Goal: Task Accomplishment & Management: Manage account settings

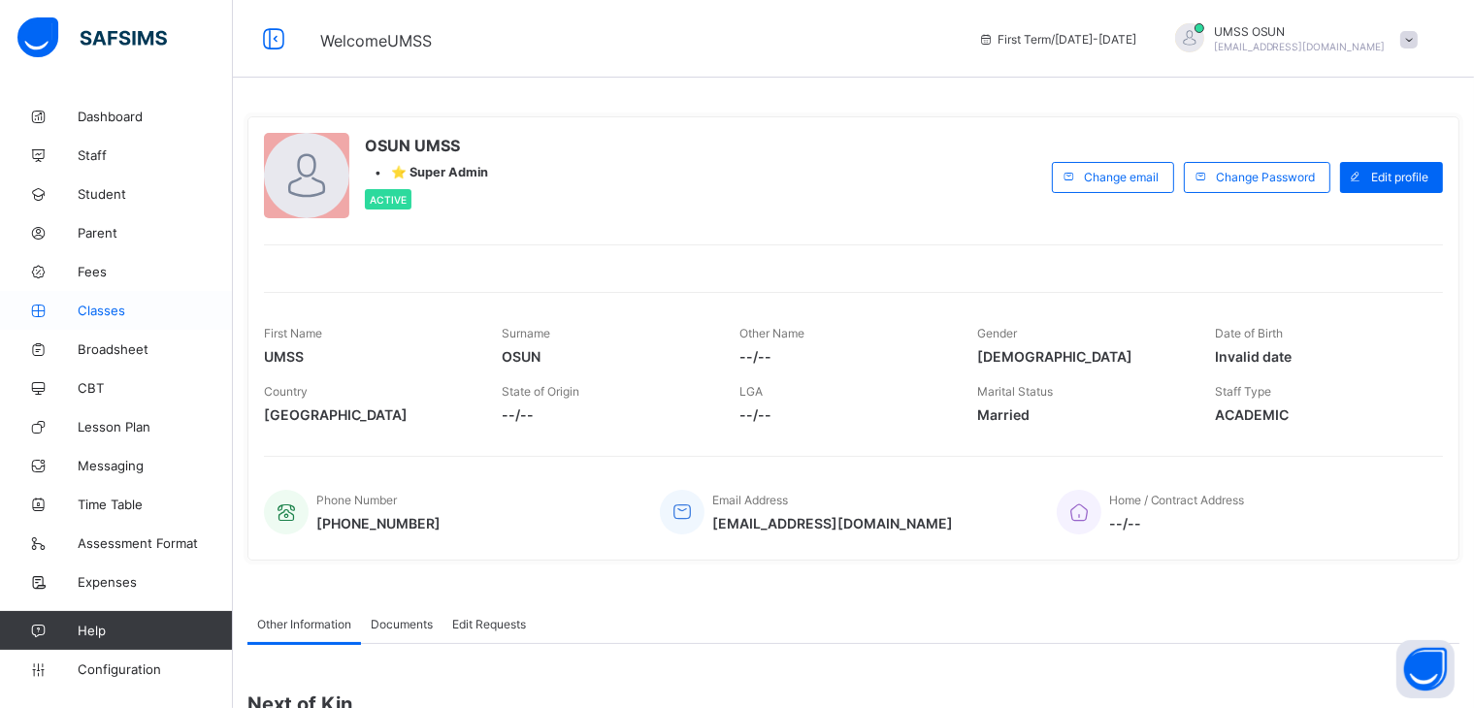
click at [98, 310] on span "Classes" at bounding box center [155, 311] width 155 height 16
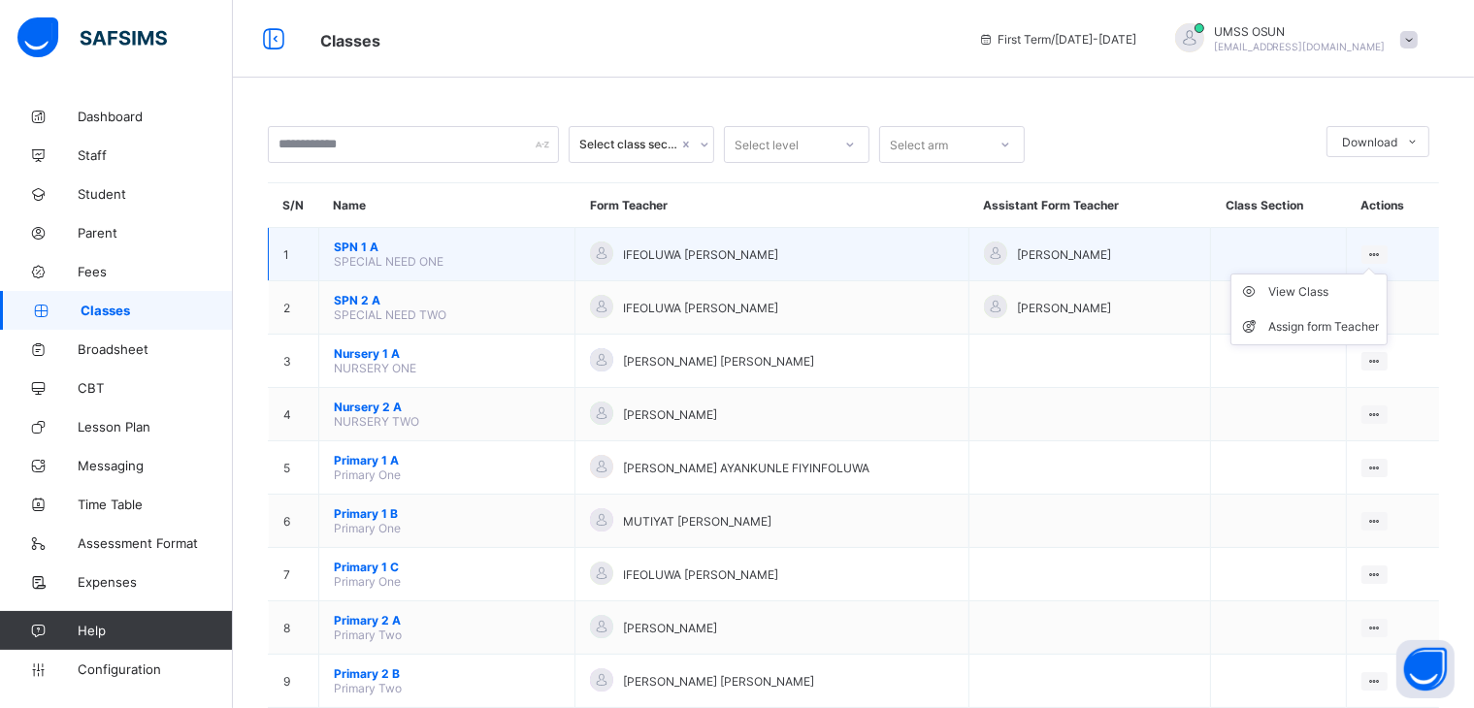
click at [1382, 253] on icon at bounding box center [1374, 254] width 16 height 15
click at [1381, 252] on icon at bounding box center [1374, 254] width 16 height 15
click at [1302, 291] on div "View Class" at bounding box center [1323, 291] width 111 height 19
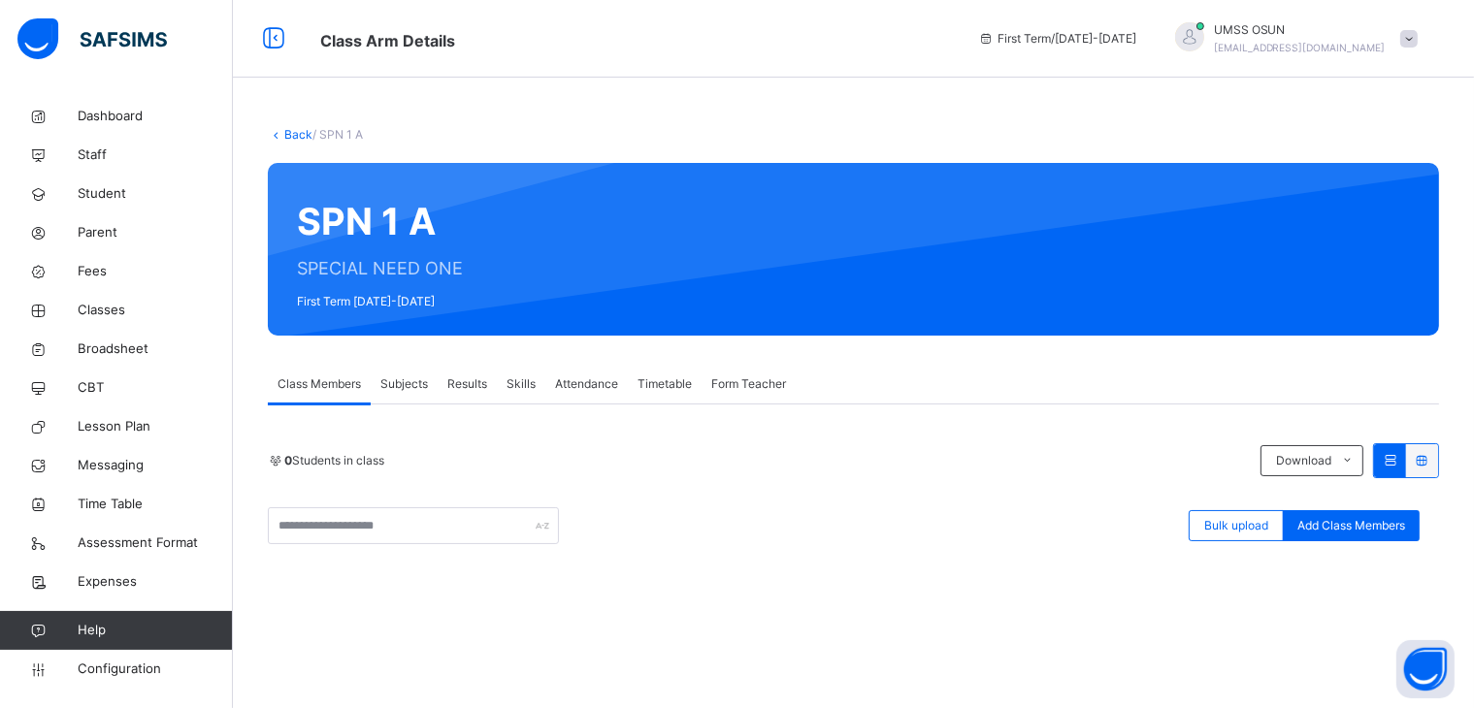
click at [401, 379] on span "Subjects" at bounding box center [404, 383] width 48 height 17
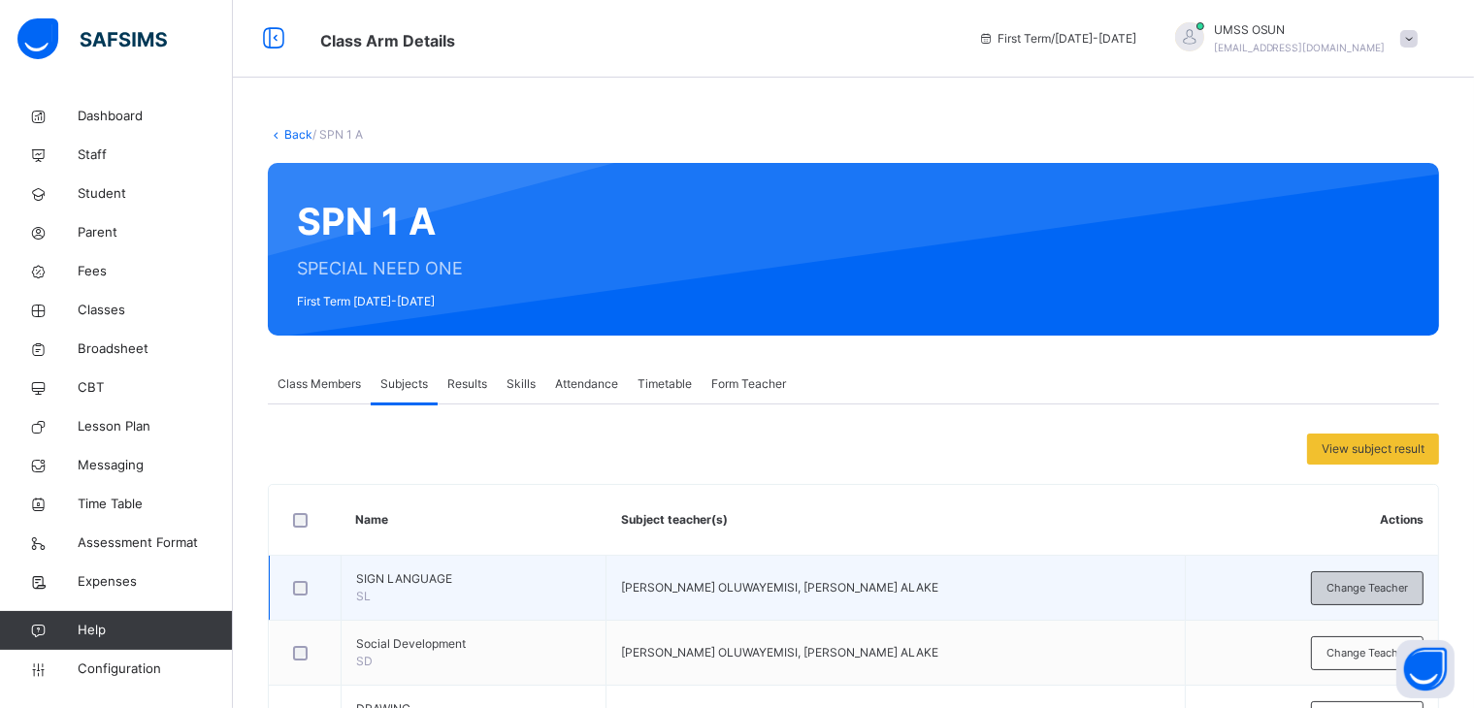
click at [1369, 580] on span "Change Teacher" at bounding box center [1366, 588] width 81 height 16
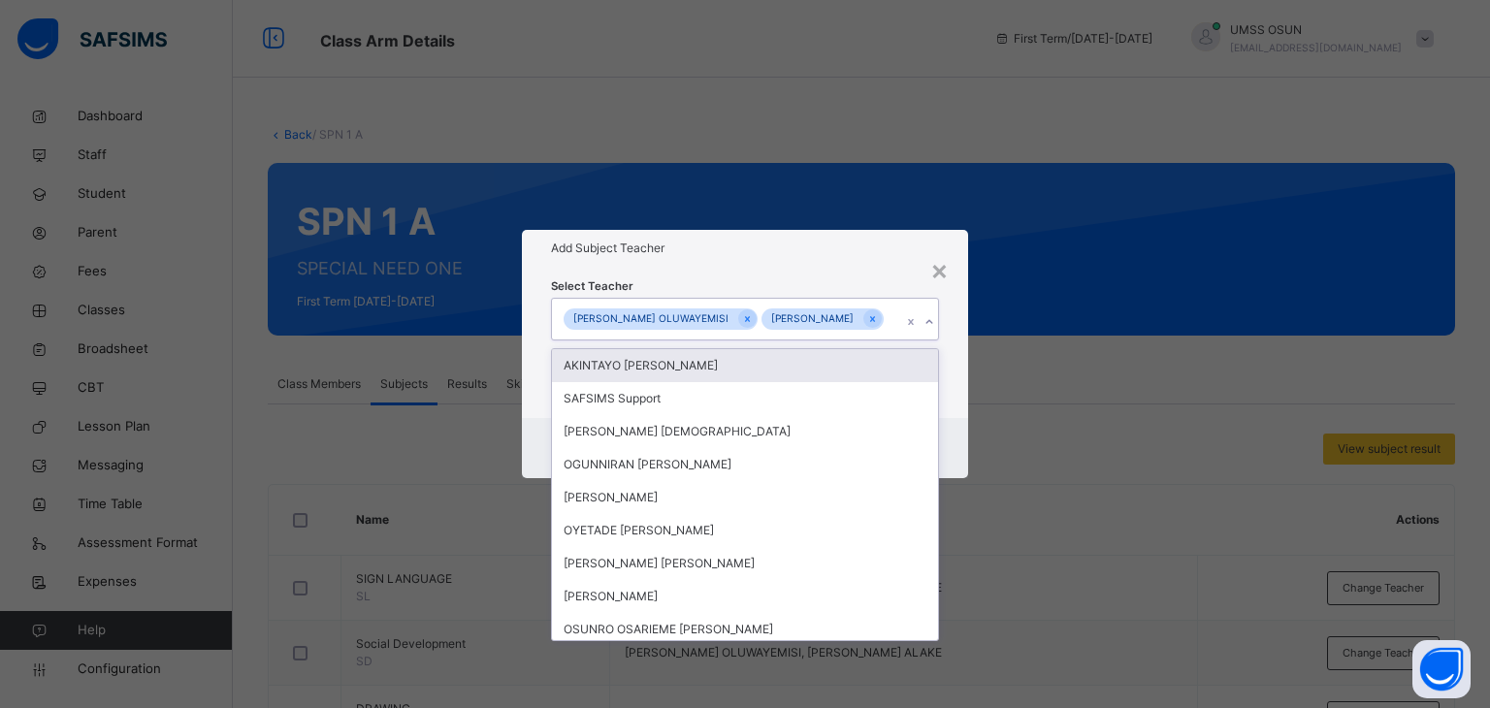
click at [927, 332] on icon at bounding box center [930, 321] width 12 height 19
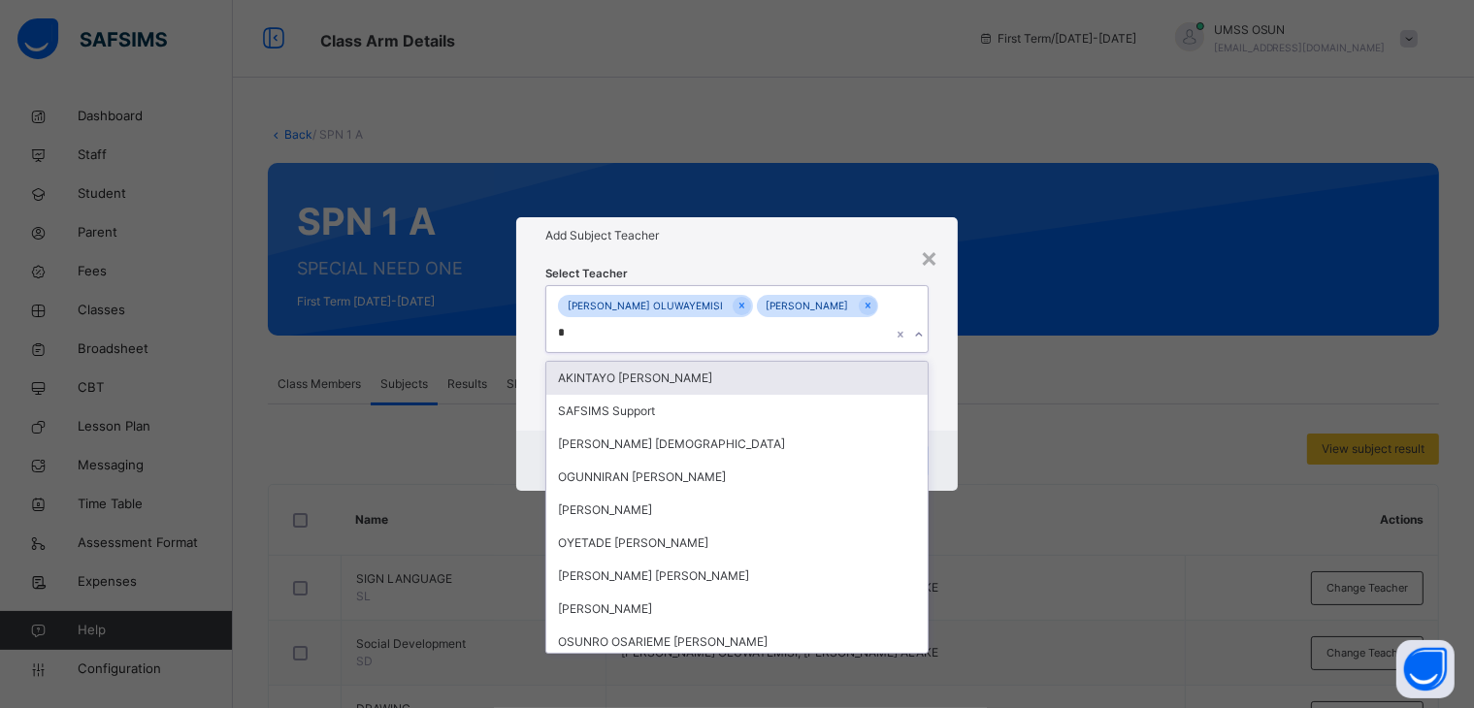
type input "**"
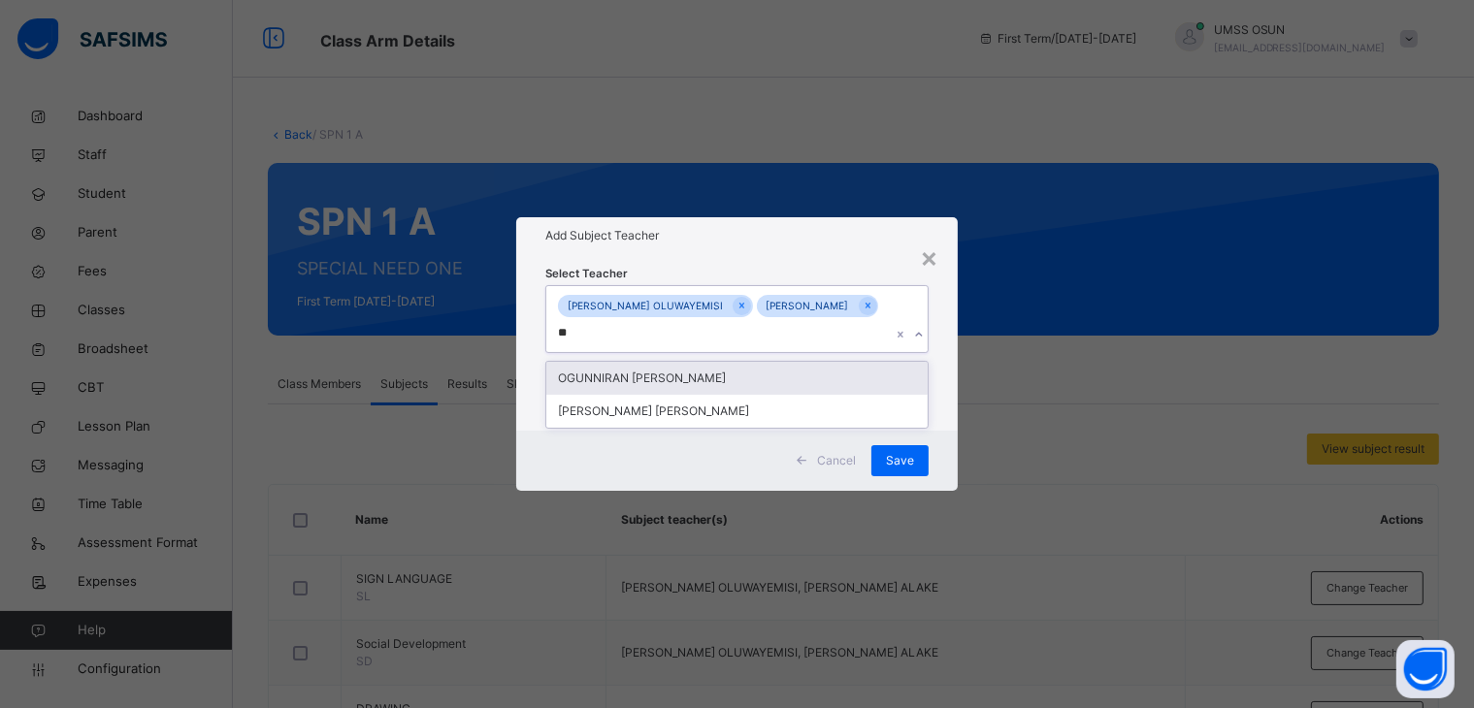
click at [762, 385] on div "OGUNNIRAN [PERSON_NAME]" at bounding box center [737, 378] width 382 height 33
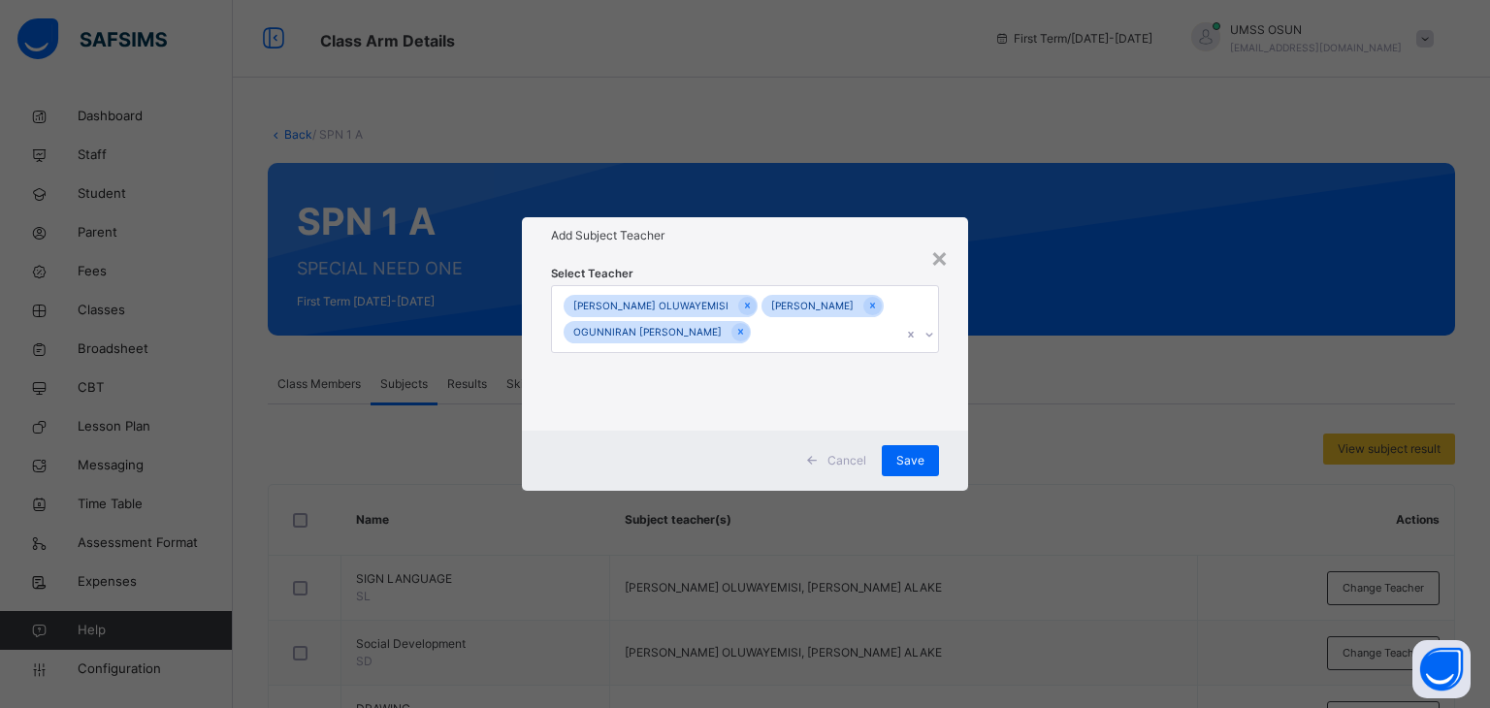
click at [1024, 427] on div "× Add Subject Teacher Select Teacher [PERSON_NAME] OLUWAYEMISI [PERSON_NAME] [P…" at bounding box center [745, 354] width 1490 height 708
click at [896, 470] on span "Save" at bounding box center [900, 460] width 28 height 17
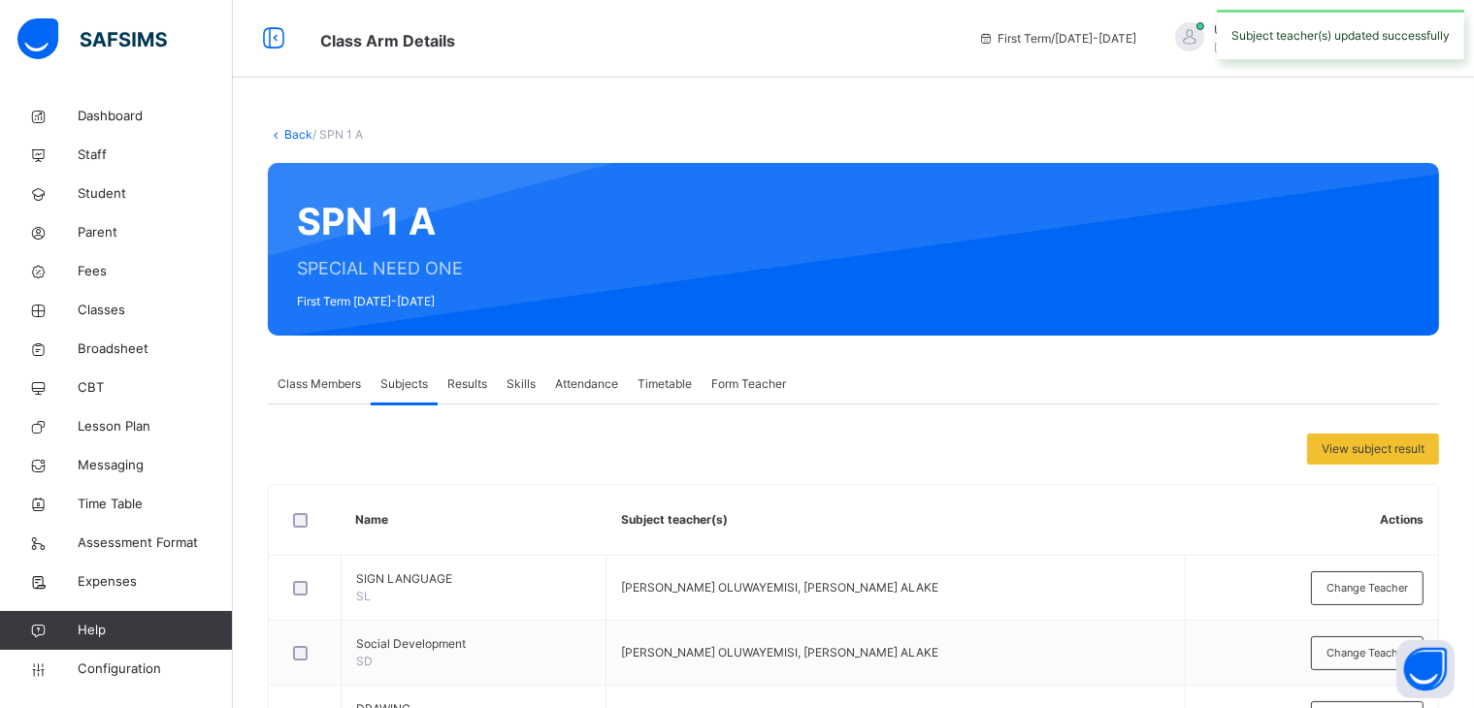
scroll to position [414, 0]
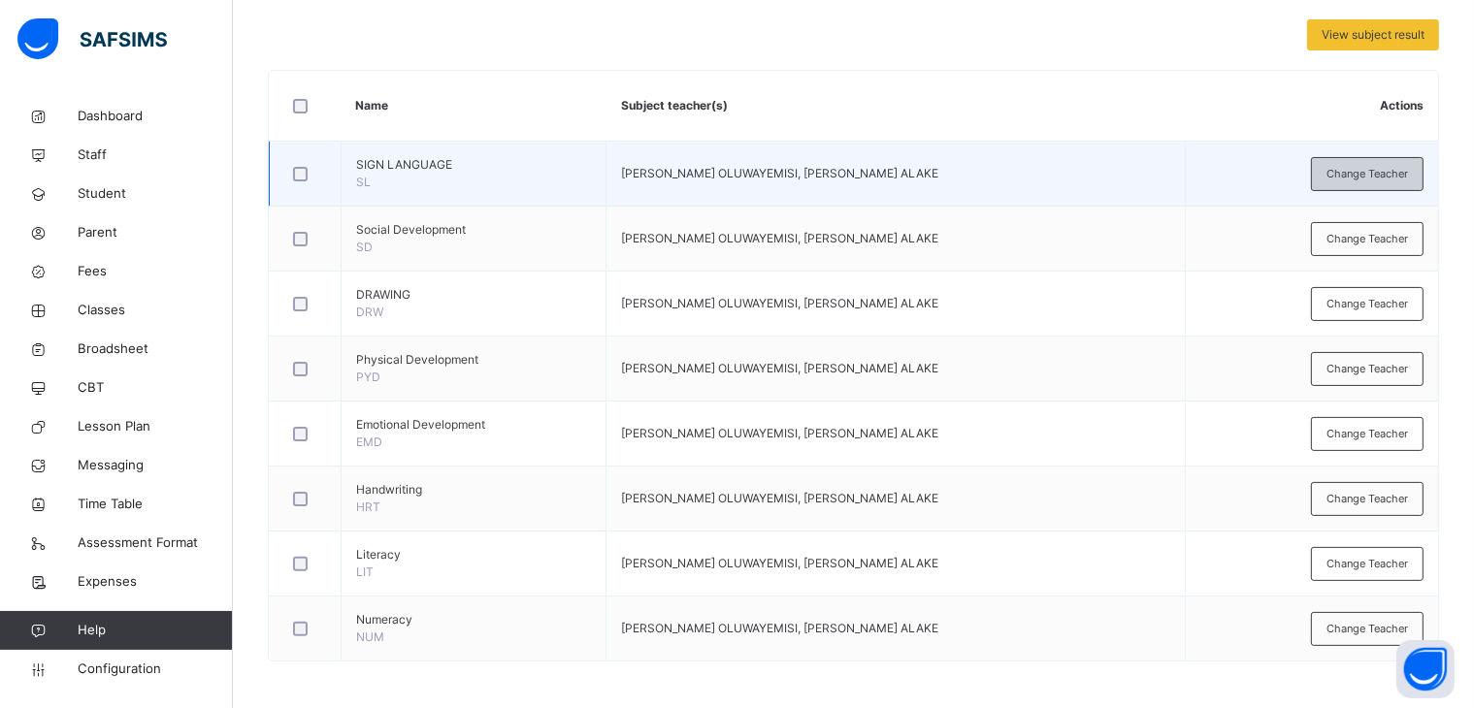
click at [1390, 166] on span "Change Teacher" at bounding box center [1366, 174] width 81 height 16
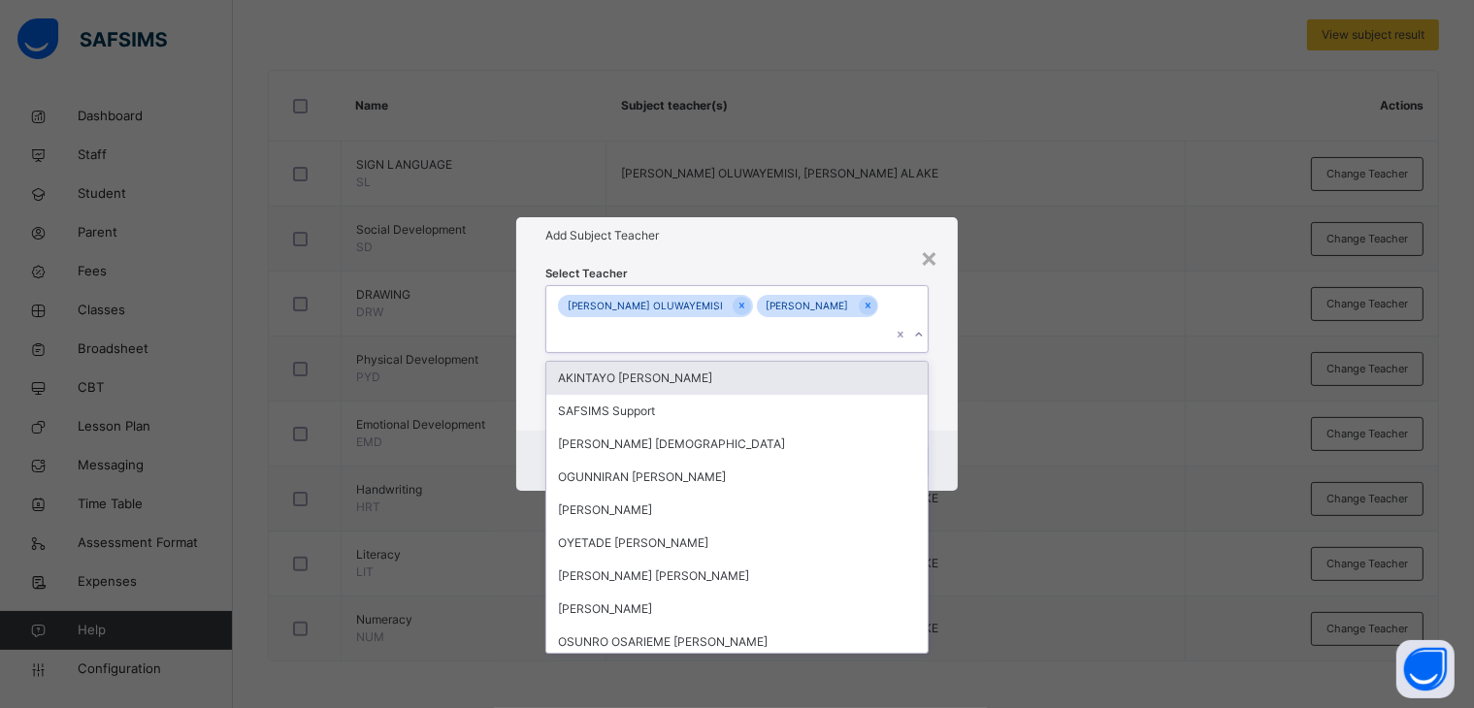
click at [923, 339] on icon at bounding box center [919, 334] width 12 height 19
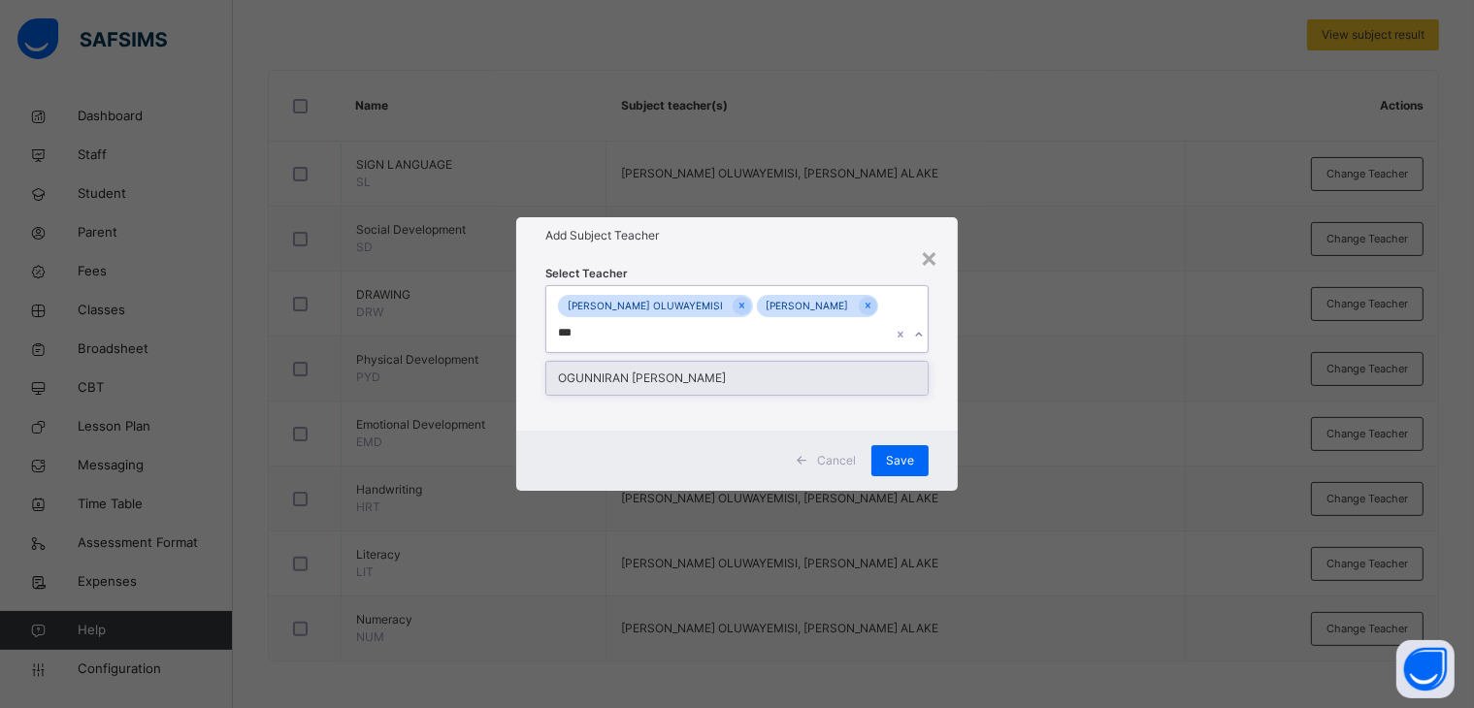
type input "****"
click at [774, 382] on div "OGUNNIRAN [PERSON_NAME]" at bounding box center [737, 378] width 382 height 33
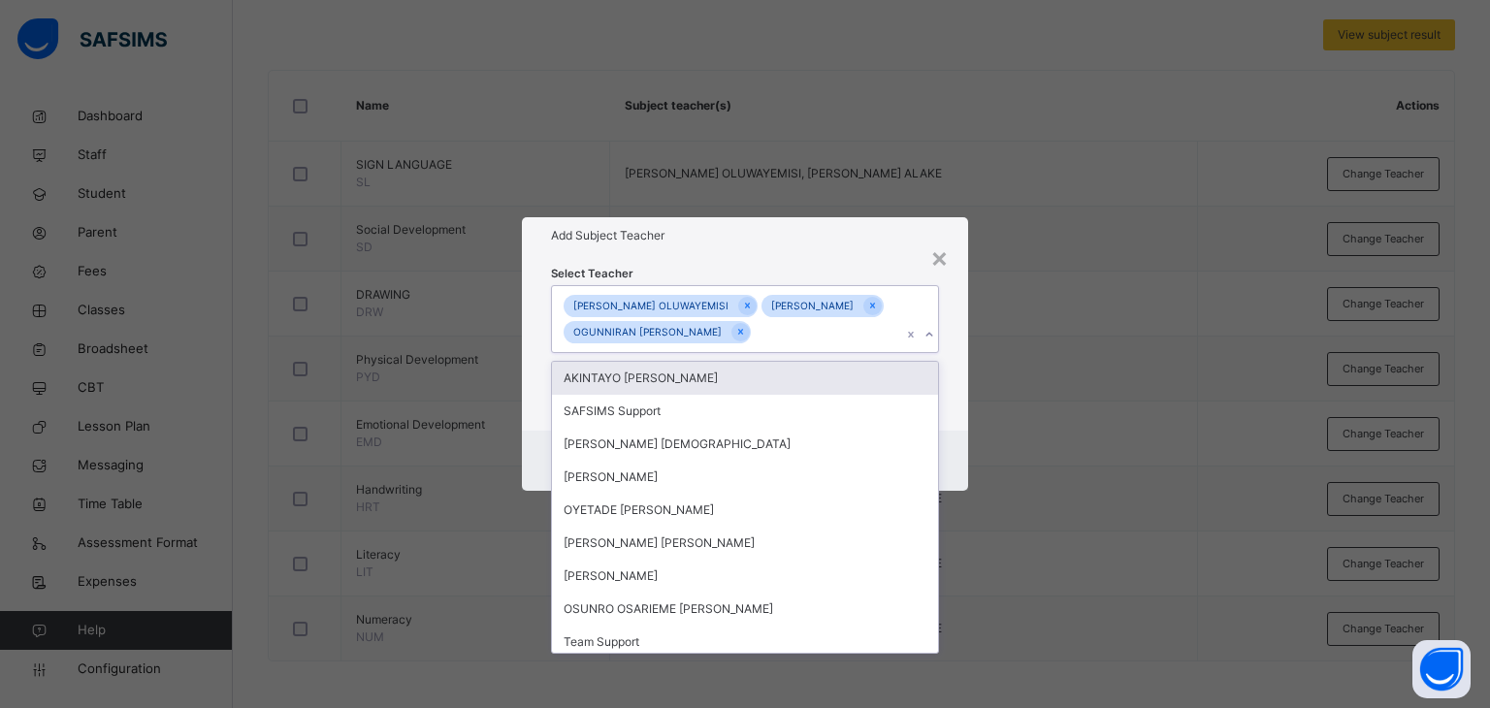
click at [846, 227] on h1 "Add Subject Teacher" at bounding box center [745, 235] width 389 height 17
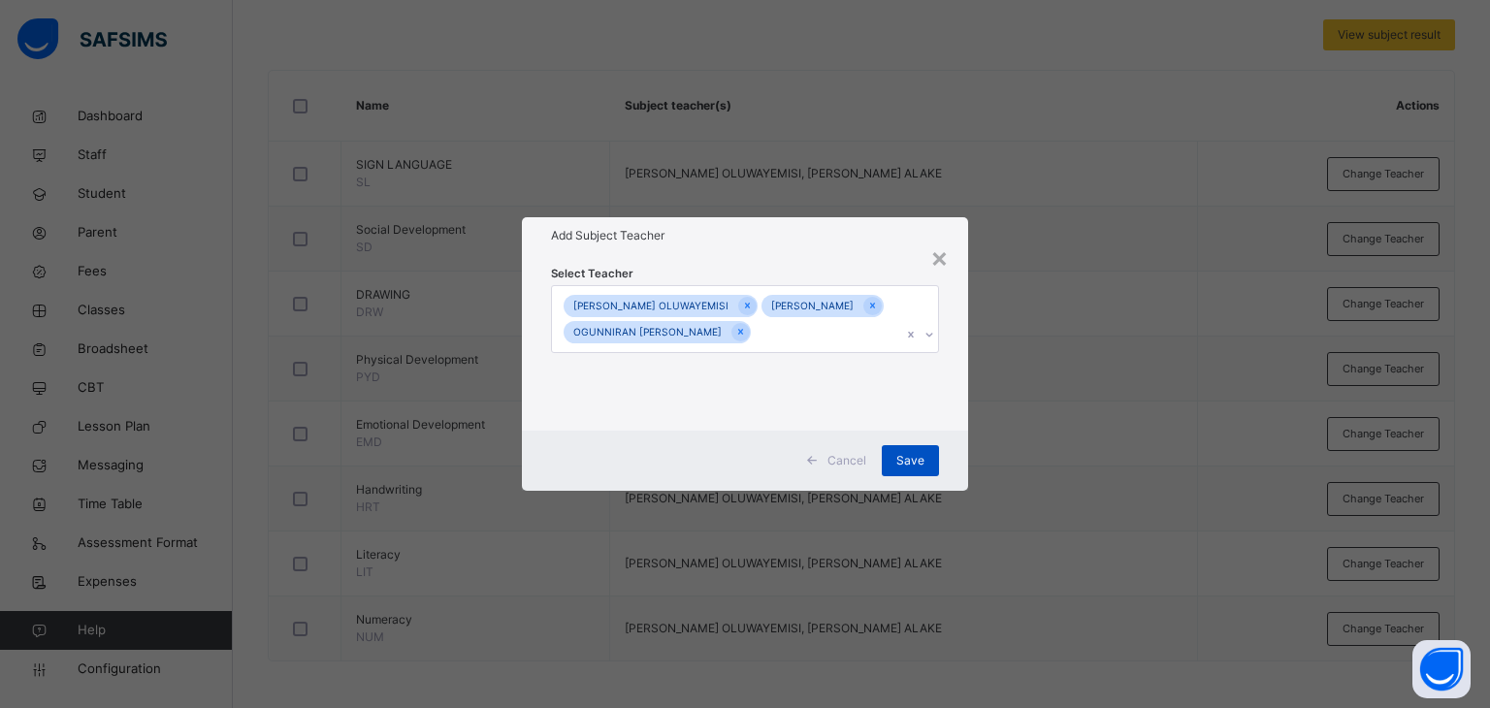
click at [911, 466] on span "Save" at bounding box center [910, 460] width 28 height 17
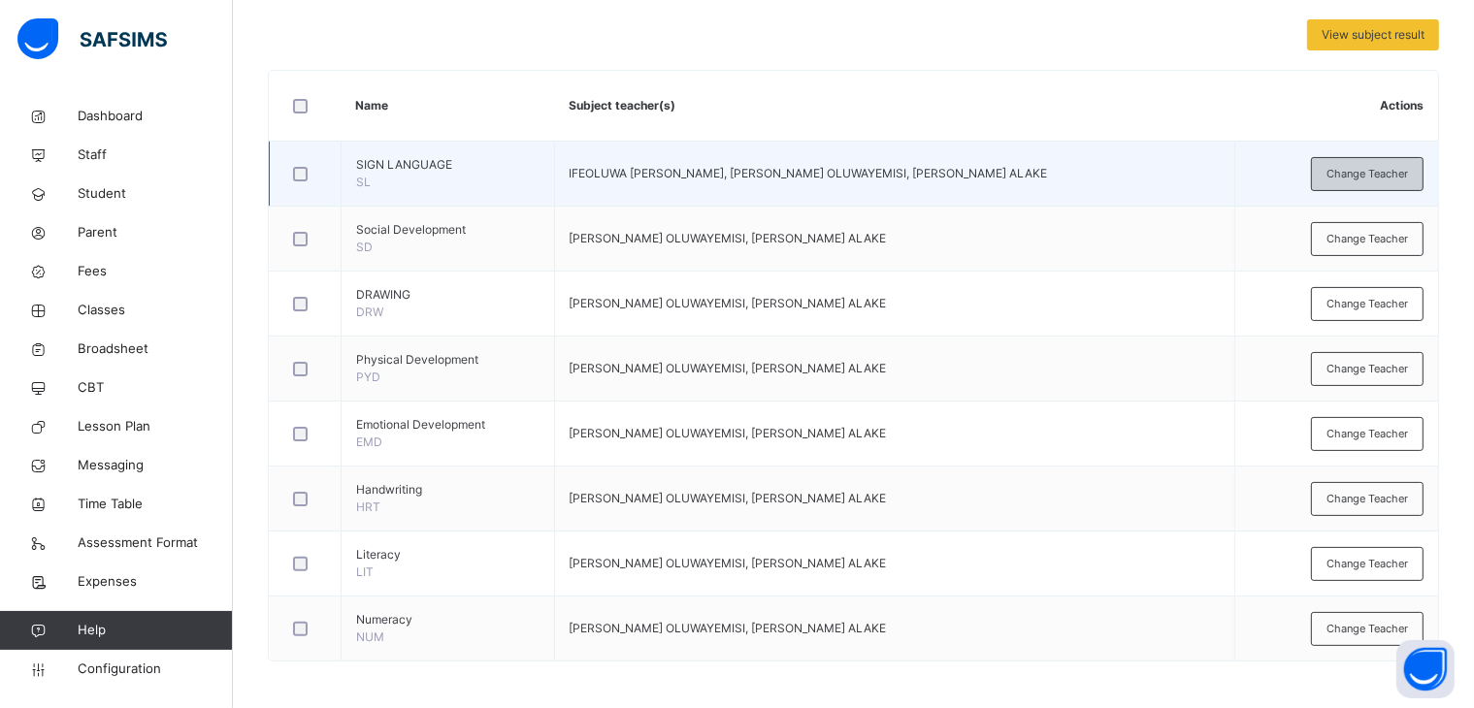
click at [1374, 172] on span "Change Teacher" at bounding box center [1366, 174] width 81 height 16
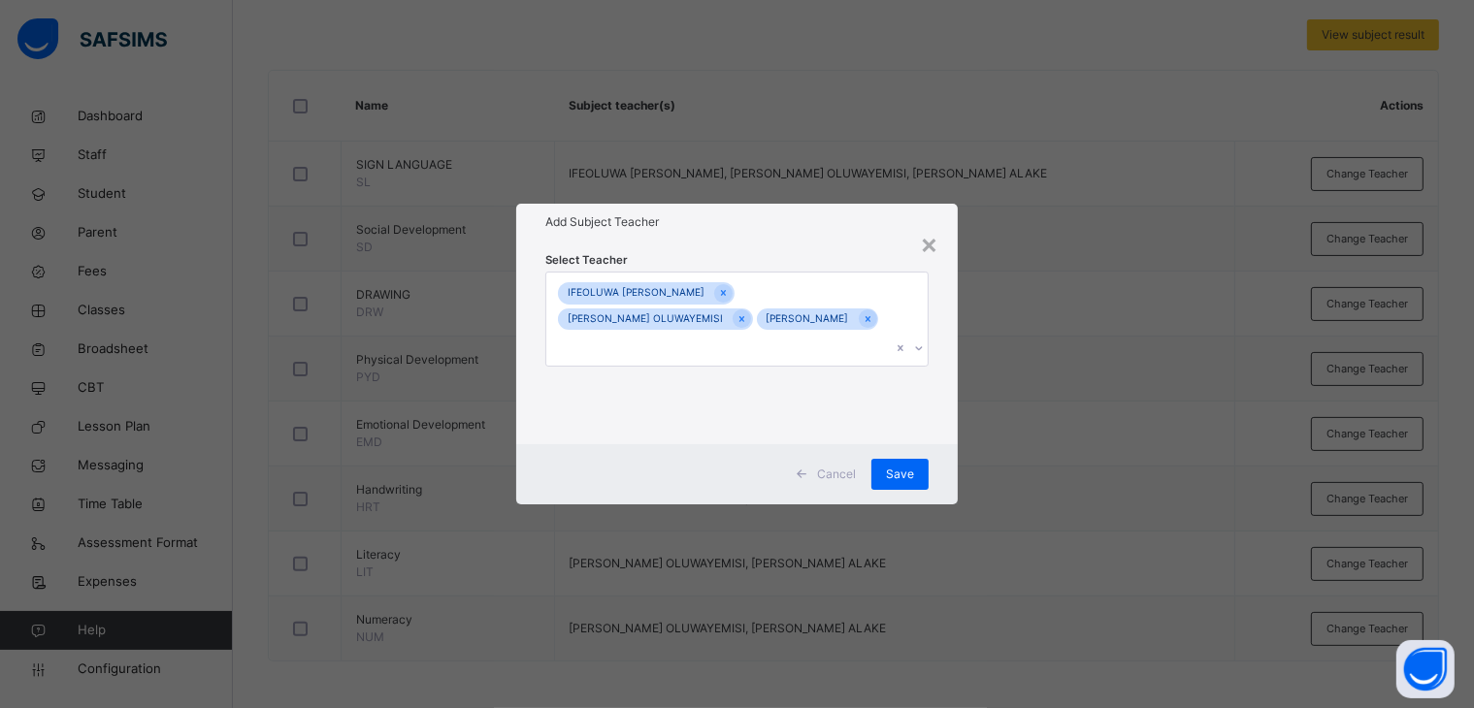
click at [1060, 457] on div "× Add Subject Teacher Select Teacher [PERSON_NAME] [PERSON_NAME] [PERSON_NAME] …" at bounding box center [737, 354] width 1474 height 708
click at [837, 466] on span "Cancel" at bounding box center [836, 474] width 39 height 17
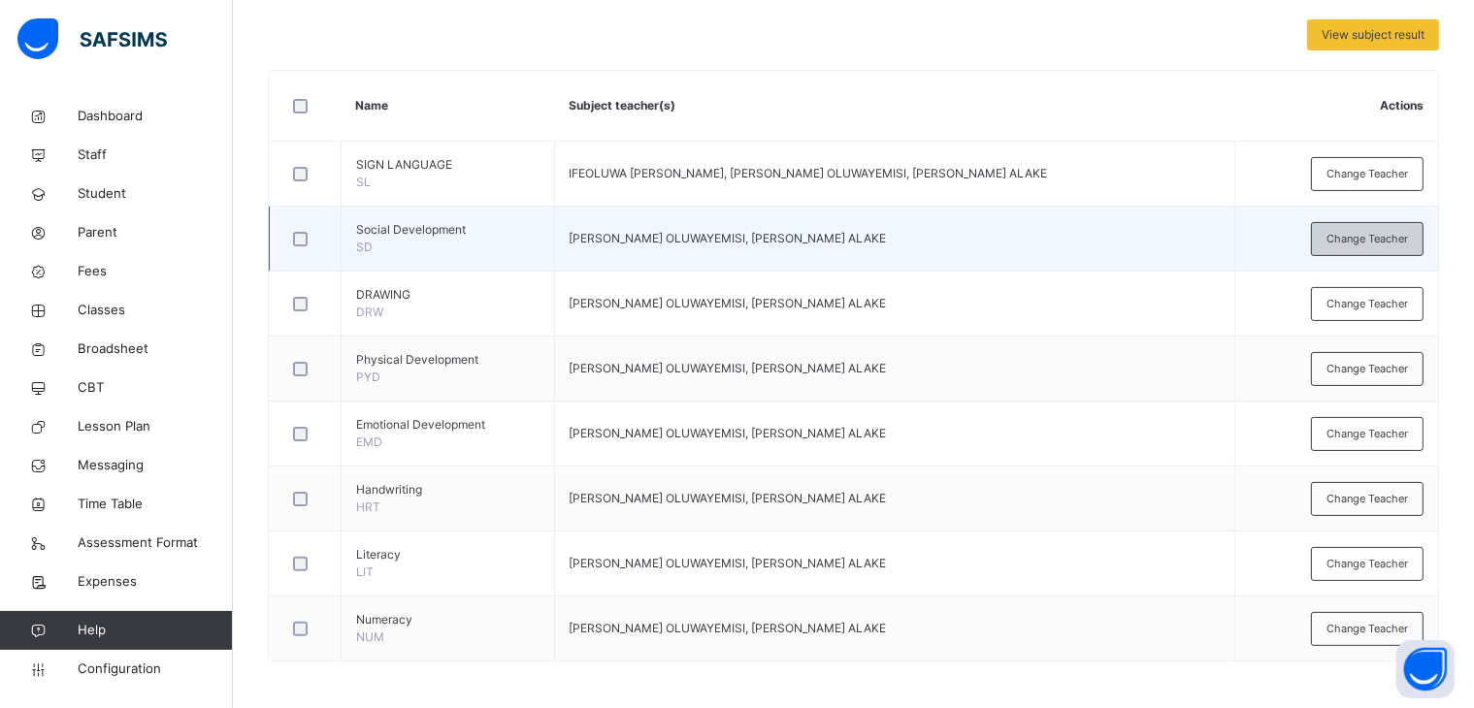
click at [1356, 228] on div "Change Teacher" at bounding box center [1367, 239] width 113 height 34
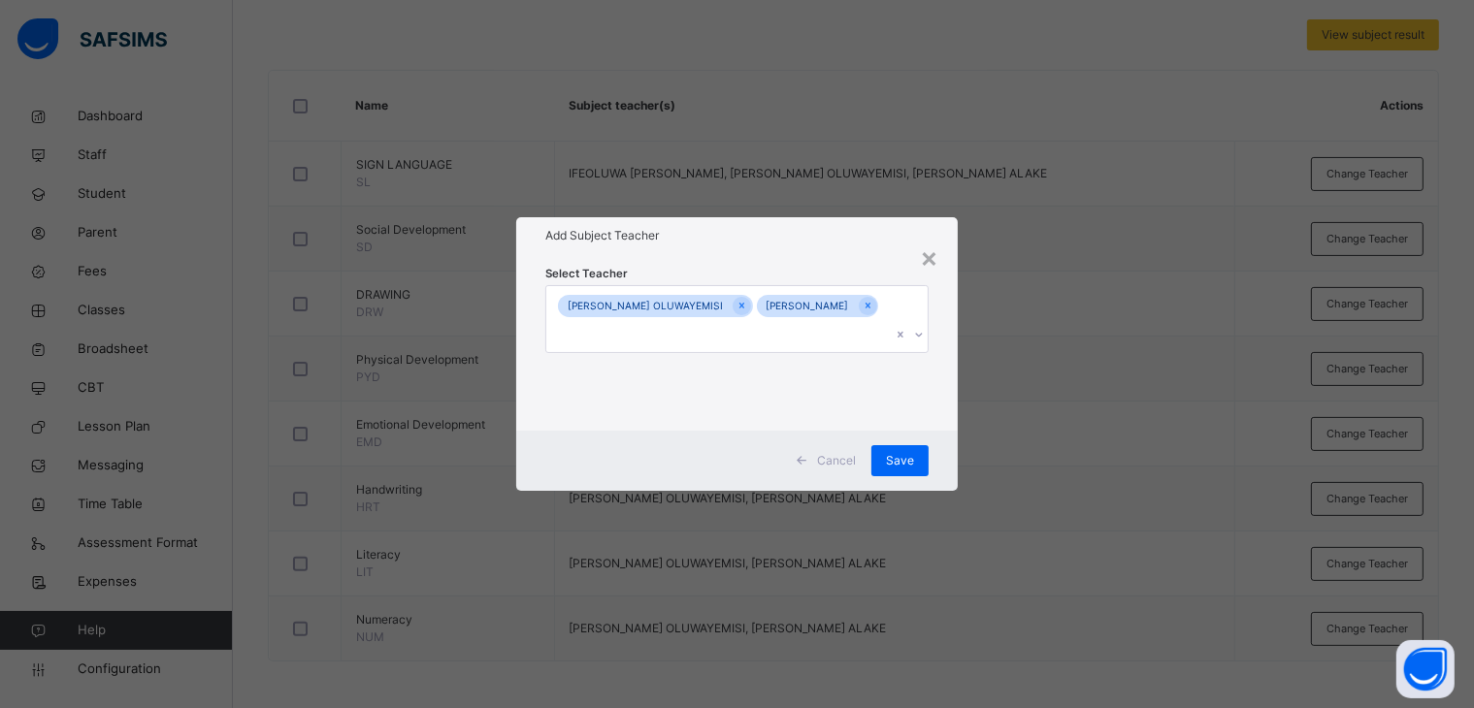
click at [921, 343] on icon at bounding box center [919, 334] width 12 height 19
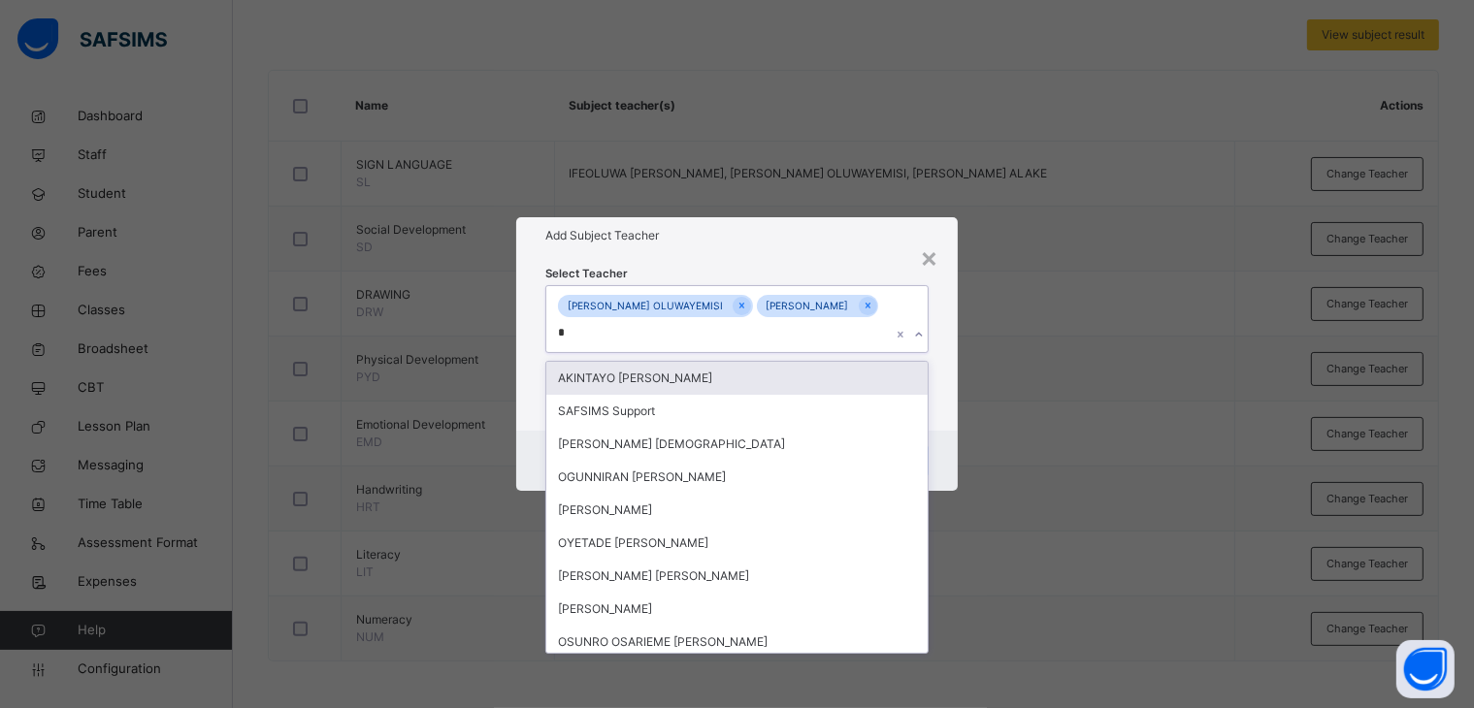
type input "**"
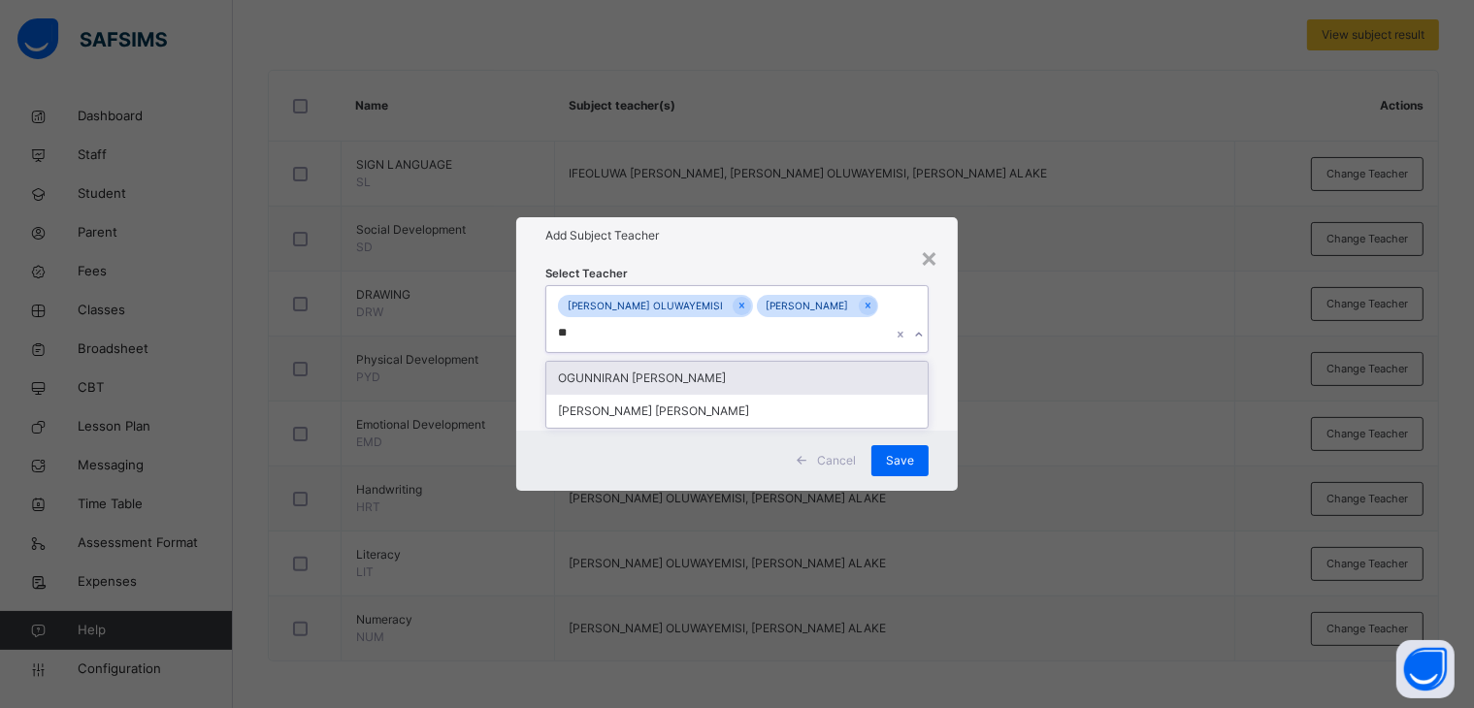
click at [728, 380] on div "OGUNNIRAN [PERSON_NAME]" at bounding box center [737, 378] width 382 height 33
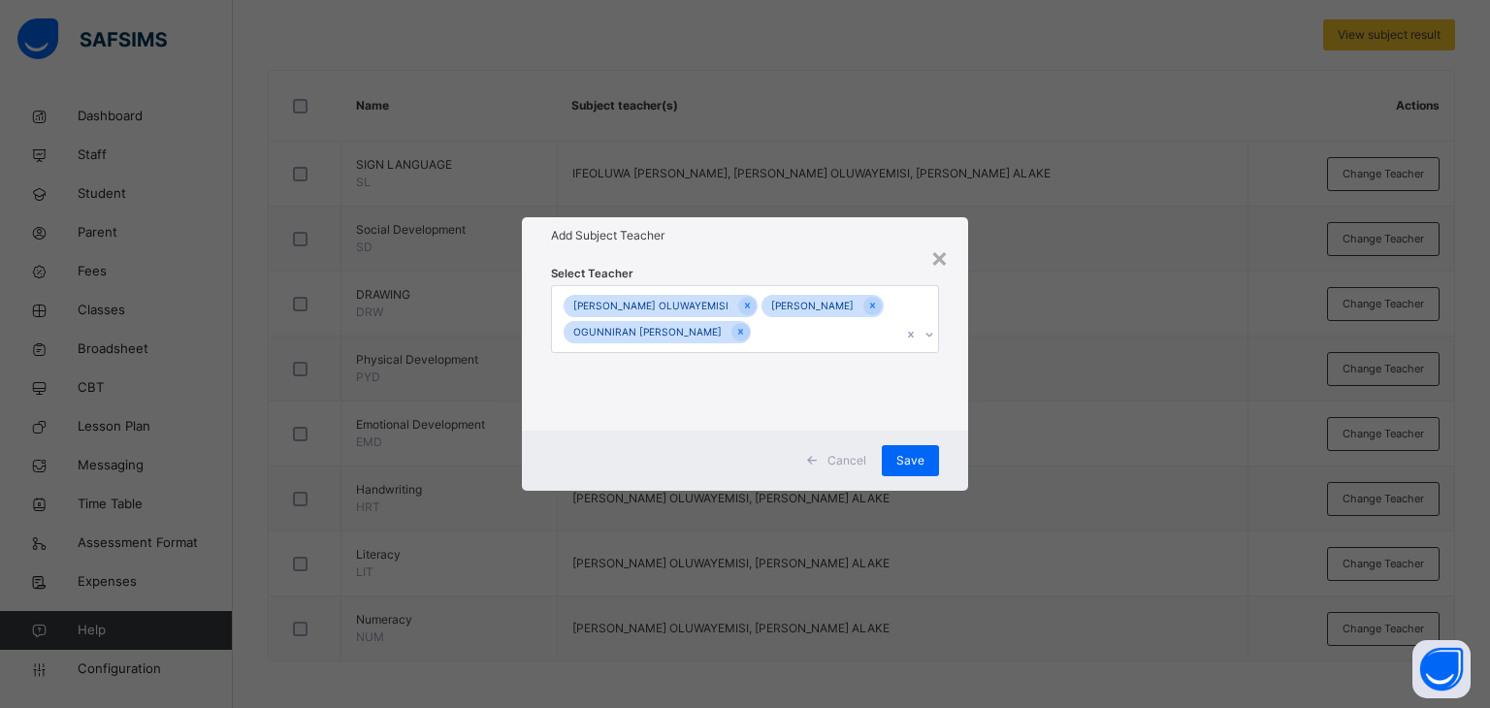
click at [858, 254] on div "Select Teacher [PERSON_NAME] OLUWAYEMISI [PERSON_NAME] [PERSON_NAME] [PERSON_NA…" at bounding box center [745, 343] width 447 height 178
click at [912, 470] on span "Save" at bounding box center [910, 460] width 28 height 17
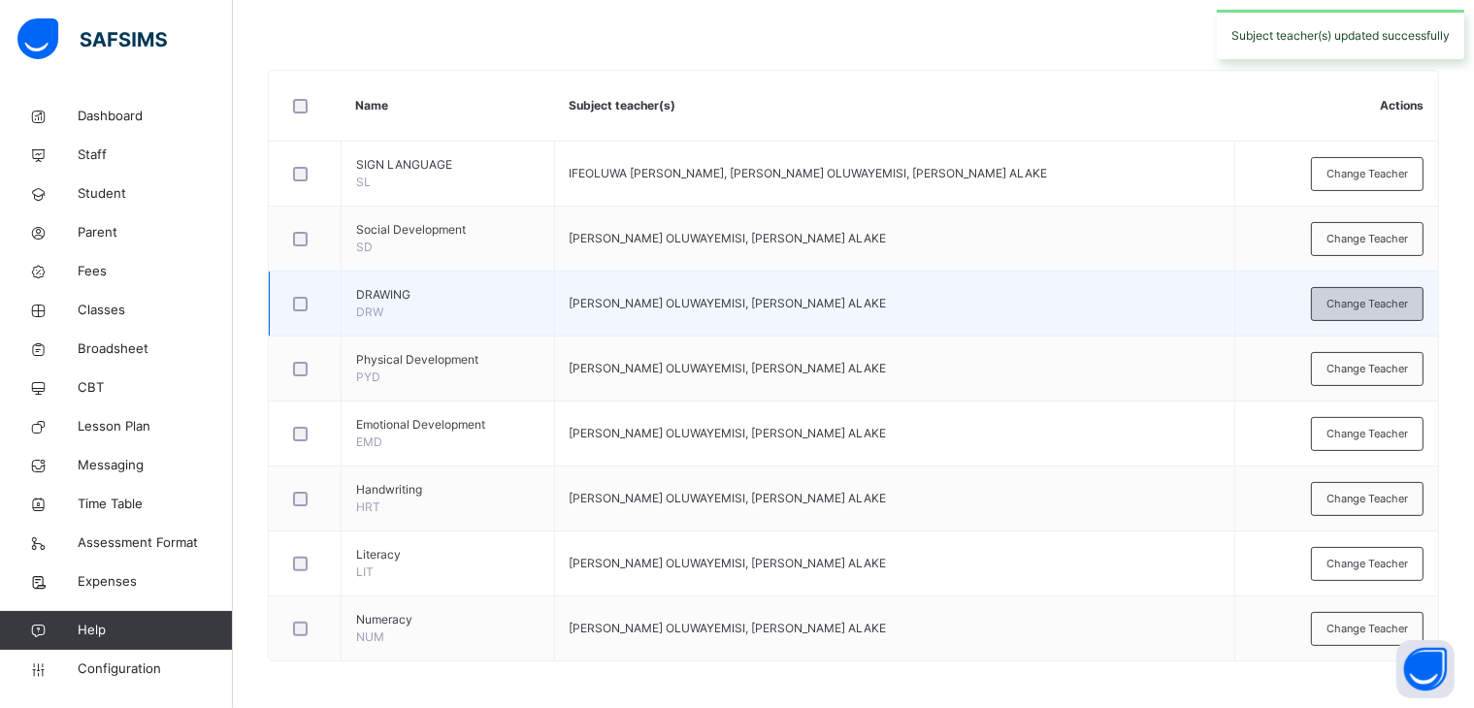
click at [1351, 300] on span "Change Teacher" at bounding box center [1366, 304] width 81 height 16
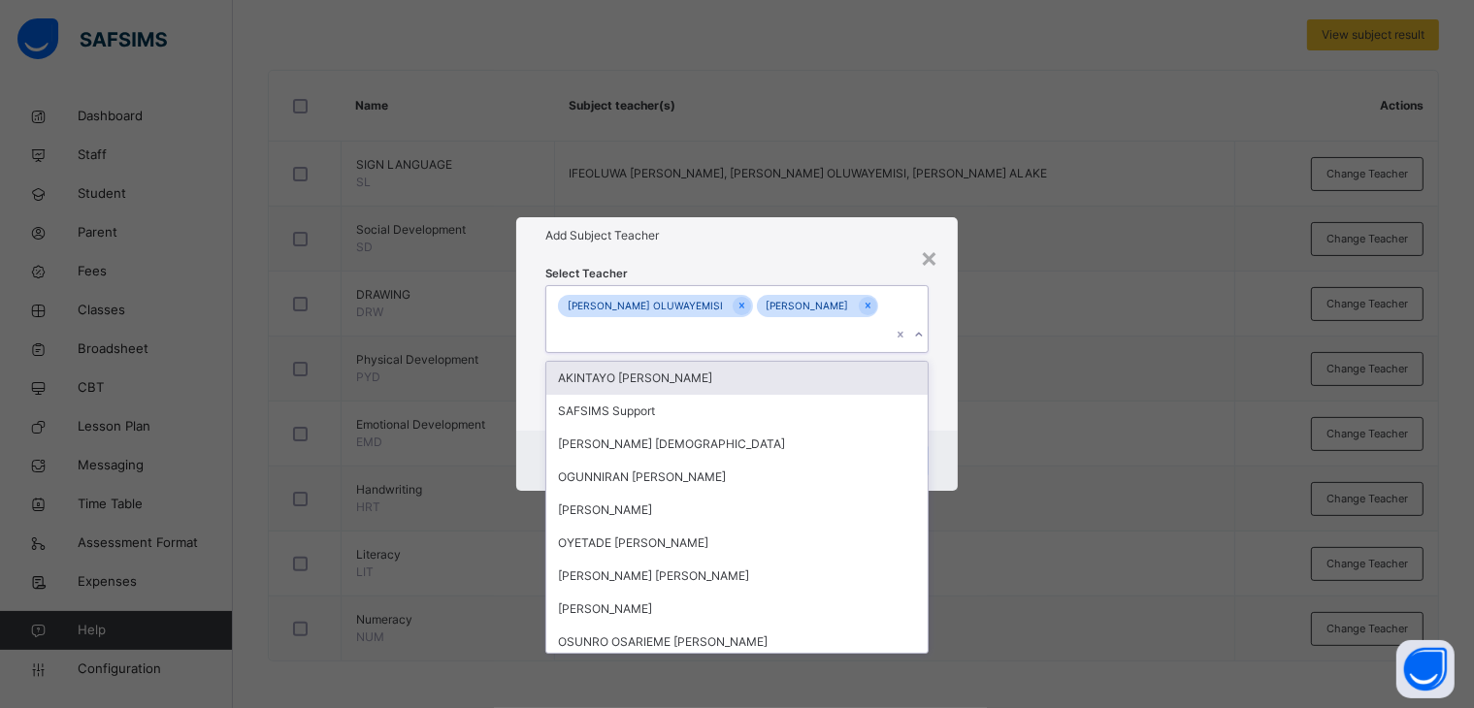
click at [924, 338] on icon at bounding box center [919, 334] width 12 height 19
type input "**"
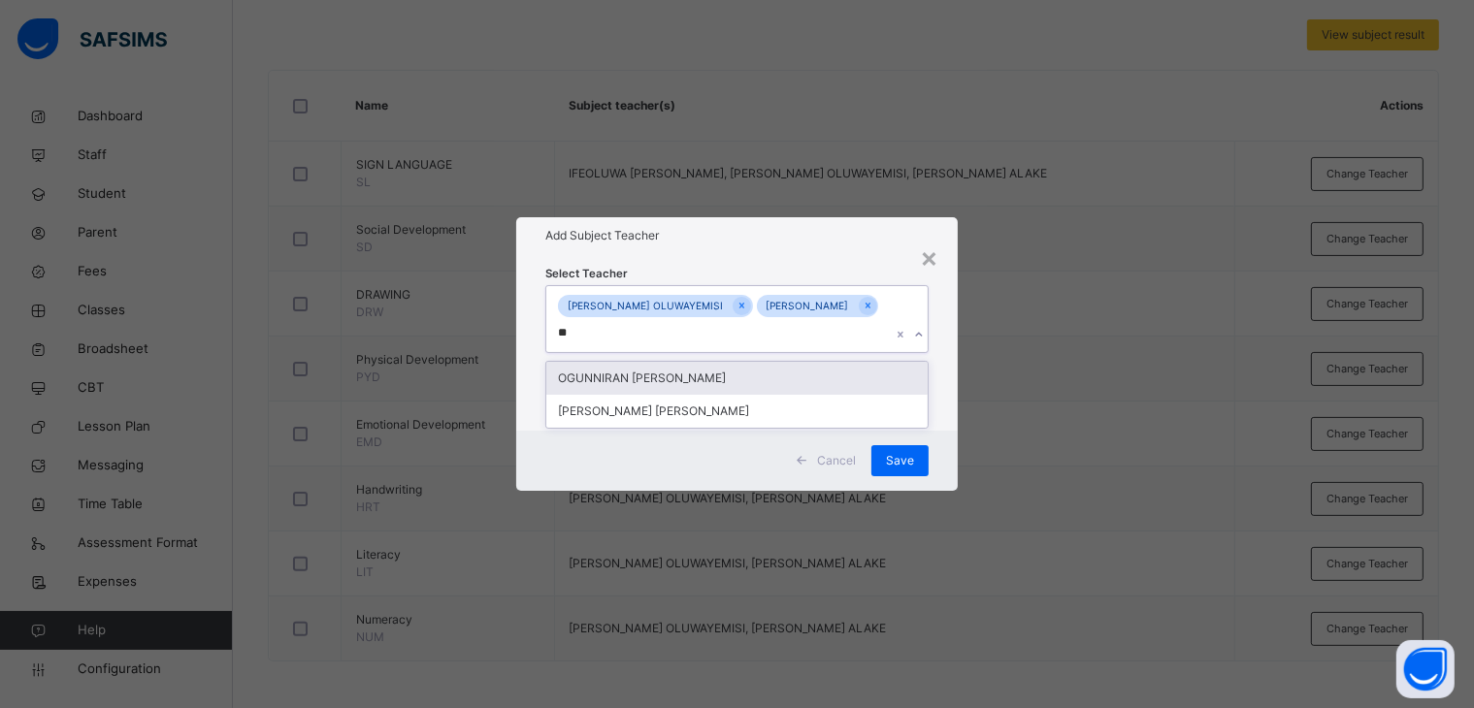
click at [681, 373] on div "OGUNNIRAN [PERSON_NAME]" at bounding box center [737, 378] width 382 height 33
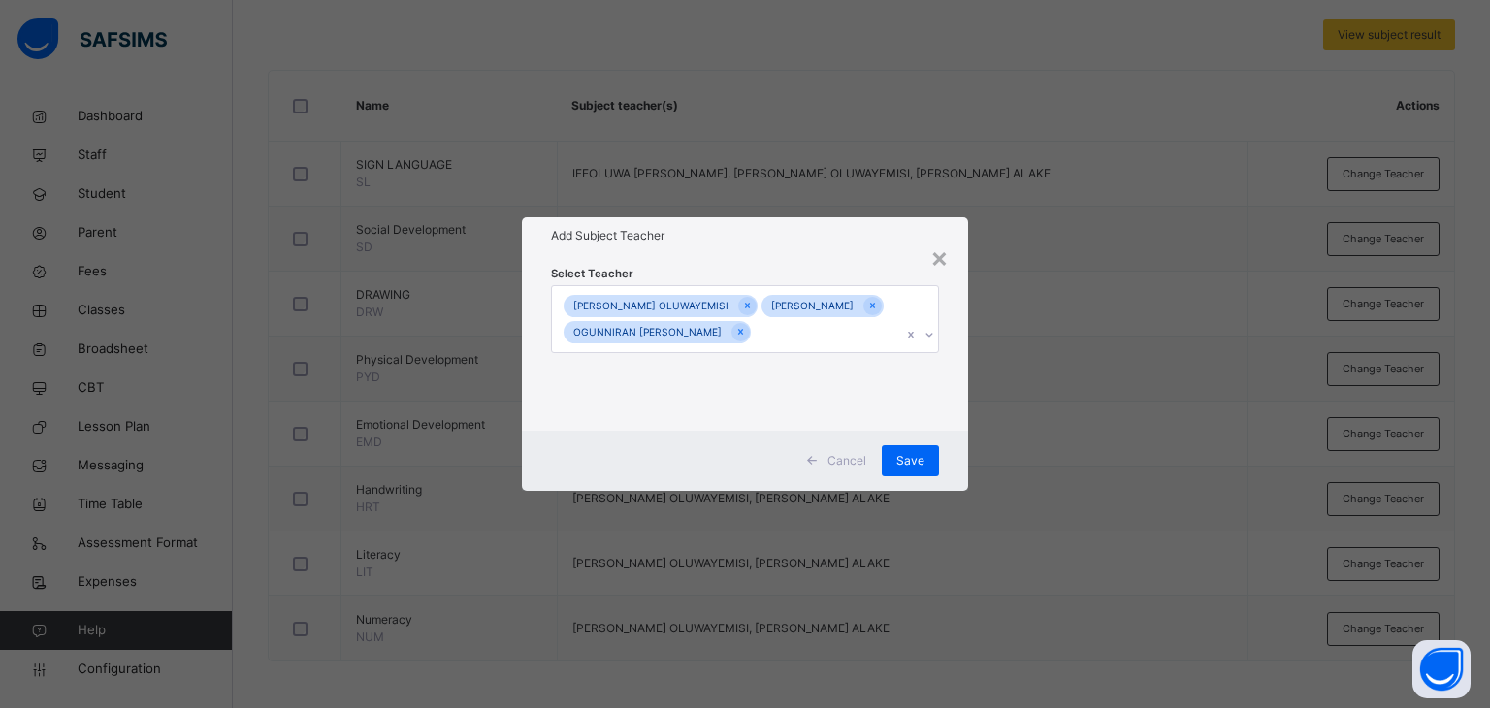
click at [821, 254] on div "Select Teacher [PERSON_NAME] OLUWAYEMISI [PERSON_NAME] [PERSON_NAME] [PERSON_NA…" at bounding box center [745, 343] width 447 height 178
click at [907, 466] on span "Save" at bounding box center [910, 460] width 28 height 17
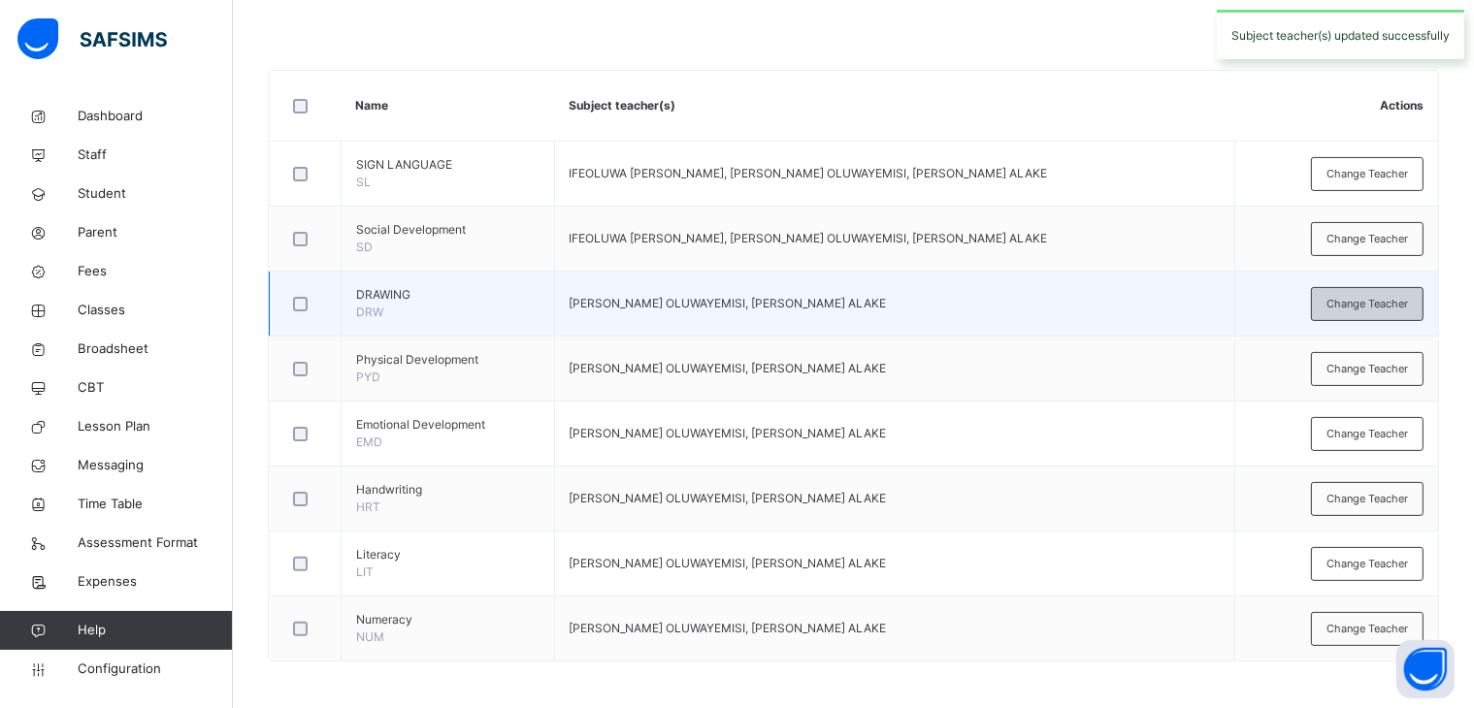
click at [1367, 307] on span "Change Teacher" at bounding box center [1366, 304] width 81 height 16
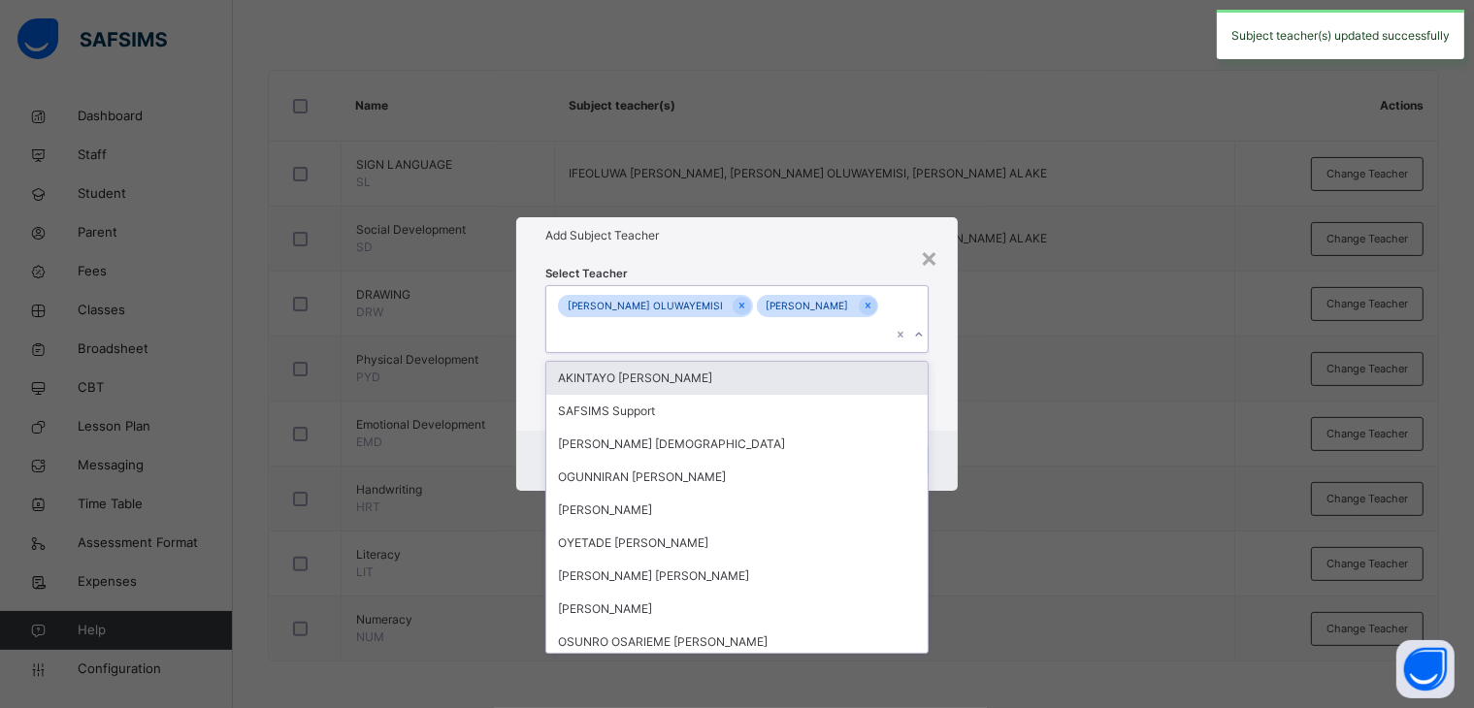
click at [920, 339] on icon at bounding box center [919, 334] width 12 height 19
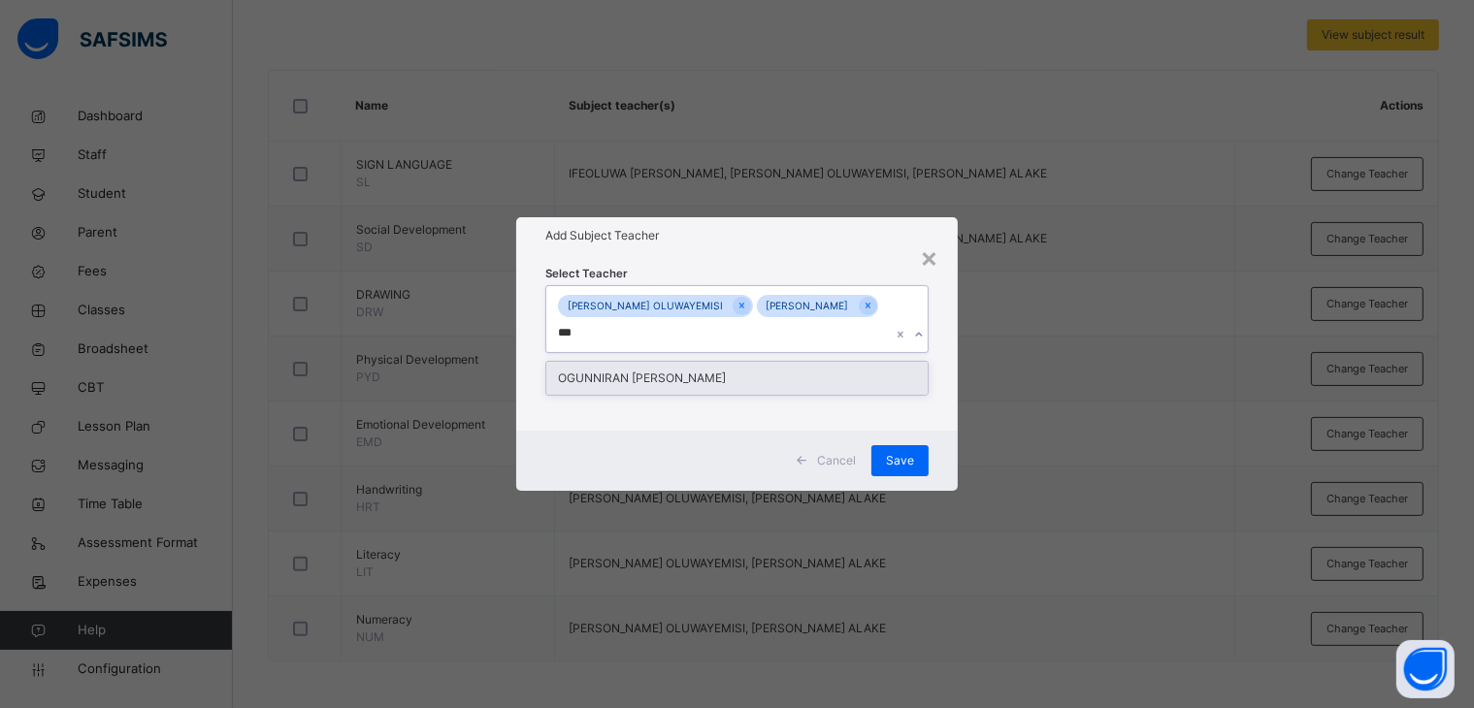
type input "****"
click at [741, 374] on div "OGUNNIRAN [PERSON_NAME]" at bounding box center [737, 378] width 382 height 33
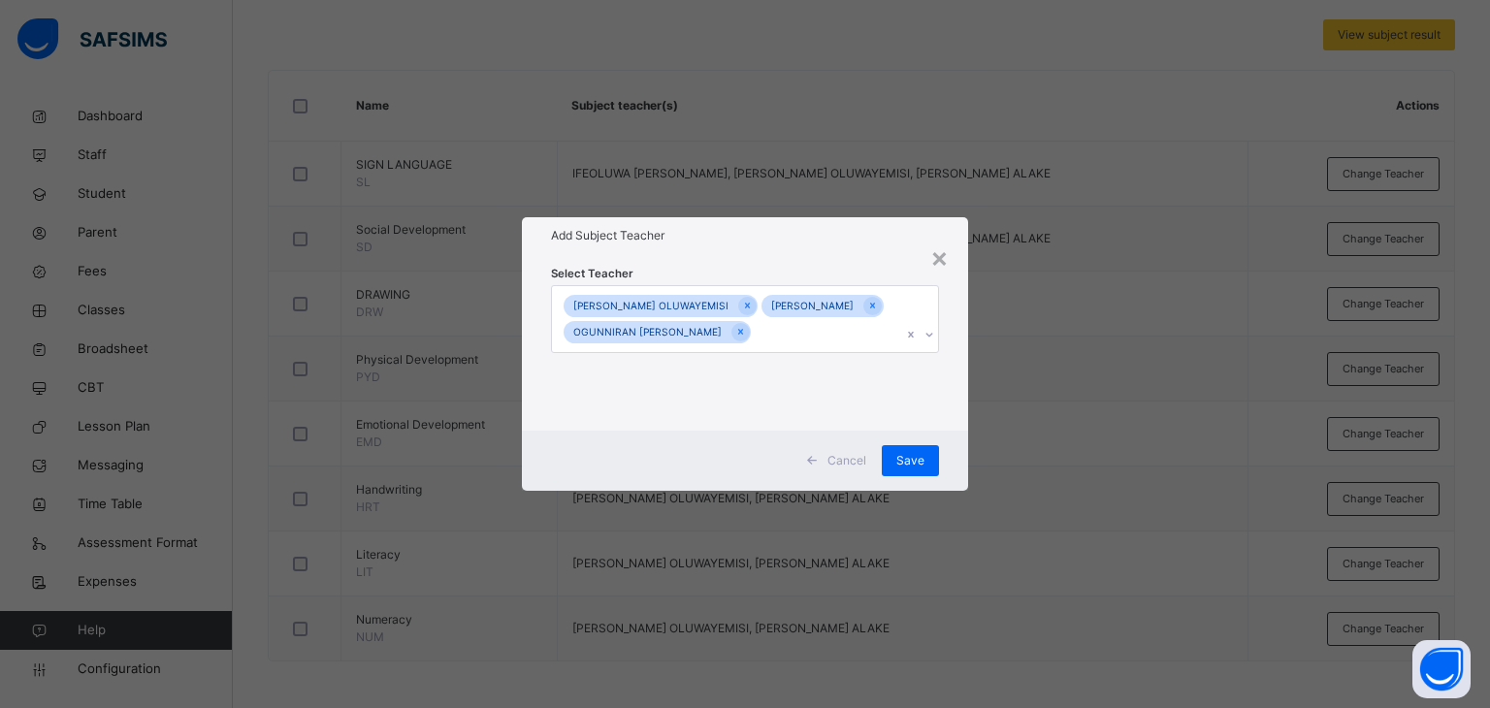
click at [1072, 187] on div "× Add Subject Teacher Select Teacher [PERSON_NAME] OLUWAYEMISI [PERSON_NAME] [P…" at bounding box center [745, 354] width 1490 height 708
click at [913, 470] on span "Save" at bounding box center [910, 460] width 28 height 17
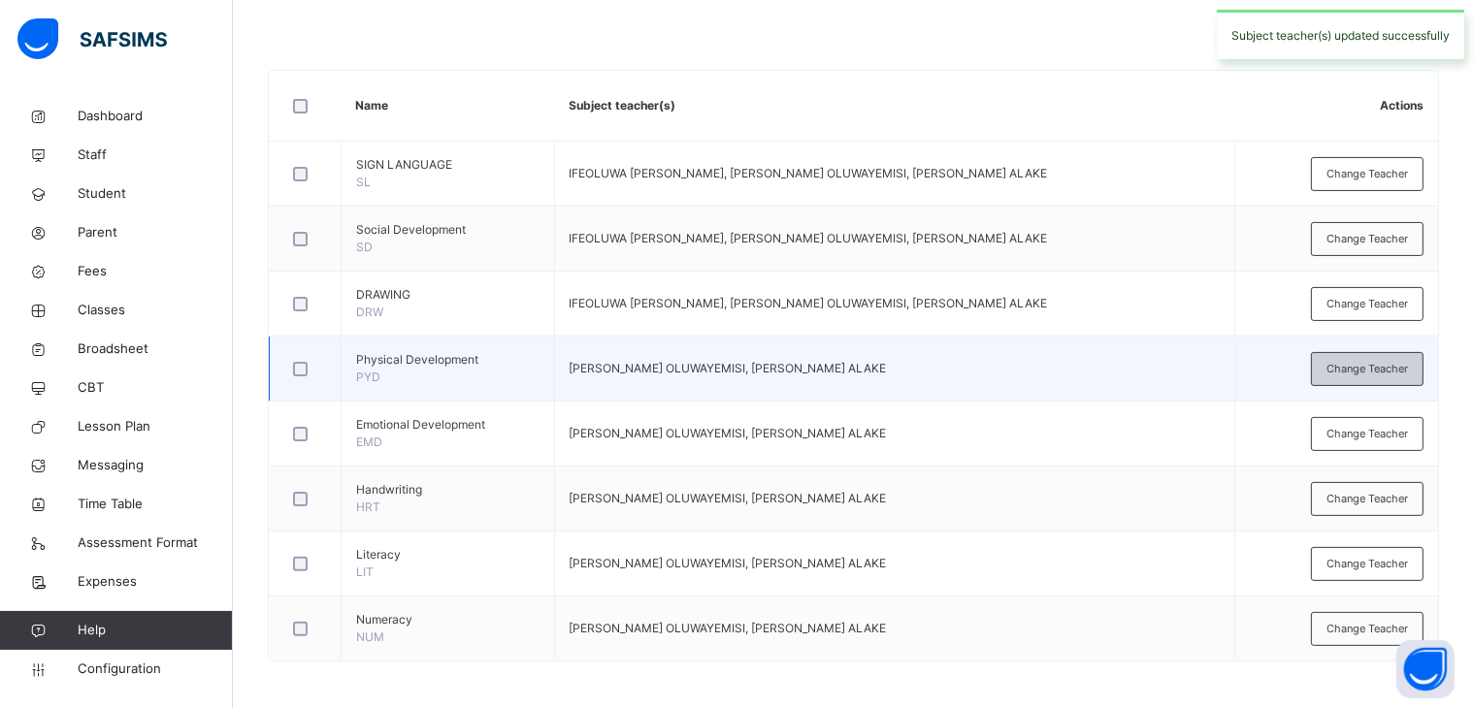
click at [1368, 369] on span "Change Teacher" at bounding box center [1366, 369] width 81 height 16
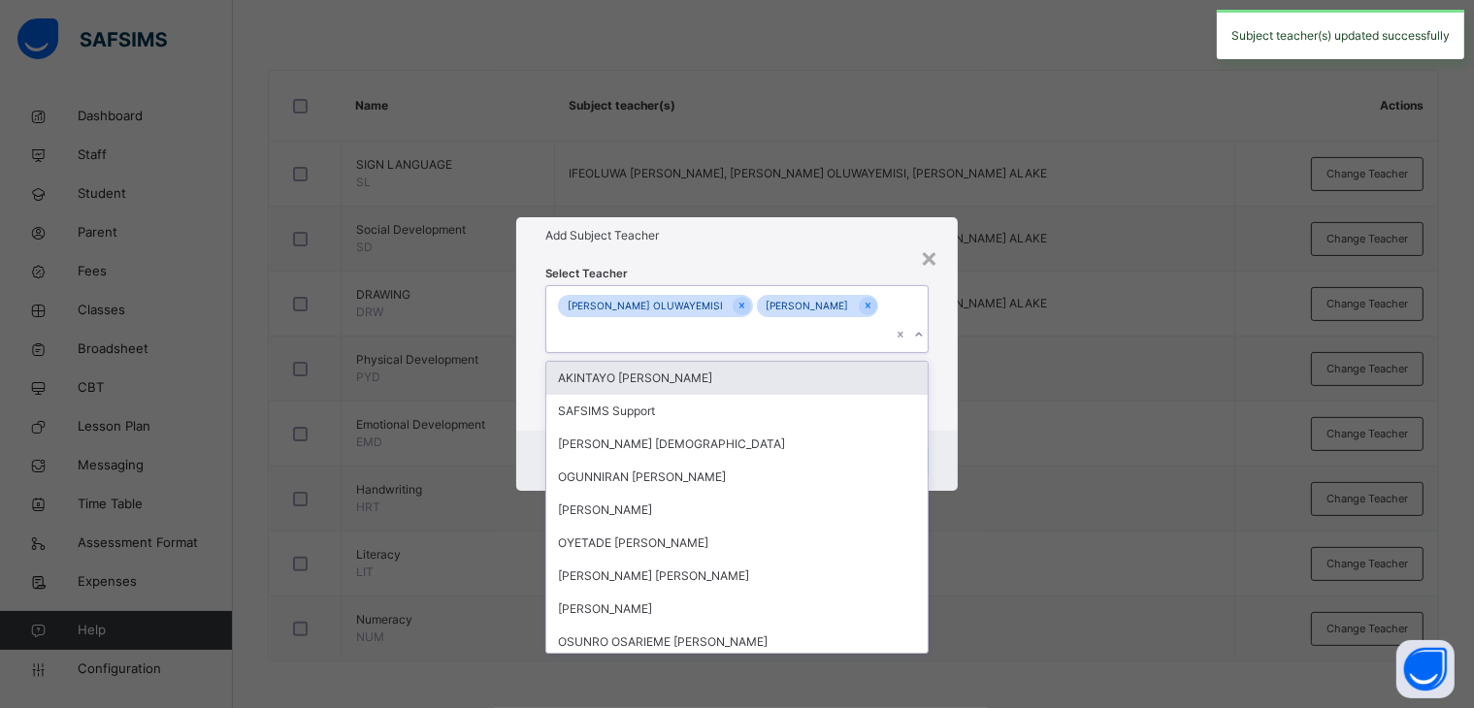
click at [924, 338] on icon at bounding box center [919, 334] width 12 height 19
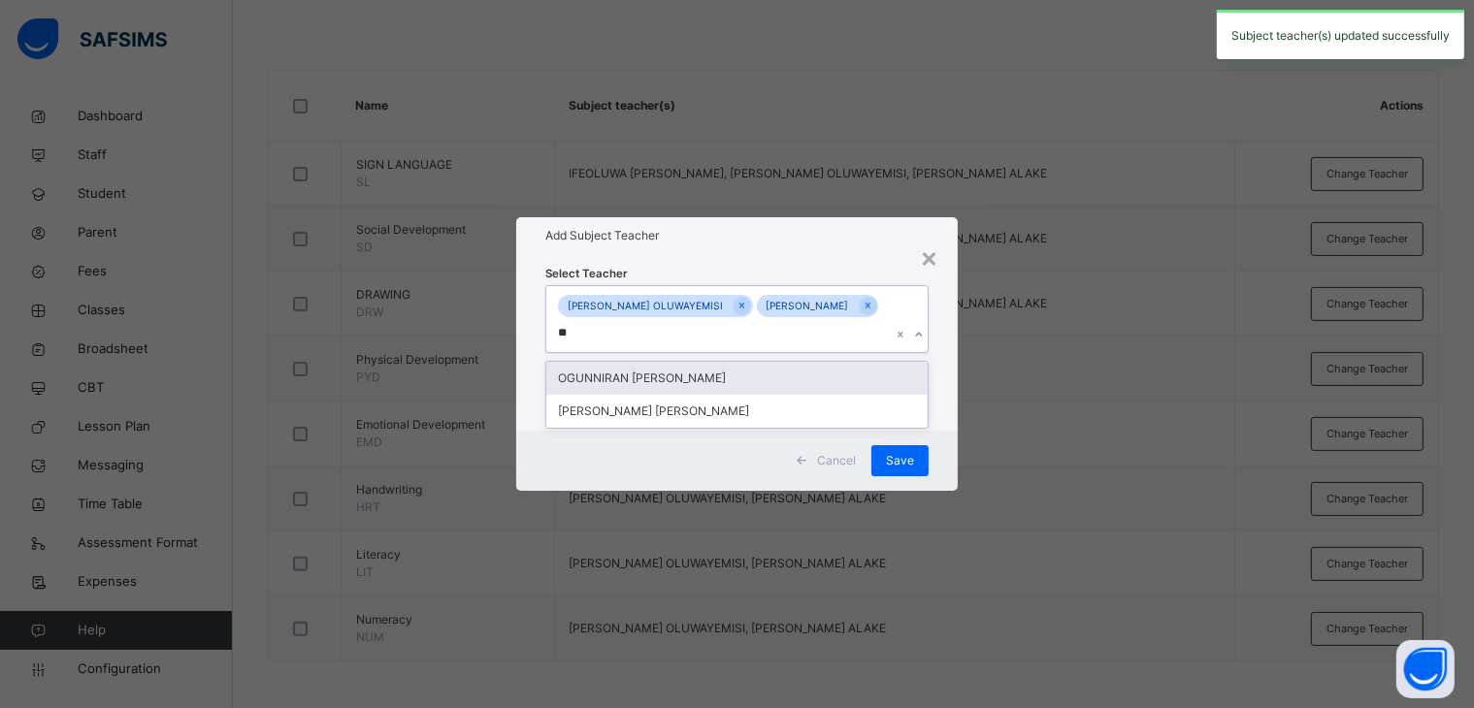
type input "***"
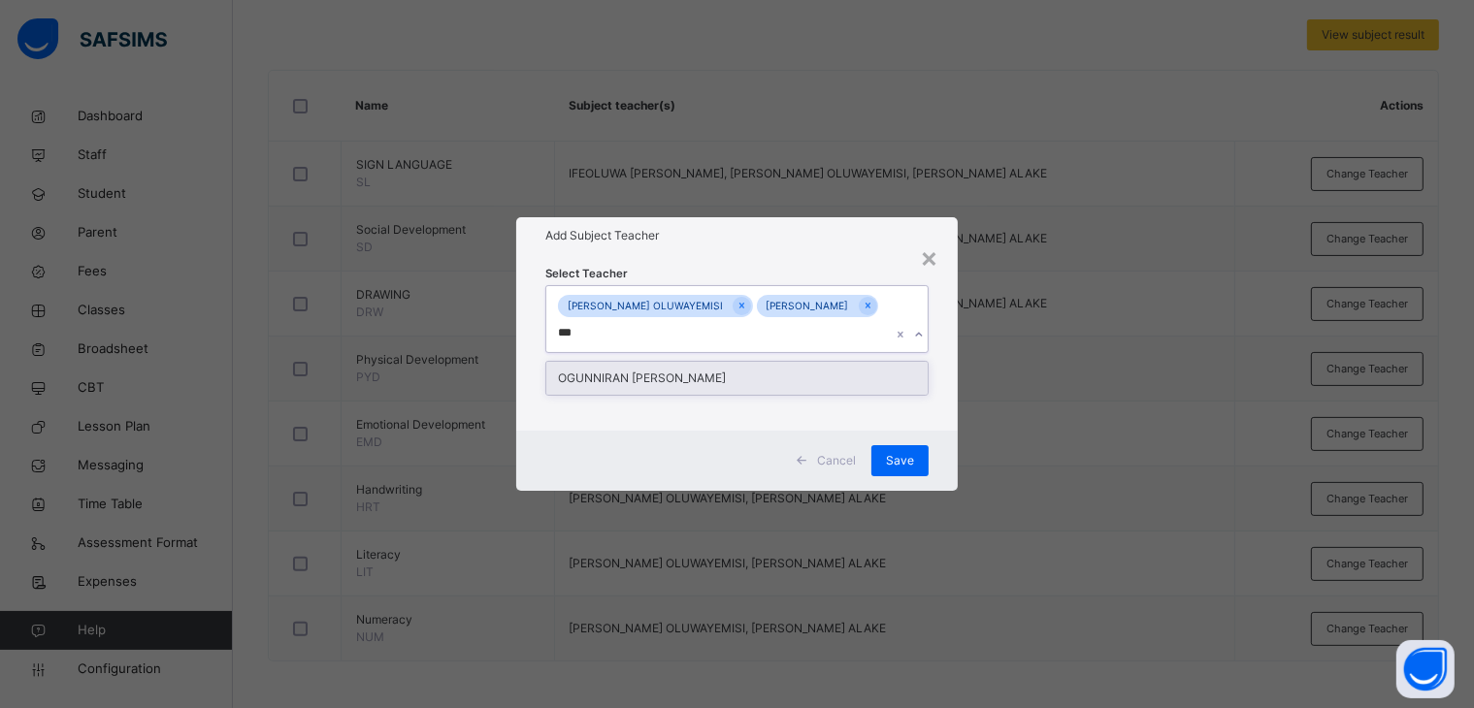
click at [759, 389] on div "OGUNNIRAN [PERSON_NAME]" at bounding box center [737, 378] width 382 height 33
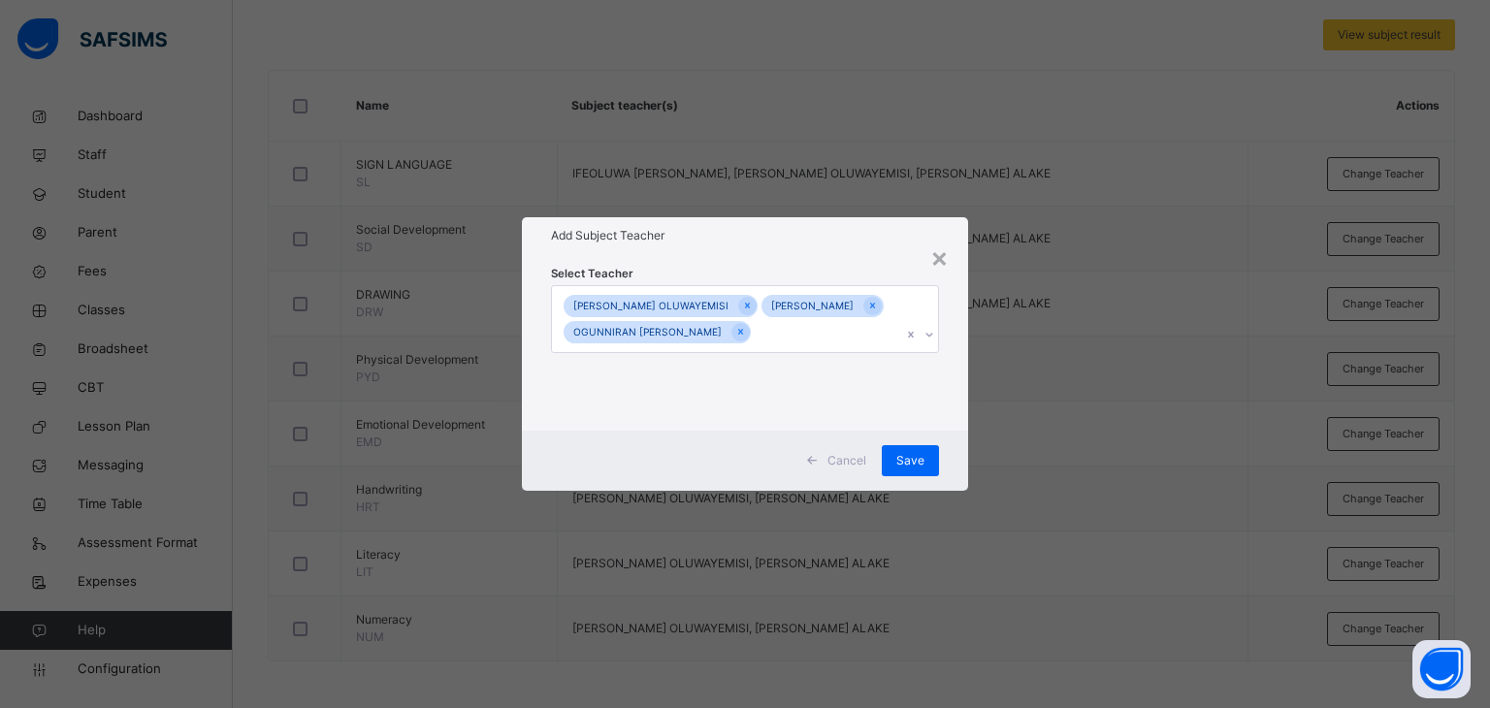
click at [861, 264] on div "Select Teacher [PERSON_NAME] OLUWAYEMISI [PERSON_NAME] [PERSON_NAME] [PERSON_NA…" at bounding box center [745, 343] width 389 height 158
click at [904, 470] on span "Save" at bounding box center [910, 460] width 28 height 17
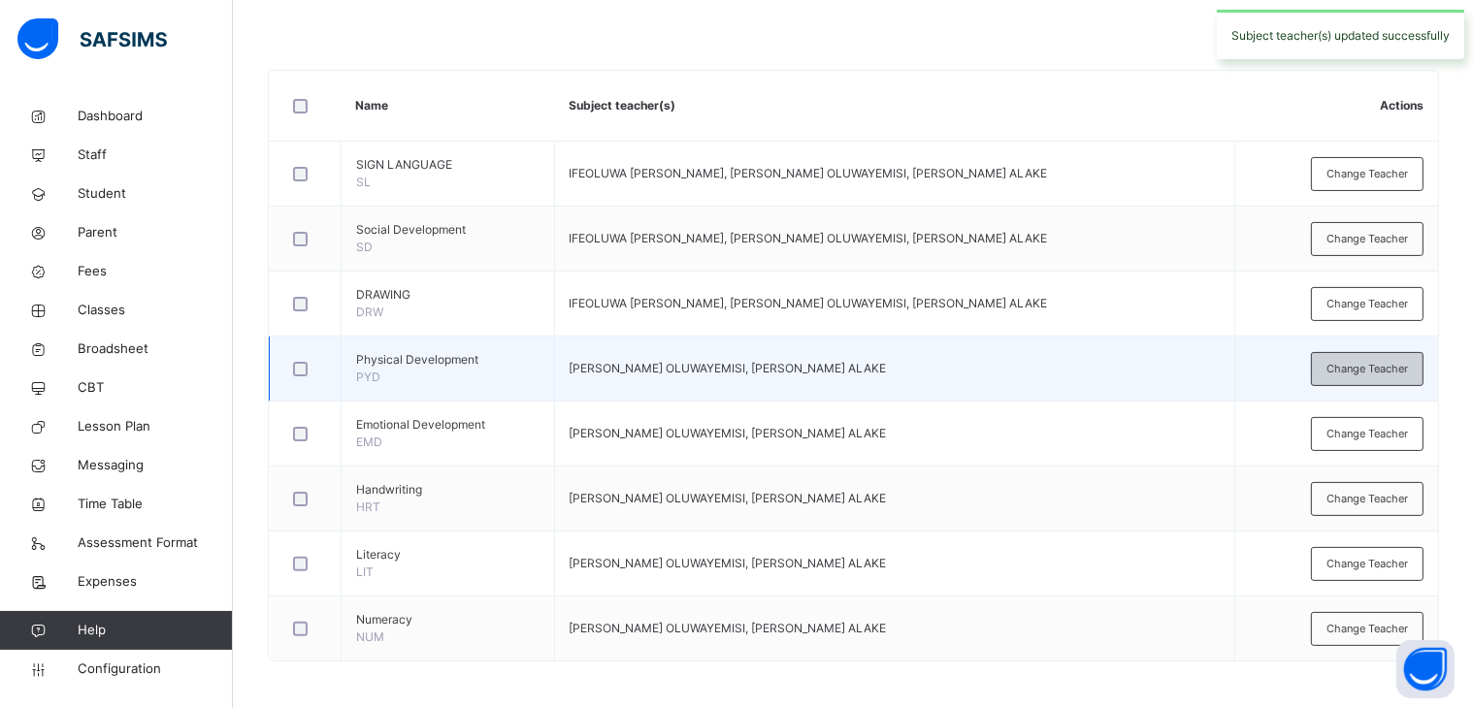
click at [1375, 369] on span "Change Teacher" at bounding box center [1366, 369] width 81 height 16
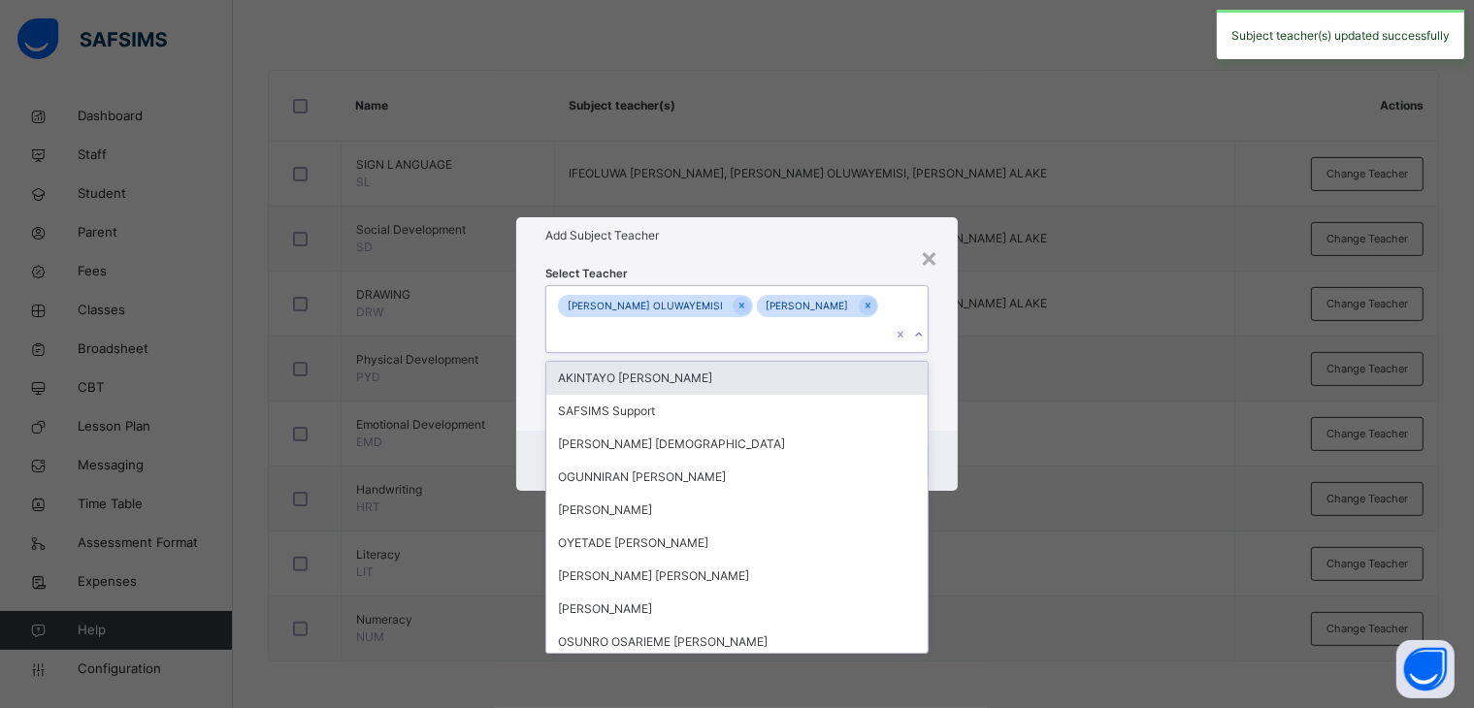
click at [927, 345] on div at bounding box center [918, 334] width 18 height 31
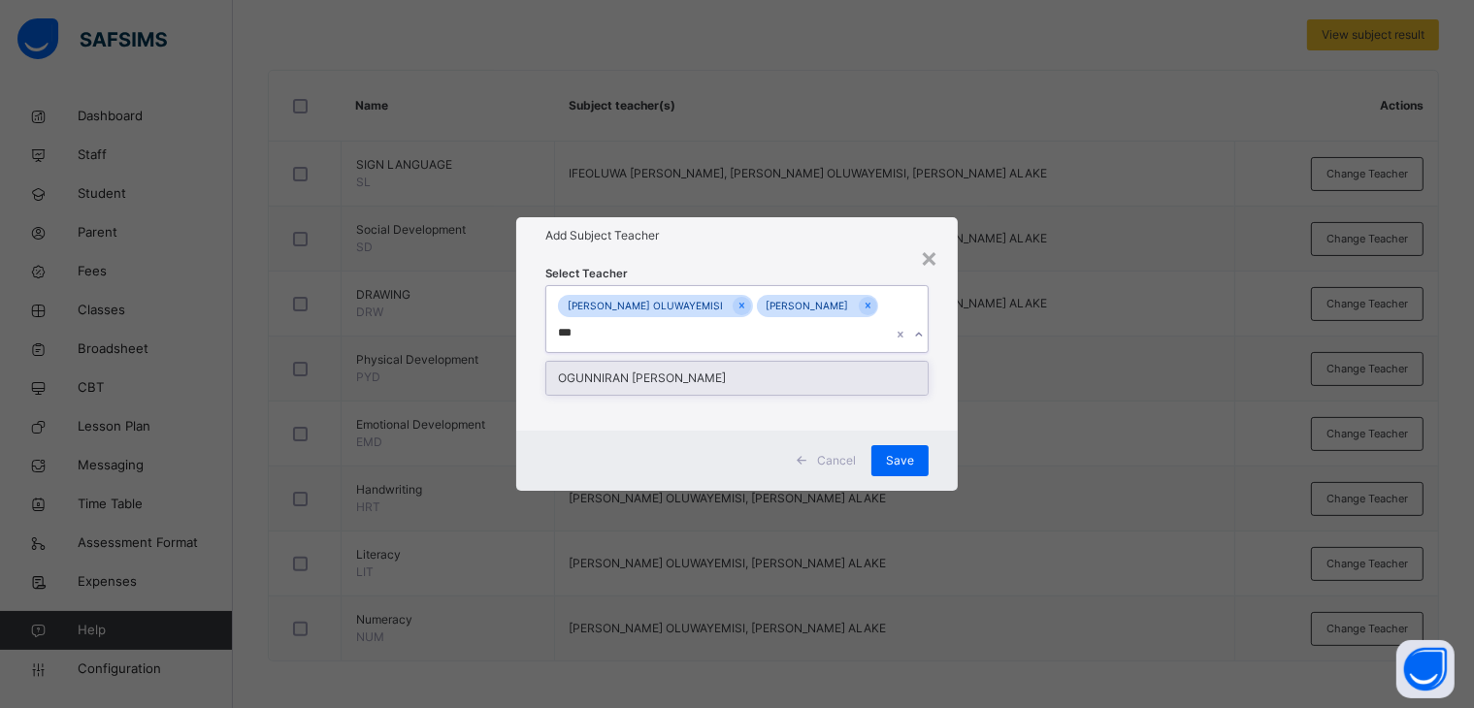
type input "****"
click at [701, 385] on div "OGUNNIRAN [PERSON_NAME]" at bounding box center [737, 378] width 382 height 33
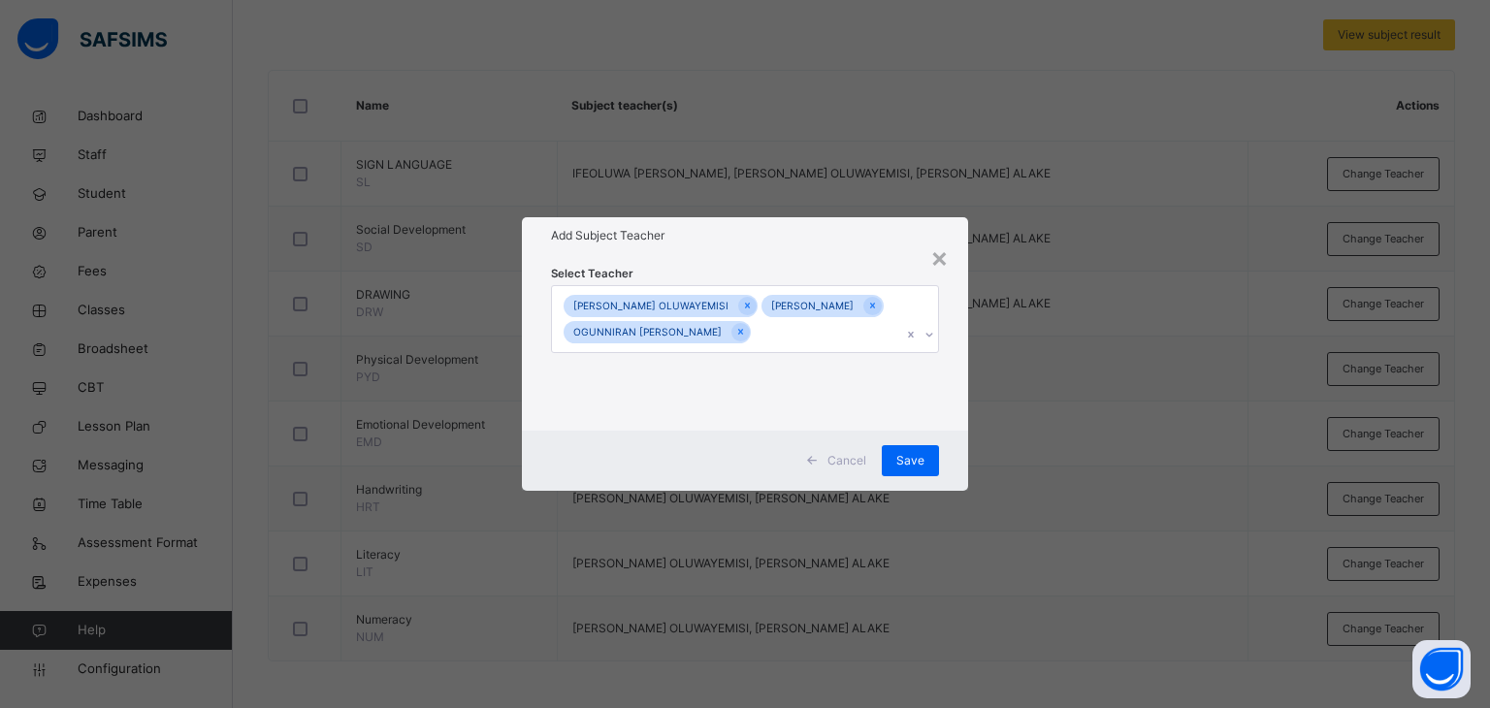
click at [802, 265] on div "Select Teacher [PERSON_NAME] OLUWAYEMISI [PERSON_NAME] [PERSON_NAME] [PERSON_NA…" at bounding box center [745, 343] width 389 height 158
click at [917, 470] on span "Save" at bounding box center [910, 460] width 28 height 17
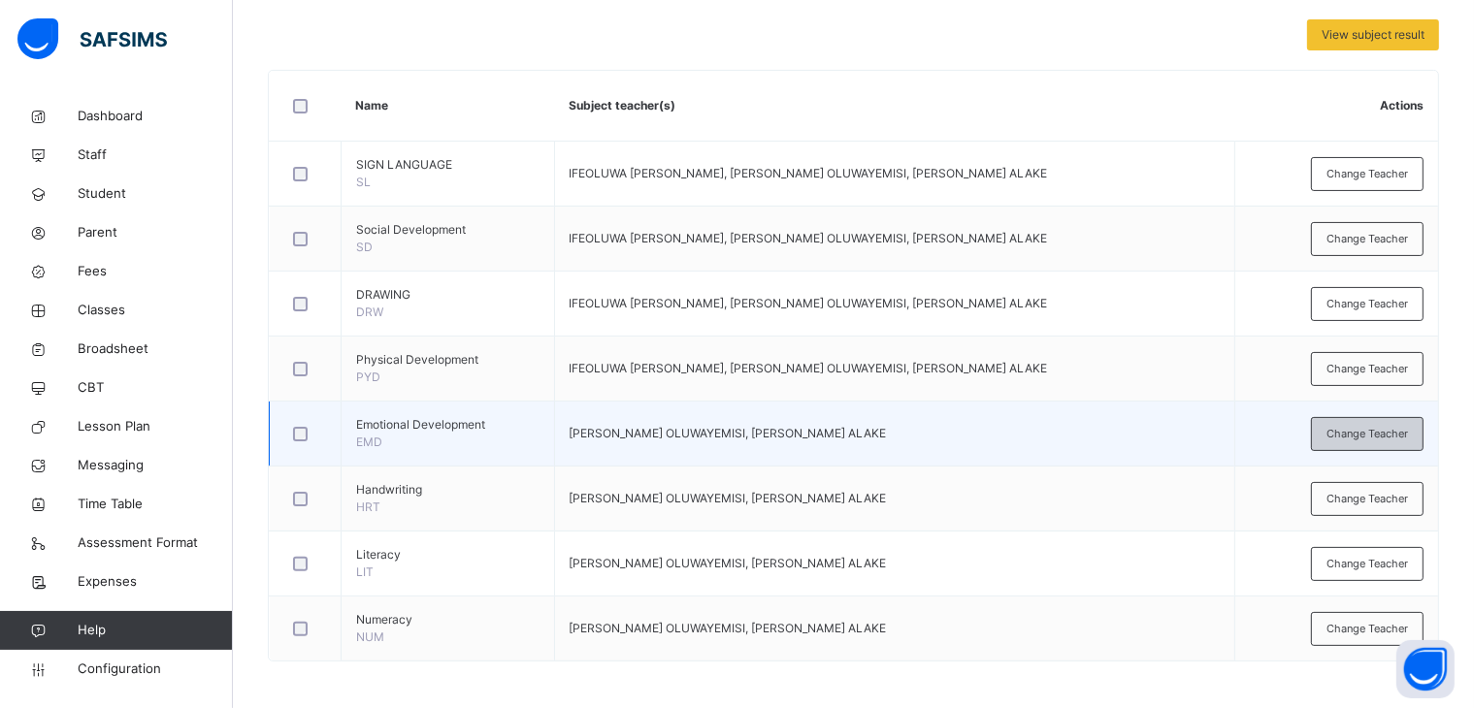
click at [1364, 433] on span "Change Teacher" at bounding box center [1366, 434] width 81 height 16
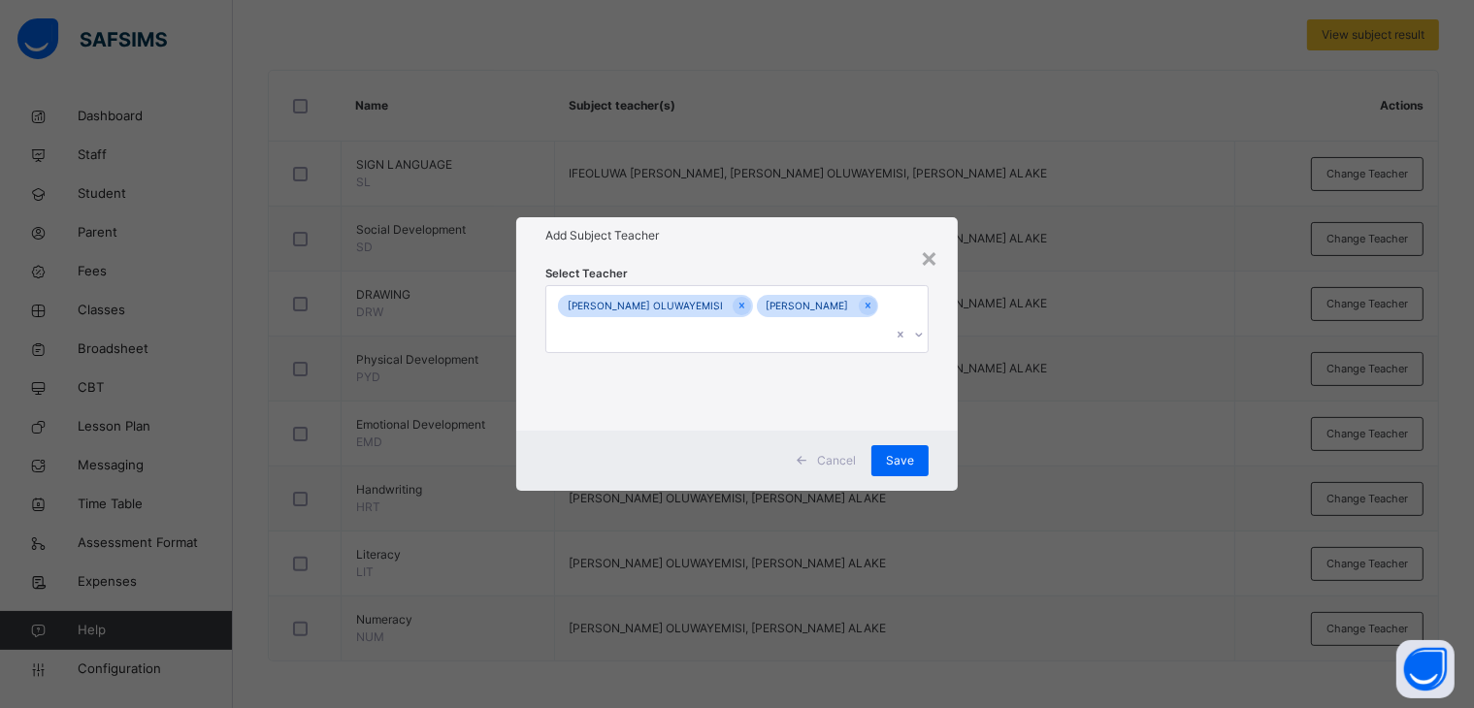
click at [922, 338] on icon at bounding box center [919, 334] width 12 height 19
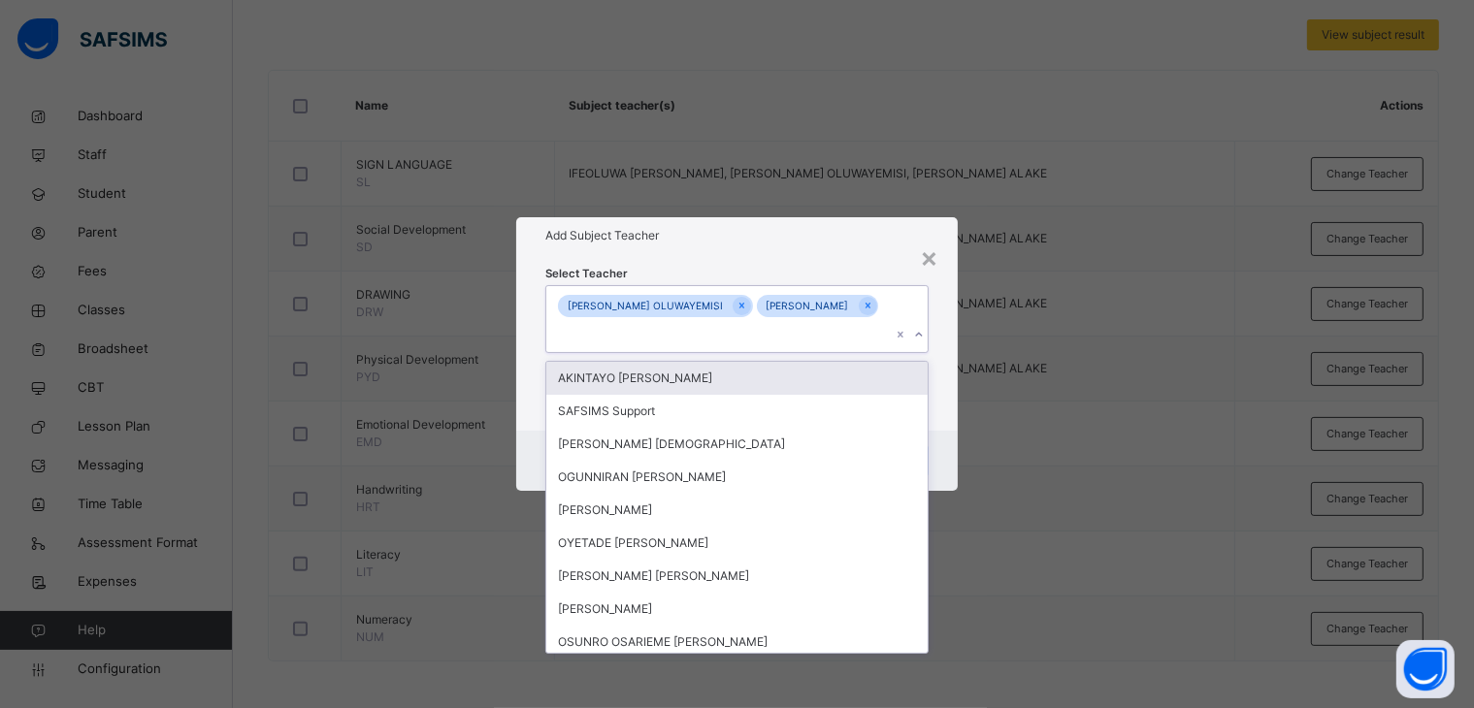
click at [920, 339] on icon at bounding box center [919, 334] width 12 height 19
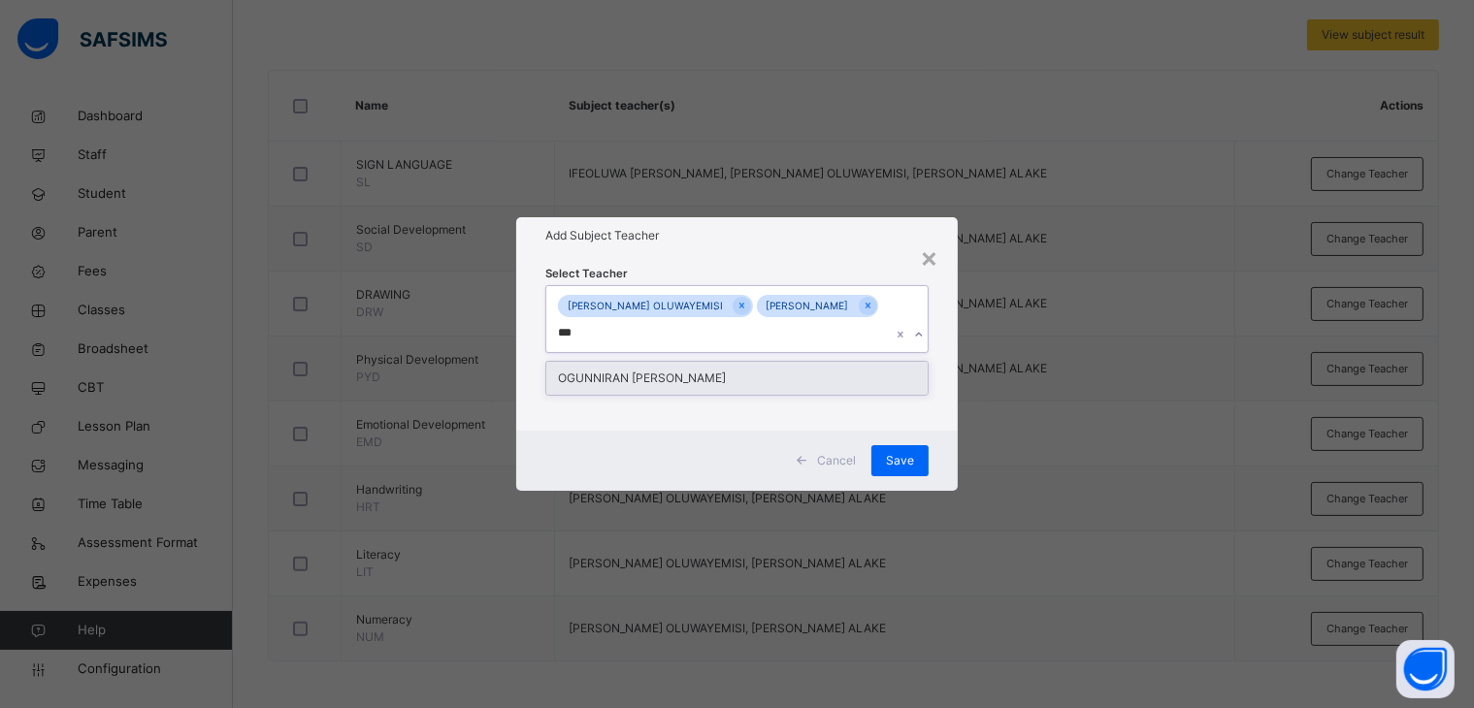
type input "****"
click at [601, 377] on div "OGUNNIRAN [PERSON_NAME]" at bounding box center [737, 378] width 382 height 33
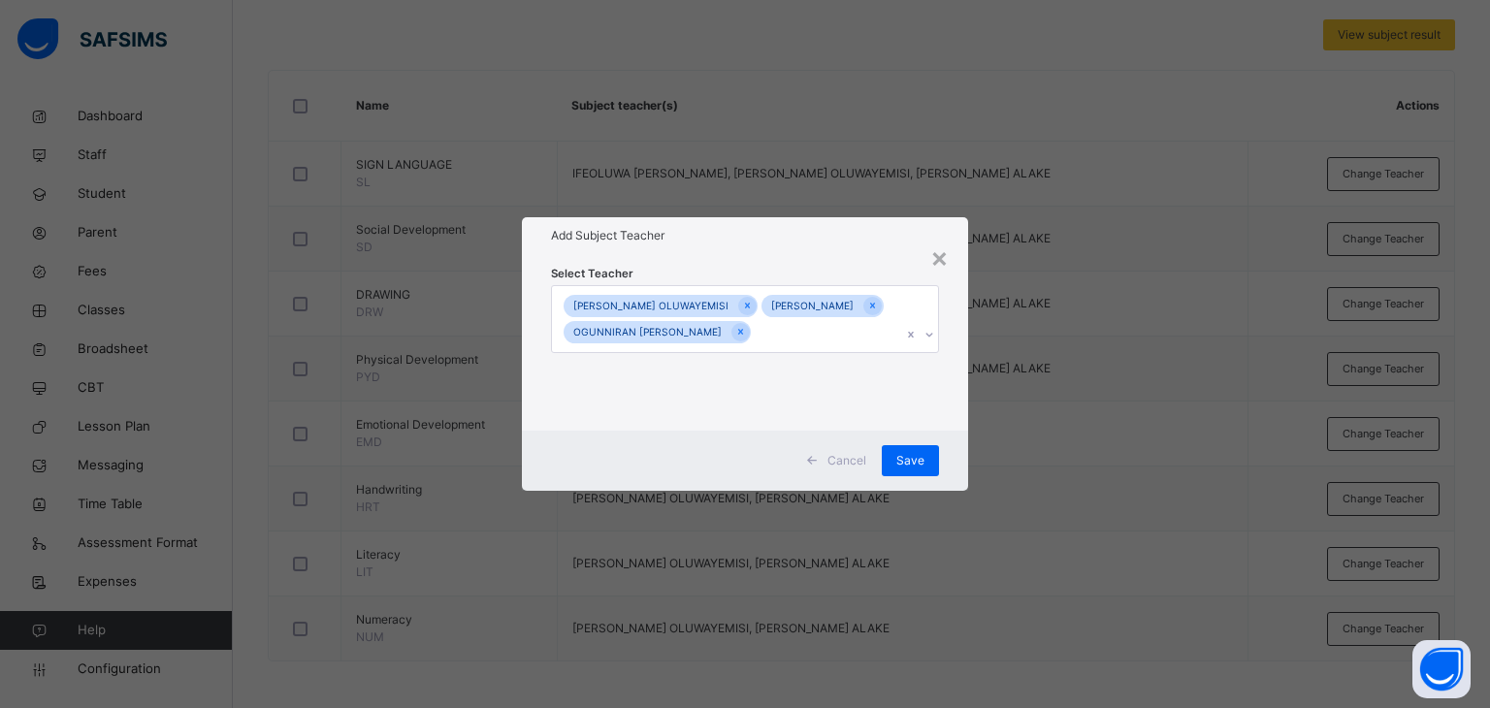
click at [817, 232] on div "Add Subject Teacher" at bounding box center [745, 235] width 447 height 37
click at [909, 470] on span "Save" at bounding box center [910, 460] width 28 height 17
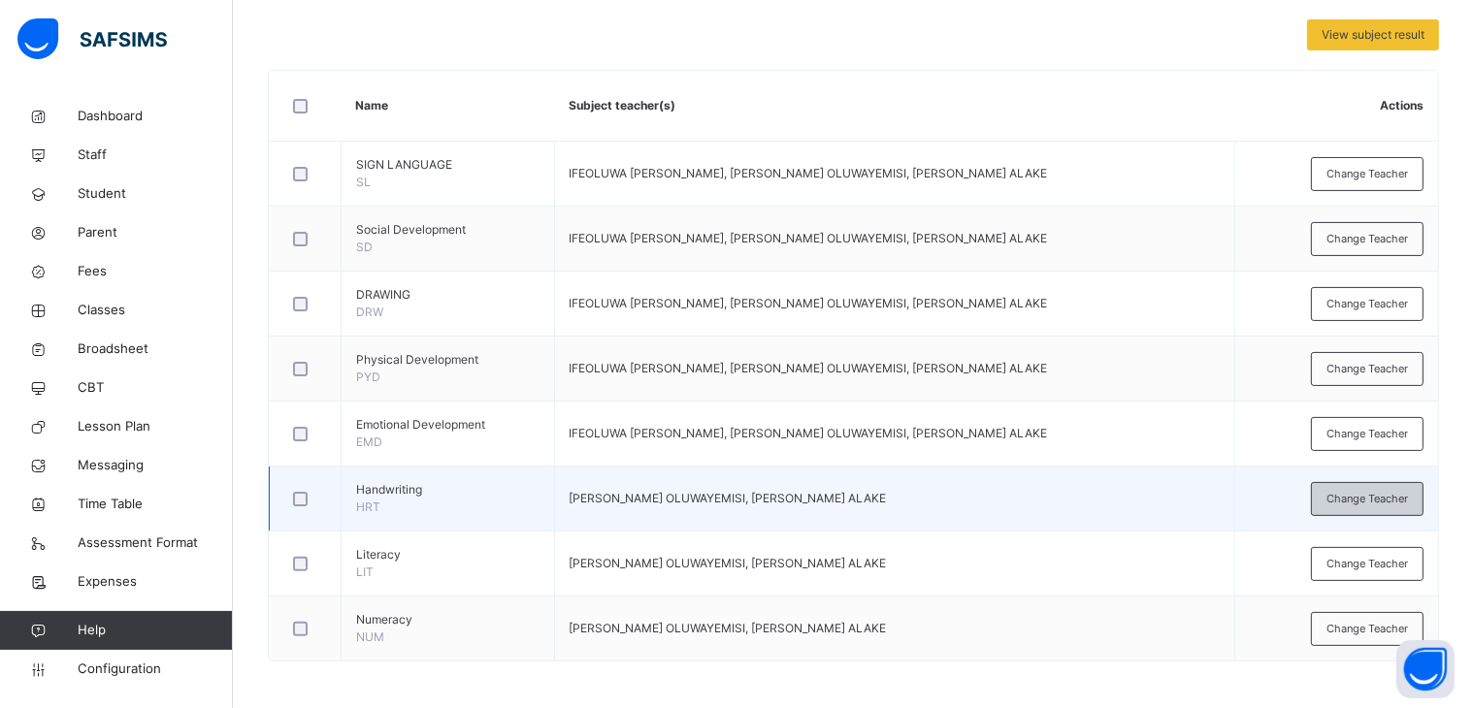
click at [1366, 494] on span "Change Teacher" at bounding box center [1366, 499] width 81 height 16
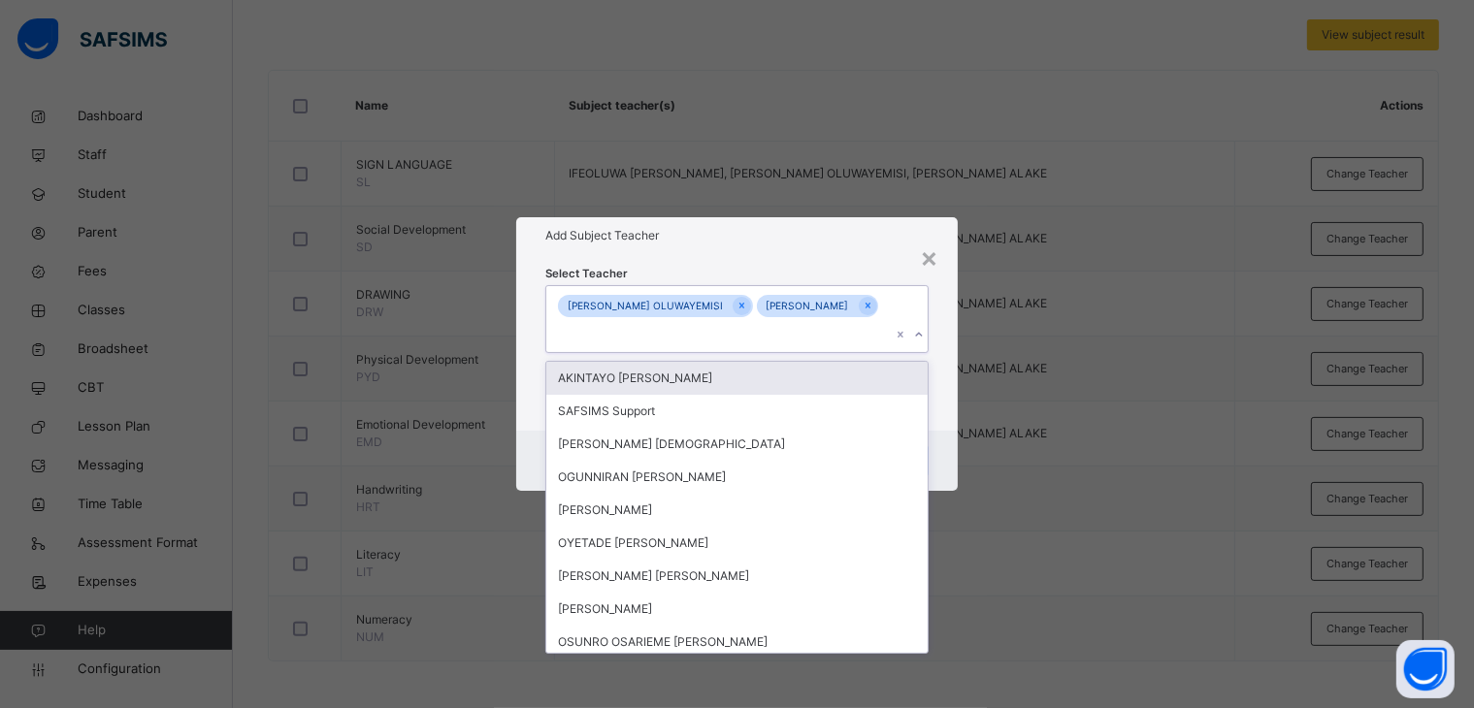
click at [914, 339] on div at bounding box center [918, 334] width 18 height 31
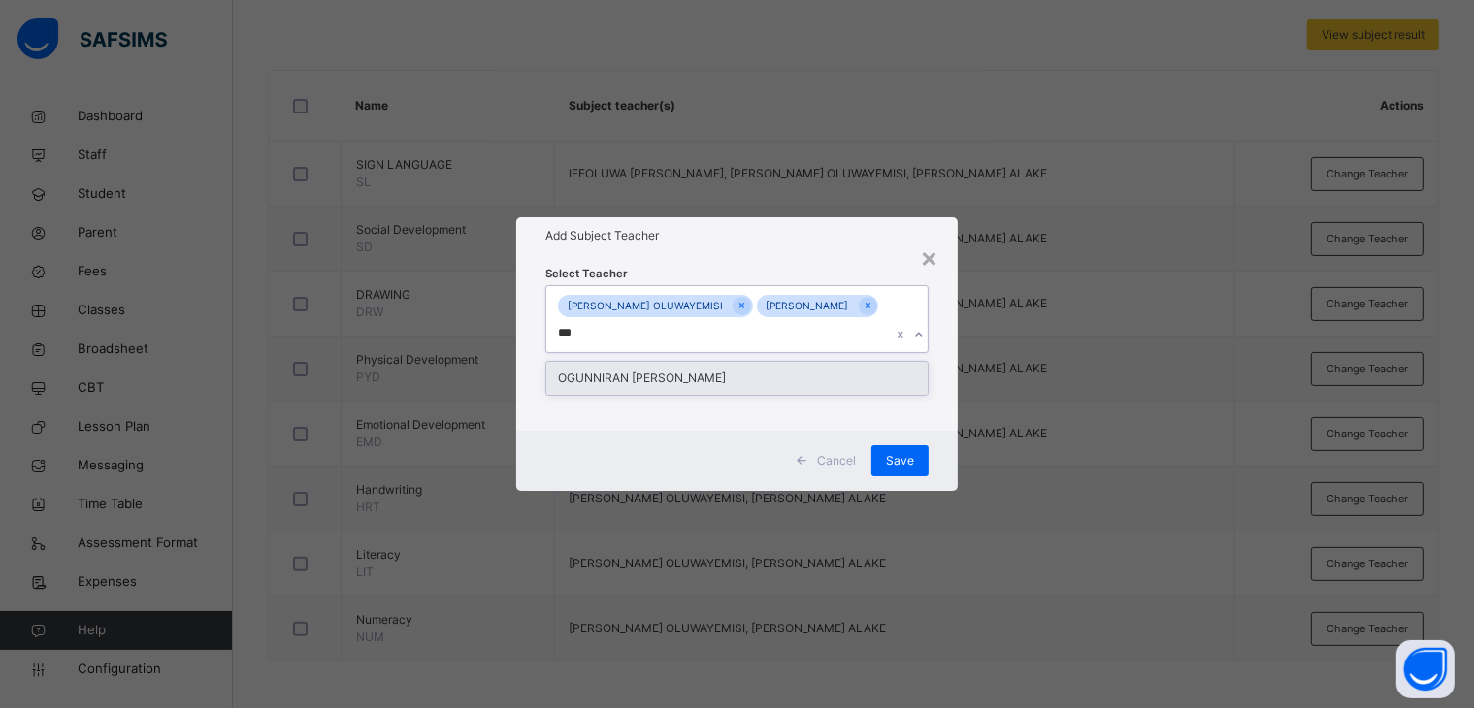
type input "****"
click at [761, 378] on div "OGUNNIRAN [PERSON_NAME]" at bounding box center [737, 378] width 382 height 33
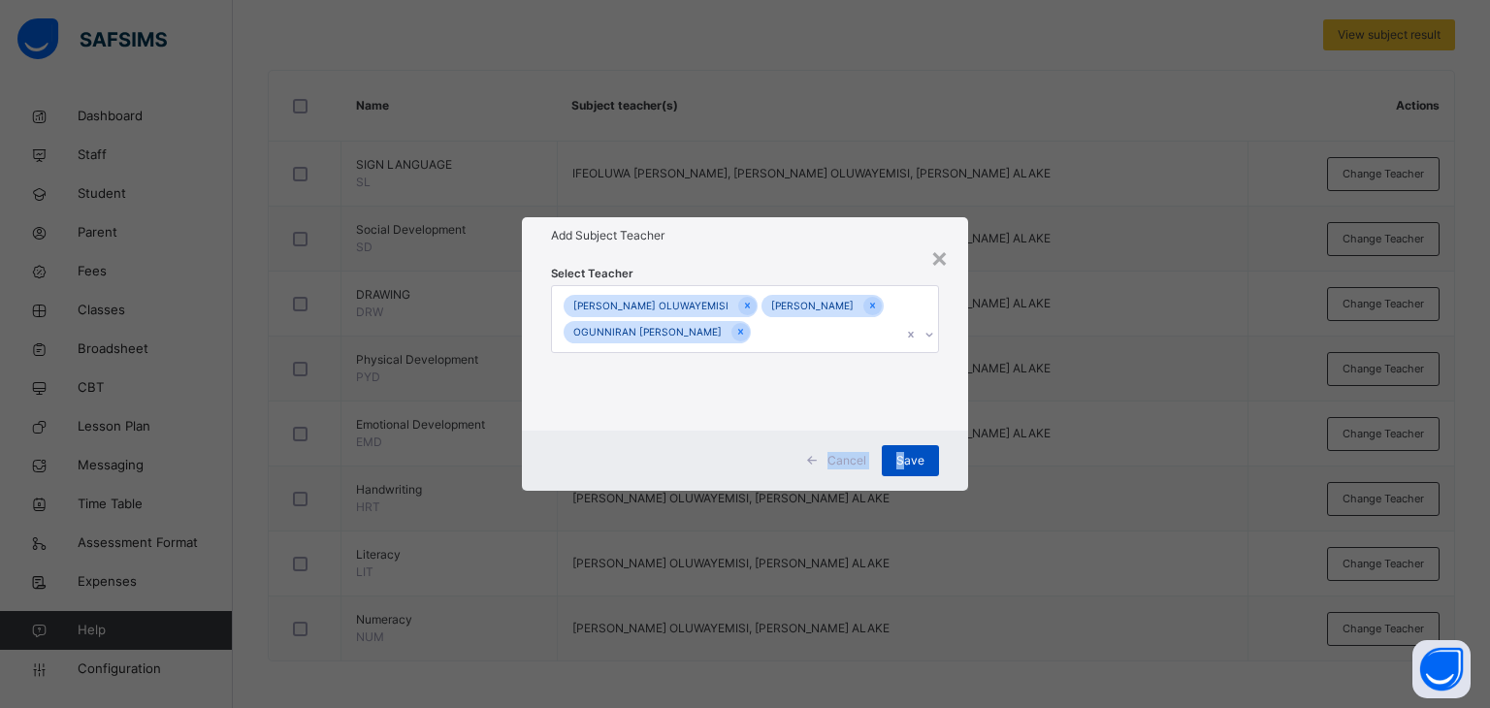
drag, startPoint x: 1069, startPoint y: 413, endPoint x: 907, endPoint y: 470, distance: 171.5
click at [907, 470] on div "× Add Subject Teacher Select Teacher [PERSON_NAME] OLUWAYEMISI [PERSON_NAME] [P…" at bounding box center [745, 354] width 1490 height 708
click at [907, 470] on span "Save" at bounding box center [910, 460] width 28 height 17
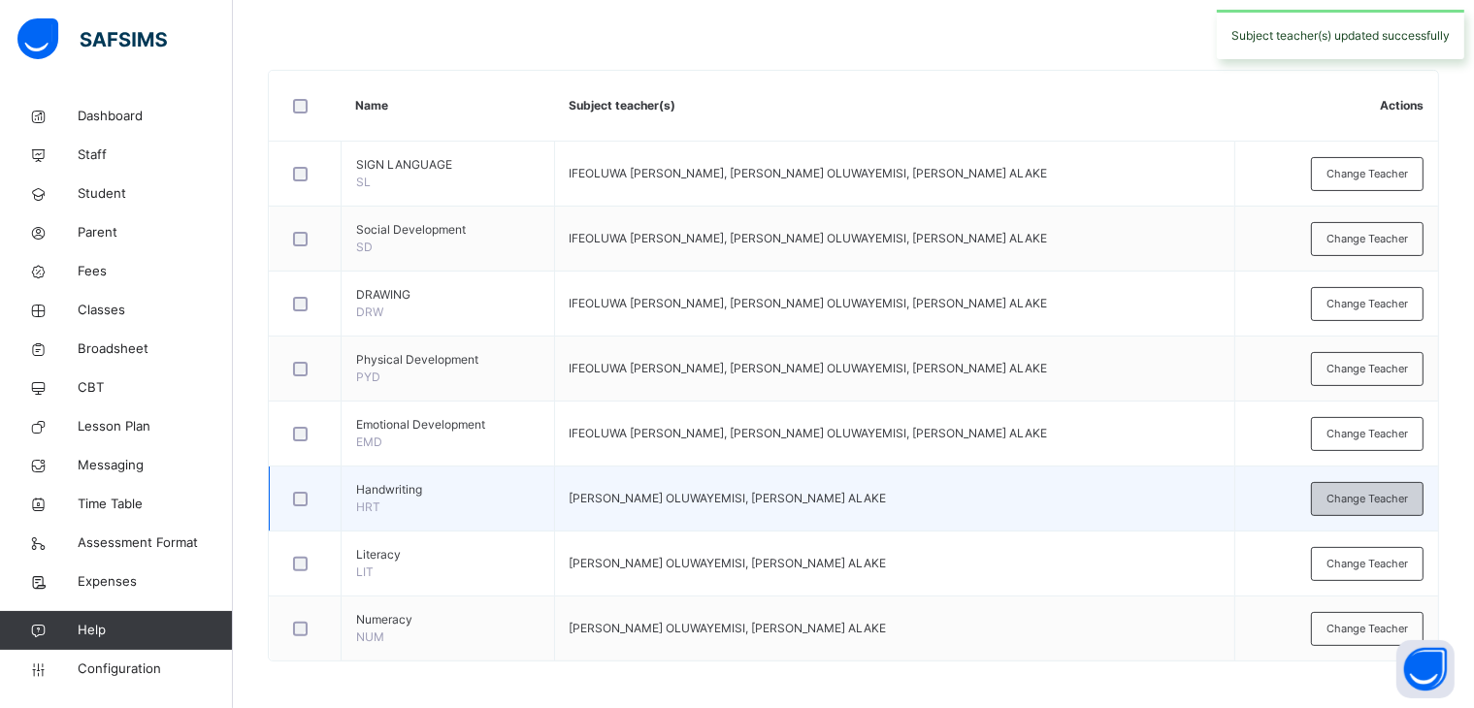
click at [1366, 498] on span "Change Teacher" at bounding box center [1366, 499] width 81 height 16
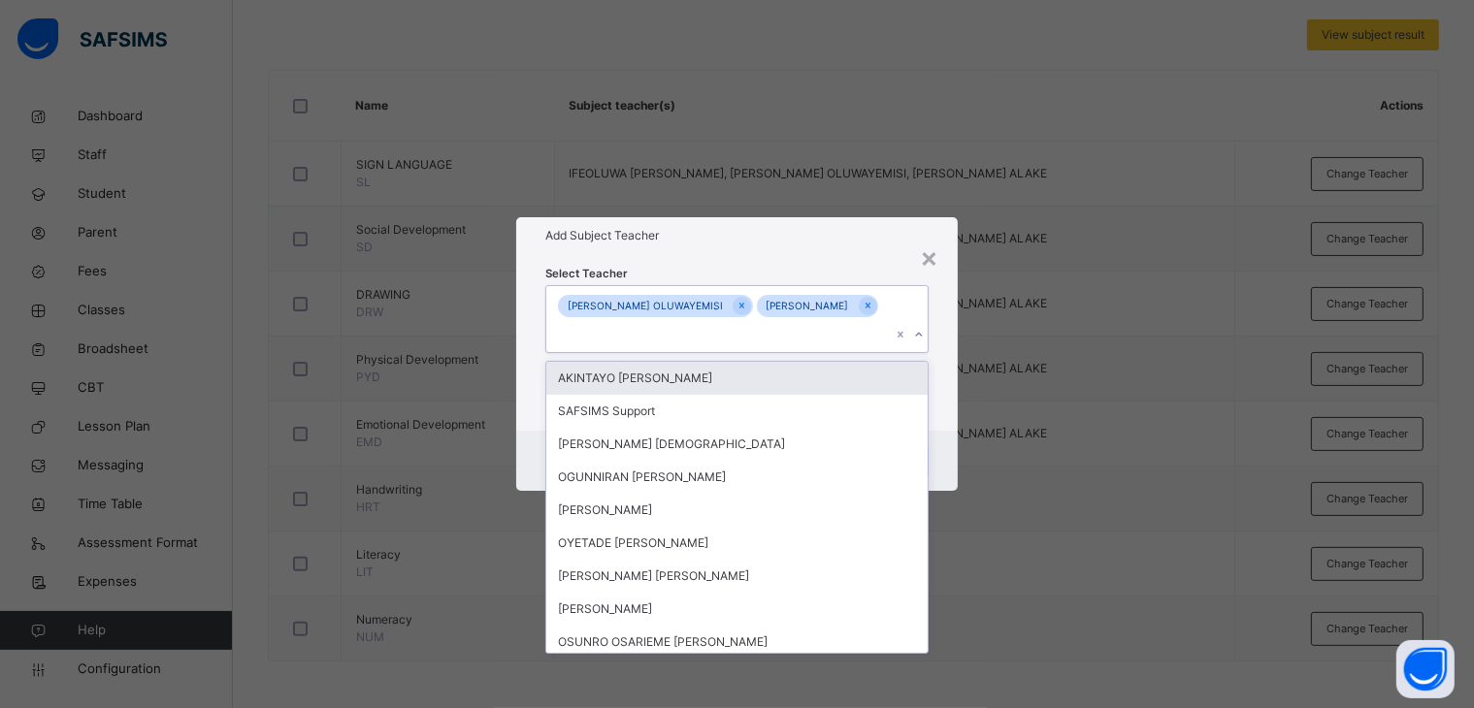
click at [919, 339] on icon at bounding box center [919, 334] width 12 height 19
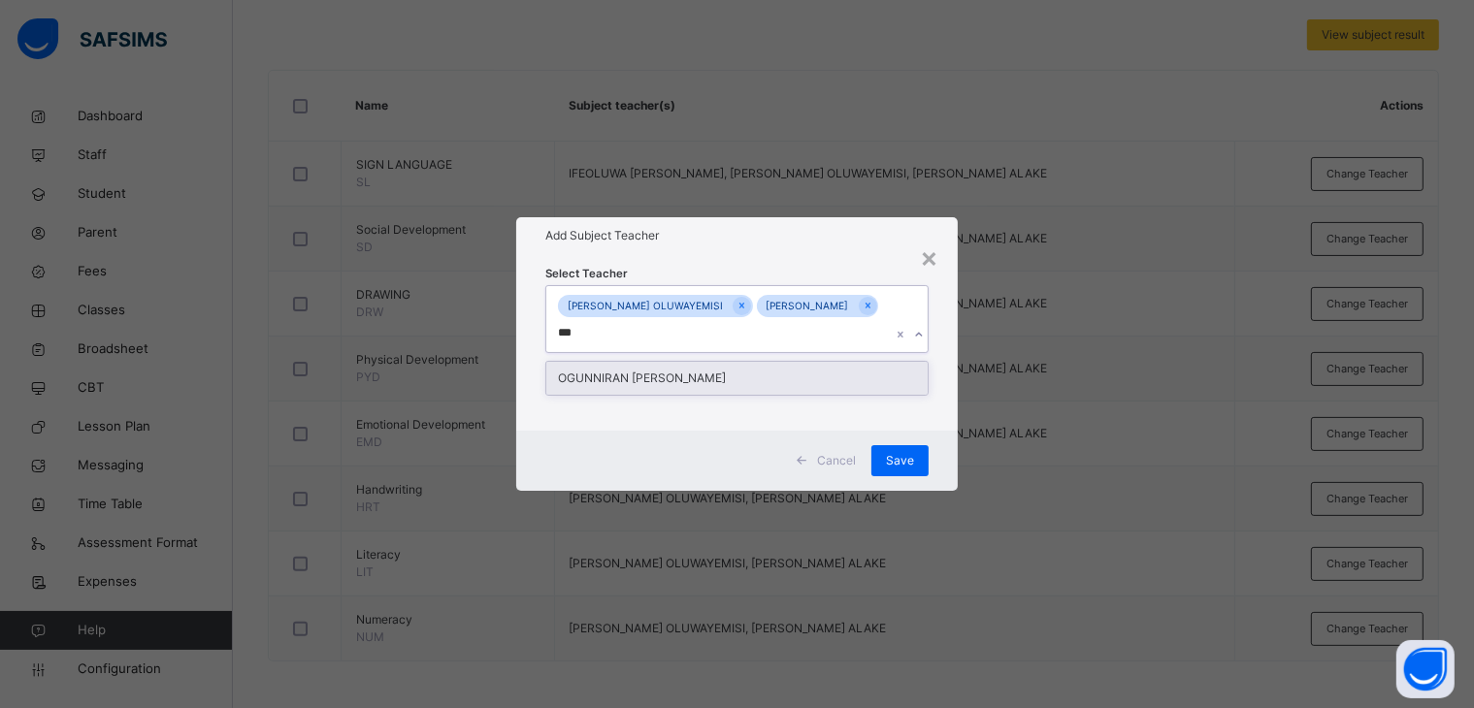
type input "****"
click at [714, 382] on div "OGUNNIRAN [PERSON_NAME]" at bounding box center [737, 378] width 382 height 33
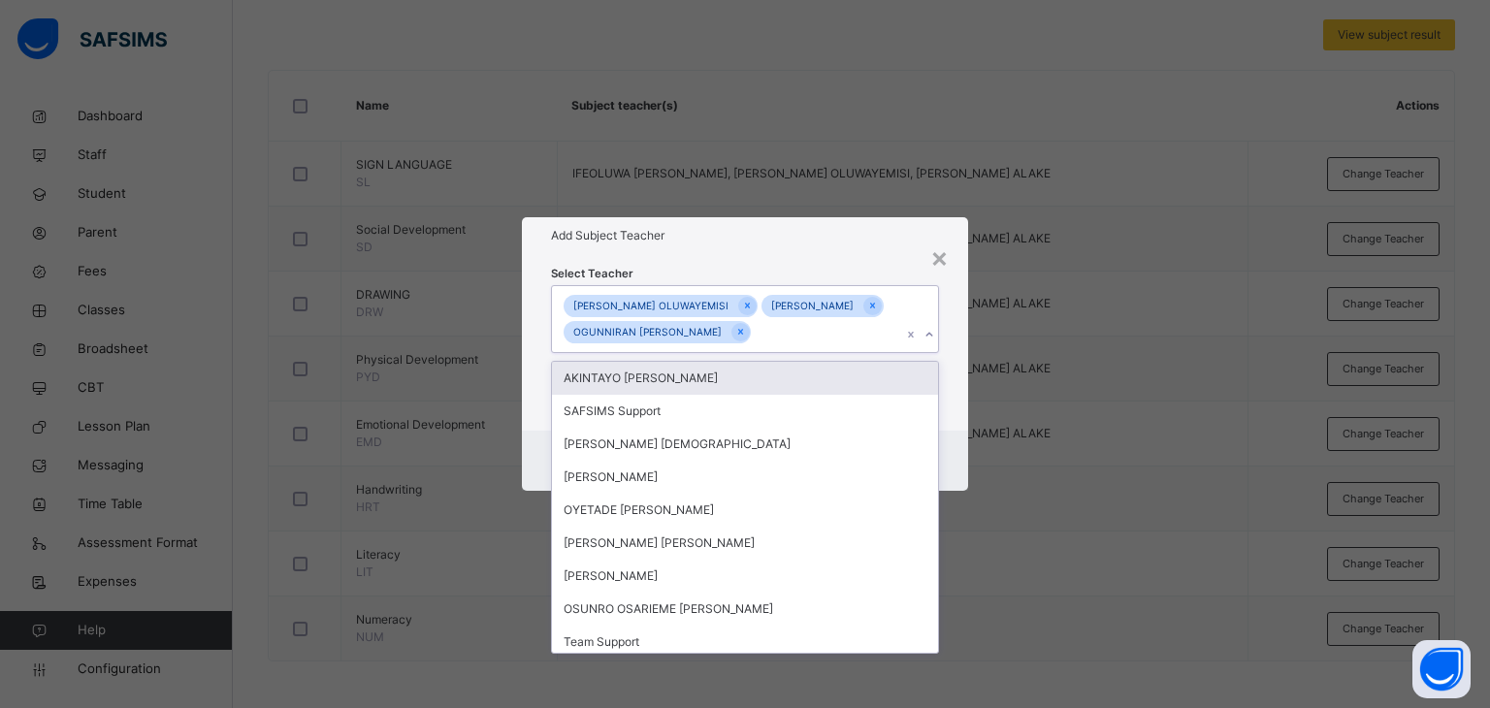
click at [886, 254] on div "Select Teacher option OGUNNIRAN [PERSON_NAME], selected. option AKINTAYO [PERSO…" at bounding box center [745, 343] width 447 height 178
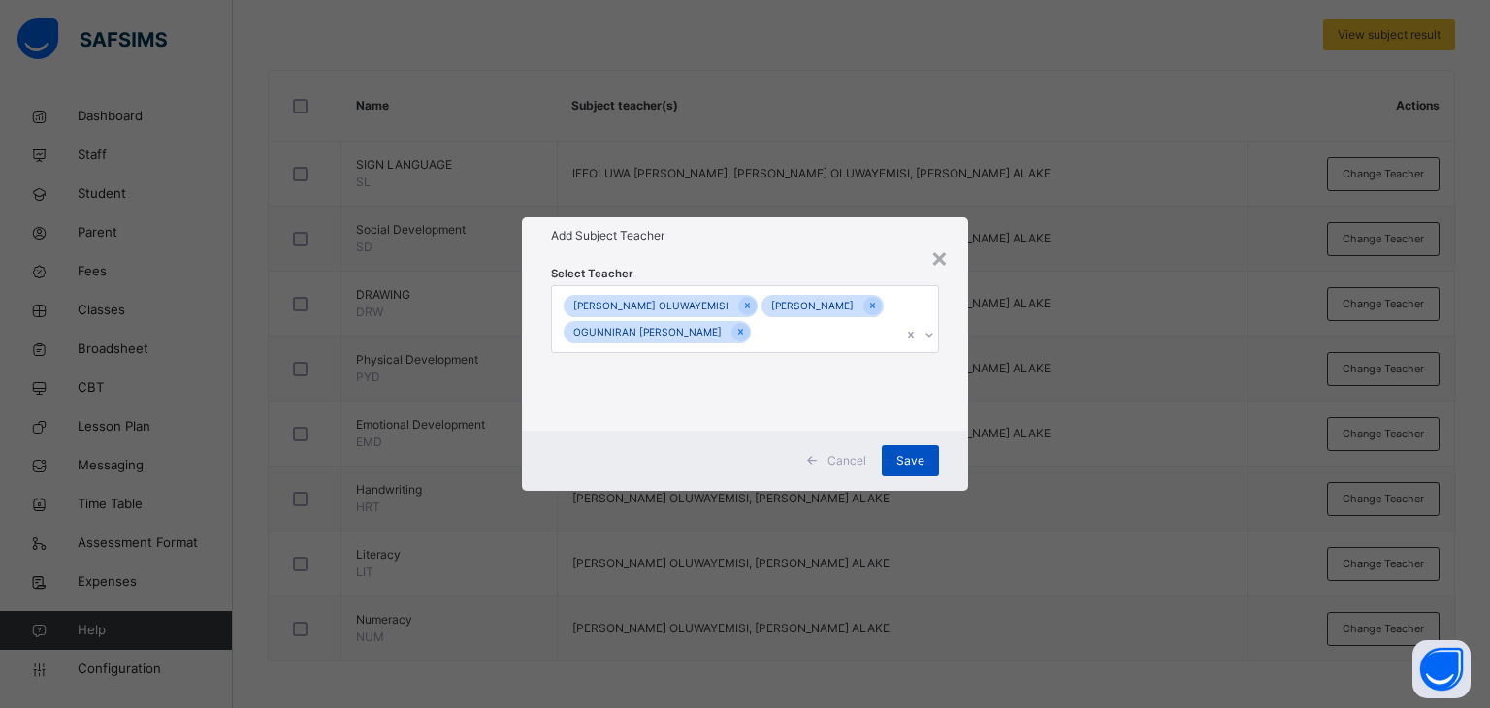
click at [908, 466] on span "Save" at bounding box center [910, 460] width 28 height 17
click at [900, 469] on span "Save" at bounding box center [900, 460] width 28 height 17
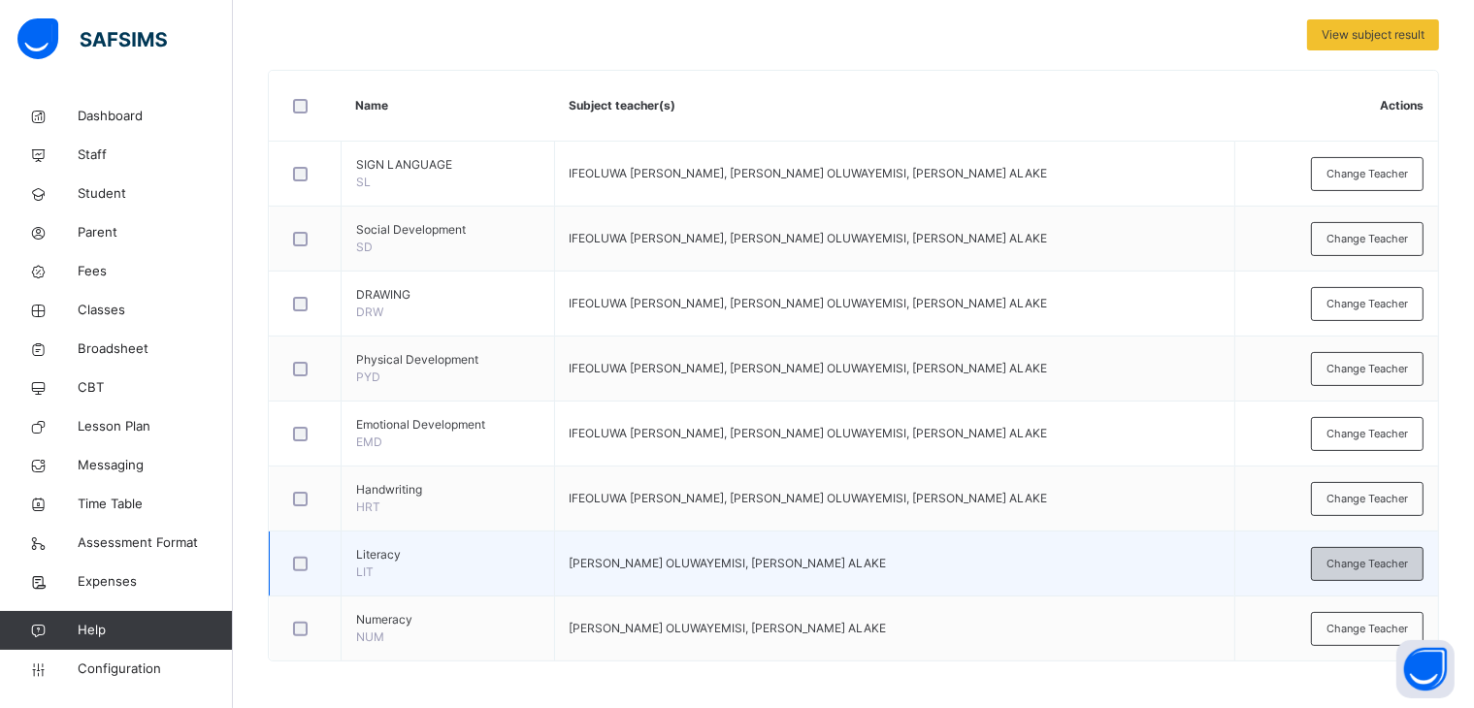
click at [1358, 560] on span "Change Teacher" at bounding box center [1366, 564] width 81 height 16
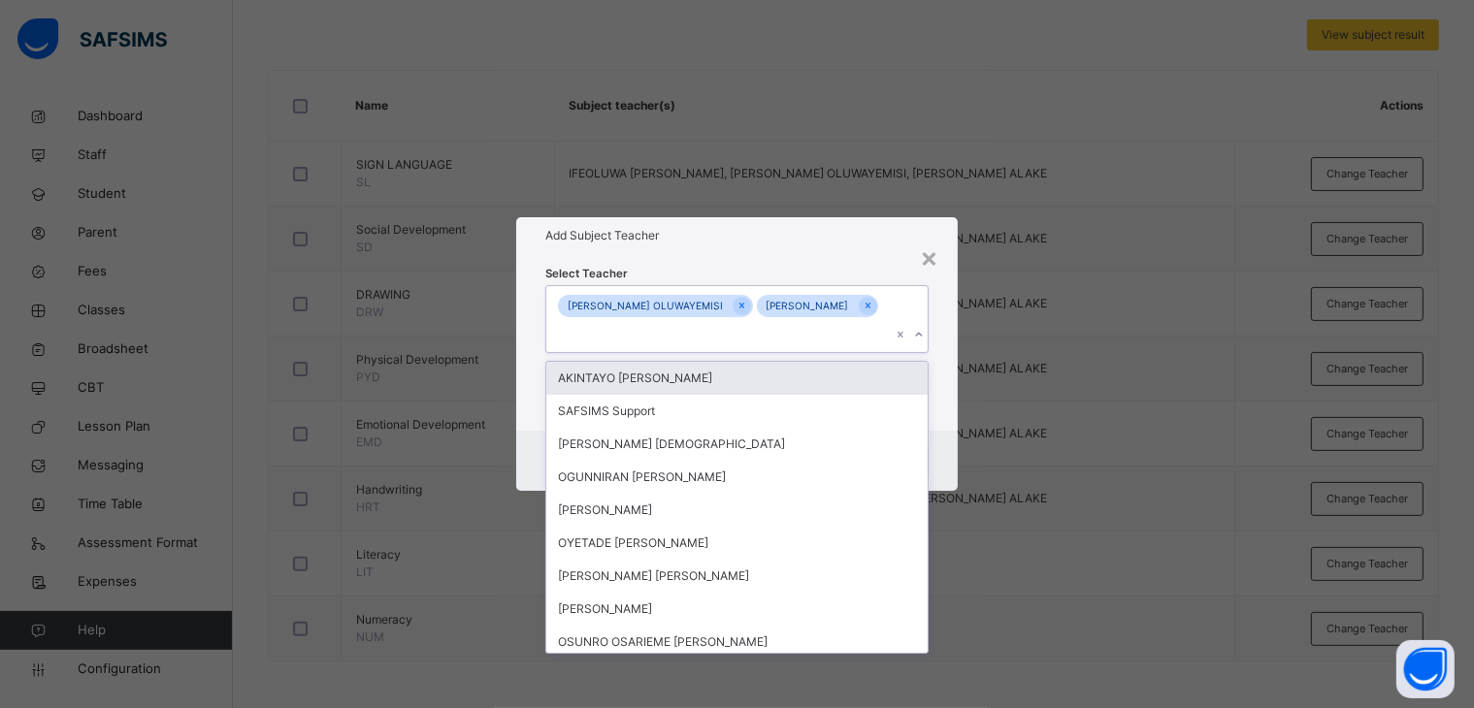
click at [921, 332] on icon at bounding box center [919, 334] width 12 height 19
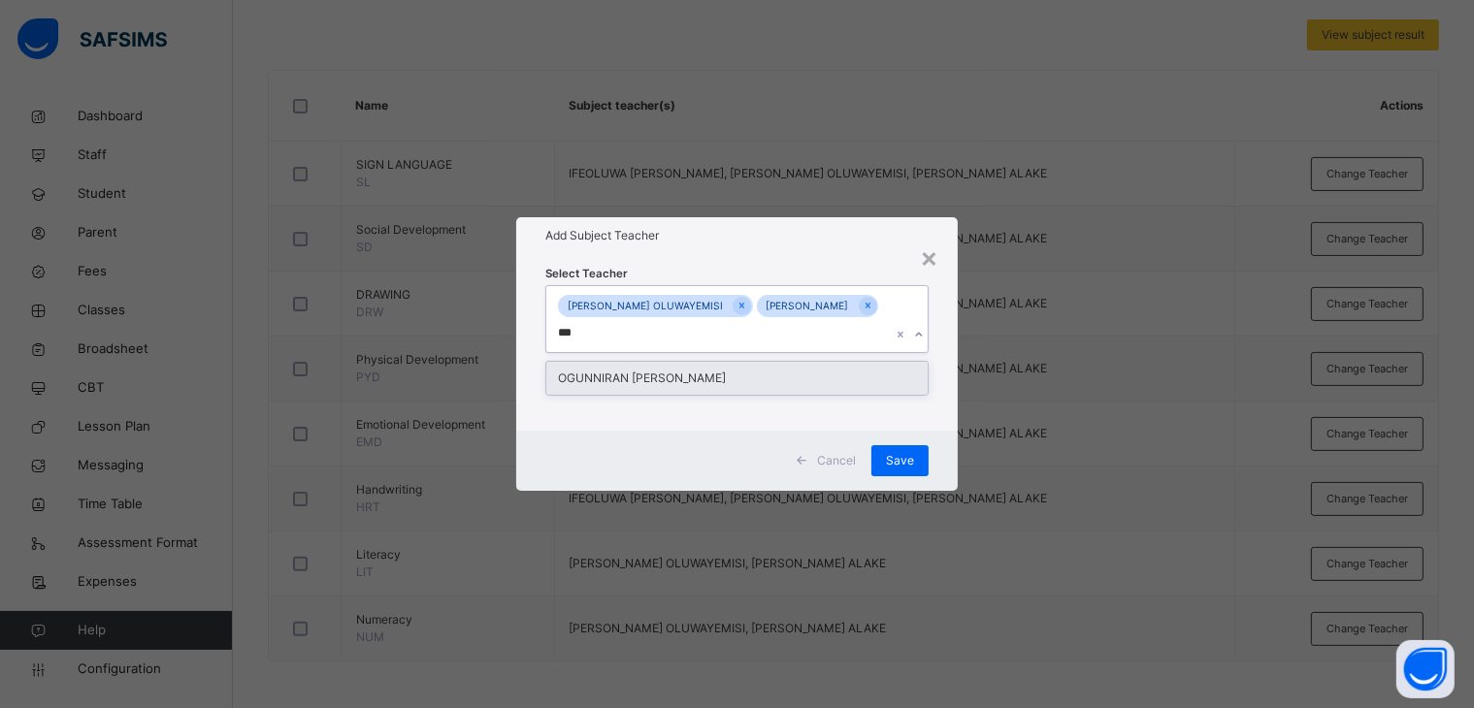
type input "****"
click at [721, 381] on div "OGUNNIRAN [PERSON_NAME]" at bounding box center [737, 378] width 382 height 33
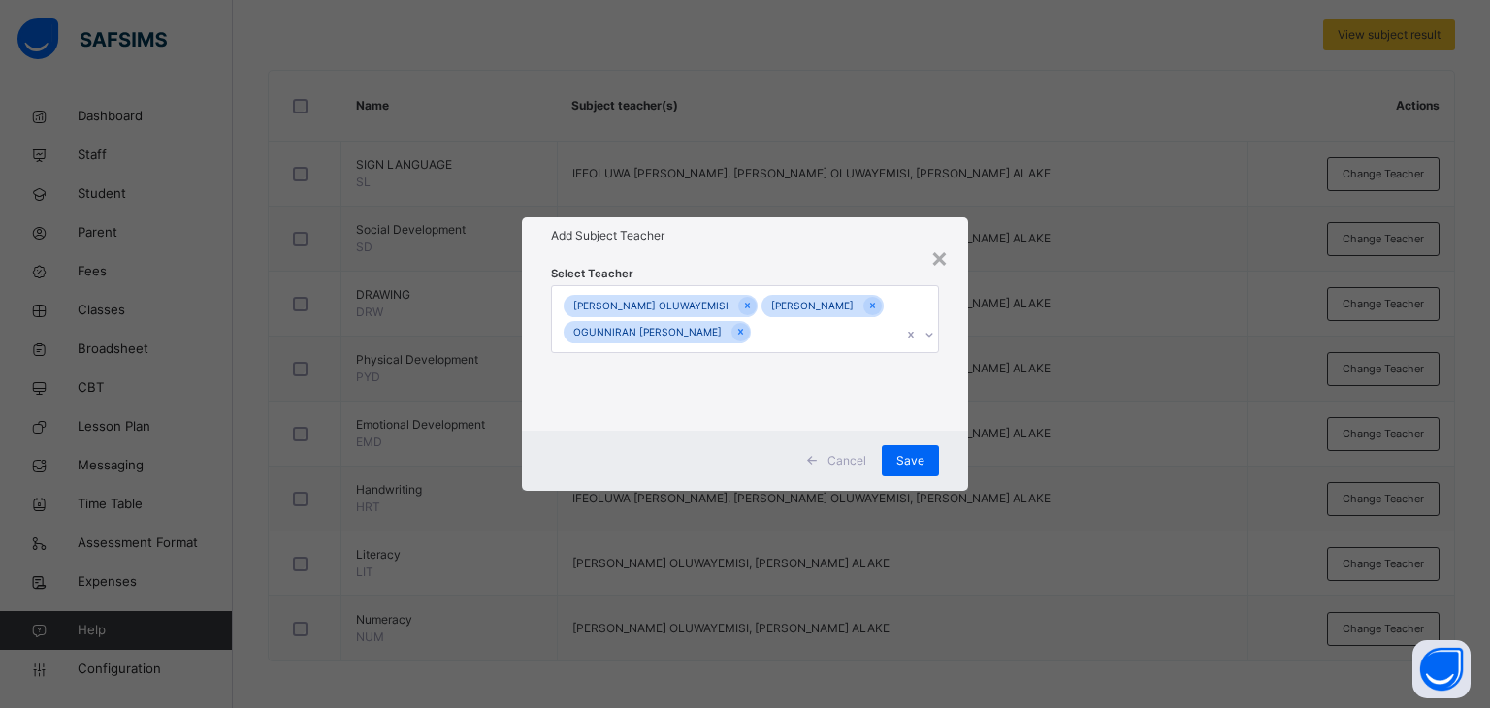
click at [795, 264] on div "Select Teacher [PERSON_NAME] OLUWAYEMISI [PERSON_NAME] [PERSON_NAME] [PERSON_NA…" at bounding box center [745, 343] width 389 height 158
click at [903, 470] on span "Save" at bounding box center [910, 460] width 28 height 17
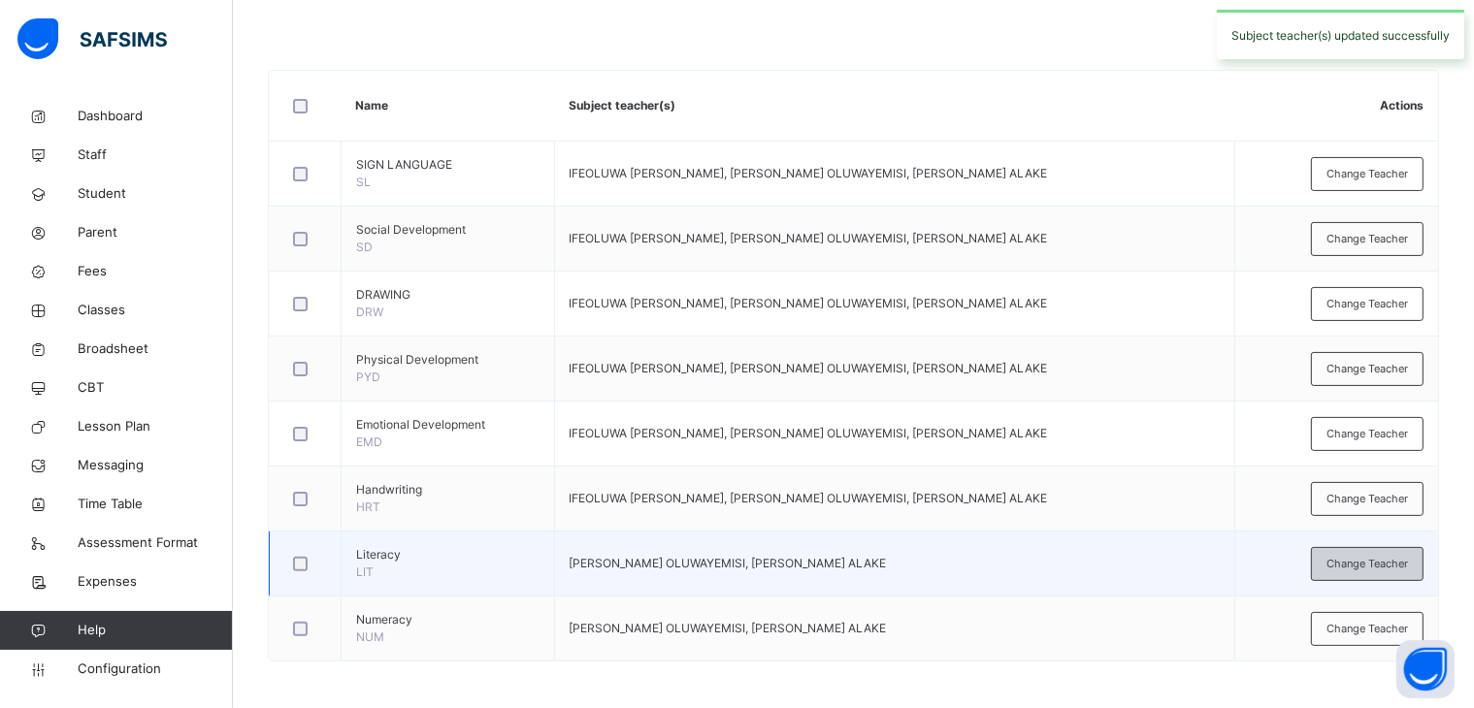
click at [1390, 556] on span "Change Teacher" at bounding box center [1366, 564] width 81 height 16
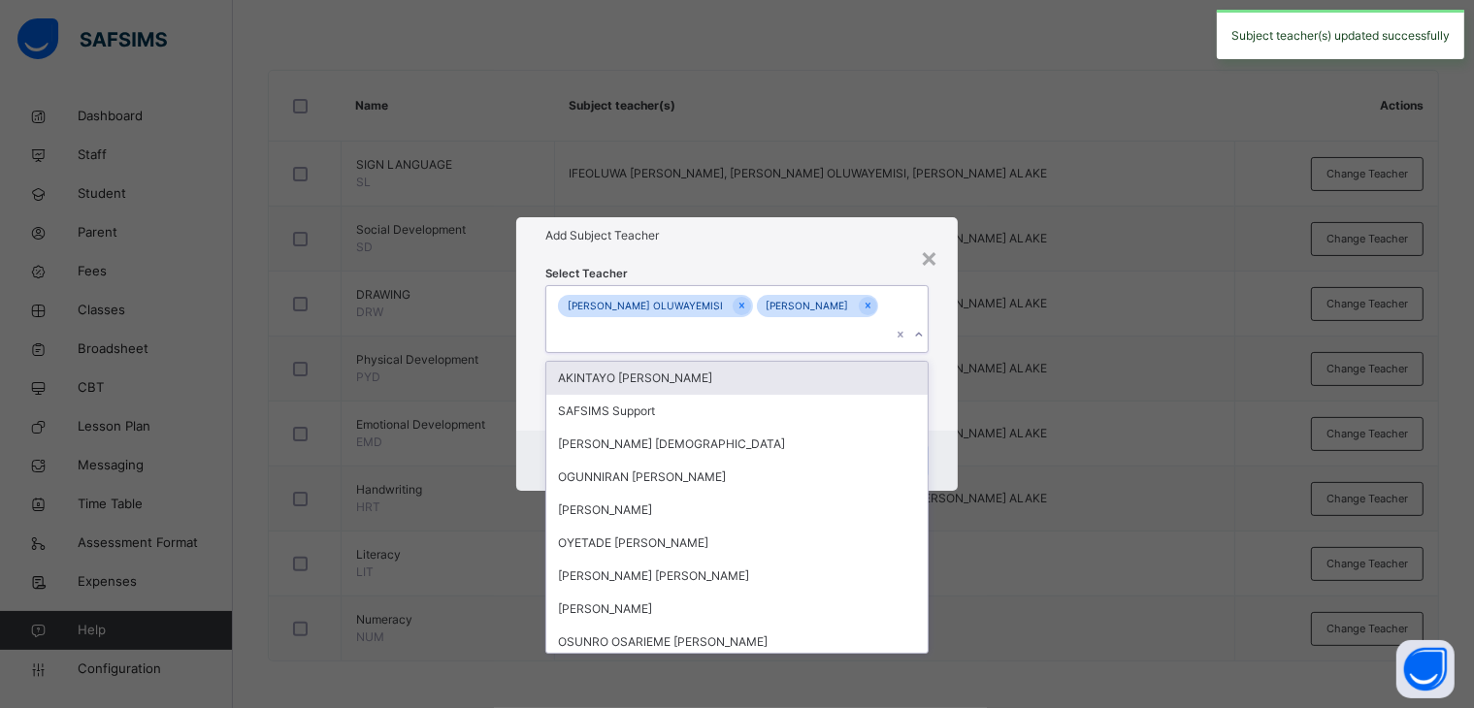
click at [920, 340] on icon at bounding box center [919, 334] width 12 height 19
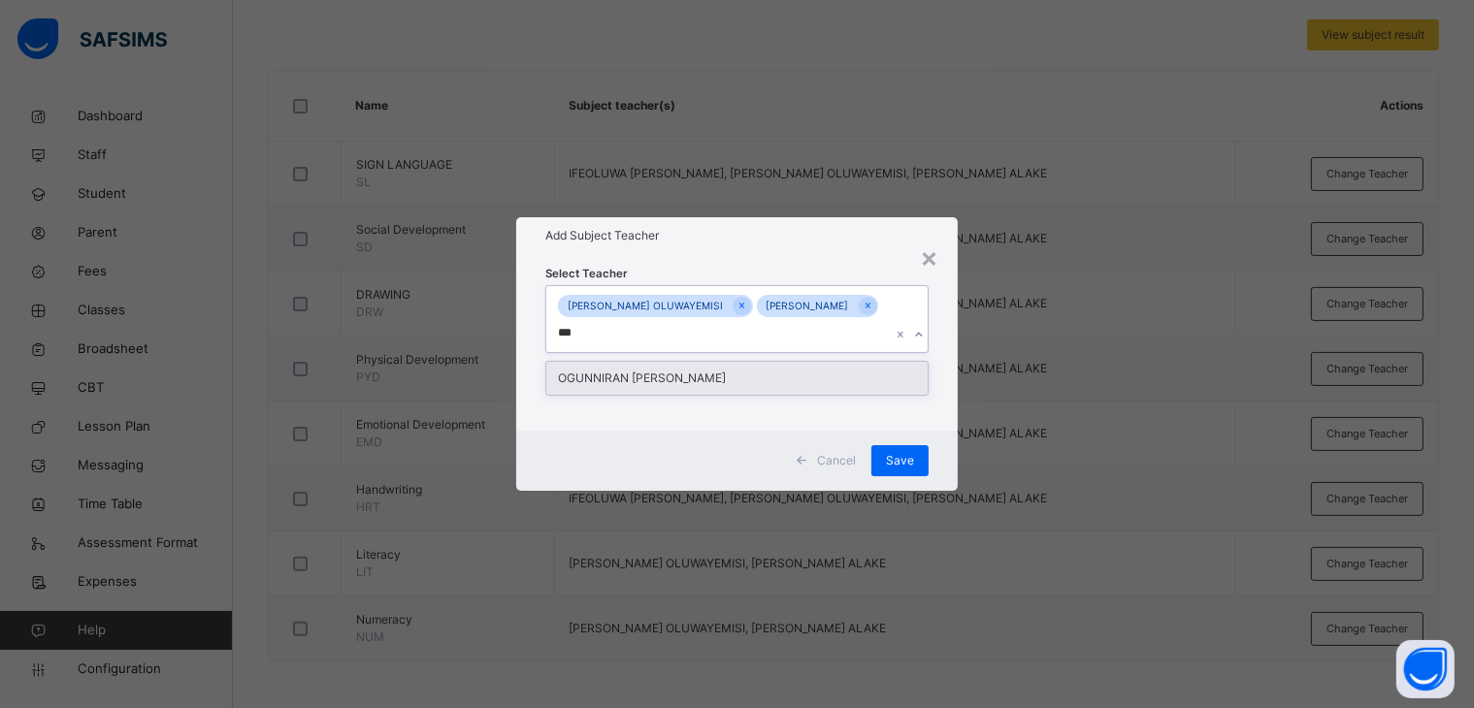
type input "****"
click at [732, 375] on div "OGUNNIRAN [PERSON_NAME]" at bounding box center [737, 378] width 382 height 33
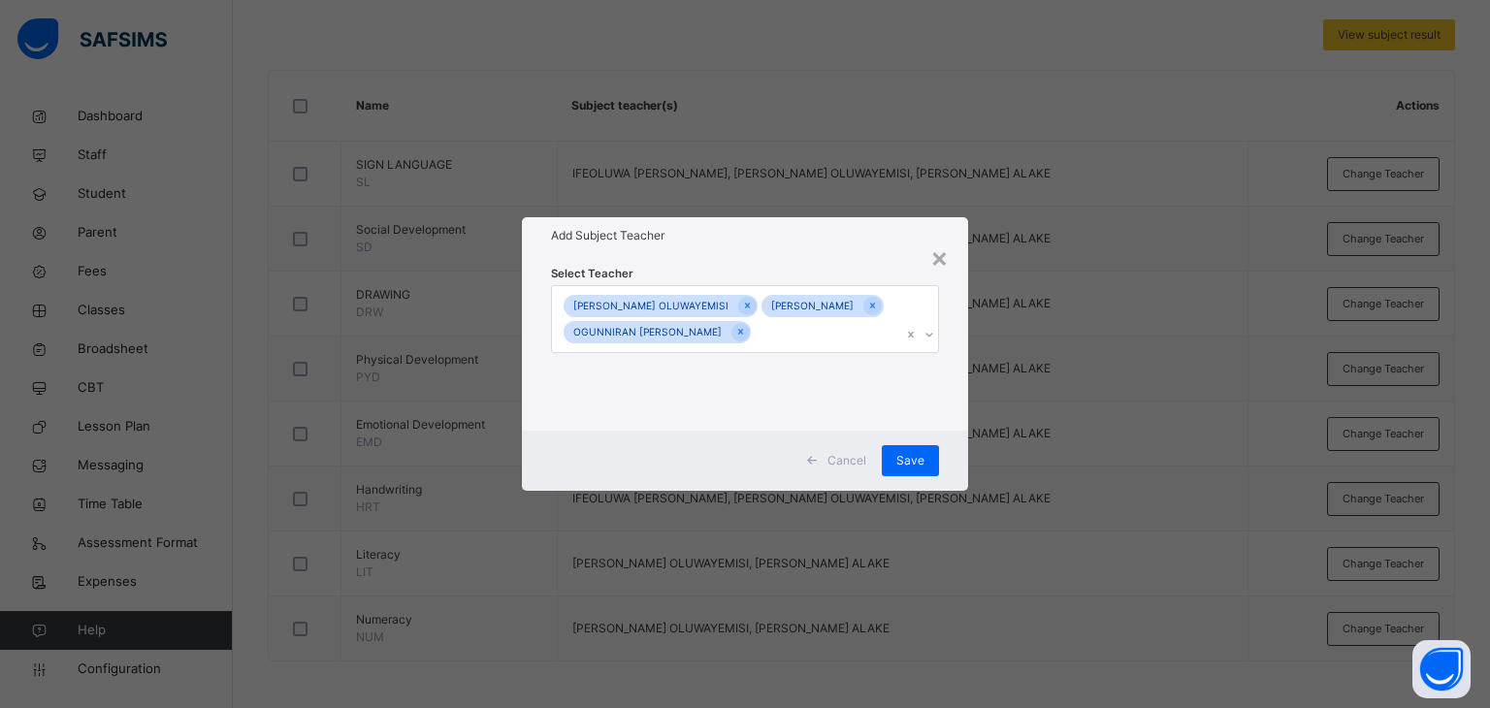
click at [853, 240] on div "Add Subject Teacher" at bounding box center [745, 235] width 447 height 37
click at [900, 469] on span "Save" at bounding box center [910, 460] width 28 height 17
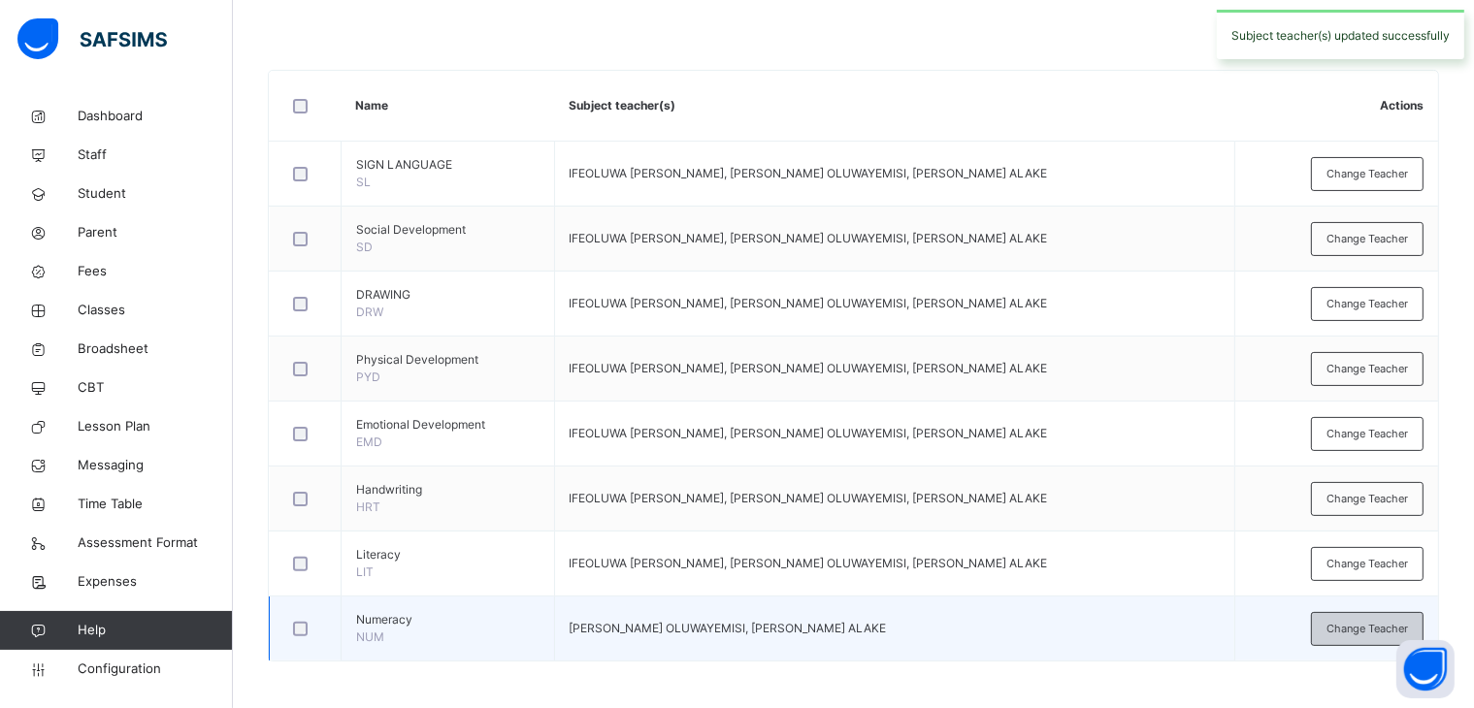
click at [1387, 625] on span "Change Teacher" at bounding box center [1366, 629] width 81 height 16
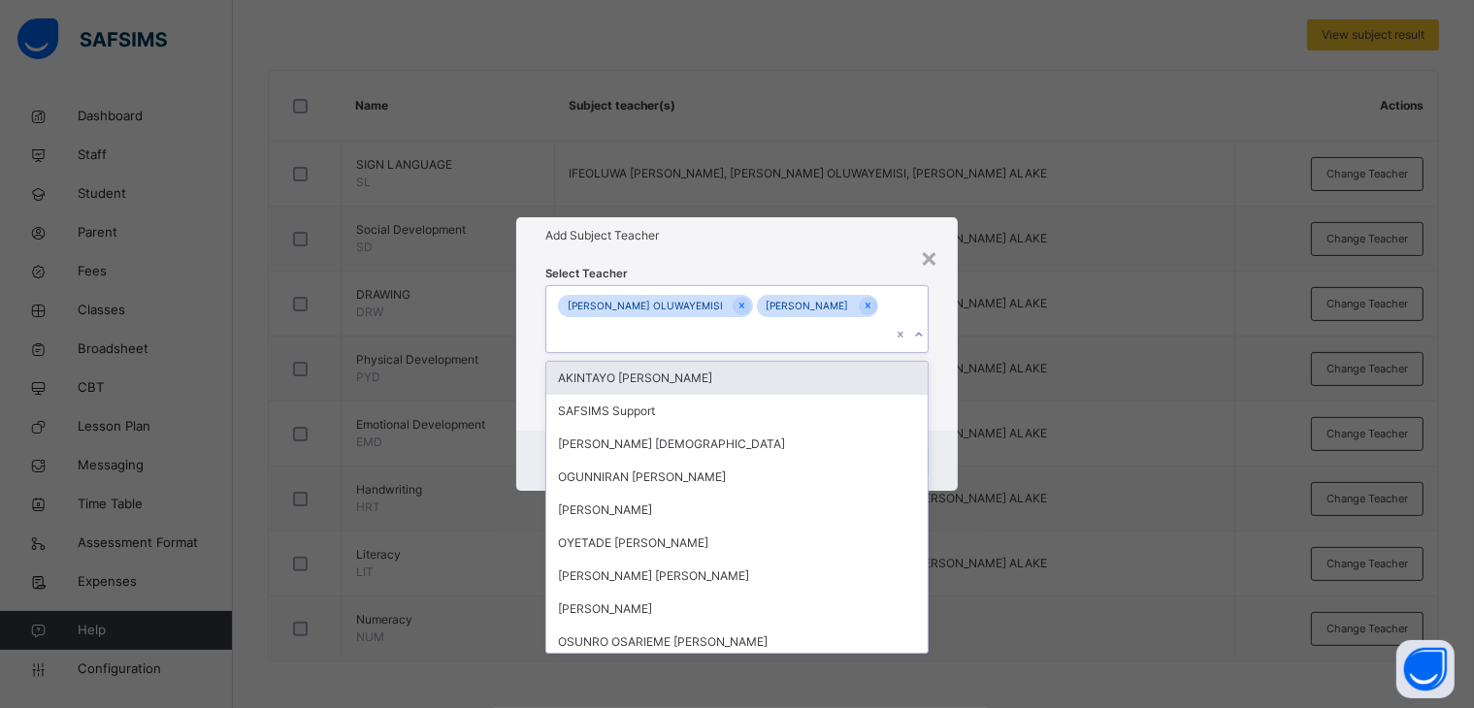
click at [920, 335] on icon at bounding box center [918, 335] width 7 height 4
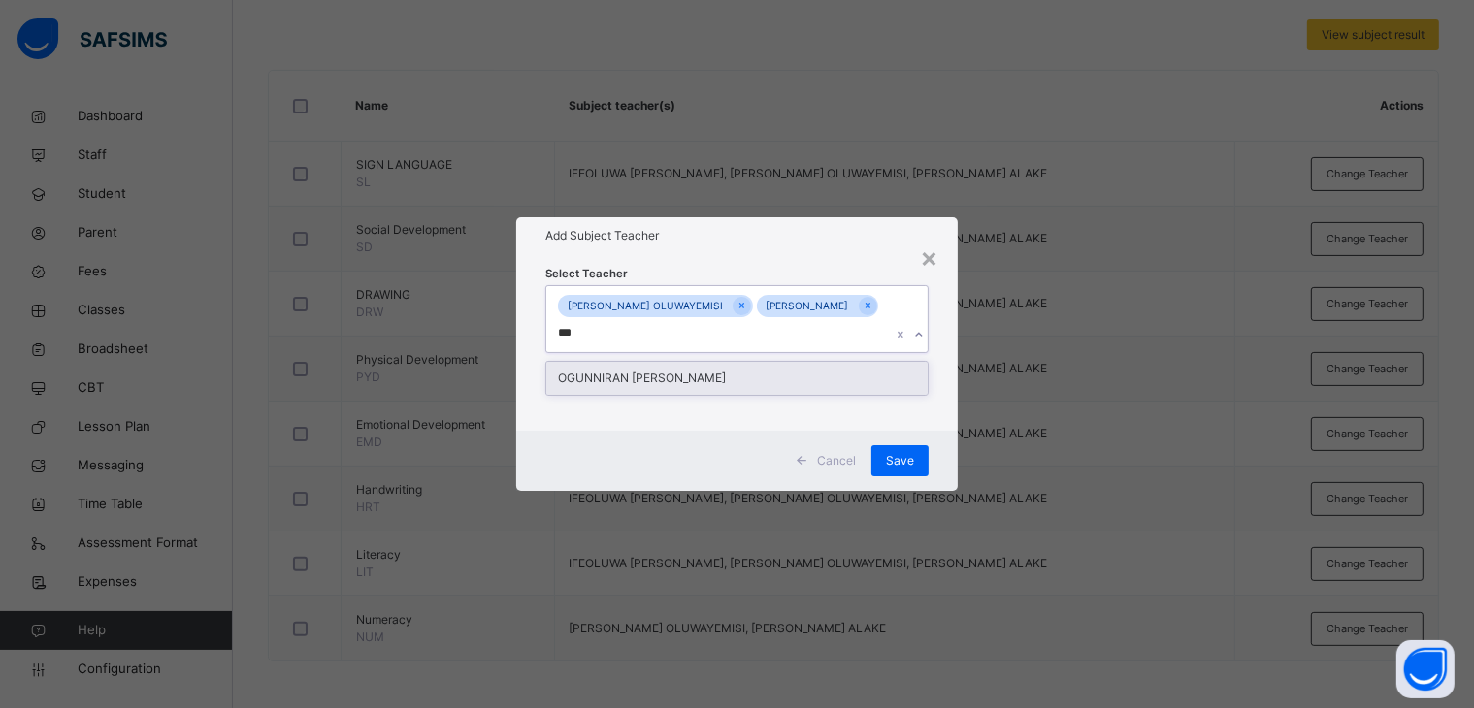
type input "****"
click at [775, 385] on div "OGUNNIRAN [PERSON_NAME]" at bounding box center [737, 378] width 382 height 33
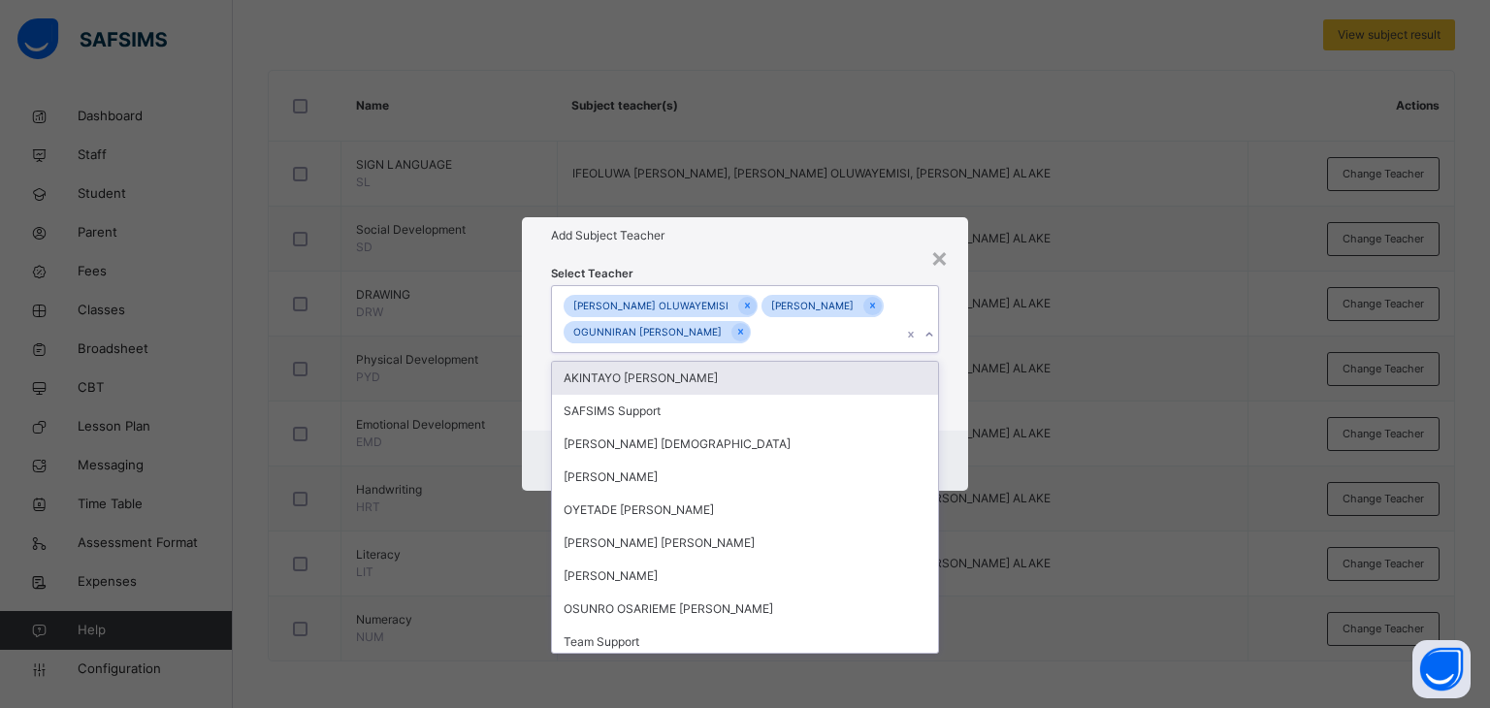
click at [817, 234] on div "Add Subject Teacher" at bounding box center [745, 235] width 447 height 37
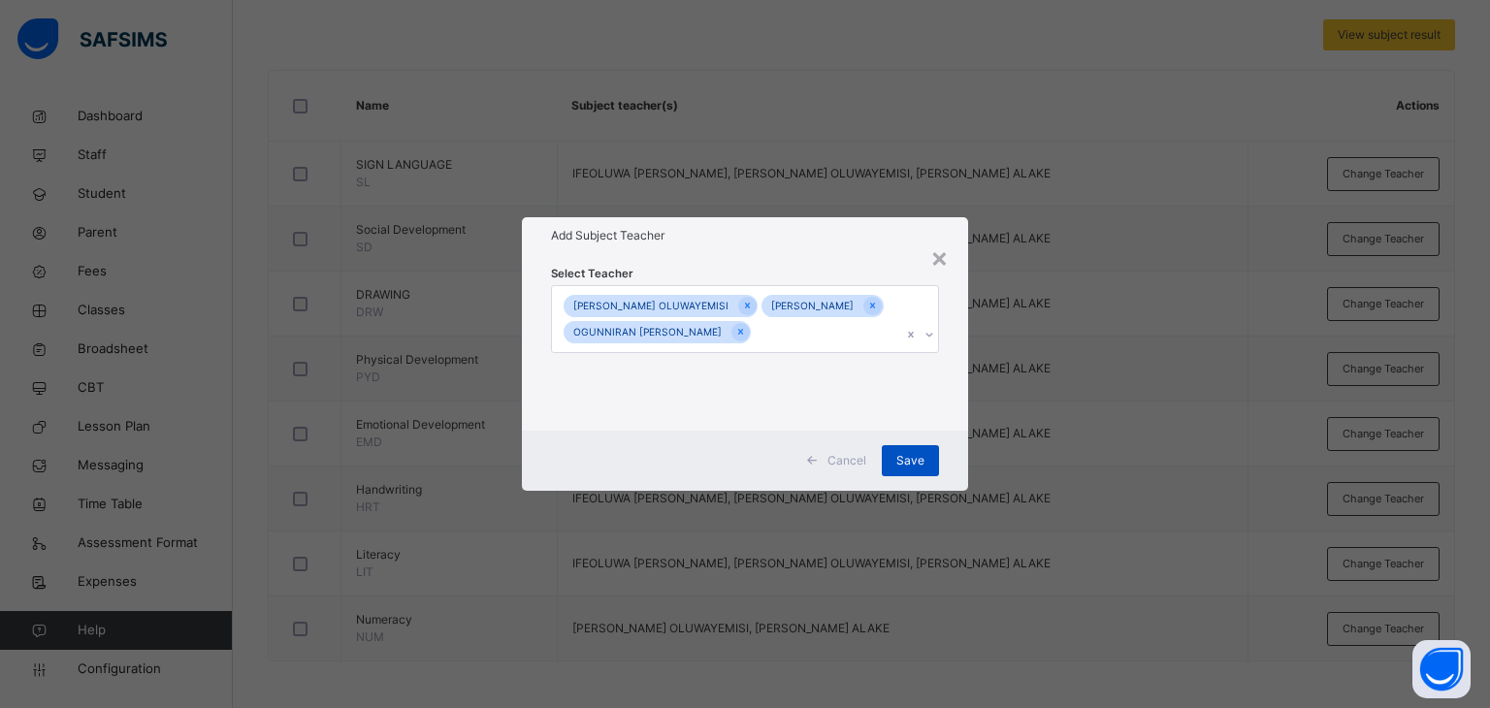
click at [908, 470] on span "Save" at bounding box center [910, 460] width 28 height 17
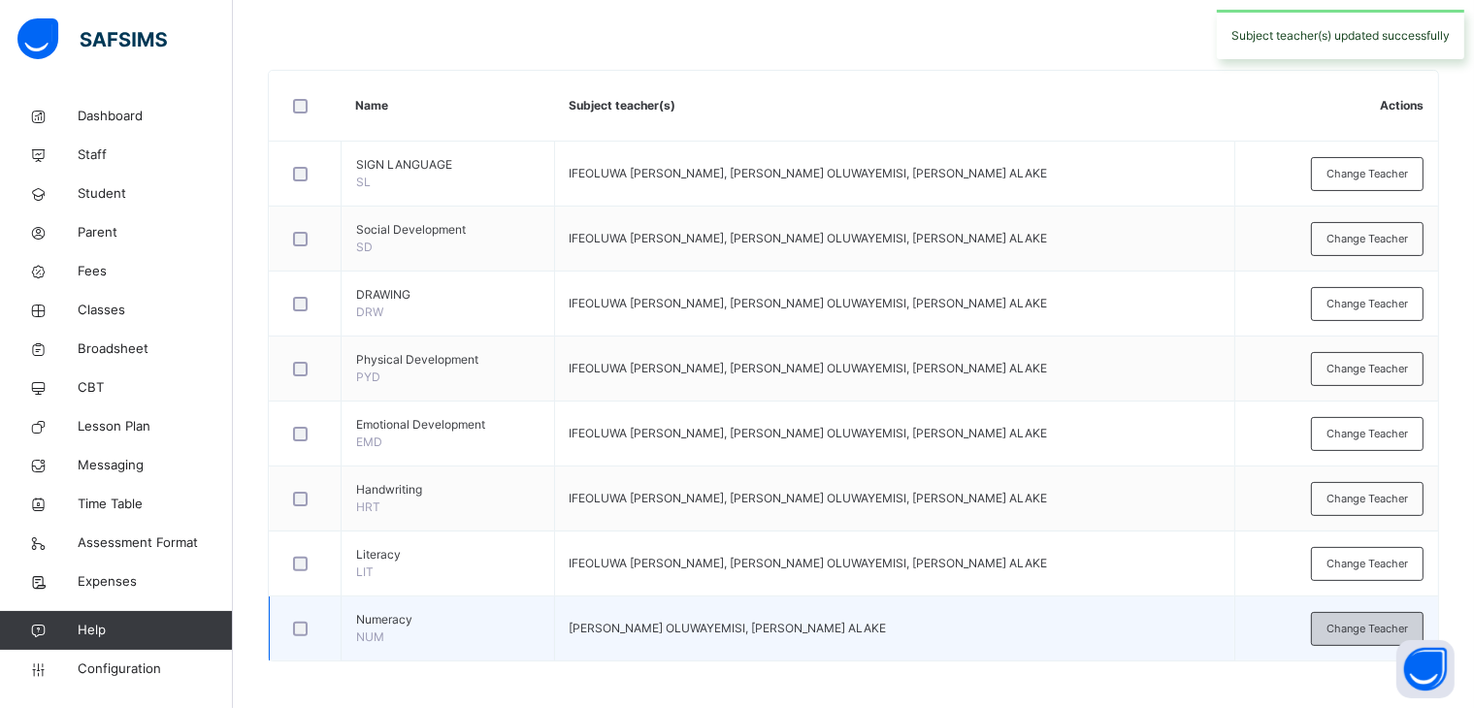
click at [1356, 633] on span "Change Teacher" at bounding box center [1366, 629] width 81 height 16
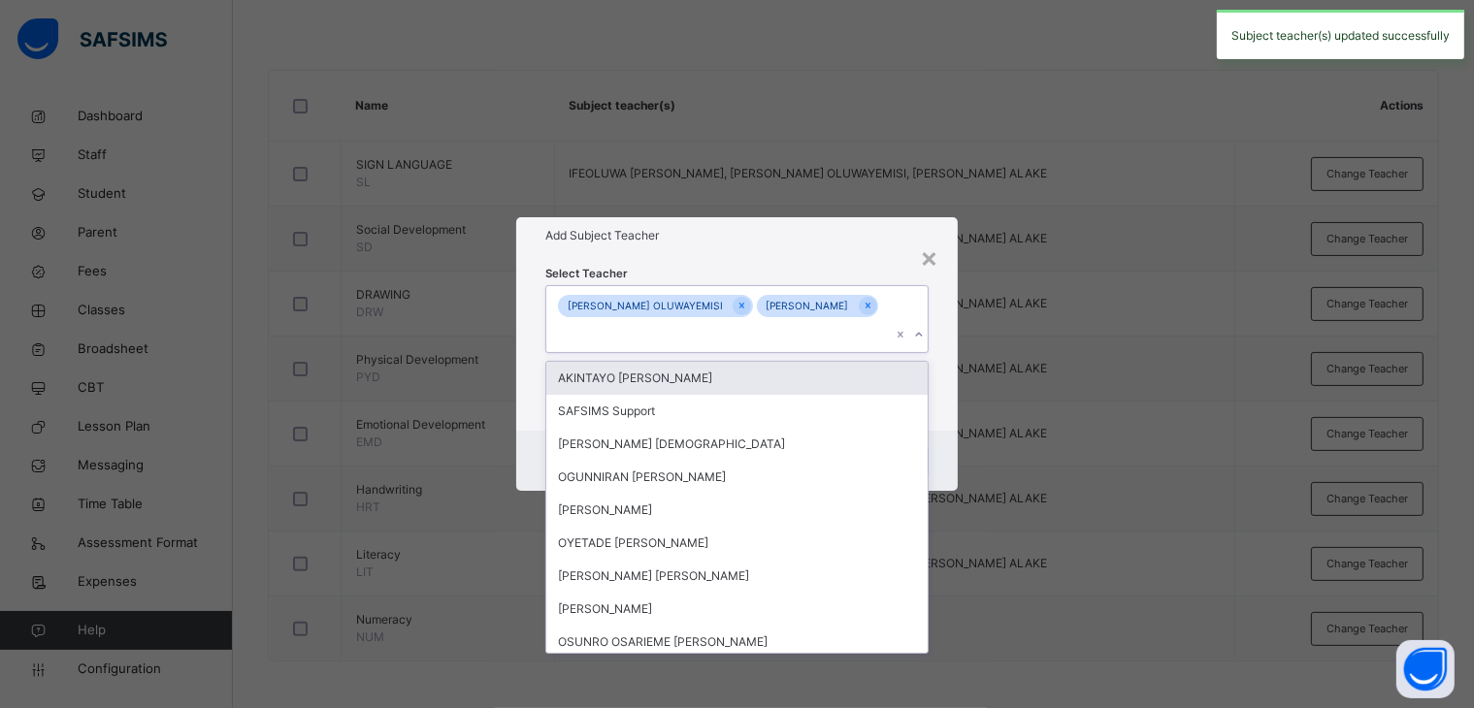
click at [920, 334] on icon at bounding box center [919, 334] width 12 height 19
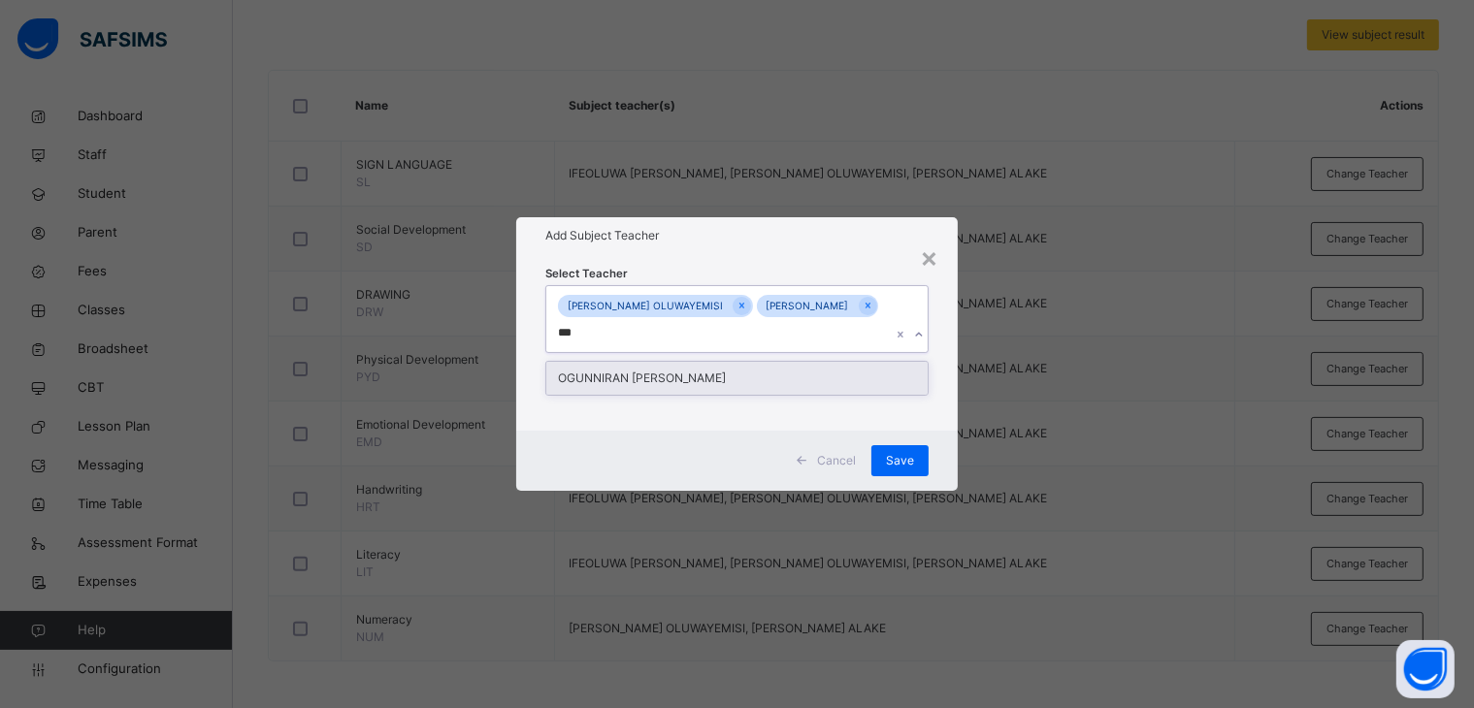
type input "****"
click at [762, 381] on div "OGUNNIRAN [PERSON_NAME]" at bounding box center [737, 378] width 382 height 33
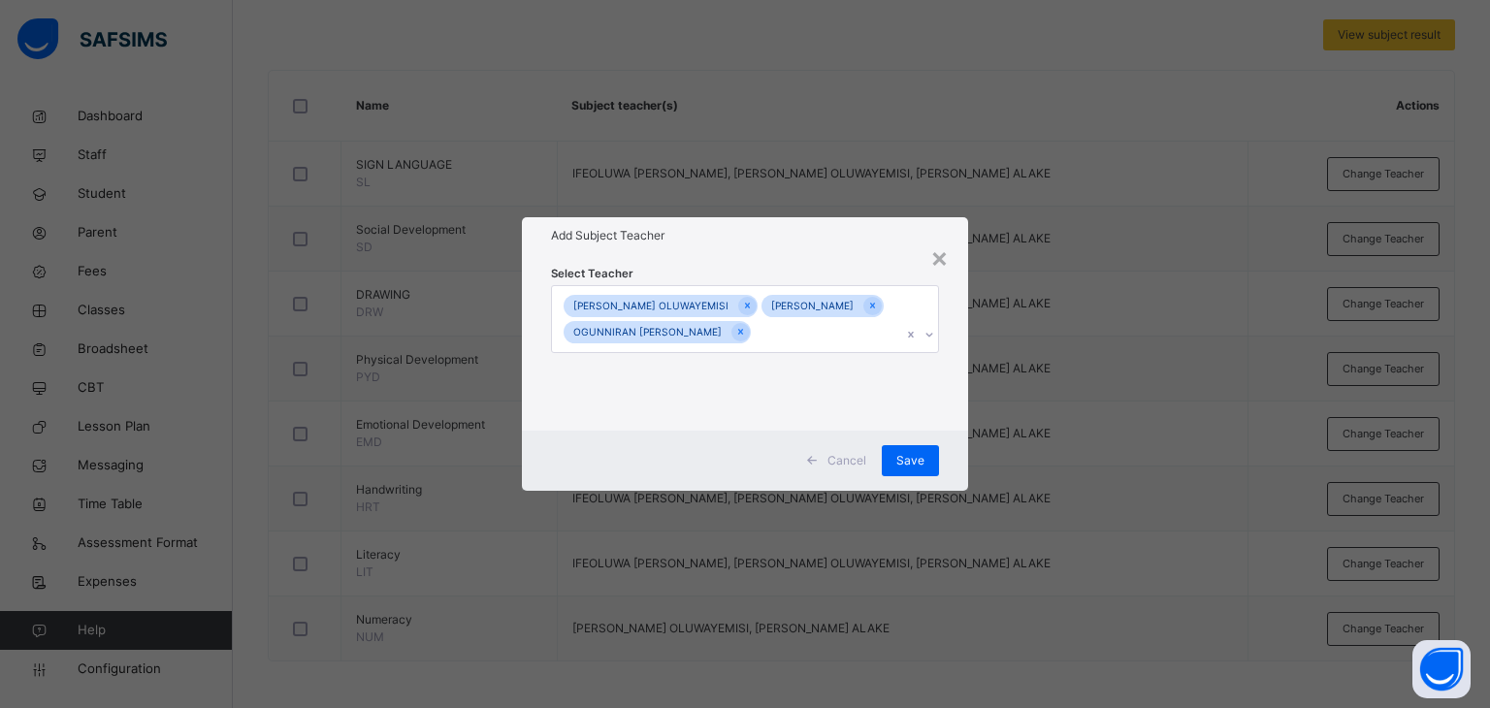
click at [827, 254] on div "Select Teacher [PERSON_NAME] OLUWAYEMISI [PERSON_NAME] [PERSON_NAME] [PERSON_NA…" at bounding box center [745, 343] width 447 height 178
click at [910, 470] on span "Save" at bounding box center [910, 460] width 28 height 17
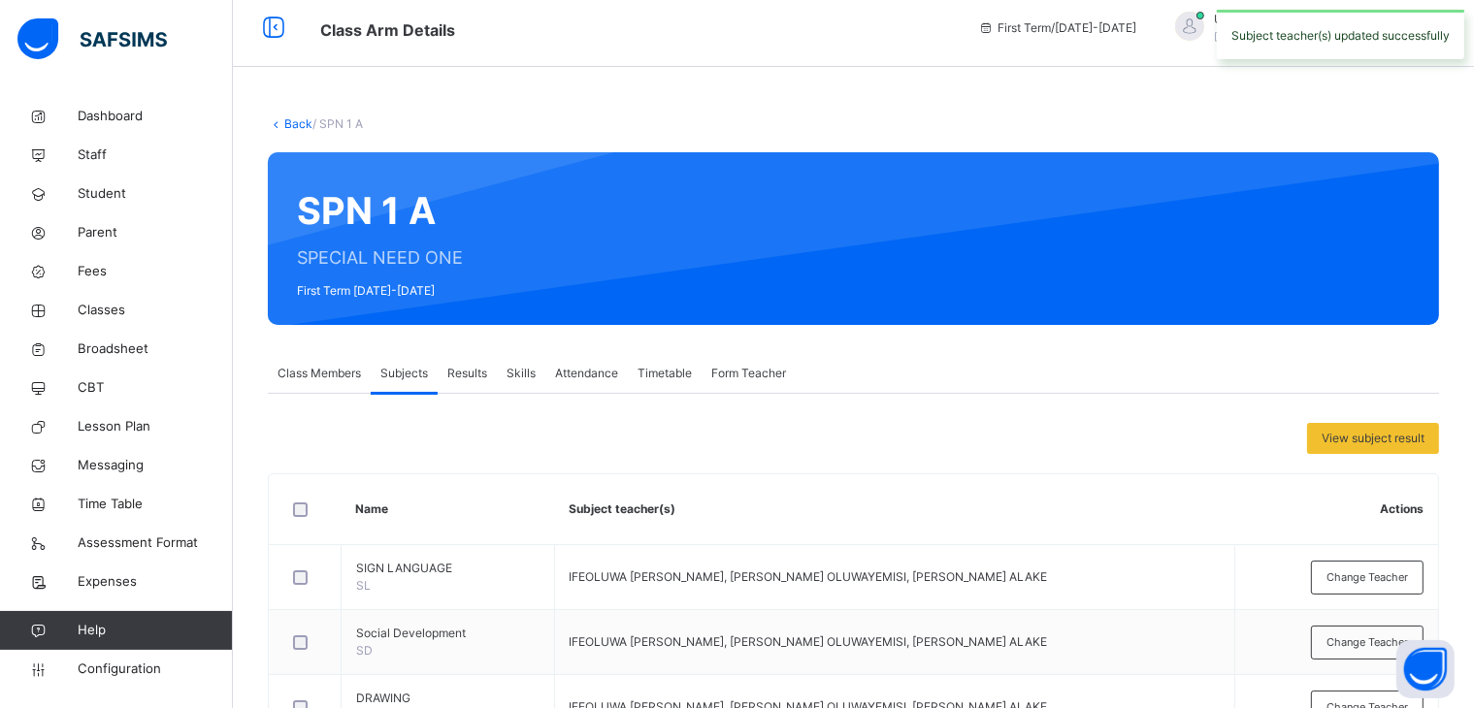
scroll to position [0, 0]
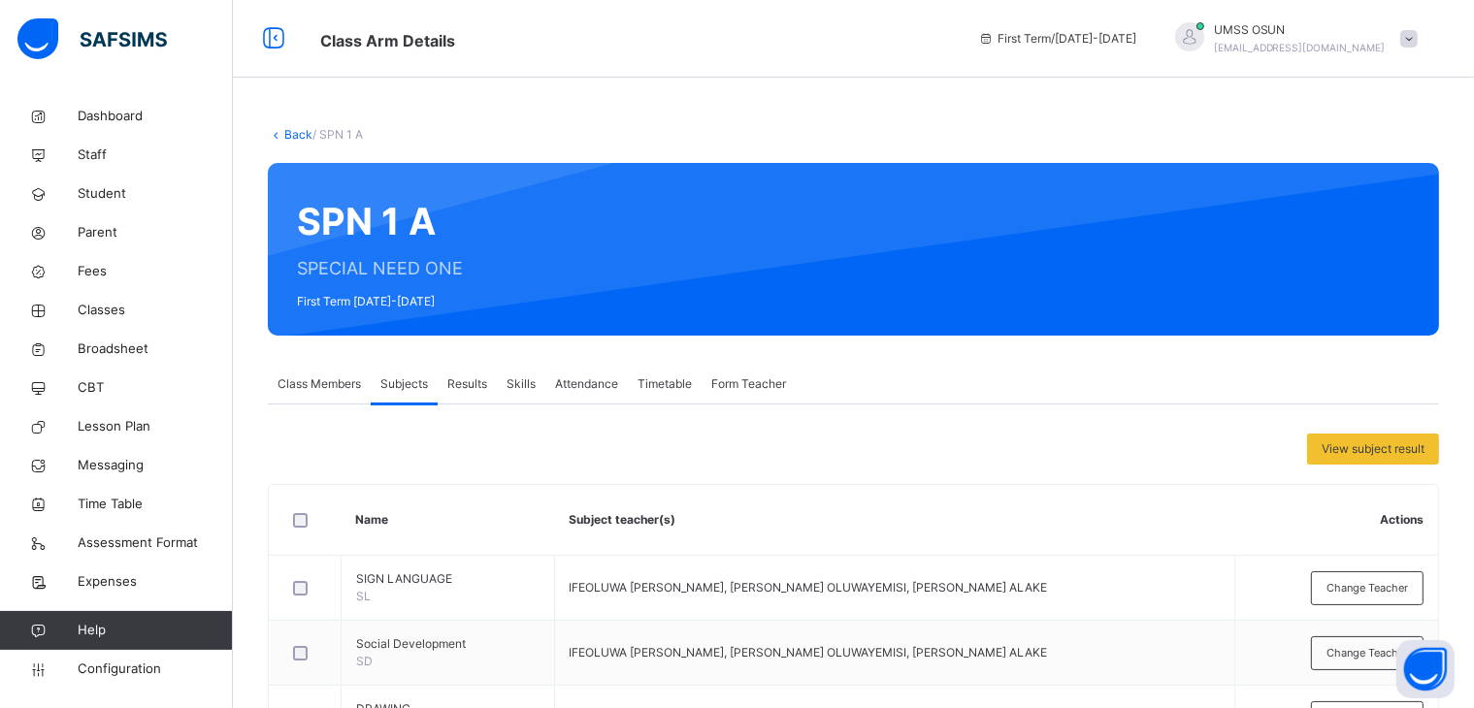
click at [293, 129] on link "Back" at bounding box center [298, 134] width 28 height 15
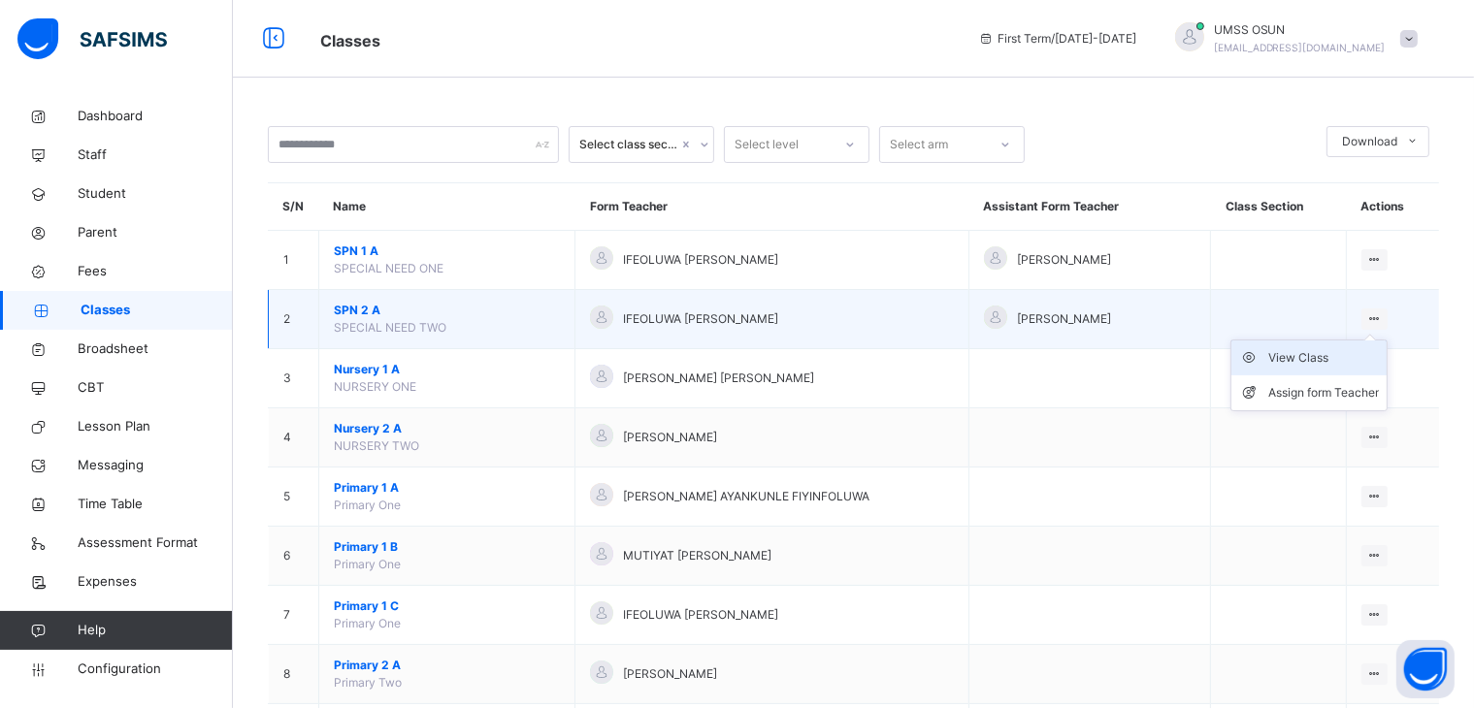
click at [1305, 353] on div "View Class" at bounding box center [1323, 357] width 111 height 19
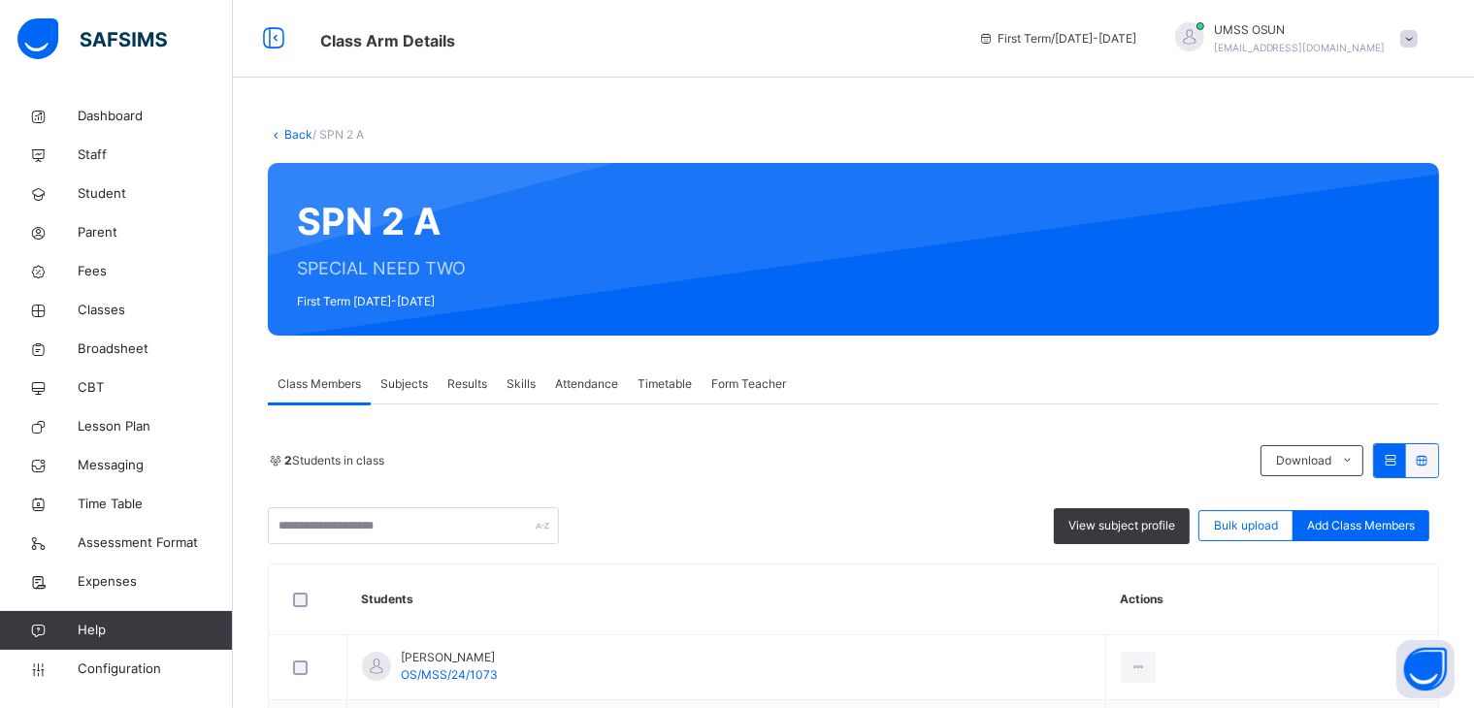
click at [409, 381] on span "Subjects" at bounding box center [404, 383] width 48 height 17
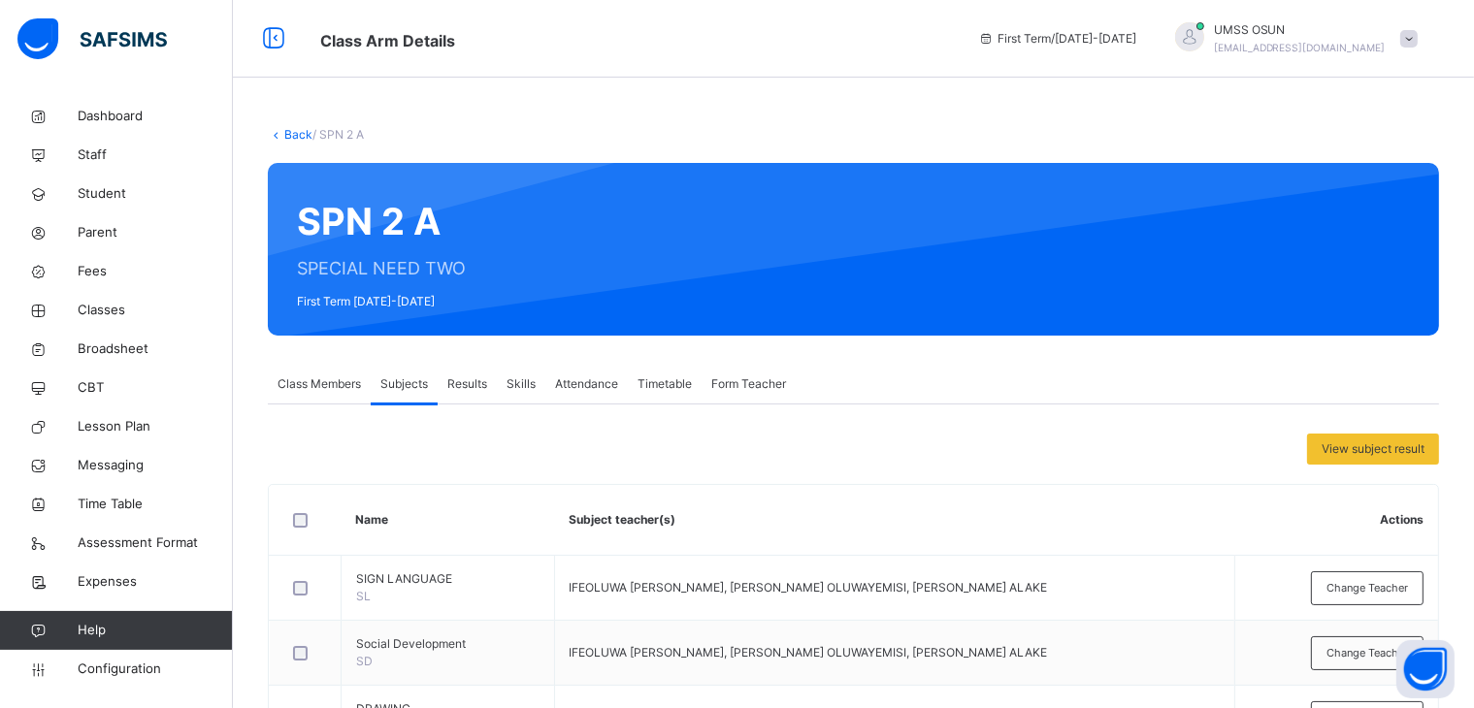
click at [291, 128] on link "Back" at bounding box center [298, 134] width 28 height 15
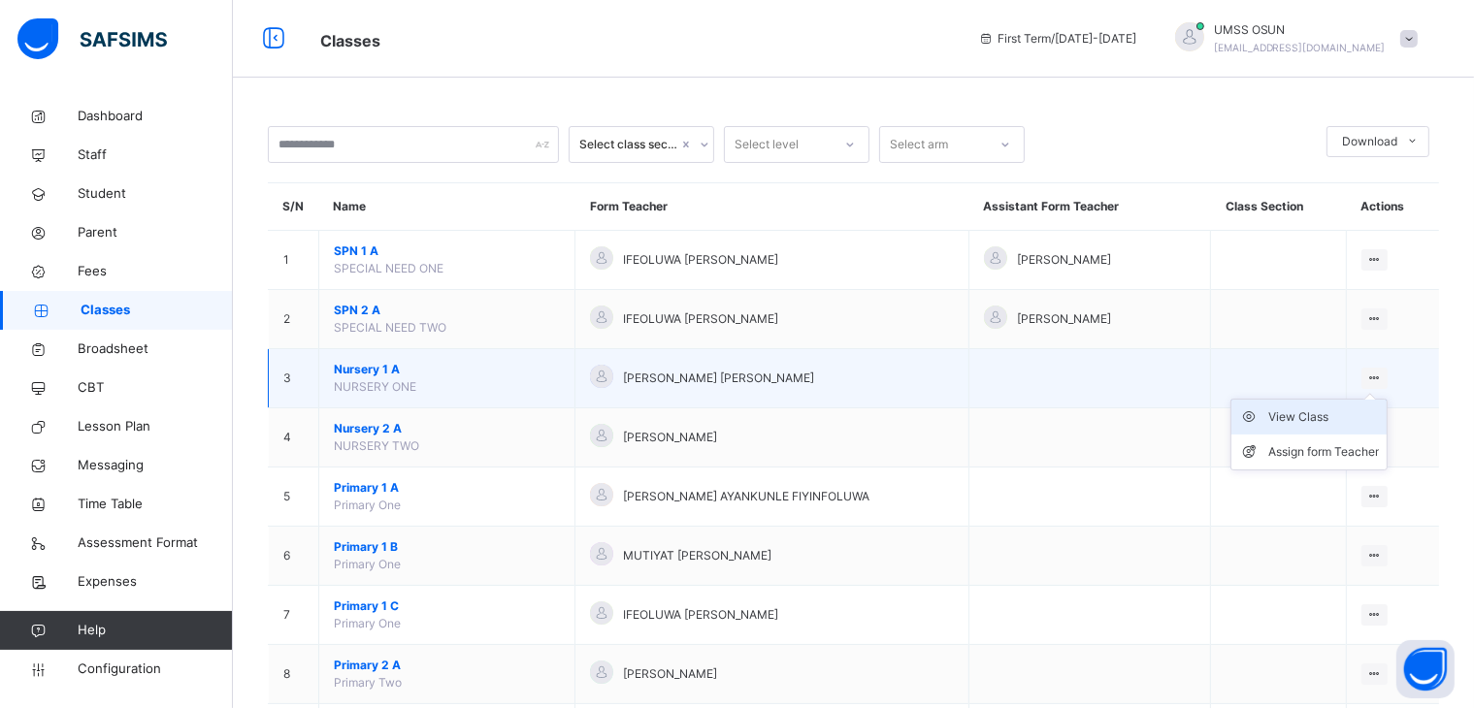
click at [1318, 414] on div "View Class" at bounding box center [1323, 416] width 111 height 19
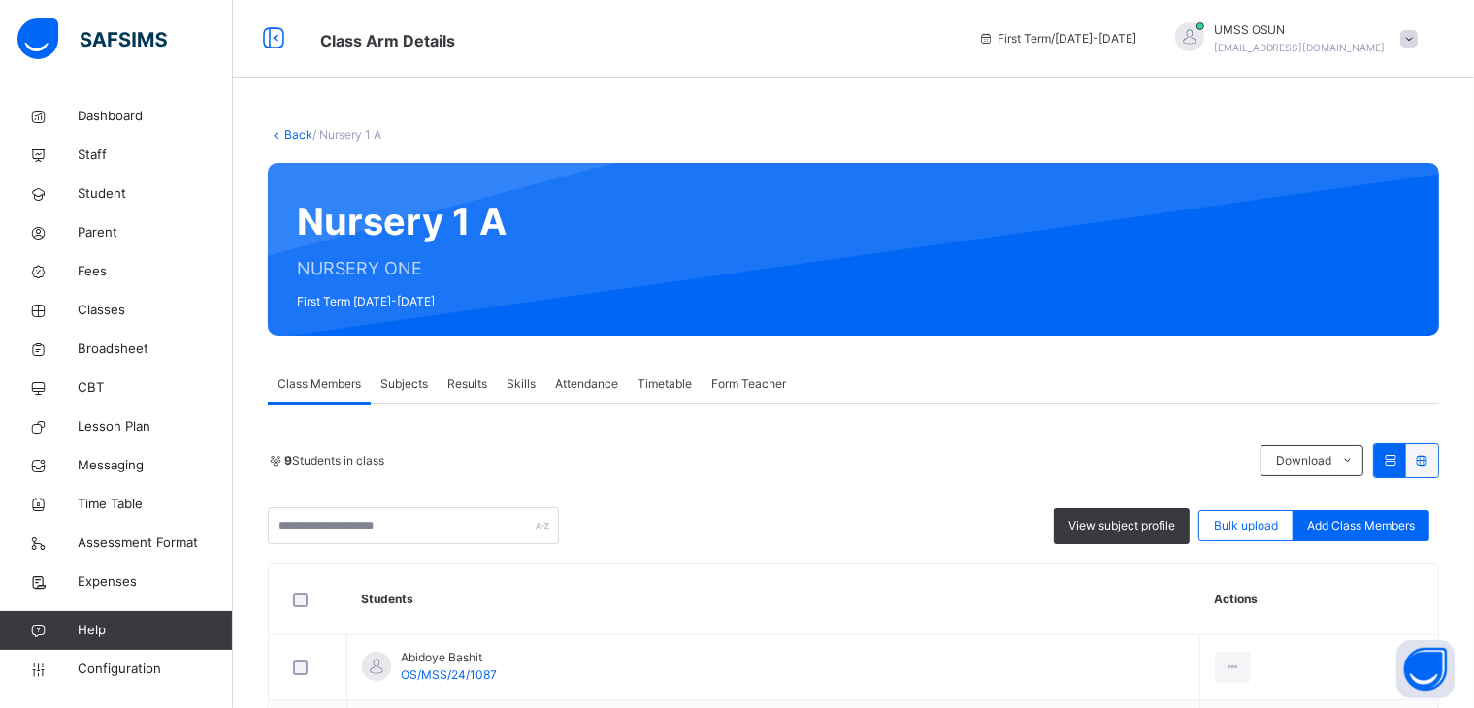
click at [400, 380] on span "Subjects" at bounding box center [404, 383] width 48 height 17
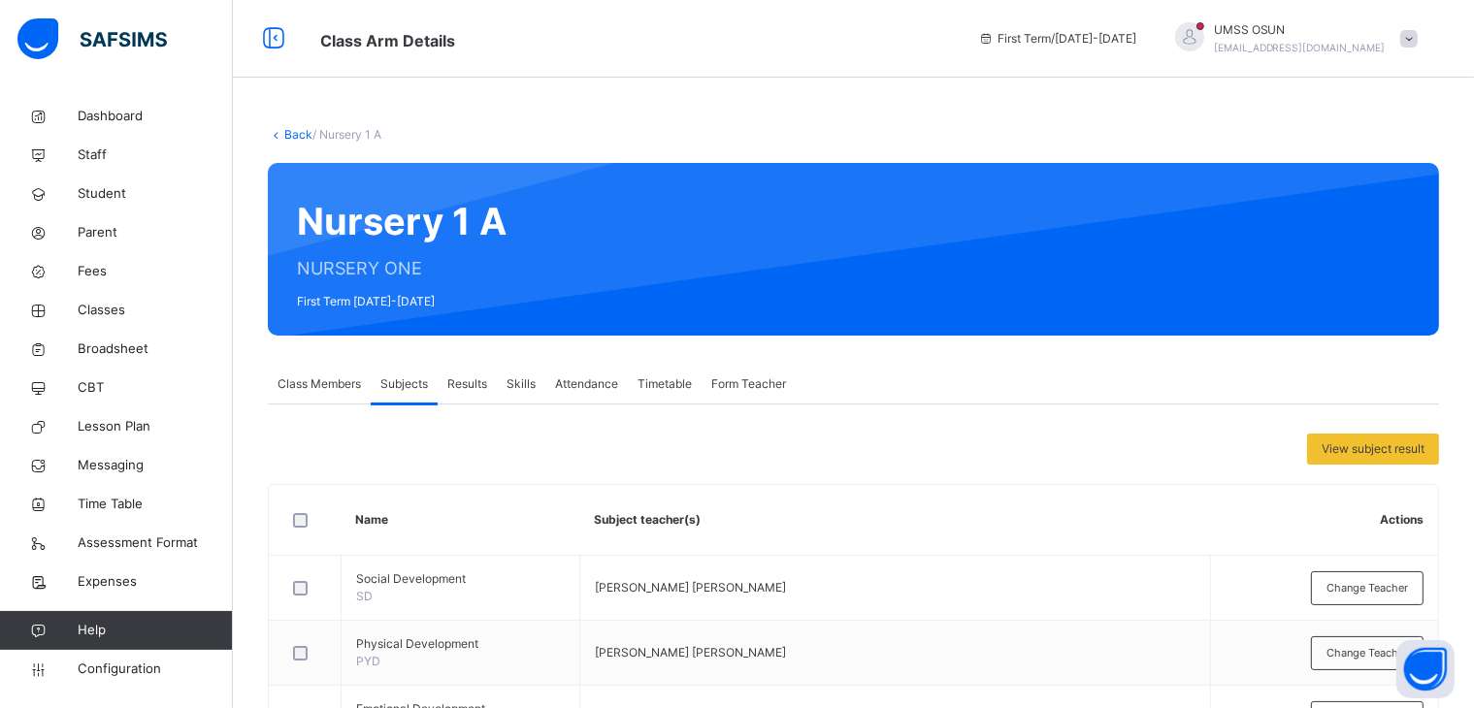
click at [285, 134] on link "Back" at bounding box center [298, 134] width 28 height 15
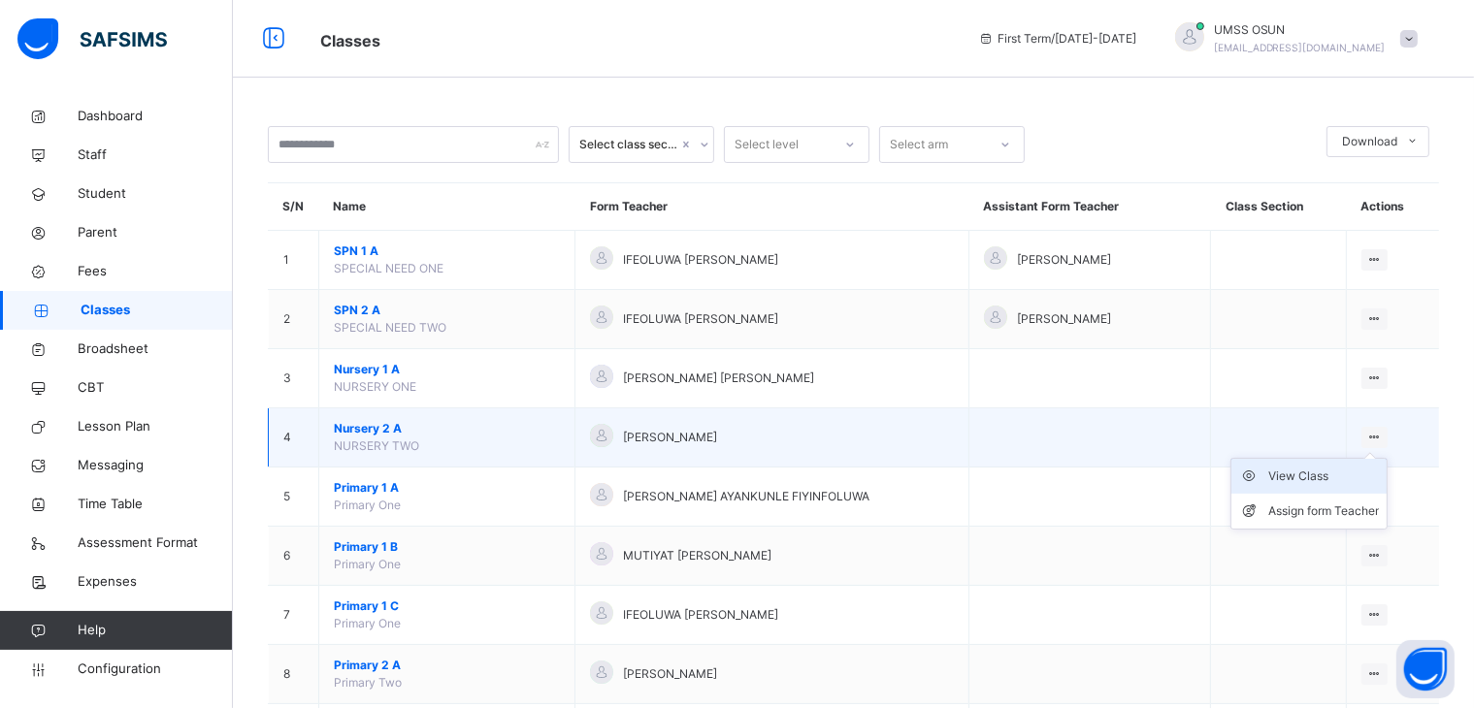
click at [1328, 470] on div "View Class" at bounding box center [1323, 476] width 111 height 19
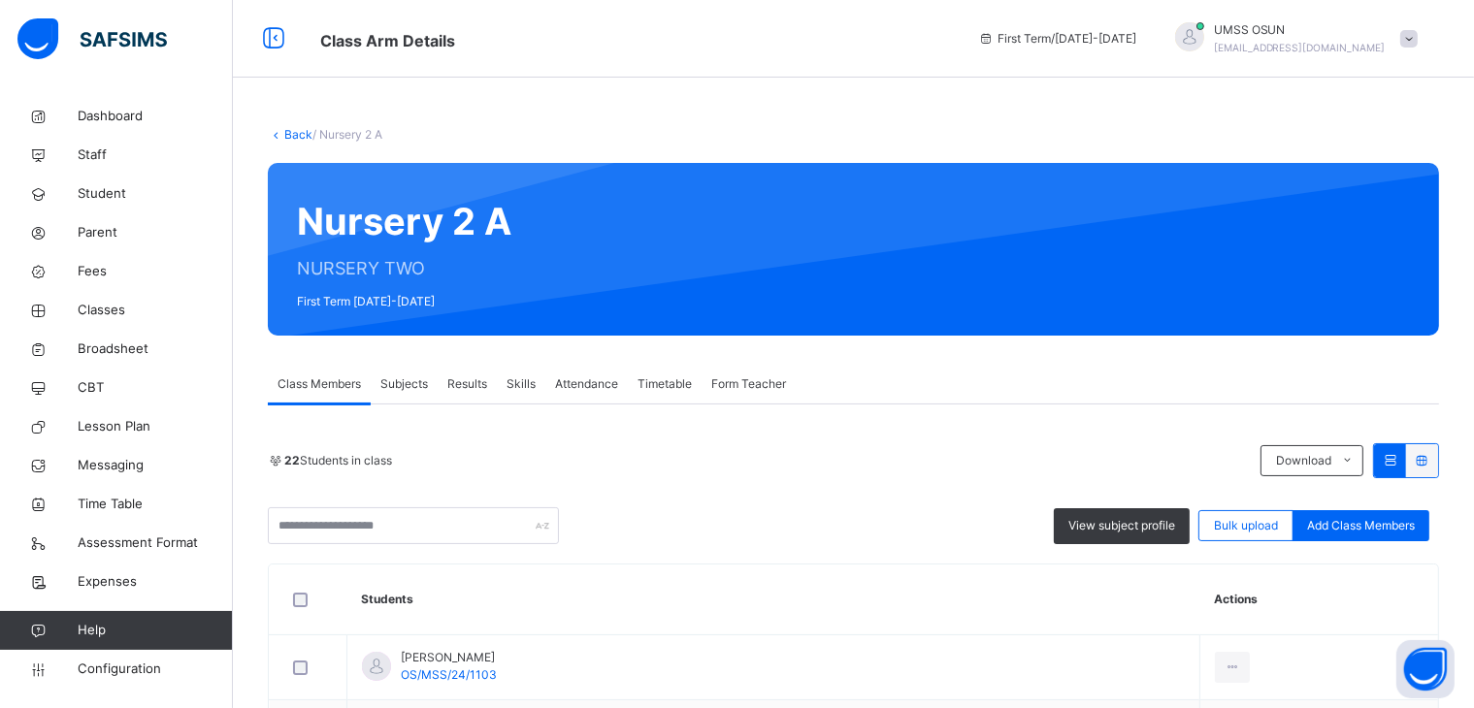
click at [403, 373] on div "Subjects" at bounding box center [404, 384] width 67 height 39
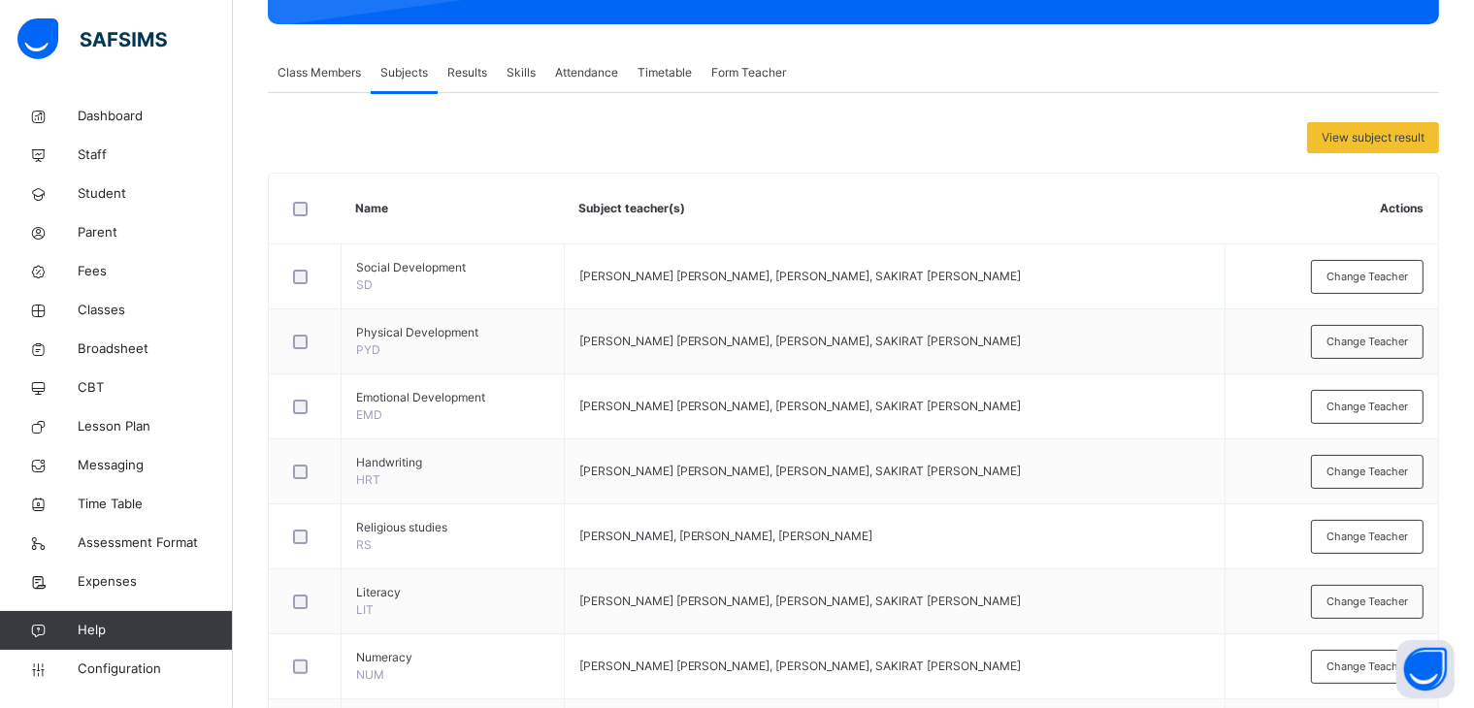
scroll to position [323, 0]
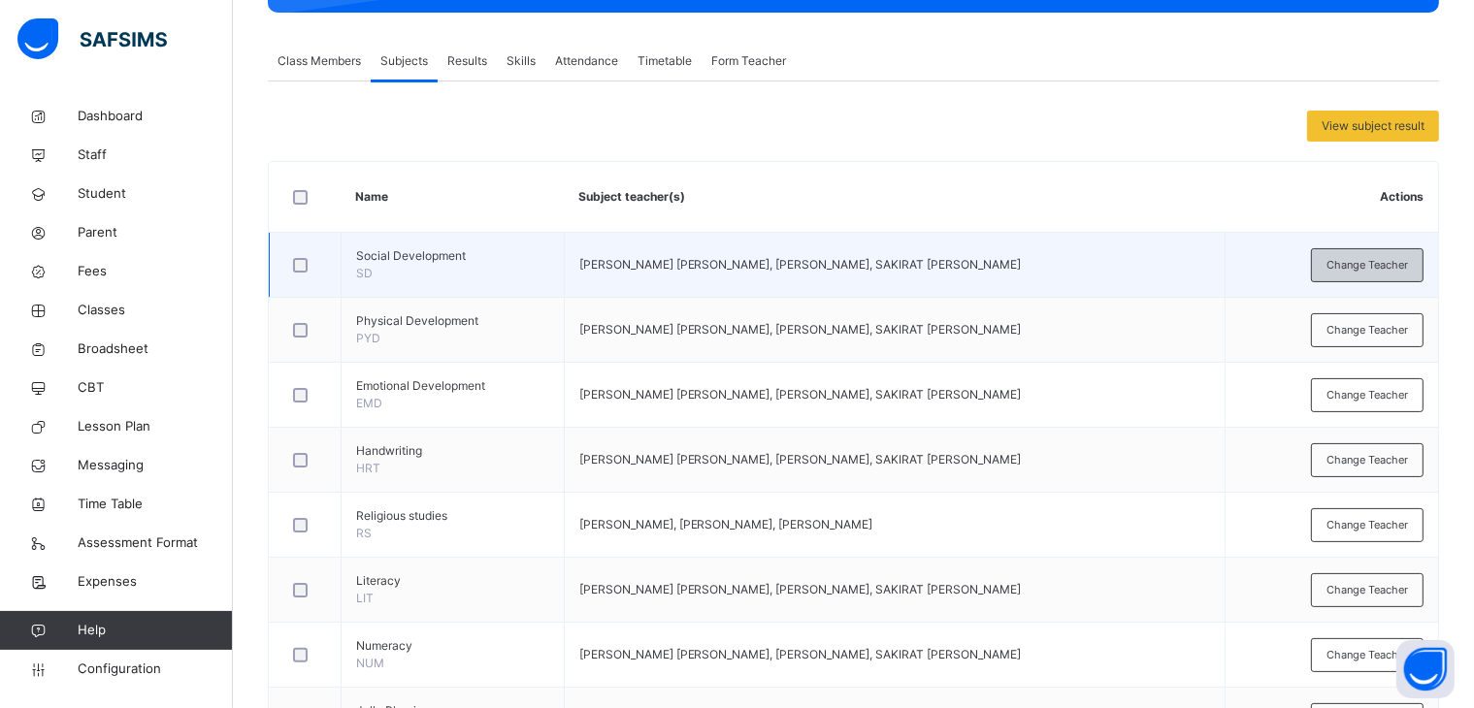
click at [1363, 266] on span "Change Teacher" at bounding box center [1366, 265] width 81 height 16
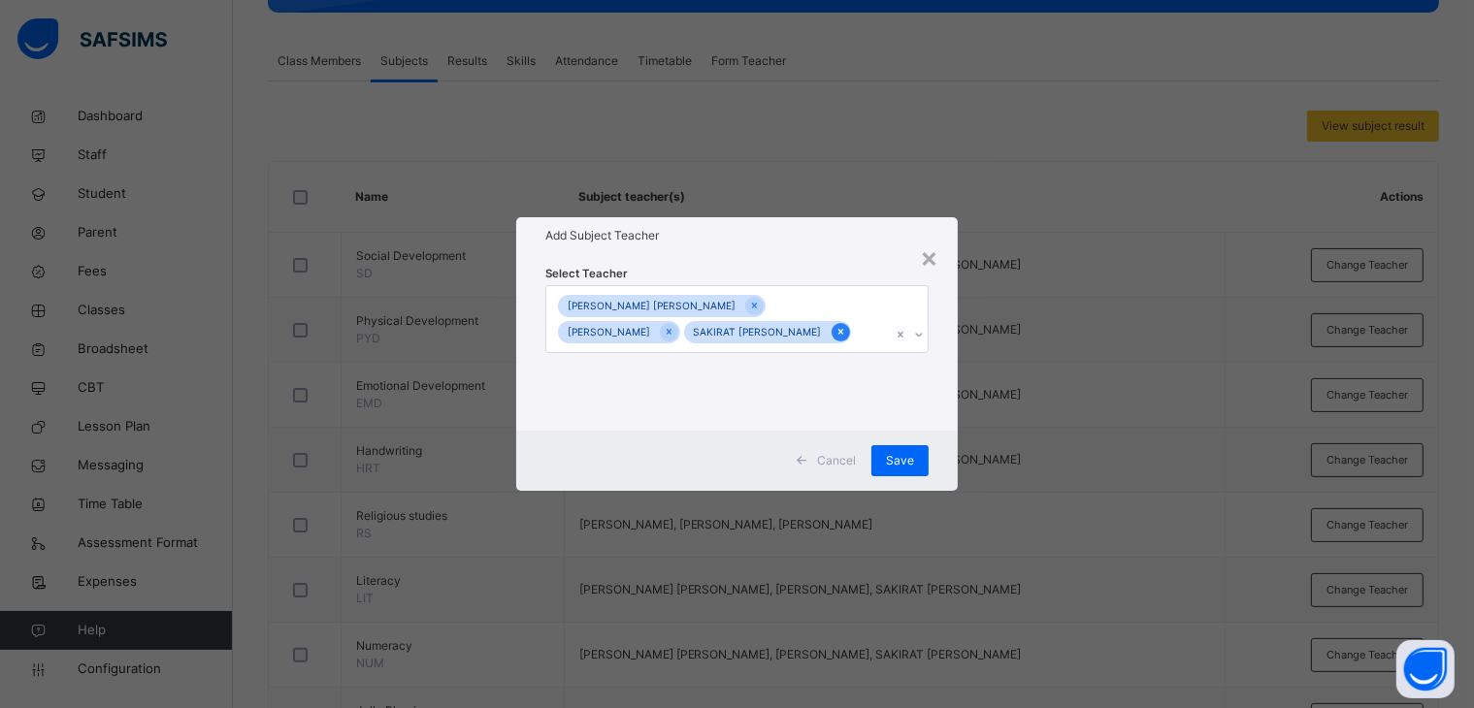
click at [835, 339] on icon at bounding box center [840, 332] width 11 height 14
click at [904, 459] on span "Save" at bounding box center [910, 460] width 28 height 17
click at [904, 459] on div "Save" at bounding box center [899, 460] width 57 height 31
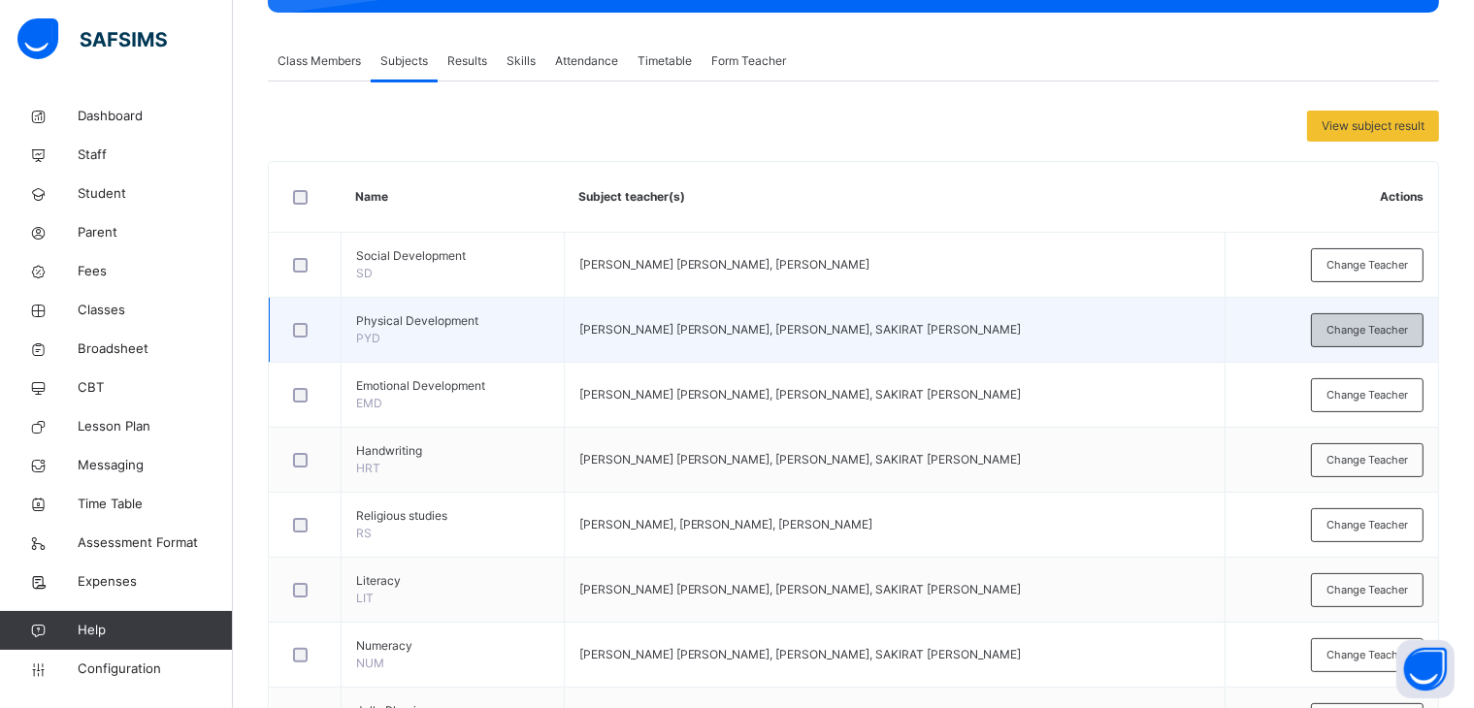
click at [1367, 327] on span "Change Teacher" at bounding box center [1366, 330] width 81 height 16
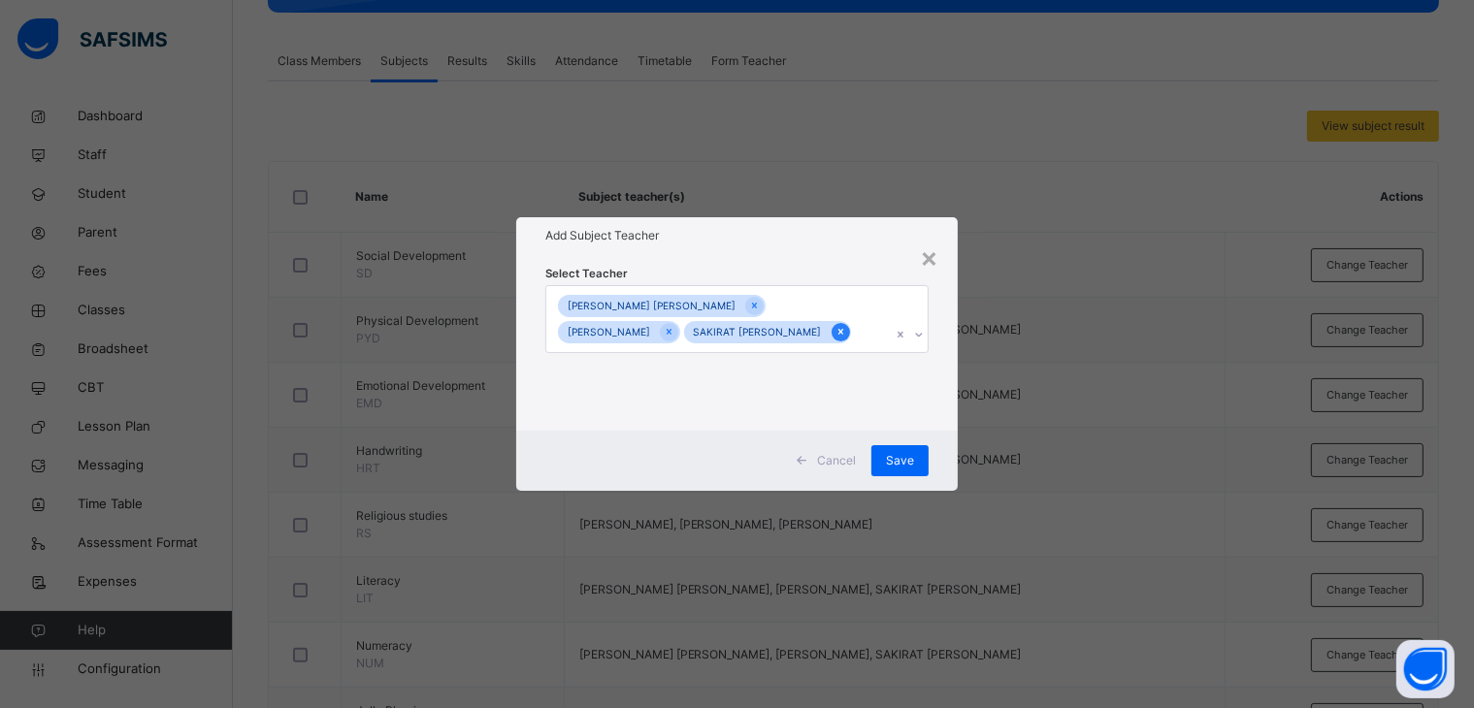
click at [835, 339] on icon at bounding box center [840, 332] width 11 height 14
drag, startPoint x: 852, startPoint y: 262, endPoint x: 698, endPoint y: 466, distance: 254.9
click at [698, 466] on div "× Add Subject Teacher Select Teacher [PERSON_NAME] [PERSON_NAME] [PERSON_NAME] …" at bounding box center [745, 354] width 447 height 275
click at [698, 466] on div "Cancel Save" at bounding box center [745, 461] width 447 height 60
click at [909, 461] on span "Save" at bounding box center [910, 460] width 28 height 17
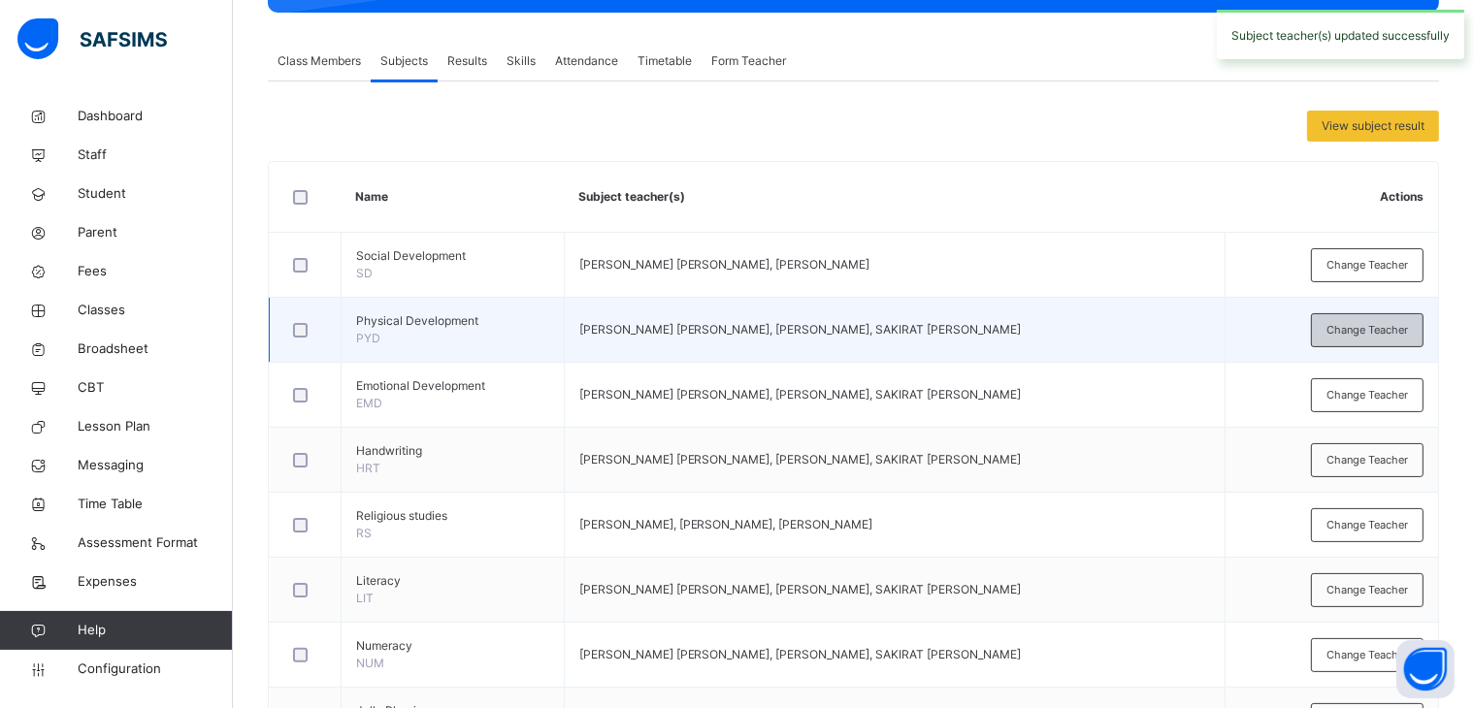
click at [1366, 331] on span "Change Teacher" at bounding box center [1366, 330] width 81 height 16
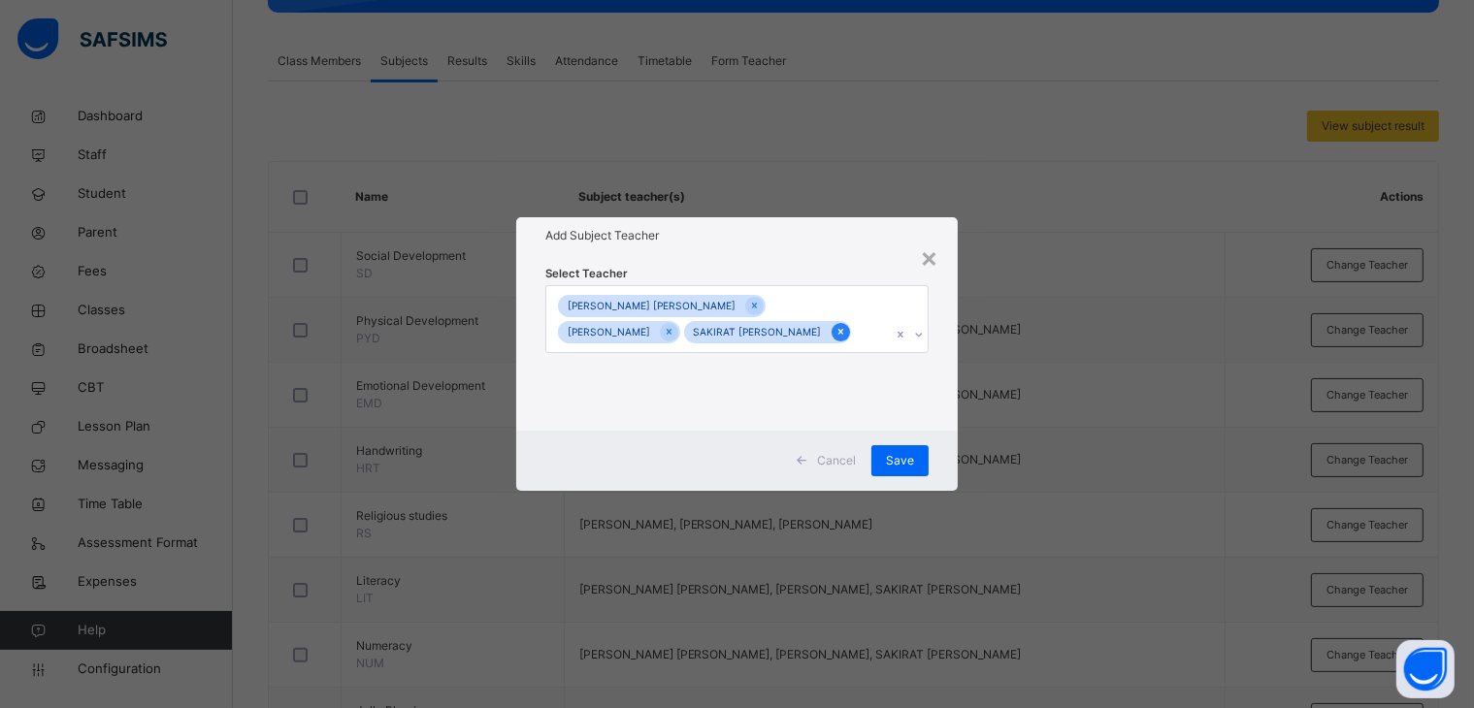
click at [835, 339] on icon at bounding box center [840, 332] width 11 height 14
click at [762, 265] on div "Select Teacher [PERSON_NAME] [PERSON_NAME] [PERSON_NAME]" at bounding box center [745, 343] width 389 height 158
click at [904, 455] on span "Save" at bounding box center [910, 460] width 28 height 17
click at [895, 459] on div "Save" at bounding box center [899, 460] width 57 height 31
click at [895, 459] on span "Save" at bounding box center [900, 460] width 28 height 17
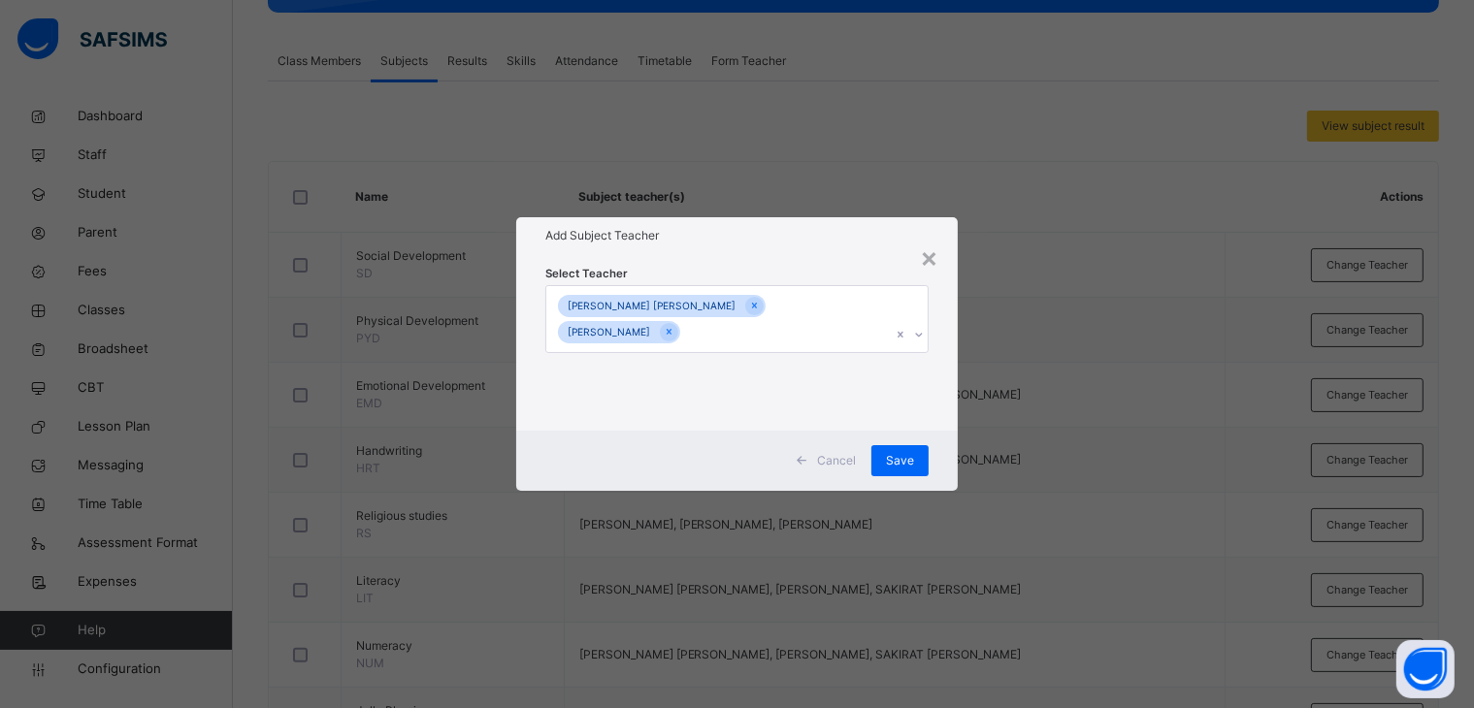
click at [1016, 571] on div "× Add Subject Teacher Select Teacher [PERSON_NAME] [PERSON_NAME] [PERSON_NAME] …" at bounding box center [737, 354] width 1474 height 708
click at [901, 459] on span "Save" at bounding box center [900, 460] width 28 height 17
click at [901, 459] on div "Save" at bounding box center [899, 460] width 57 height 31
click at [901, 459] on span "Save" at bounding box center [900, 460] width 28 height 17
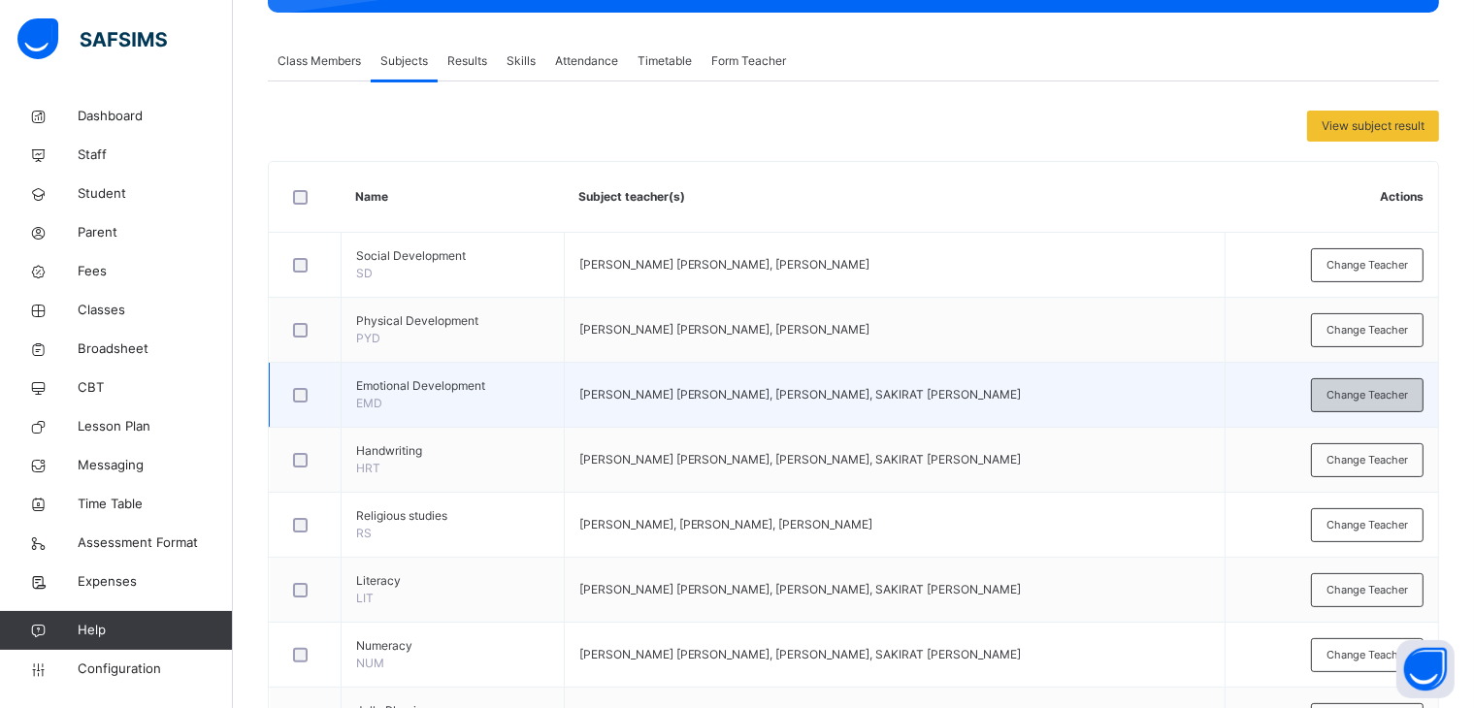
click at [1376, 390] on span "Change Teacher" at bounding box center [1366, 395] width 81 height 16
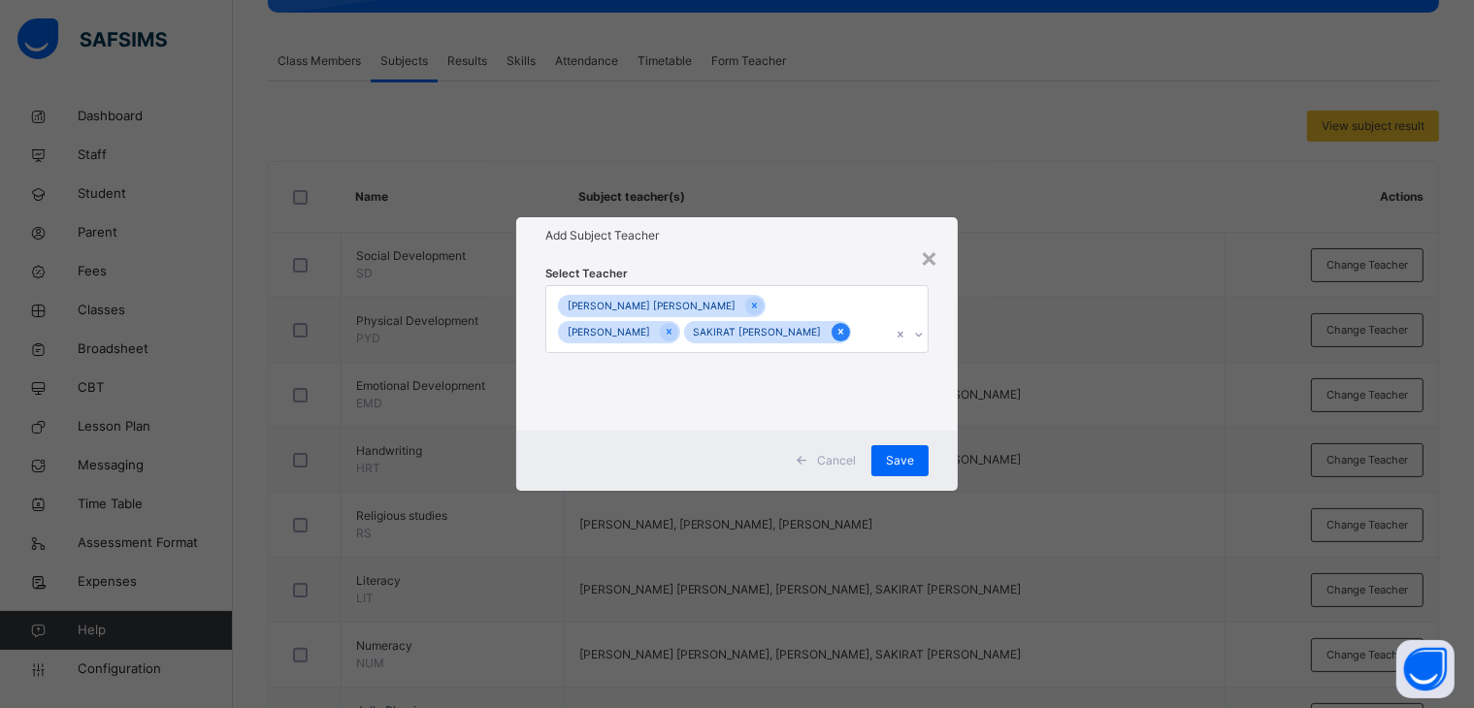
click at [837, 336] on icon at bounding box center [839, 333] width 5 height 6
click at [913, 458] on span "Save" at bounding box center [910, 460] width 28 height 17
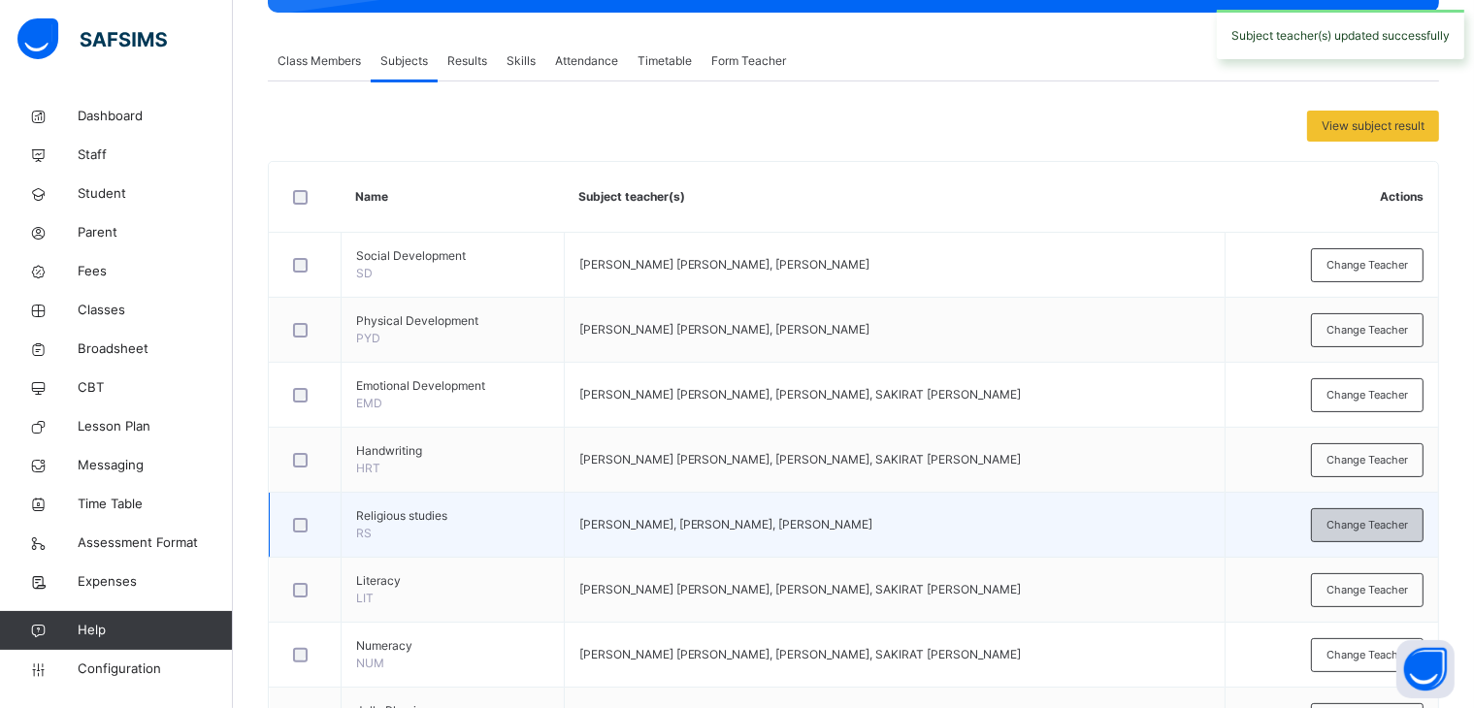
click at [1351, 523] on span "Change Teacher" at bounding box center [1366, 525] width 81 height 16
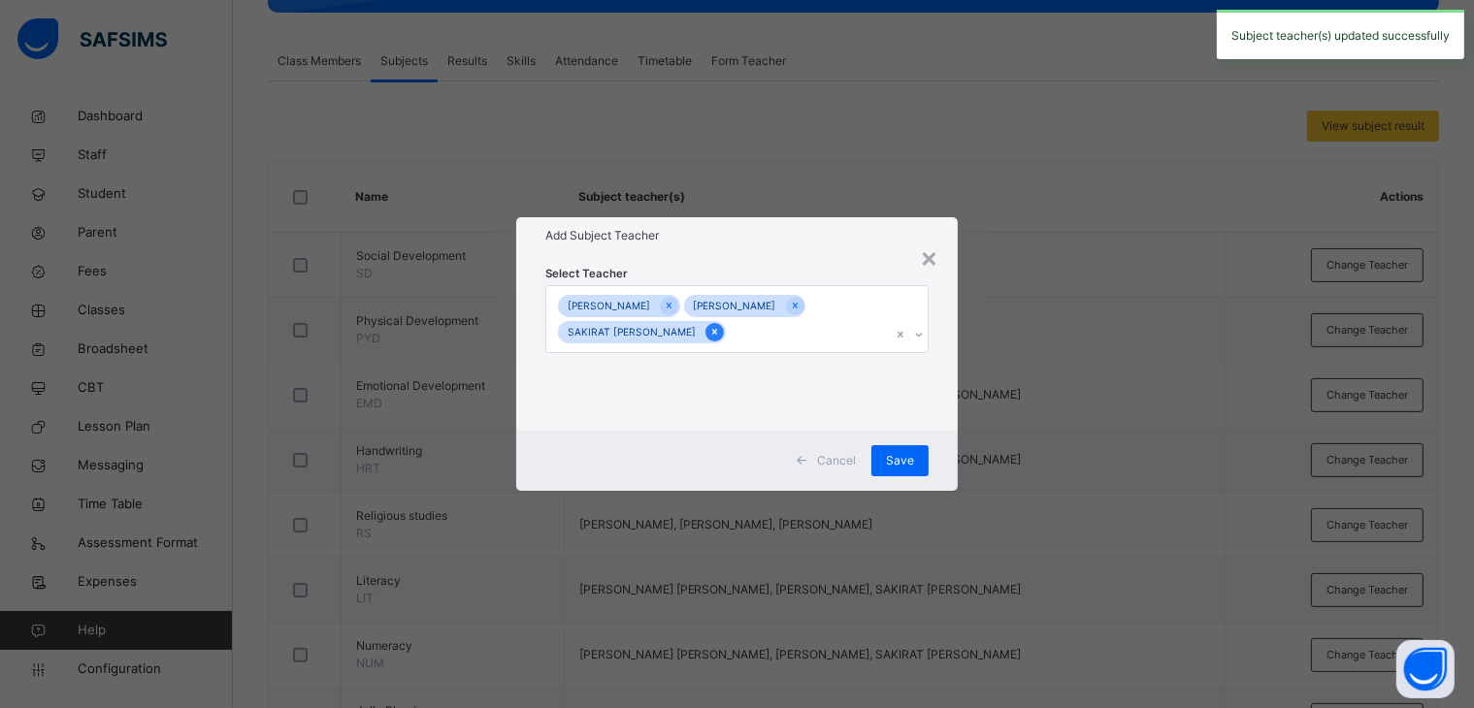
click at [709, 339] on icon at bounding box center [714, 332] width 11 height 14
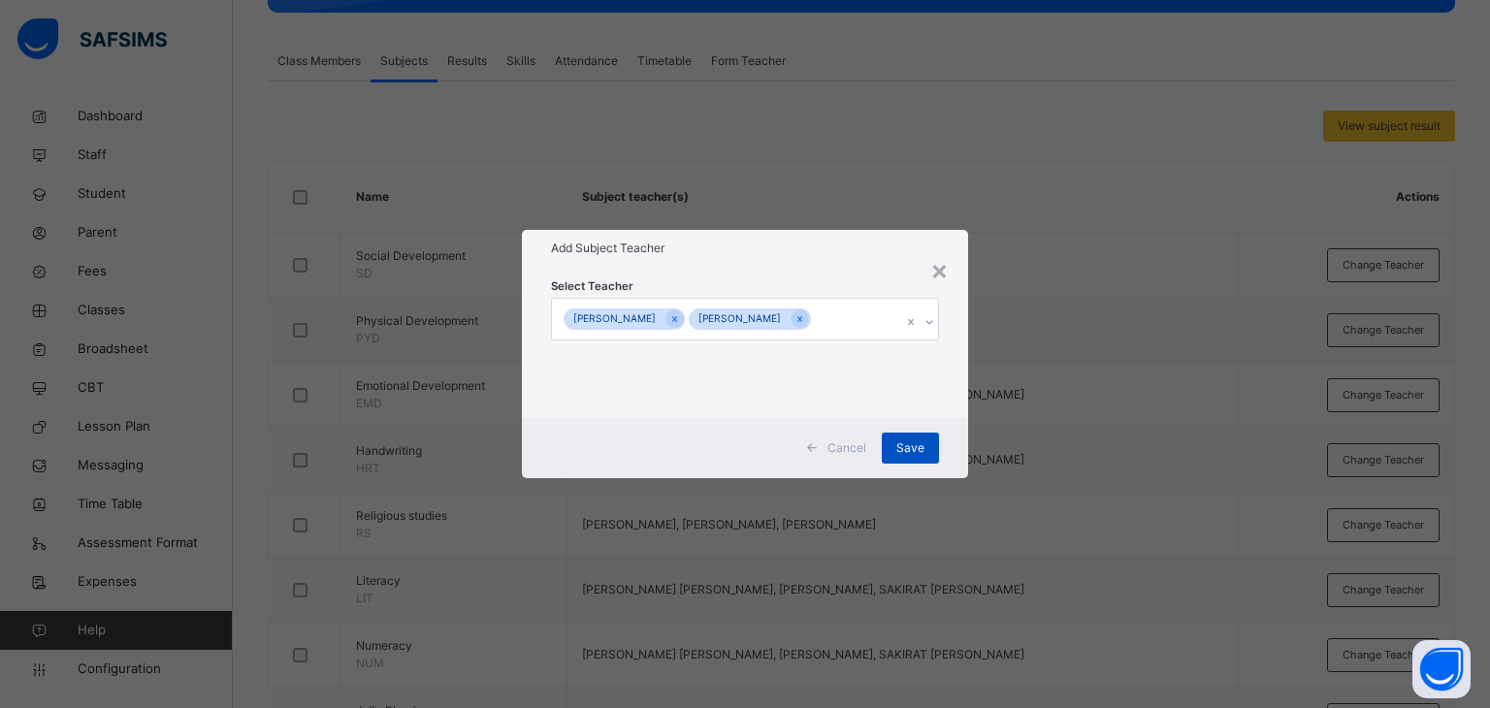
click at [914, 457] on span "Save" at bounding box center [910, 447] width 28 height 17
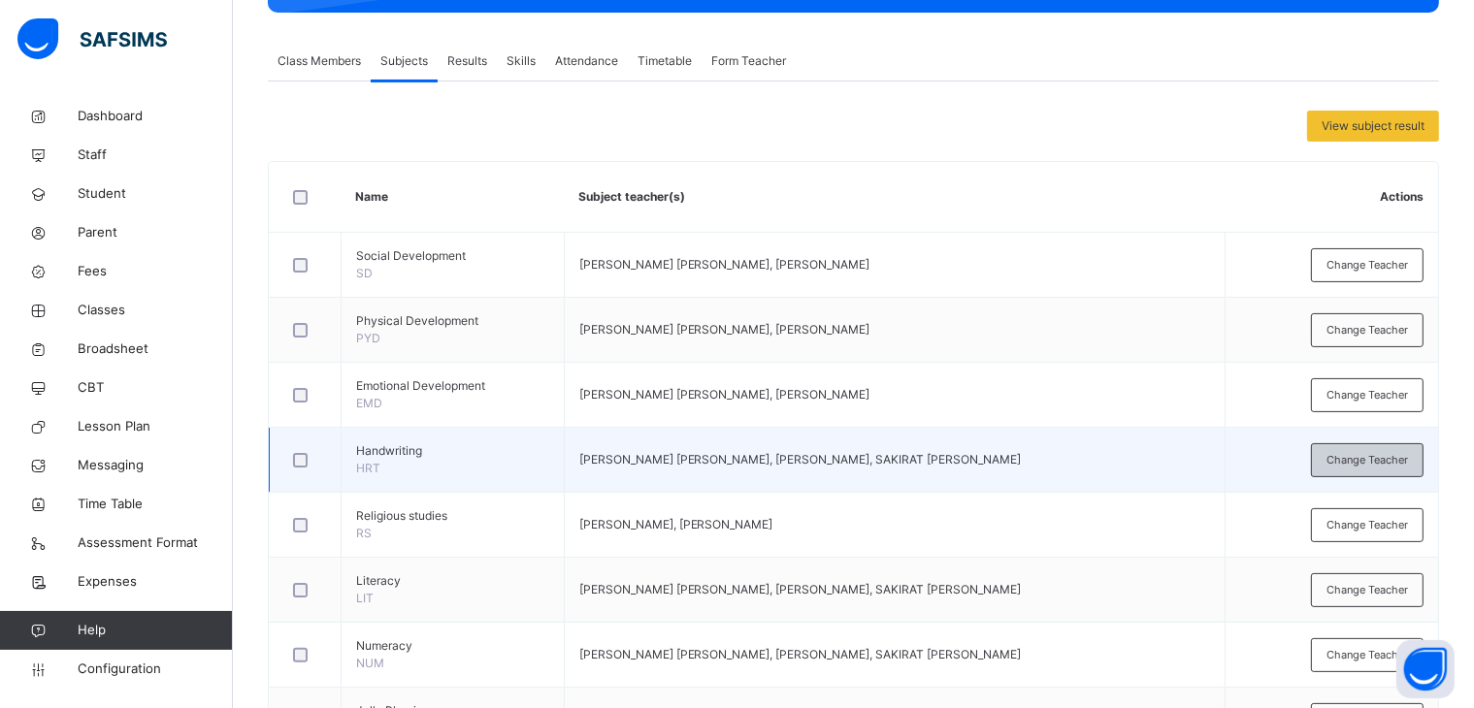
click at [1371, 455] on span "Change Teacher" at bounding box center [1366, 460] width 81 height 16
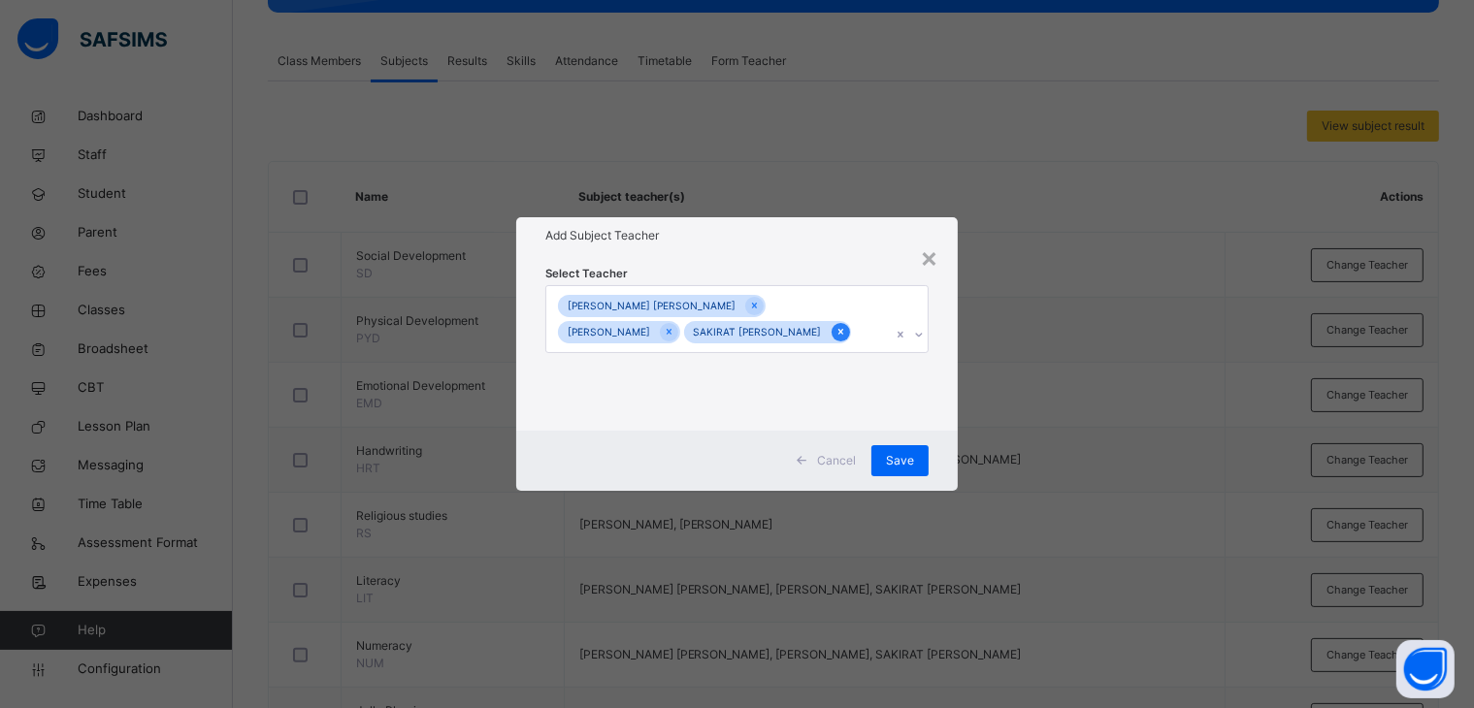
click at [837, 336] on icon at bounding box center [839, 333] width 5 height 6
click at [790, 259] on div "Select Teacher [PERSON_NAME] [PERSON_NAME] [PERSON_NAME]" at bounding box center [745, 343] width 447 height 178
click at [900, 454] on span "Save" at bounding box center [910, 460] width 28 height 17
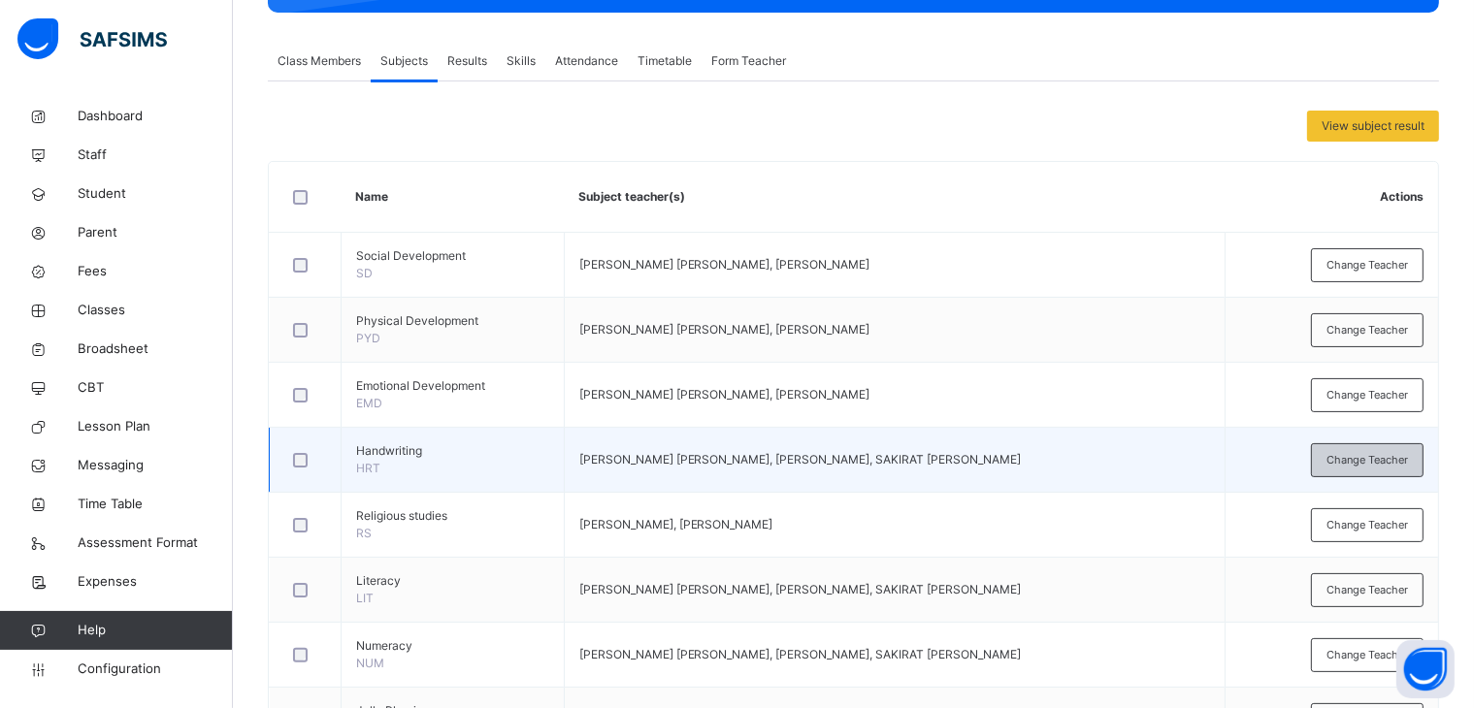
click at [1388, 452] on span "Change Teacher" at bounding box center [1366, 460] width 81 height 16
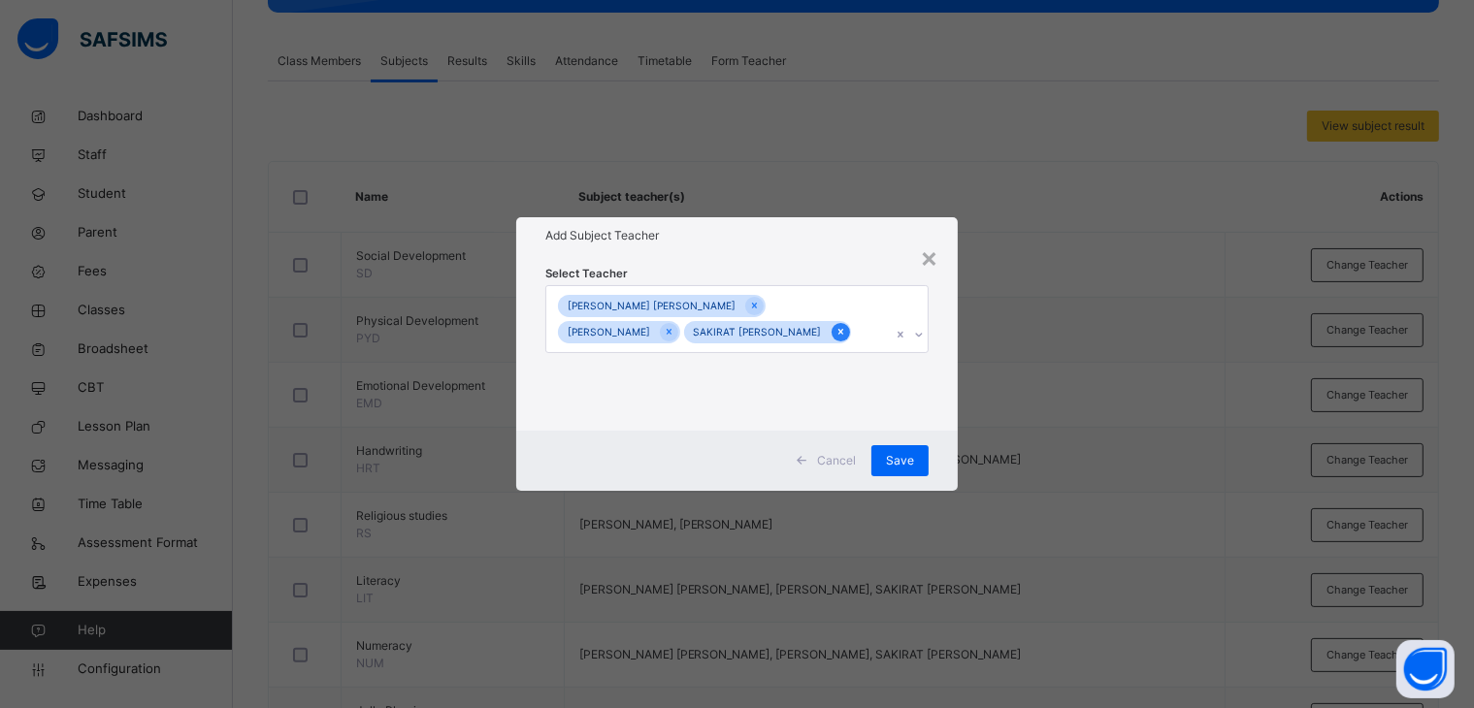
click at [835, 339] on icon at bounding box center [840, 332] width 11 height 14
click at [902, 464] on span "Save" at bounding box center [910, 460] width 28 height 17
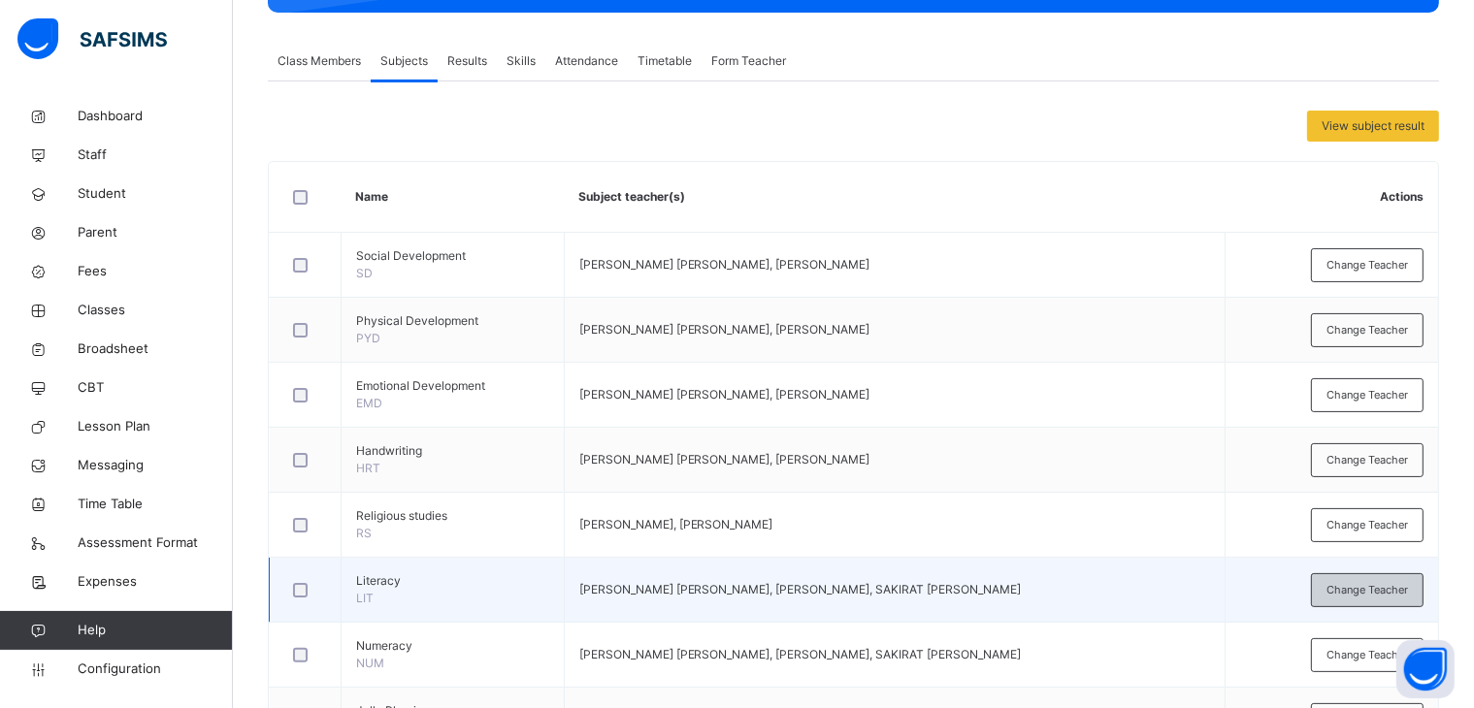
click at [1357, 589] on span "Change Teacher" at bounding box center [1366, 590] width 81 height 16
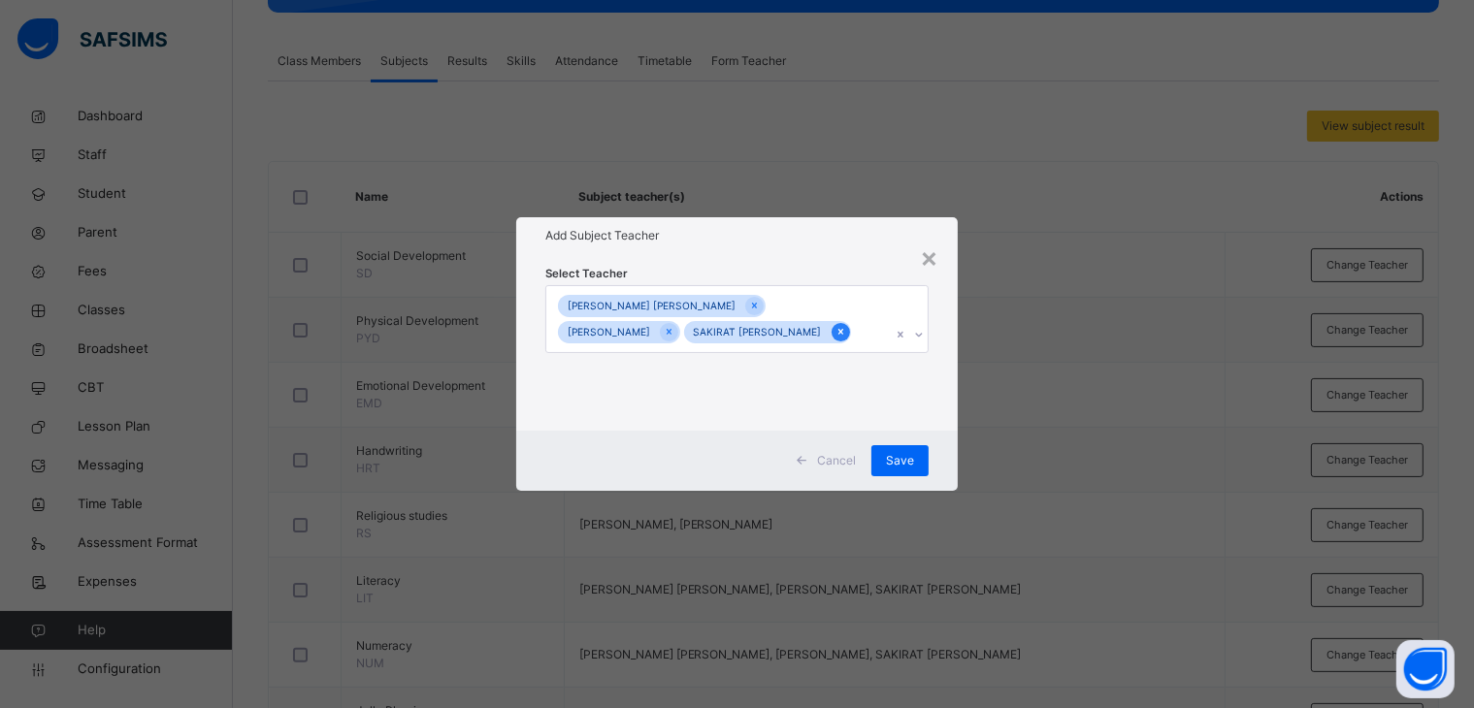
click at [837, 336] on icon at bounding box center [839, 333] width 5 height 6
click at [904, 457] on span "Save" at bounding box center [910, 460] width 28 height 17
click at [913, 457] on span "Save" at bounding box center [900, 460] width 28 height 17
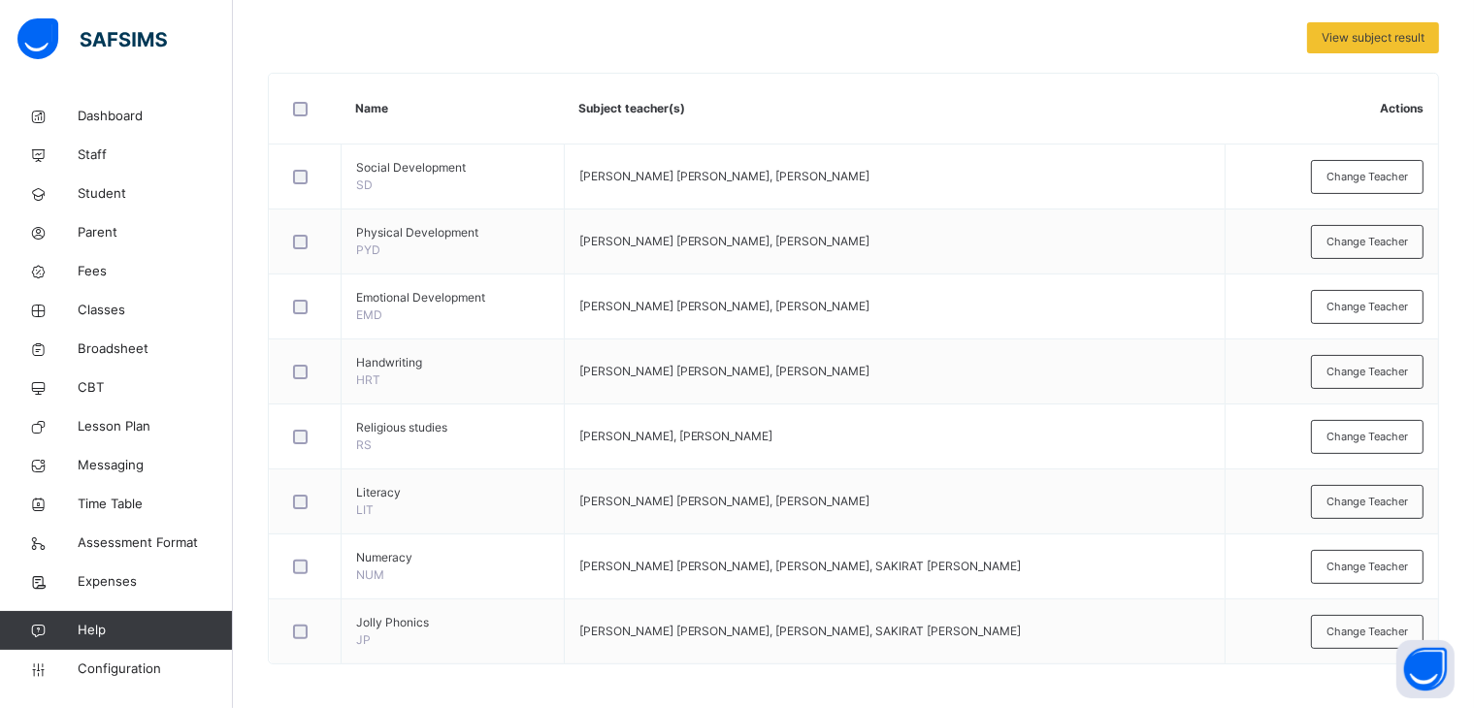
scroll to position [414, 0]
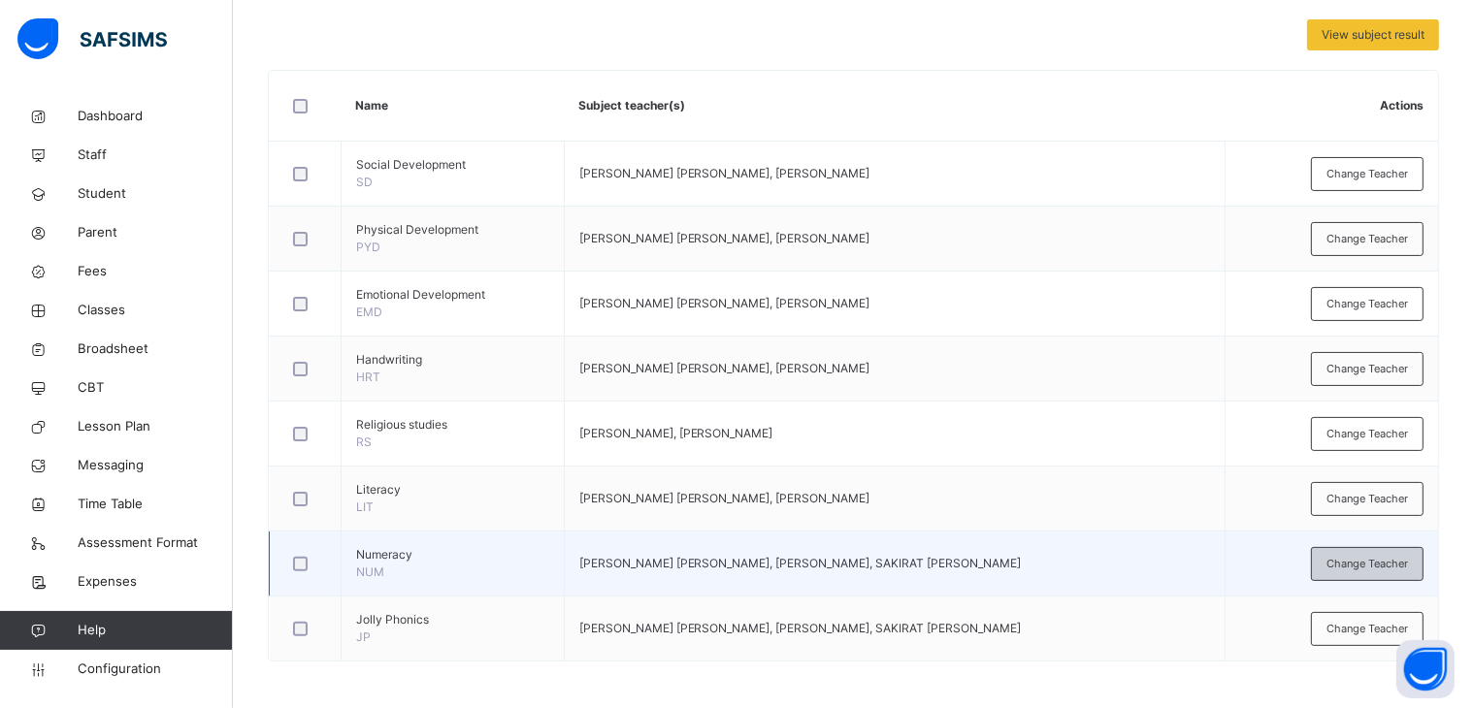
click at [1402, 556] on span "Change Teacher" at bounding box center [1366, 564] width 81 height 16
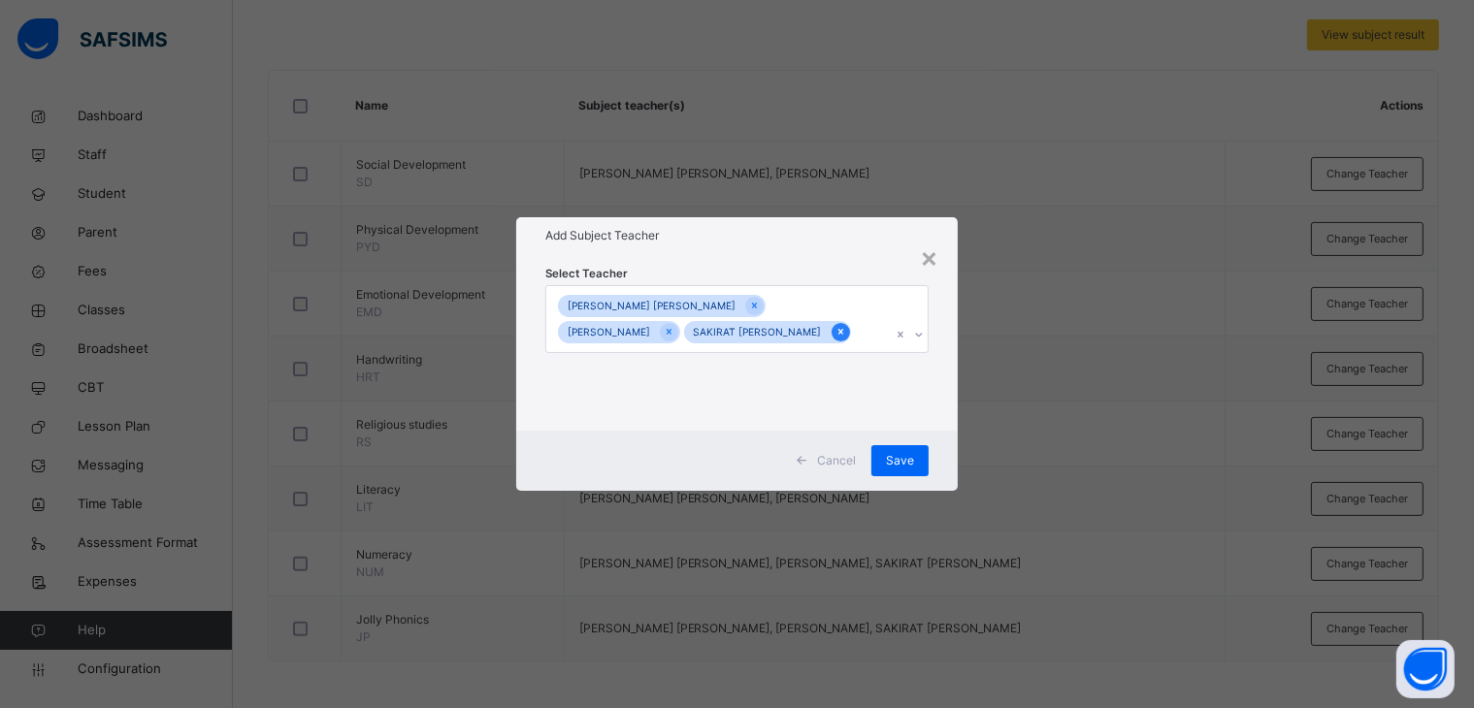
click at [835, 339] on icon at bounding box center [840, 332] width 11 height 14
click at [910, 453] on span "Save" at bounding box center [910, 460] width 28 height 17
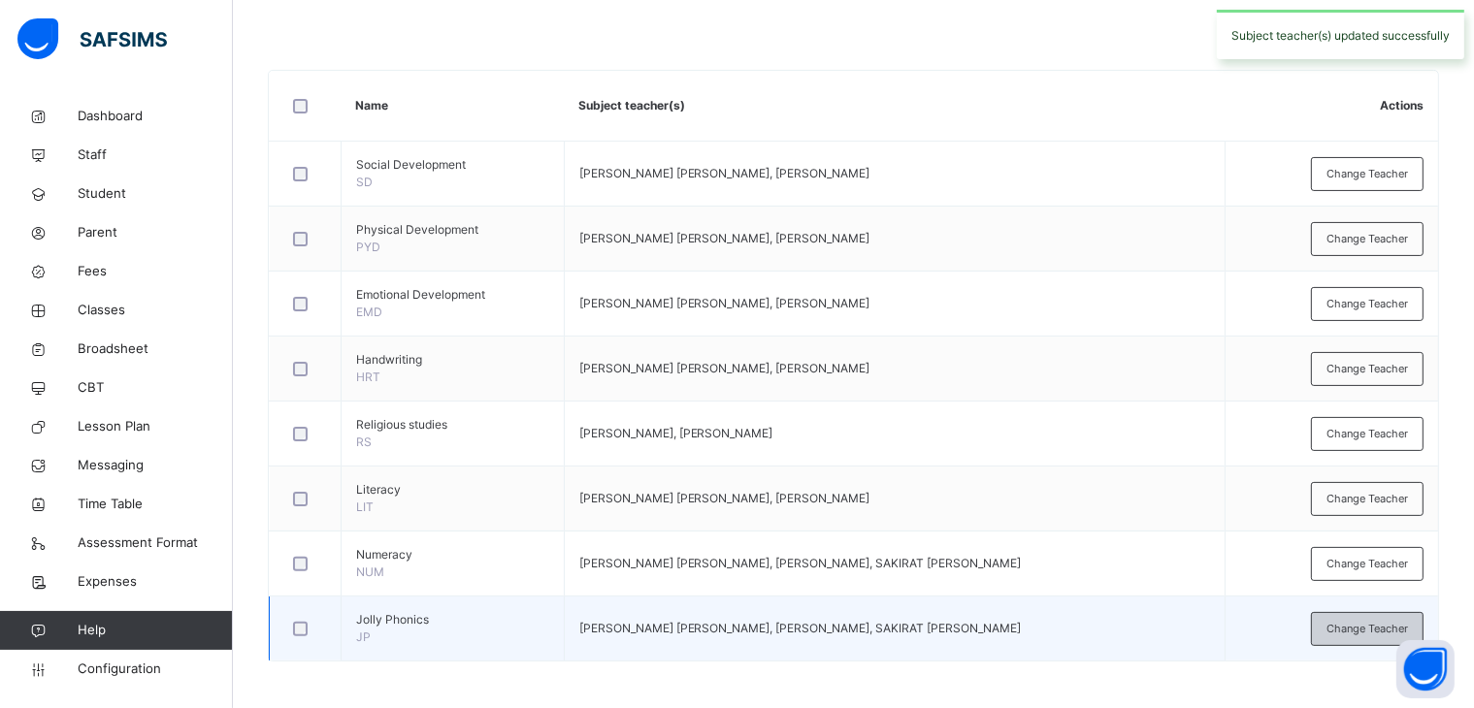
click at [1343, 632] on span "Change Teacher" at bounding box center [1366, 629] width 81 height 16
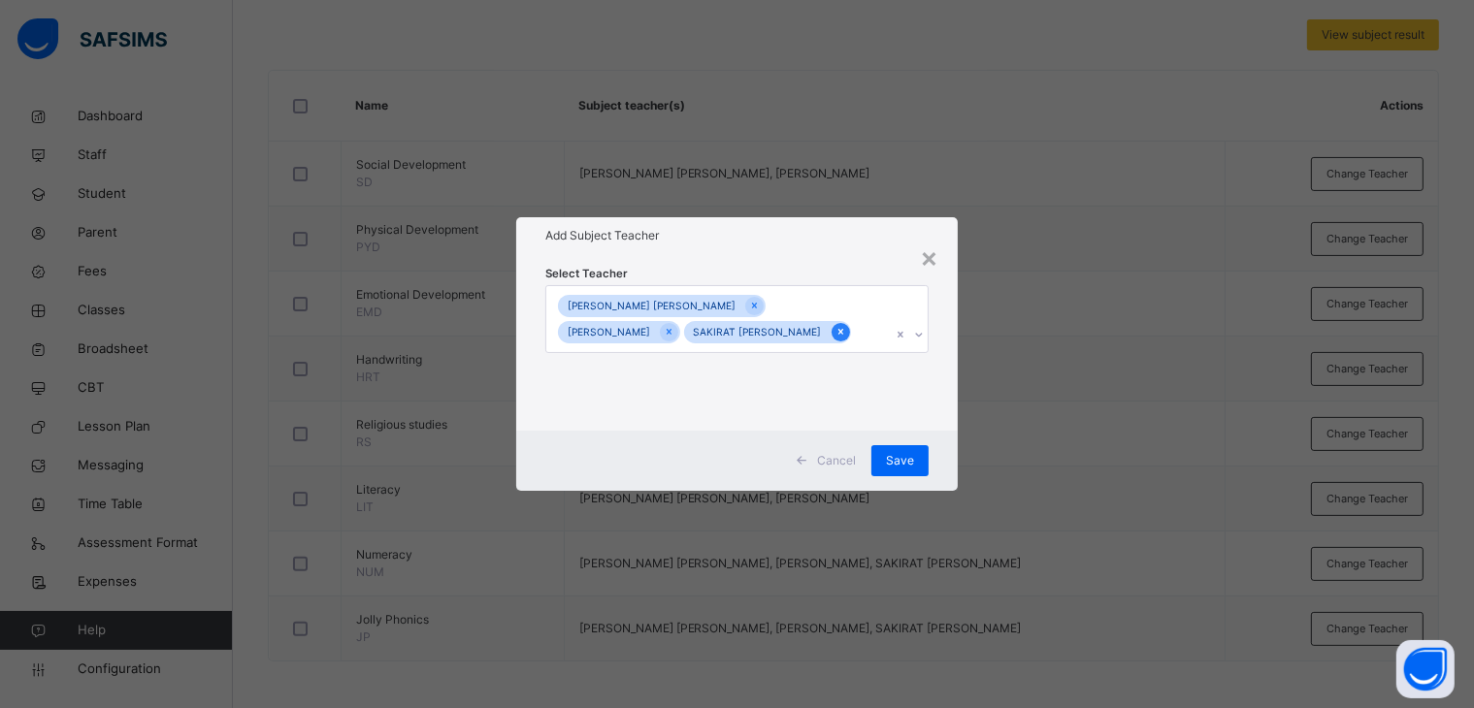
click at [837, 336] on icon at bounding box center [839, 333] width 5 height 6
click at [900, 459] on span "Save" at bounding box center [910, 460] width 28 height 17
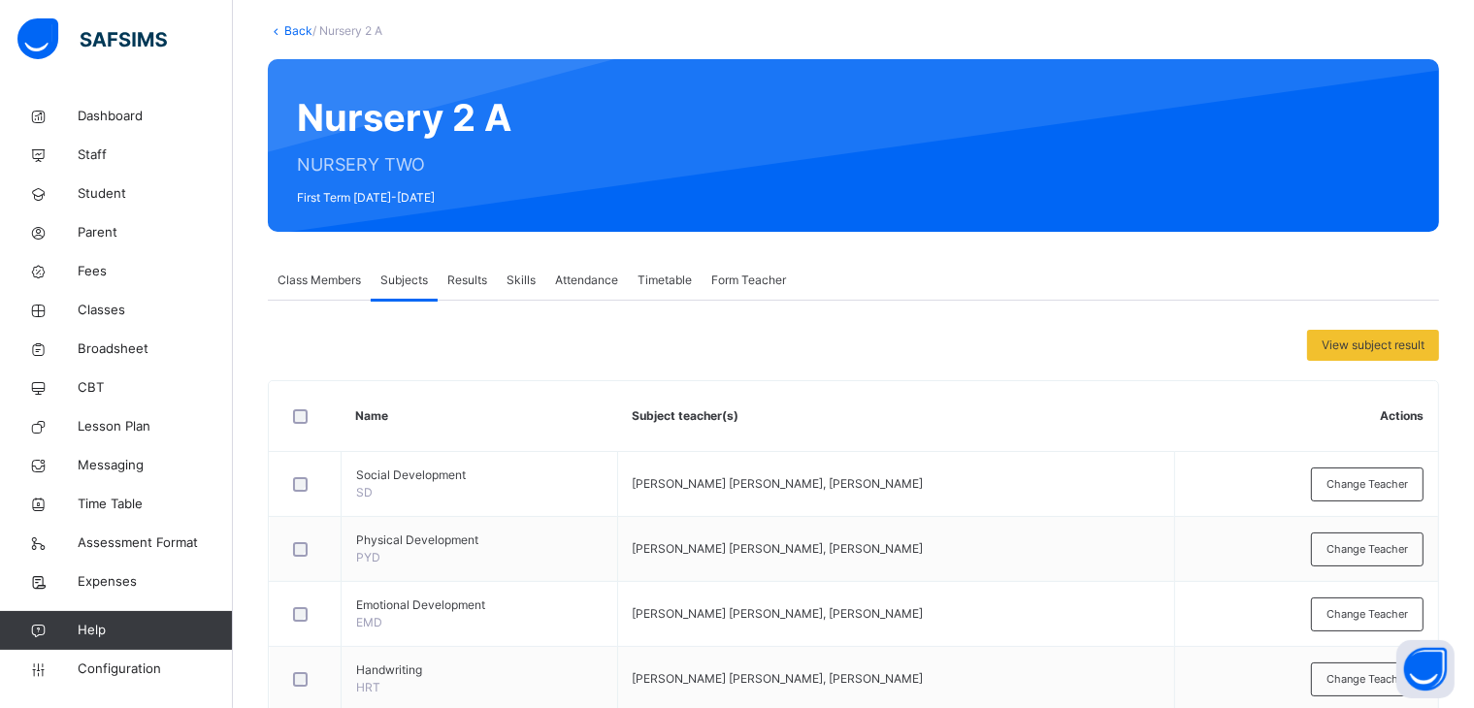
scroll to position [0, 0]
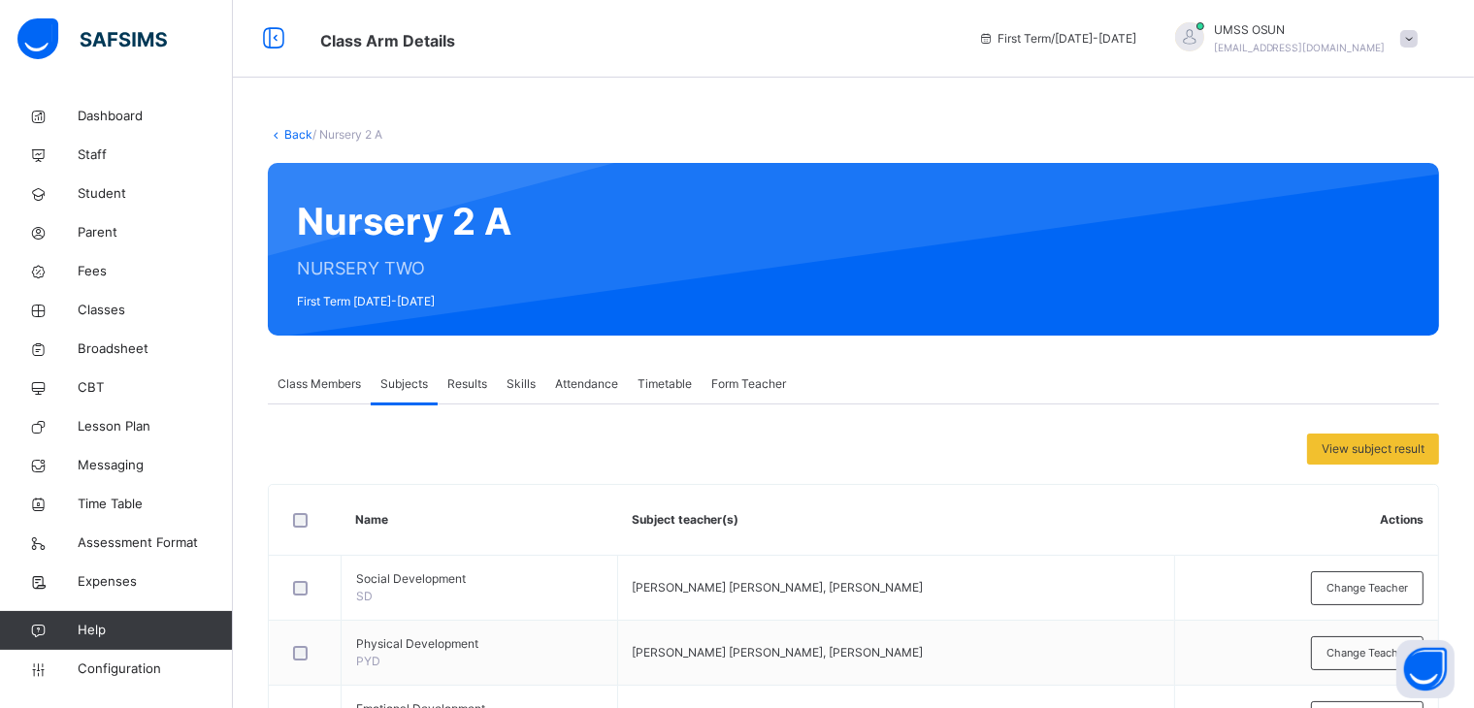
click at [294, 131] on link "Back" at bounding box center [298, 134] width 28 height 15
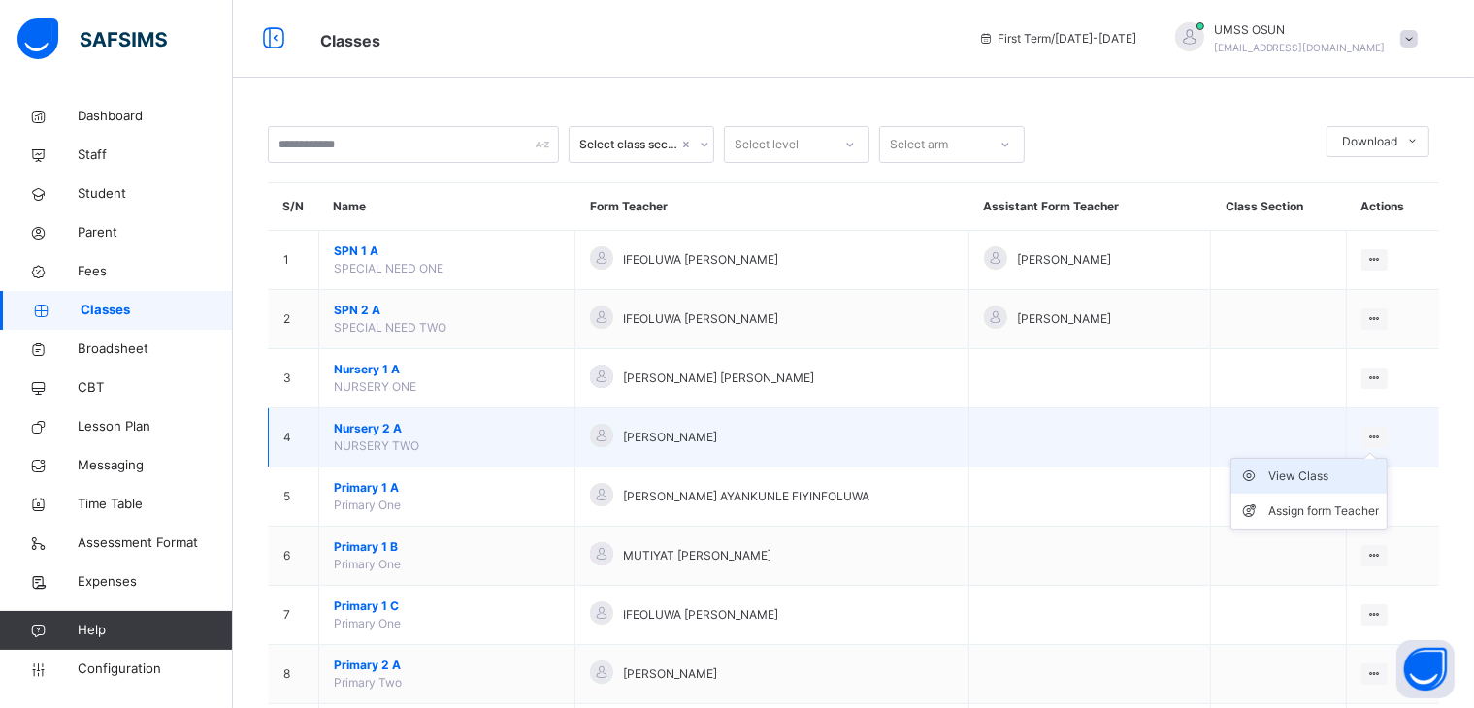
click at [1309, 477] on div "View Class" at bounding box center [1323, 476] width 111 height 19
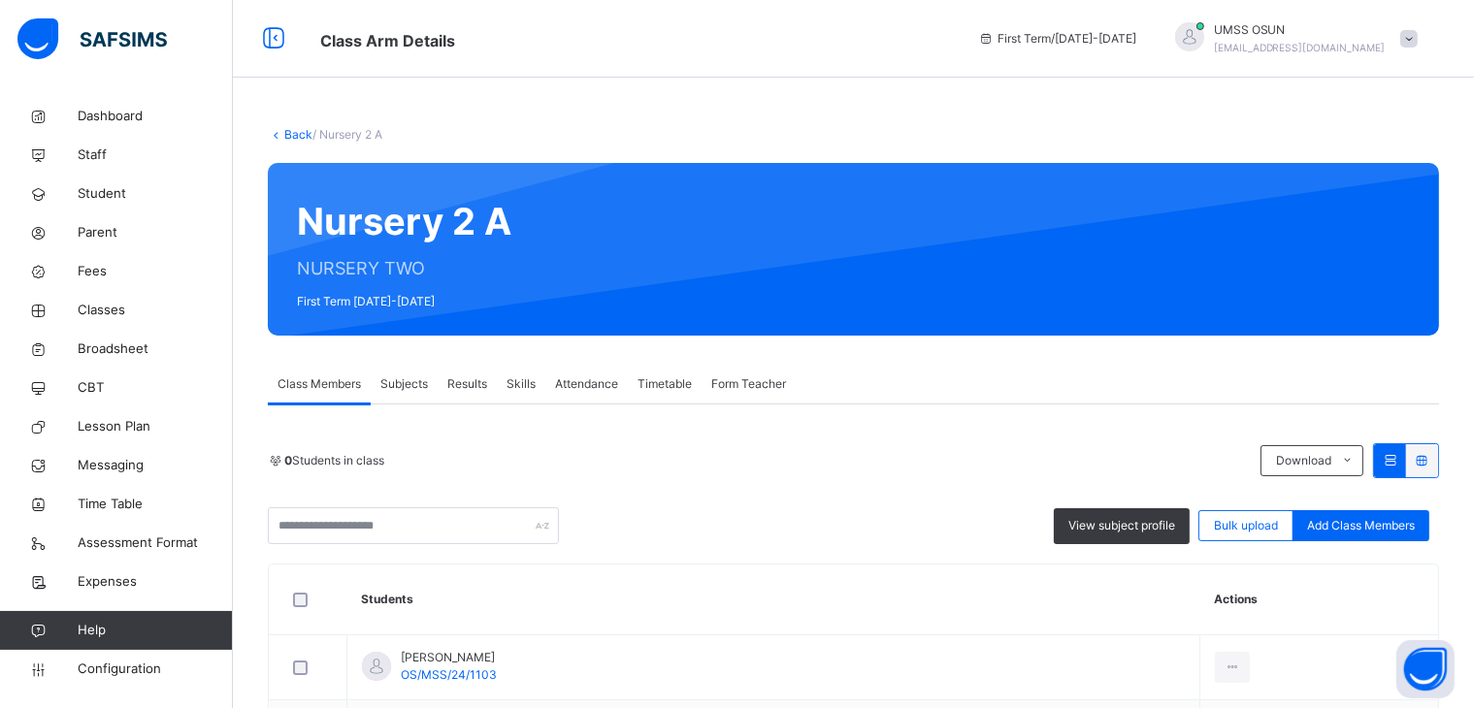
click at [404, 378] on span "Subjects" at bounding box center [404, 383] width 48 height 17
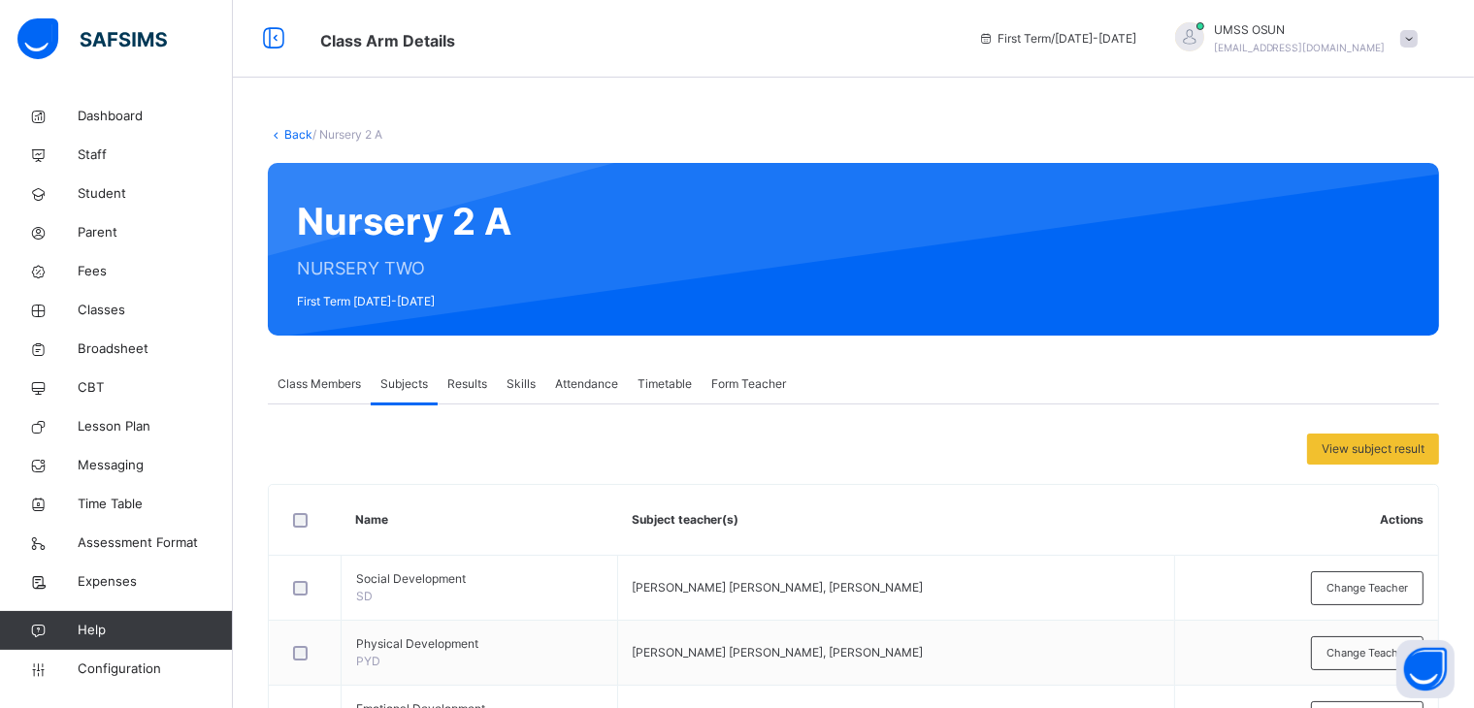
click at [295, 133] on link "Back" at bounding box center [298, 134] width 28 height 15
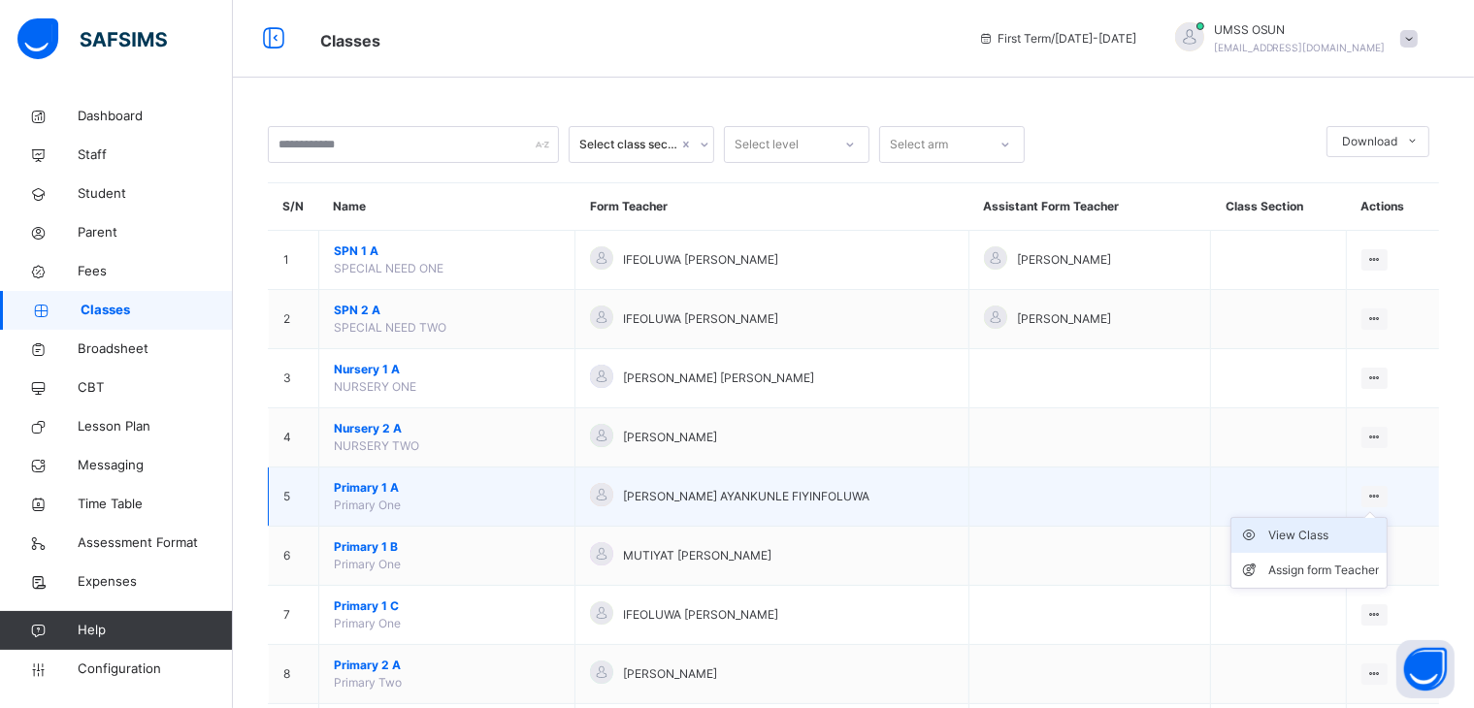
click at [1313, 533] on div "View Class" at bounding box center [1323, 535] width 111 height 19
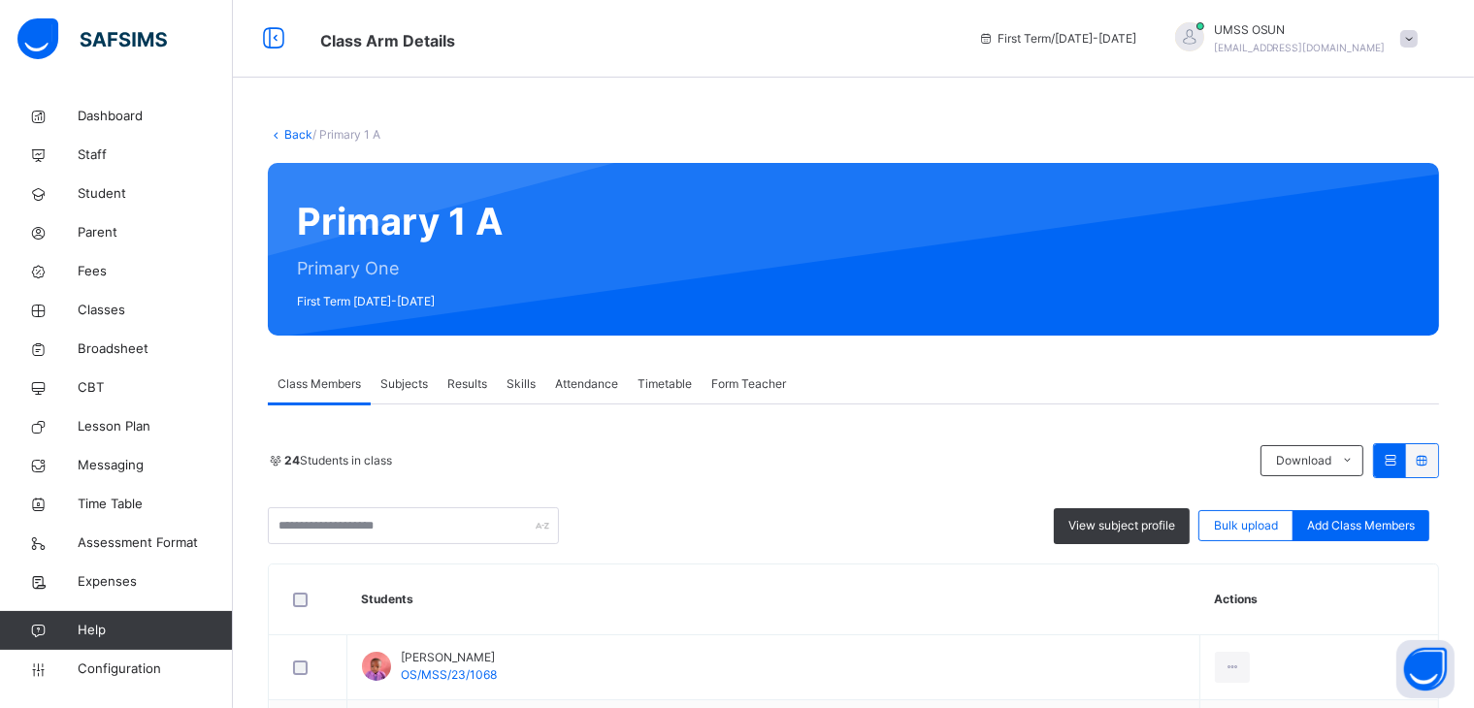
click at [397, 377] on span "Subjects" at bounding box center [404, 383] width 48 height 17
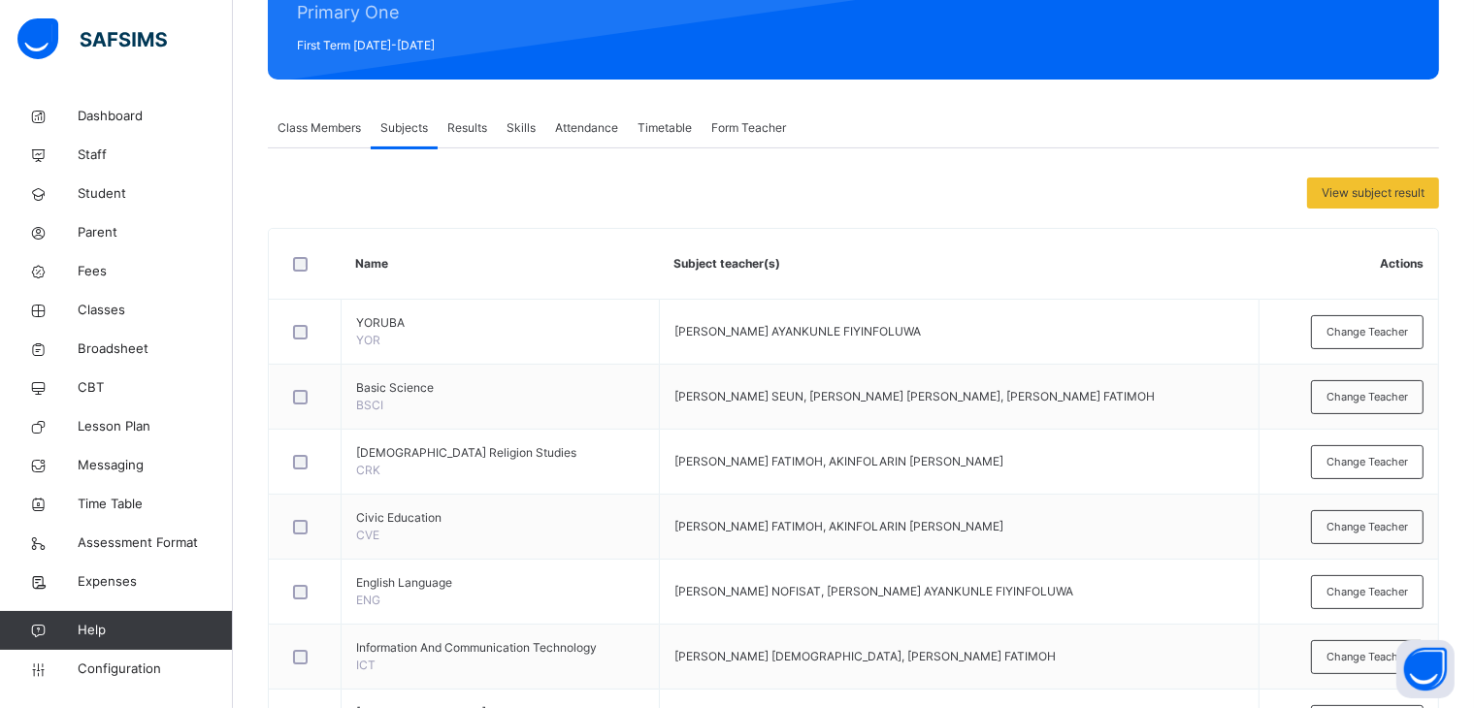
scroll to position [291, 0]
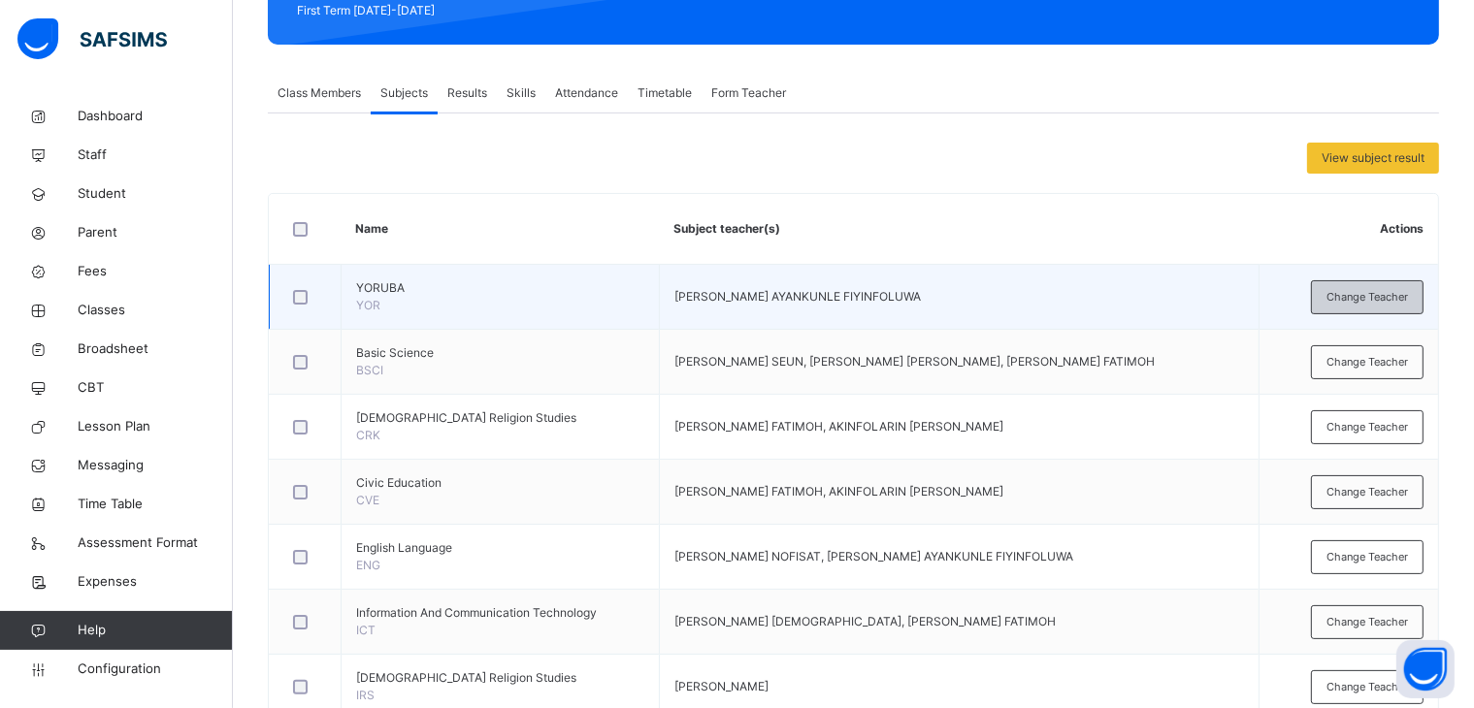
click at [1366, 296] on span "Change Teacher" at bounding box center [1366, 297] width 81 height 16
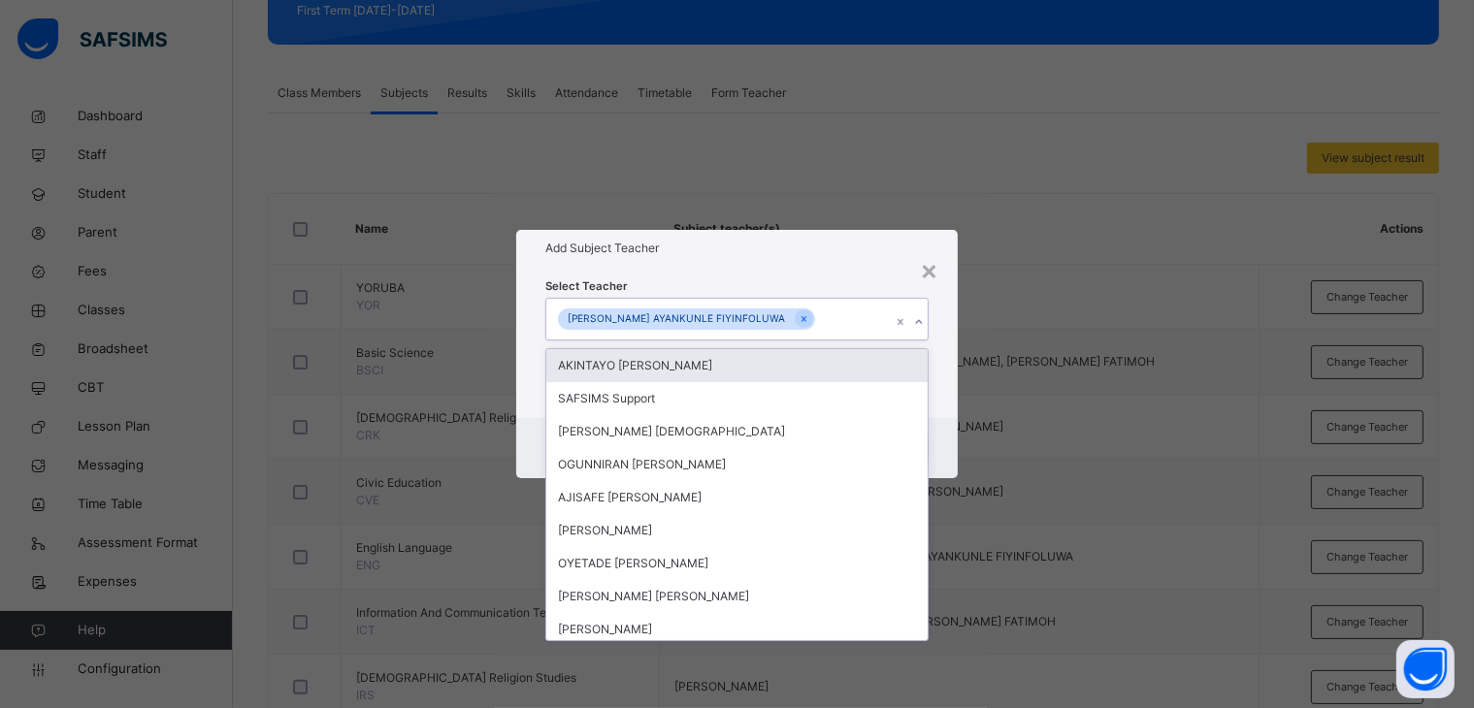
click at [924, 317] on icon at bounding box center [919, 321] width 12 height 19
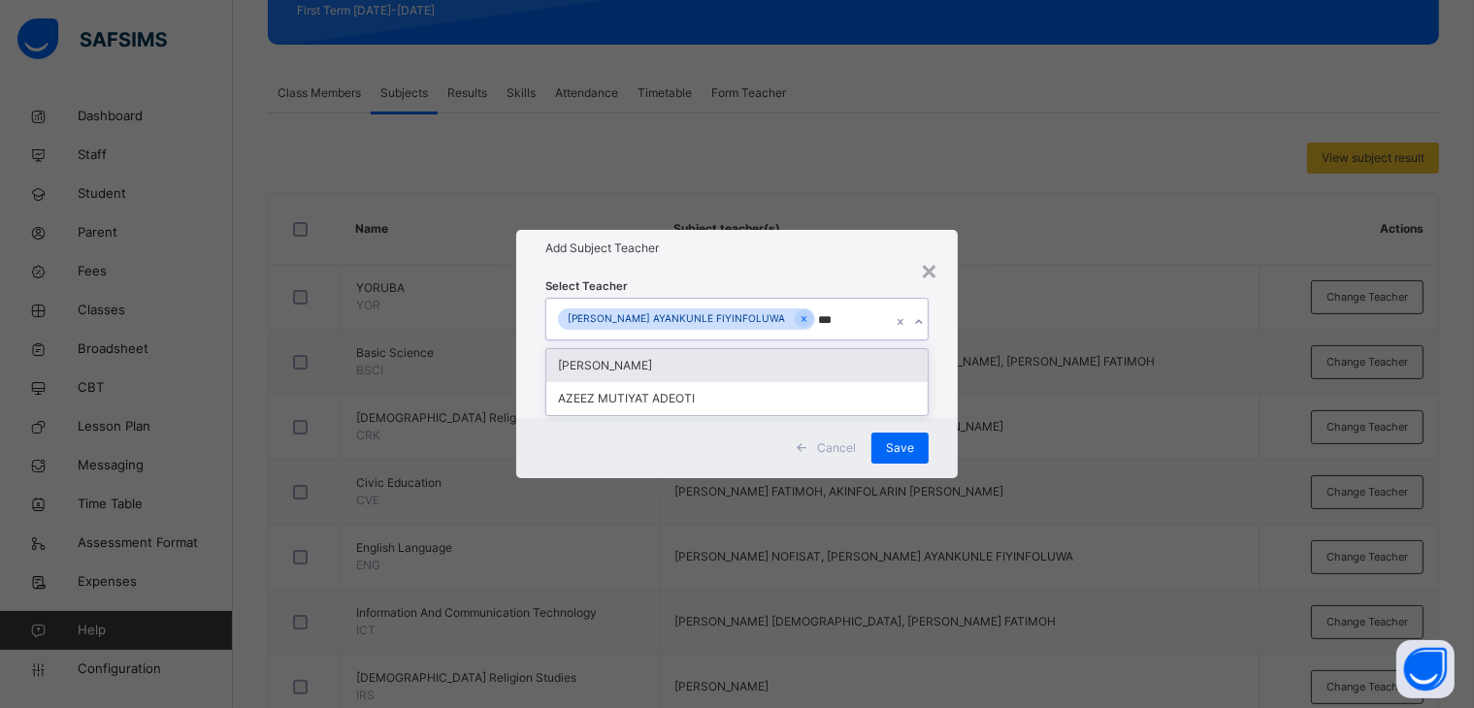
type input "****"
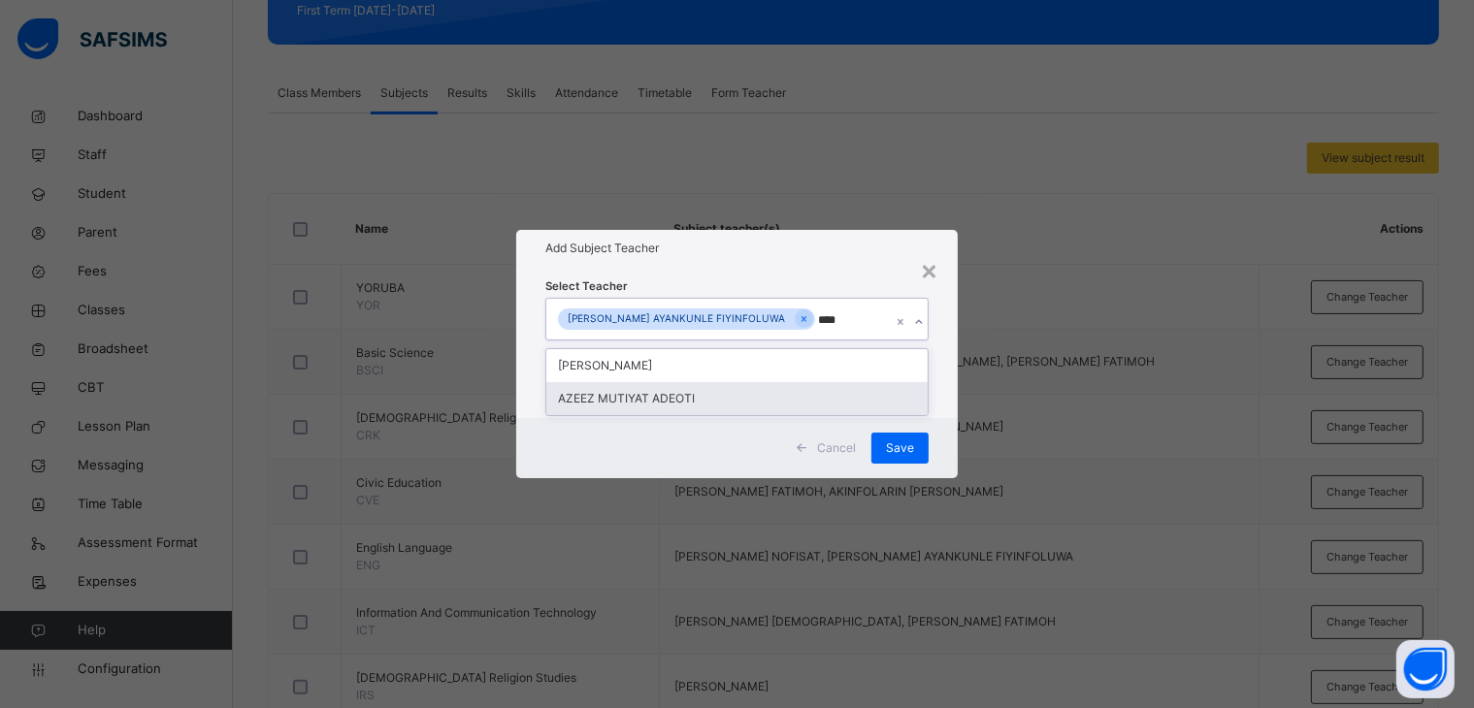
click at [646, 398] on div "AZEEZ MUTIYAT ADEOTI" at bounding box center [737, 398] width 382 height 33
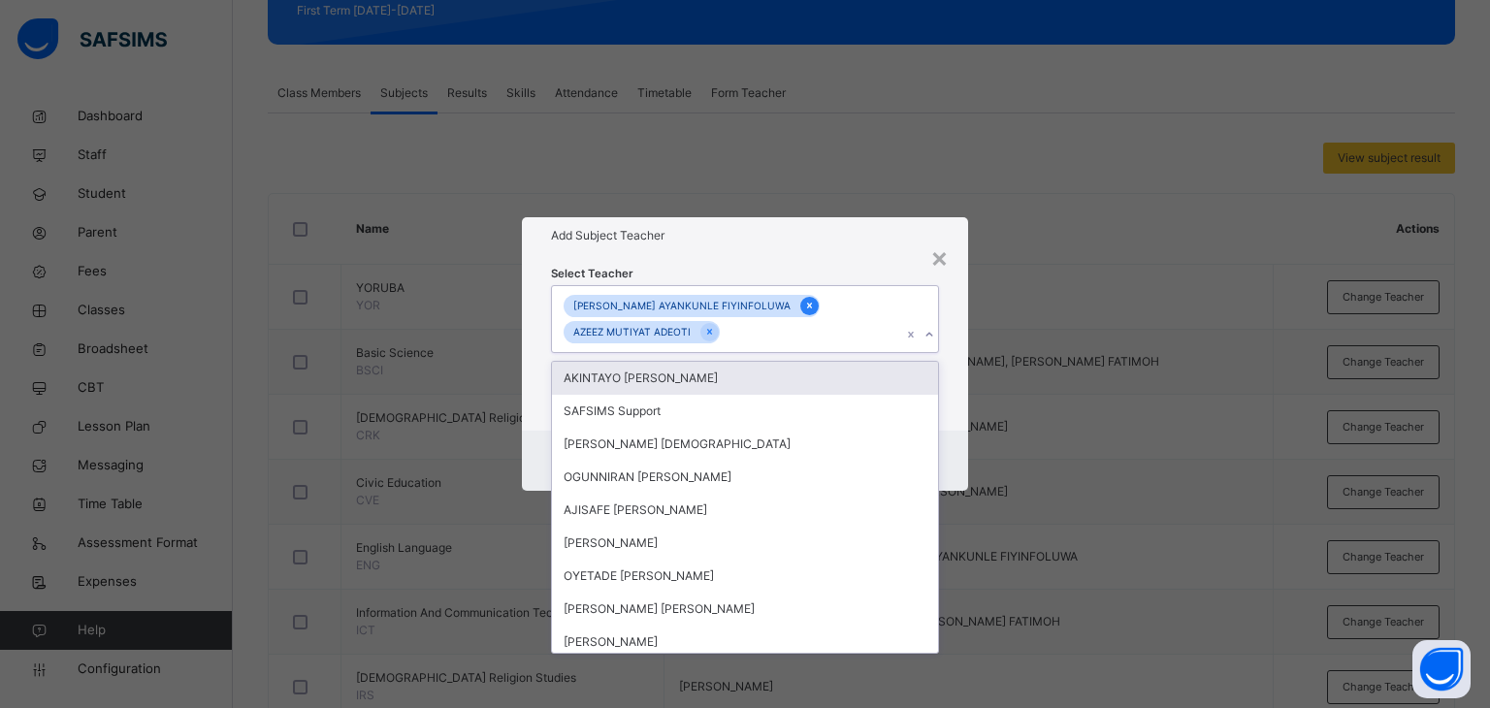
click at [804, 306] on icon at bounding box center [809, 306] width 11 height 14
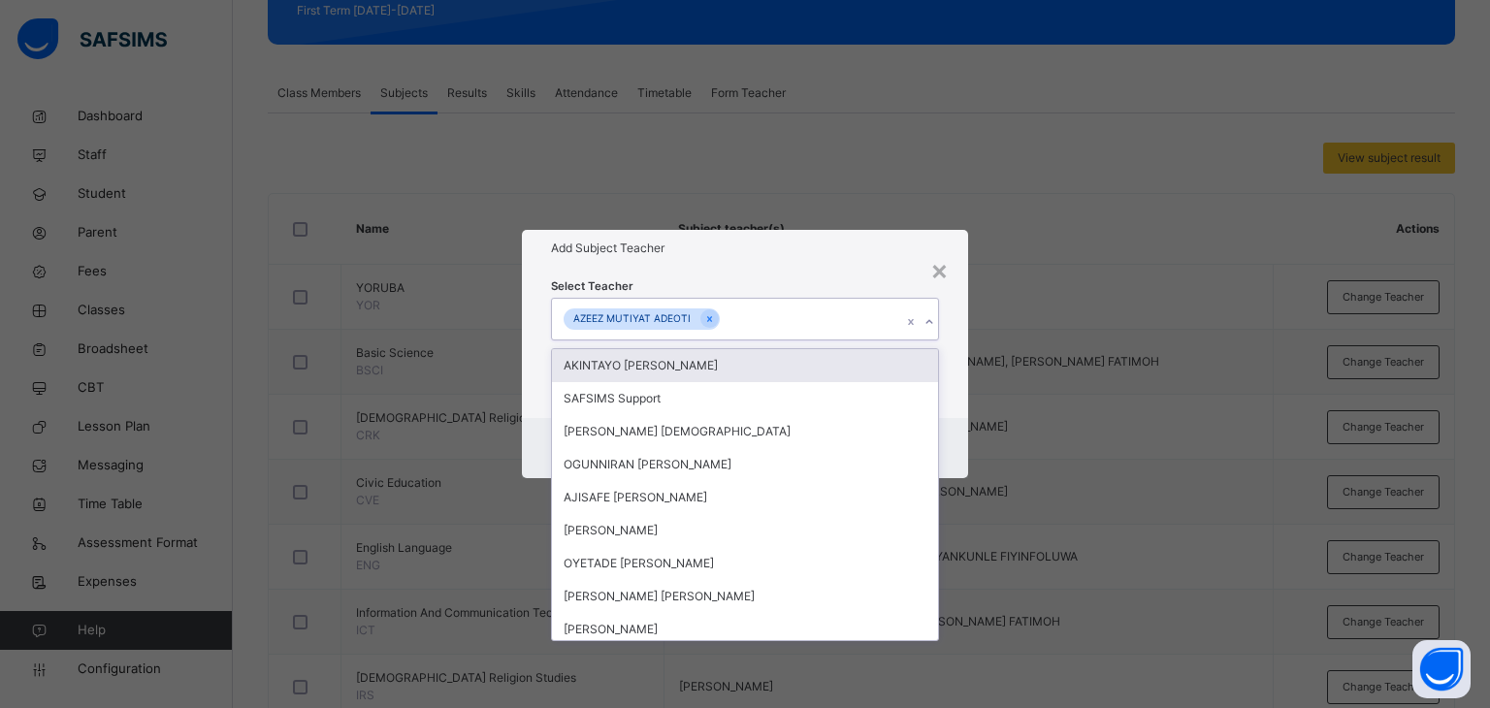
click at [786, 299] on div "AZEEZ MUTIYAT ADEOTI" at bounding box center [727, 319] width 350 height 41
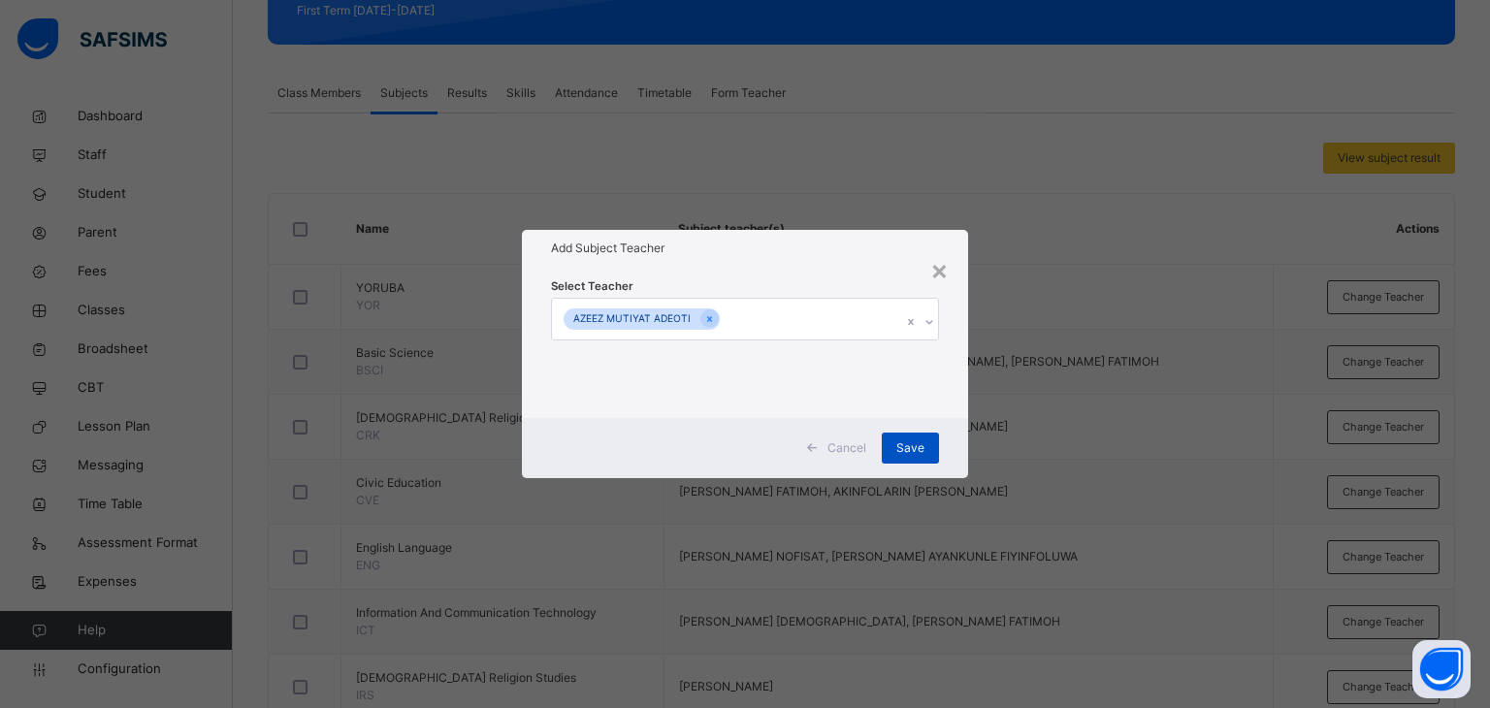
click at [925, 444] on div "Save" at bounding box center [910, 448] width 57 height 31
click at [904, 443] on span "Save" at bounding box center [900, 447] width 28 height 17
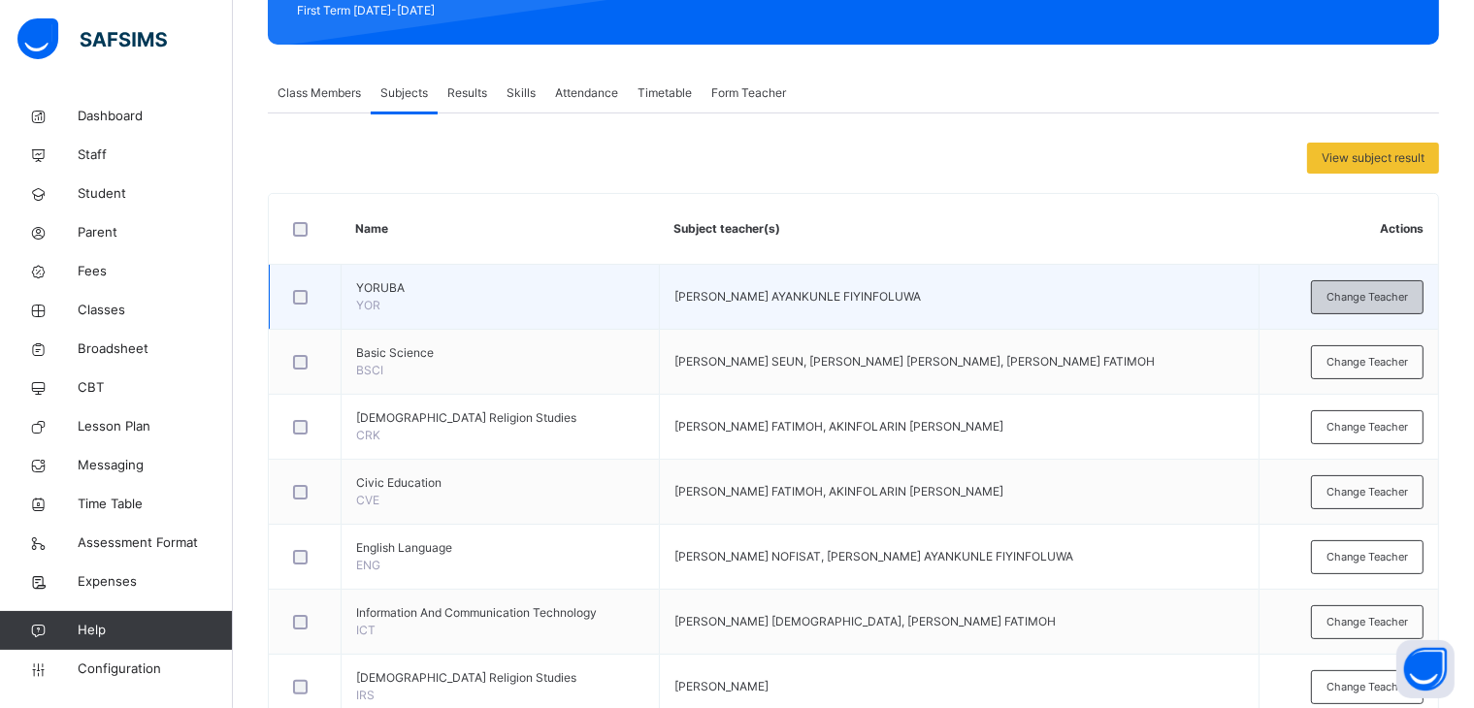
click at [1390, 292] on span "Change Teacher" at bounding box center [1366, 297] width 81 height 16
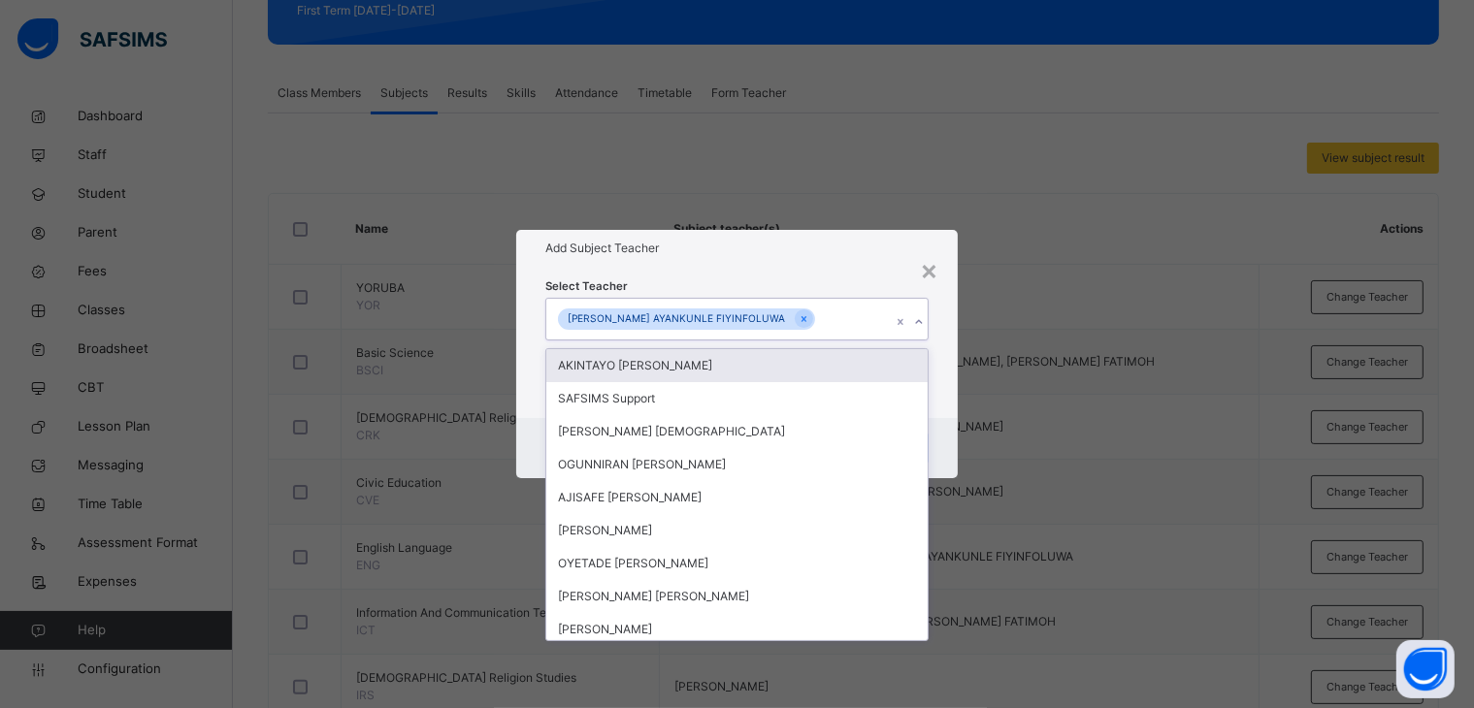
click at [921, 321] on icon at bounding box center [919, 321] width 12 height 19
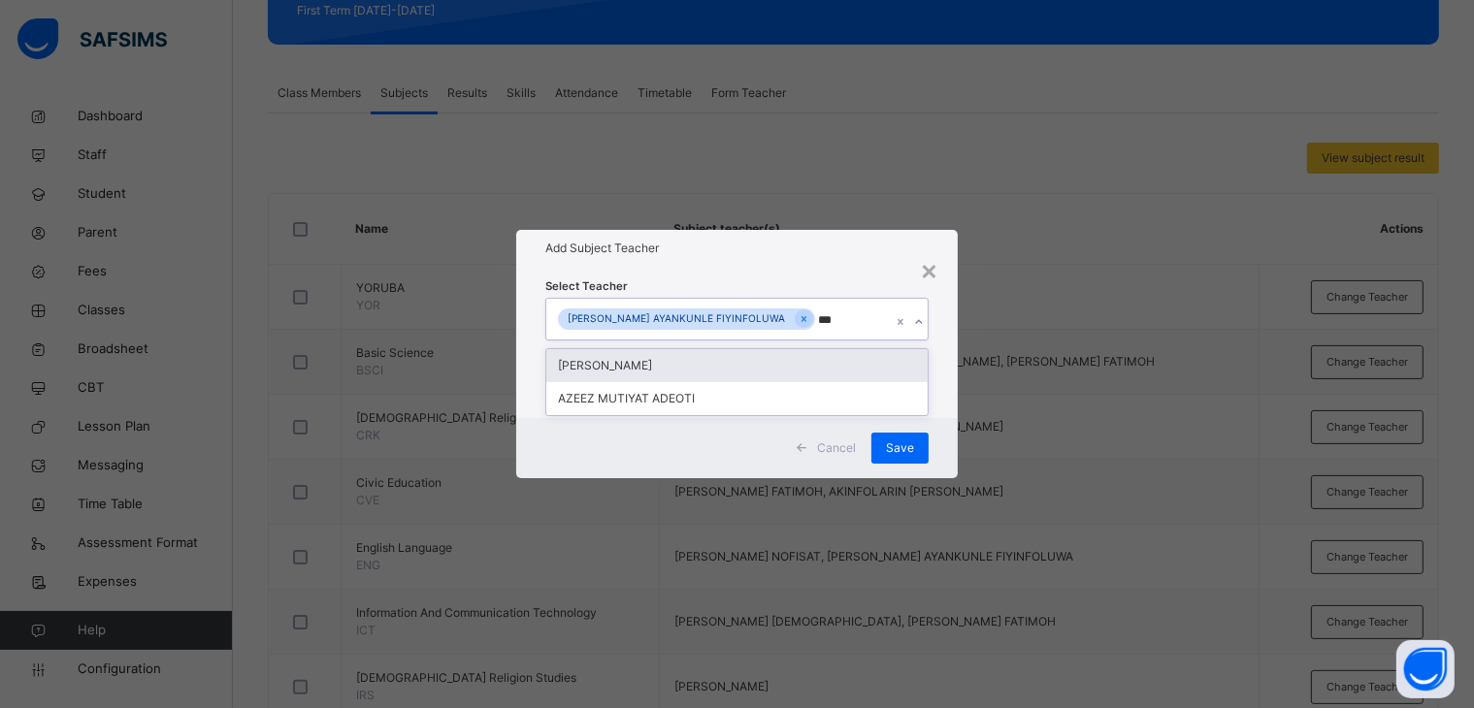
type input "****"
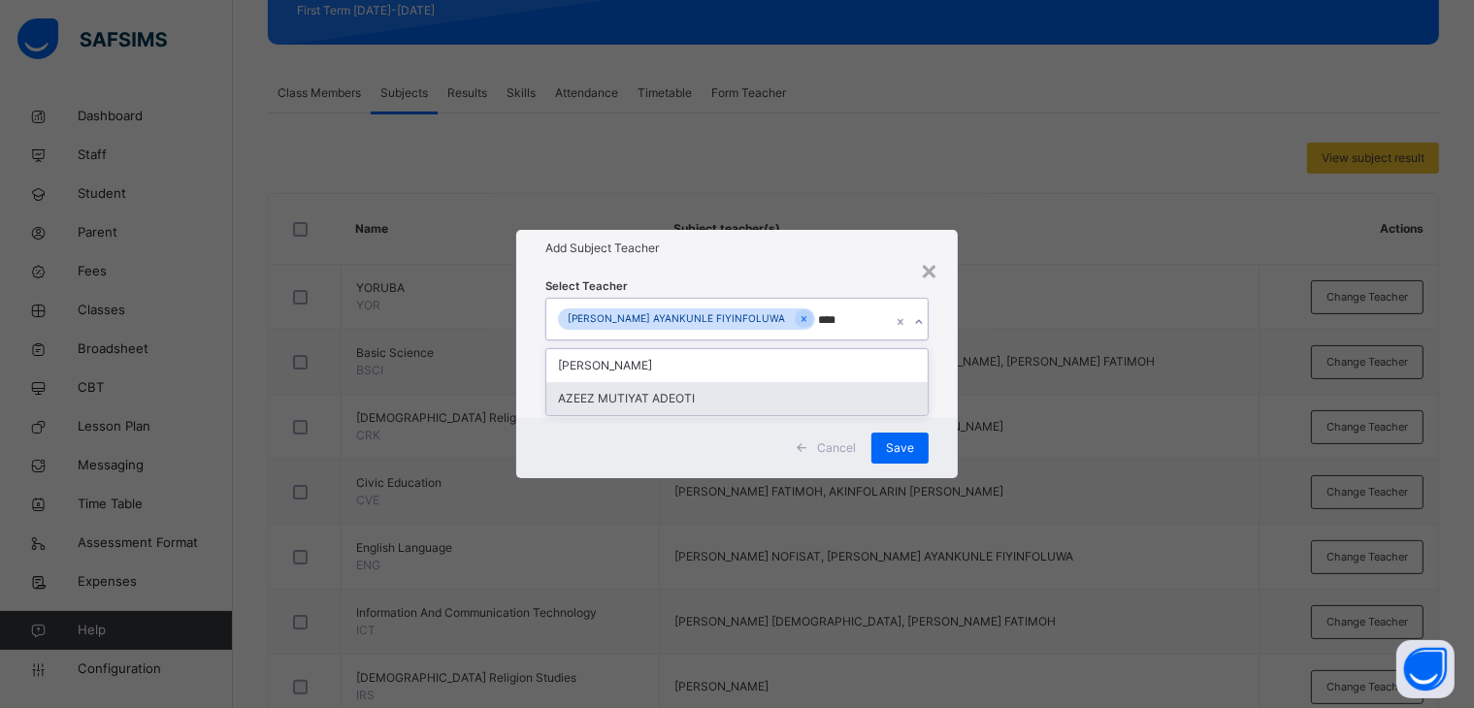
click at [749, 404] on div "AZEEZ MUTIYAT ADEOTI" at bounding box center [737, 398] width 382 height 33
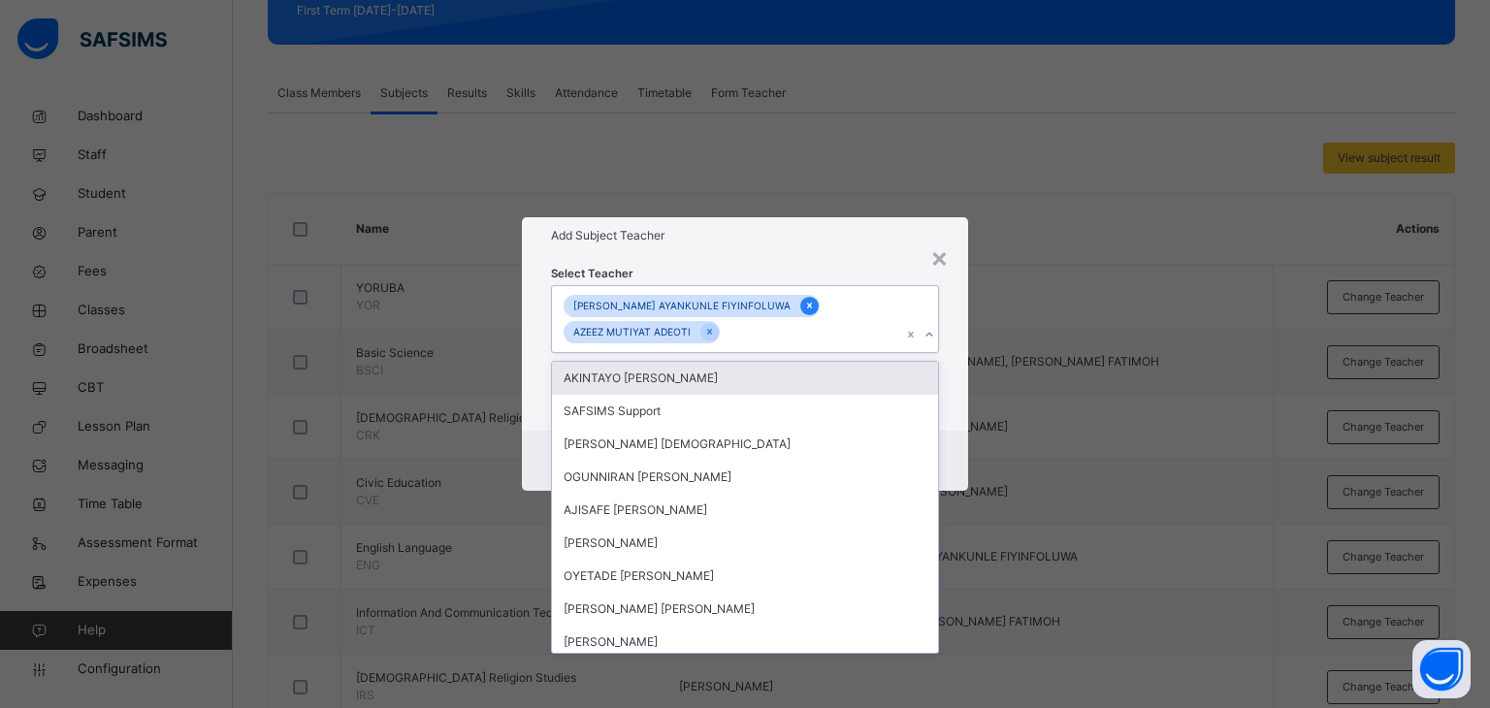
click at [804, 300] on icon at bounding box center [809, 306] width 11 height 14
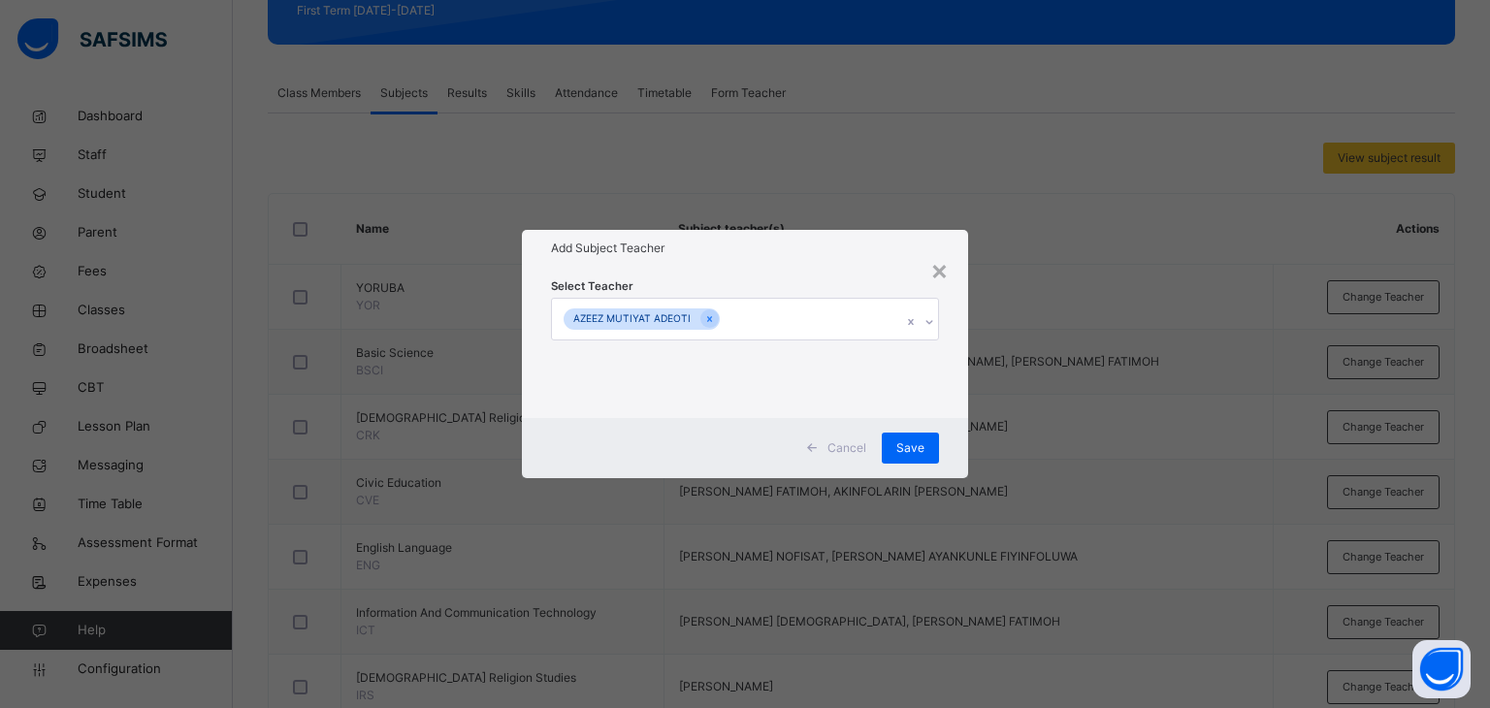
click at [834, 249] on h1 "Add Subject Teacher" at bounding box center [745, 248] width 389 height 17
click at [903, 440] on span "Save" at bounding box center [910, 447] width 28 height 17
click at [903, 439] on div "Save" at bounding box center [899, 448] width 57 height 31
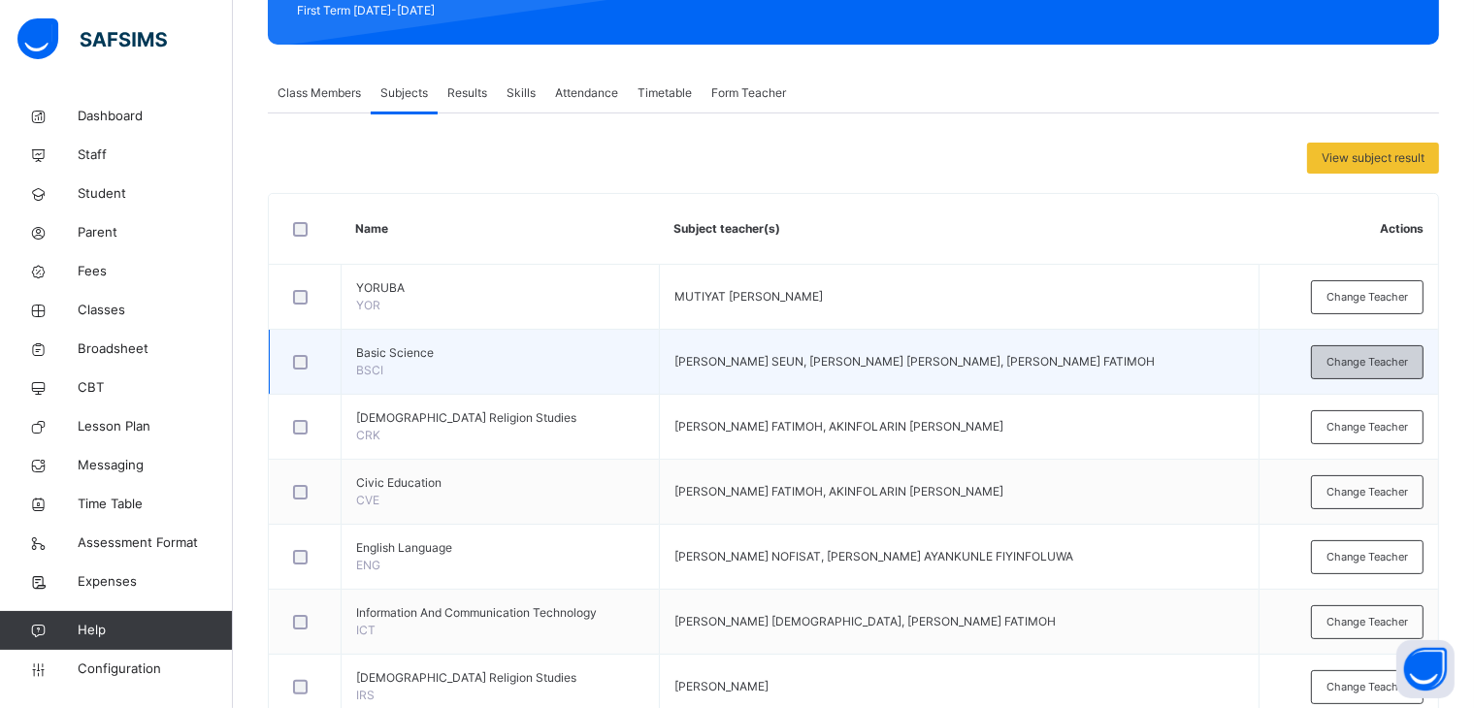
click at [1364, 357] on span "Change Teacher" at bounding box center [1366, 362] width 81 height 16
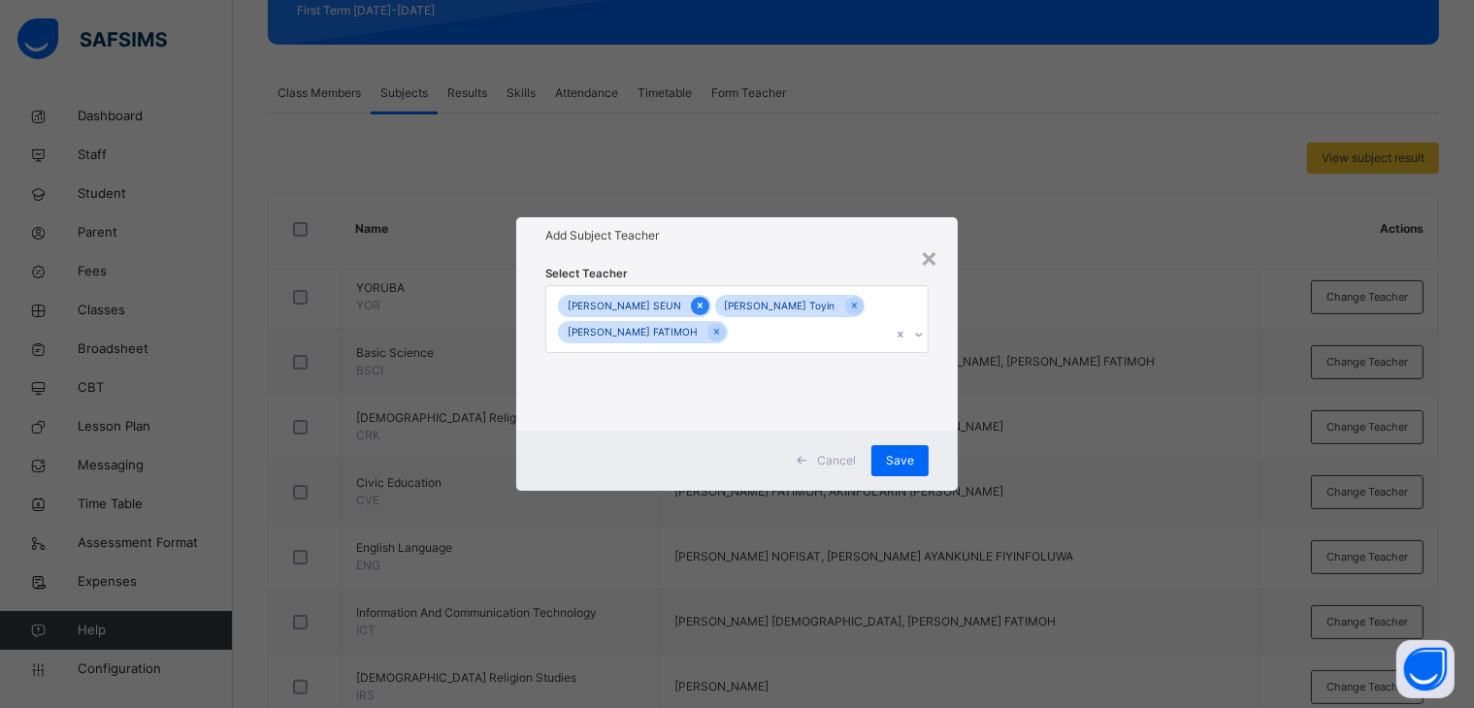
click at [709, 297] on div at bounding box center [700, 306] width 18 height 18
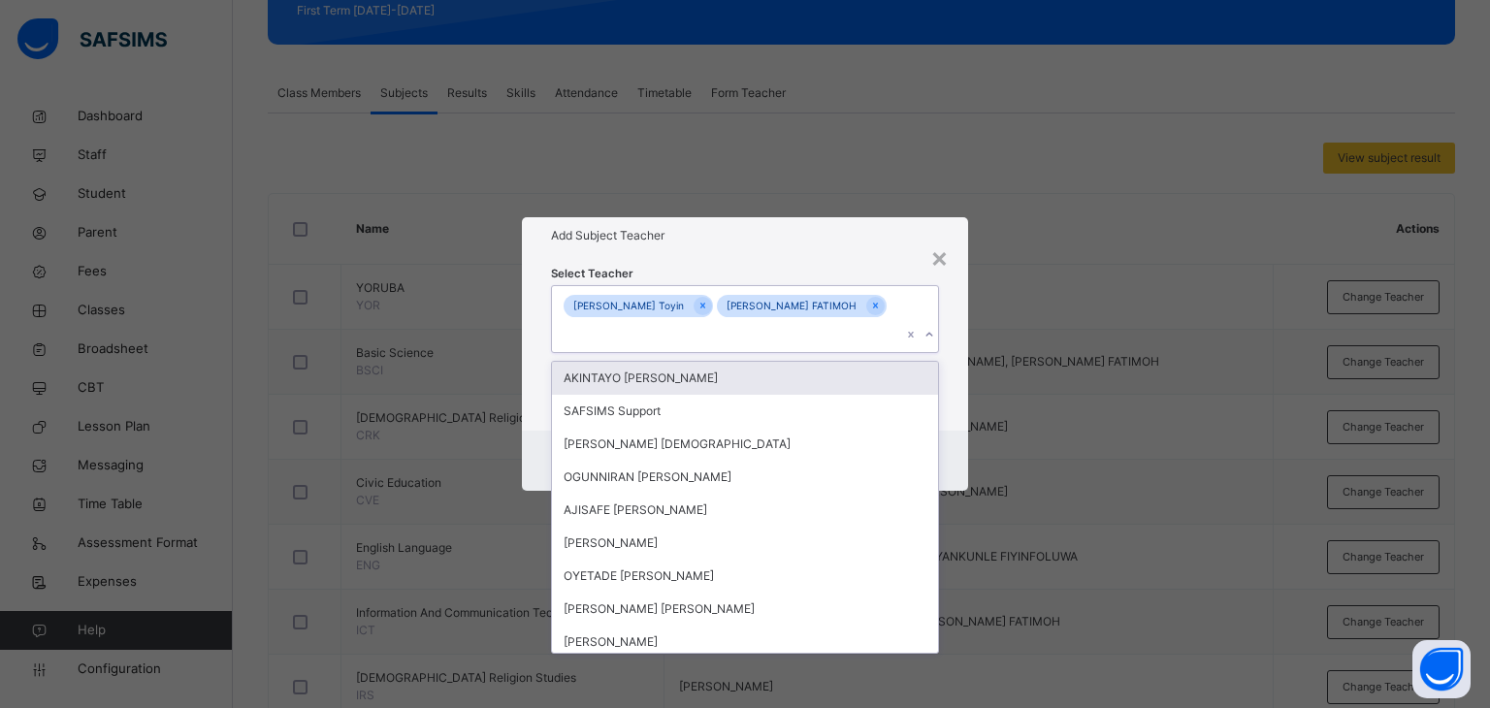
click at [714, 295] on div "[PERSON_NAME] Toyin" at bounding box center [639, 306] width 150 height 22
click at [705, 308] on icon at bounding box center [702, 307] width 5 height 6
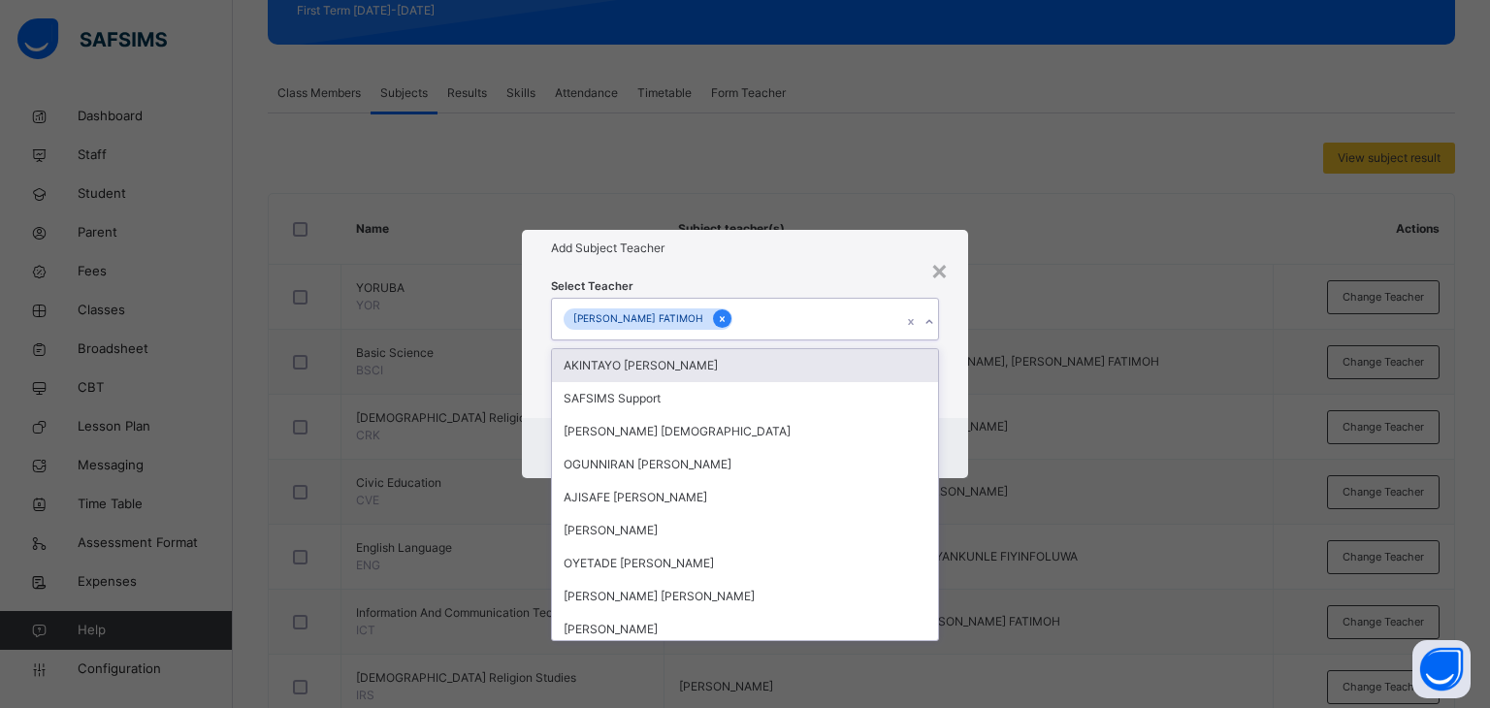
click at [728, 316] on icon at bounding box center [722, 319] width 11 height 14
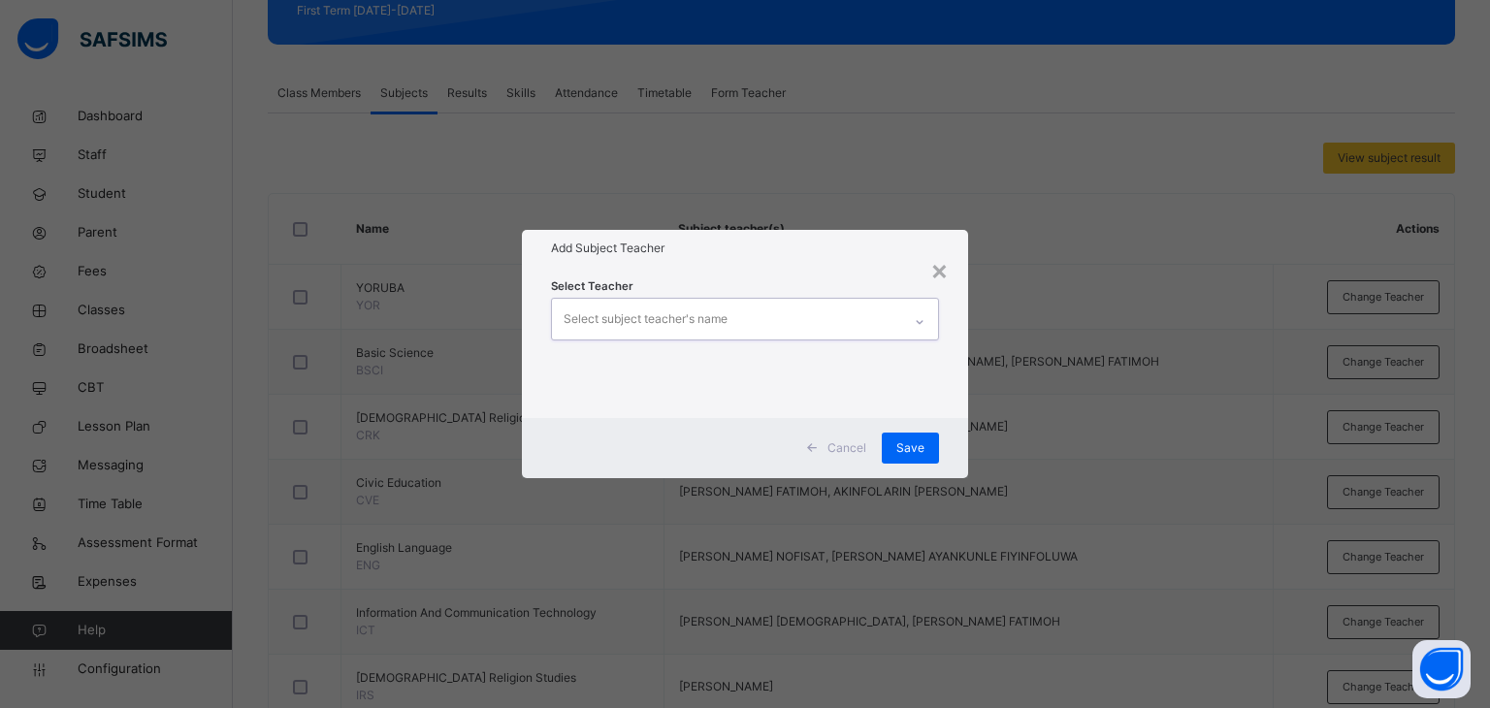
click at [743, 315] on div "Select subject teacher's name" at bounding box center [727, 319] width 350 height 41
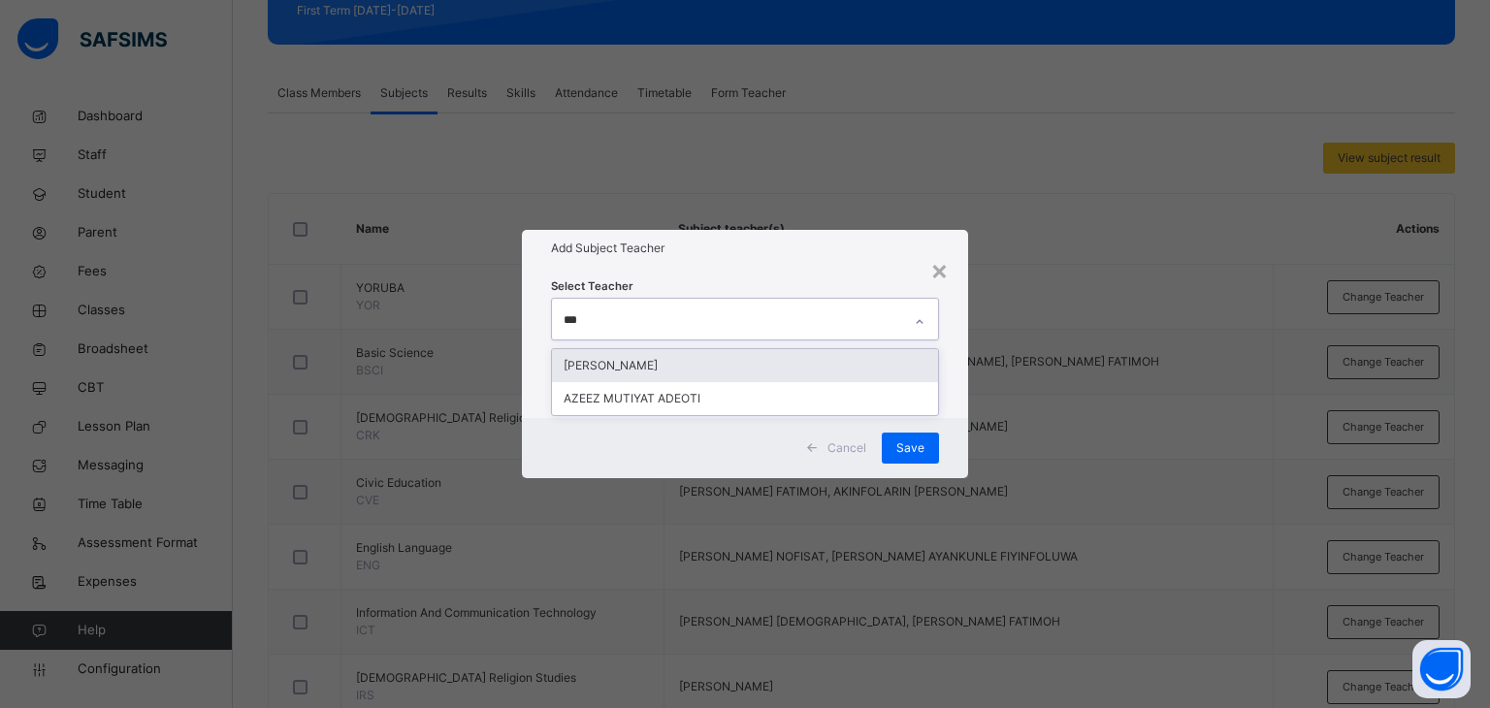
type input "****"
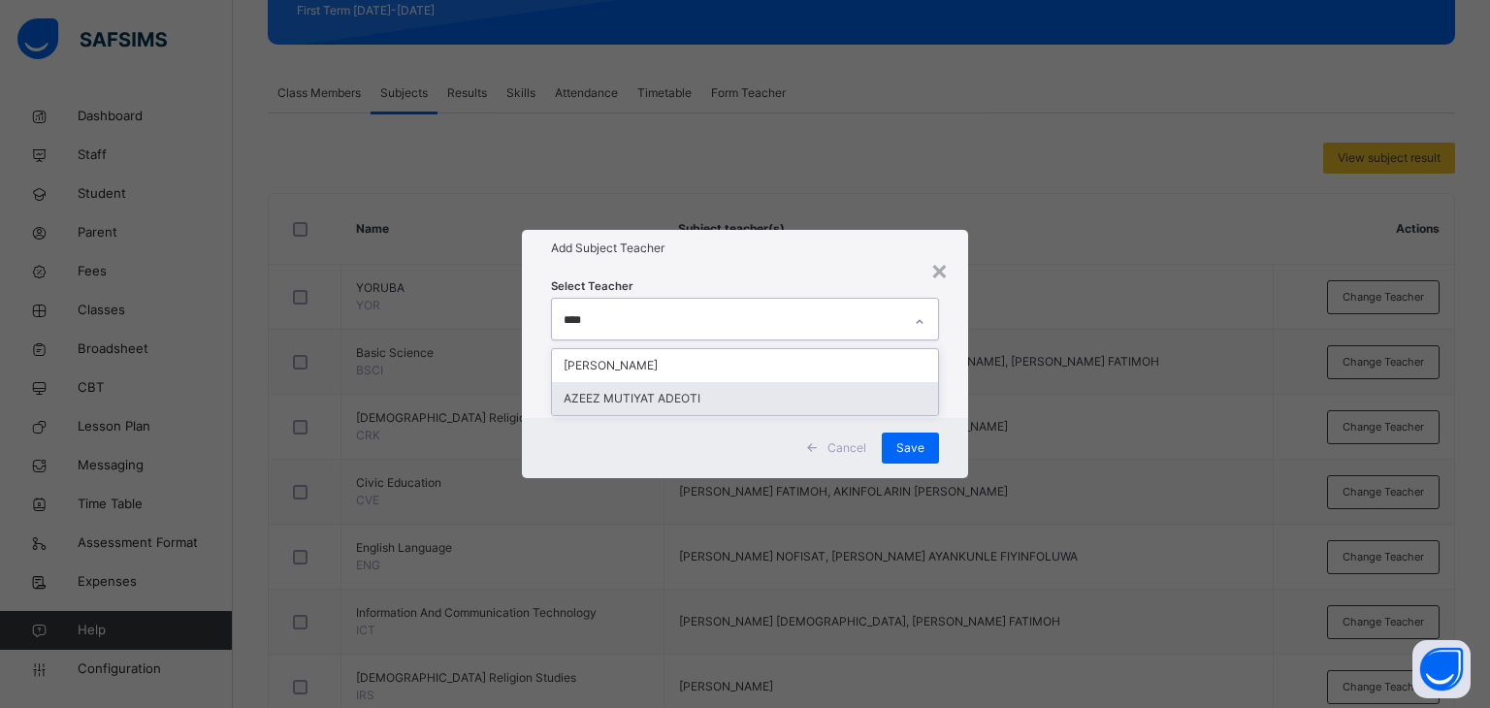
click at [672, 398] on div "AZEEZ MUTIYAT ADEOTI" at bounding box center [745, 398] width 387 height 33
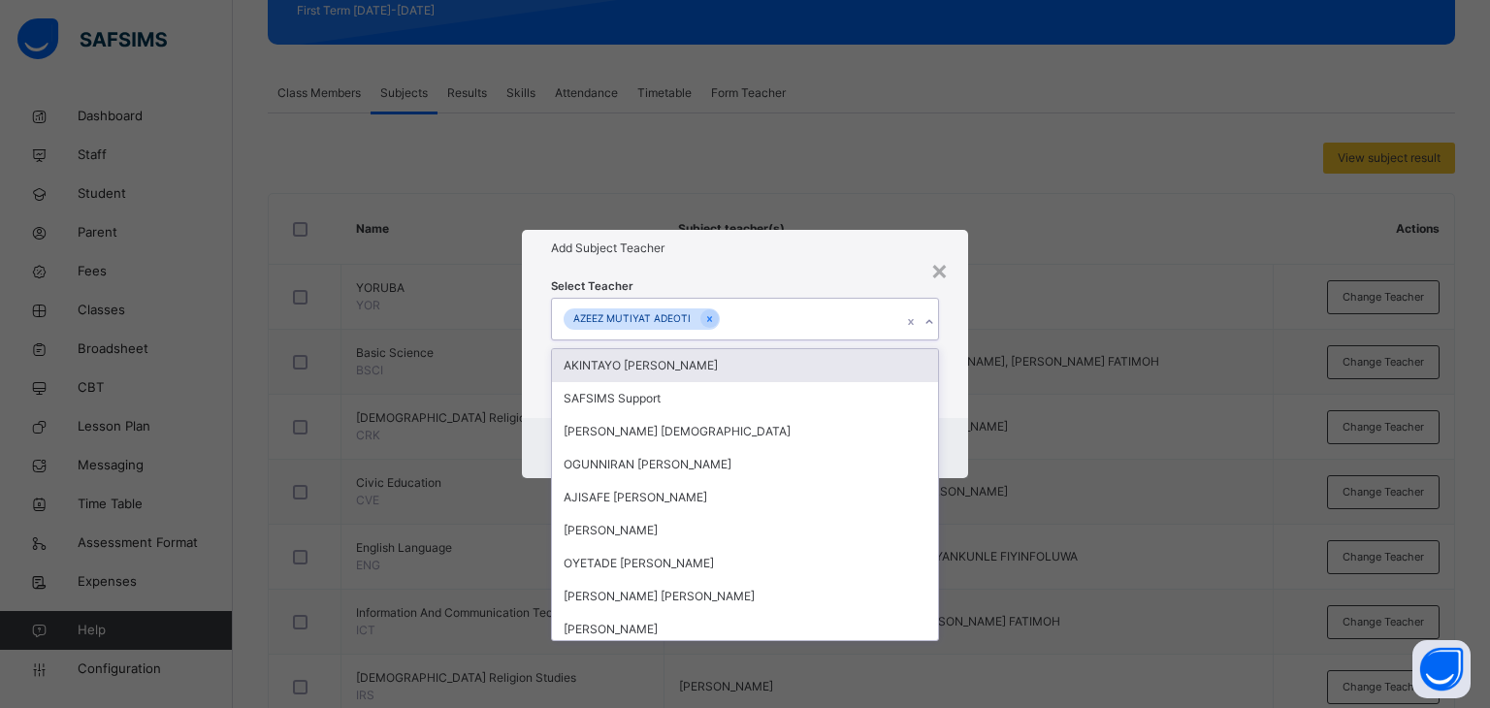
click at [788, 257] on div "Add Subject Teacher" at bounding box center [745, 248] width 447 height 37
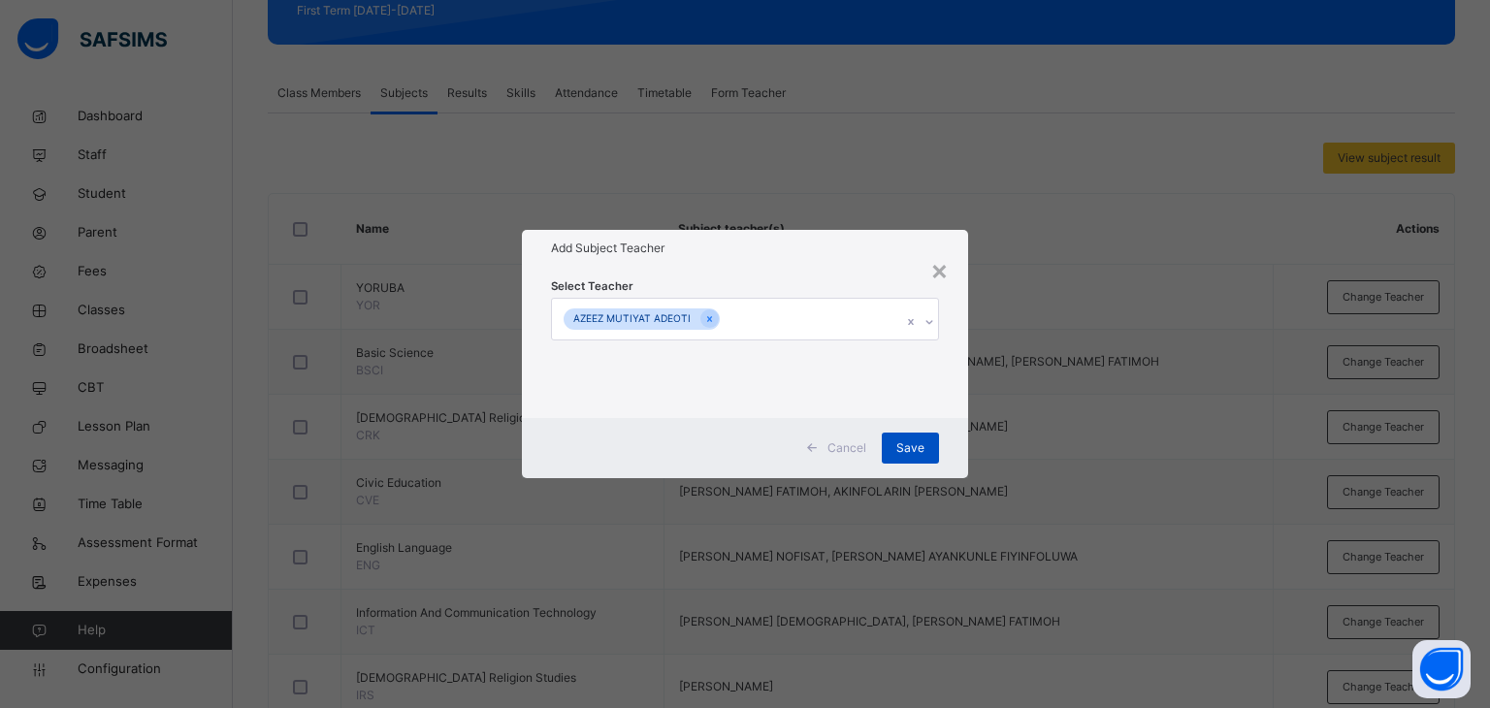
click at [916, 439] on span "Save" at bounding box center [910, 447] width 28 height 17
click at [907, 443] on span "Save" at bounding box center [900, 447] width 28 height 17
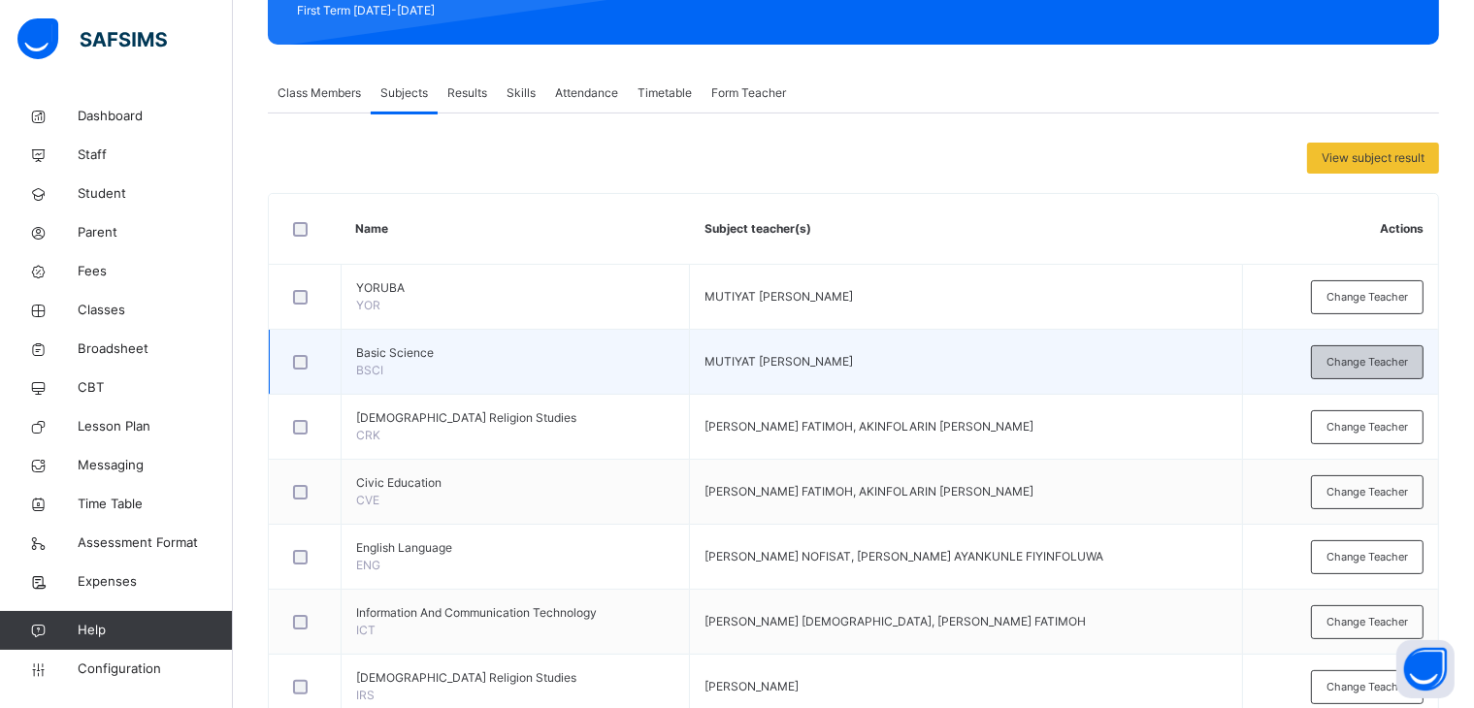
click at [1371, 354] on span "Change Teacher" at bounding box center [1366, 362] width 81 height 16
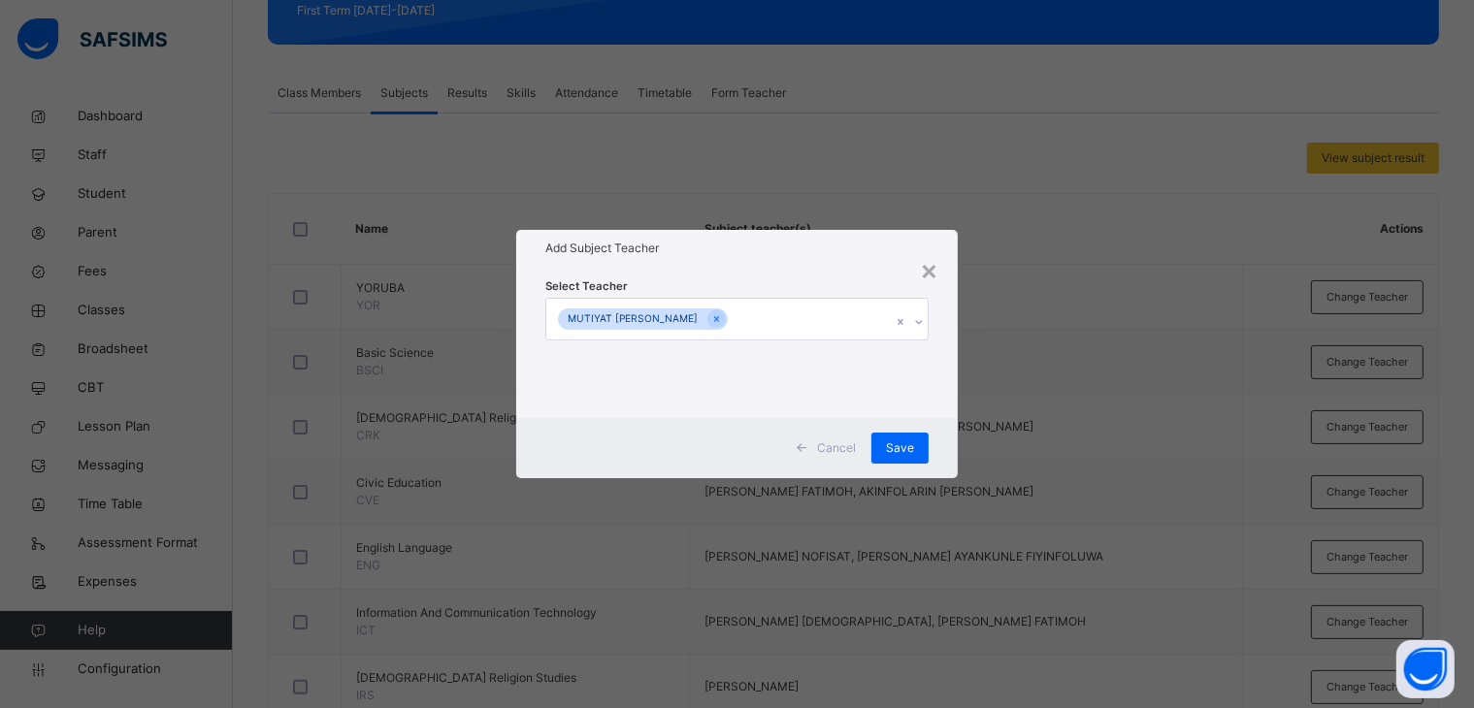
click at [1081, 247] on div "× Add Subject Teacher Select Teacher MUTIYAT [PERSON_NAME] Cancel Save" at bounding box center [737, 354] width 1474 height 708
click at [833, 447] on span "Cancel" at bounding box center [836, 447] width 39 height 17
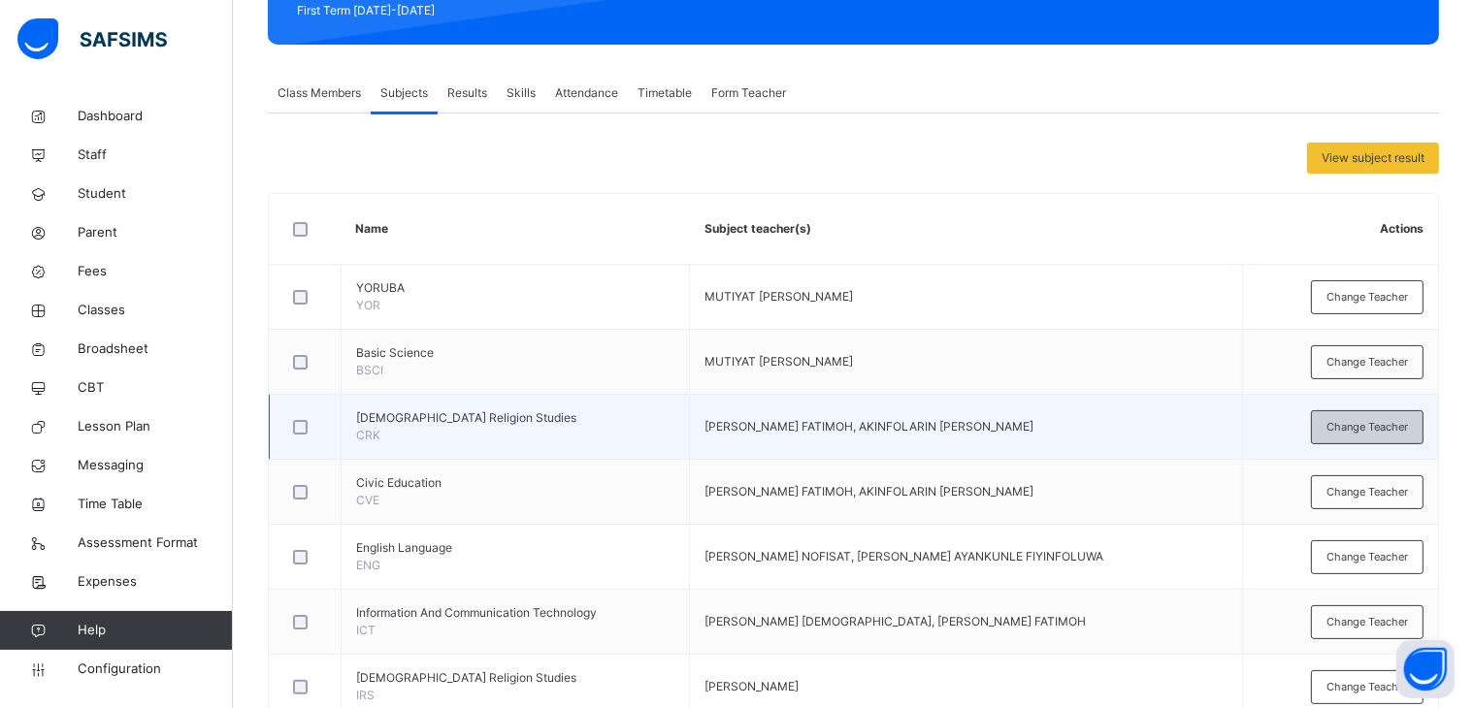
click at [1384, 422] on span "Change Teacher" at bounding box center [1366, 427] width 81 height 16
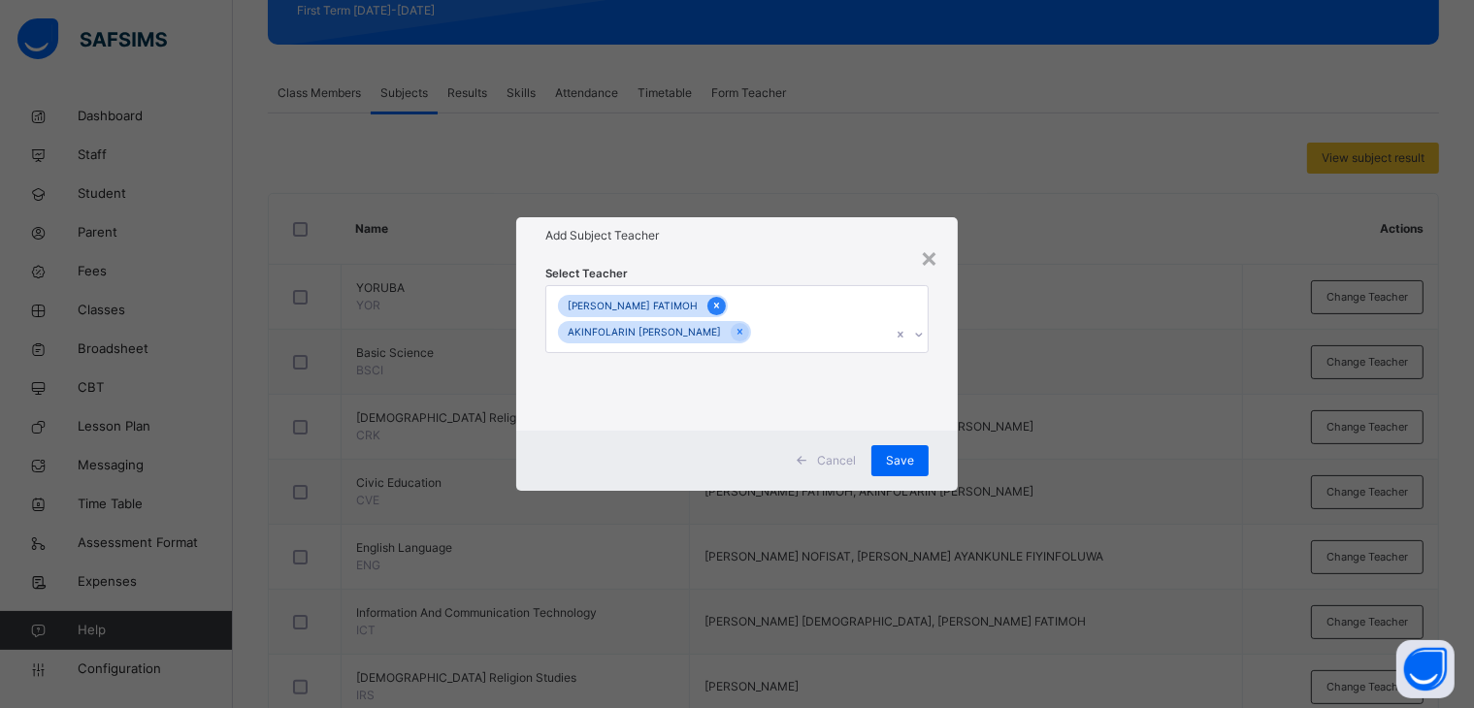
click at [722, 302] on icon at bounding box center [716, 306] width 11 height 14
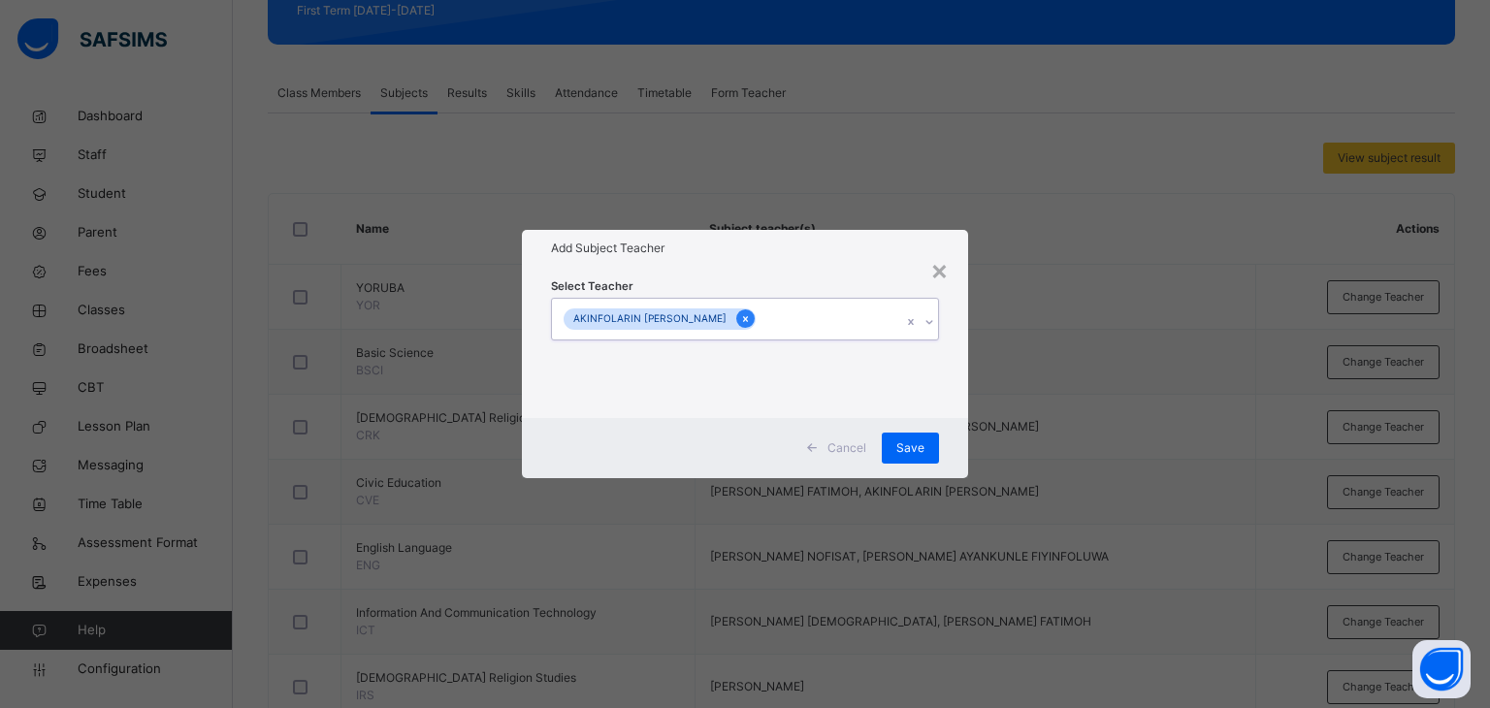
click at [743, 320] on icon at bounding box center [745, 319] width 5 height 6
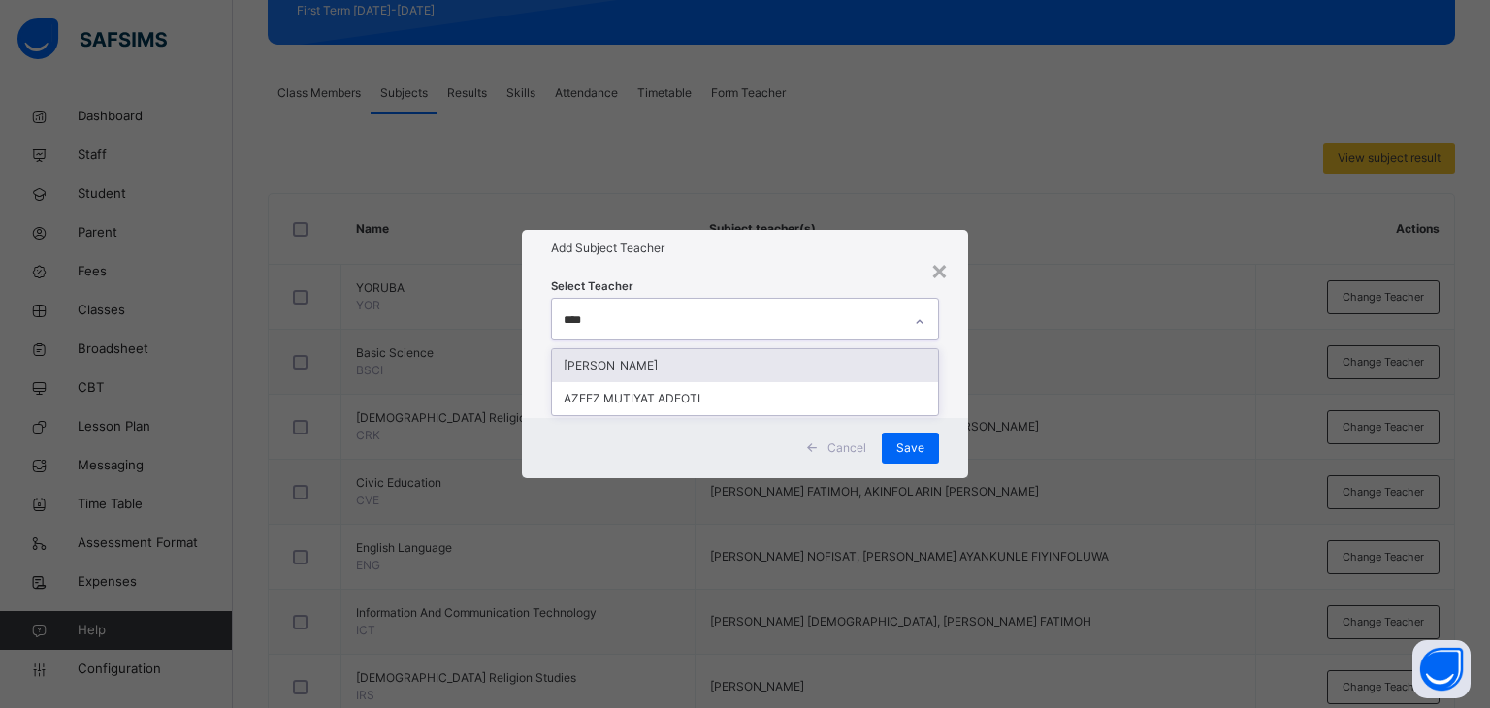
type input "*****"
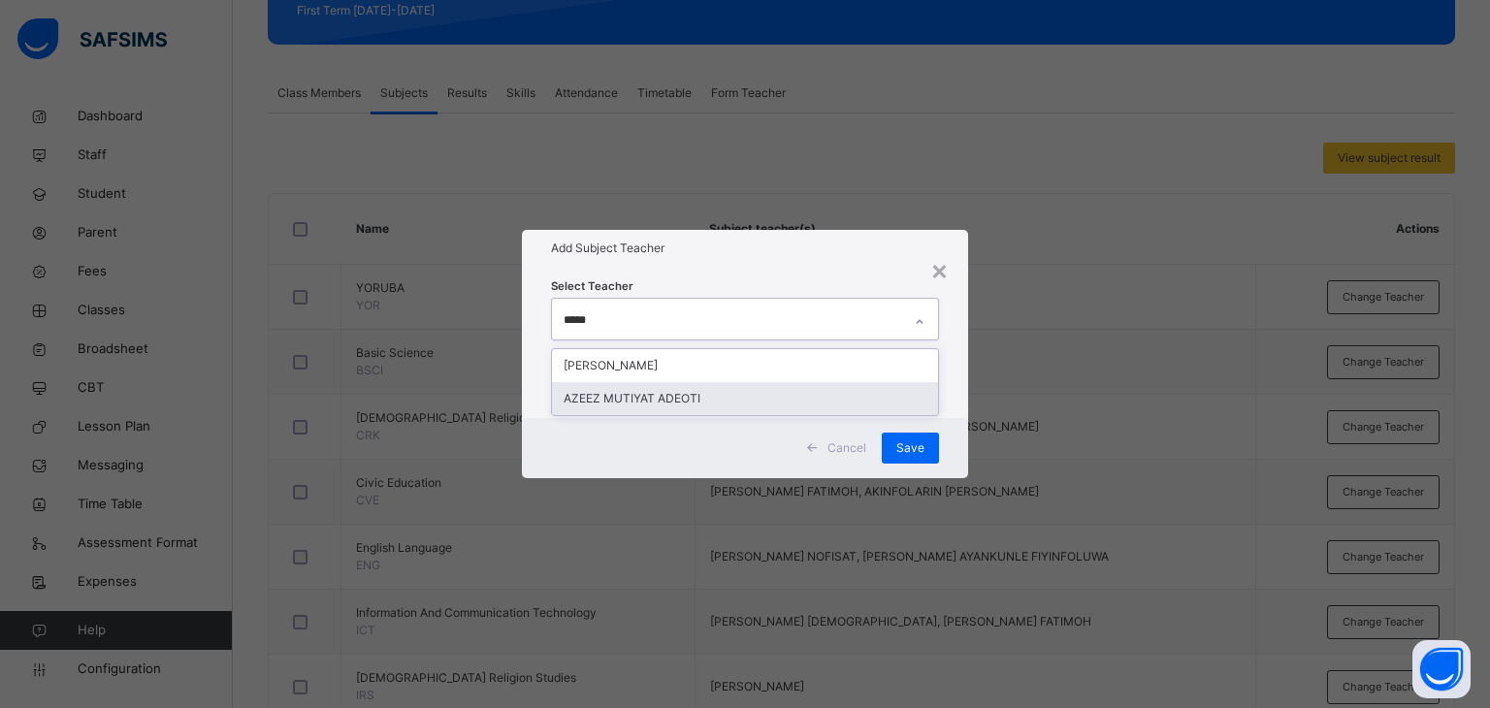
click at [691, 401] on div "AZEEZ MUTIYAT ADEOTI" at bounding box center [745, 398] width 387 height 33
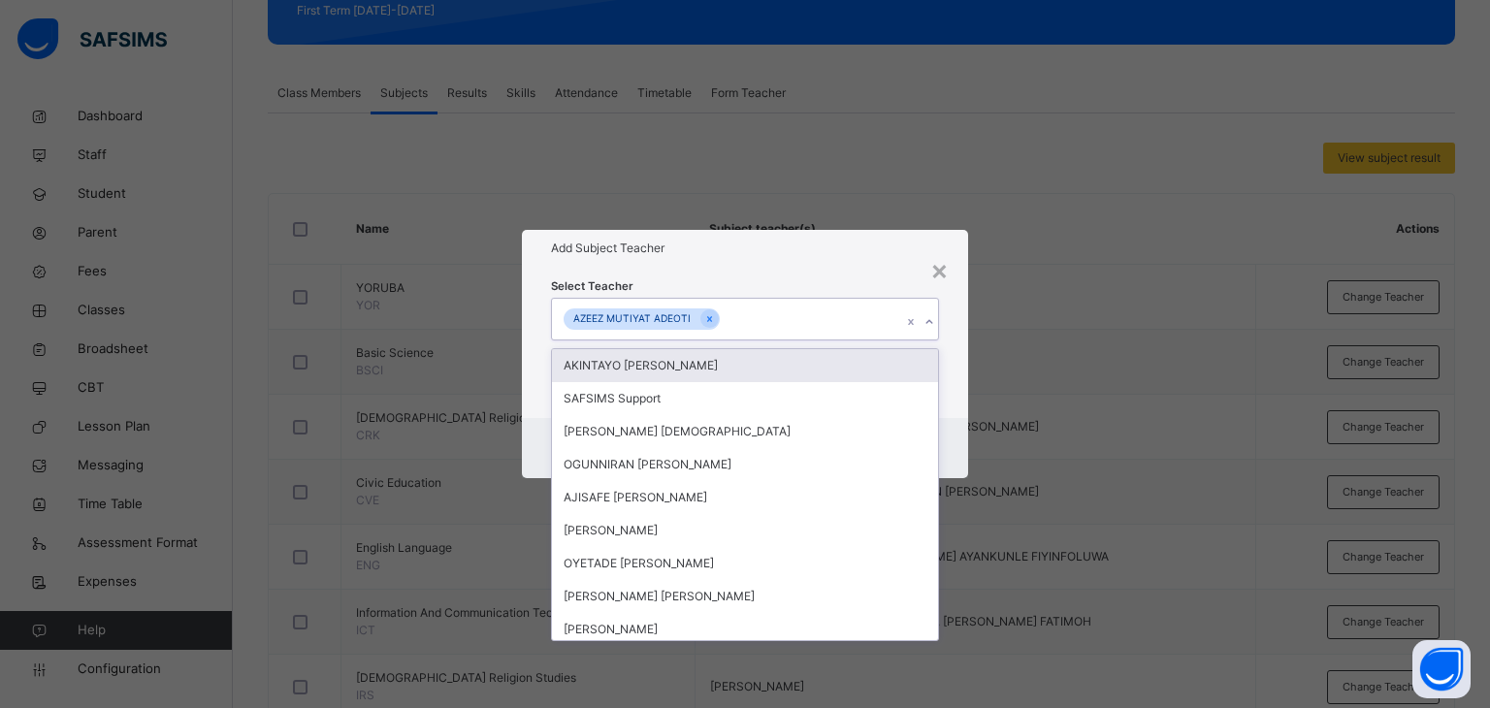
click at [816, 275] on div "Select Teacher option [PERSON_NAME] [PERSON_NAME], selected. option AKINTAYO [P…" at bounding box center [745, 342] width 447 height 151
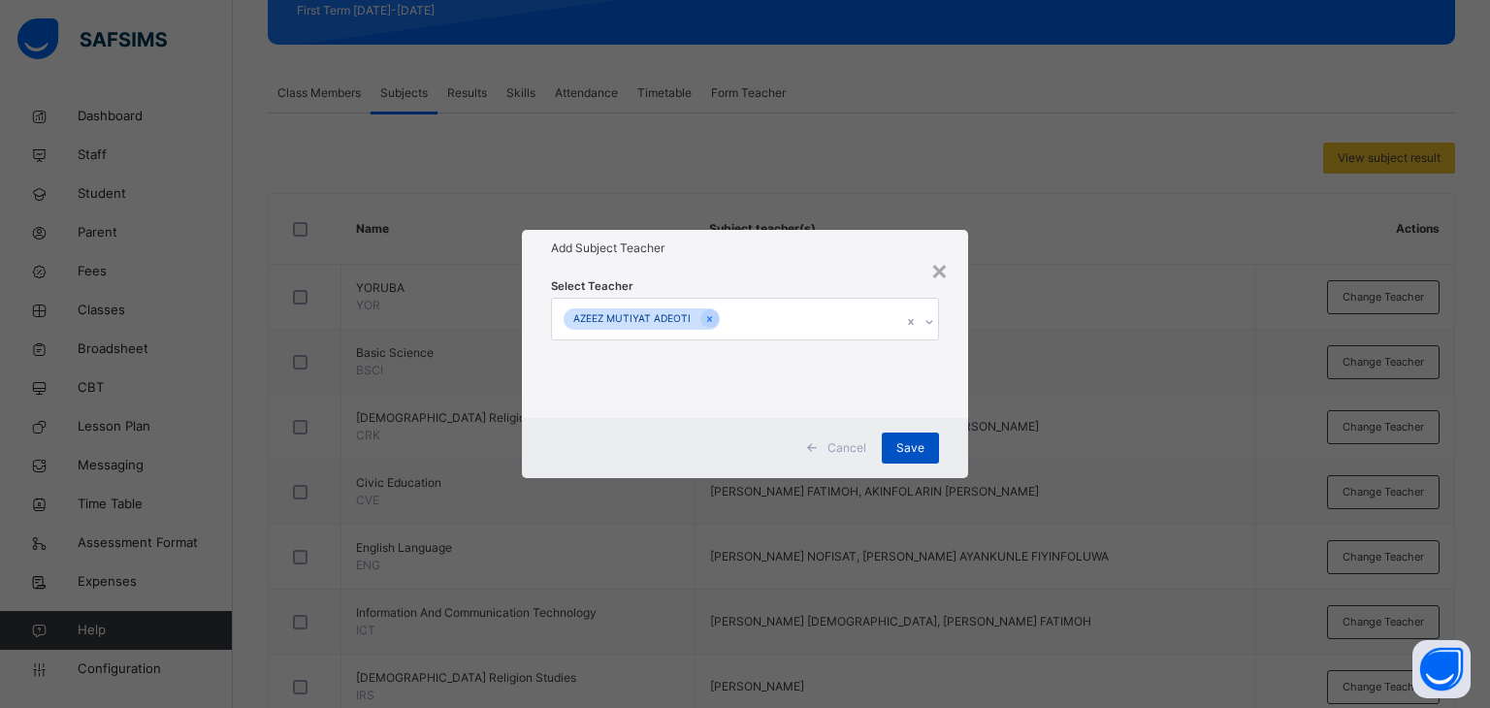
click at [907, 446] on span "Save" at bounding box center [910, 447] width 28 height 17
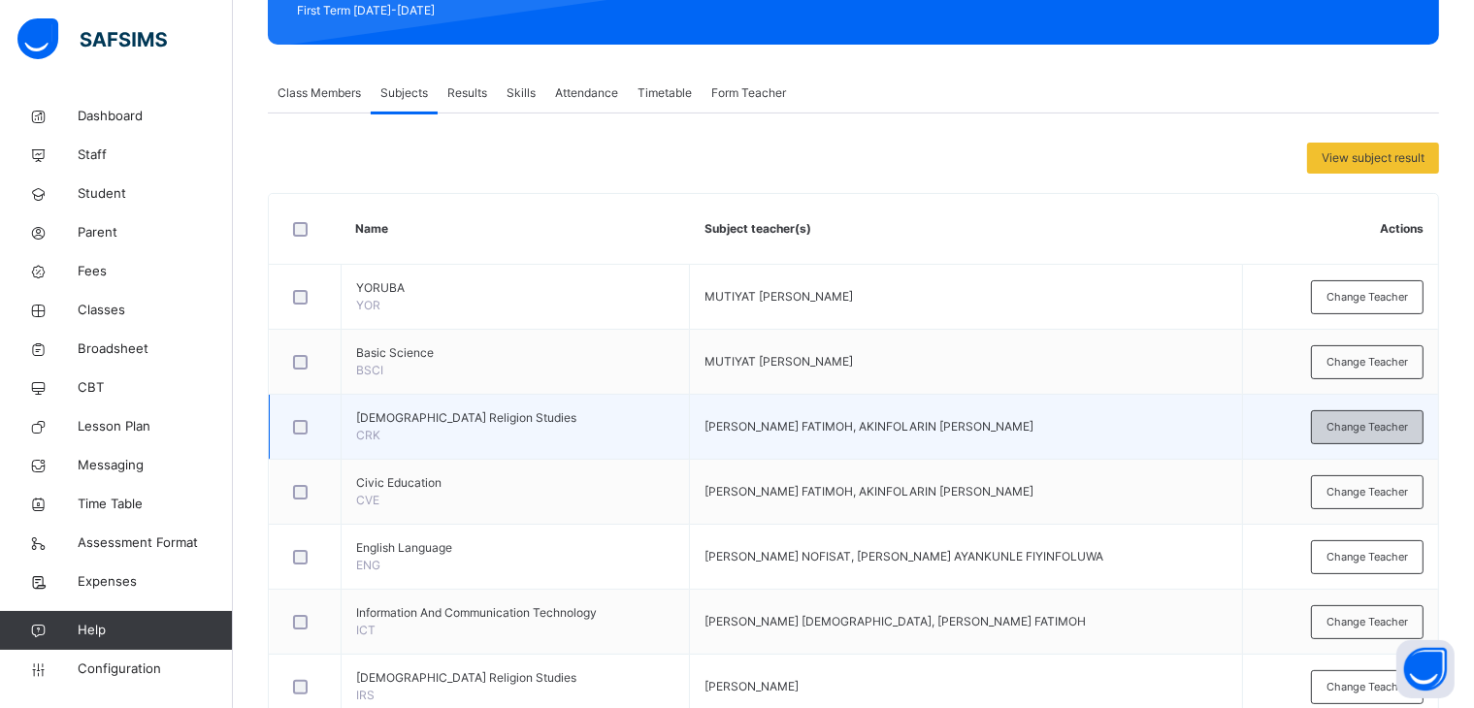
click at [1366, 420] on span "Change Teacher" at bounding box center [1366, 427] width 81 height 16
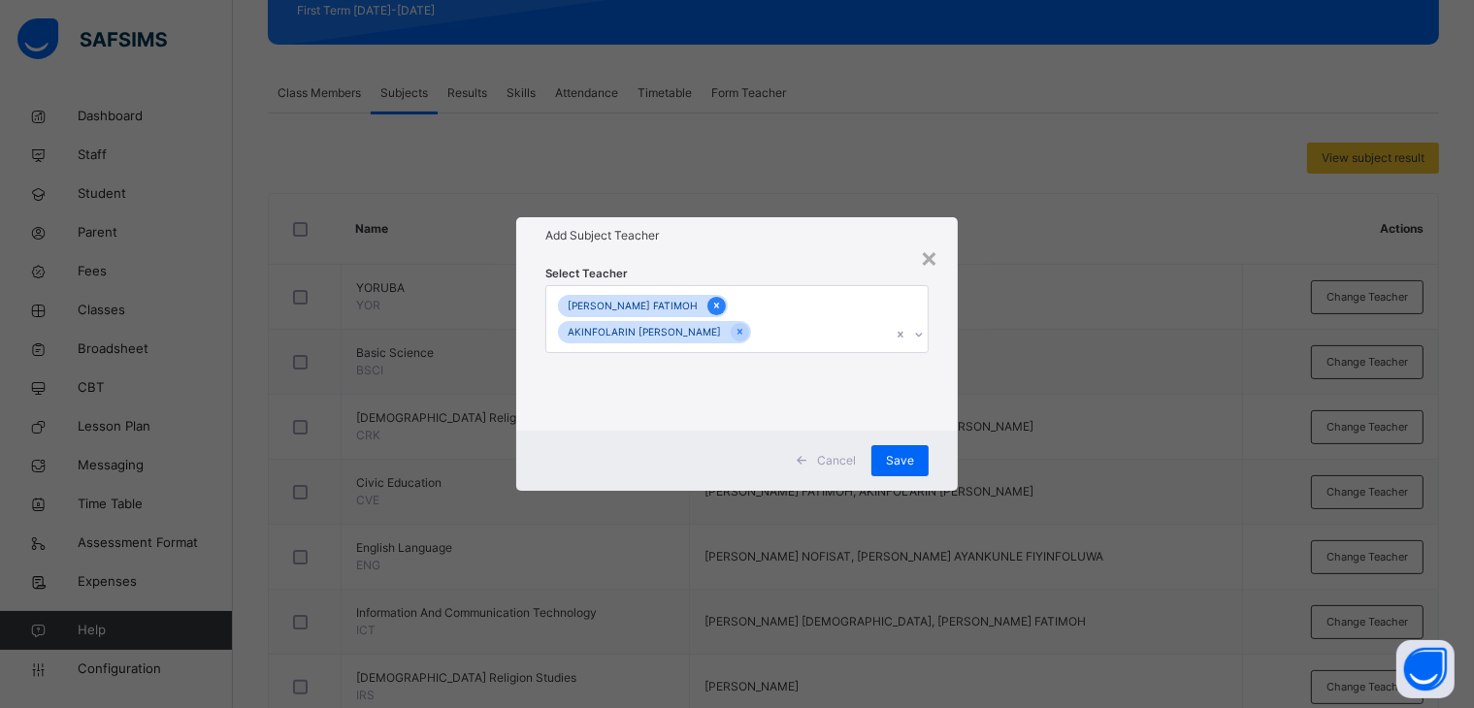
click at [722, 303] on icon at bounding box center [716, 306] width 11 height 14
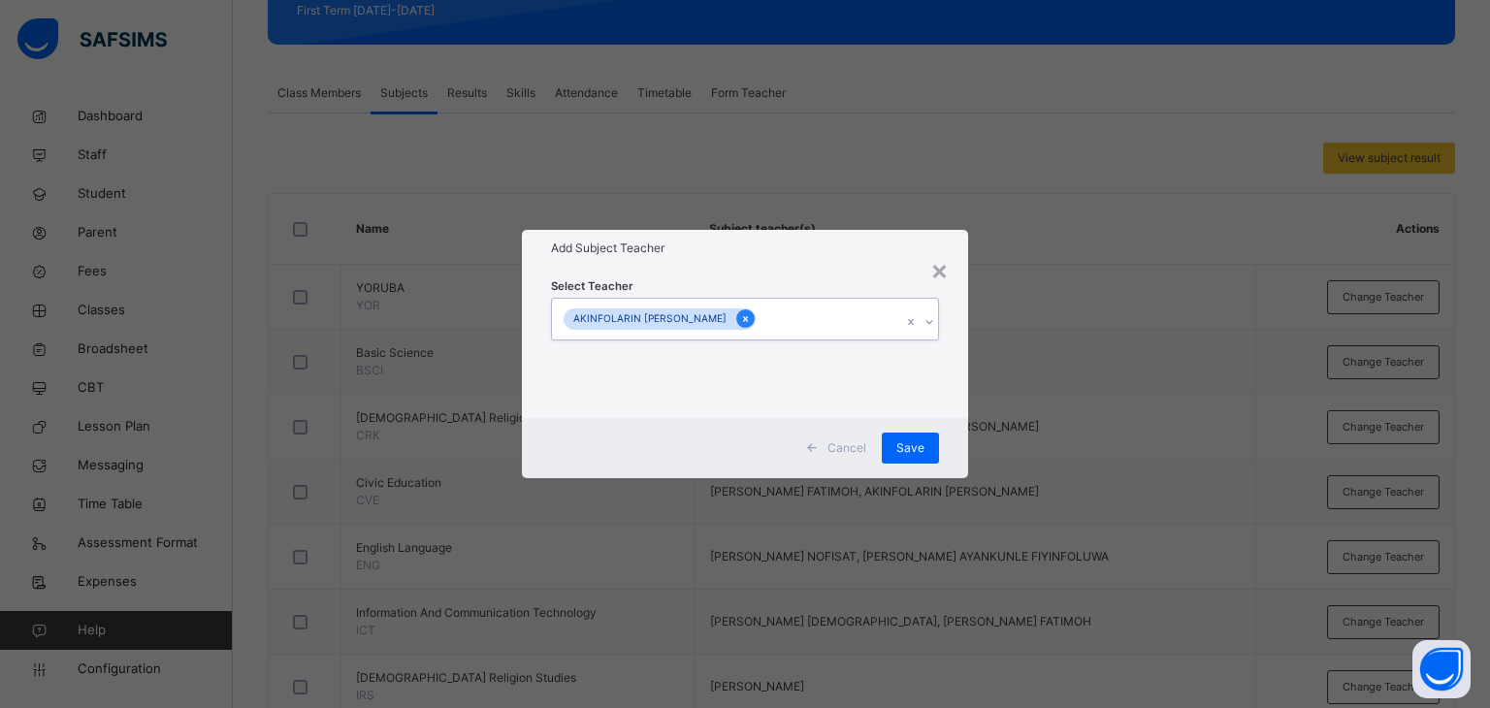
click at [746, 321] on icon at bounding box center [745, 319] width 5 height 6
click at [764, 316] on div "Select subject teacher's name" at bounding box center [727, 319] width 350 height 41
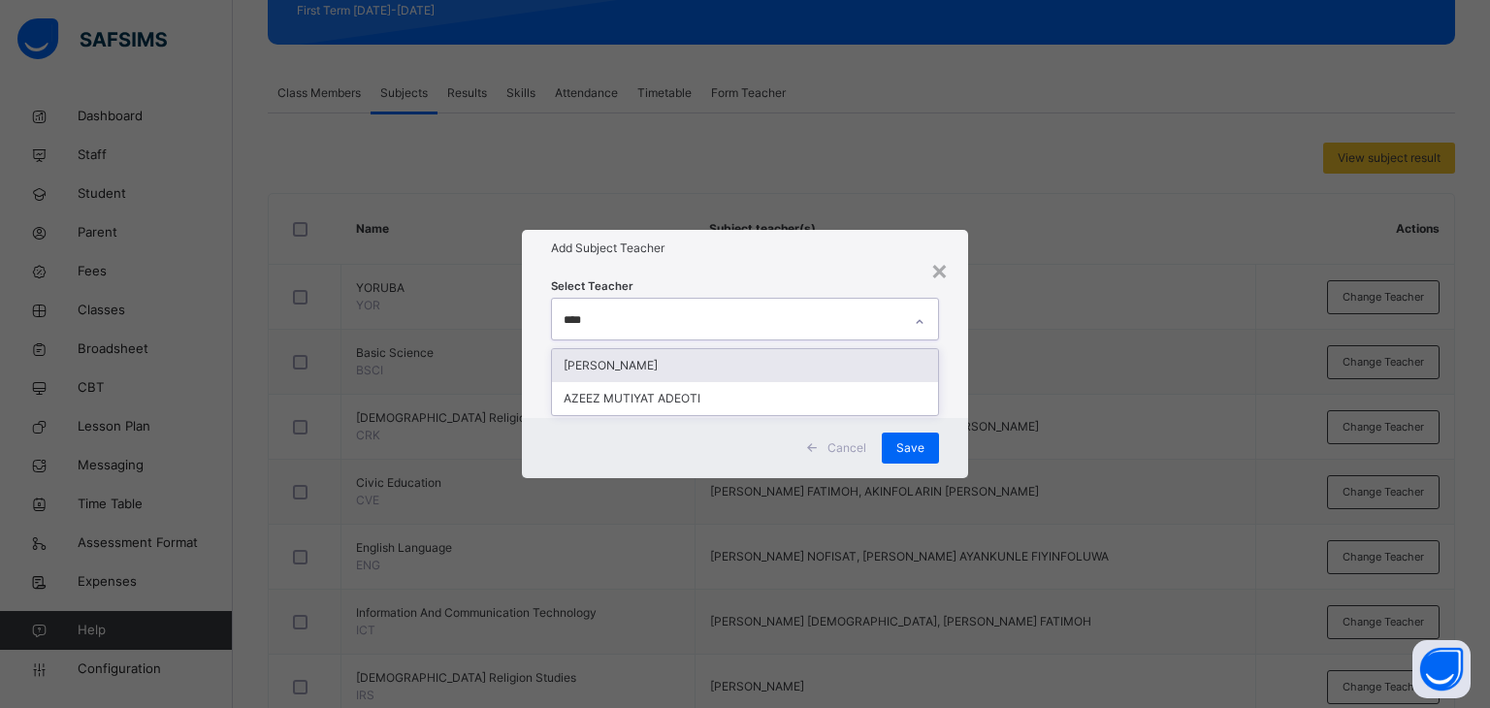
type input "*****"
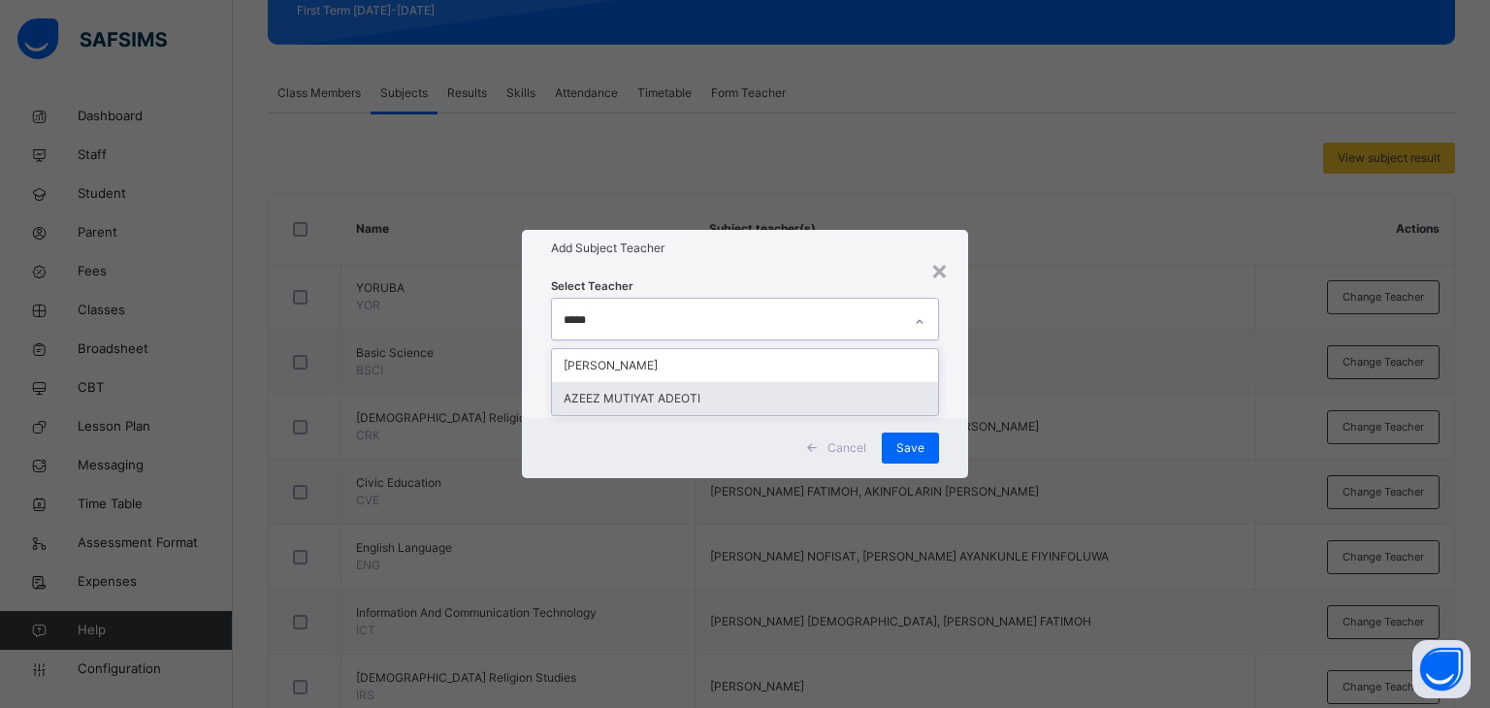
click at [641, 397] on div "AZEEZ MUTIYAT ADEOTI" at bounding box center [745, 398] width 387 height 33
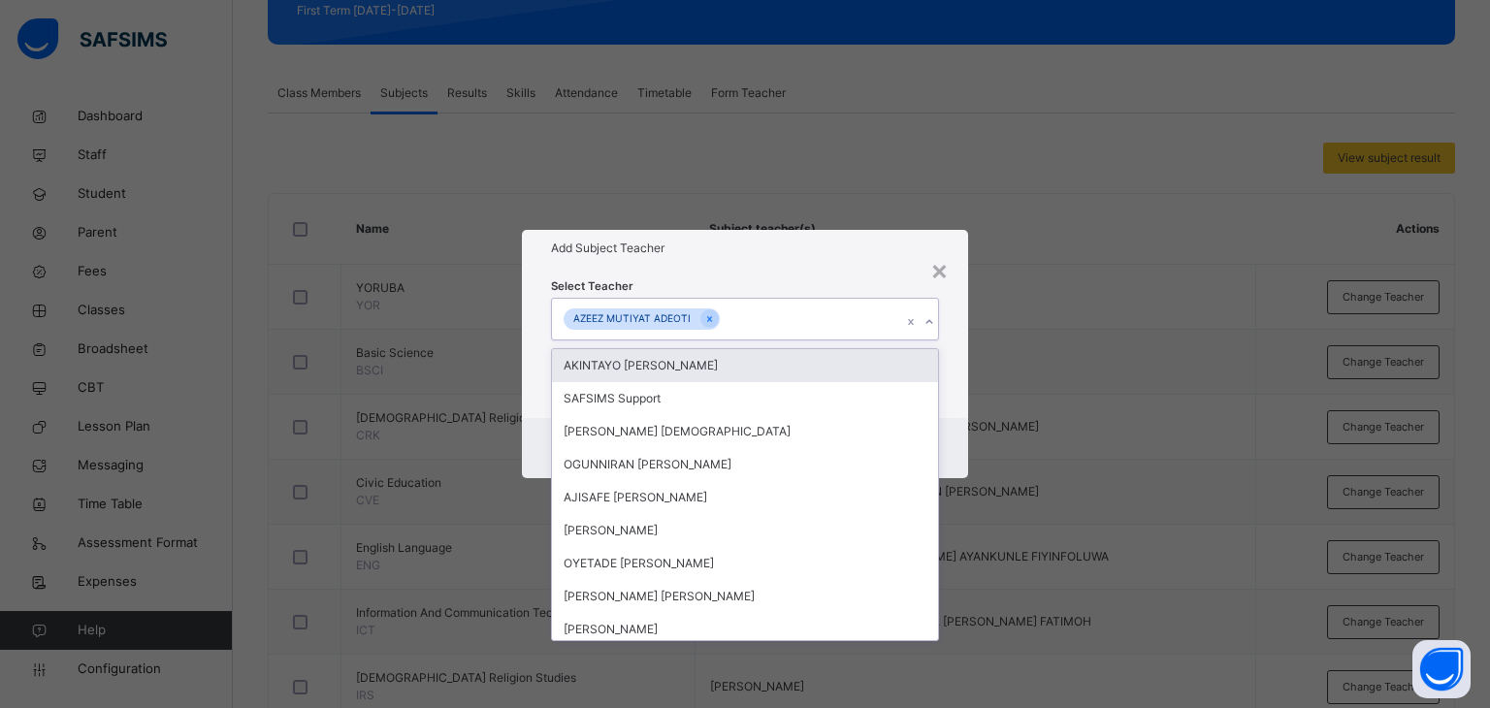
click at [773, 256] on h1 "Add Subject Teacher" at bounding box center [745, 248] width 389 height 17
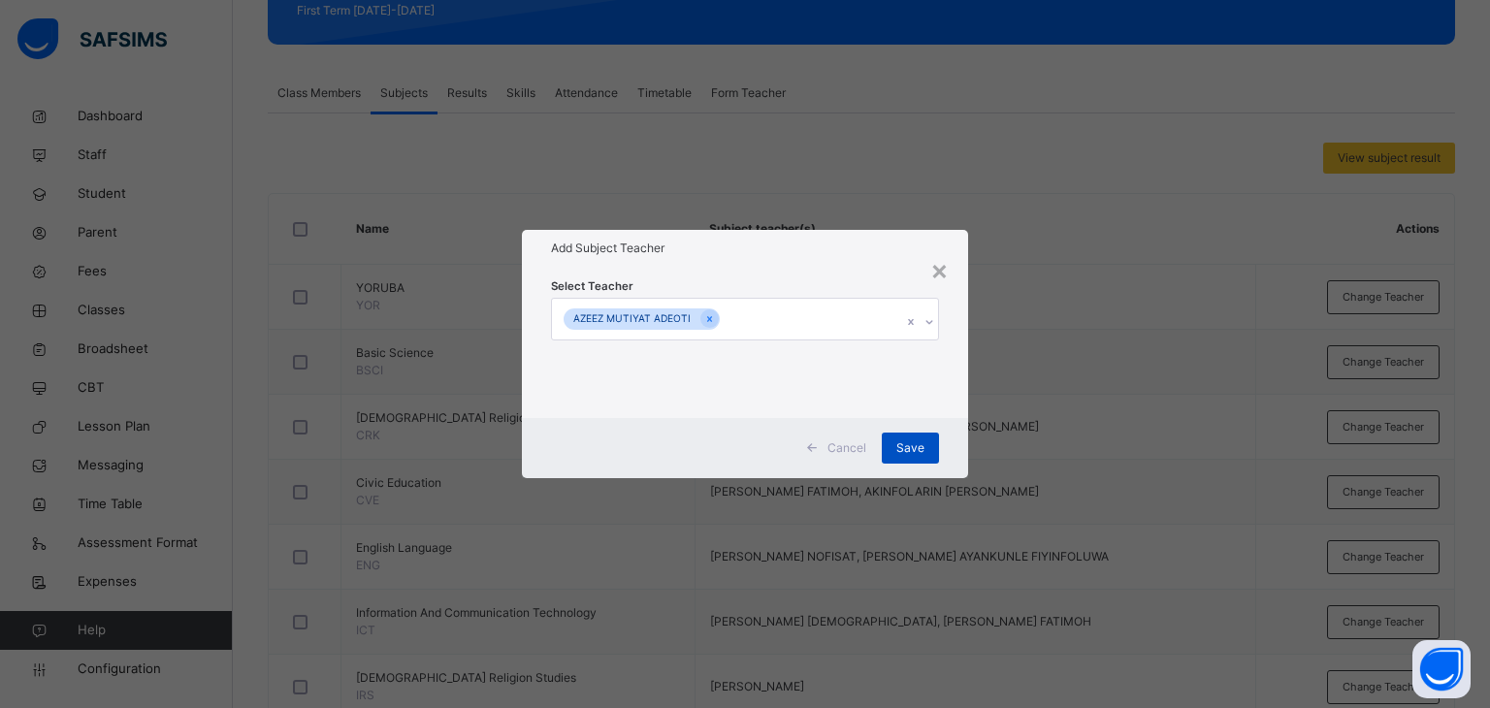
click at [899, 439] on span "Save" at bounding box center [910, 447] width 28 height 17
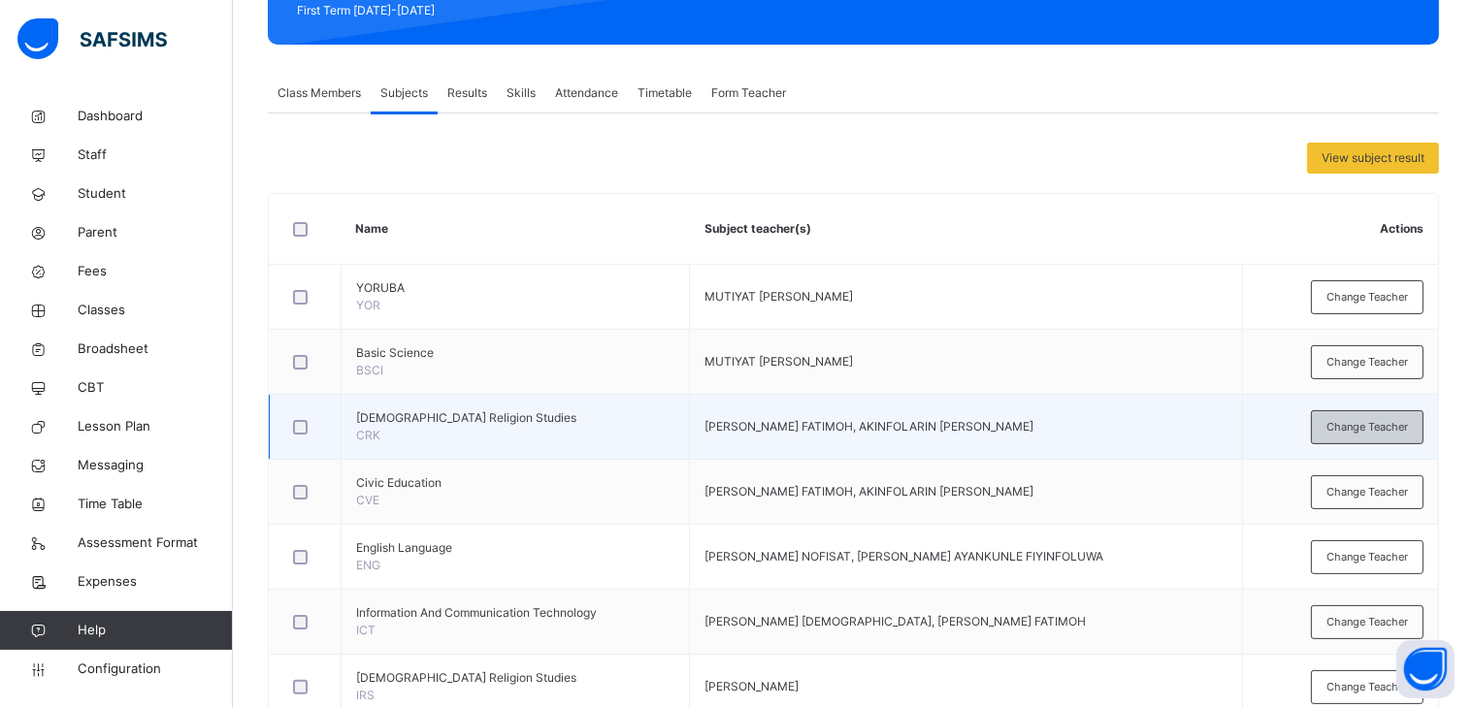
click at [1370, 426] on span "Change Teacher" at bounding box center [1366, 427] width 81 height 16
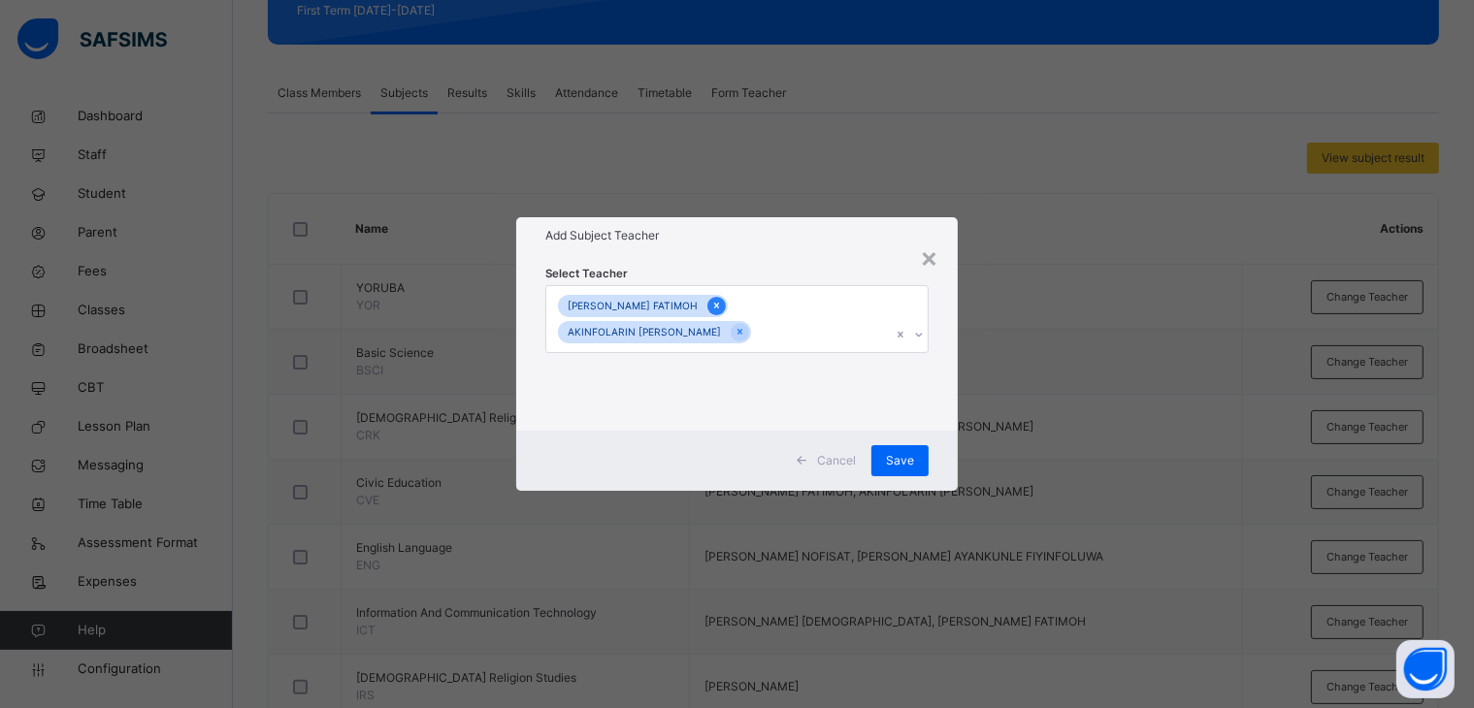
click at [722, 307] on icon at bounding box center [716, 306] width 11 height 14
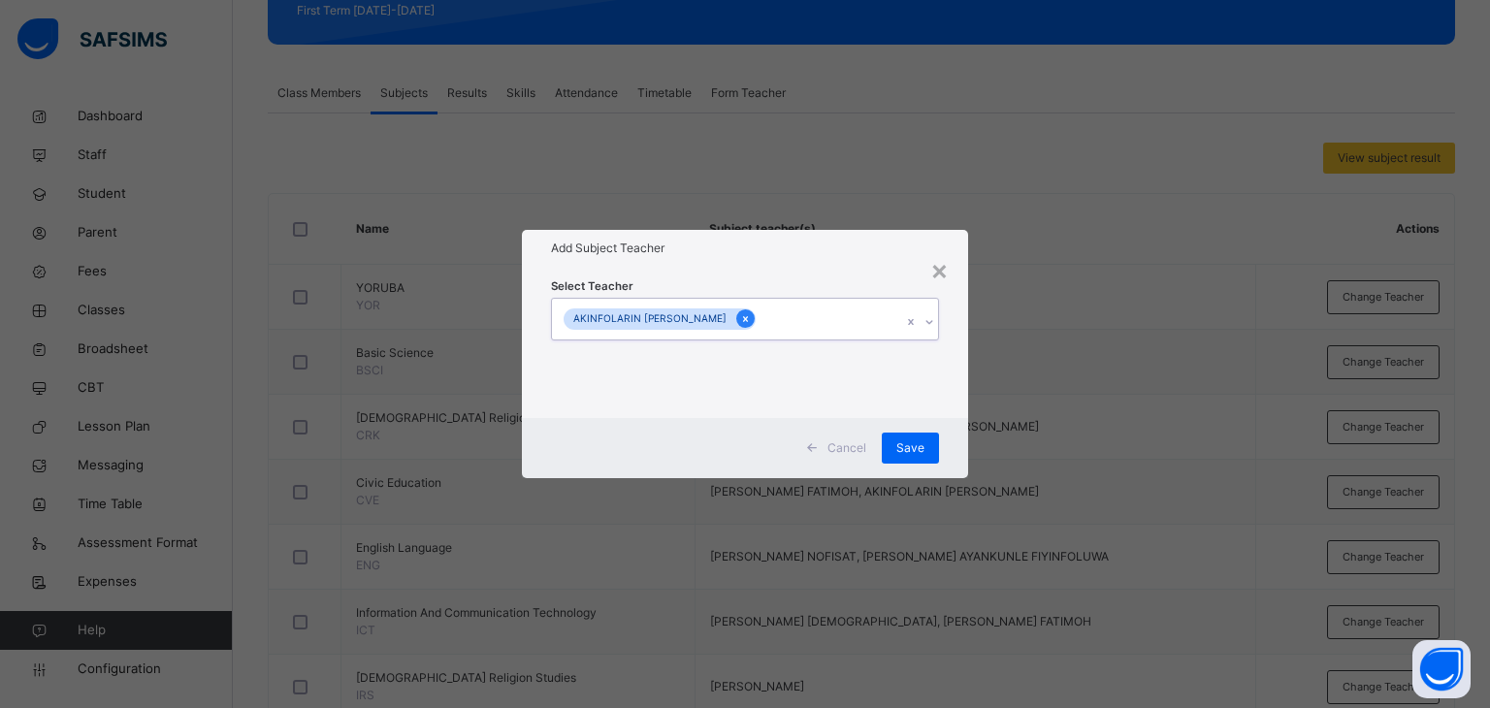
click at [749, 319] on icon at bounding box center [745, 319] width 11 height 14
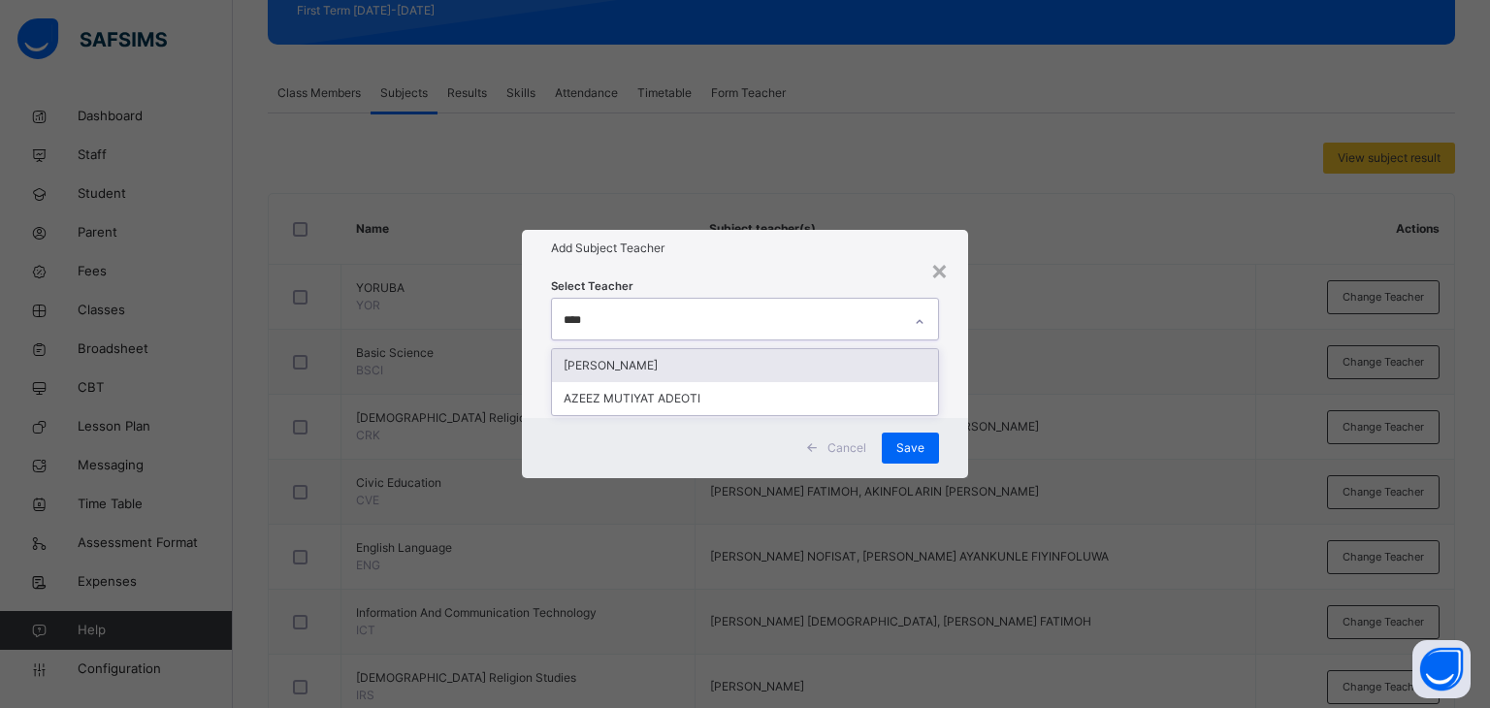
type input "*****"
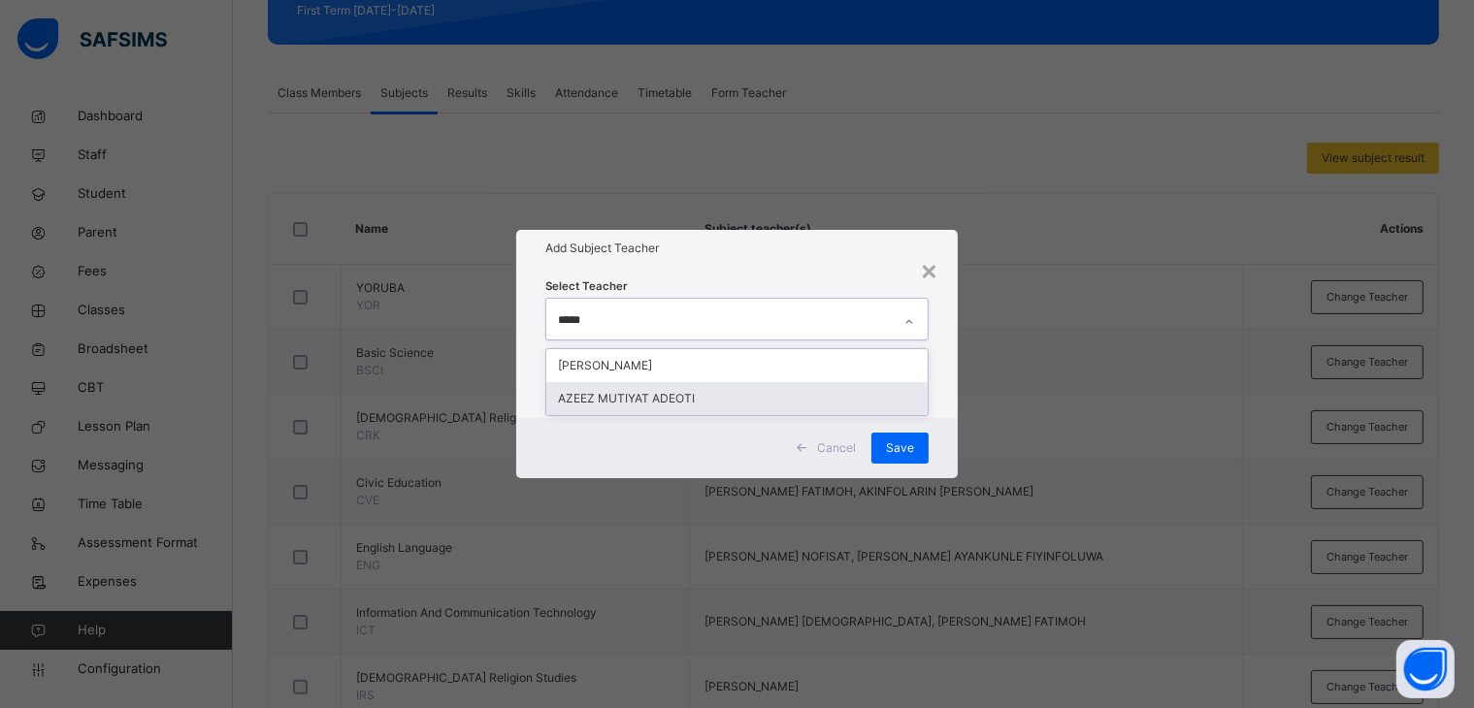
click at [602, 400] on div "AZEEZ MUTIYAT ADEOTI" at bounding box center [737, 398] width 382 height 33
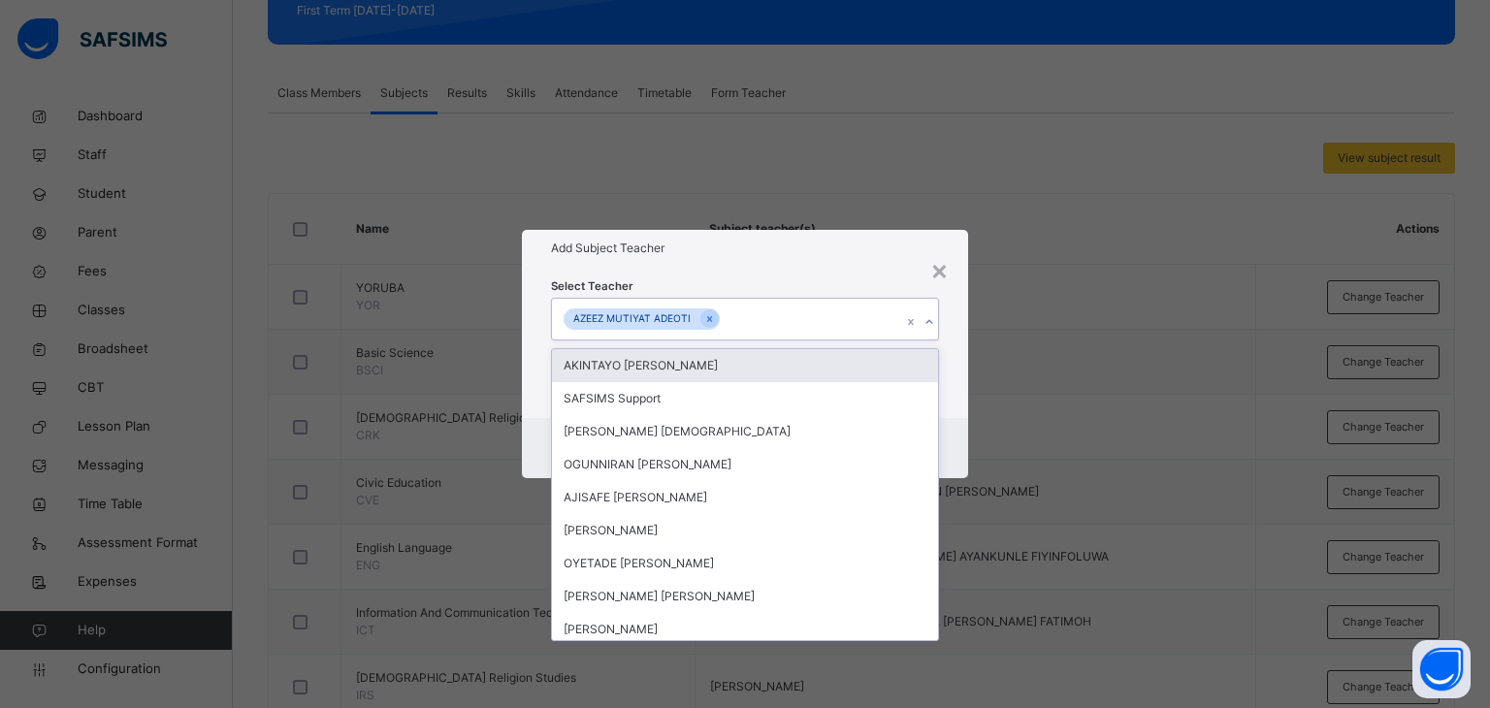
click at [718, 261] on div "Add Subject Teacher" at bounding box center [745, 248] width 447 height 37
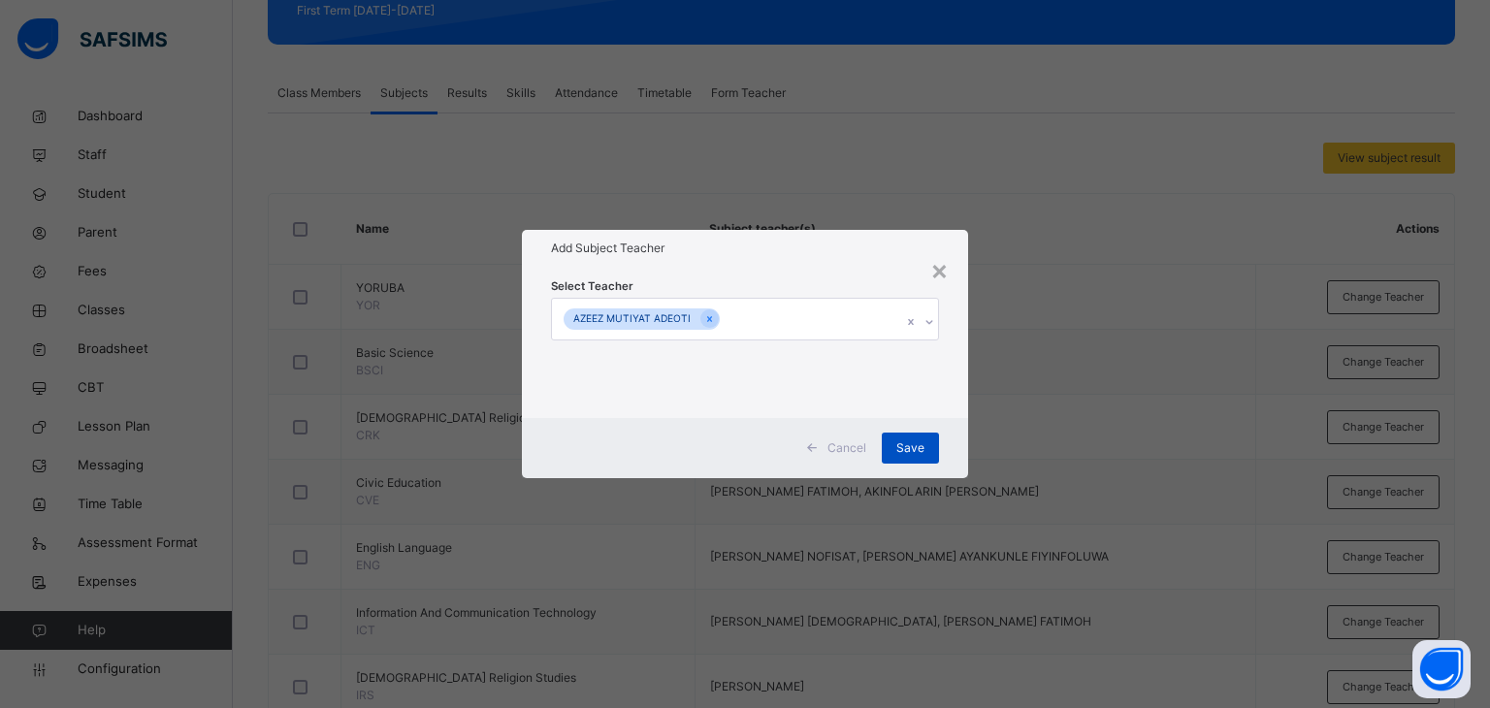
click at [913, 439] on span "Save" at bounding box center [910, 447] width 28 height 17
click at [899, 441] on span "Save" at bounding box center [900, 447] width 28 height 17
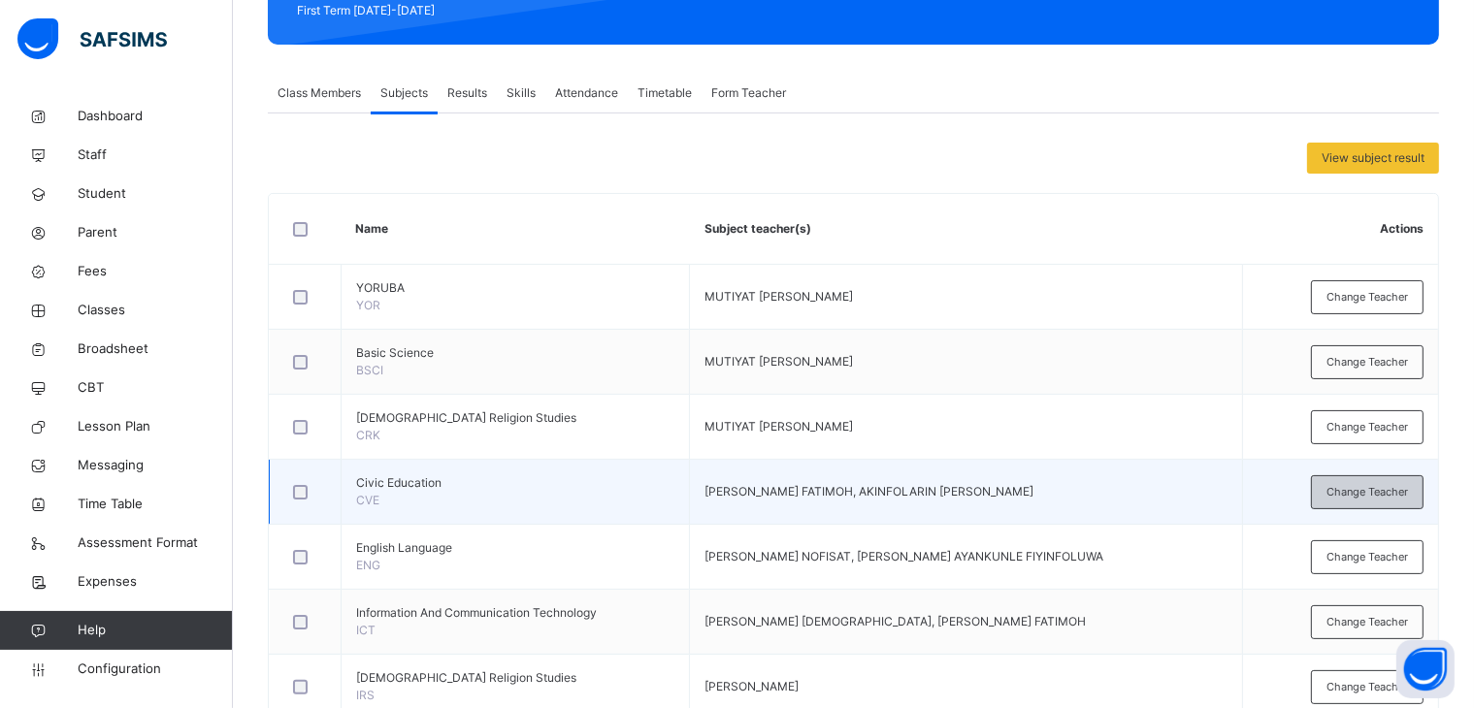
click at [1348, 490] on span "Change Teacher" at bounding box center [1366, 492] width 81 height 16
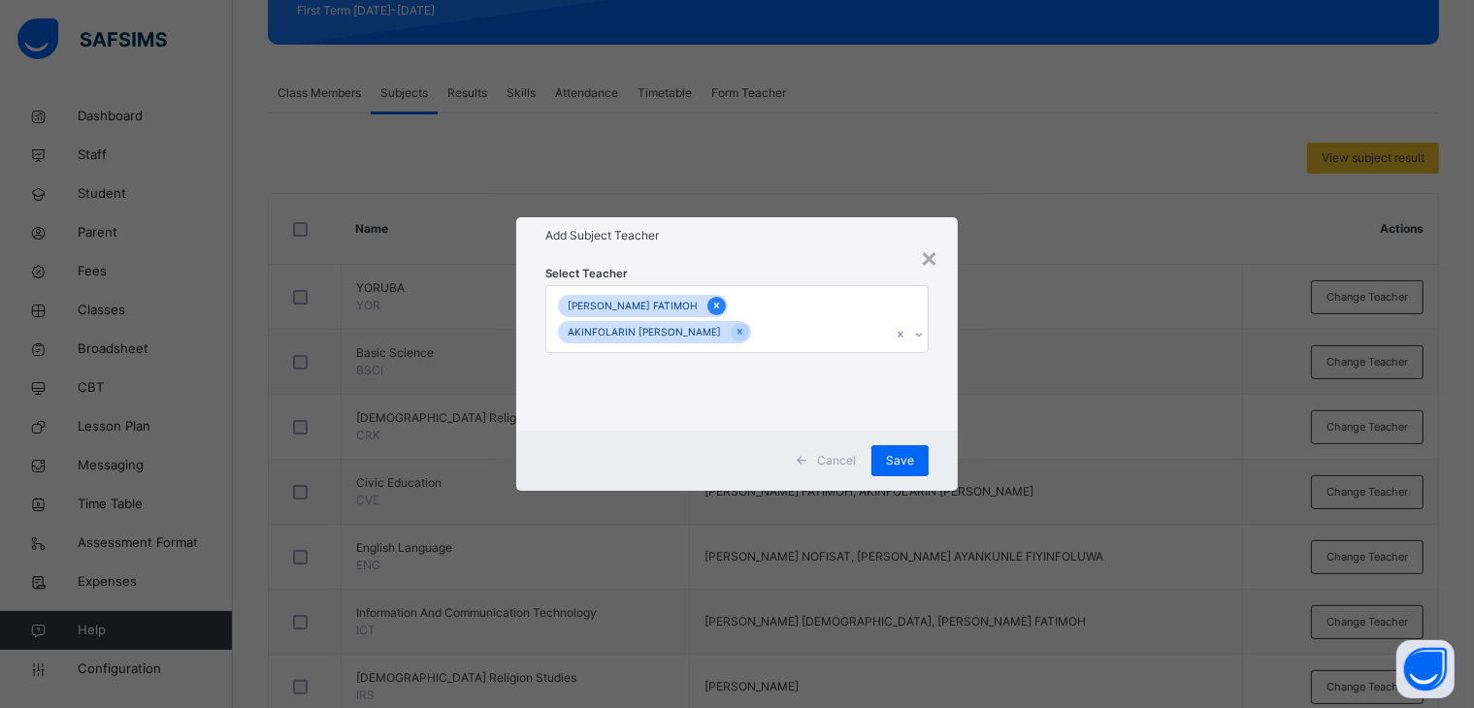
click at [719, 308] on icon at bounding box center [716, 307] width 5 height 6
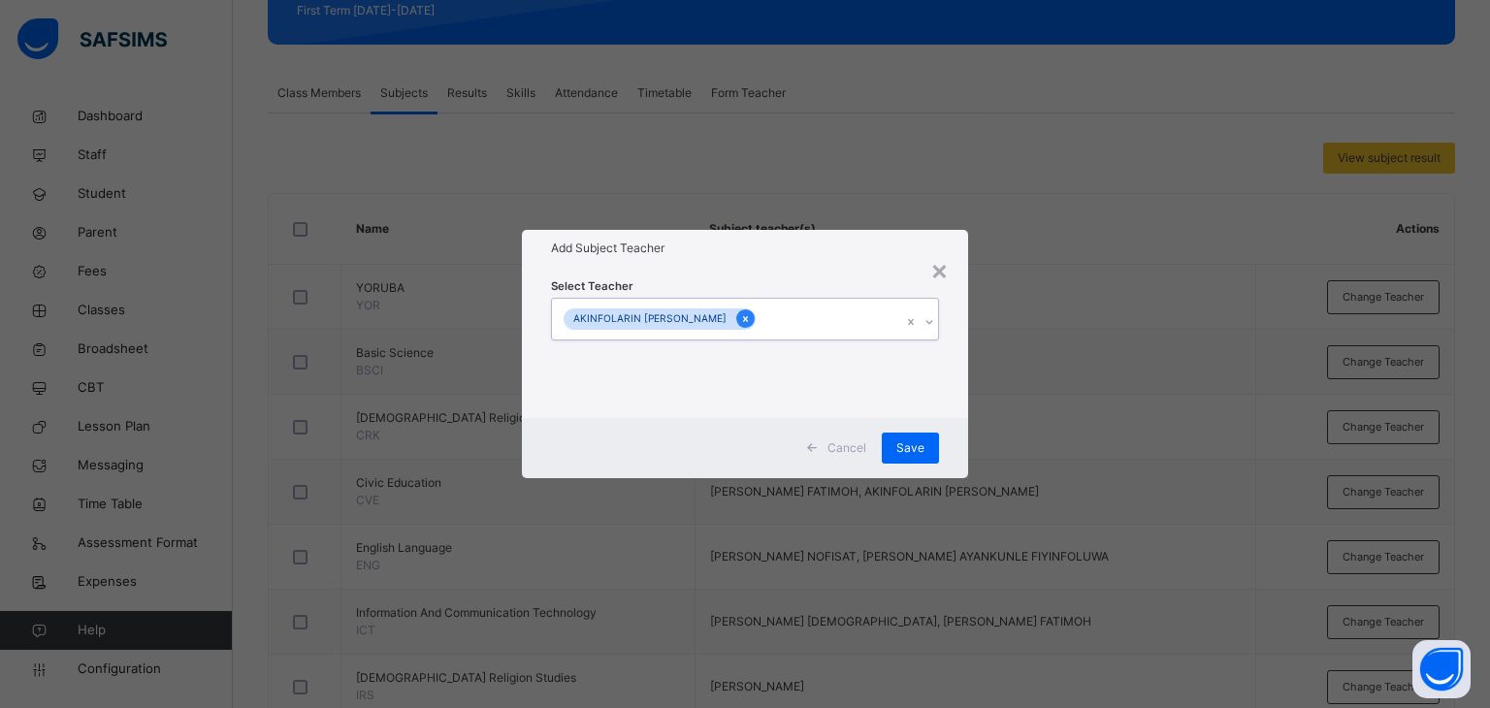
click at [739, 310] on div at bounding box center [745, 318] width 18 height 18
type input "**"
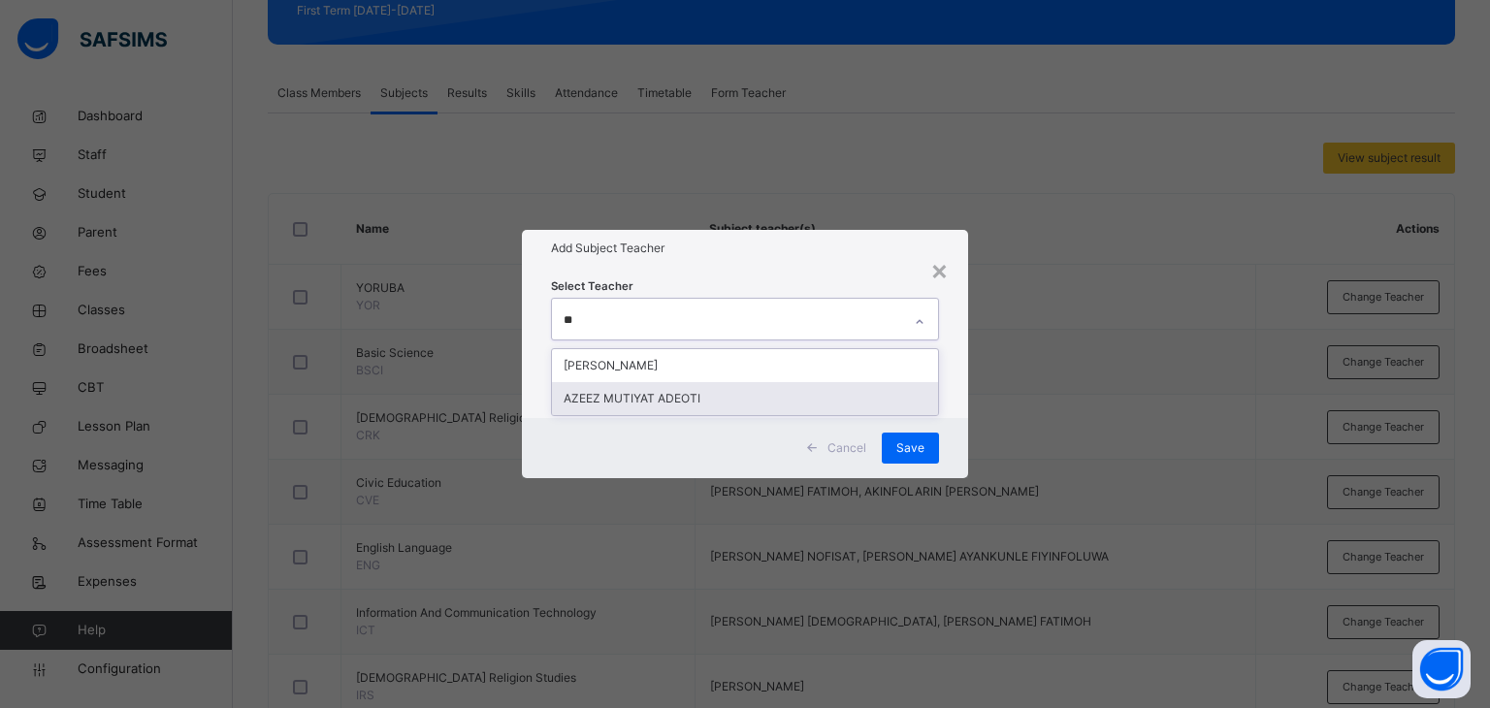
click at [737, 399] on div "AZEEZ MUTIYAT ADEOTI" at bounding box center [745, 398] width 387 height 33
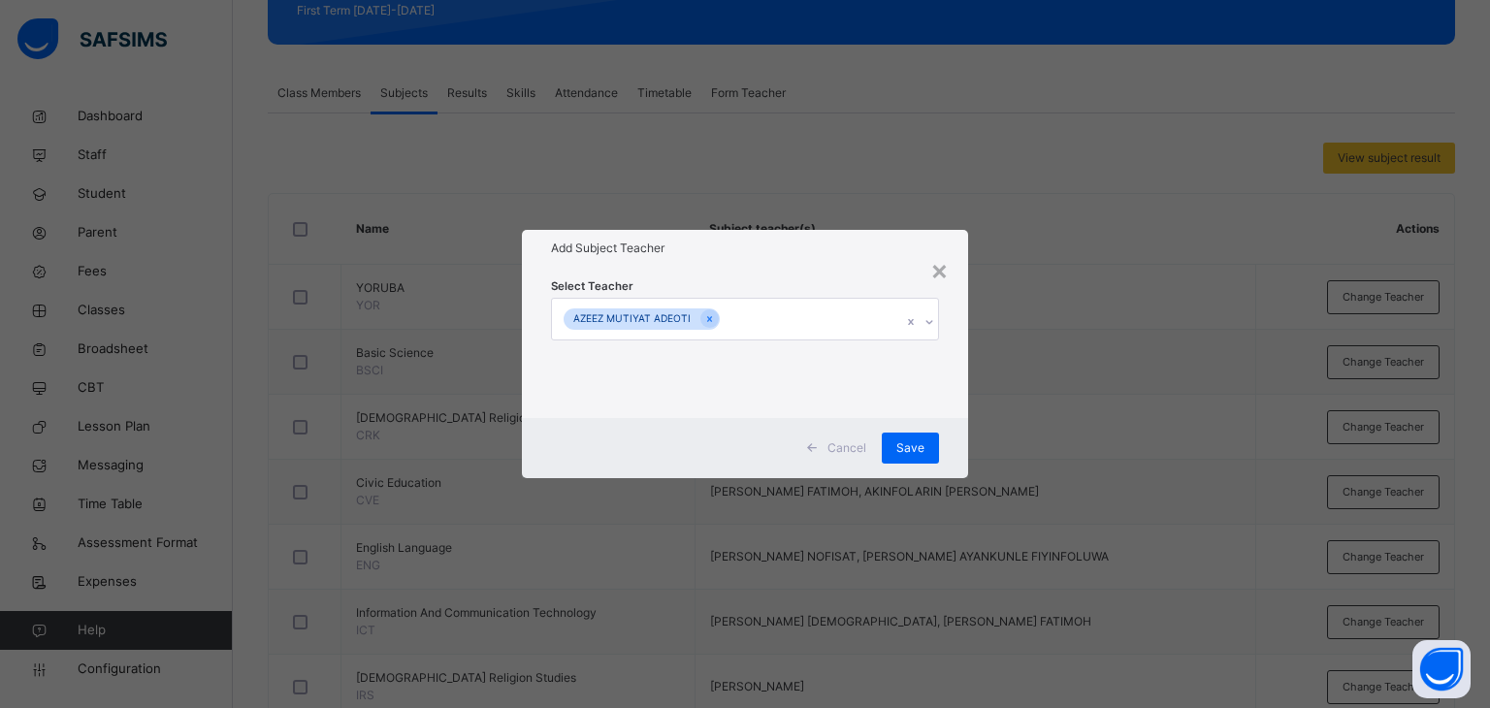
click at [757, 276] on div "Select Teacher [PERSON_NAME] [PERSON_NAME]" at bounding box center [745, 342] width 389 height 132
click at [908, 447] on span "Save" at bounding box center [910, 447] width 28 height 17
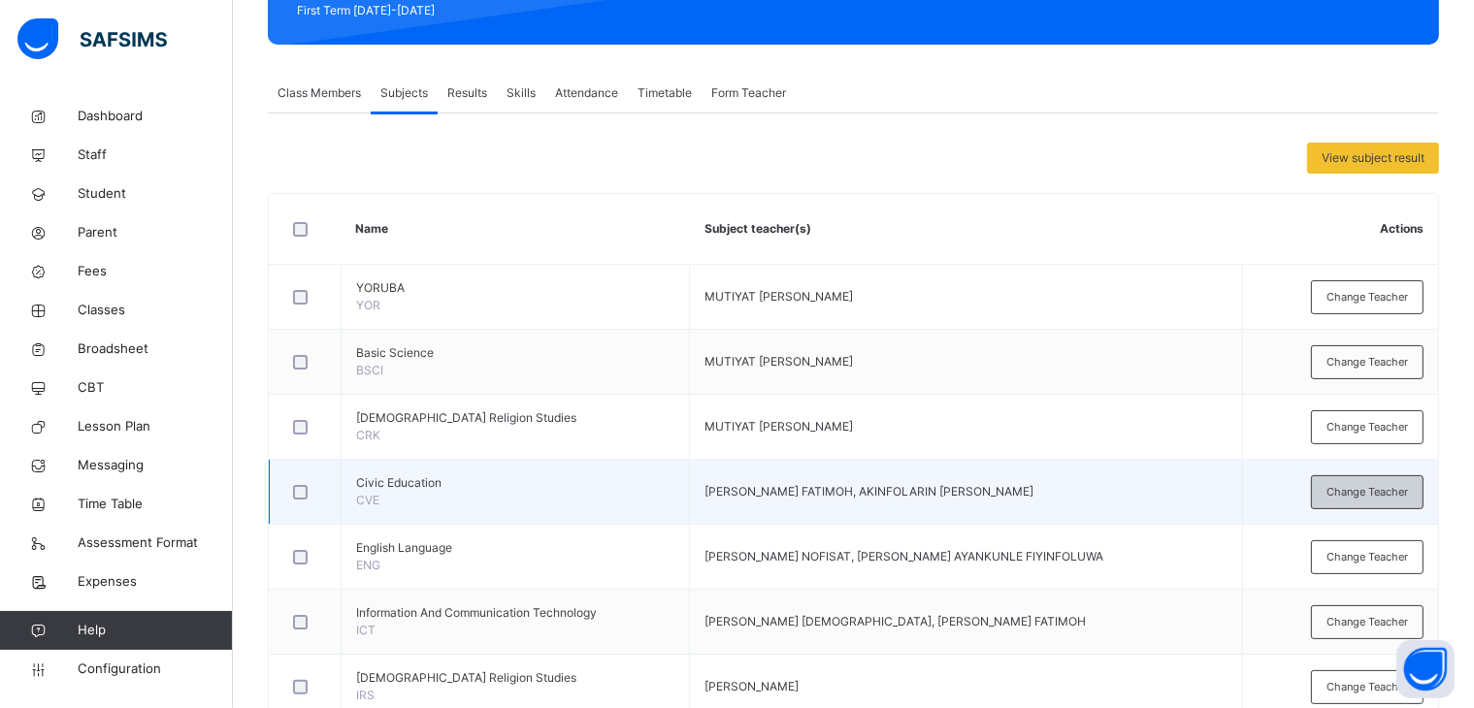
click at [1379, 488] on span "Change Teacher" at bounding box center [1366, 492] width 81 height 16
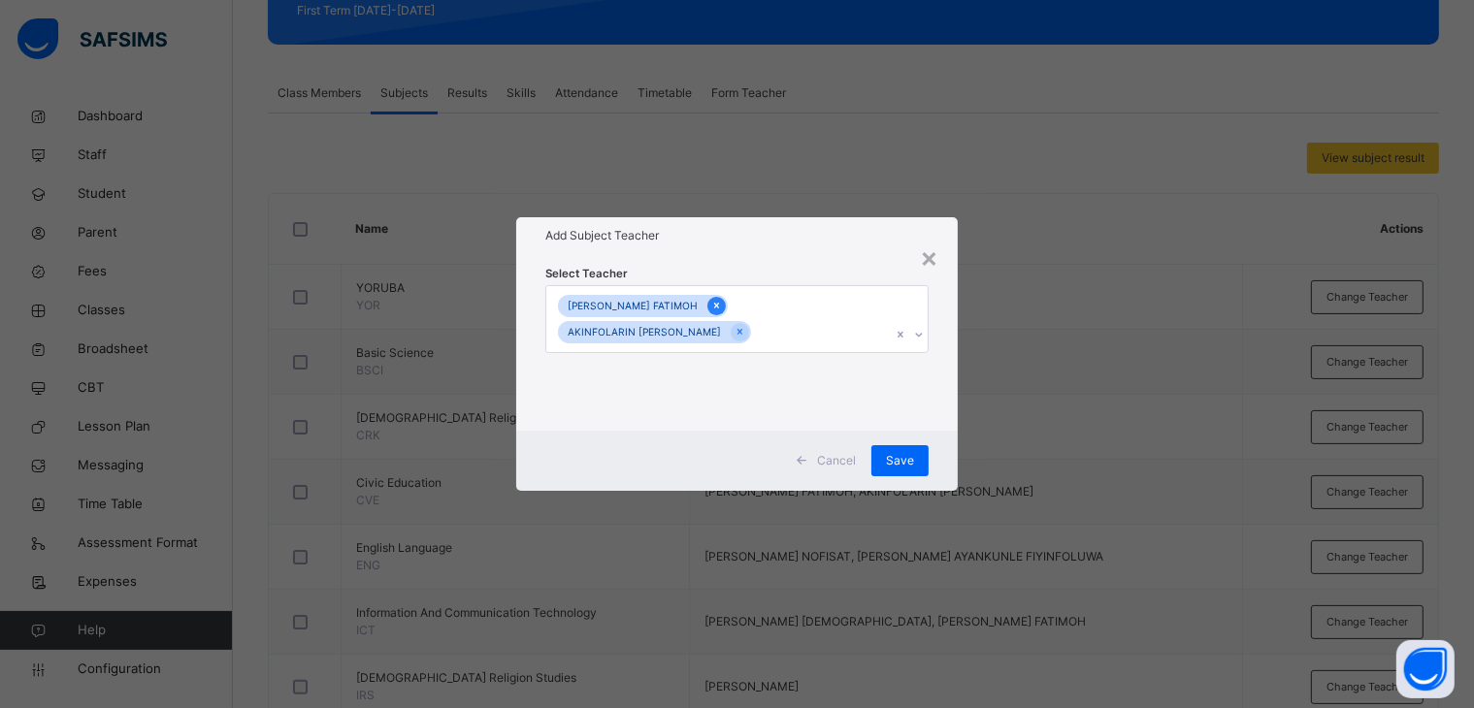
click at [722, 304] on icon at bounding box center [716, 306] width 11 height 14
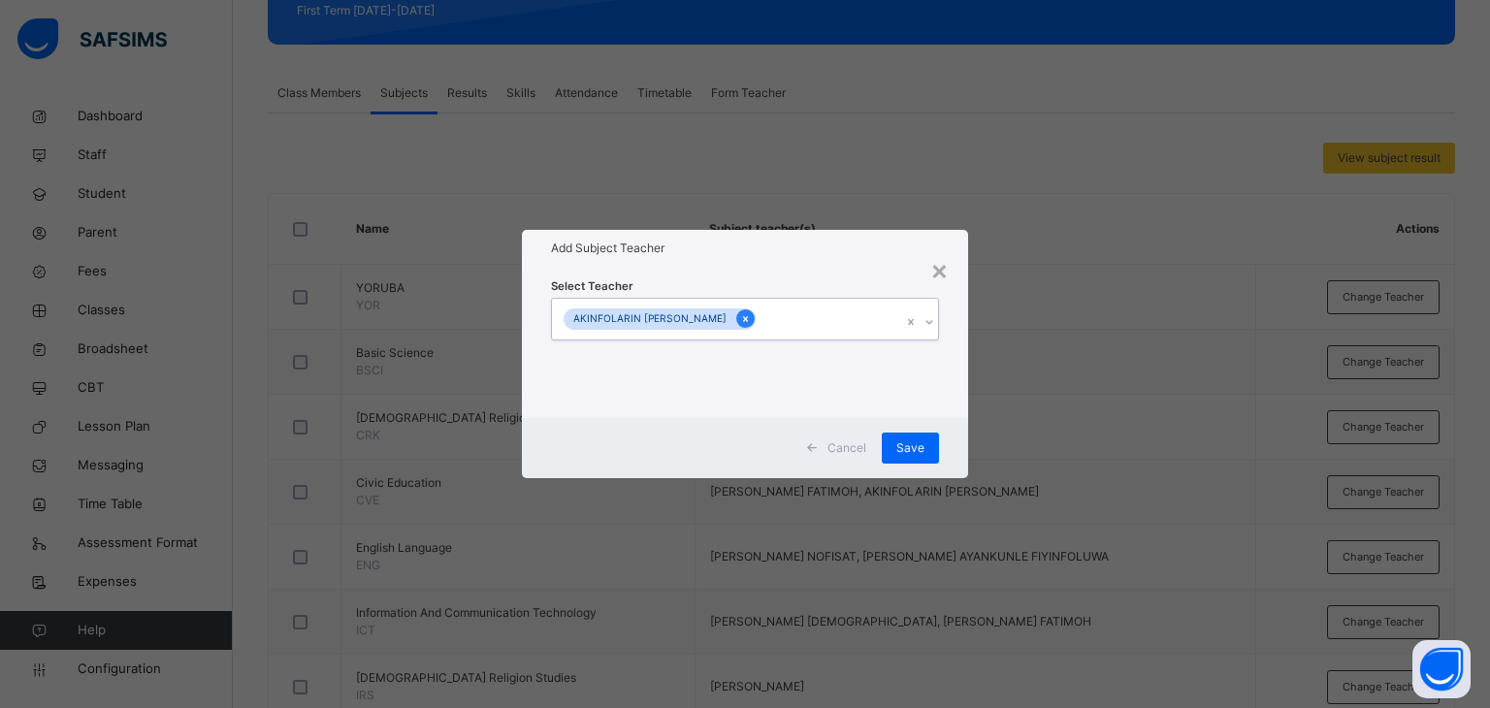
click at [741, 319] on icon at bounding box center [745, 319] width 11 height 14
click at [780, 317] on div "Select subject teacher's name" at bounding box center [727, 319] width 350 height 41
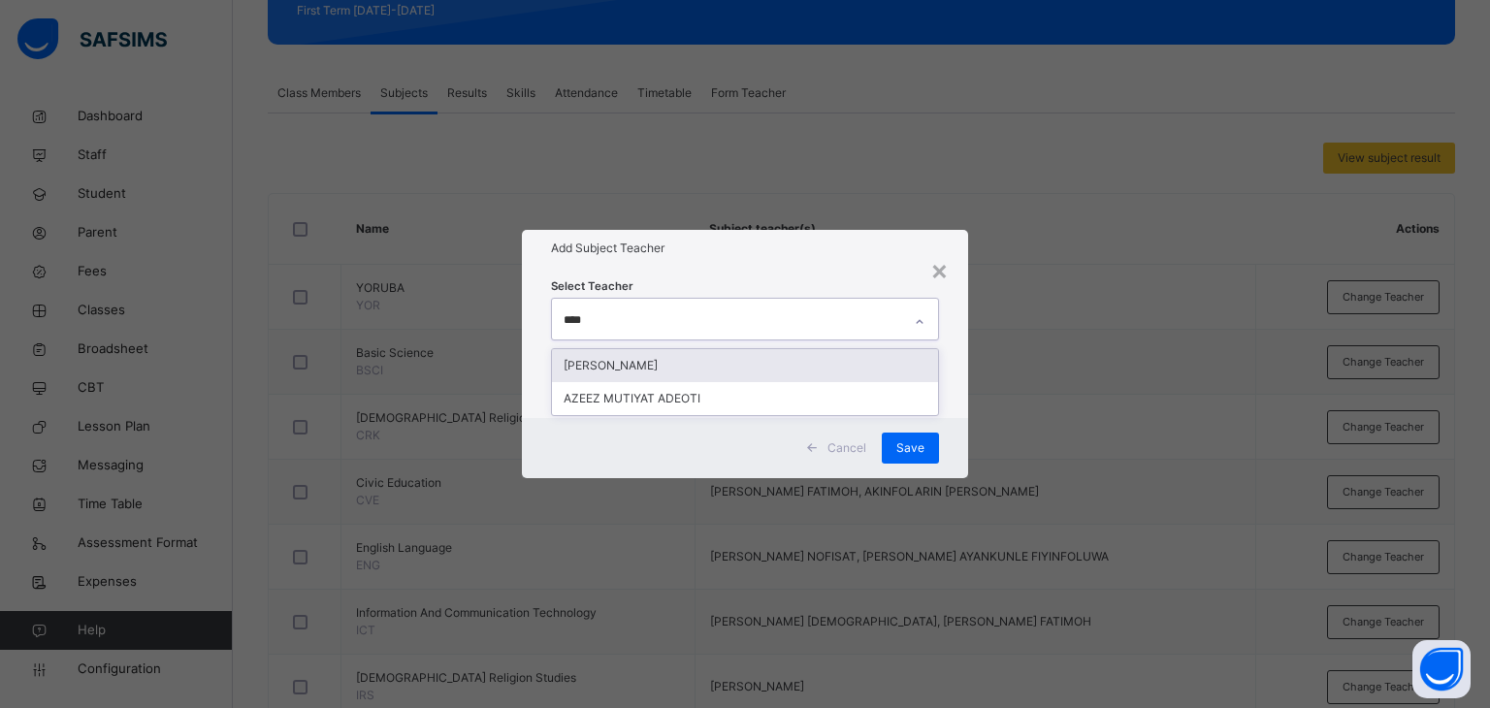
type input "*****"
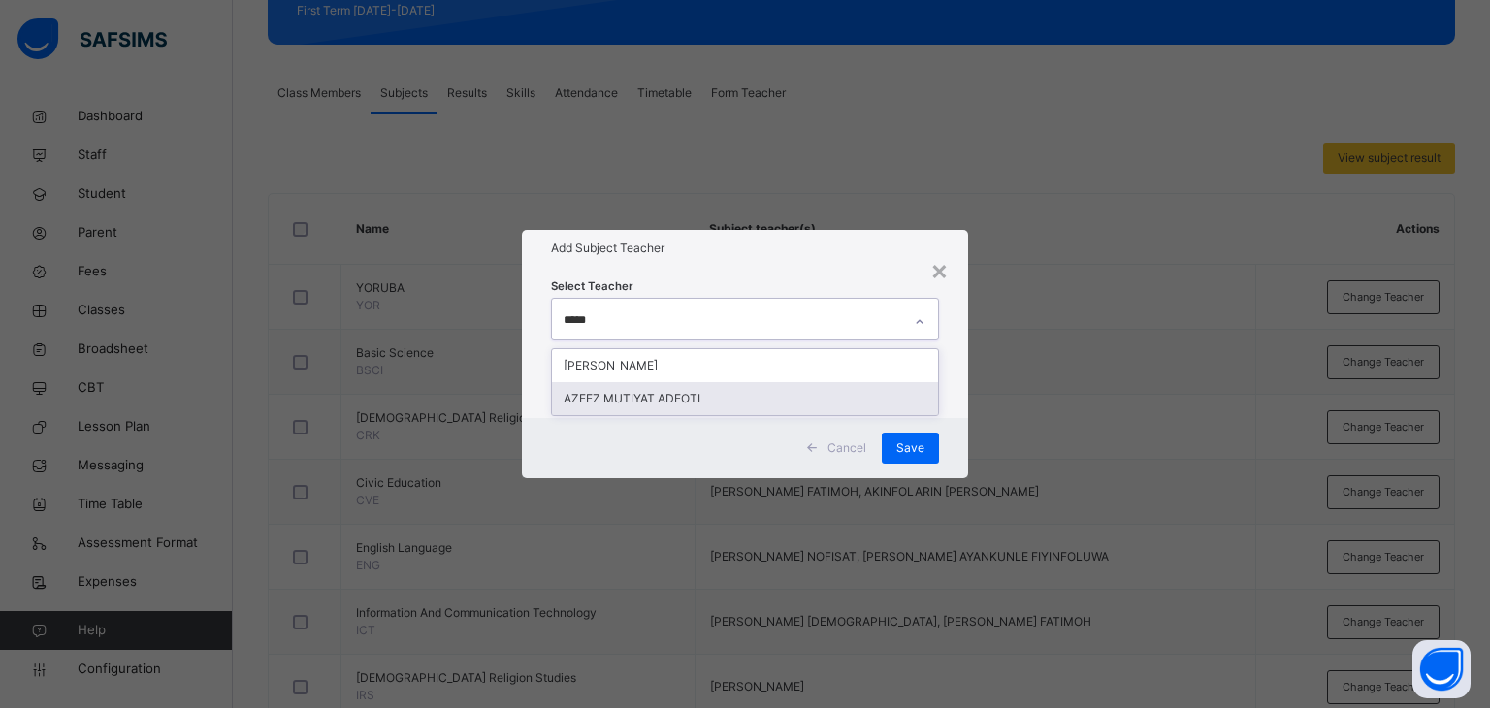
click at [631, 399] on div "AZEEZ MUTIYAT ADEOTI" at bounding box center [745, 398] width 387 height 33
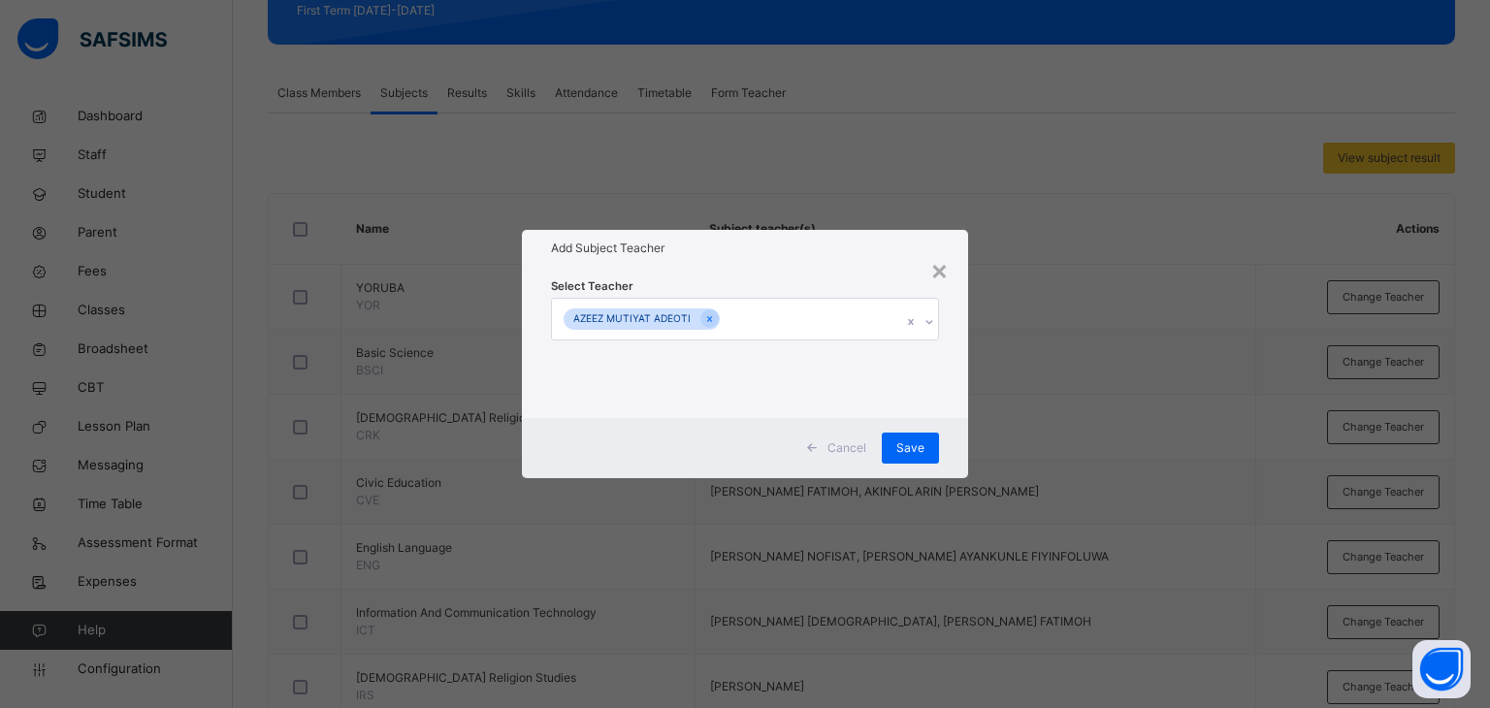
click at [822, 278] on div "Select Teacher [PERSON_NAME] [PERSON_NAME]" at bounding box center [745, 342] width 389 height 132
click at [912, 445] on span "Save" at bounding box center [910, 447] width 28 height 17
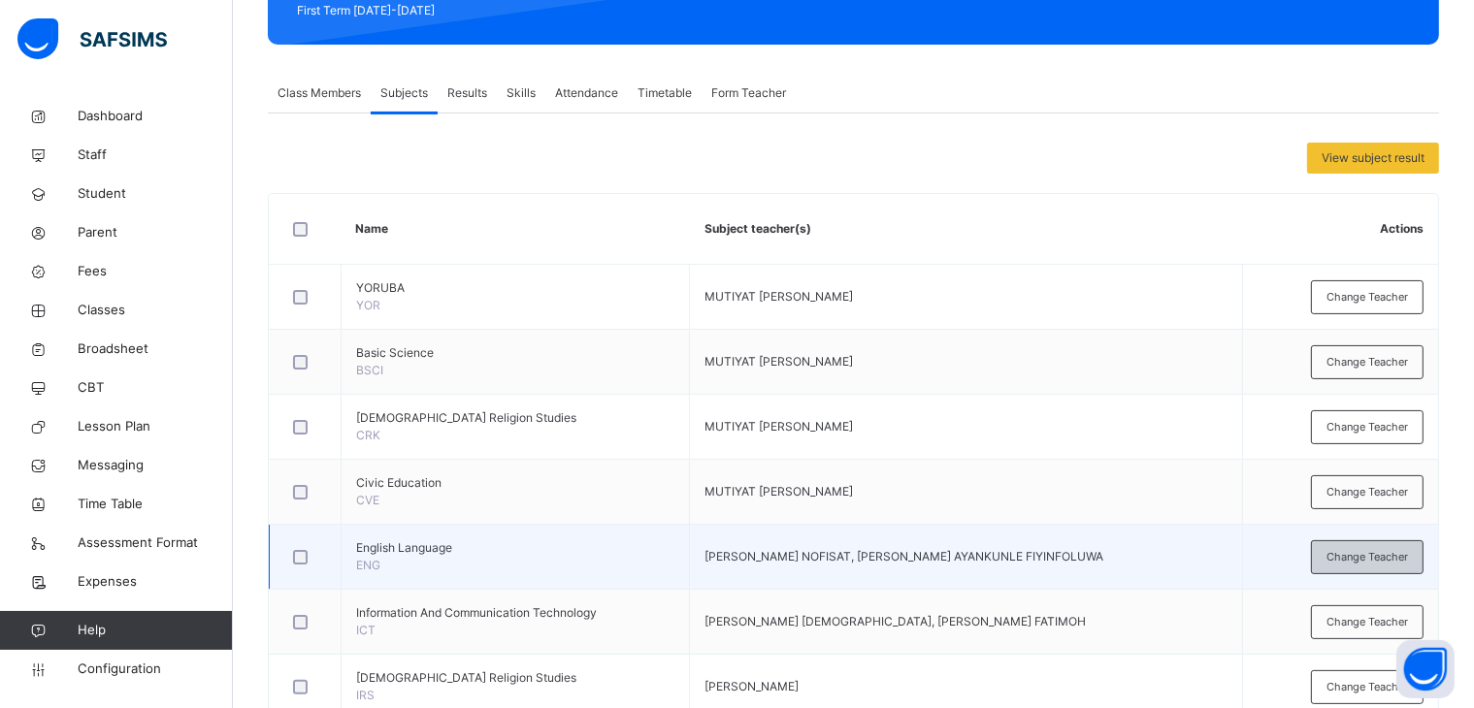
click at [1379, 554] on span "Change Teacher" at bounding box center [1366, 557] width 81 height 16
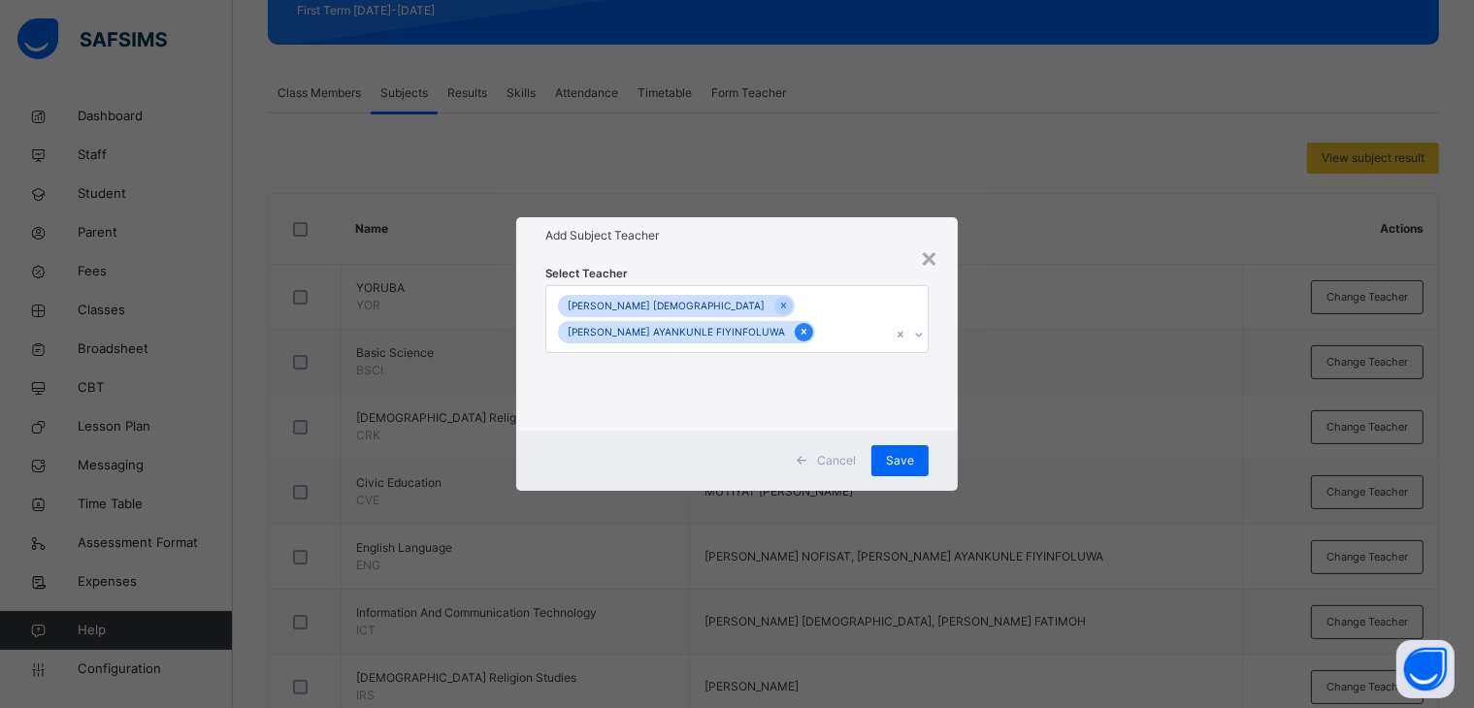
click at [798, 336] on icon at bounding box center [803, 332] width 11 height 14
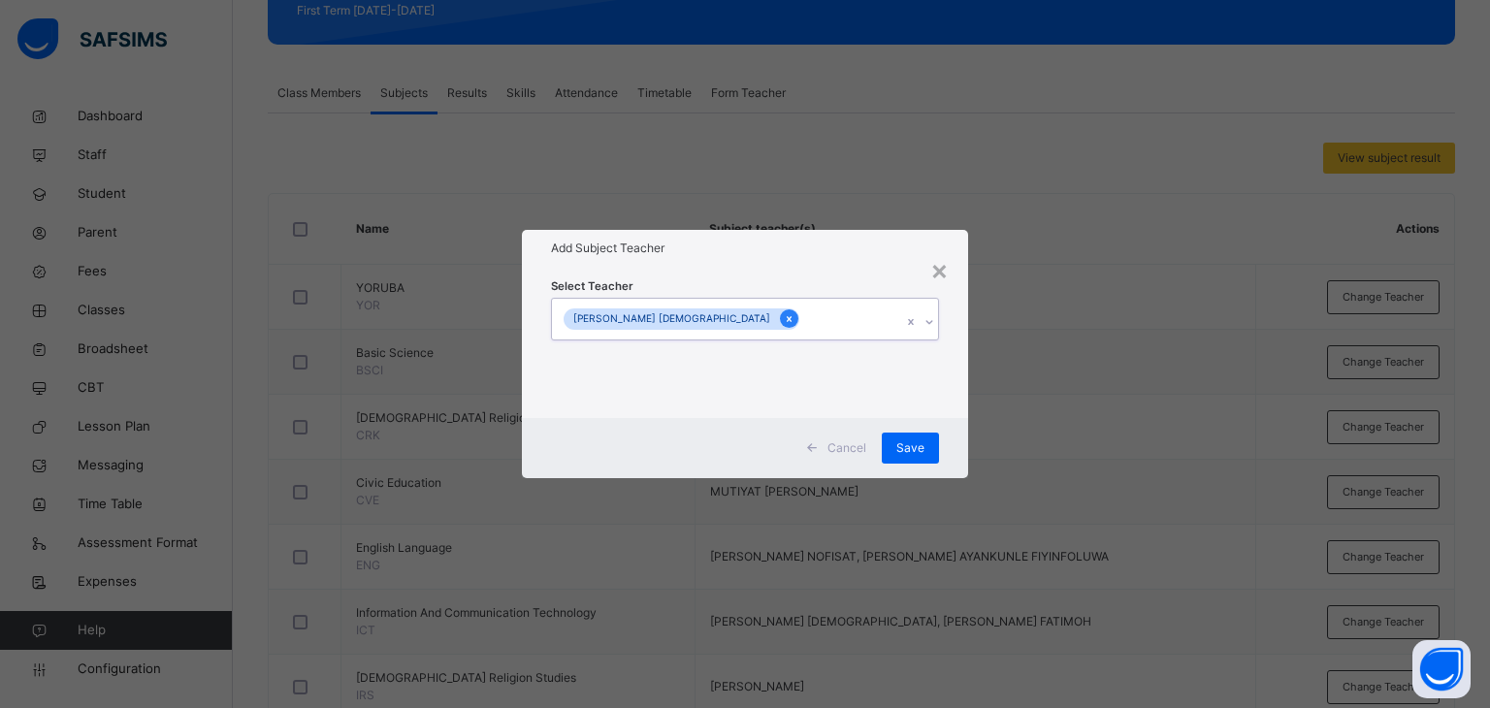
click at [784, 319] on icon at bounding box center [789, 319] width 11 height 14
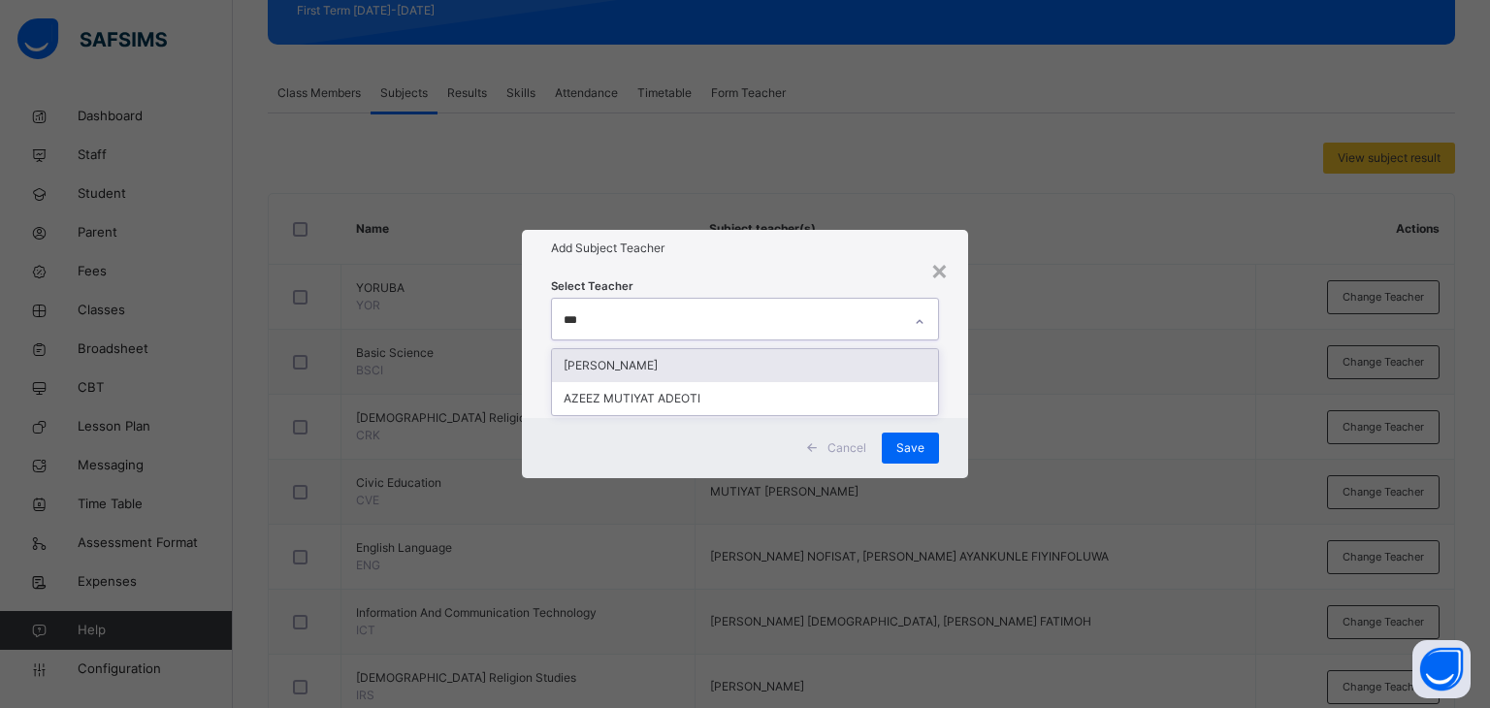
type input "****"
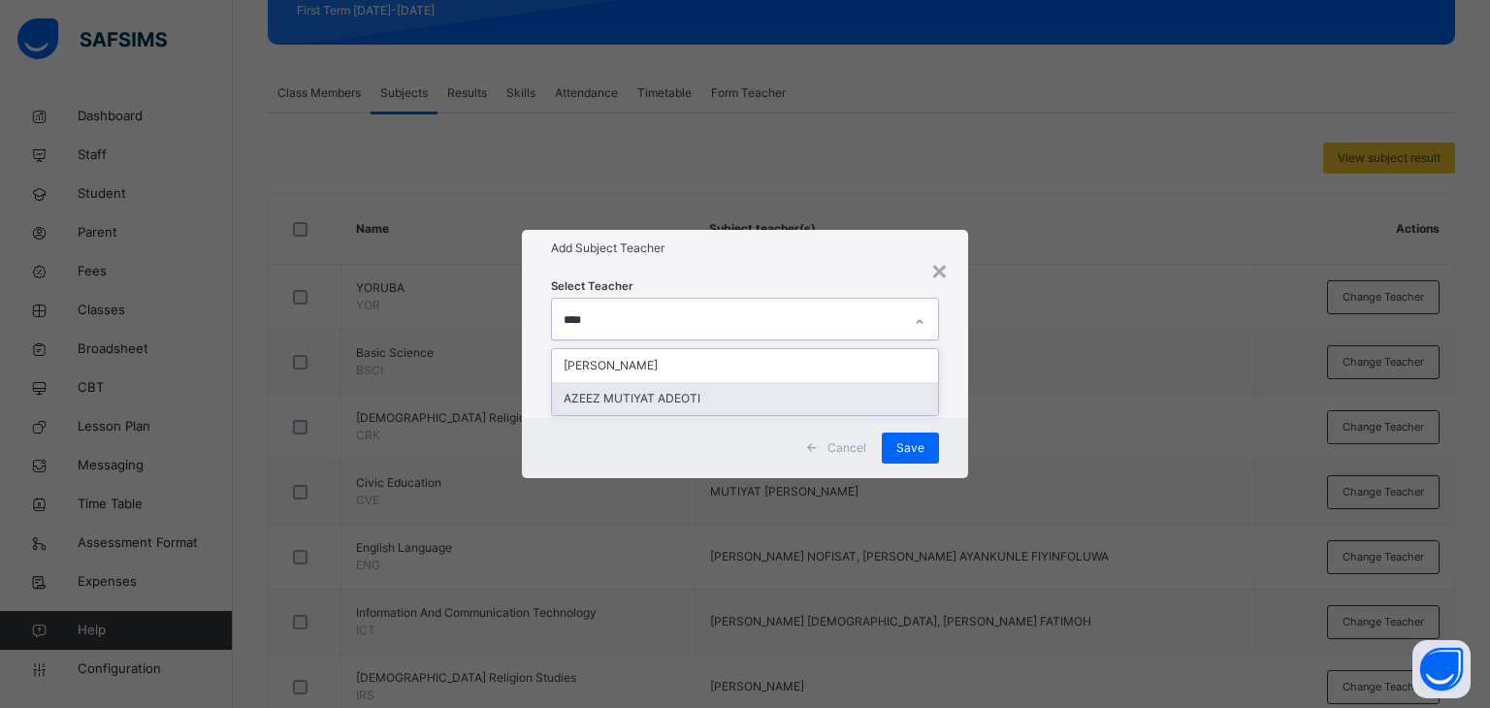
click at [643, 397] on div "AZEEZ MUTIYAT ADEOTI" at bounding box center [745, 398] width 387 height 33
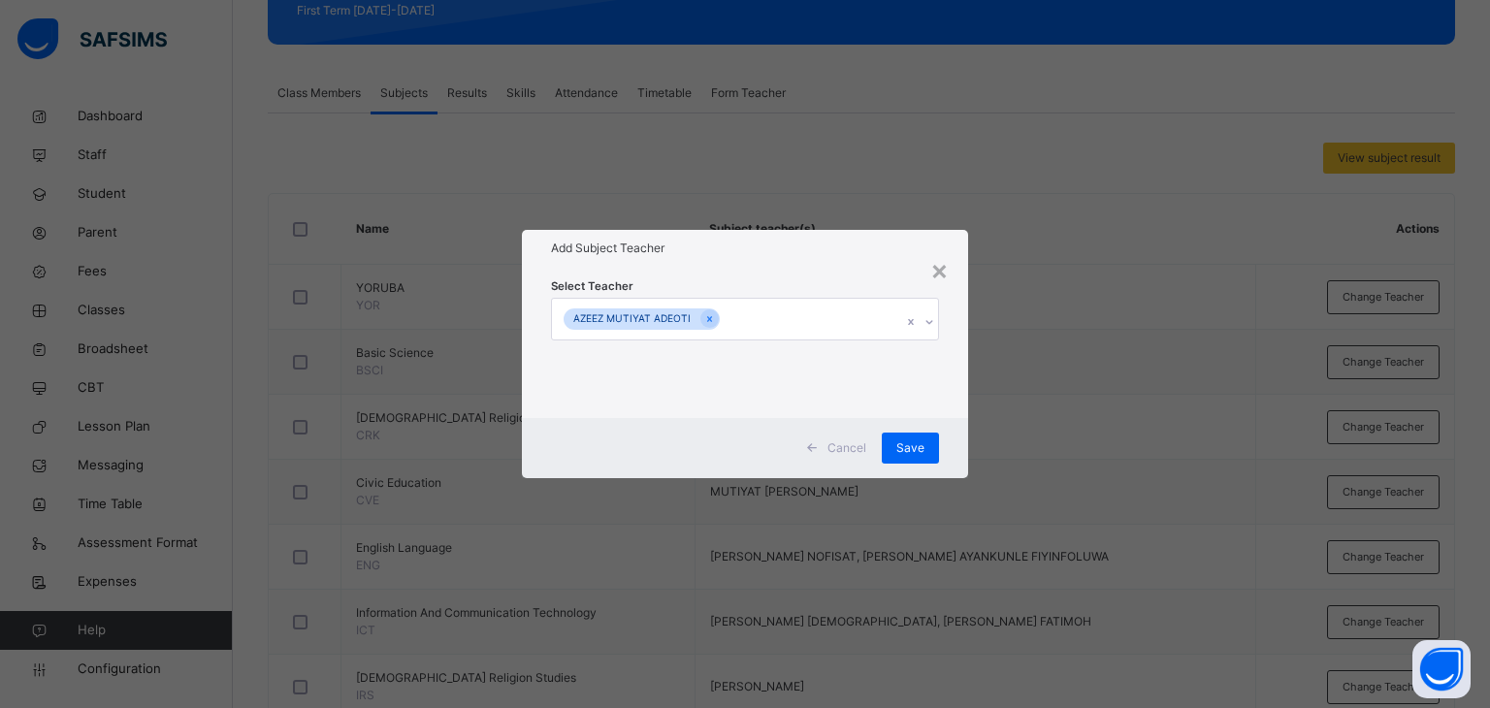
click at [738, 252] on h1 "Add Subject Teacher" at bounding box center [745, 248] width 389 height 17
click at [901, 455] on span "Save" at bounding box center [910, 447] width 28 height 17
click at [896, 440] on span "Save" at bounding box center [900, 447] width 28 height 17
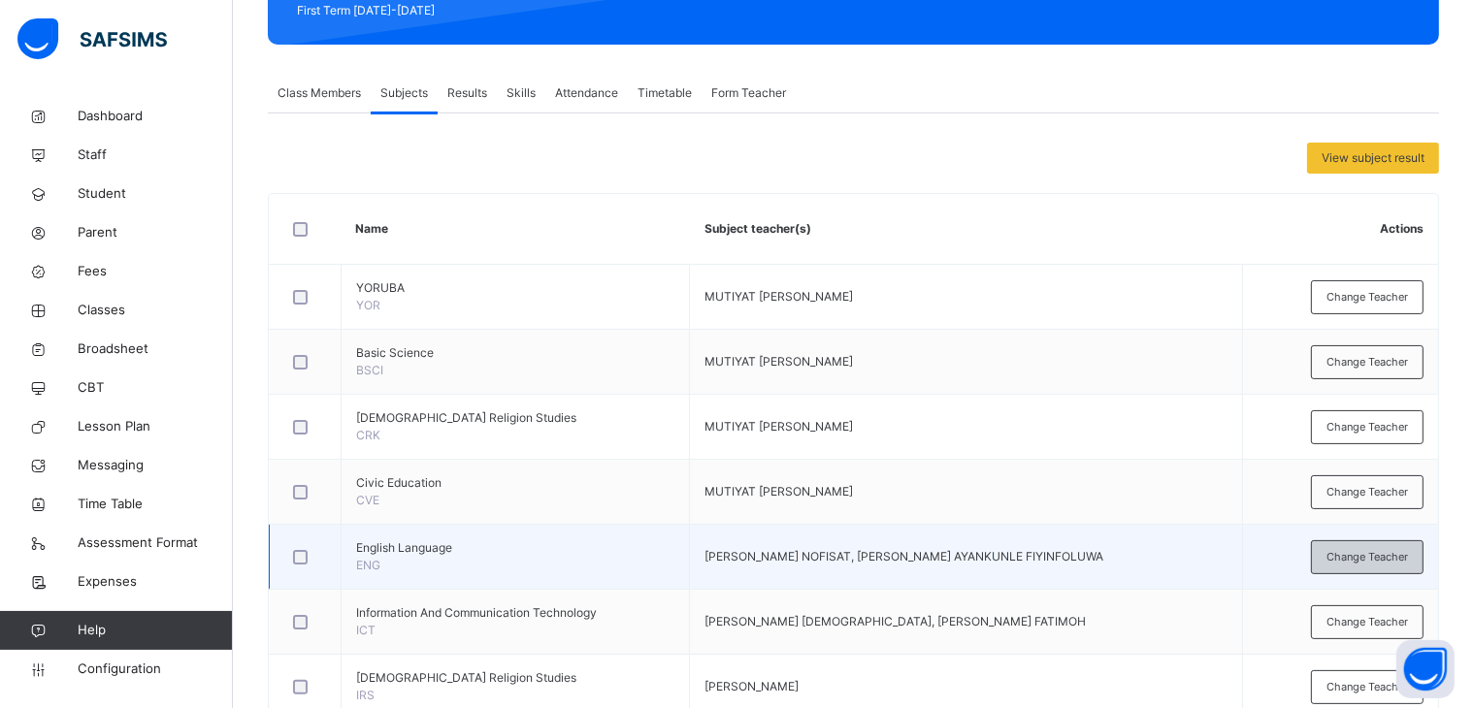
click at [1374, 551] on span "Change Teacher" at bounding box center [1366, 557] width 81 height 16
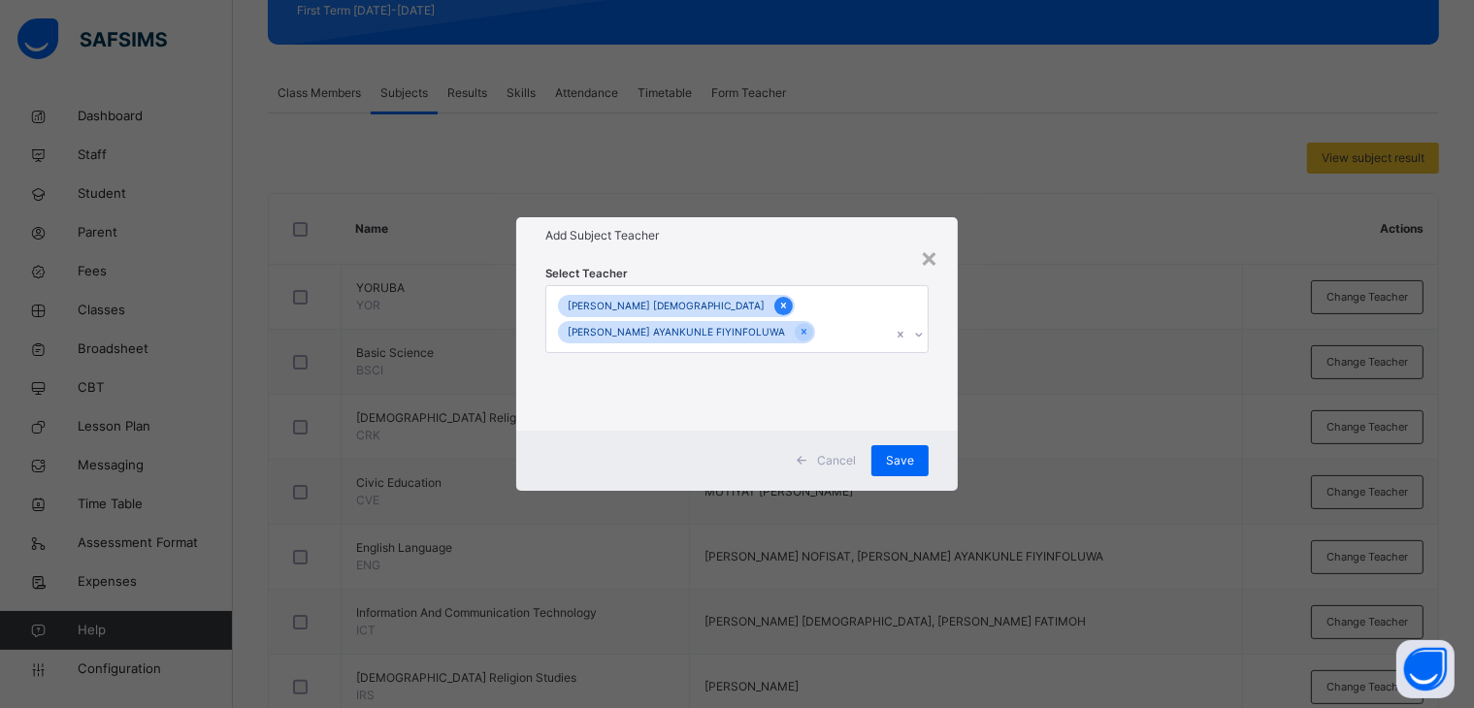
click at [774, 298] on div at bounding box center [783, 306] width 18 height 18
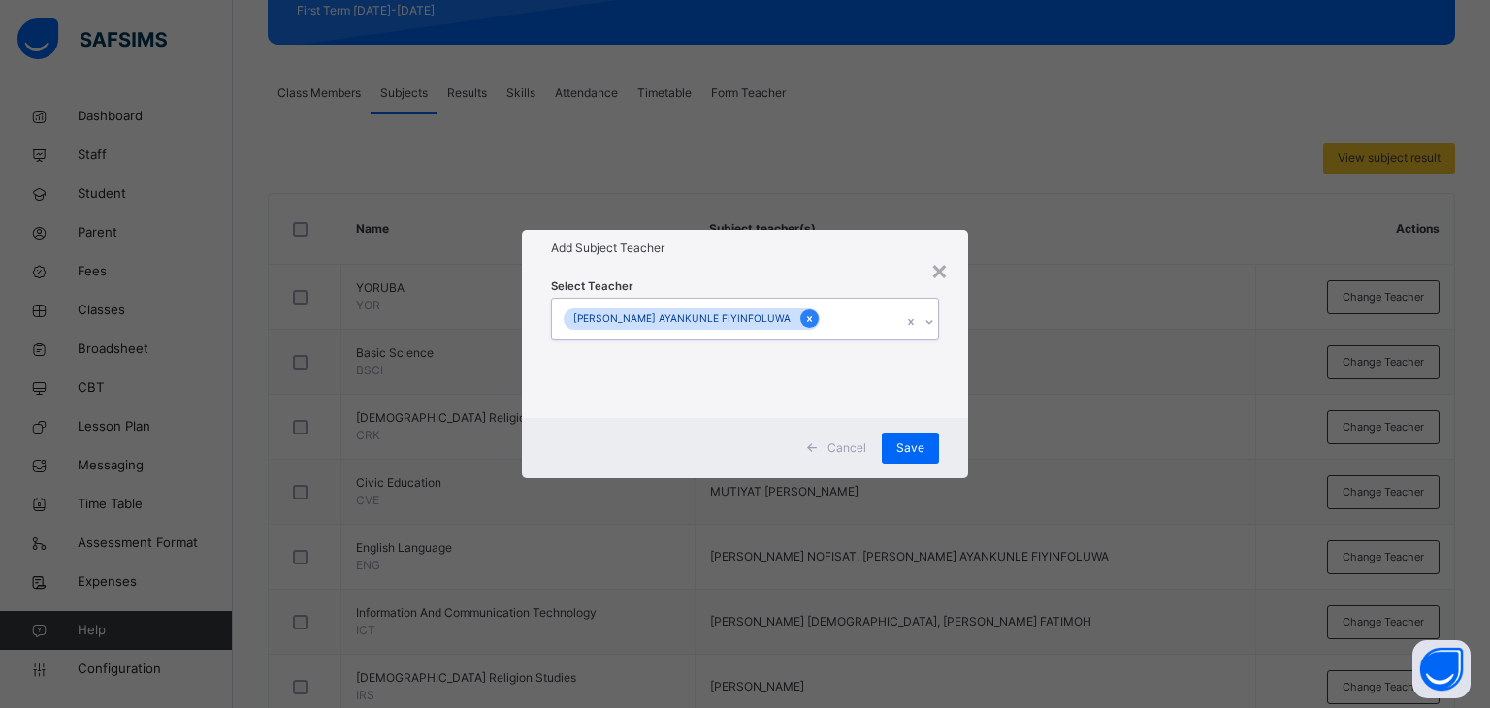
click at [804, 323] on icon at bounding box center [809, 319] width 11 height 14
click at [792, 316] on div "Select subject teacher's name" at bounding box center [727, 319] width 350 height 41
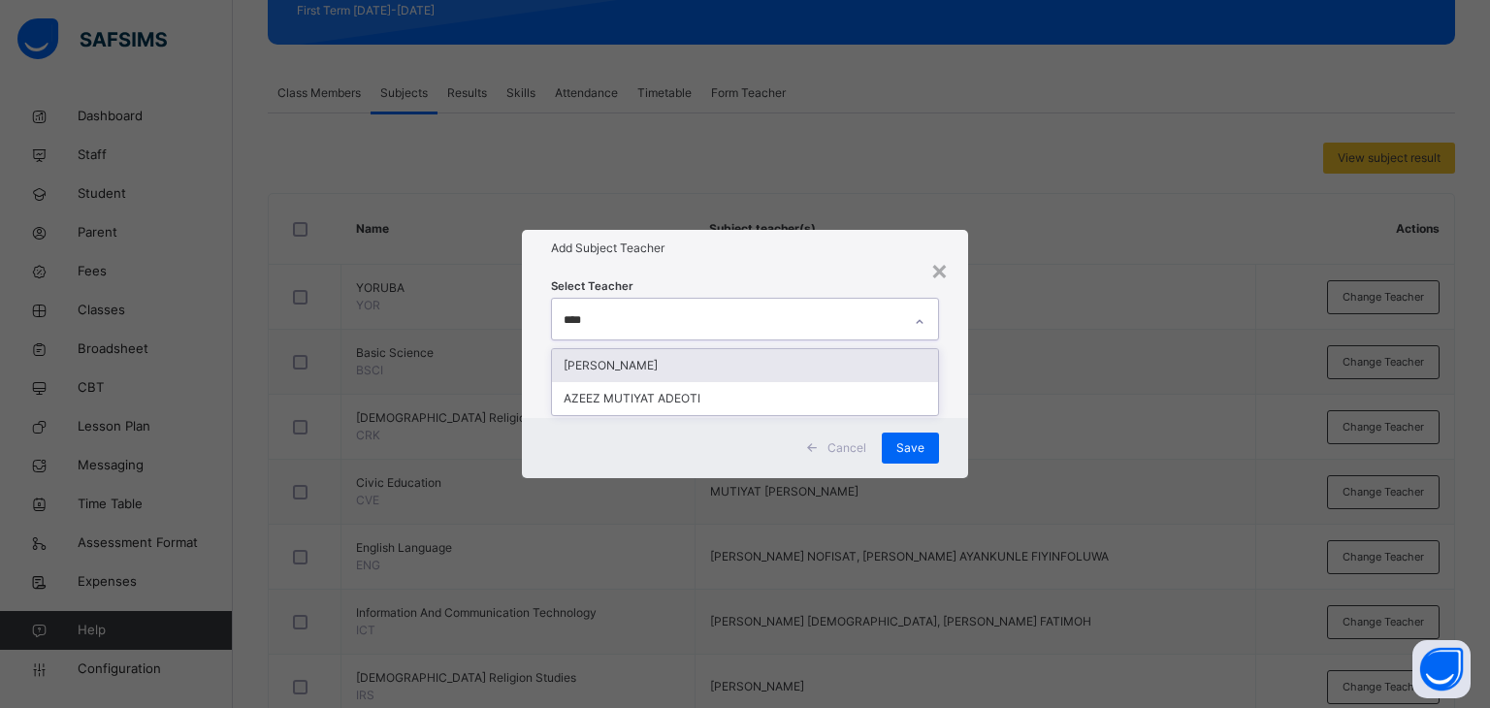
type input "*****"
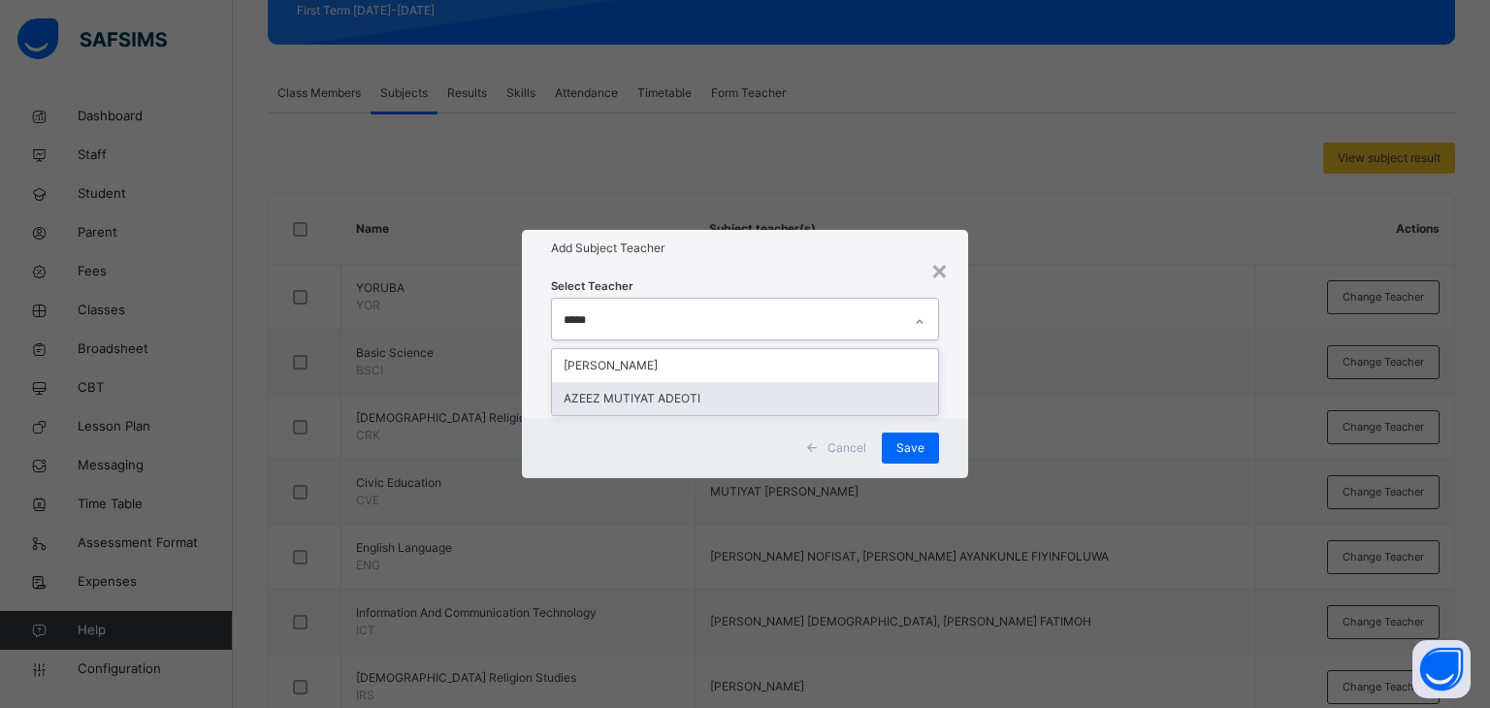
click at [700, 402] on div "AZEEZ MUTIYAT ADEOTI" at bounding box center [745, 398] width 387 height 33
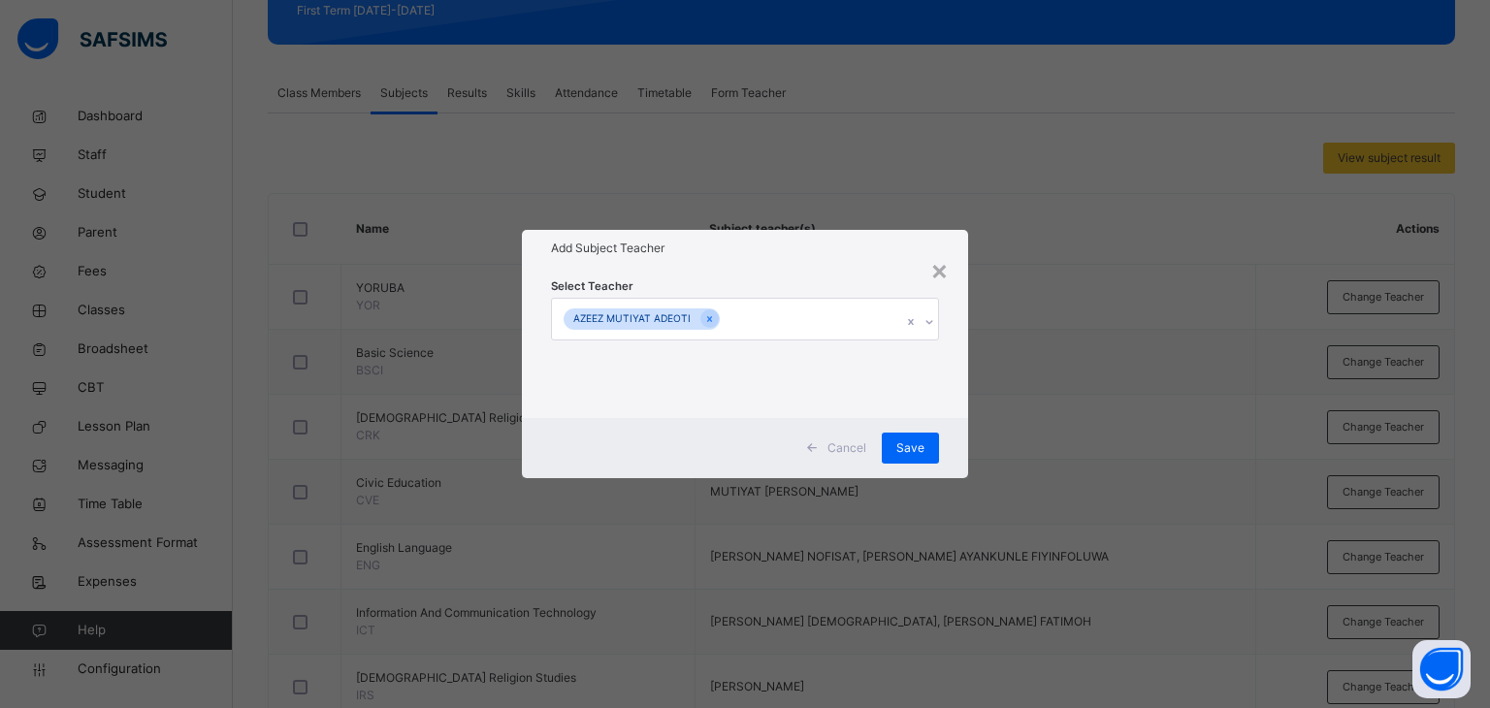
click at [750, 293] on div "Select Teacher [PERSON_NAME] [PERSON_NAME]" at bounding box center [745, 342] width 389 height 132
click at [908, 443] on span "Save" at bounding box center [910, 447] width 28 height 17
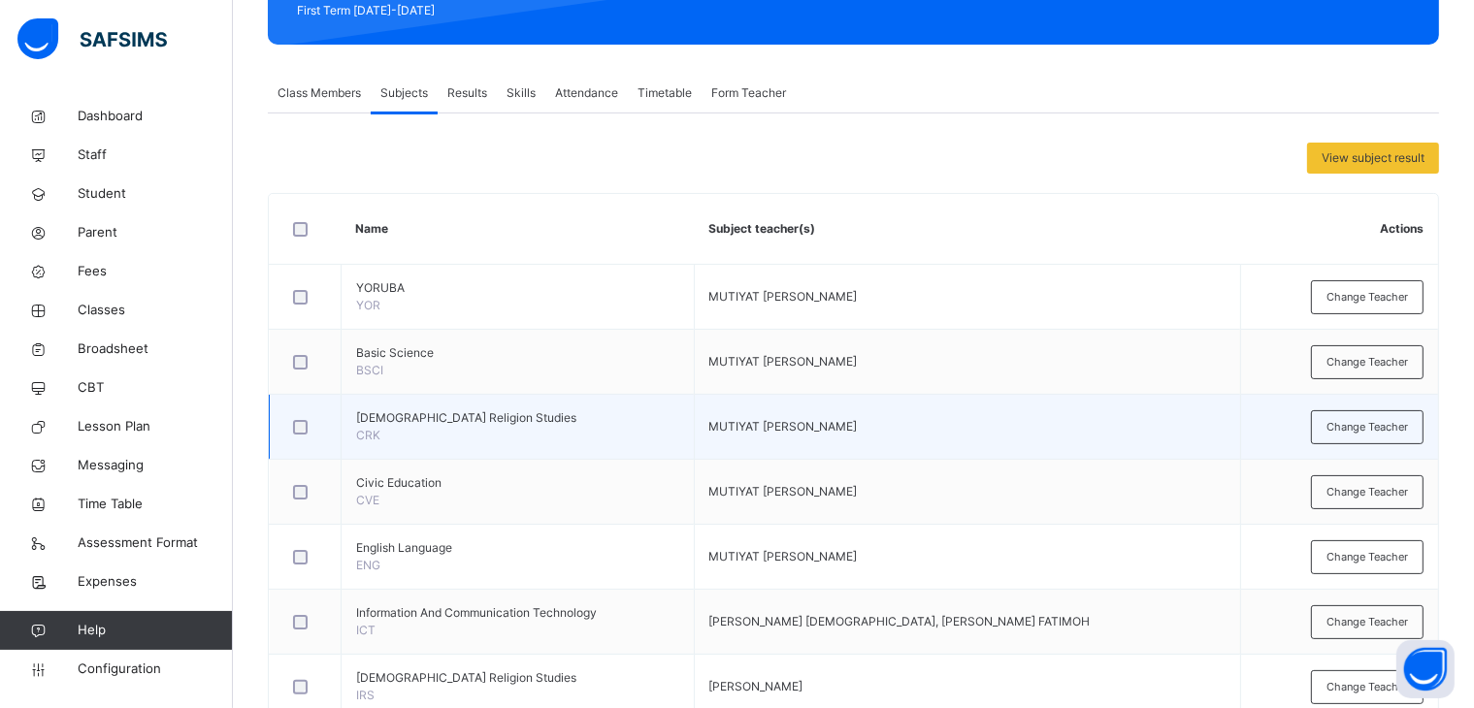
click at [909, 443] on td "MUTIYAT [PERSON_NAME]" at bounding box center [967, 427] width 546 height 65
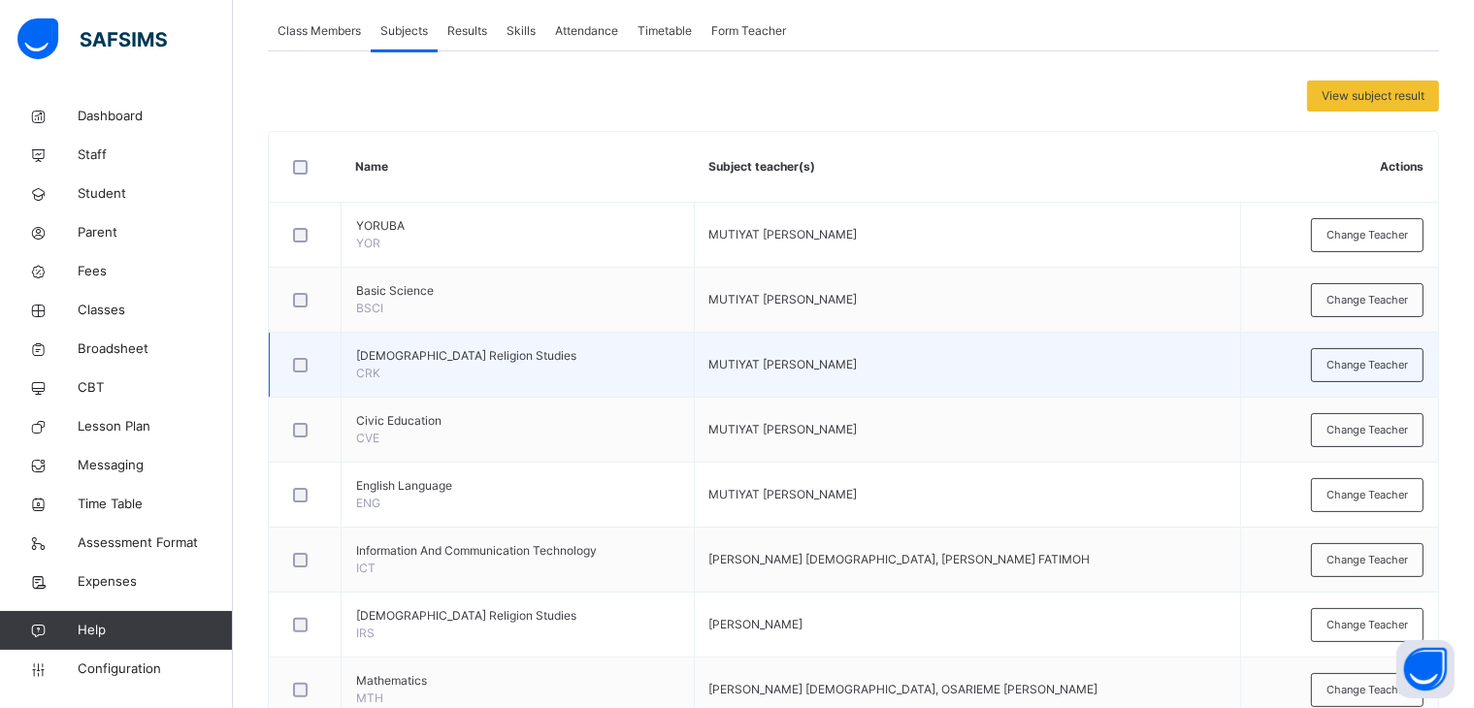
scroll to position [388, 0]
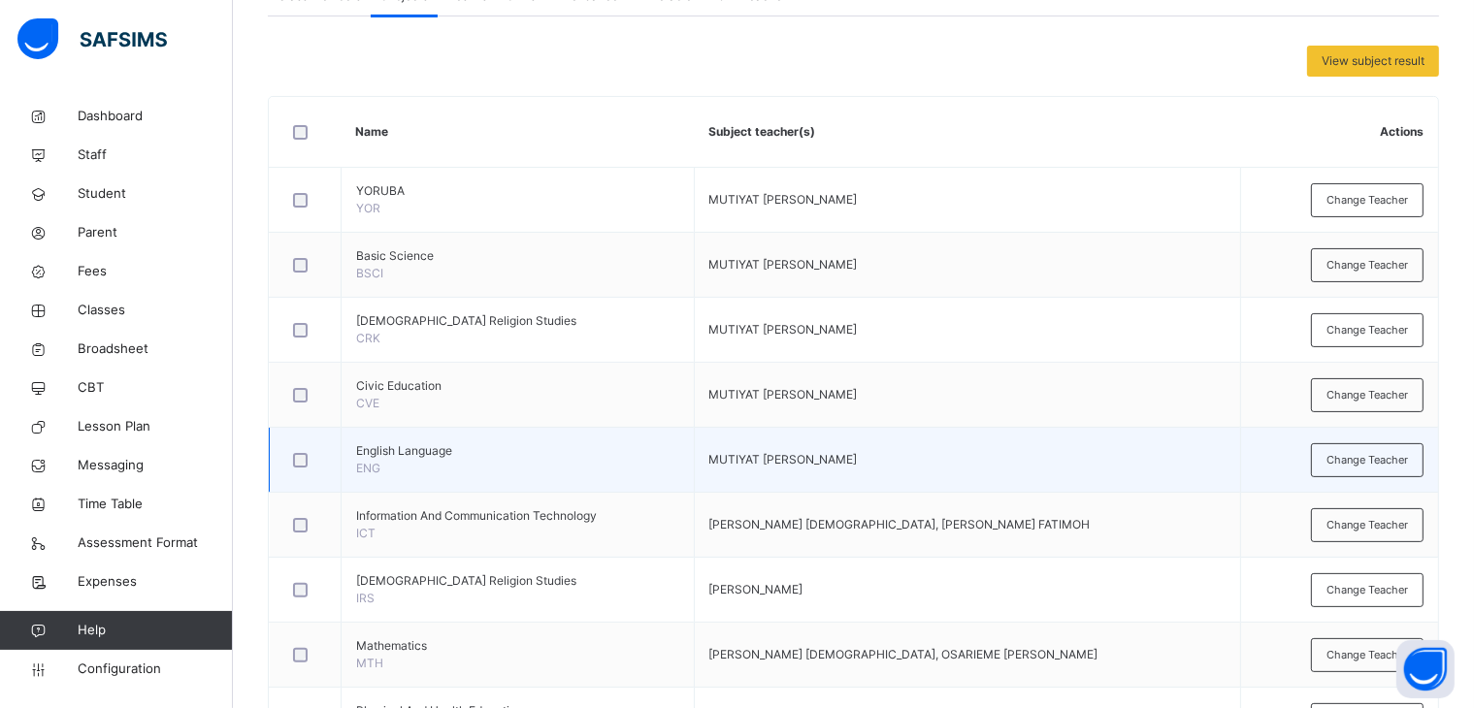
click at [908, 443] on td "MUTIYAT [PERSON_NAME]" at bounding box center [967, 460] width 546 height 65
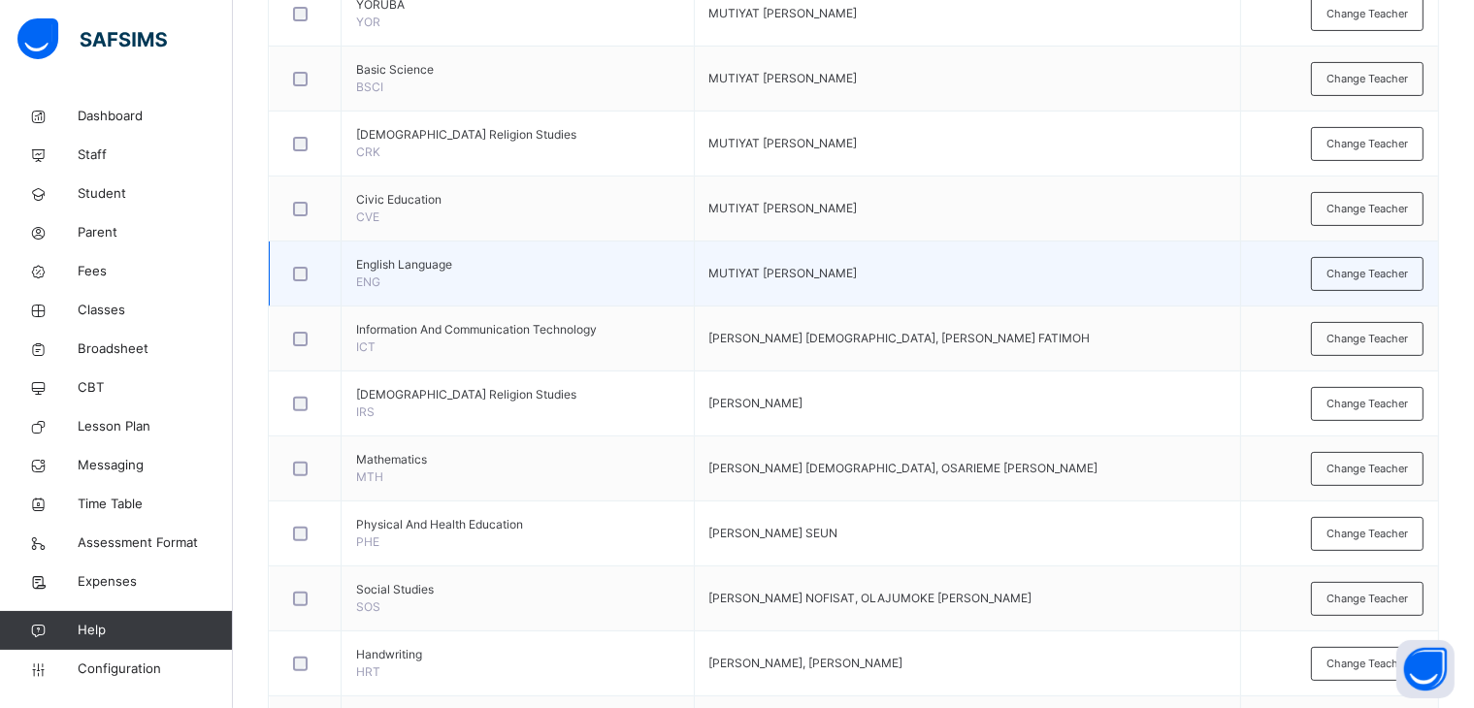
scroll to position [582, 0]
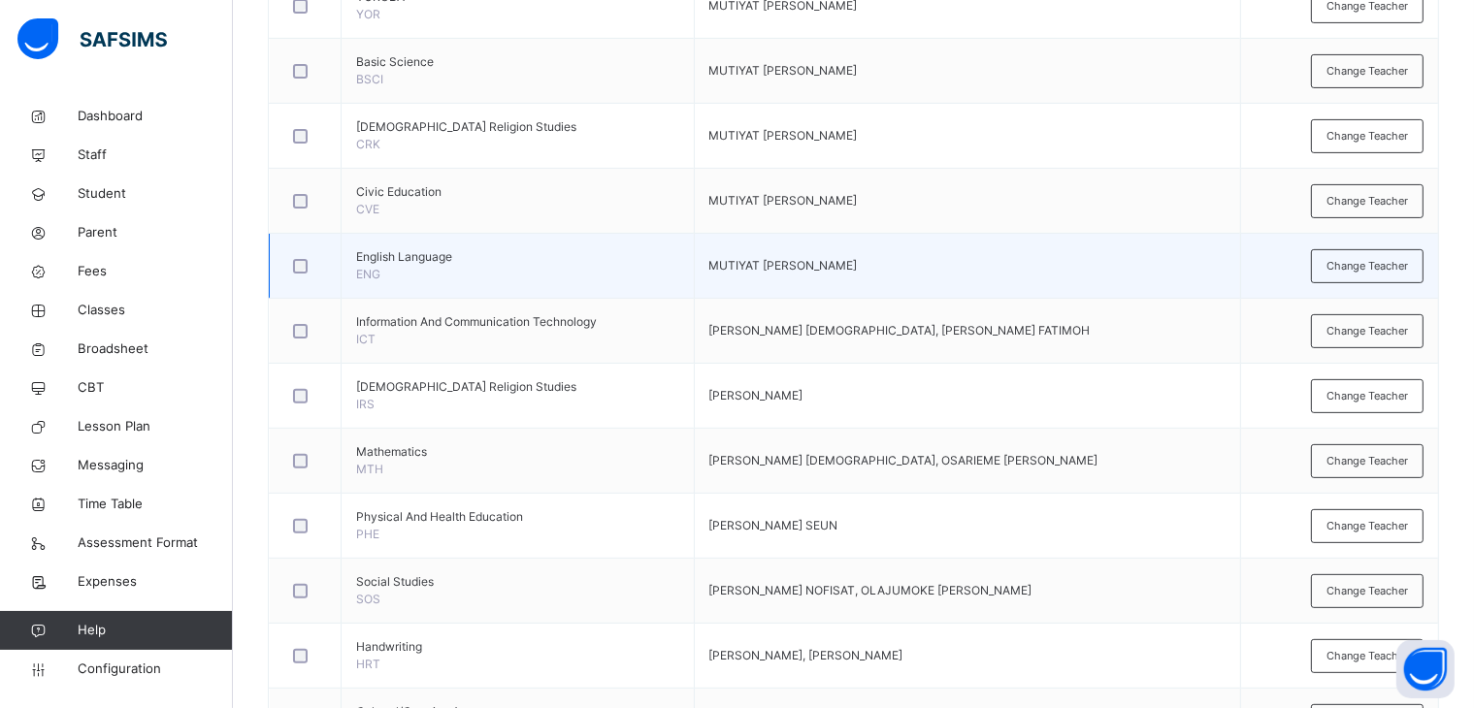
click at [908, 445] on td "[PERSON_NAME] [DEMOGRAPHIC_DATA], OSARIEME [PERSON_NAME]" at bounding box center [967, 461] width 546 height 65
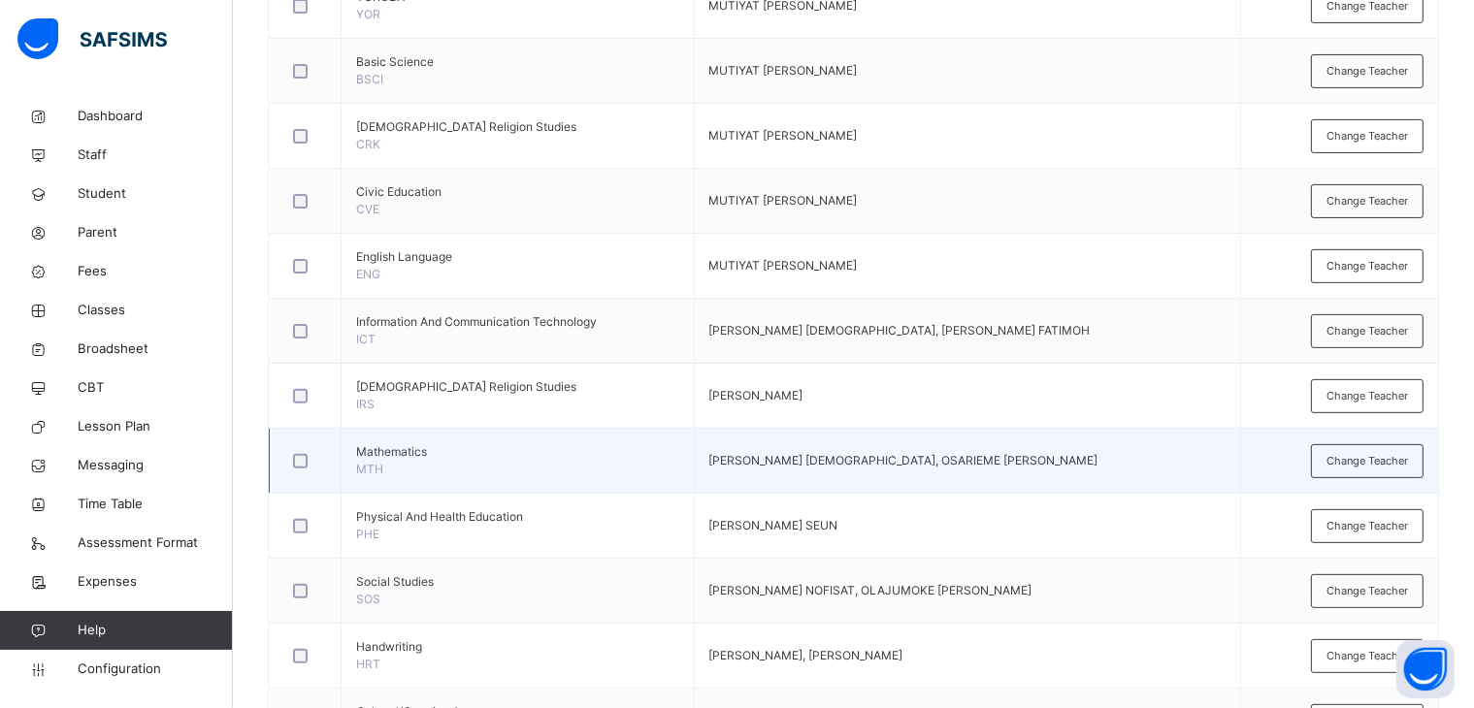
click at [908, 445] on td "[PERSON_NAME] [DEMOGRAPHIC_DATA], OSARIEME [PERSON_NAME]" at bounding box center [967, 461] width 546 height 65
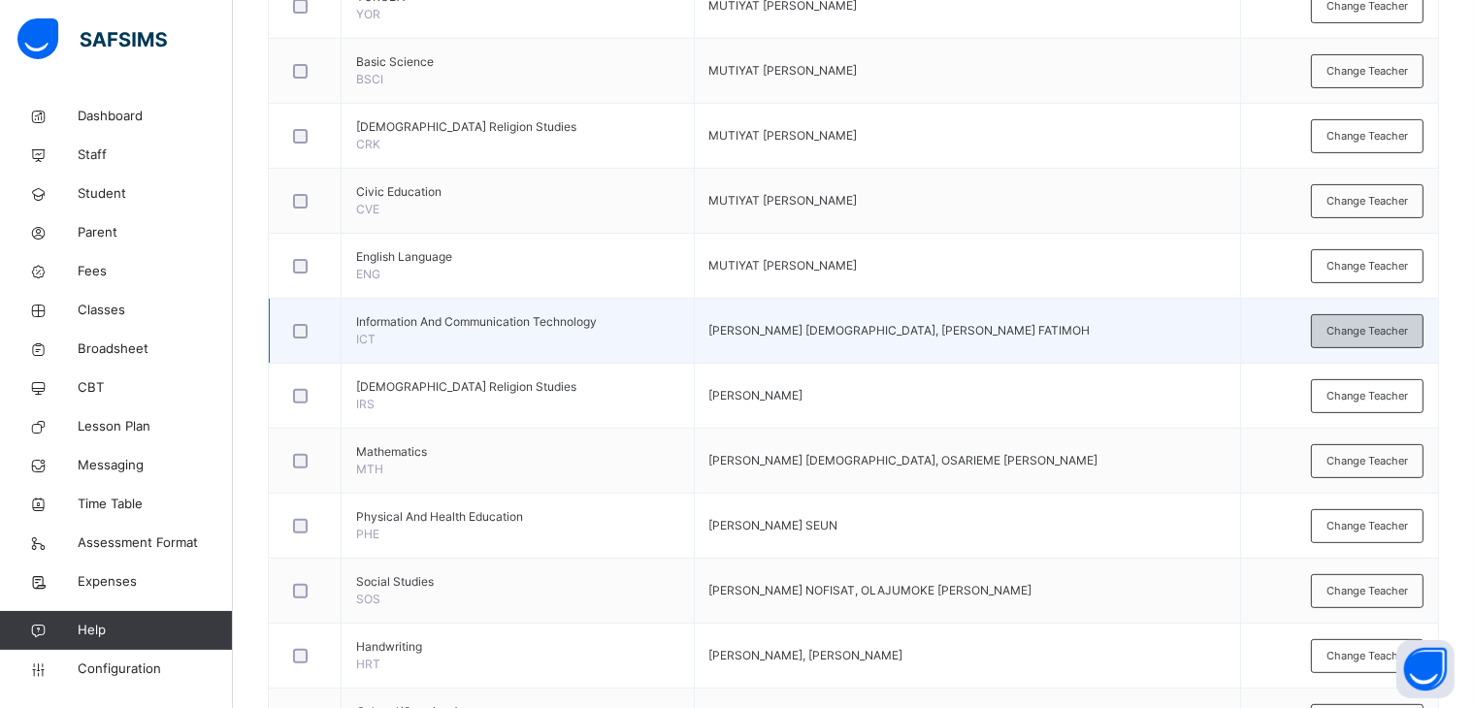
click at [1398, 323] on span "Change Teacher" at bounding box center [1366, 331] width 81 height 16
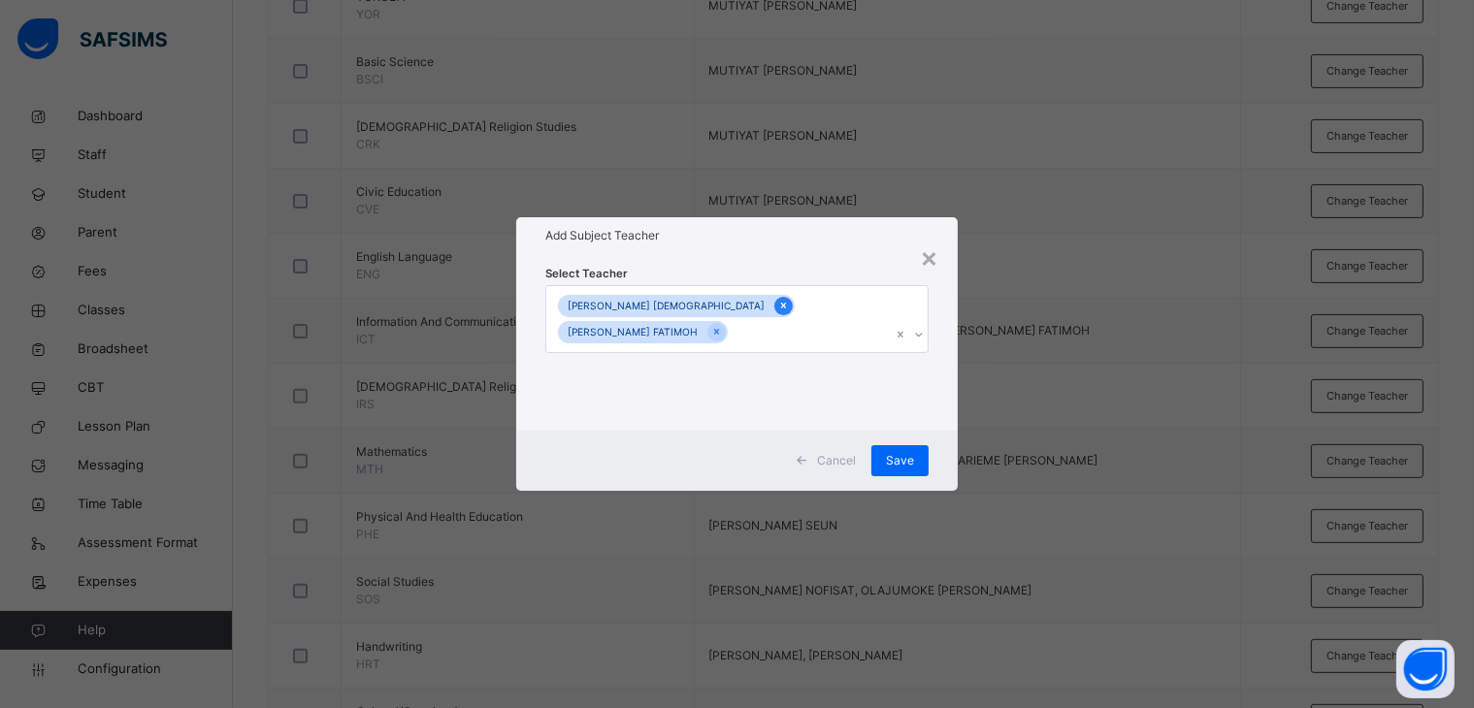
click at [778, 299] on icon at bounding box center [783, 306] width 11 height 14
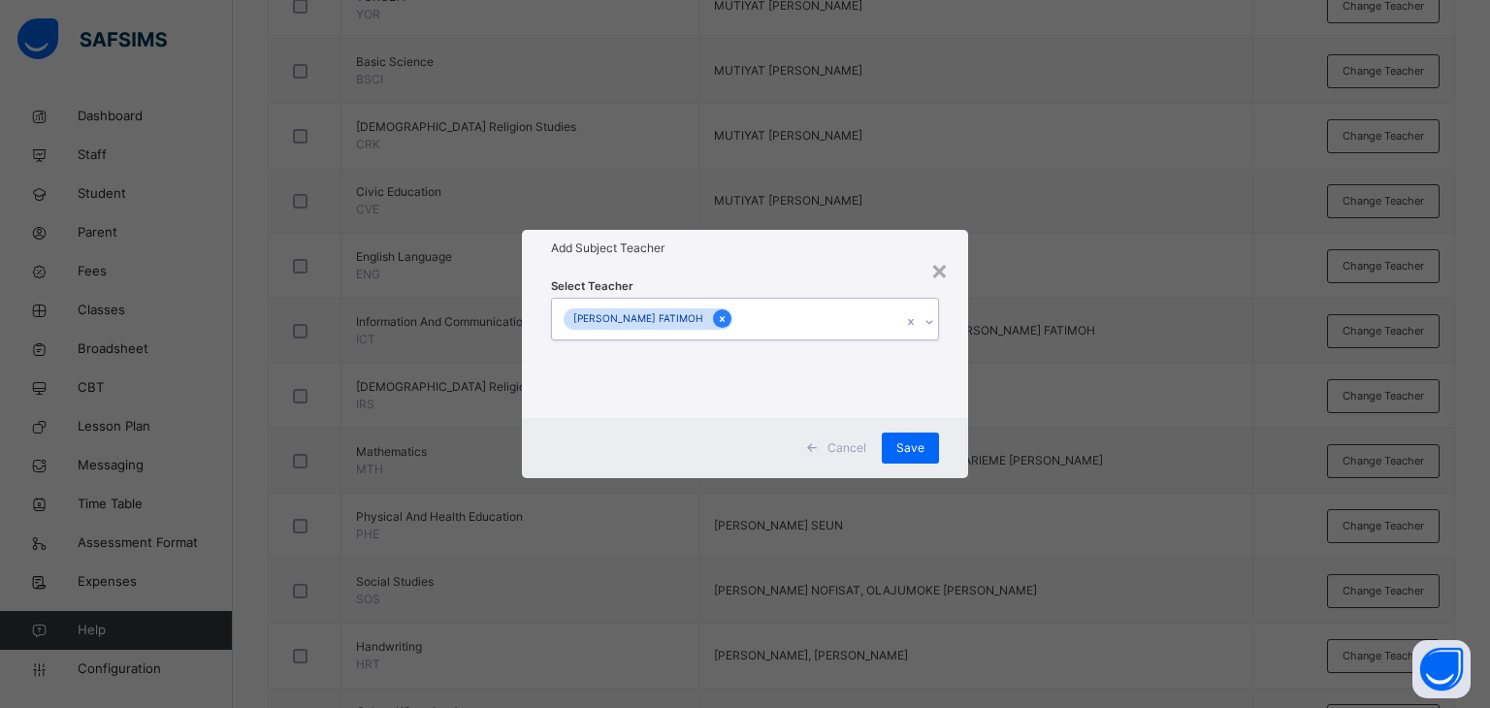
click at [725, 317] on icon at bounding box center [722, 319] width 5 height 6
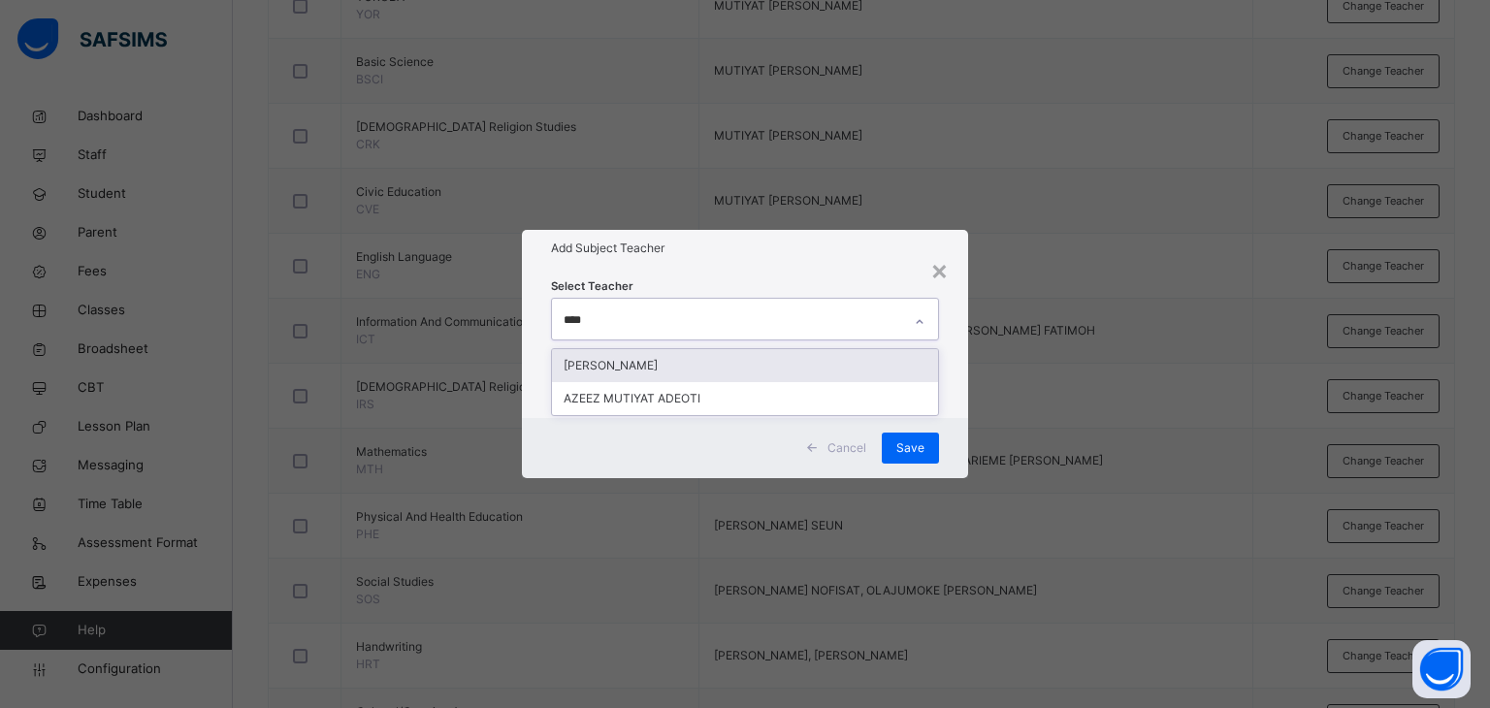
type input "*****"
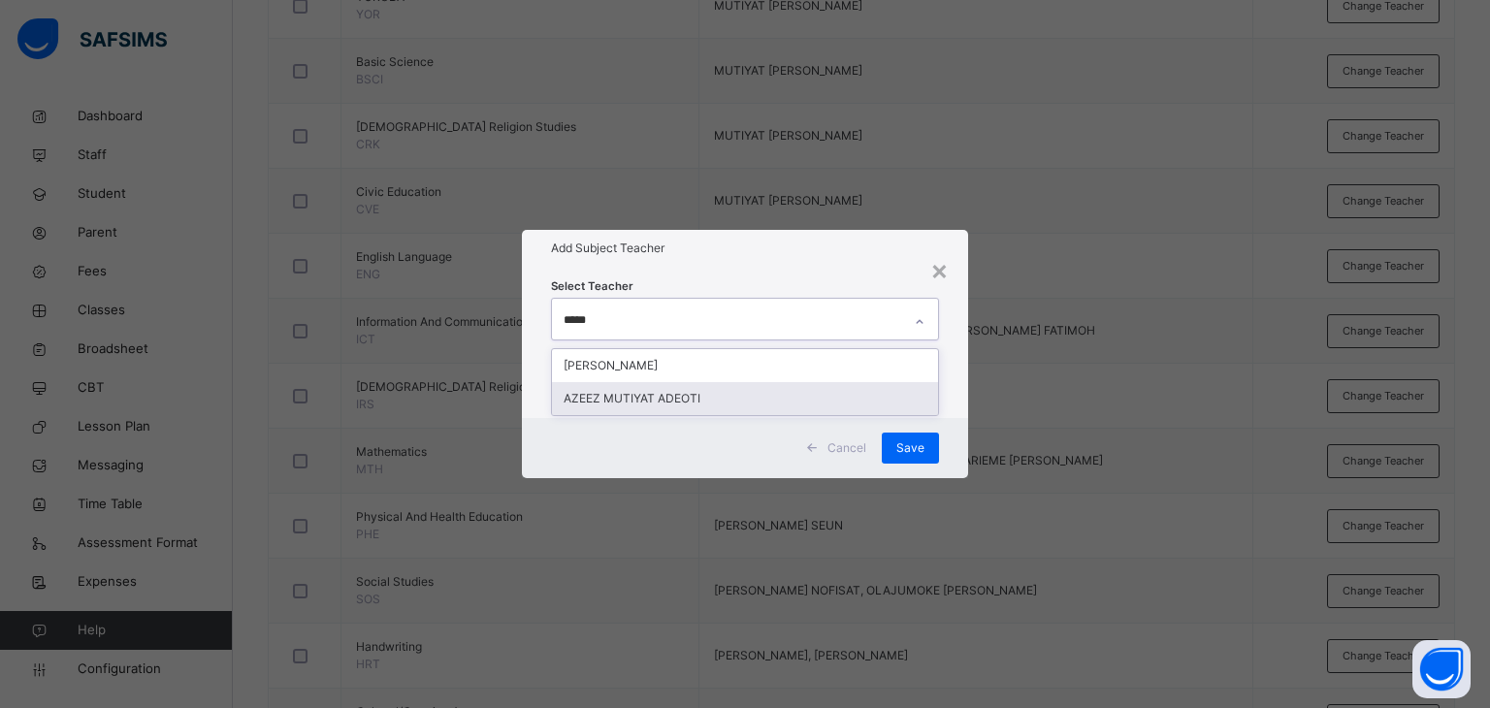
click at [613, 404] on div "AZEEZ MUTIYAT ADEOTI" at bounding box center [745, 398] width 387 height 33
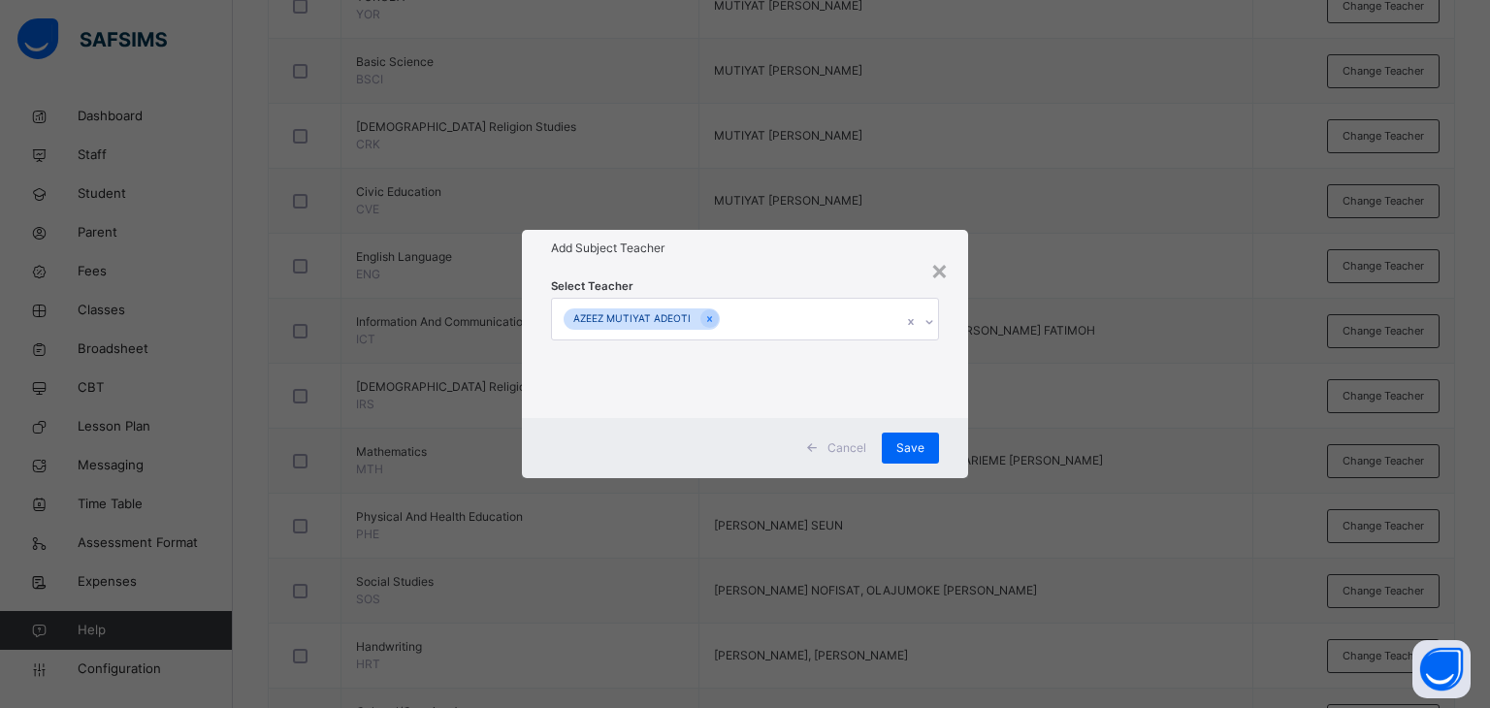
click at [733, 263] on div "Add Subject Teacher" at bounding box center [745, 248] width 447 height 37
click at [916, 442] on span "Save" at bounding box center [910, 447] width 28 height 17
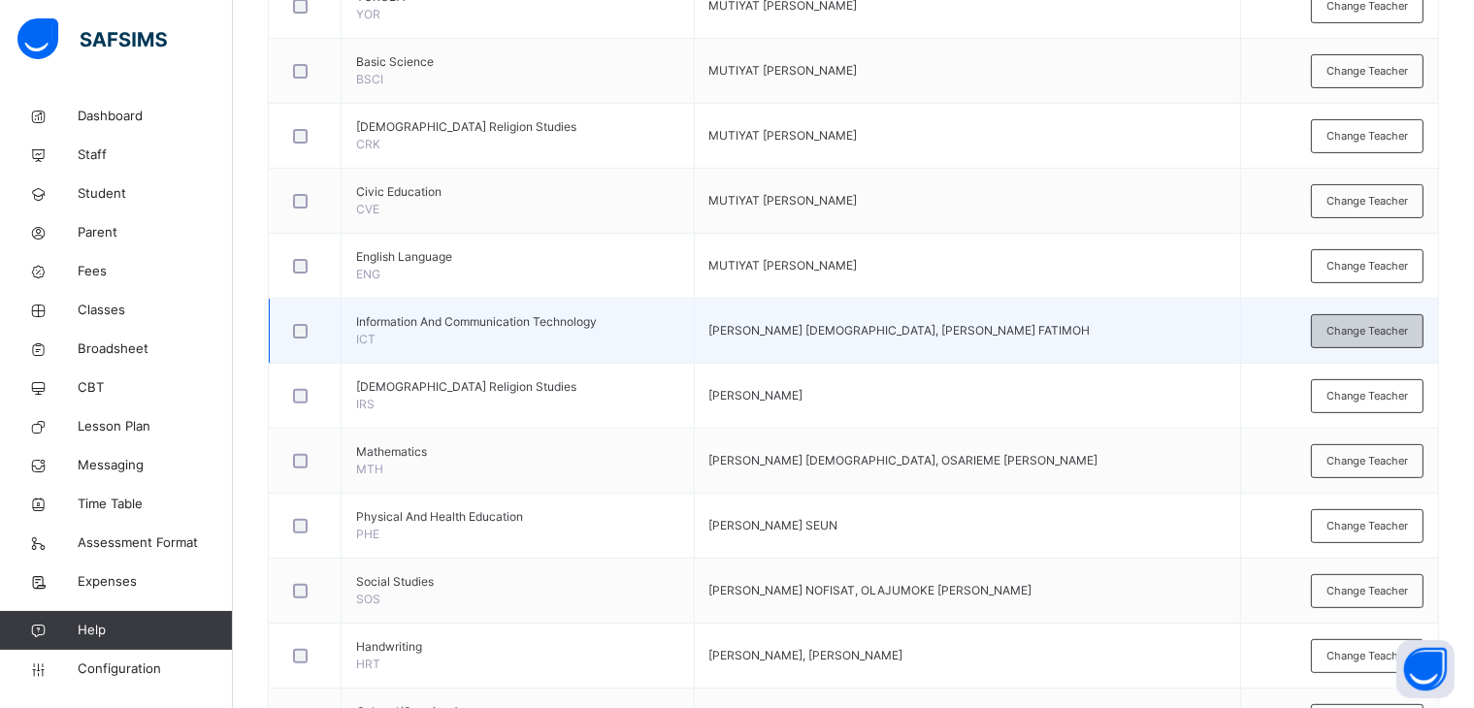
click at [1372, 323] on span "Change Teacher" at bounding box center [1366, 331] width 81 height 16
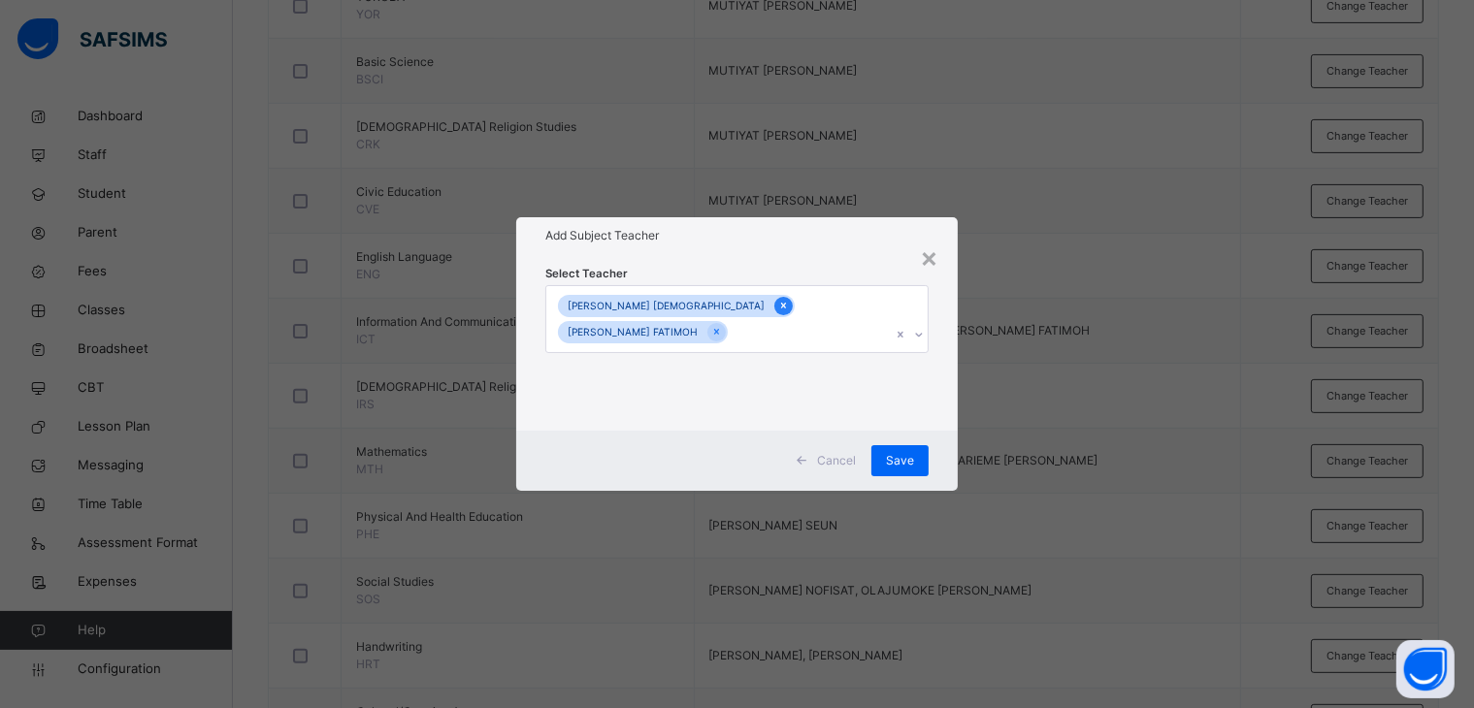
click at [778, 302] on icon at bounding box center [783, 306] width 11 height 14
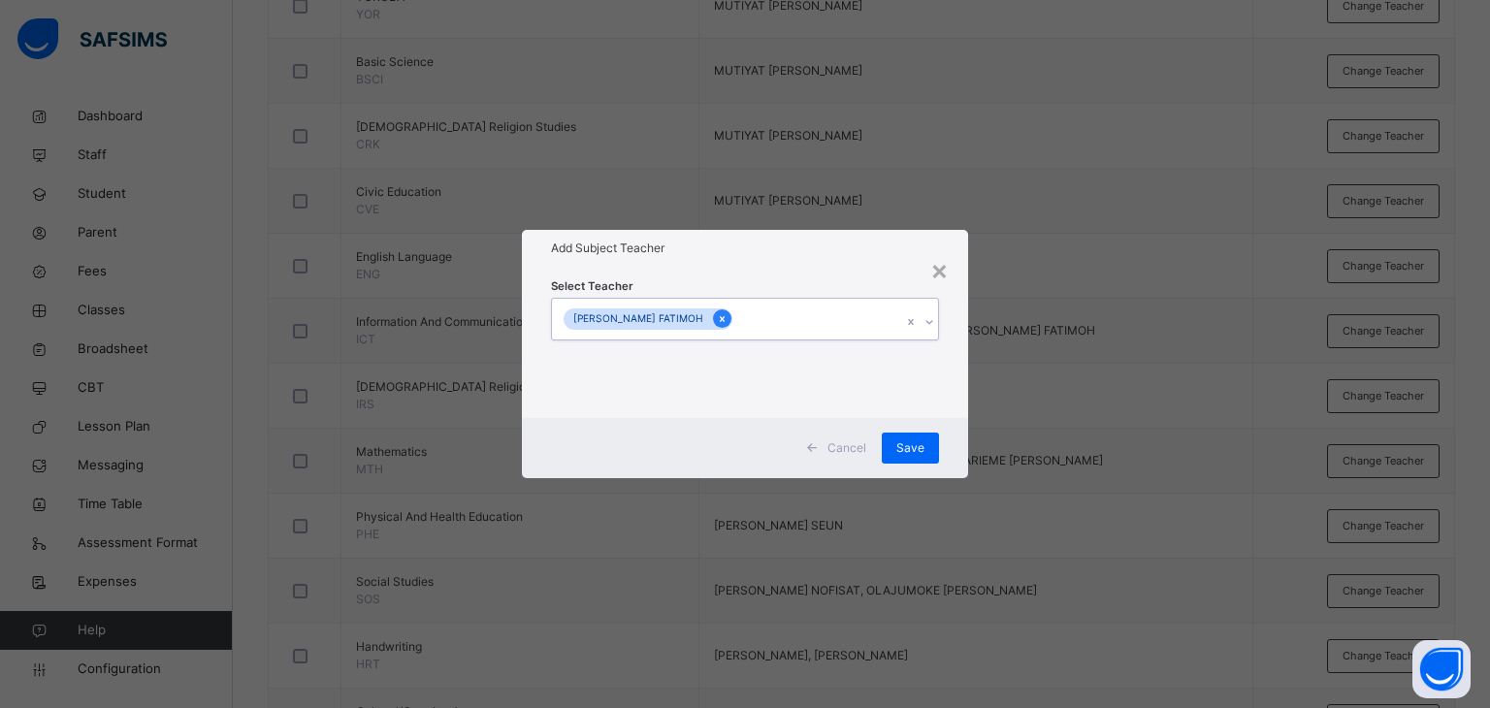
click at [728, 316] on icon at bounding box center [722, 319] width 11 height 14
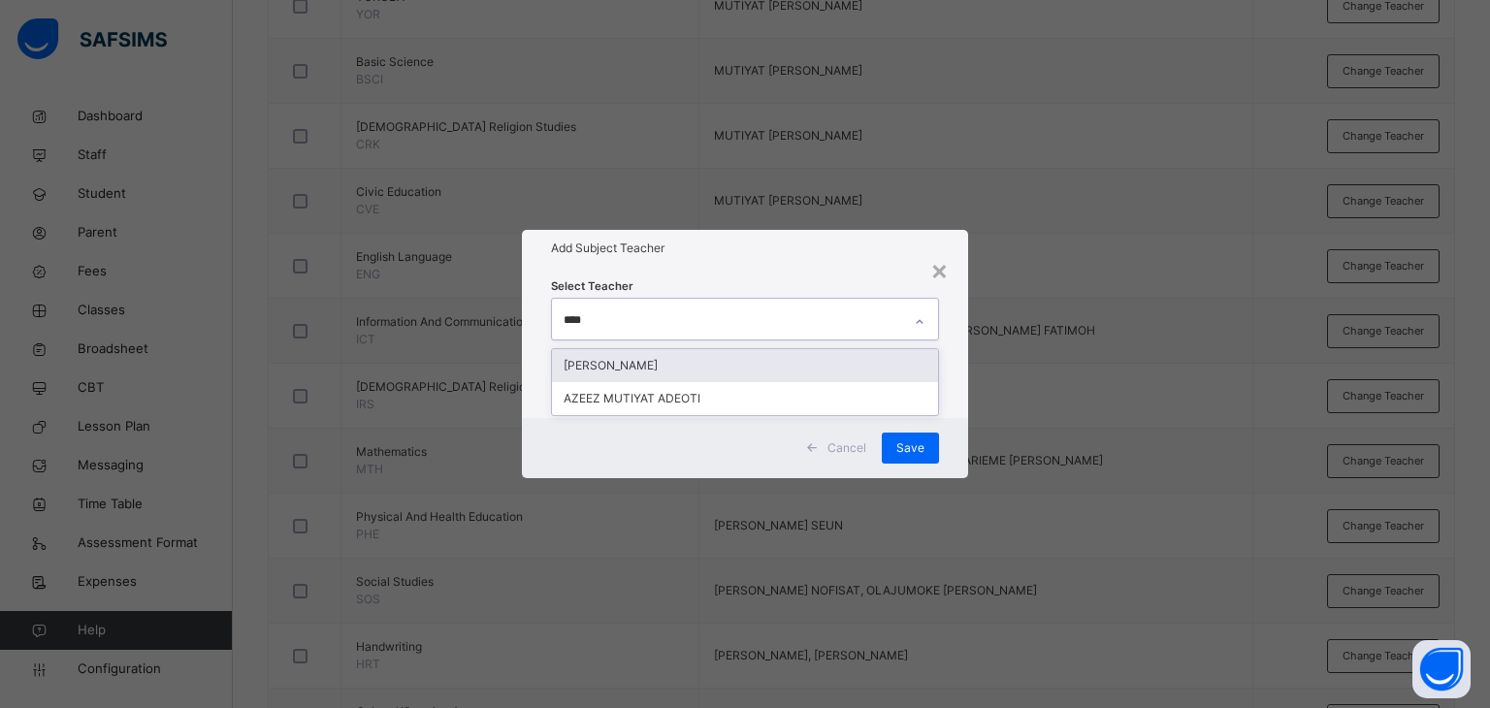
type input "*****"
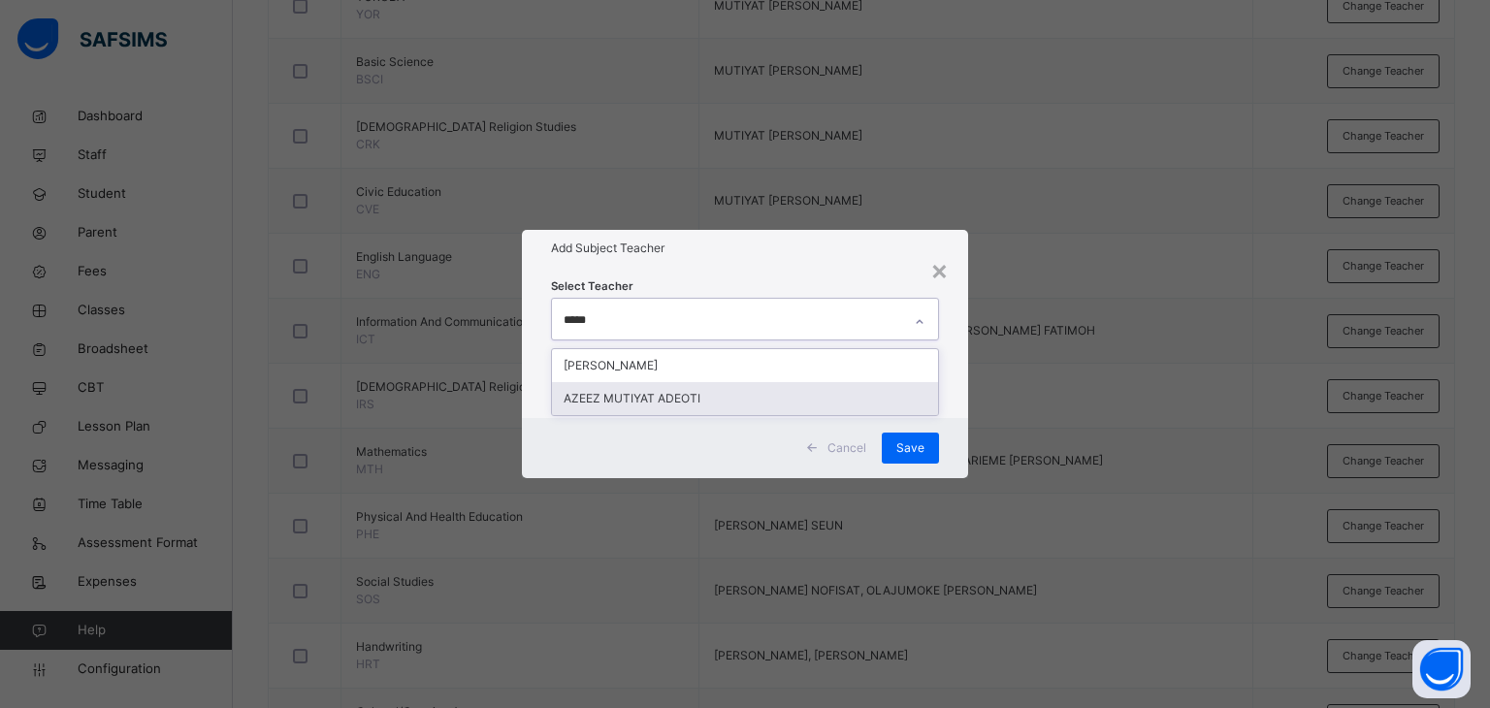
click at [674, 400] on div "AZEEZ MUTIYAT ADEOTI" at bounding box center [745, 398] width 387 height 33
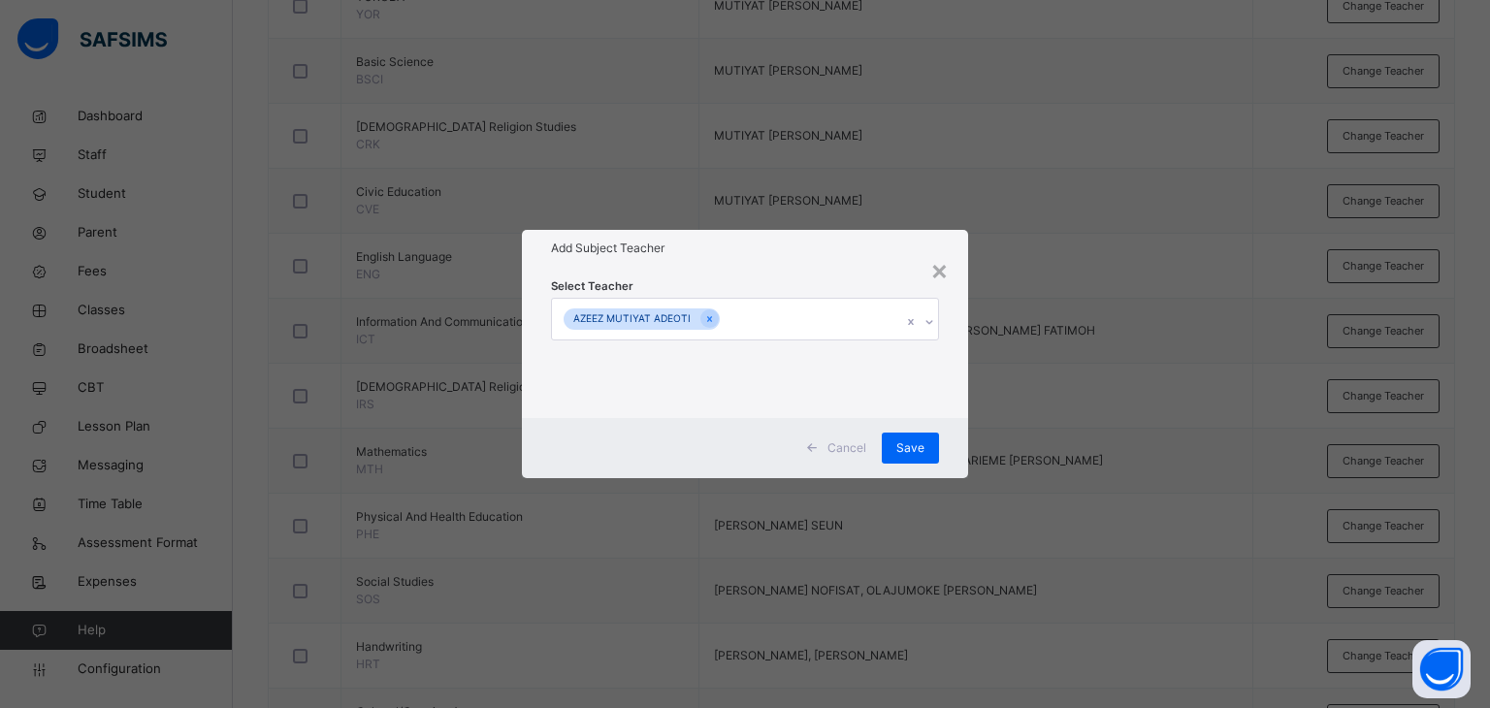
click at [745, 283] on div "Select Teacher [PERSON_NAME] [PERSON_NAME]" at bounding box center [745, 342] width 389 height 132
click at [912, 447] on span "Save" at bounding box center [910, 447] width 28 height 17
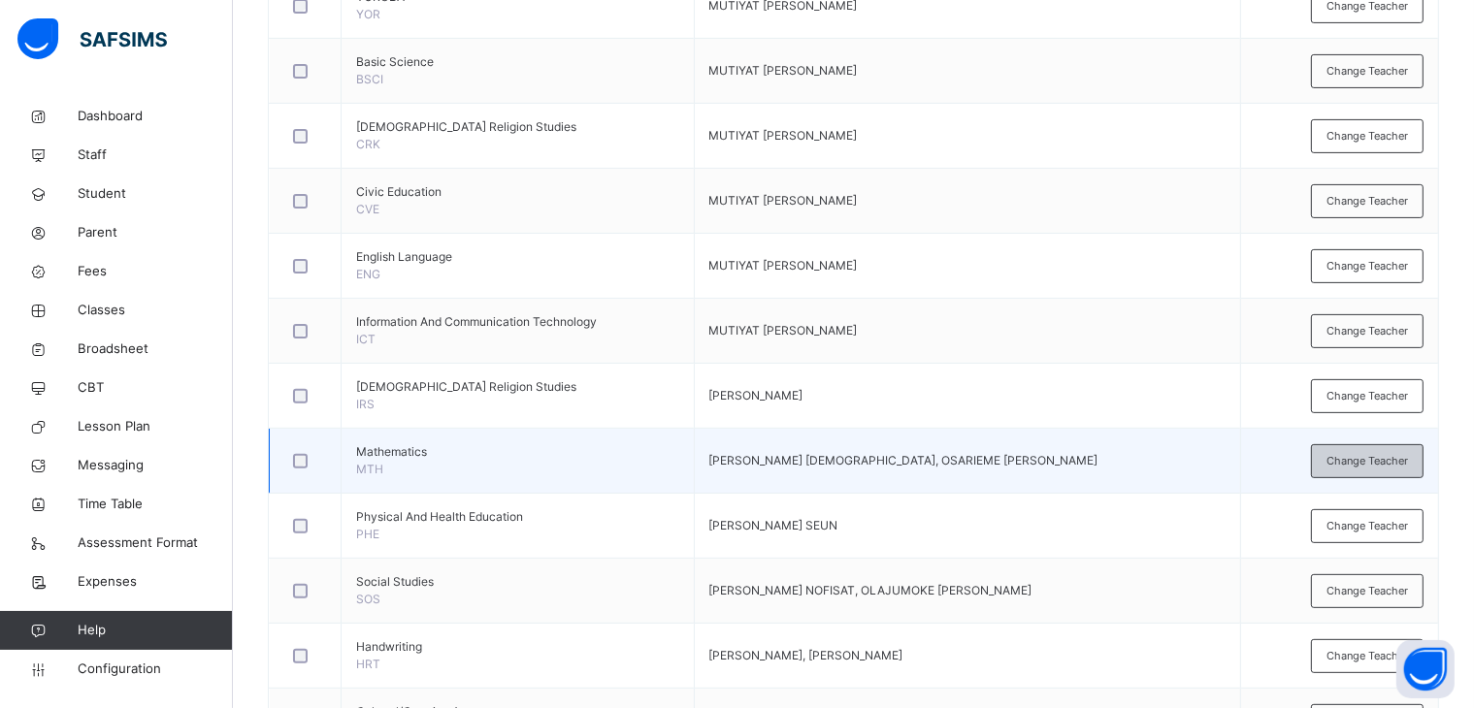
click at [1382, 457] on span "Change Teacher" at bounding box center [1366, 461] width 81 height 16
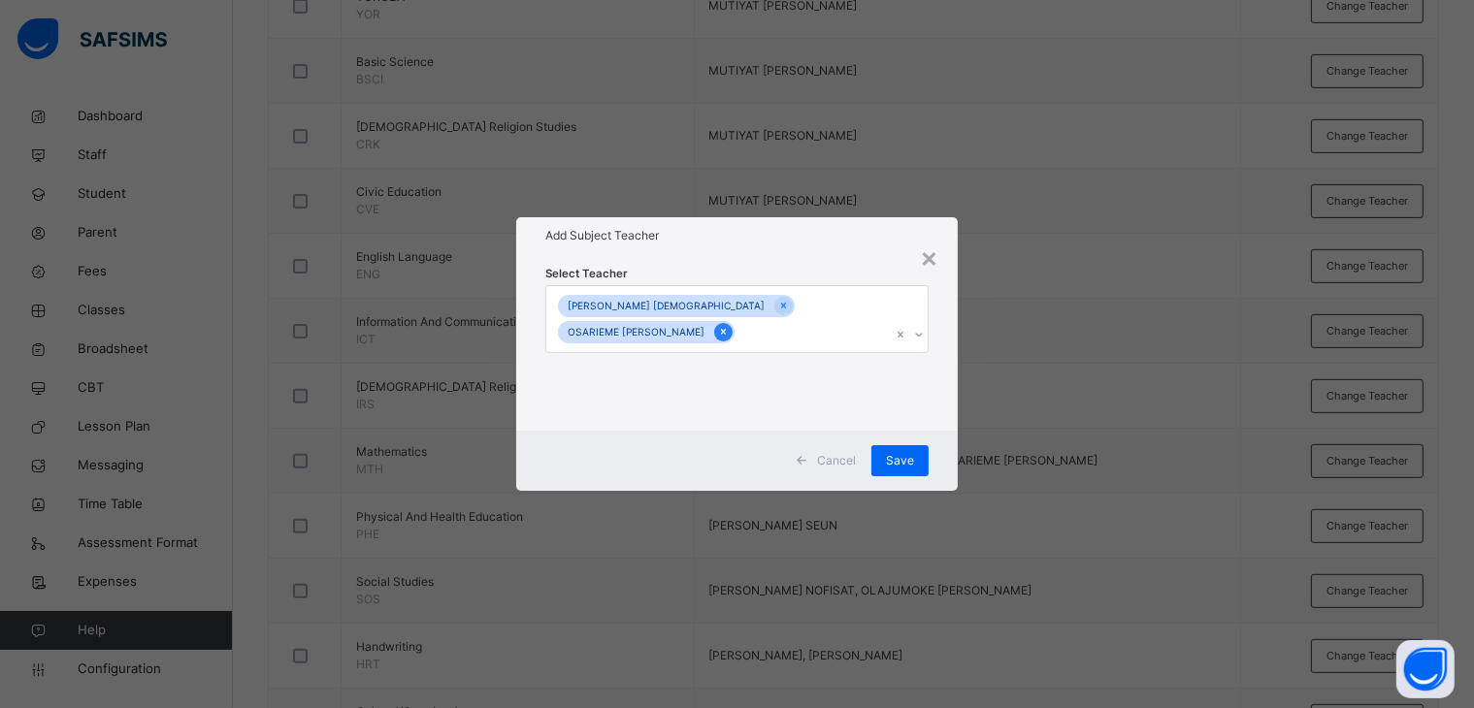
click at [732, 335] on div at bounding box center [723, 332] width 18 height 18
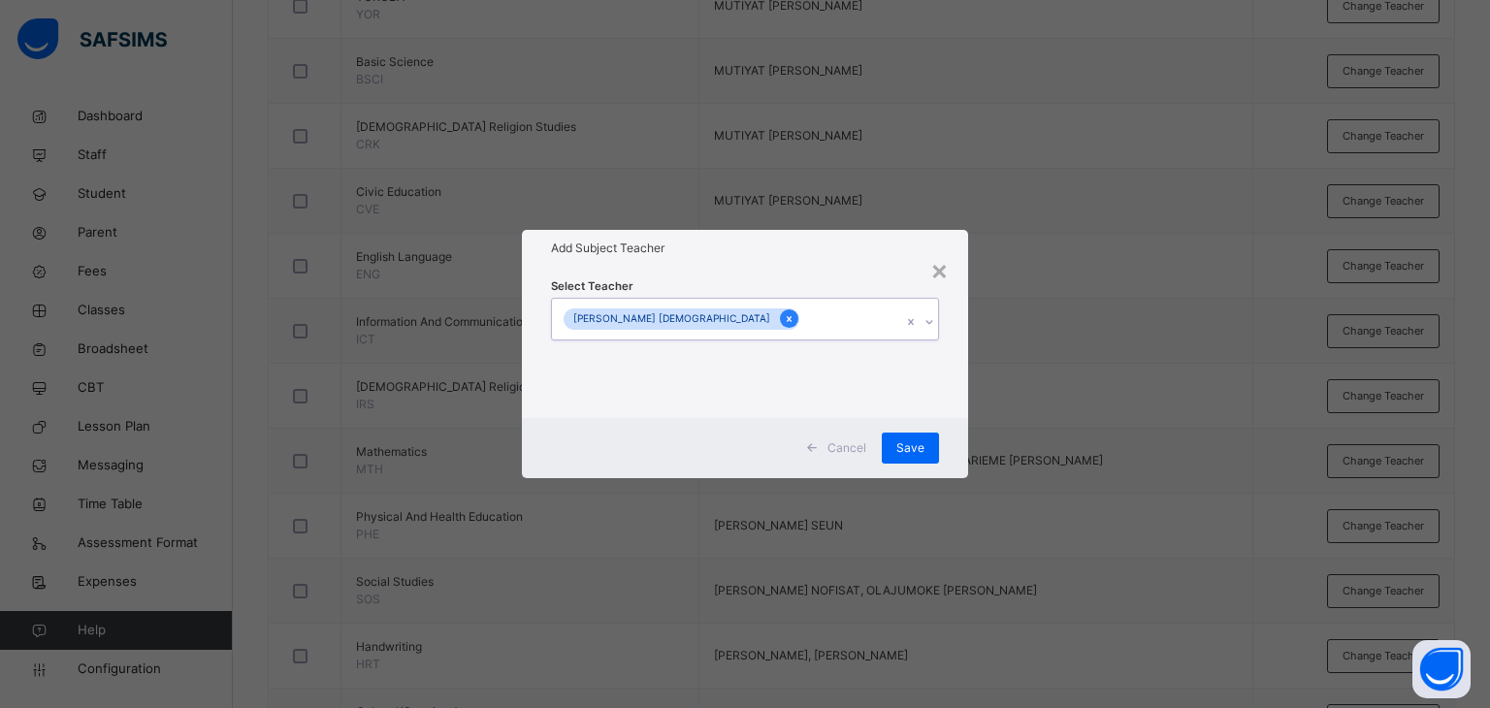
click at [784, 317] on icon at bounding box center [789, 319] width 11 height 14
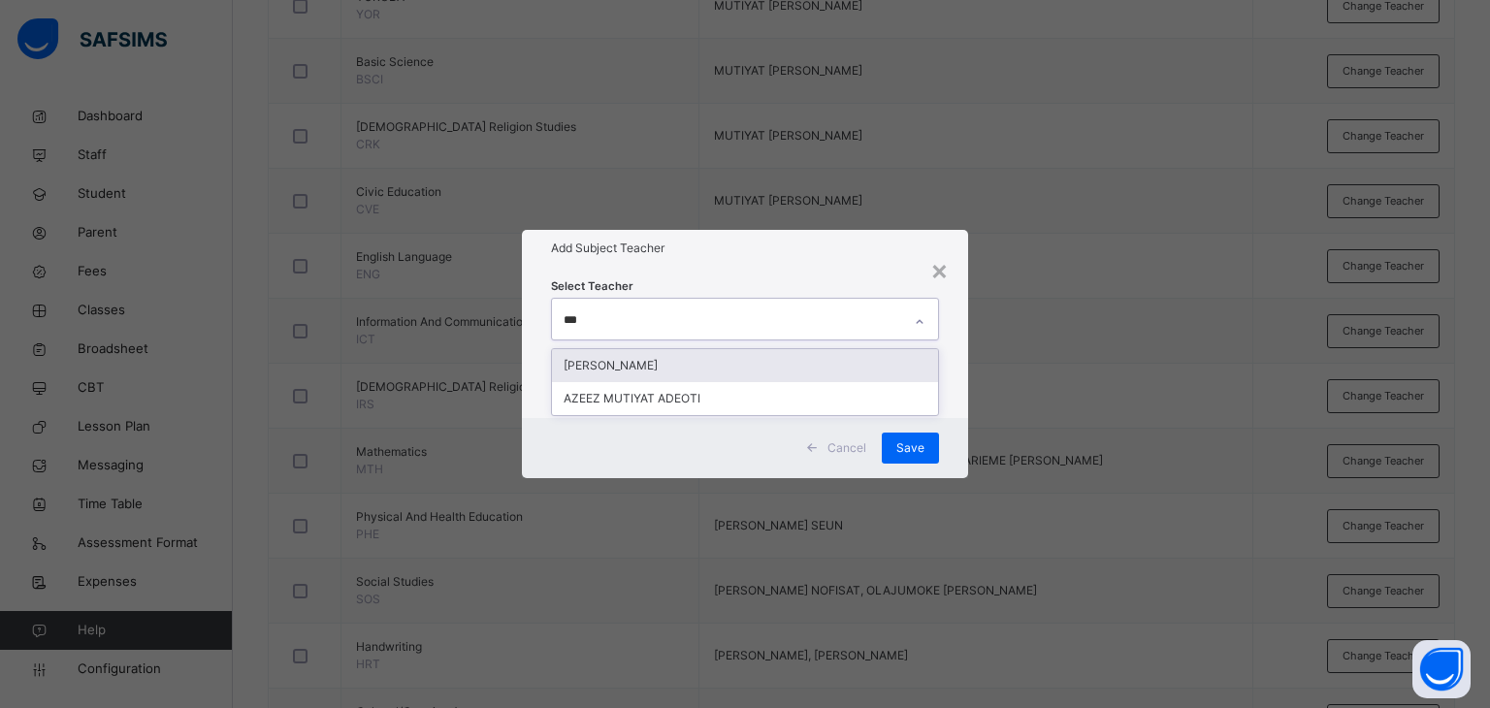
type input "****"
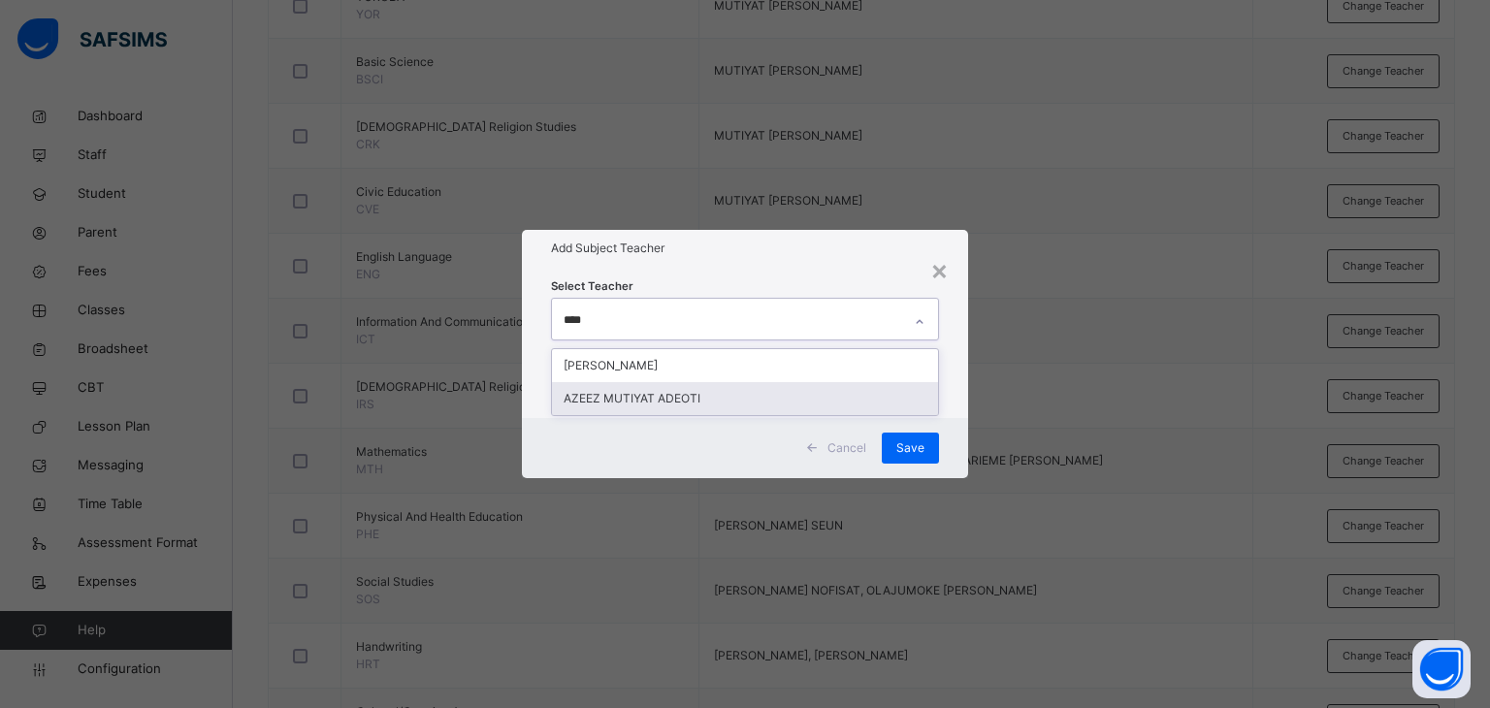
click at [618, 398] on div "AZEEZ MUTIYAT ADEOTI" at bounding box center [745, 398] width 387 height 33
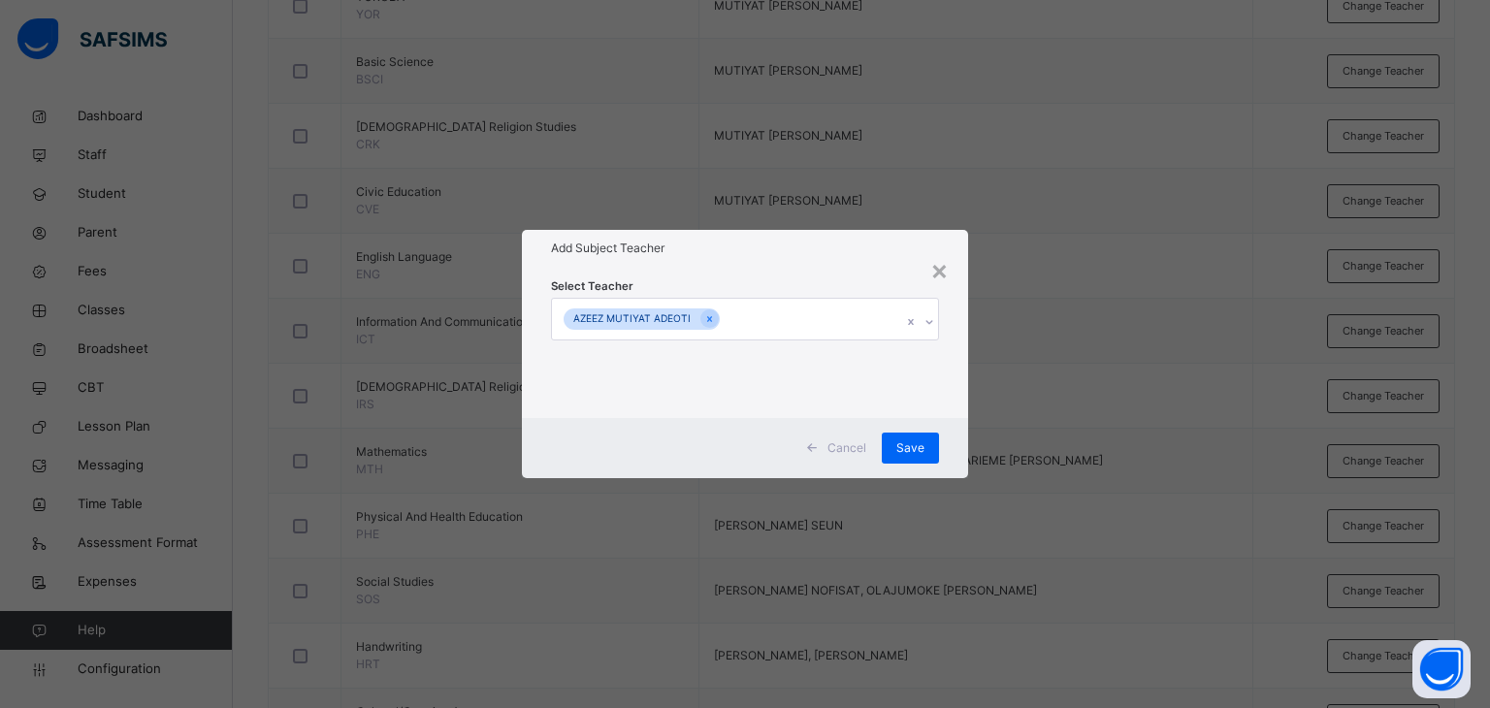
click at [714, 269] on div "Select Teacher [PERSON_NAME] [PERSON_NAME]" at bounding box center [745, 342] width 447 height 151
click at [901, 444] on span "Save" at bounding box center [910, 447] width 28 height 17
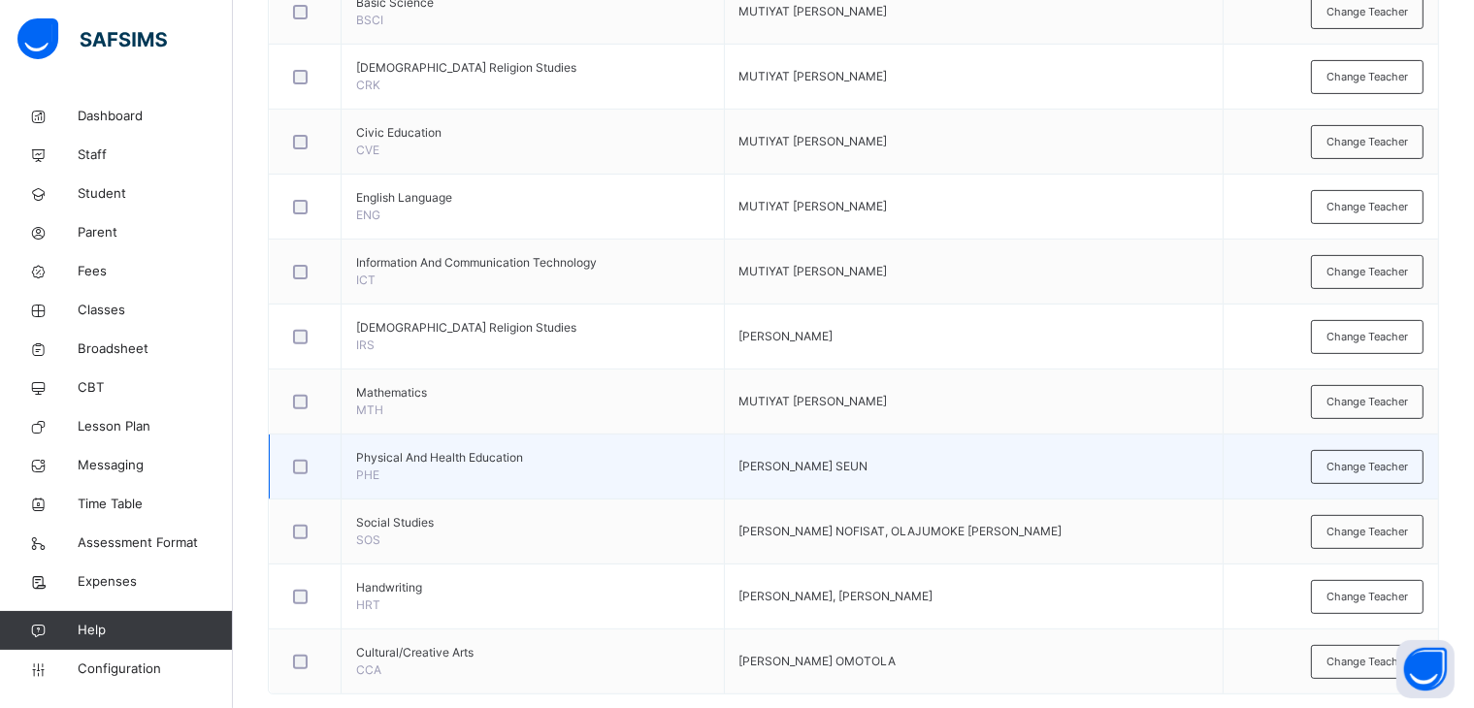
scroll to position [673, 0]
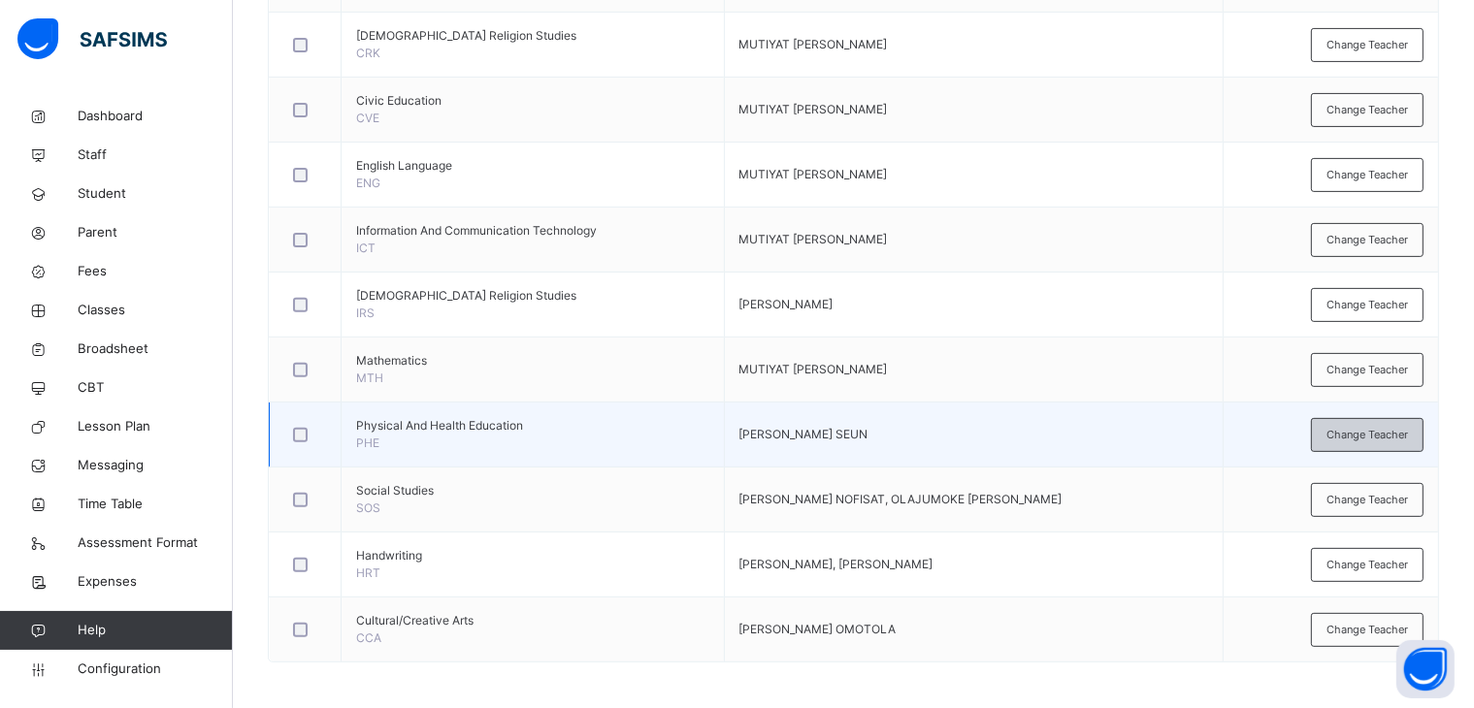
click at [1390, 428] on span "Change Teacher" at bounding box center [1366, 435] width 81 height 16
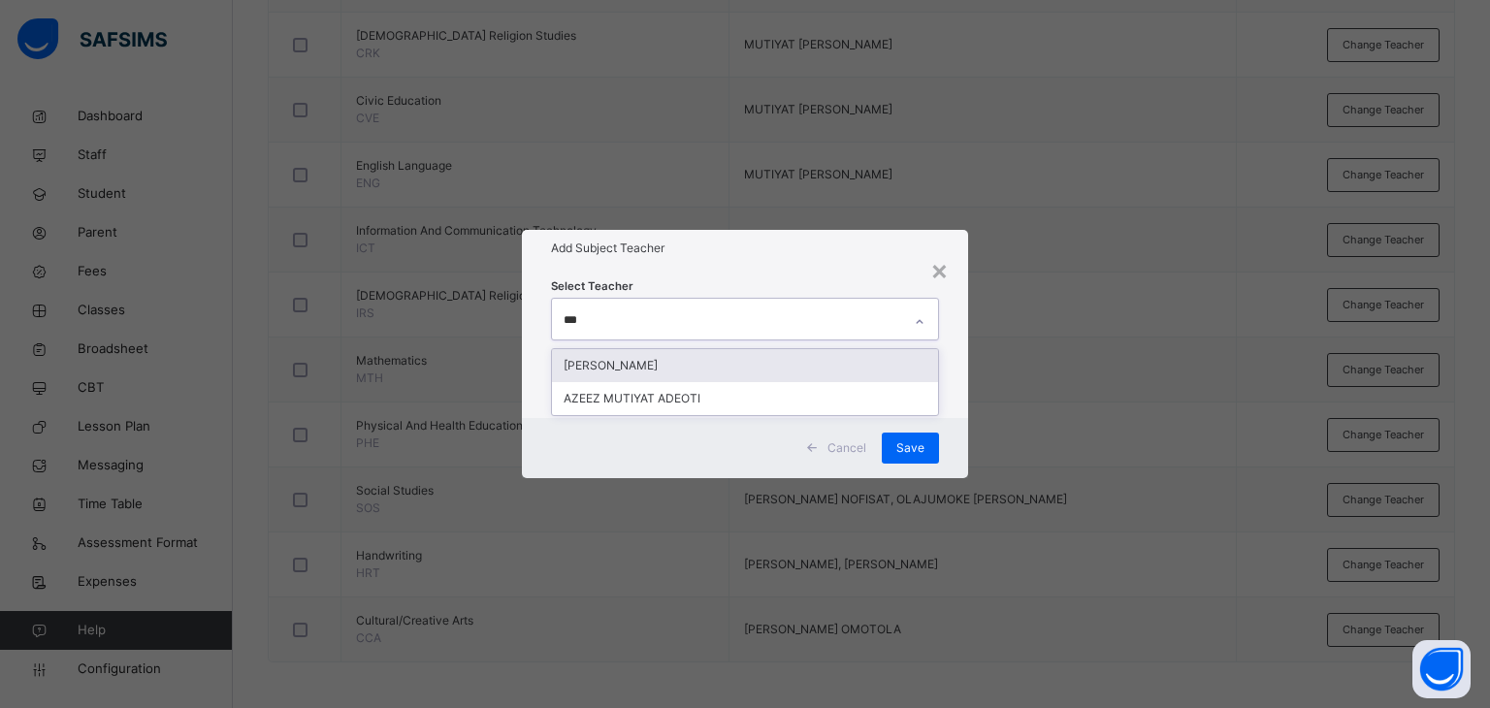
type input "****"
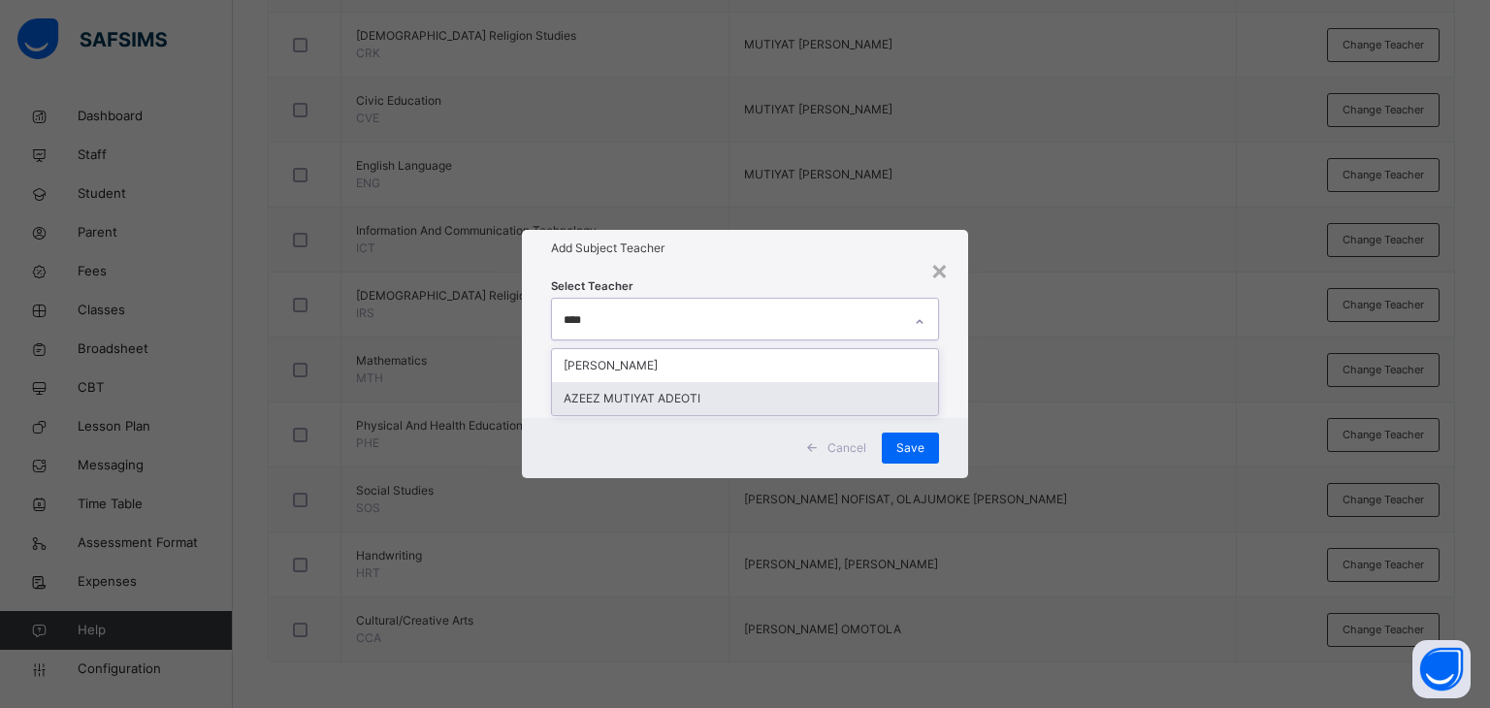
click at [683, 394] on div "AZEEZ MUTIYAT ADEOTI" at bounding box center [745, 398] width 387 height 33
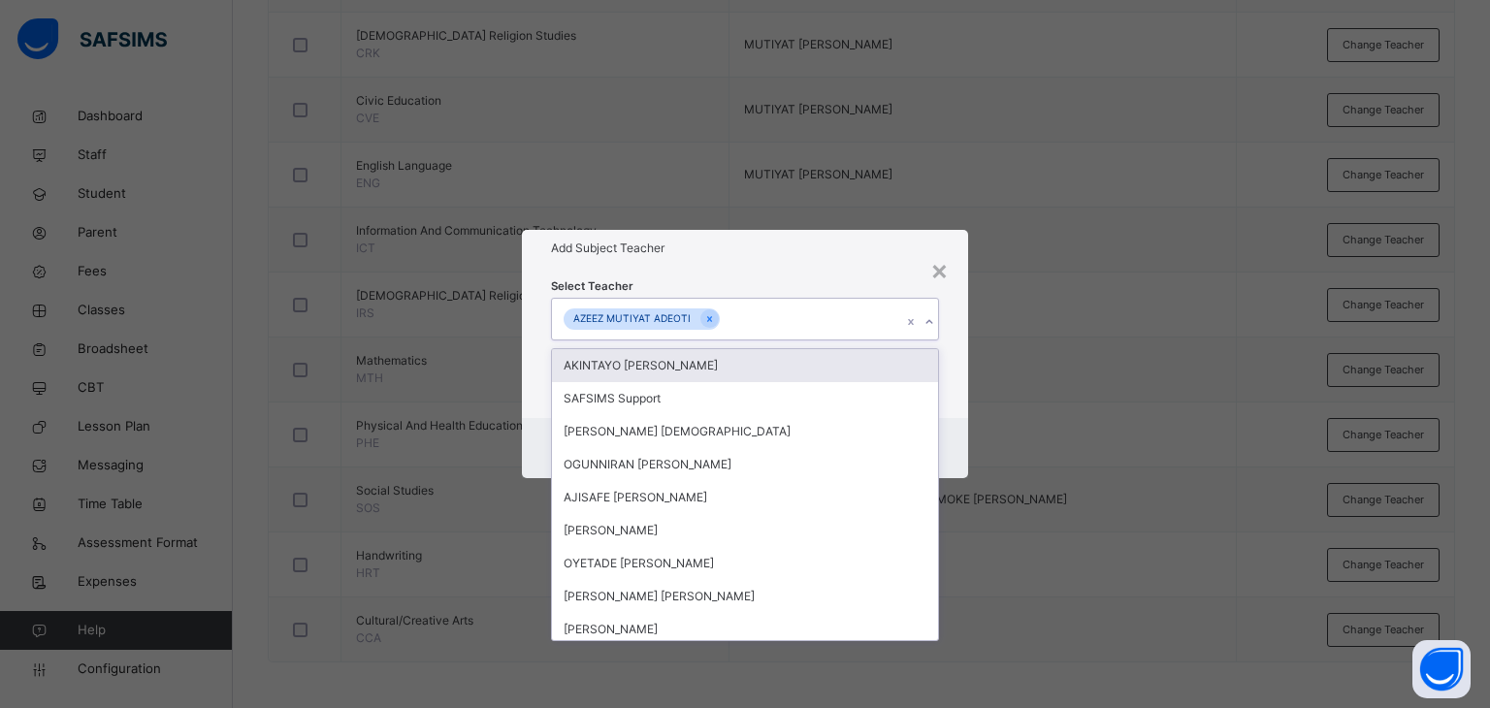
click at [808, 269] on div "Select Teacher option [PERSON_NAME] [PERSON_NAME], selected. option AKINTAYO [P…" at bounding box center [745, 342] width 447 height 151
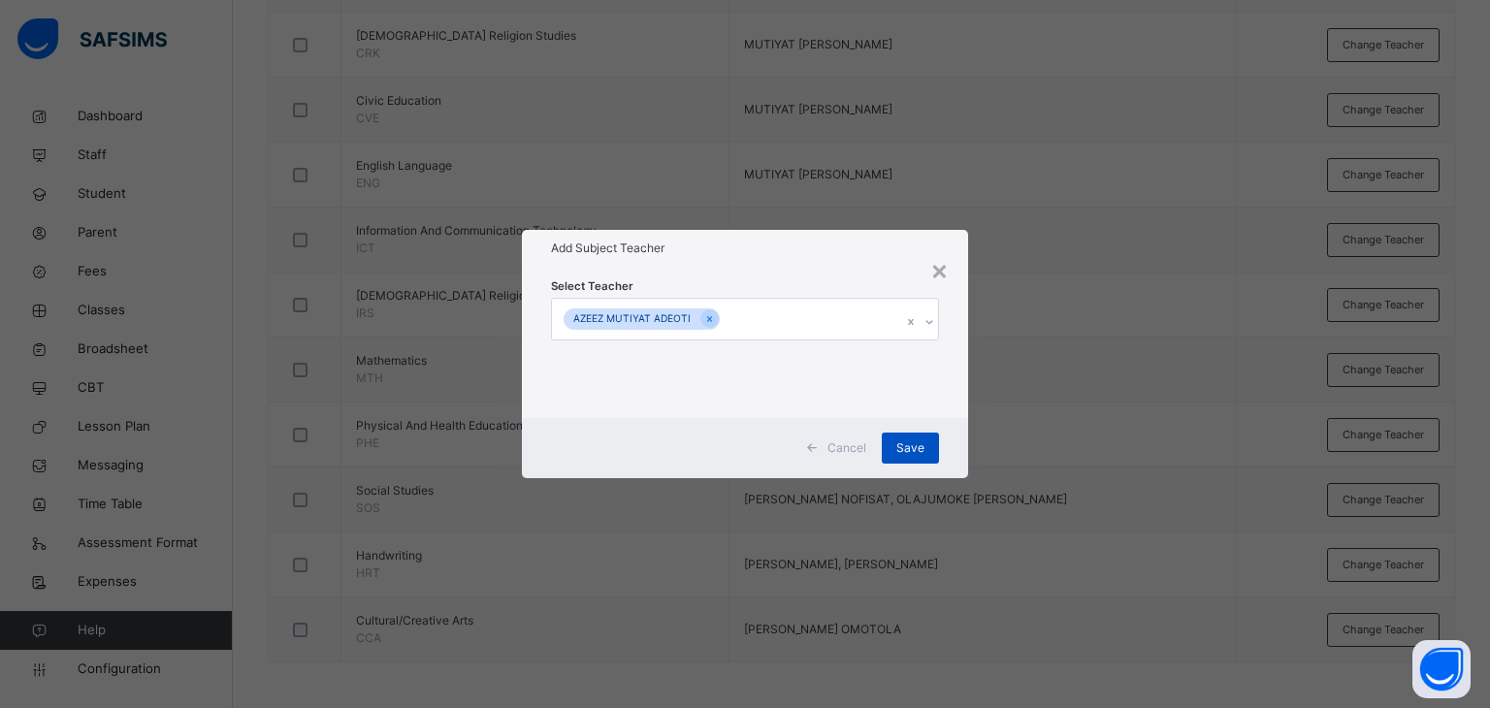
click at [908, 444] on span "Save" at bounding box center [910, 447] width 28 height 17
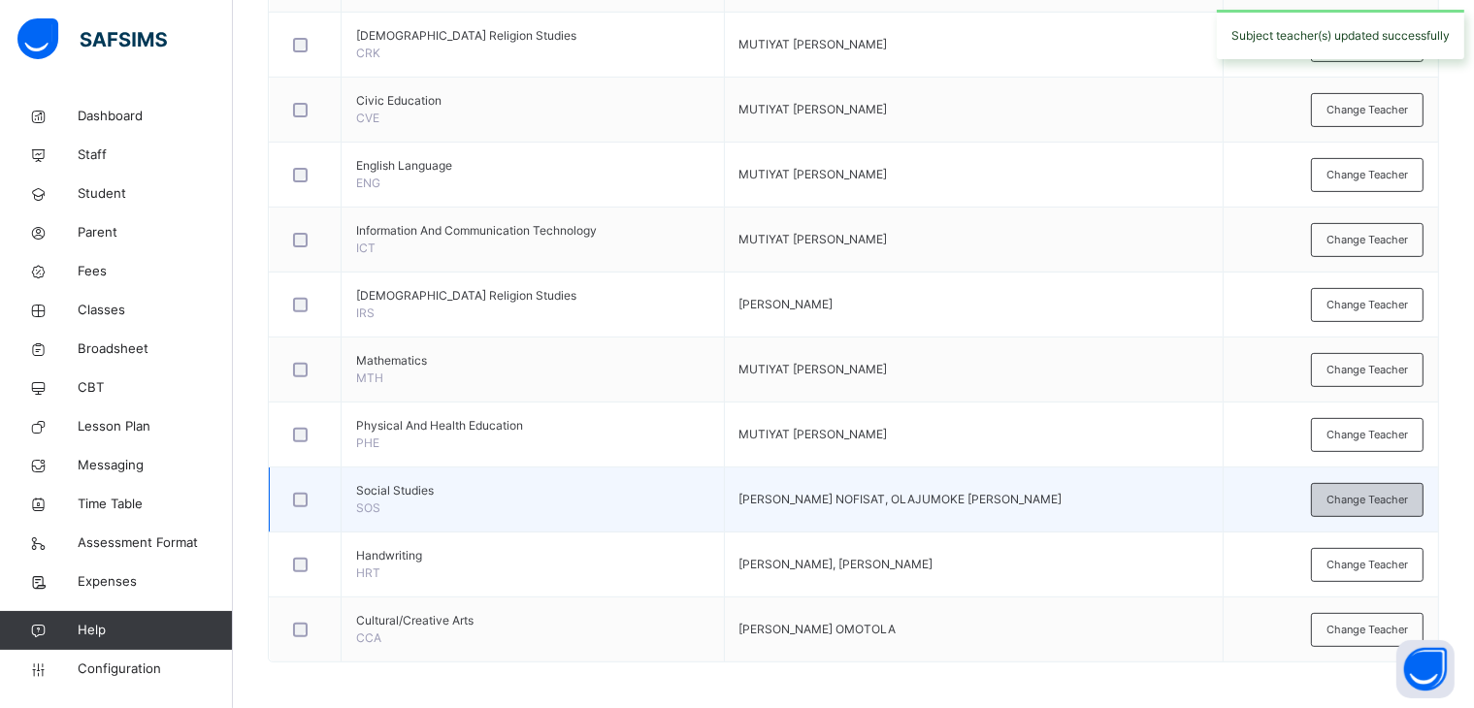
click at [1362, 502] on span "Change Teacher" at bounding box center [1366, 500] width 81 height 16
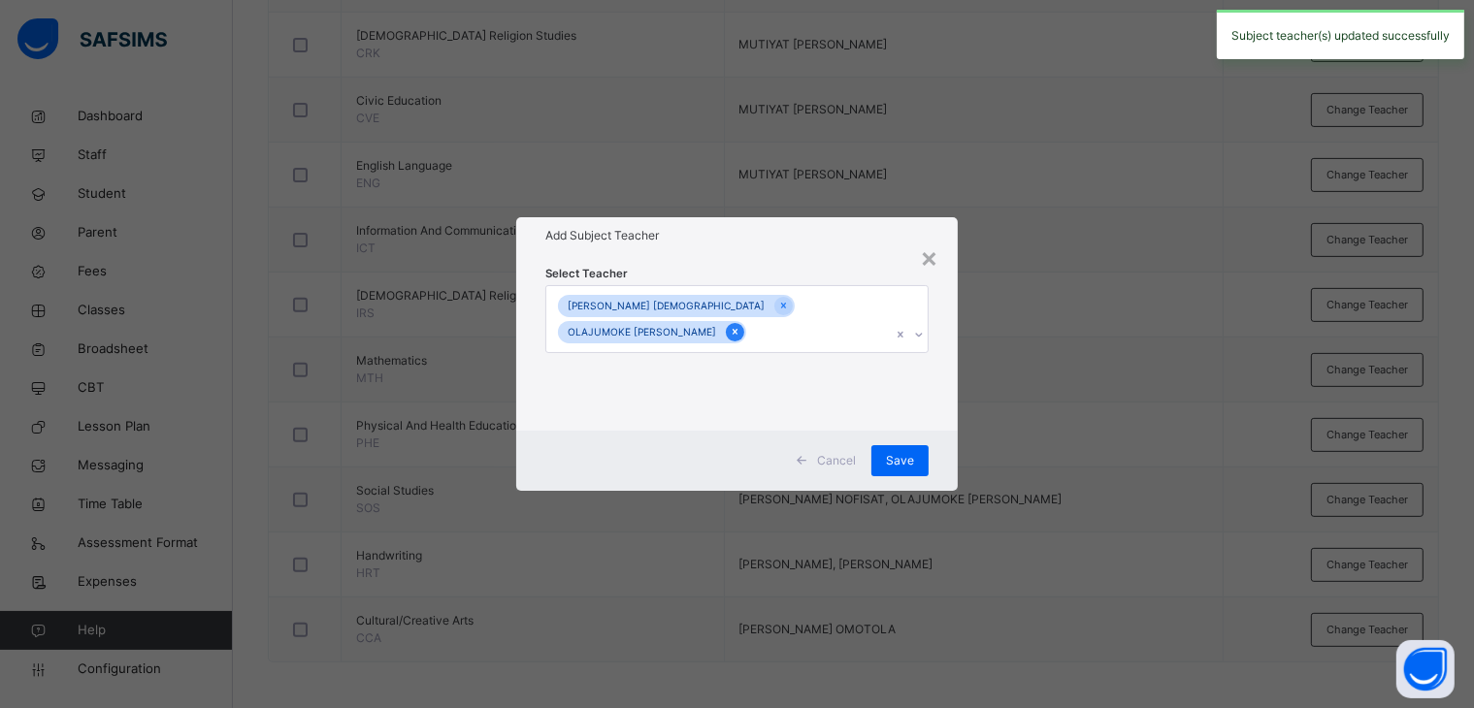
click at [730, 332] on icon at bounding box center [735, 332] width 11 height 14
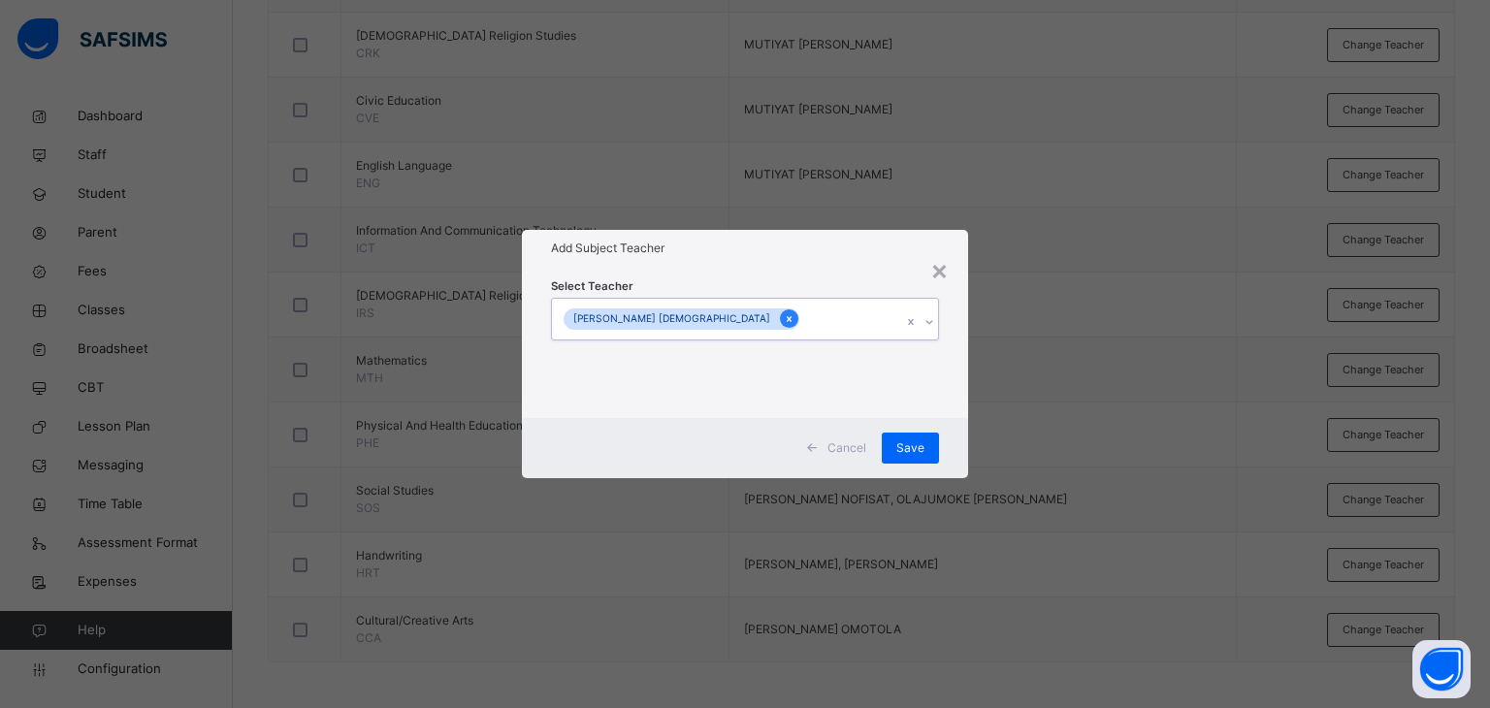
click at [784, 319] on icon at bounding box center [789, 319] width 11 height 14
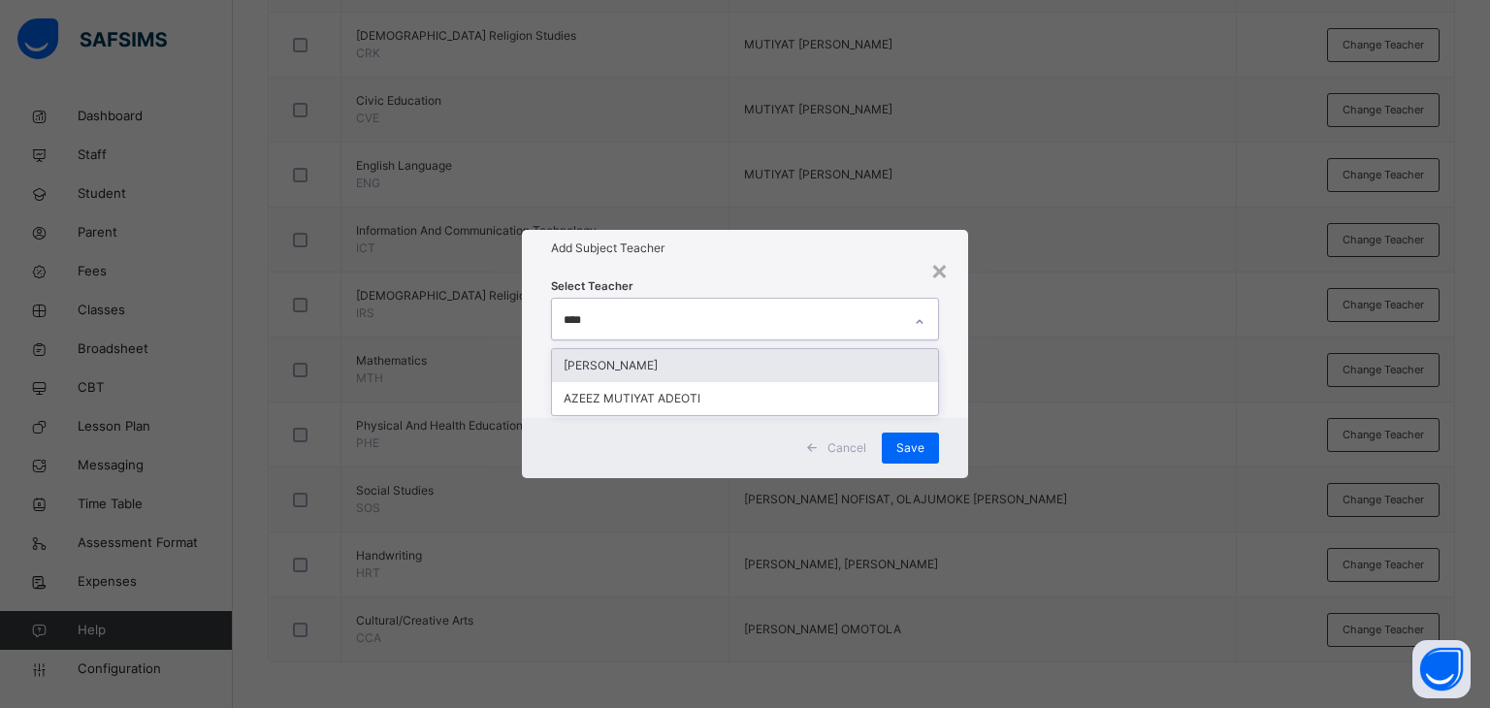
type input "*****"
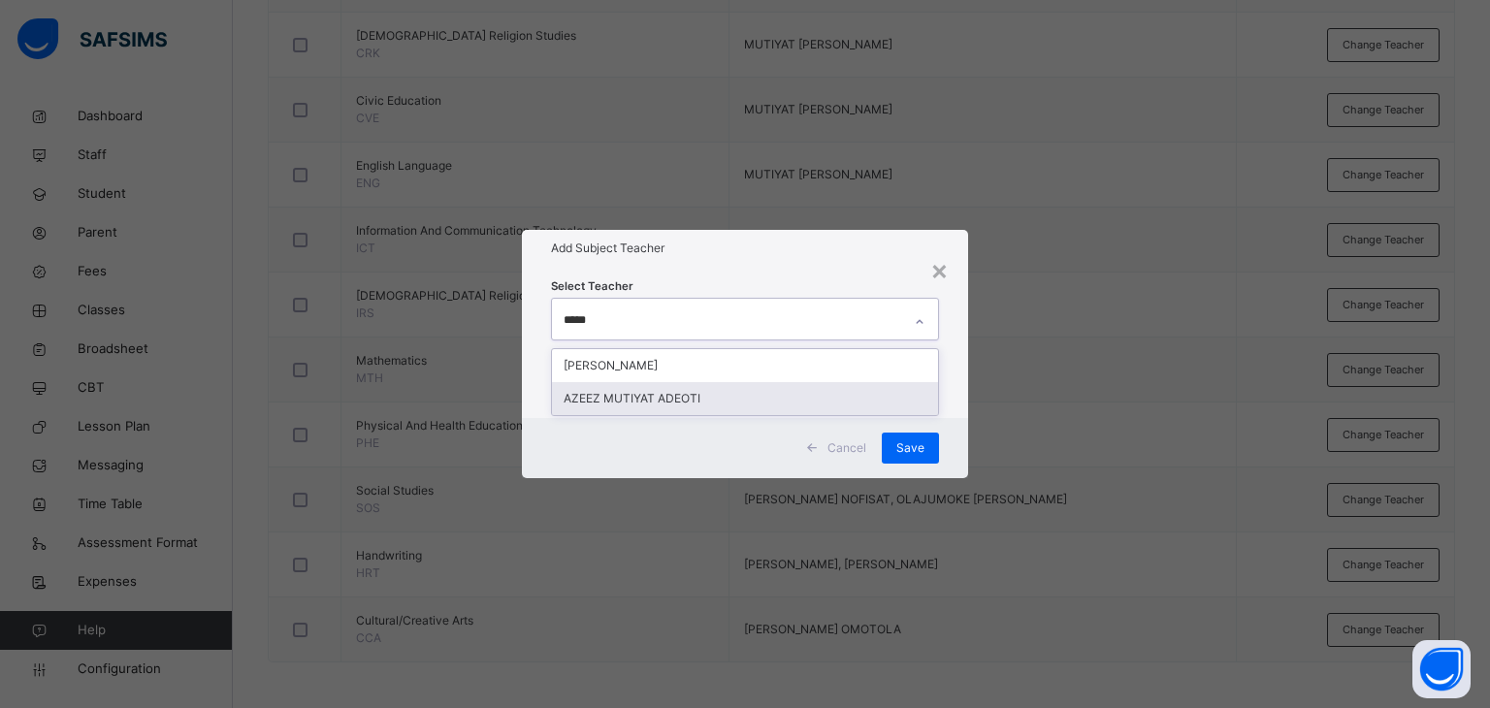
click at [631, 401] on div "AZEEZ MUTIYAT ADEOTI" at bounding box center [745, 398] width 387 height 33
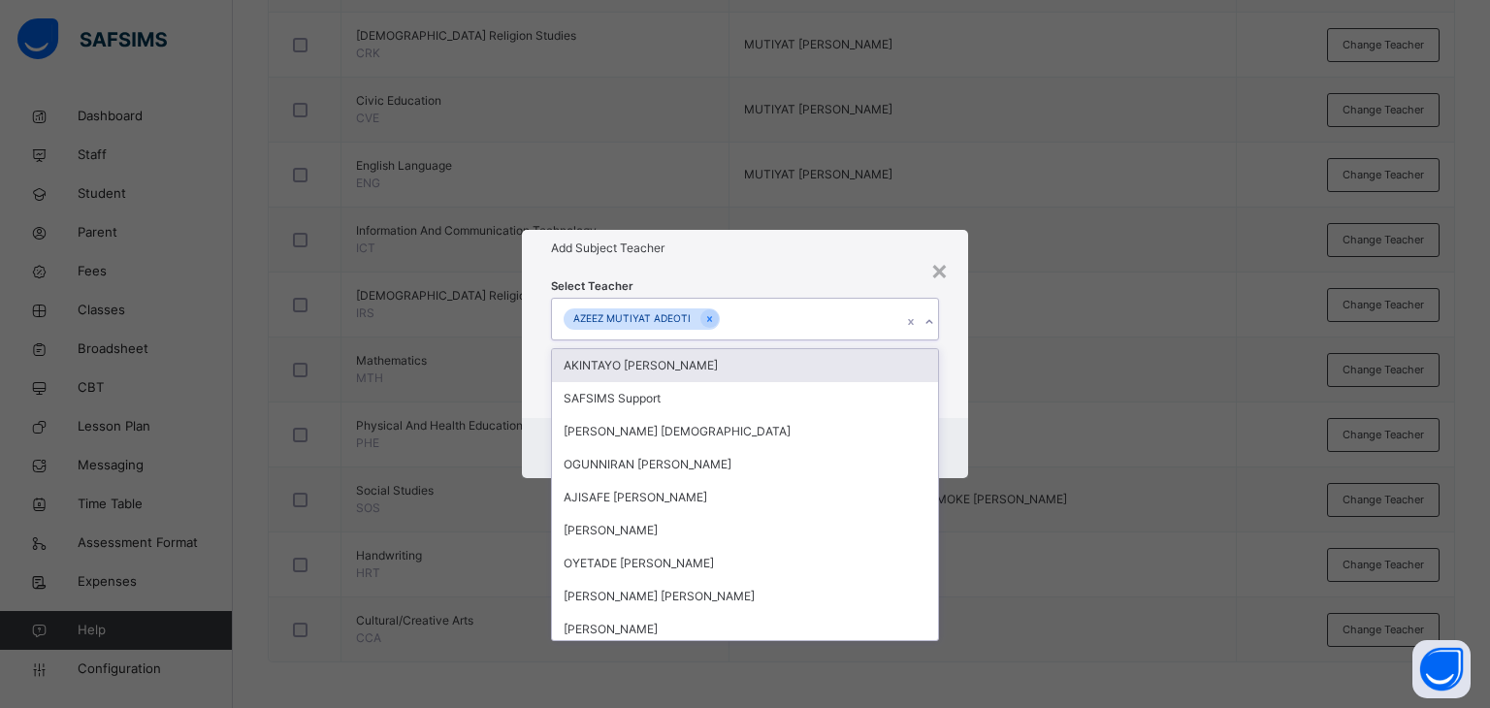
click at [780, 270] on div "Select Teacher option [PERSON_NAME] [PERSON_NAME], selected. option AKINTAYO [P…" at bounding box center [745, 342] width 447 height 151
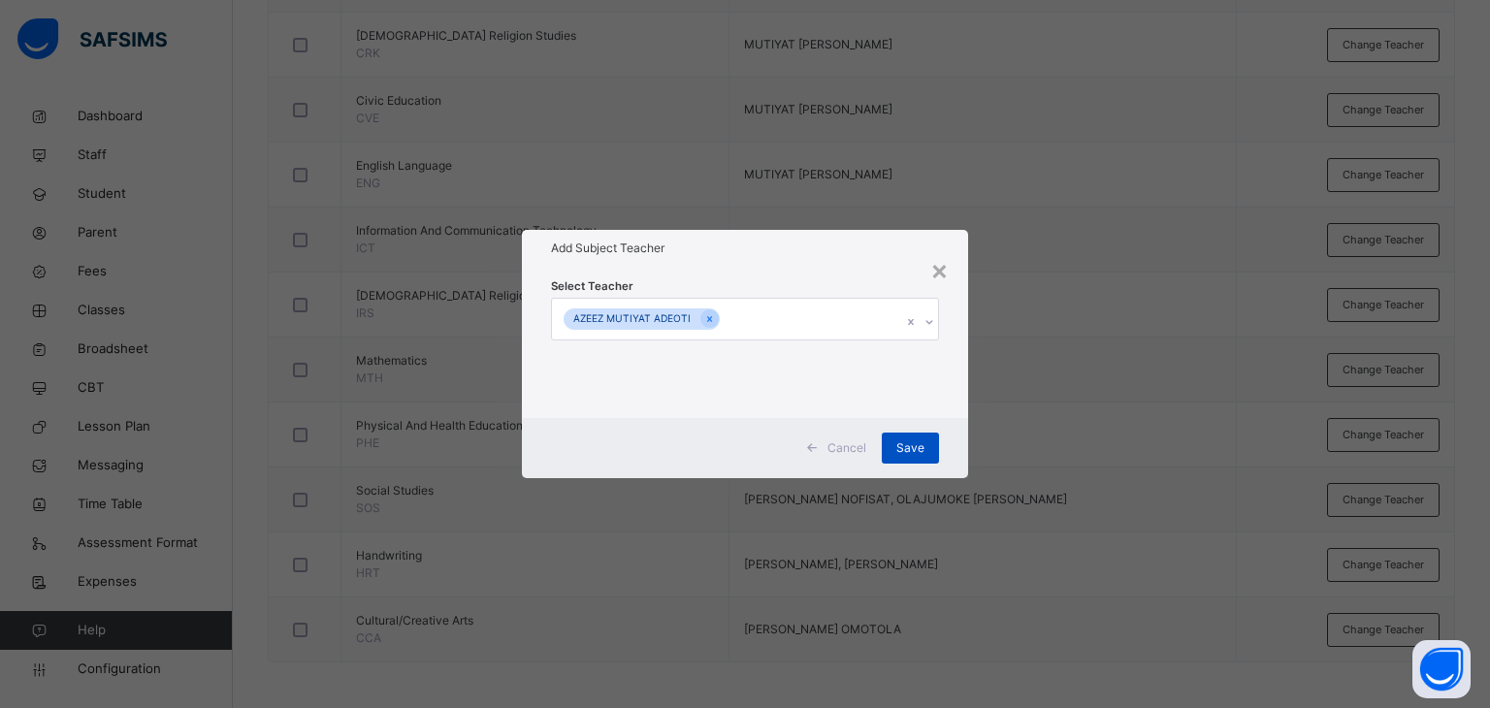
click at [909, 451] on span "Save" at bounding box center [910, 447] width 28 height 17
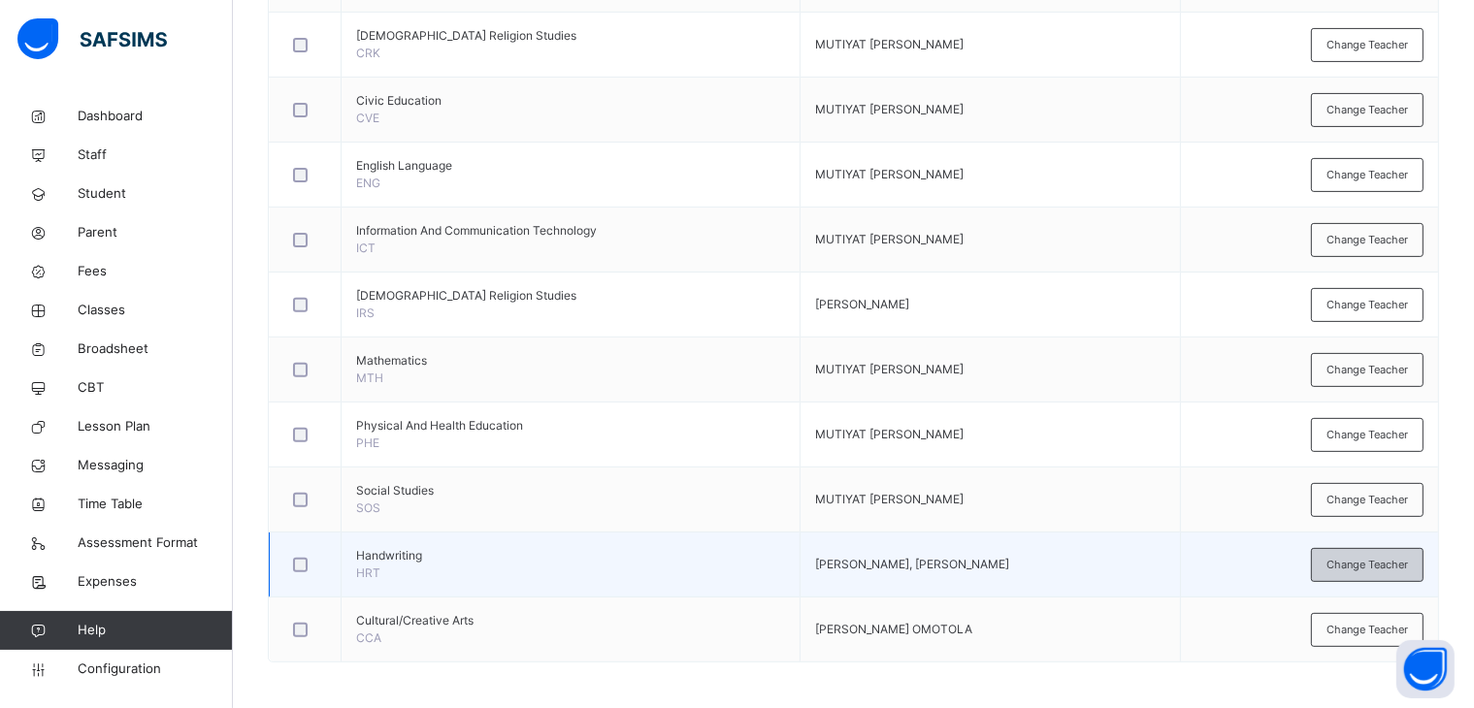
click at [1388, 560] on span "Change Teacher" at bounding box center [1366, 565] width 81 height 16
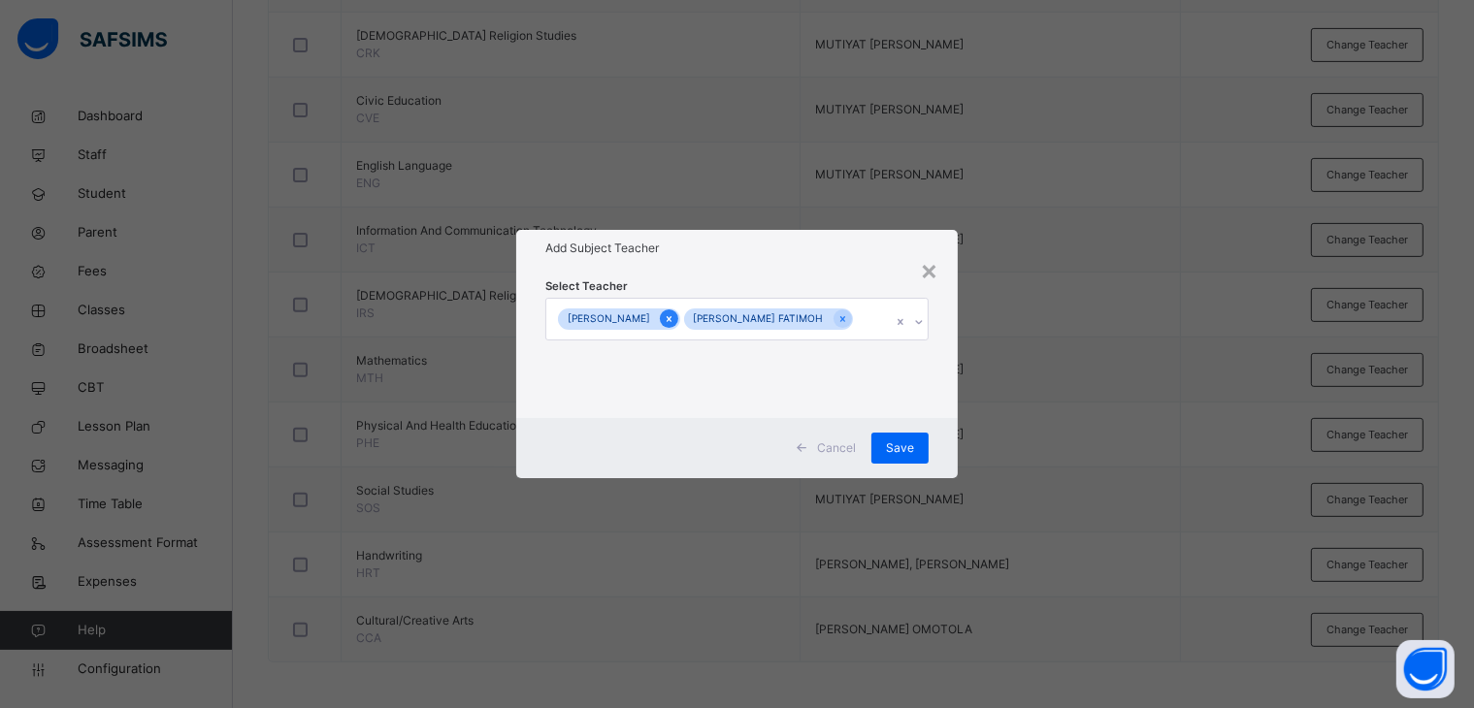
click at [674, 312] on icon at bounding box center [669, 319] width 11 height 14
click at [728, 321] on icon at bounding box center [722, 319] width 11 height 14
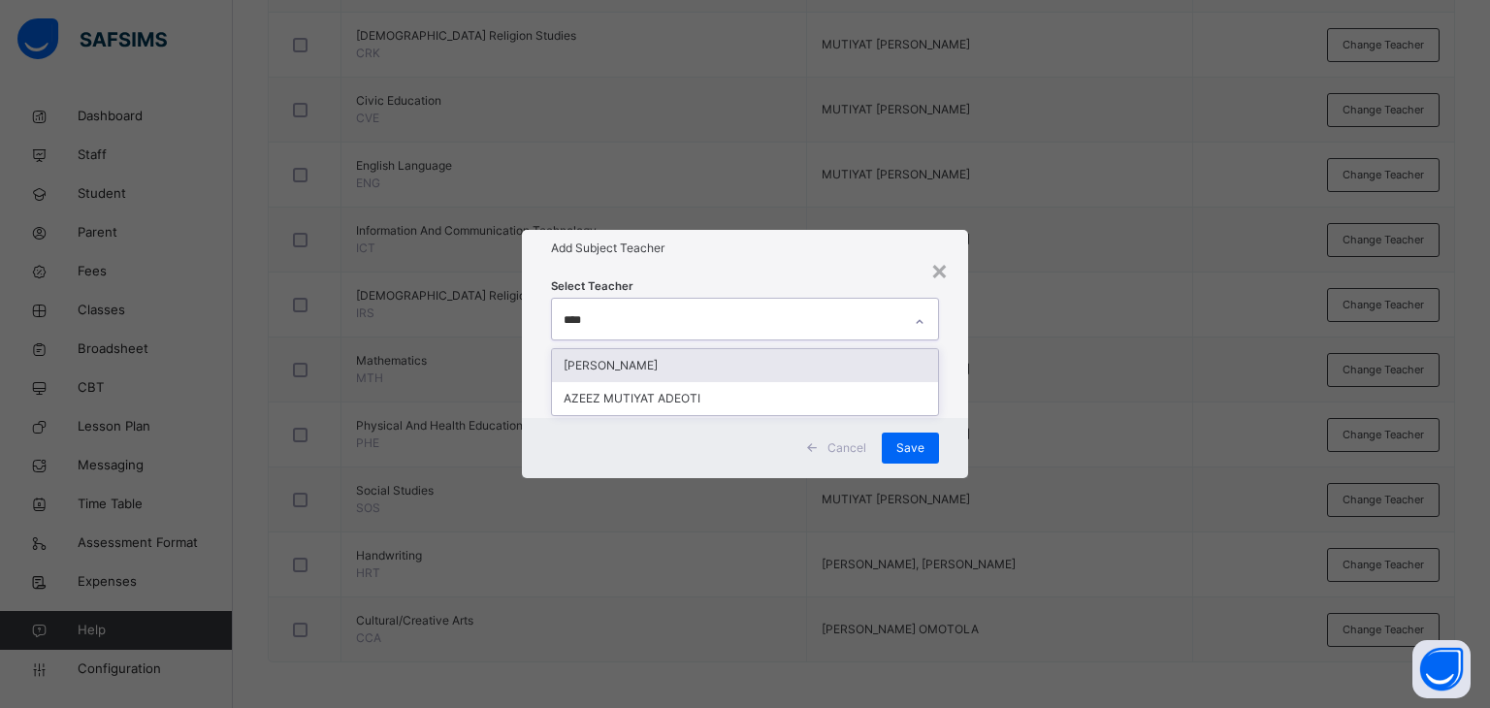
type input "*****"
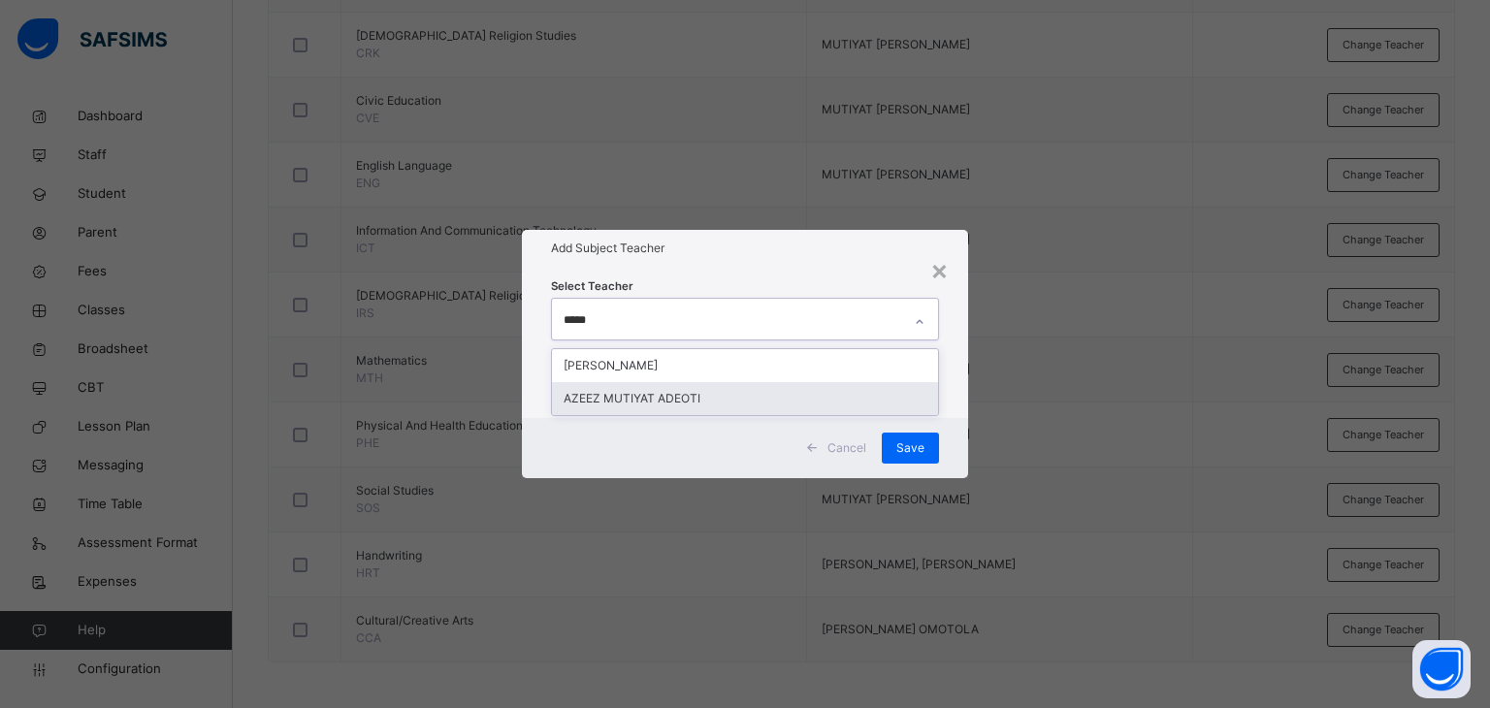
click at [598, 402] on div "AZEEZ MUTIYAT ADEOTI" at bounding box center [745, 398] width 387 height 33
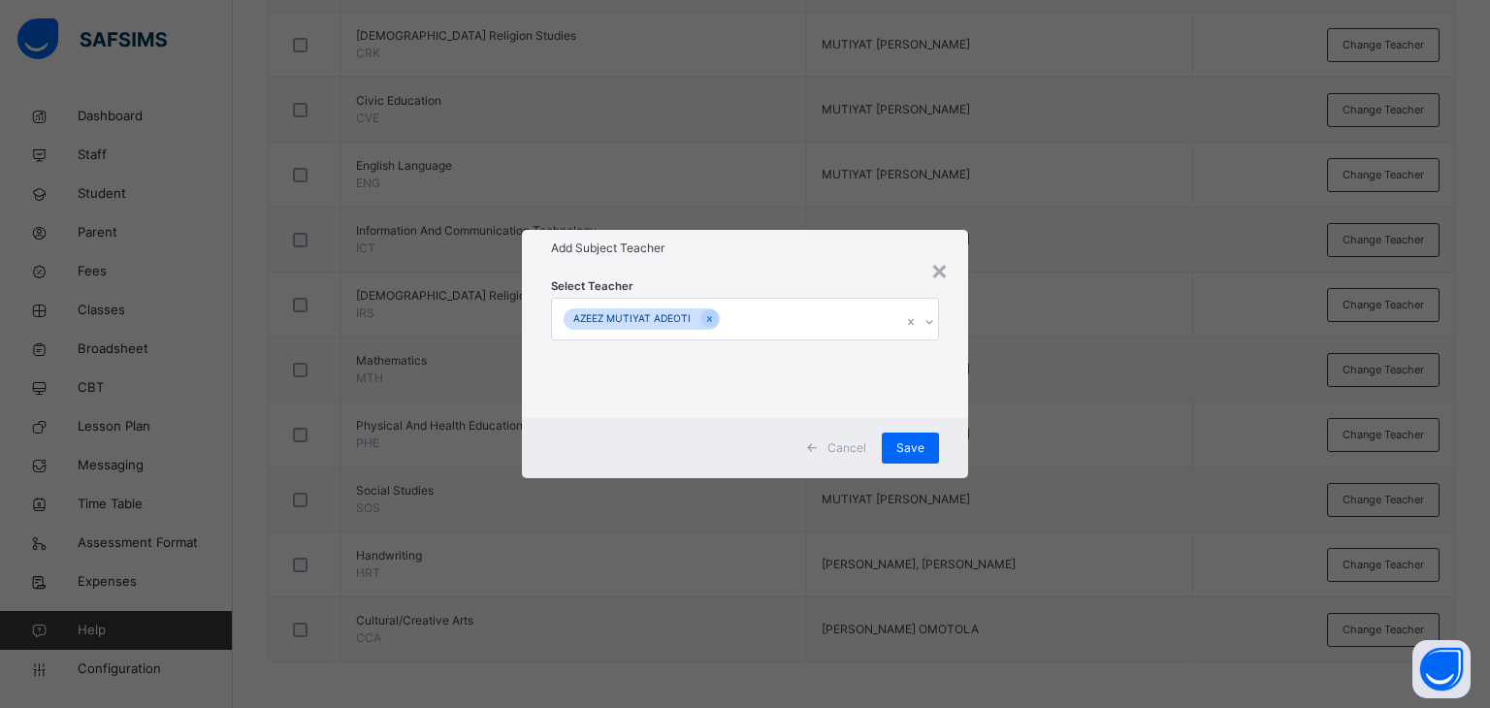
click at [730, 273] on div "Select Teacher [PERSON_NAME] [PERSON_NAME]" at bounding box center [745, 342] width 447 height 151
click at [910, 447] on span "Save" at bounding box center [910, 447] width 28 height 17
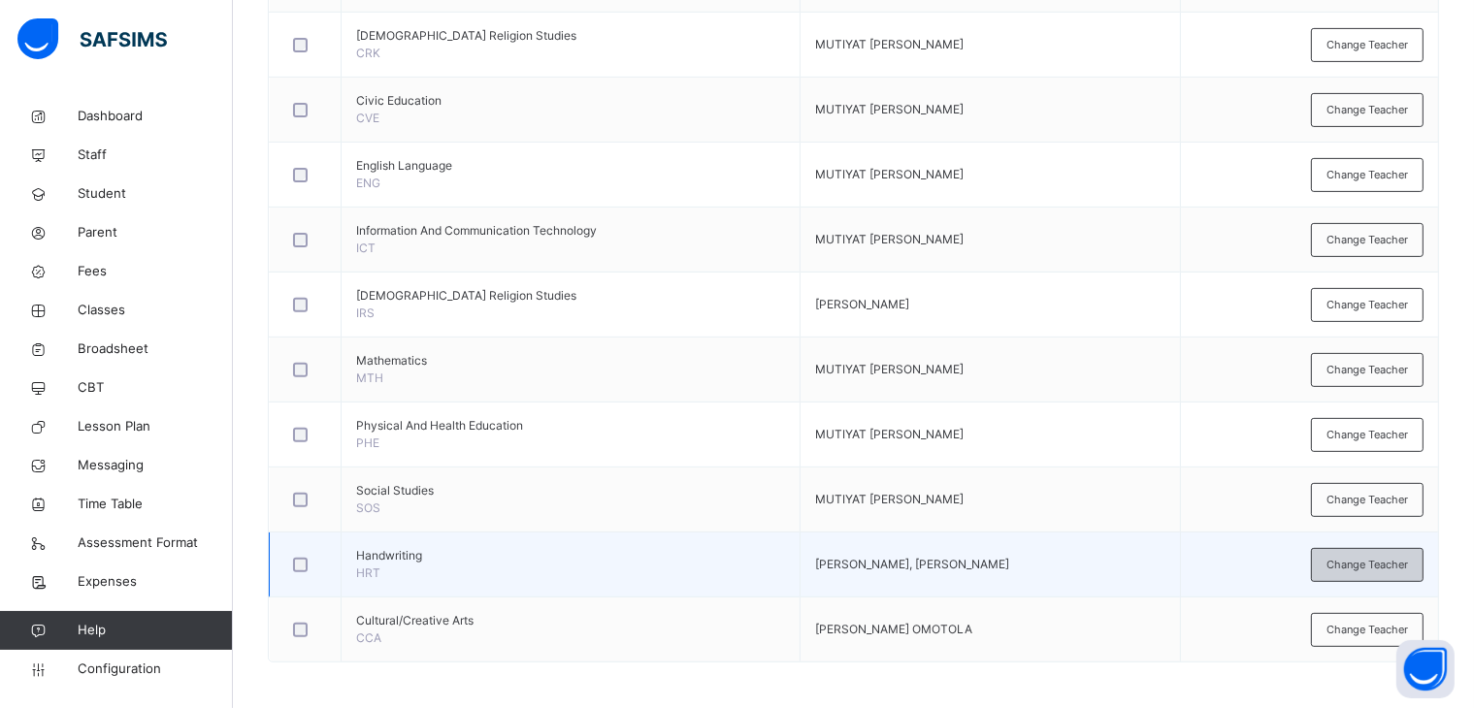
click at [1359, 558] on span "Change Teacher" at bounding box center [1366, 565] width 81 height 16
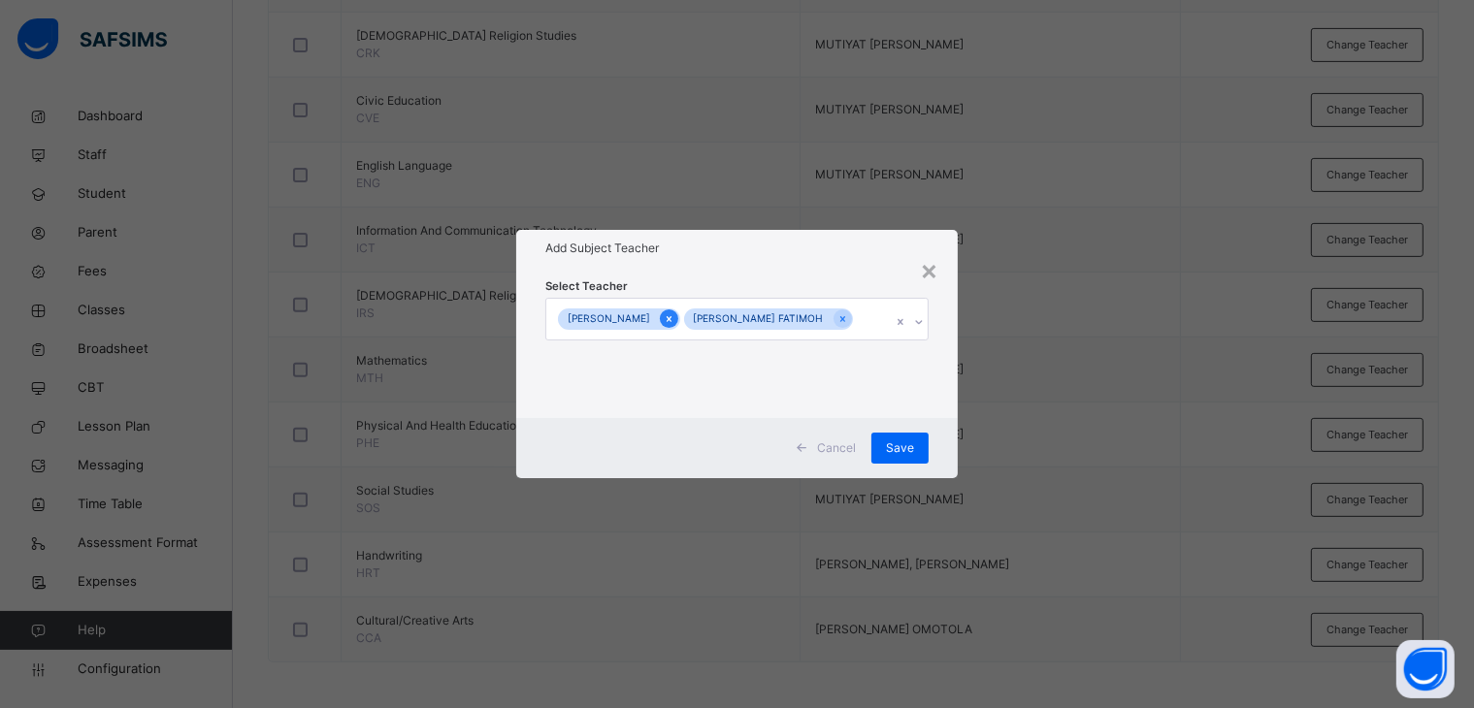
click at [674, 312] on icon at bounding box center [669, 319] width 11 height 14
click at [728, 319] on icon at bounding box center [722, 319] width 11 height 14
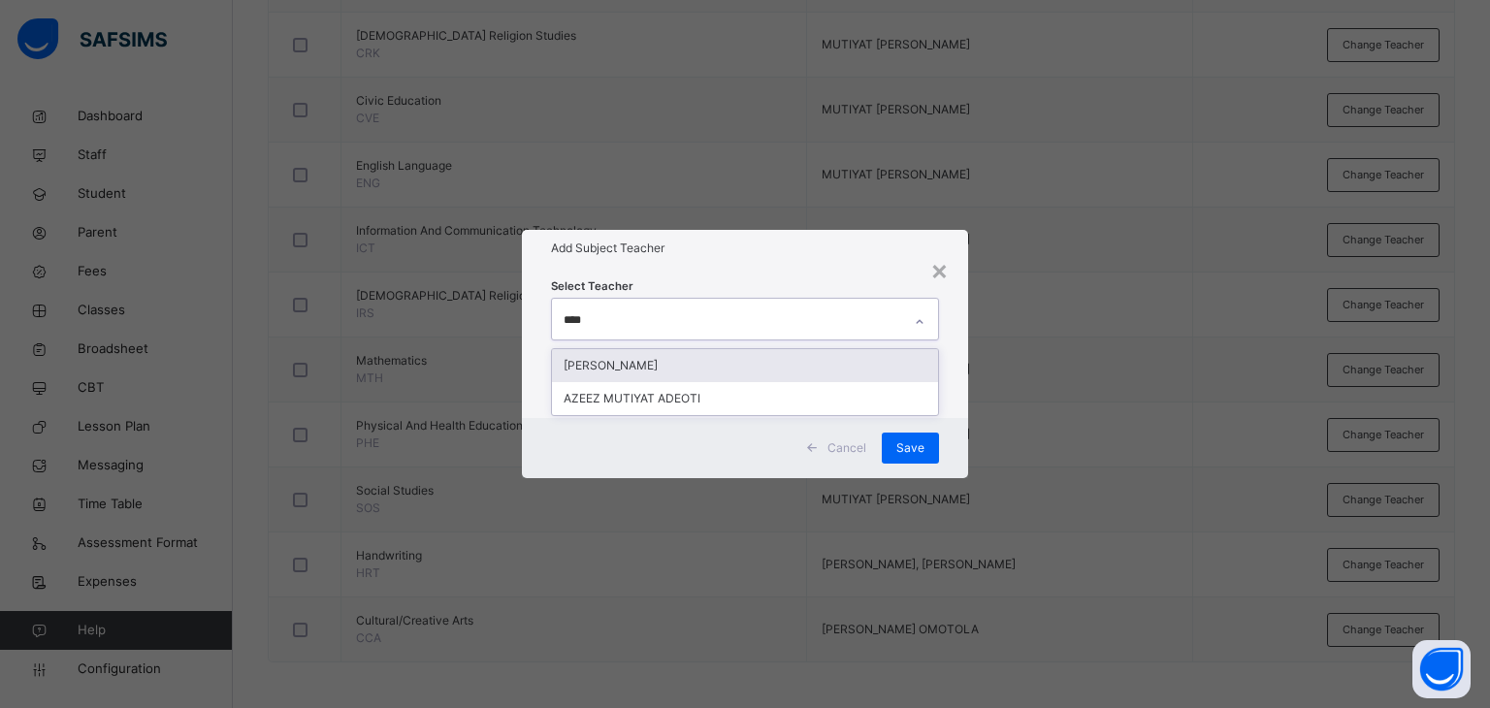
type input "*****"
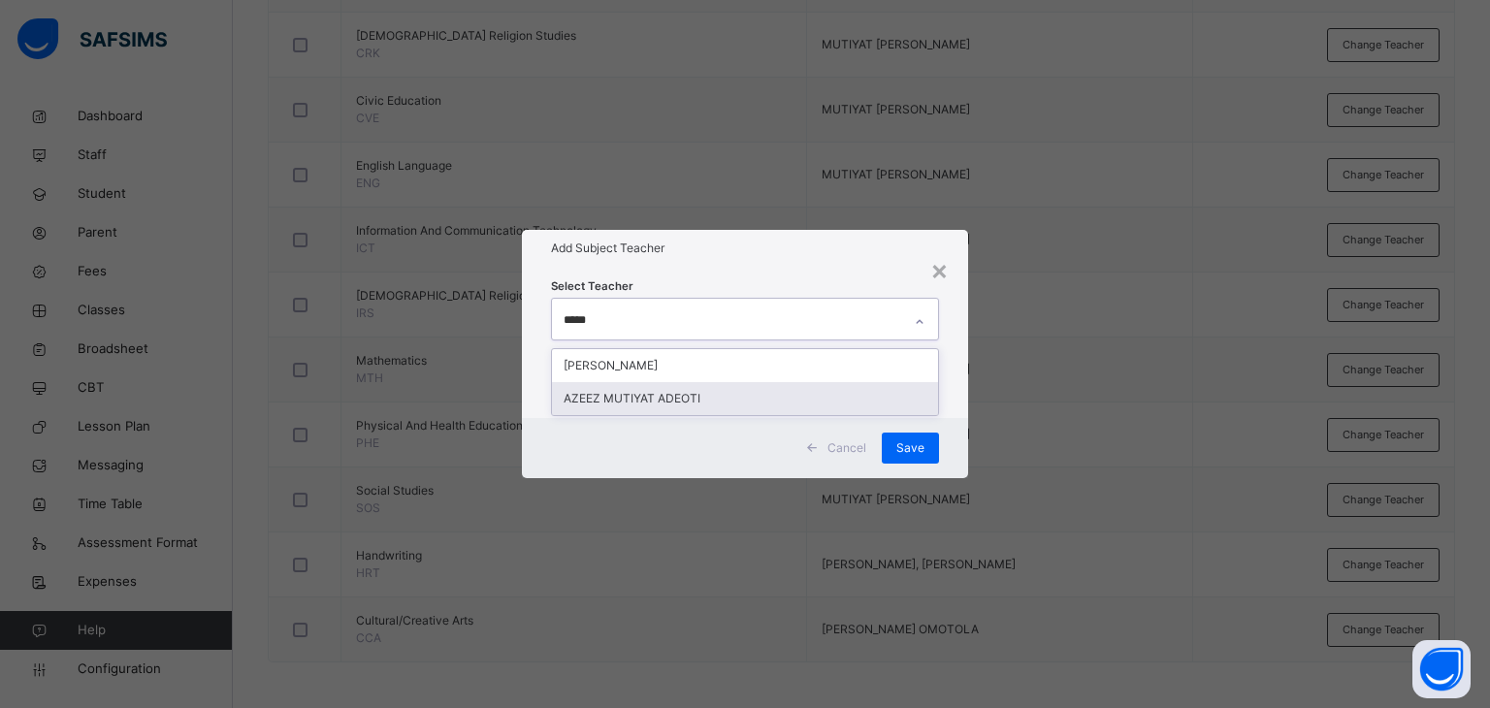
click at [645, 401] on div "AZEEZ MUTIYAT ADEOTI" at bounding box center [745, 398] width 387 height 33
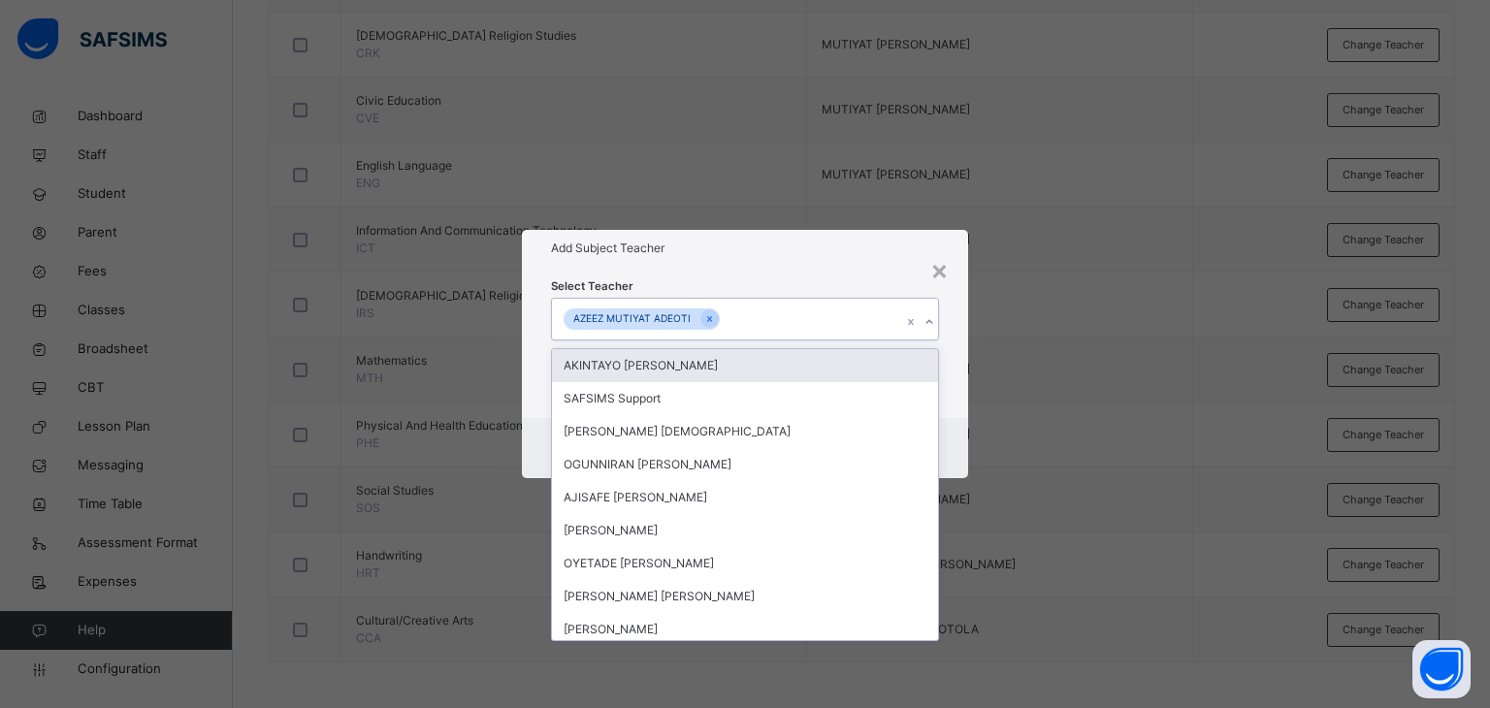
drag, startPoint x: 756, startPoint y: 253, endPoint x: 764, endPoint y: 262, distance: 12.3
click at [757, 252] on h1 "Add Subject Teacher" at bounding box center [745, 248] width 389 height 17
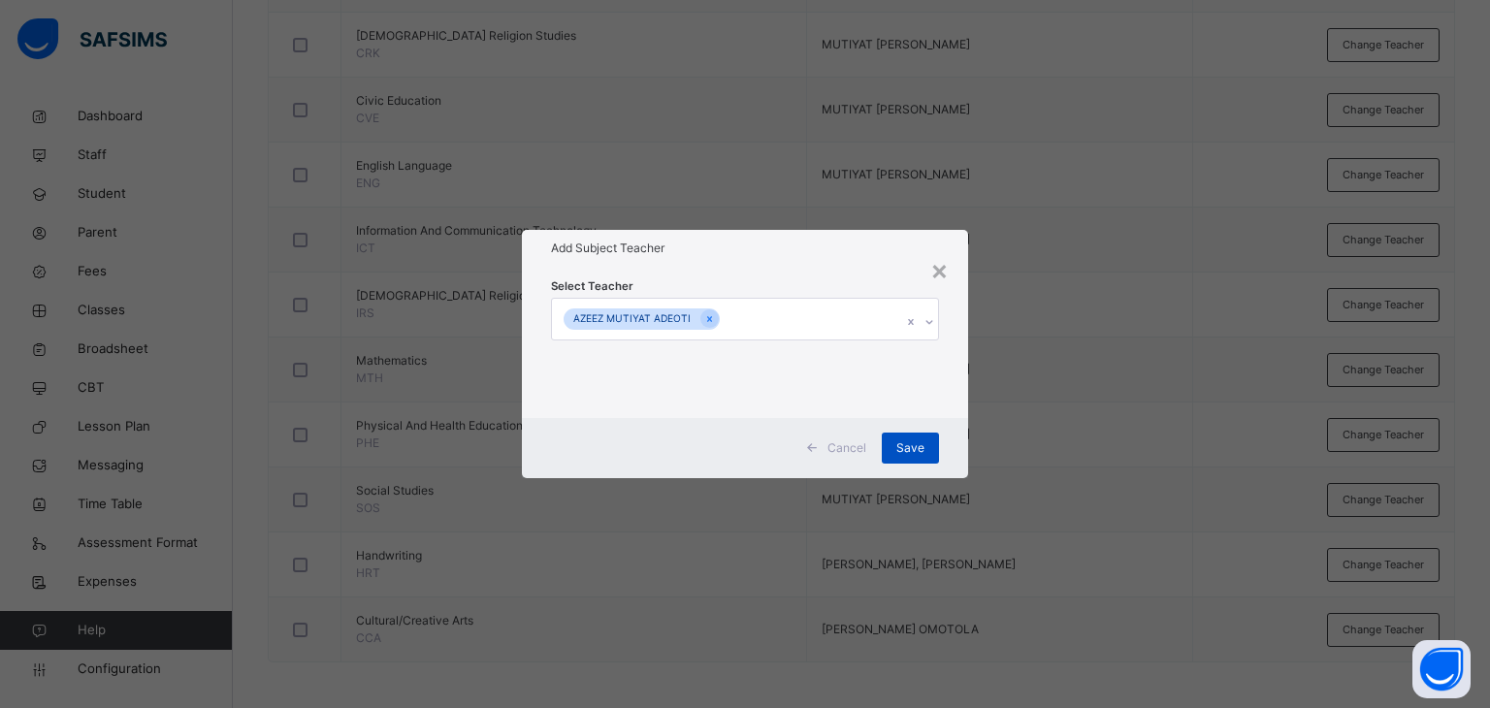
click at [907, 450] on span "Save" at bounding box center [910, 447] width 28 height 17
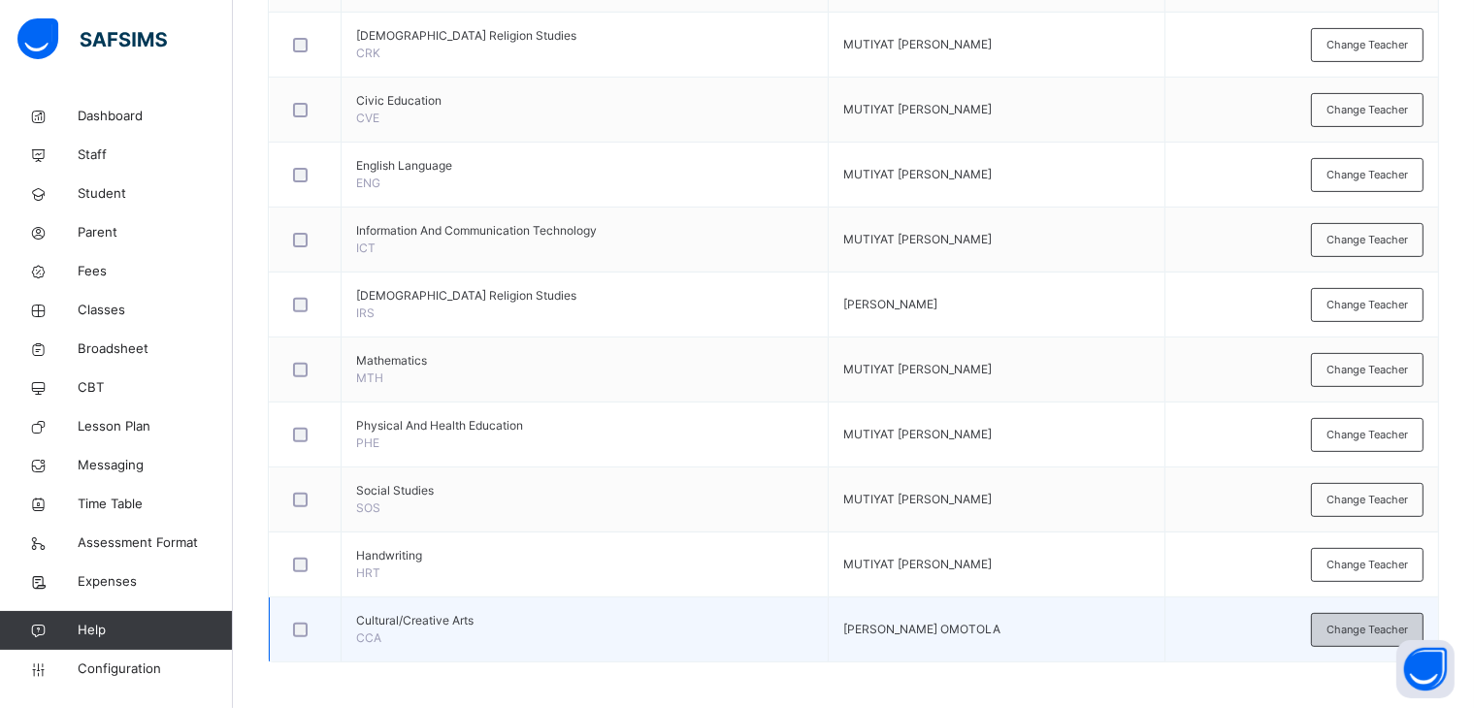
click at [1364, 622] on span "Change Teacher" at bounding box center [1366, 630] width 81 height 16
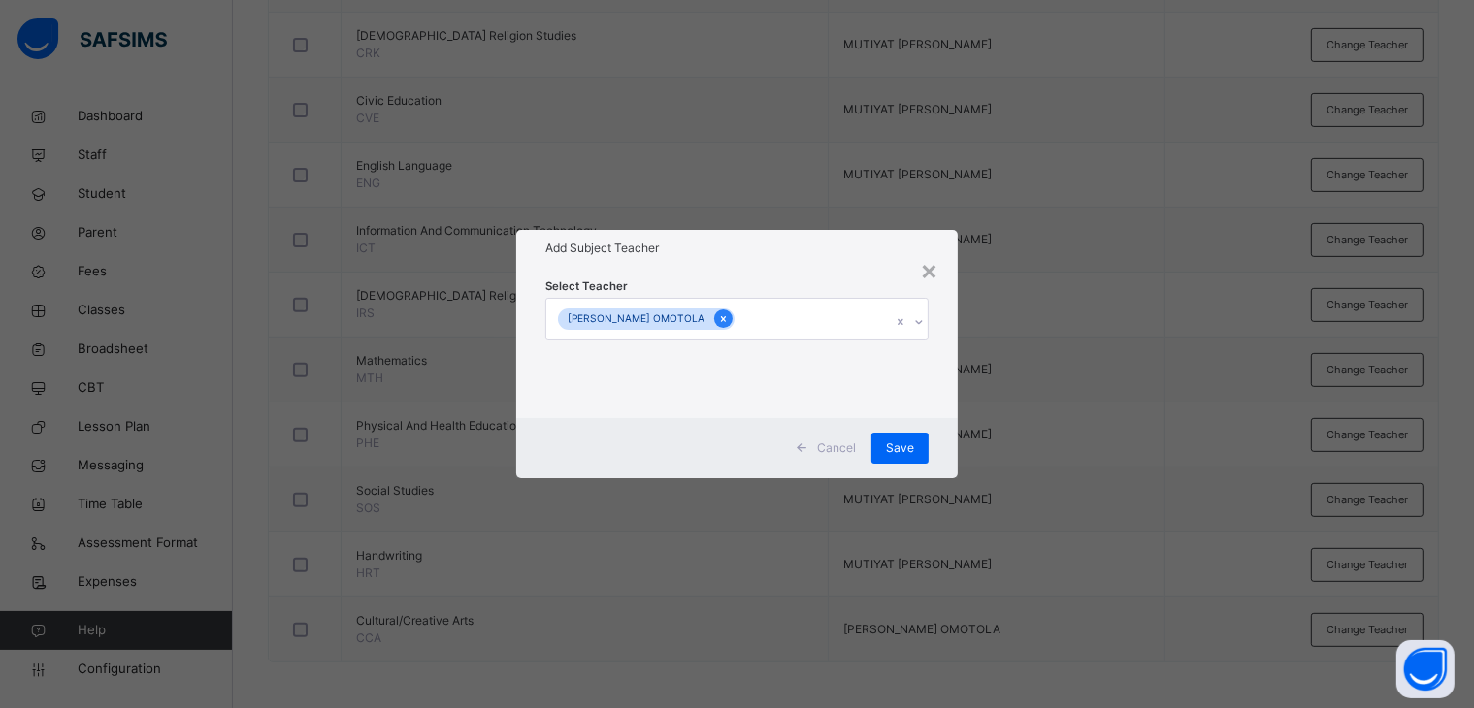
click at [729, 316] on icon at bounding box center [723, 319] width 11 height 14
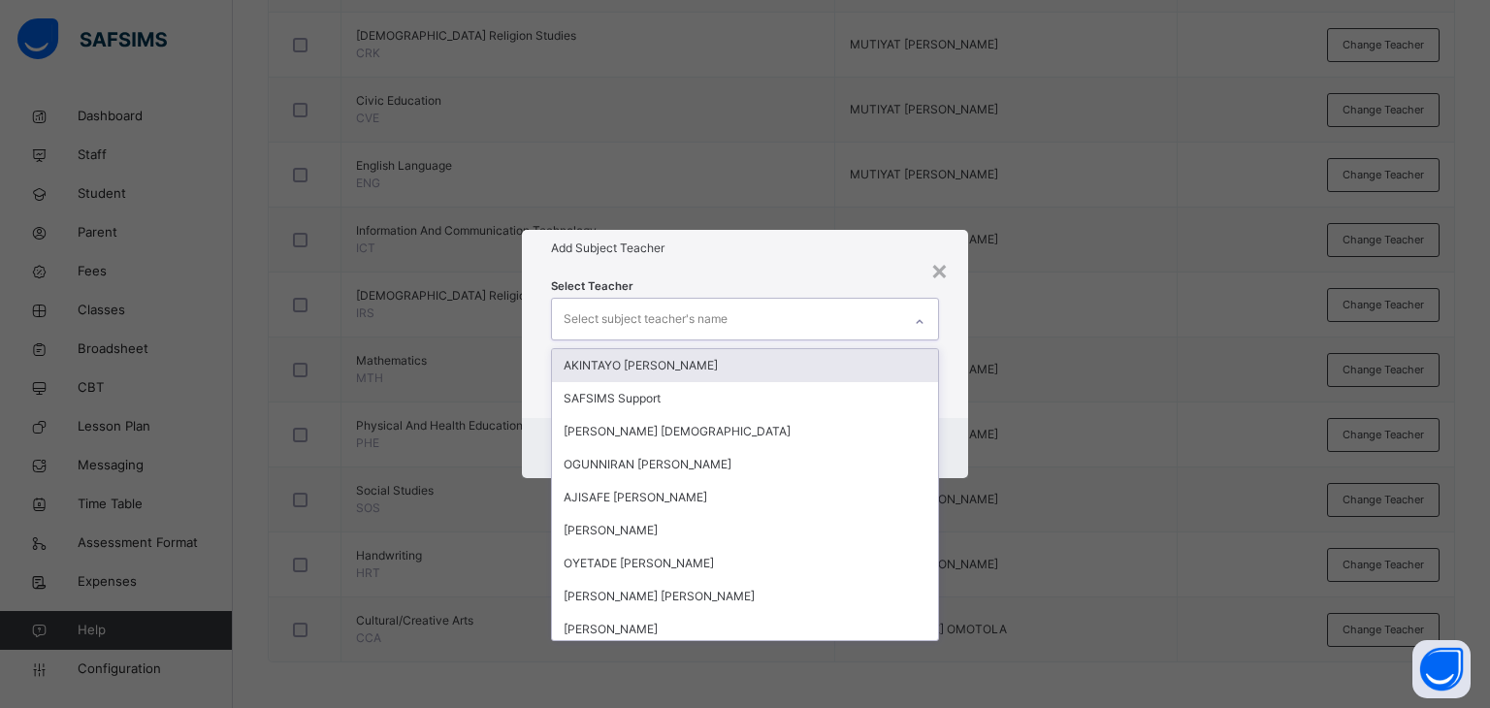
click at [744, 316] on div "Select subject teacher's name" at bounding box center [727, 319] width 350 height 41
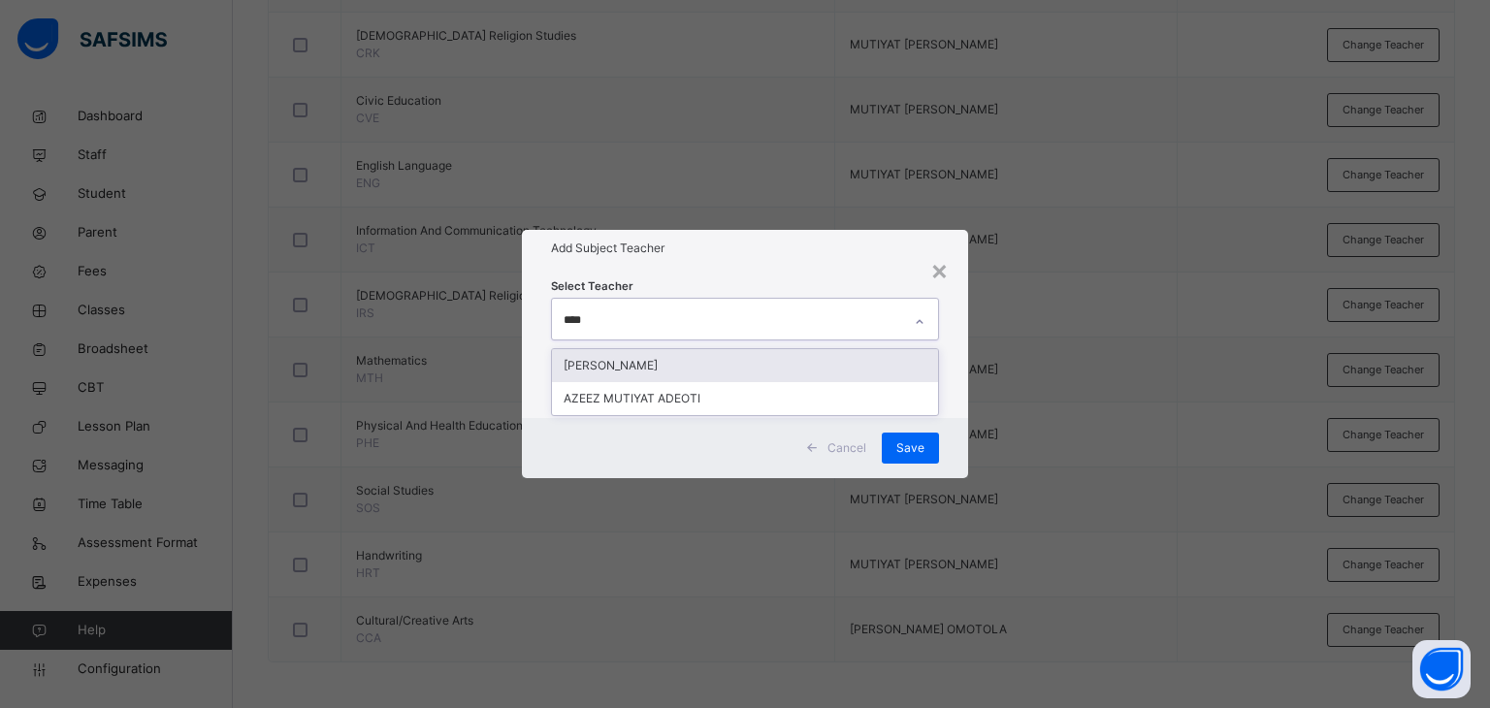
type input "*****"
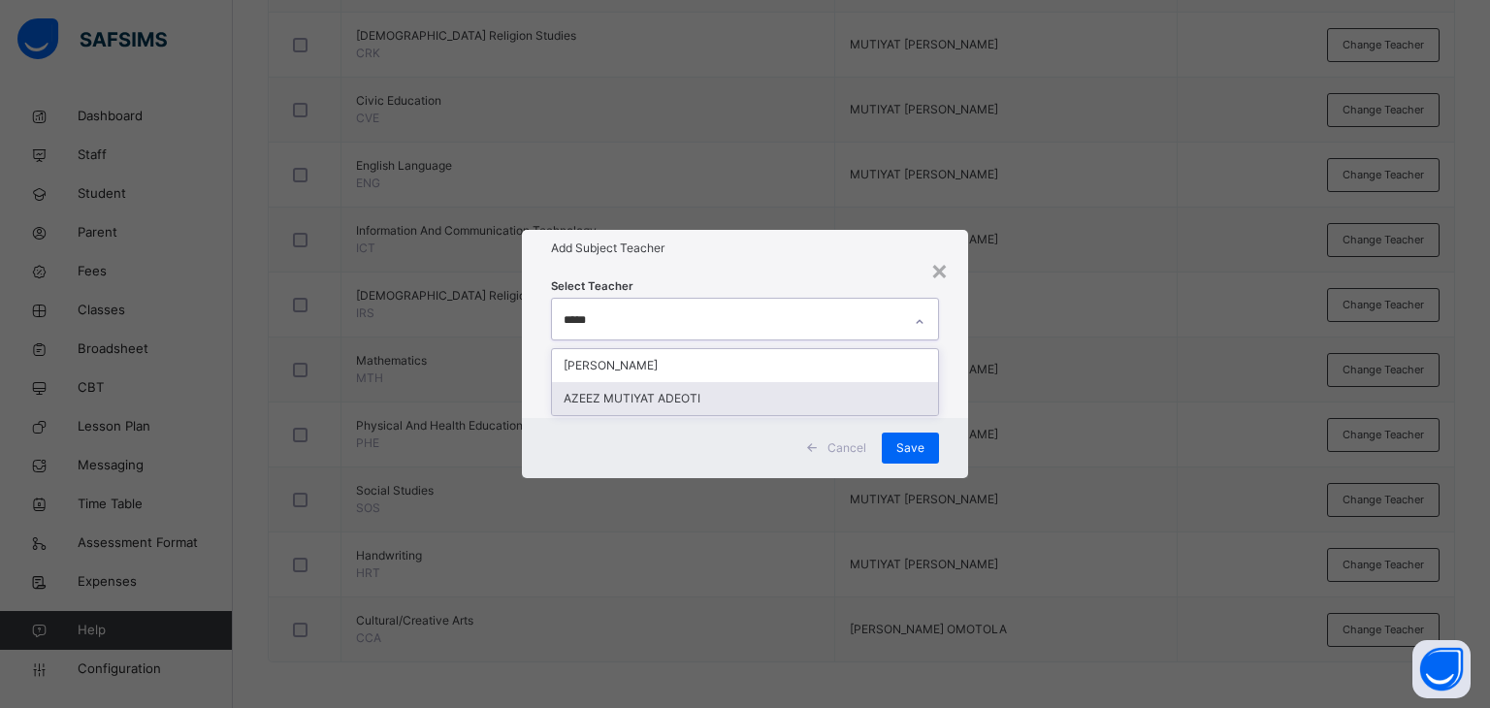
click at [650, 396] on div "AZEEZ MUTIYAT ADEOTI" at bounding box center [745, 398] width 387 height 33
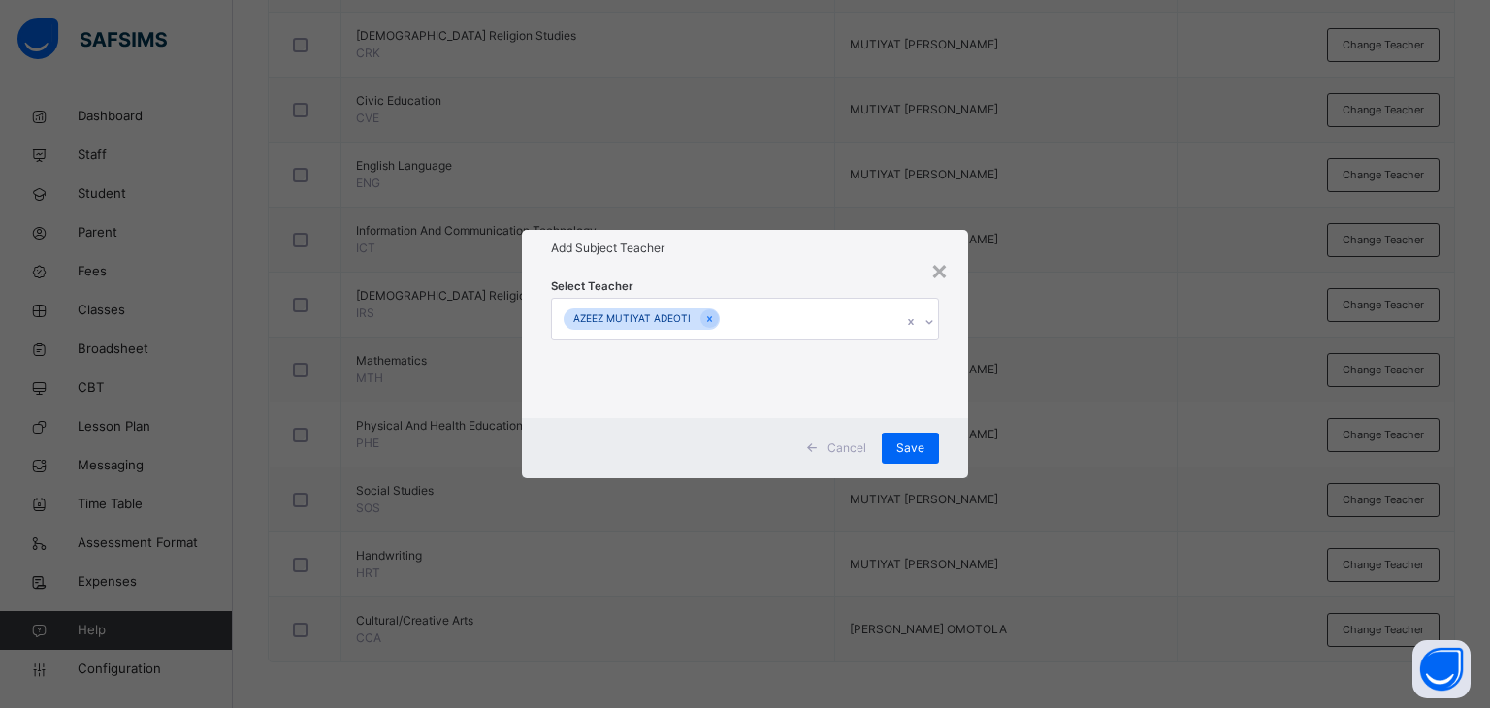
click at [761, 250] on h1 "Add Subject Teacher" at bounding box center [745, 248] width 389 height 17
click at [906, 441] on span "Save" at bounding box center [910, 447] width 28 height 17
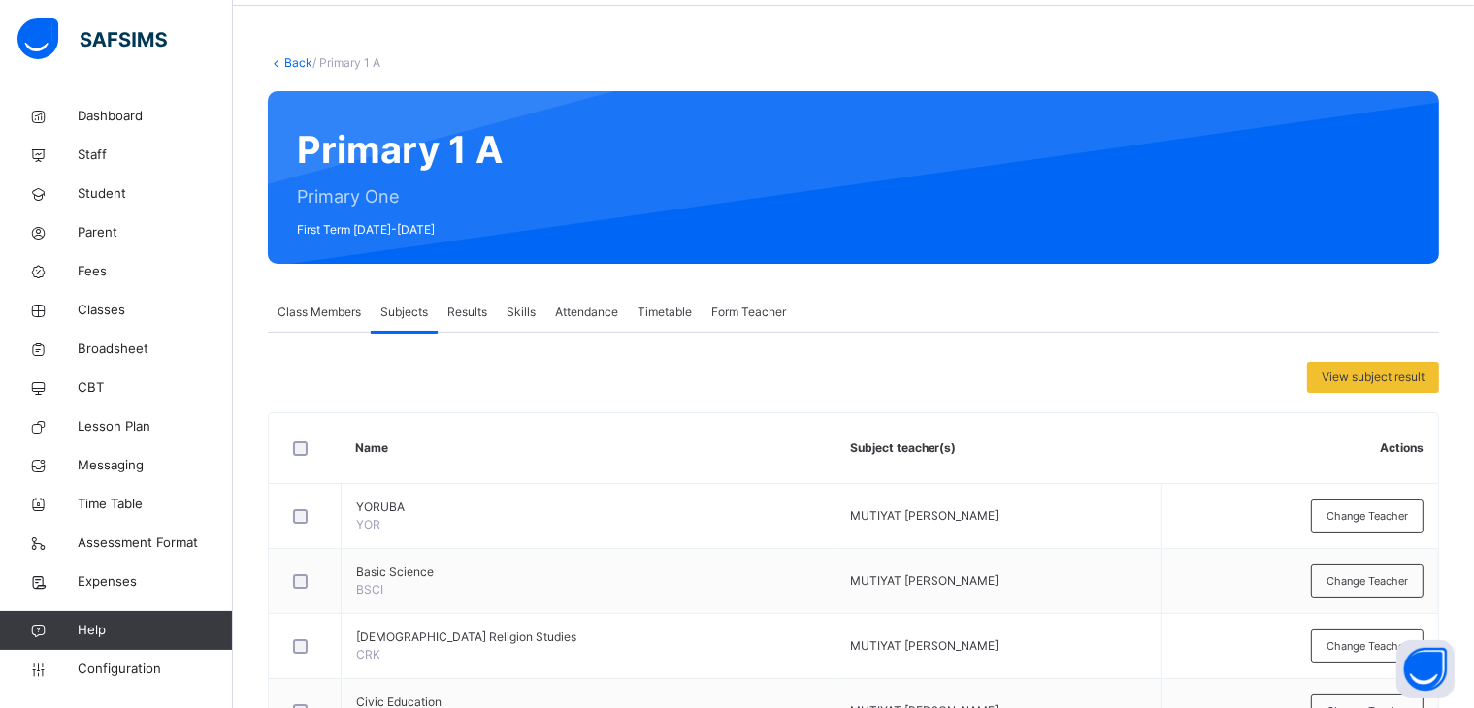
scroll to position [0, 0]
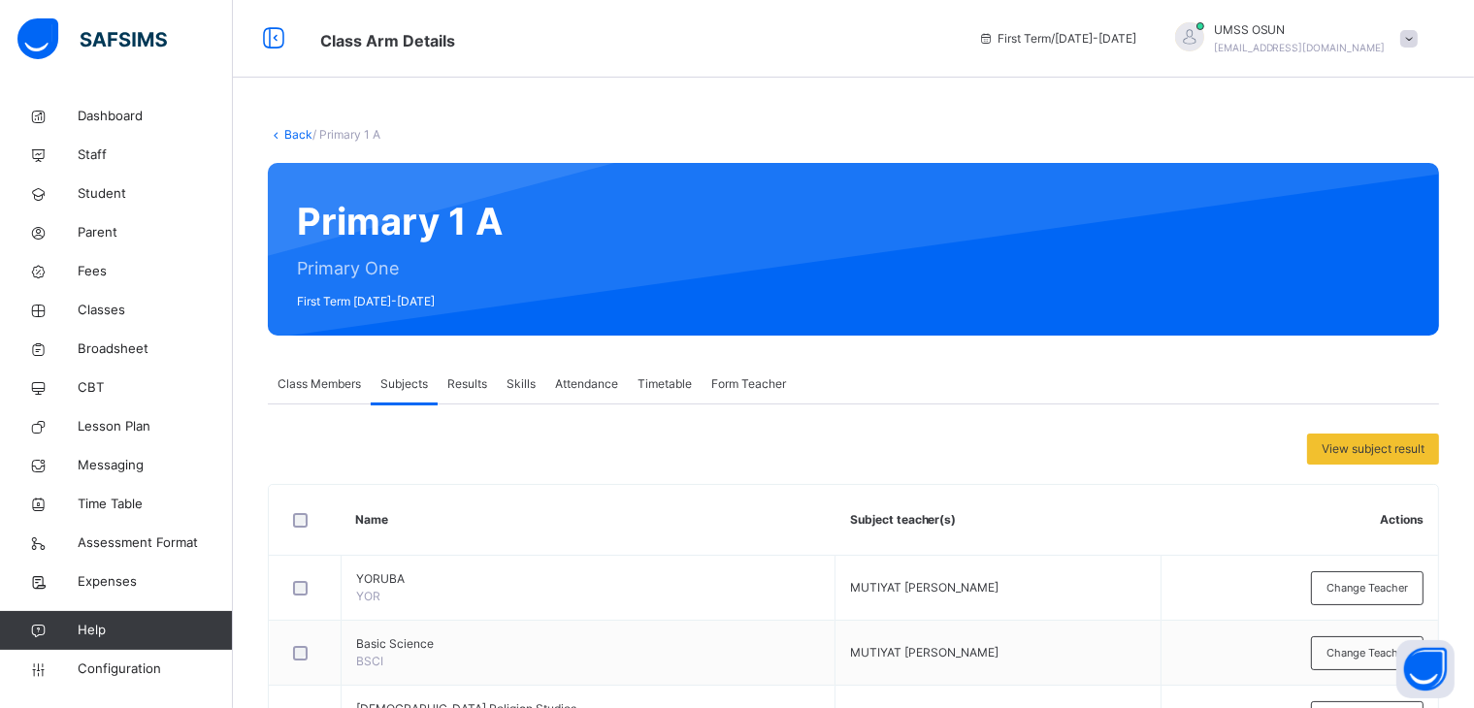
click at [292, 126] on div "Back / Primary 1 A" at bounding box center [853, 134] width 1171 height 17
click at [296, 127] on link "Back" at bounding box center [298, 134] width 28 height 15
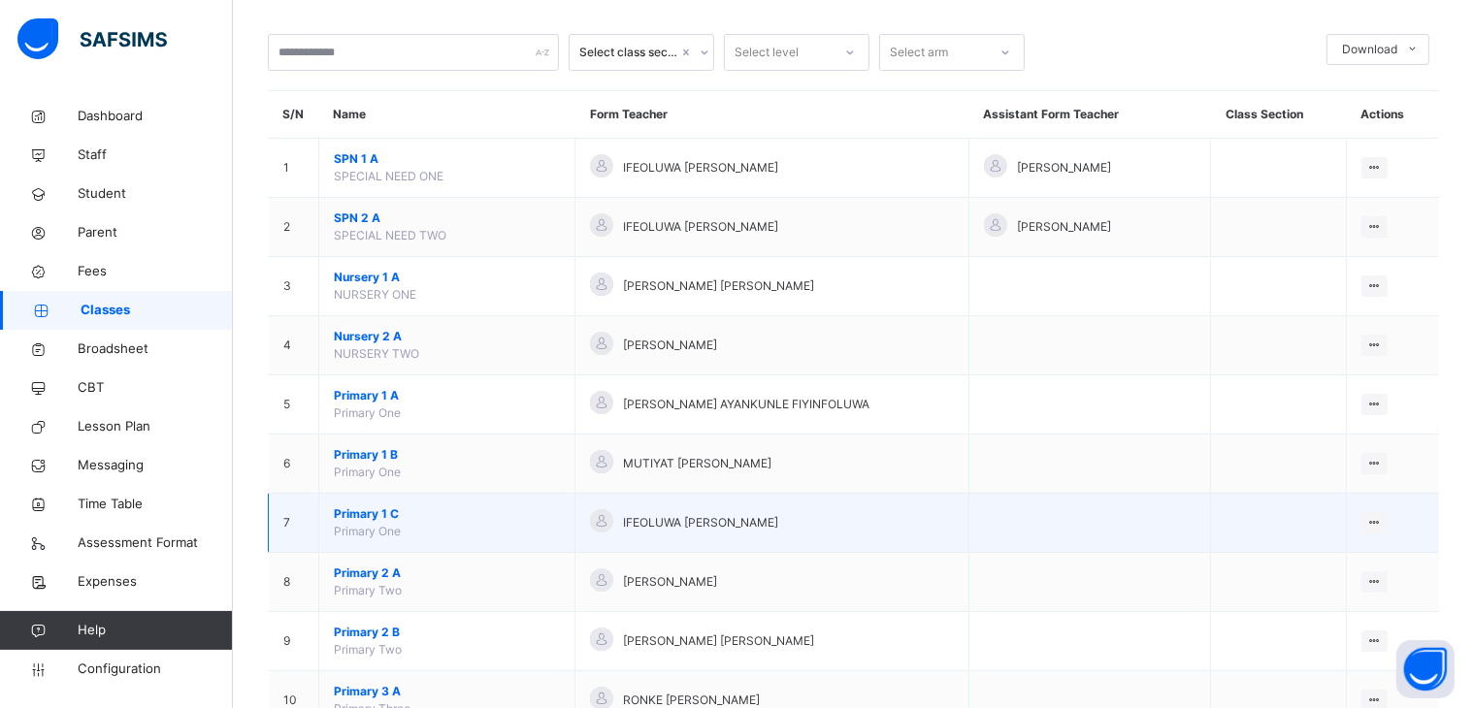
scroll to position [97, 0]
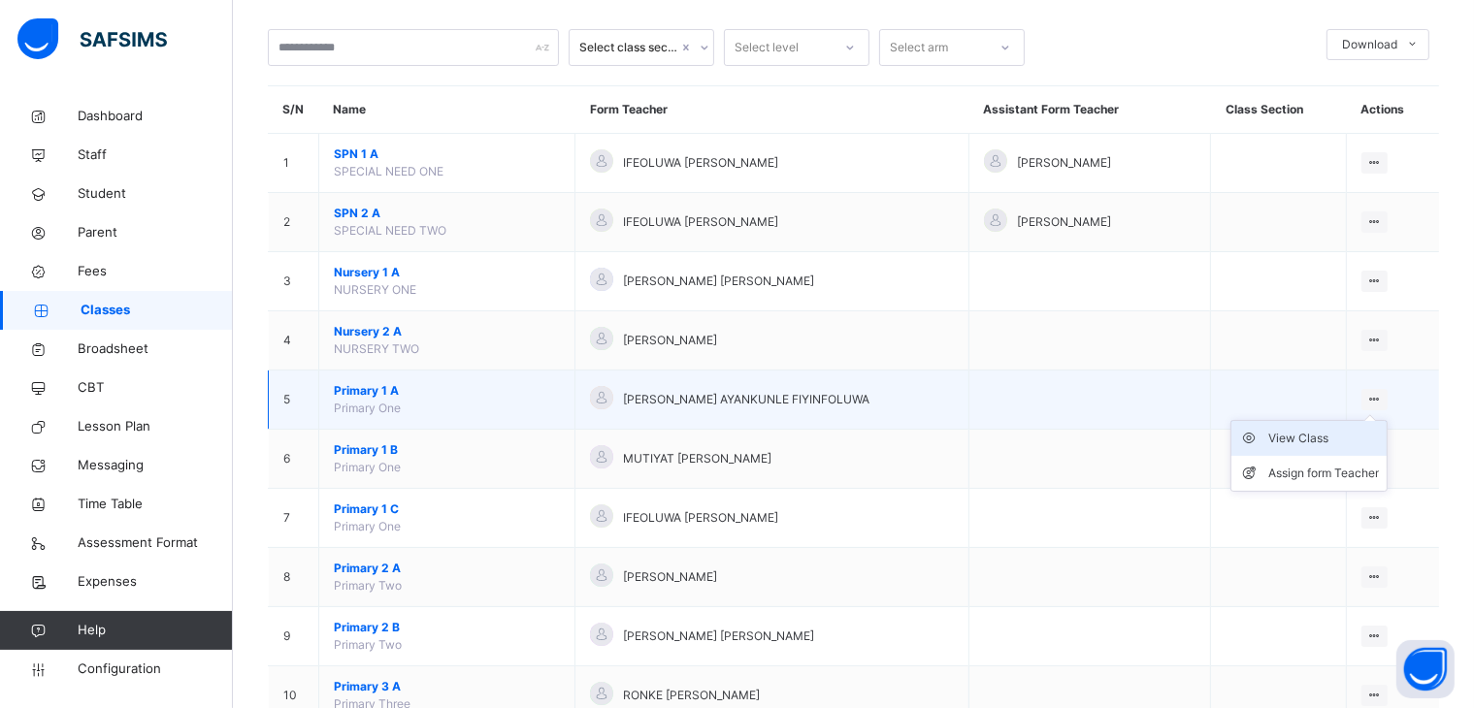
click at [1314, 436] on div "View Class" at bounding box center [1323, 438] width 111 height 19
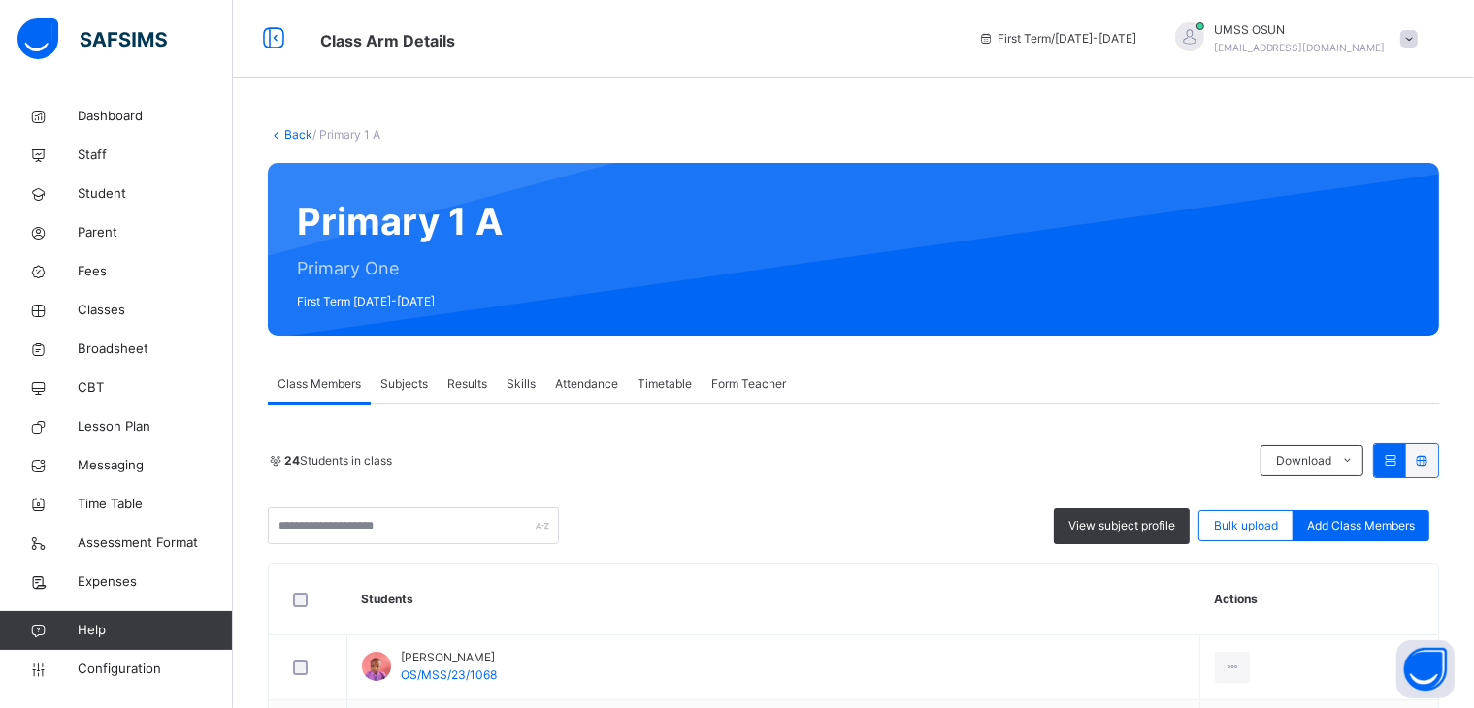
click at [291, 126] on div "Back / Primary 1 A" at bounding box center [853, 134] width 1171 height 17
click at [295, 129] on link "Back" at bounding box center [298, 134] width 28 height 15
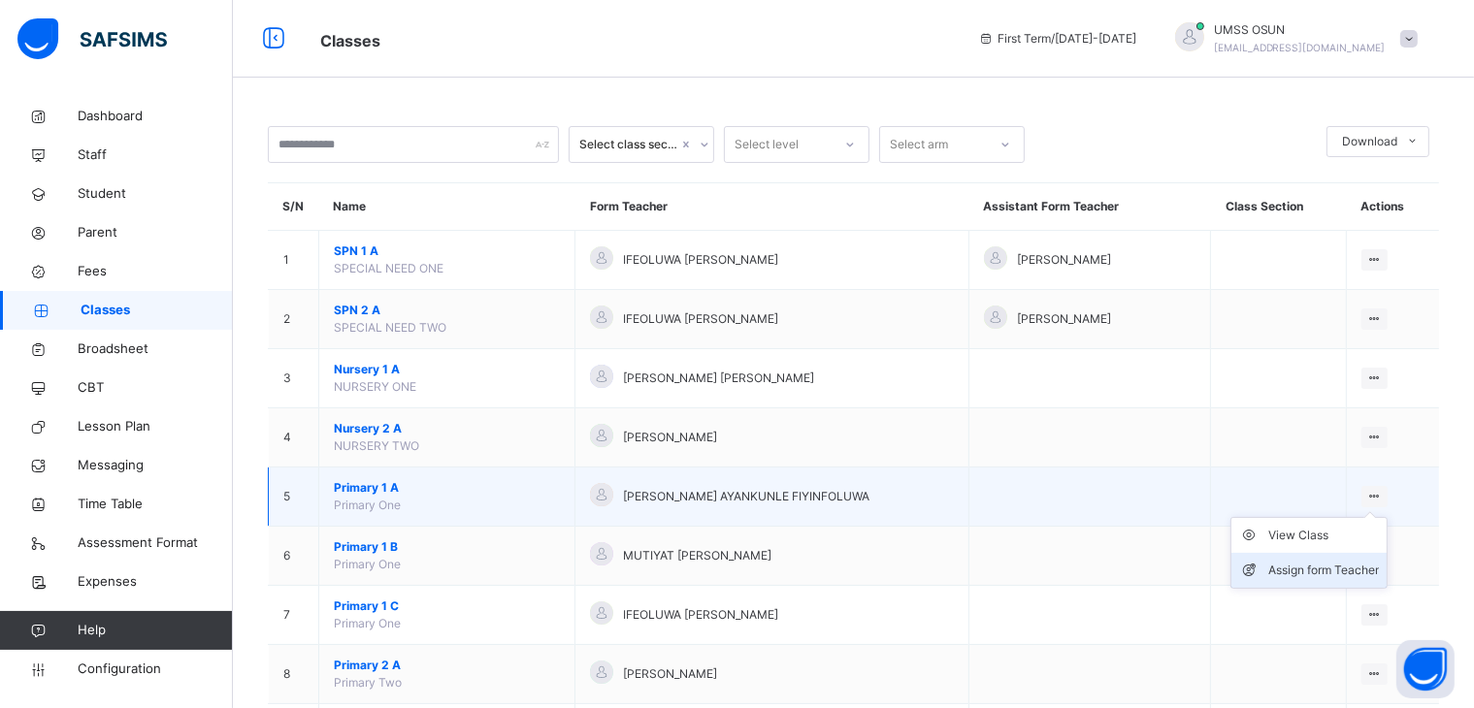
click at [1347, 569] on div "Assign form Teacher" at bounding box center [1323, 570] width 111 height 19
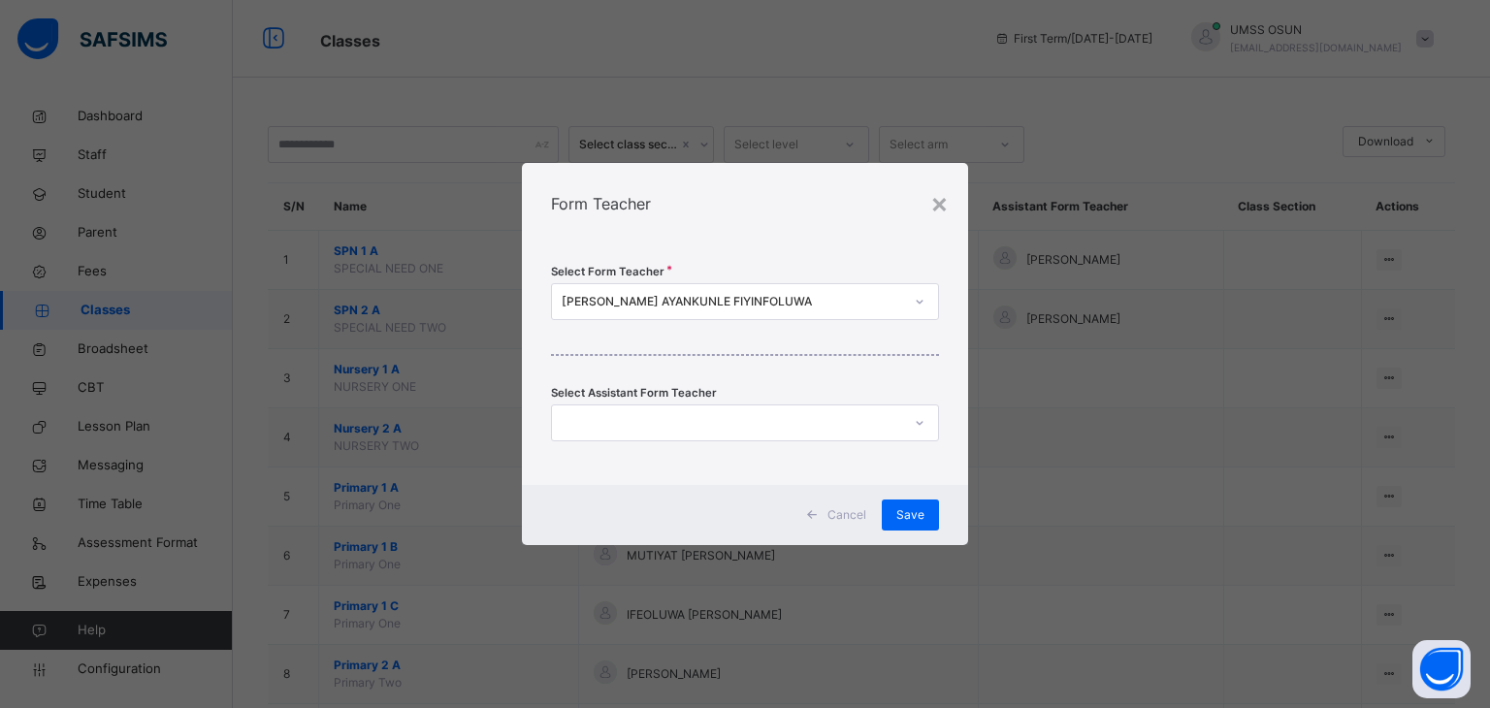
click at [924, 301] on icon at bounding box center [920, 301] width 12 height 19
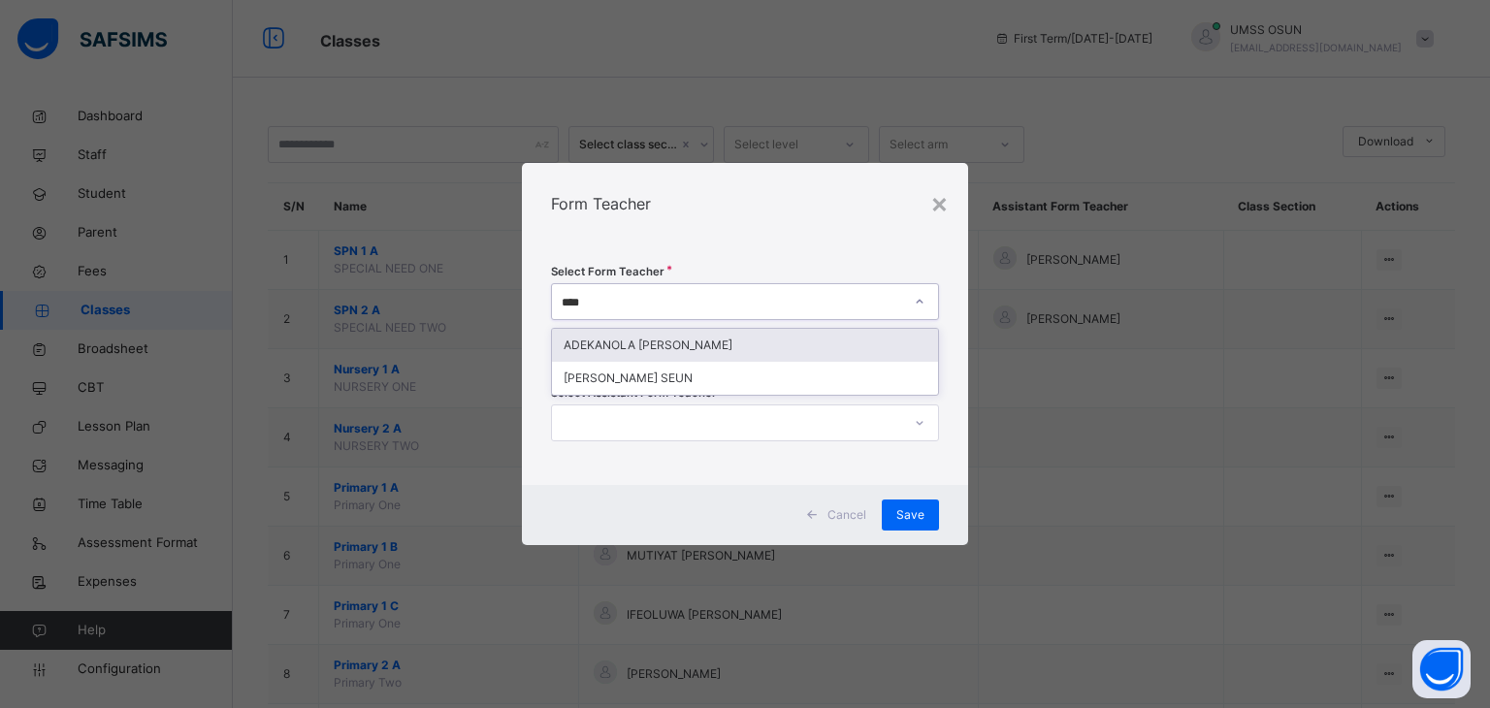
type input "*****"
click at [702, 343] on div "ADEKANOLA [PERSON_NAME]" at bounding box center [745, 345] width 387 height 33
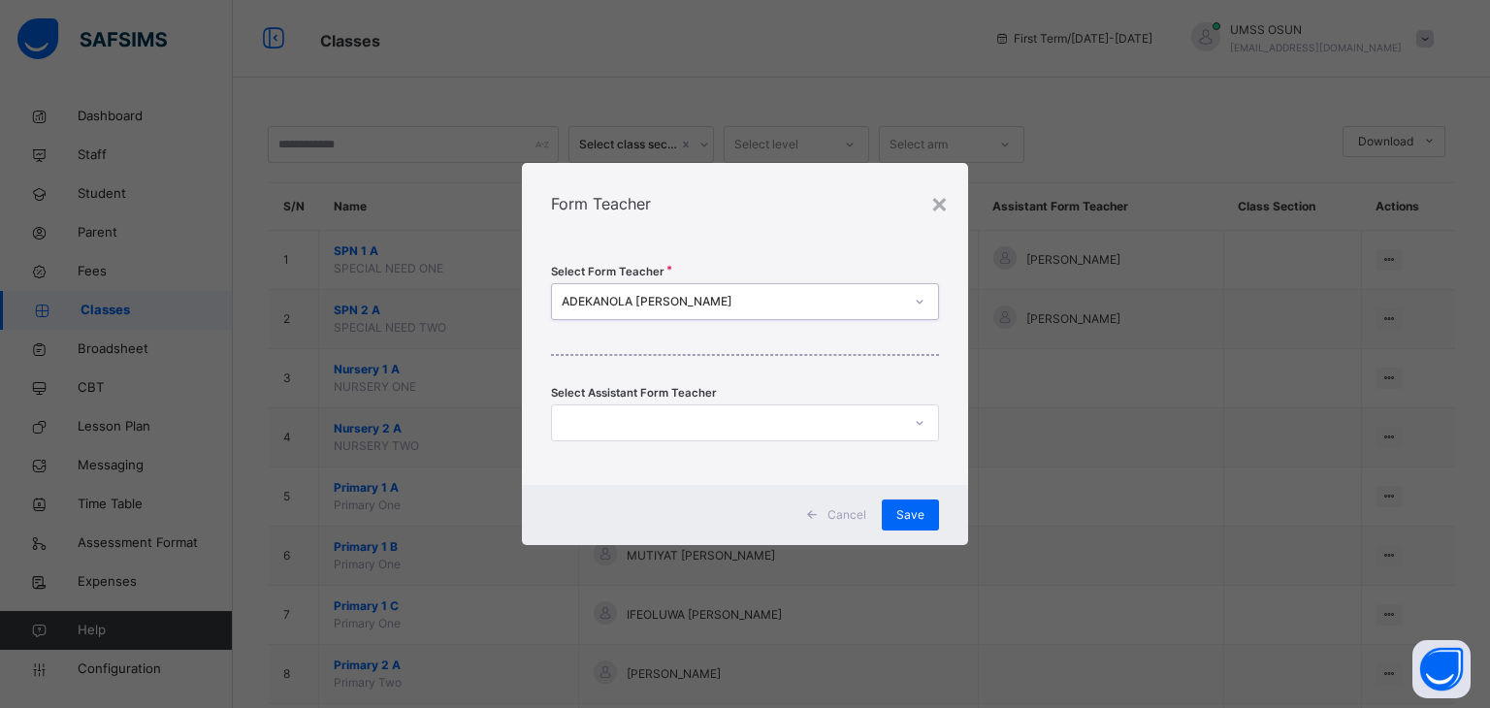
click at [749, 203] on div "Form Teacher" at bounding box center [745, 203] width 447 height 81
click at [913, 516] on span "Save" at bounding box center [910, 514] width 28 height 17
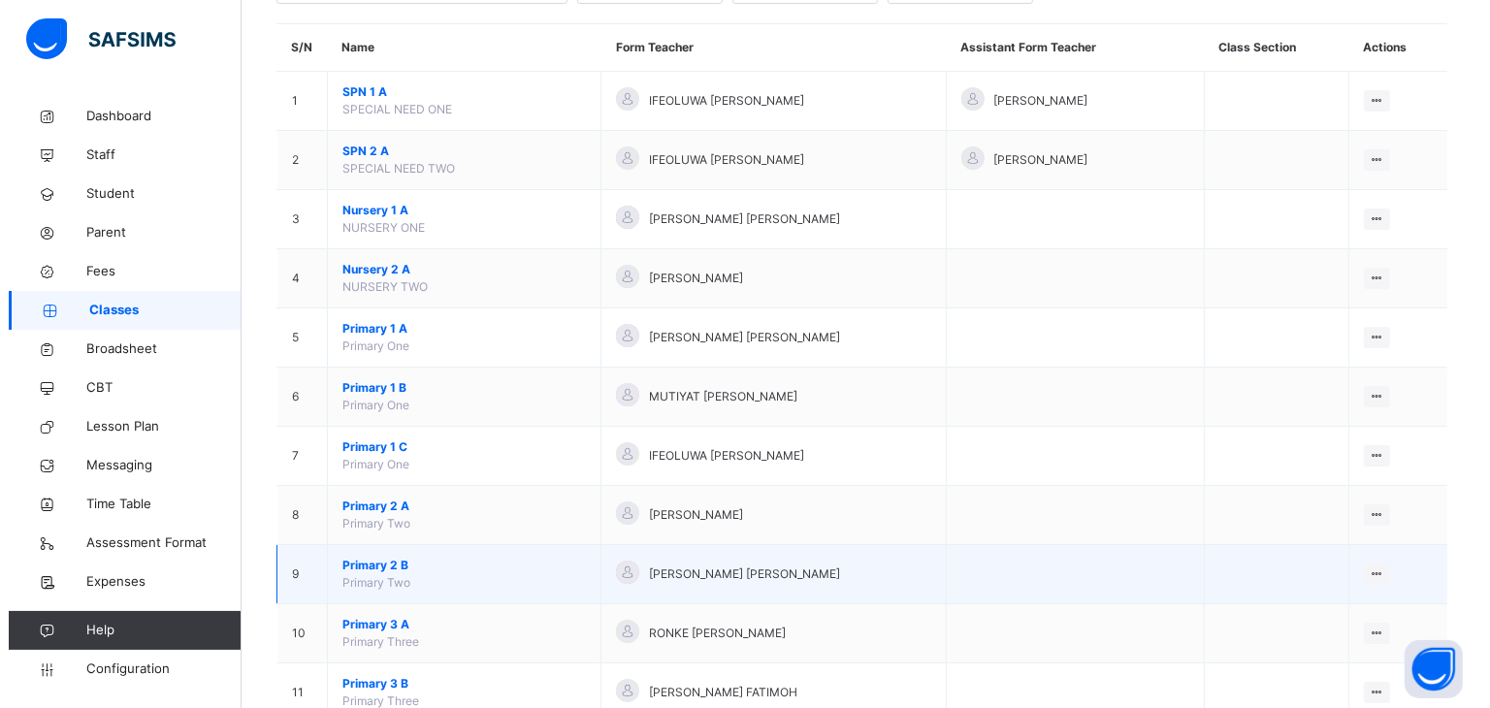
scroll to position [194, 0]
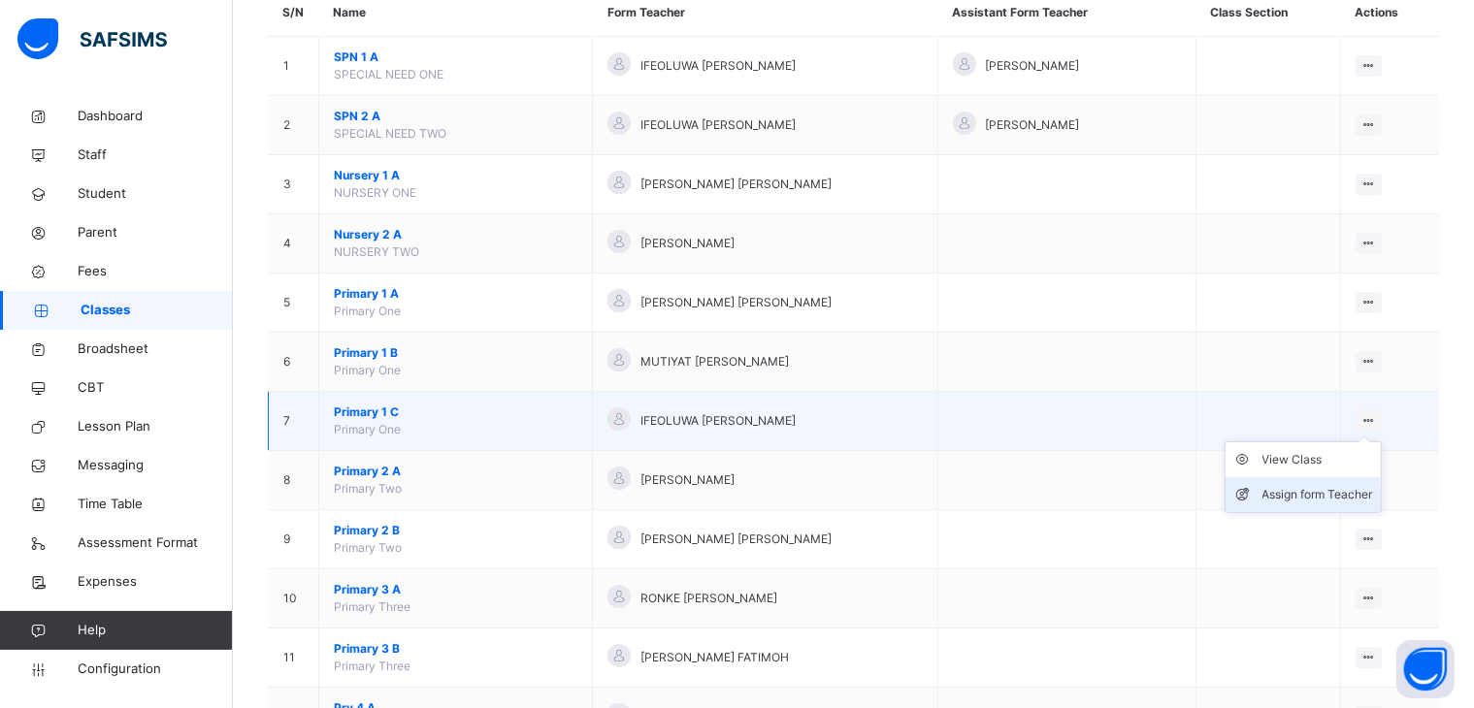
click at [1316, 492] on div "Assign form Teacher" at bounding box center [1317, 494] width 111 height 19
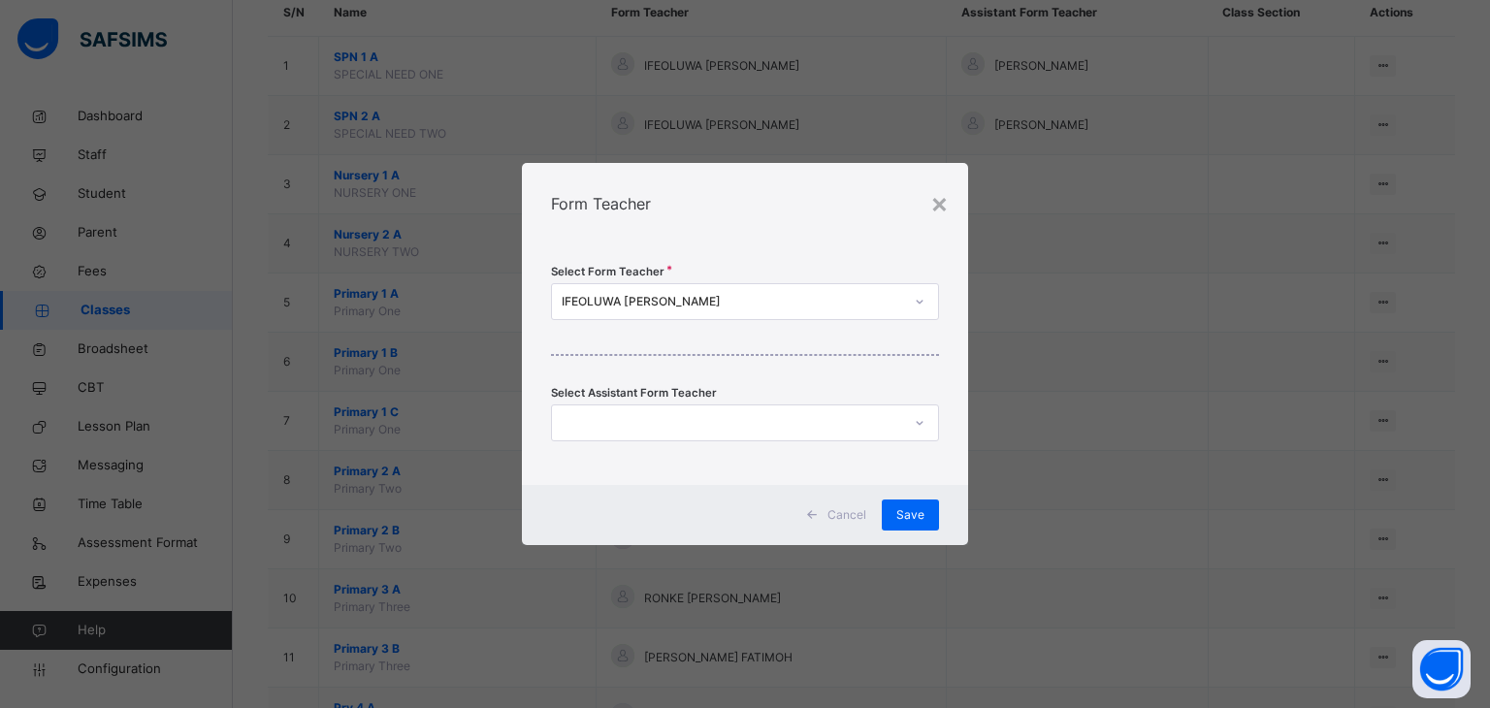
scroll to position [0, 0]
click at [922, 427] on icon at bounding box center [920, 422] width 12 height 19
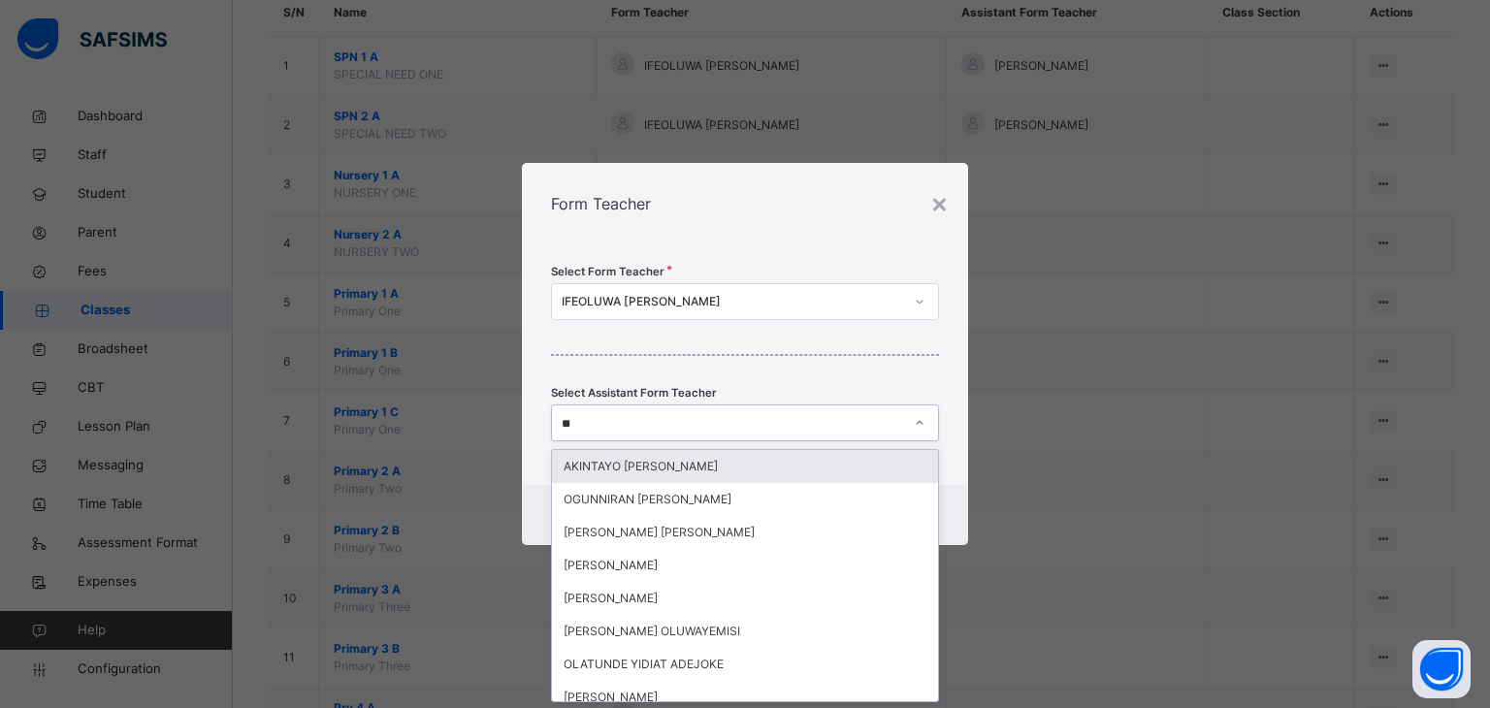
type input "***"
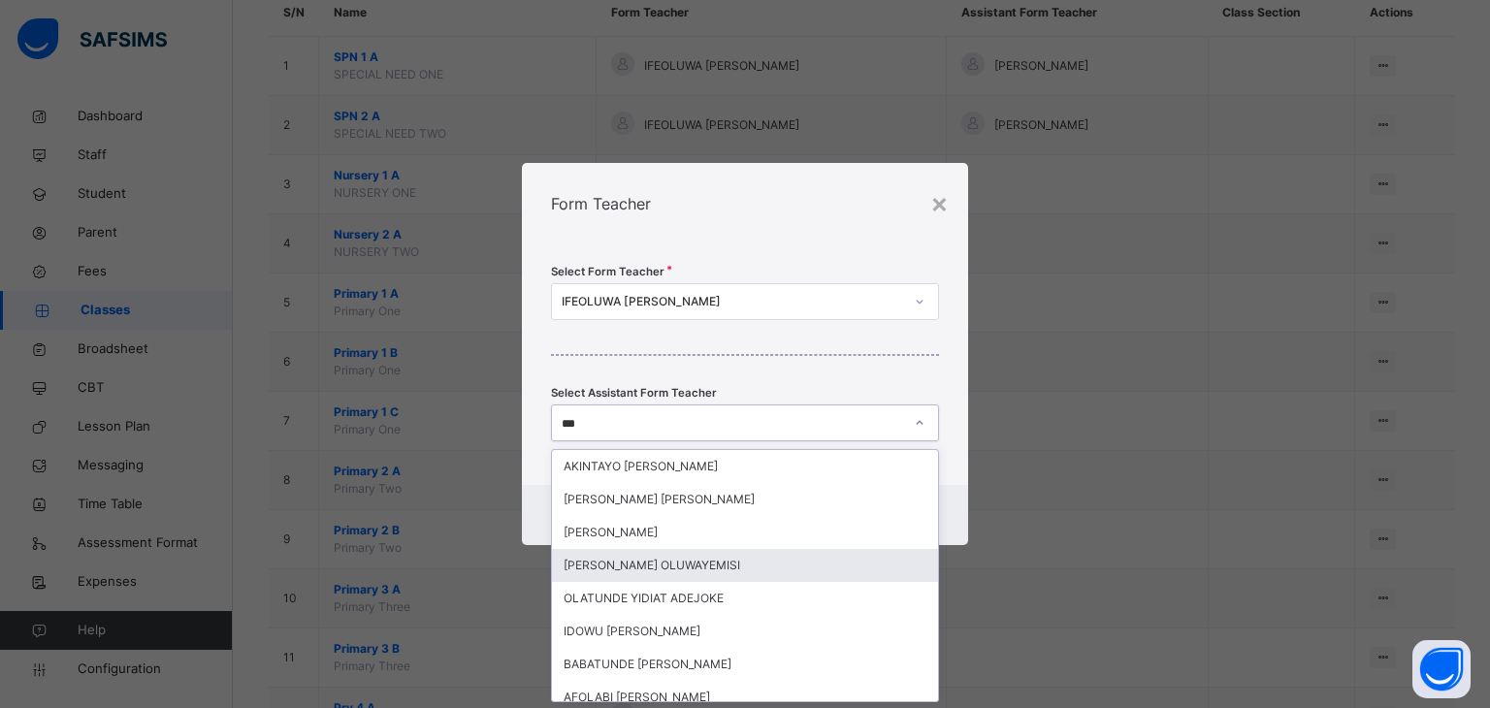
click at [678, 564] on div "[PERSON_NAME] OLUWAYEMISI" at bounding box center [745, 565] width 387 height 33
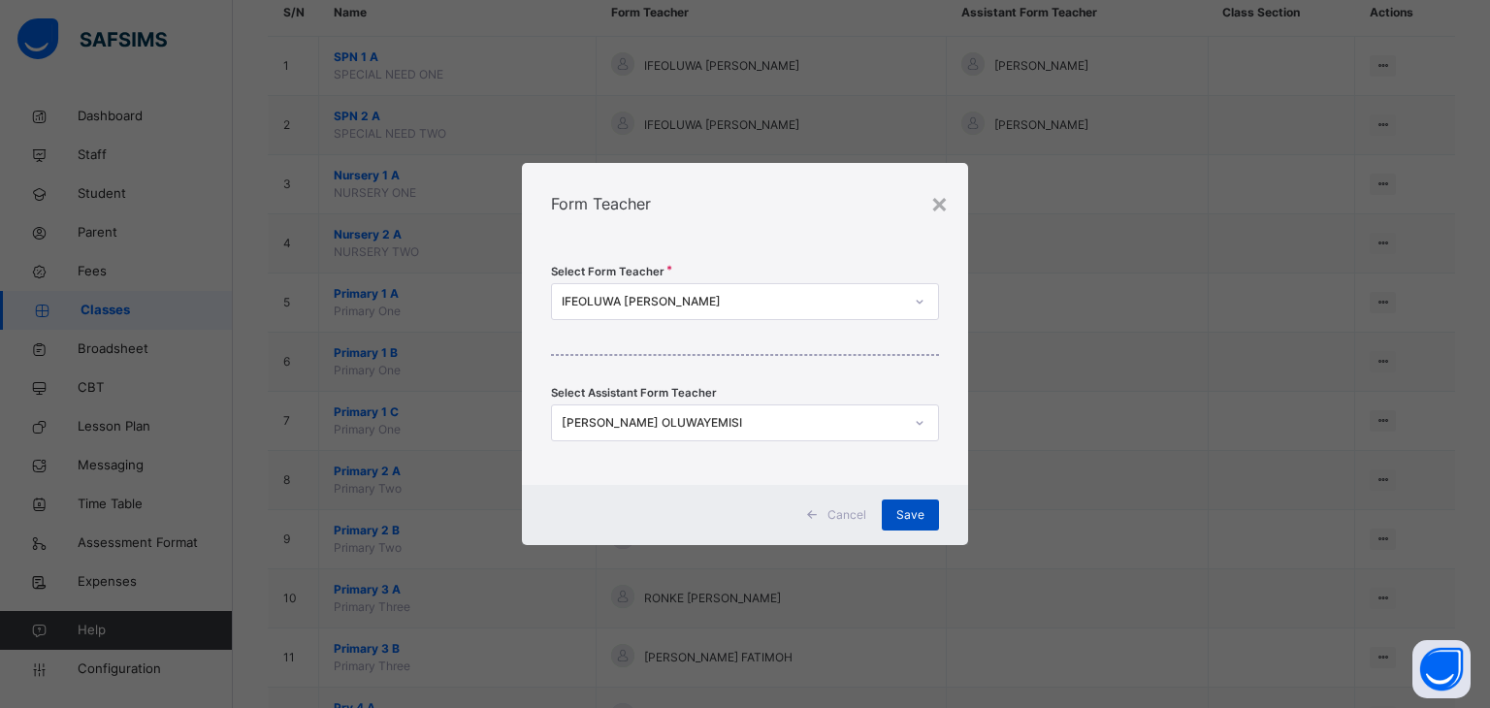
click at [920, 509] on span "Save" at bounding box center [910, 514] width 28 height 17
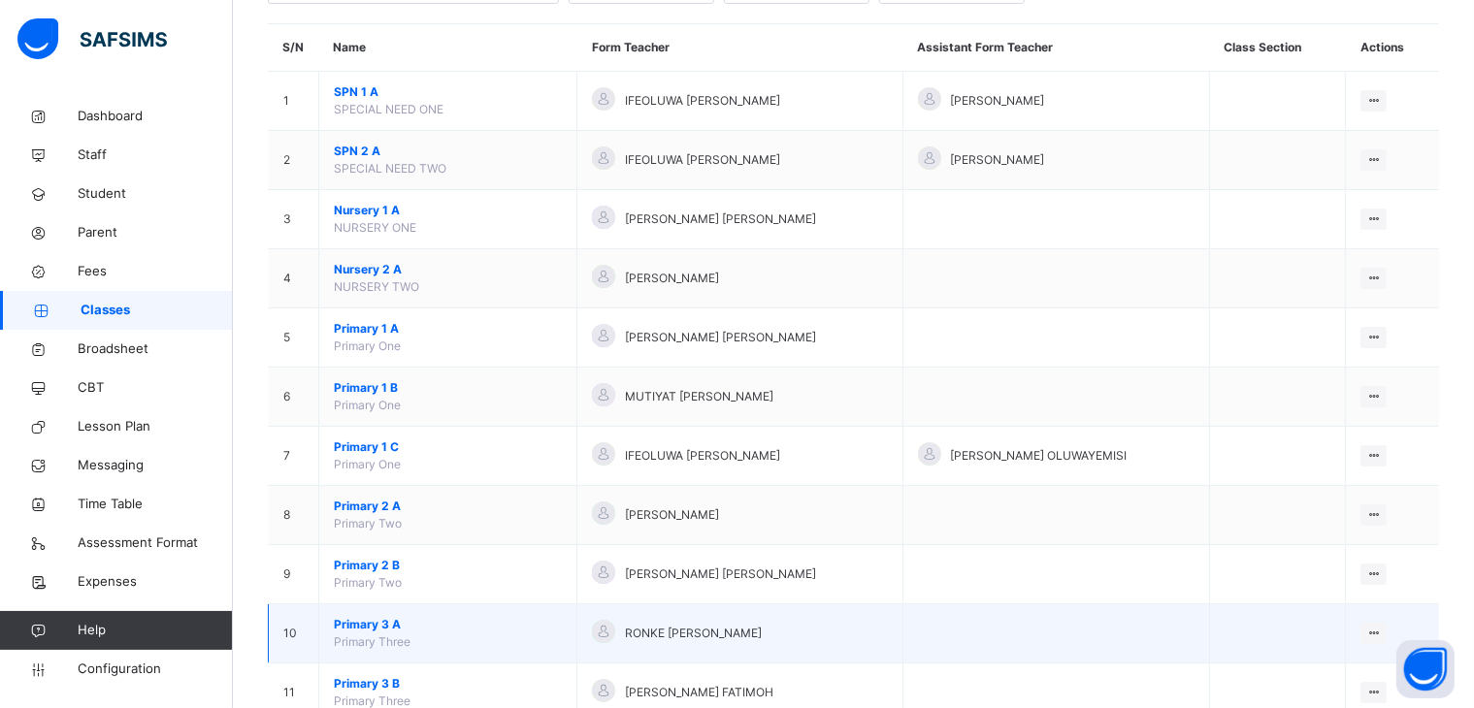
scroll to position [194, 0]
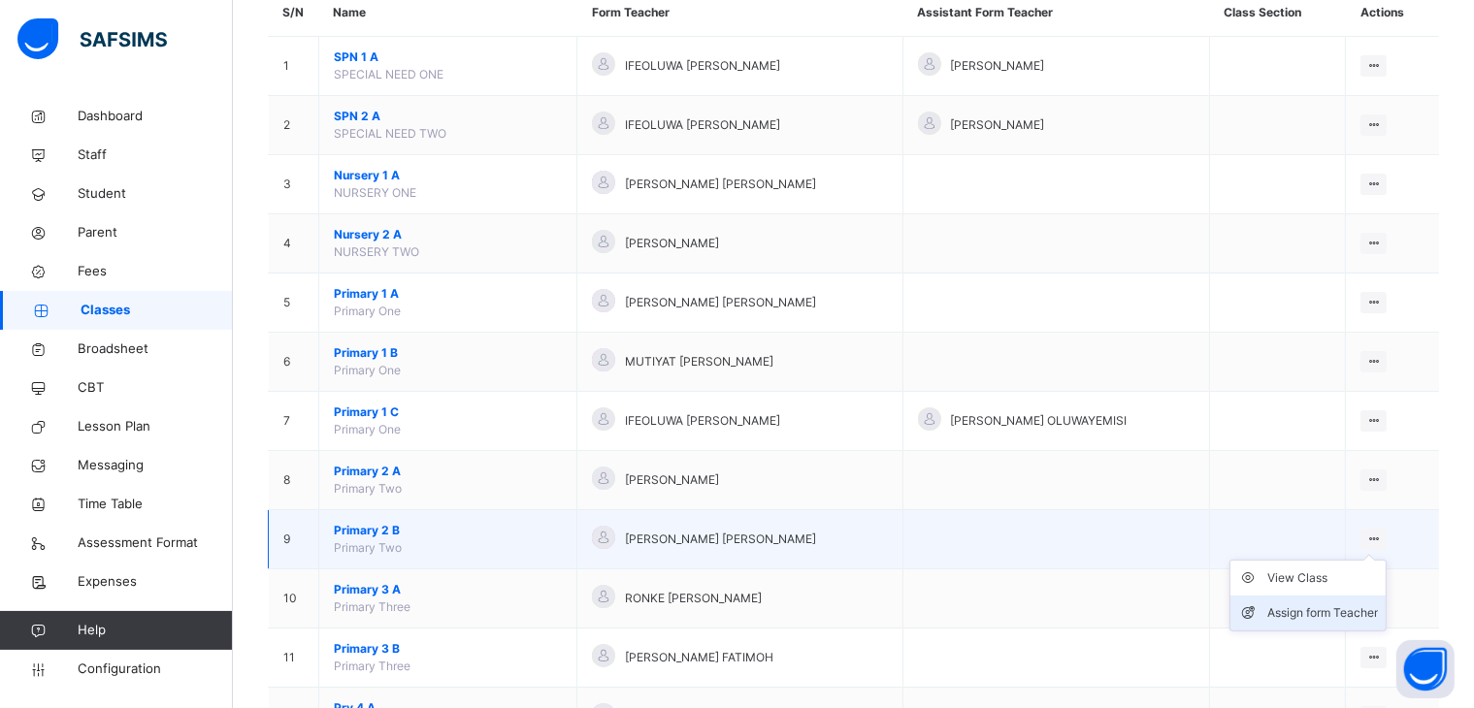
click at [1345, 610] on div "Assign form Teacher" at bounding box center [1322, 612] width 111 height 19
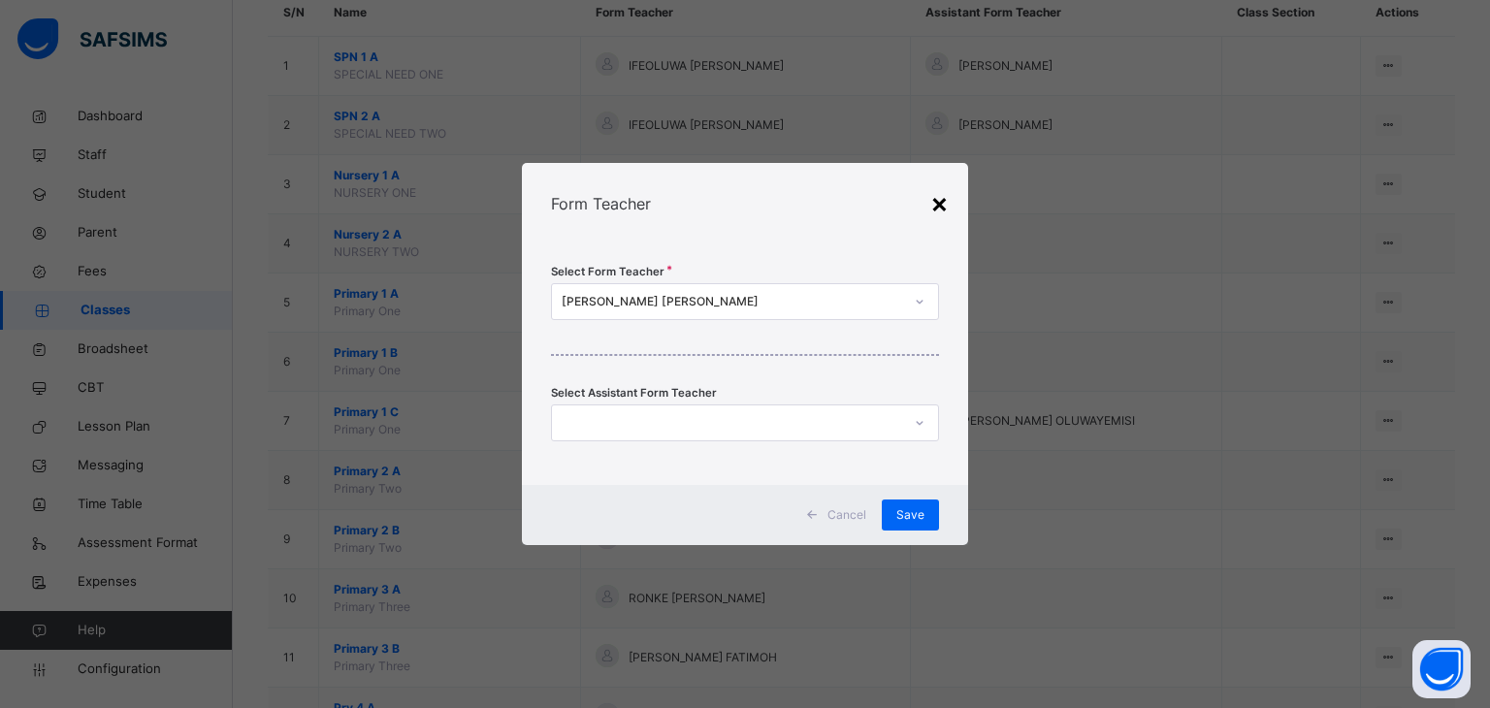
click at [931, 204] on div "×" at bounding box center [939, 202] width 18 height 41
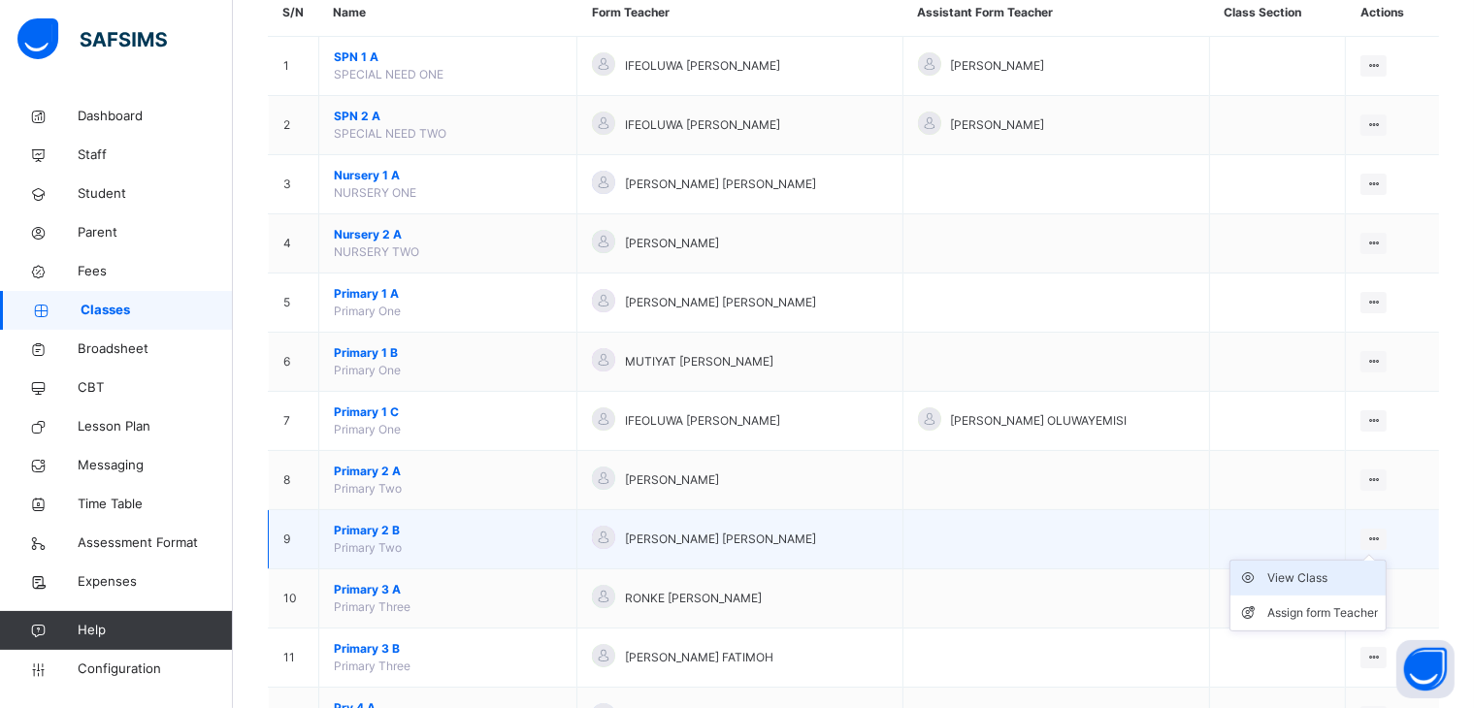
click at [1335, 577] on div "View Class" at bounding box center [1322, 577] width 111 height 19
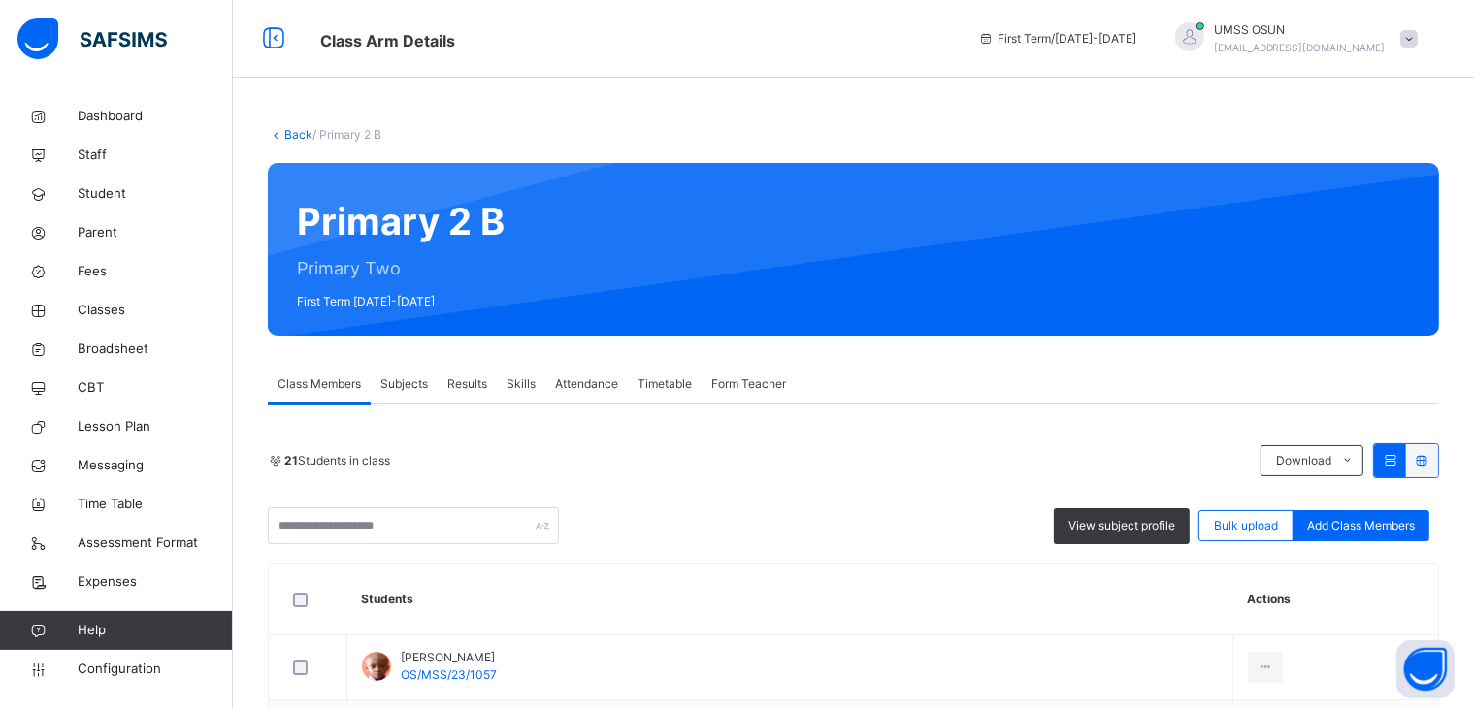
click at [304, 129] on link "Back" at bounding box center [298, 134] width 28 height 15
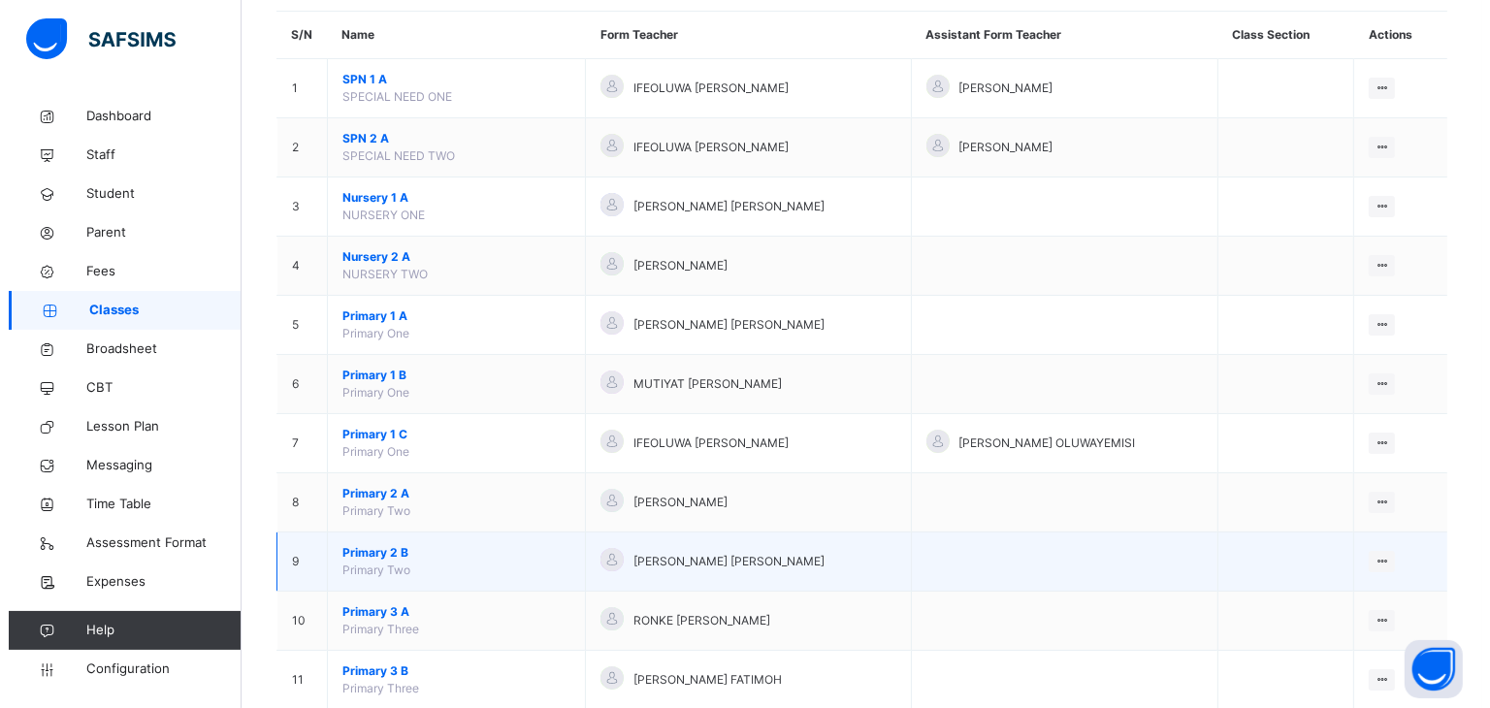
scroll to position [194, 0]
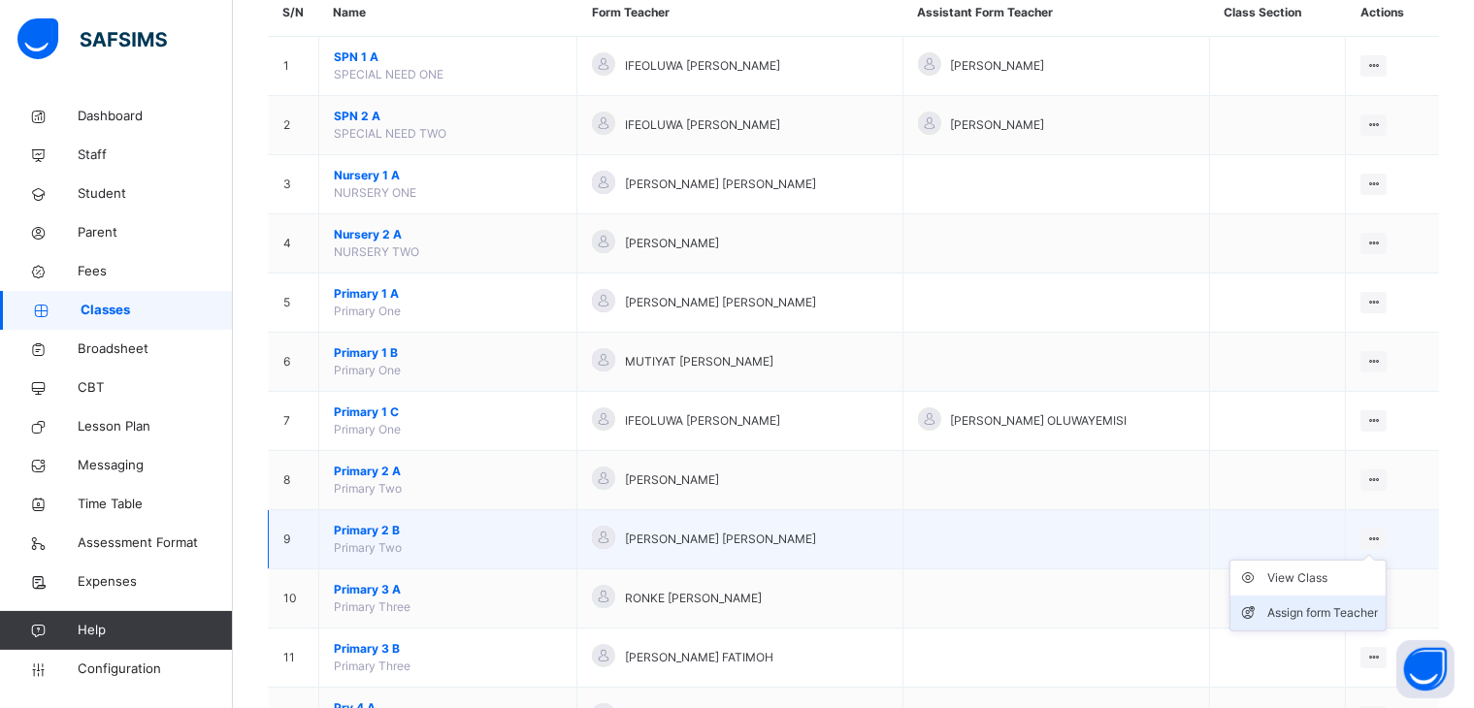
click at [1347, 609] on div "Assign form Teacher" at bounding box center [1322, 612] width 111 height 19
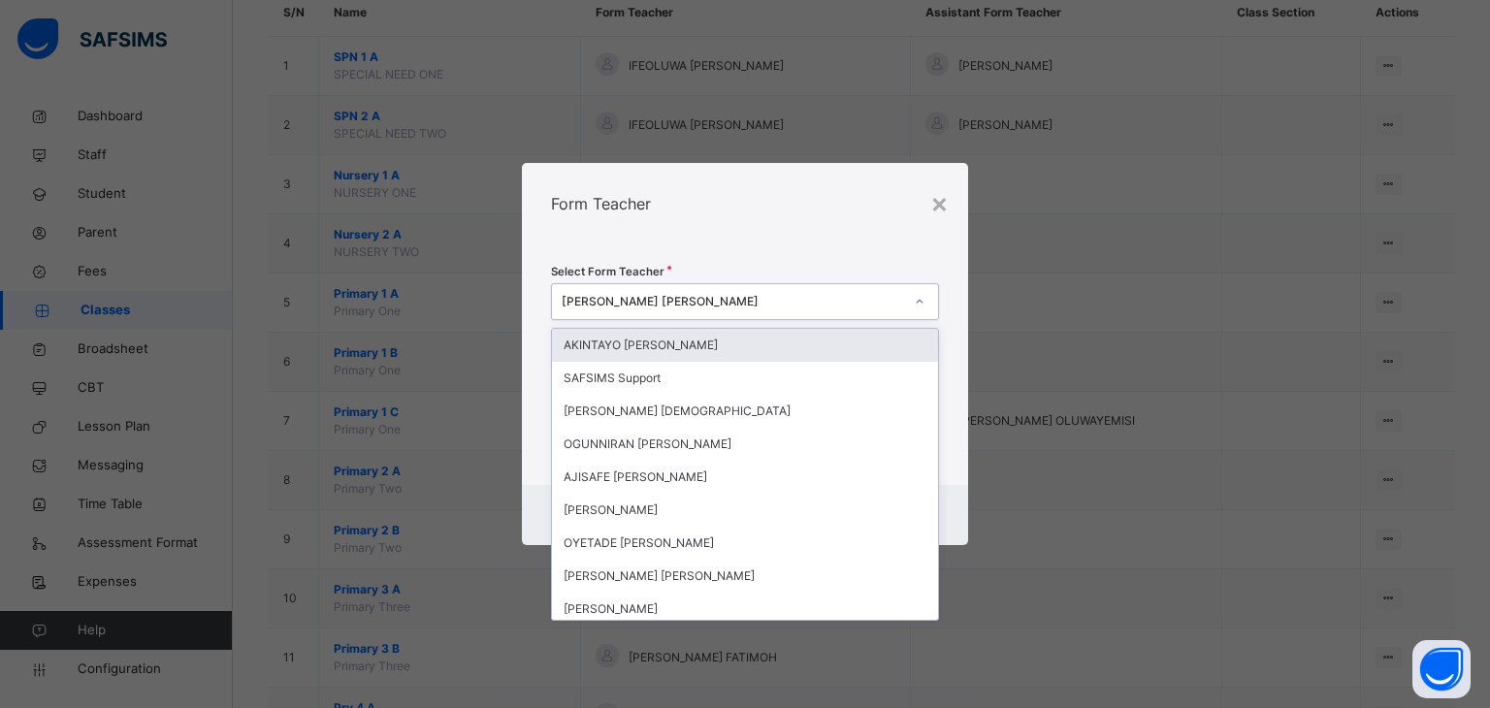
drag, startPoint x: 710, startPoint y: 289, endPoint x: 722, endPoint y: 304, distance: 18.6
click at [711, 292] on div "[PERSON_NAME] [PERSON_NAME]" at bounding box center [727, 302] width 350 height 30
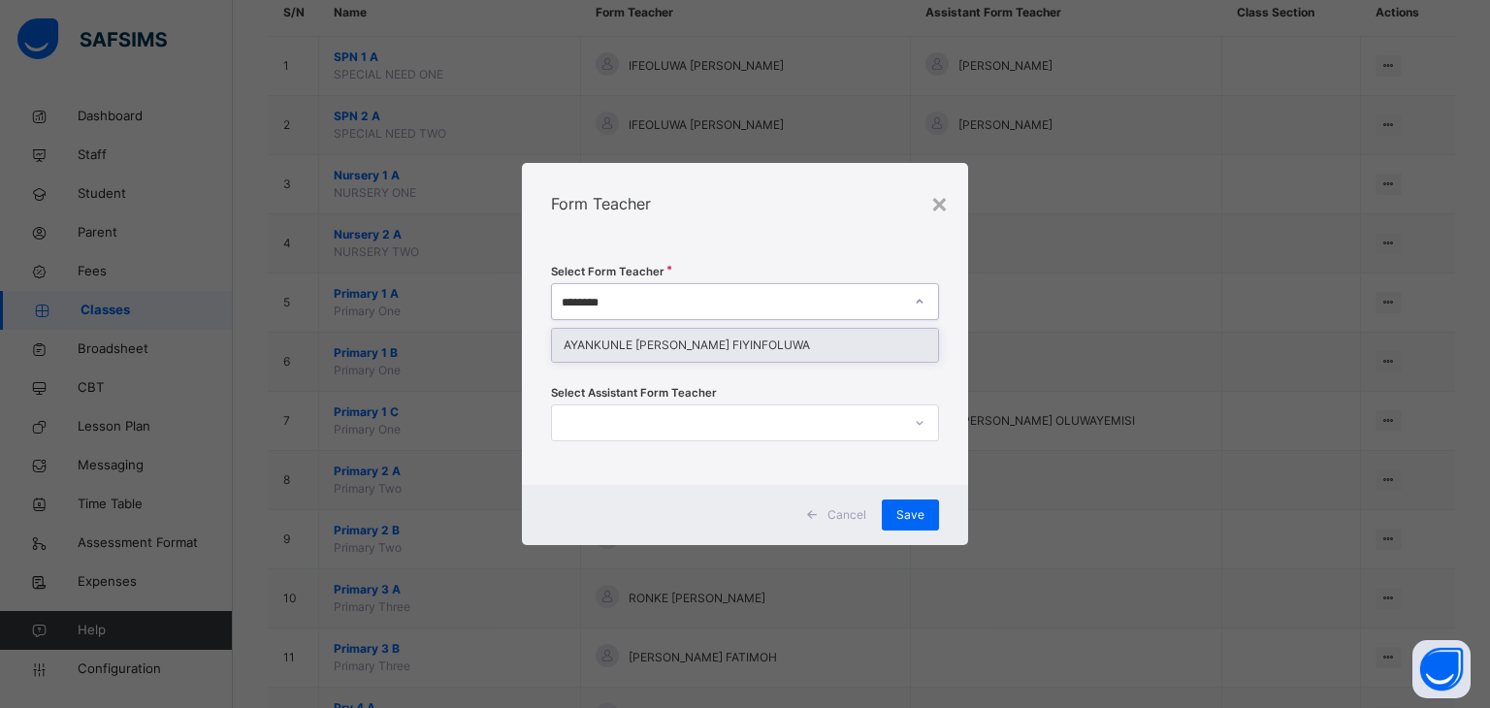
type input "*********"
click at [698, 342] on div "AYANKUNLE [PERSON_NAME] FIYINFOLUWA" at bounding box center [745, 345] width 387 height 33
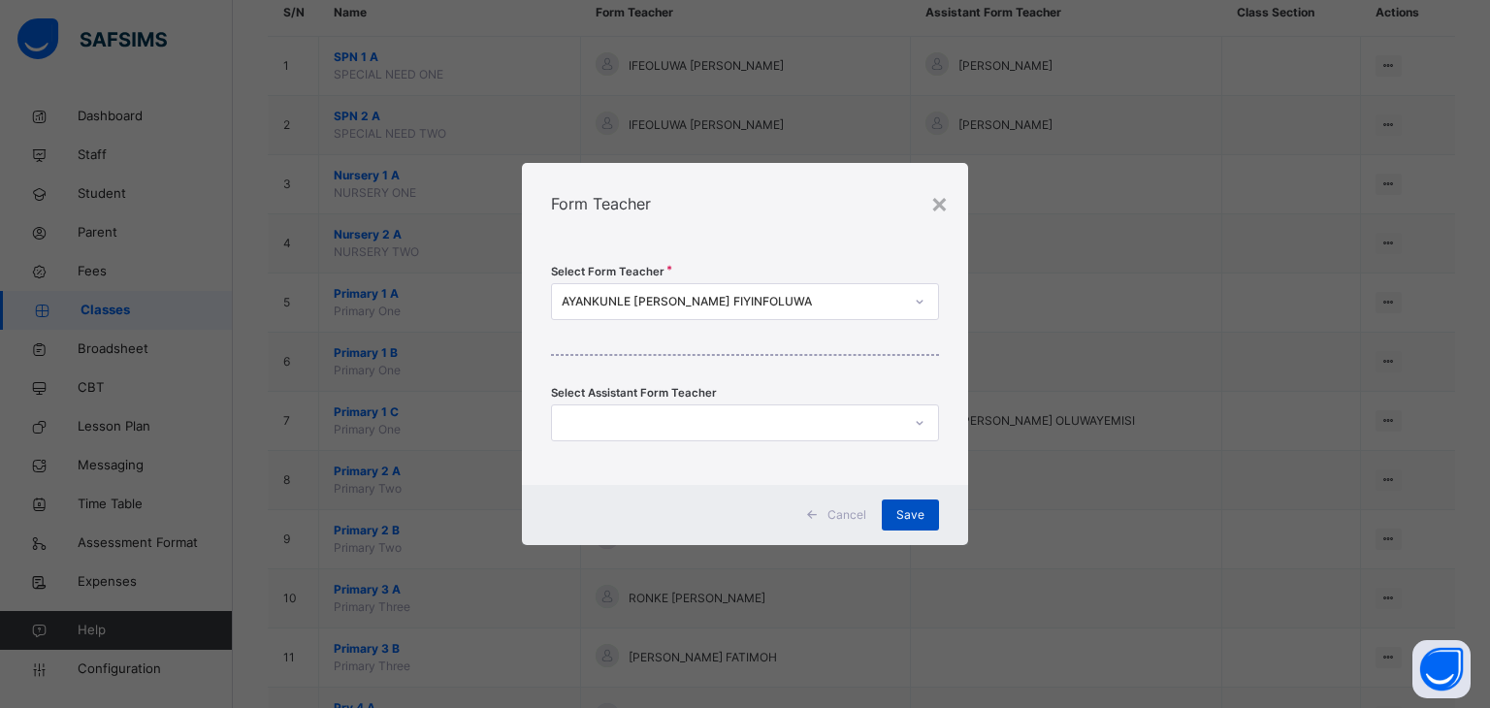
click at [910, 503] on div "Save" at bounding box center [910, 515] width 57 height 31
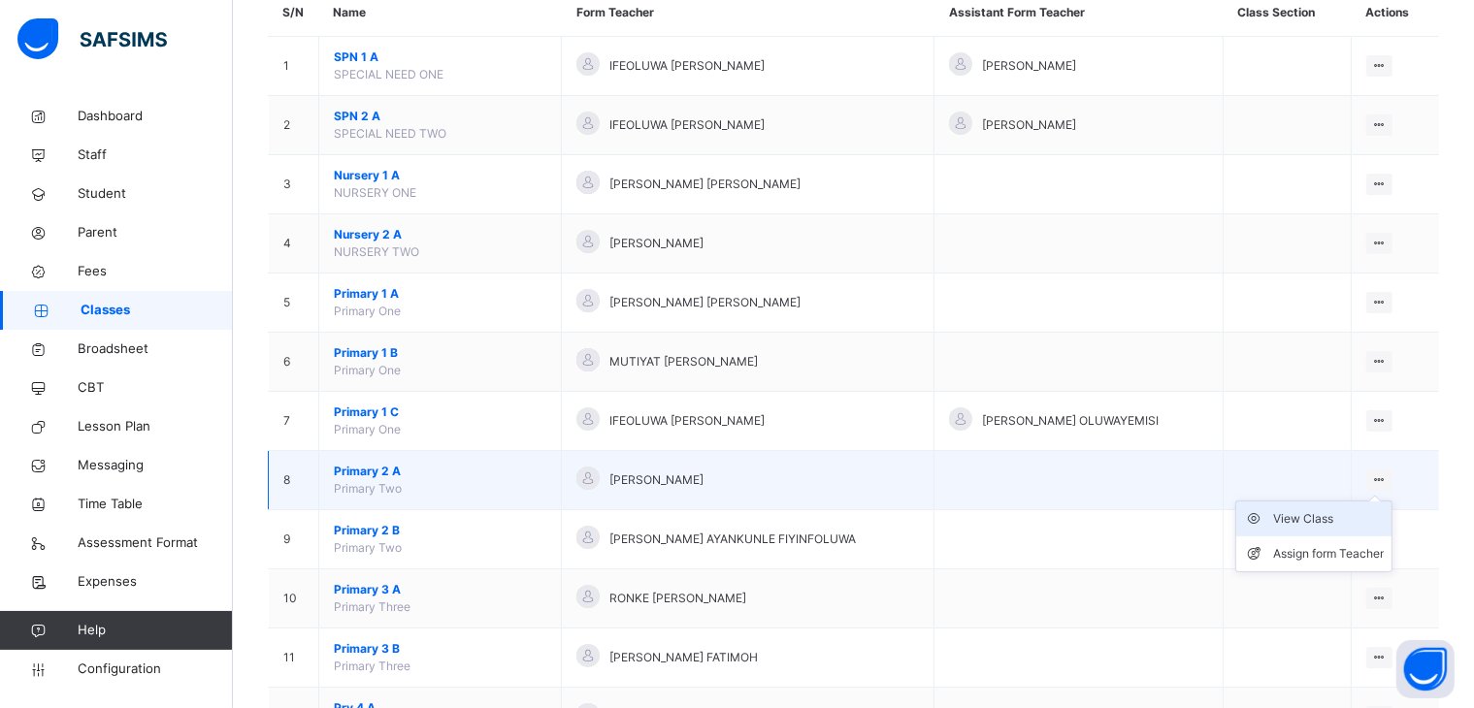
click at [1334, 514] on div "View Class" at bounding box center [1328, 518] width 111 height 19
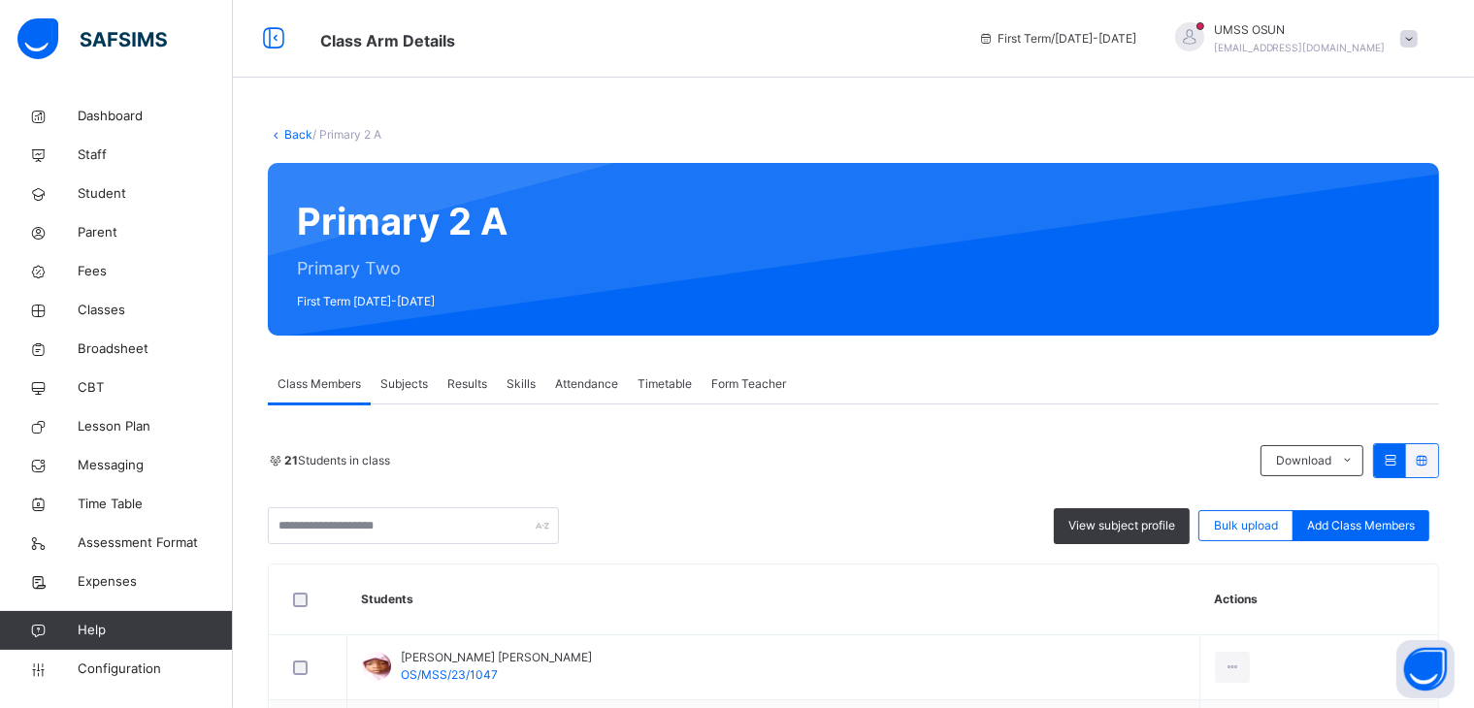
click at [413, 377] on span "Subjects" at bounding box center [404, 383] width 48 height 17
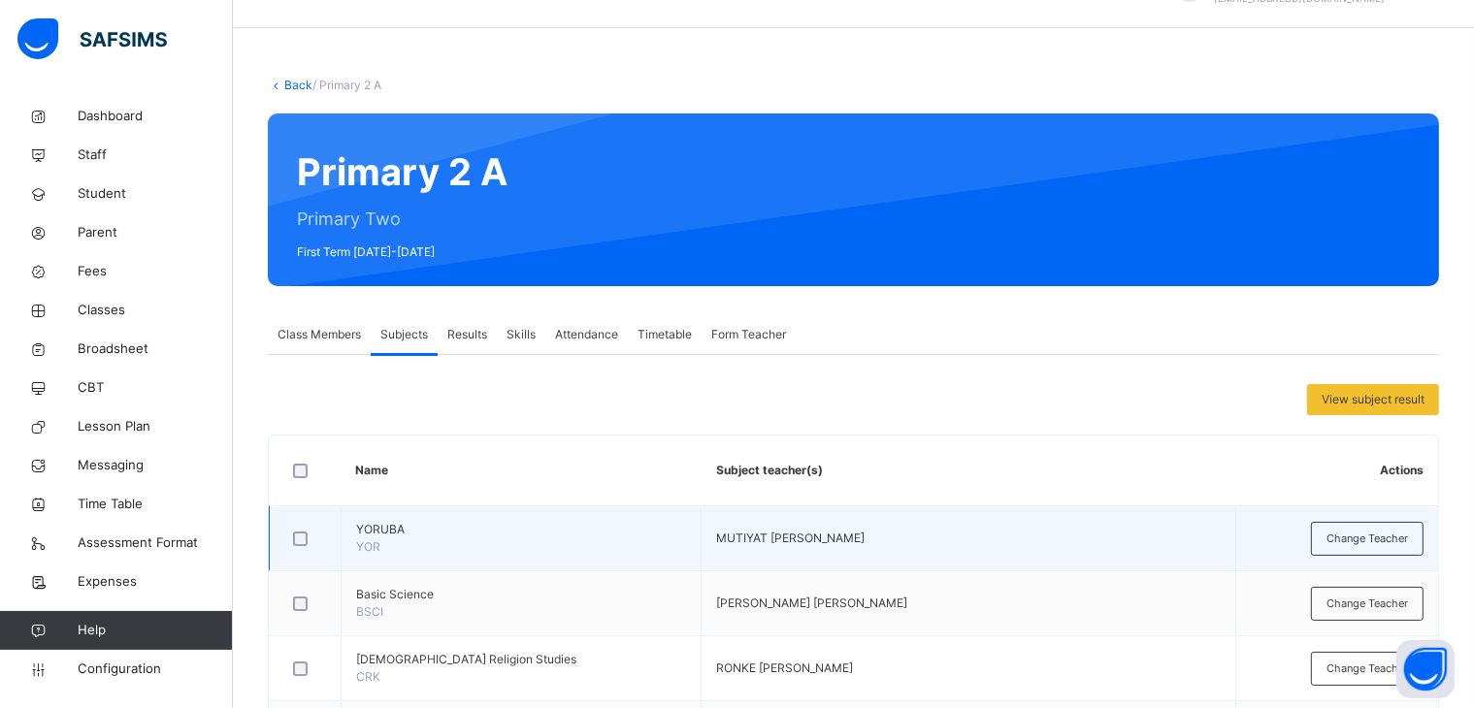
scroll to position [97, 0]
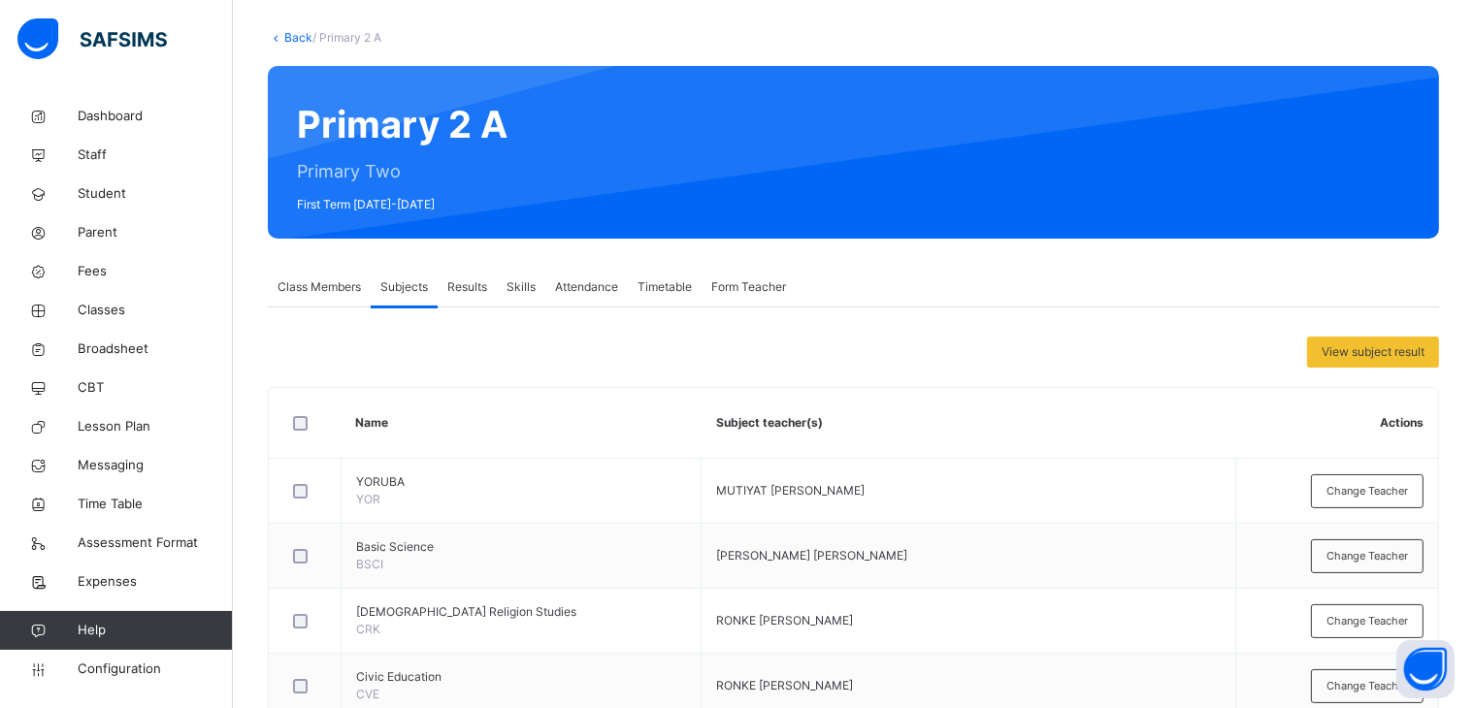
click at [1386, 483] on span "Change Teacher" at bounding box center [1366, 491] width 81 height 16
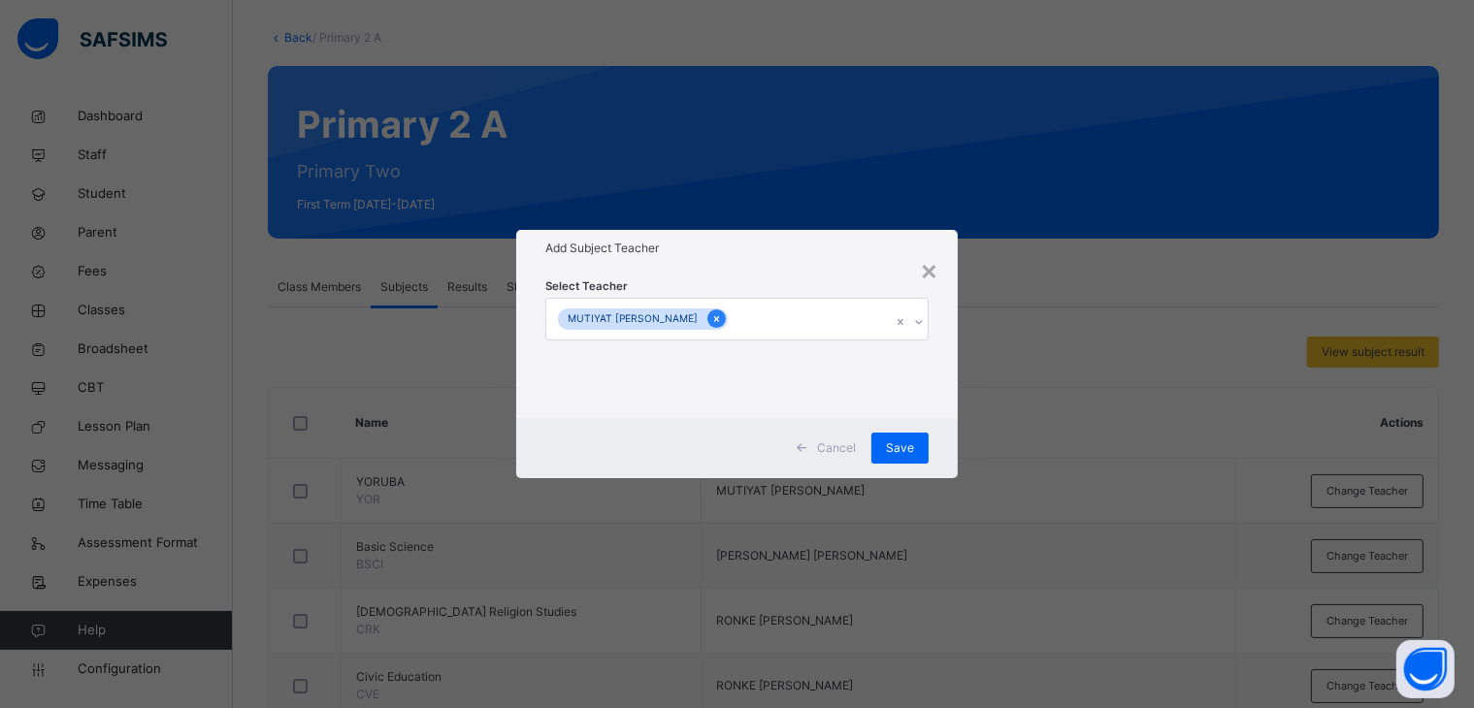
click at [707, 317] on div at bounding box center [716, 318] width 18 height 18
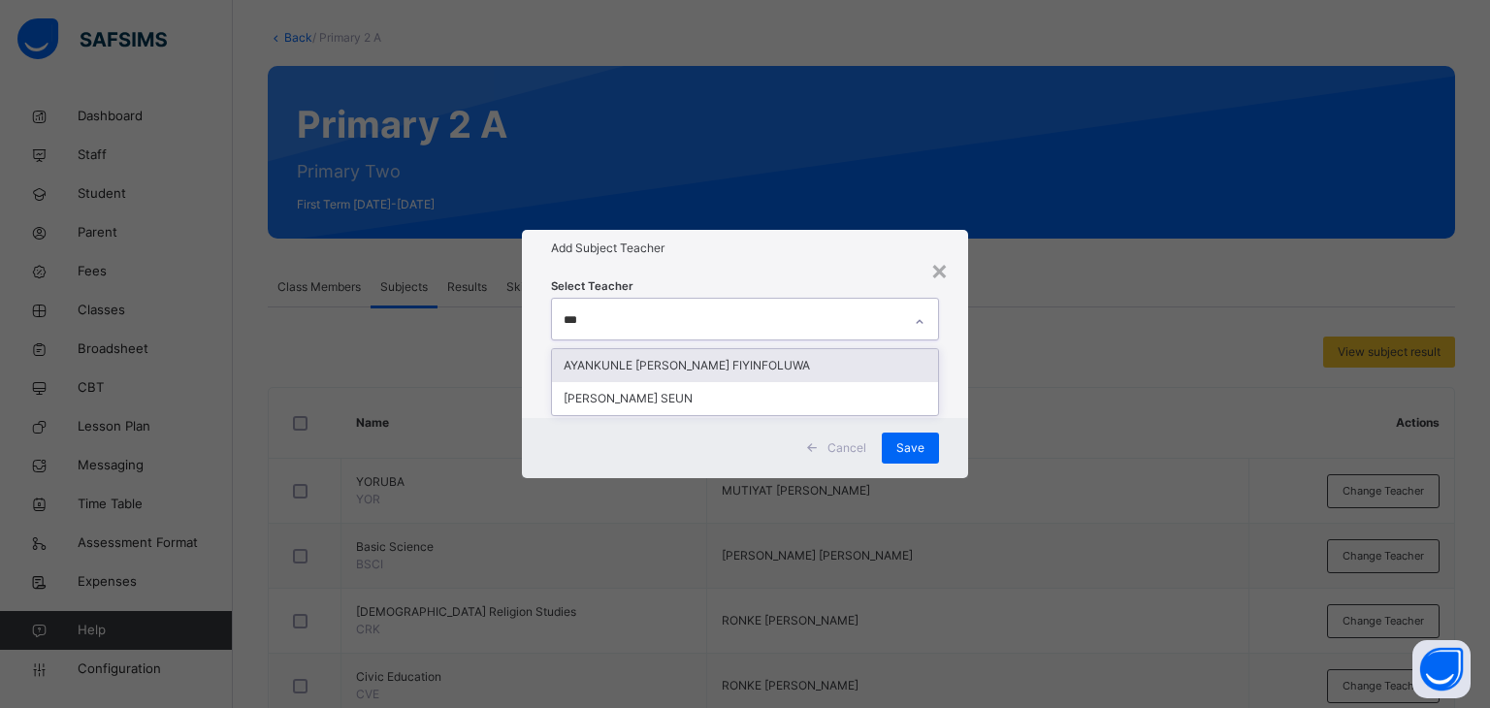
type input "****"
click at [644, 362] on div "AYANKUNLE [PERSON_NAME] FIYINFOLUWA" at bounding box center [745, 365] width 387 height 33
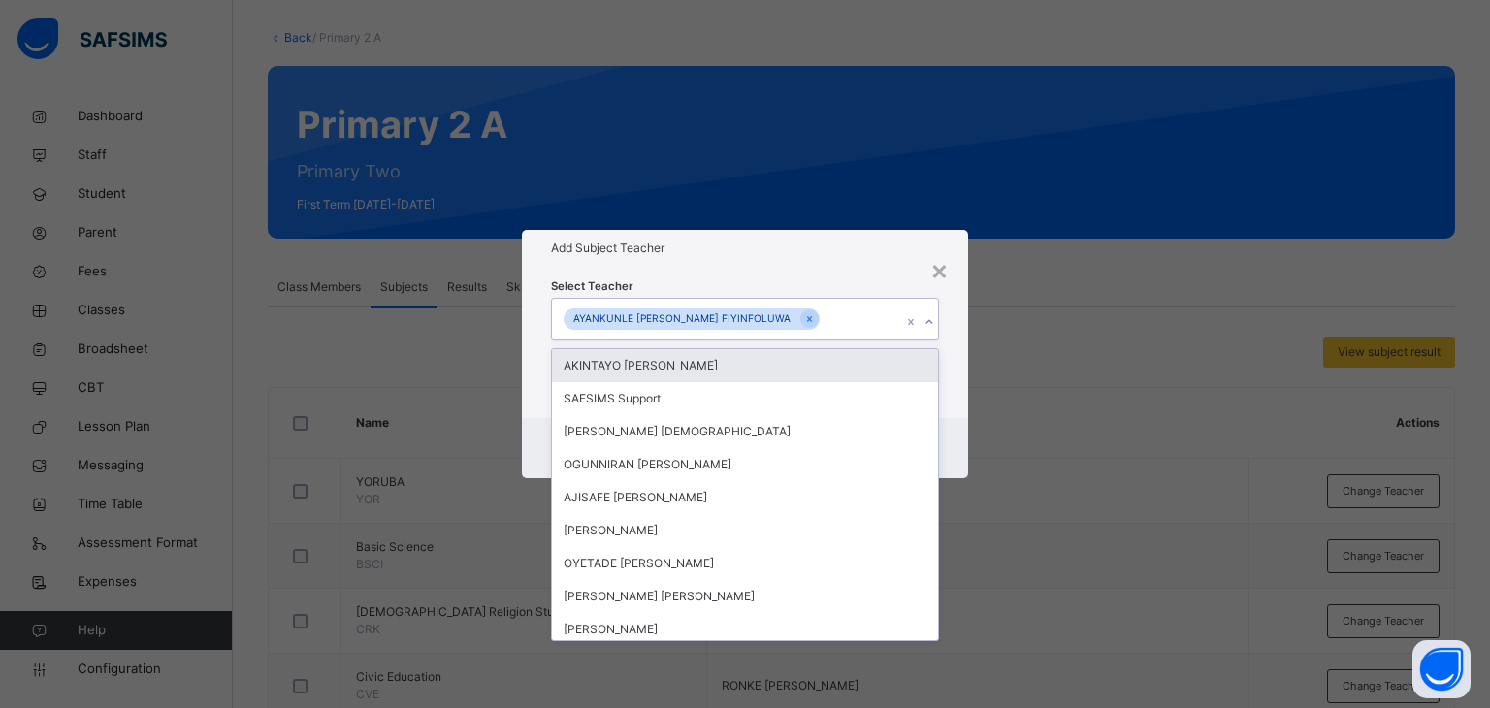
click at [804, 276] on div "Select Teacher option AYANKUNLE [PERSON_NAME] FIYINFOLUWA, selected. option AKI…" at bounding box center [745, 342] width 389 height 132
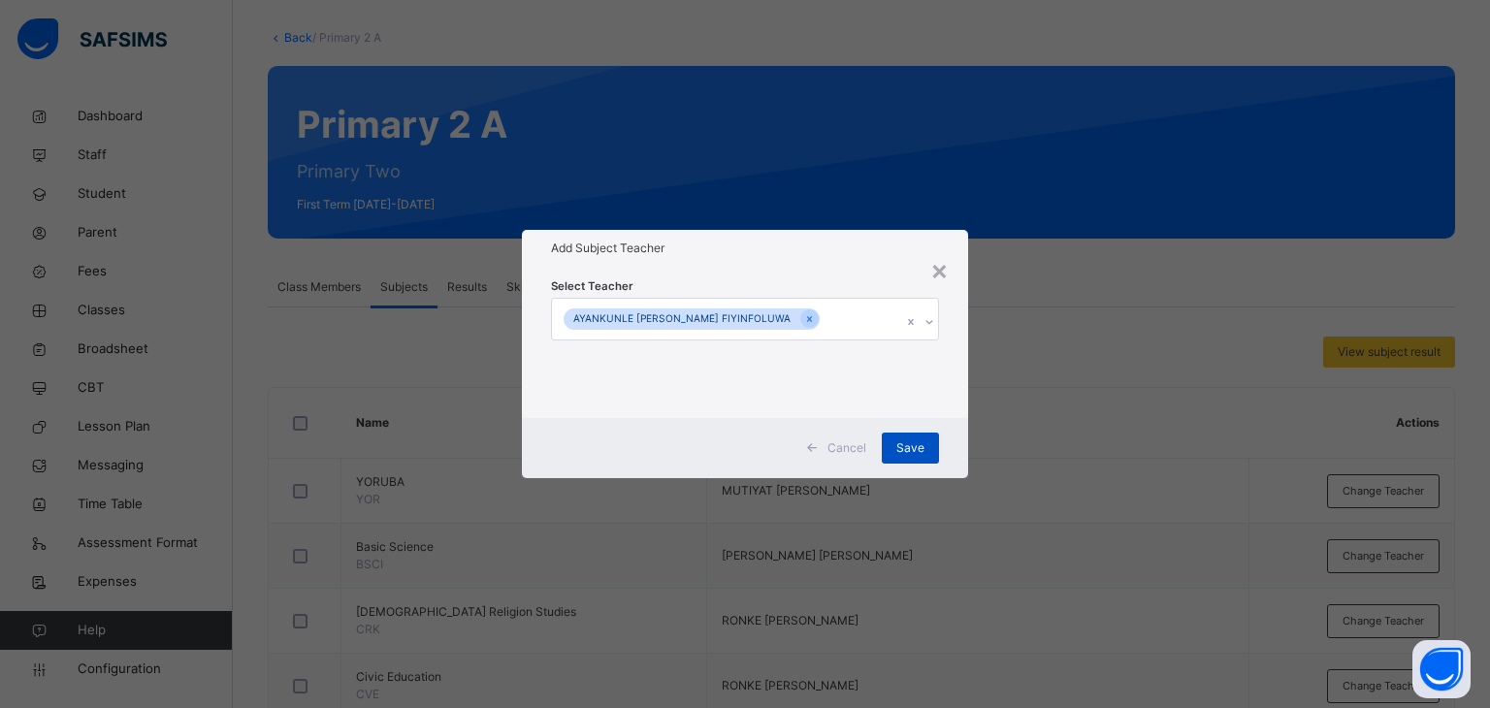
click at [913, 439] on span "Save" at bounding box center [910, 447] width 28 height 17
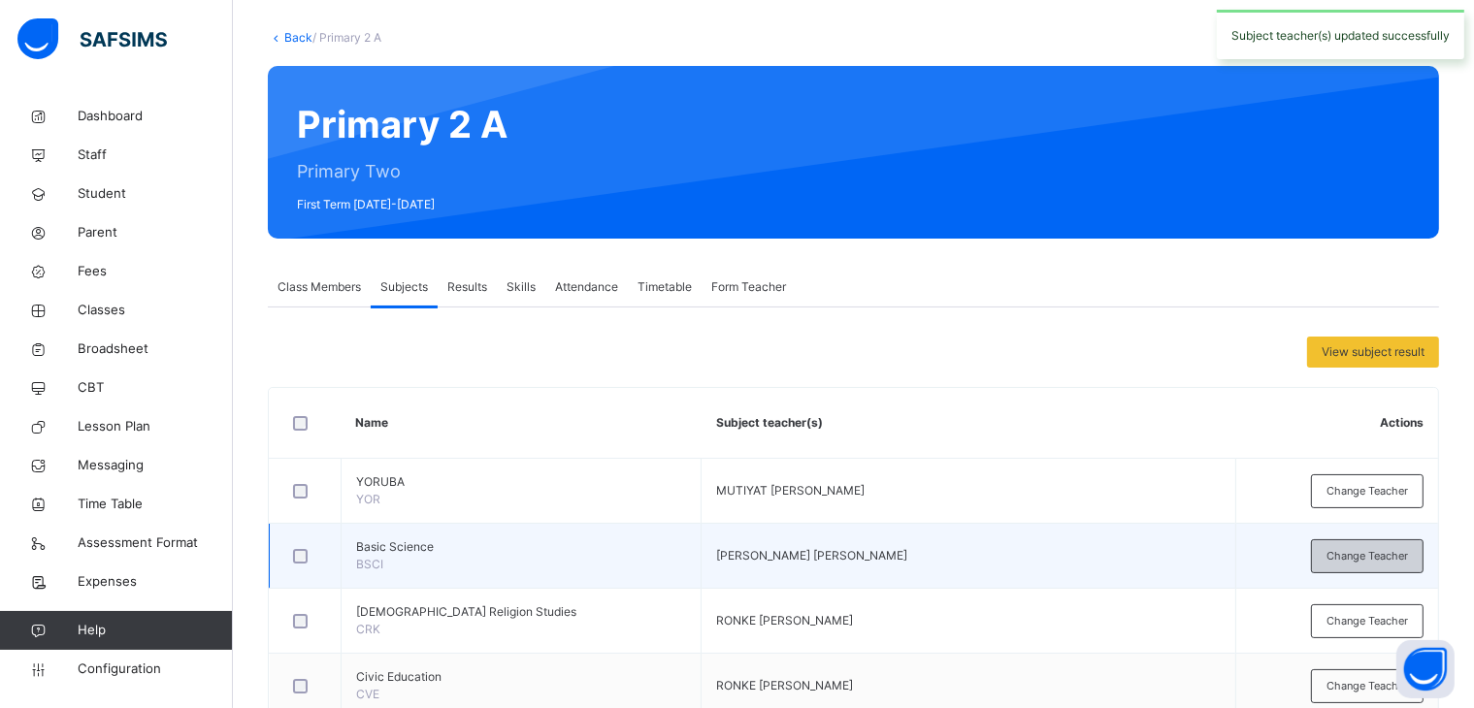
click at [1379, 552] on span "Change Teacher" at bounding box center [1366, 556] width 81 height 16
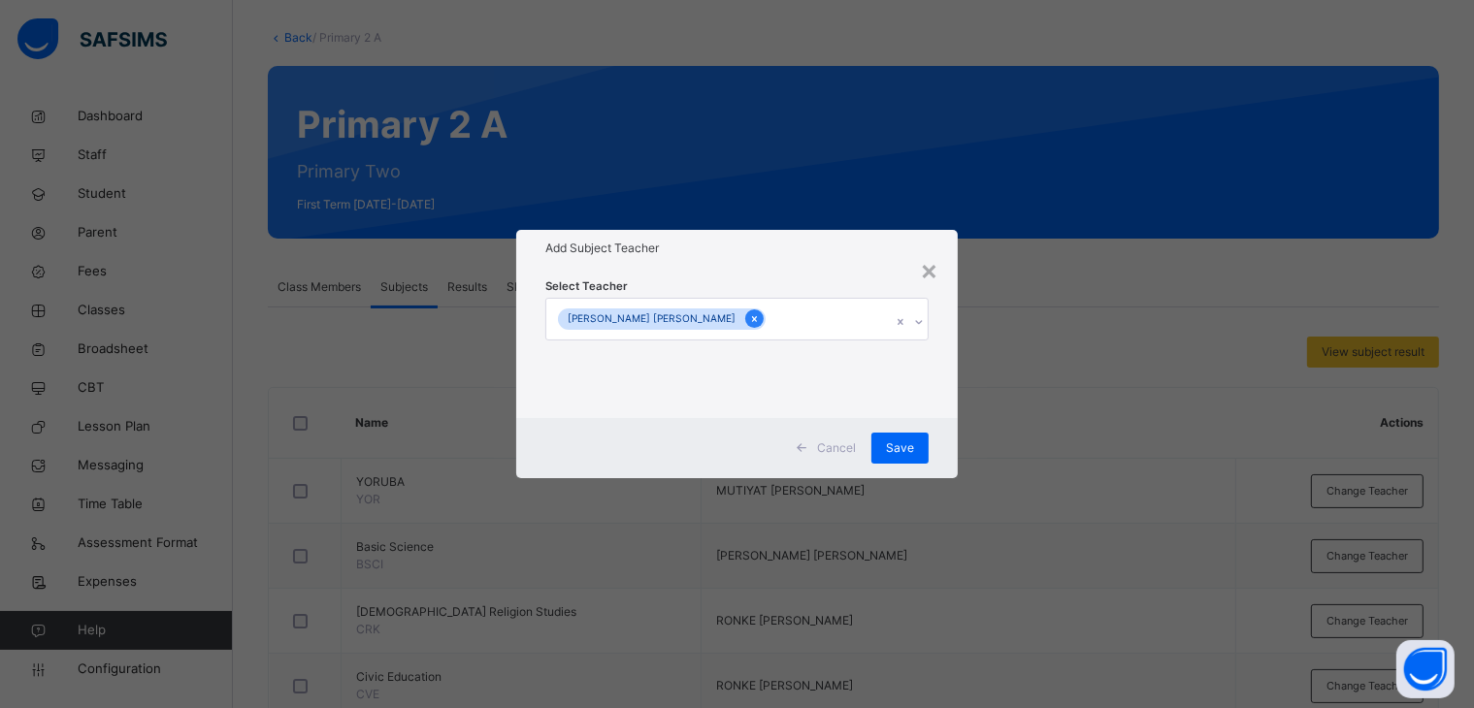
click at [749, 319] on icon at bounding box center [754, 319] width 11 height 14
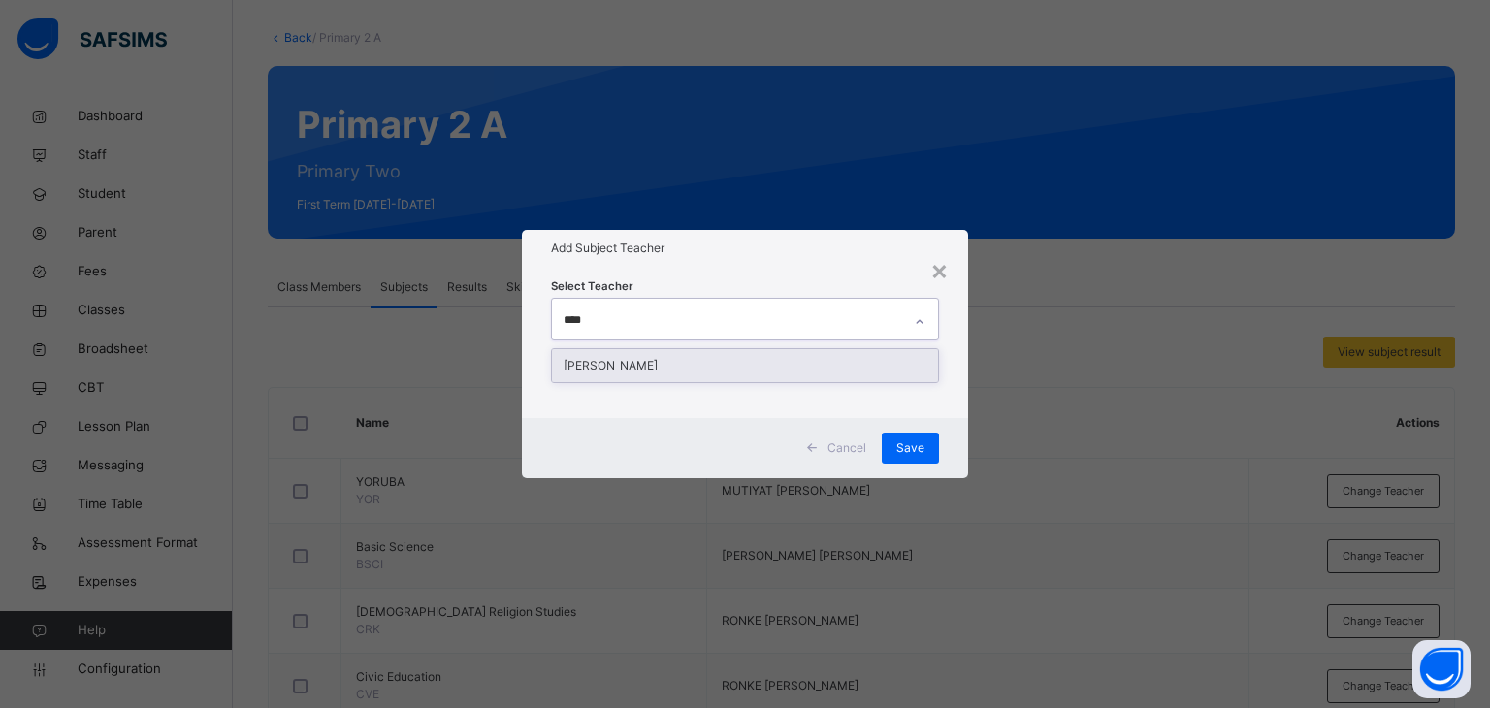
type input "*****"
click at [679, 352] on div "[PERSON_NAME]" at bounding box center [745, 365] width 387 height 33
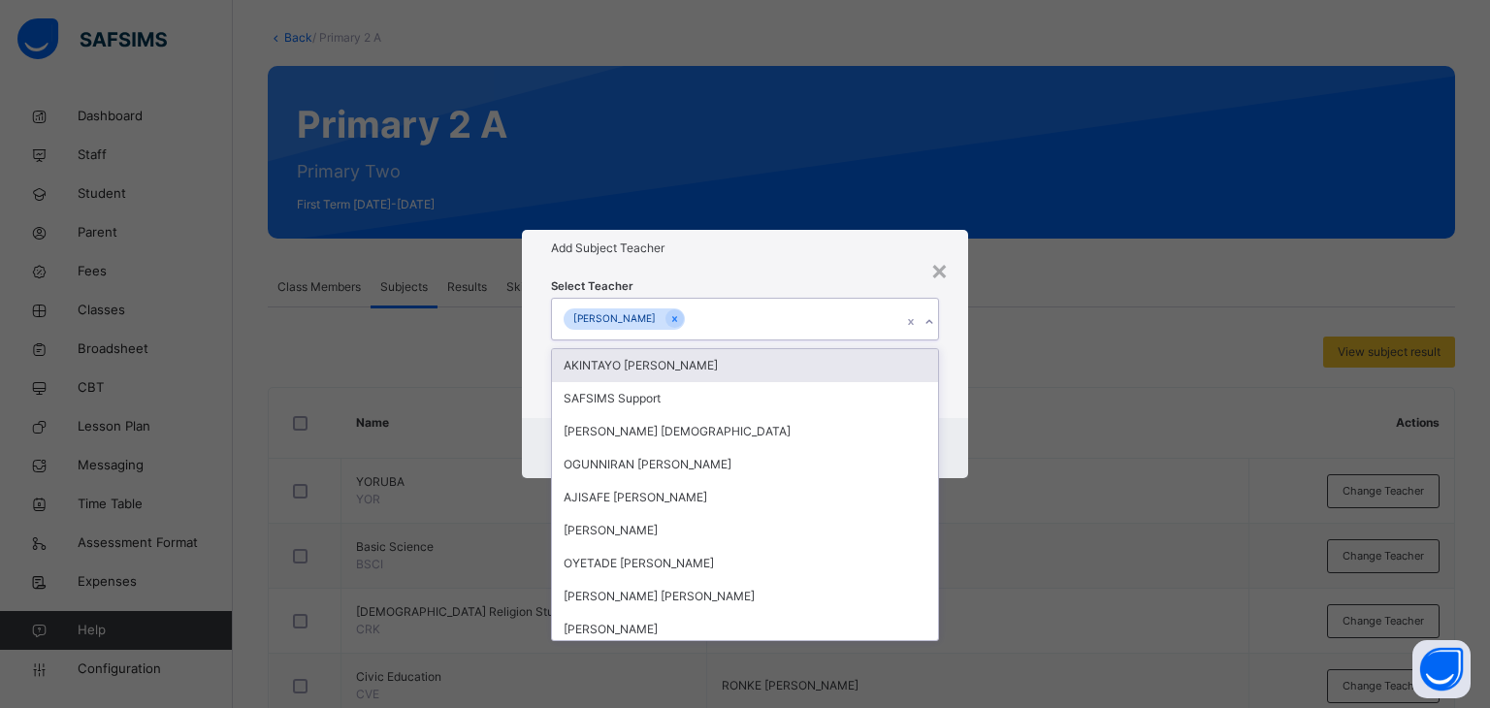
click at [718, 265] on div "Add Subject Teacher" at bounding box center [745, 248] width 447 height 37
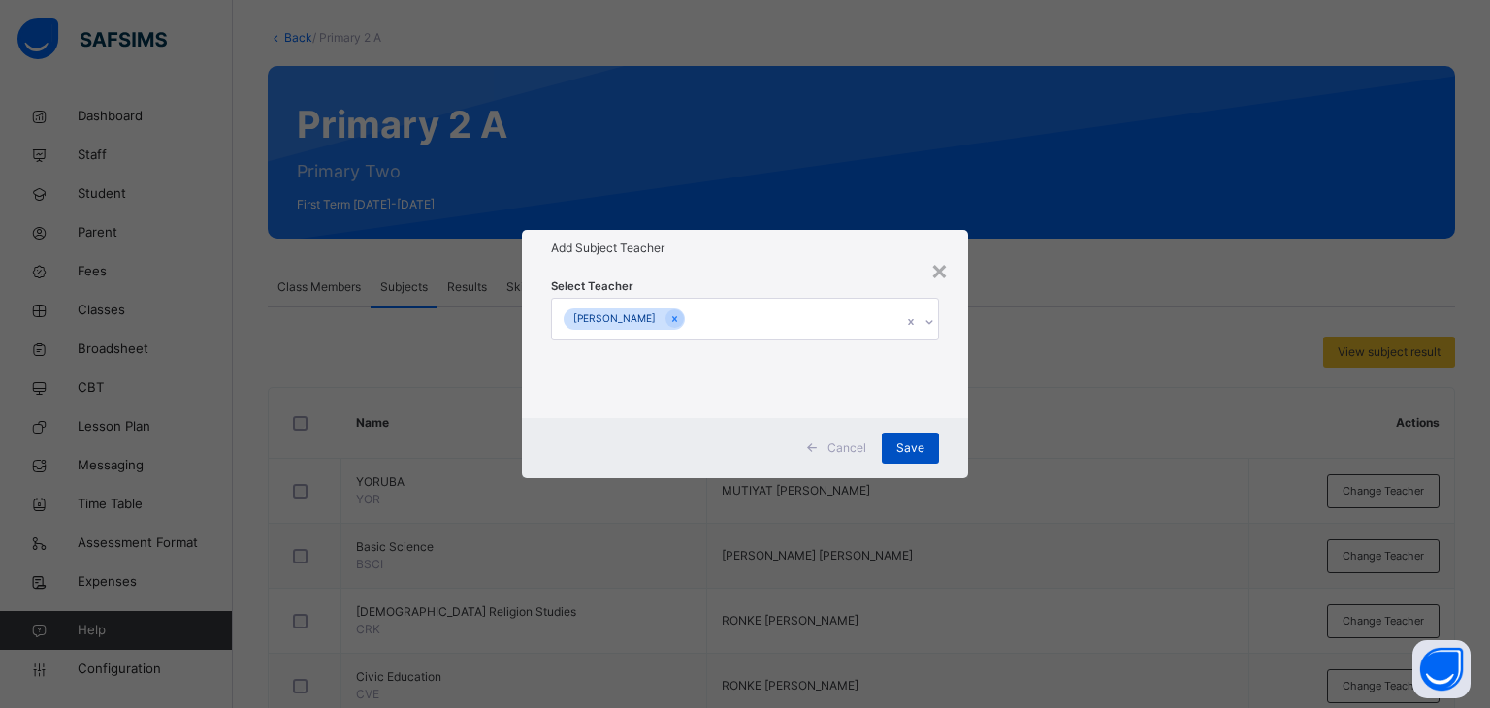
click at [916, 442] on span "Save" at bounding box center [910, 447] width 28 height 17
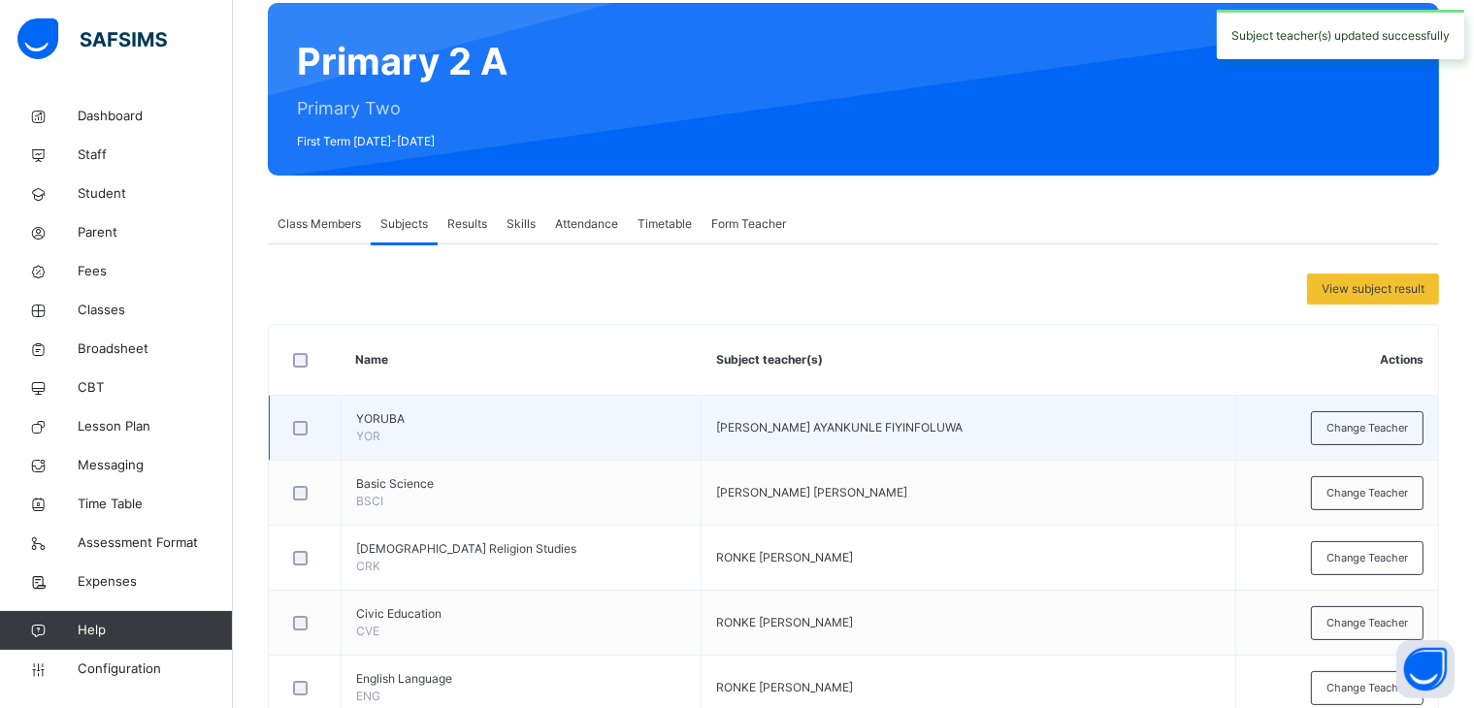
scroll to position [194, 0]
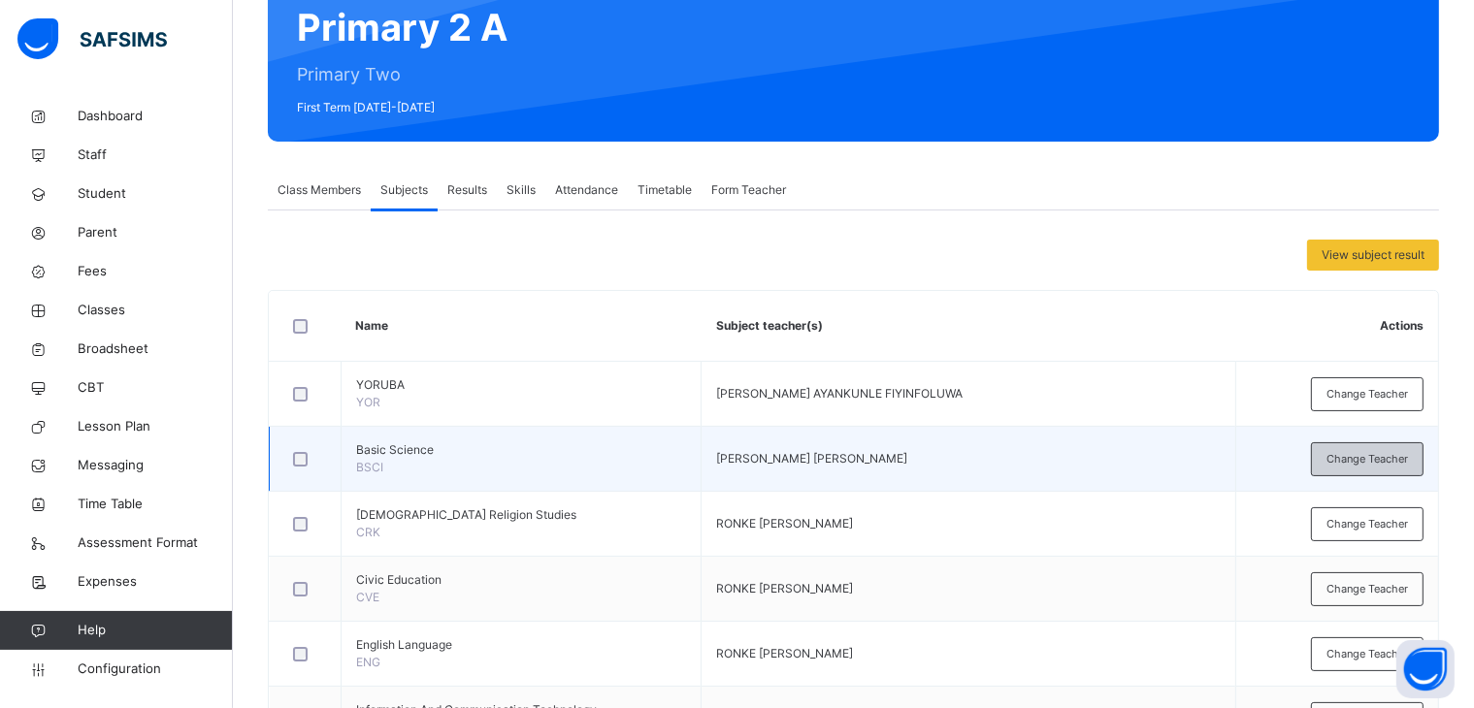
click at [1364, 458] on span "Change Teacher" at bounding box center [1366, 459] width 81 height 16
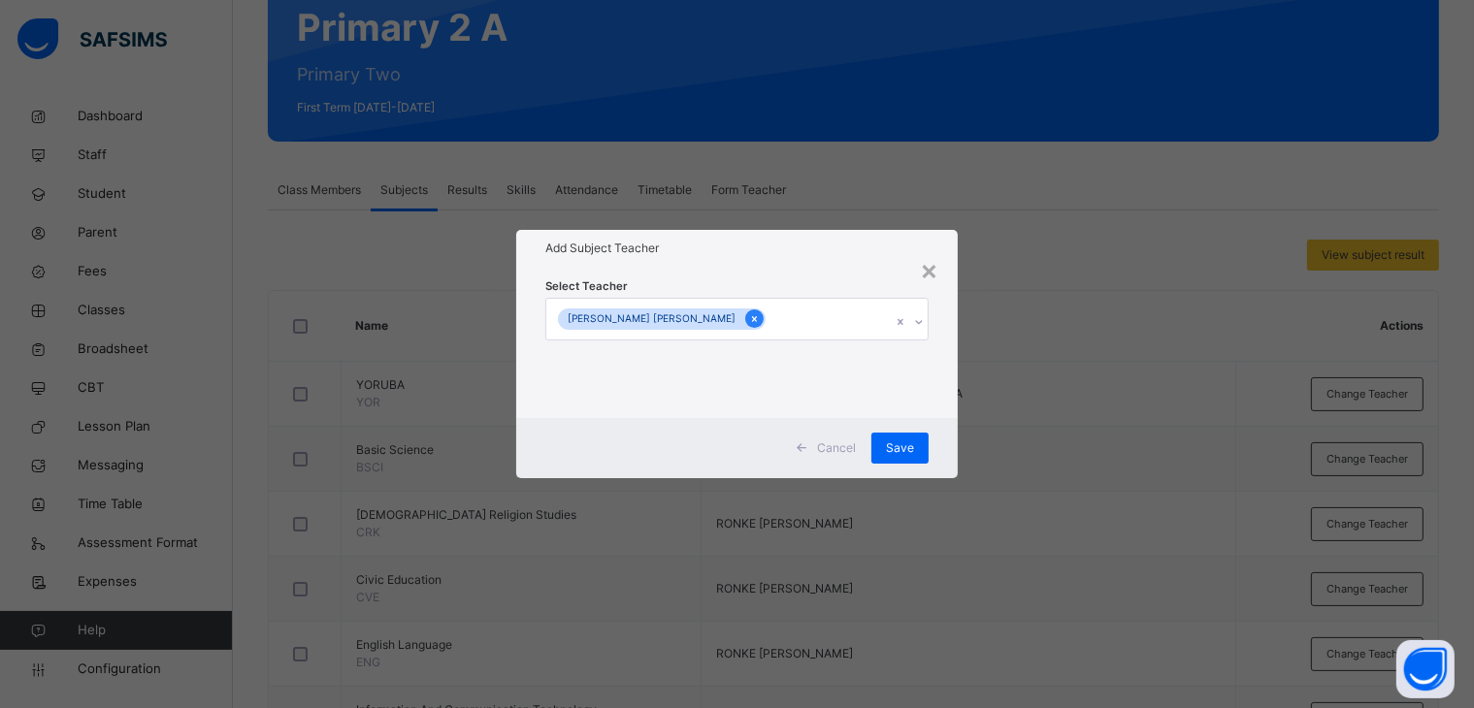
click at [752, 316] on icon at bounding box center [754, 319] width 5 height 6
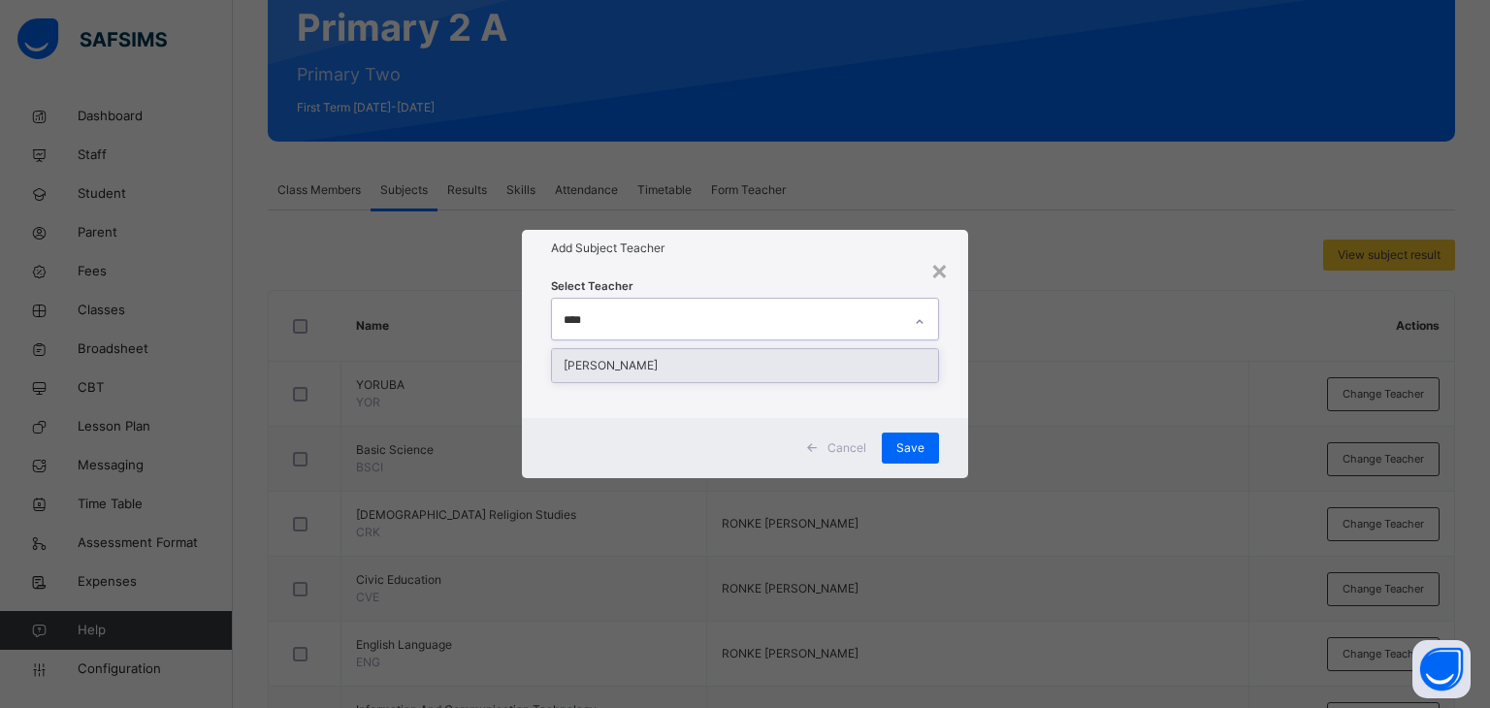
type input "*****"
click at [671, 352] on div "[PERSON_NAME]" at bounding box center [745, 365] width 387 height 33
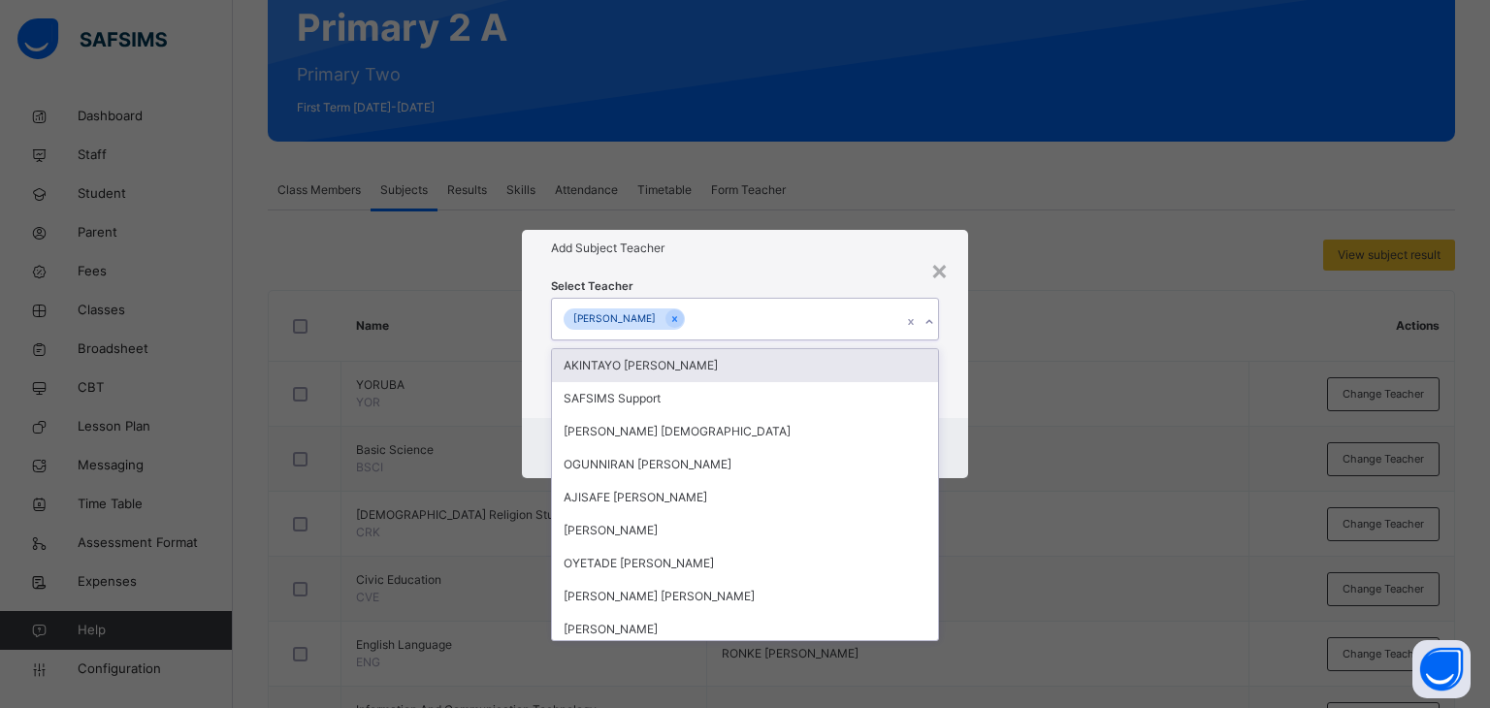
click at [756, 278] on div "Select Teacher option [PERSON_NAME], selected. option AKINTAYO [PERSON_NAME] fo…" at bounding box center [745, 342] width 389 height 132
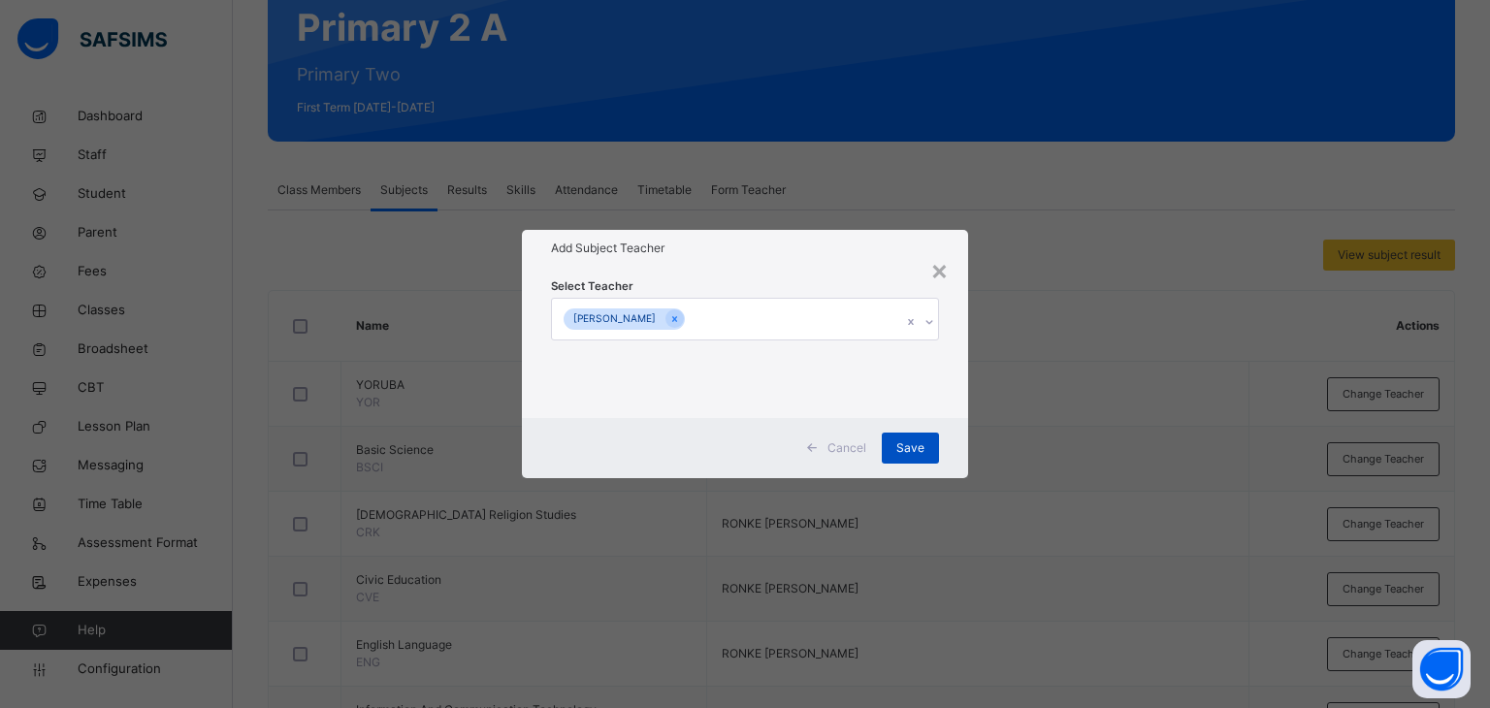
click at [914, 443] on span "Save" at bounding box center [910, 447] width 28 height 17
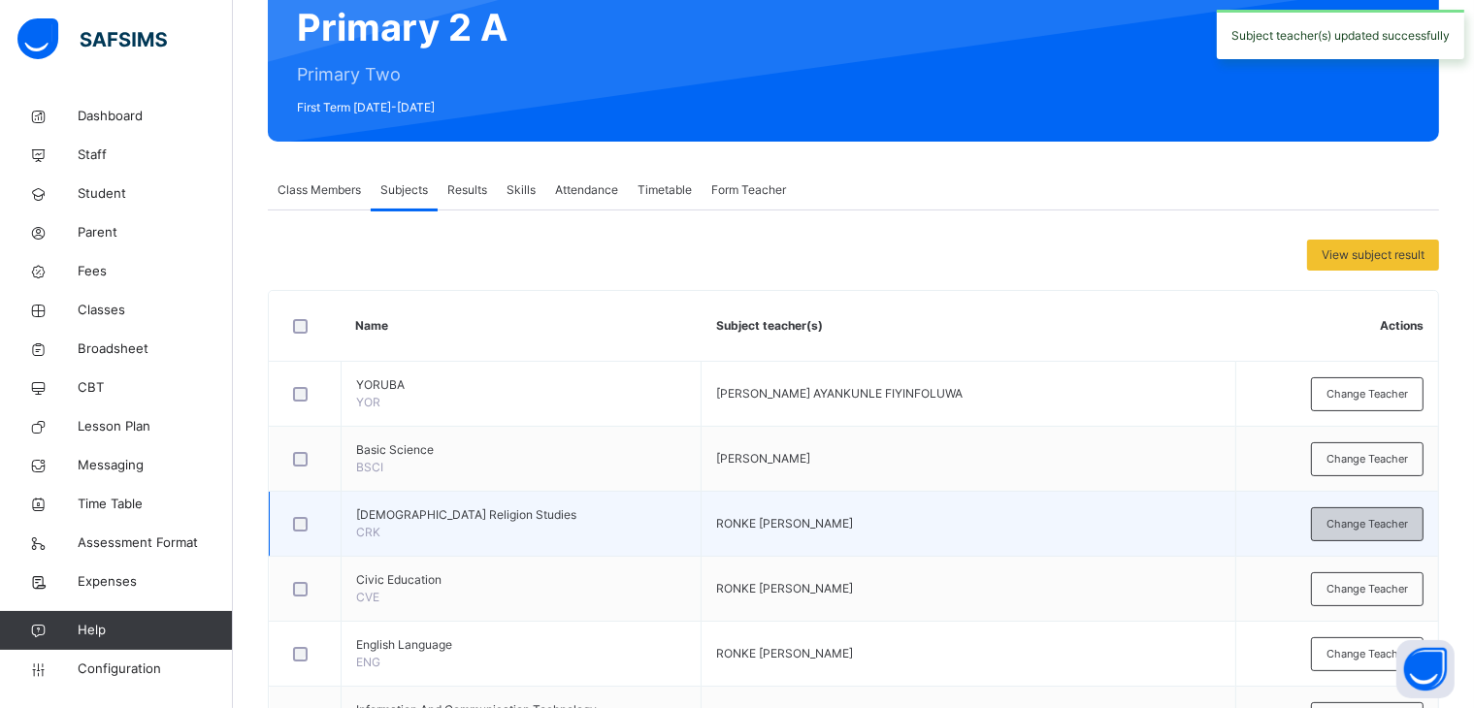
click at [1374, 517] on span "Change Teacher" at bounding box center [1366, 524] width 81 height 16
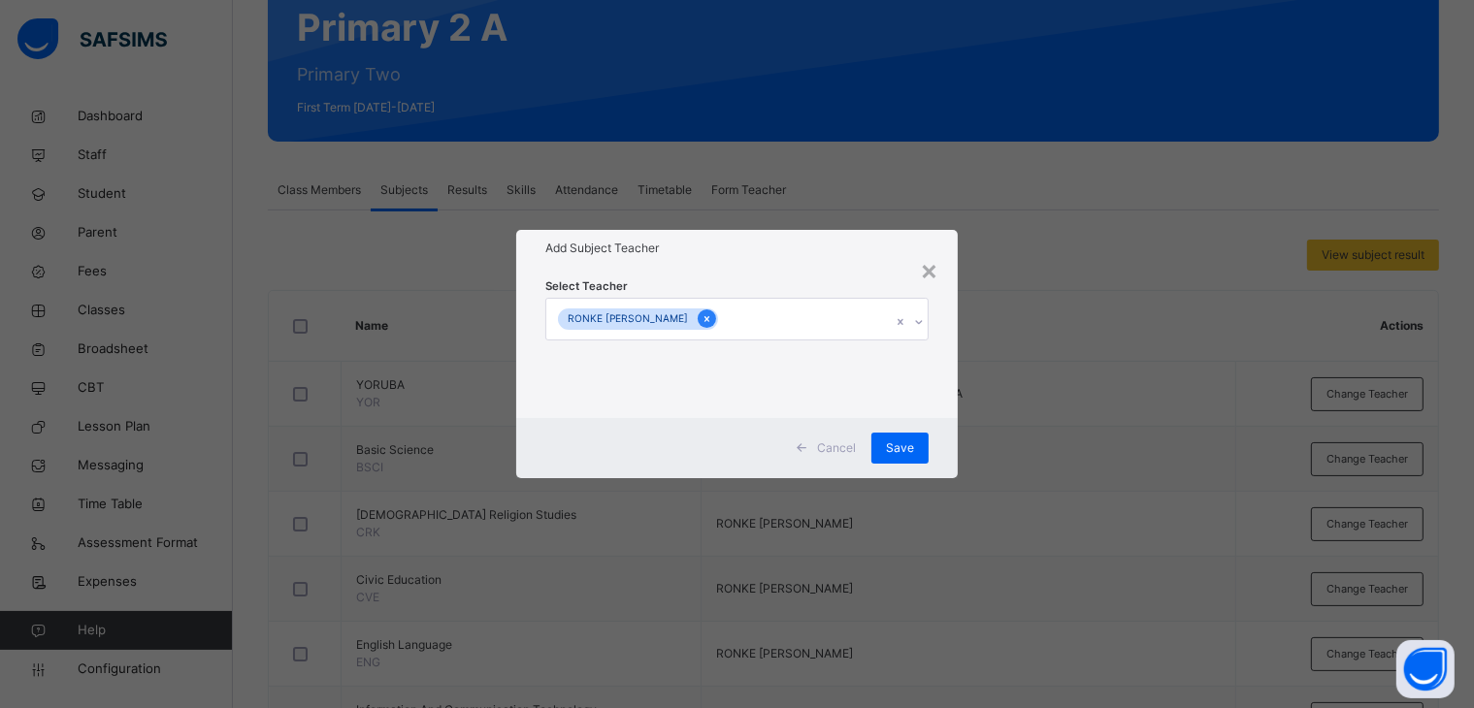
click at [701, 312] on icon at bounding box center [706, 319] width 11 height 14
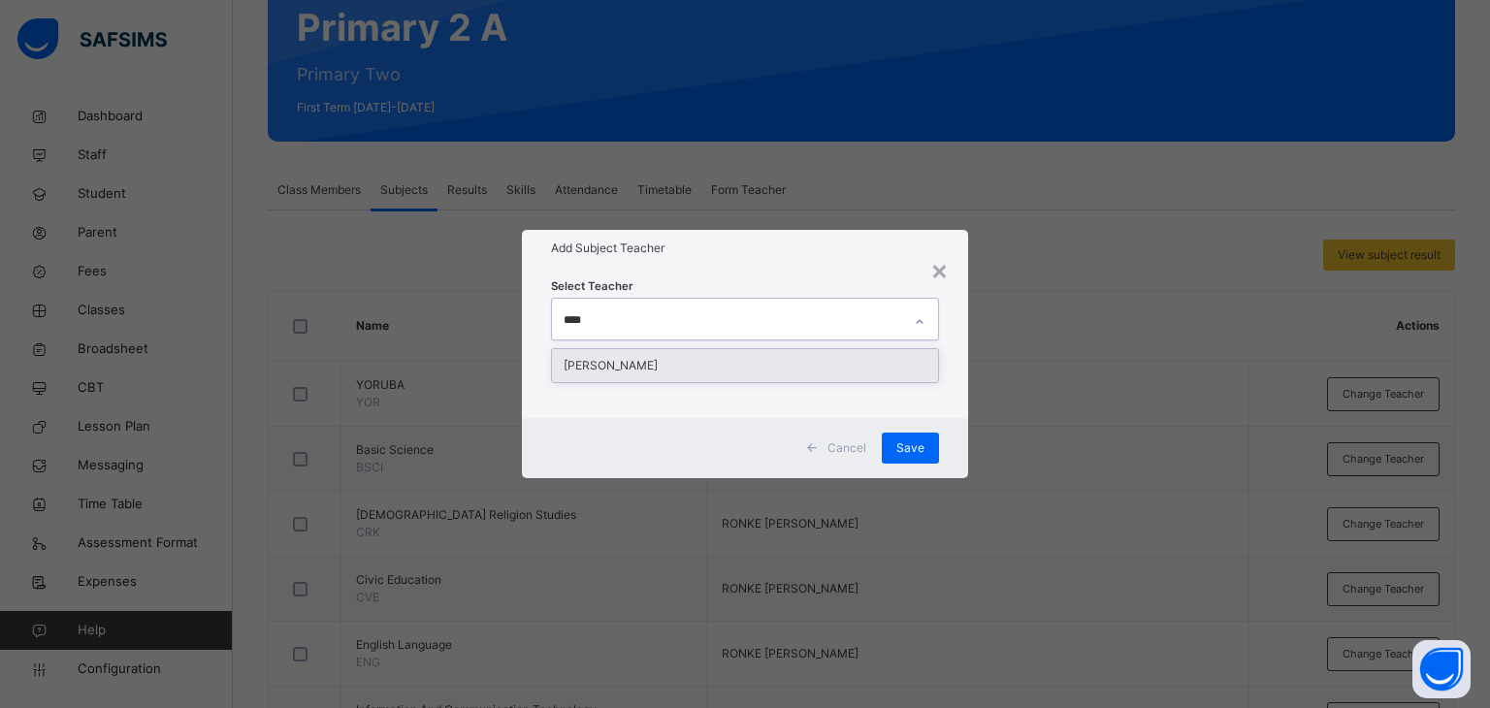
type input "*****"
click at [664, 373] on div "[PERSON_NAME]" at bounding box center [745, 365] width 387 height 33
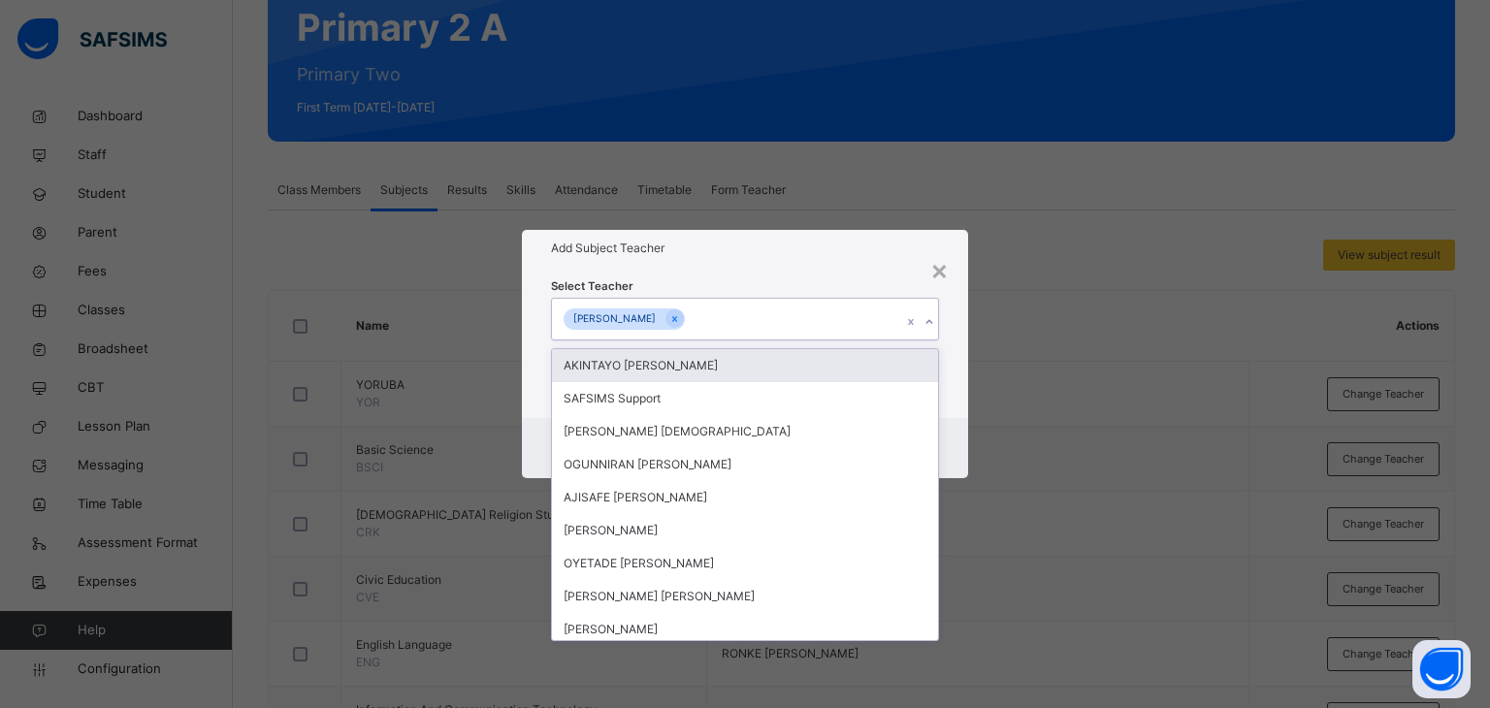
click at [743, 265] on div "Add Subject Teacher" at bounding box center [745, 248] width 447 height 37
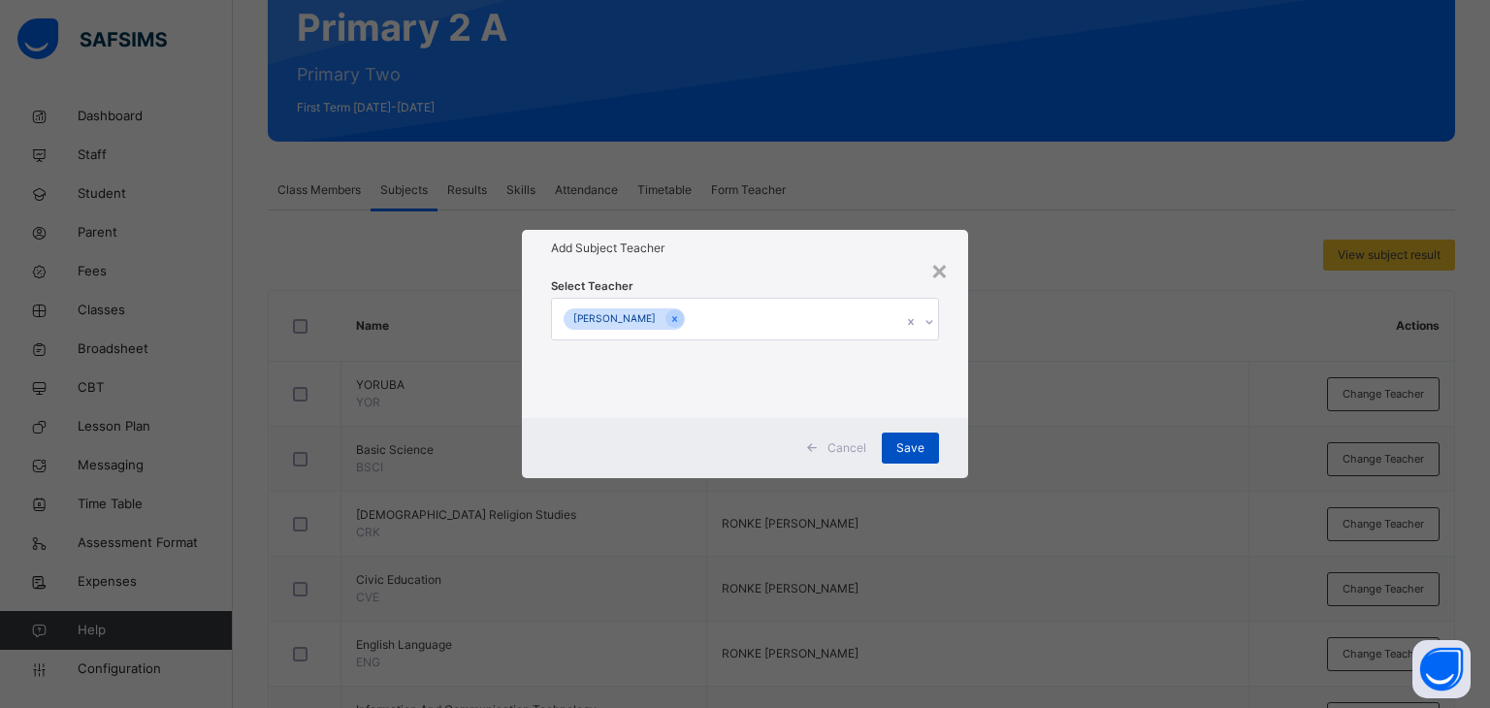
click at [911, 444] on span "Save" at bounding box center [910, 447] width 28 height 17
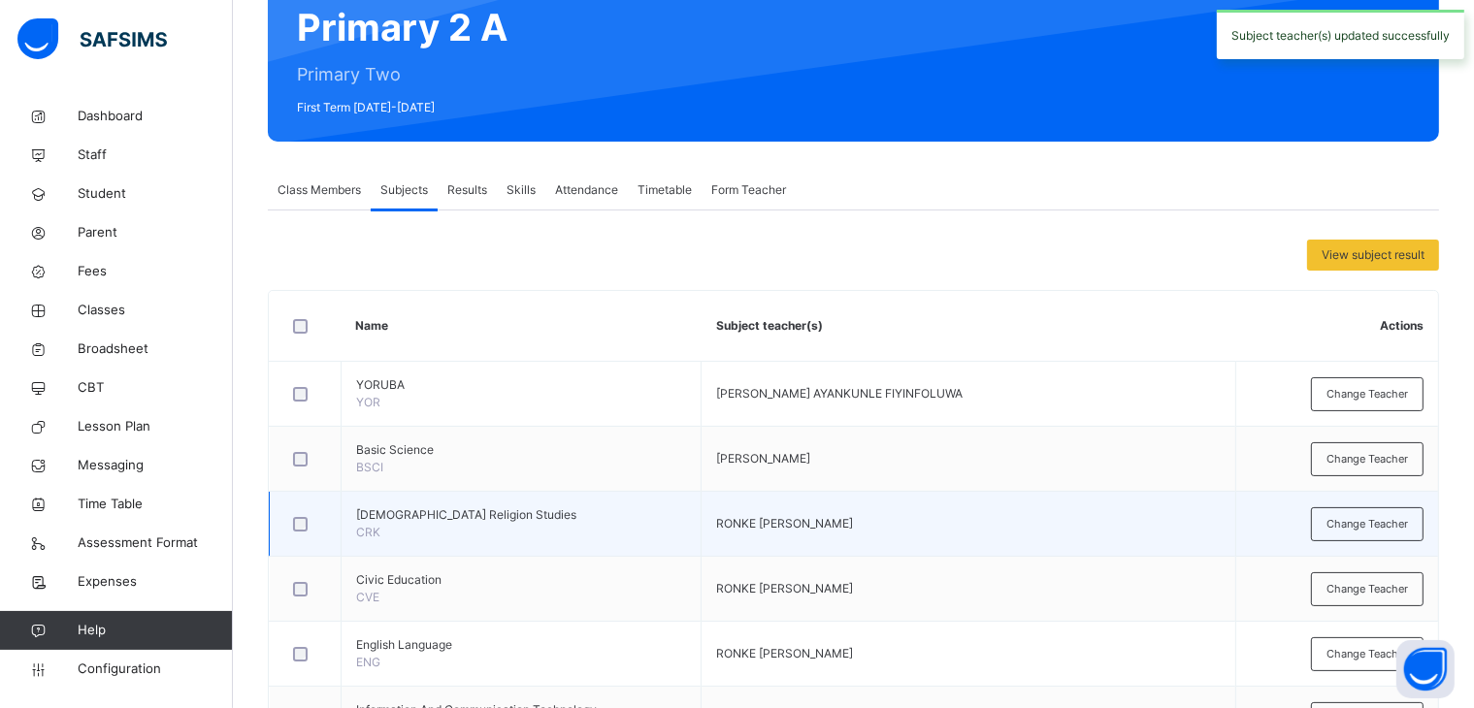
scroll to position [291, 0]
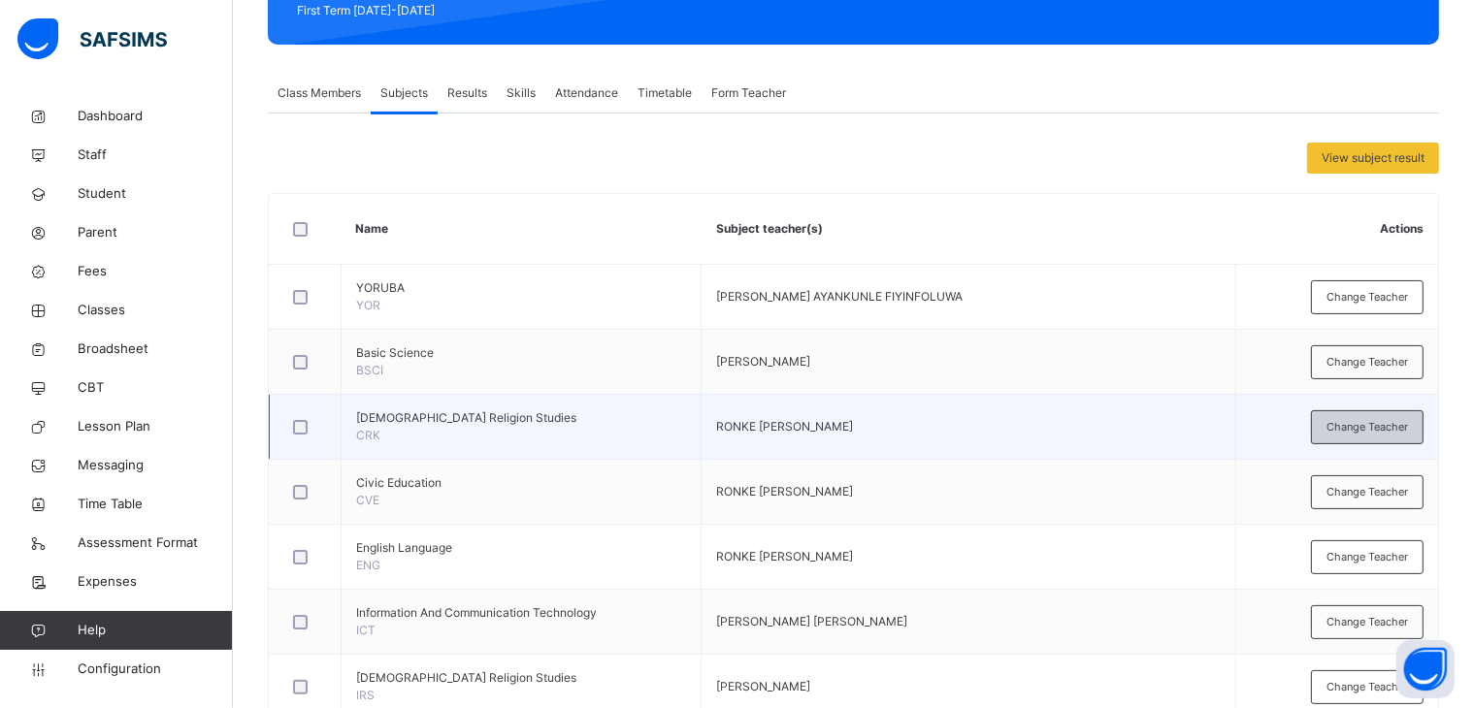
click at [1393, 425] on span "Change Teacher" at bounding box center [1366, 427] width 81 height 16
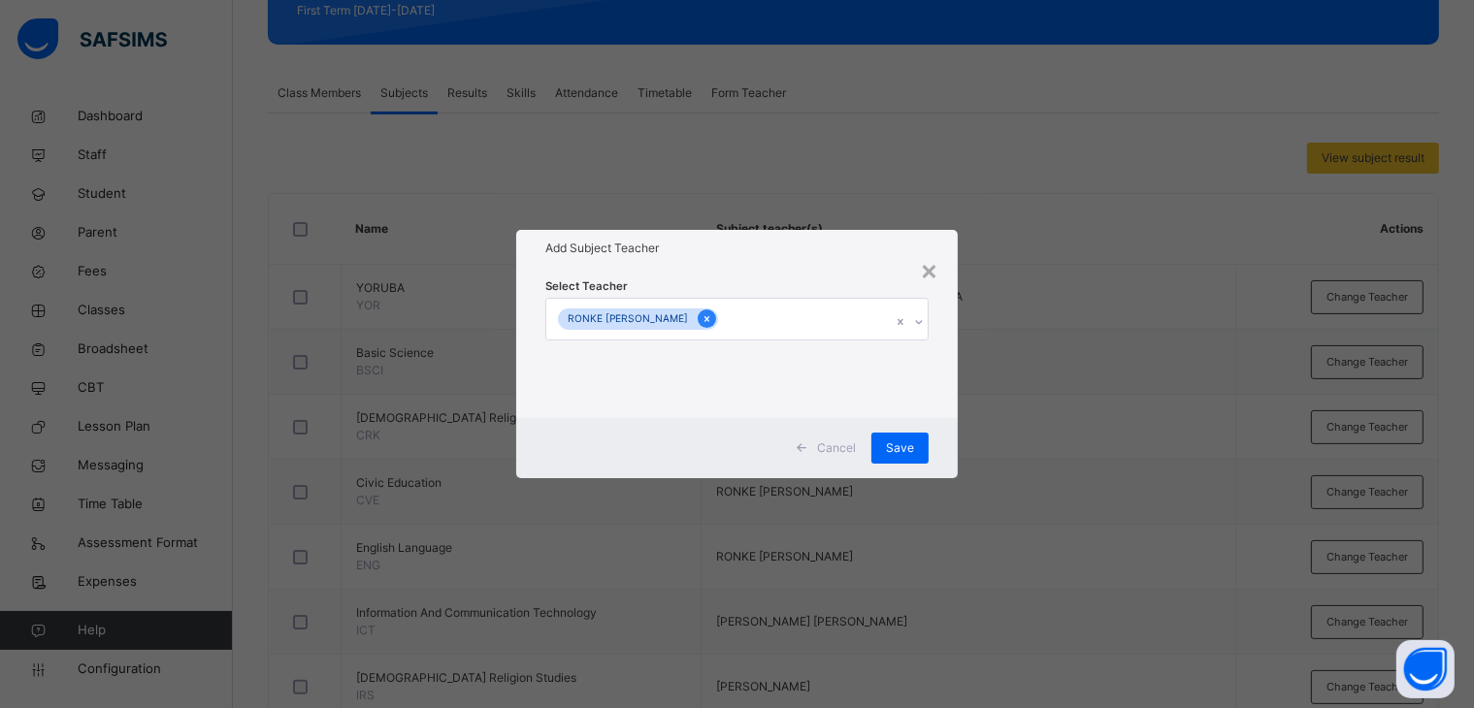
click at [701, 315] on icon at bounding box center [706, 319] width 11 height 14
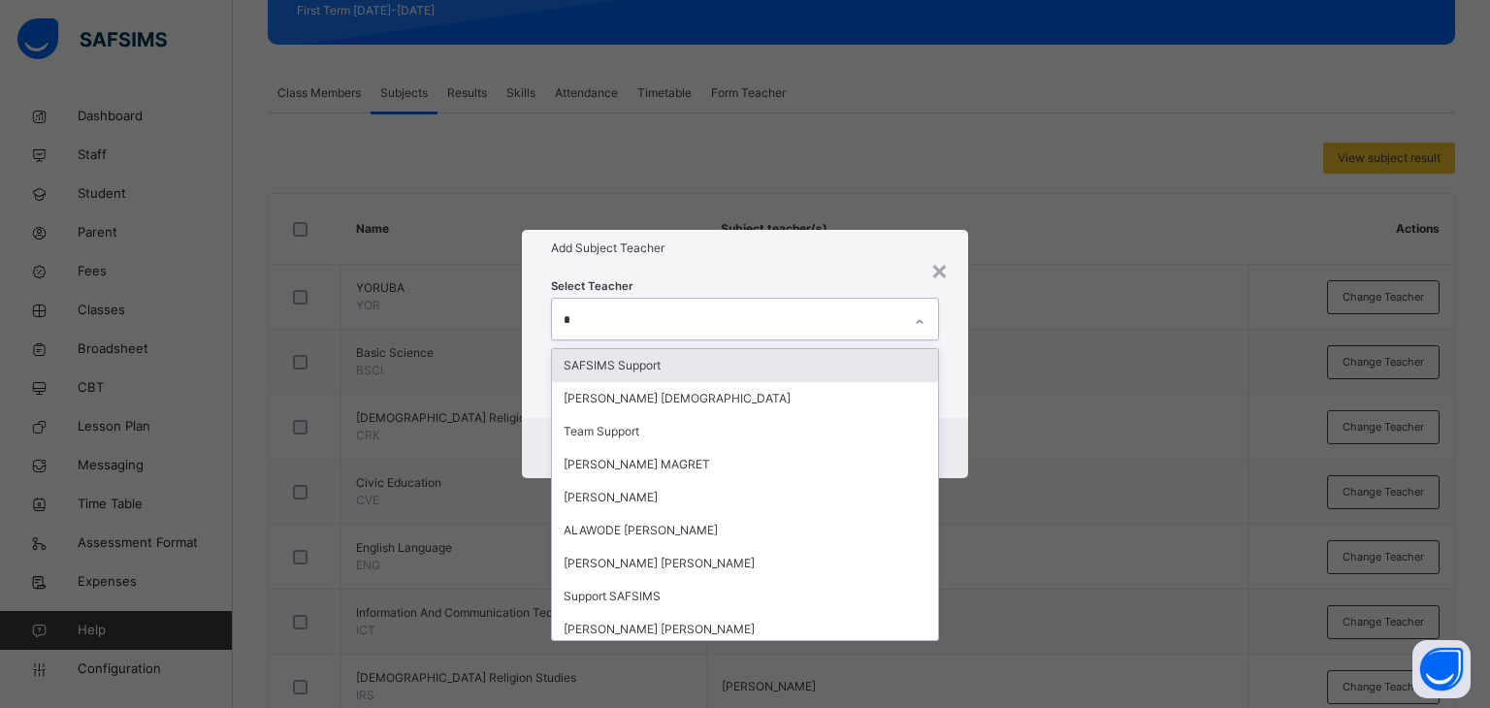
type input "**"
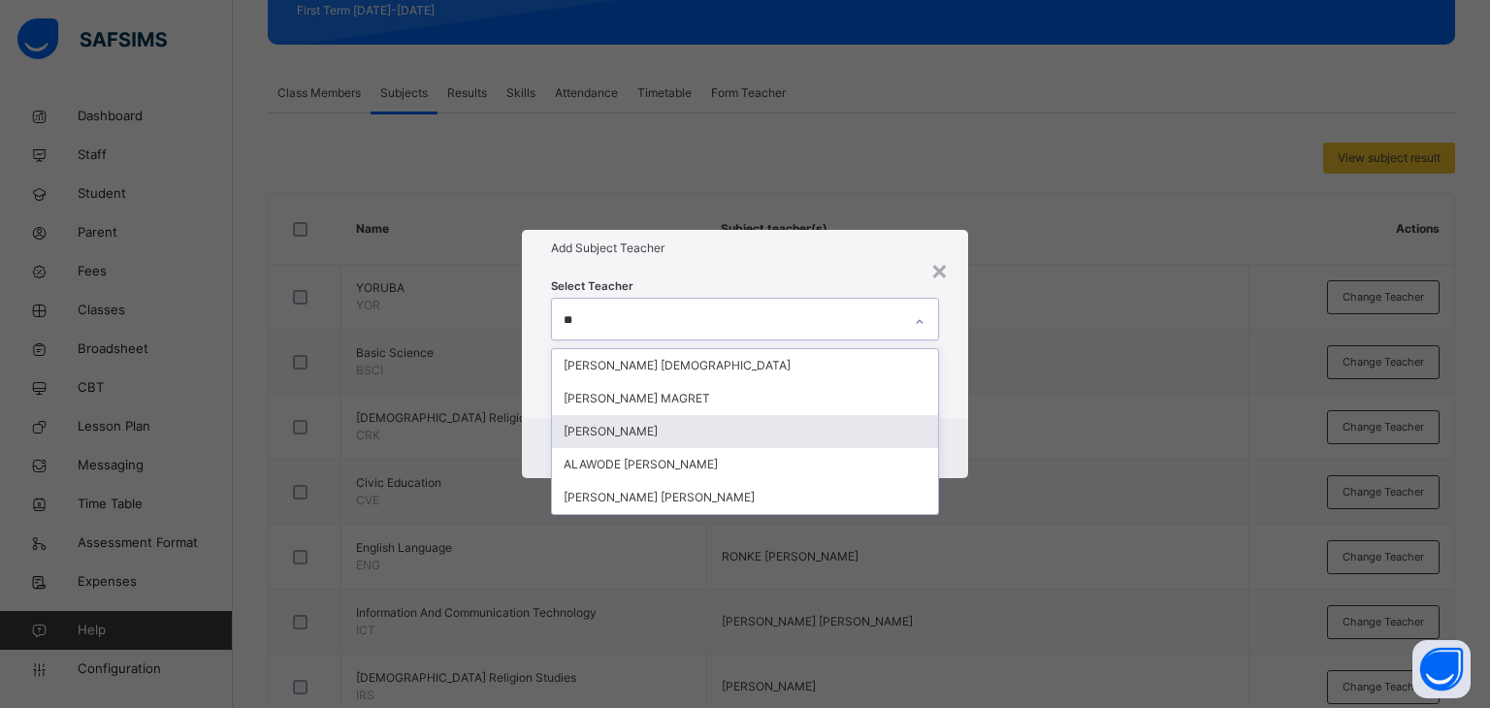
click at [665, 436] on div "[PERSON_NAME]" at bounding box center [745, 431] width 387 height 33
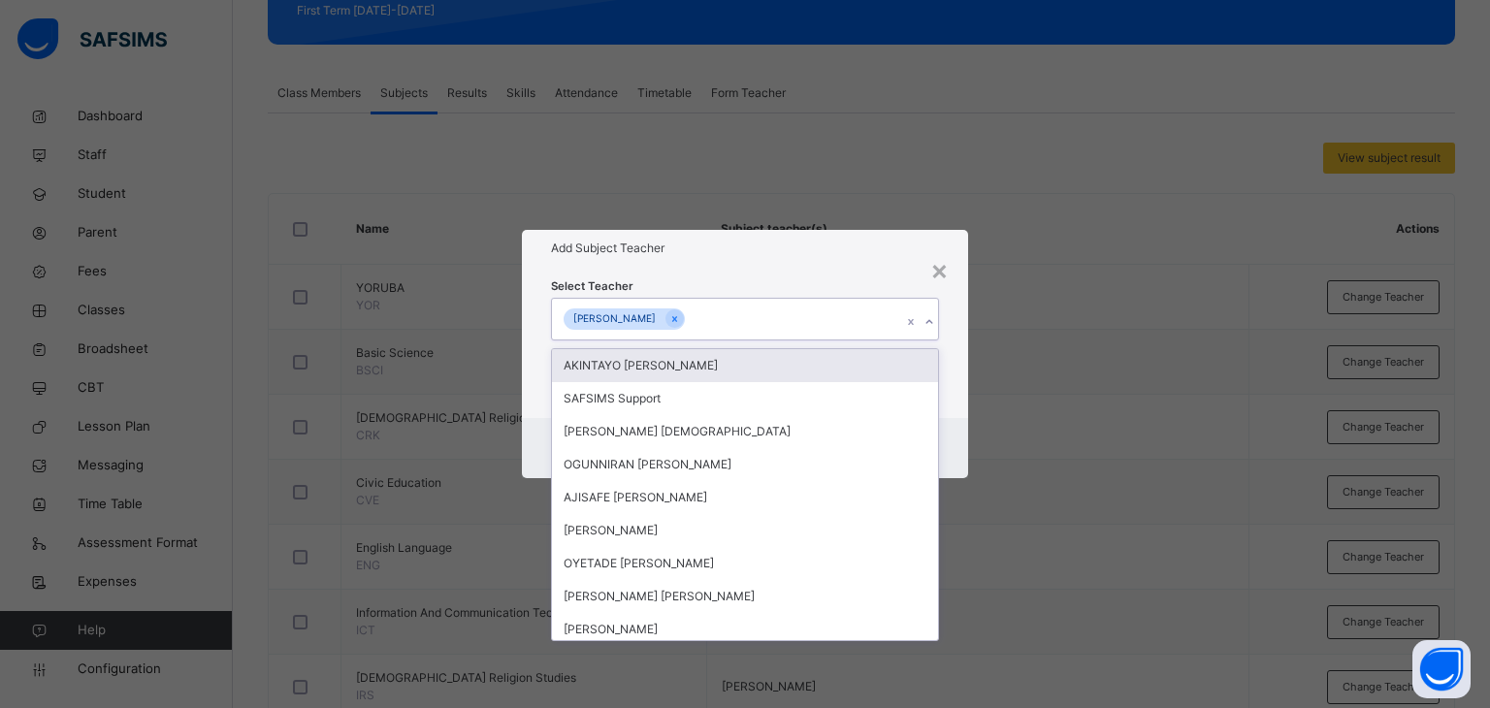
click at [721, 279] on div "Select Teacher option [PERSON_NAME], selected. option AKINTAYO [PERSON_NAME] fo…" at bounding box center [745, 342] width 389 height 132
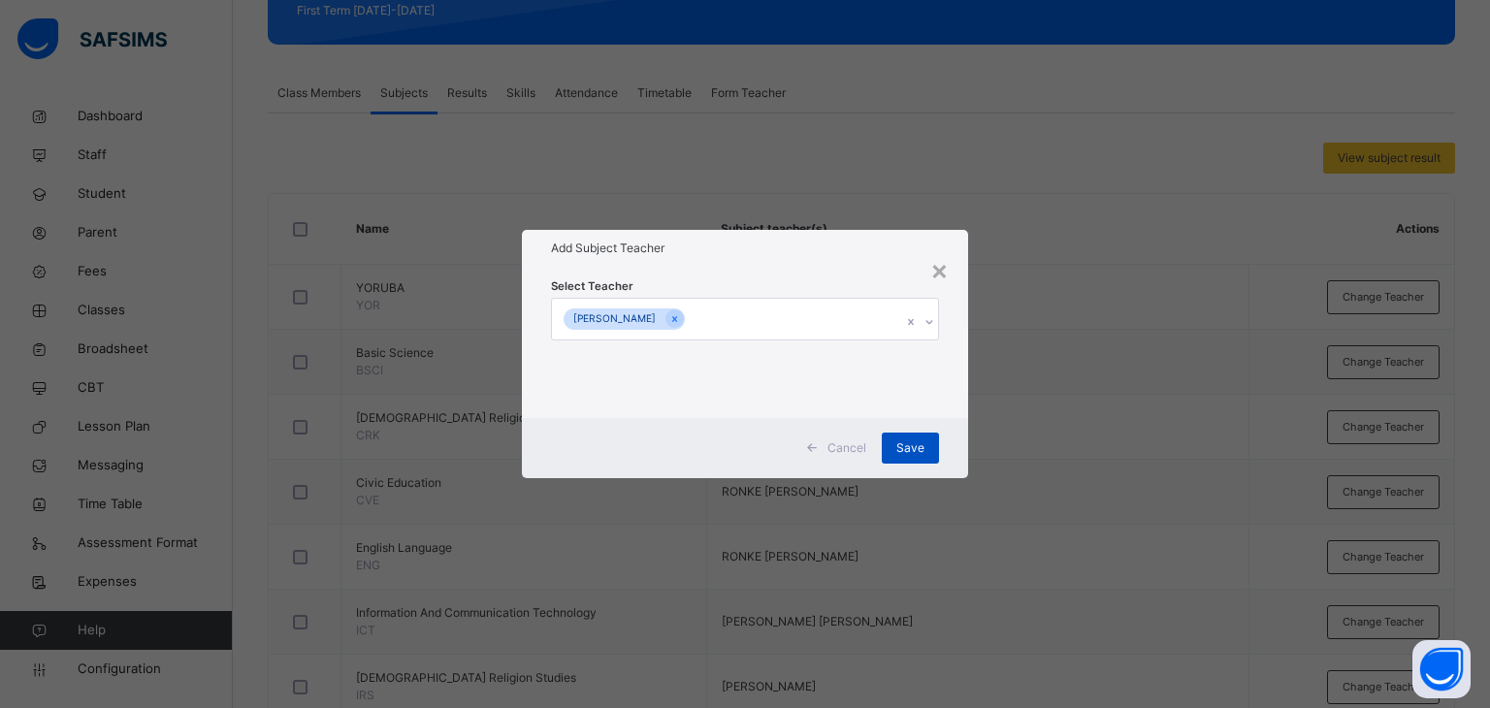
click at [913, 442] on span "Save" at bounding box center [910, 447] width 28 height 17
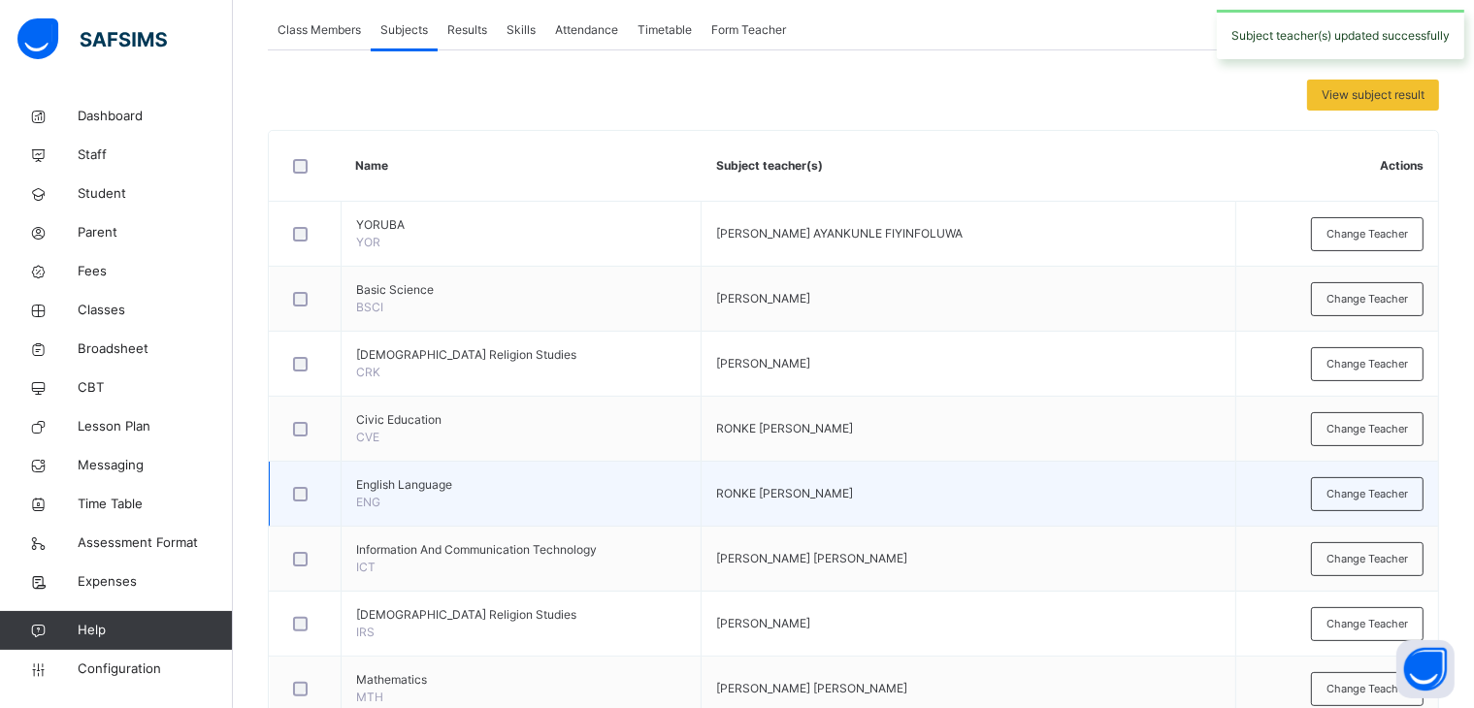
scroll to position [388, 0]
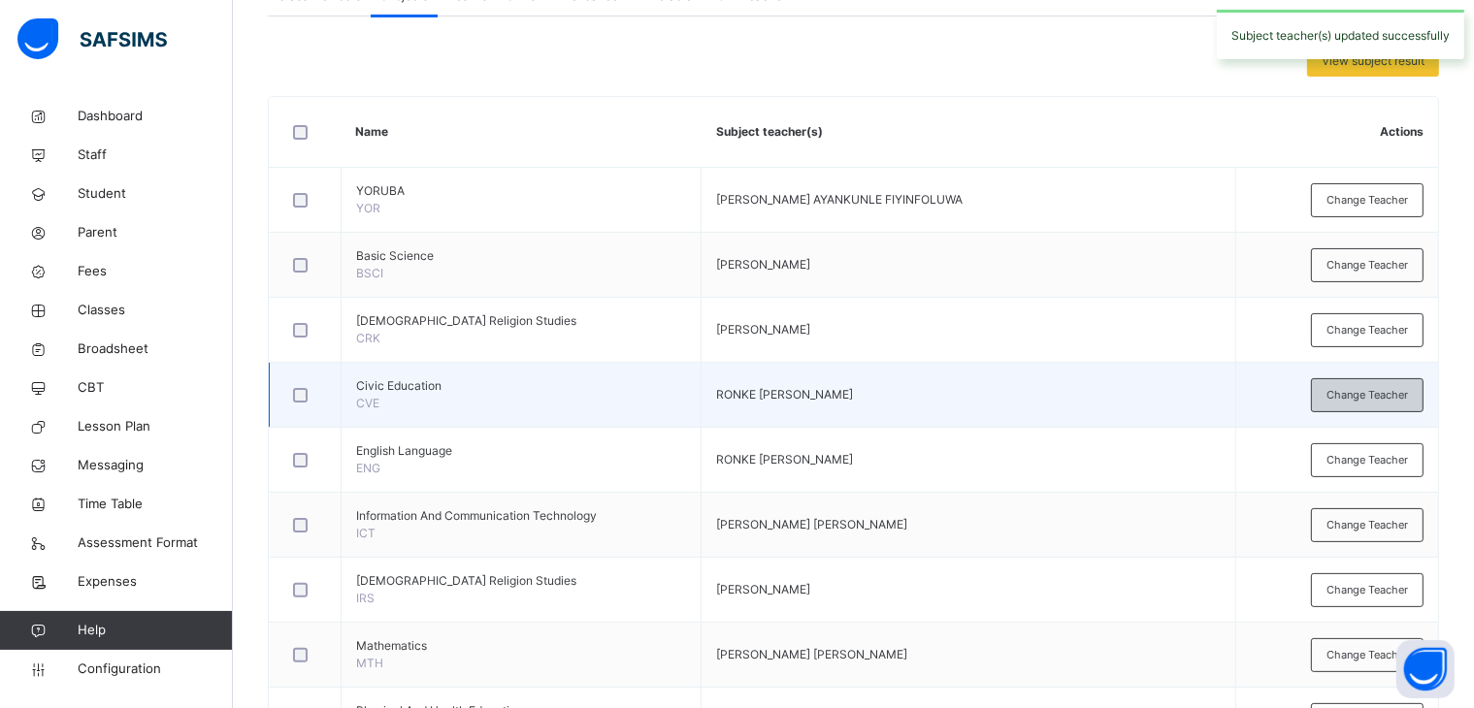
click at [1387, 397] on span "Change Teacher" at bounding box center [1366, 395] width 81 height 16
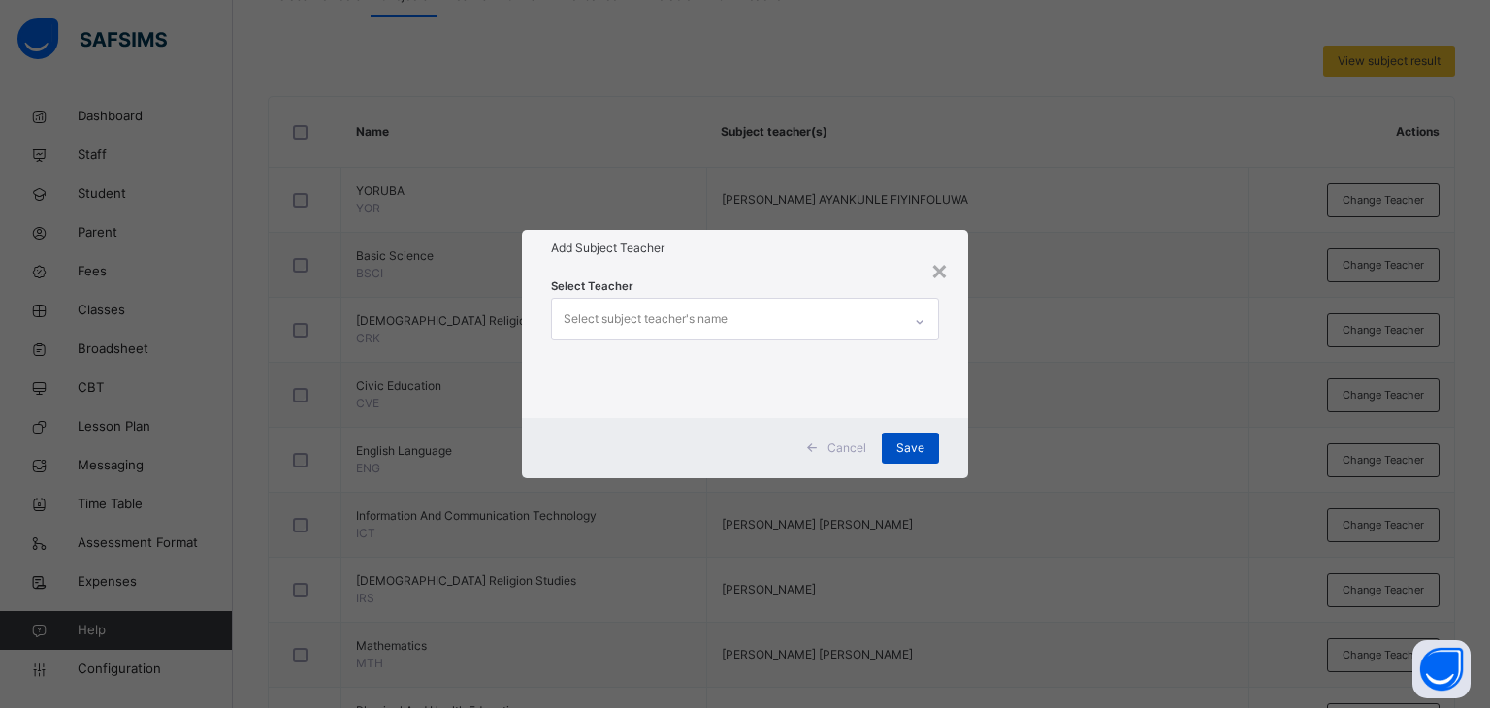
click at [921, 446] on span "Save" at bounding box center [910, 447] width 28 height 17
click at [912, 443] on span "Save" at bounding box center [910, 447] width 28 height 17
click at [917, 446] on span "Save" at bounding box center [910, 447] width 28 height 17
click at [913, 443] on span "Save" at bounding box center [910, 447] width 28 height 17
click at [908, 443] on span "Save" at bounding box center [910, 447] width 28 height 17
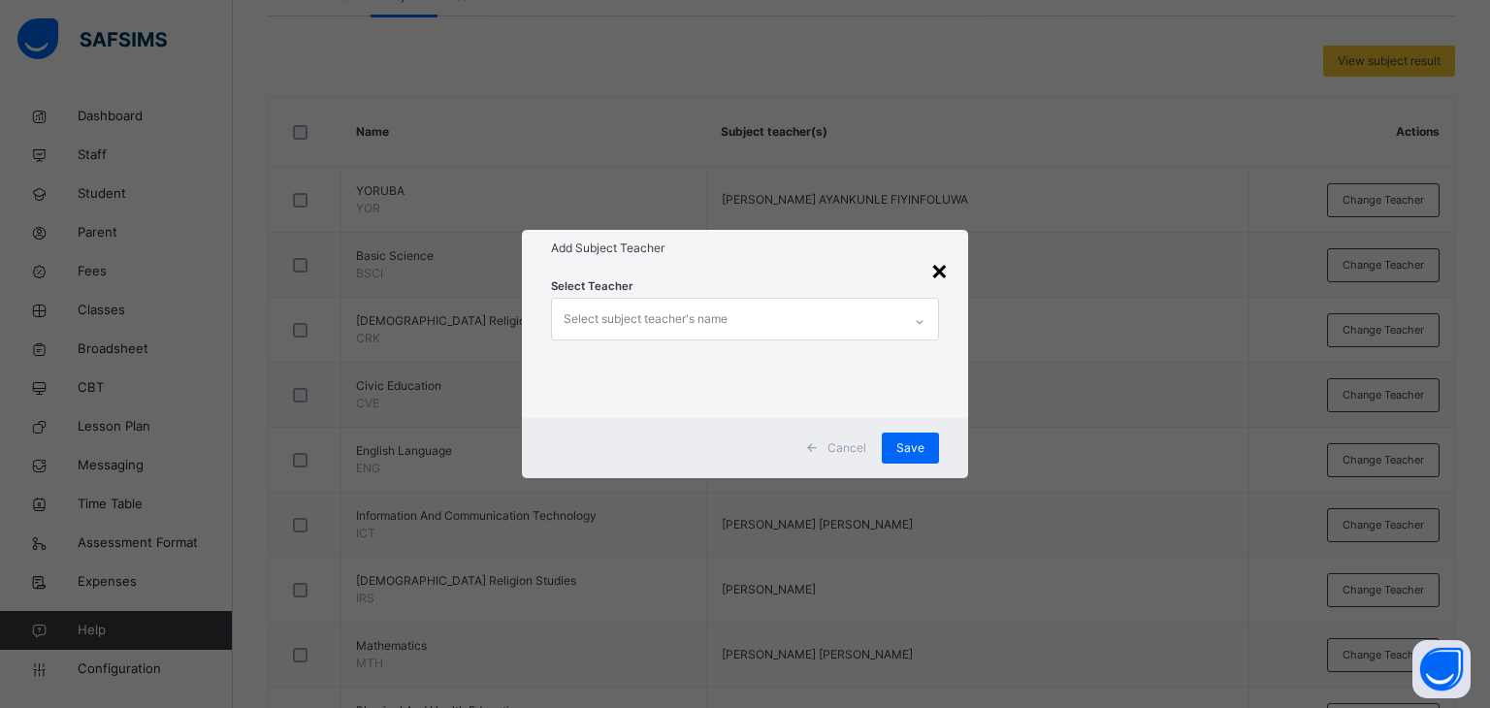
click at [942, 271] on div "×" at bounding box center [939, 269] width 18 height 41
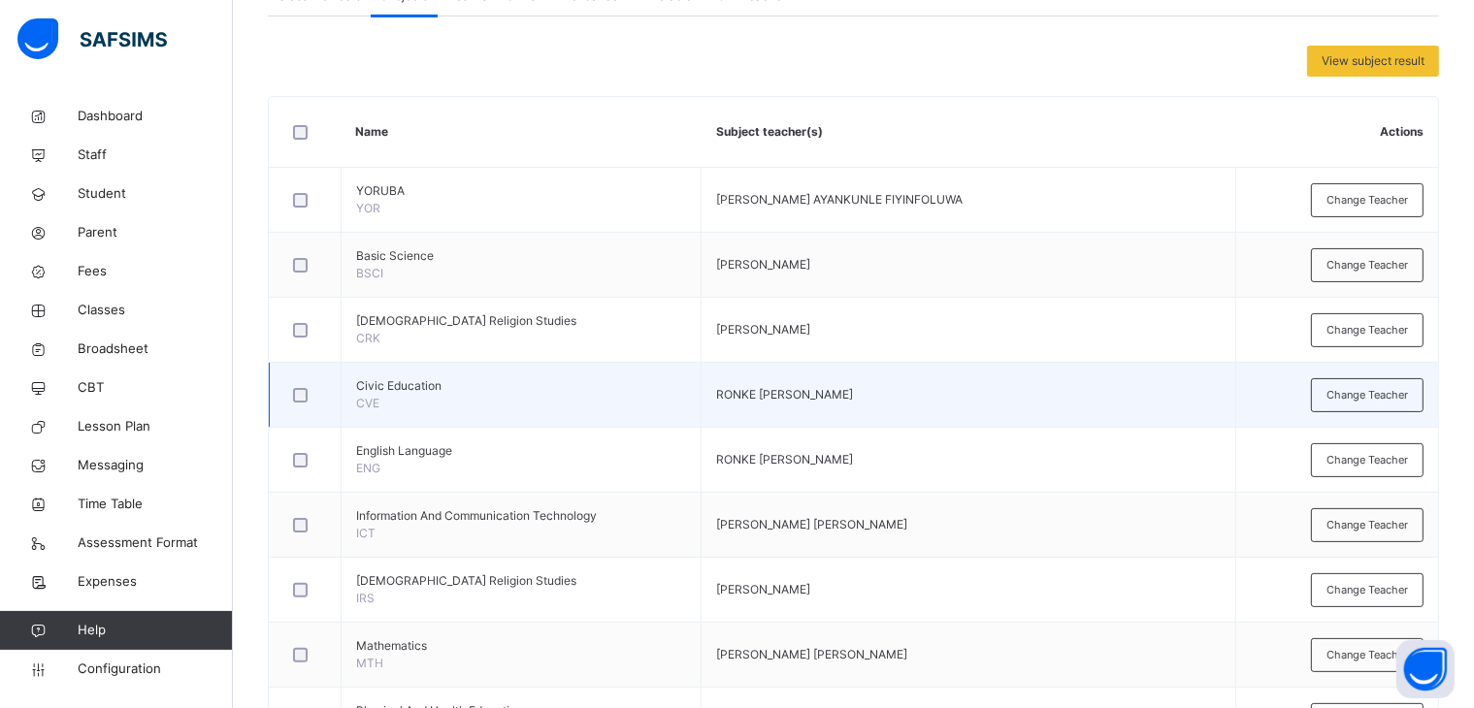
click at [308, 390] on div at bounding box center [305, 395] width 32 height 15
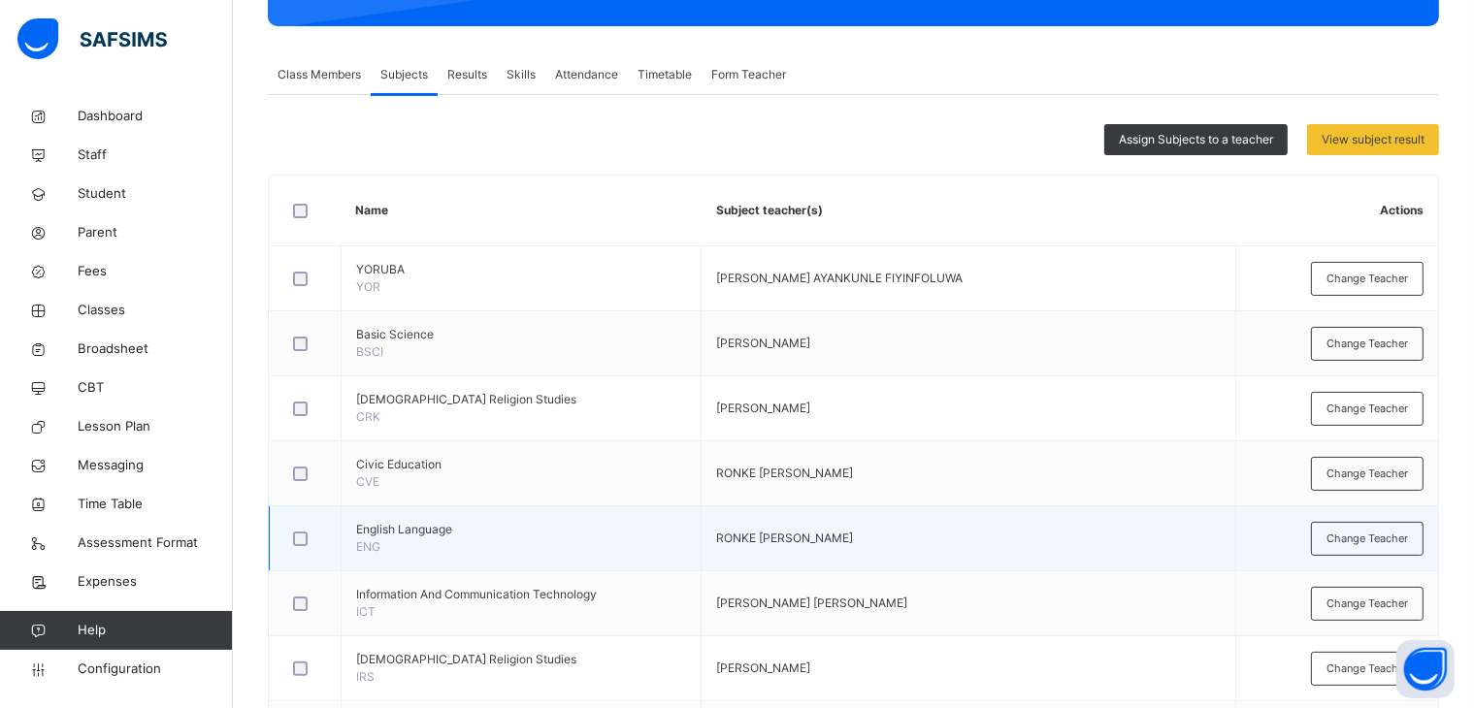
scroll to position [291, 0]
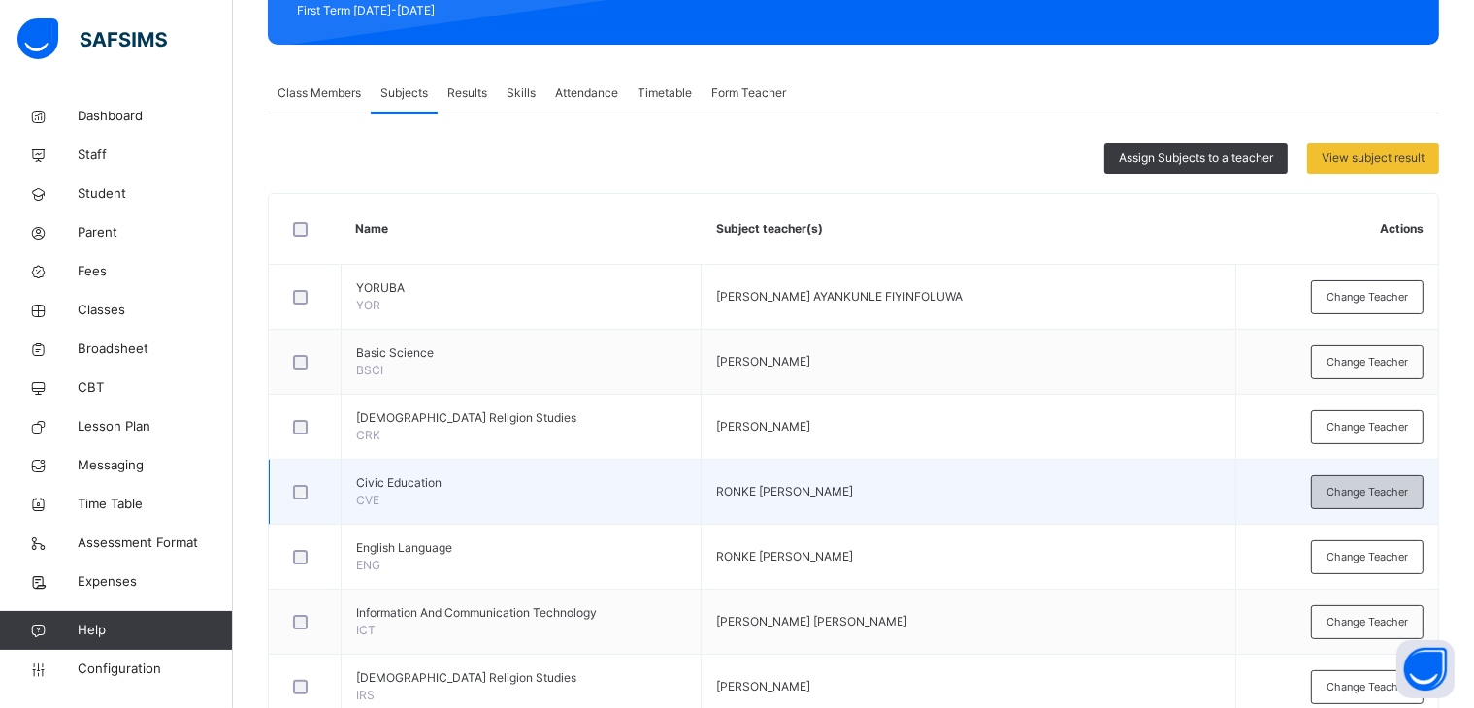
click at [1373, 497] on span "Change Teacher" at bounding box center [1366, 492] width 81 height 16
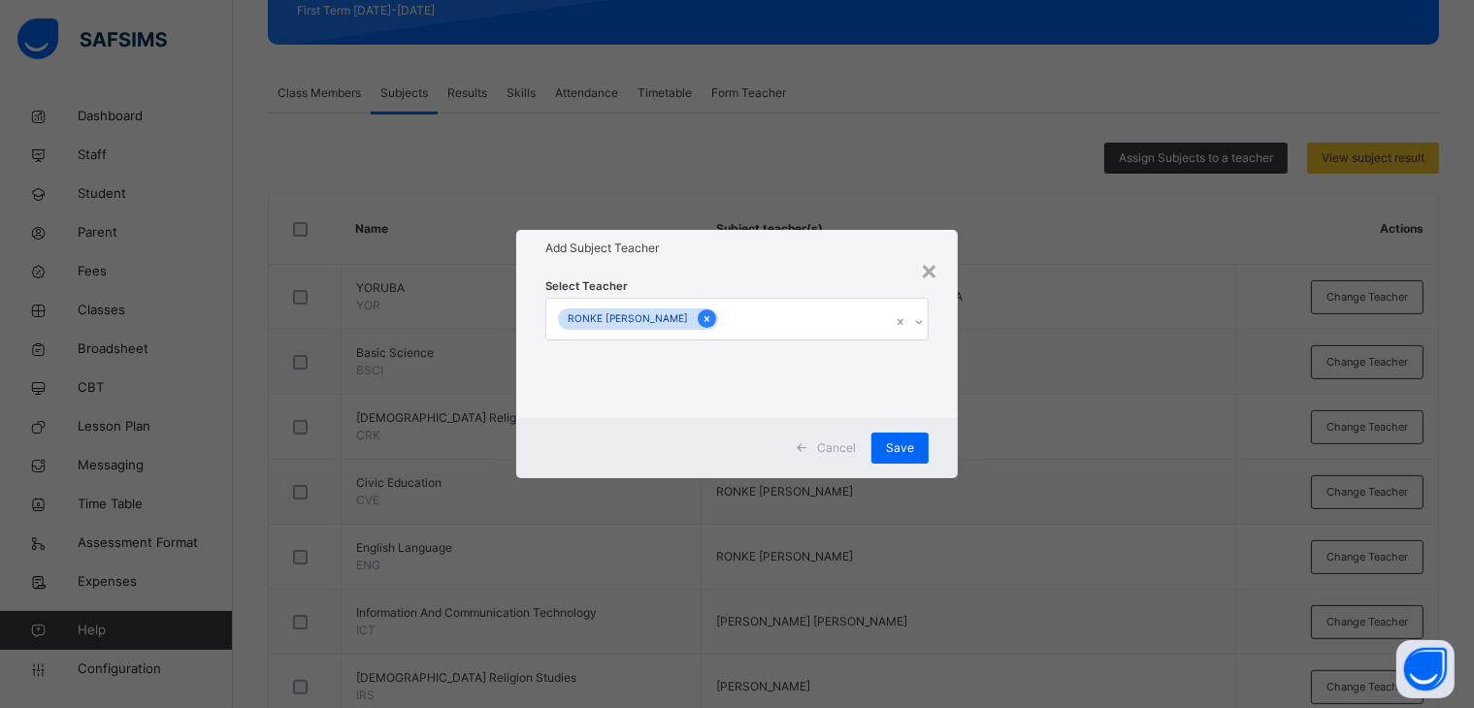
click at [704, 318] on icon at bounding box center [706, 319] width 5 height 6
click at [908, 443] on span "Save" at bounding box center [910, 447] width 28 height 17
click at [940, 275] on div "×" at bounding box center [939, 269] width 18 height 41
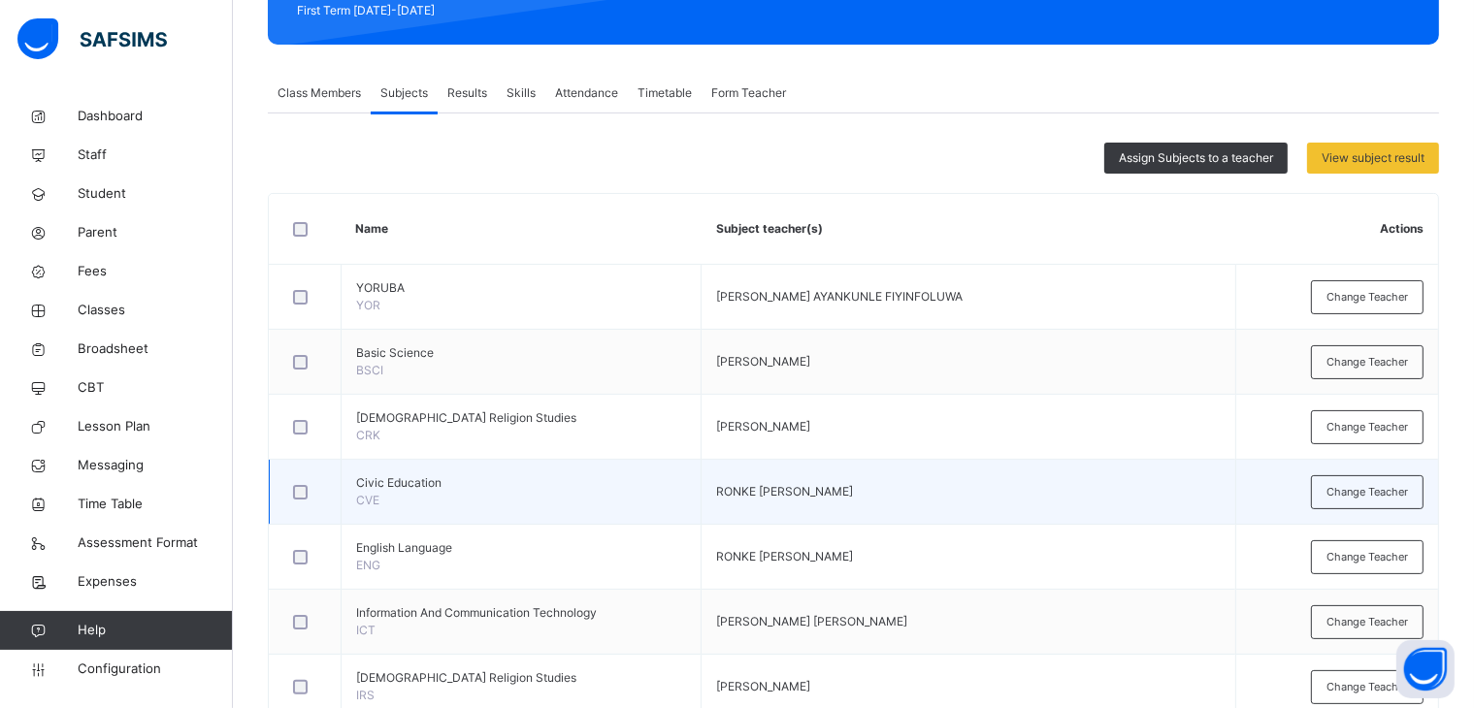
click at [298, 500] on div at bounding box center [305, 491] width 42 height 41
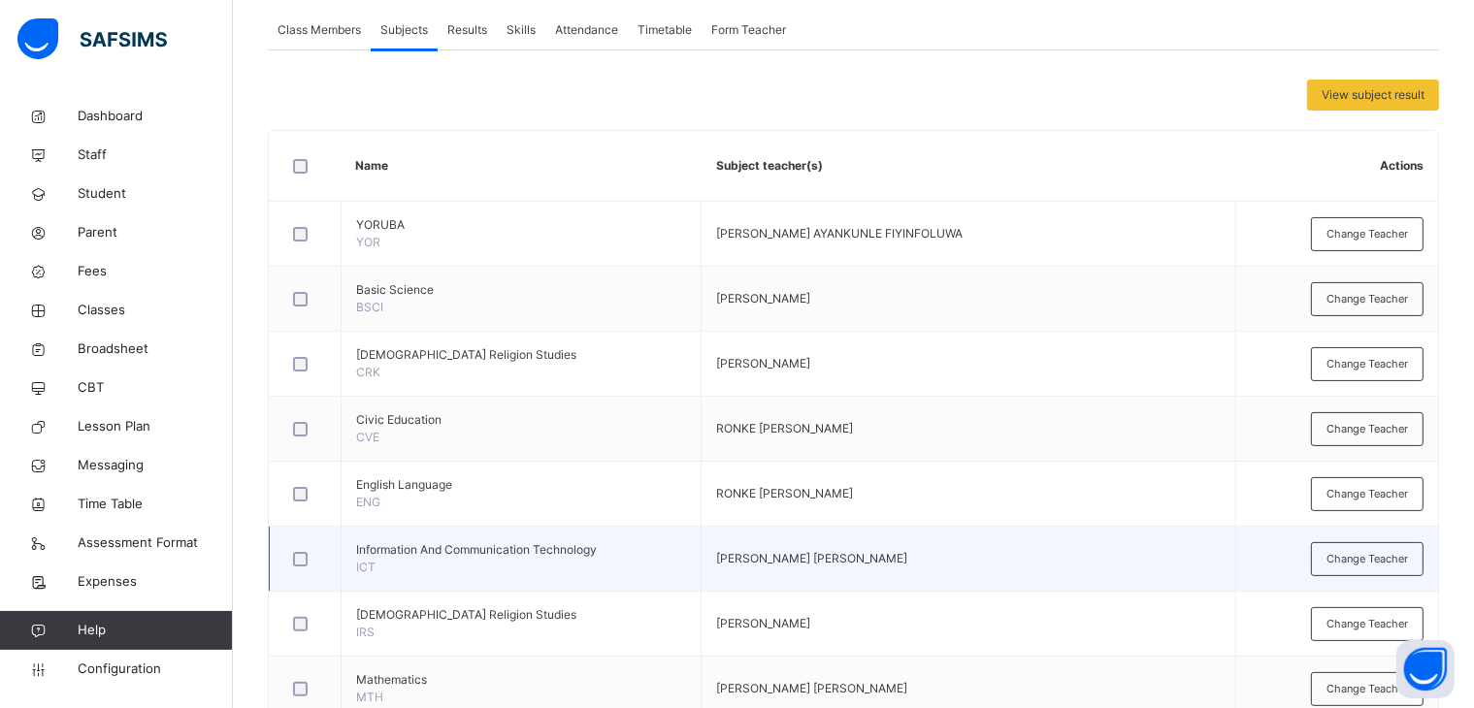
scroll to position [388, 0]
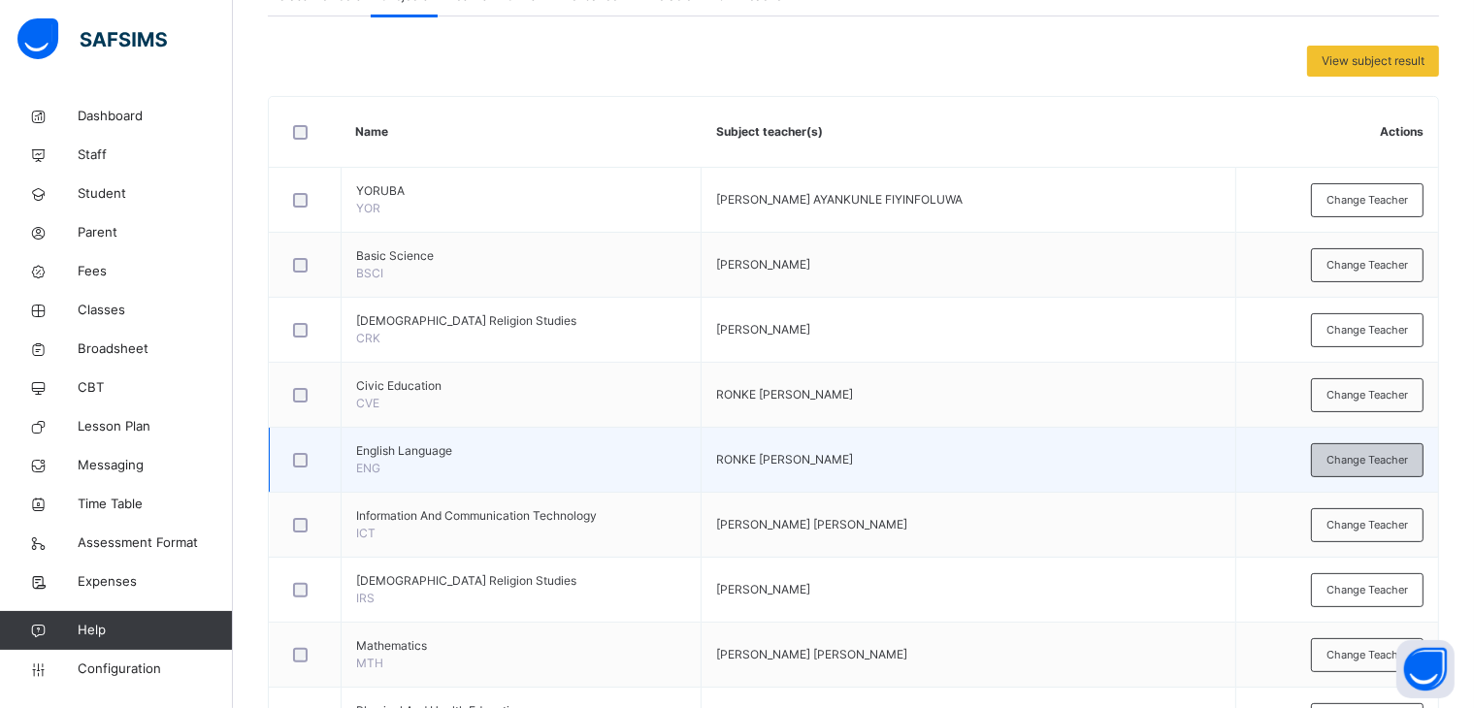
click at [1389, 461] on span "Change Teacher" at bounding box center [1366, 460] width 81 height 16
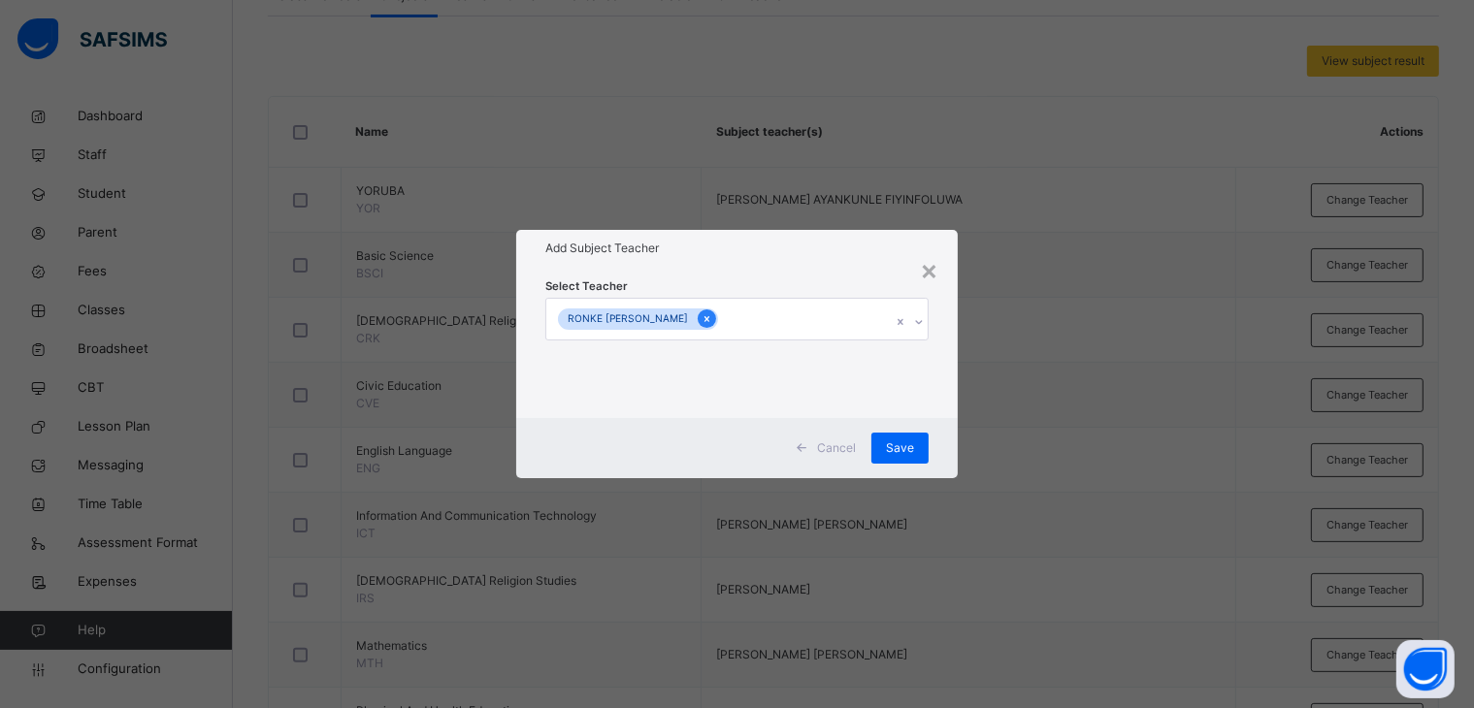
click at [704, 319] on icon at bounding box center [706, 319] width 5 height 6
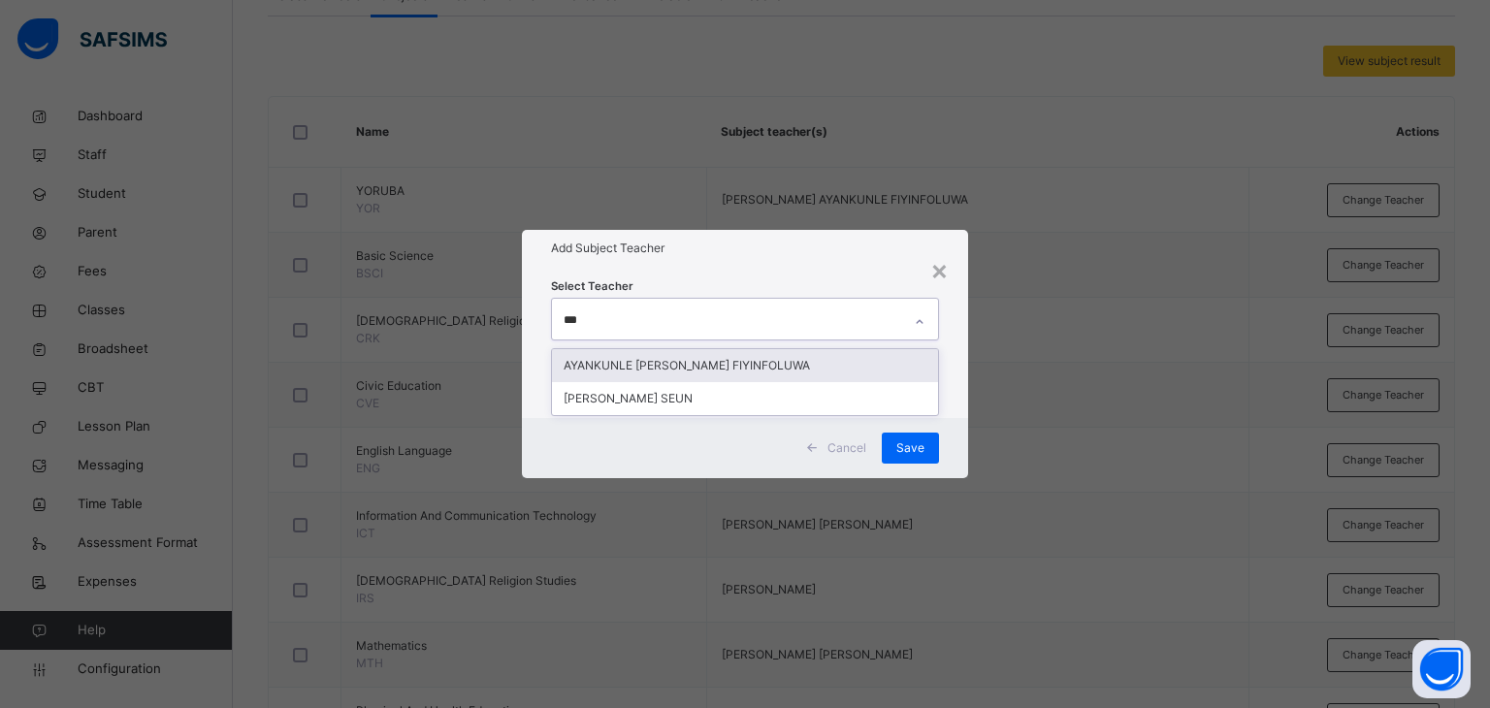
type input "****"
click at [631, 358] on div "AYANKUNLE [PERSON_NAME] FIYINFOLUWA" at bounding box center [745, 365] width 387 height 33
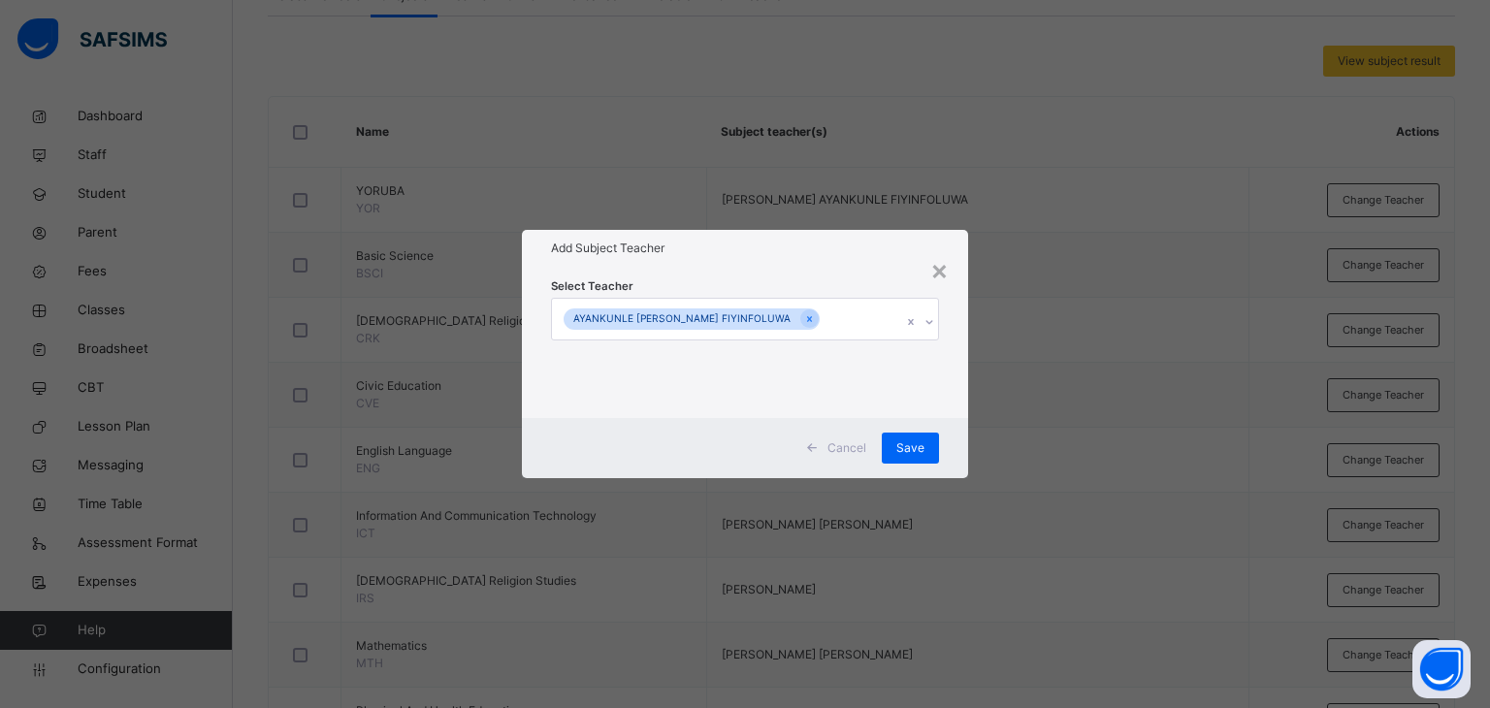
click at [869, 276] on div "Select Teacher AYANKUNLE [PERSON_NAME] FIYINFOLUWA" at bounding box center [745, 342] width 447 height 151
click at [911, 449] on span "Save" at bounding box center [910, 447] width 28 height 17
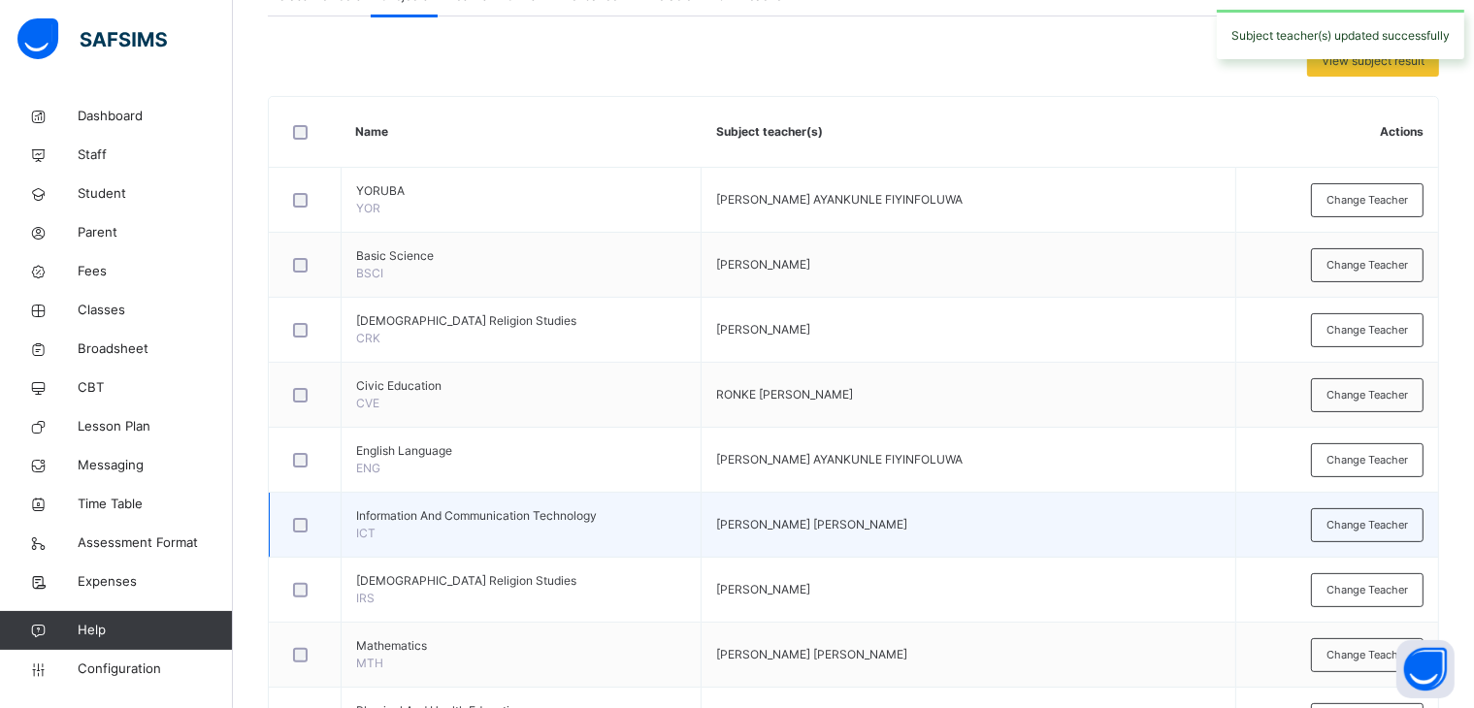
scroll to position [485, 0]
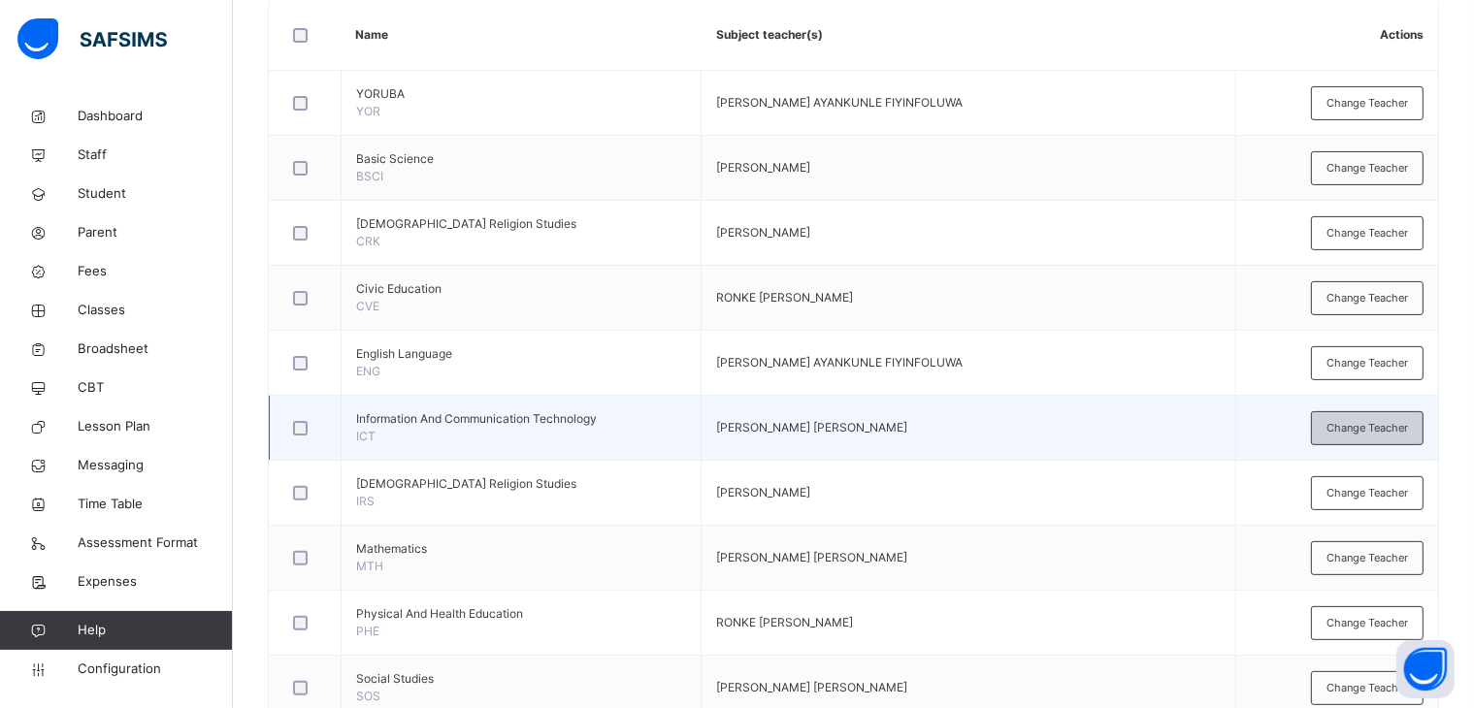
click at [1374, 426] on span "Change Teacher" at bounding box center [1366, 428] width 81 height 16
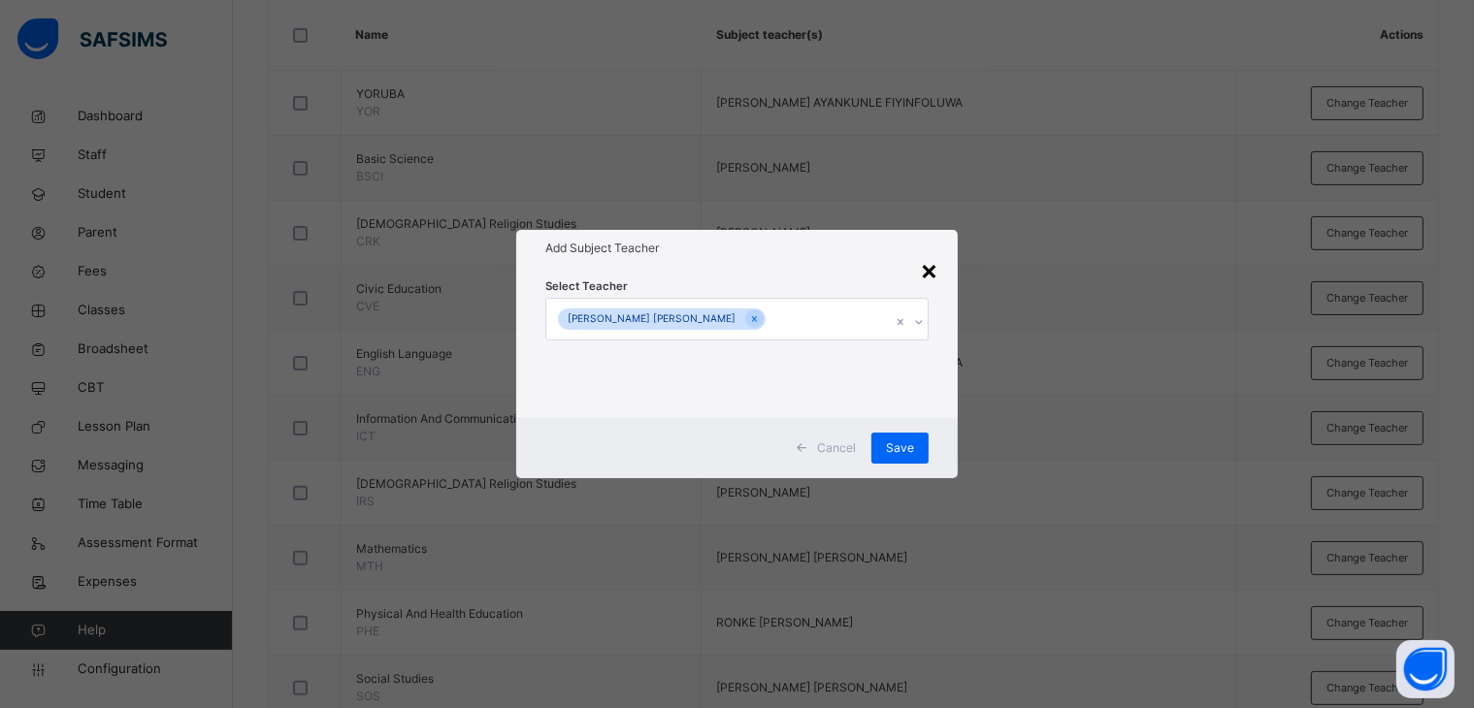
click at [930, 272] on div "×" at bounding box center [929, 269] width 18 height 41
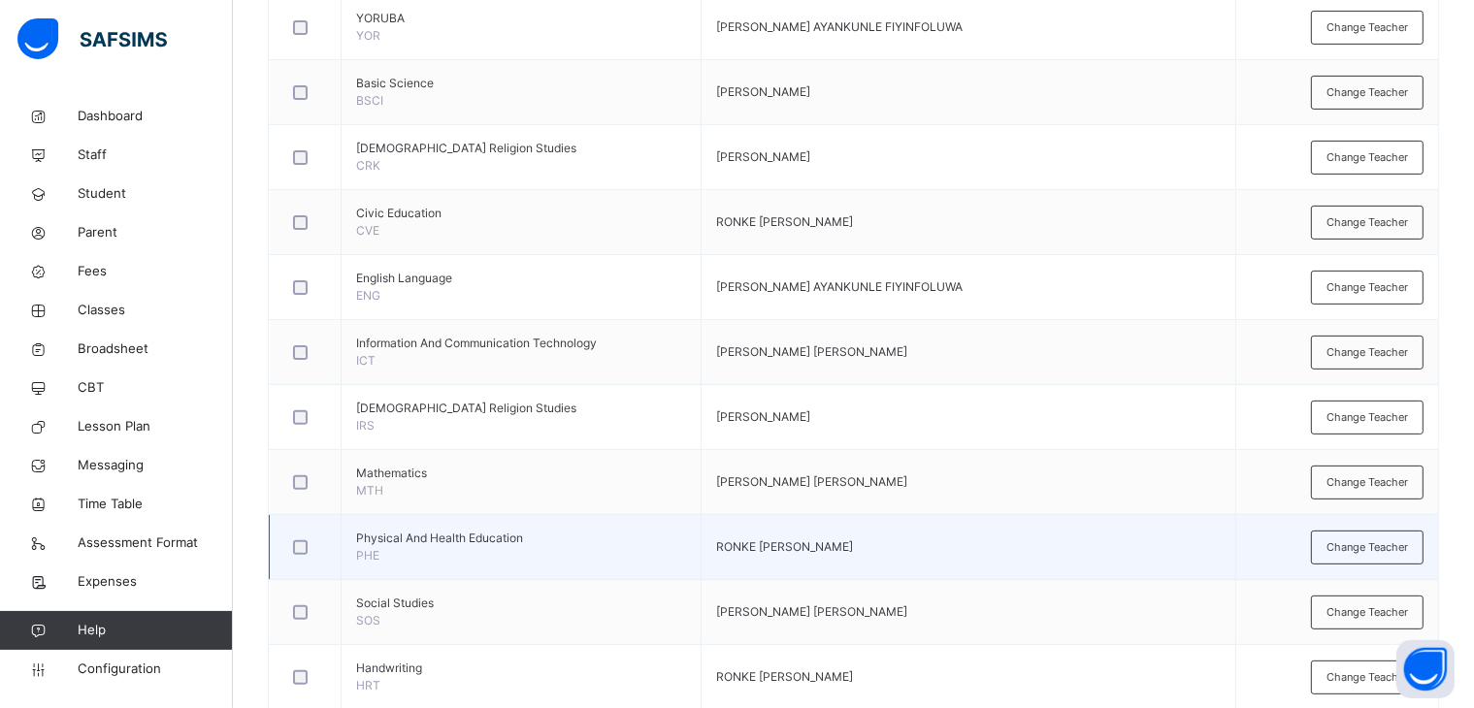
scroll to position [582, 0]
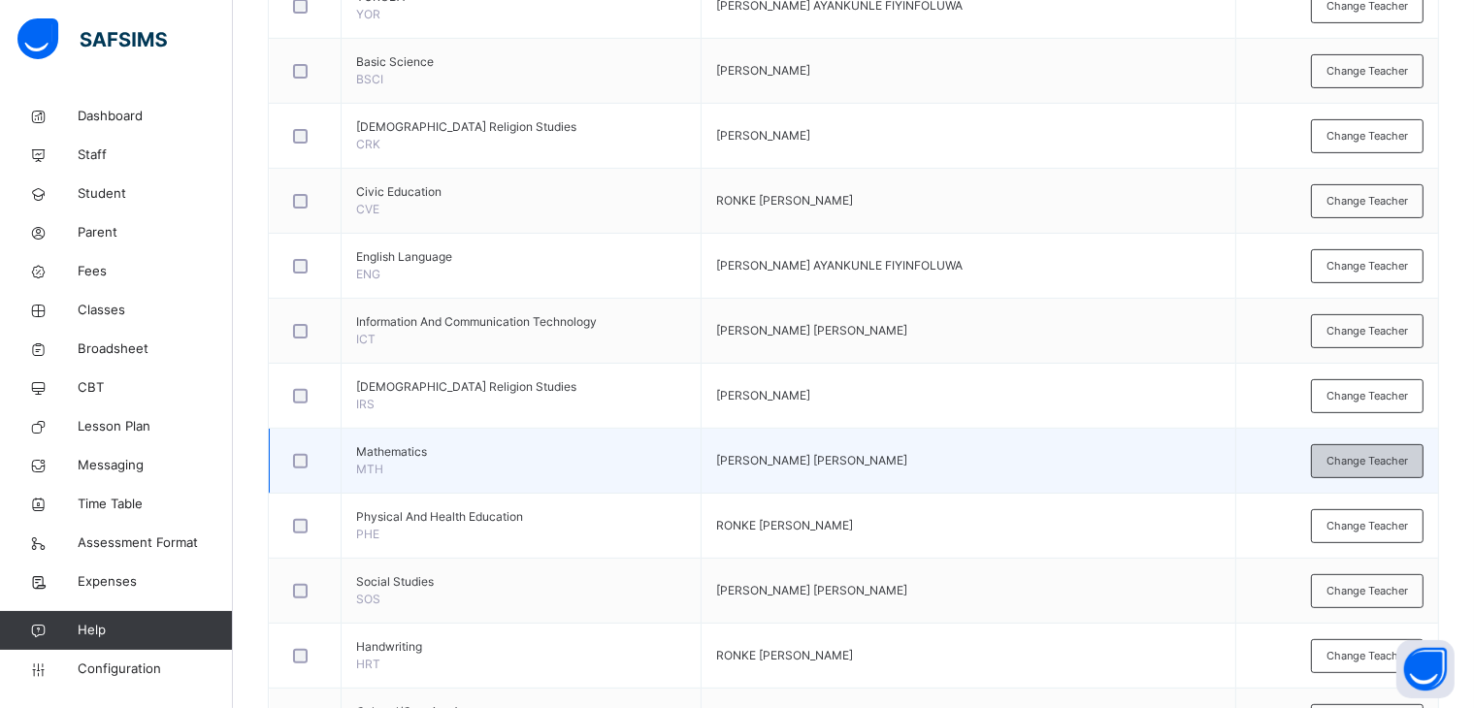
click at [1368, 455] on span "Change Teacher" at bounding box center [1366, 461] width 81 height 16
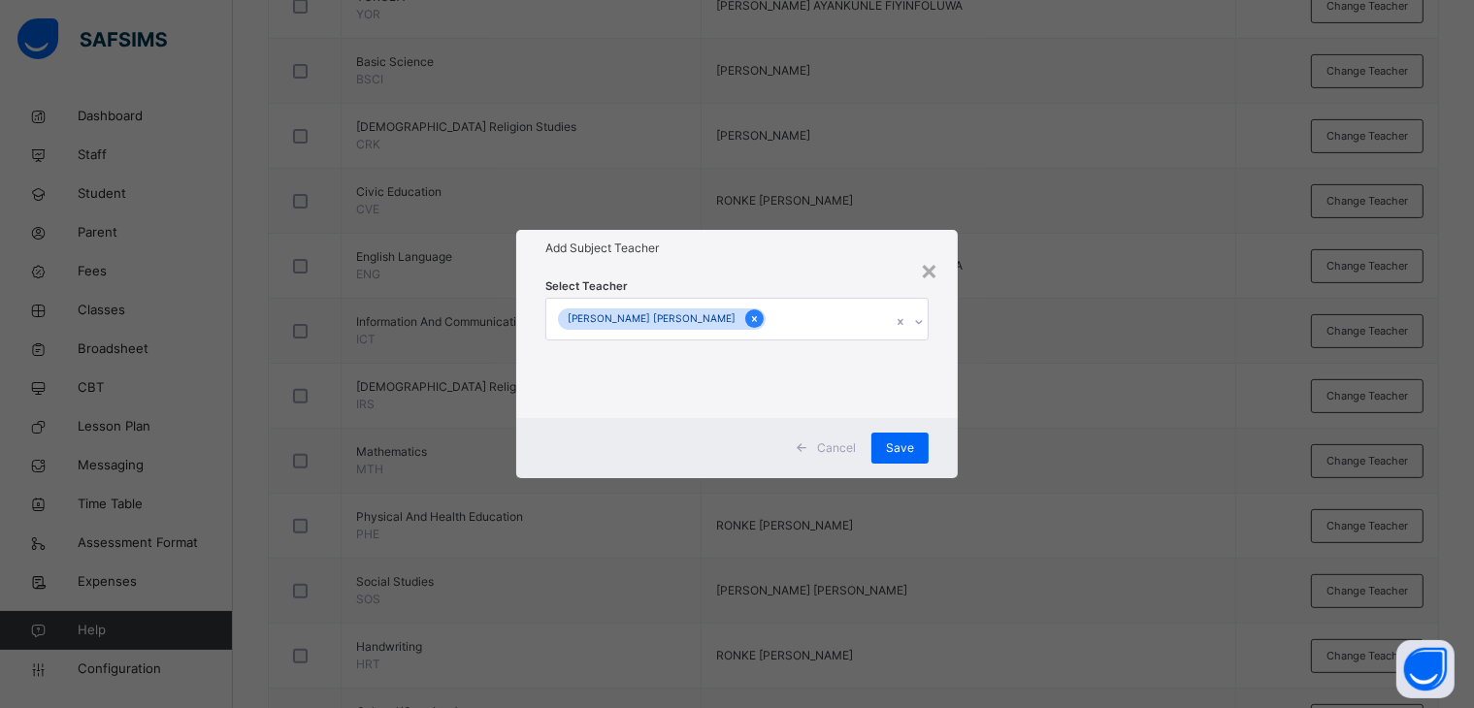
click at [749, 316] on icon at bounding box center [754, 319] width 11 height 14
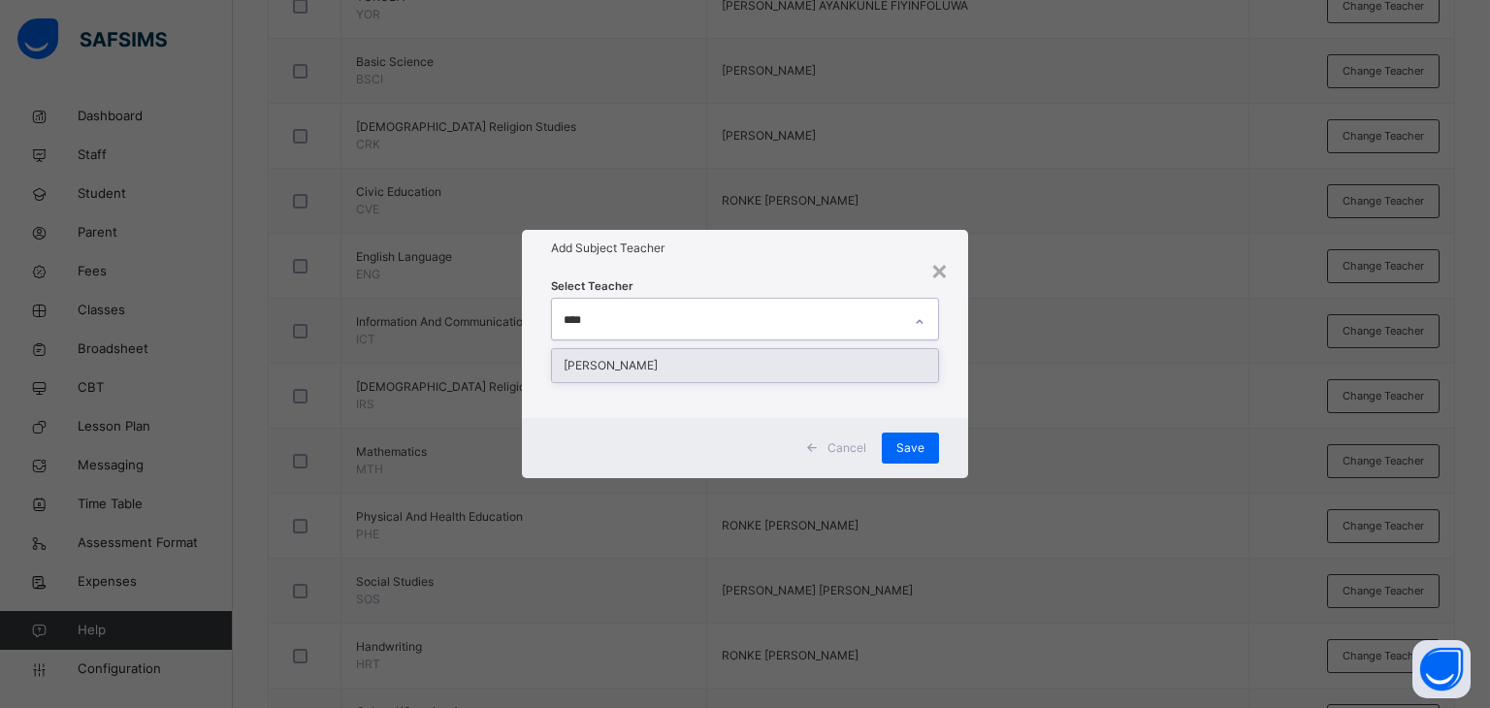
type input "*****"
click at [699, 364] on div "[PERSON_NAME]" at bounding box center [745, 365] width 387 height 33
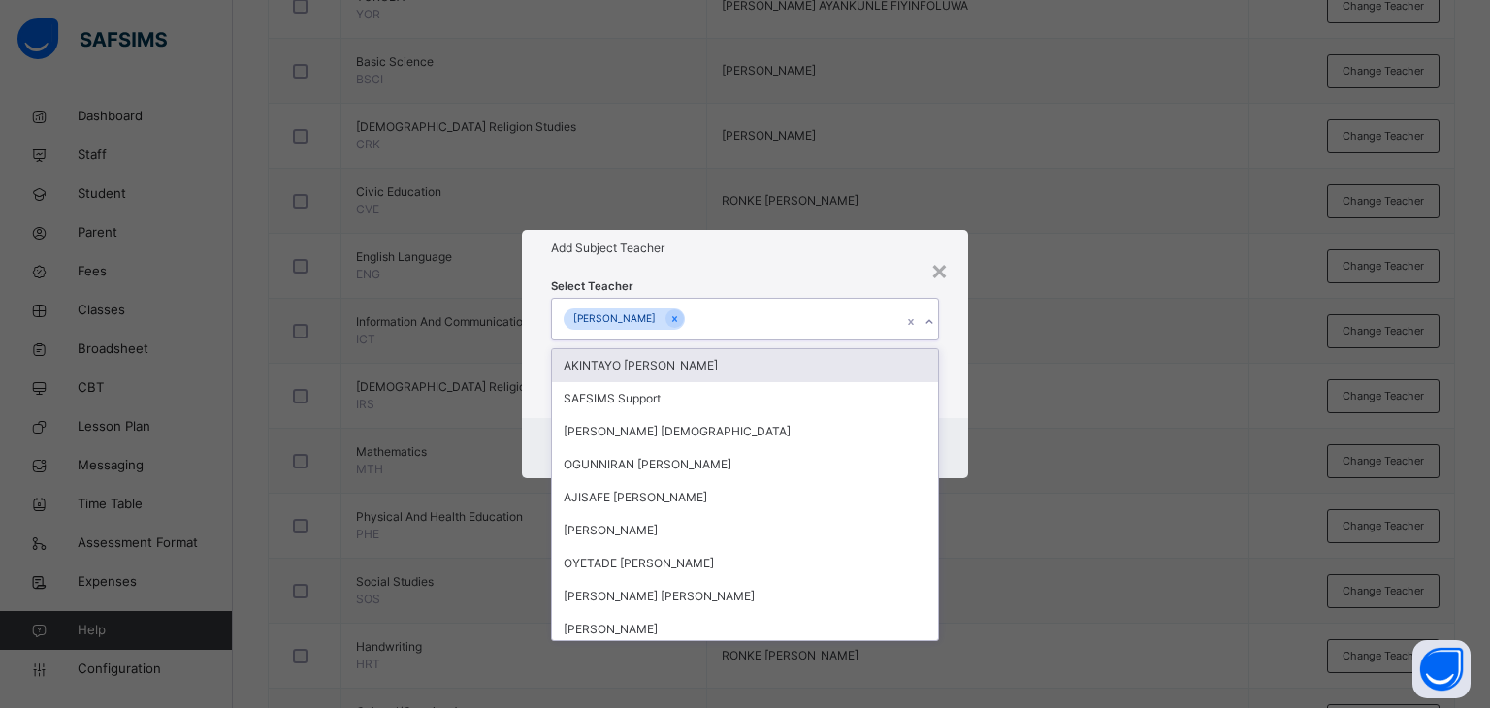
click at [758, 268] on div "Select Teacher option [PERSON_NAME], selected. option AKINTAYO [PERSON_NAME] fo…" at bounding box center [745, 342] width 447 height 151
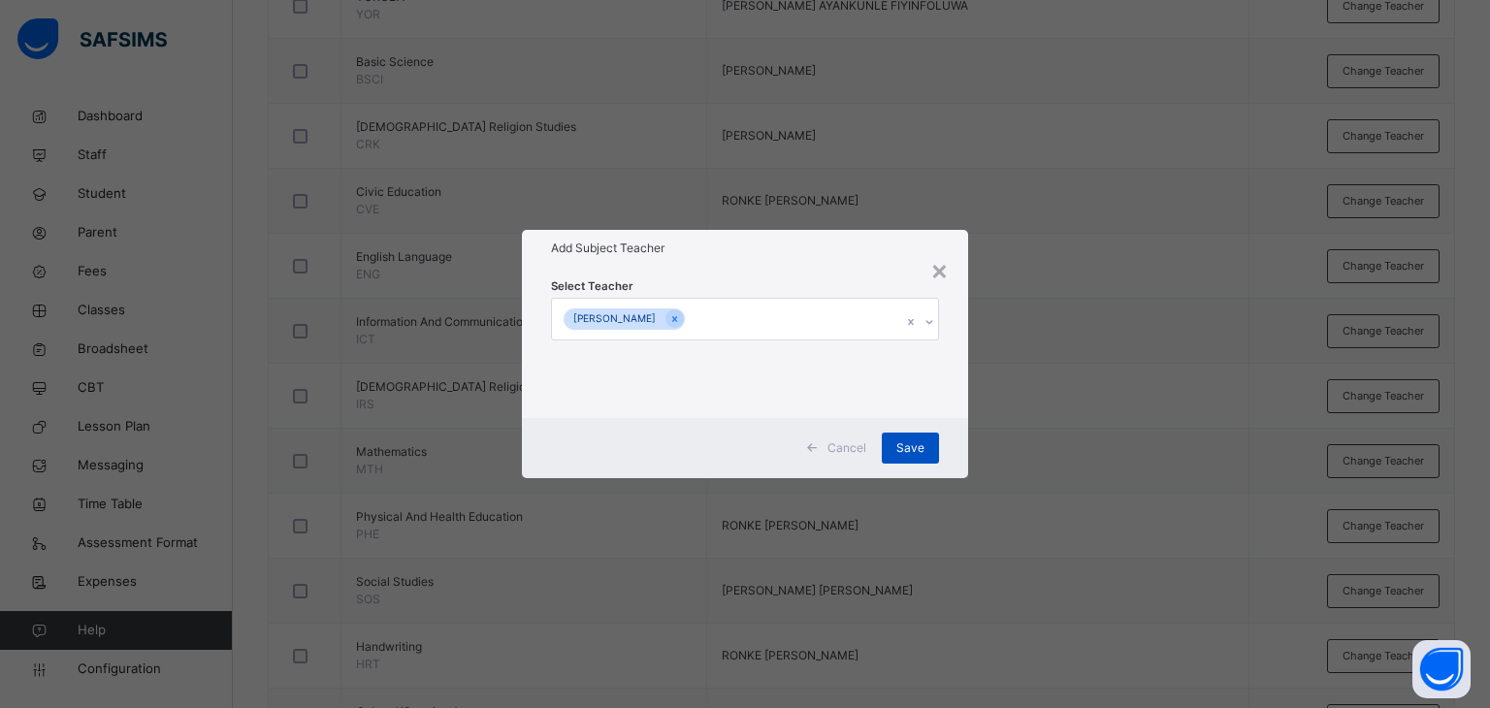
click at [898, 440] on span "Save" at bounding box center [910, 447] width 28 height 17
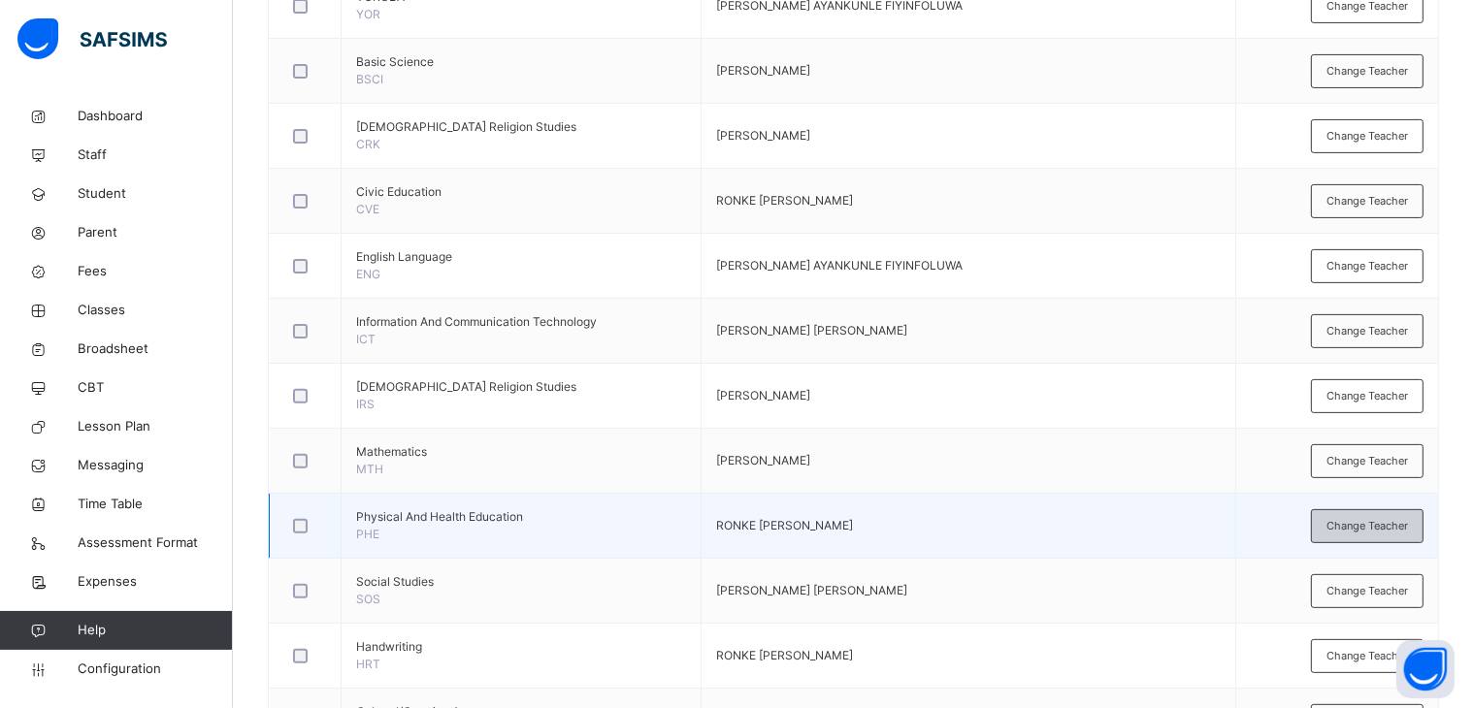
click at [1387, 523] on span "Change Teacher" at bounding box center [1366, 526] width 81 height 16
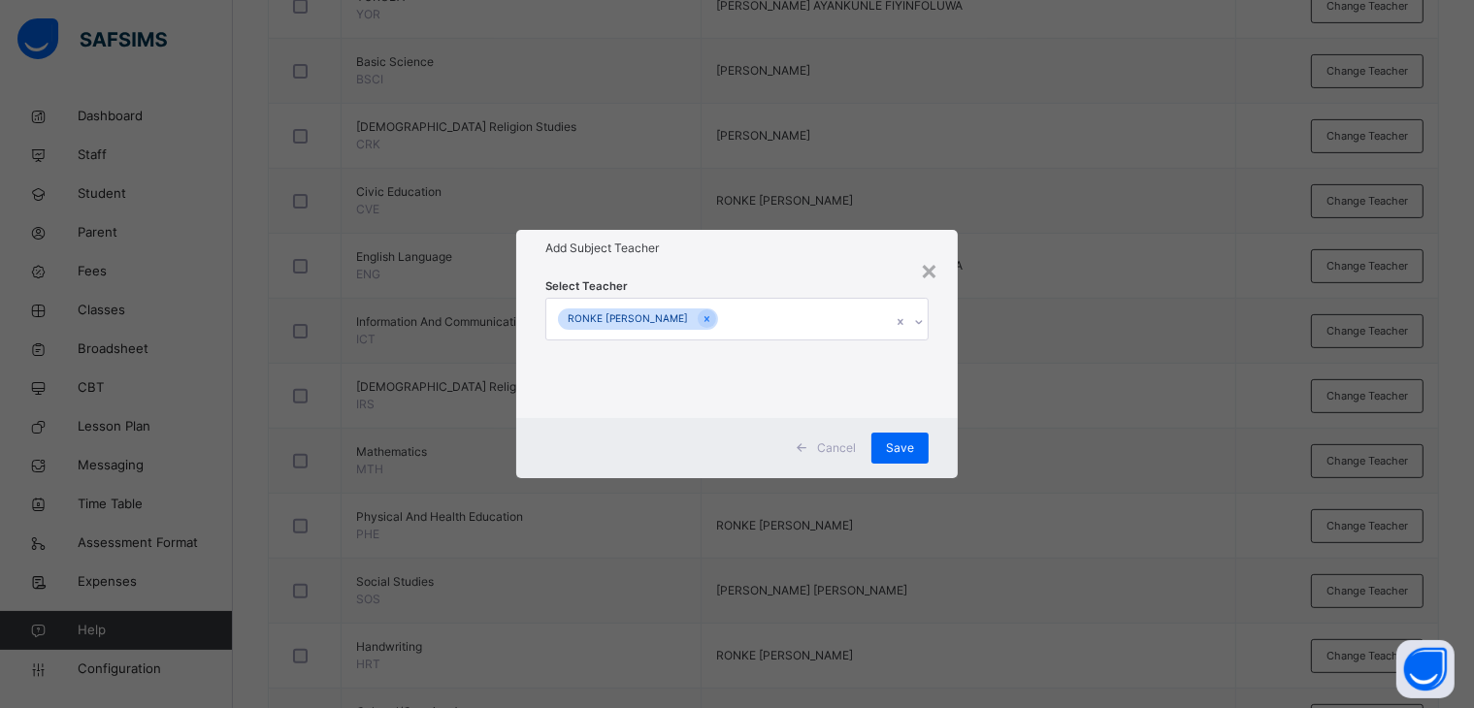
click at [736, 323] on div "RONKE [PERSON_NAME]" at bounding box center [718, 319] width 345 height 41
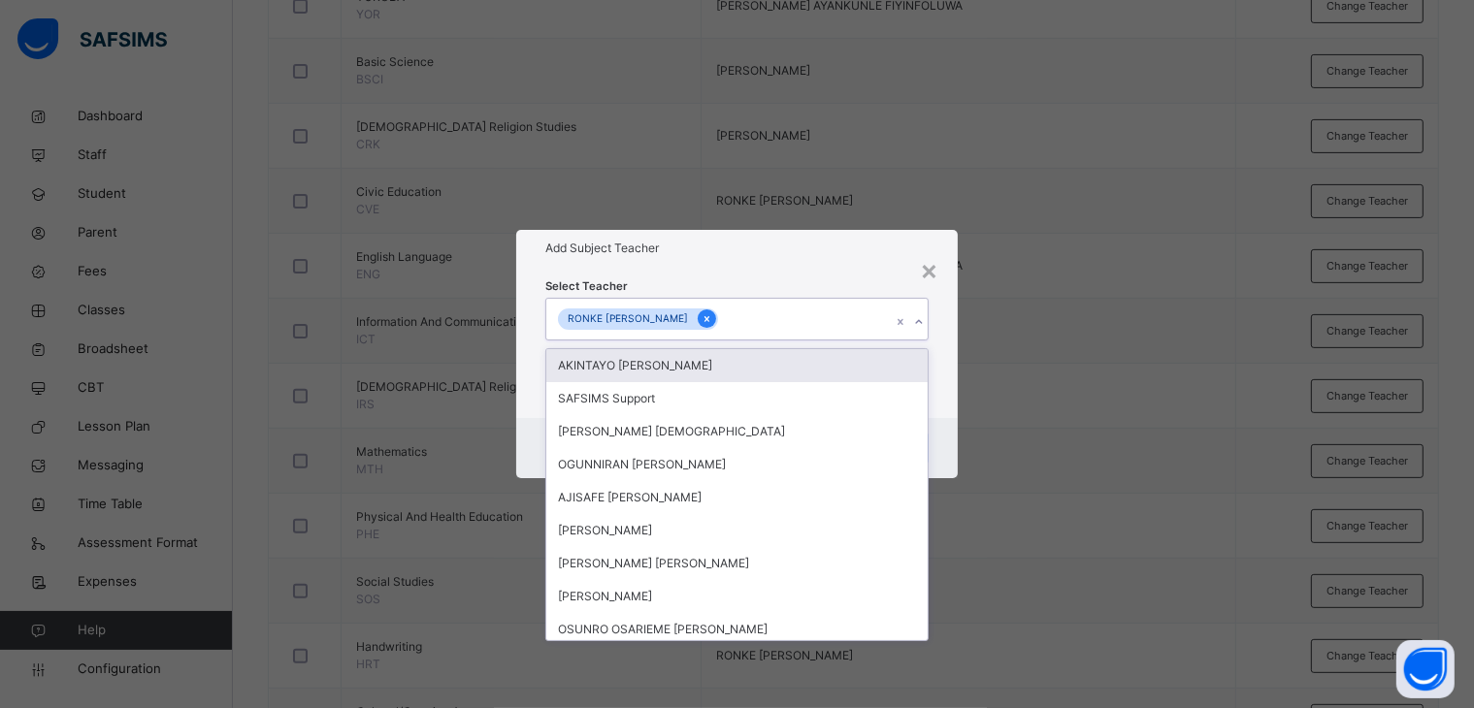
click at [701, 315] on icon at bounding box center [706, 319] width 11 height 14
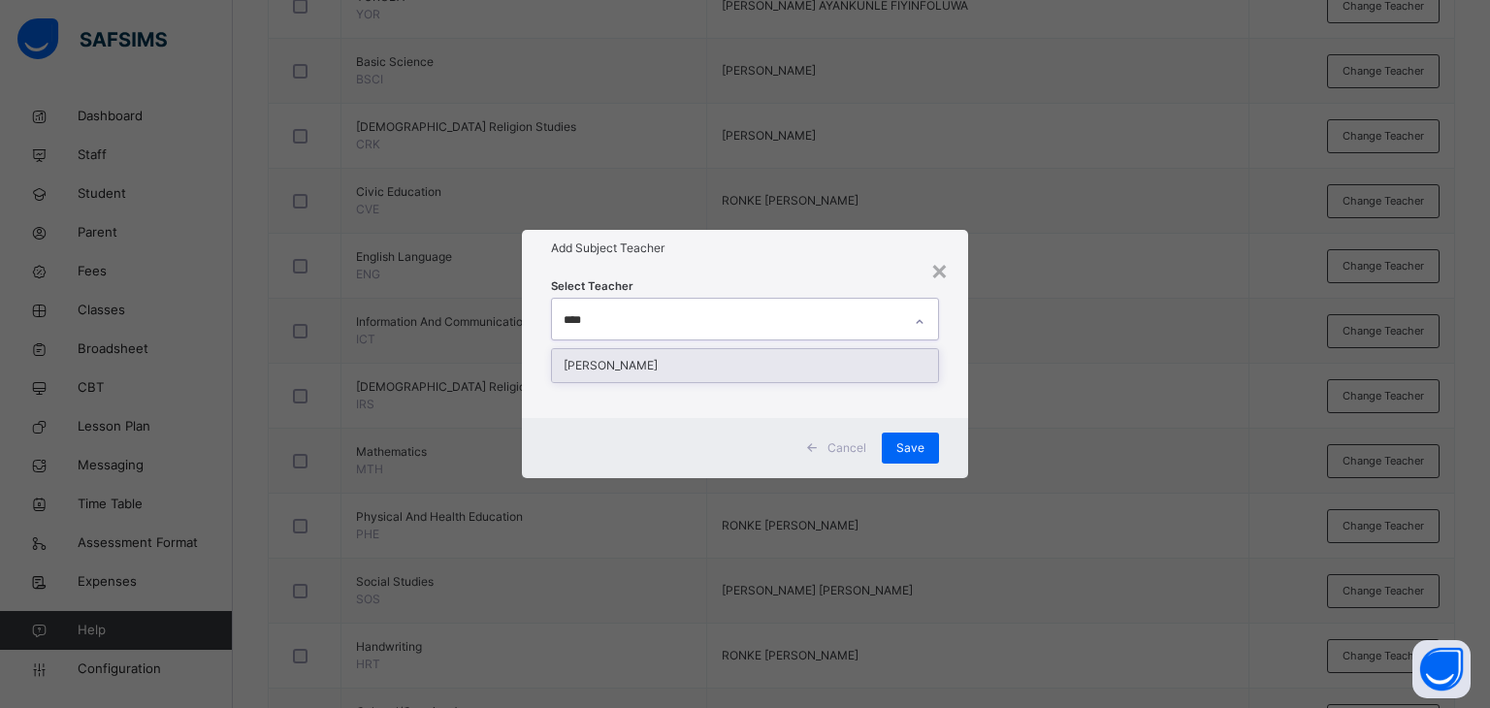
type input "*****"
click at [698, 362] on div "[PERSON_NAME]" at bounding box center [745, 365] width 387 height 33
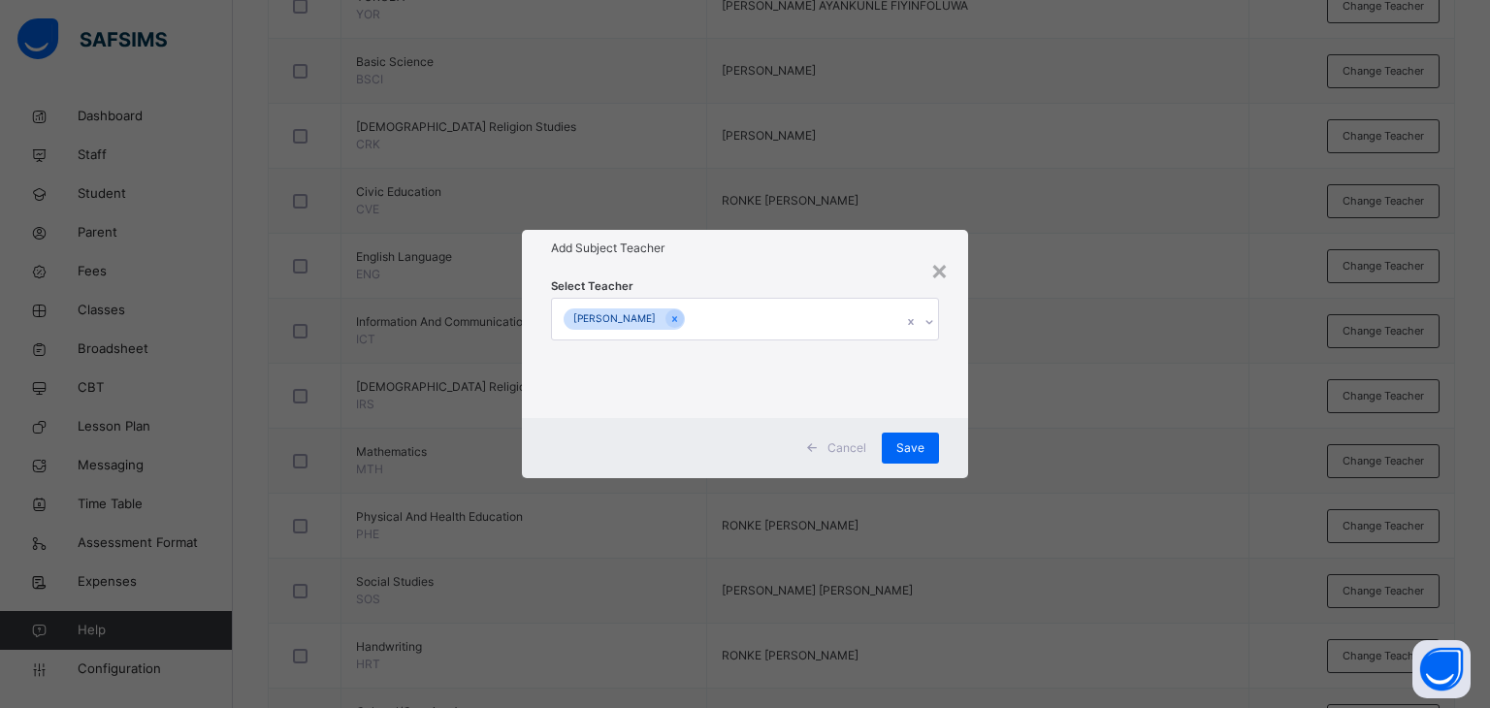
click at [747, 259] on div "Add Subject Teacher" at bounding box center [745, 248] width 447 height 37
click at [903, 444] on span "Save" at bounding box center [910, 447] width 28 height 17
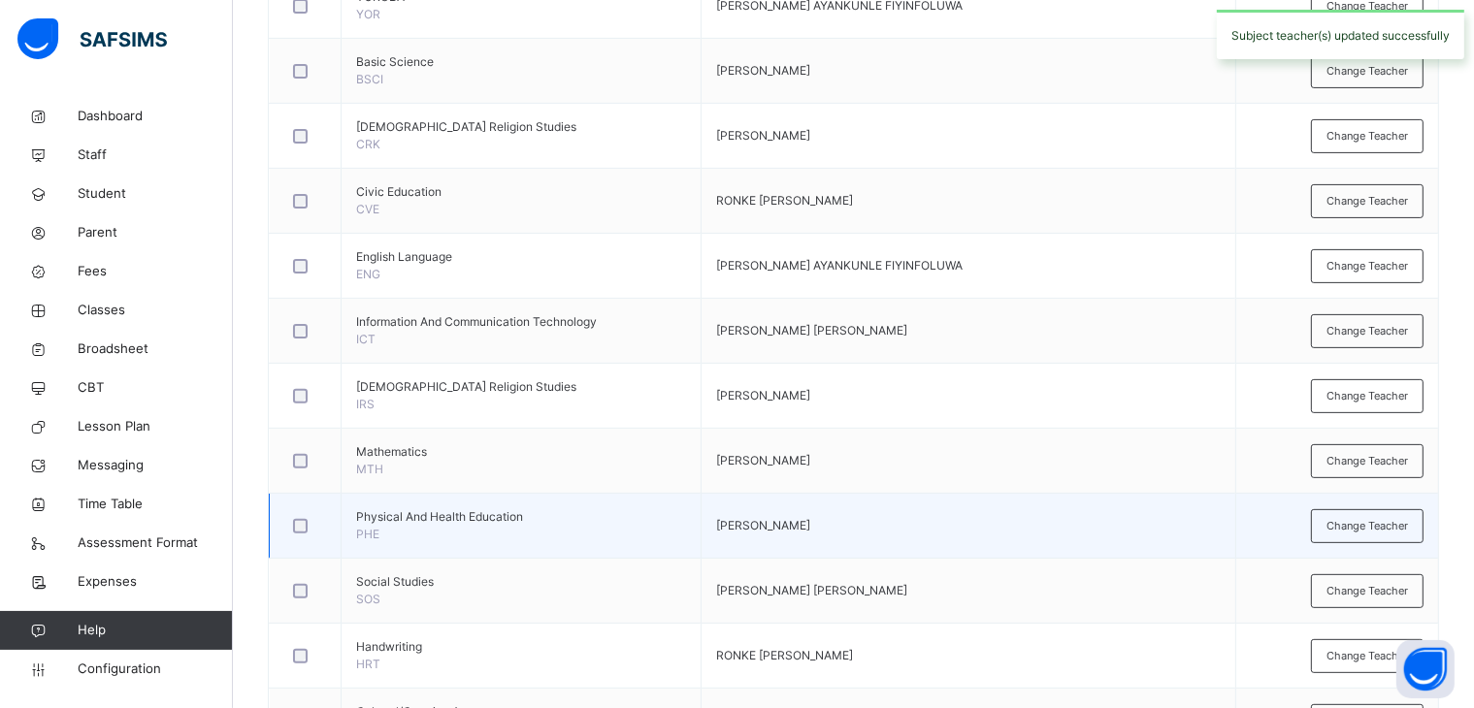
scroll to position [673, 0]
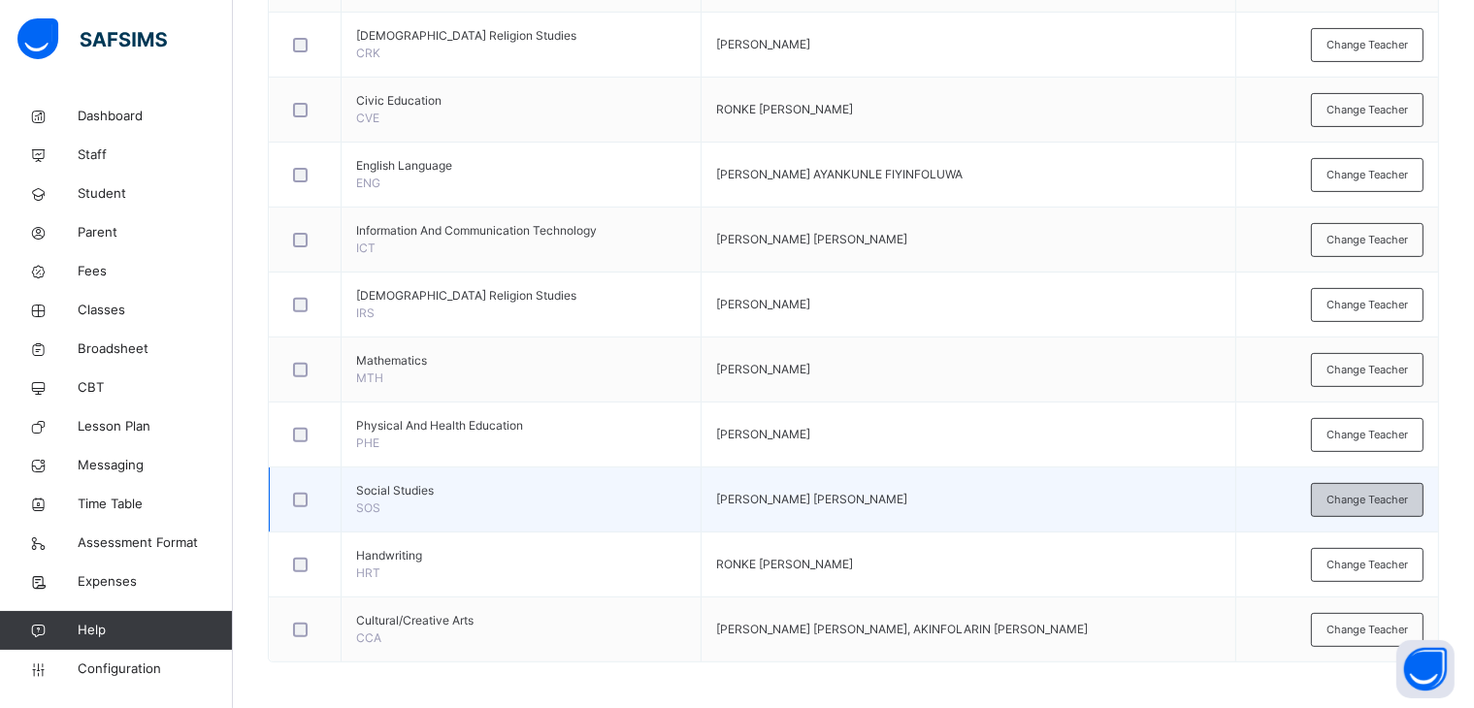
click at [1401, 492] on span "Change Teacher" at bounding box center [1366, 500] width 81 height 16
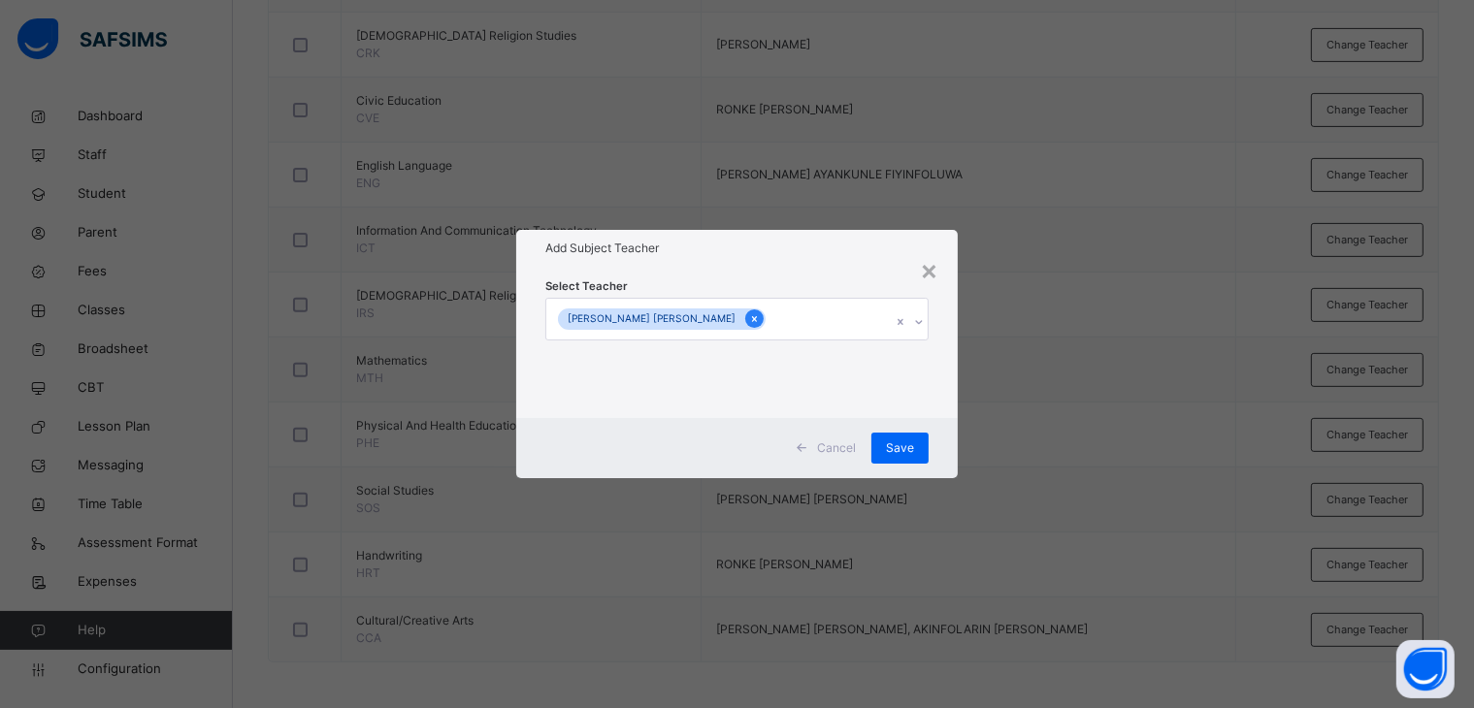
click at [749, 315] on icon at bounding box center [754, 319] width 11 height 14
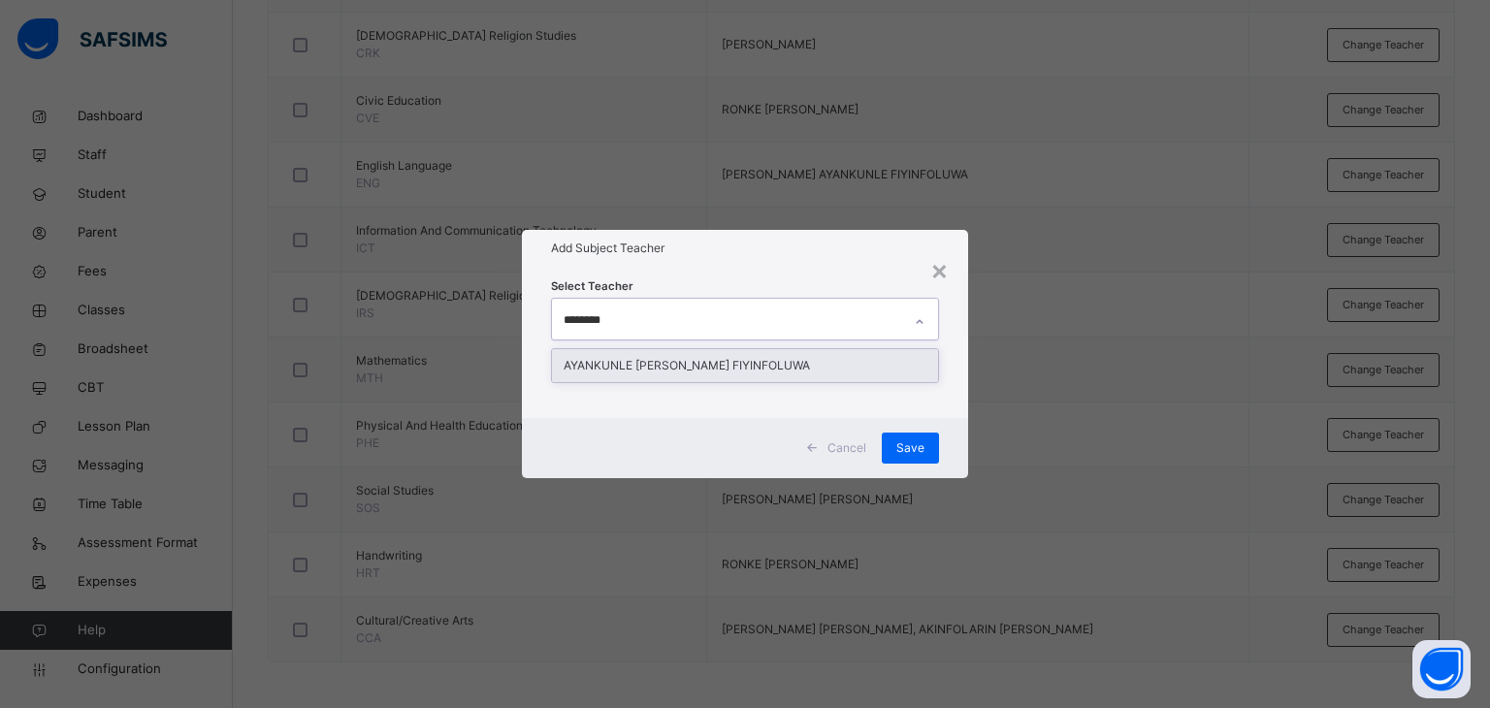
type input "*********"
click at [703, 355] on div "AYANKUNLE [PERSON_NAME] FIYINFOLUWA" at bounding box center [745, 365] width 387 height 33
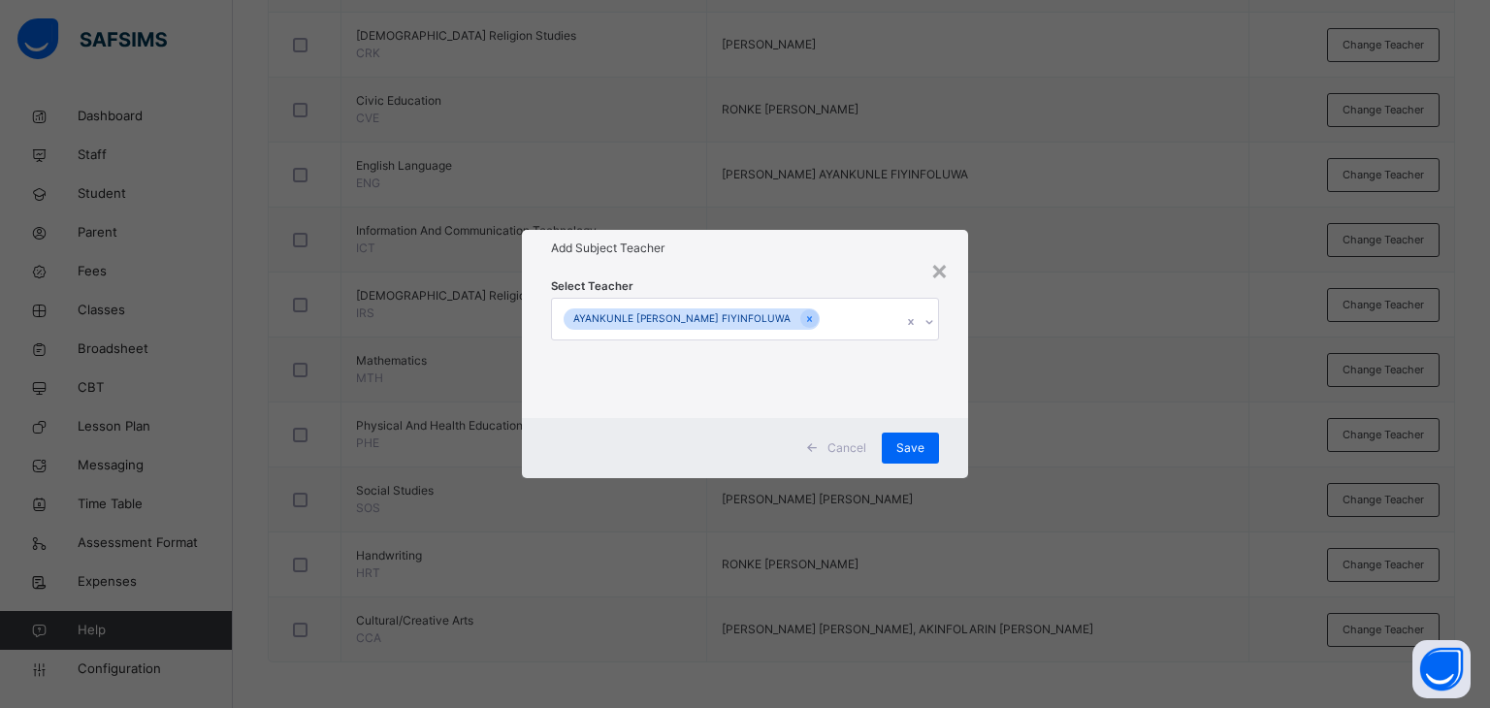
click at [777, 271] on div "Select Teacher AYANKUNLE [PERSON_NAME] FIYINFOLUWA" at bounding box center [745, 342] width 447 height 151
click at [916, 441] on span "Save" at bounding box center [910, 447] width 28 height 17
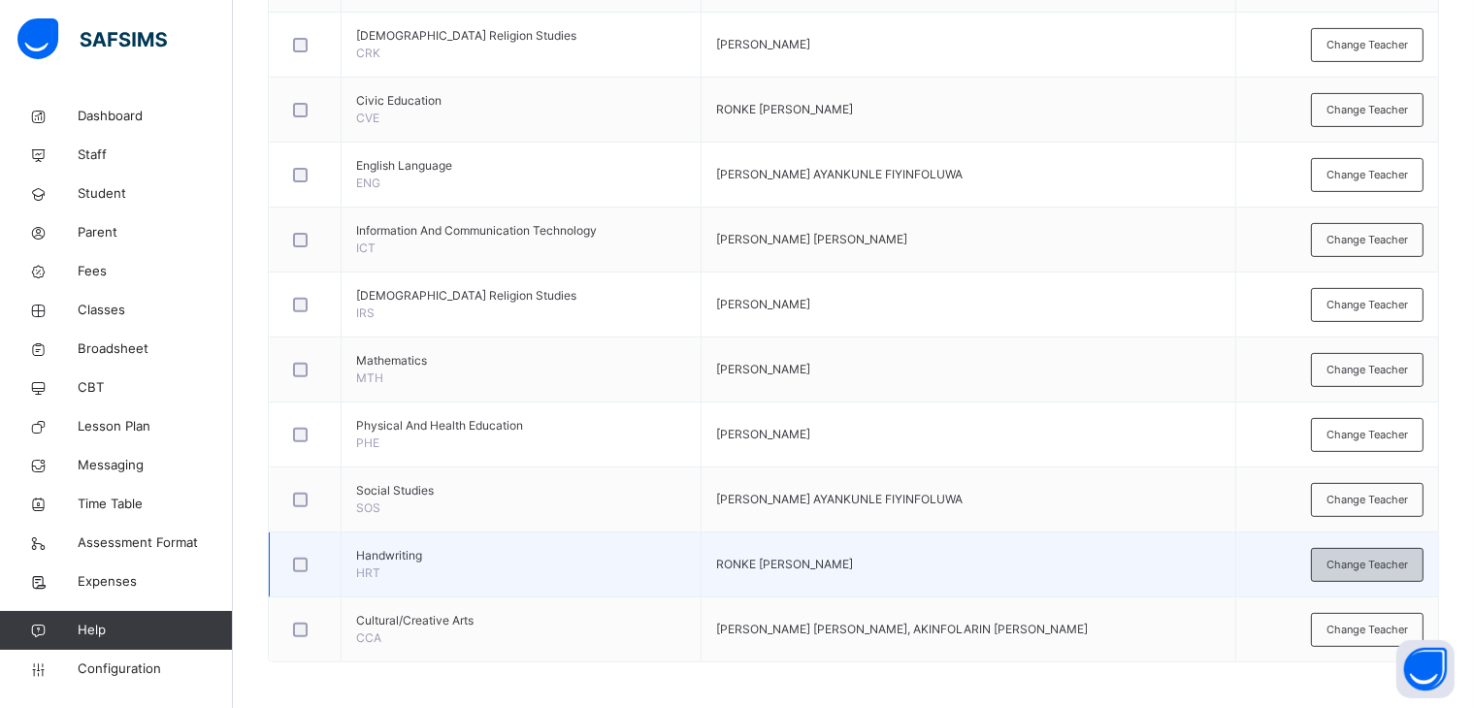
click at [1376, 560] on span "Change Teacher" at bounding box center [1366, 565] width 81 height 16
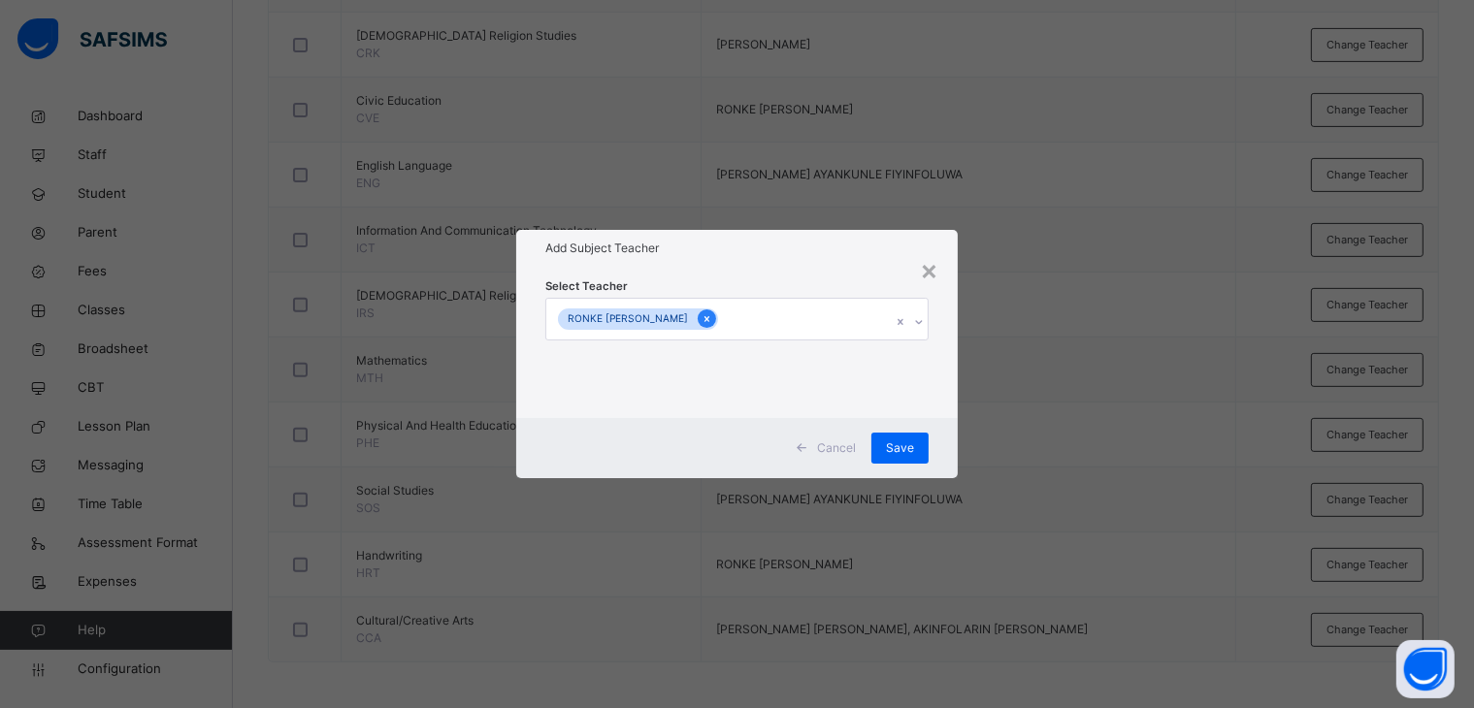
click at [704, 317] on icon at bounding box center [706, 319] width 5 height 6
click at [741, 315] on div "Select subject teacher's name" at bounding box center [727, 319] width 350 height 41
type input "*******"
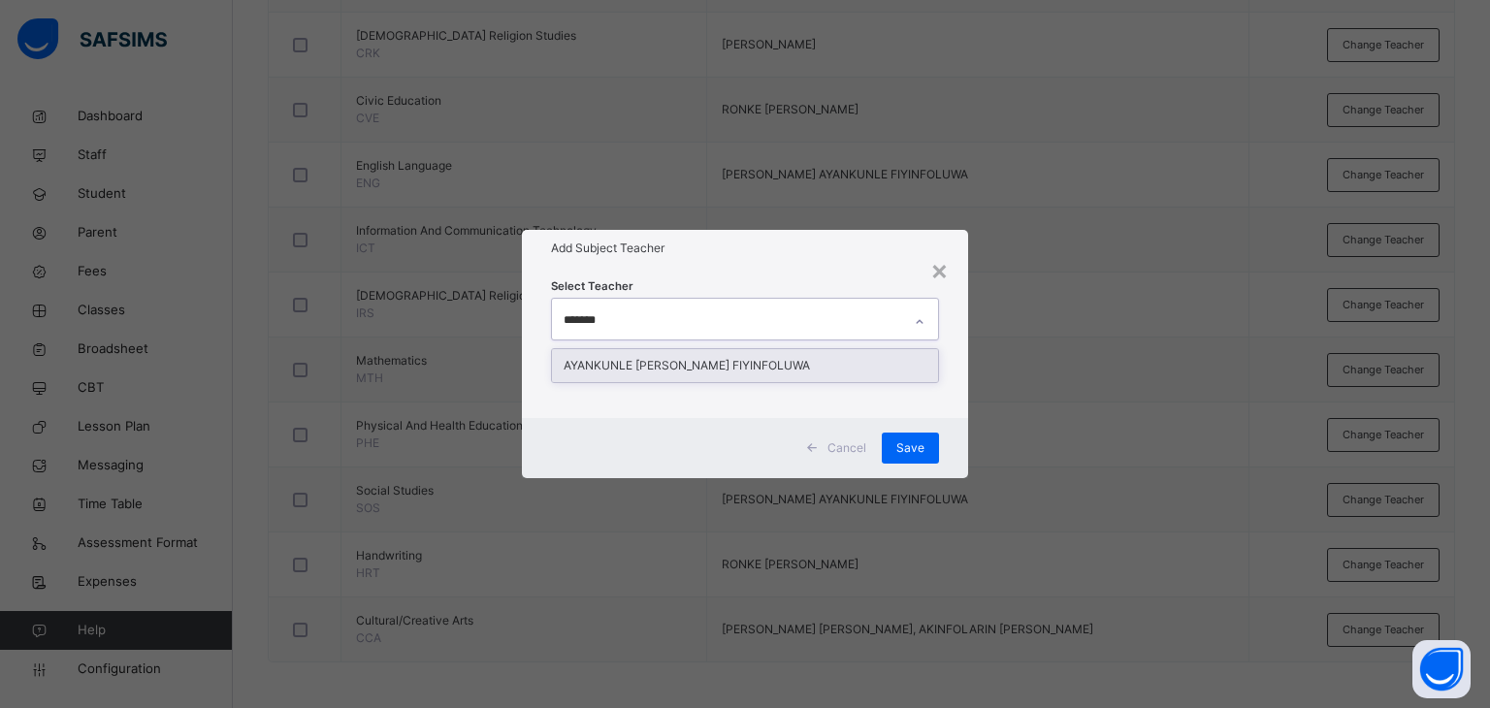
click at [706, 364] on div "AYANKUNLE [PERSON_NAME] FIYINFOLUWA" at bounding box center [745, 365] width 387 height 33
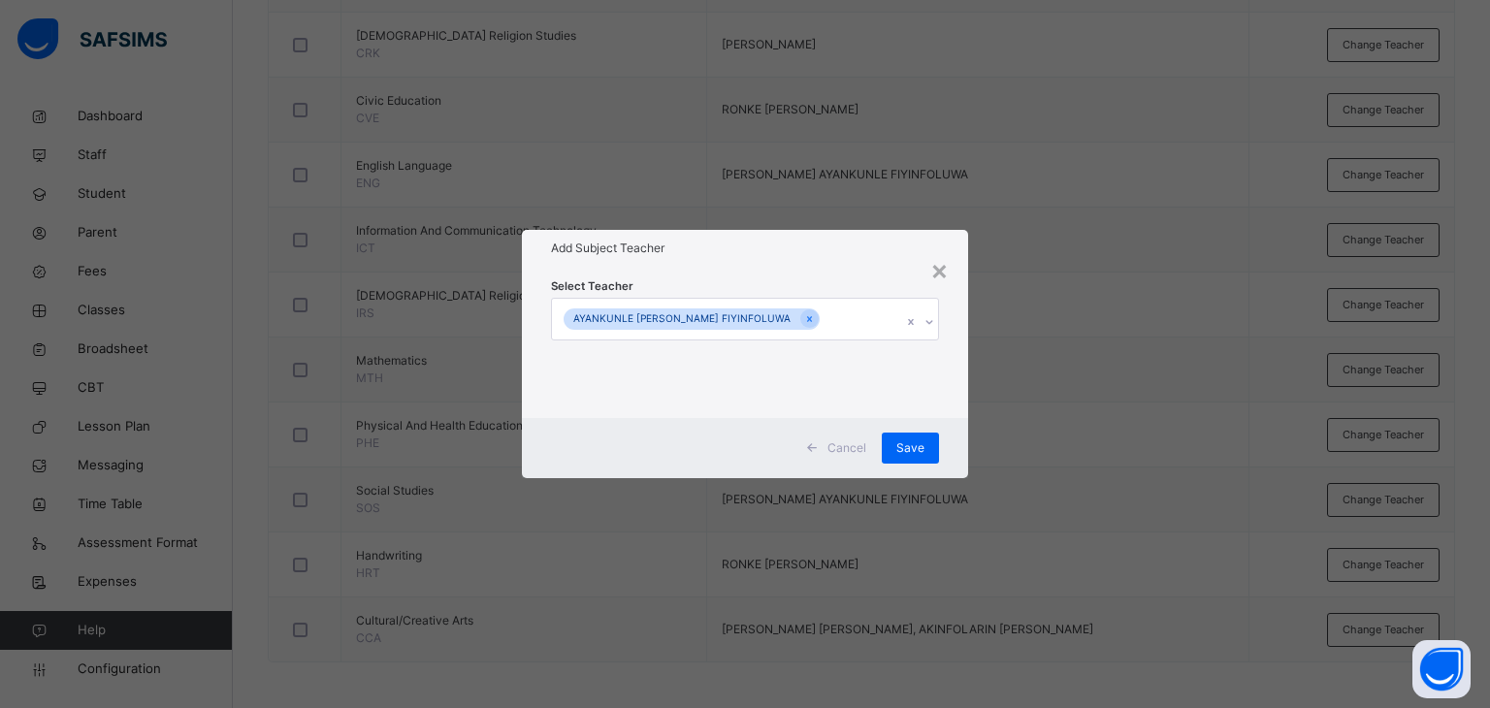
click at [741, 270] on div "Select Teacher AYANKUNLE [PERSON_NAME] FIYINFOLUWA" at bounding box center [745, 342] width 447 height 151
click at [892, 440] on div "Save" at bounding box center [910, 448] width 57 height 31
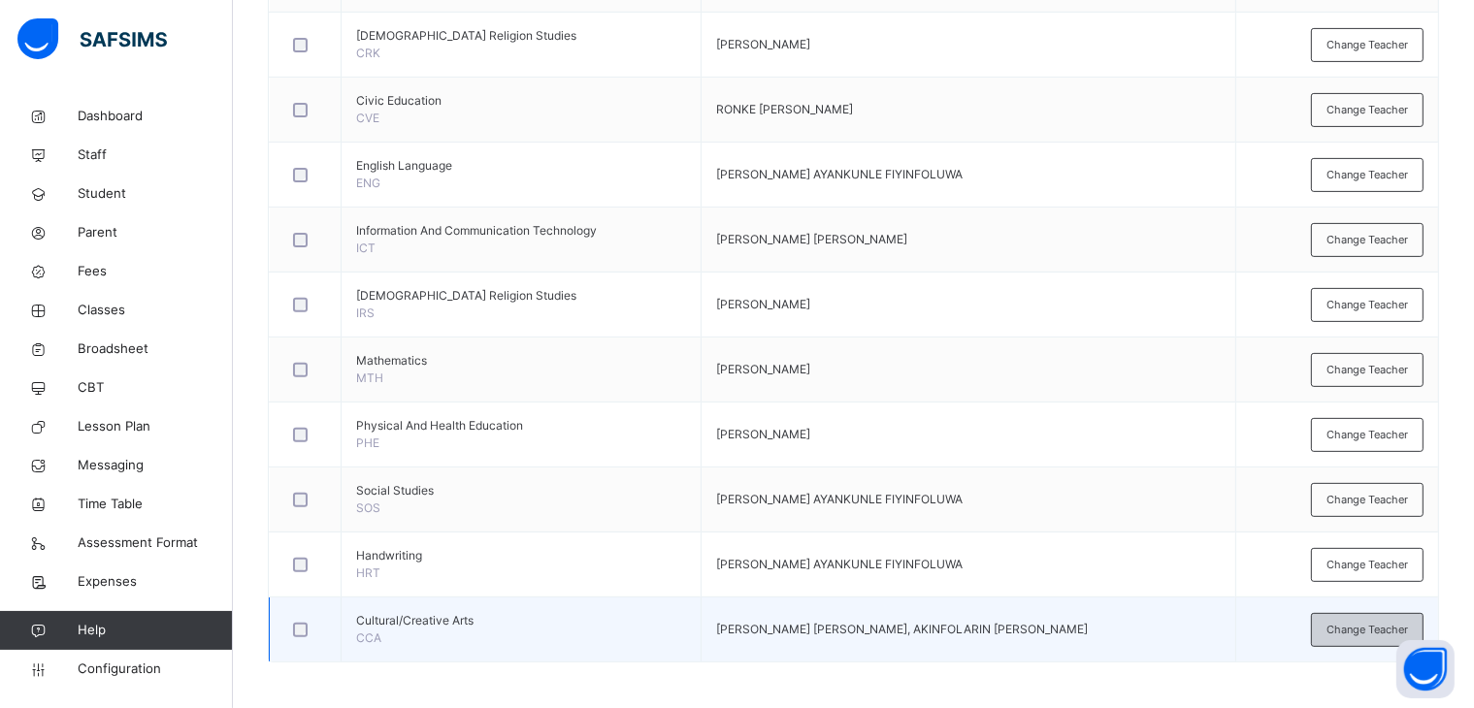
click at [1362, 631] on span "Change Teacher" at bounding box center [1366, 630] width 81 height 16
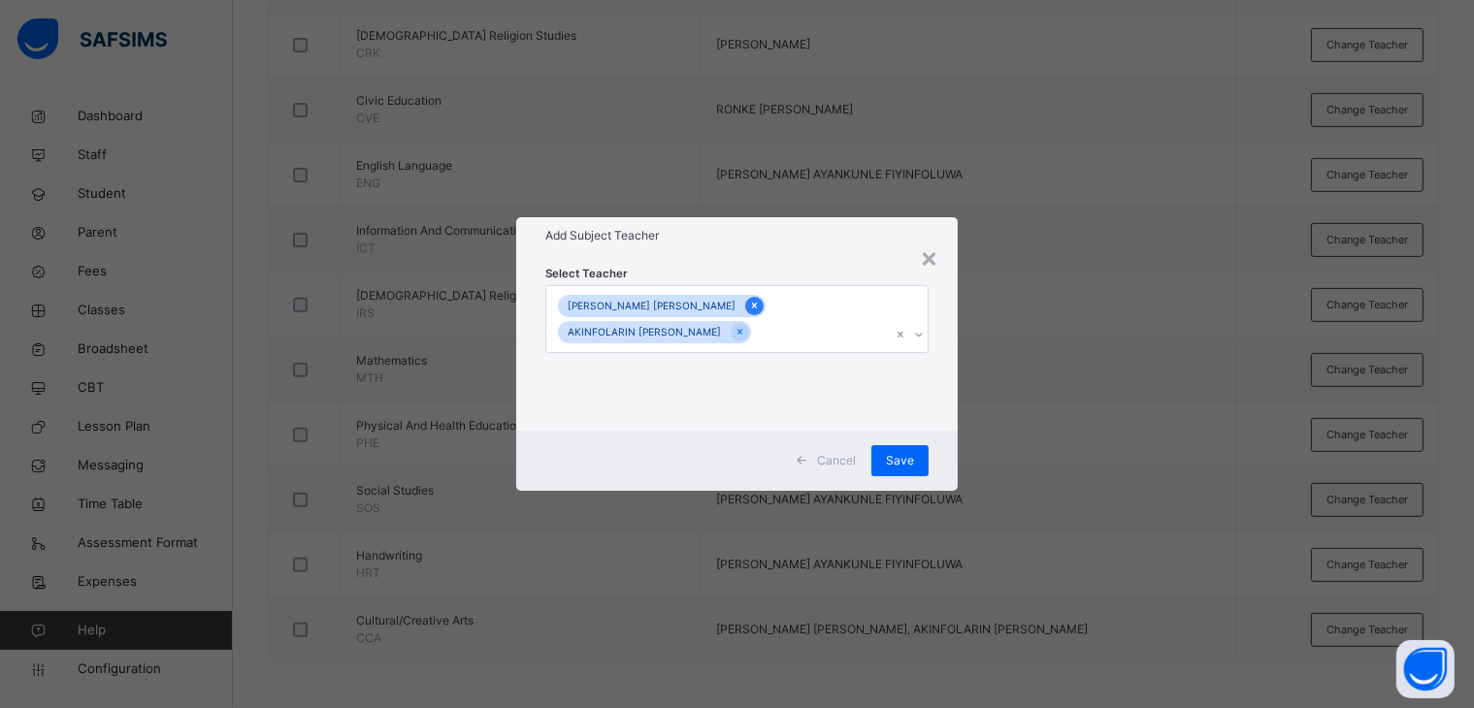
click at [752, 307] on icon at bounding box center [754, 307] width 5 height 6
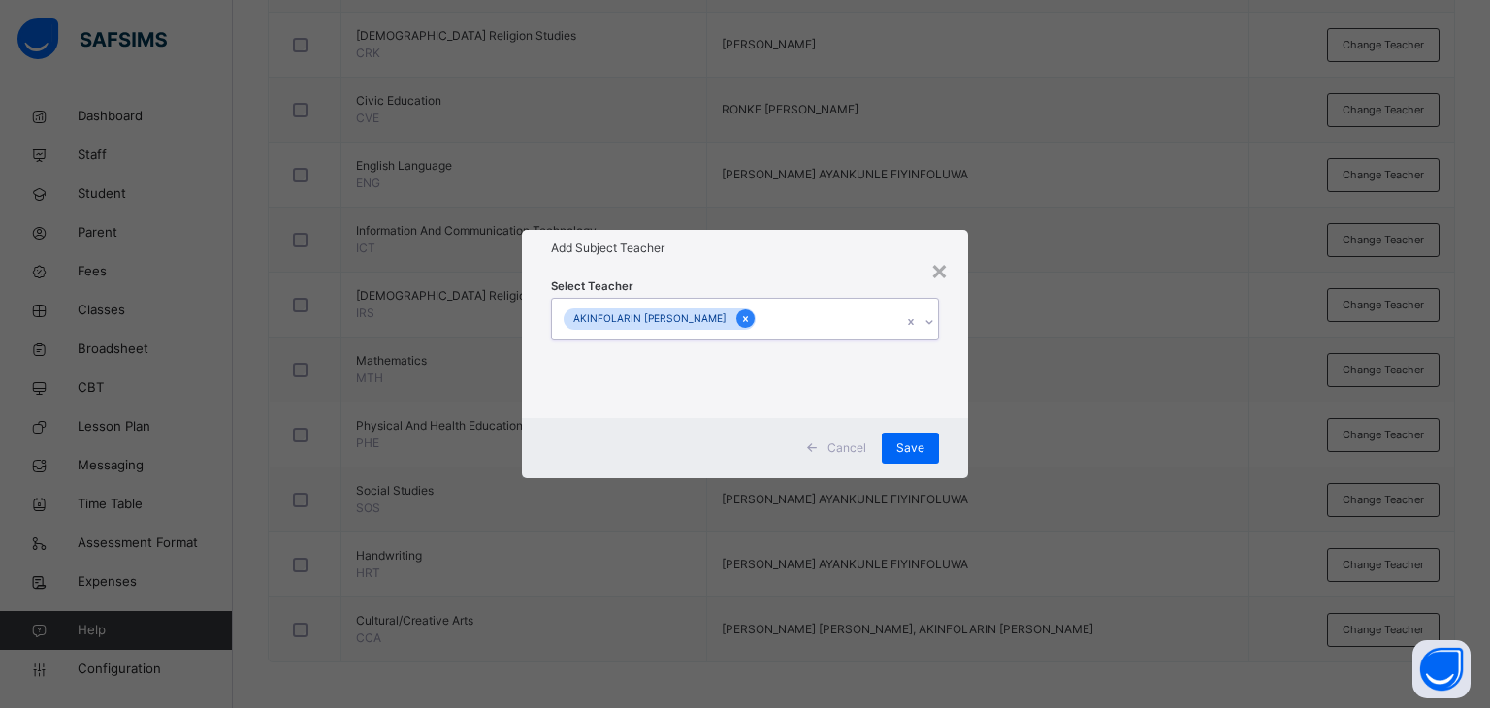
click at [747, 316] on icon at bounding box center [745, 319] width 5 height 6
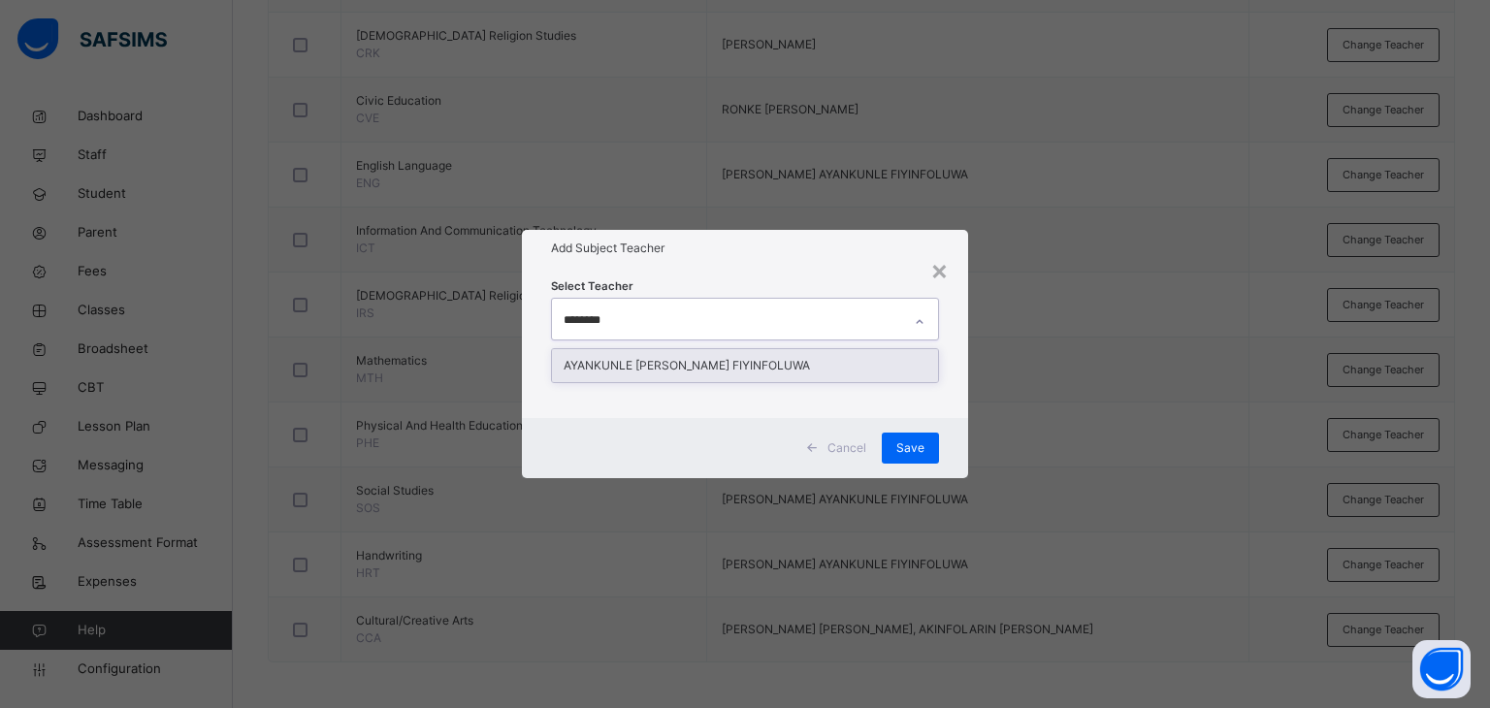
type input "*********"
click at [741, 359] on div "AYANKUNLE [PERSON_NAME] FIYINFOLUWA" at bounding box center [745, 365] width 387 height 33
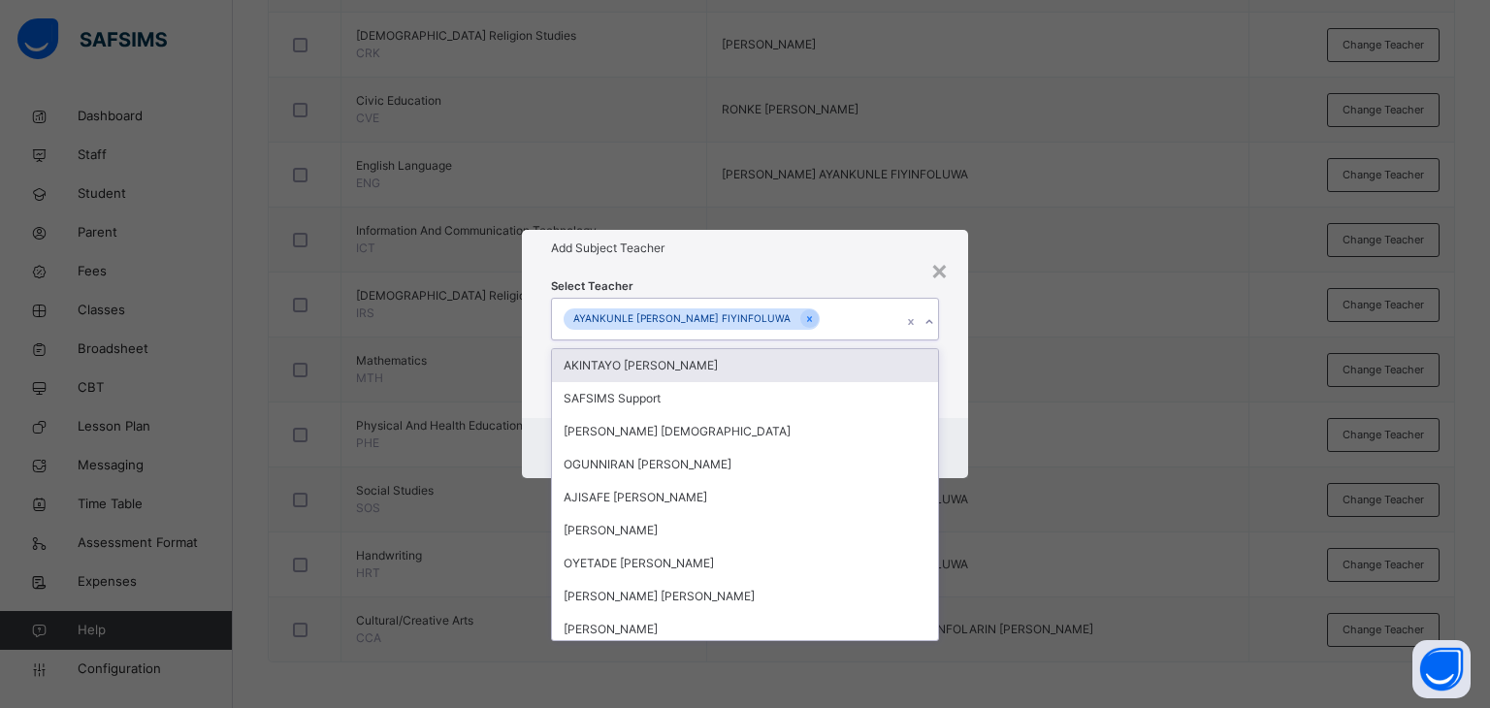
click at [826, 276] on div "Select Teacher option AYANKUNLE [PERSON_NAME] FIYINFOLUWA, selected. option AKI…" at bounding box center [745, 342] width 447 height 151
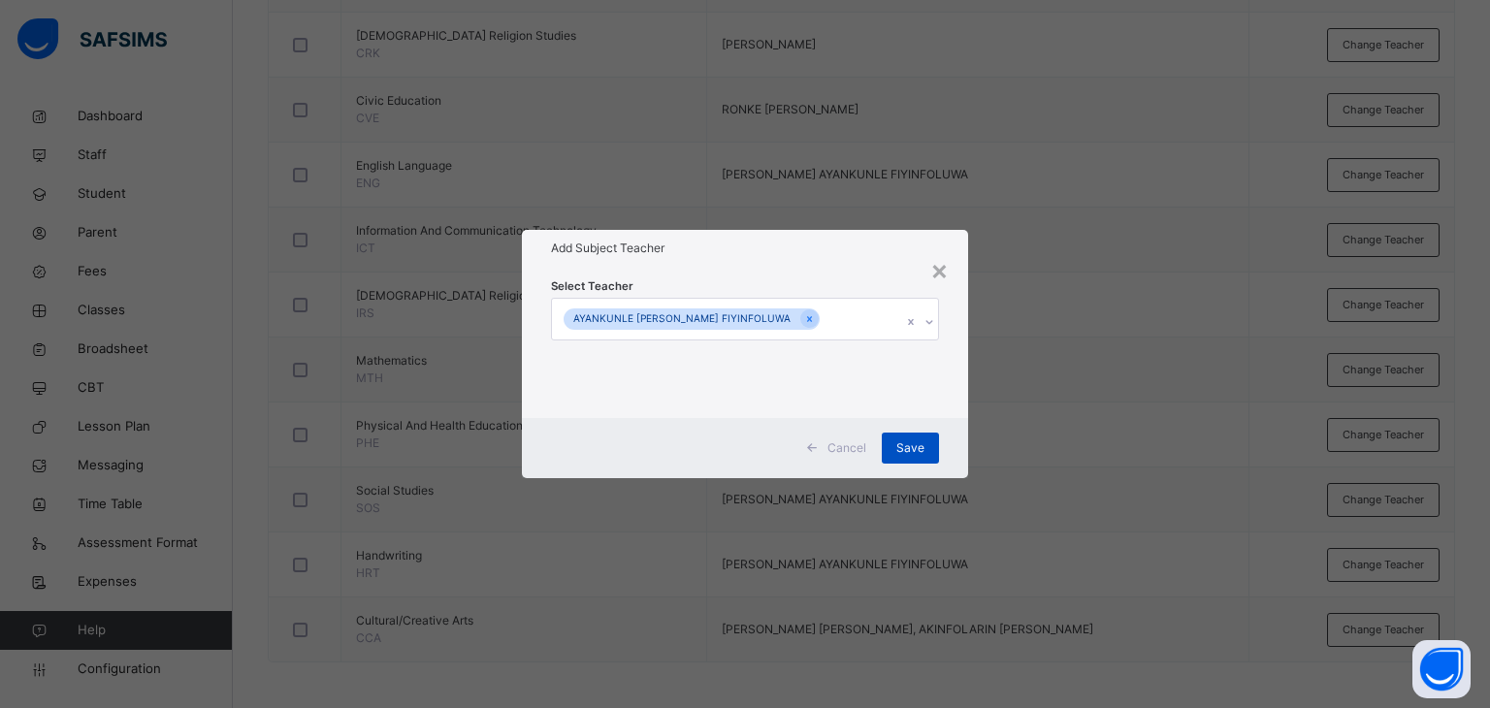
click at [912, 446] on span "Save" at bounding box center [910, 447] width 28 height 17
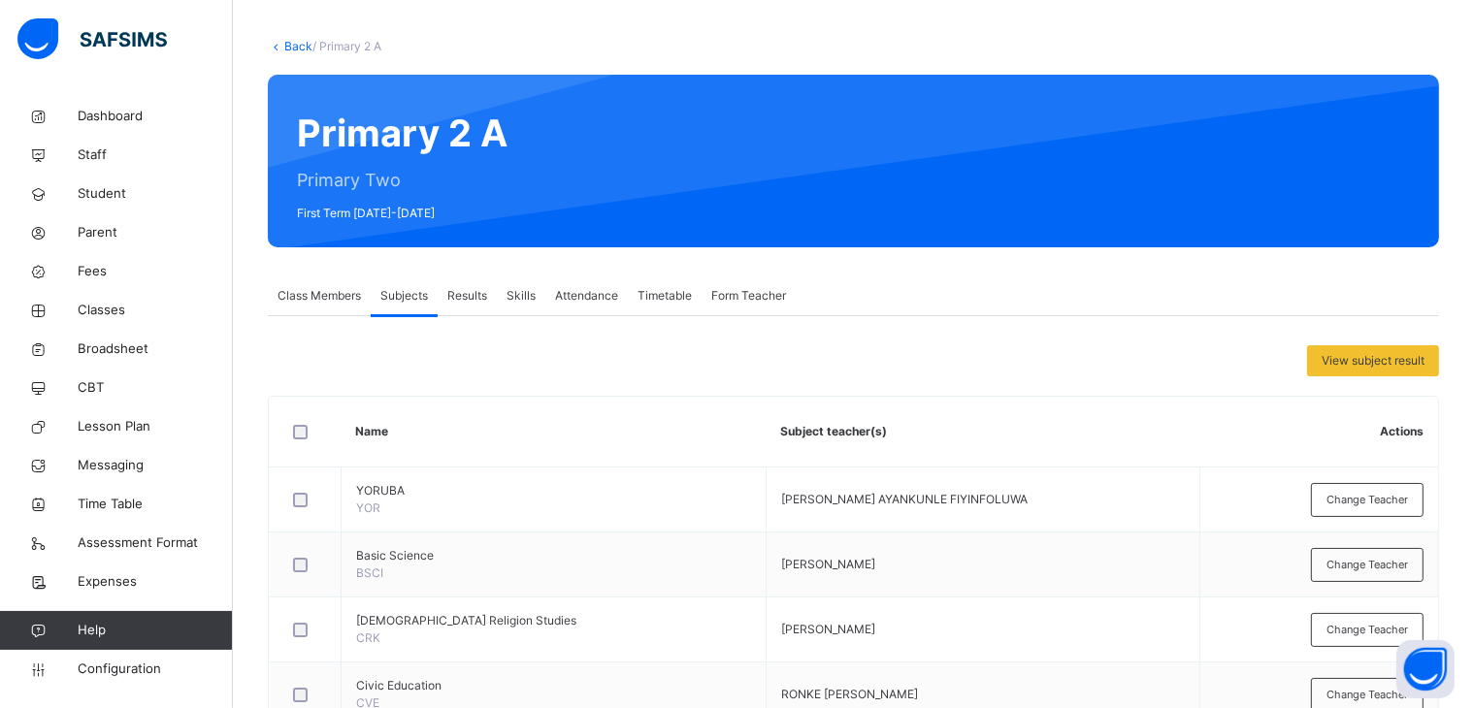
scroll to position [0, 0]
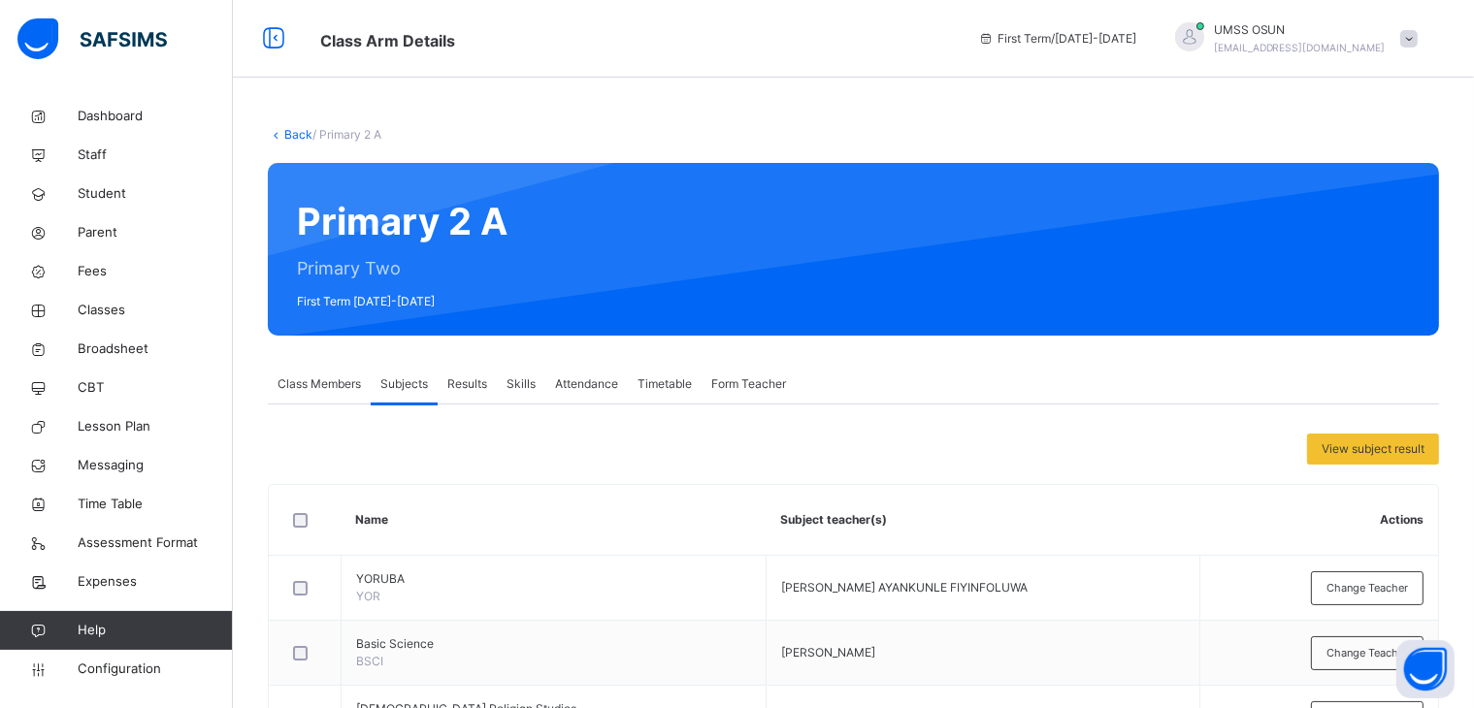
click at [296, 128] on link "Back" at bounding box center [298, 134] width 28 height 15
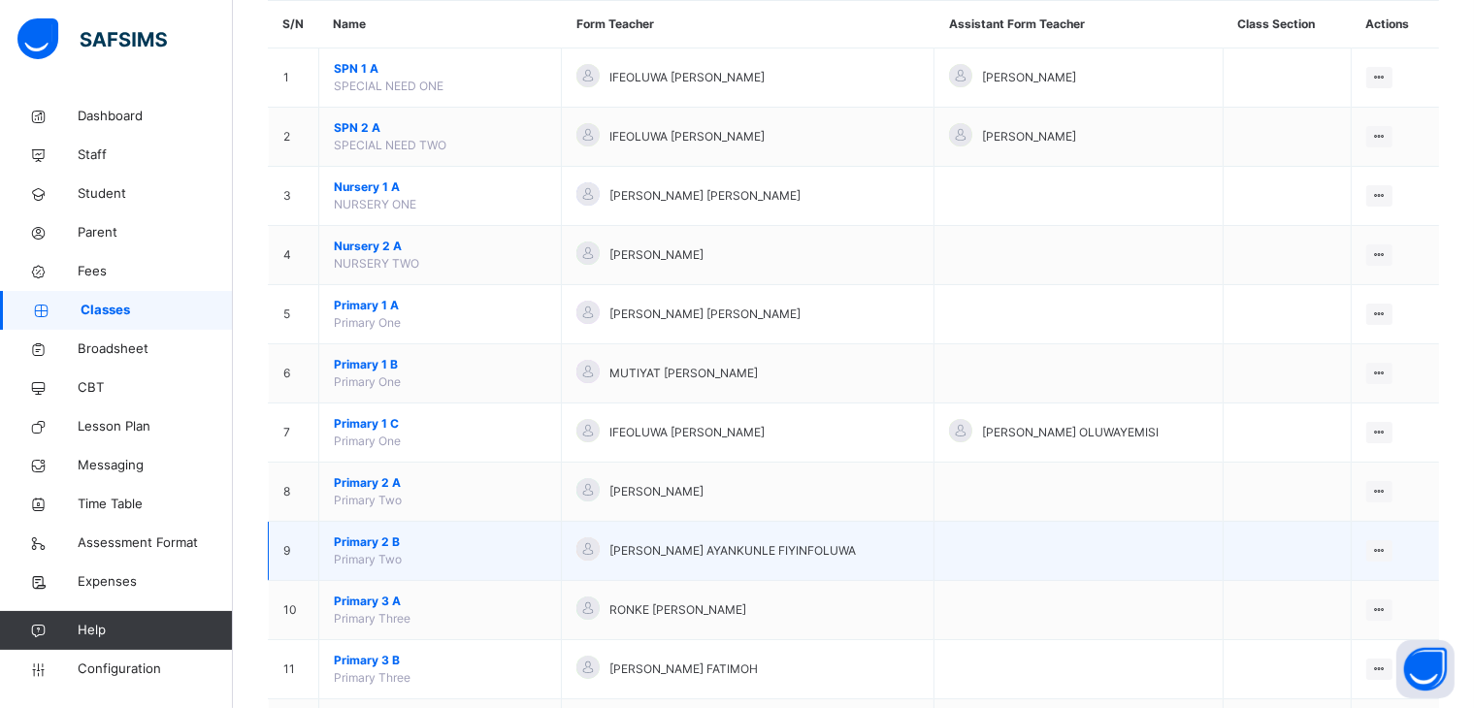
scroll to position [194, 0]
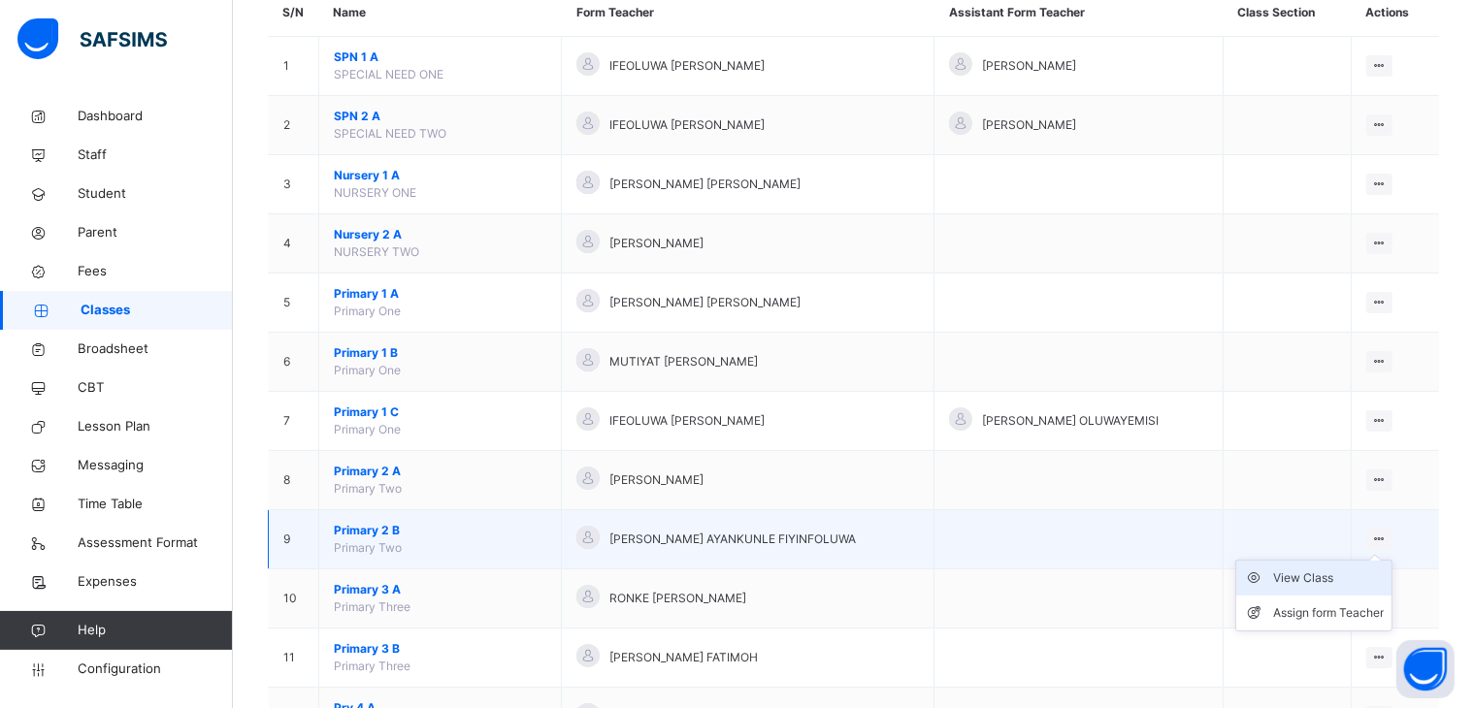
click at [1322, 575] on div "View Class" at bounding box center [1328, 577] width 111 height 19
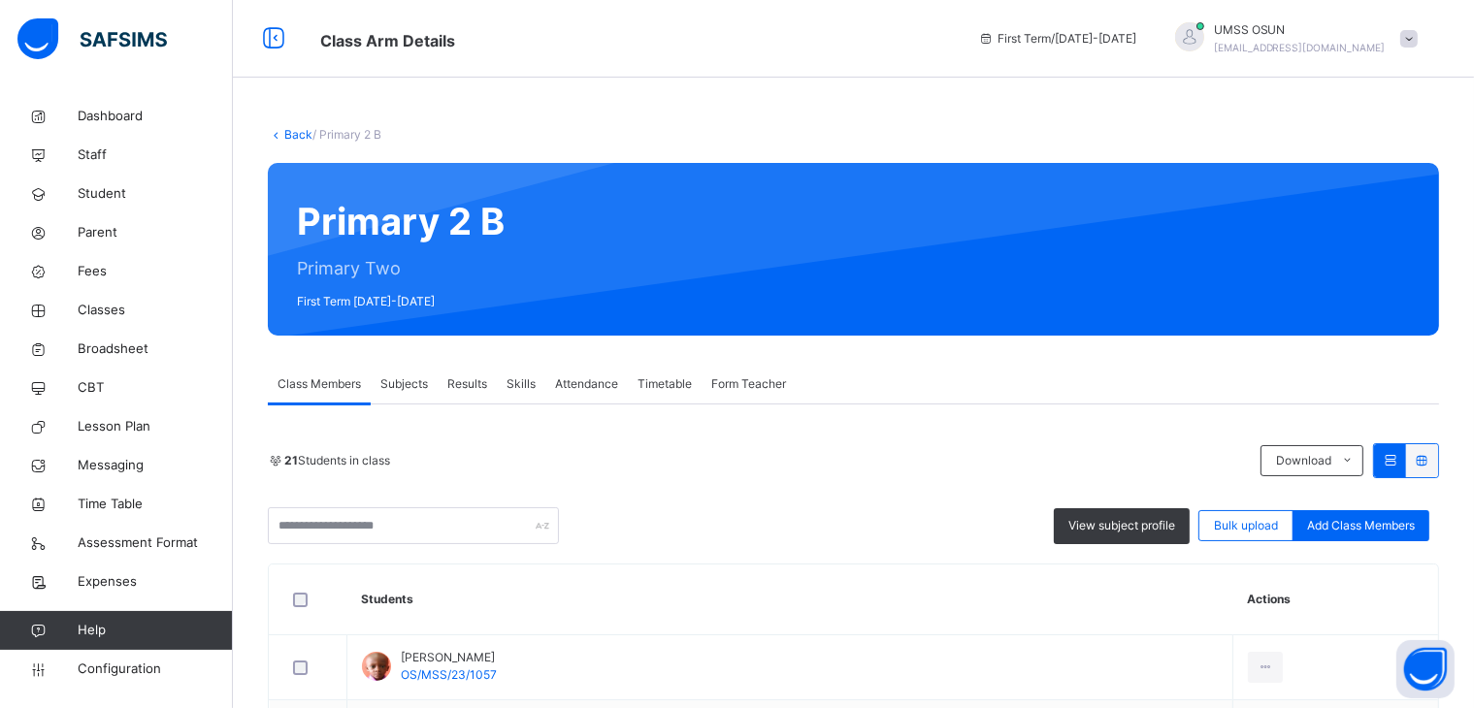
scroll to position [97, 0]
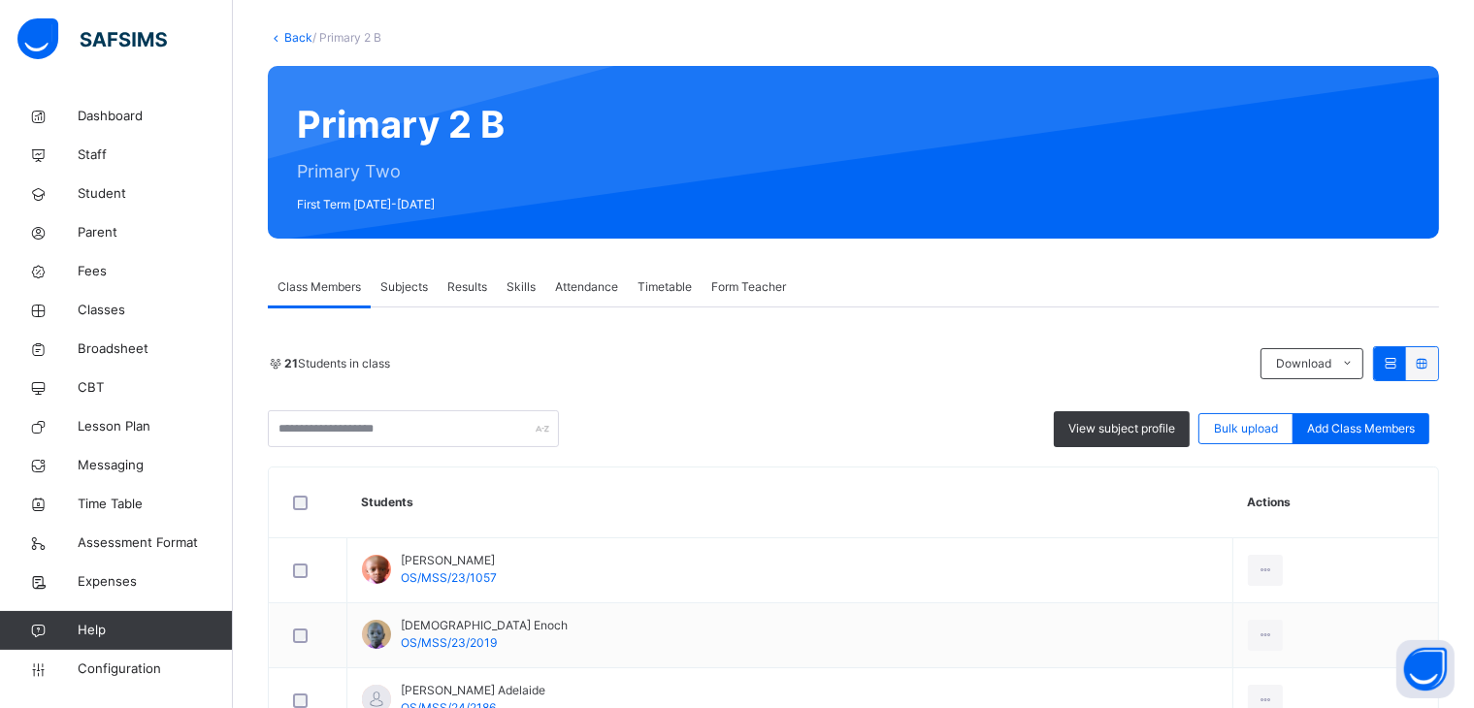
click at [395, 280] on span "Subjects" at bounding box center [404, 286] width 48 height 17
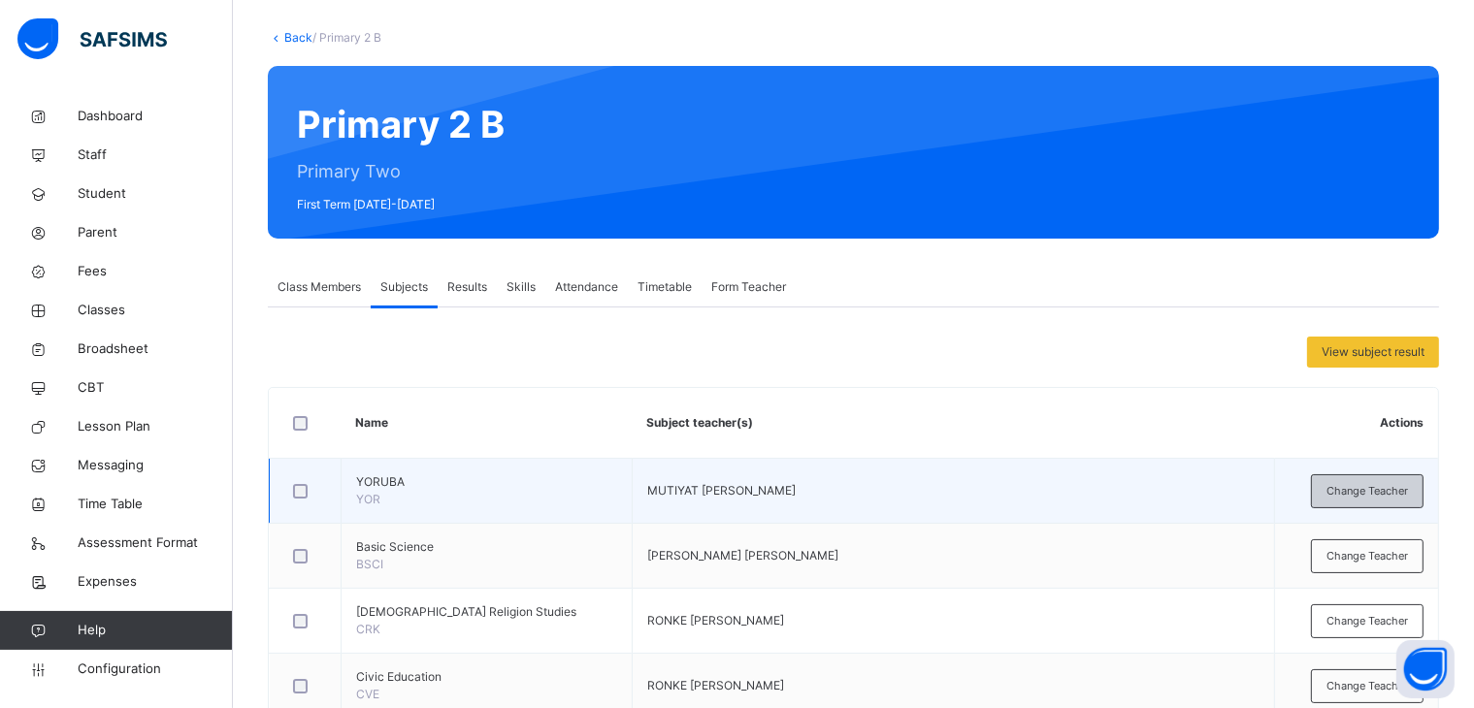
click at [1389, 483] on span "Change Teacher" at bounding box center [1366, 491] width 81 height 16
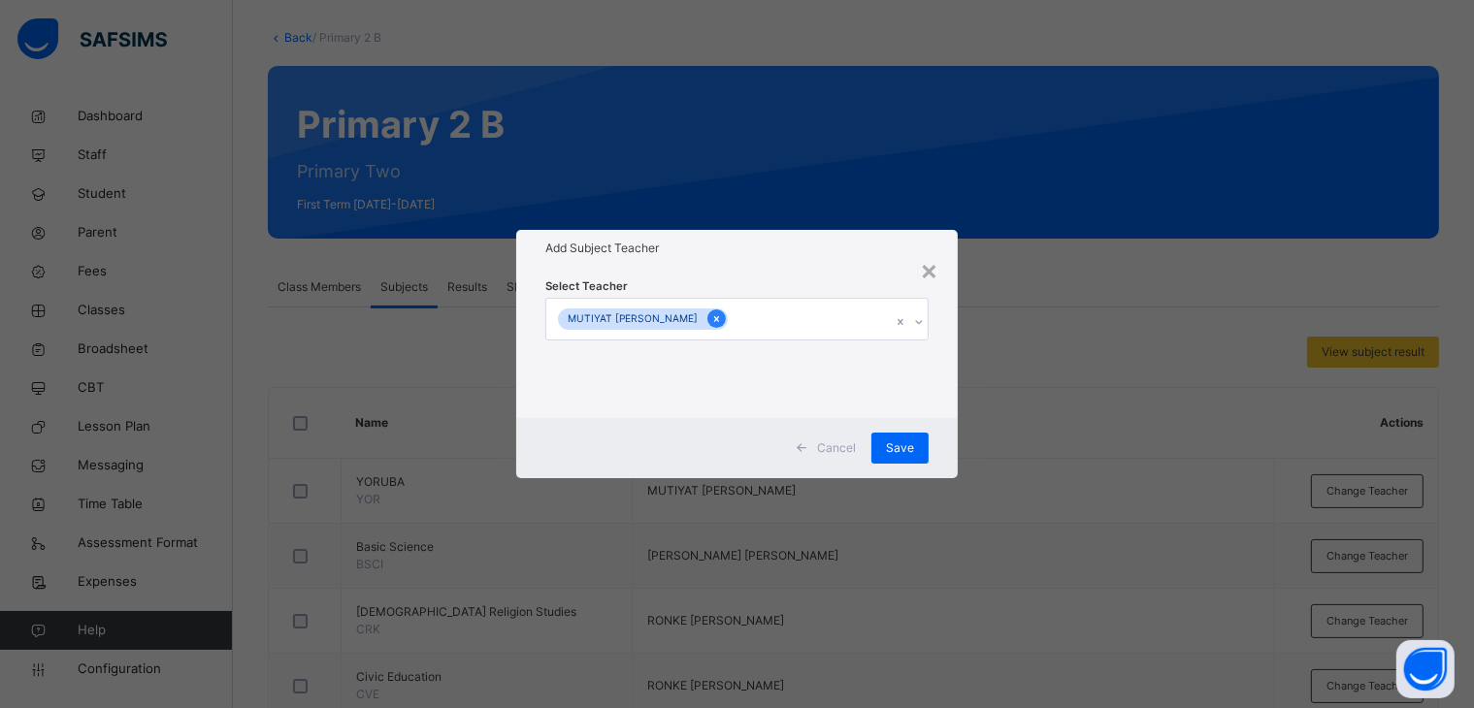
click at [711, 314] on icon at bounding box center [716, 319] width 11 height 14
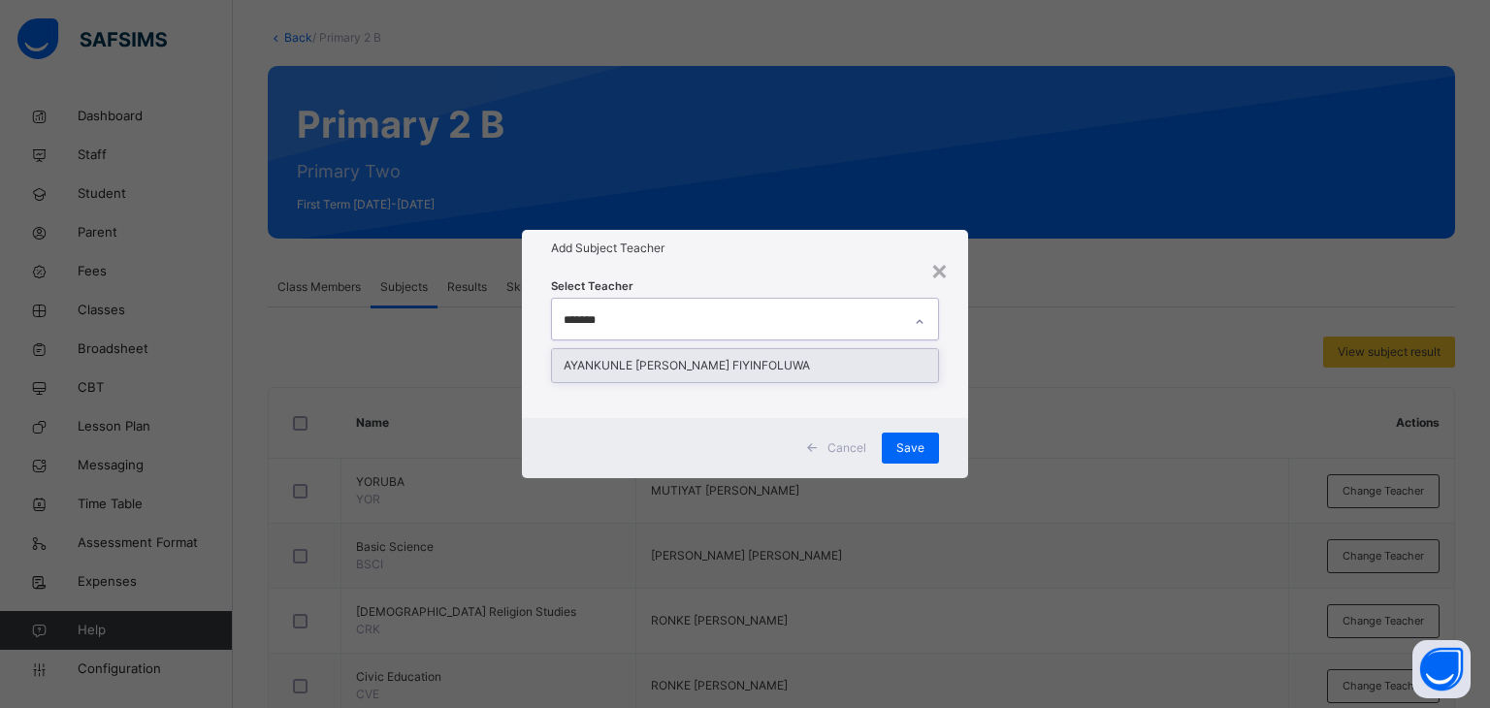
type input "********"
click at [691, 372] on div "AYANKUNLE [PERSON_NAME] FIYINFOLUWA" at bounding box center [745, 365] width 387 height 33
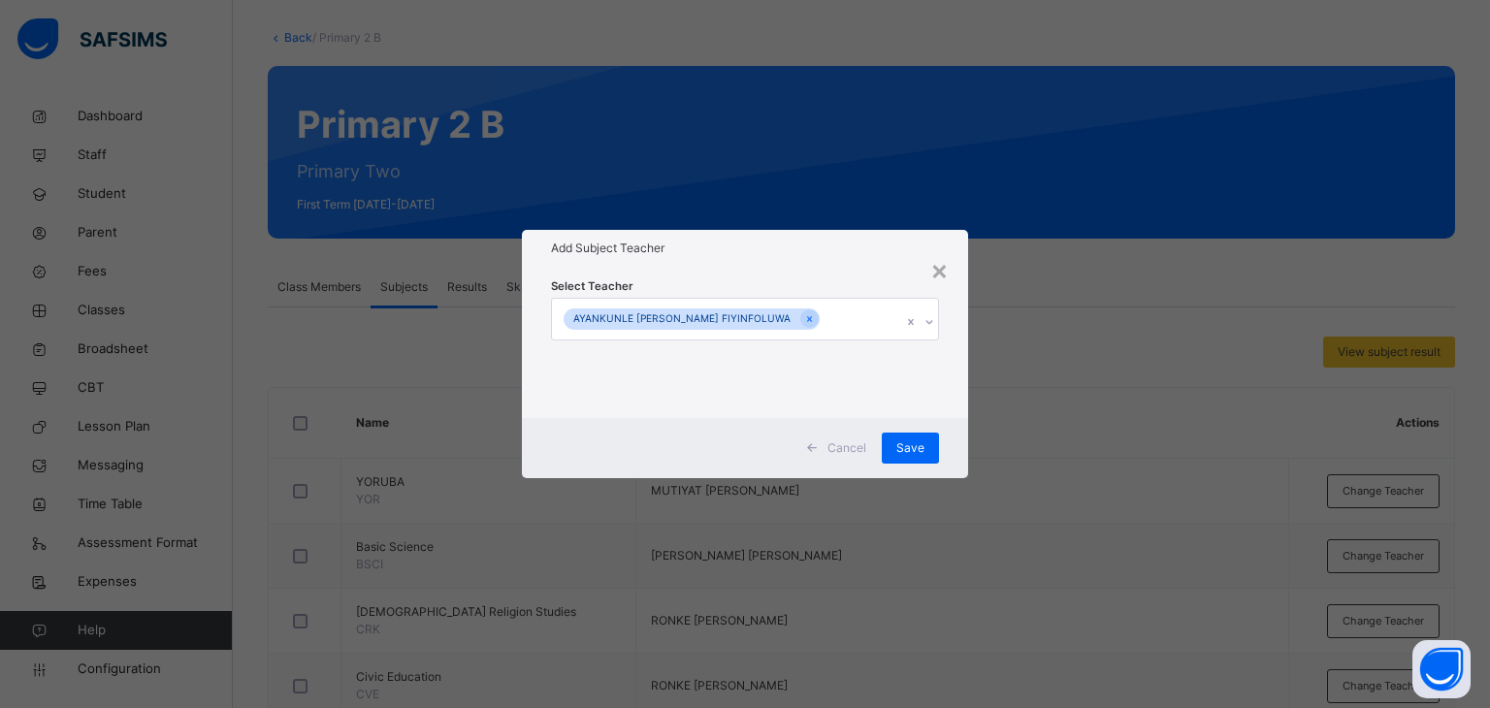
click at [765, 286] on div "Select Teacher AYANKUNLE [PERSON_NAME] FIYINFOLUWA" at bounding box center [745, 342] width 389 height 132
click at [897, 443] on span "Save" at bounding box center [910, 447] width 28 height 17
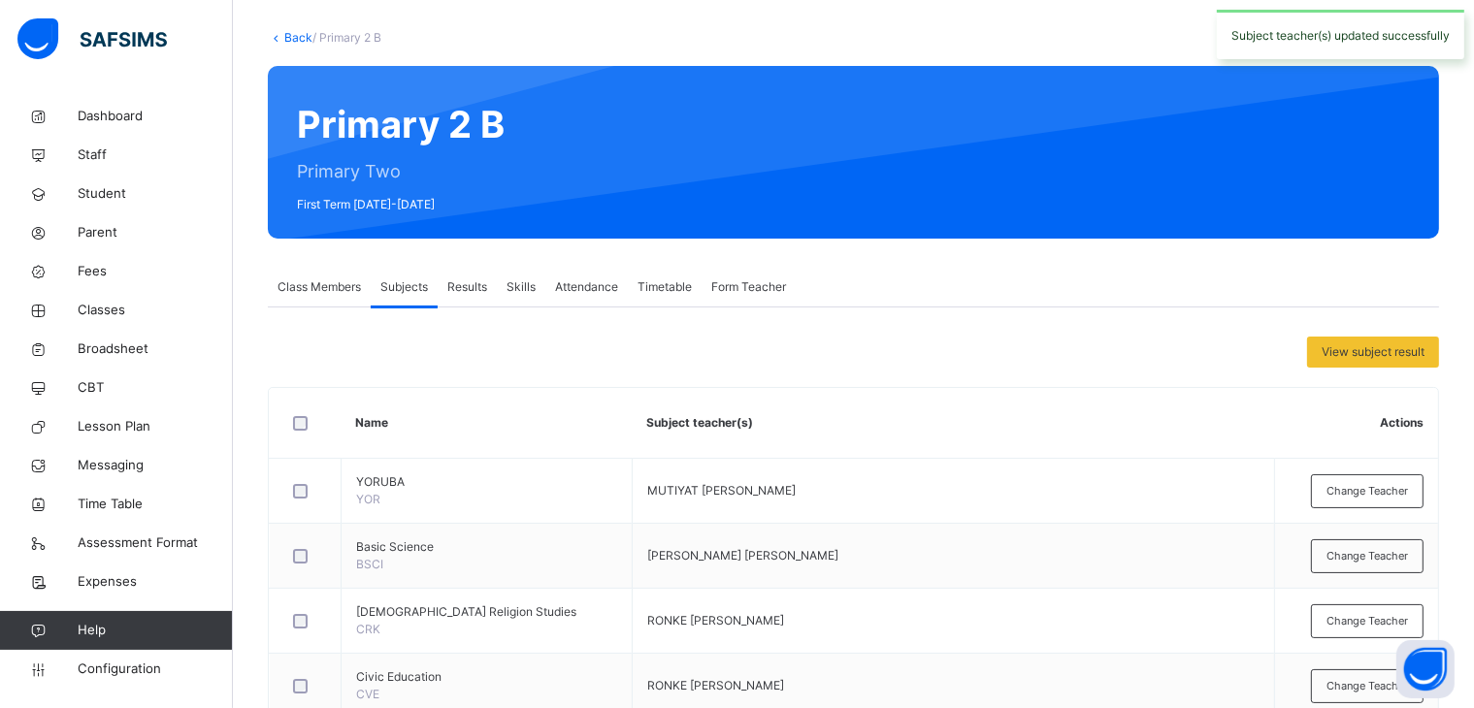
scroll to position [194, 0]
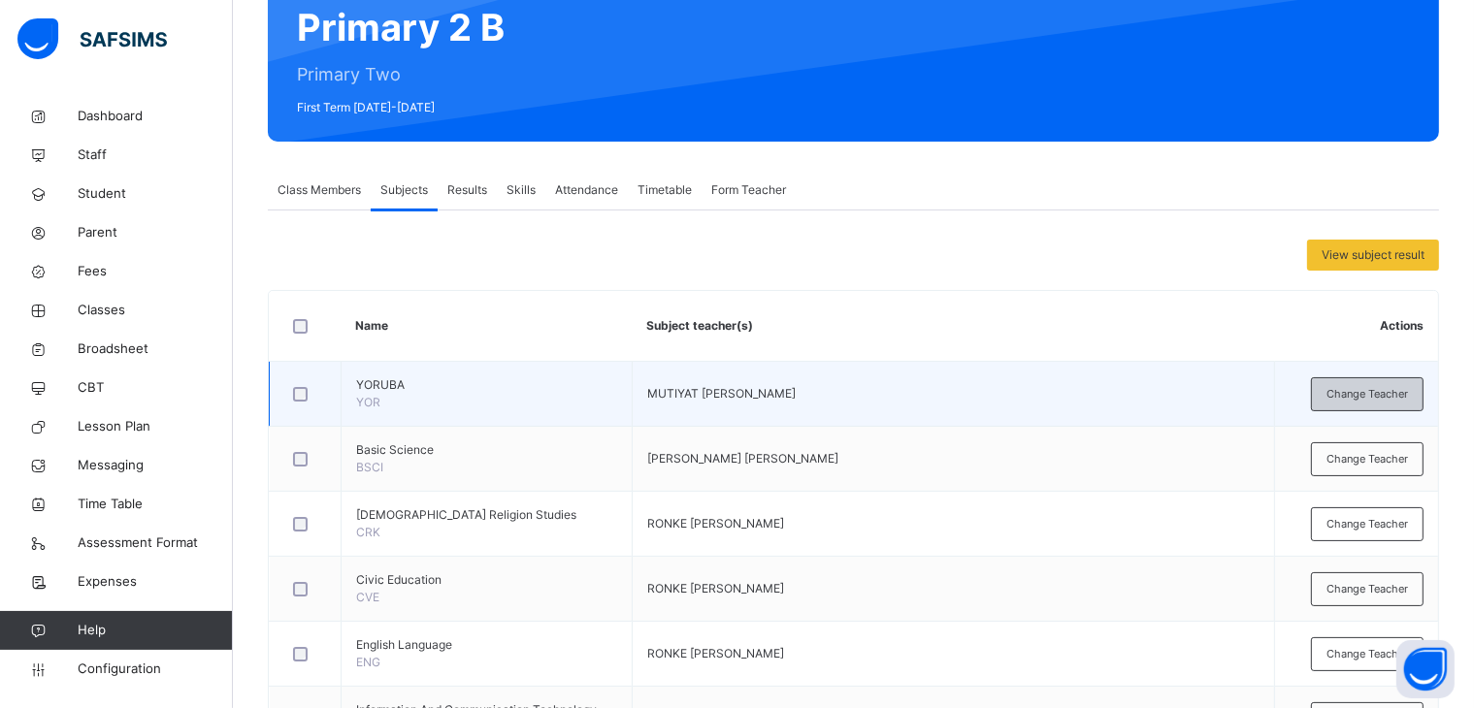
click at [1364, 397] on span "Change Teacher" at bounding box center [1366, 394] width 81 height 16
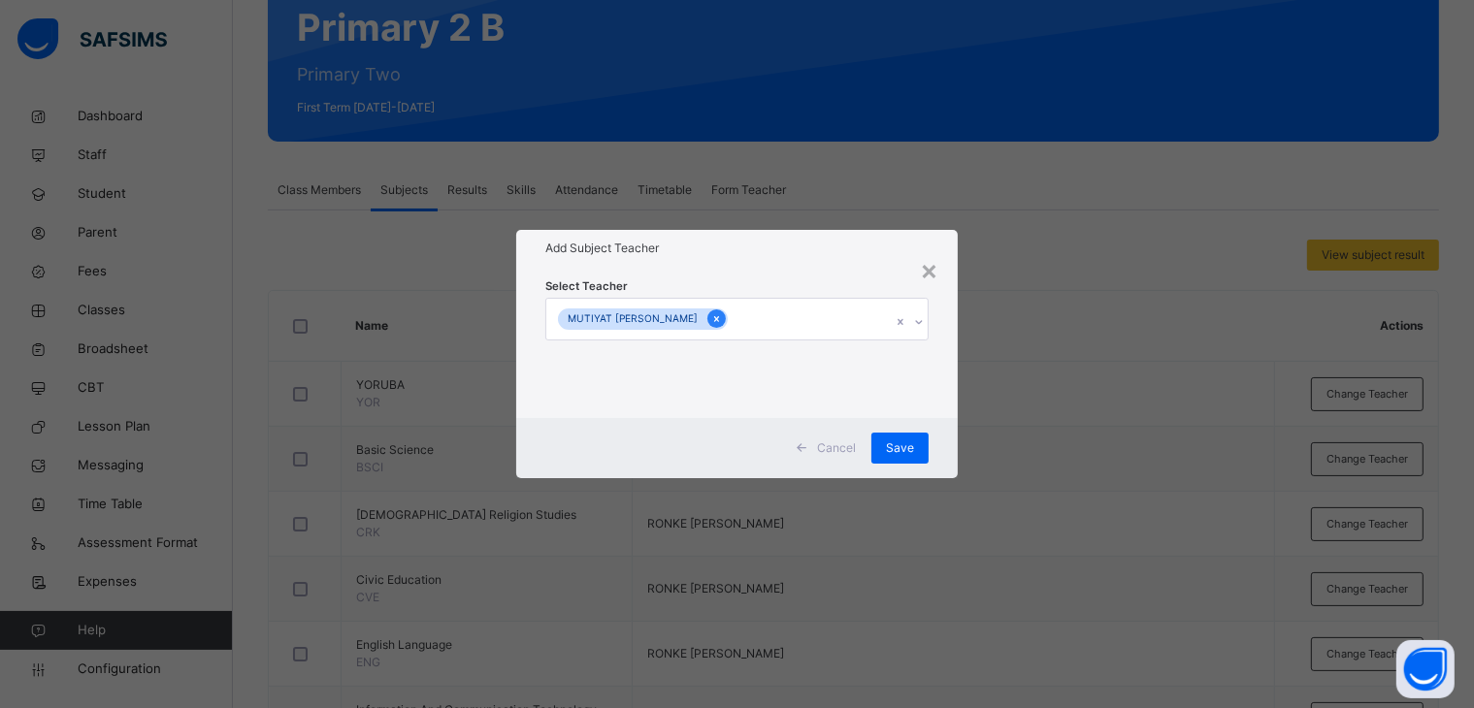
click at [711, 315] on icon at bounding box center [716, 319] width 11 height 14
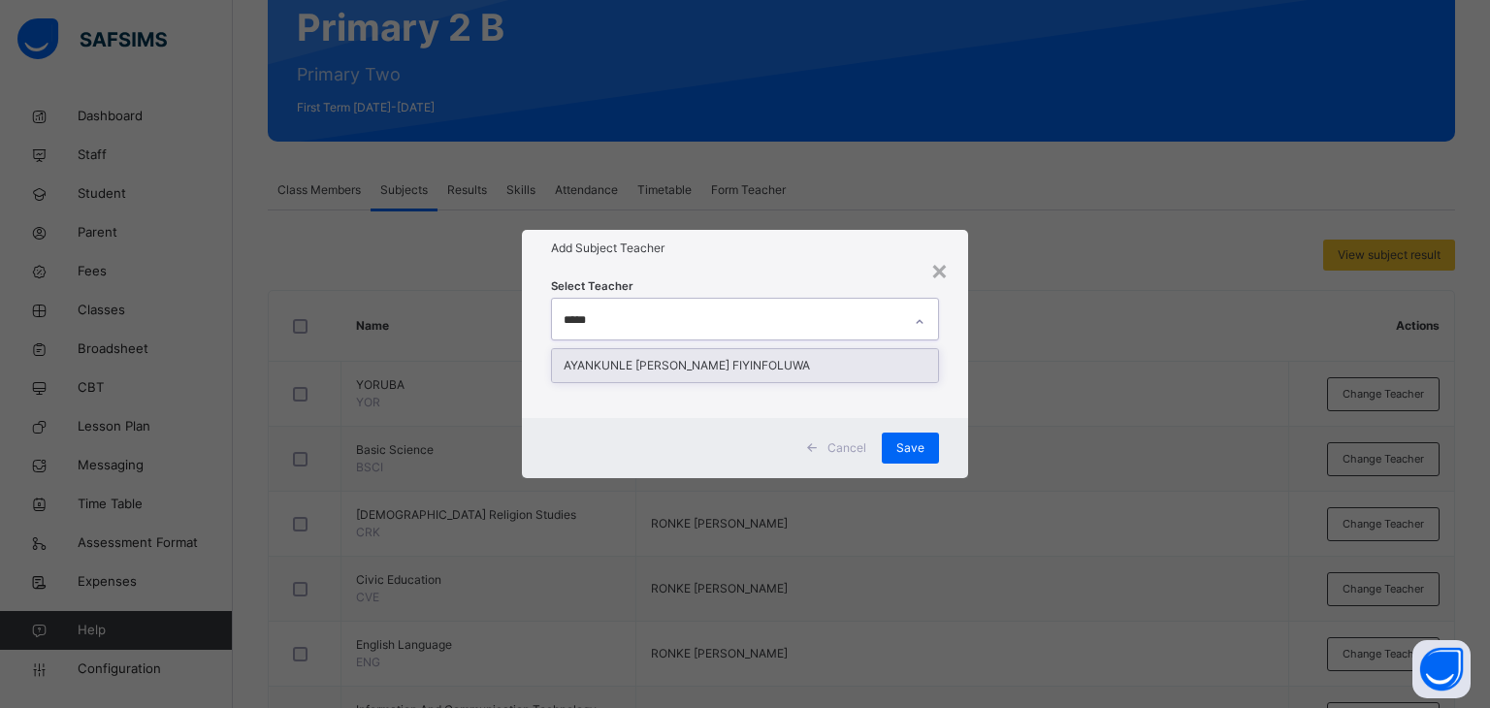
type input "******"
click at [705, 364] on div "AYANKUNLE [PERSON_NAME] FIYINFOLUWA" at bounding box center [745, 365] width 387 height 33
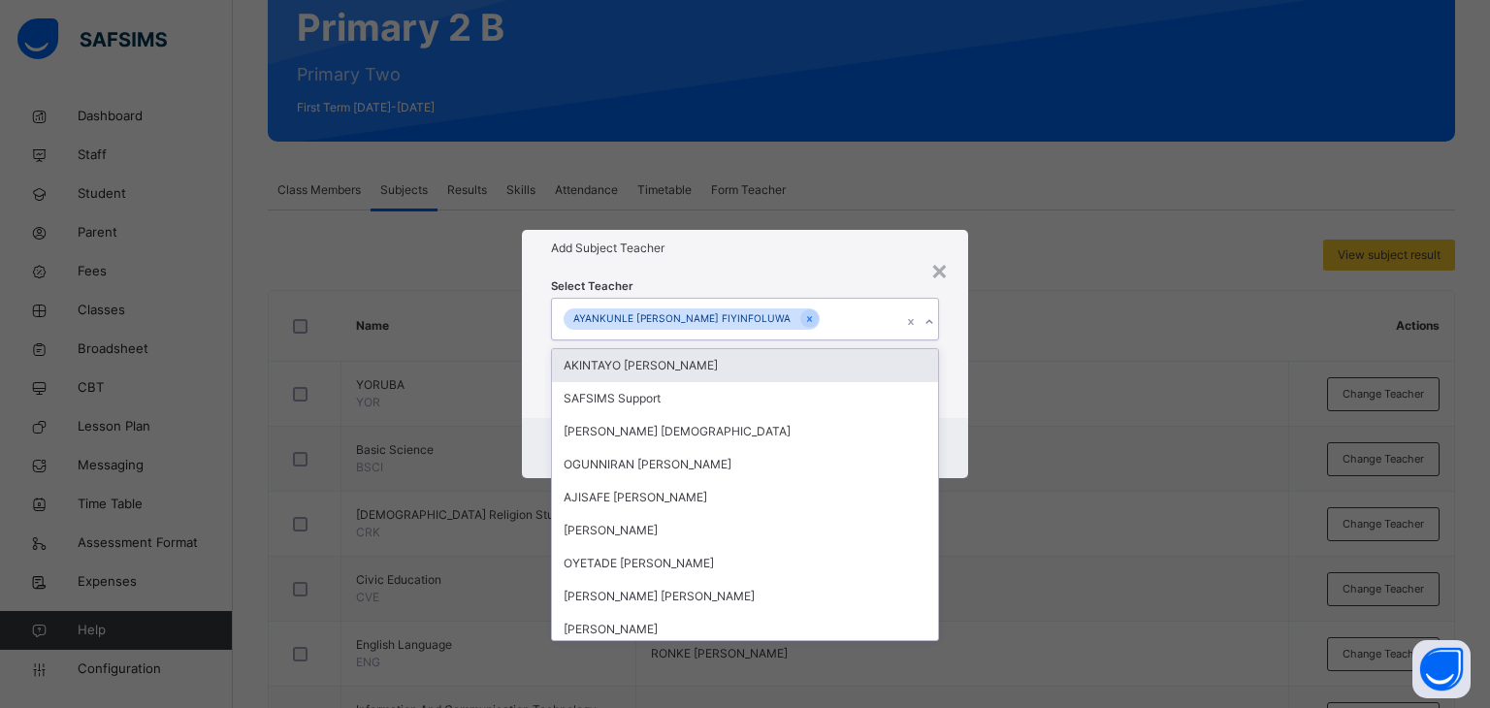
click at [762, 270] on div "Select Teacher option AYANKUNLE [PERSON_NAME] FIYINFOLUWA, selected. option AKI…" at bounding box center [745, 342] width 447 height 151
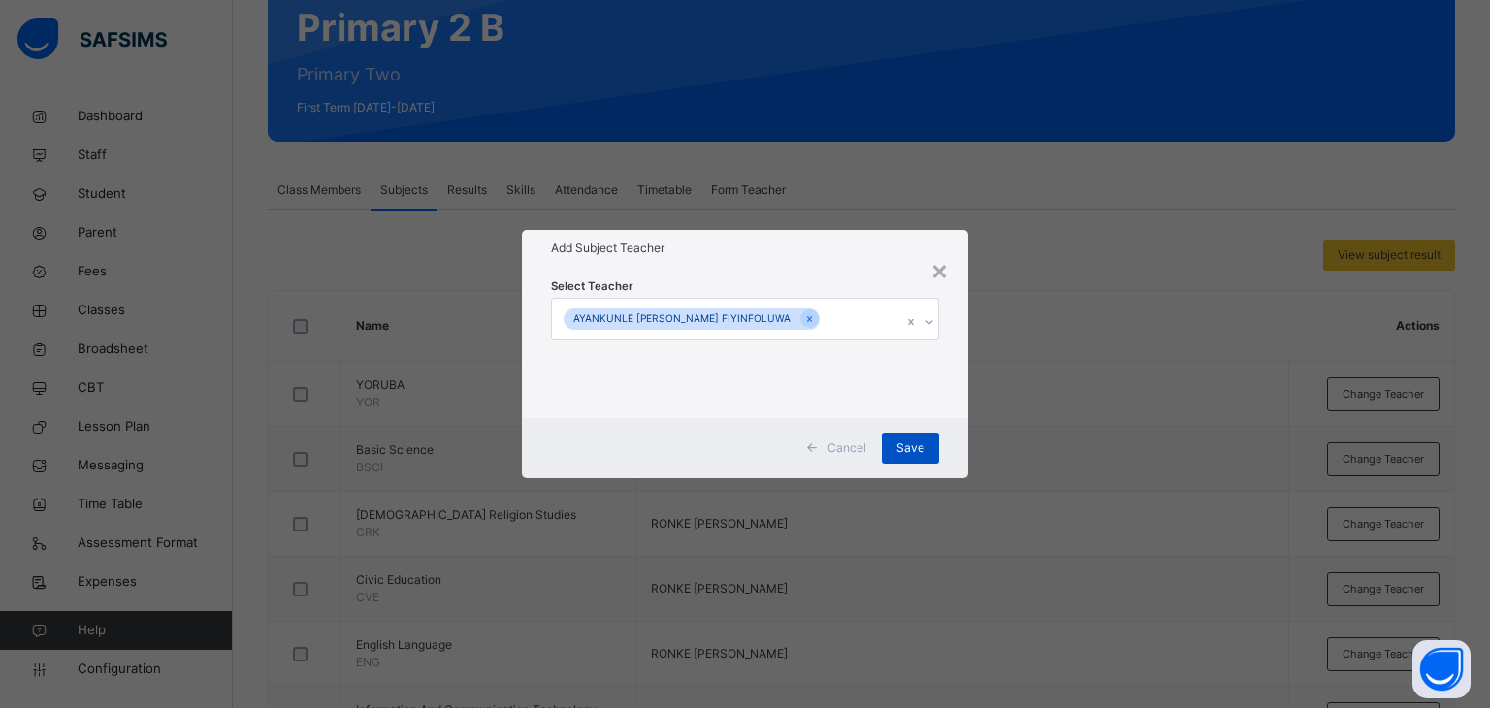
click at [900, 443] on span "Save" at bounding box center [910, 447] width 28 height 17
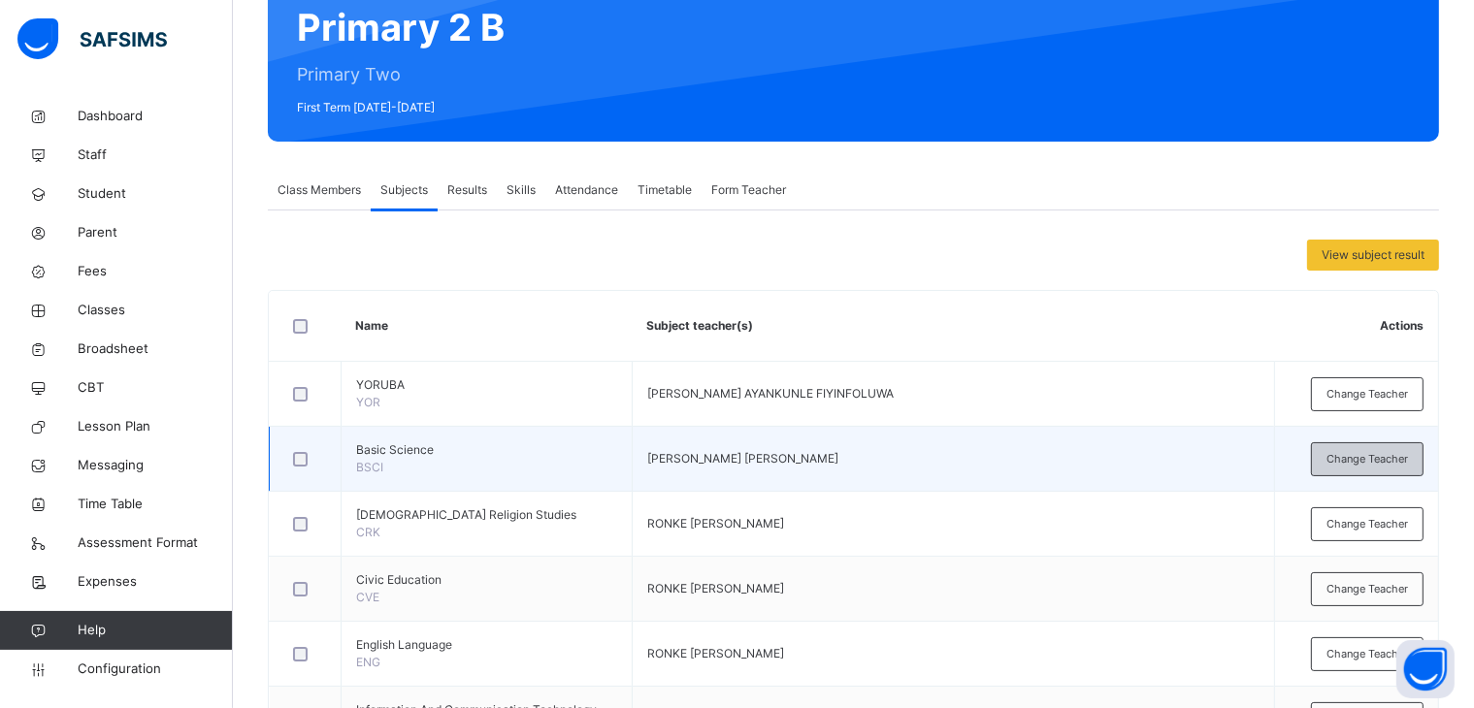
click at [1358, 451] on span "Change Teacher" at bounding box center [1366, 459] width 81 height 16
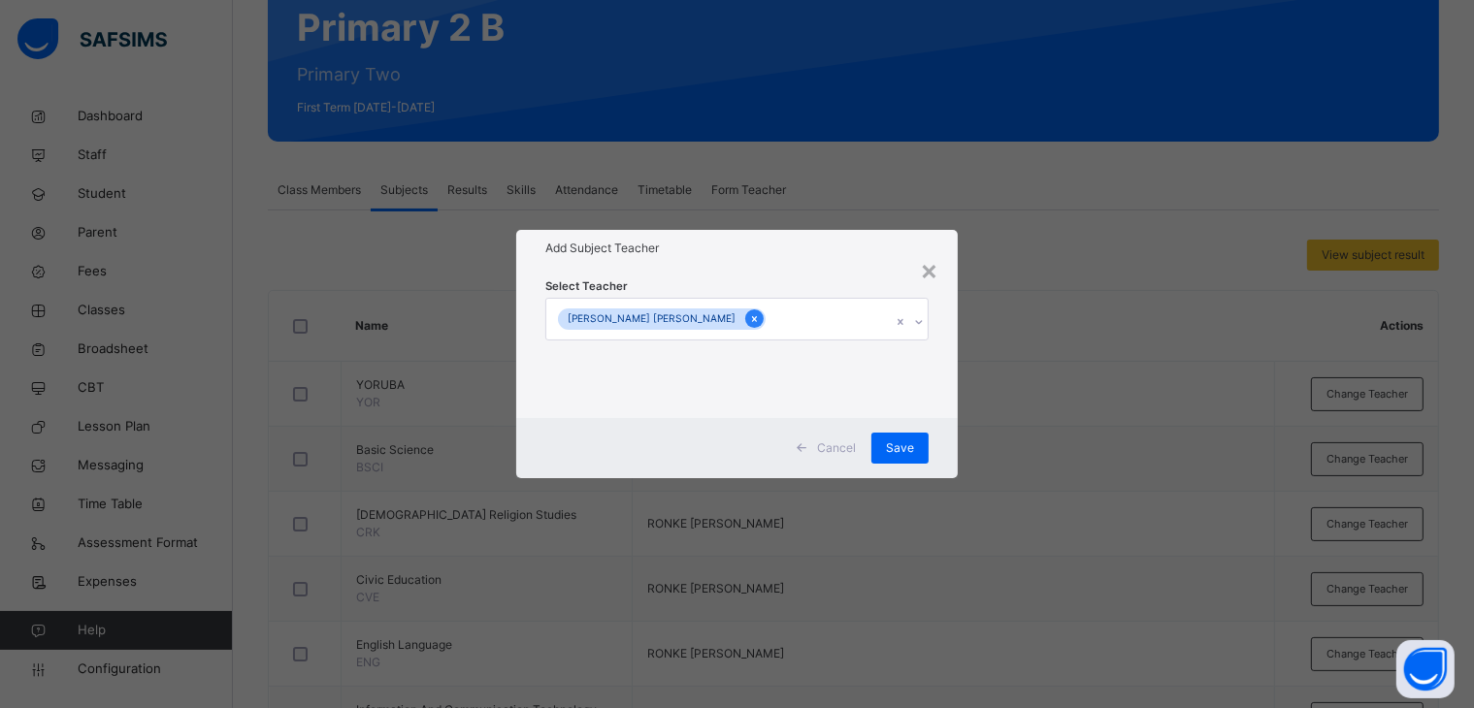
click at [752, 317] on icon at bounding box center [754, 319] width 5 height 6
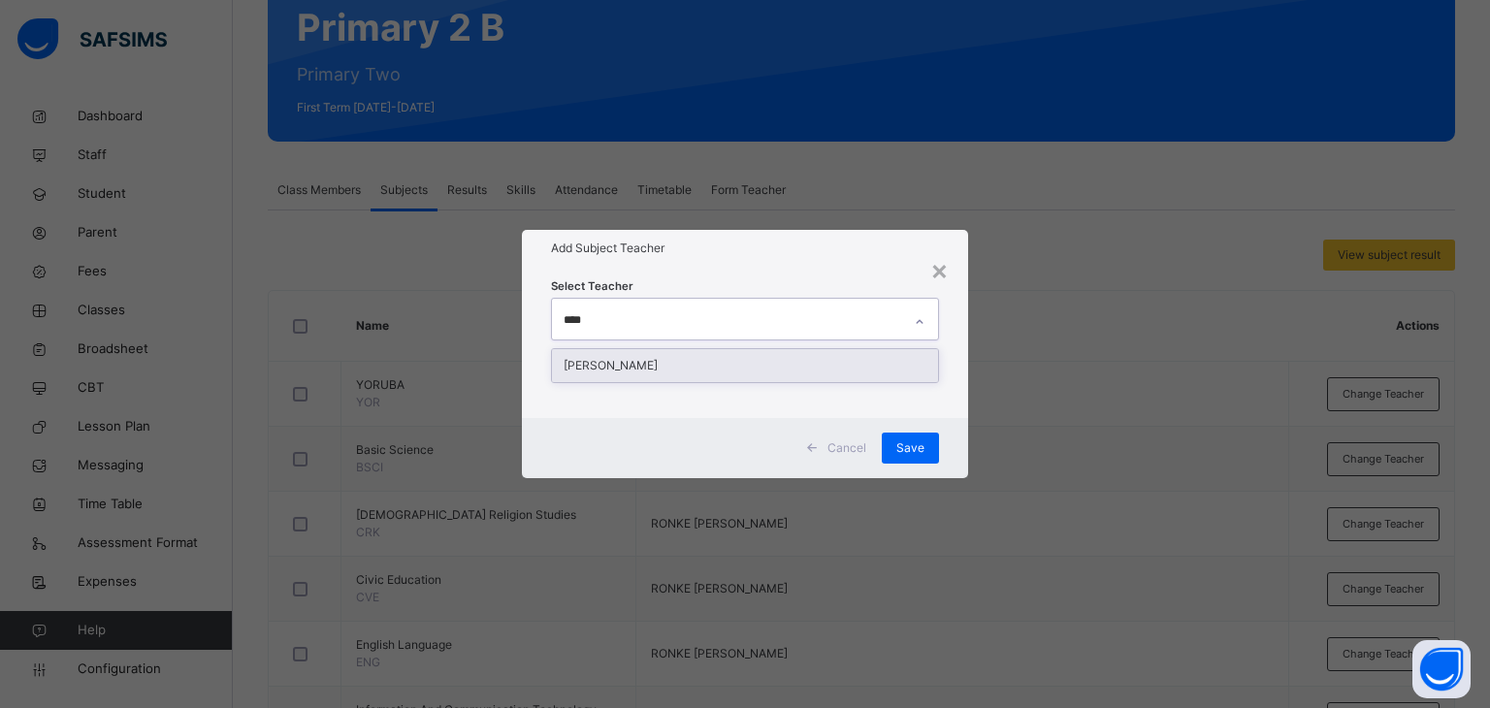
type input "*****"
click at [660, 366] on div "[PERSON_NAME]" at bounding box center [745, 365] width 387 height 33
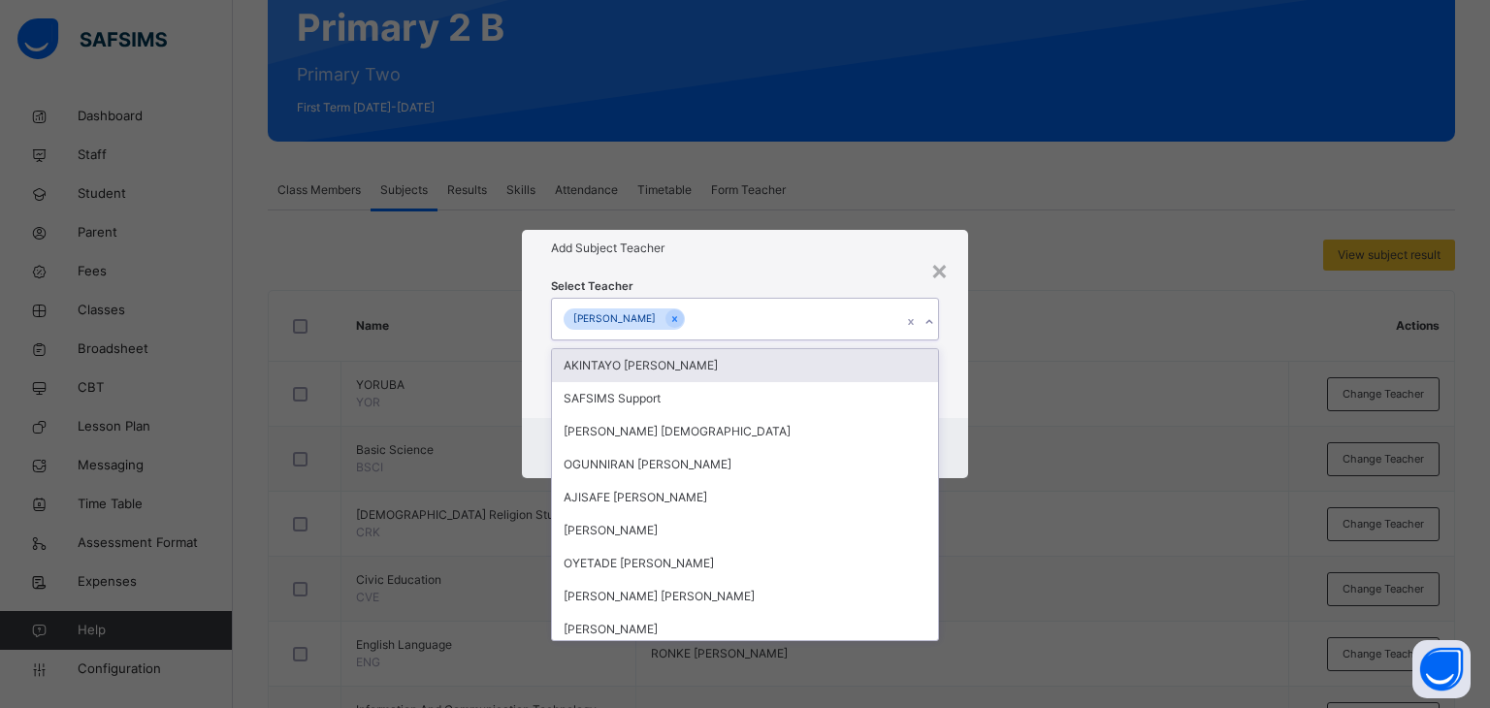
click at [741, 264] on div "Add Subject Teacher" at bounding box center [745, 248] width 447 height 37
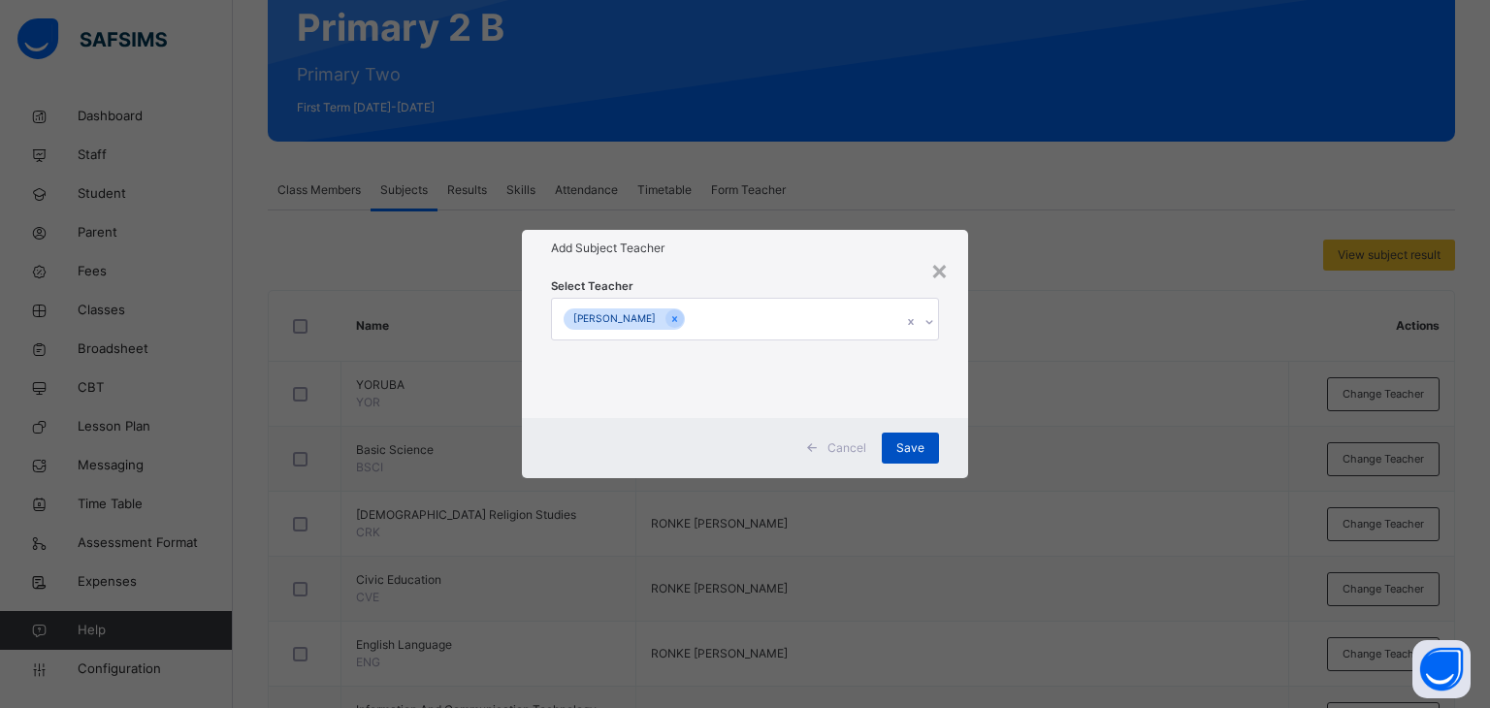
click at [904, 443] on span "Save" at bounding box center [910, 447] width 28 height 17
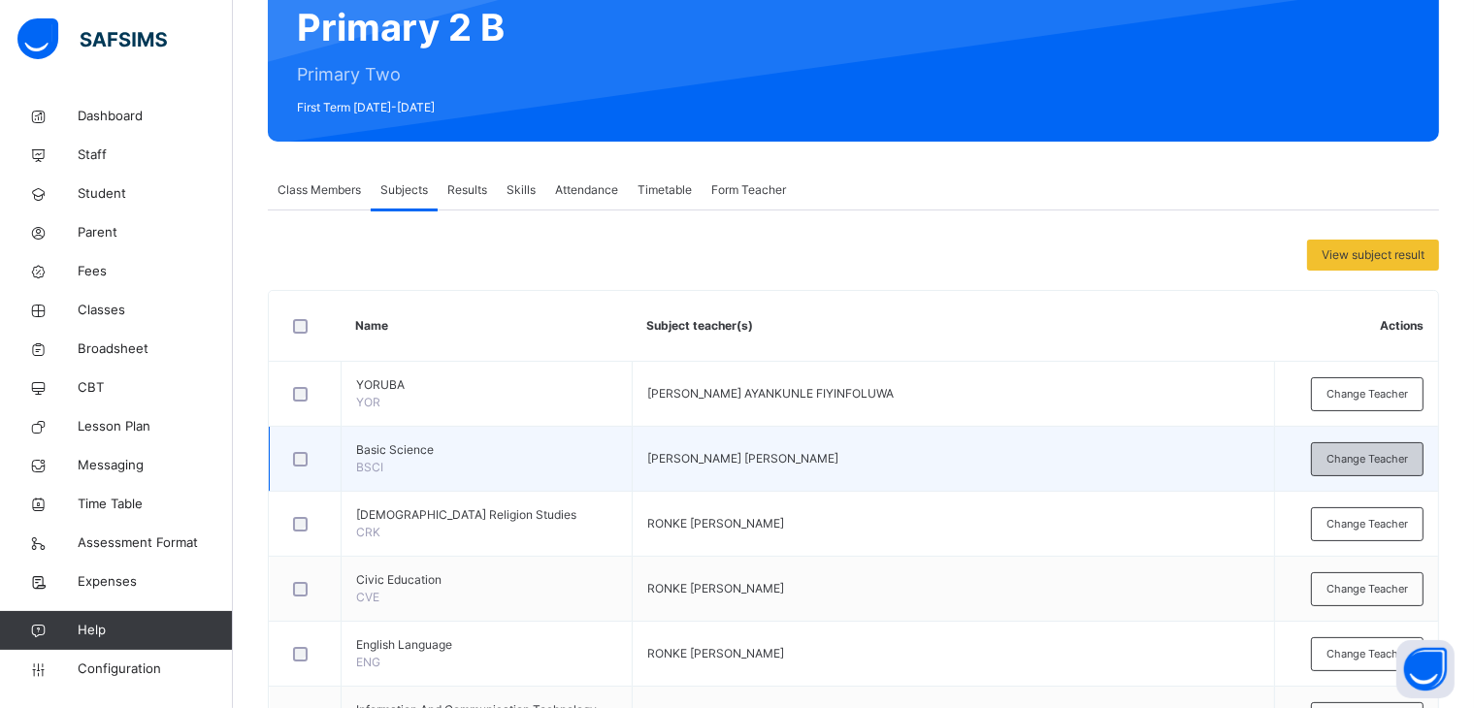
click at [1383, 456] on span "Change Teacher" at bounding box center [1366, 459] width 81 height 16
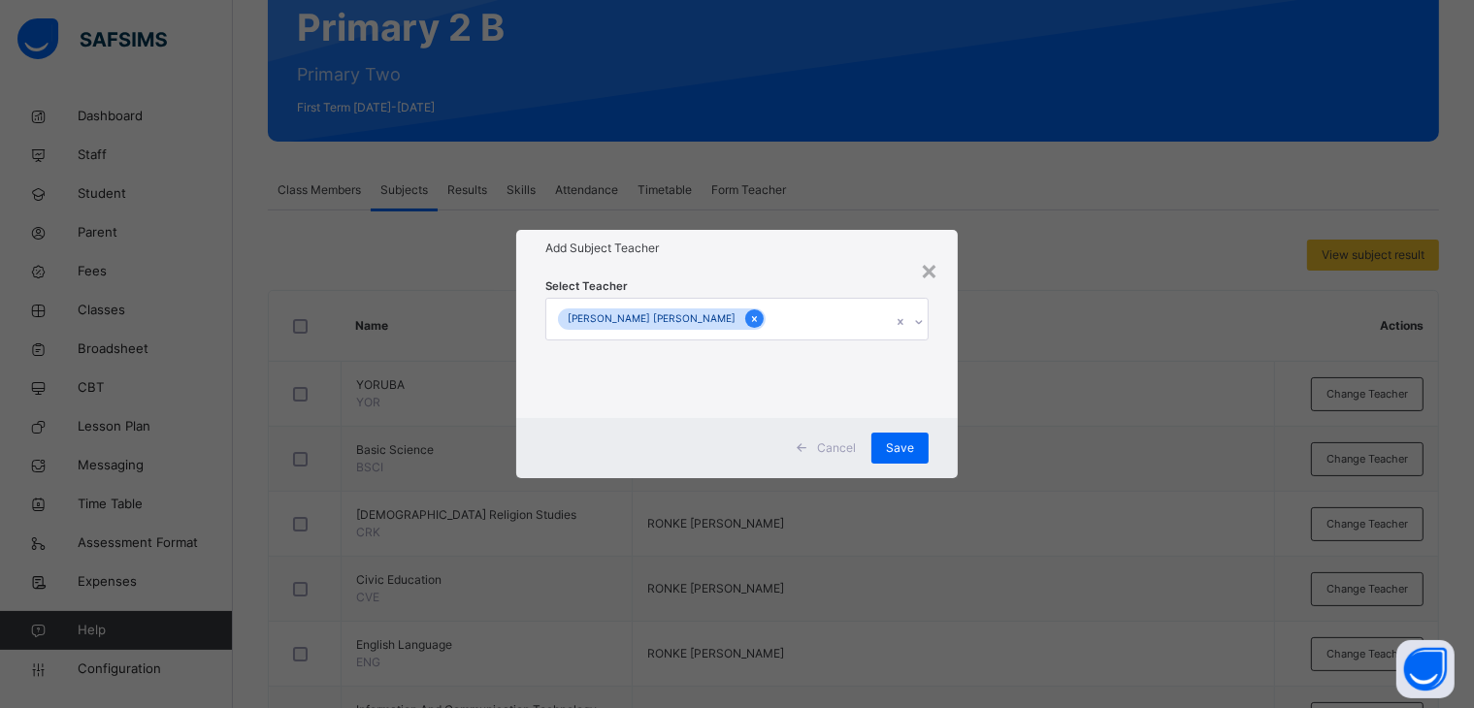
click at [749, 315] on icon at bounding box center [754, 319] width 11 height 14
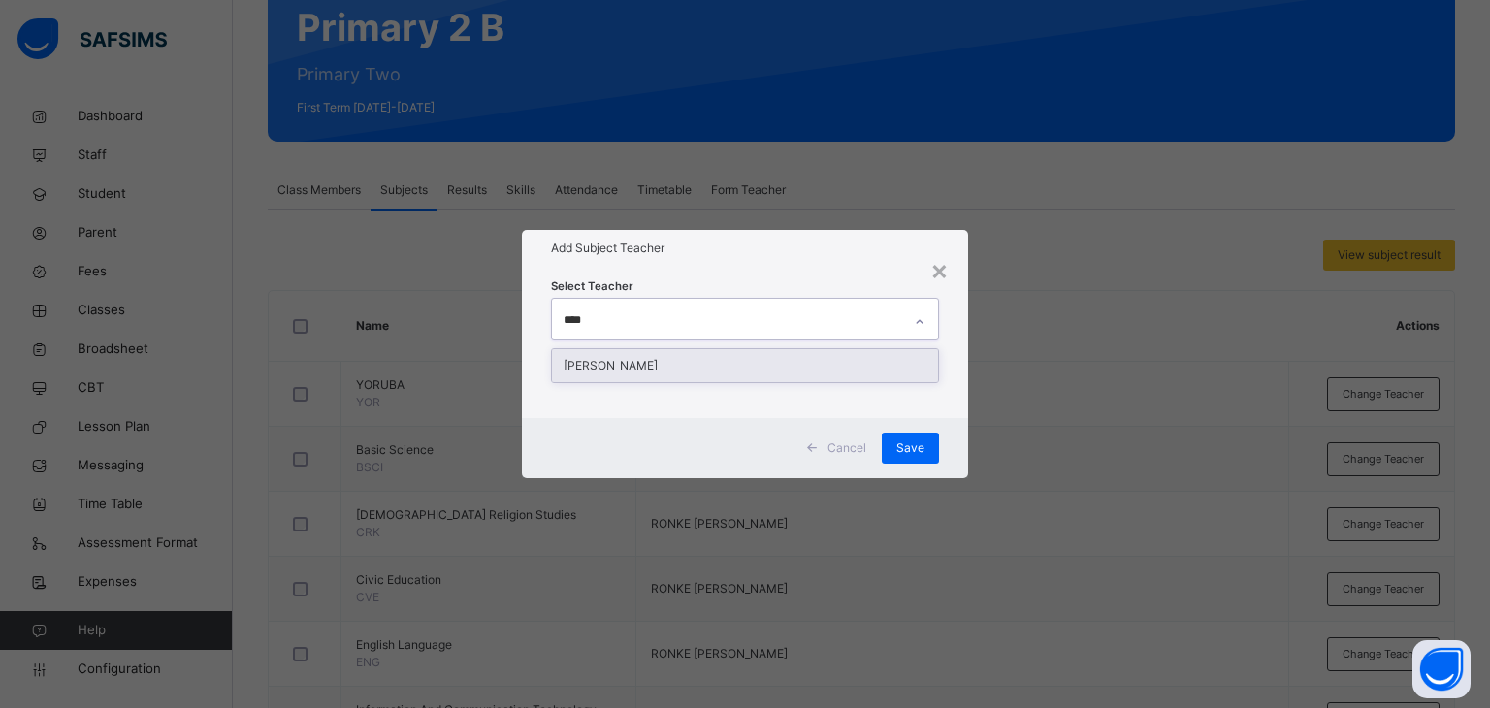
type input "*****"
click at [641, 366] on div "[PERSON_NAME]" at bounding box center [745, 365] width 387 height 33
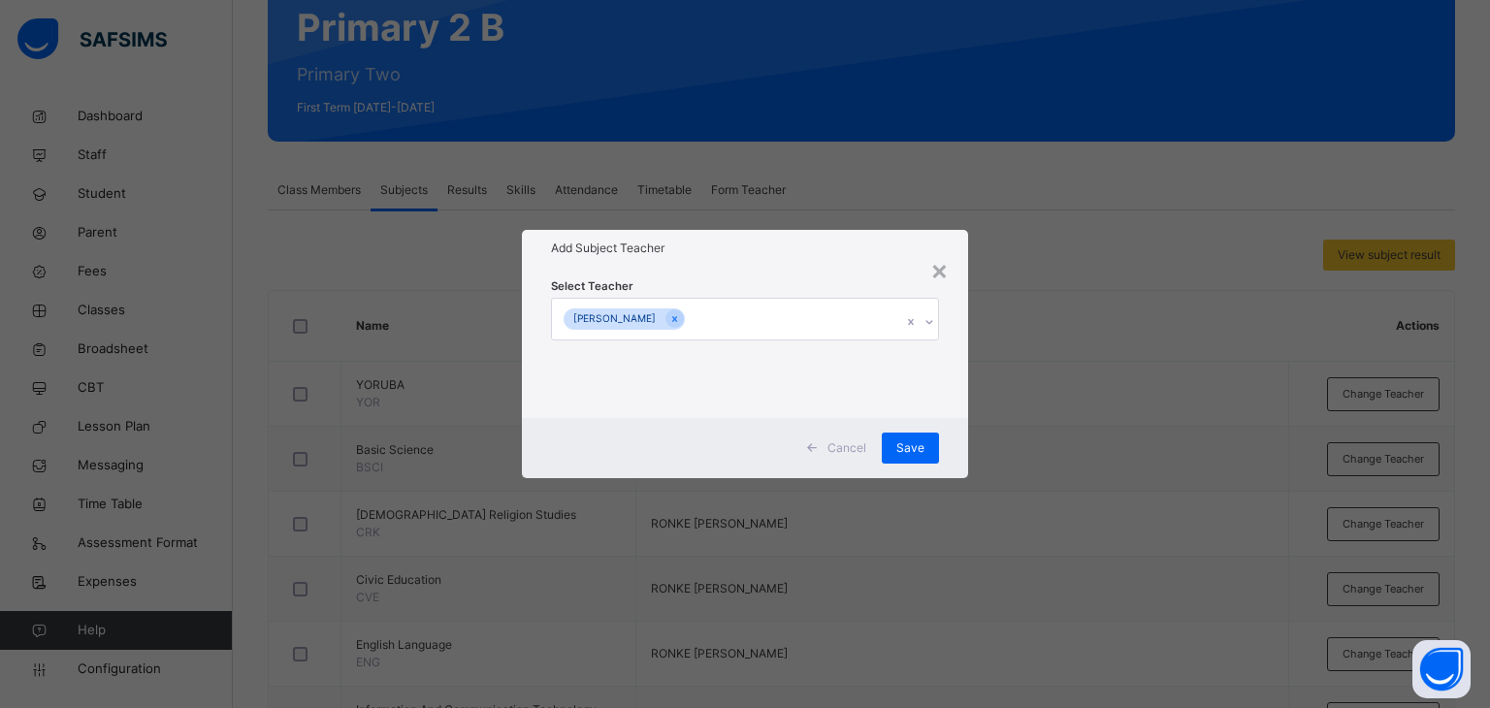
drag, startPoint x: 766, startPoint y: 260, endPoint x: 800, endPoint y: 356, distance: 101.9
click at [767, 260] on div "Add Subject Teacher" at bounding box center [745, 248] width 447 height 37
click at [916, 439] on span "Save" at bounding box center [910, 447] width 28 height 17
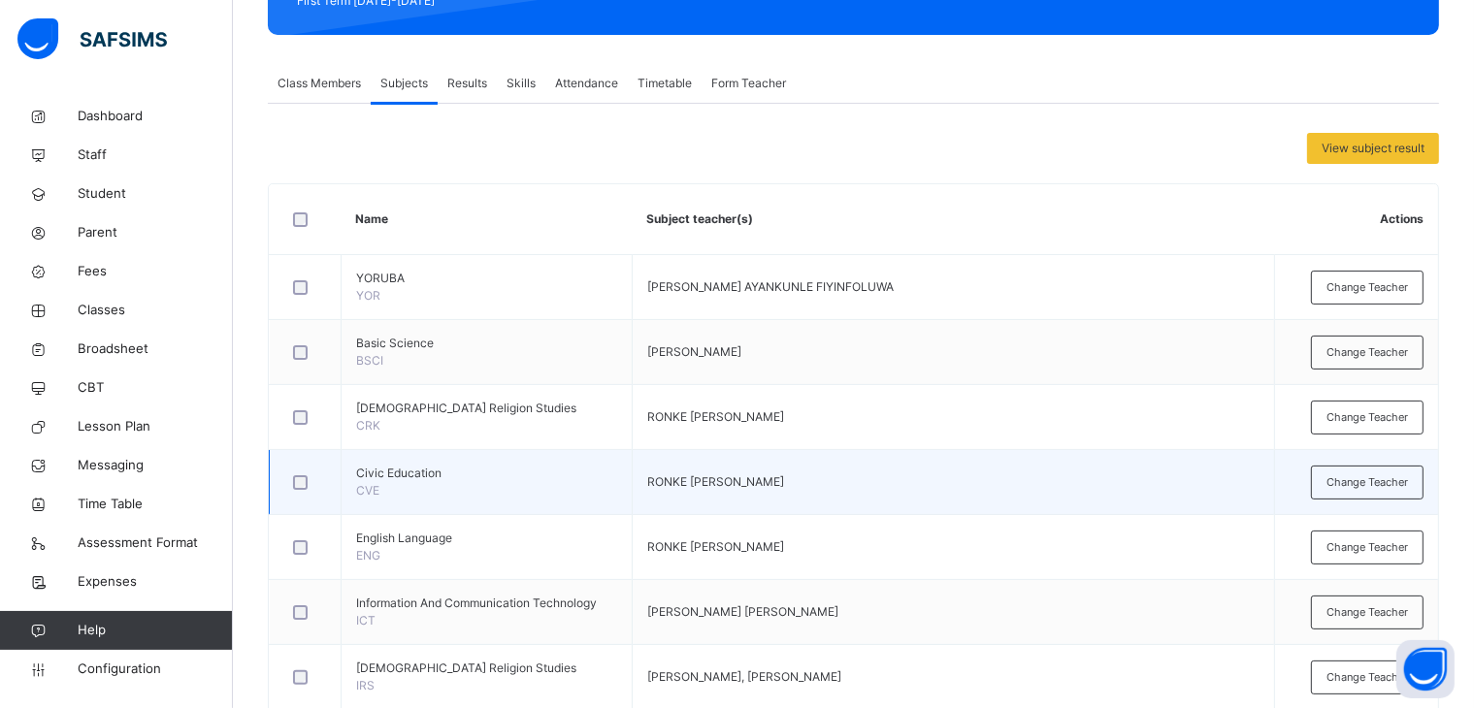
scroll to position [388, 0]
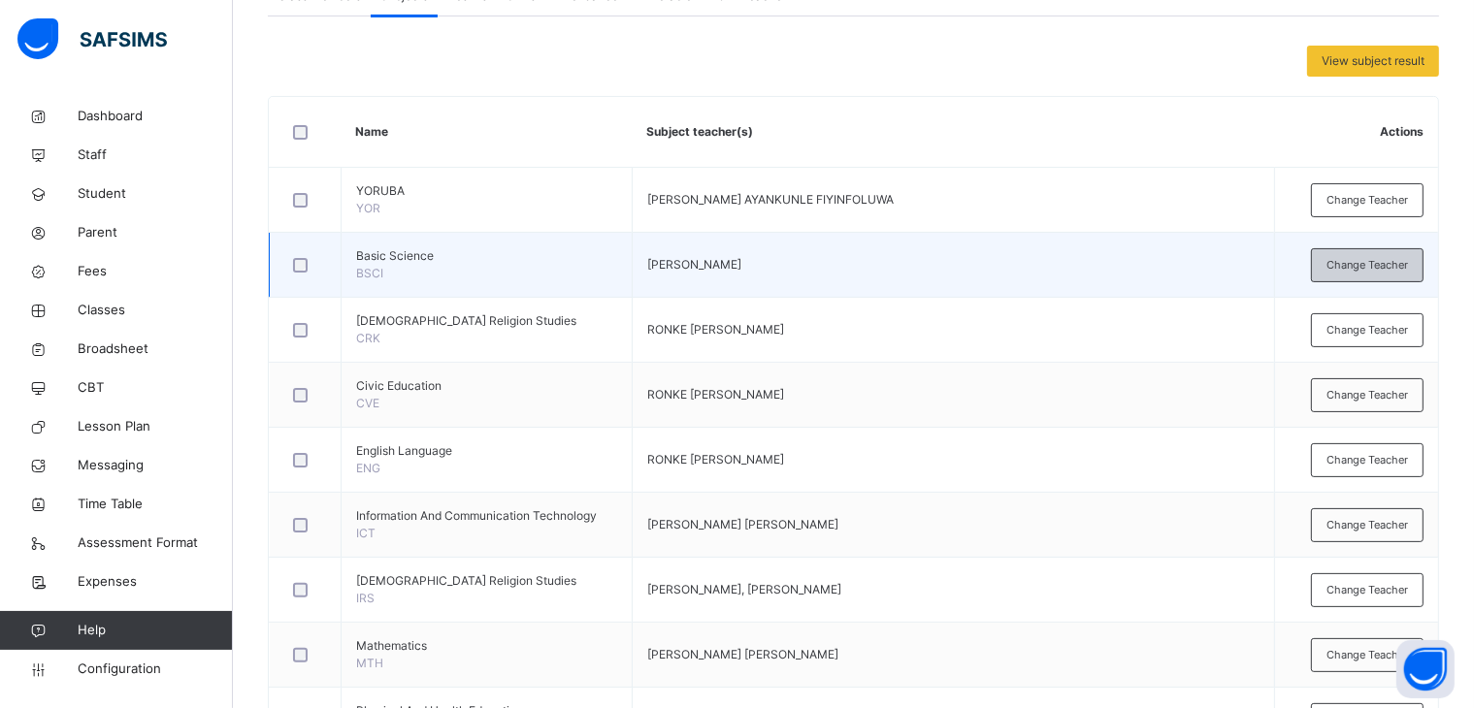
click at [1401, 257] on span "Change Teacher" at bounding box center [1366, 265] width 81 height 16
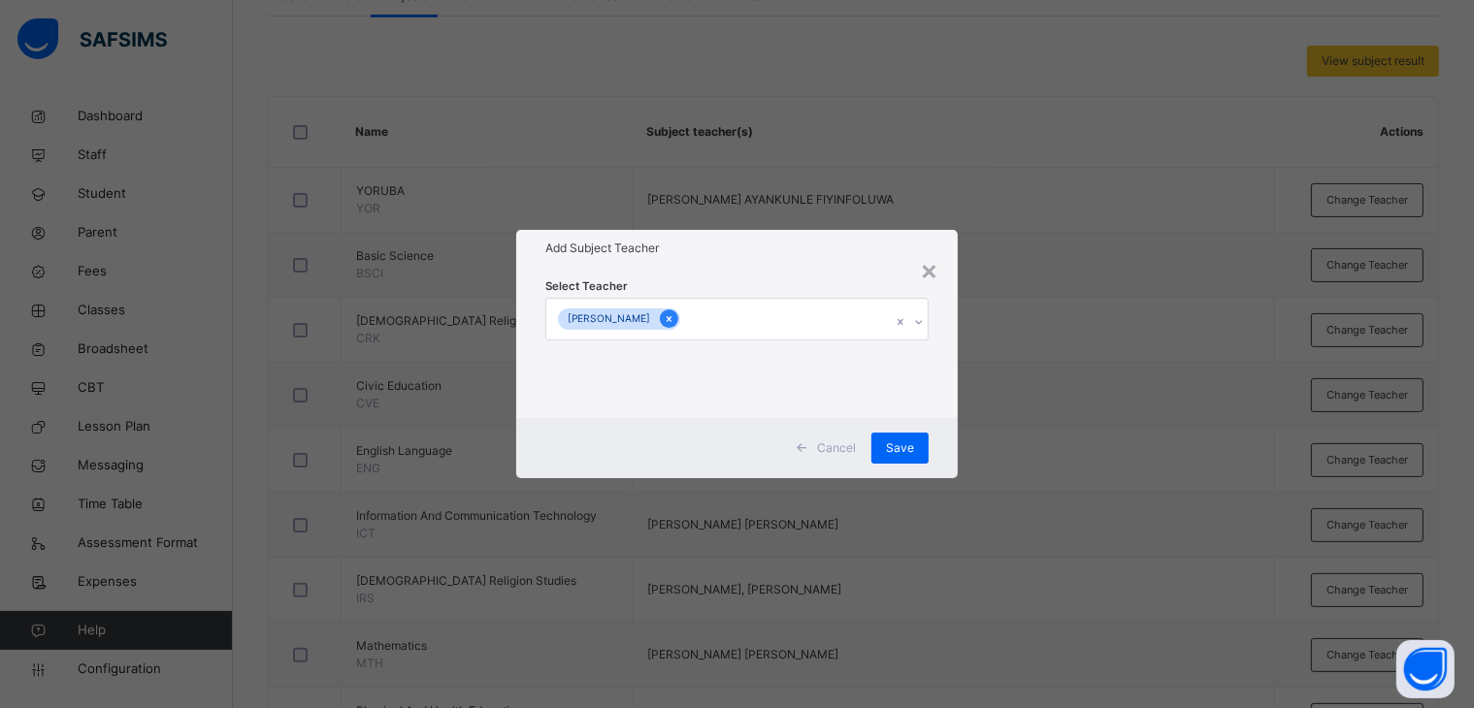
click at [674, 317] on icon at bounding box center [669, 319] width 11 height 14
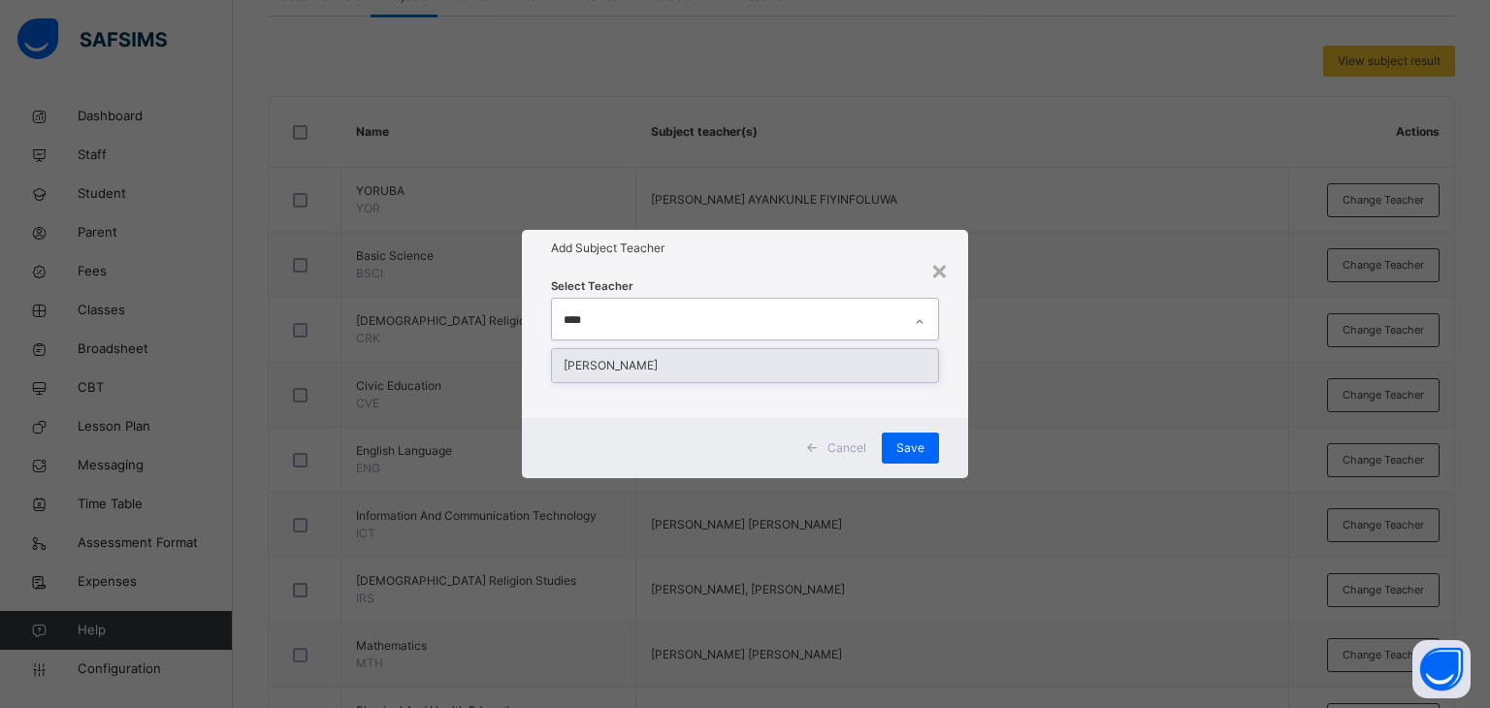
type input "*****"
click at [702, 368] on div "[PERSON_NAME]" at bounding box center [745, 365] width 387 height 33
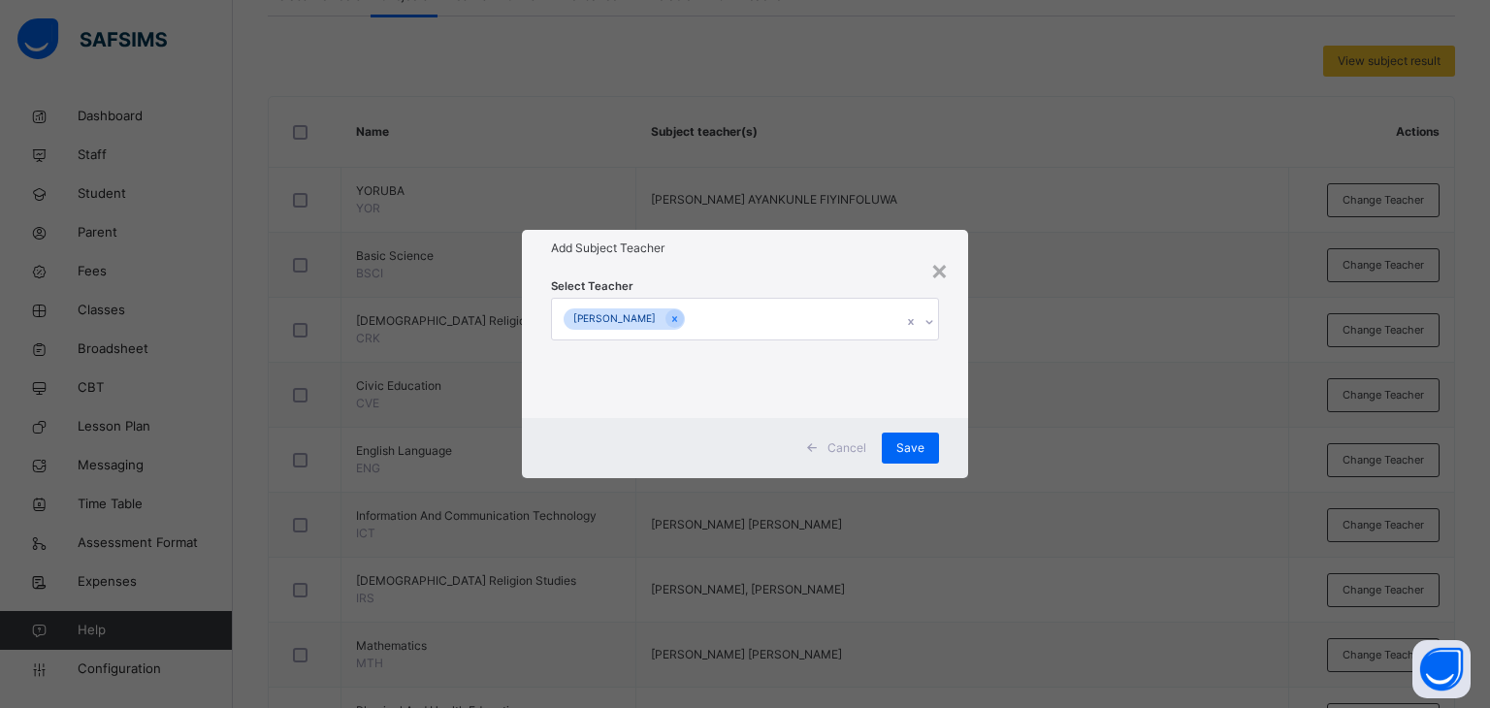
click at [809, 283] on div "Select Teacher [PERSON_NAME]" at bounding box center [745, 342] width 389 height 132
click at [903, 444] on span "Save" at bounding box center [910, 447] width 28 height 17
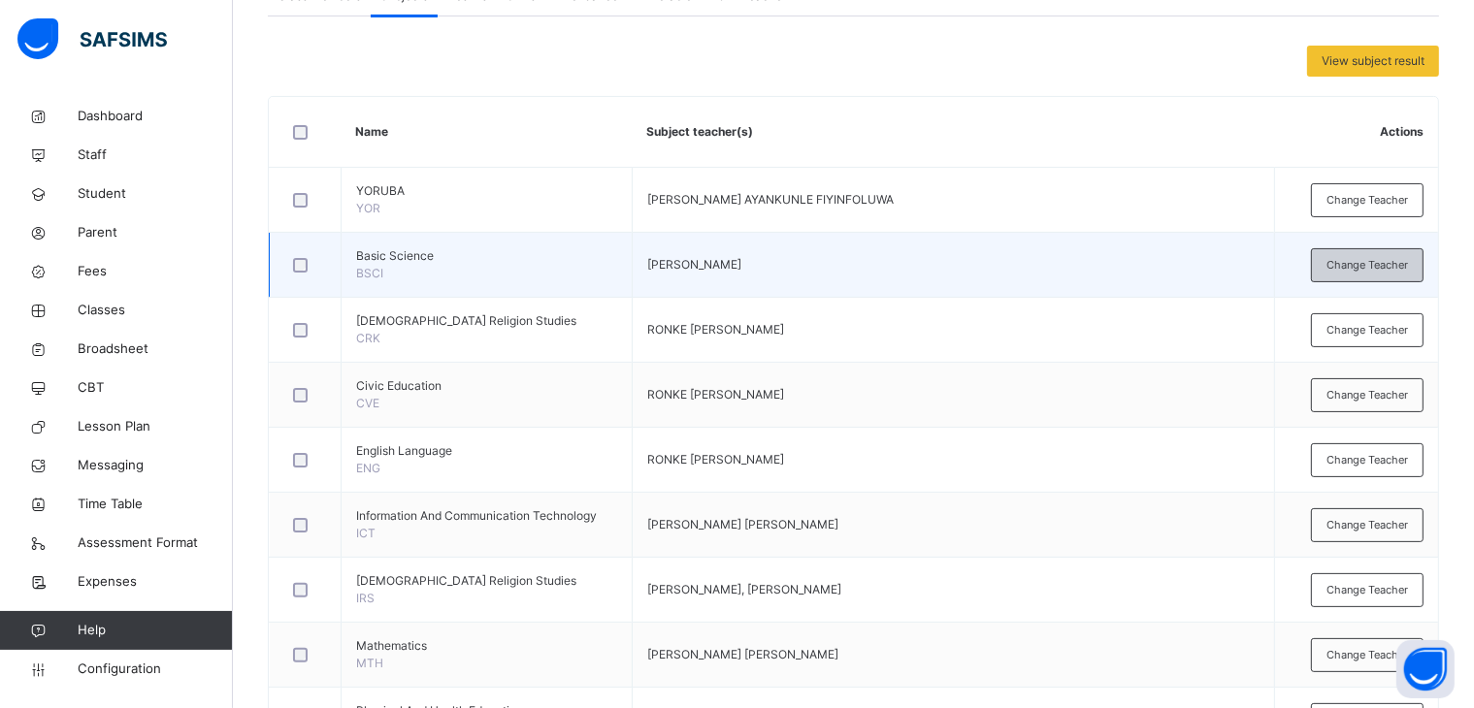
click at [1379, 252] on div "Change Teacher" at bounding box center [1367, 265] width 113 height 34
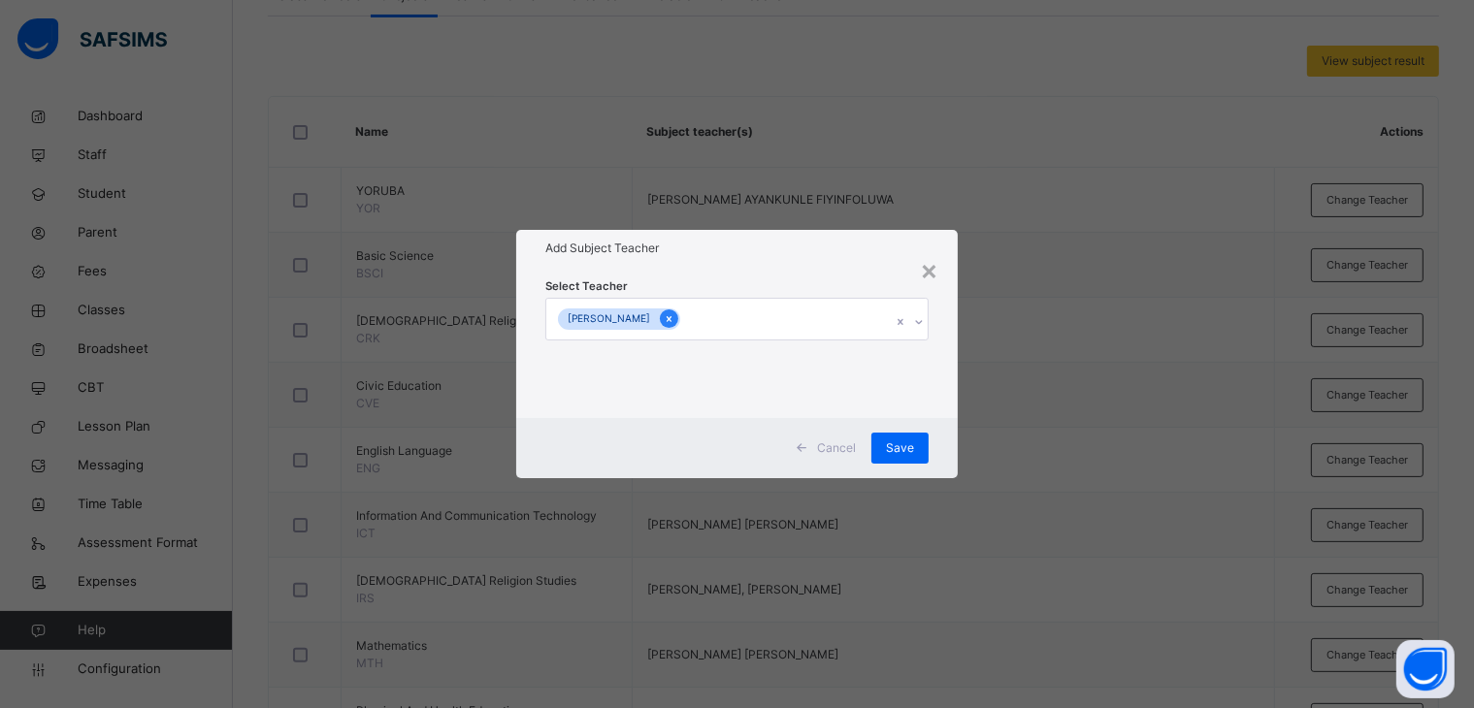
click at [674, 314] on icon at bounding box center [669, 319] width 11 height 14
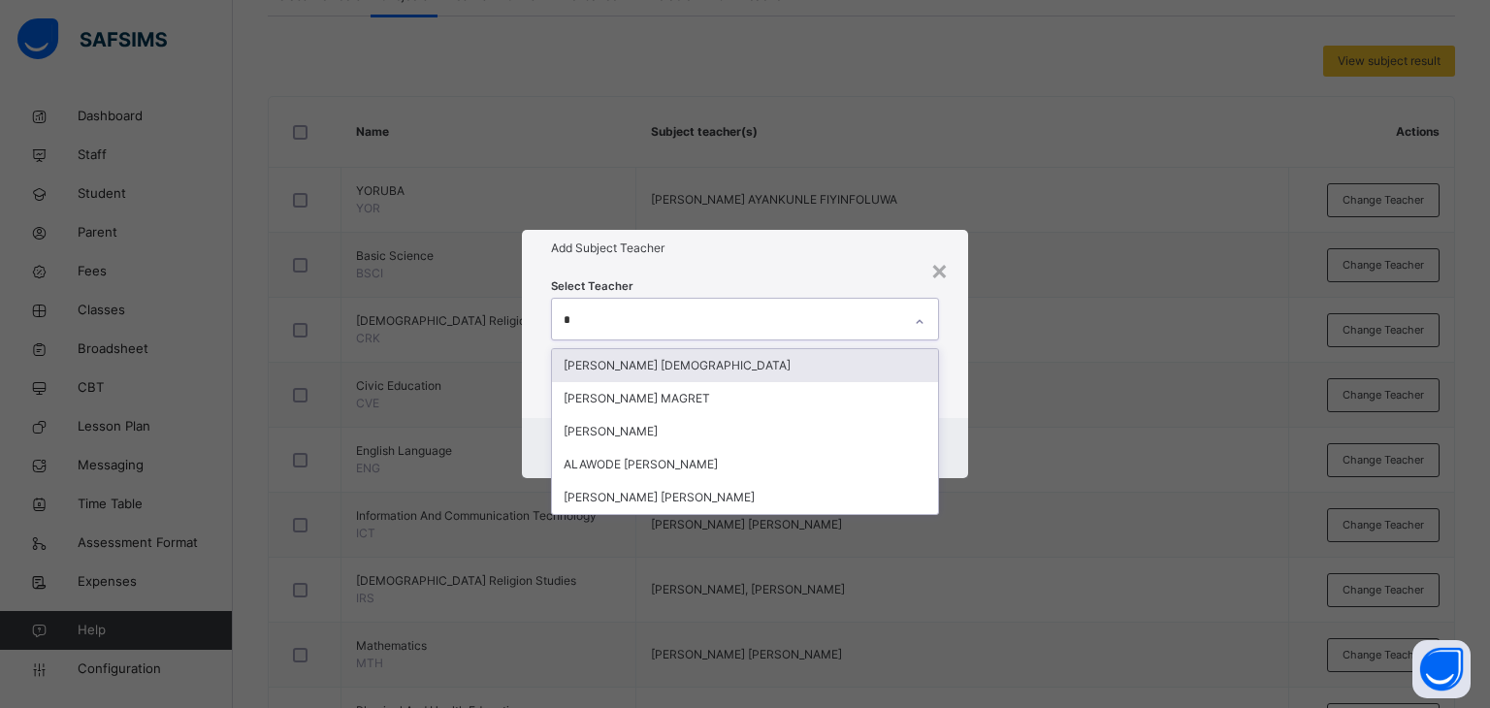
type input "**"
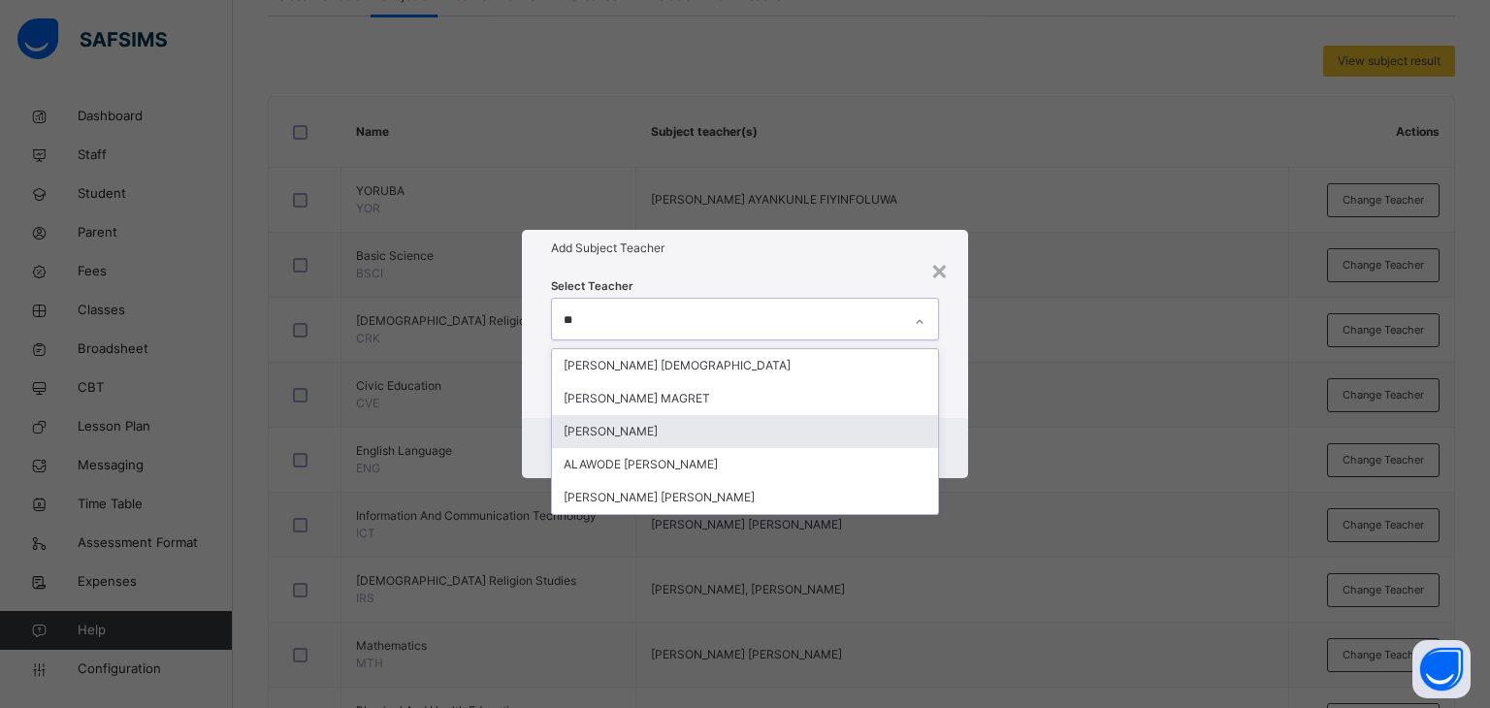
drag, startPoint x: 710, startPoint y: 435, endPoint x: 762, endPoint y: 307, distance: 138.0
click at [710, 429] on div "[PERSON_NAME]" at bounding box center [745, 431] width 387 height 33
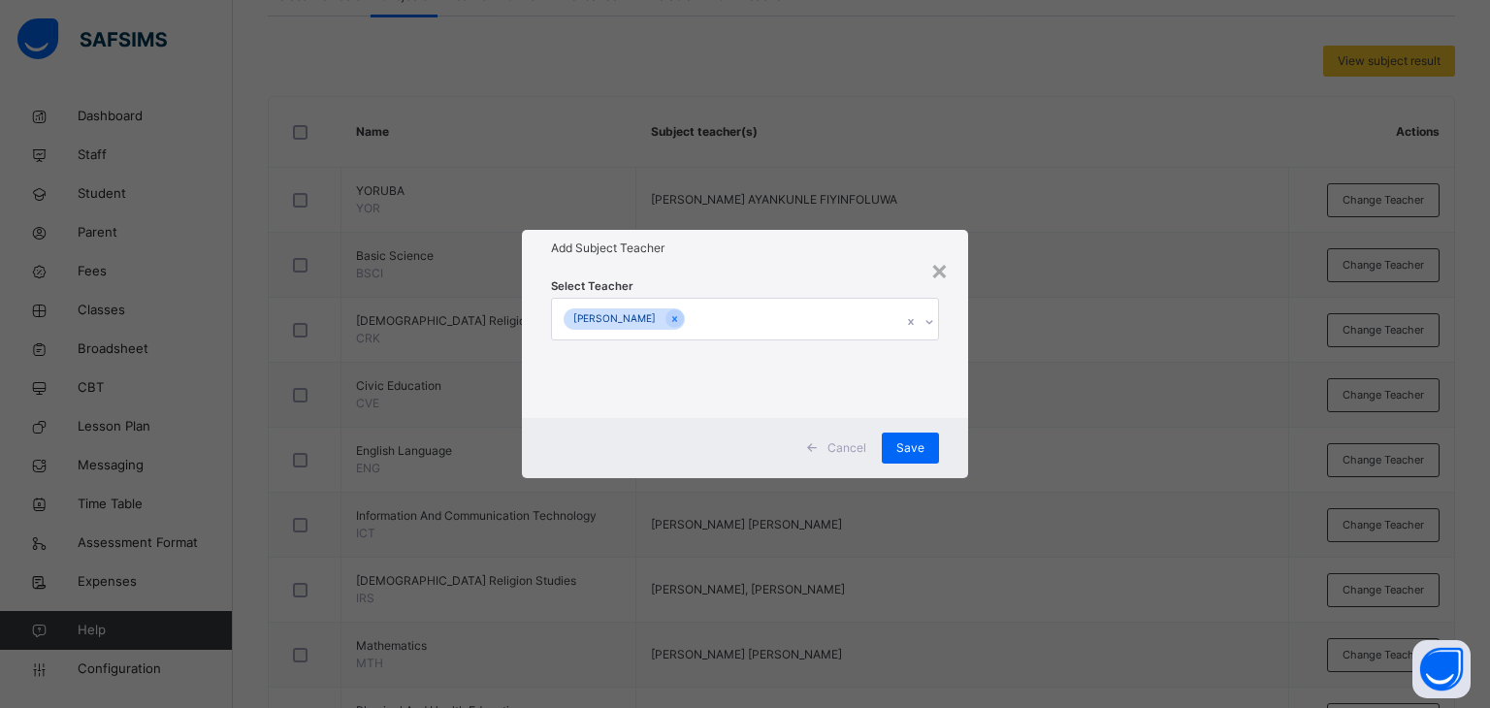
click at [772, 272] on div "Select Teacher [PERSON_NAME]" at bounding box center [745, 342] width 447 height 151
click at [912, 440] on span "Save" at bounding box center [910, 447] width 28 height 17
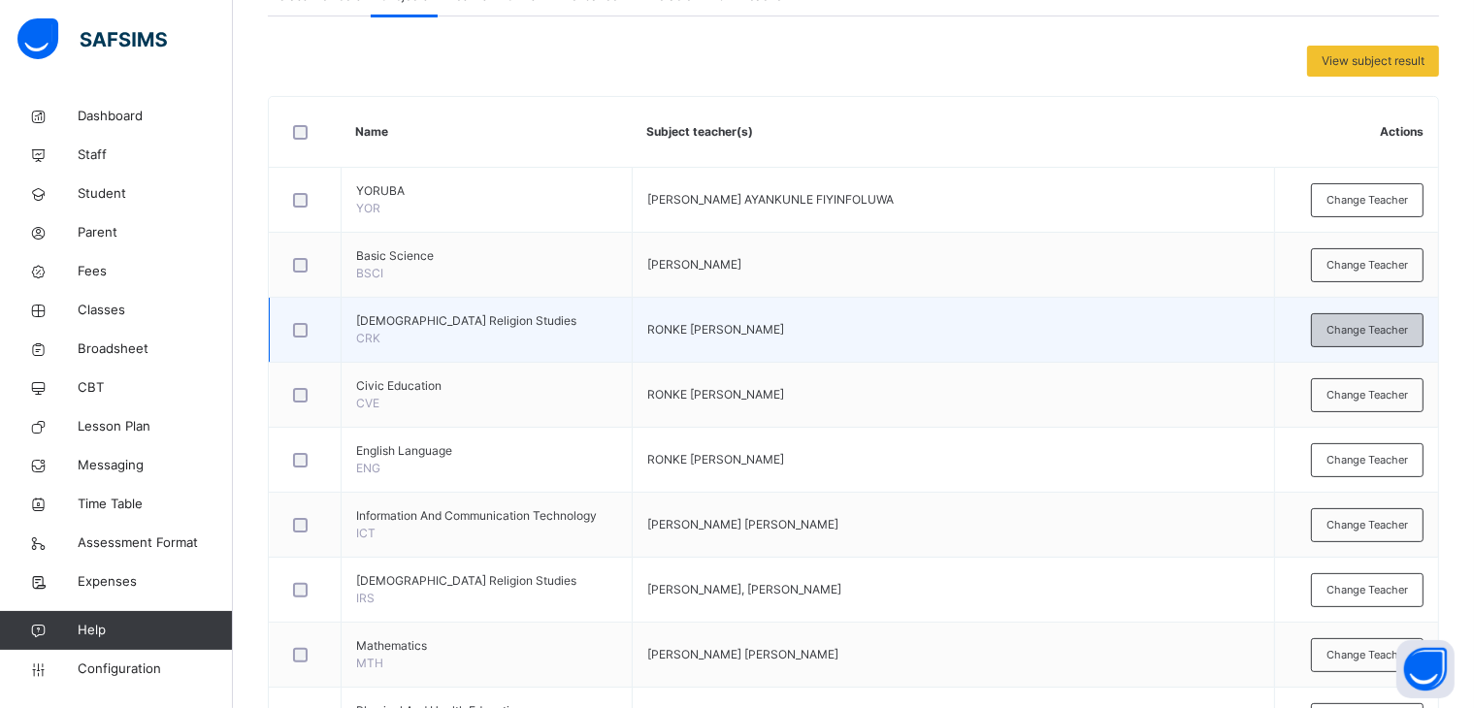
click at [1398, 331] on span "Change Teacher" at bounding box center [1366, 330] width 81 height 16
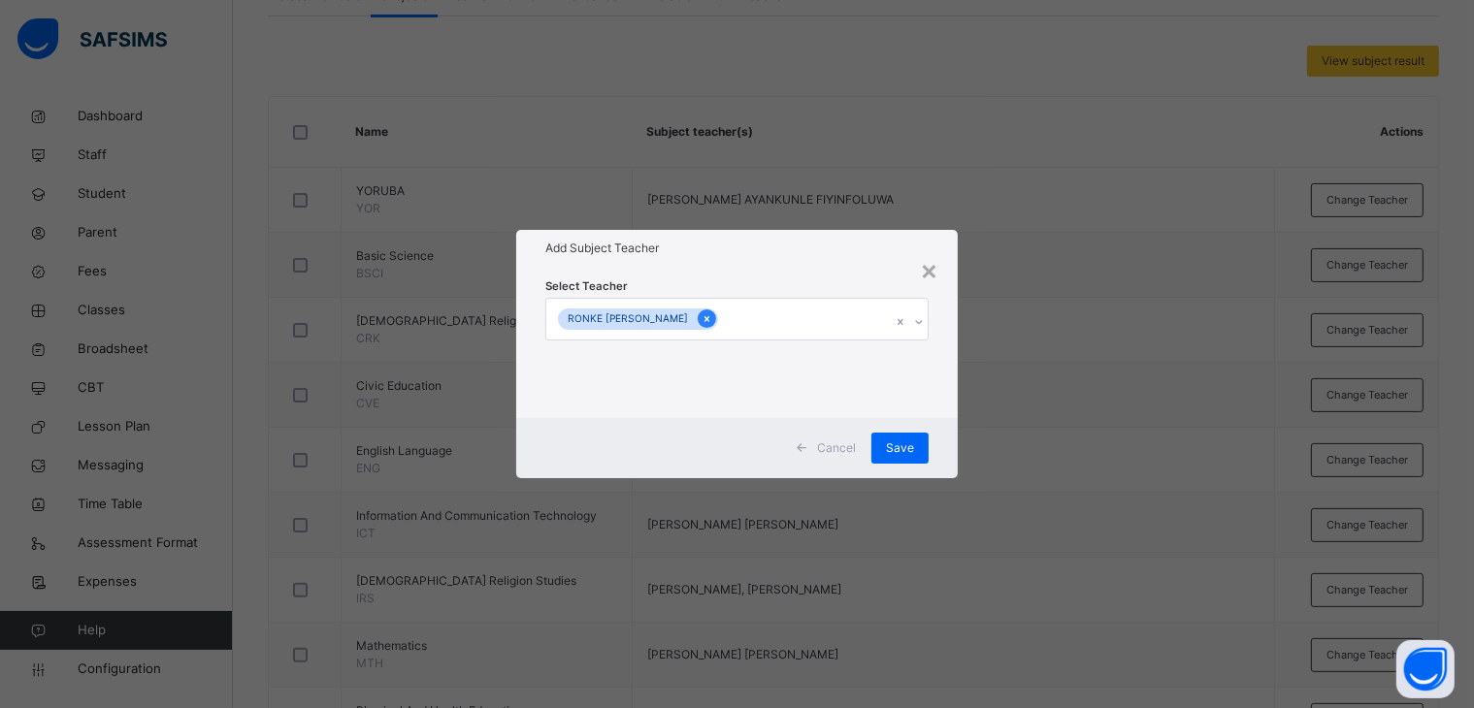
click at [701, 319] on icon at bounding box center [706, 319] width 11 height 14
type input "*****"
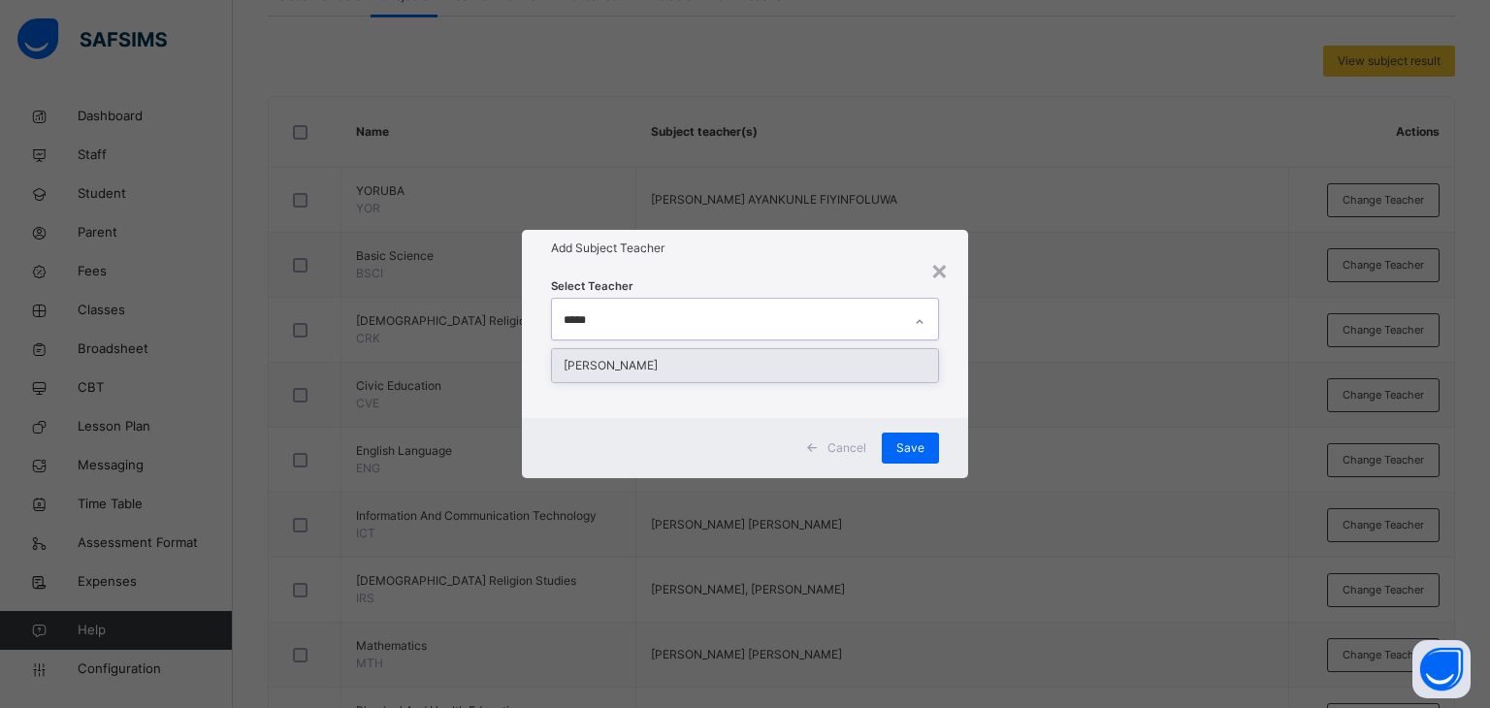
click at [688, 371] on div "[PERSON_NAME]" at bounding box center [745, 365] width 387 height 33
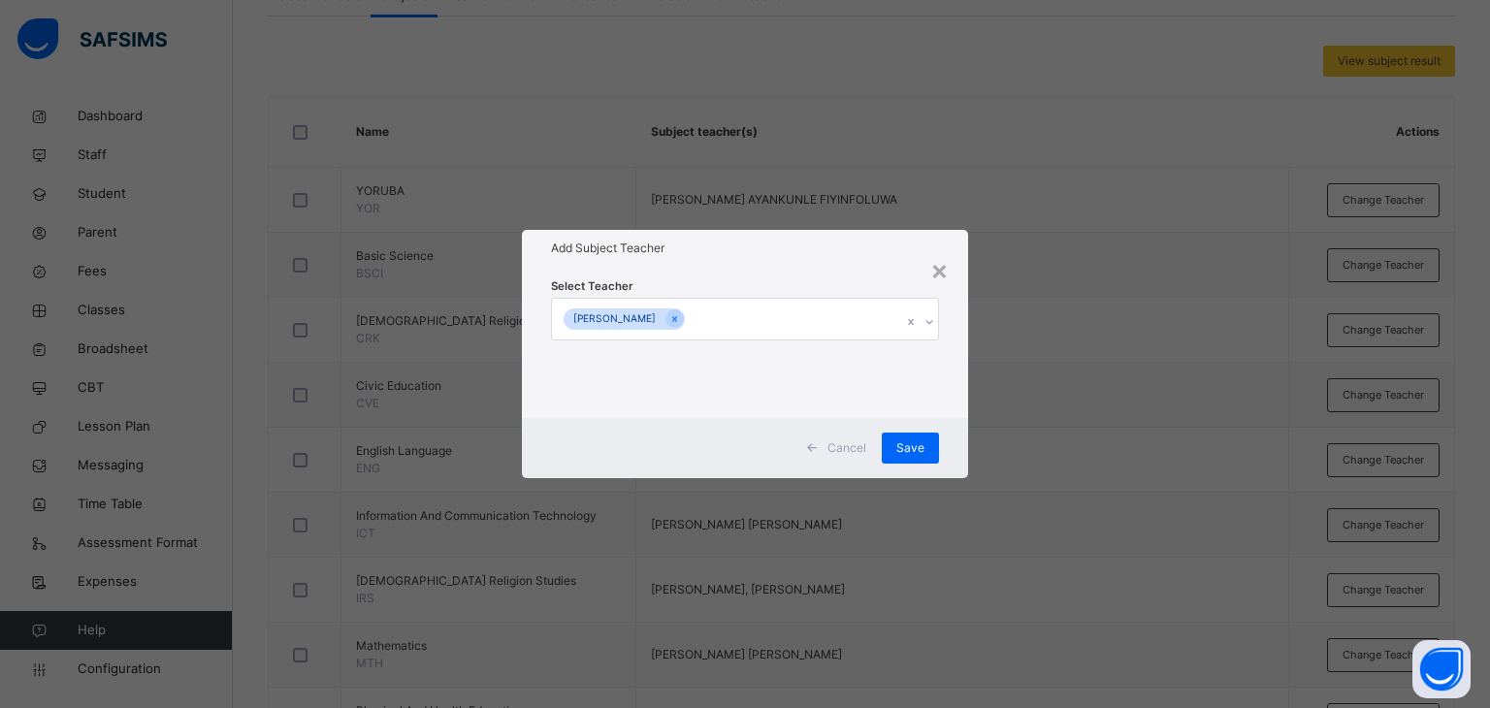
click at [757, 236] on div "Add Subject Teacher" at bounding box center [745, 248] width 447 height 37
click at [919, 449] on span "Save" at bounding box center [910, 447] width 28 height 17
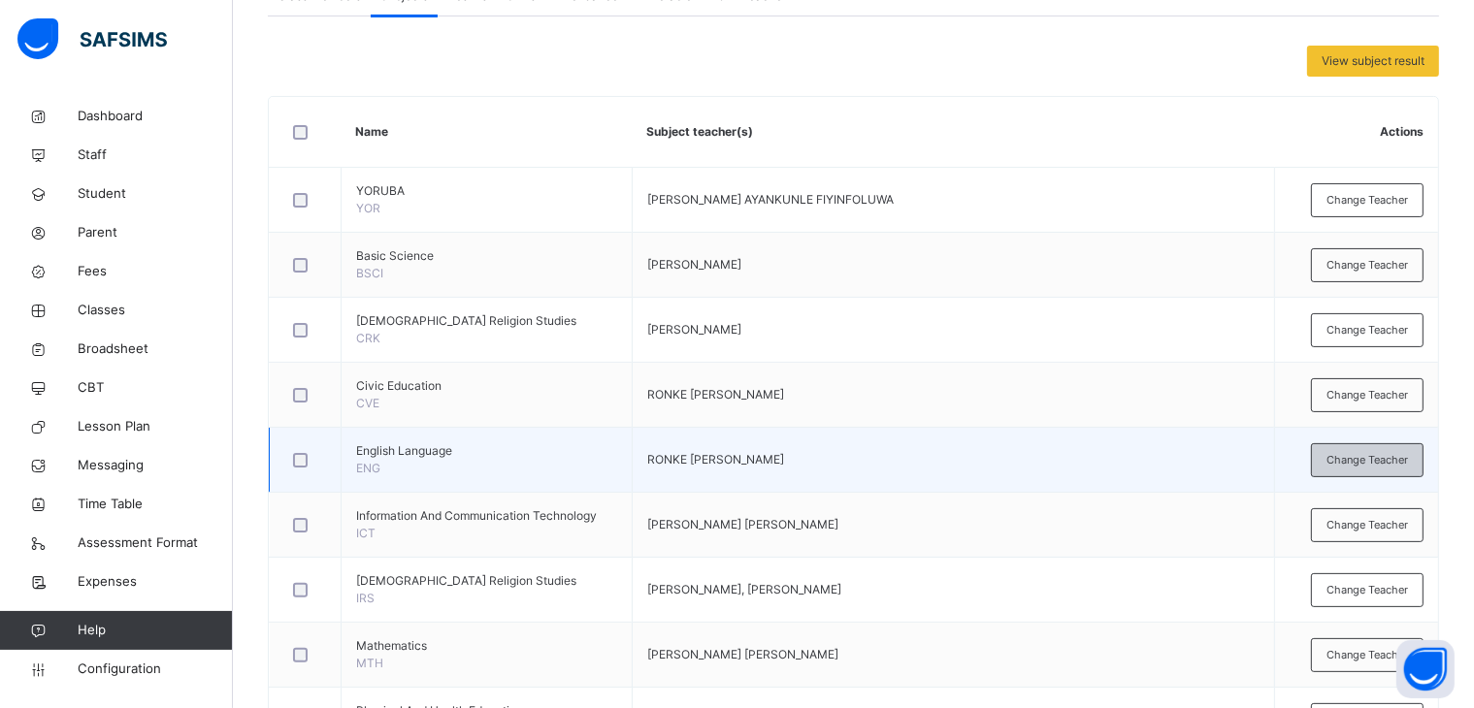
click at [1390, 455] on span "Change Teacher" at bounding box center [1366, 460] width 81 height 16
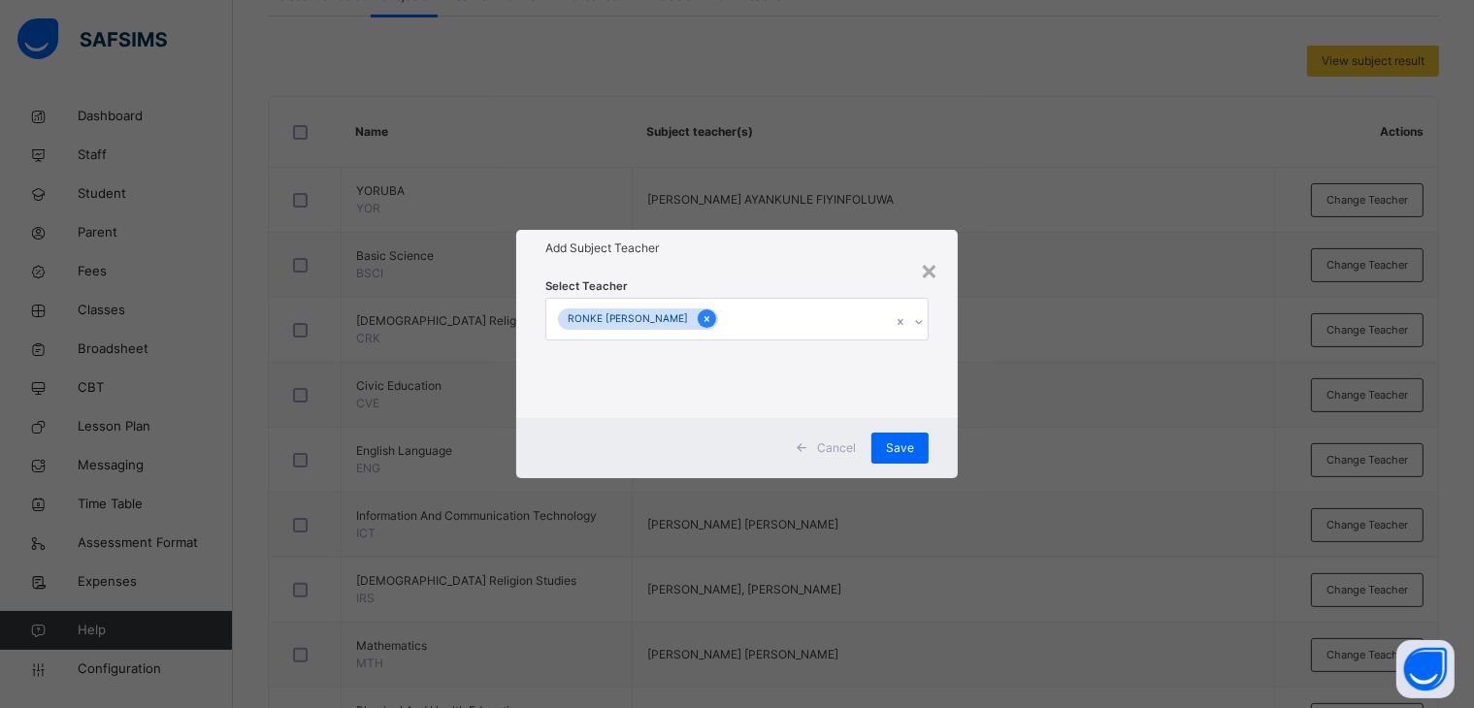
click at [701, 313] on icon at bounding box center [706, 319] width 11 height 14
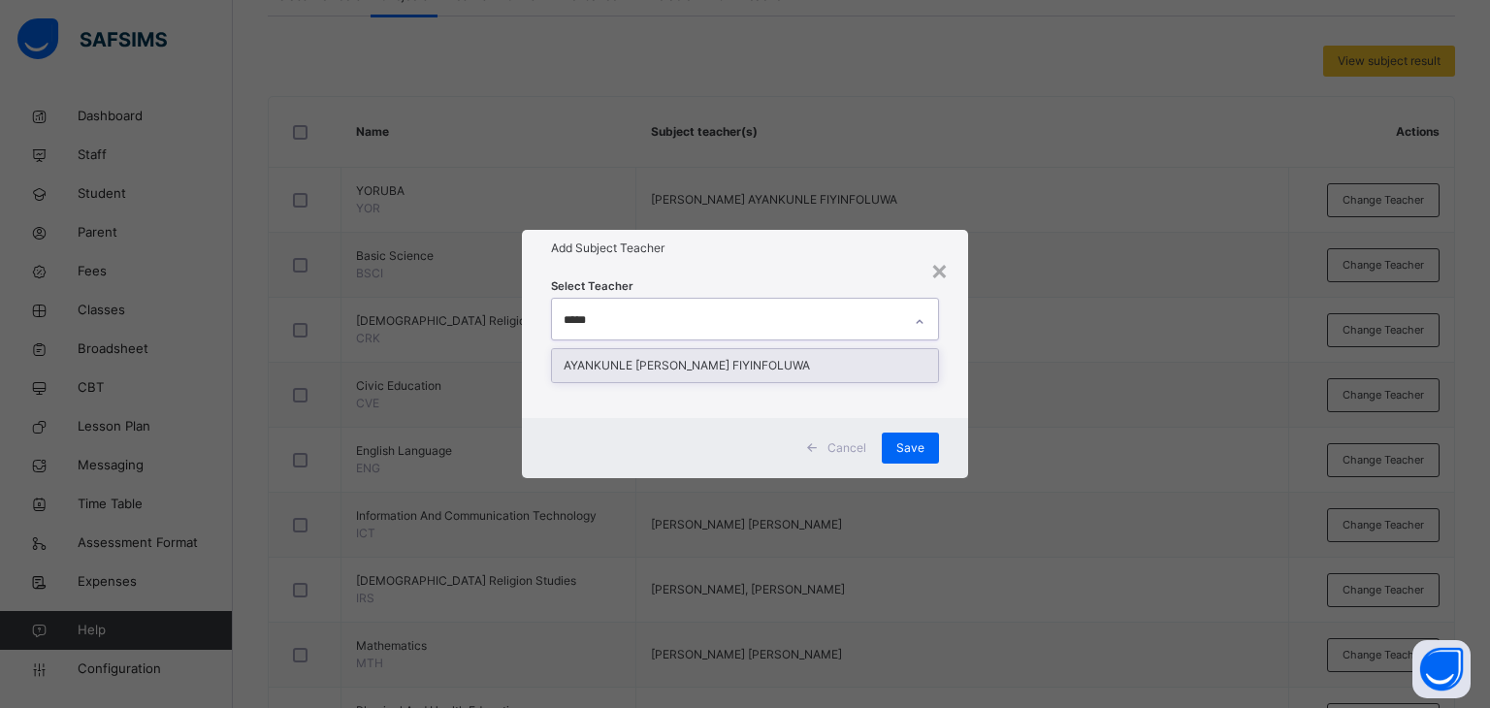
type input "******"
click at [719, 362] on div "AYANKUNLE [PERSON_NAME] FIYINFOLUWA" at bounding box center [745, 365] width 387 height 33
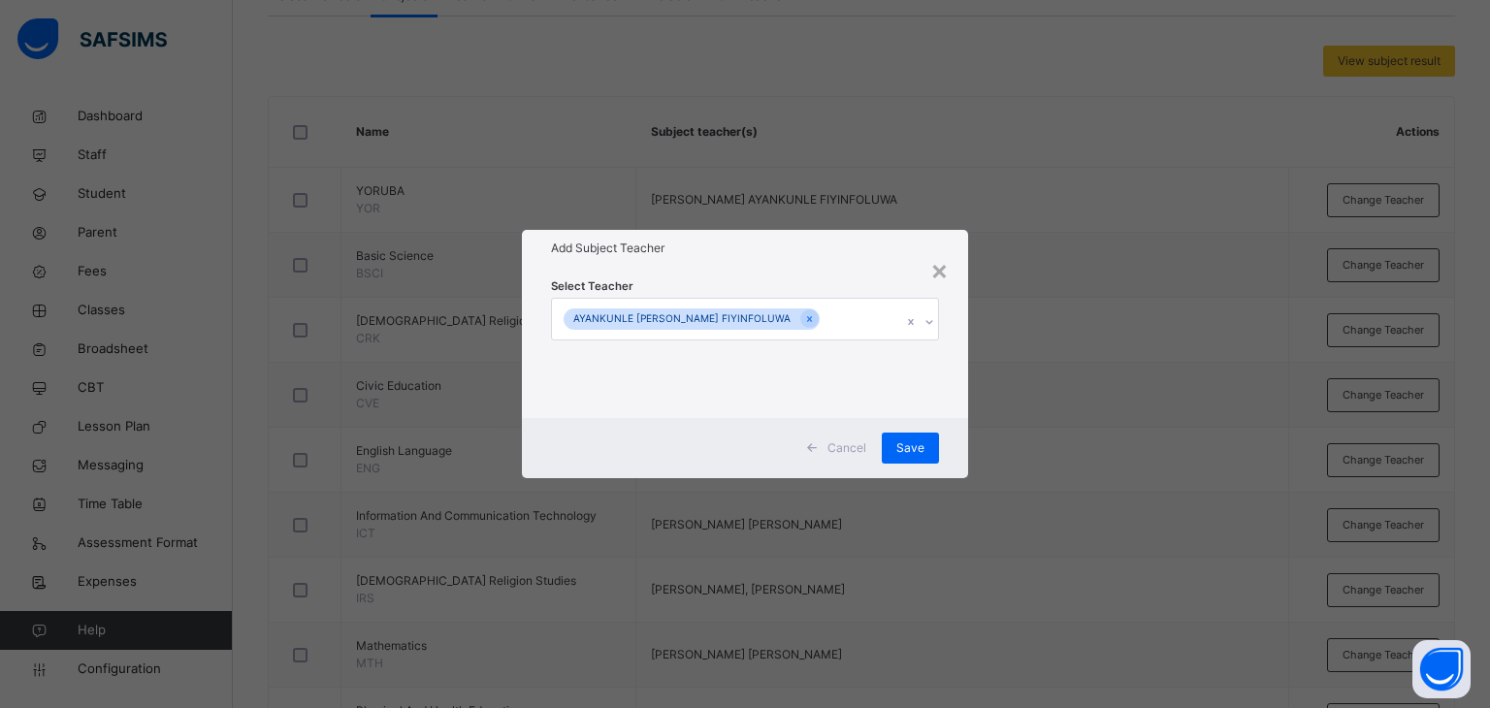
click at [770, 249] on h1 "Add Subject Teacher" at bounding box center [745, 248] width 389 height 17
click at [915, 438] on div "Save" at bounding box center [910, 448] width 57 height 31
click at [900, 439] on div "View subject result Name Subject teacher(s) Actions YORUBA YOR [PERSON_NAME] FI…" at bounding box center [853, 497] width 1171 height 902
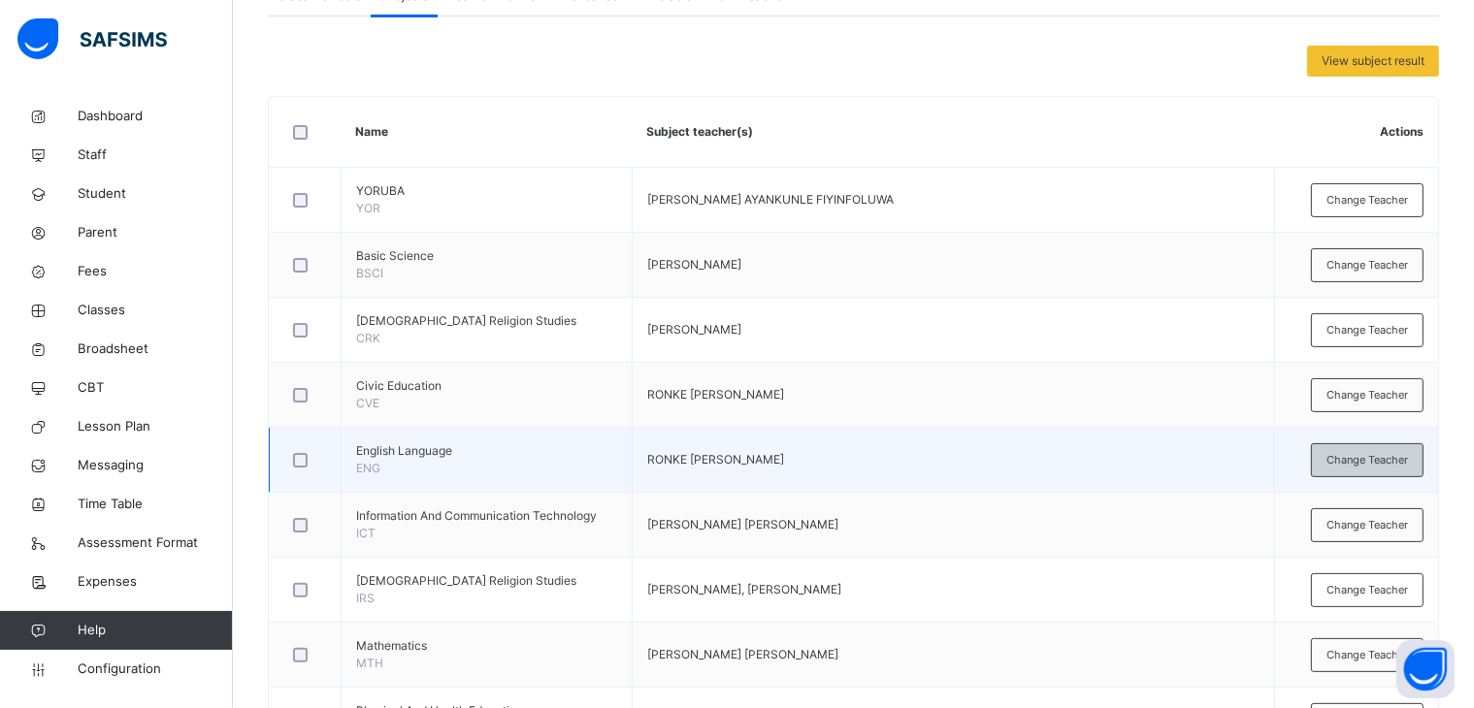
click at [1398, 459] on span "Change Teacher" at bounding box center [1366, 460] width 81 height 16
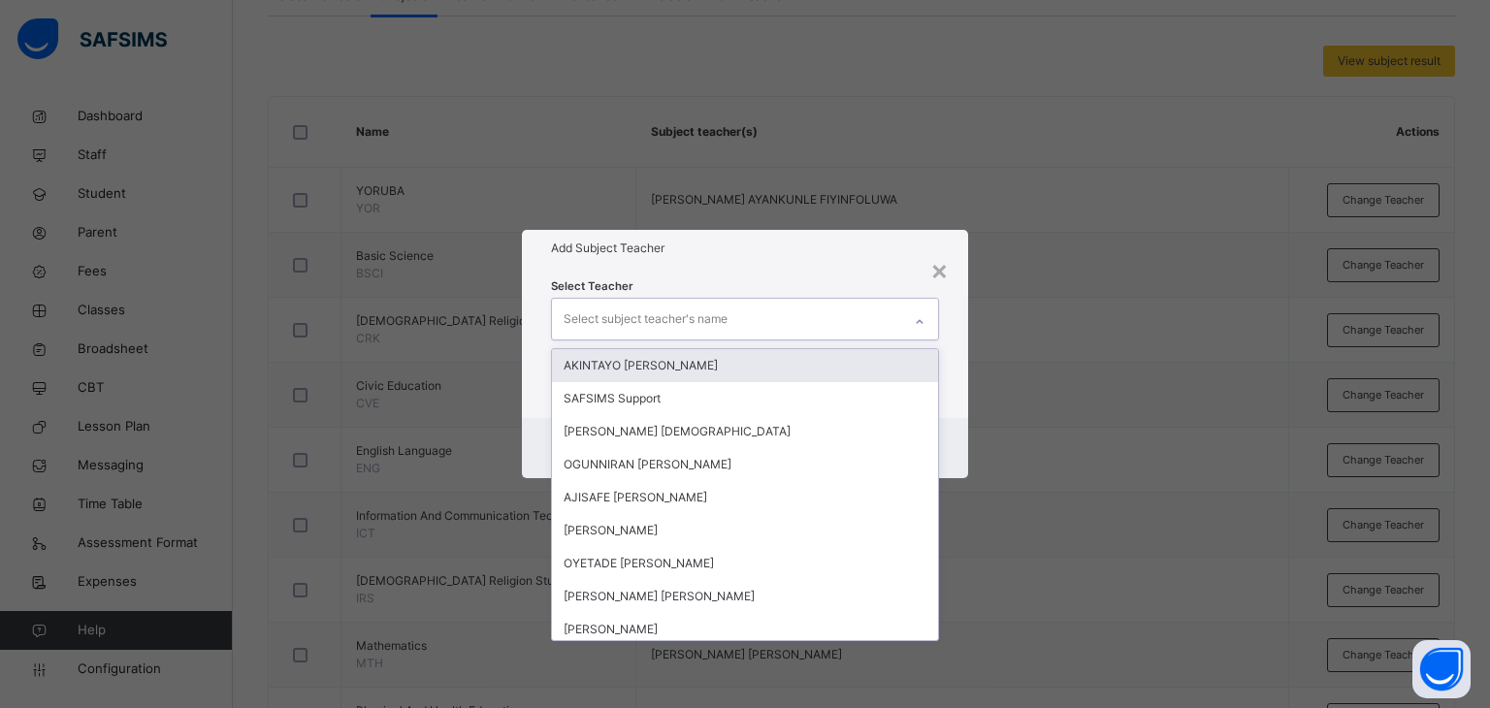
click at [781, 309] on div "Select subject teacher's name" at bounding box center [727, 319] width 350 height 41
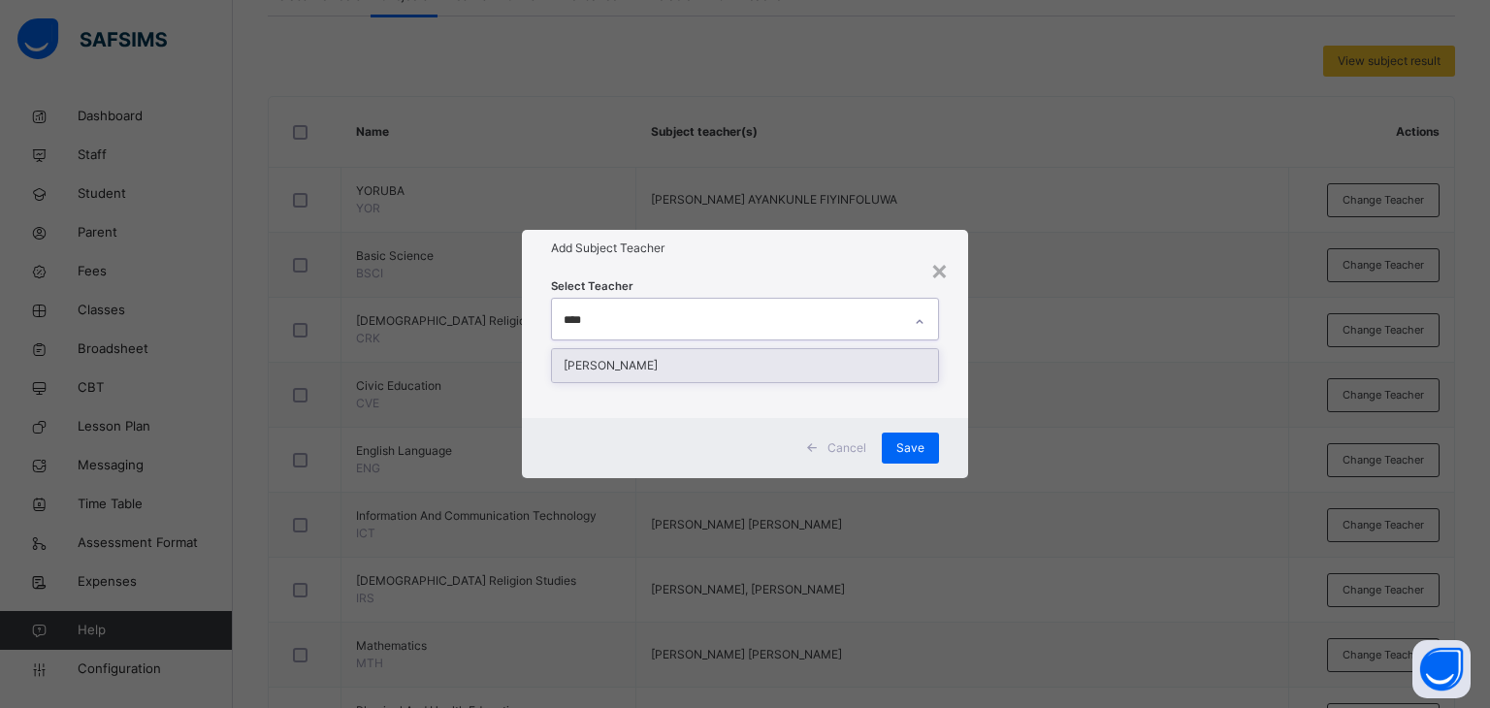
type input "*****"
click at [753, 358] on div "[PERSON_NAME]" at bounding box center [745, 365] width 387 height 33
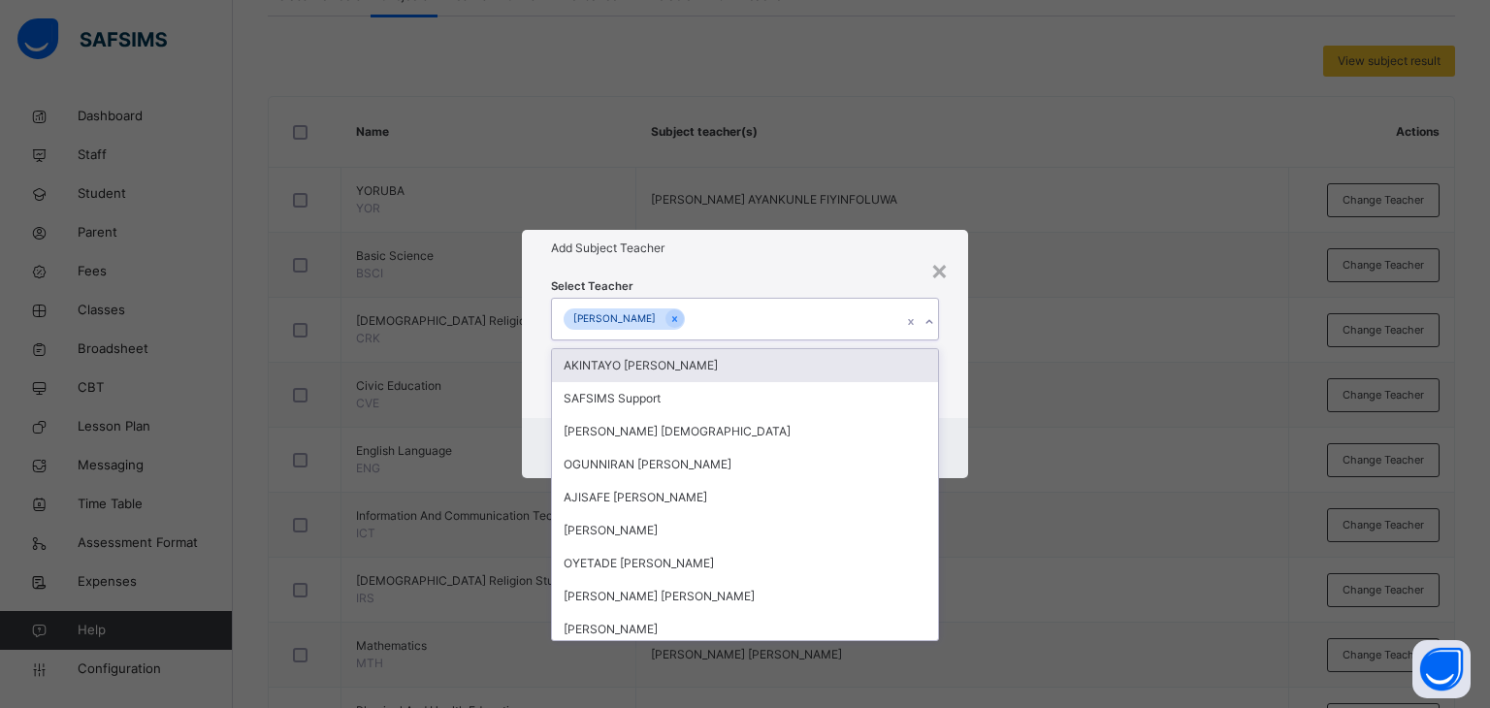
click at [792, 267] on div "Select Teacher option [PERSON_NAME], selected. option AKINTAYO [PERSON_NAME] fo…" at bounding box center [745, 342] width 447 height 151
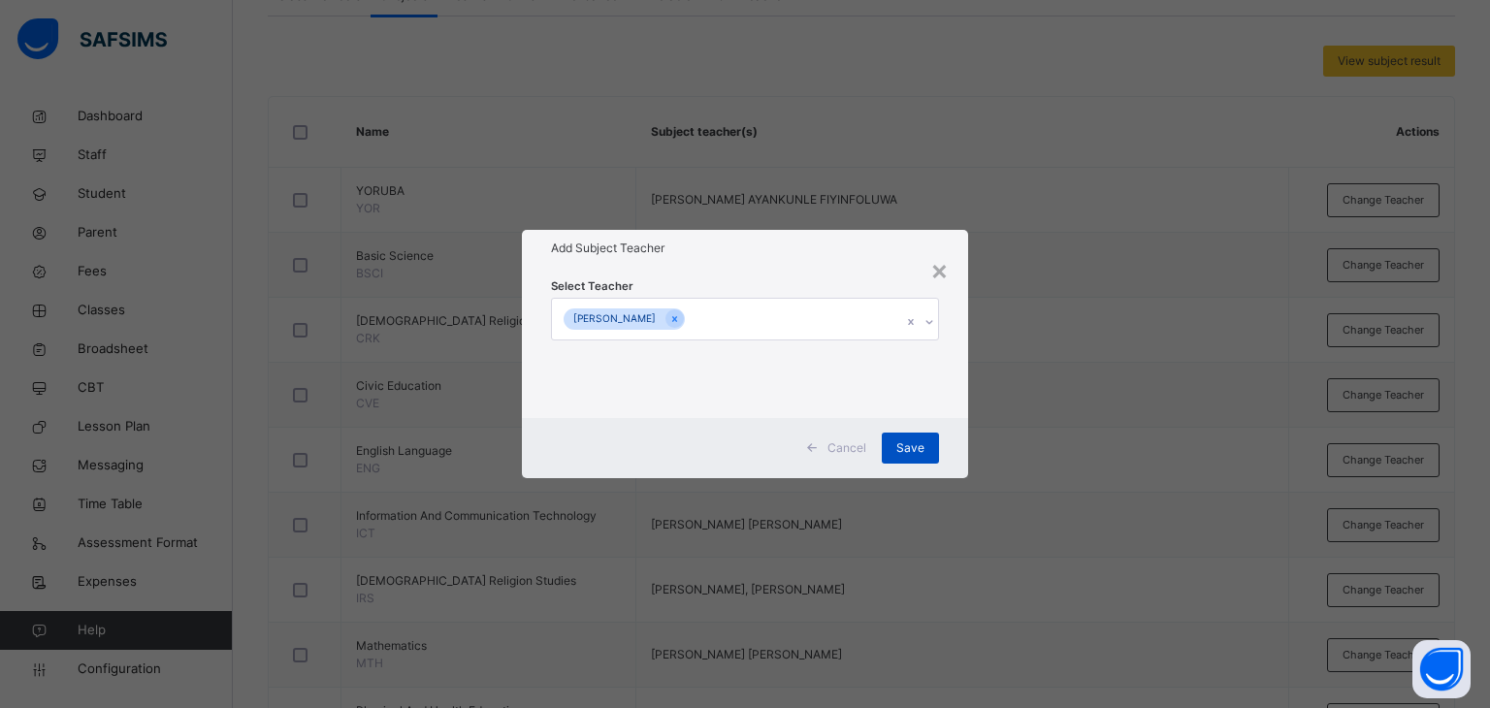
click at [916, 448] on span "Save" at bounding box center [910, 447] width 28 height 17
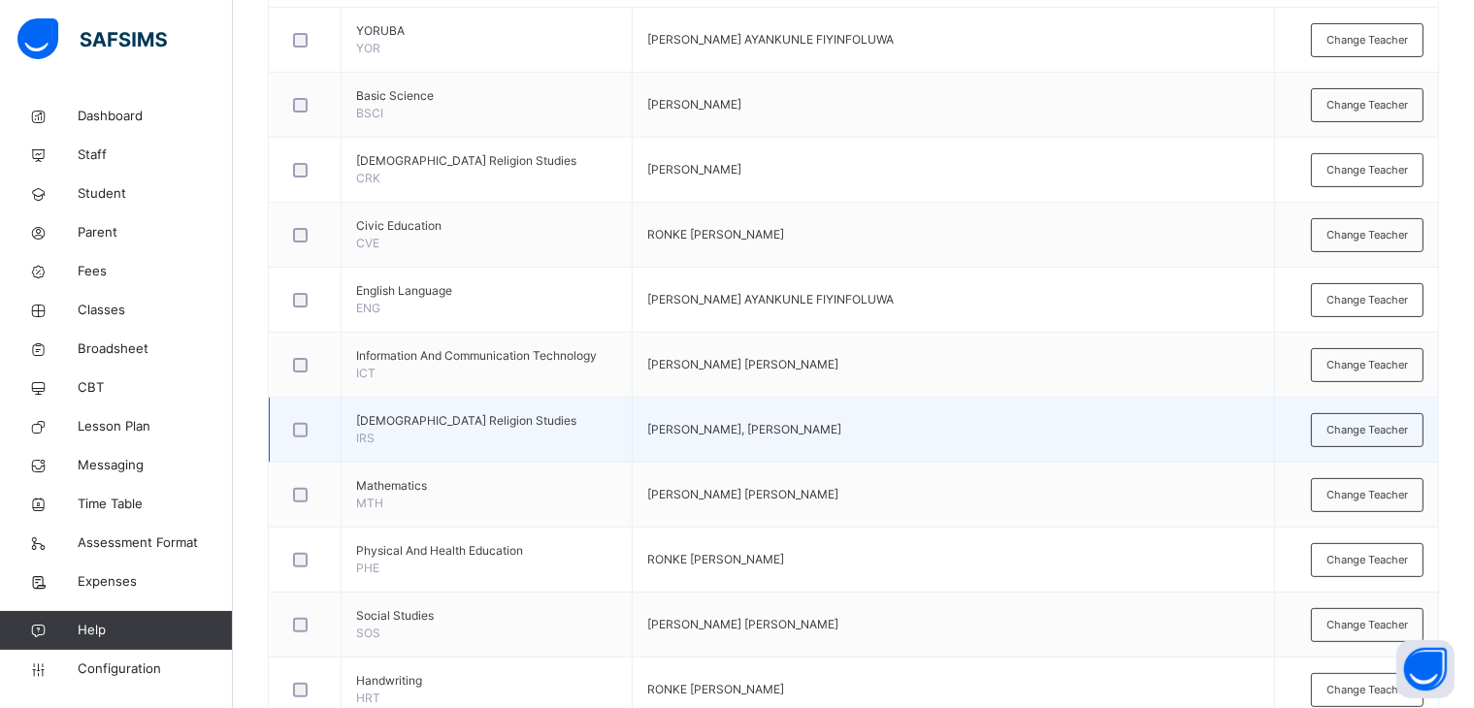
scroll to position [582, 0]
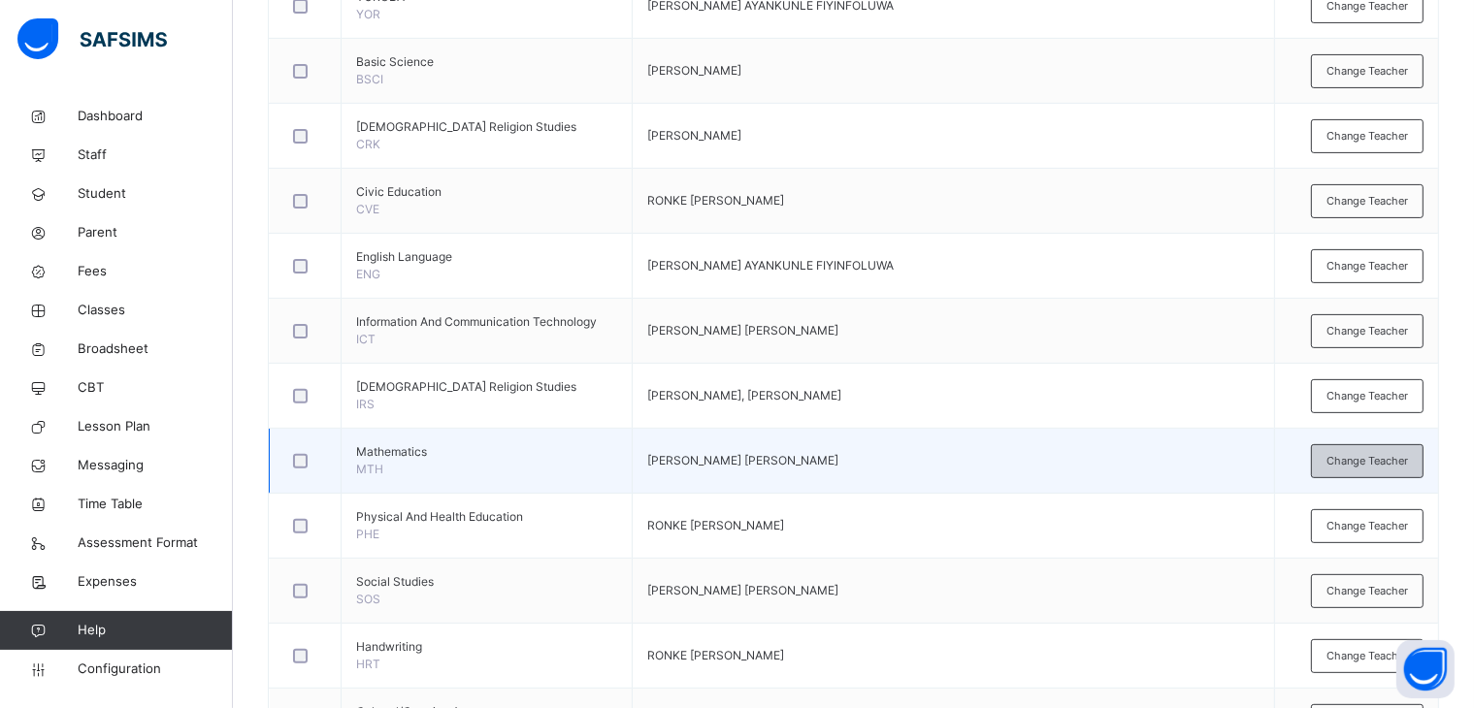
click at [1377, 455] on span "Change Teacher" at bounding box center [1366, 461] width 81 height 16
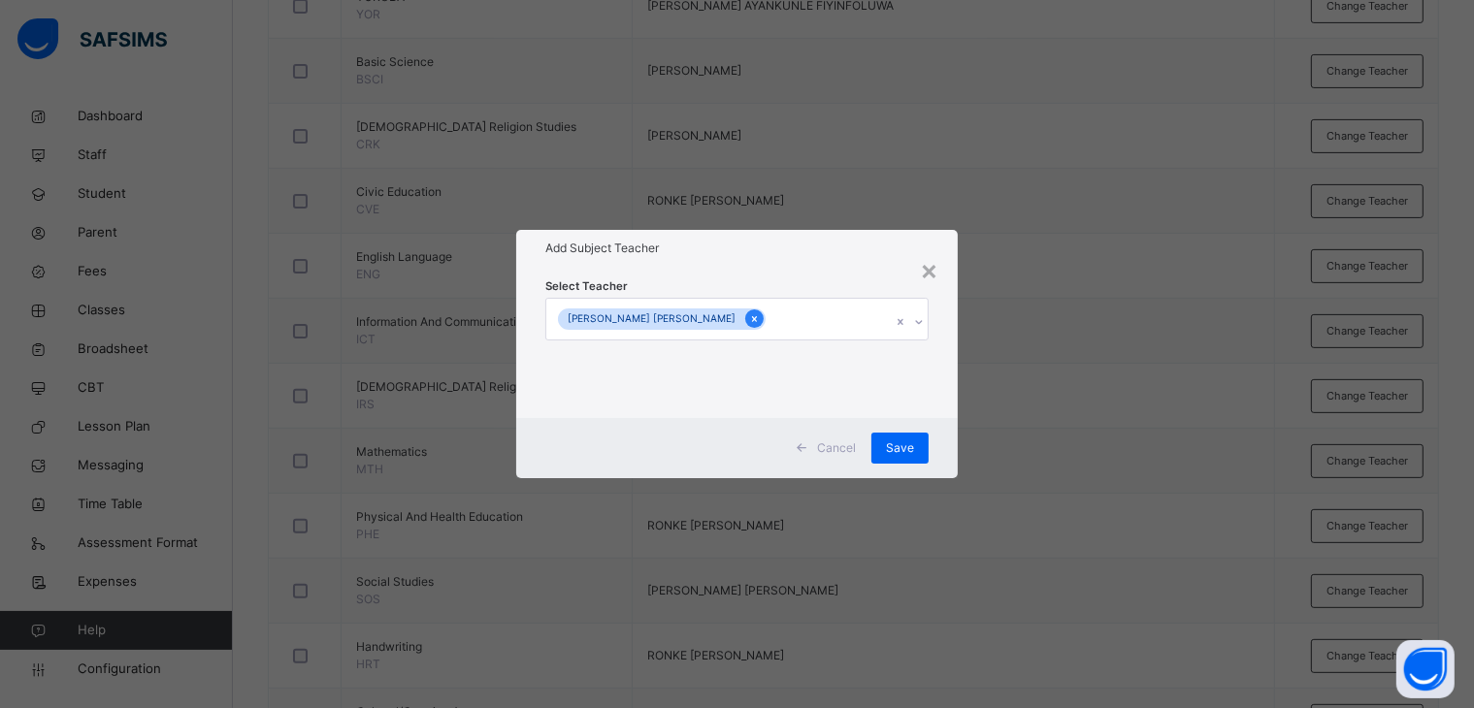
click at [749, 315] on icon at bounding box center [754, 319] width 11 height 14
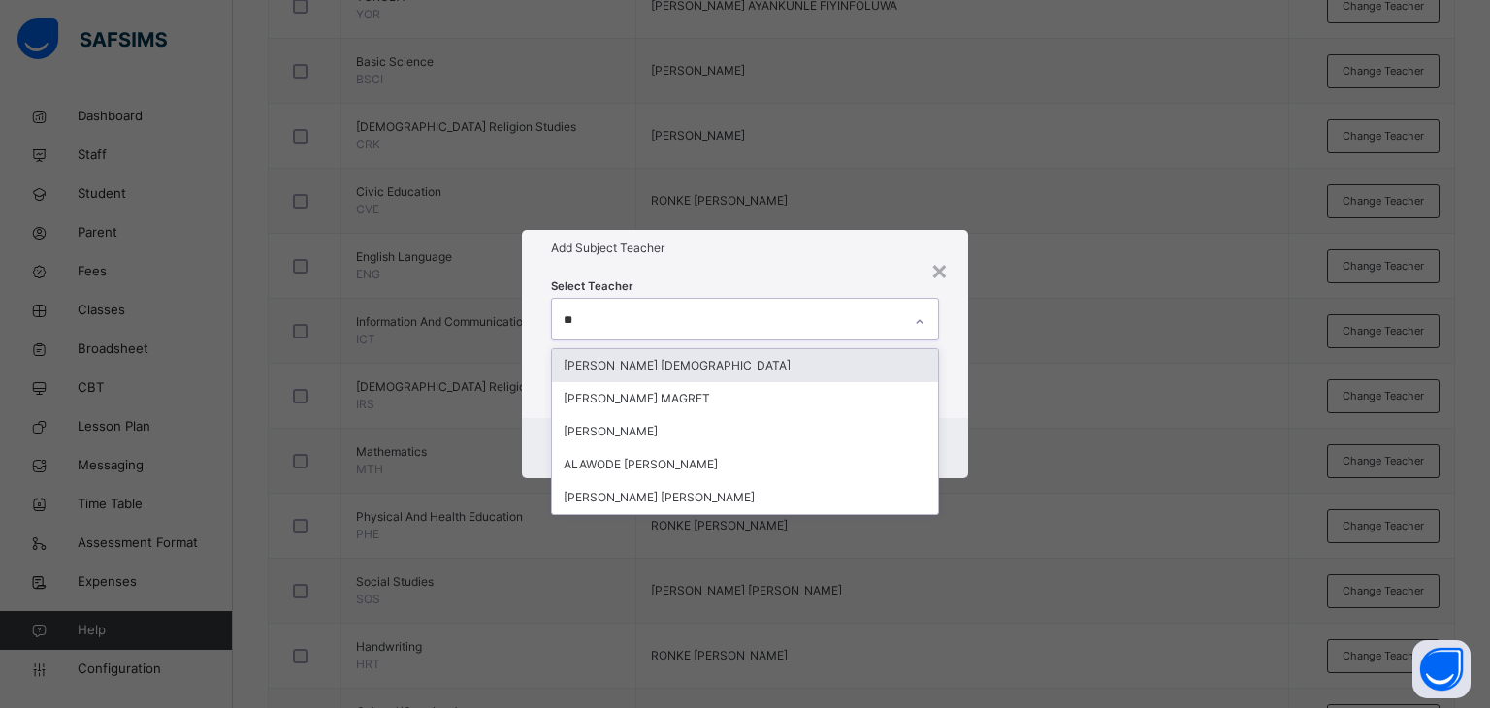
type input "***"
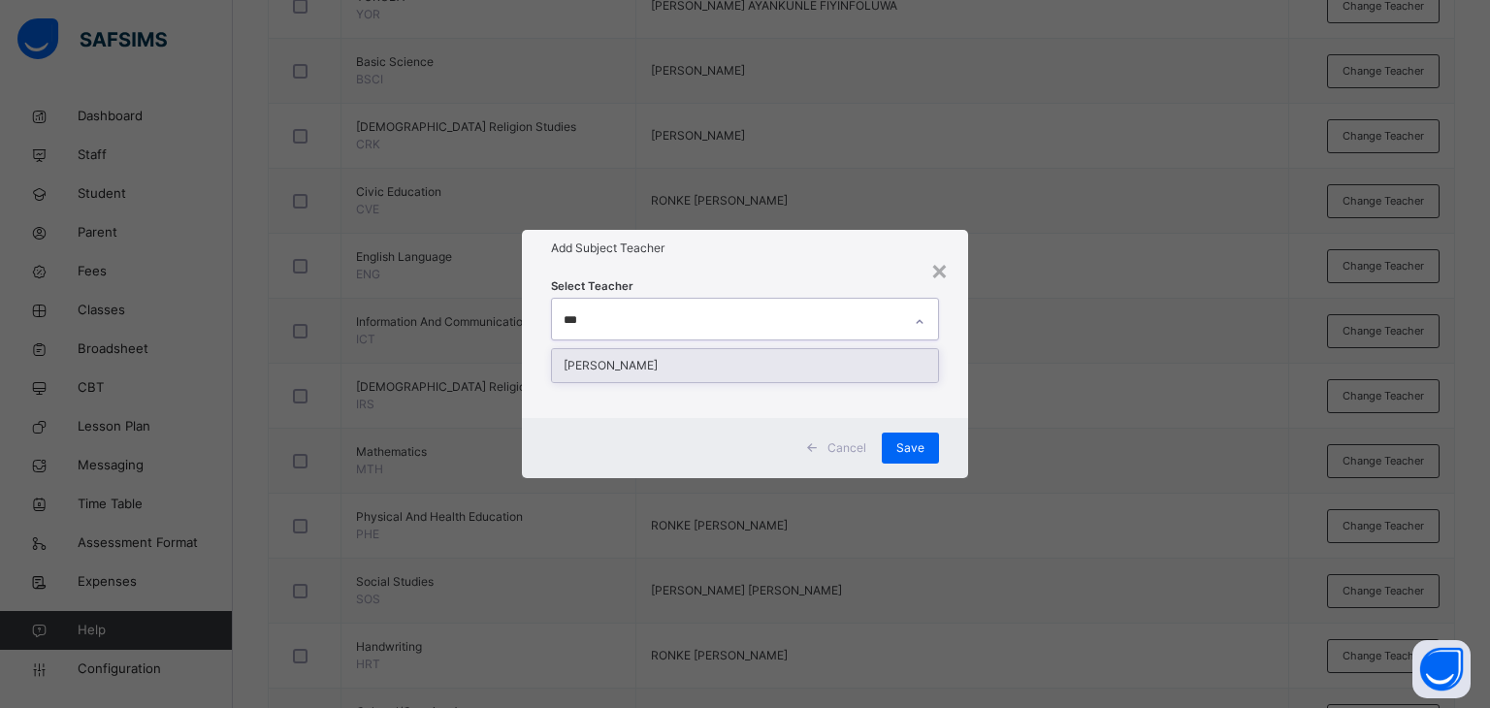
click at [711, 366] on div "[PERSON_NAME]" at bounding box center [745, 365] width 387 height 33
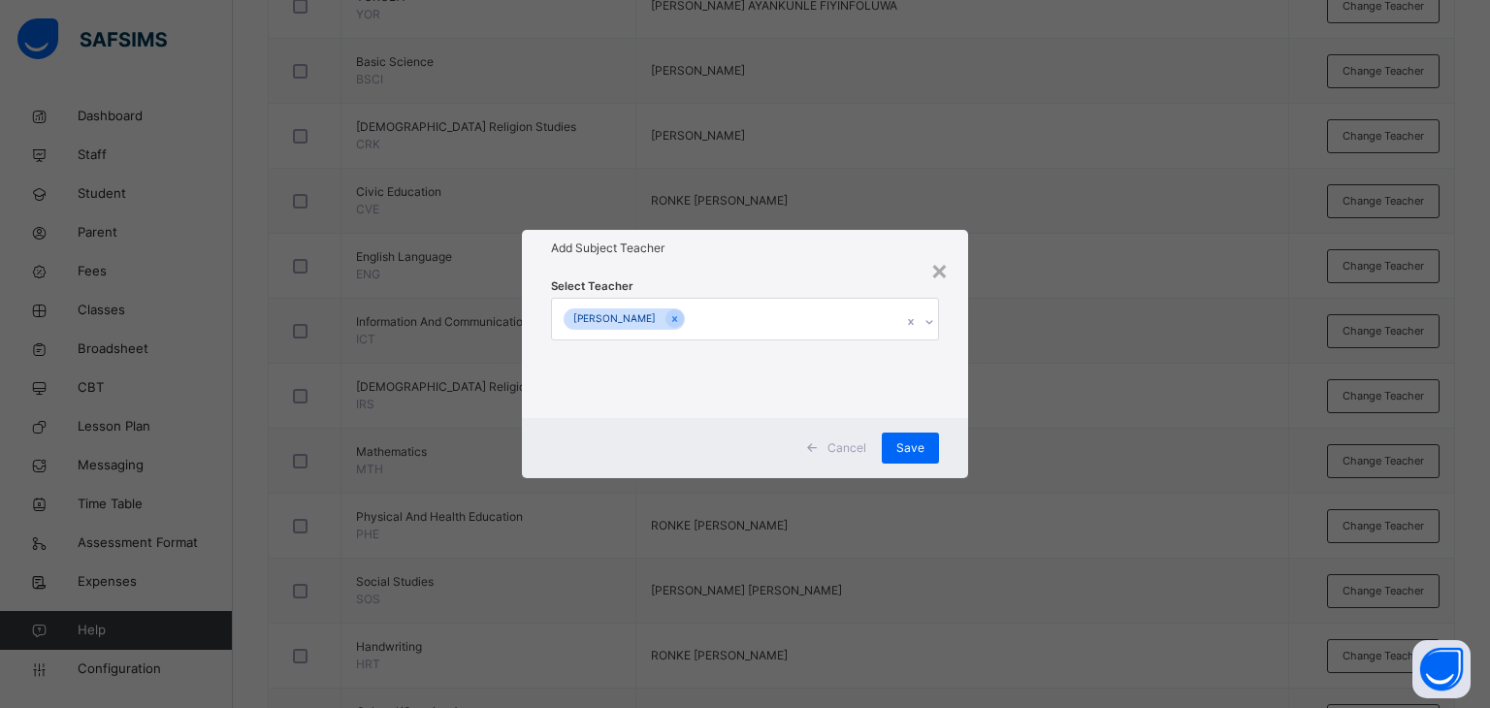
click at [762, 260] on div "Add Subject Teacher" at bounding box center [745, 248] width 447 height 37
click at [900, 442] on span "Save" at bounding box center [910, 447] width 28 height 17
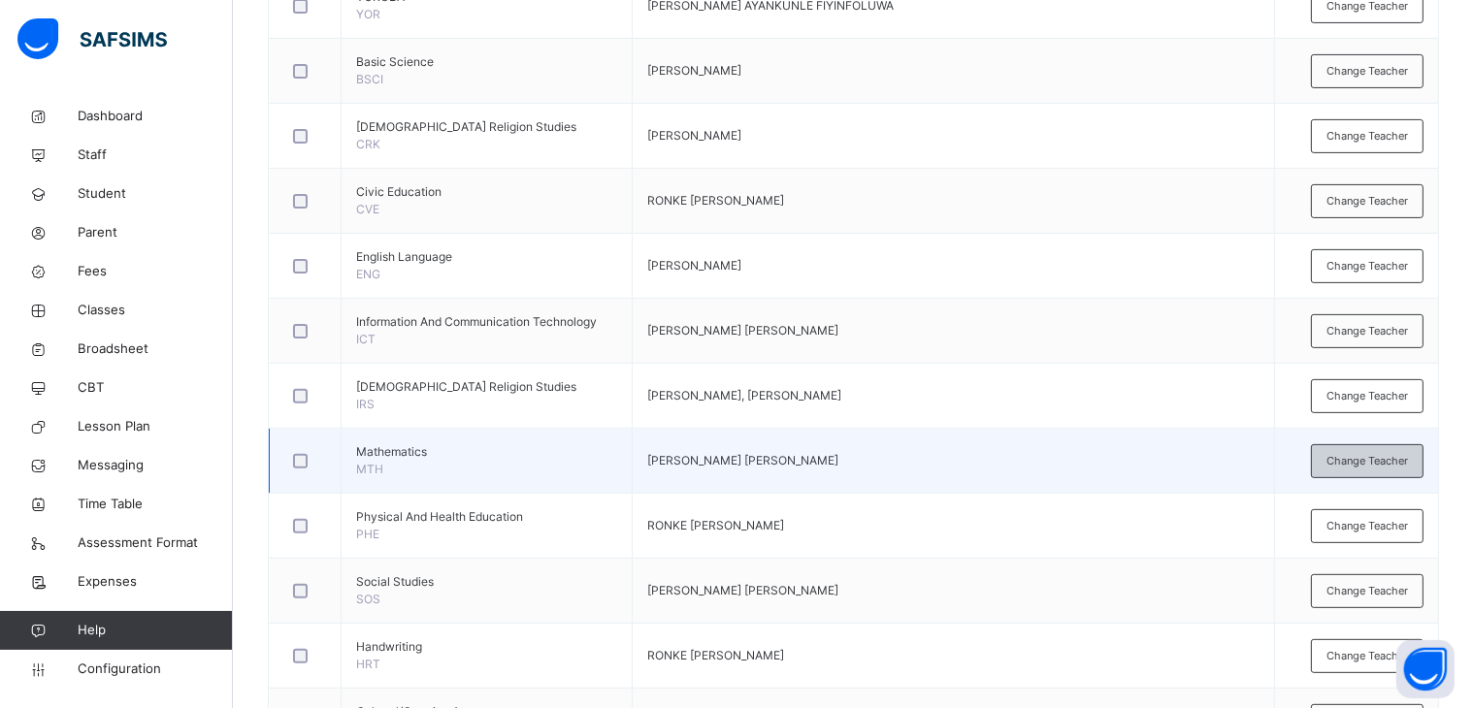
click at [1393, 455] on span "Change Teacher" at bounding box center [1366, 461] width 81 height 16
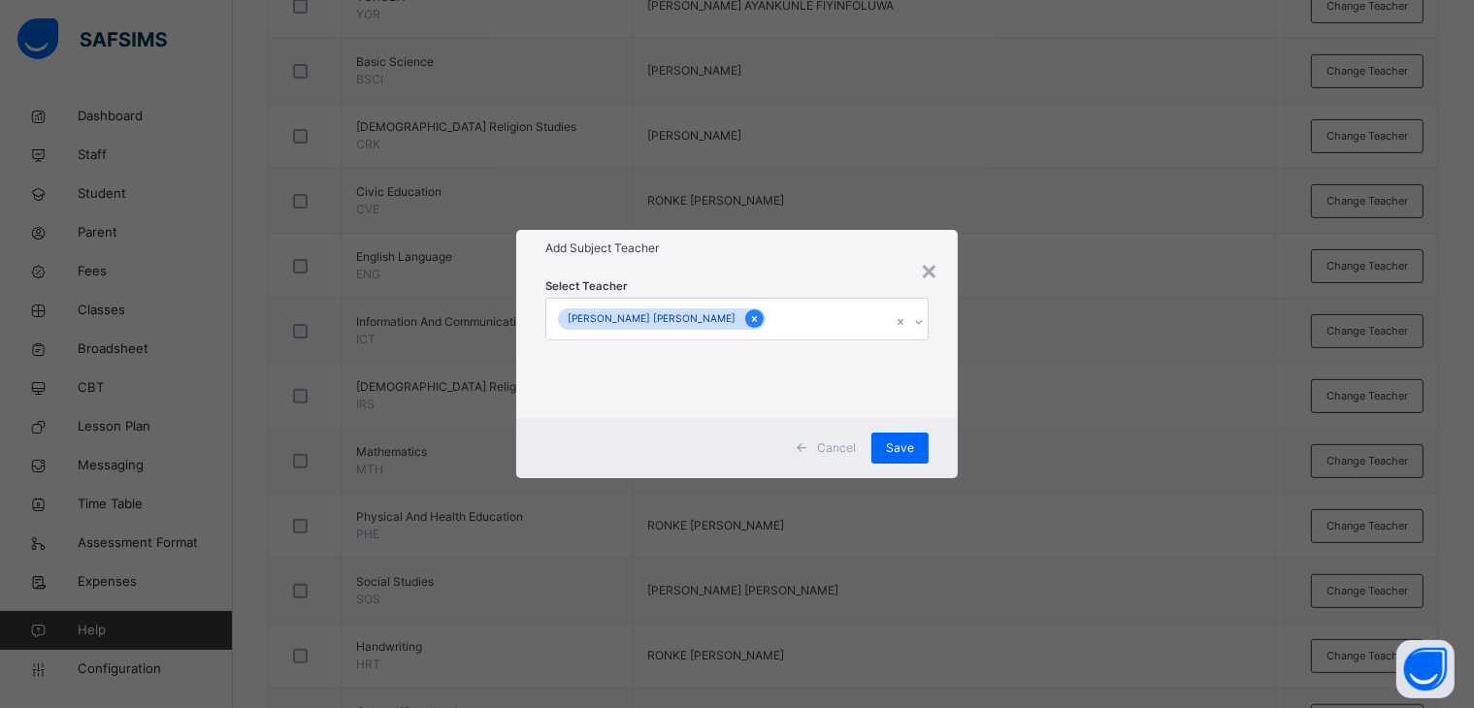
click at [749, 314] on icon at bounding box center [754, 319] width 11 height 14
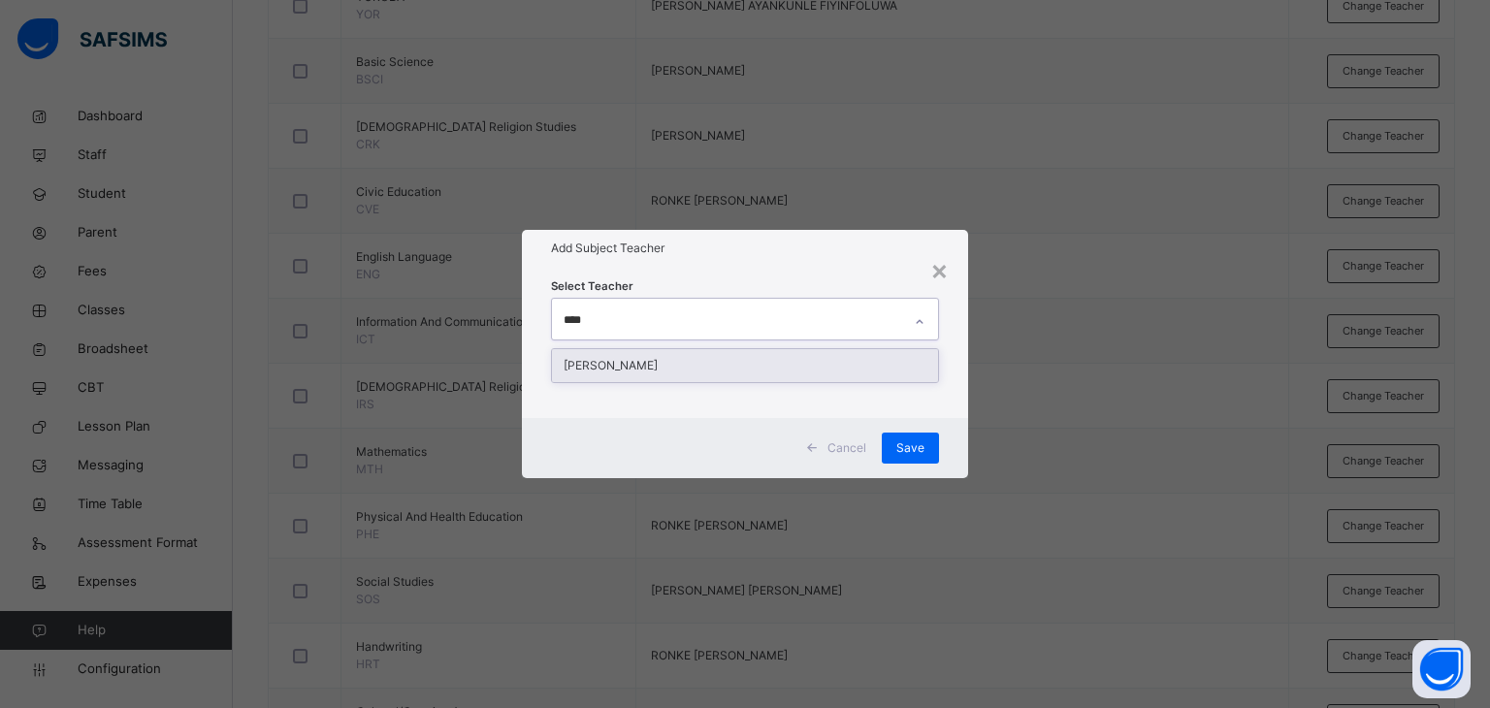
type input "*****"
click at [694, 366] on div "[PERSON_NAME]" at bounding box center [745, 365] width 387 height 33
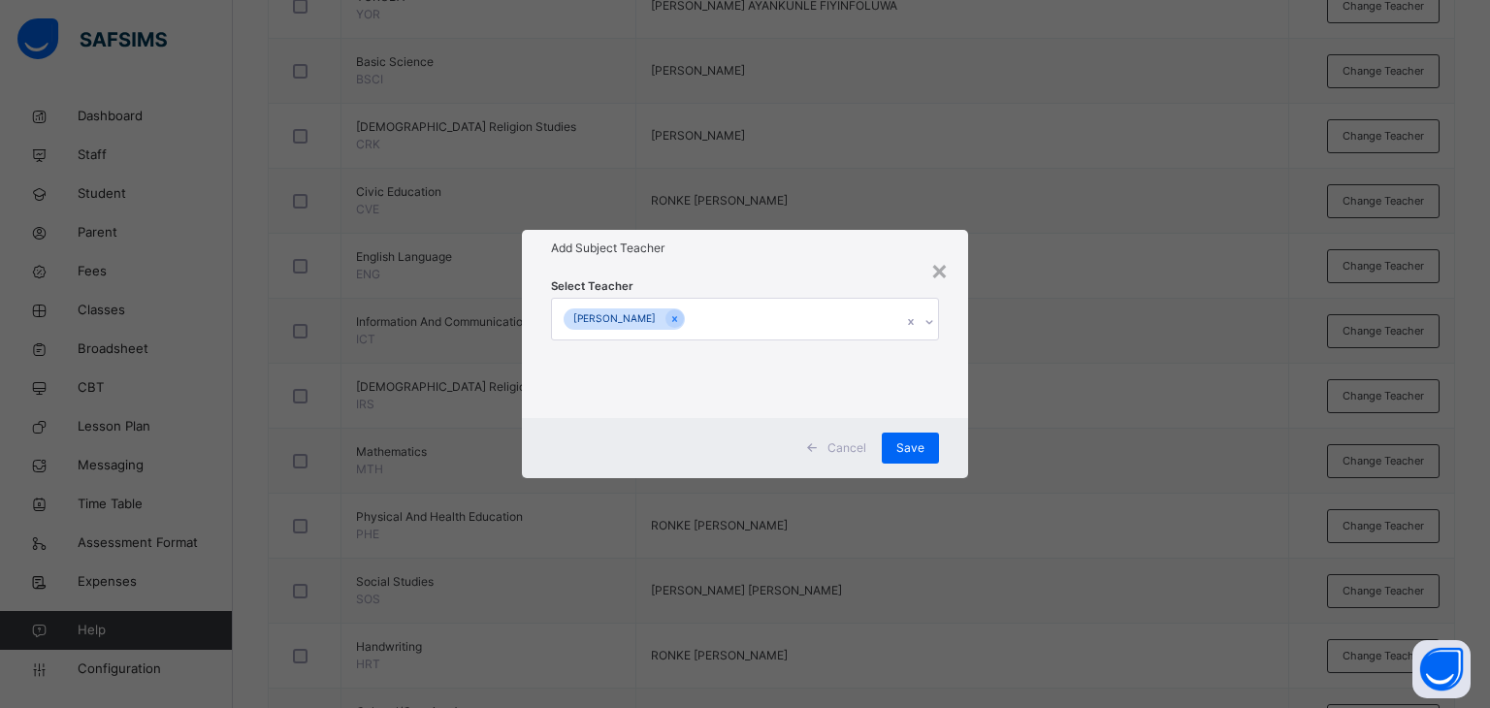
click at [775, 258] on div "Add Subject Teacher" at bounding box center [745, 248] width 447 height 37
click at [909, 442] on span "Save" at bounding box center [910, 447] width 28 height 17
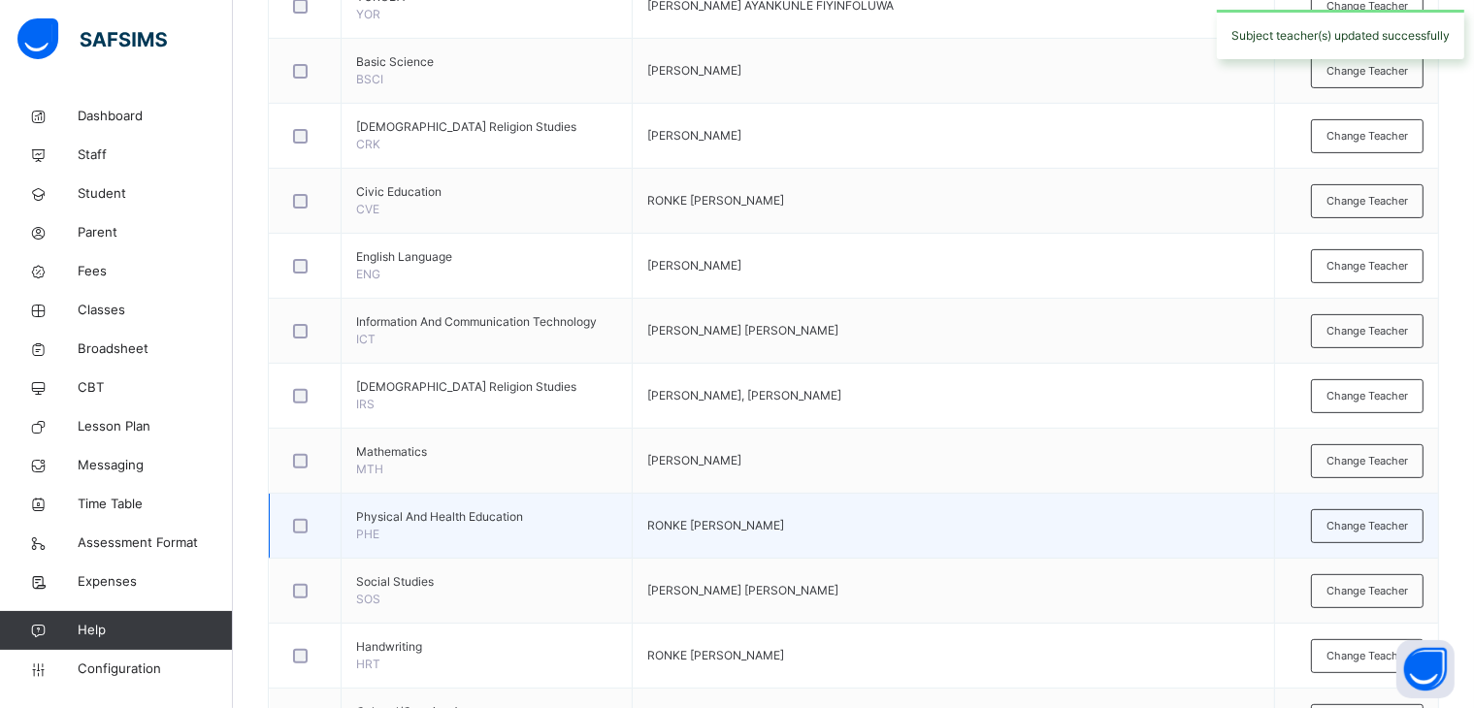
scroll to position [673, 0]
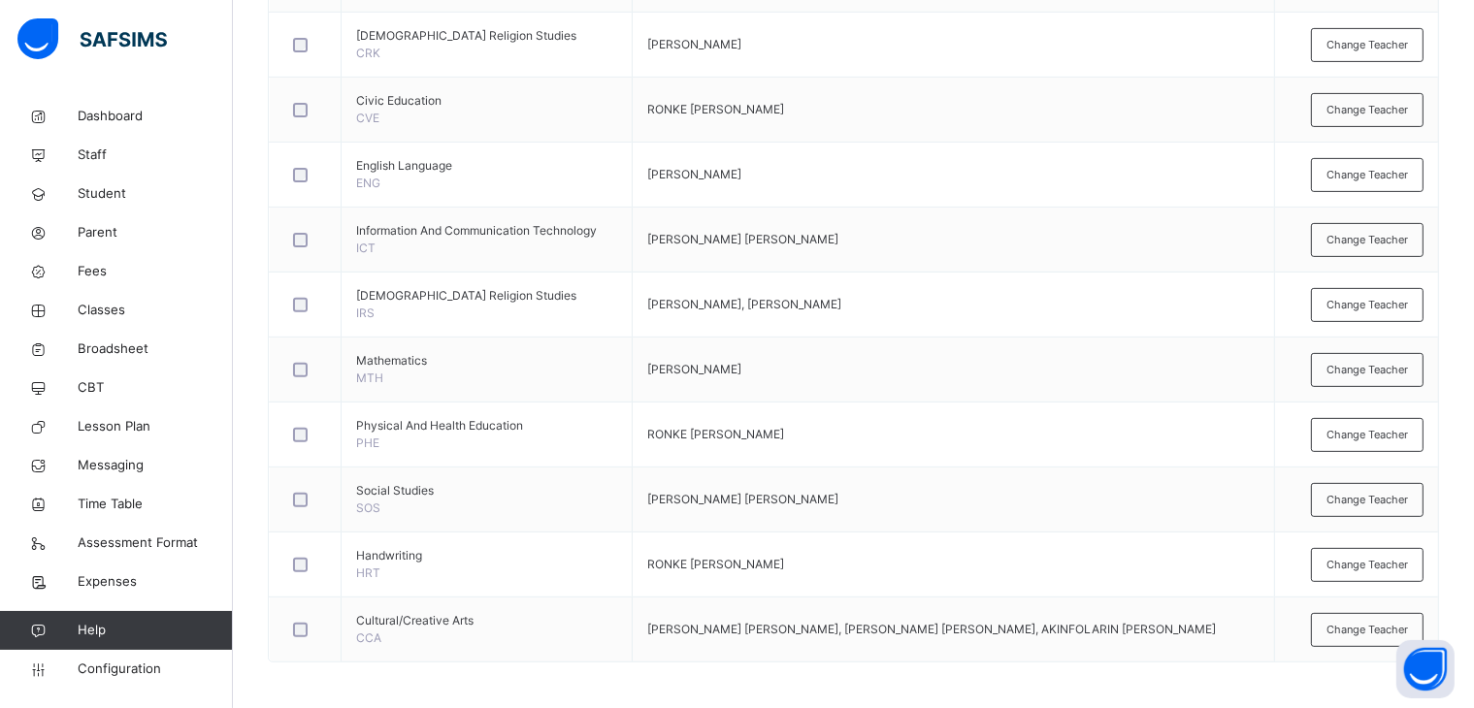
click at [1363, 434] on span "Change Teacher" at bounding box center [1366, 435] width 81 height 16
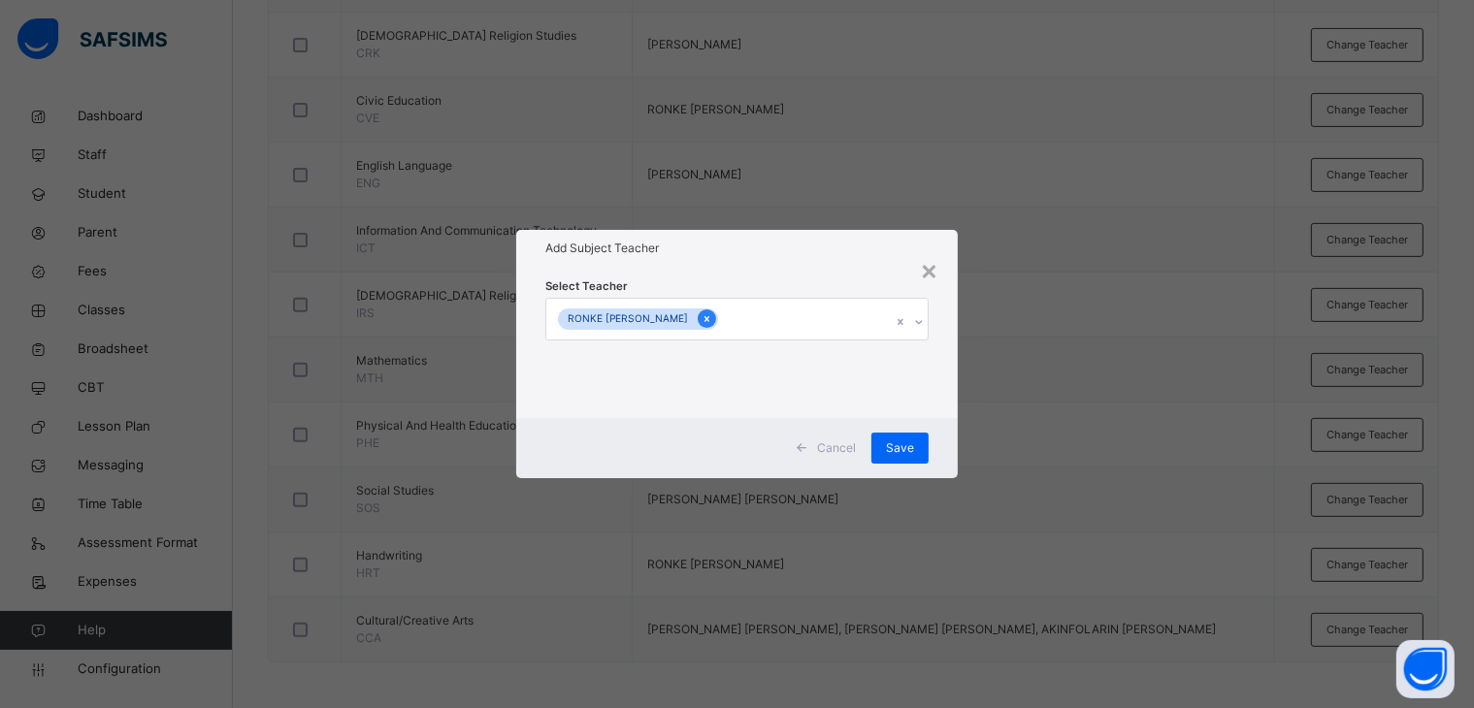
click at [698, 317] on div at bounding box center [707, 318] width 18 height 18
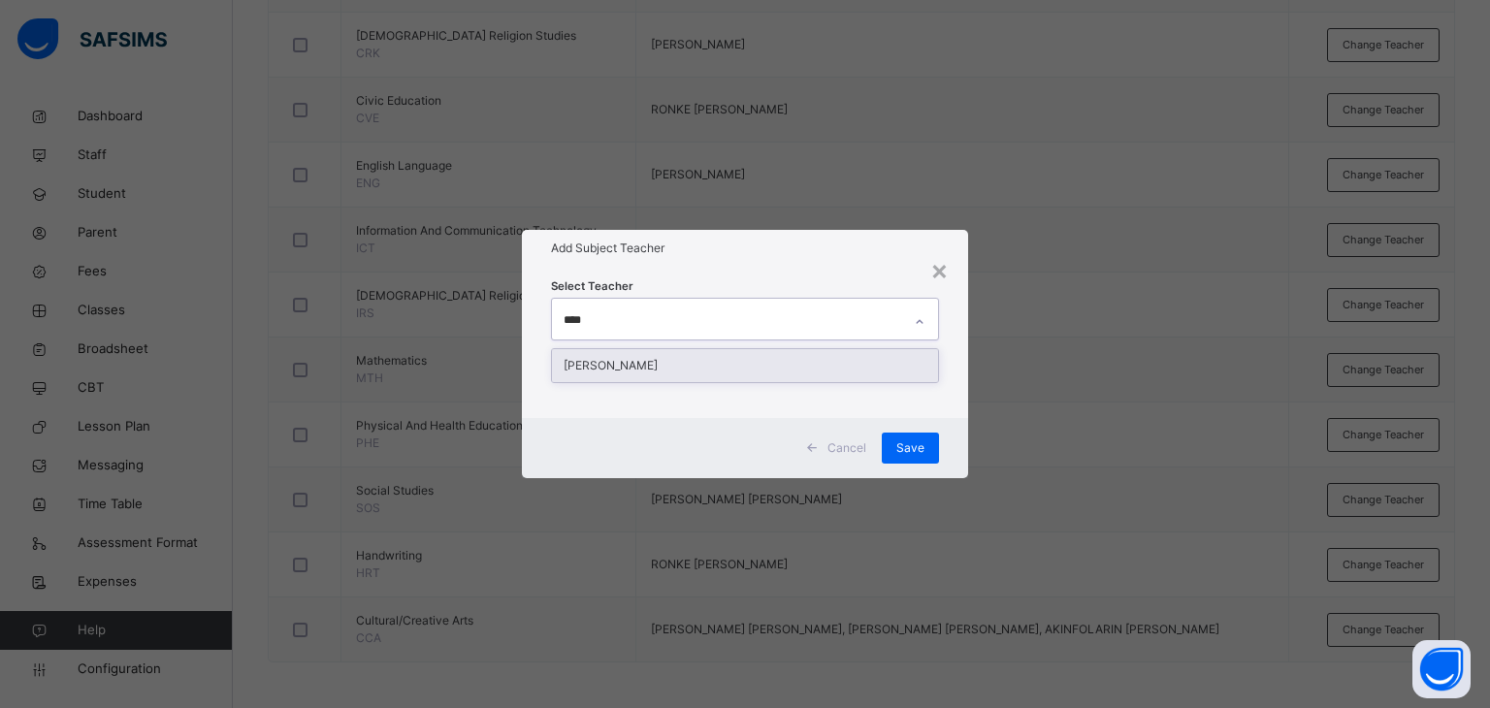
type input "*****"
click at [707, 361] on div "[PERSON_NAME]" at bounding box center [745, 365] width 387 height 33
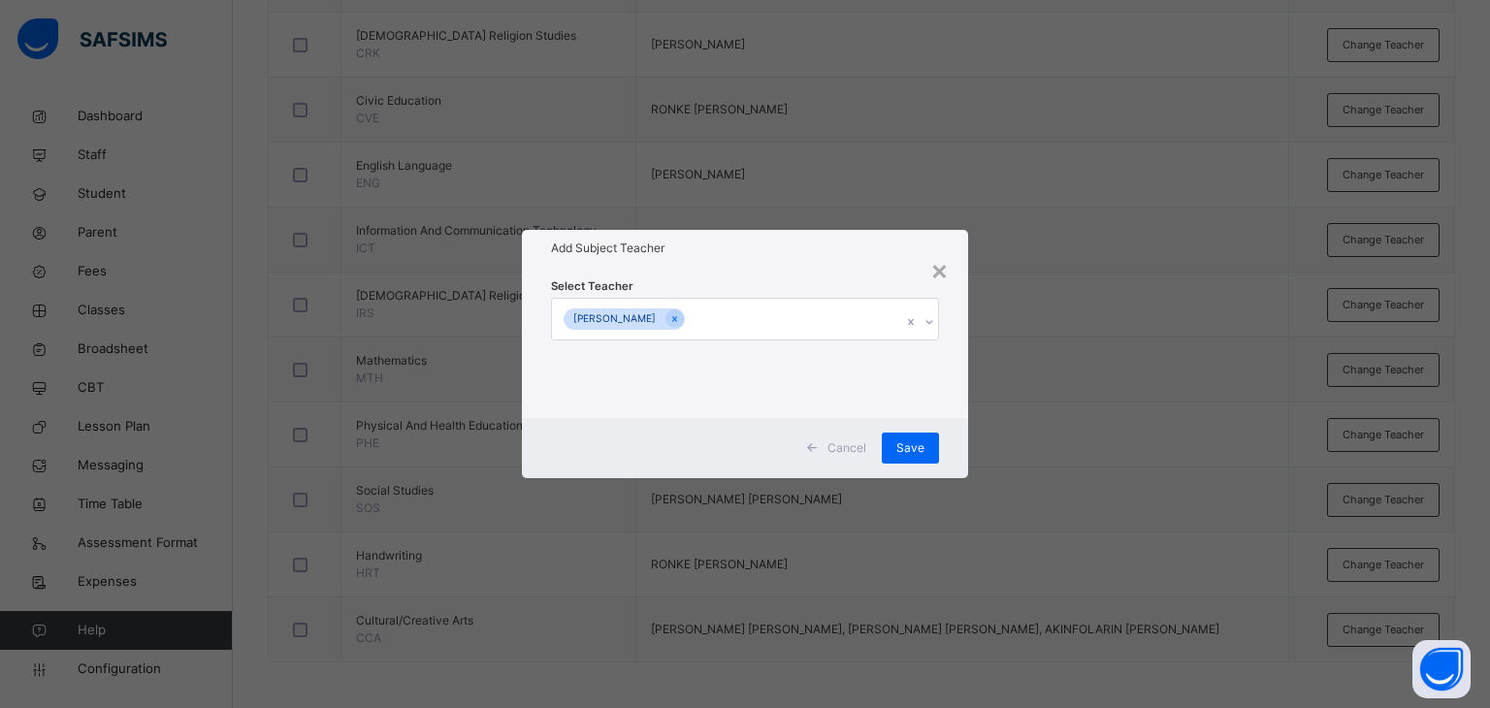
click at [819, 263] on div "Add Subject Teacher" at bounding box center [745, 248] width 447 height 37
click at [901, 443] on span "Save" at bounding box center [910, 447] width 28 height 17
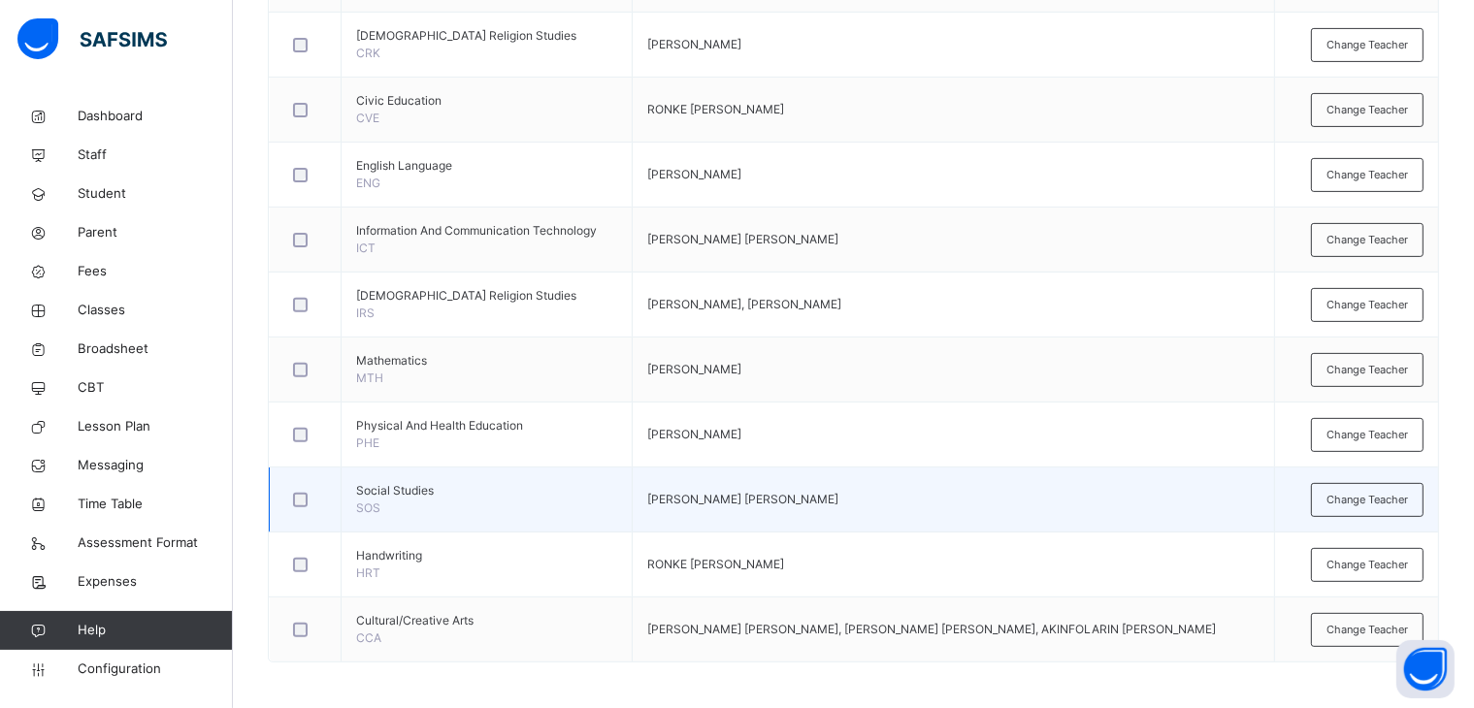
click at [1232, 514] on td "[PERSON_NAME] [PERSON_NAME]" at bounding box center [953, 500] width 643 height 65
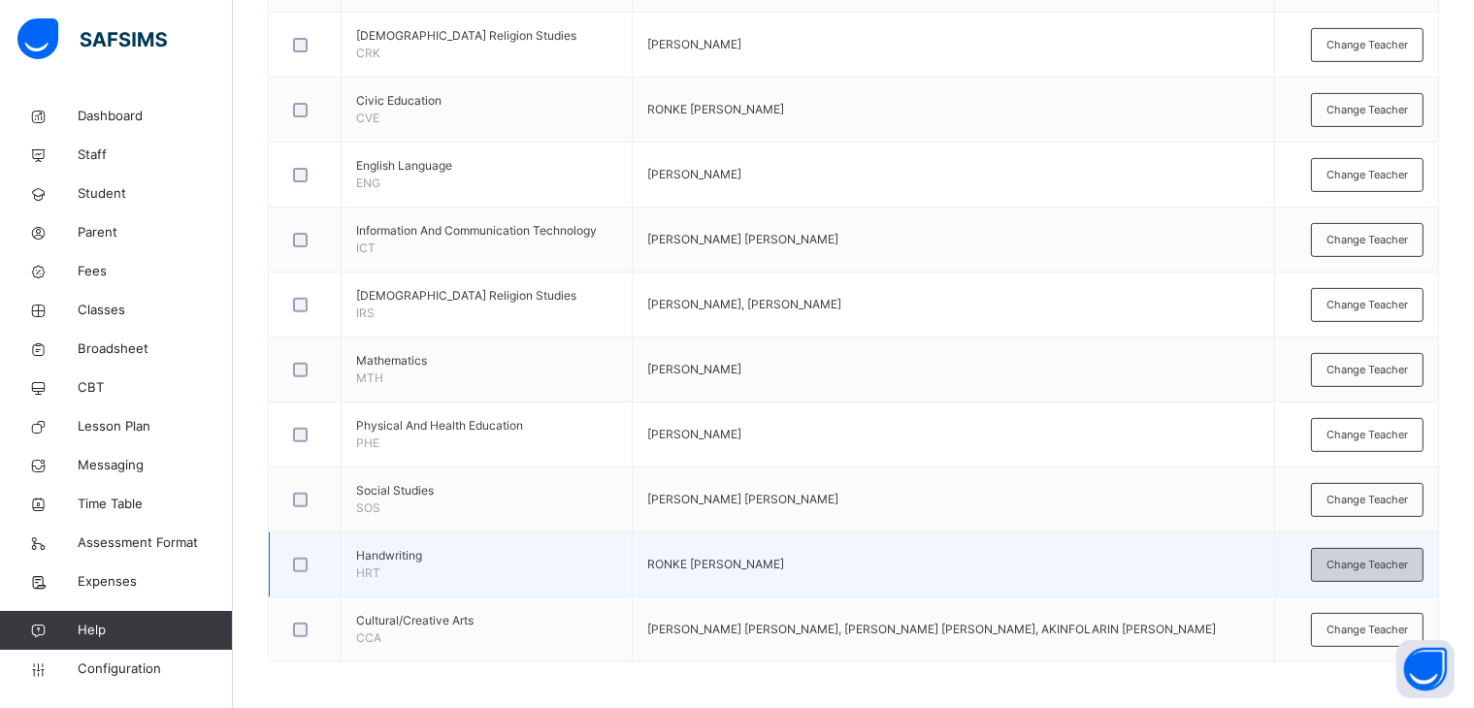
click at [1370, 561] on span "Change Teacher" at bounding box center [1366, 565] width 81 height 16
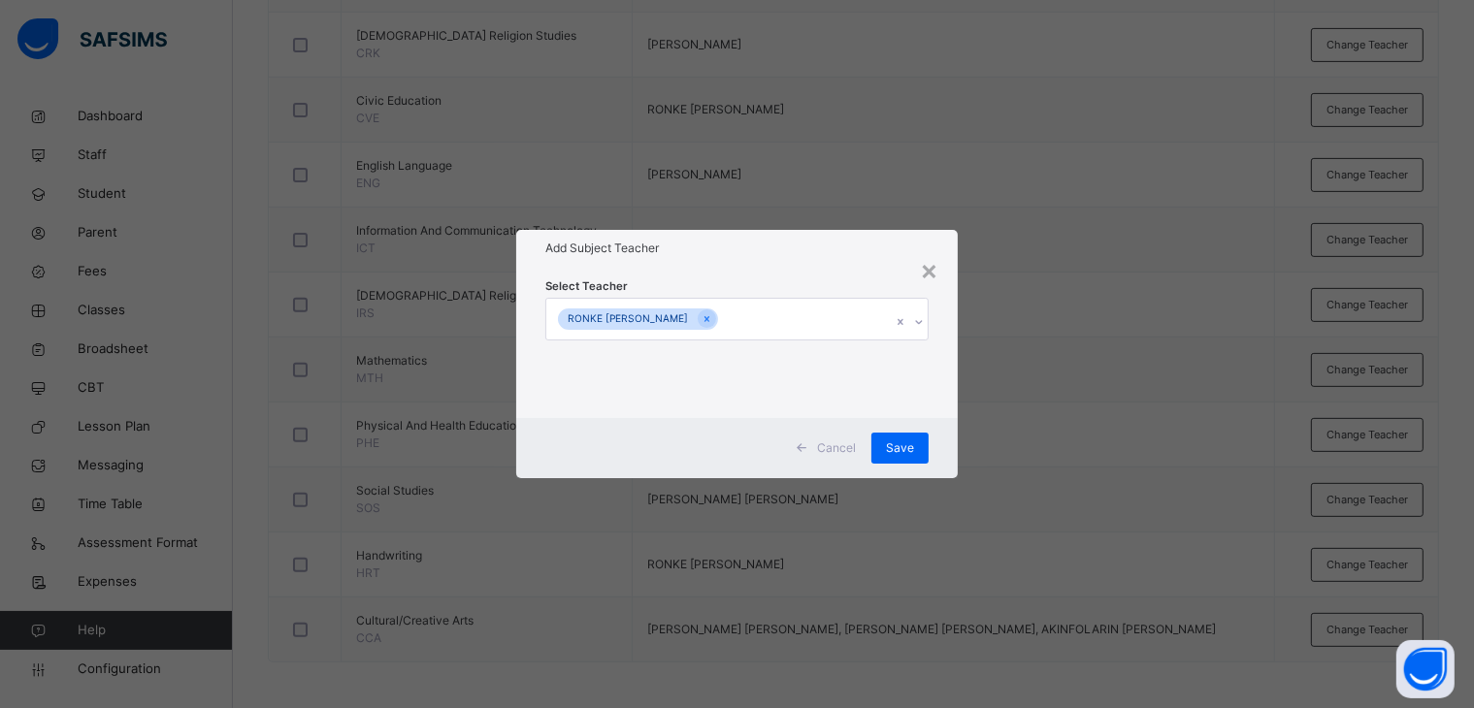
click at [836, 443] on span "Cancel" at bounding box center [836, 447] width 39 height 17
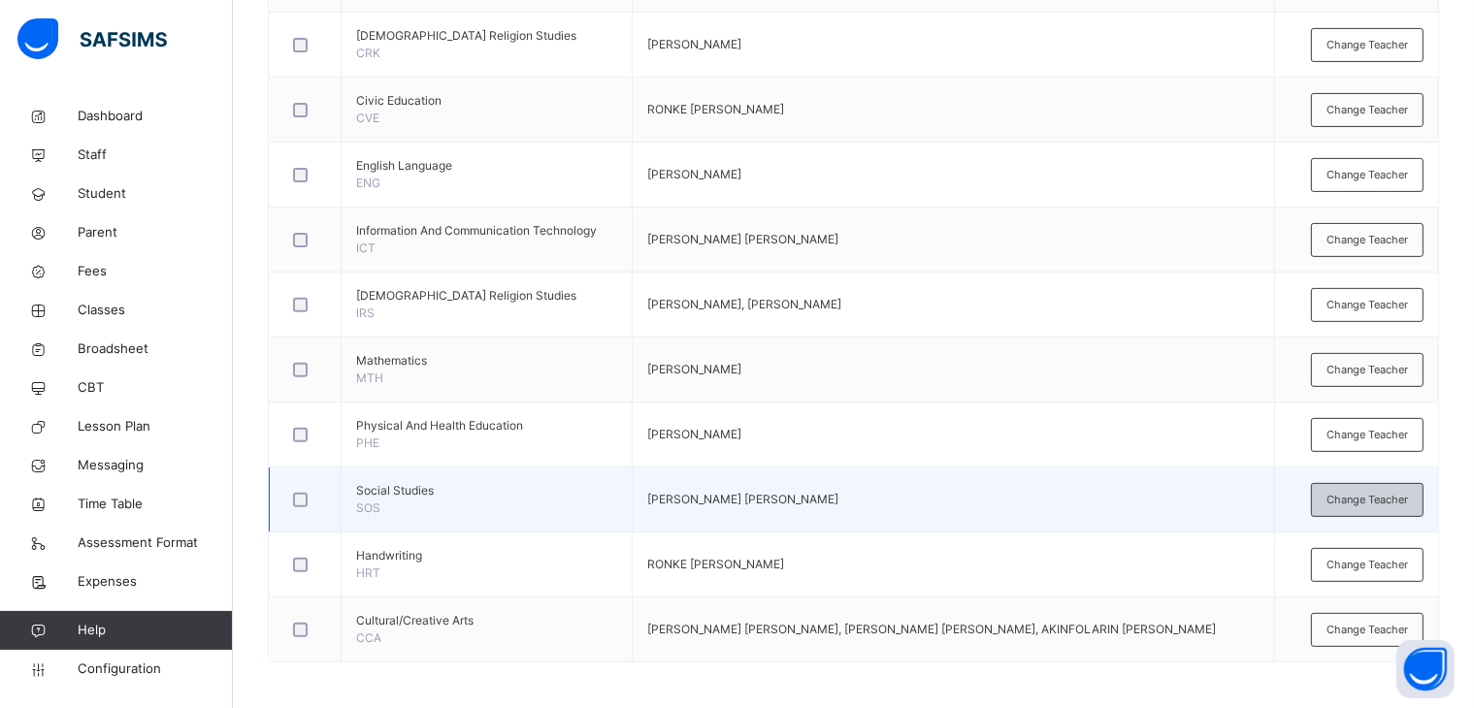
click at [1387, 492] on span "Change Teacher" at bounding box center [1366, 500] width 81 height 16
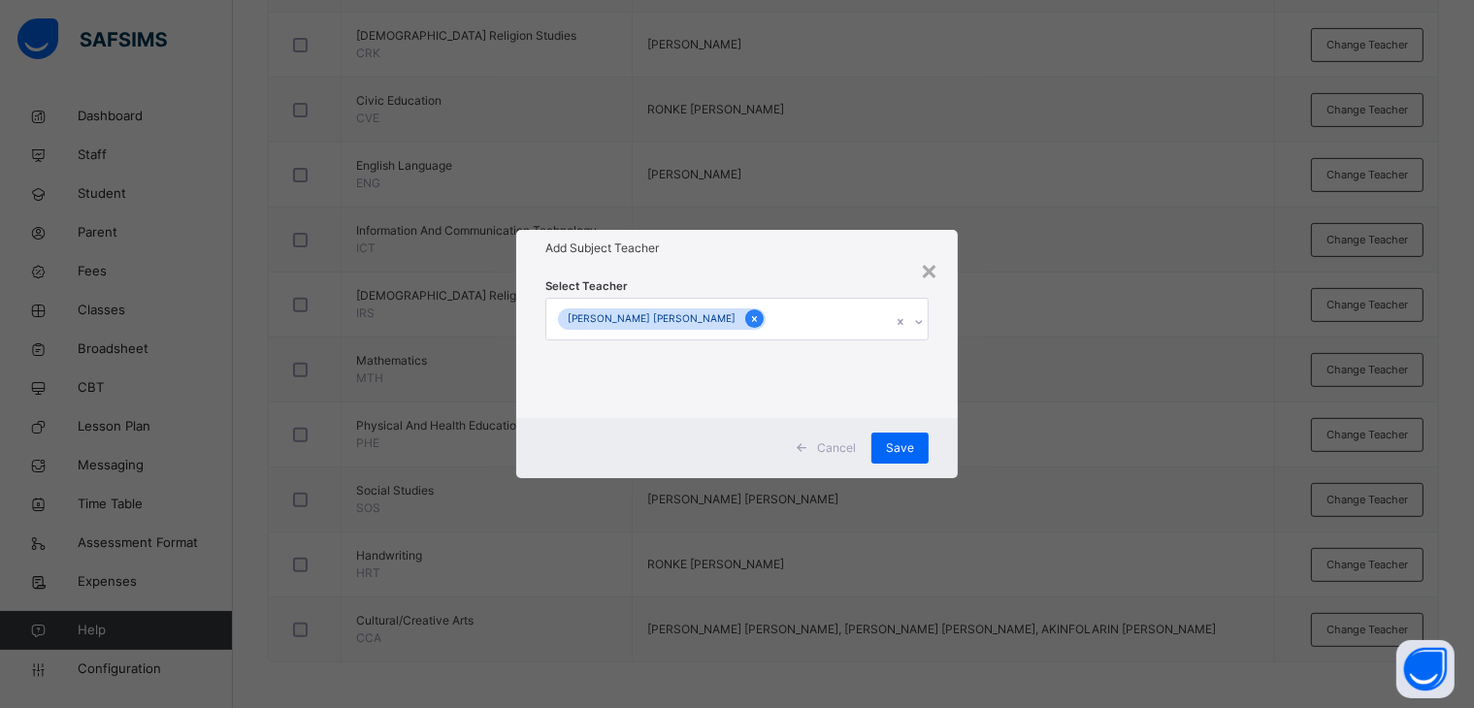
click at [745, 309] on div at bounding box center [754, 318] width 18 height 18
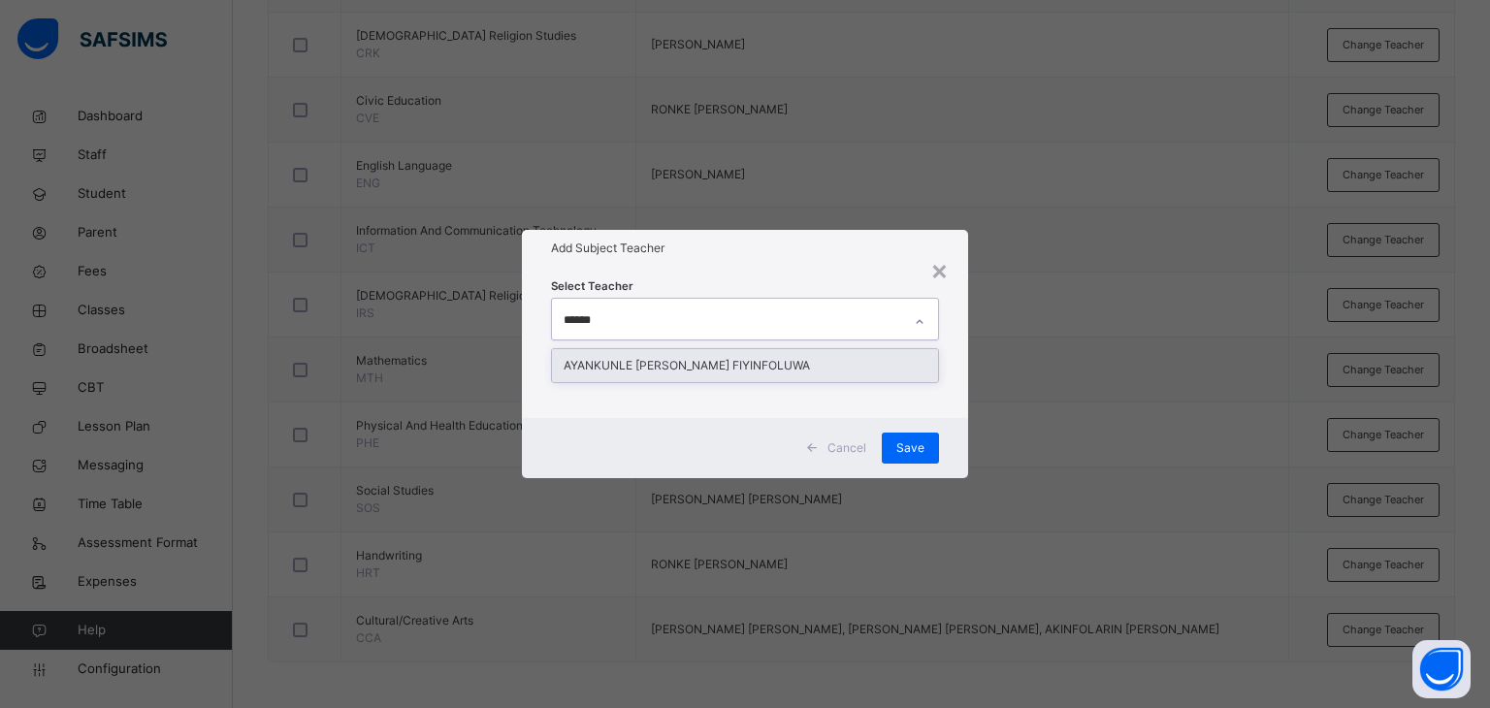
type input "*******"
click at [686, 358] on div "AYANKUNLE [PERSON_NAME] FIYINFOLUWA" at bounding box center [745, 365] width 387 height 33
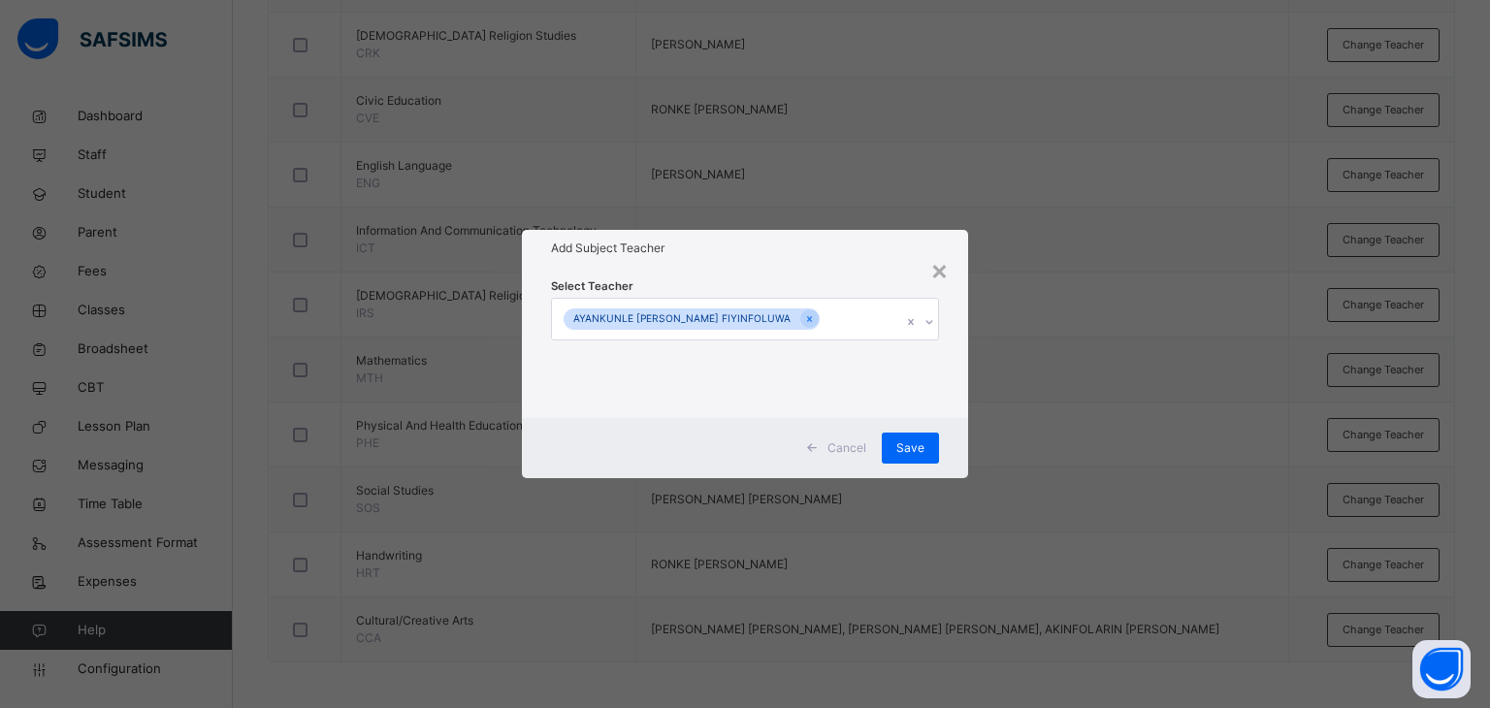
click at [737, 248] on h1 "Add Subject Teacher" at bounding box center [745, 248] width 389 height 17
click at [915, 440] on span "Save" at bounding box center [910, 447] width 28 height 17
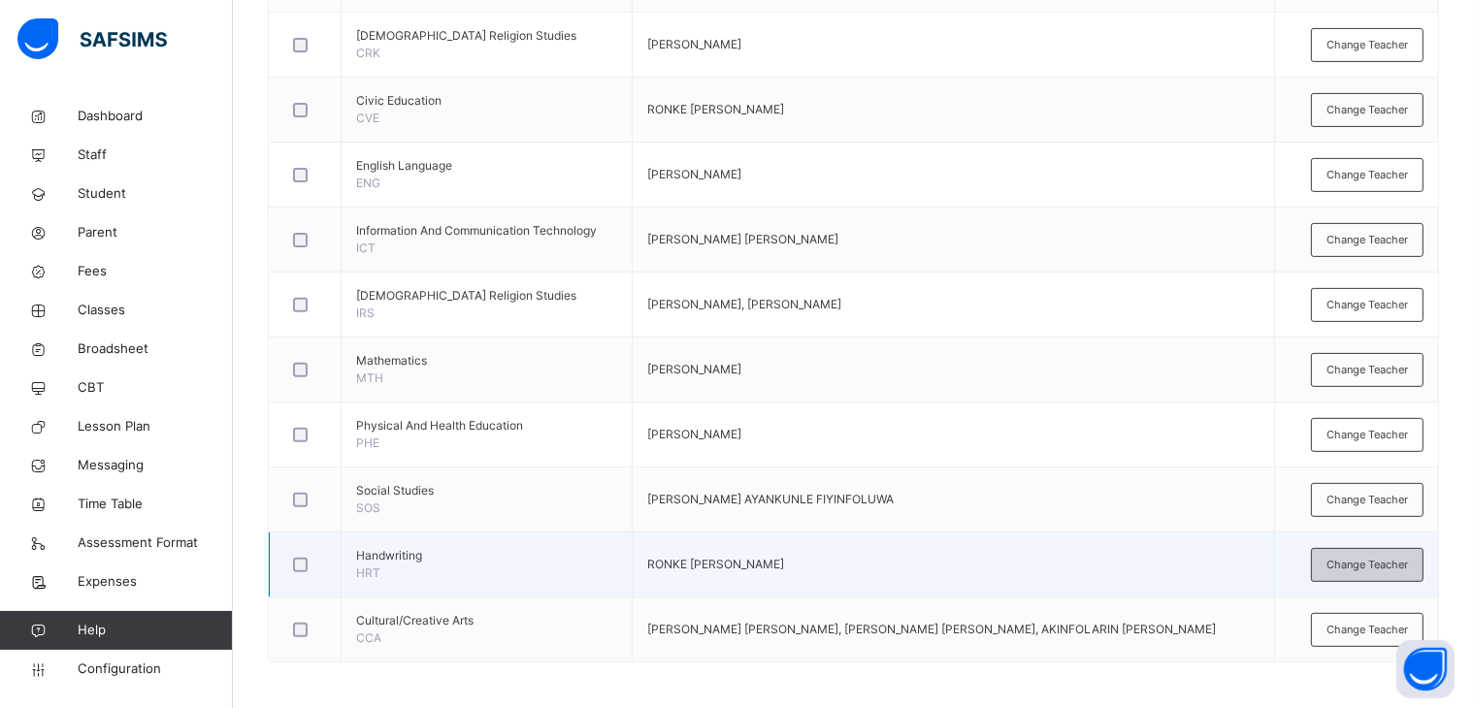
click at [1379, 567] on span "Change Teacher" at bounding box center [1366, 565] width 81 height 16
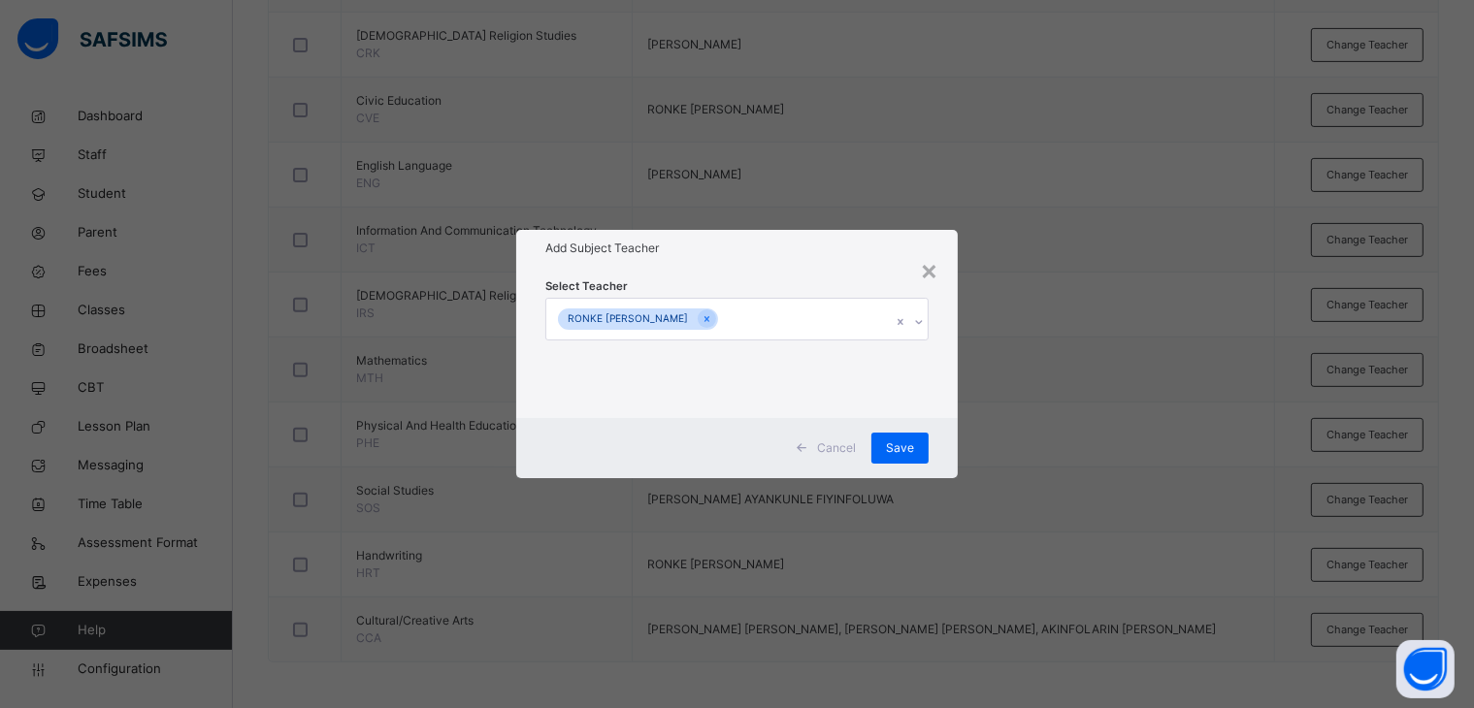
drag, startPoint x: 704, startPoint y: 316, endPoint x: 731, endPoint y: 310, distance: 27.8
click at [704, 317] on icon at bounding box center [706, 319] width 11 height 14
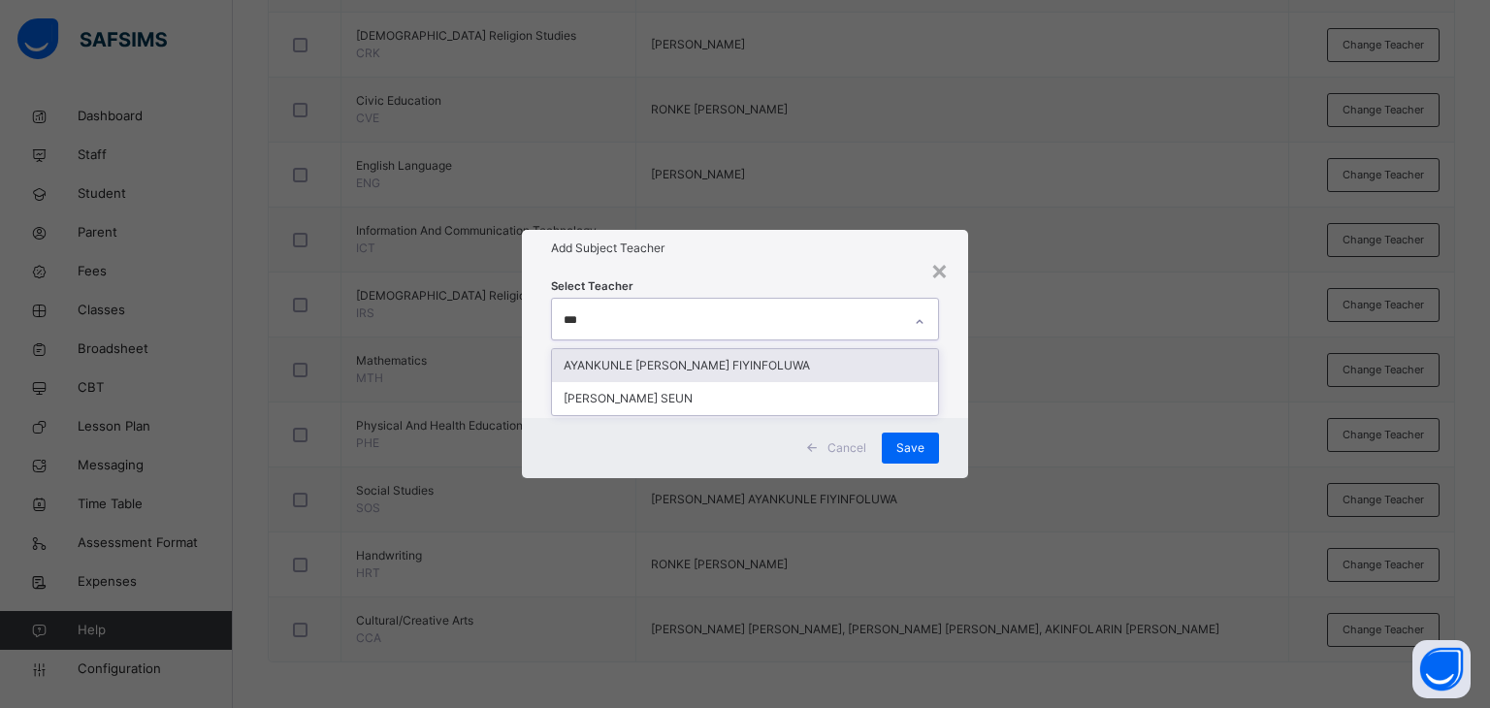
type input "****"
click at [726, 360] on div "AYANKUNLE [PERSON_NAME] FIYINFOLUWA" at bounding box center [745, 365] width 387 height 33
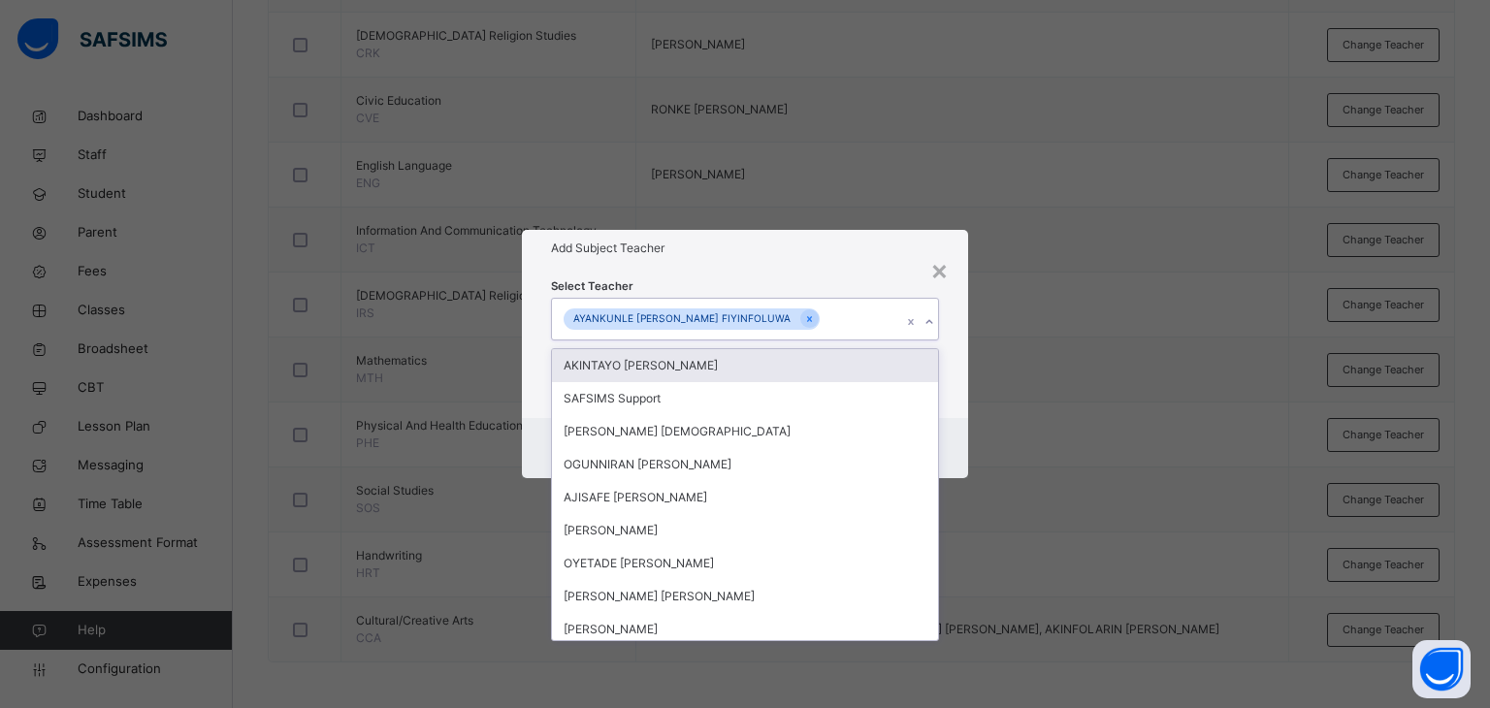
click at [778, 258] on div "Add Subject Teacher" at bounding box center [745, 248] width 447 height 37
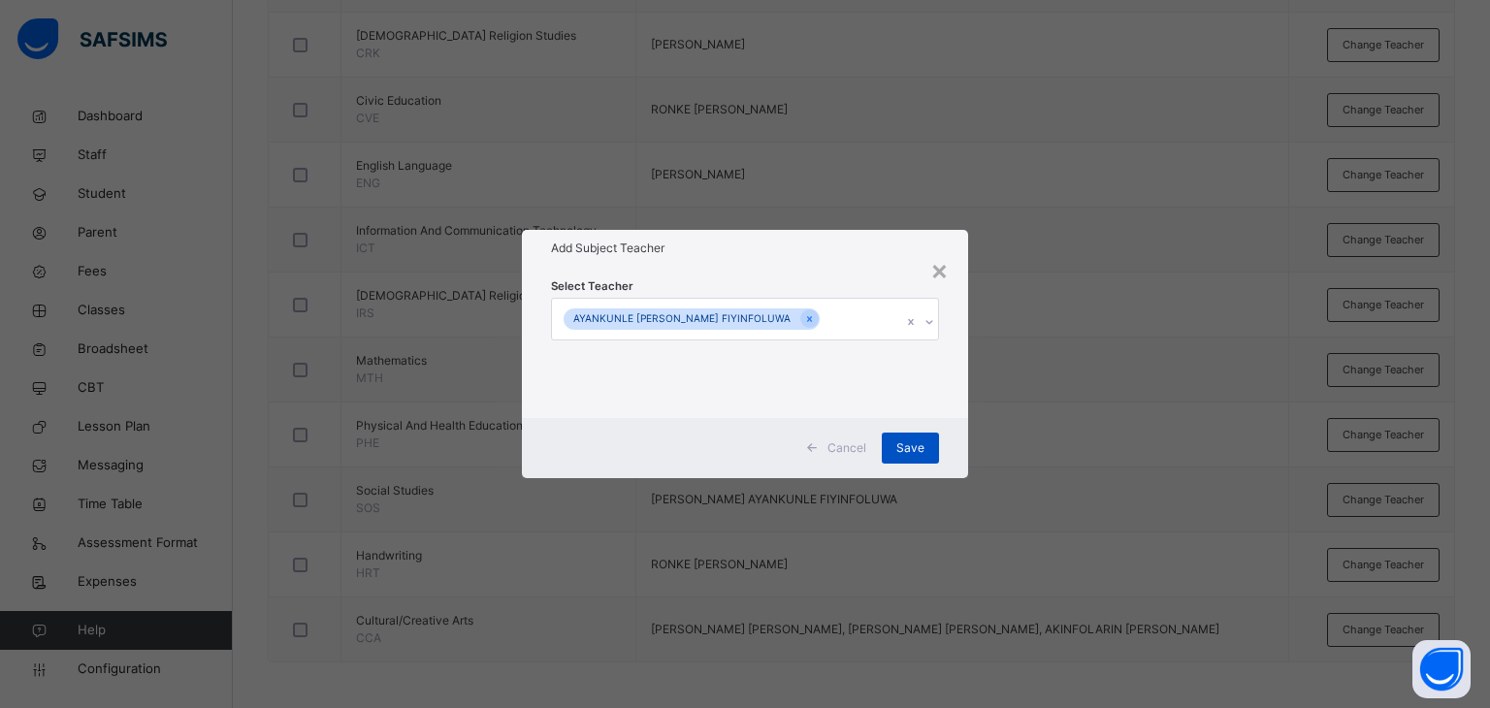
click at [900, 451] on span "Save" at bounding box center [910, 447] width 28 height 17
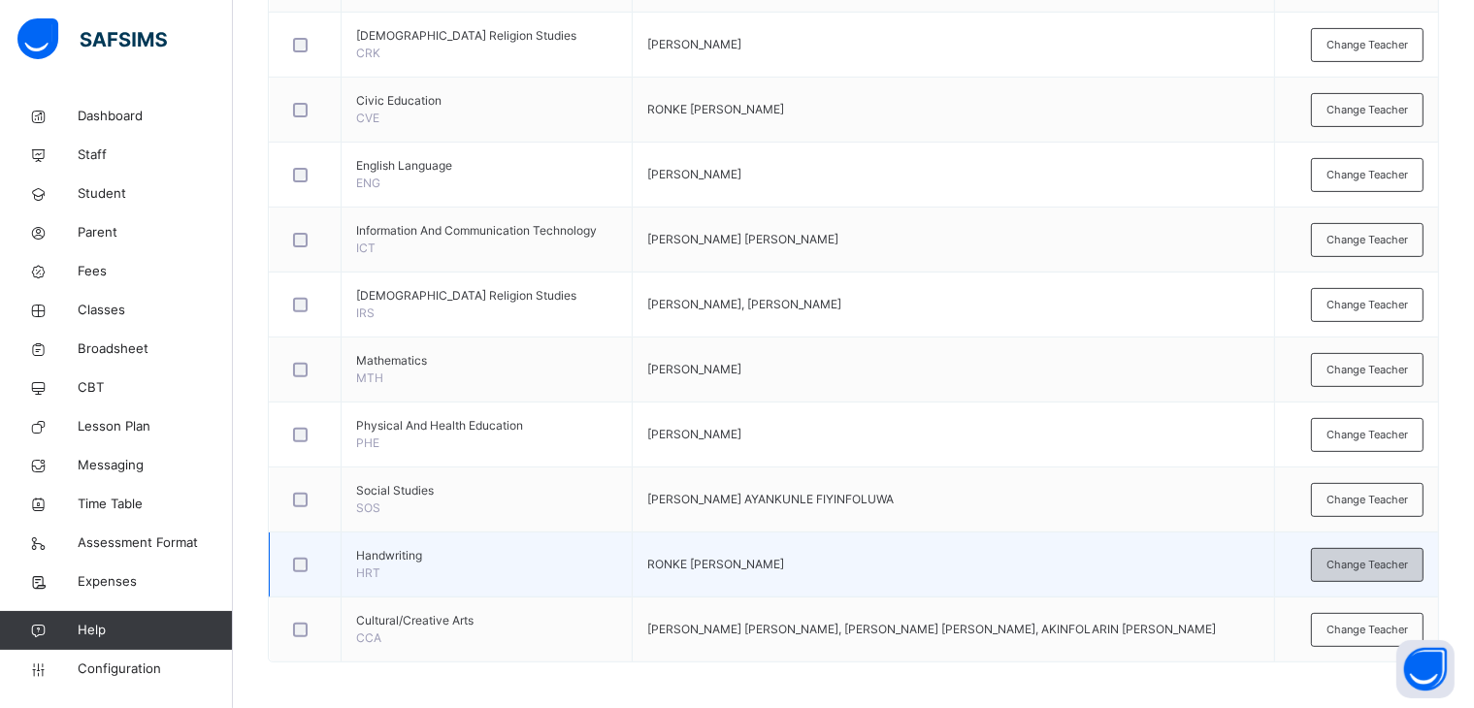
click at [1370, 560] on span "Change Teacher" at bounding box center [1366, 565] width 81 height 16
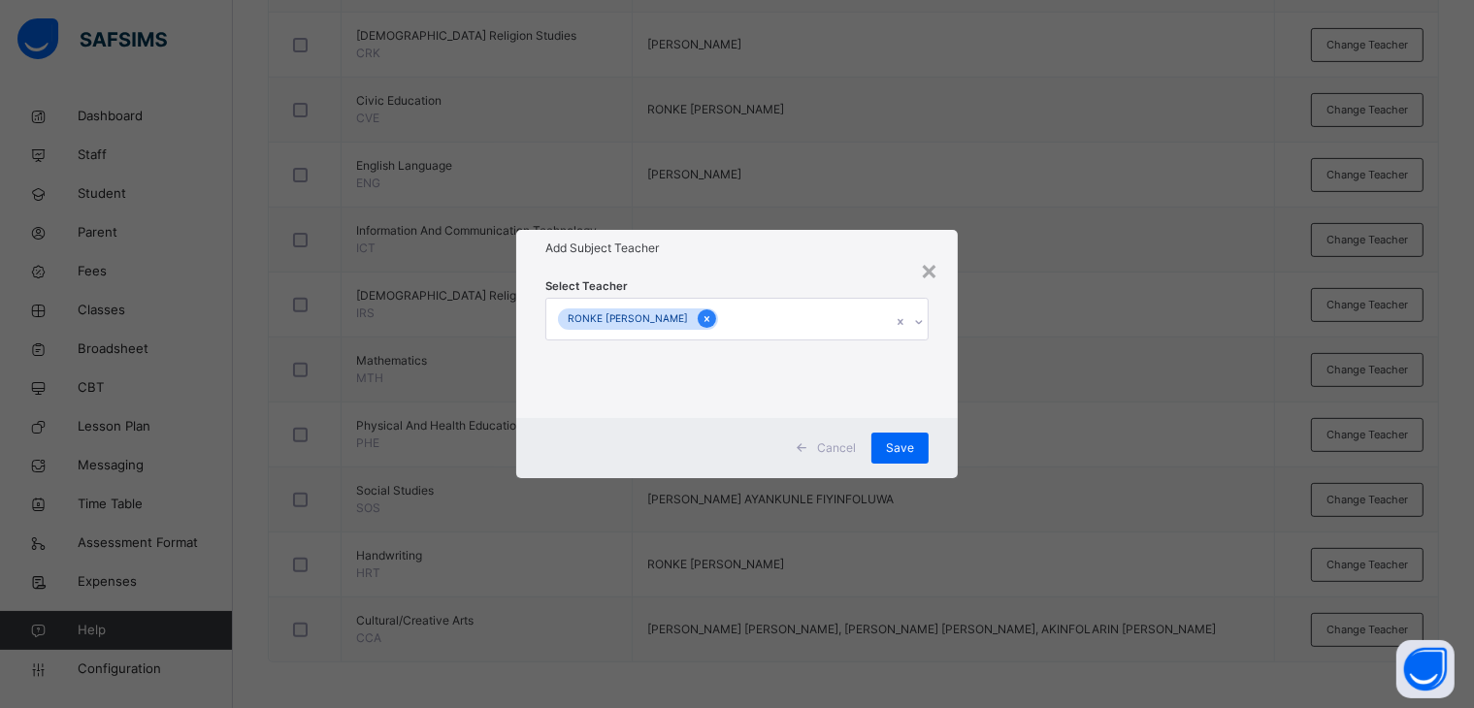
click at [704, 313] on icon at bounding box center [706, 319] width 11 height 14
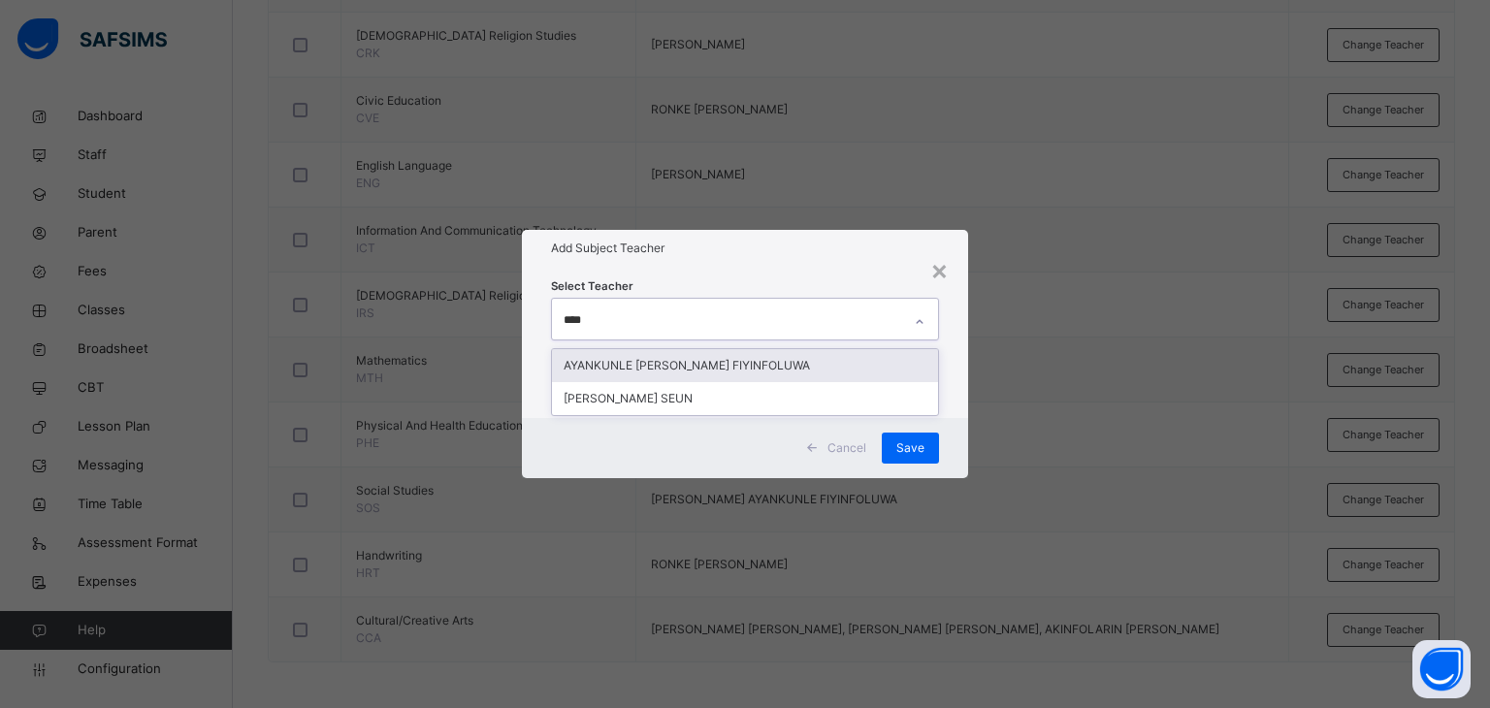
type input "*****"
click at [621, 366] on div "AYANKUNLE [PERSON_NAME] FIYINFOLUWA" at bounding box center [745, 365] width 387 height 33
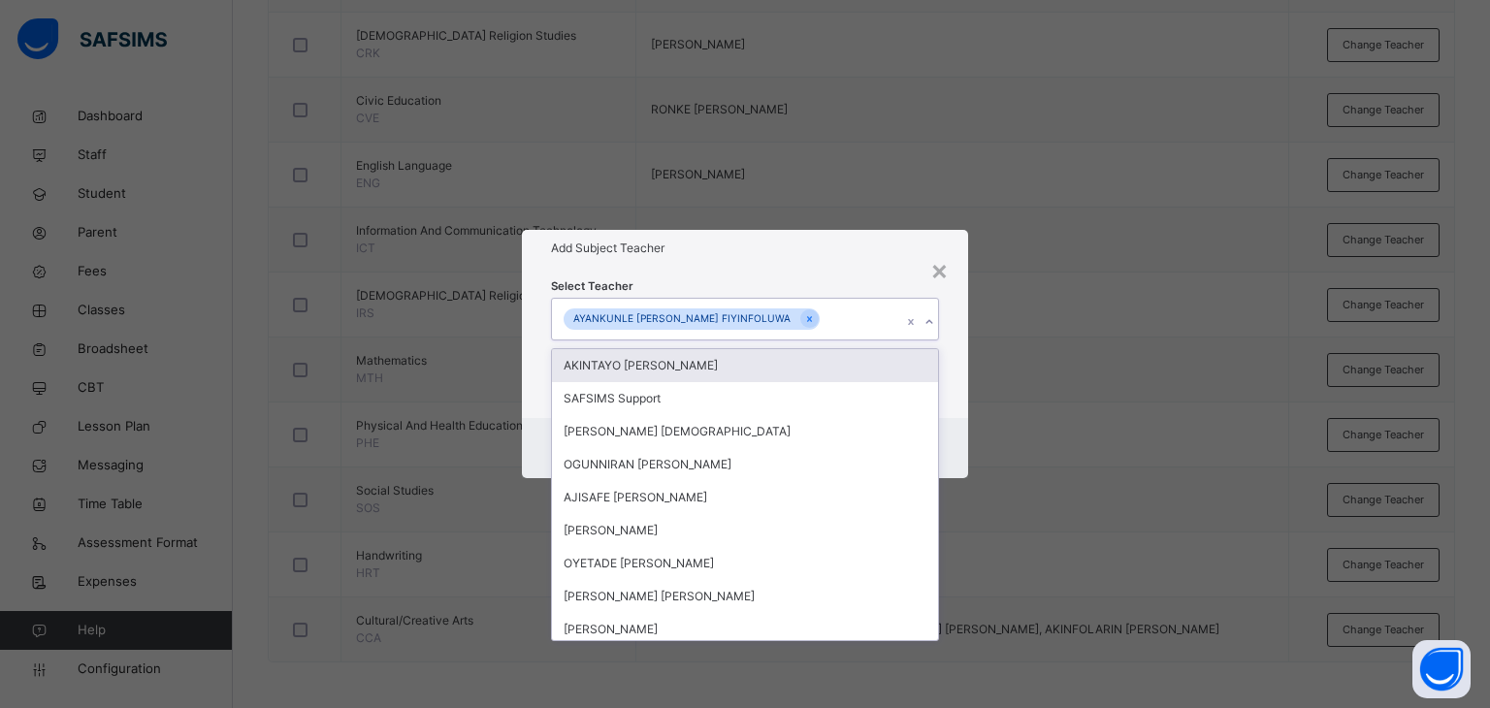
click at [759, 260] on div "Add Subject Teacher" at bounding box center [745, 248] width 447 height 37
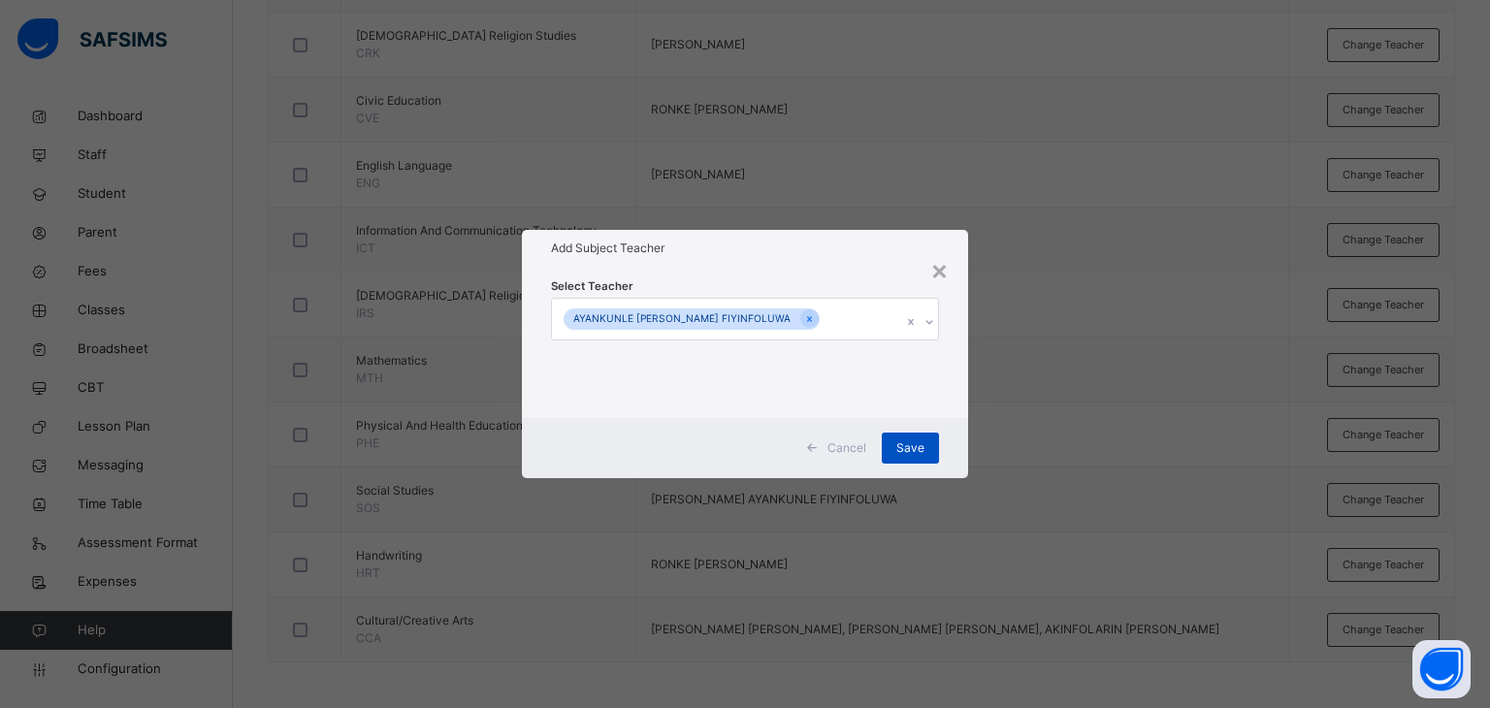
click at [910, 441] on span "Save" at bounding box center [910, 447] width 28 height 17
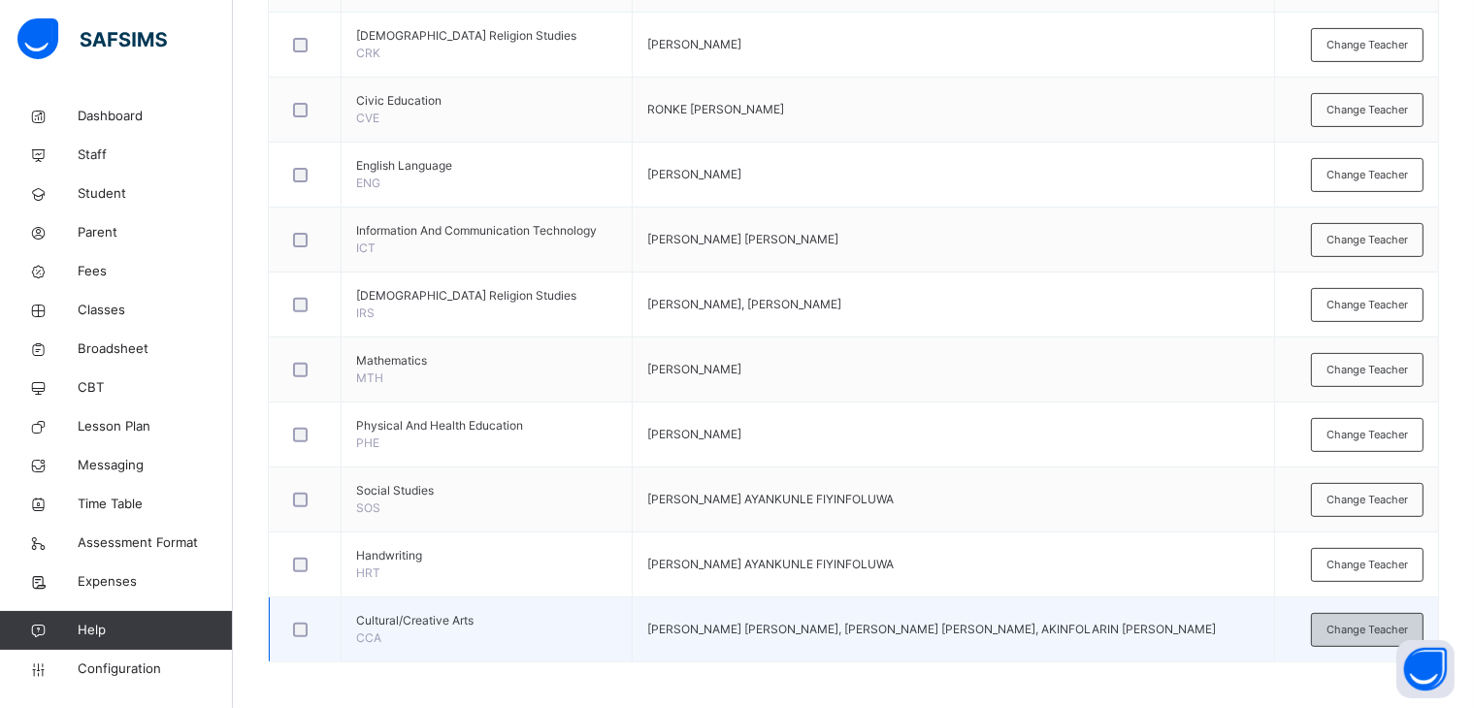
click at [1352, 626] on span "Change Teacher" at bounding box center [1366, 630] width 81 height 16
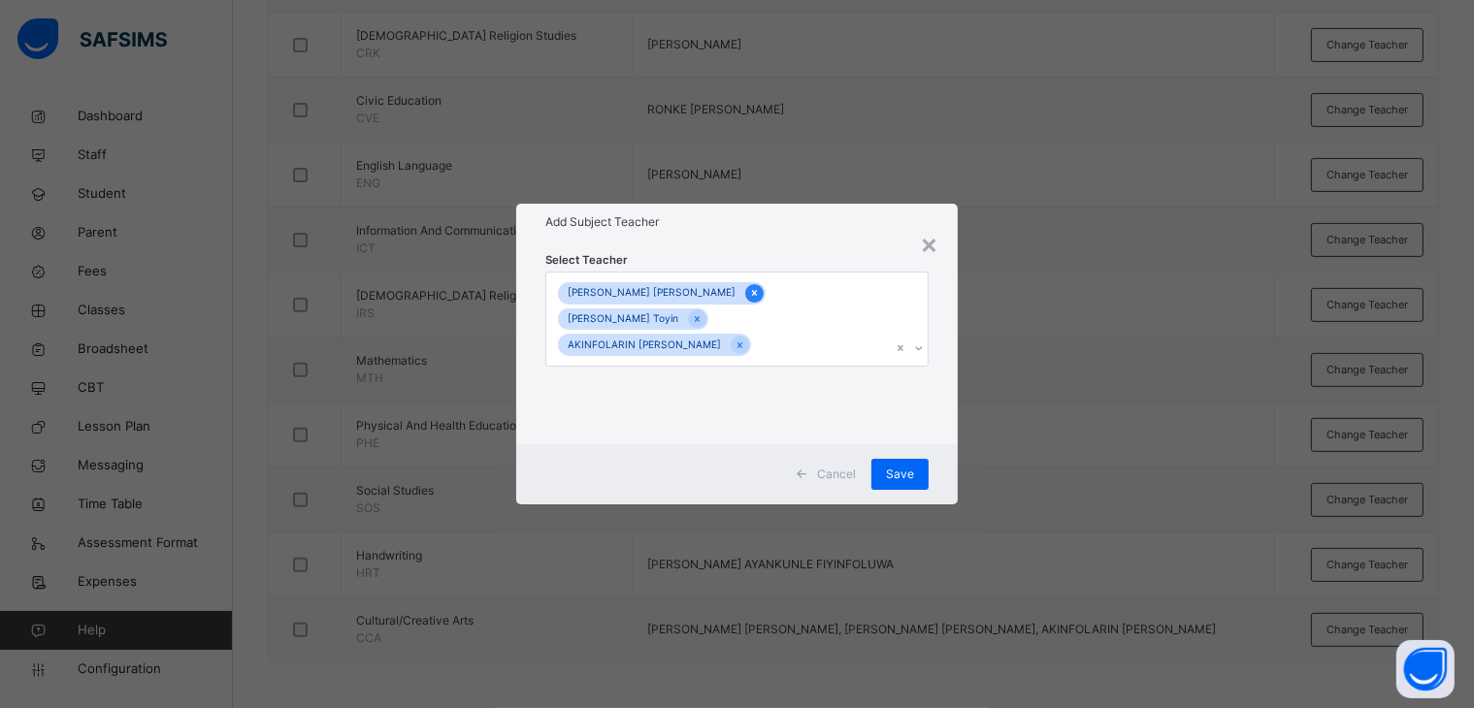
click at [749, 300] on icon at bounding box center [754, 293] width 11 height 14
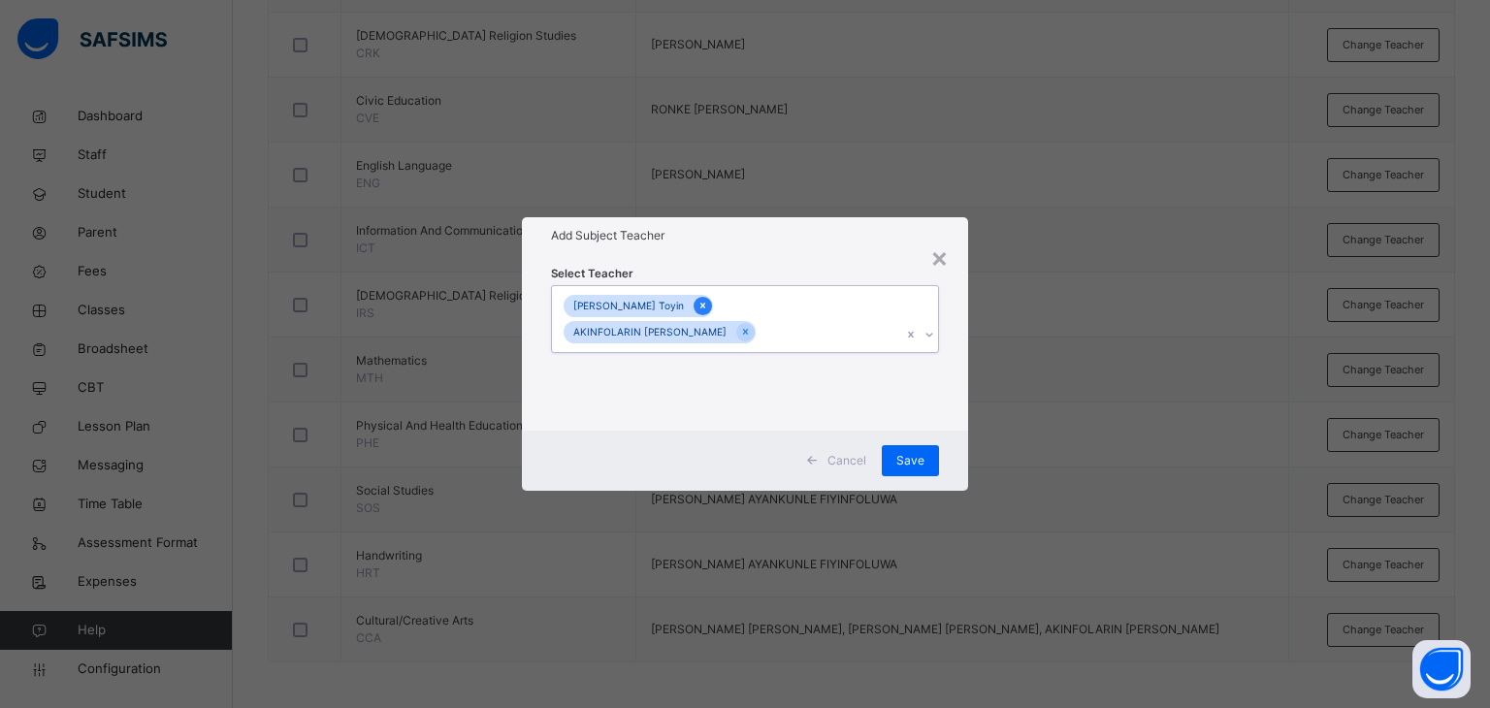
click at [712, 306] on div at bounding box center [703, 306] width 18 height 18
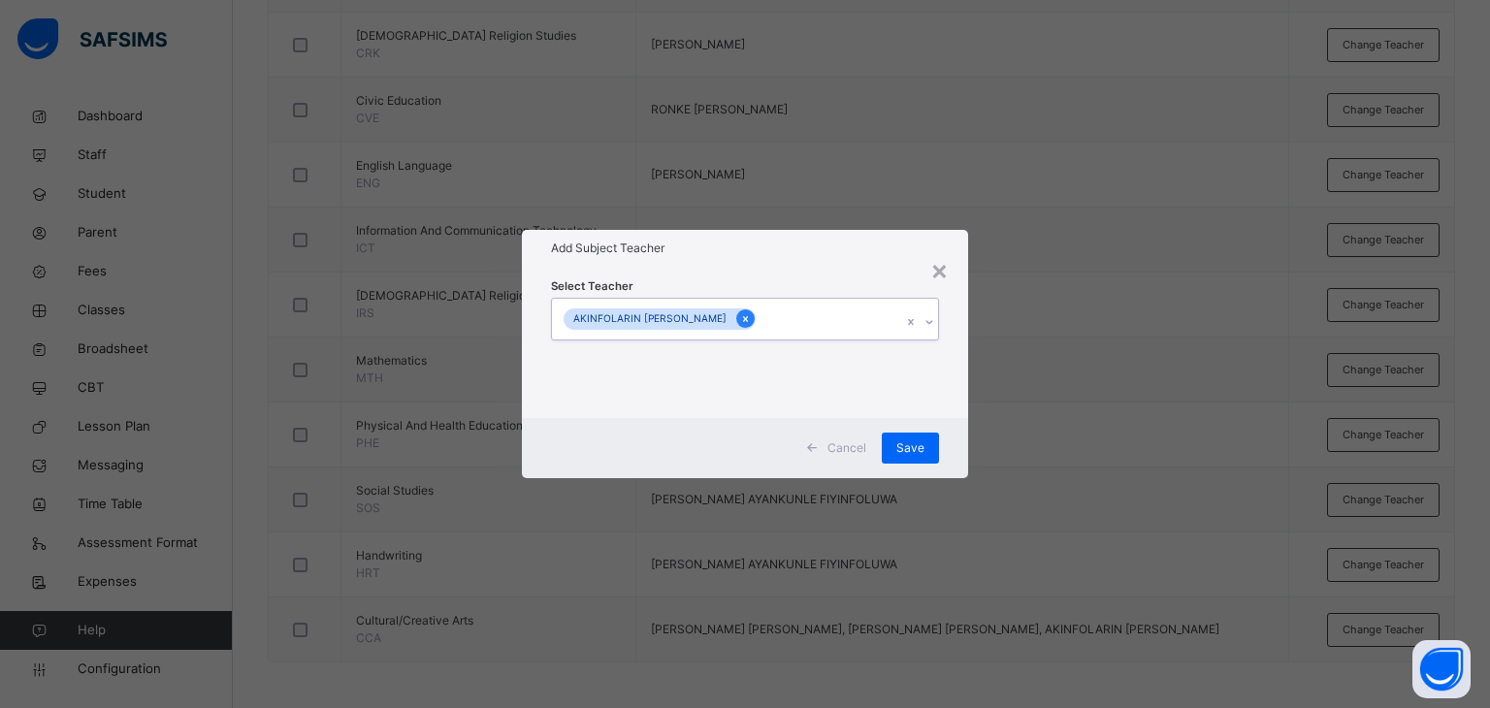
click at [740, 319] on icon at bounding box center [745, 319] width 11 height 14
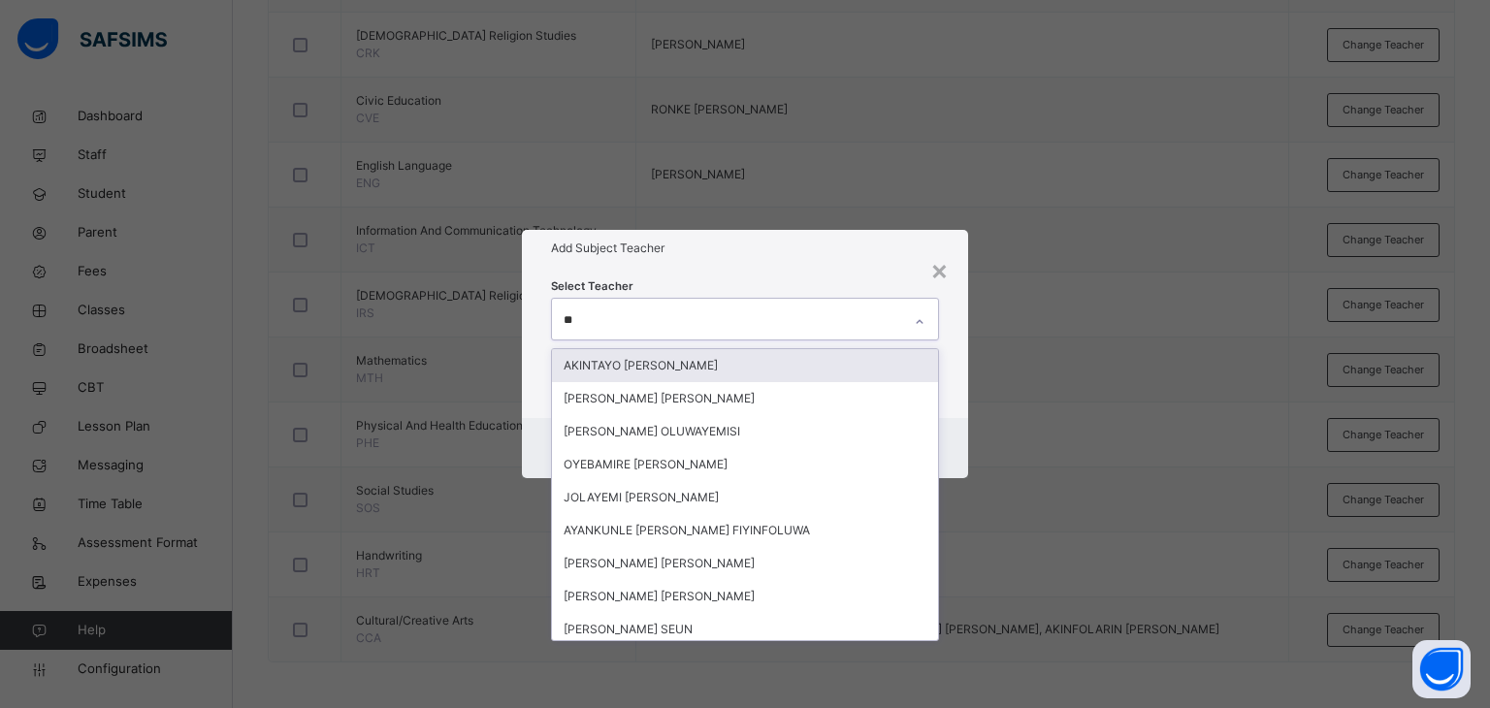
type input "***"
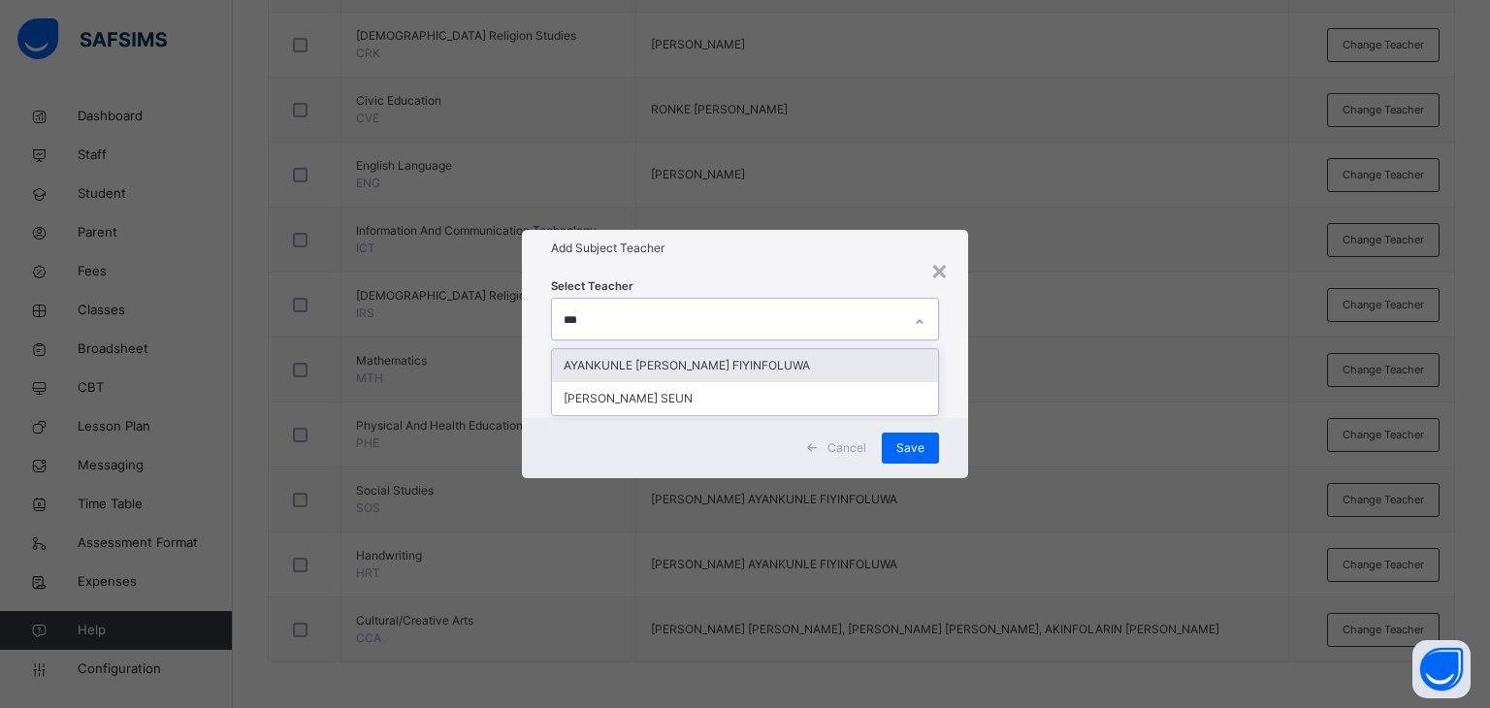
click at [724, 360] on div "AYANKUNLE [PERSON_NAME] FIYINFOLUWA" at bounding box center [745, 365] width 387 height 33
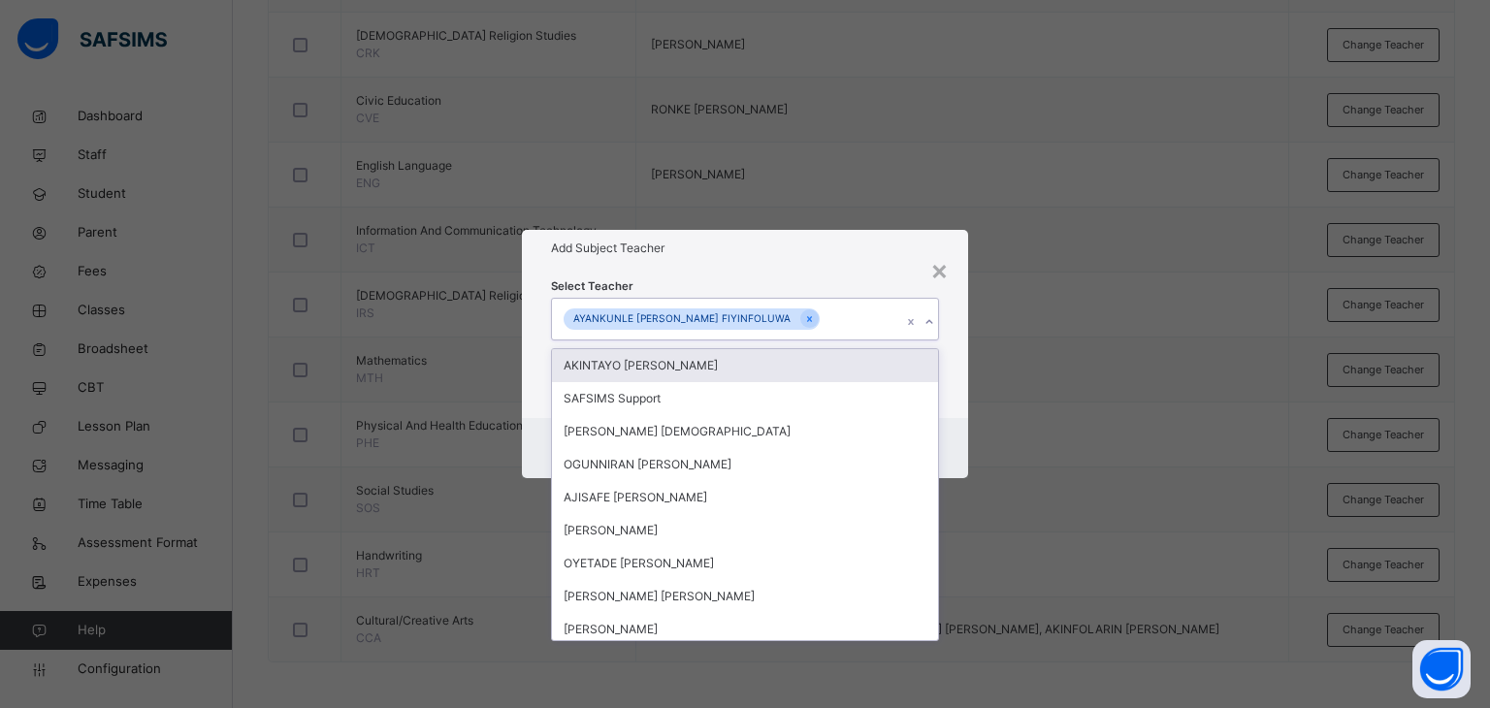
click at [756, 288] on div "Select Teacher option AYANKUNLE [PERSON_NAME] FIYINFOLUWA, selected. option AKI…" at bounding box center [745, 342] width 389 height 132
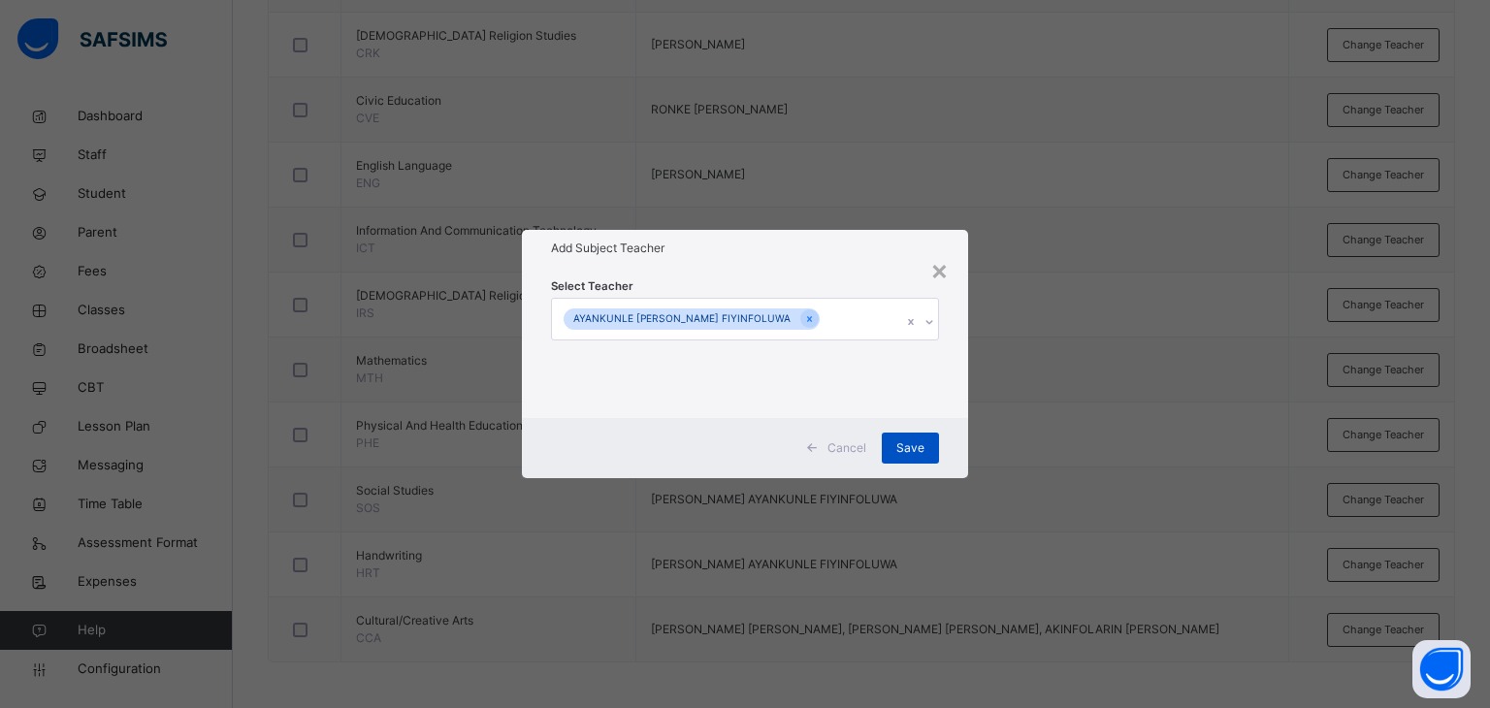
click at [907, 443] on span "Save" at bounding box center [910, 447] width 28 height 17
click at [900, 443] on div "Save" at bounding box center [899, 448] width 57 height 31
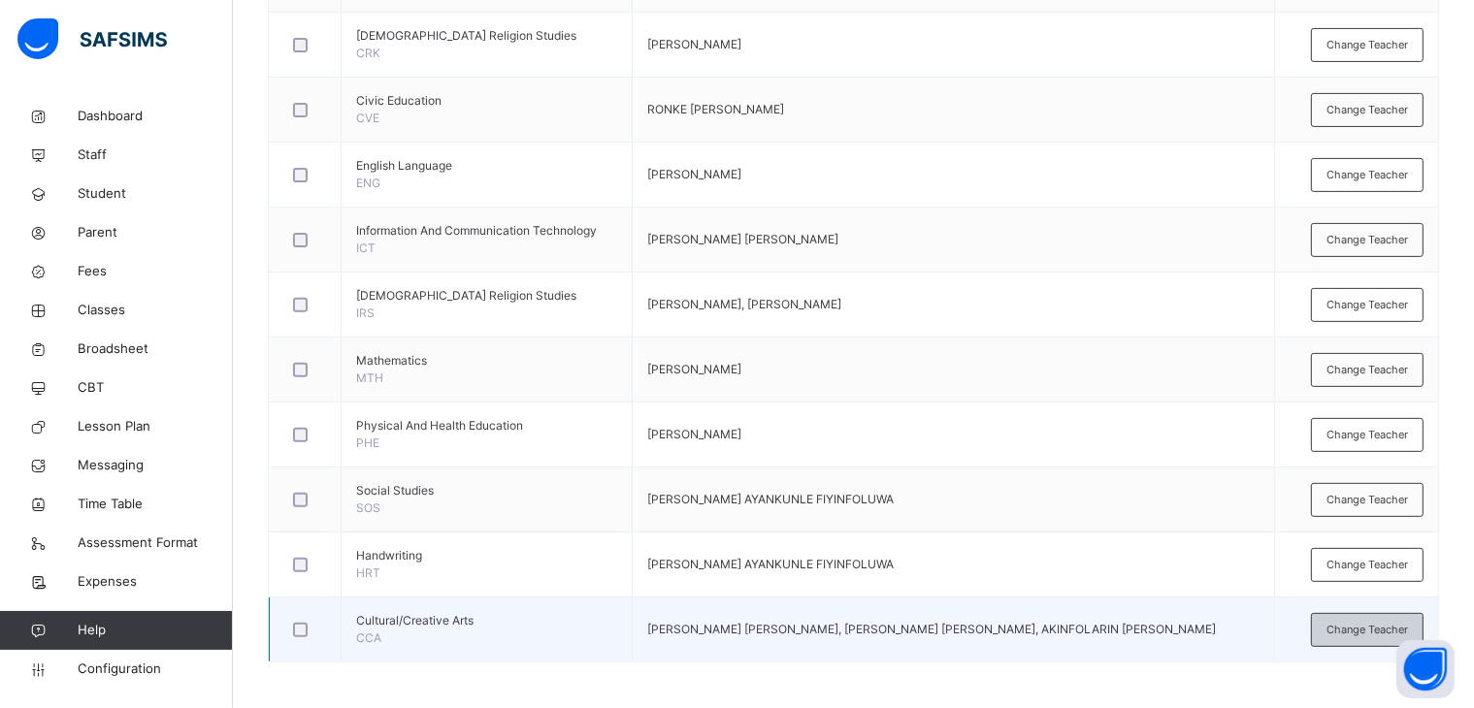
click at [1372, 622] on span "Change Teacher" at bounding box center [1366, 630] width 81 height 16
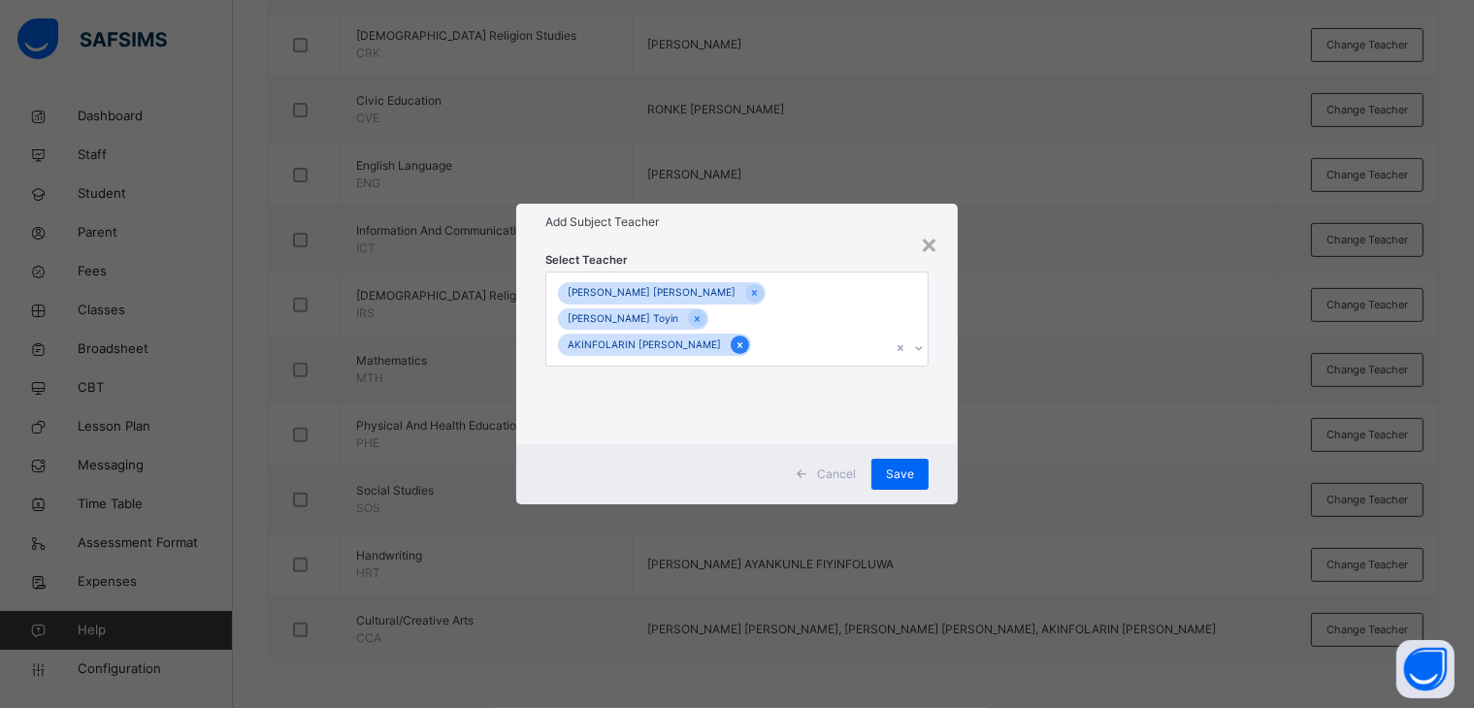
click at [734, 339] on icon at bounding box center [739, 346] width 11 height 14
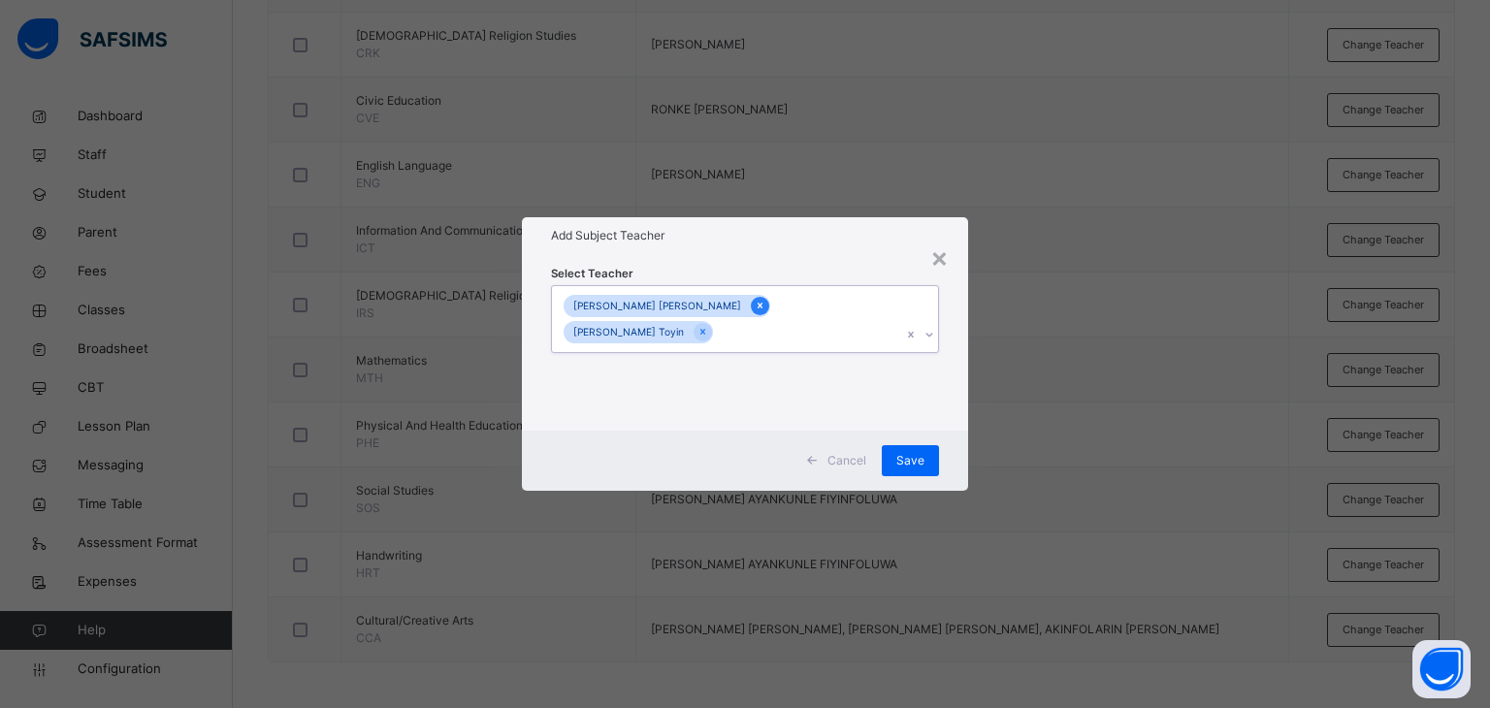
click at [751, 303] on div at bounding box center [760, 306] width 18 height 18
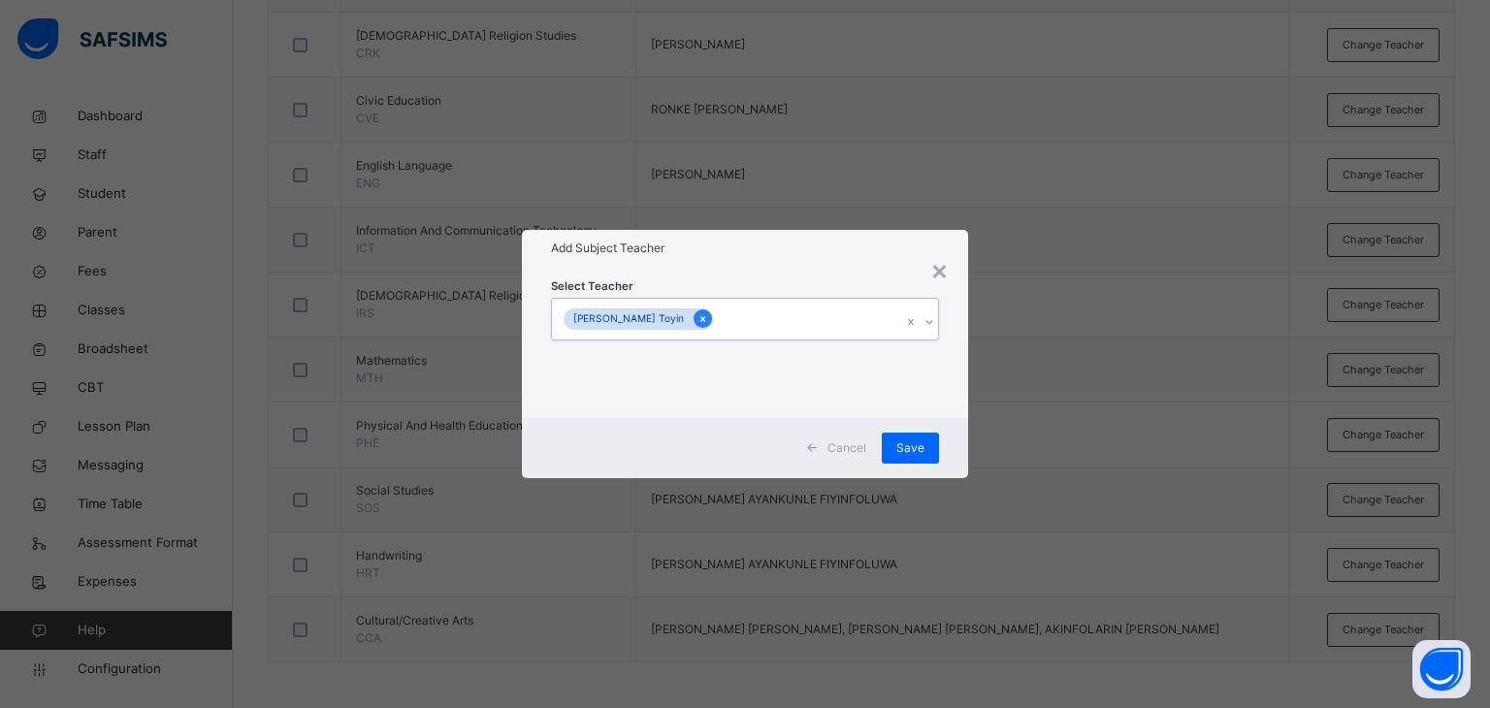
click at [705, 318] on icon at bounding box center [702, 319] width 5 height 6
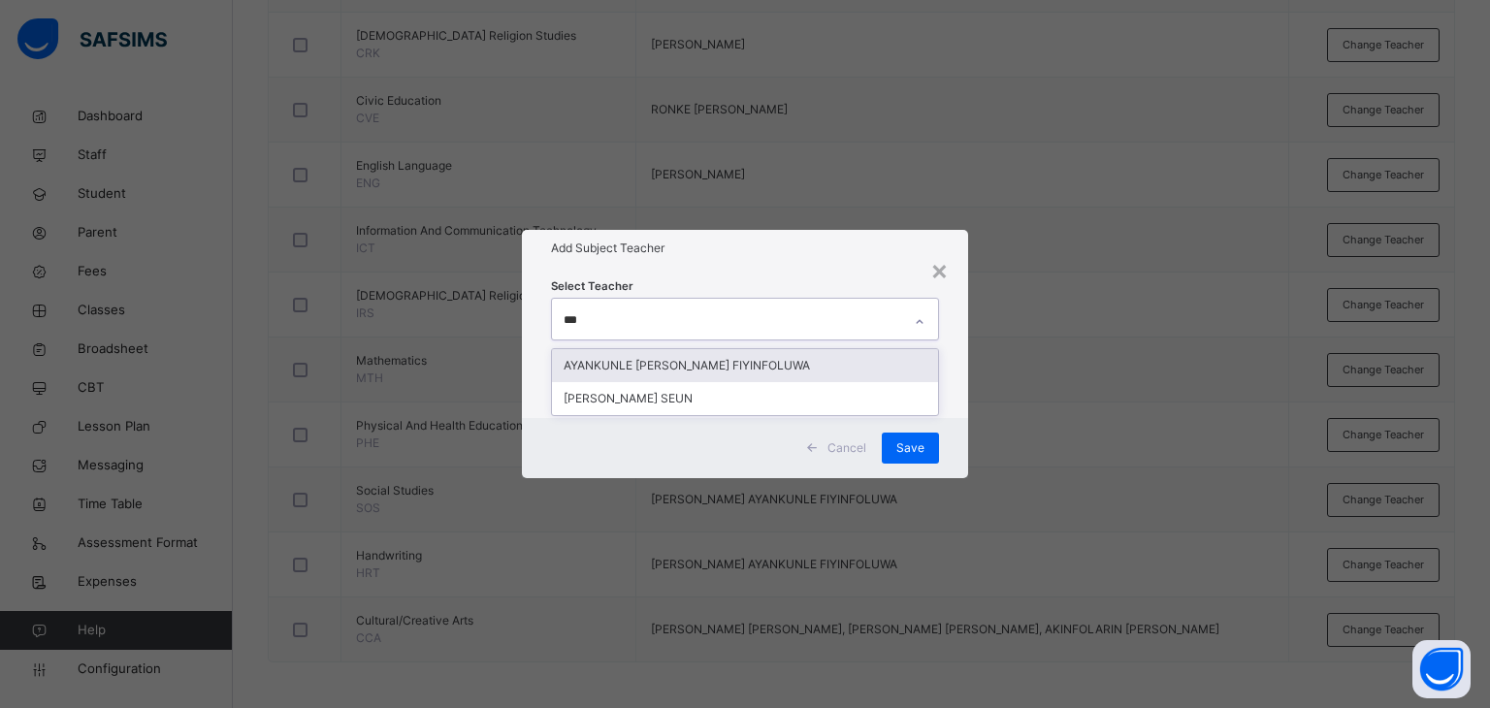
type input "****"
click at [693, 359] on div "AYANKUNLE [PERSON_NAME] FIYINFOLUWA" at bounding box center [745, 365] width 387 height 33
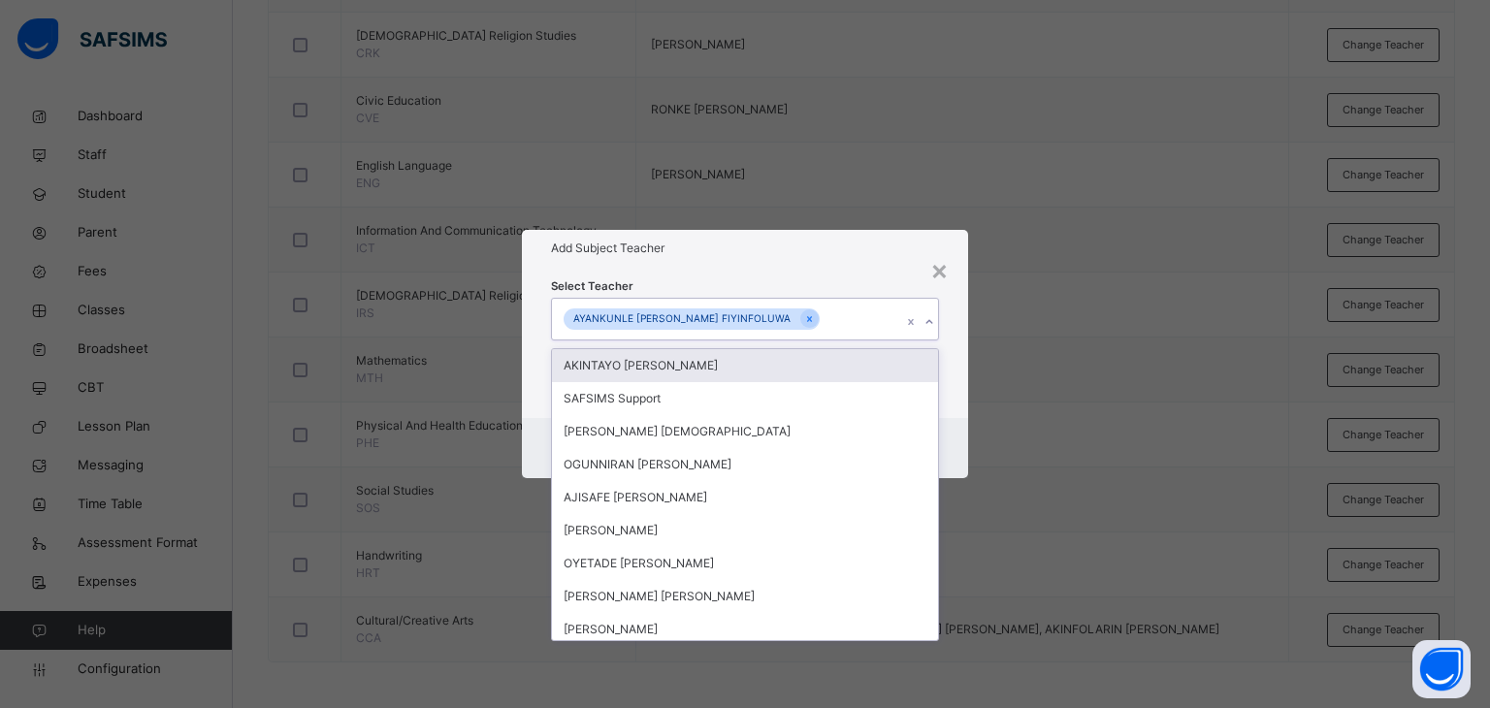
click at [764, 269] on div "Select Teacher option AYANKUNLE [PERSON_NAME] FIYINFOLUWA, selected. option AKI…" at bounding box center [745, 342] width 447 height 151
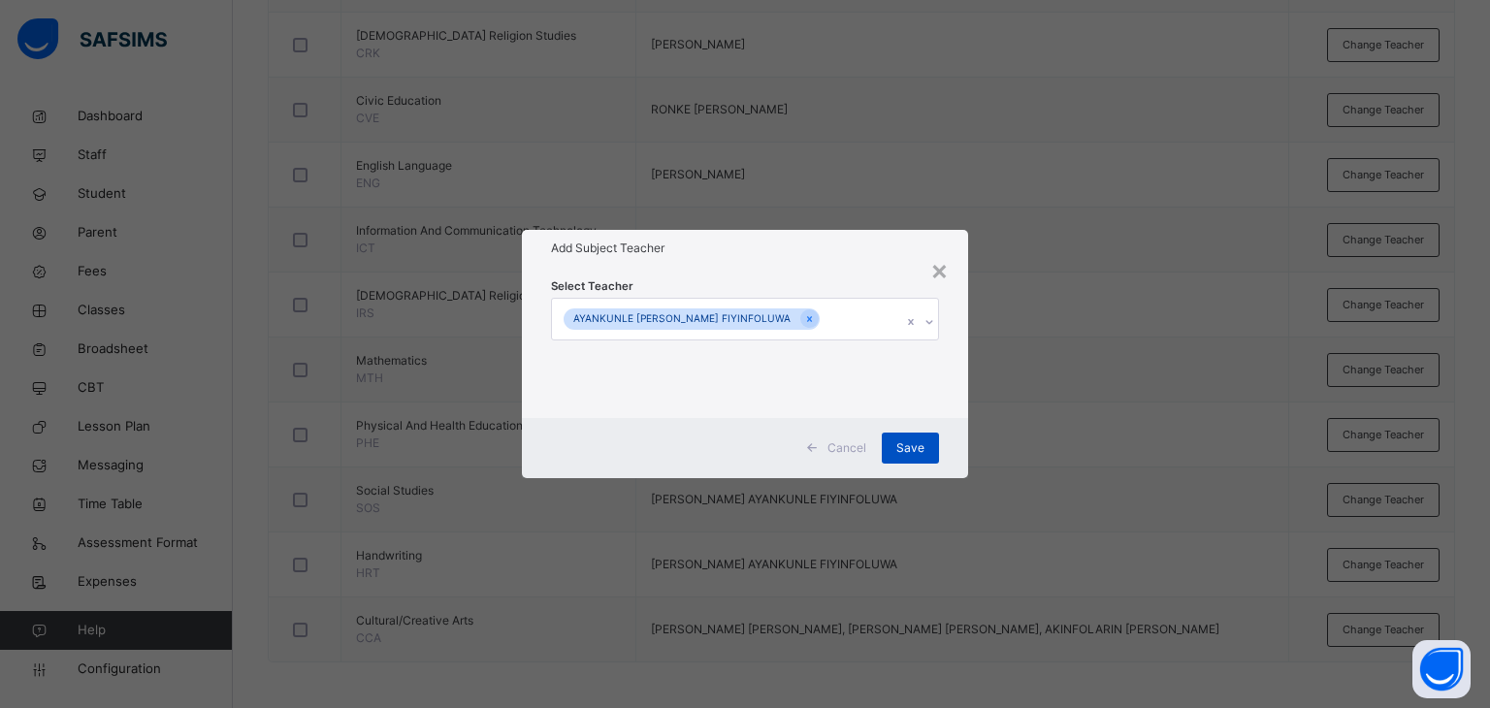
click at [906, 439] on span "Save" at bounding box center [910, 447] width 28 height 17
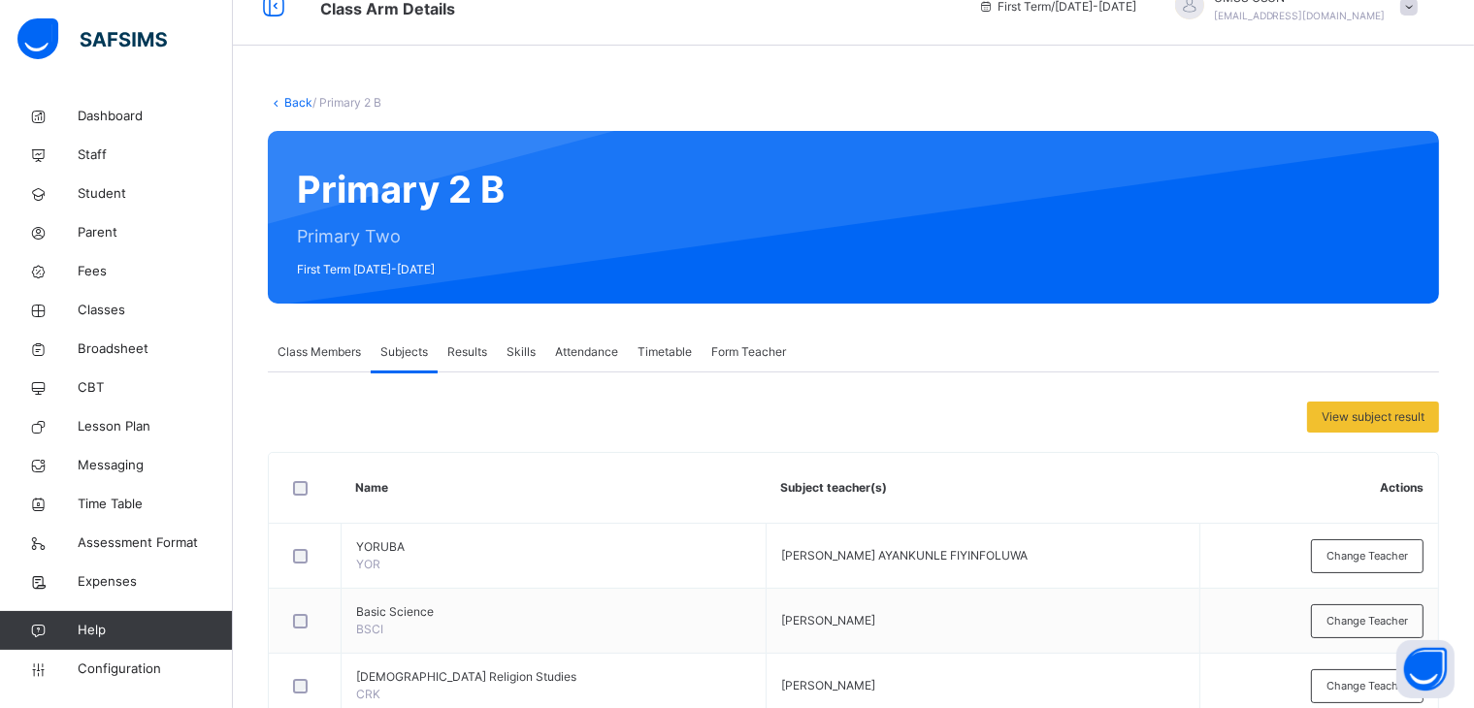
scroll to position [0, 0]
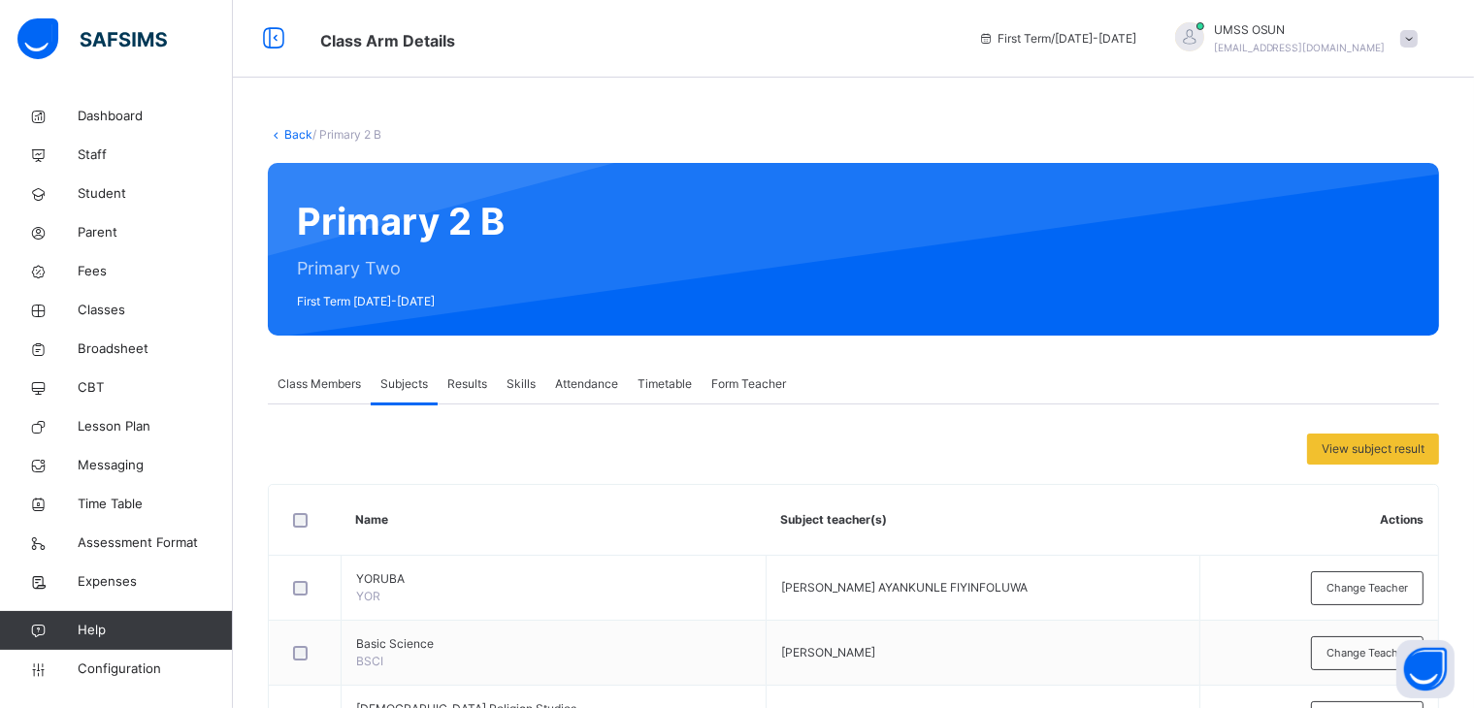
click at [300, 129] on link "Back" at bounding box center [298, 134] width 28 height 15
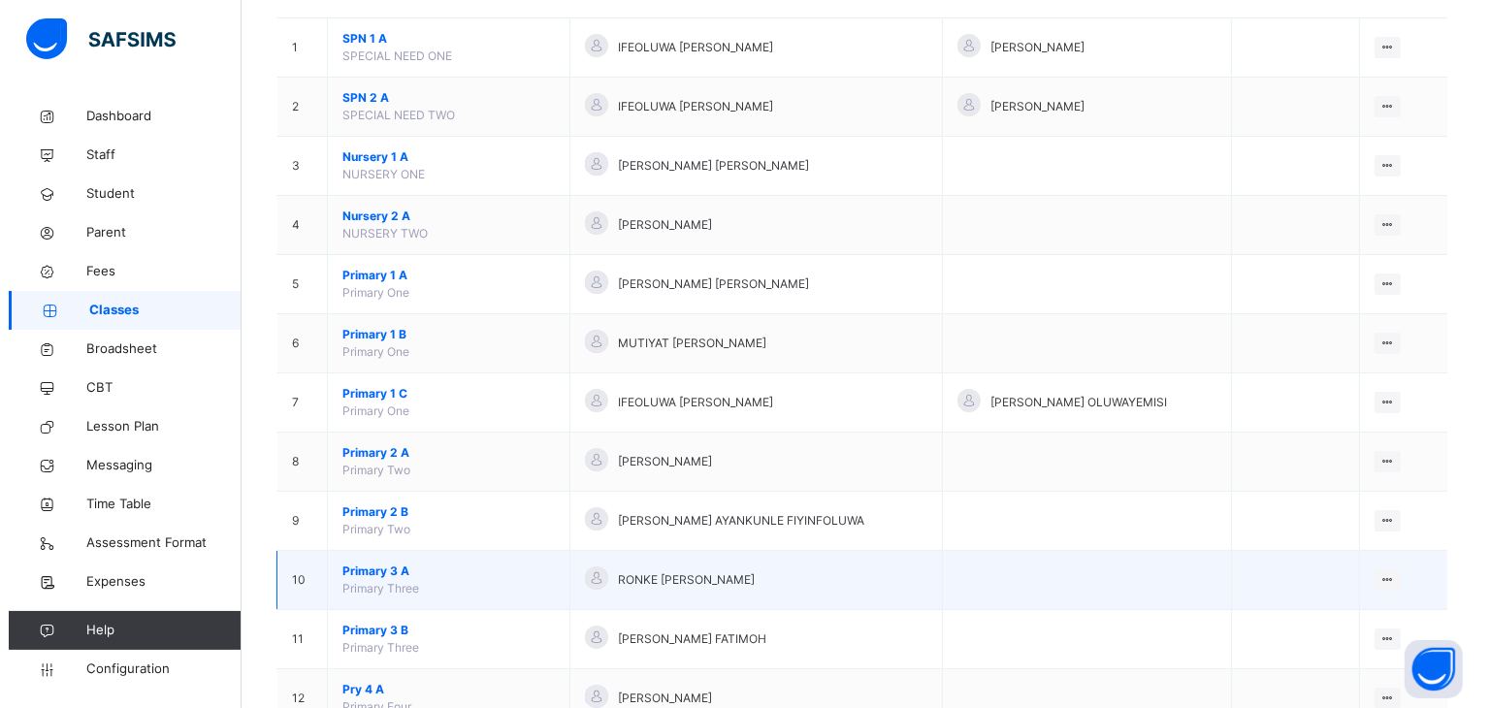
scroll to position [291, 0]
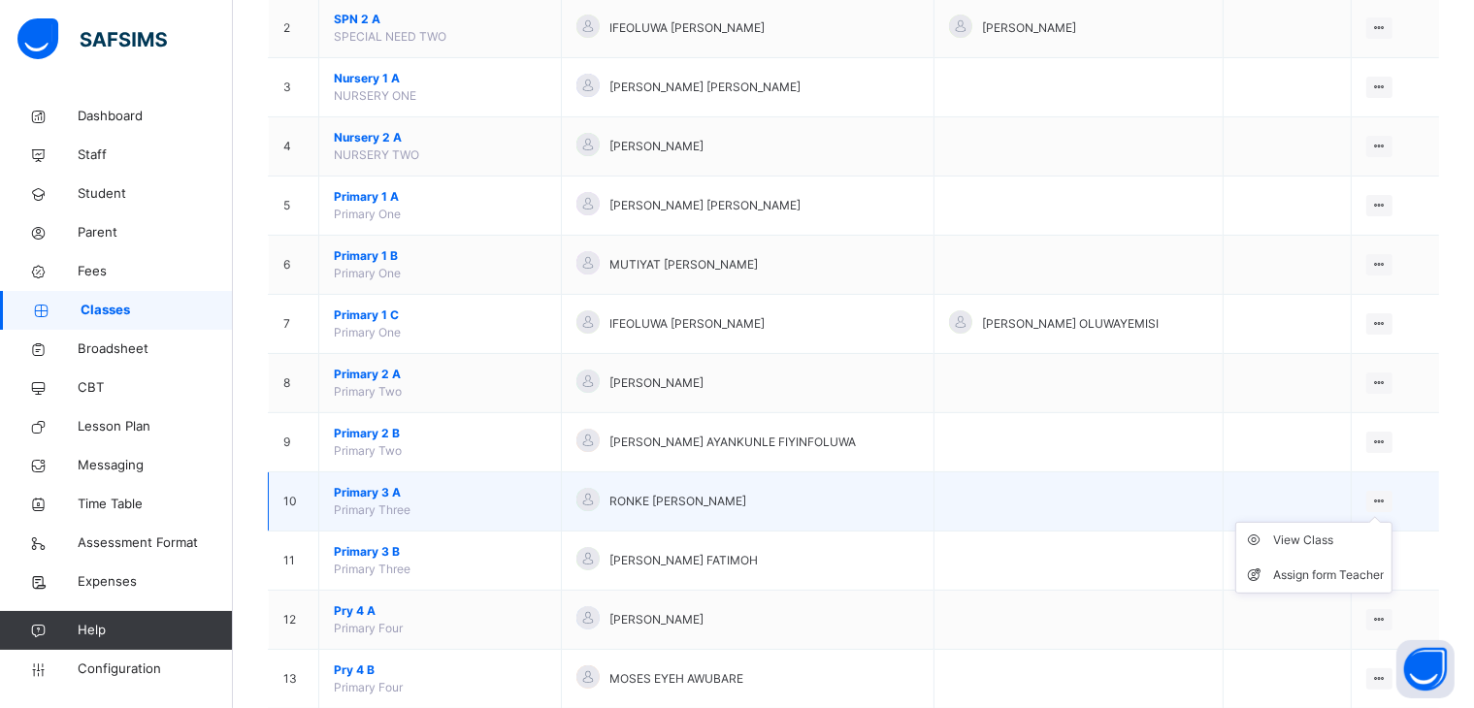
drag, startPoint x: 1395, startPoint y: 497, endPoint x: 1352, endPoint y: 513, distance: 45.8
drag, startPoint x: 1352, startPoint y: 513, endPoint x: 751, endPoint y: 491, distance: 601.9
click at [745, 493] on span "RONKE [PERSON_NAME]" at bounding box center [677, 501] width 137 height 17
click at [1308, 570] on div "Assign form Teacher" at bounding box center [1328, 575] width 111 height 19
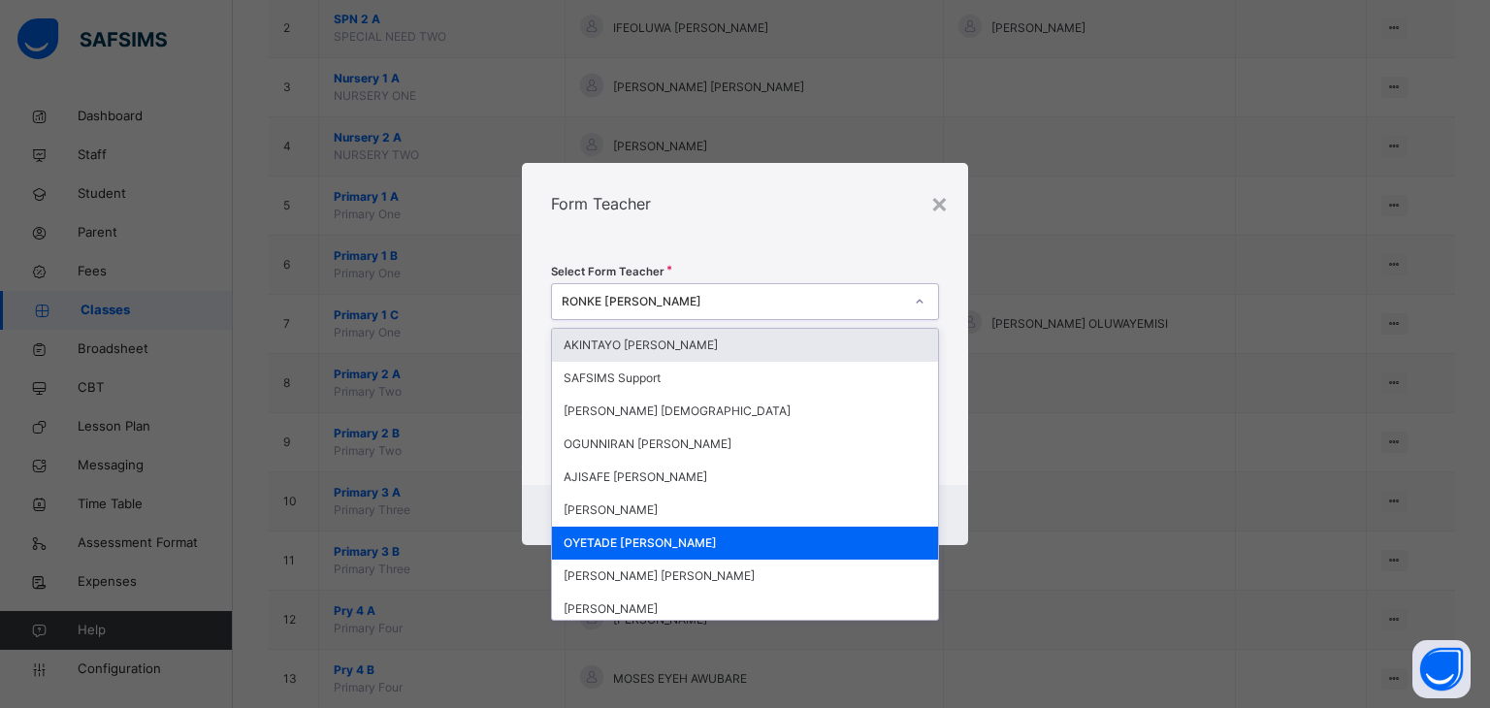
click at [921, 303] on icon at bounding box center [920, 301] width 12 height 19
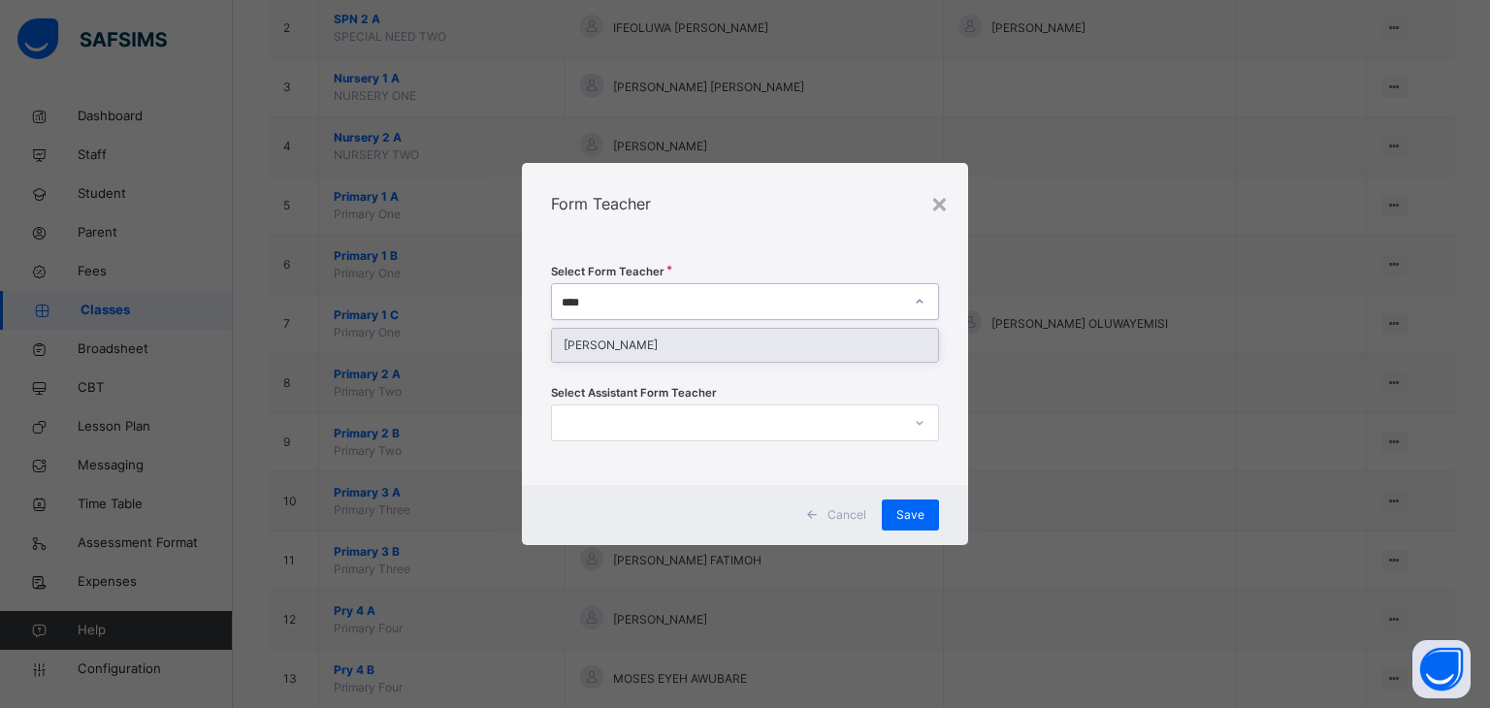
type input "*****"
click at [676, 342] on div "[PERSON_NAME]" at bounding box center [745, 345] width 387 height 33
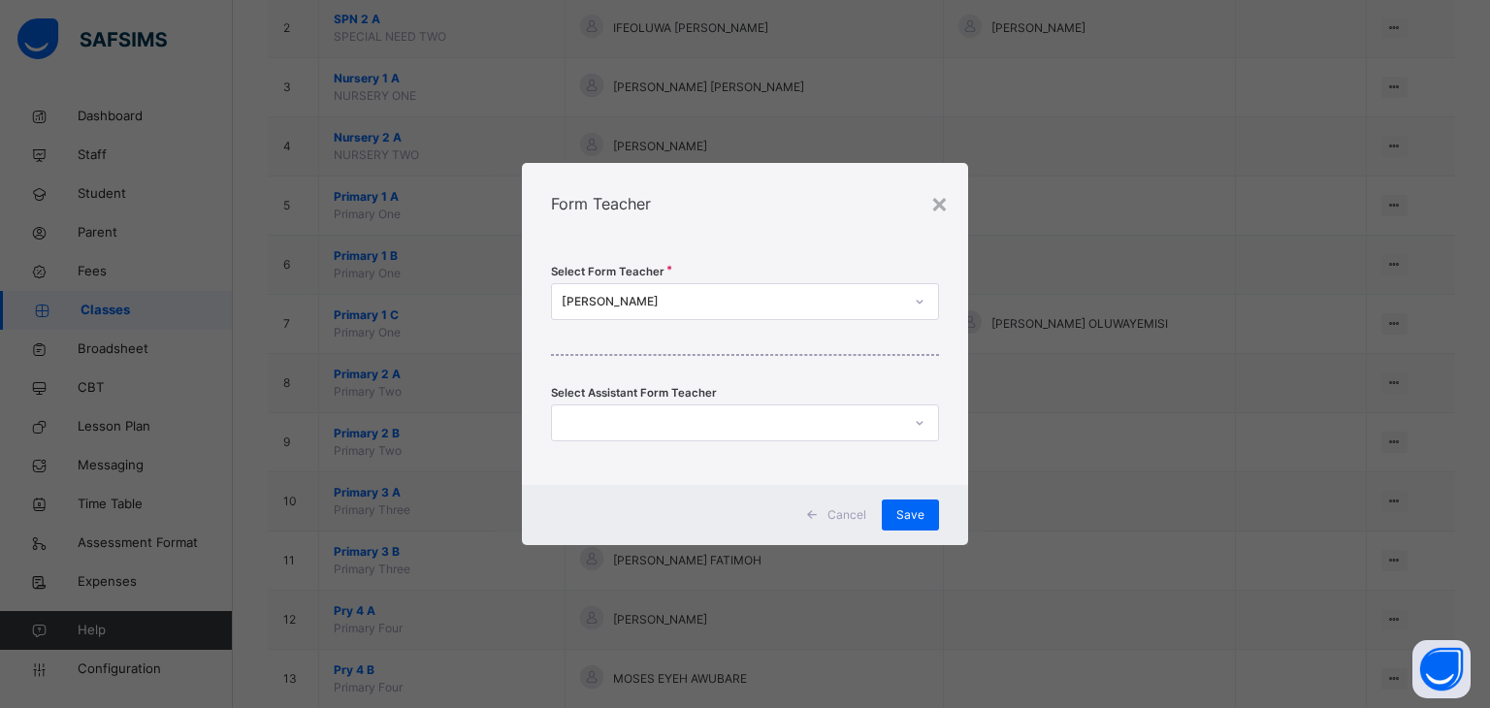
click at [732, 215] on div "Form Teacher" at bounding box center [745, 203] width 447 height 81
click at [909, 511] on span "Save" at bounding box center [910, 514] width 28 height 17
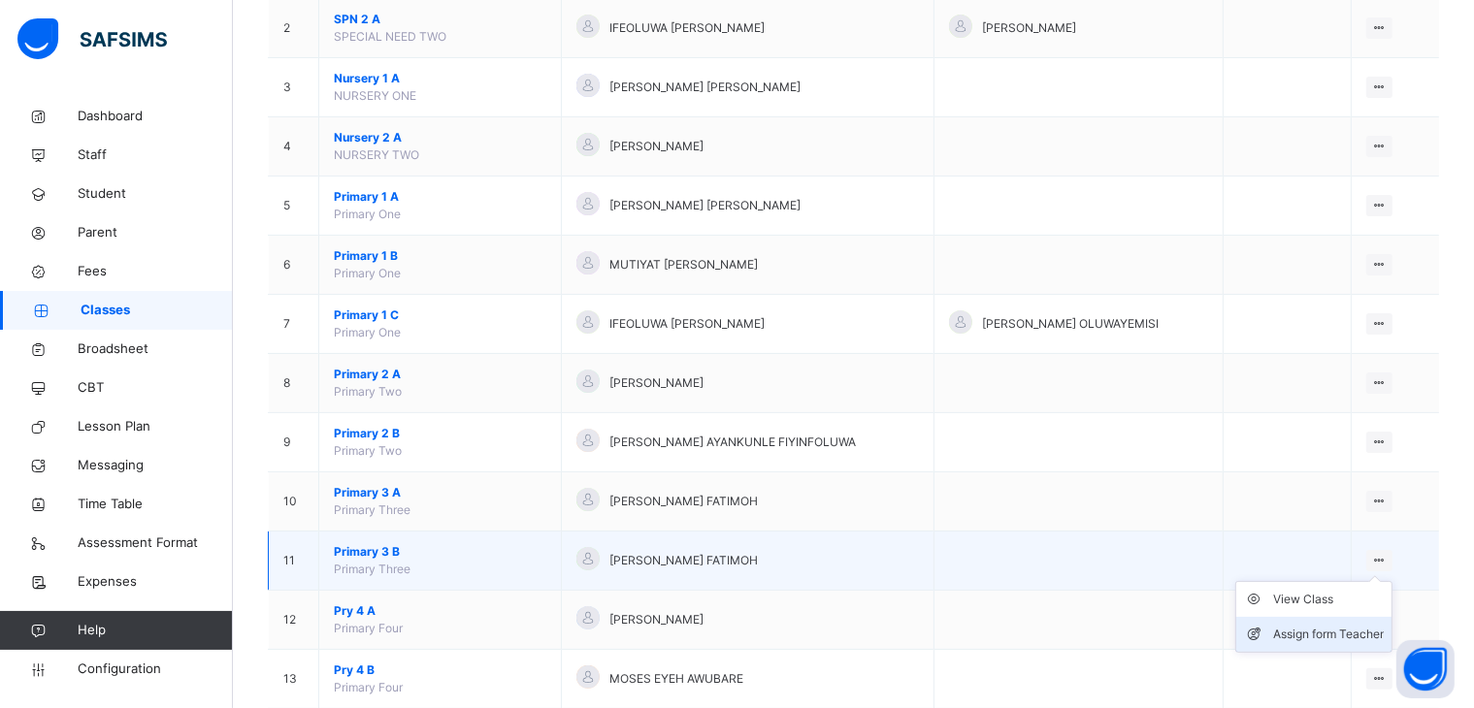
click at [1316, 628] on div "Assign form Teacher" at bounding box center [1328, 634] width 111 height 19
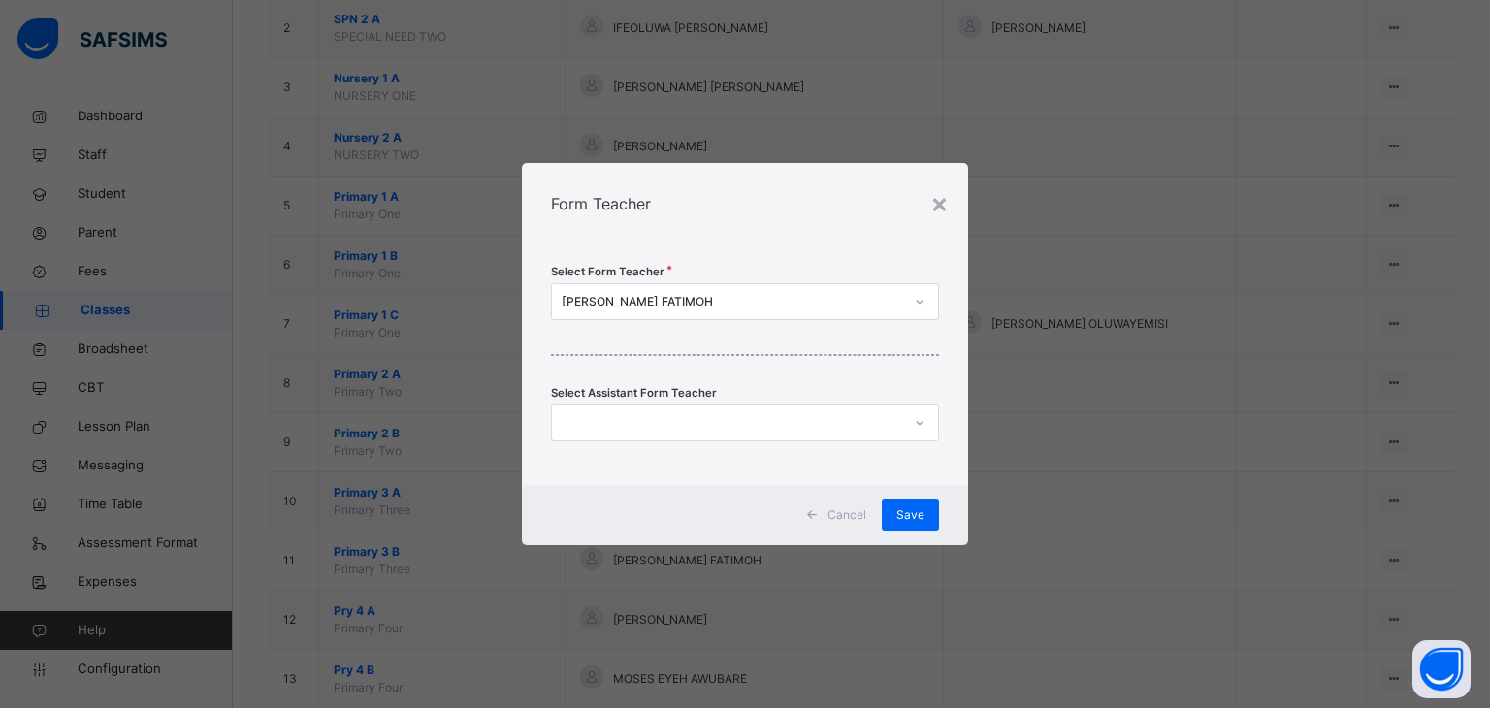
click at [918, 308] on div at bounding box center [919, 301] width 33 height 31
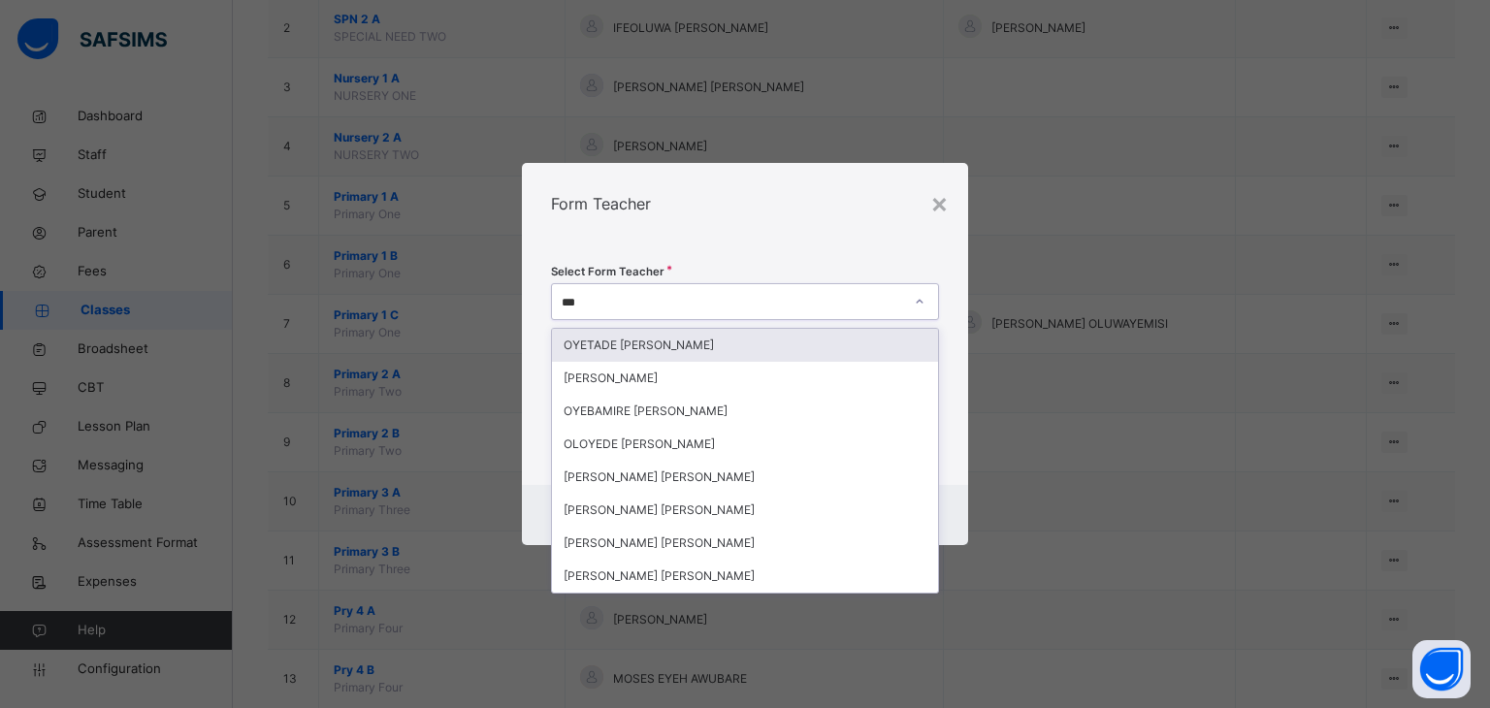
type input "****"
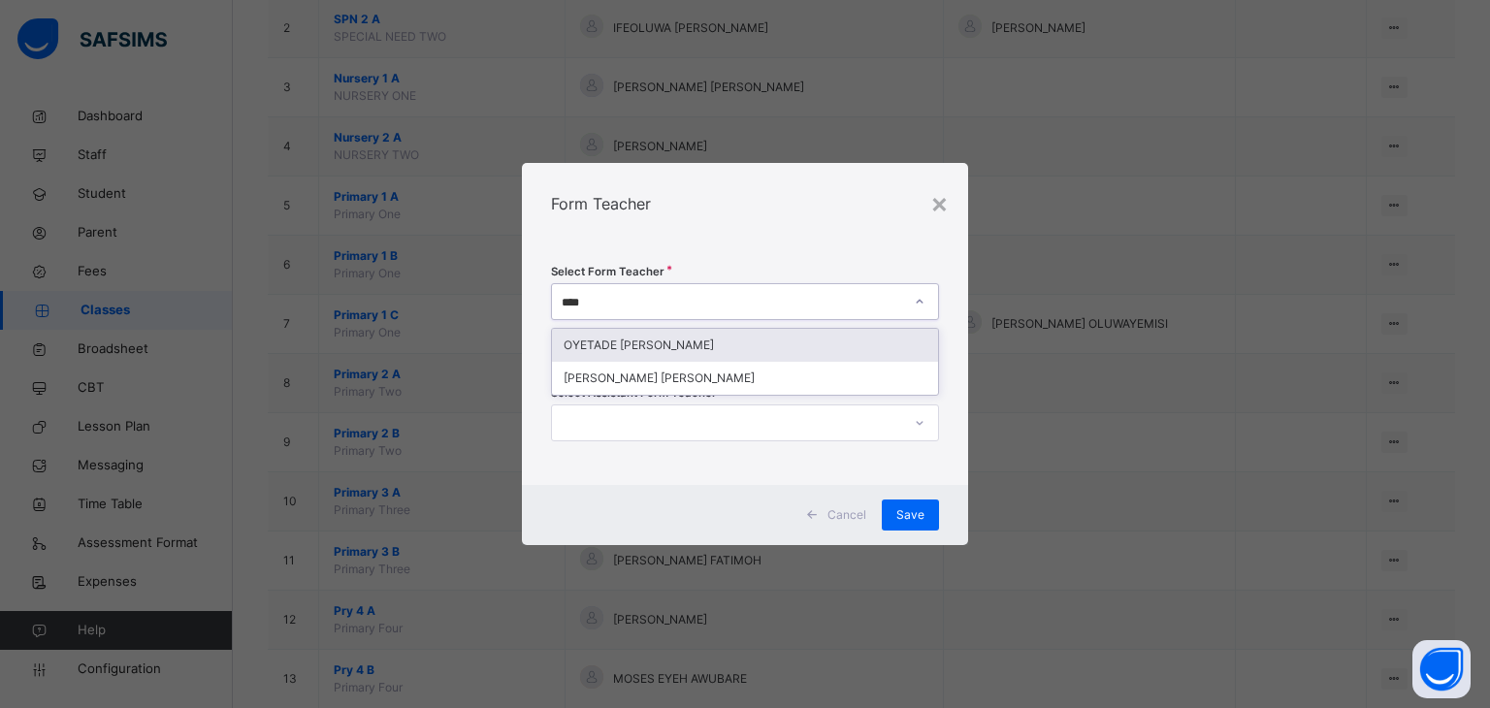
click at [626, 336] on div "OYETADE [PERSON_NAME]" at bounding box center [745, 345] width 387 height 33
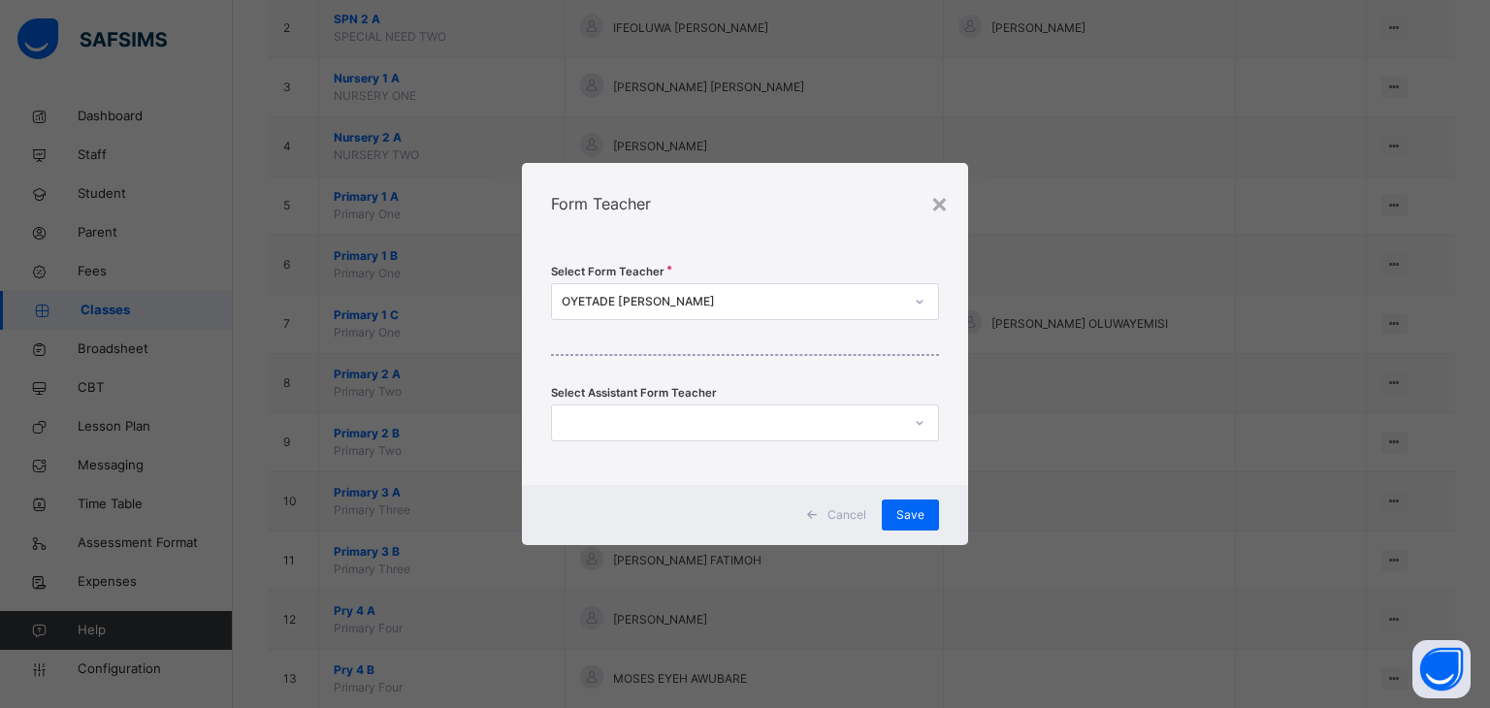
click at [738, 216] on div "Form Teacher" at bounding box center [745, 203] width 447 height 81
click at [913, 514] on span "Save" at bounding box center [910, 514] width 28 height 17
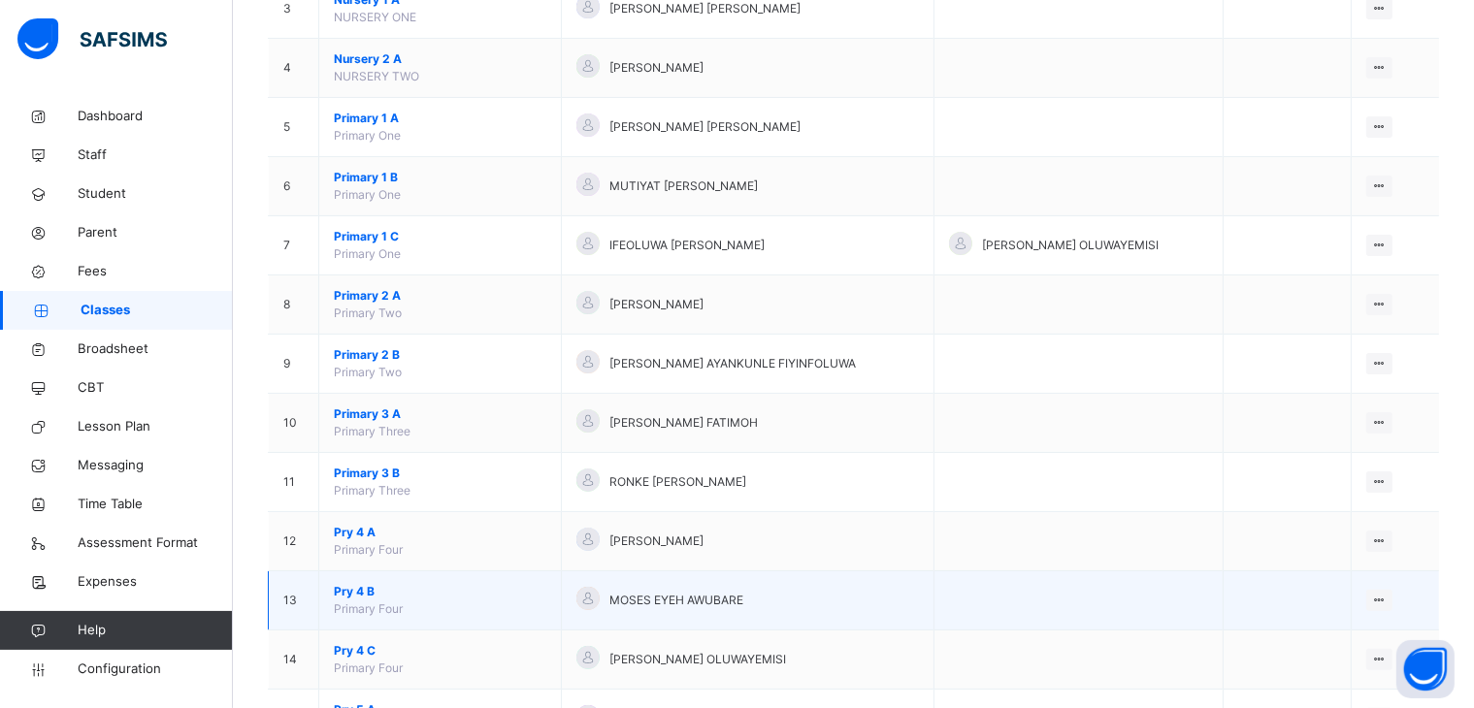
scroll to position [388, 0]
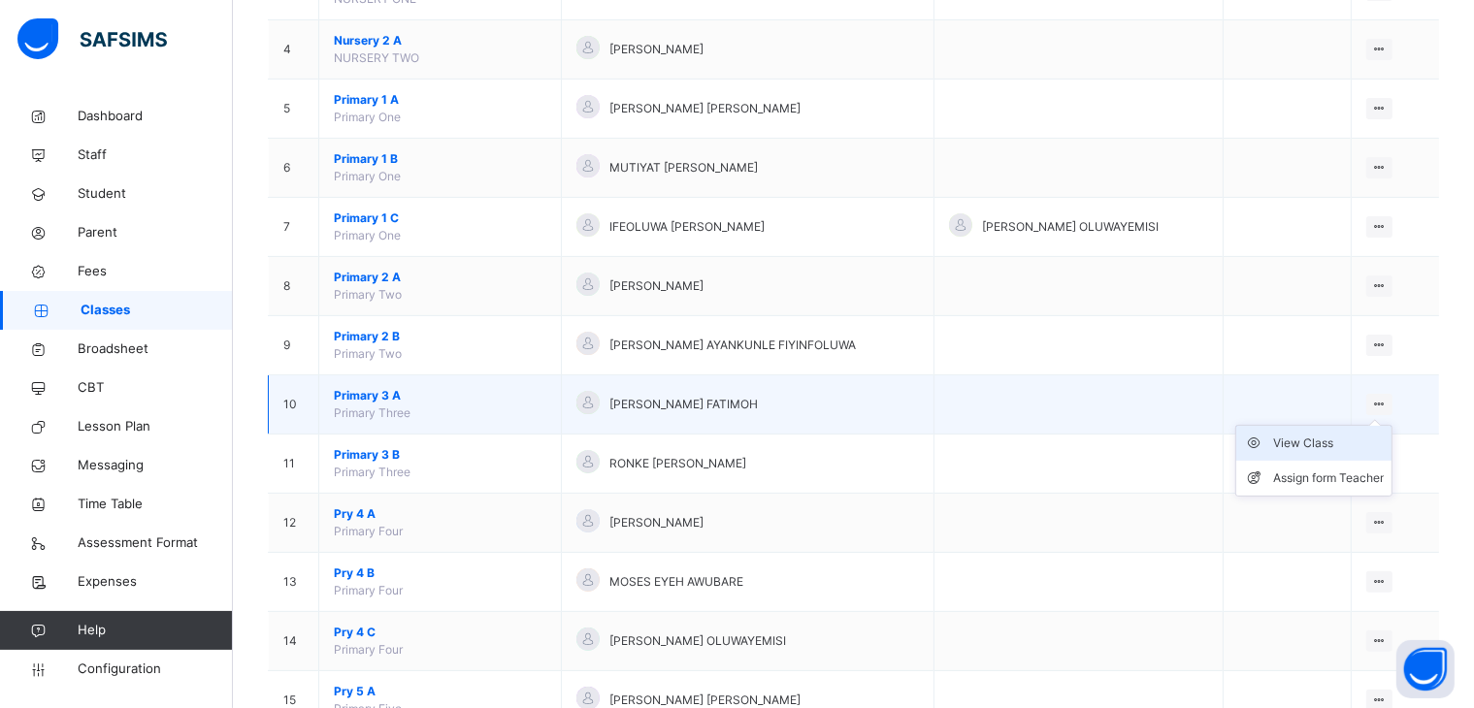
click at [1327, 438] on div "View Class" at bounding box center [1328, 443] width 111 height 19
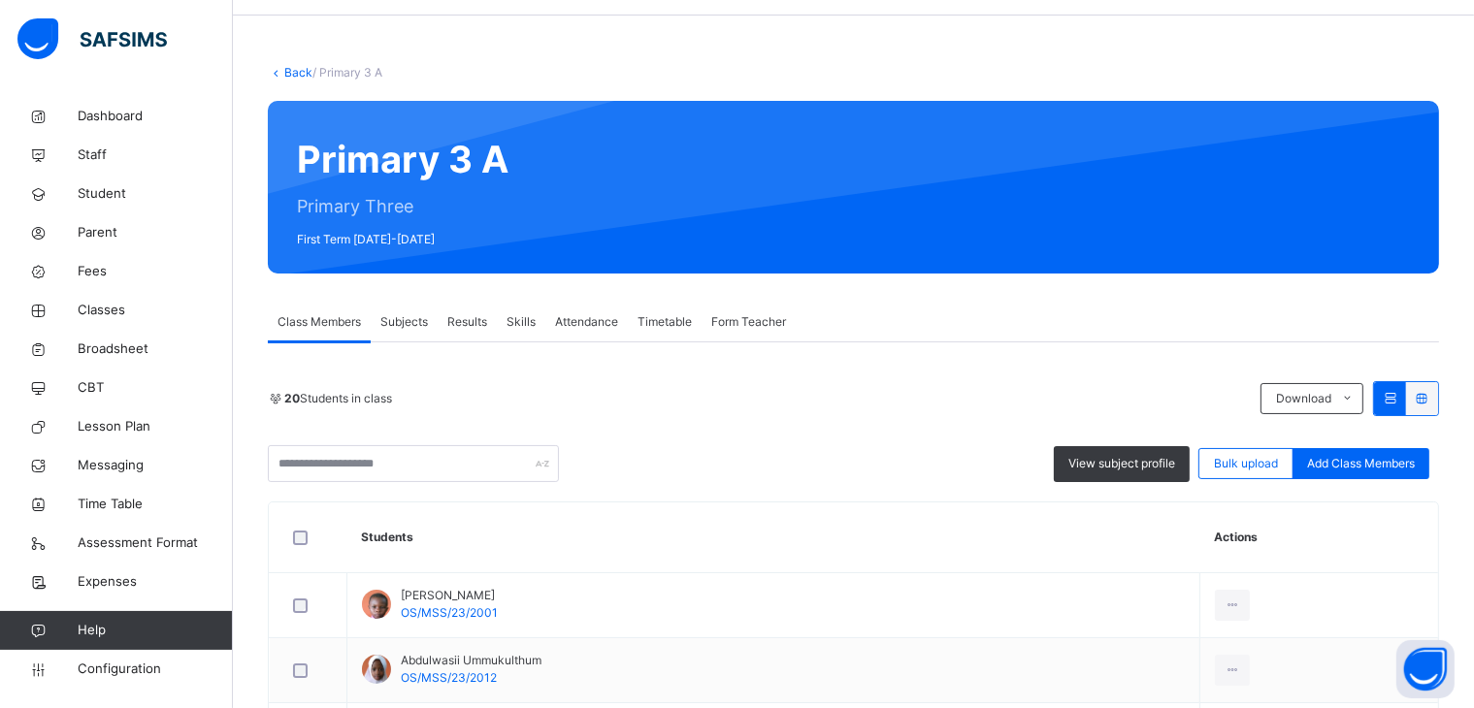
scroll to position [97, 0]
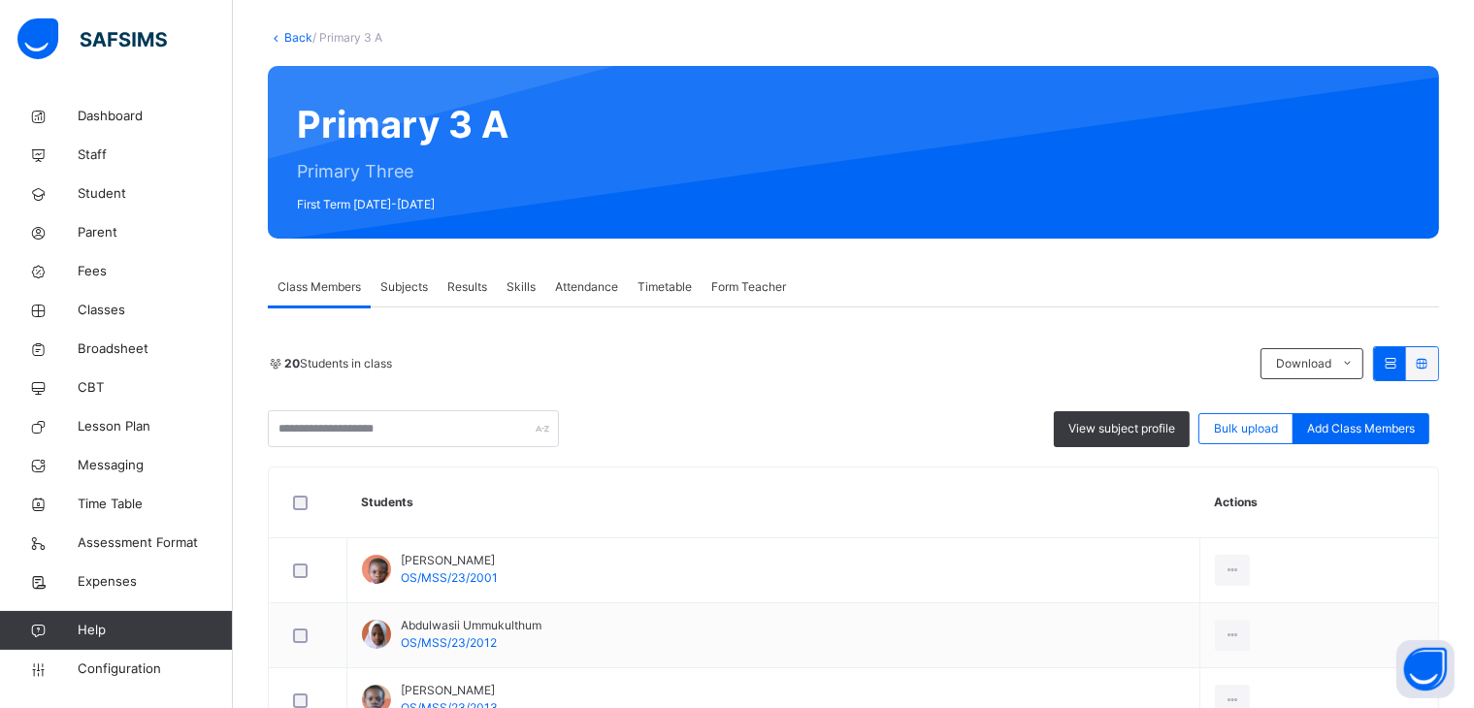
click at [404, 282] on span "Subjects" at bounding box center [404, 286] width 48 height 17
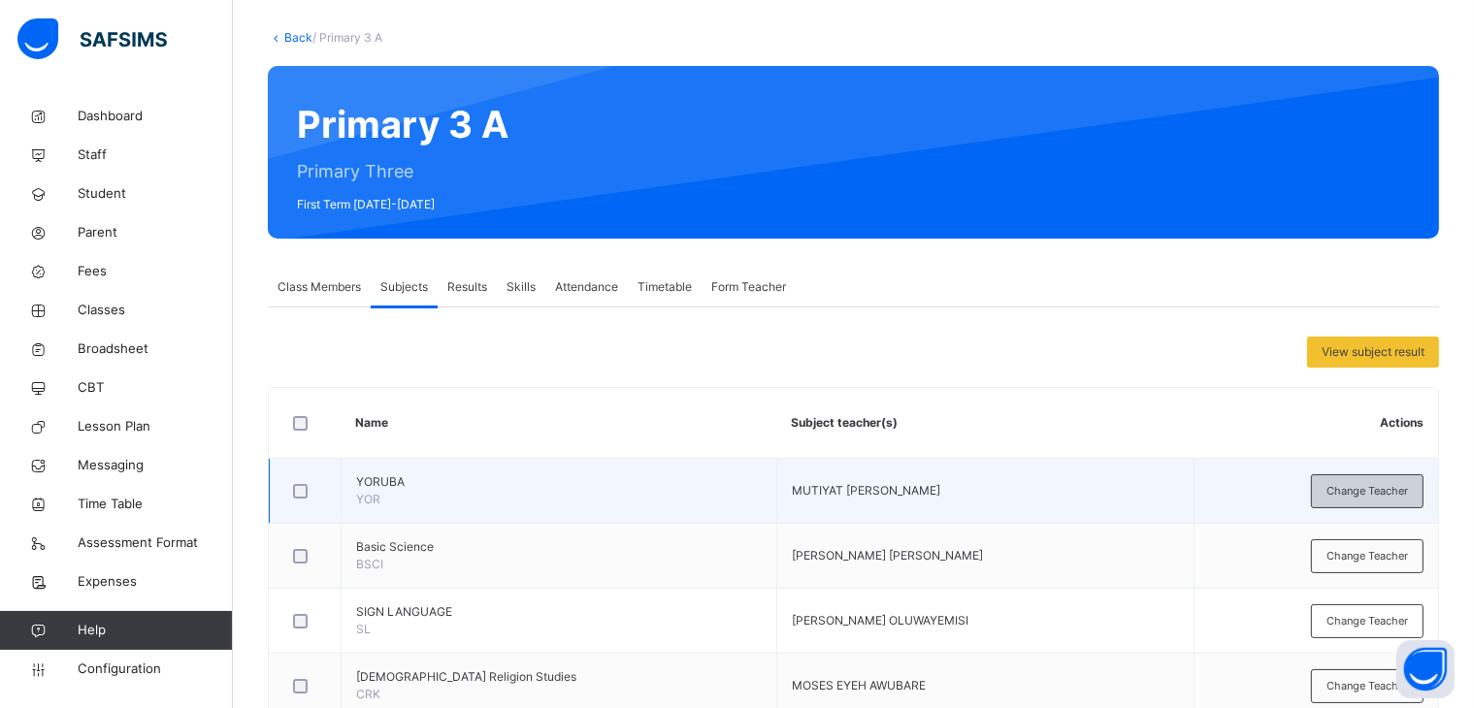
click at [1397, 485] on span "Change Teacher" at bounding box center [1366, 491] width 81 height 16
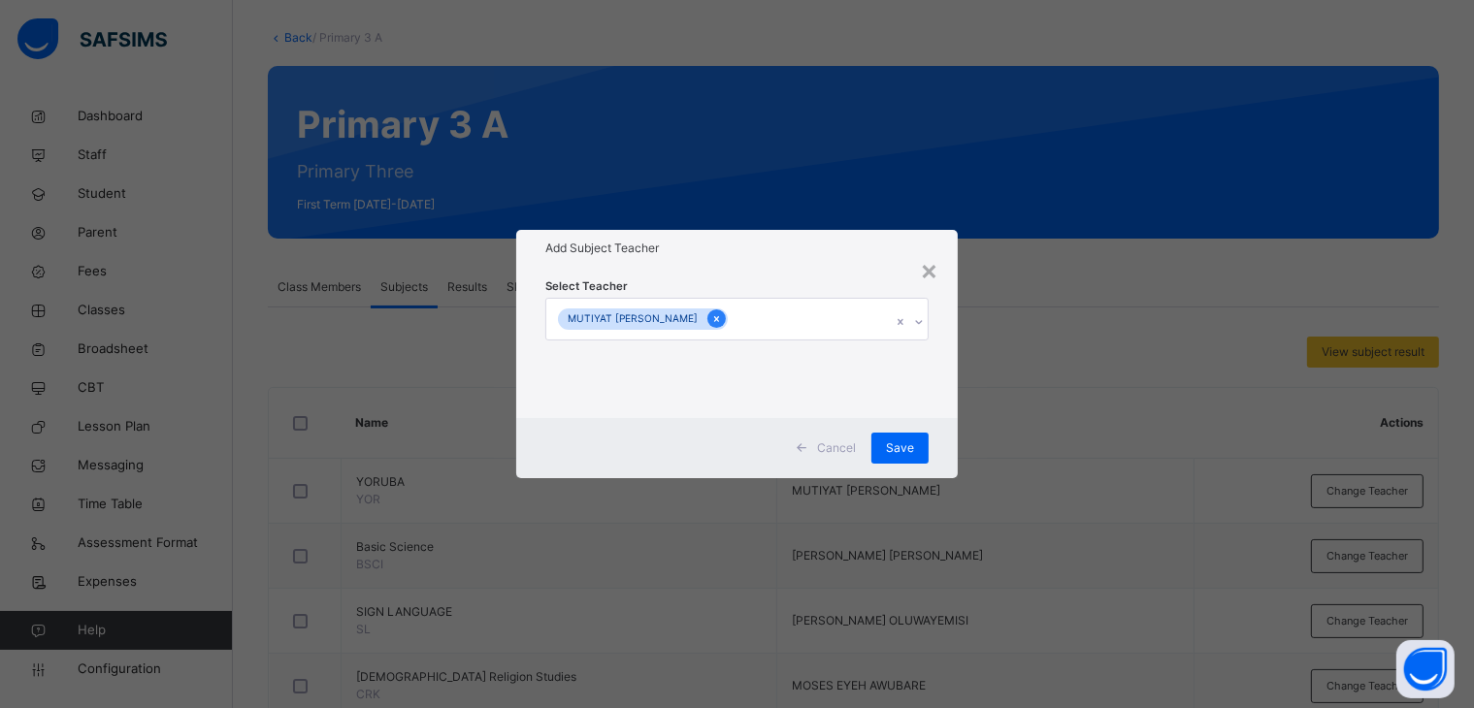
click at [707, 310] on div at bounding box center [716, 318] width 18 height 18
click at [699, 311] on div "Select subject teacher's name" at bounding box center [646, 319] width 164 height 37
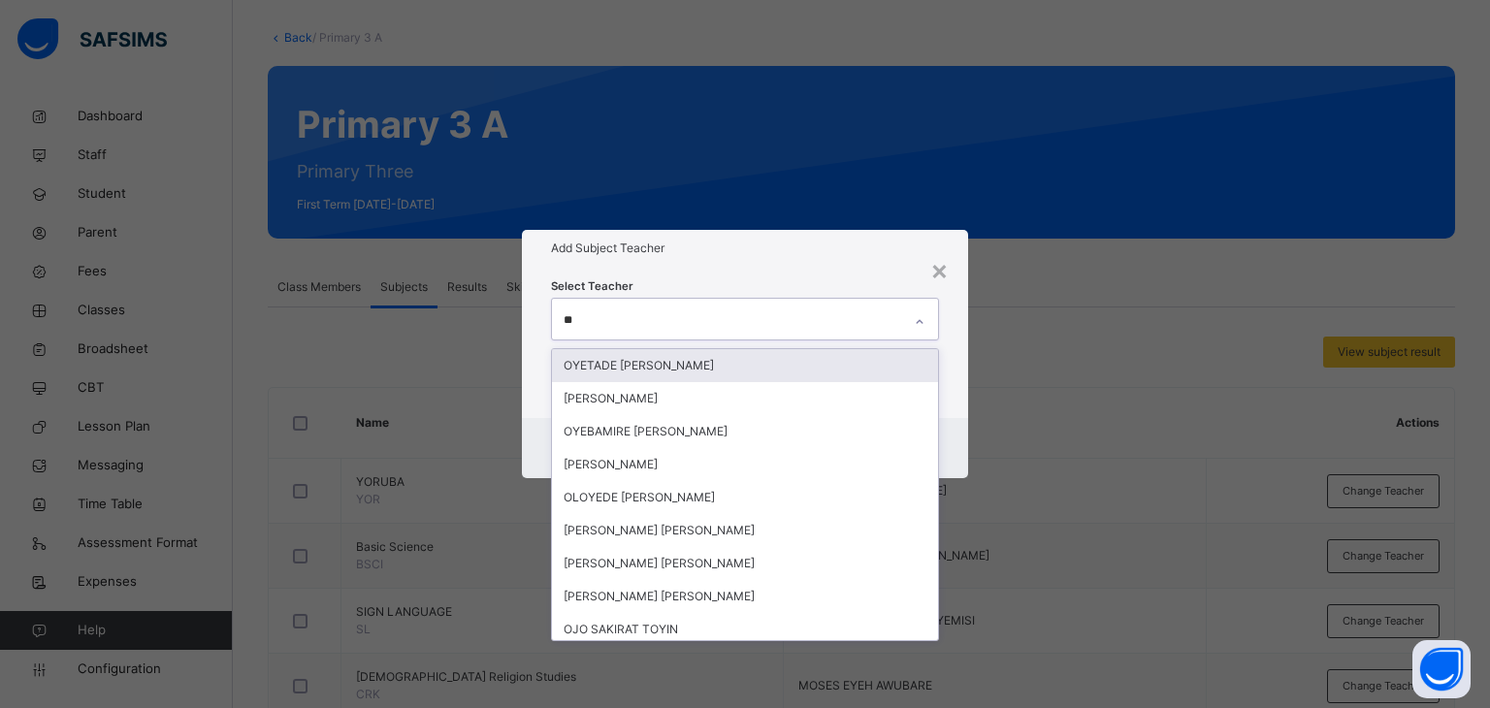
type input "***"
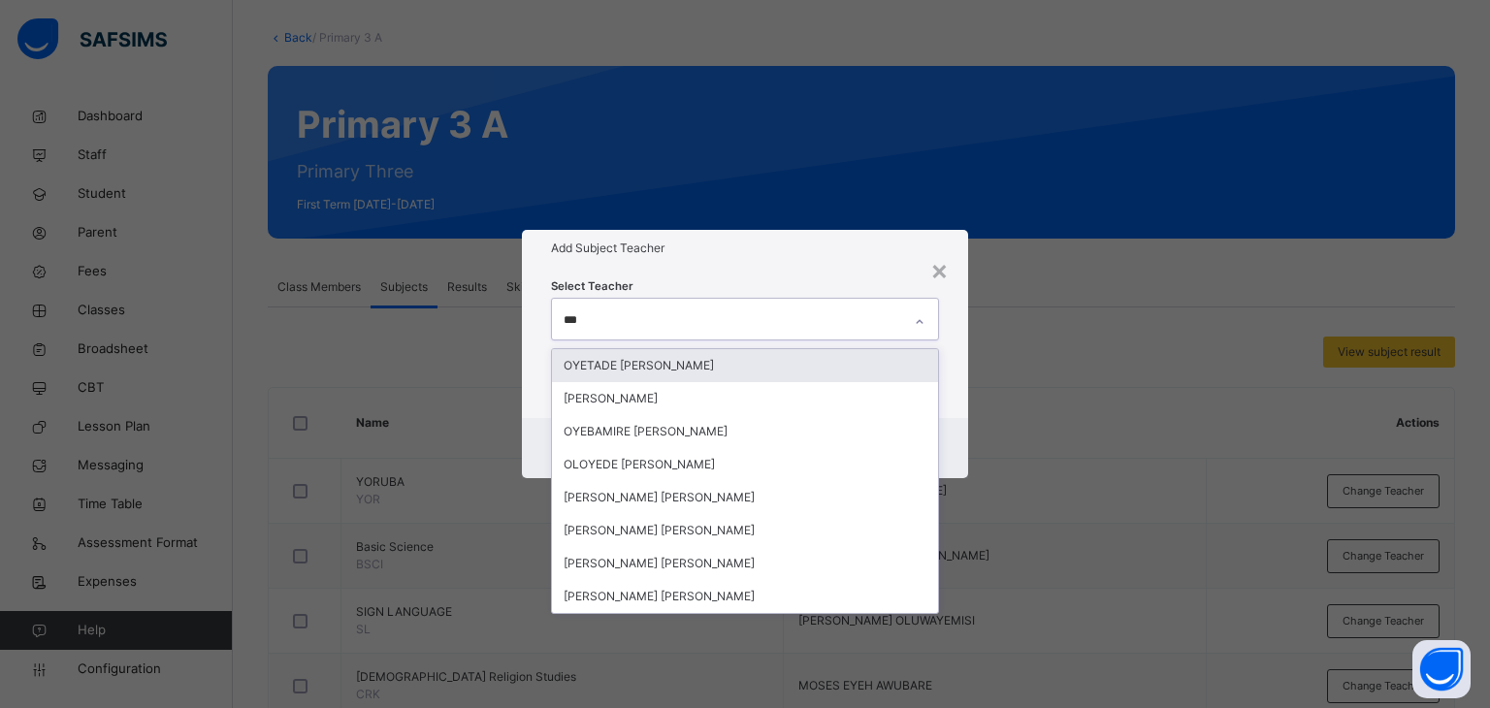
click at [656, 364] on div "OYETADE [PERSON_NAME]" at bounding box center [745, 365] width 387 height 33
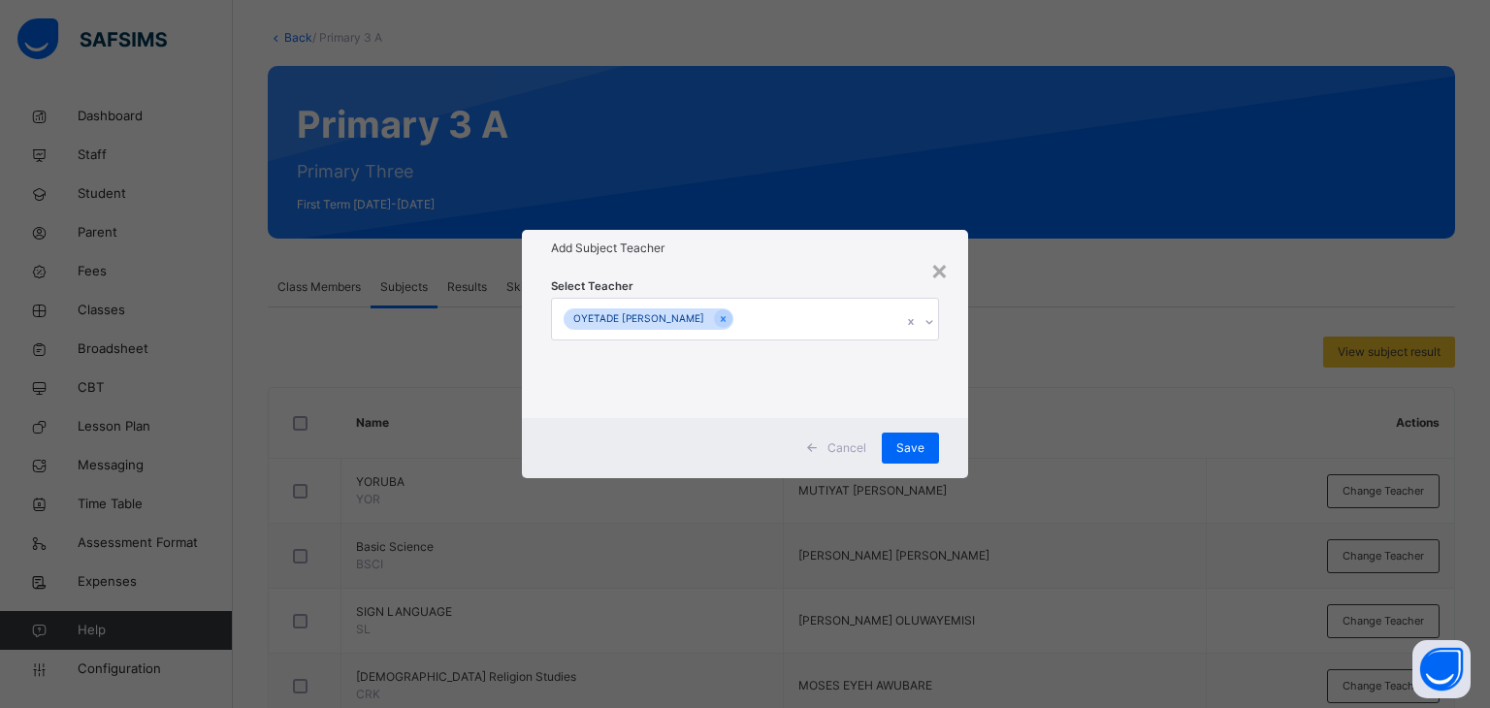
click at [764, 265] on div "Add Subject Teacher" at bounding box center [745, 248] width 447 height 37
click at [916, 439] on span "Save" at bounding box center [910, 447] width 28 height 17
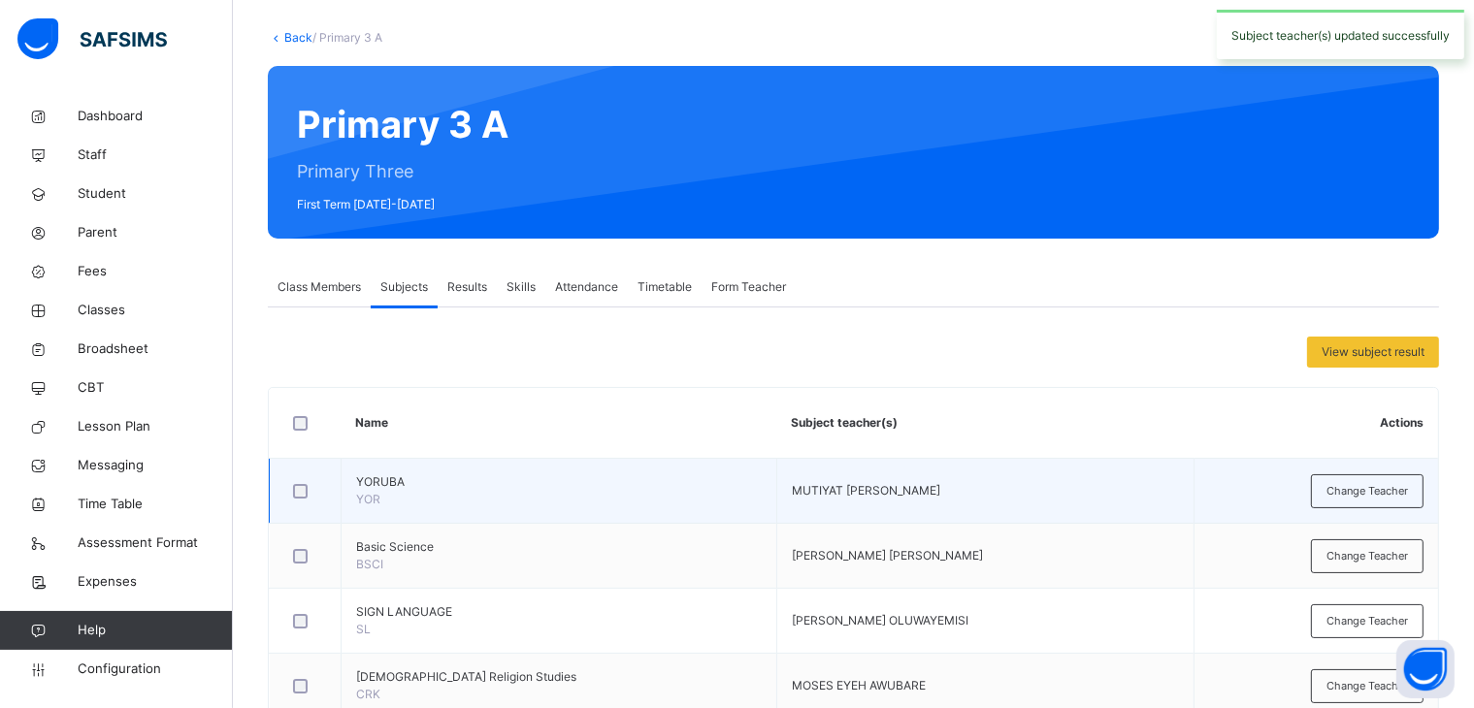
scroll to position [194, 0]
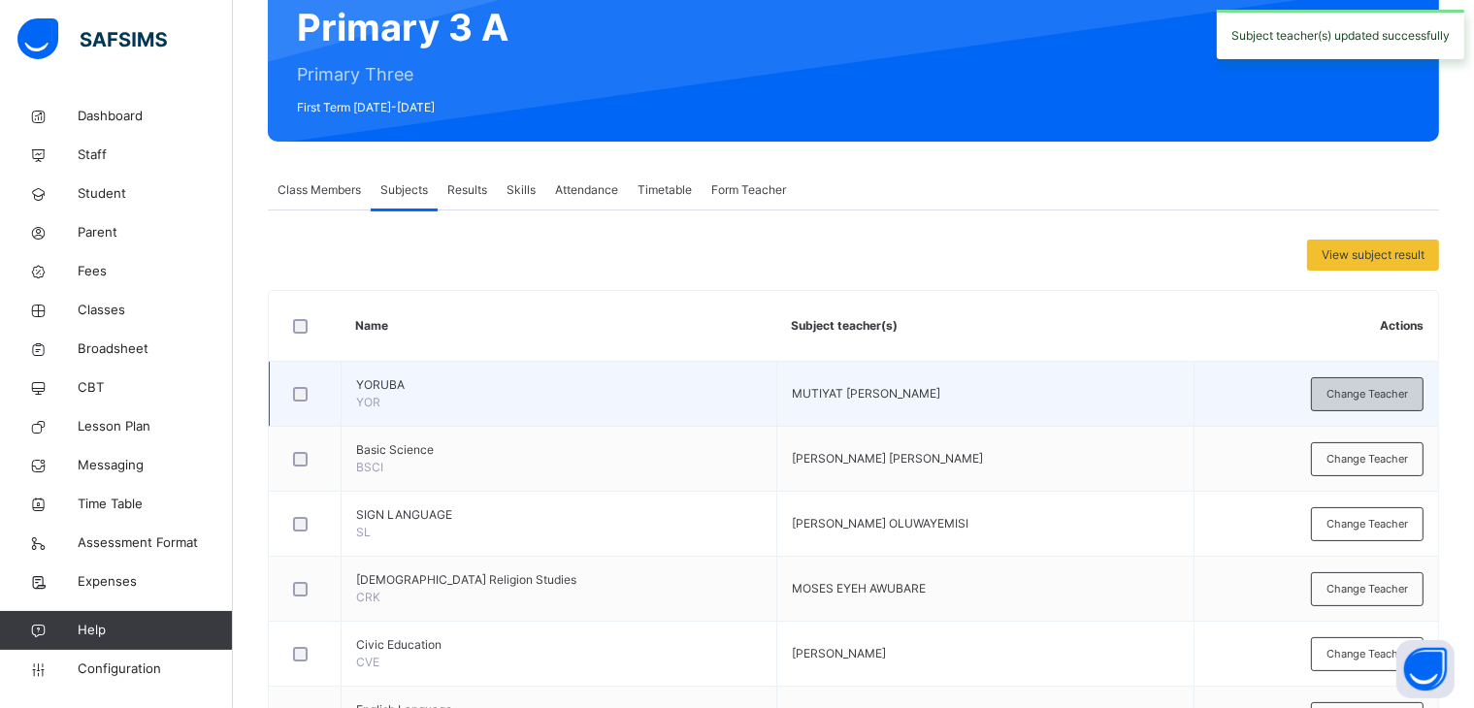
click at [1382, 387] on span "Change Teacher" at bounding box center [1366, 394] width 81 height 16
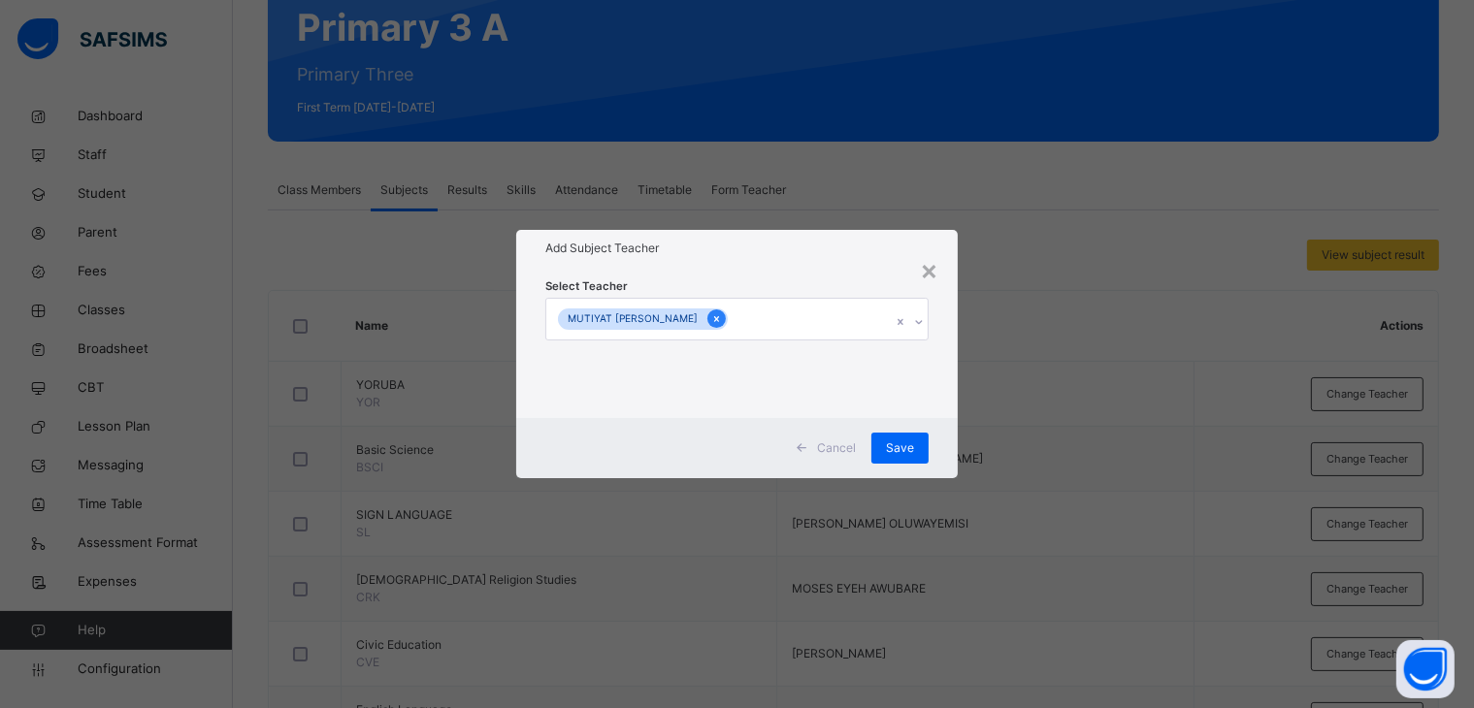
click at [711, 315] on icon at bounding box center [716, 319] width 11 height 14
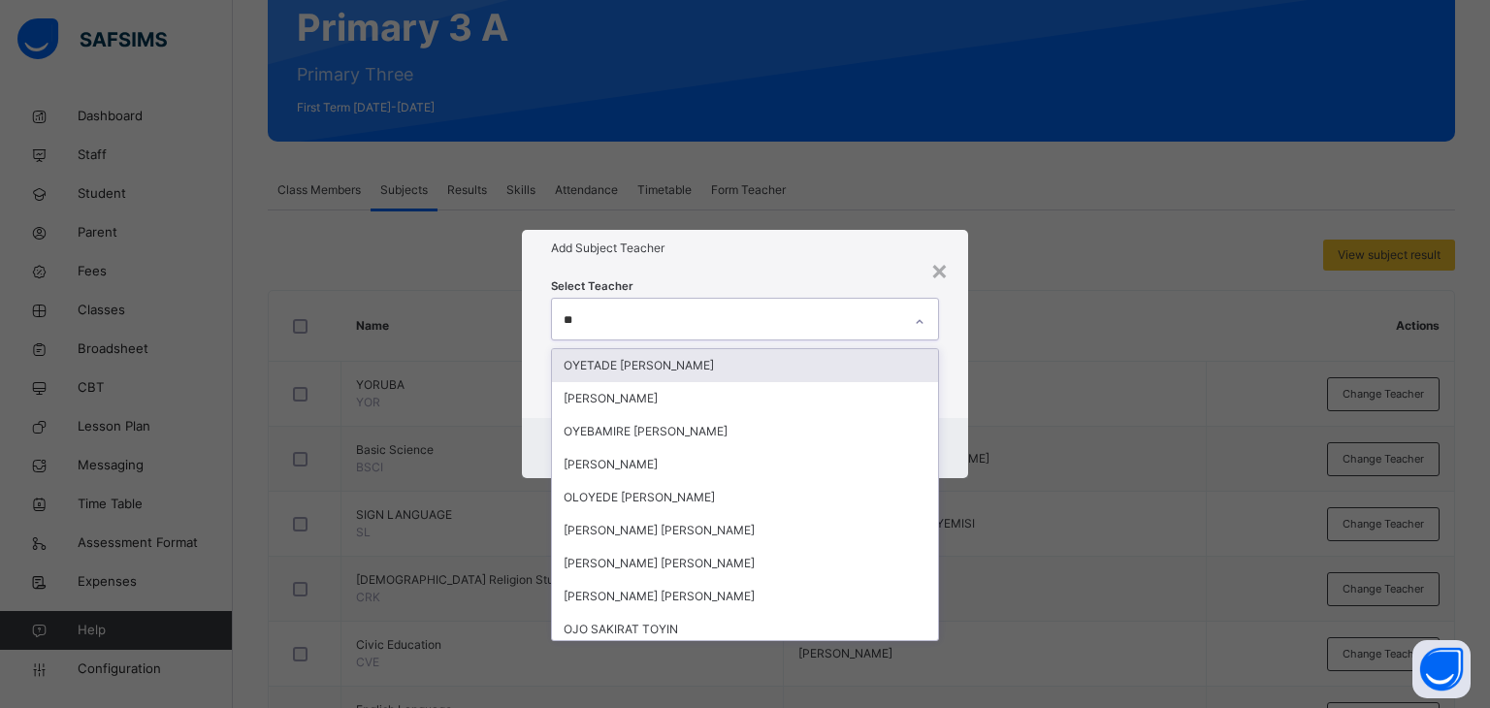
type input "***"
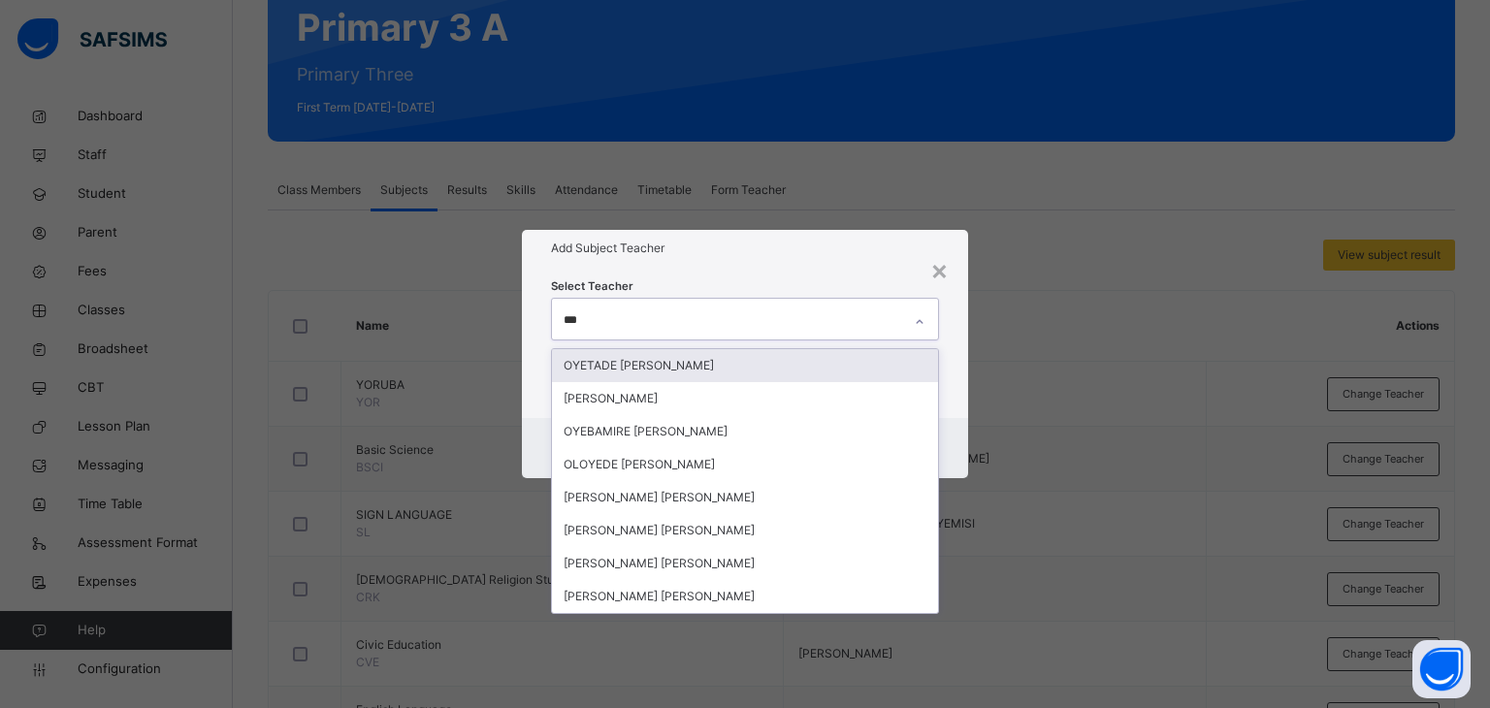
click at [662, 365] on div "OYETADE [PERSON_NAME]" at bounding box center [745, 365] width 387 height 33
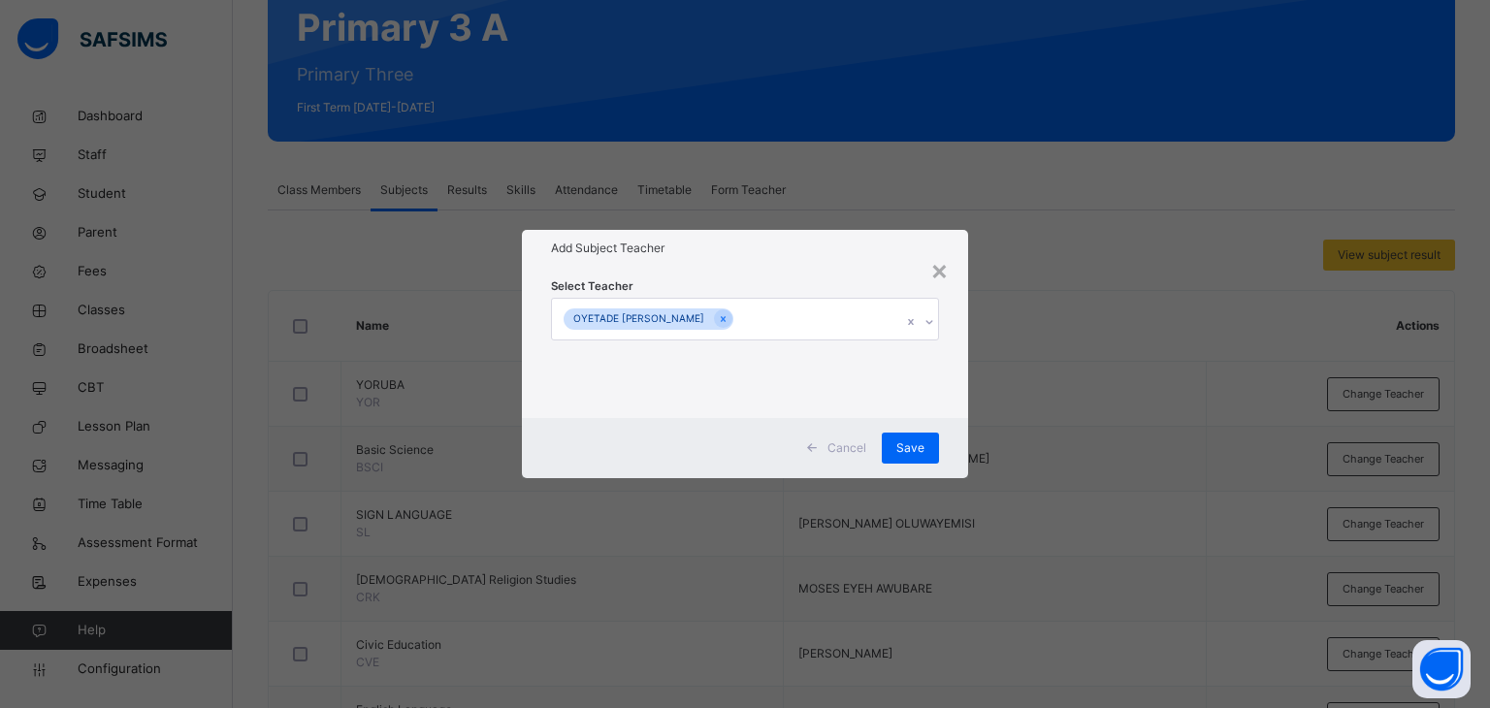
click at [737, 237] on div "Add Subject Teacher" at bounding box center [745, 248] width 447 height 37
click at [908, 443] on span "Save" at bounding box center [910, 447] width 28 height 17
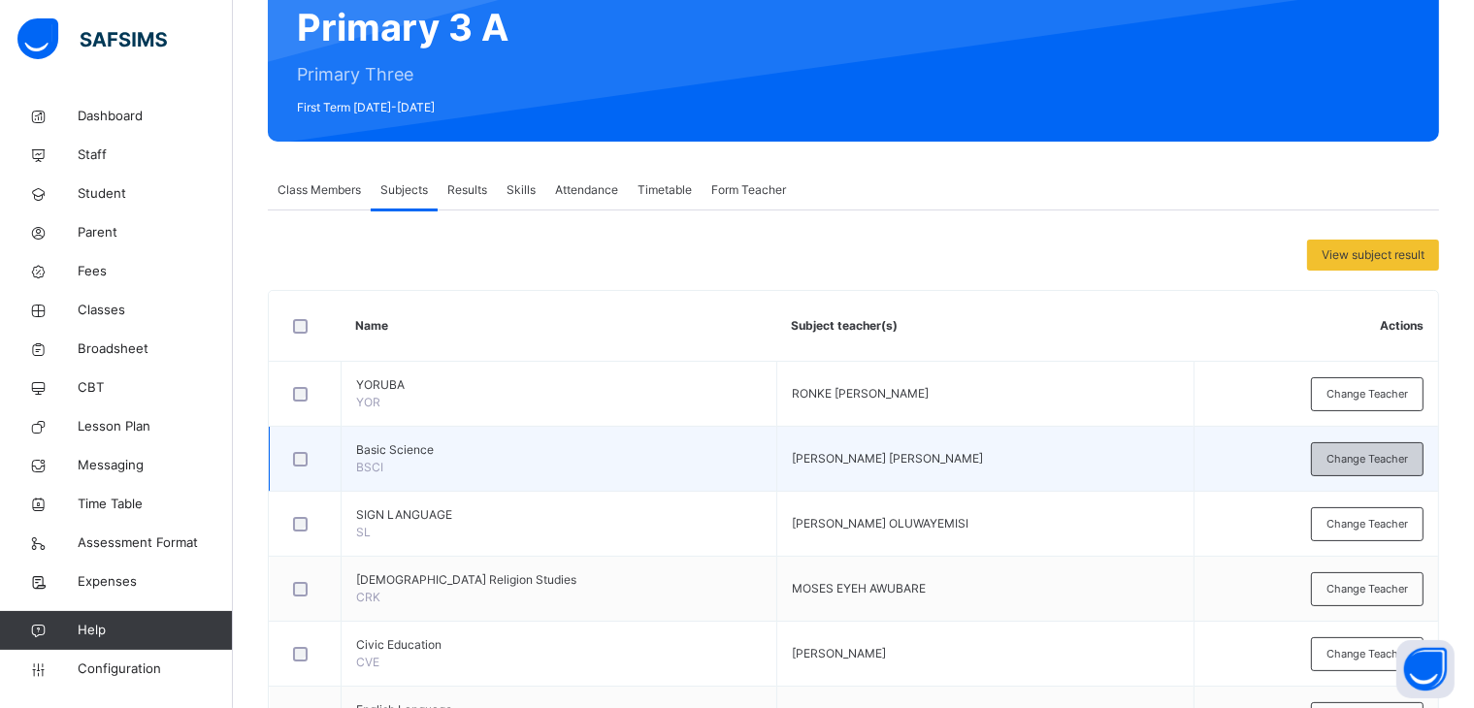
click at [1385, 459] on span "Change Teacher" at bounding box center [1366, 459] width 81 height 16
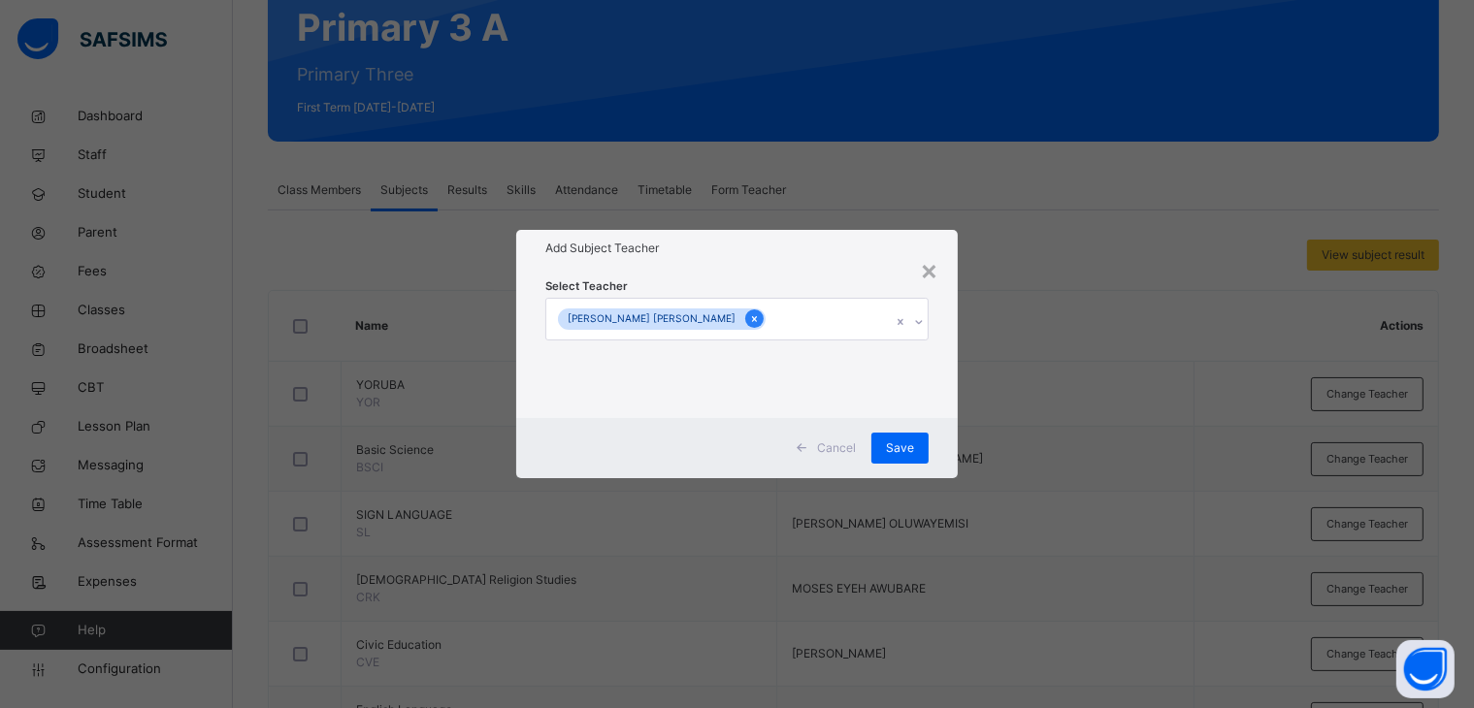
click at [749, 315] on icon at bounding box center [754, 319] width 11 height 14
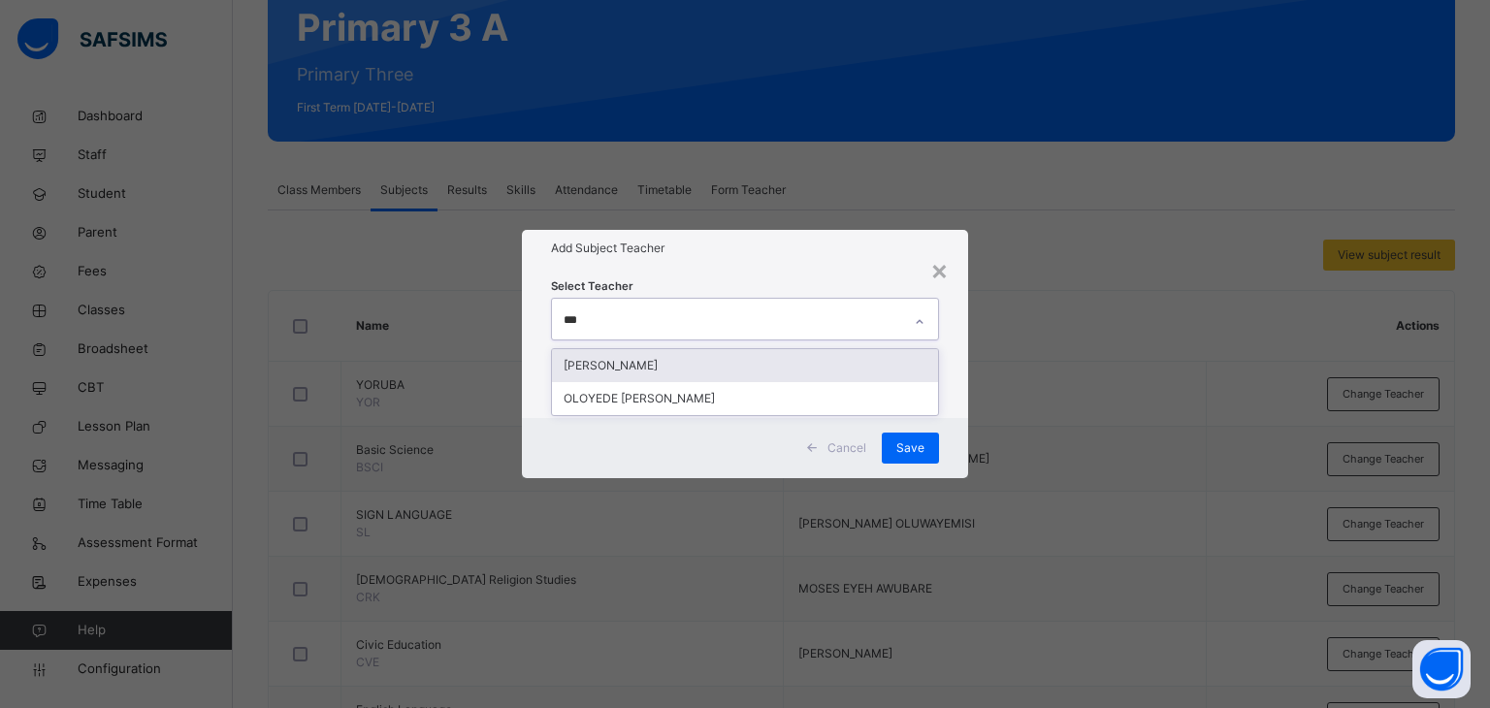
type input "****"
click at [716, 373] on div "[PERSON_NAME]" at bounding box center [745, 365] width 387 height 33
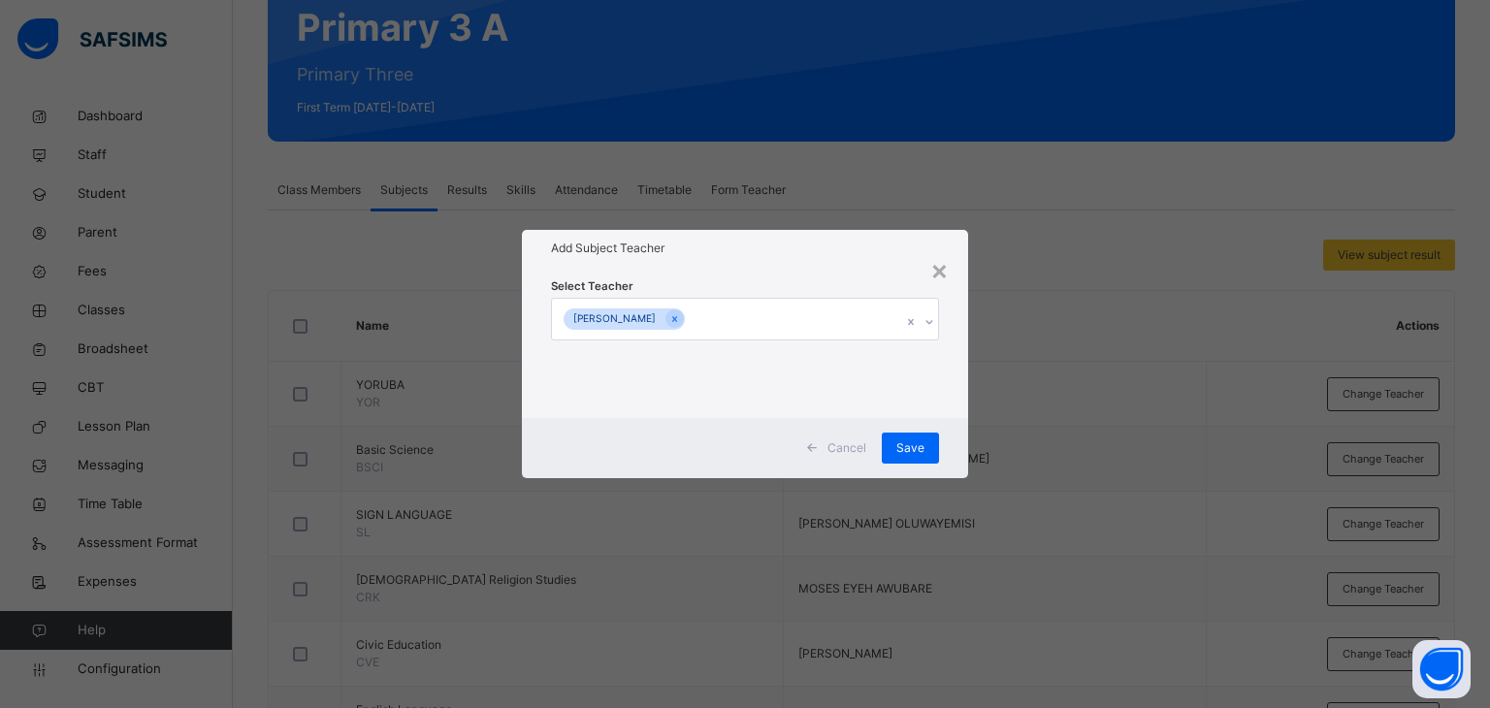
click at [762, 251] on h1 "Add Subject Teacher" at bounding box center [745, 248] width 389 height 17
click at [910, 441] on span "Save" at bounding box center [910, 447] width 28 height 17
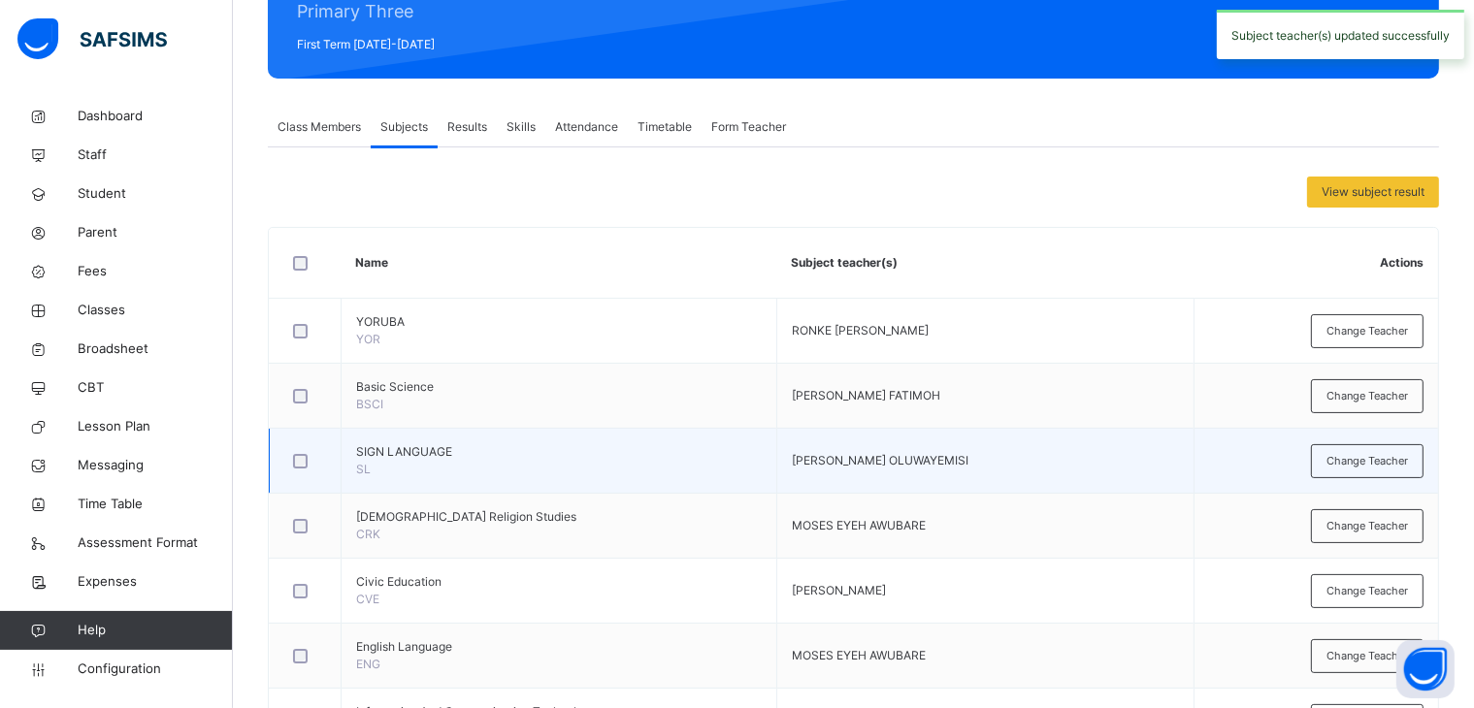
scroll to position [291, 0]
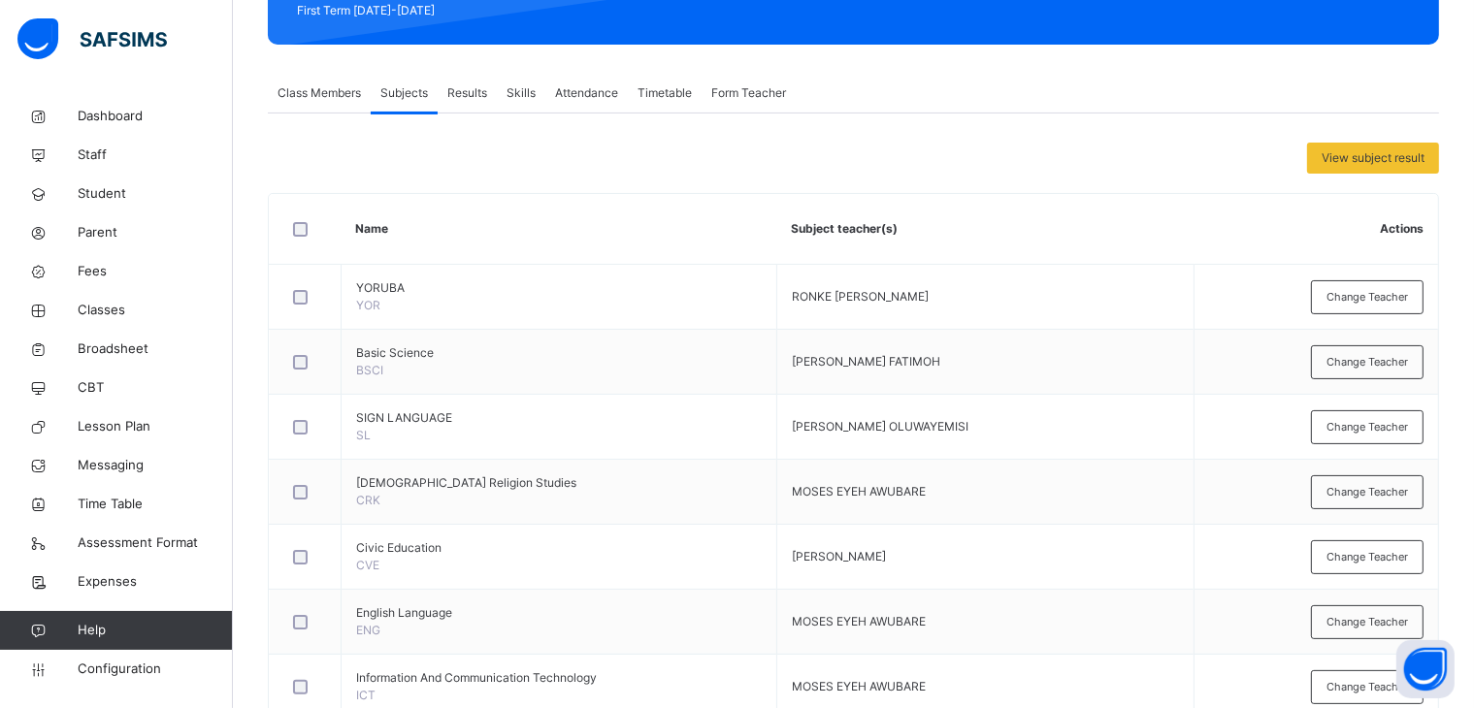
click at [1367, 488] on span "Change Teacher" at bounding box center [1366, 492] width 81 height 16
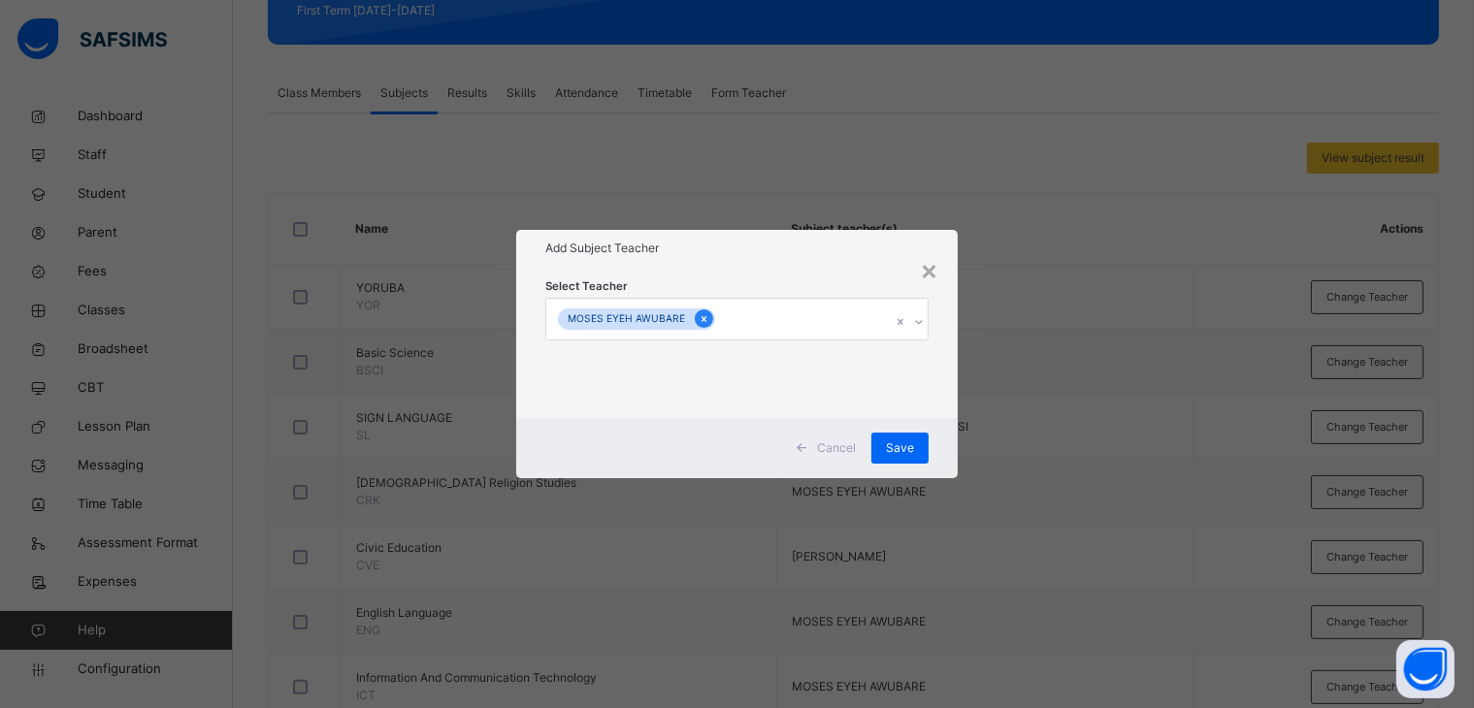
click at [698, 315] on icon at bounding box center [703, 319] width 11 height 14
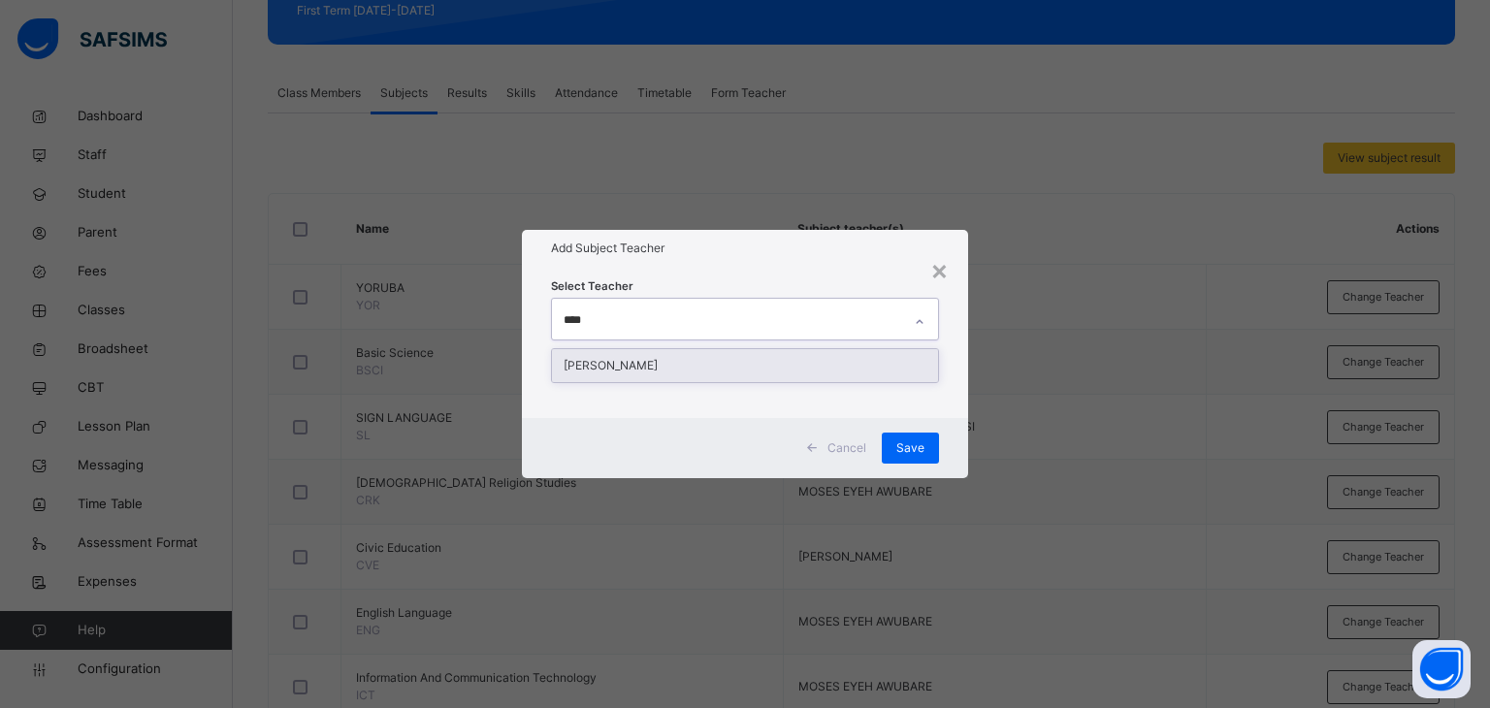
type input "*****"
click at [633, 366] on div "[PERSON_NAME]" at bounding box center [745, 365] width 387 height 33
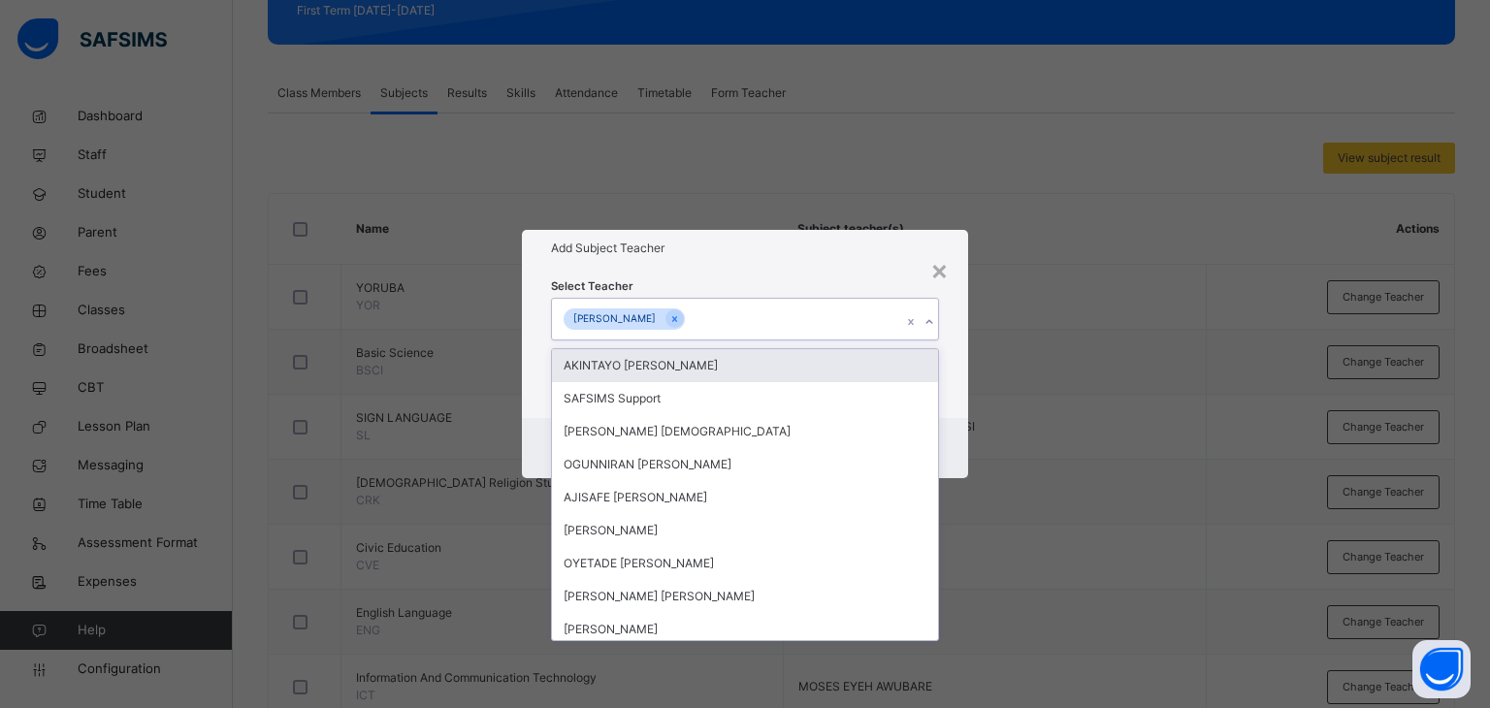
click at [726, 257] on div "Add Subject Teacher" at bounding box center [745, 248] width 447 height 37
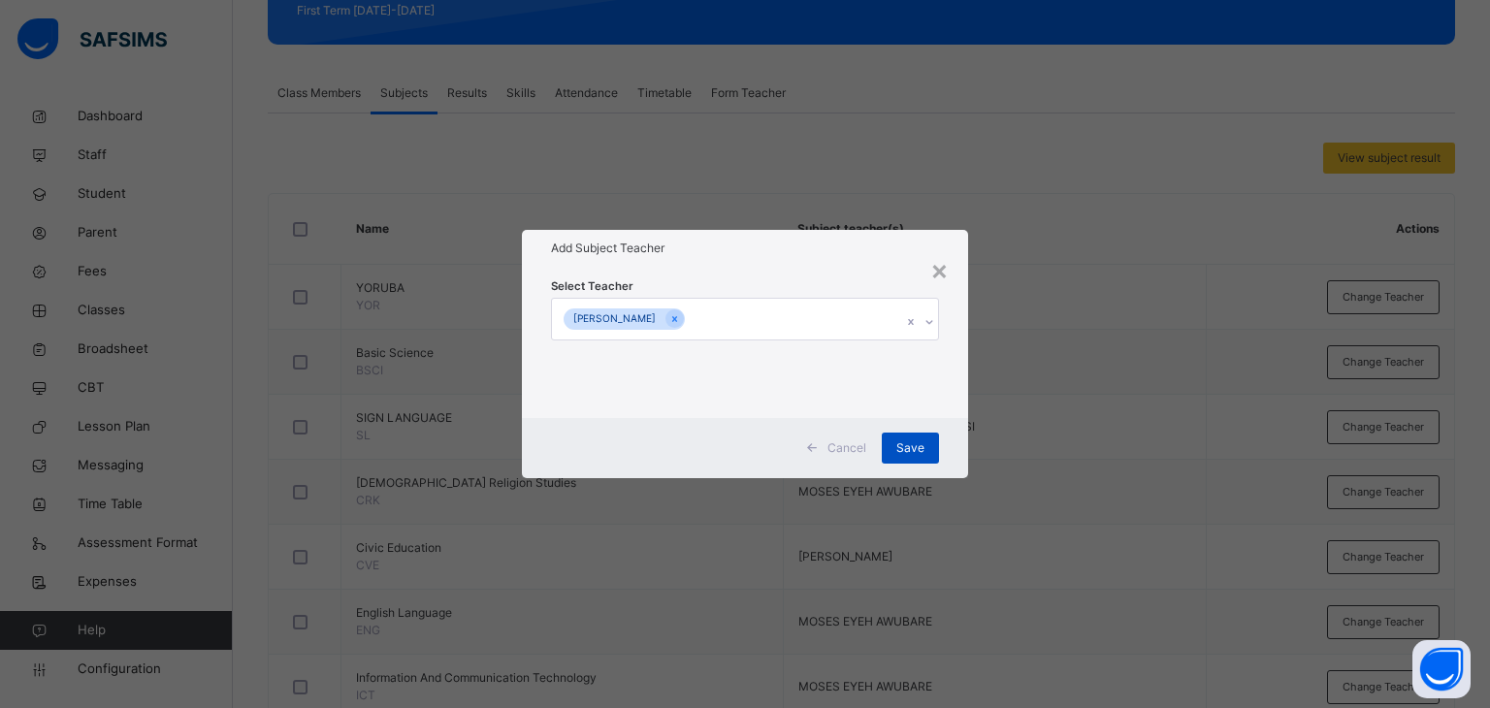
click at [912, 445] on span "Save" at bounding box center [910, 447] width 28 height 17
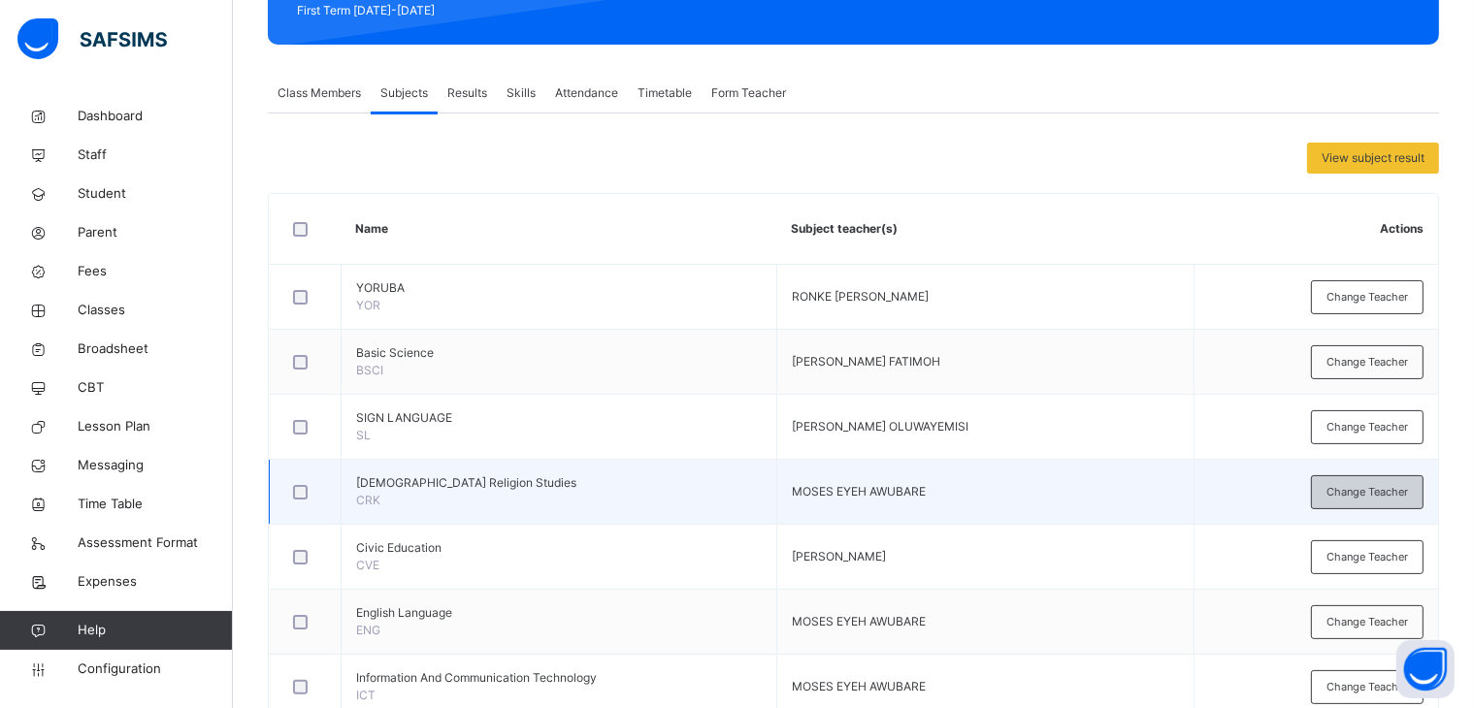
click at [1382, 475] on div "Change Teacher" at bounding box center [1367, 492] width 113 height 34
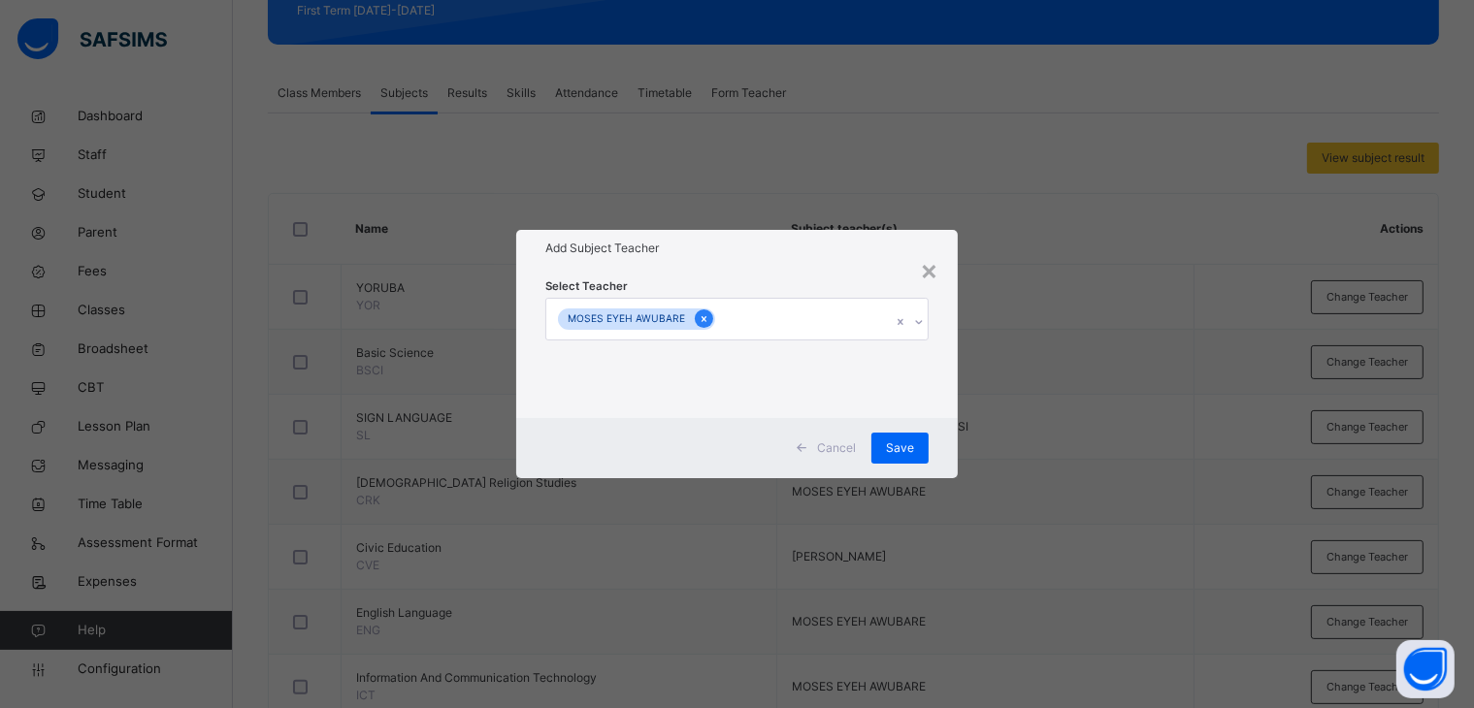
click at [698, 321] on icon at bounding box center [703, 319] width 11 height 14
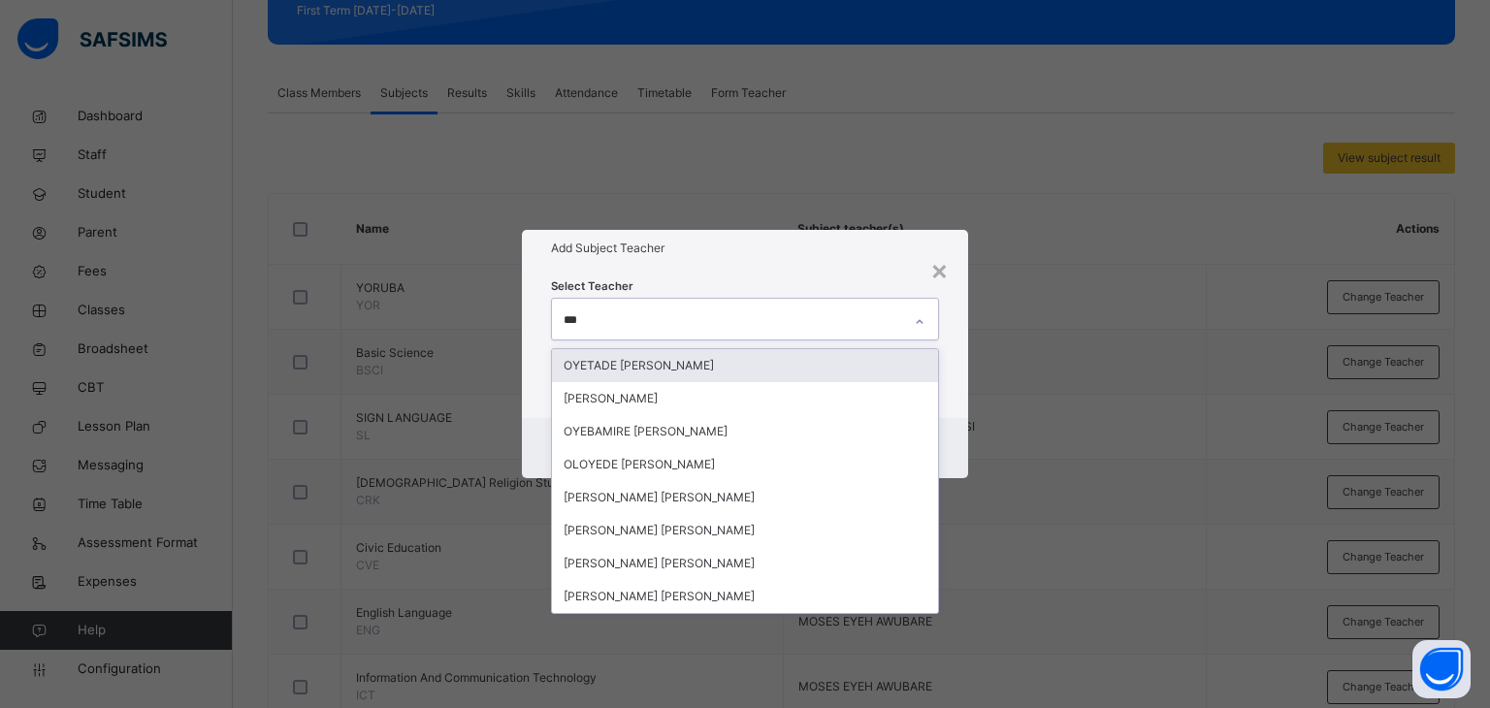
type input "****"
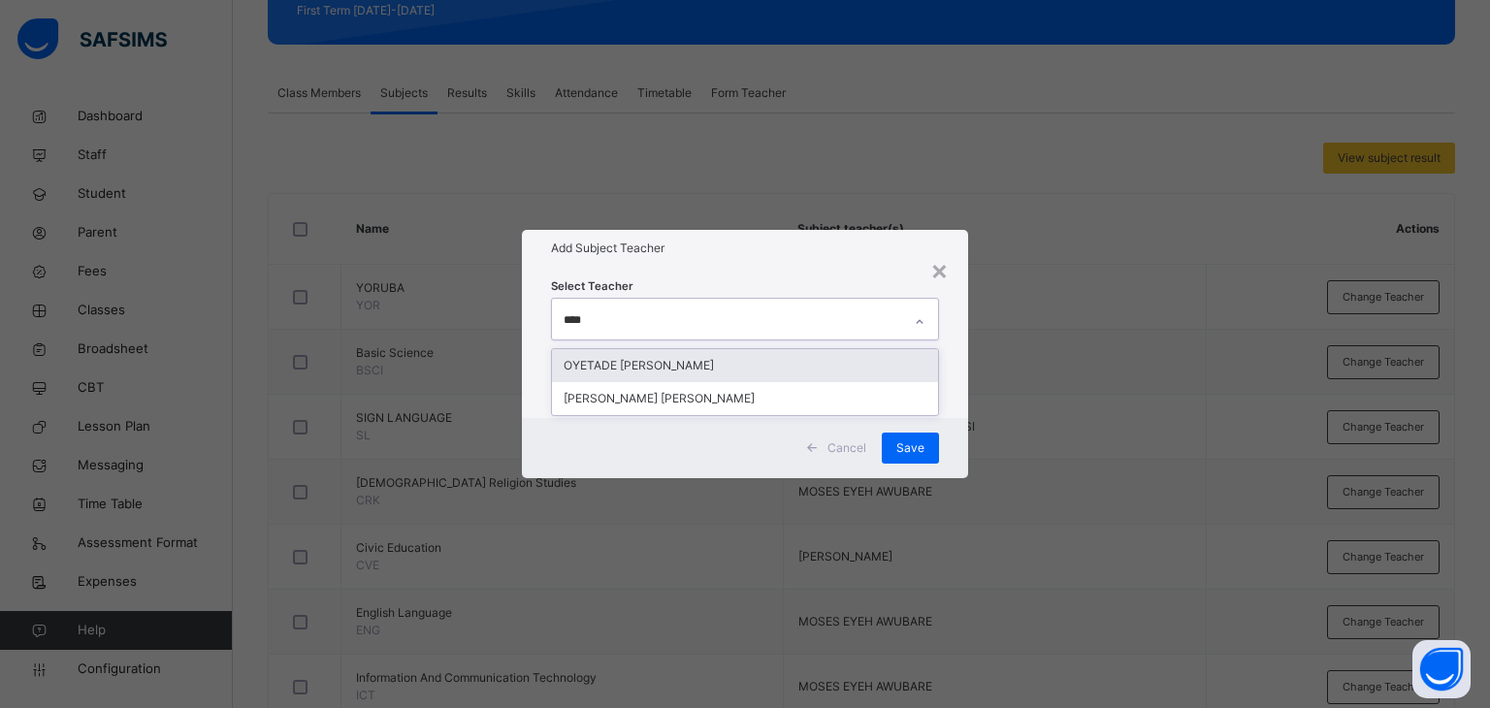
click at [701, 367] on div "OYETADE [PERSON_NAME]" at bounding box center [745, 365] width 387 height 33
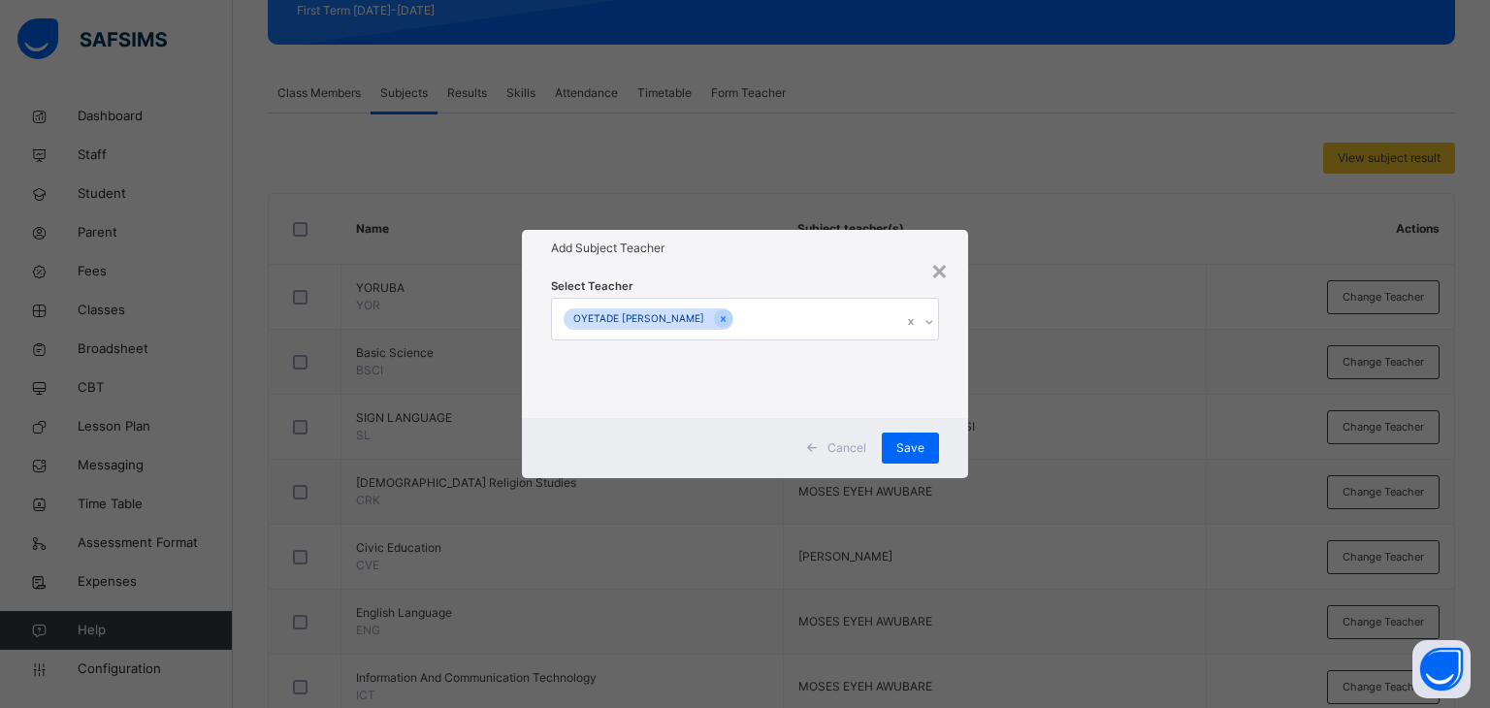
click at [805, 267] on div "Select Teacher OYETADE [PERSON_NAME]" at bounding box center [745, 342] width 447 height 151
click at [904, 443] on span "Save" at bounding box center [910, 447] width 28 height 17
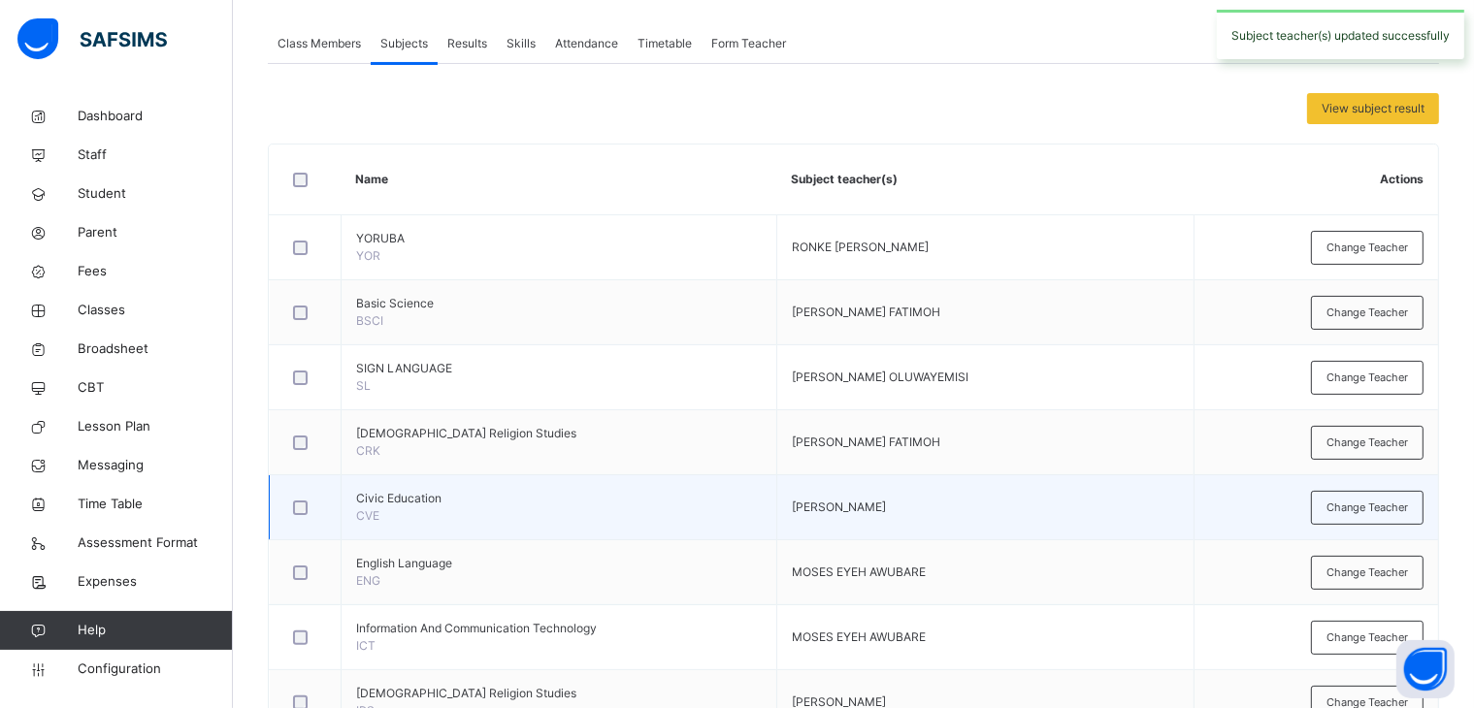
scroll to position [485, 0]
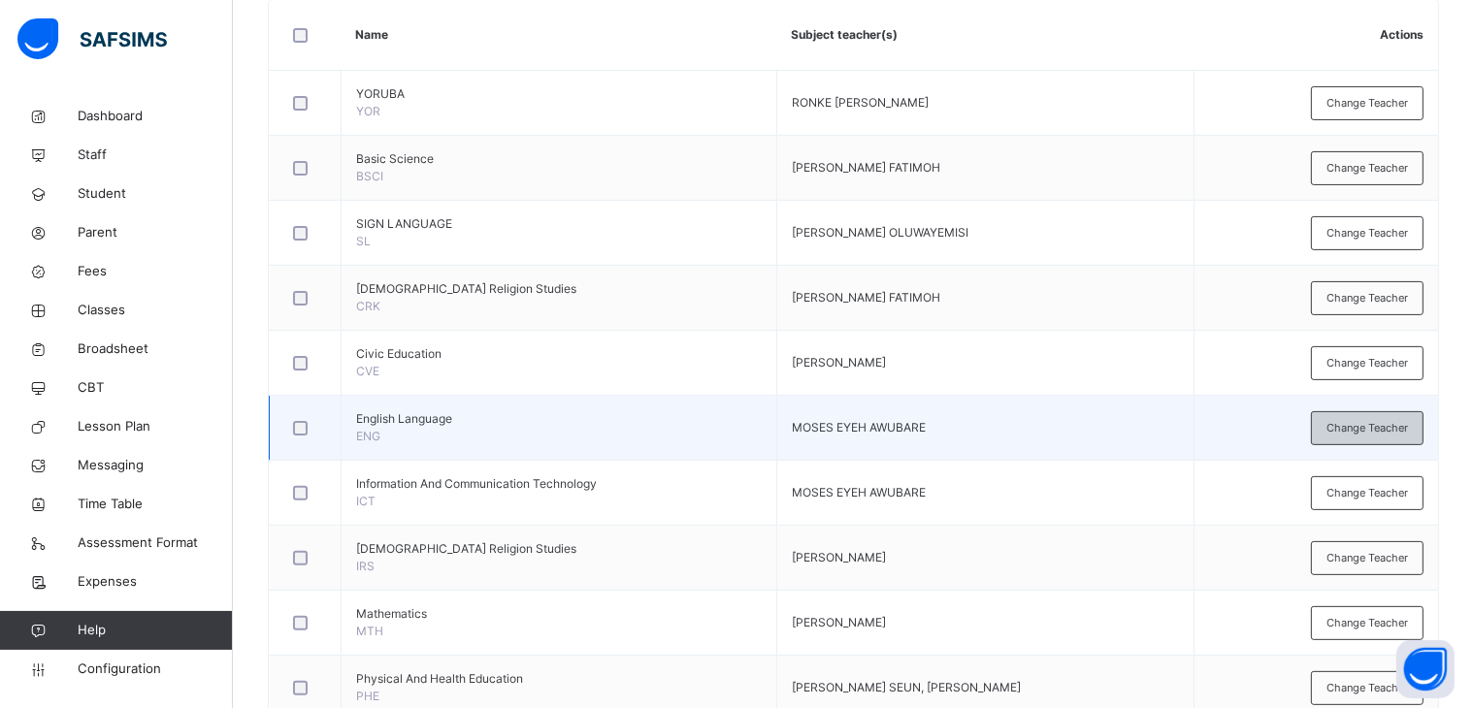
click at [1381, 426] on span "Change Teacher" at bounding box center [1366, 428] width 81 height 16
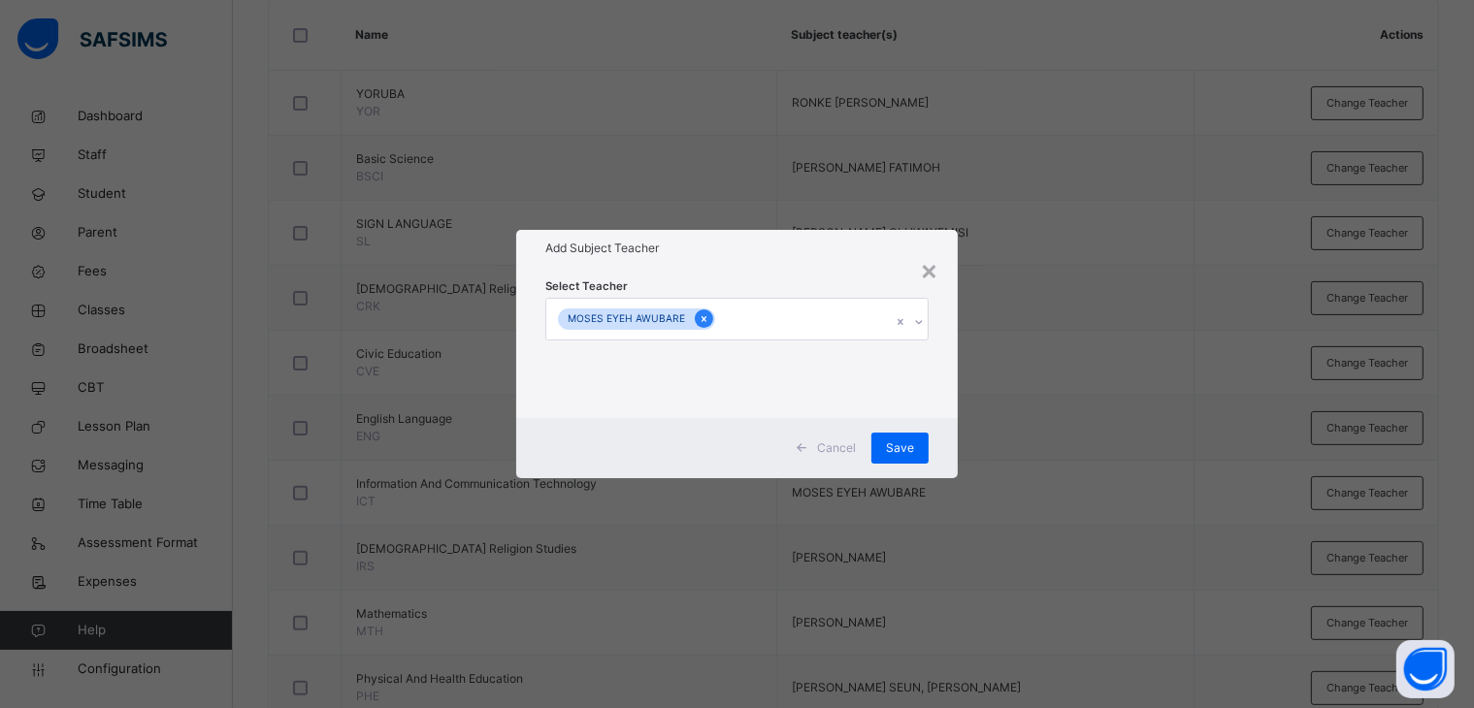
click at [698, 314] on icon at bounding box center [703, 319] width 11 height 14
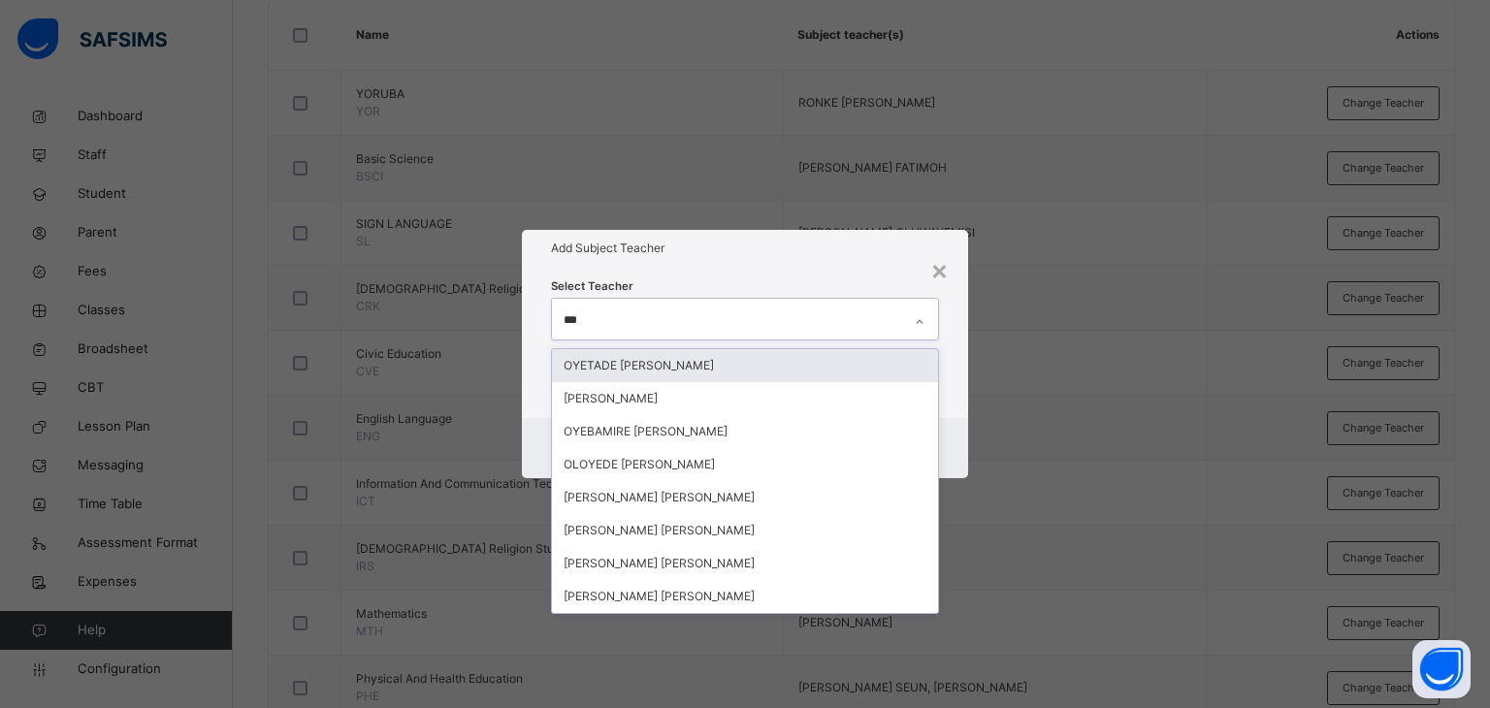
type input "****"
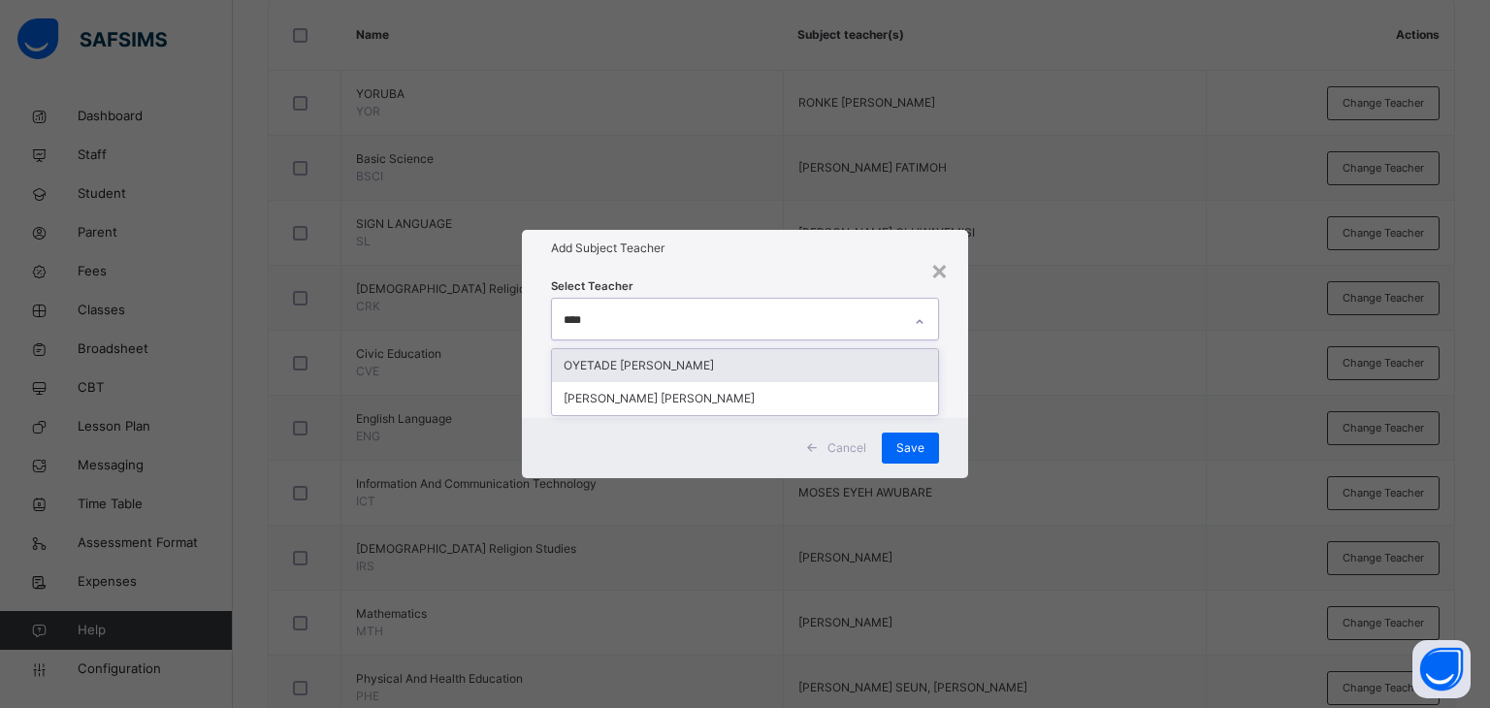
click at [714, 361] on div "OYETADE [PERSON_NAME]" at bounding box center [745, 365] width 387 height 33
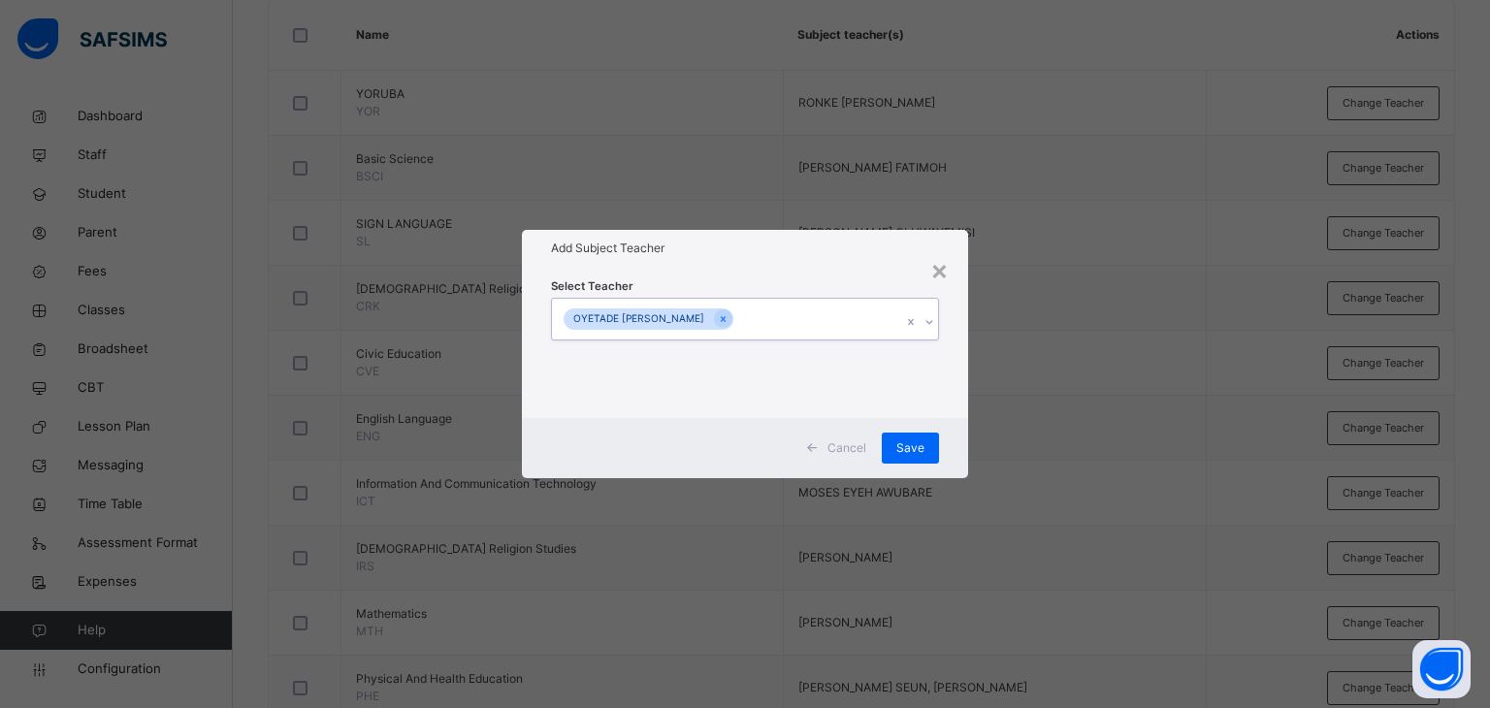
click at [765, 312] on div "OYETADE [PERSON_NAME]" at bounding box center [727, 319] width 350 height 41
click at [912, 451] on span "Save" at bounding box center [910, 447] width 28 height 17
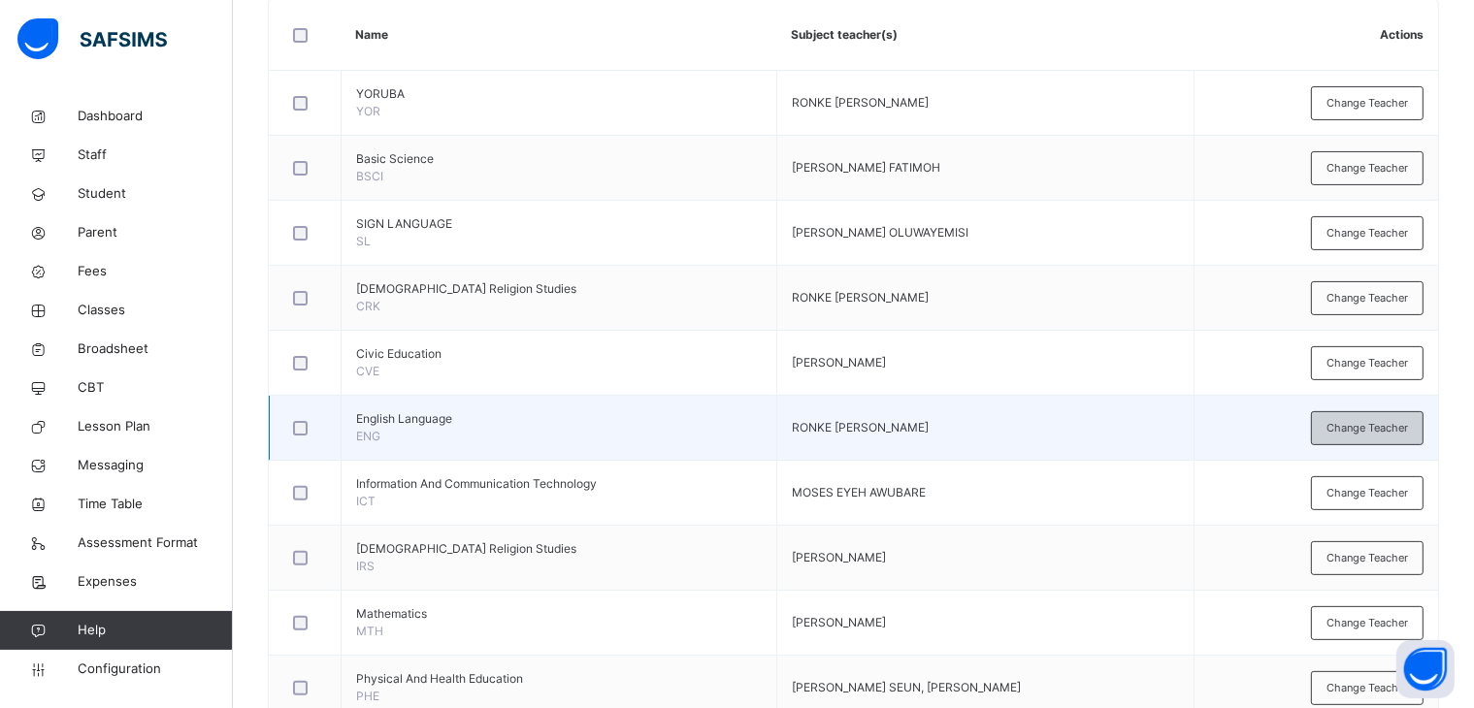
click at [1368, 427] on span "Change Teacher" at bounding box center [1366, 428] width 81 height 16
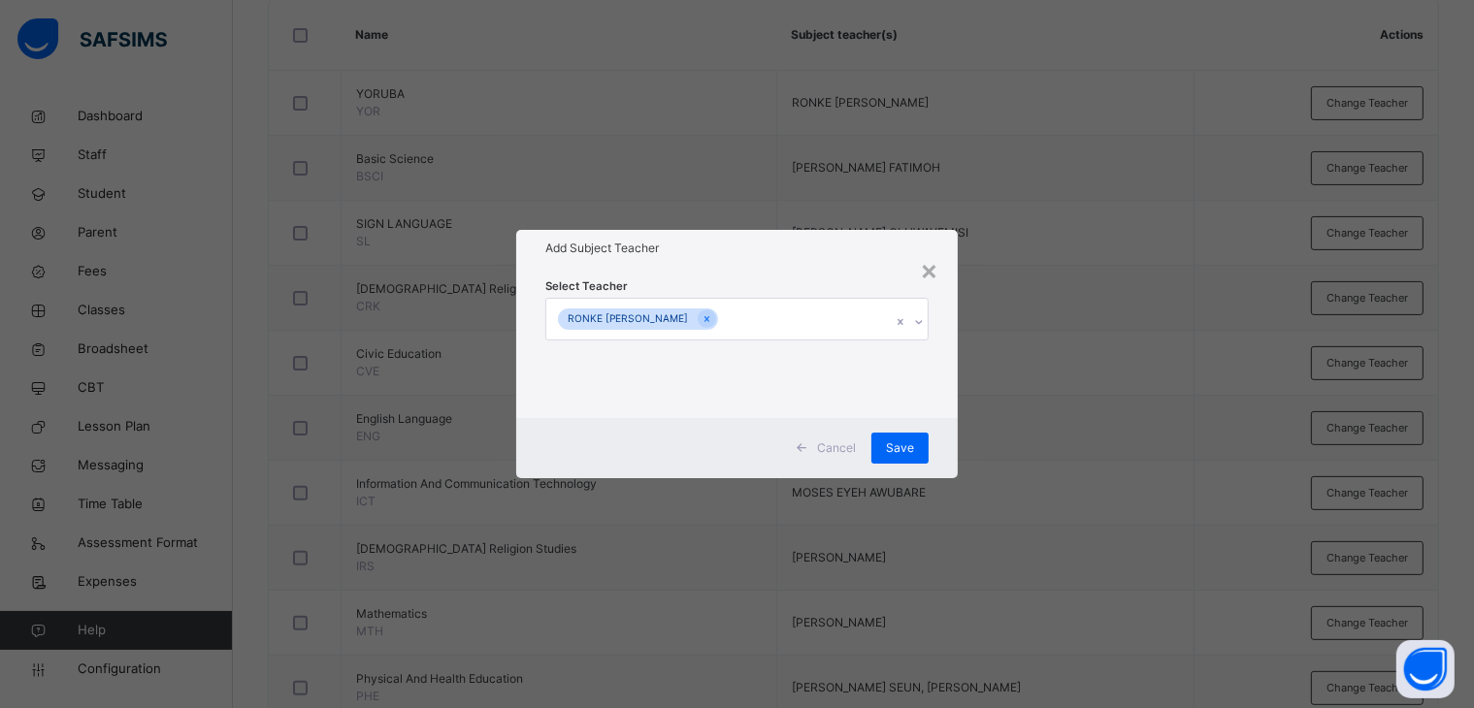
click at [834, 441] on span "Cancel" at bounding box center [836, 447] width 39 height 17
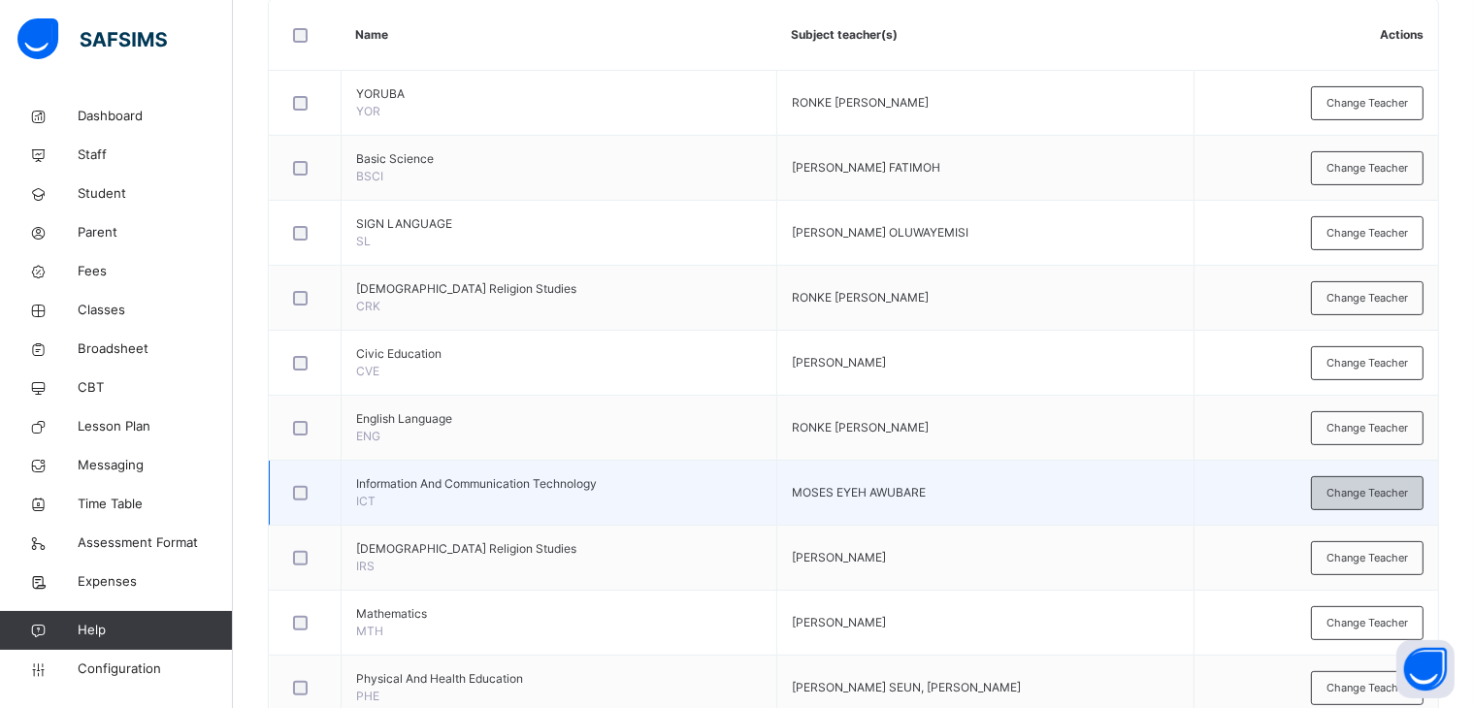
click at [1372, 481] on div "Change Teacher" at bounding box center [1367, 493] width 113 height 34
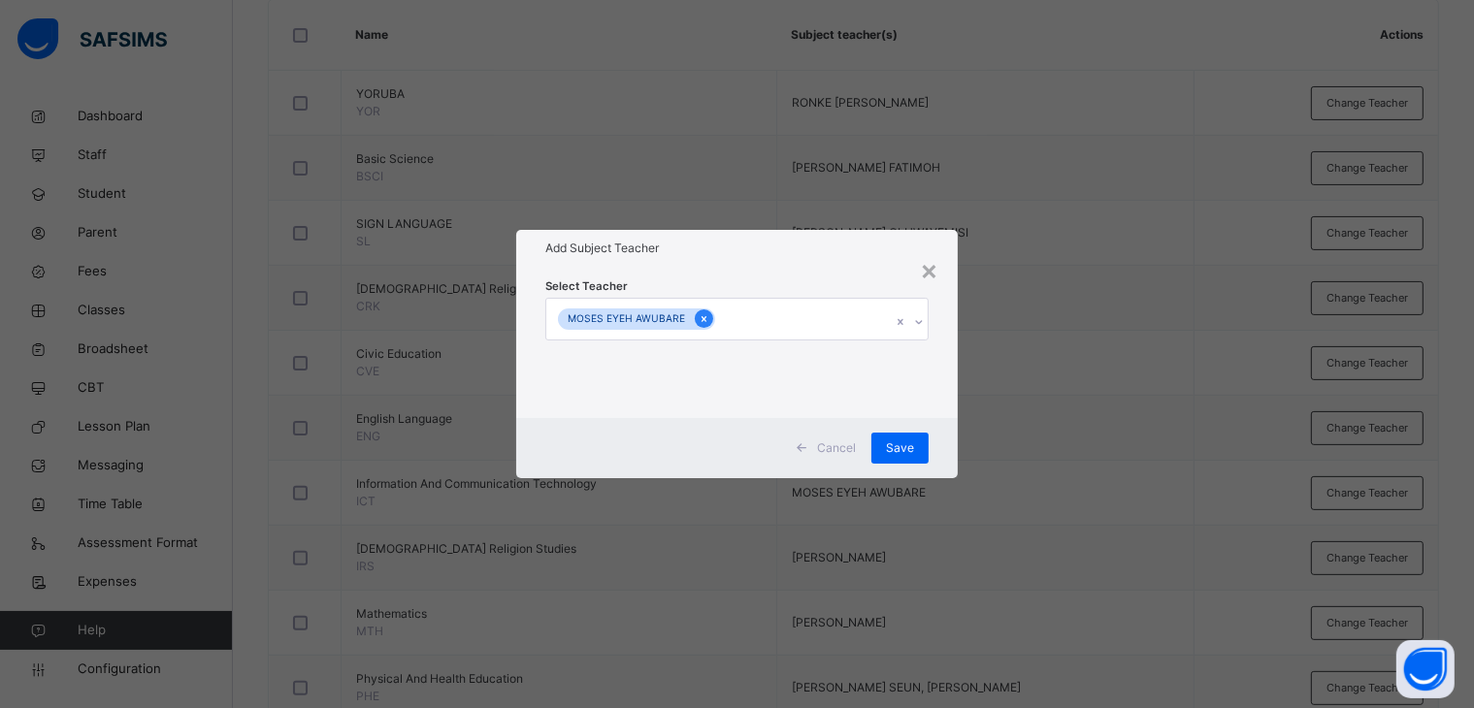
click at [701, 321] on icon at bounding box center [703, 319] width 11 height 14
type input "***"
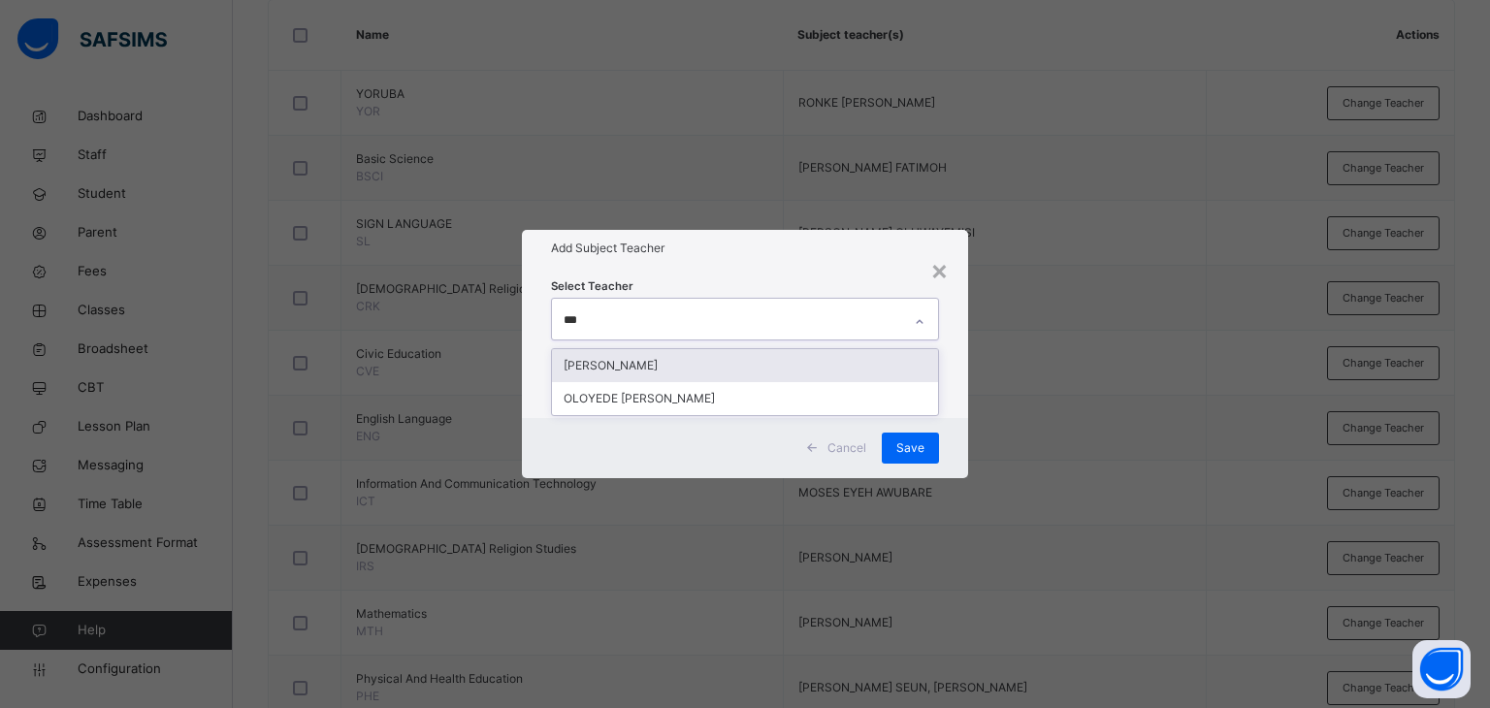
click at [709, 364] on div "[PERSON_NAME]" at bounding box center [745, 365] width 387 height 33
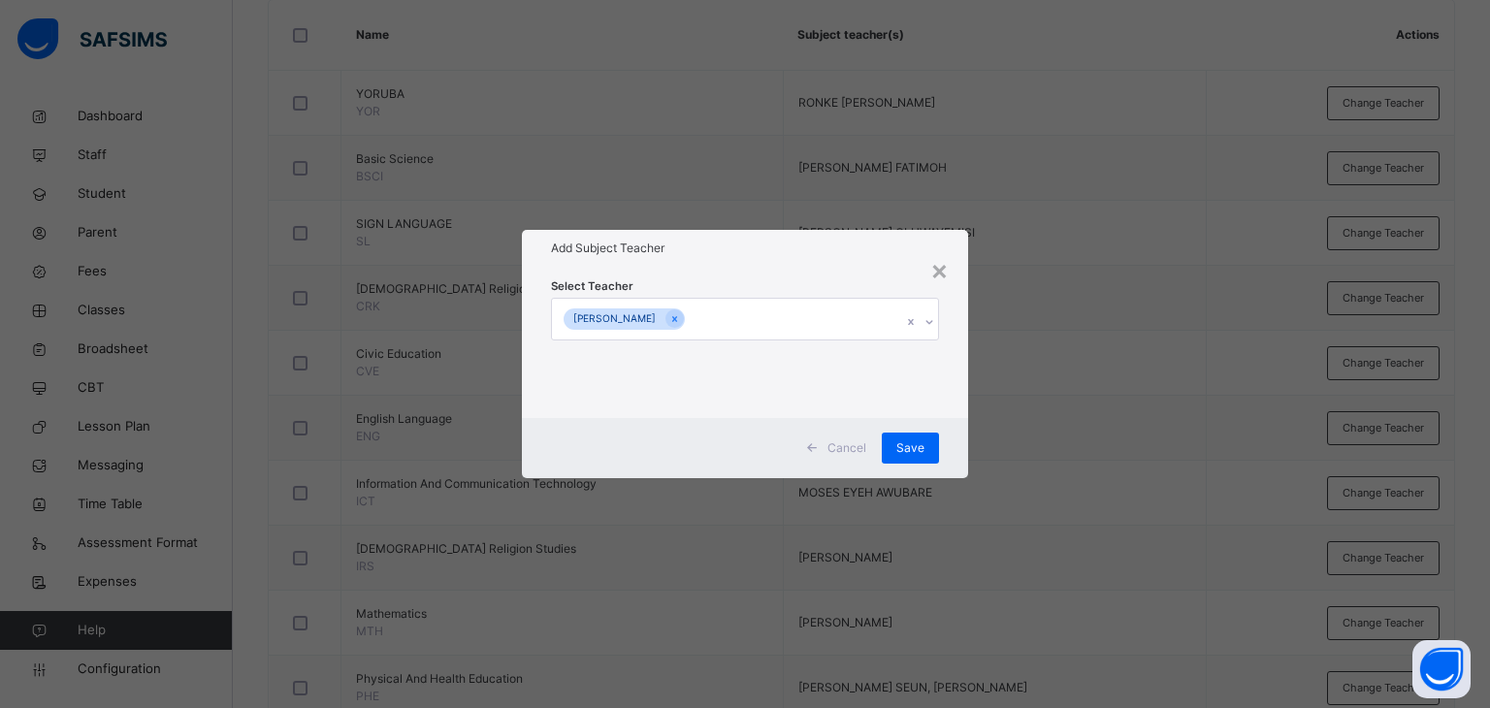
click at [761, 276] on div "Select Teacher [PERSON_NAME]" at bounding box center [745, 342] width 447 height 151
click at [910, 444] on span "Save" at bounding box center [910, 447] width 28 height 17
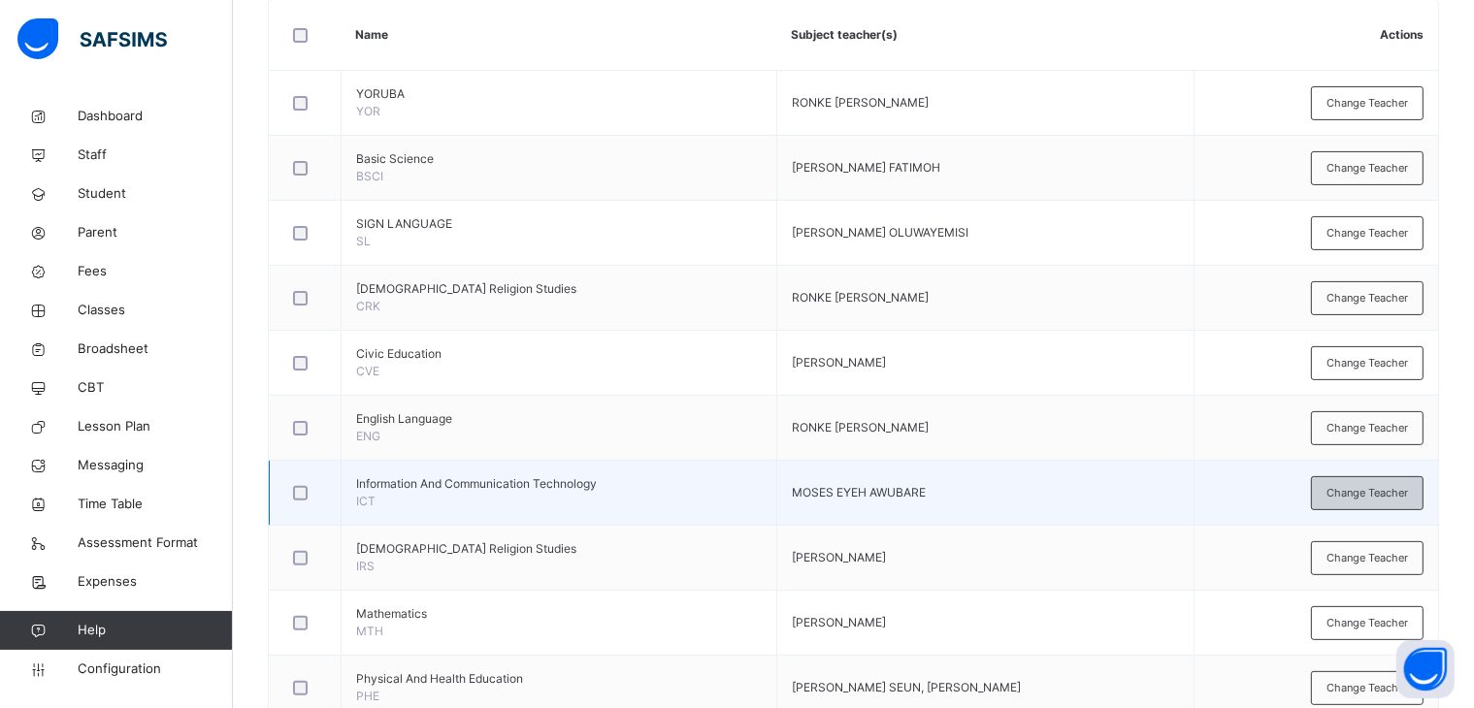
click at [1355, 486] on span "Change Teacher" at bounding box center [1366, 493] width 81 height 16
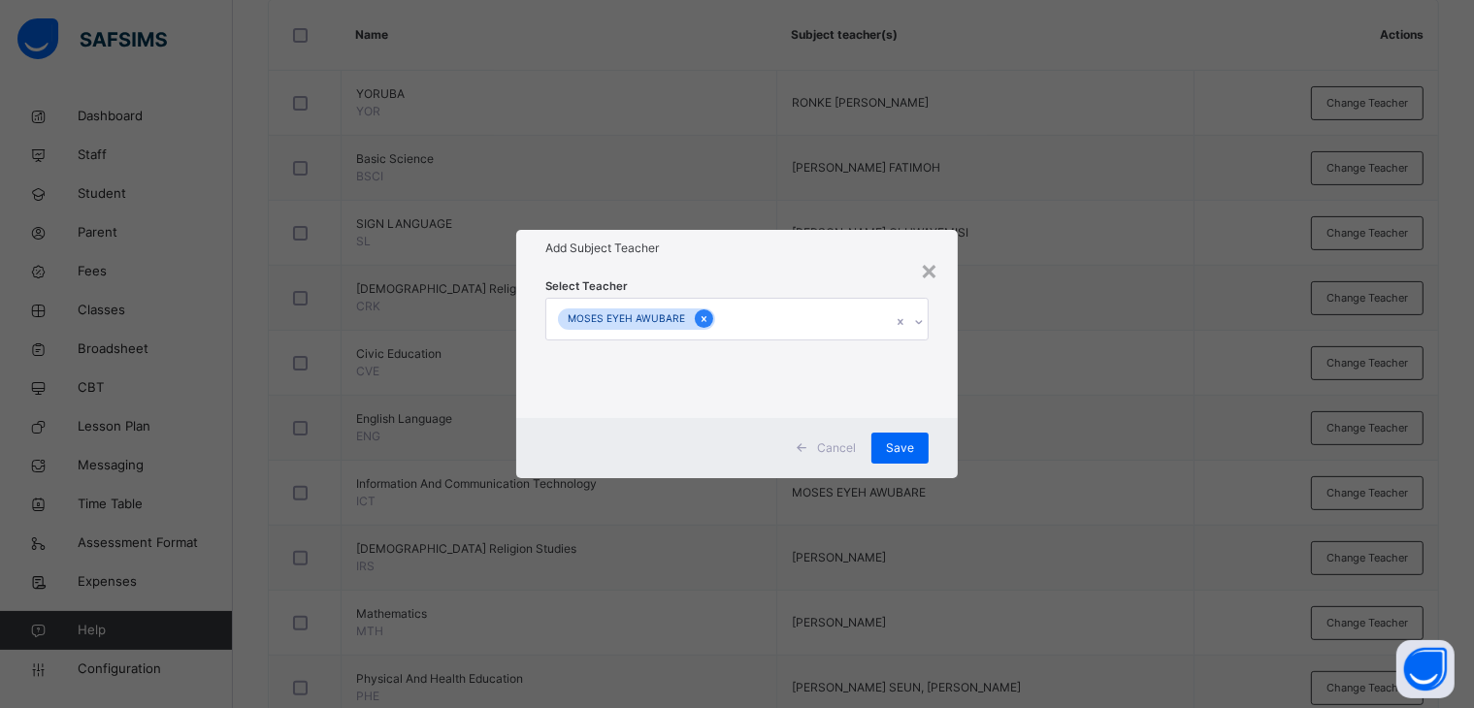
click at [699, 315] on icon at bounding box center [703, 319] width 11 height 14
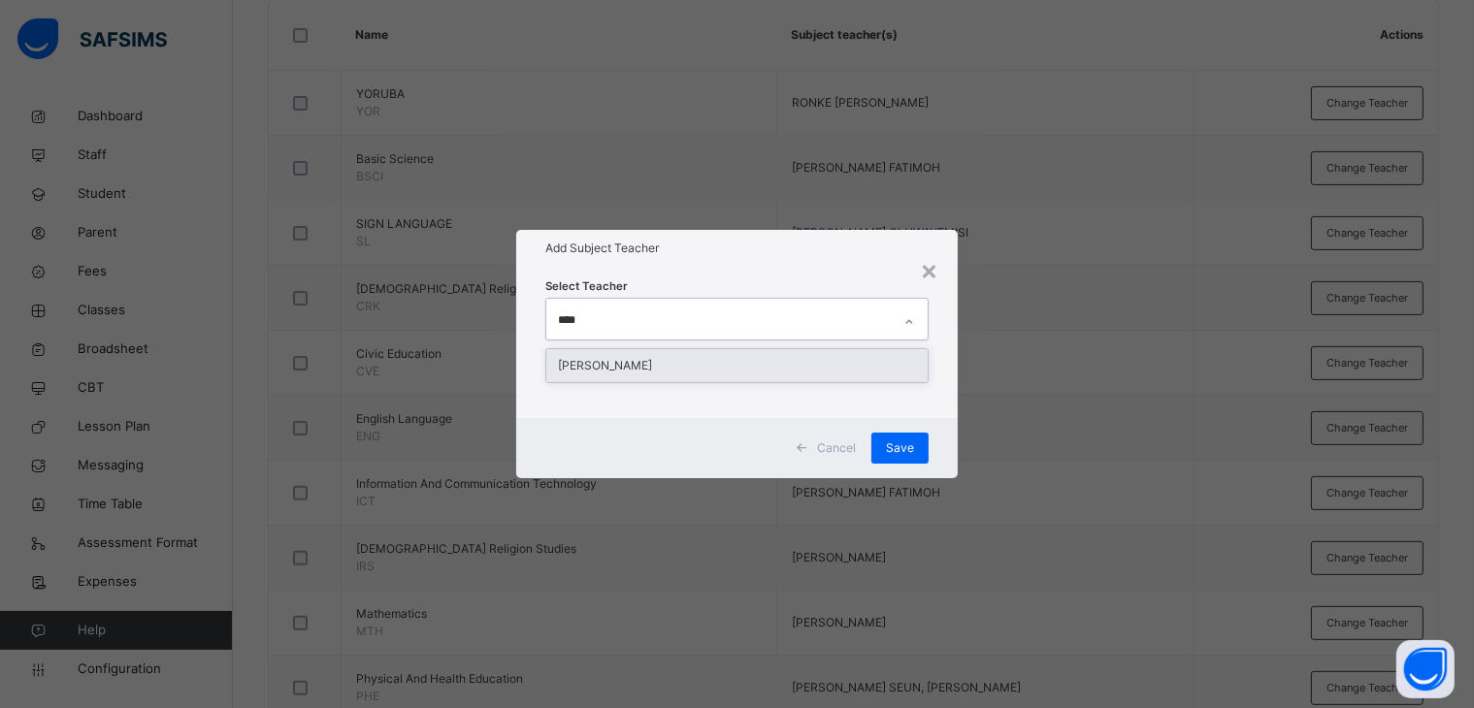
type input "*****"
click at [624, 366] on div "[PERSON_NAME]" at bounding box center [737, 365] width 382 height 33
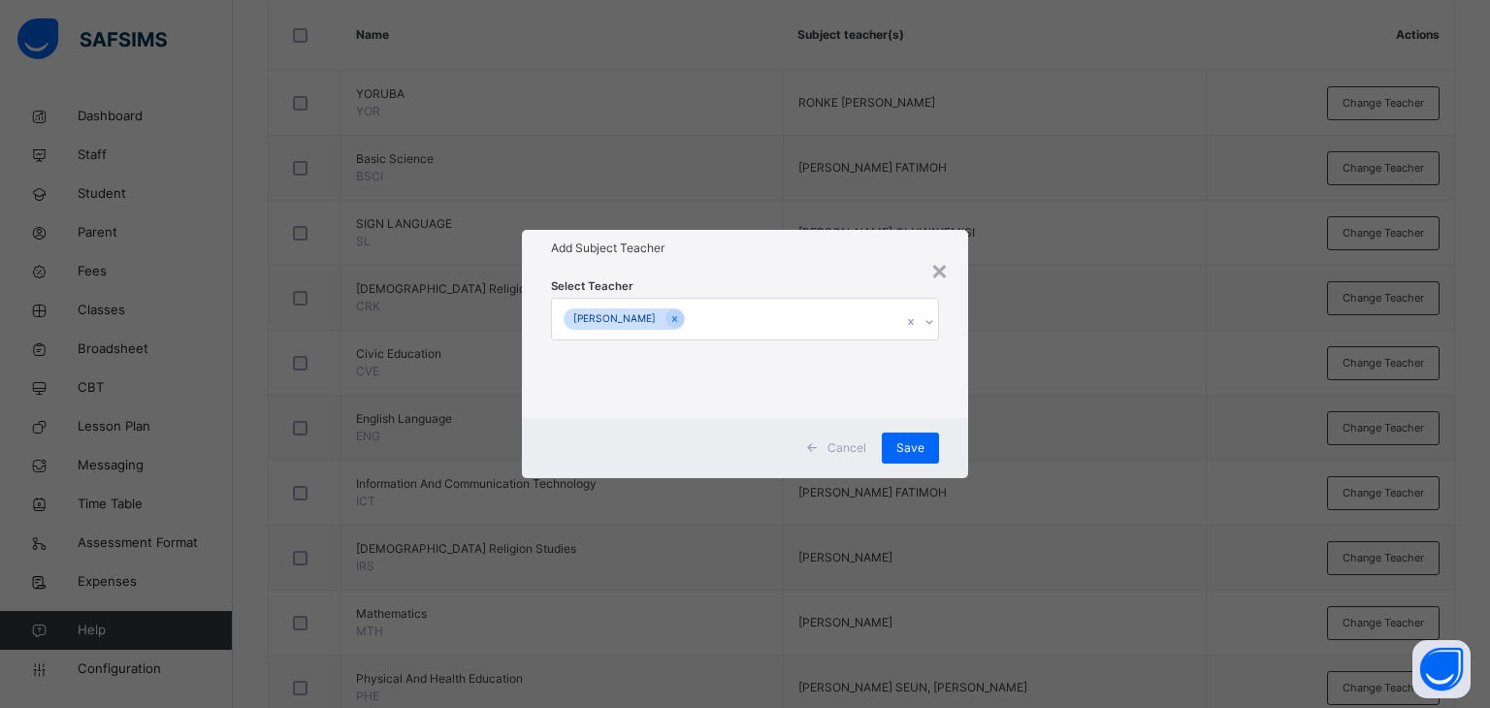
drag, startPoint x: 789, startPoint y: 249, endPoint x: 904, endPoint y: 393, distance: 184.2
click at [790, 251] on h1 "Add Subject Teacher" at bounding box center [745, 248] width 389 height 17
click at [913, 440] on span "Save" at bounding box center [910, 447] width 28 height 17
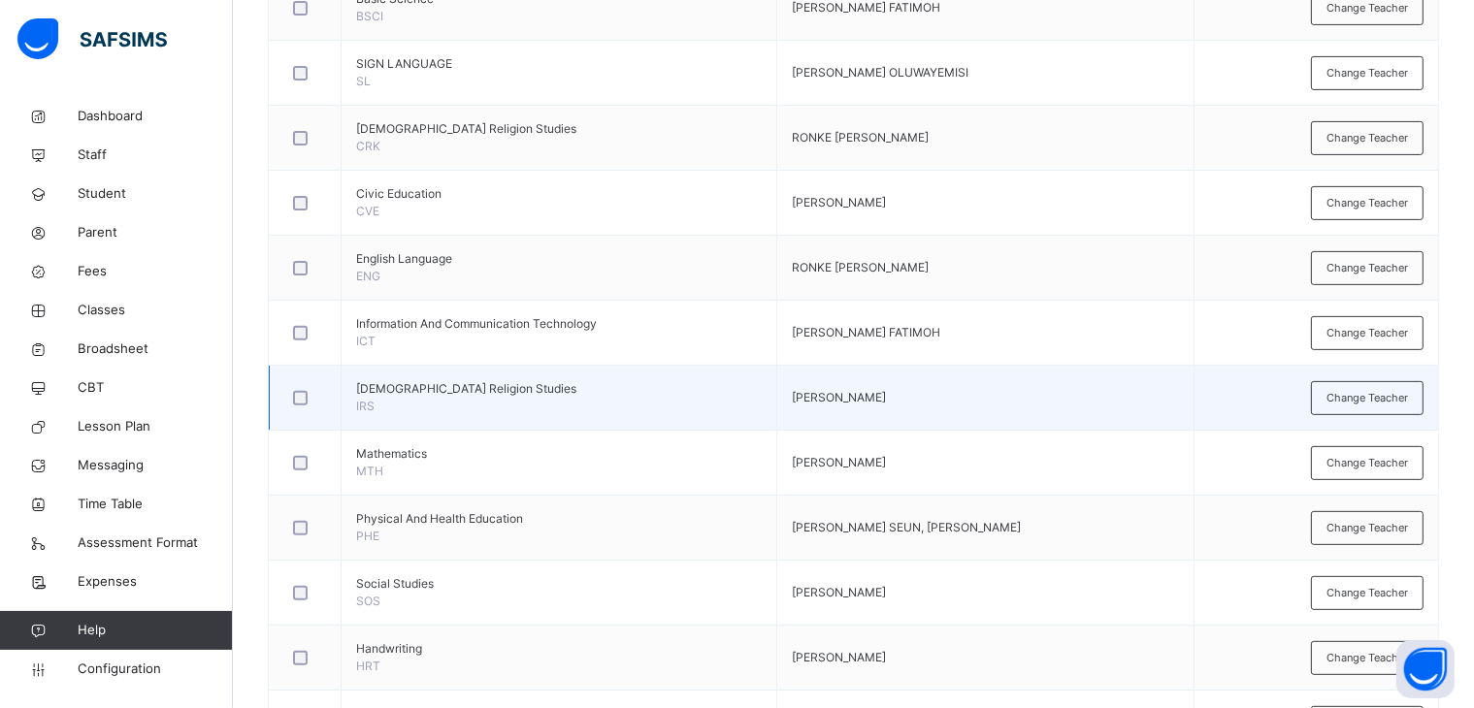
scroll to position [679, 0]
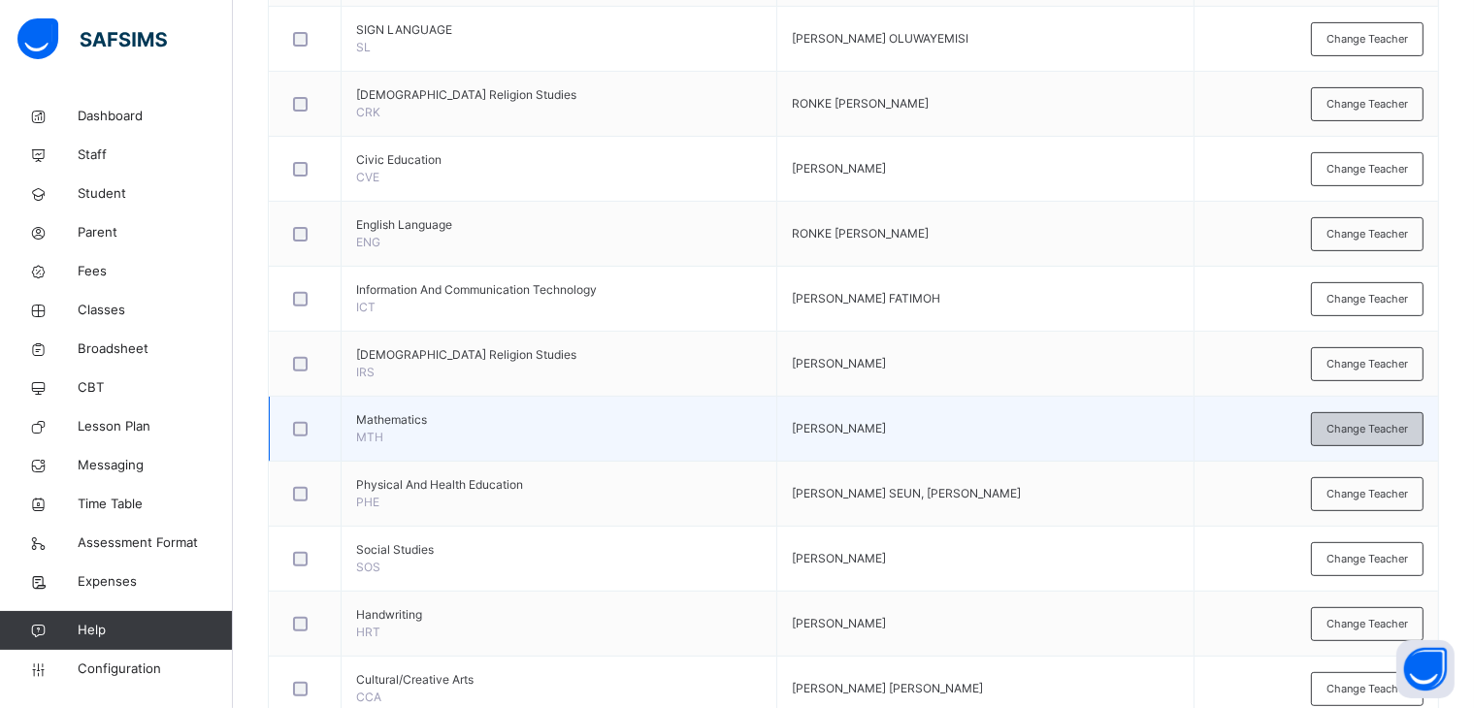
click at [1373, 430] on span "Change Teacher" at bounding box center [1366, 429] width 81 height 16
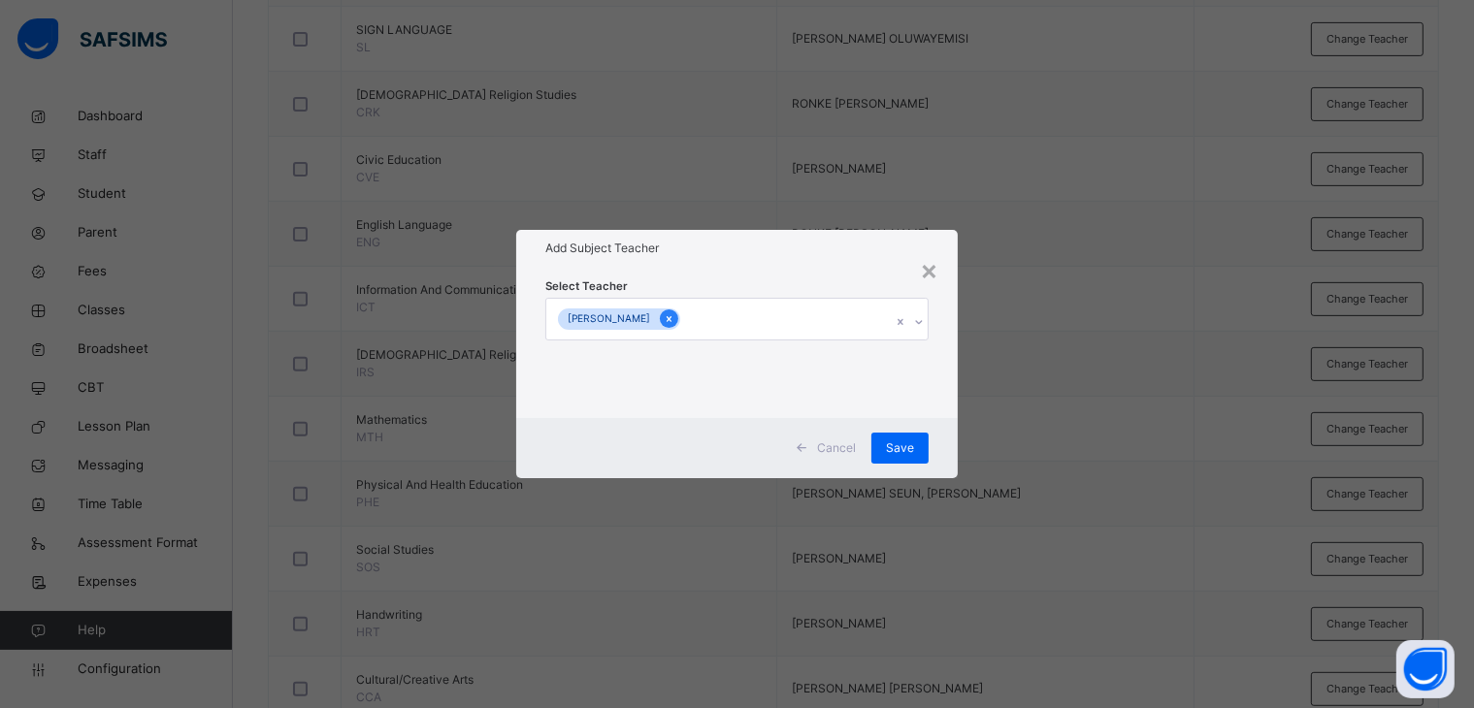
click at [674, 315] on icon at bounding box center [669, 319] width 11 height 14
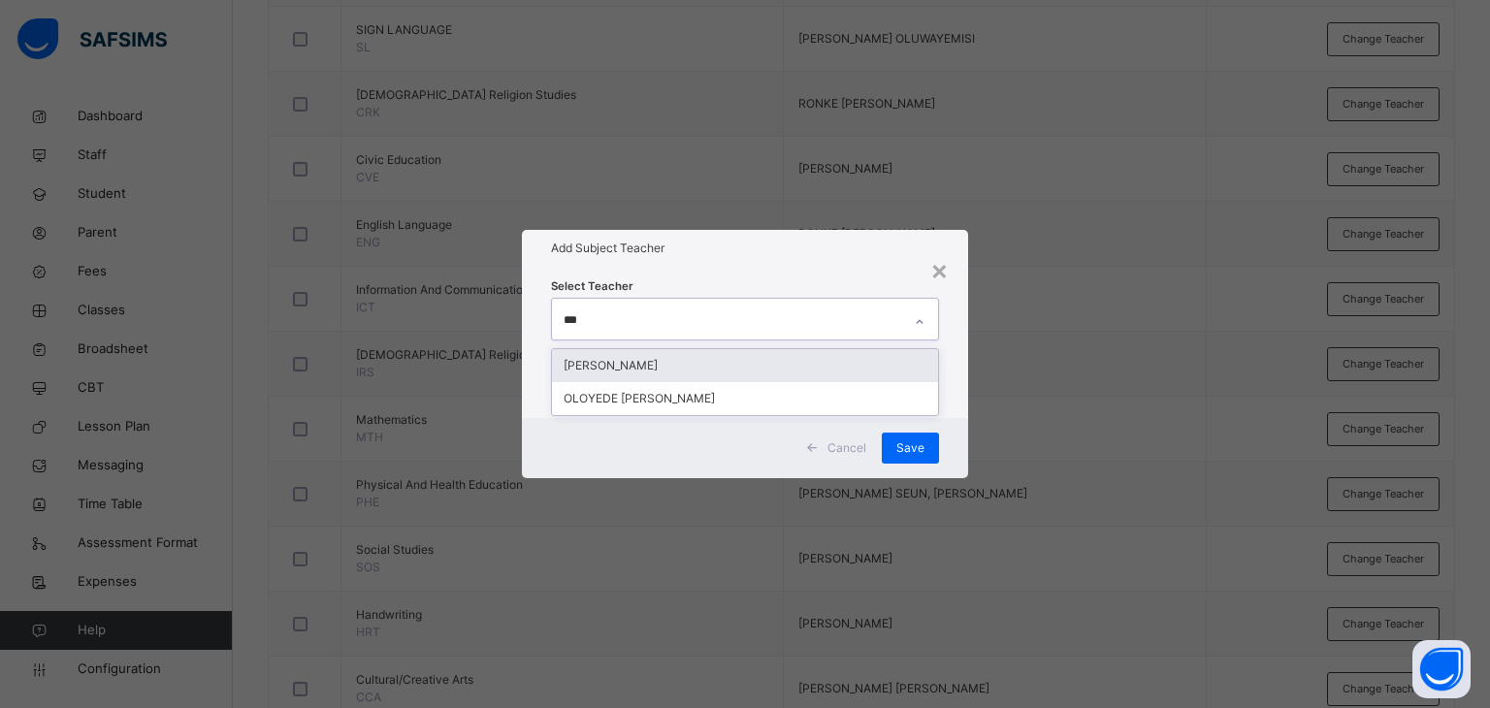
type input "****"
click at [649, 361] on div "[PERSON_NAME]" at bounding box center [745, 365] width 387 height 33
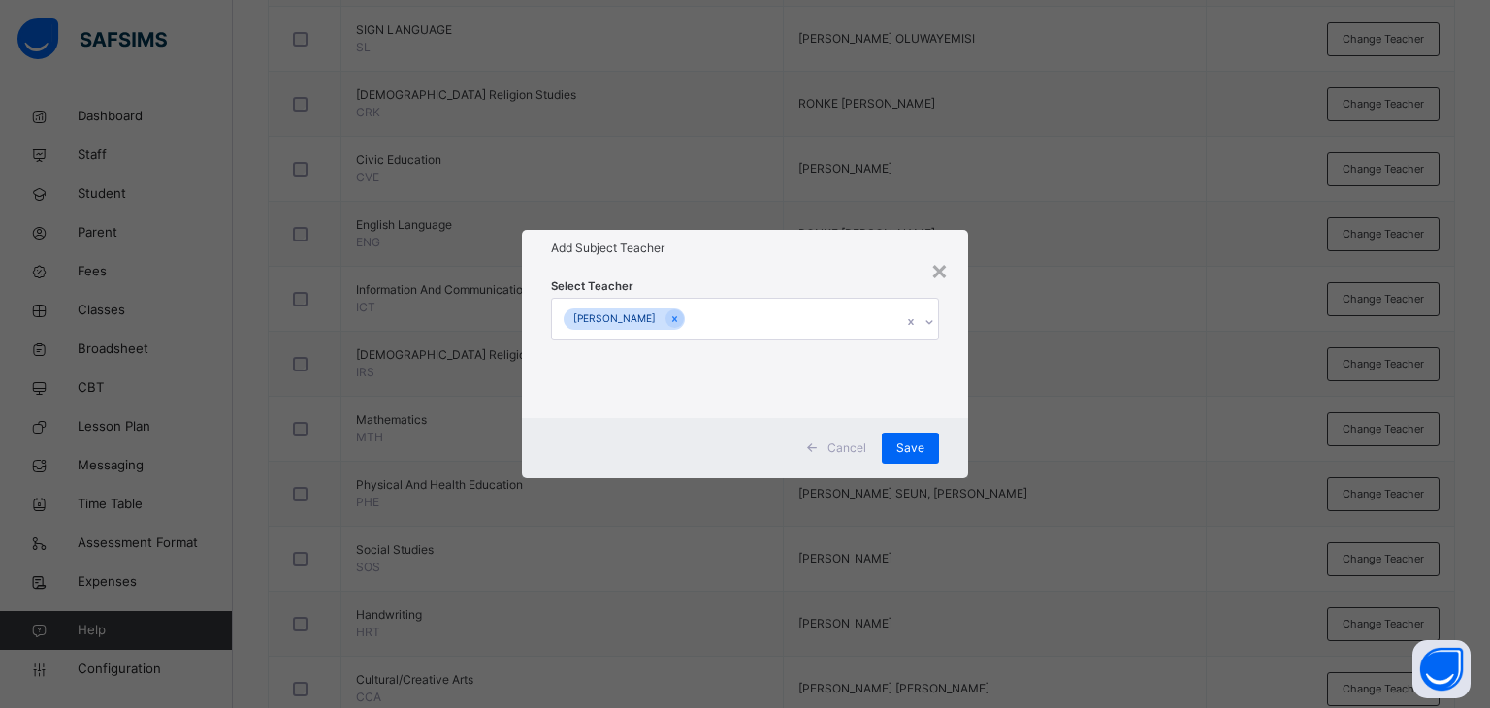
click at [741, 259] on div "Add Subject Teacher" at bounding box center [745, 248] width 447 height 37
click at [902, 438] on div "Save" at bounding box center [910, 448] width 57 height 31
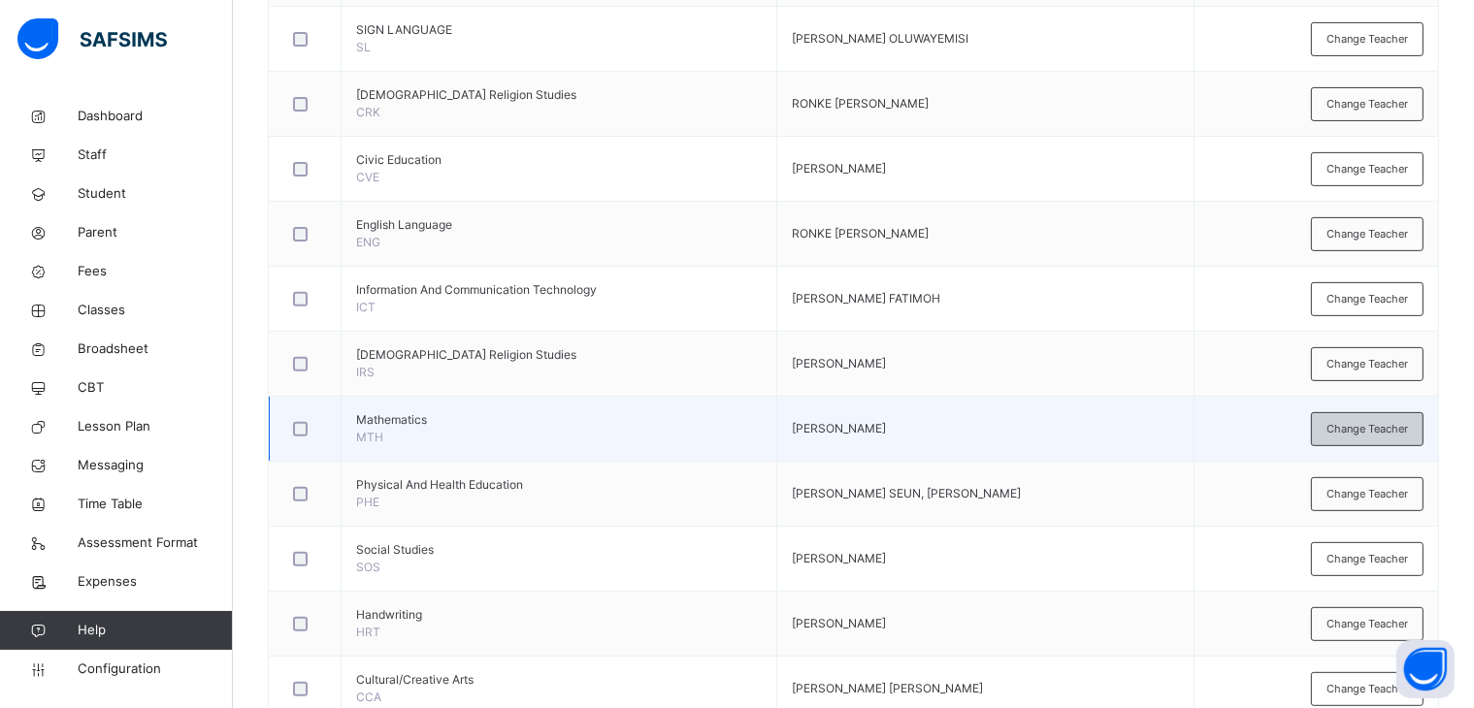
click at [1371, 424] on span "Change Teacher" at bounding box center [1366, 429] width 81 height 16
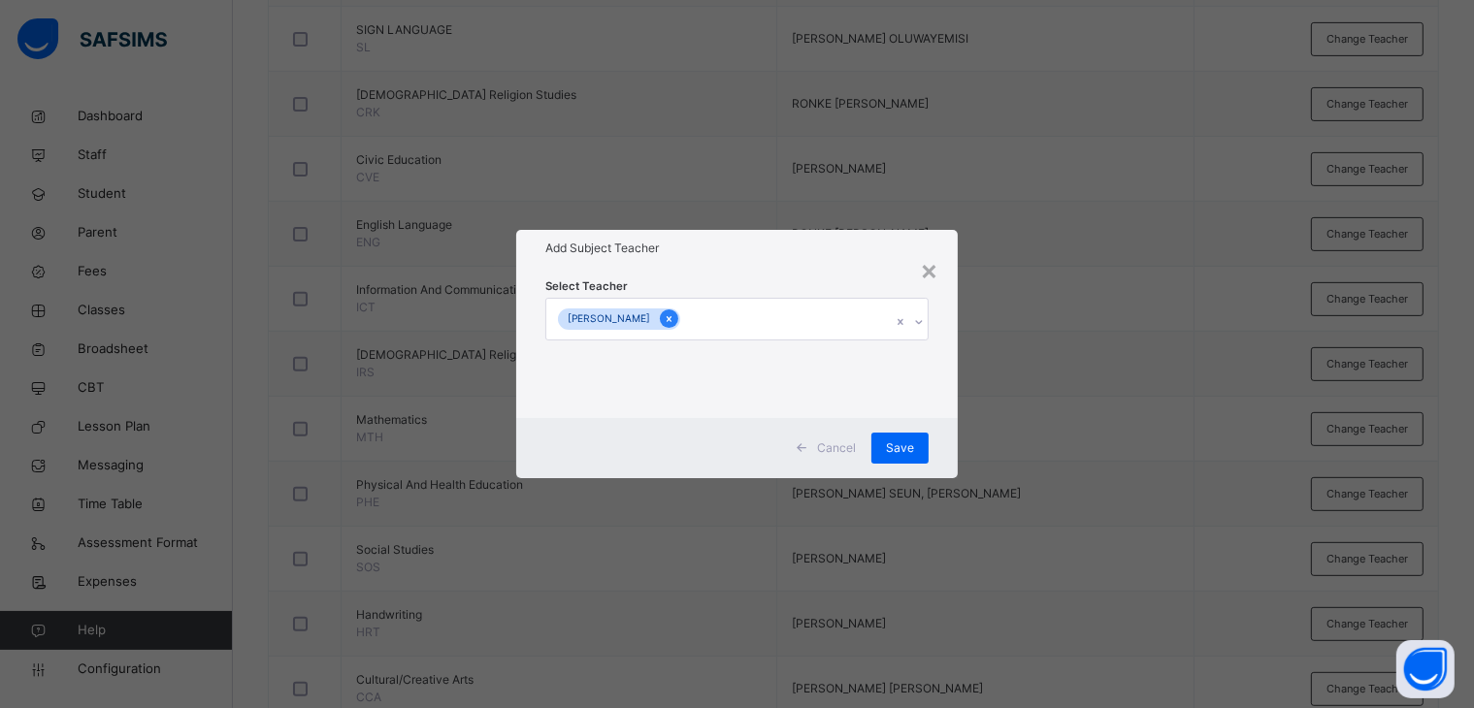
click at [674, 318] on icon at bounding box center [669, 319] width 11 height 14
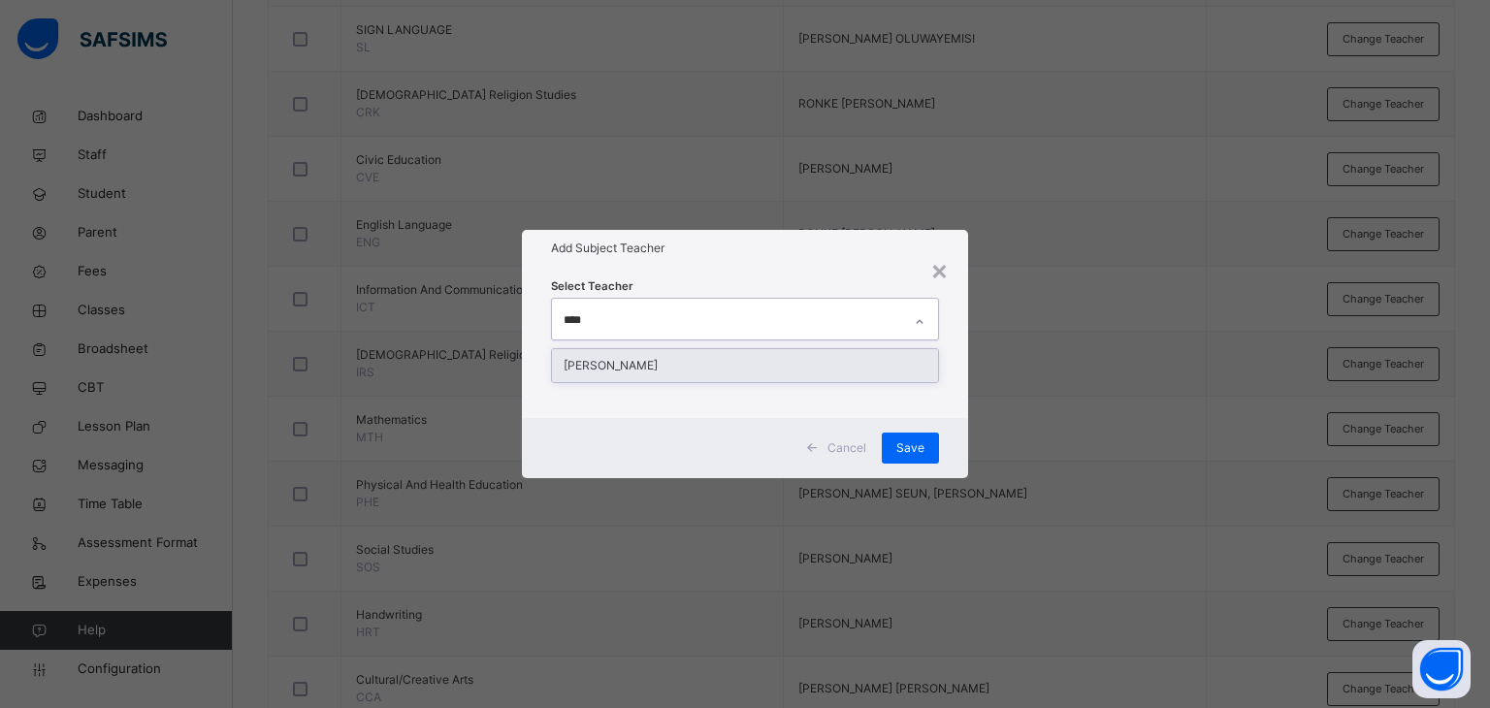
type input "*****"
click at [703, 357] on div "[PERSON_NAME]" at bounding box center [745, 365] width 387 height 33
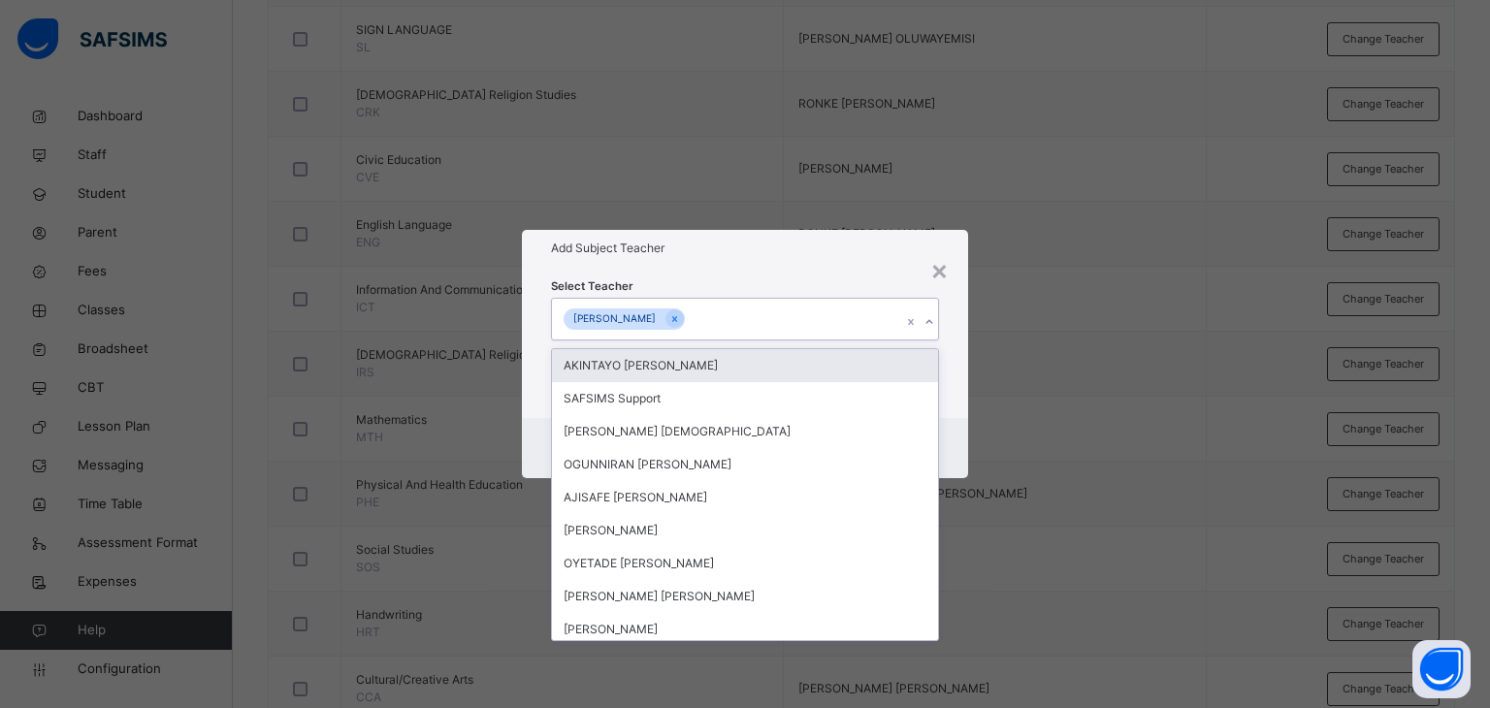
click at [770, 249] on h1 "Add Subject Teacher" at bounding box center [745, 248] width 389 height 17
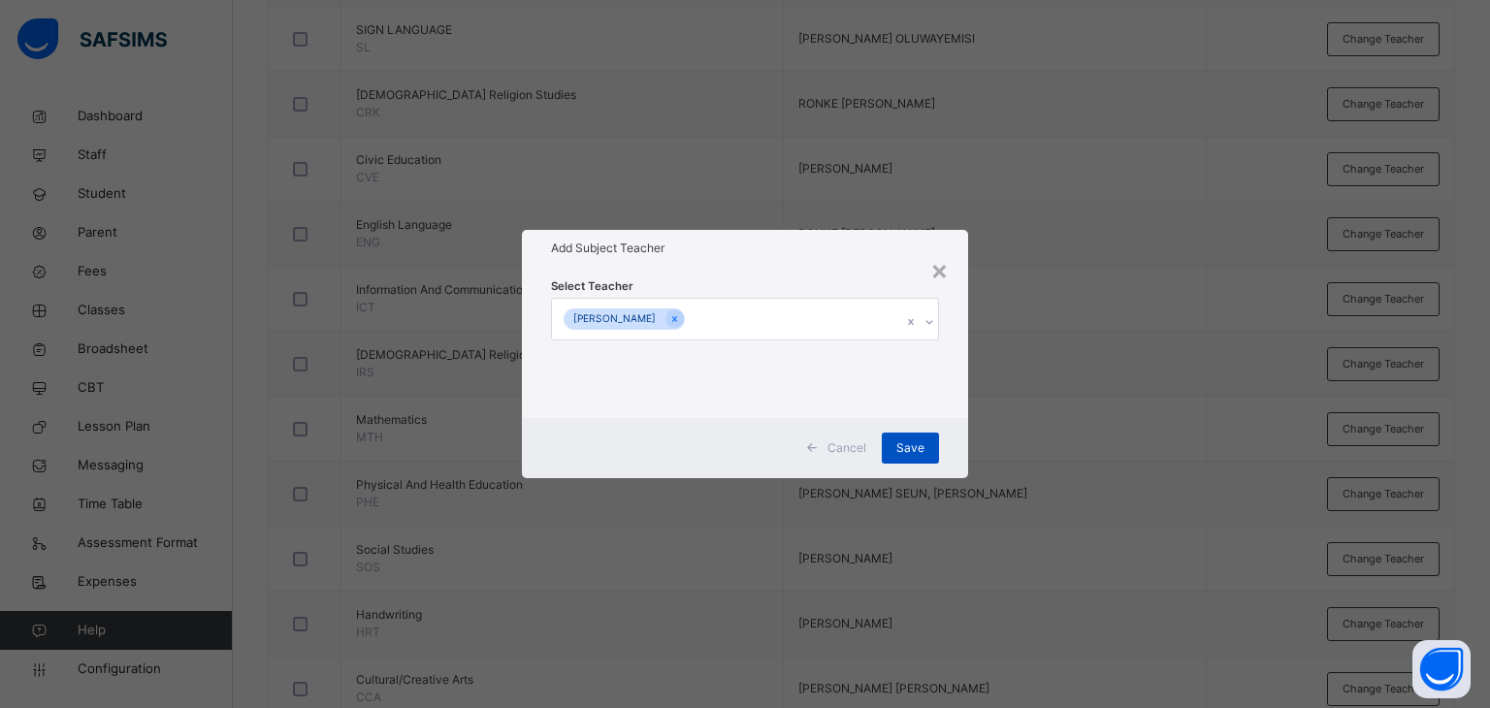
click at [910, 436] on div "Save" at bounding box center [910, 448] width 57 height 31
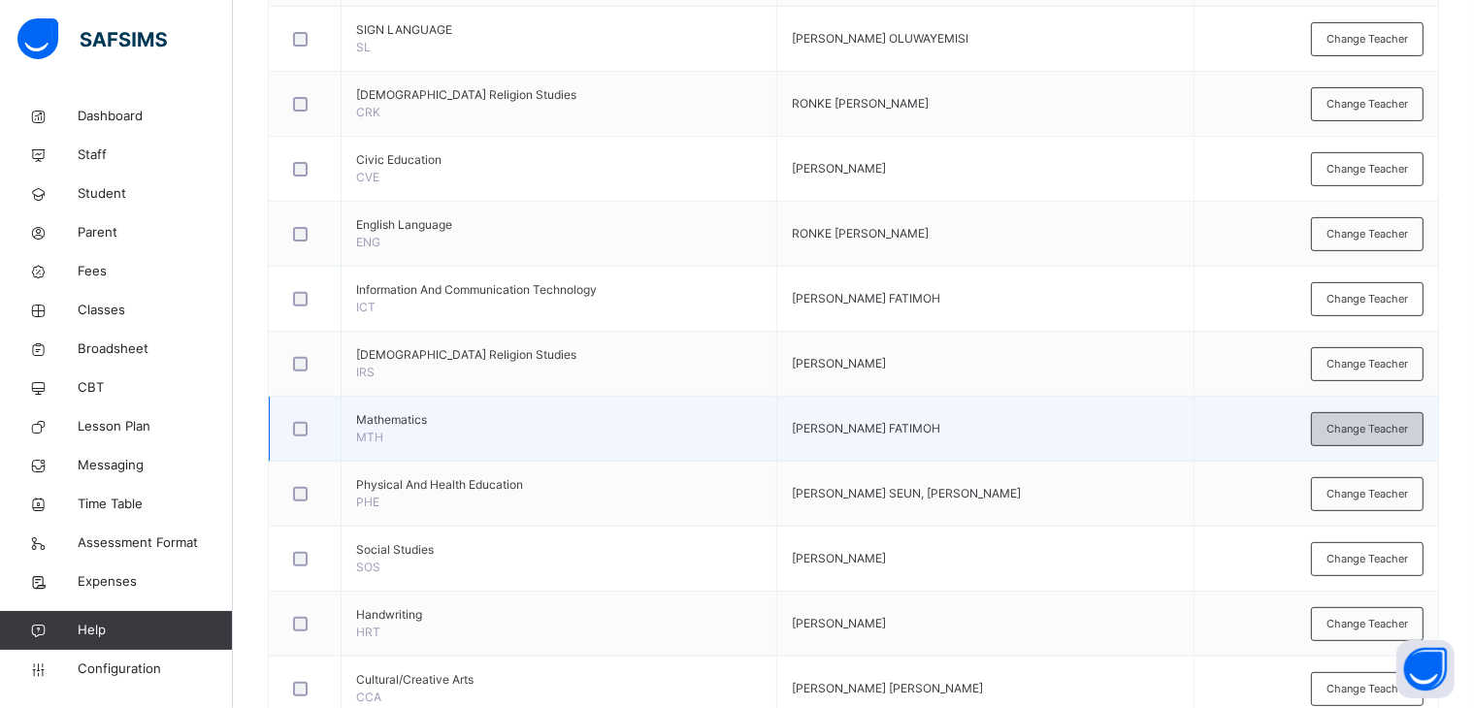
click at [1369, 424] on span "Change Teacher" at bounding box center [1366, 429] width 81 height 16
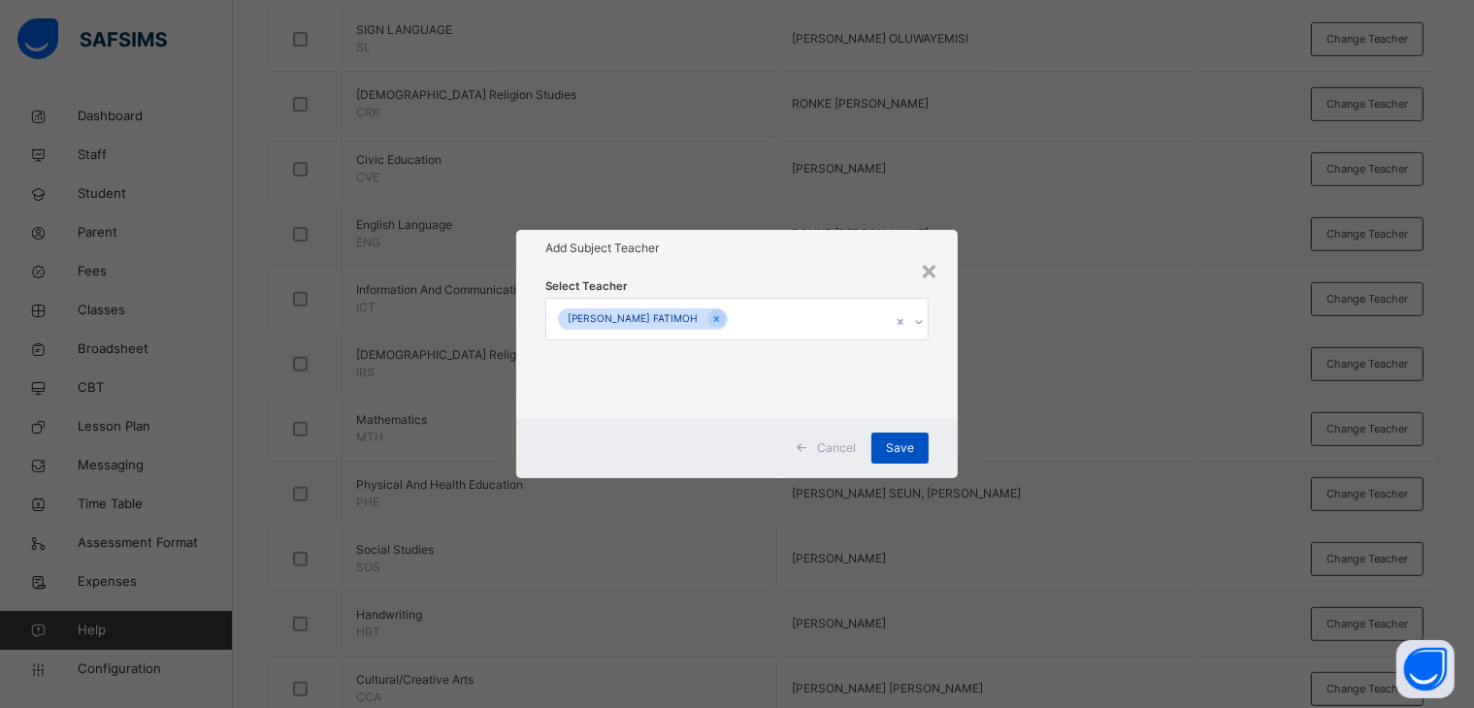
click at [907, 441] on span "Save" at bounding box center [900, 447] width 28 height 17
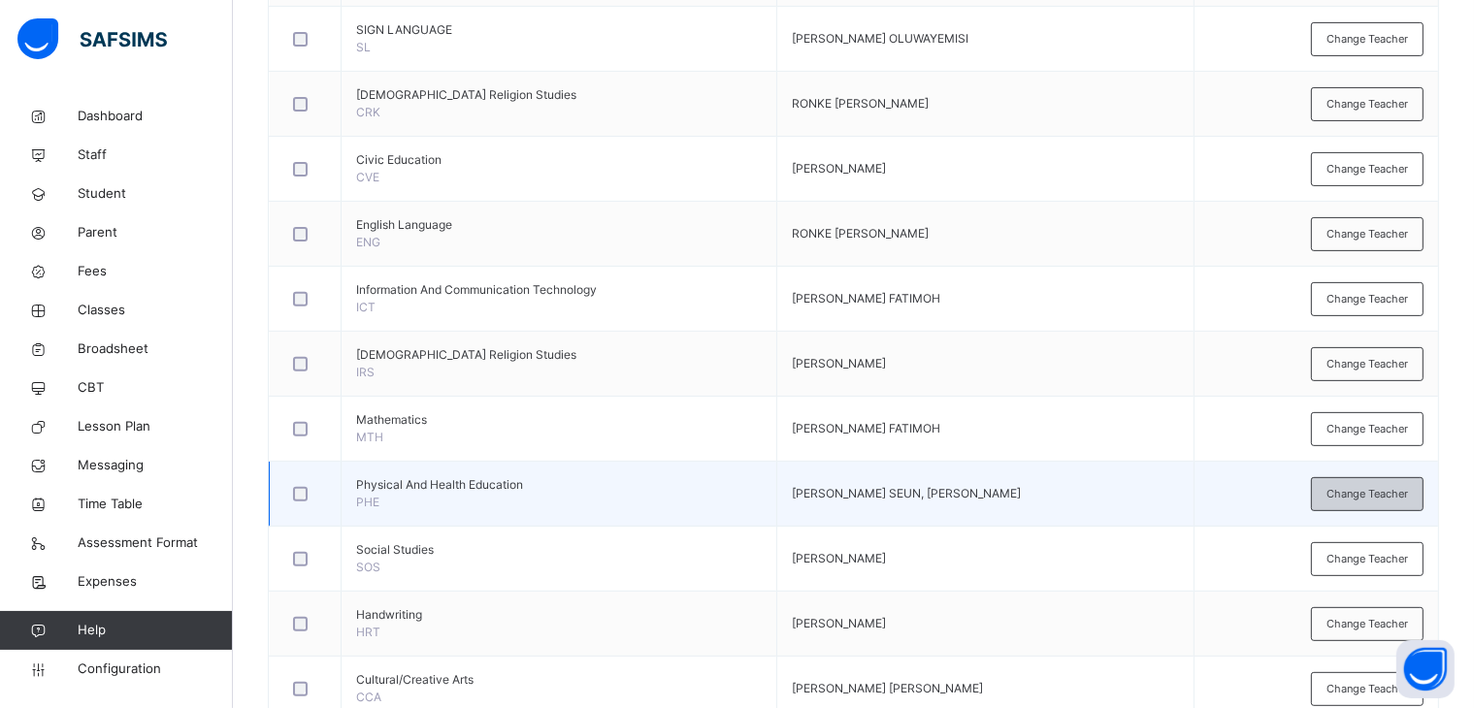
click at [1362, 492] on span "Change Teacher" at bounding box center [1366, 494] width 81 height 16
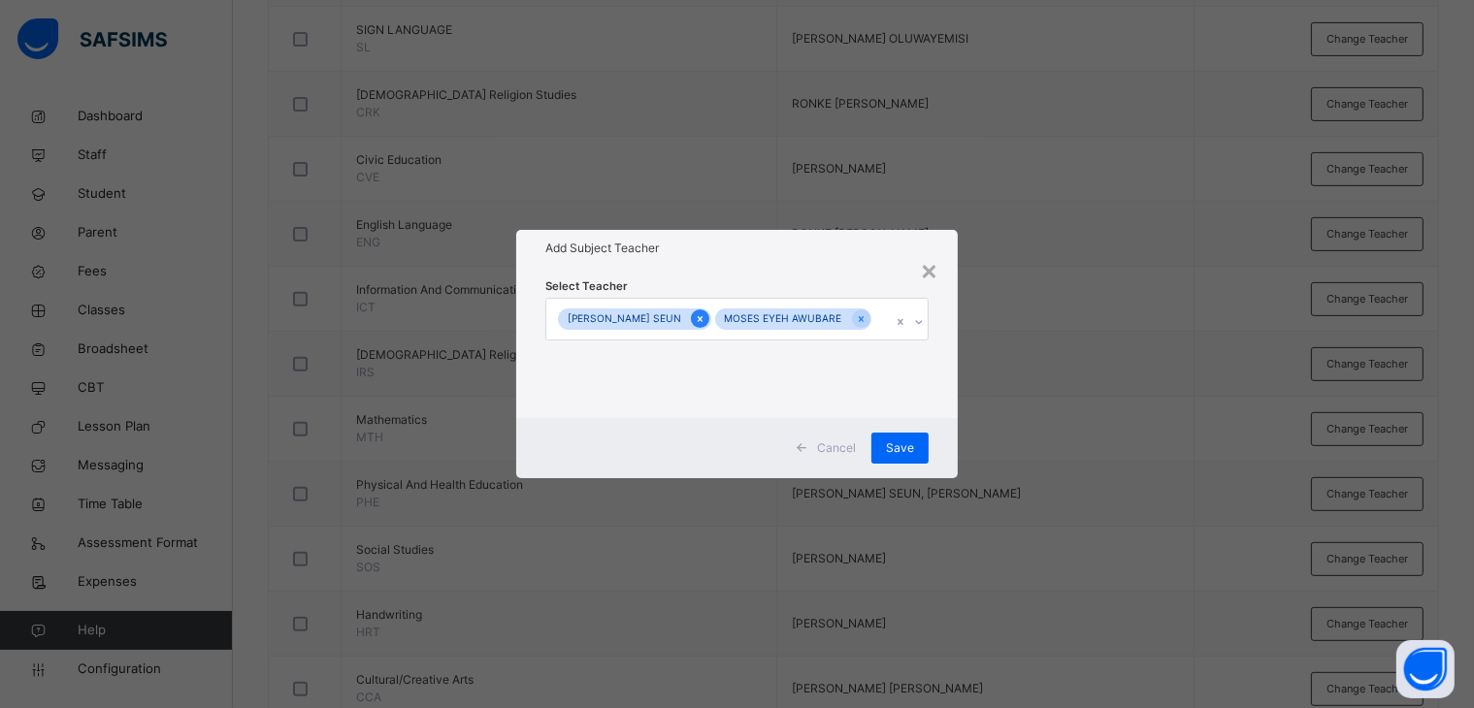
click at [709, 309] on div at bounding box center [700, 318] width 18 height 18
click at [710, 314] on icon at bounding box center [709, 319] width 11 height 14
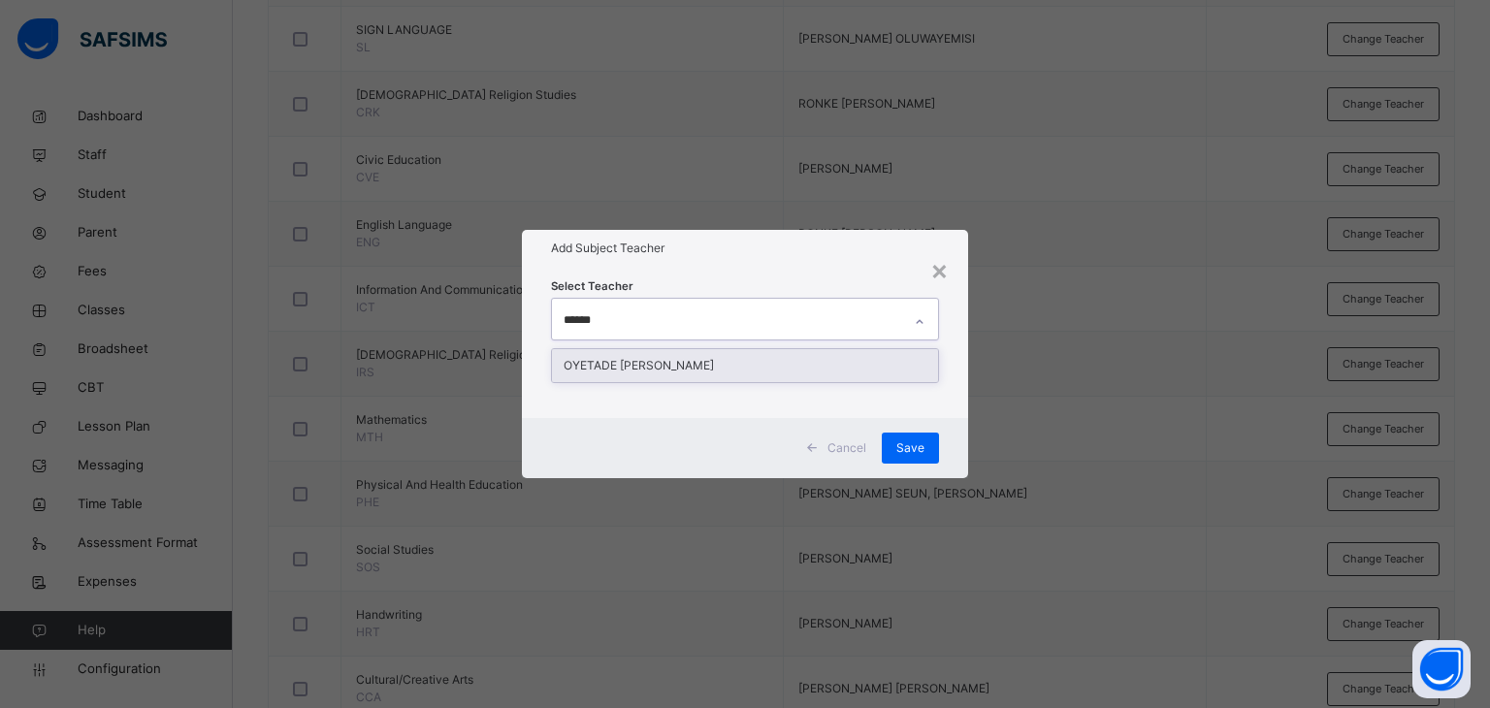
type input "*******"
click at [693, 363] on div "OYETADE [PERSON_NAME]" at bounding box center [745, 365] width 387 height 33
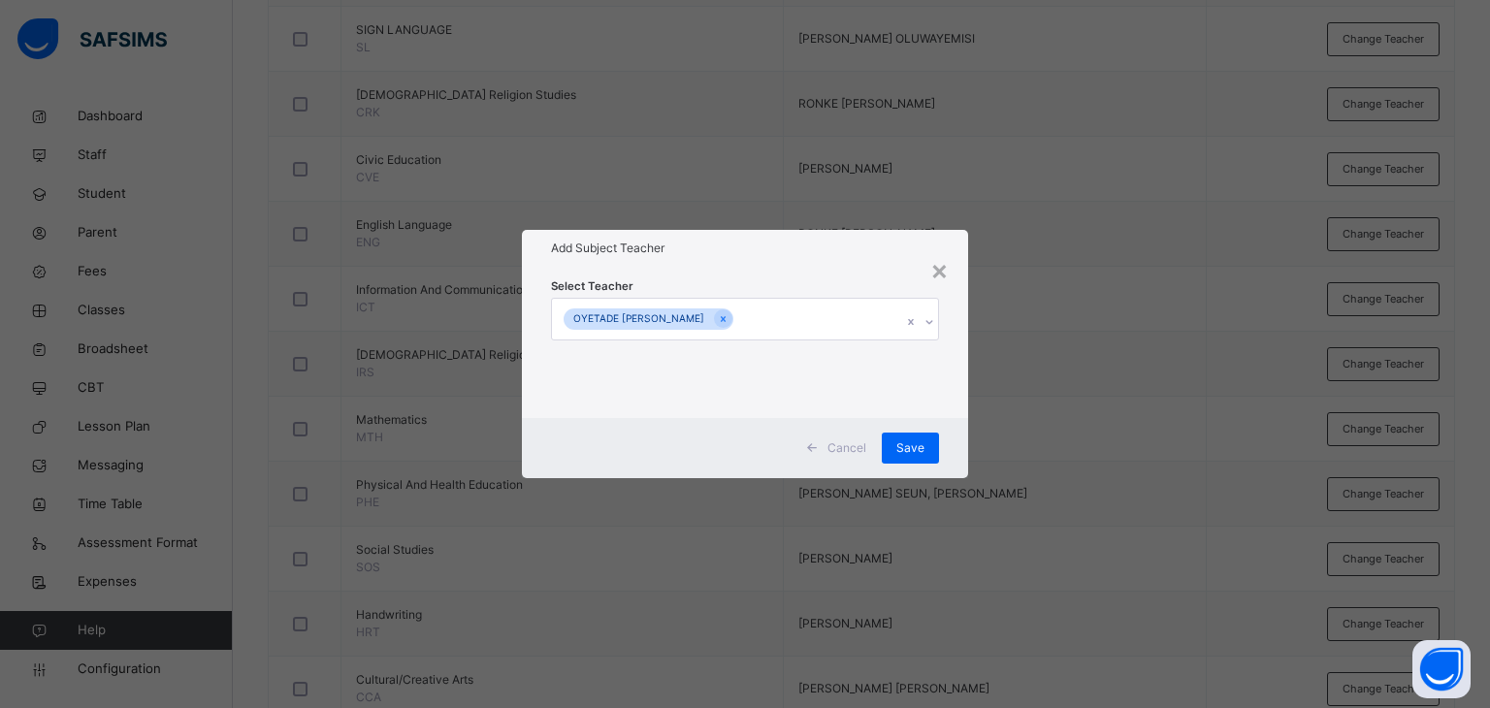
drag, startPoint x: 777, startPoint y: 271, endPoint x: 938, endPoint y: 494, distance: 275.2
click at [779, 287] on div "Select Teacher OYETADE [PERSON_NAME]" at bounding box center [745, 342] width 447 height 151
click at [897, 445] on span "Save" at bounding box center [910, 447] width 28 height 17
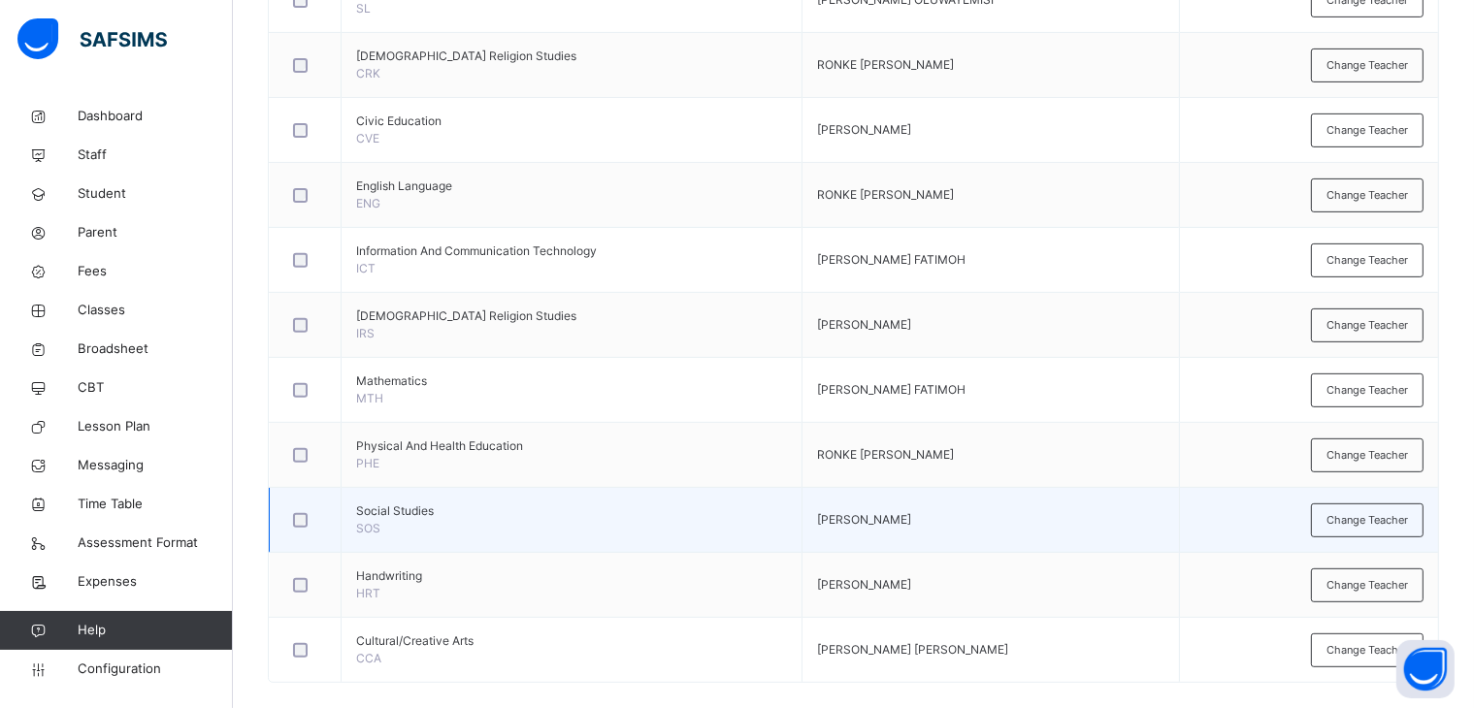
scroll to position [738, 0]
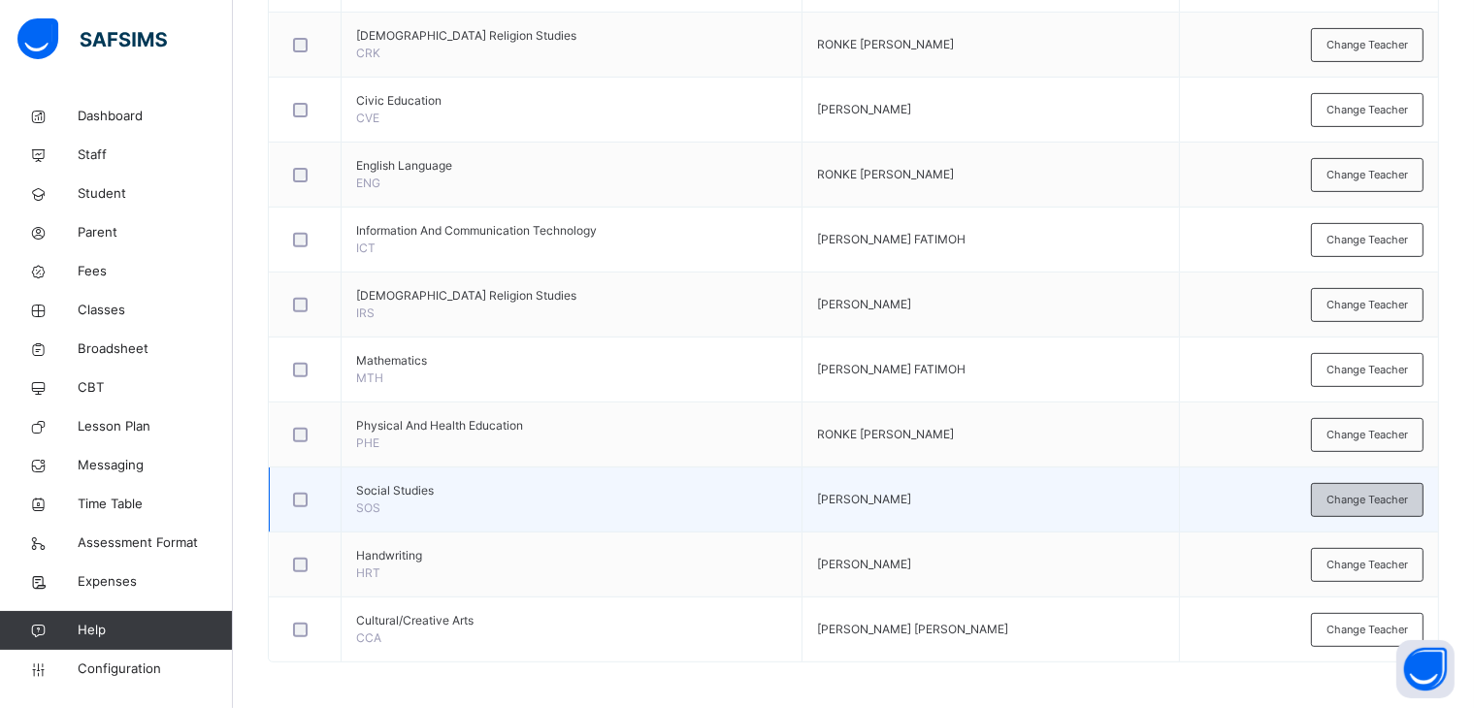
click at [1391, 493] on span "Change Teacher" at bounding box center [1366, 500] width 81 height 16
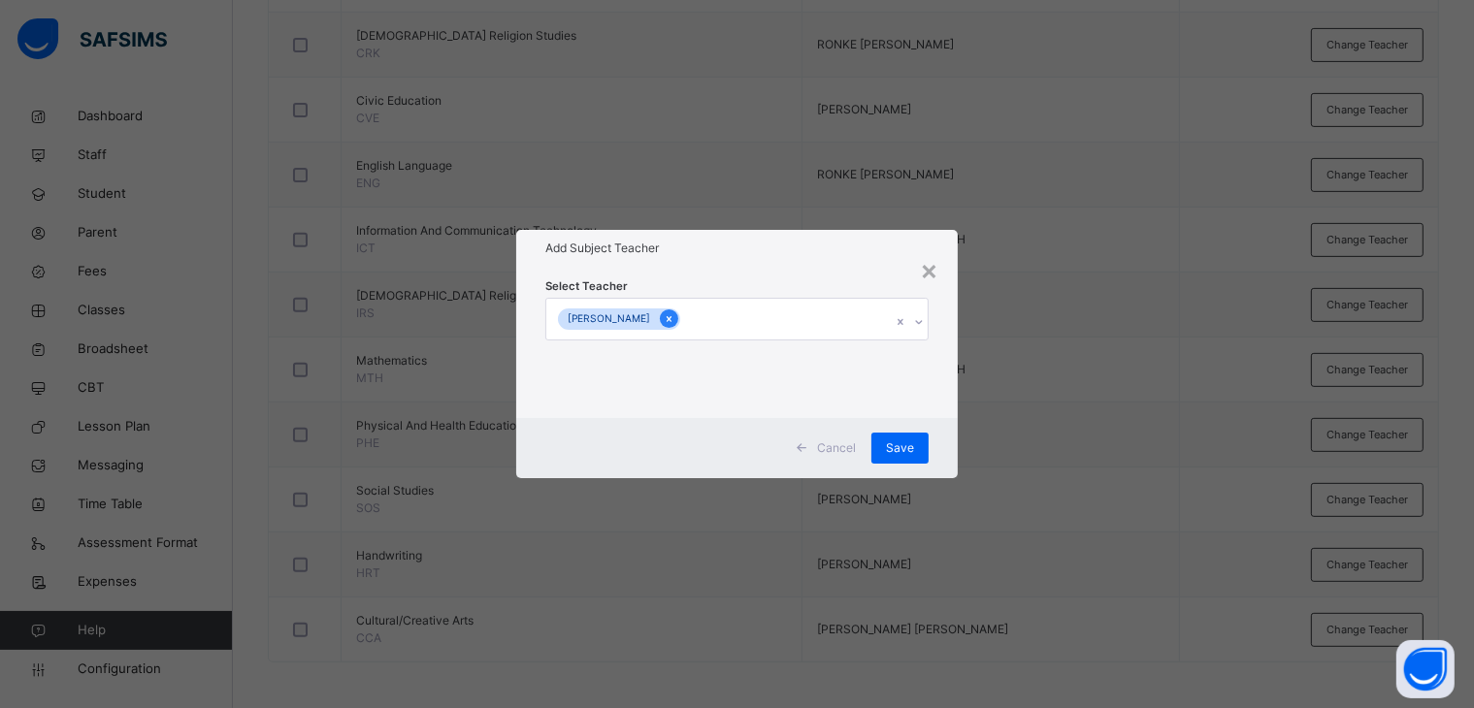
click at [674, 315] on icon at bounding box center [669, 319] width 11 height 14
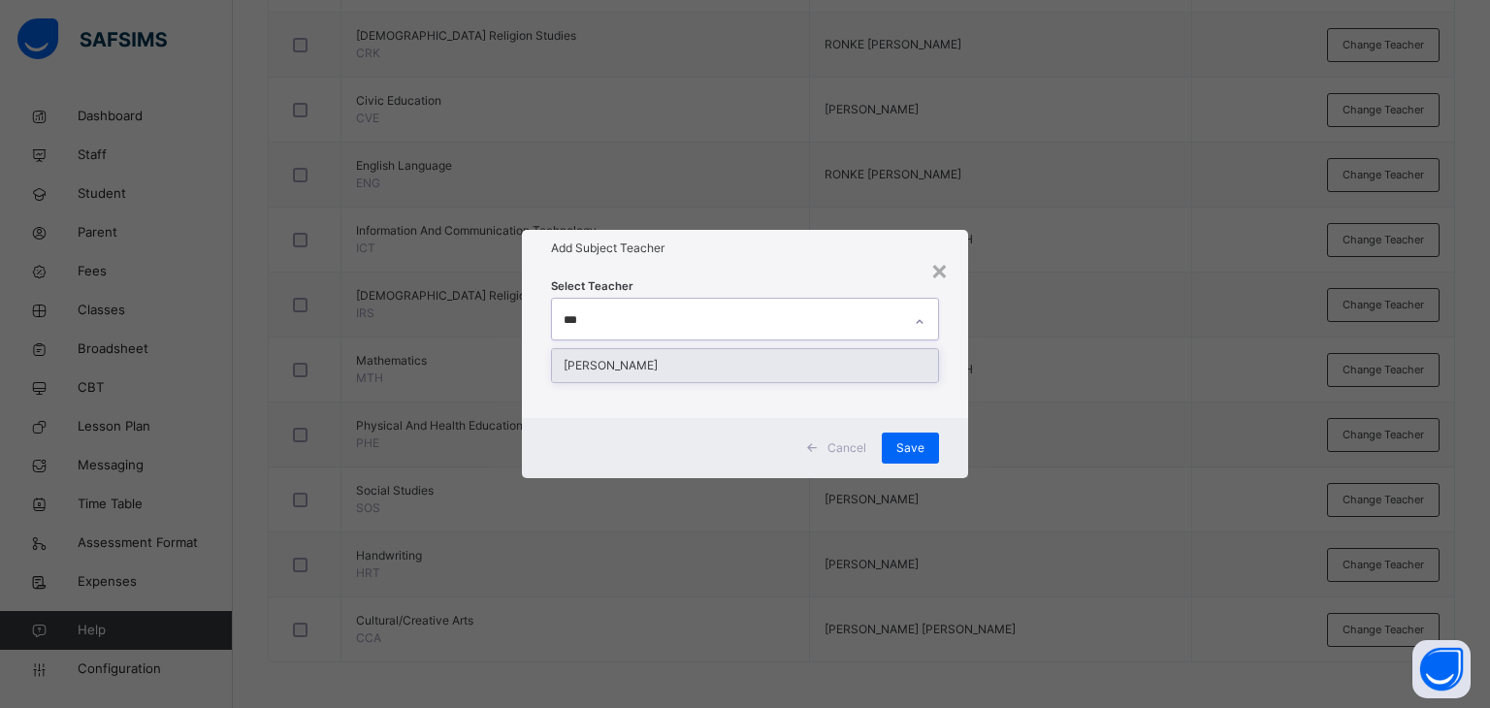
type input "****"
click at [687, 370] on div "[PERSON_NAME]" at bounding box center [745, 365] width 387 height 33
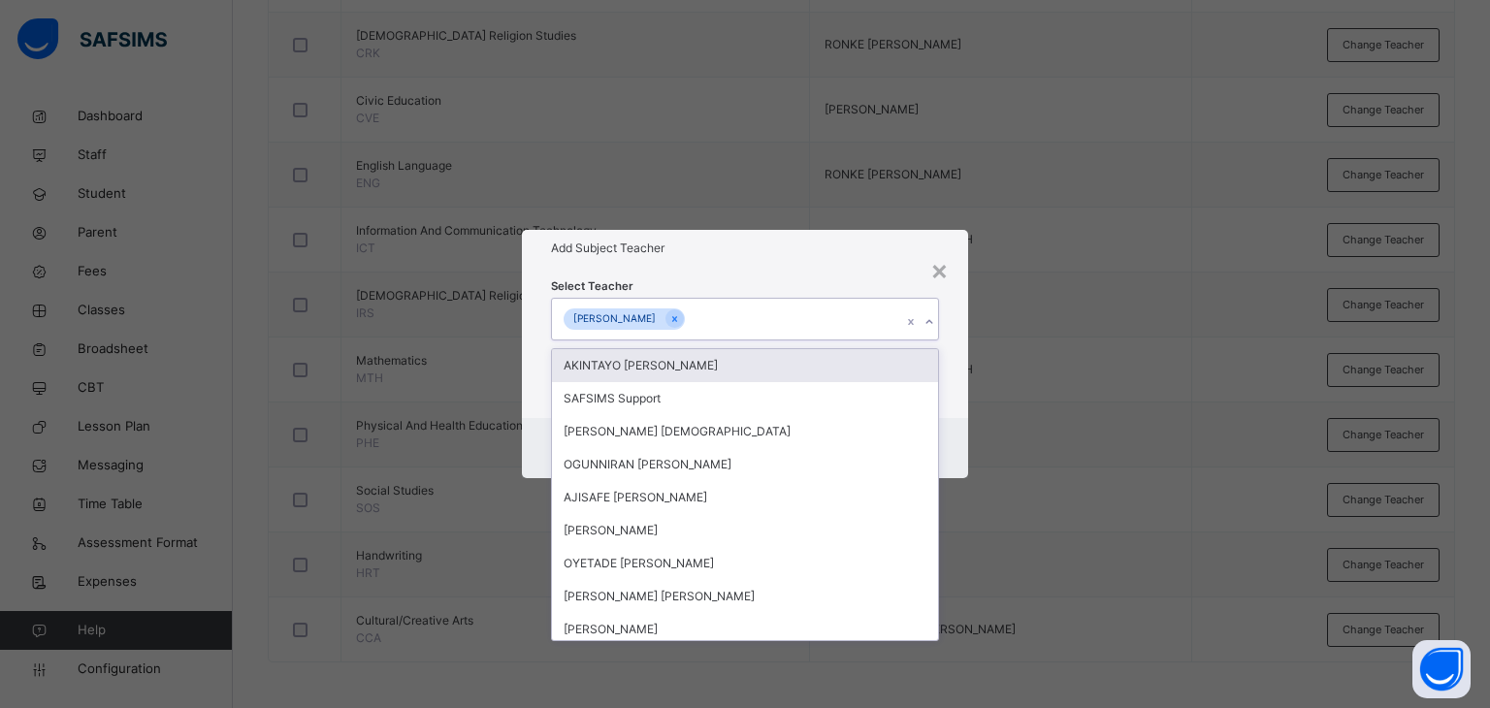
drag, startPoint x: 785, startPoint y: 261, endPoint x: 846, endPoint y: 373, distance: 127.2
click at [786, 261] on div "Add Subject Teacher" at bounding box center [745, 248] width 447 height 37
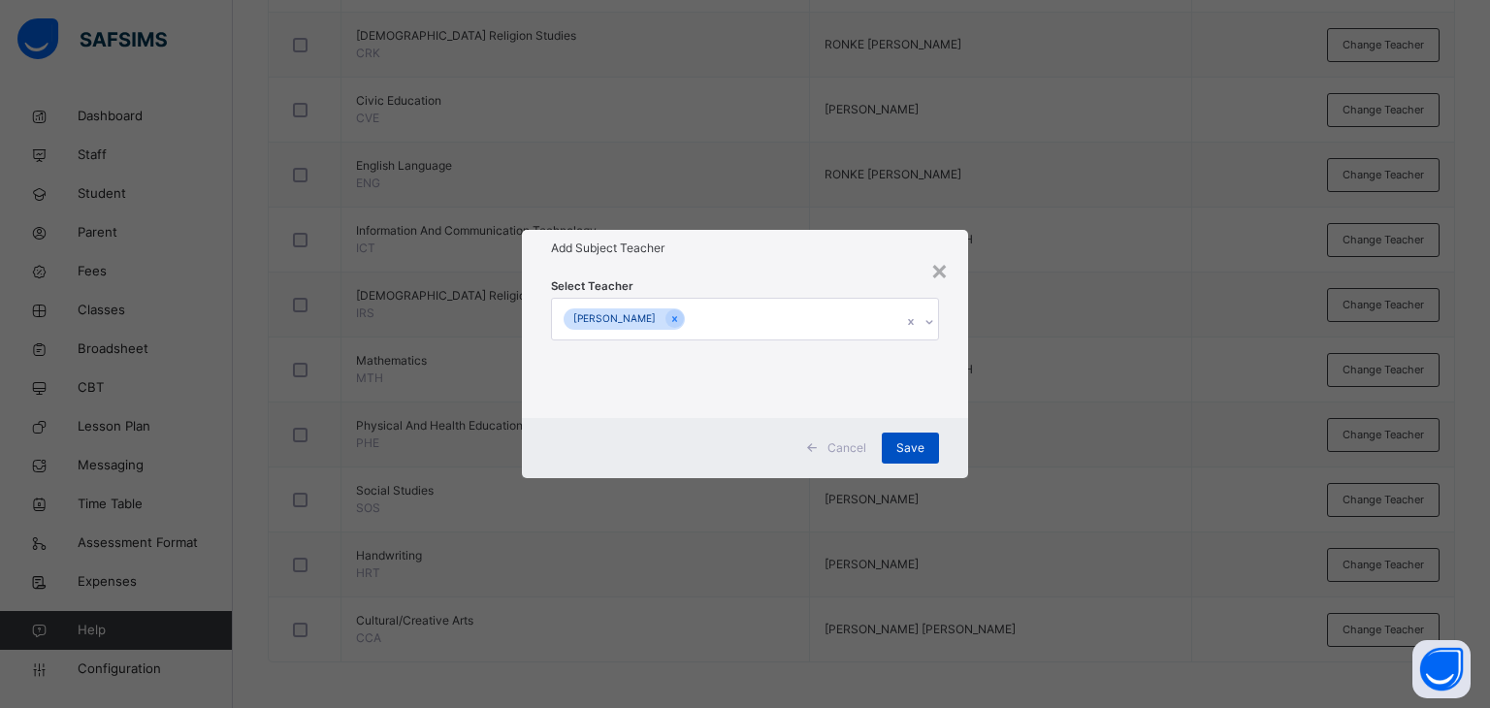
click at [908, 444] on span "Save" at bounding box center [910, 447] width 28 height 17
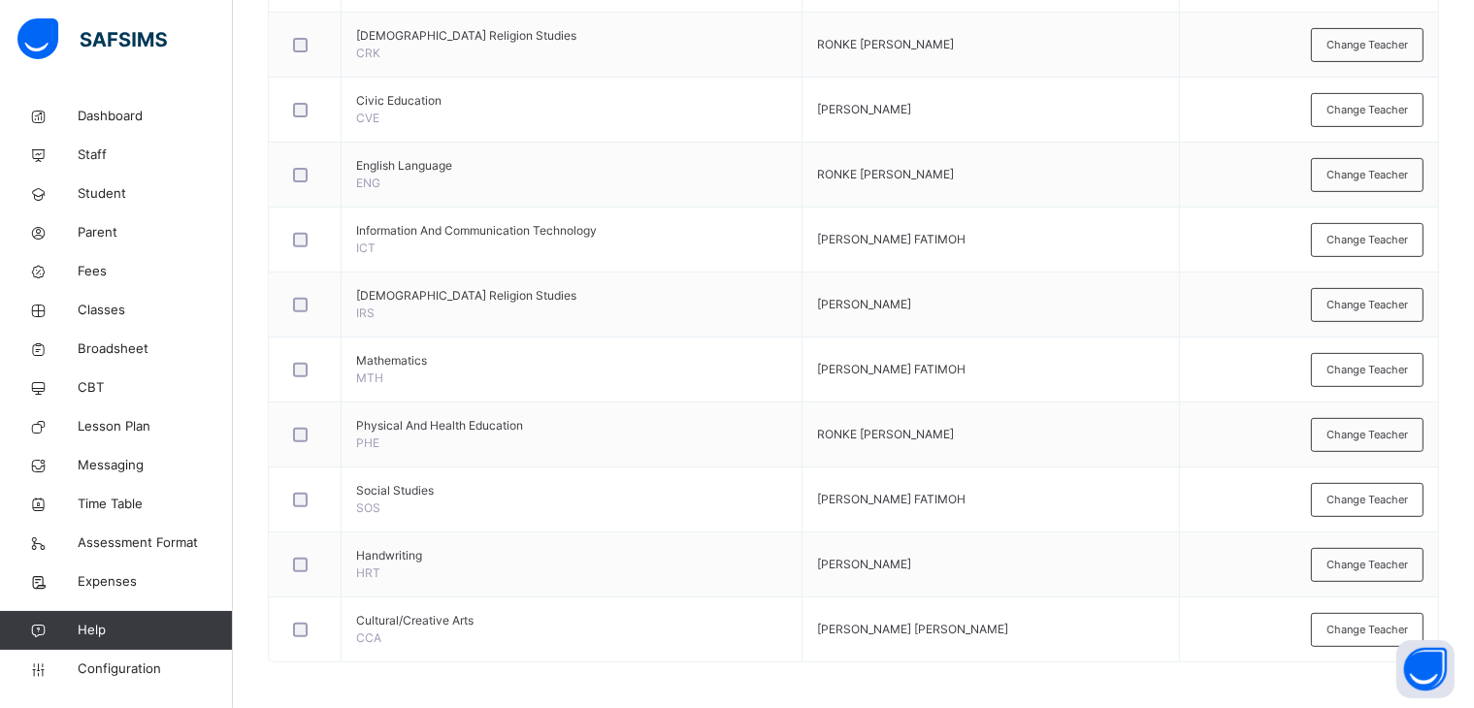
click at [1408, 560] on span "Change Teacher" at bounding box center [1366, 565] width 81 height 16
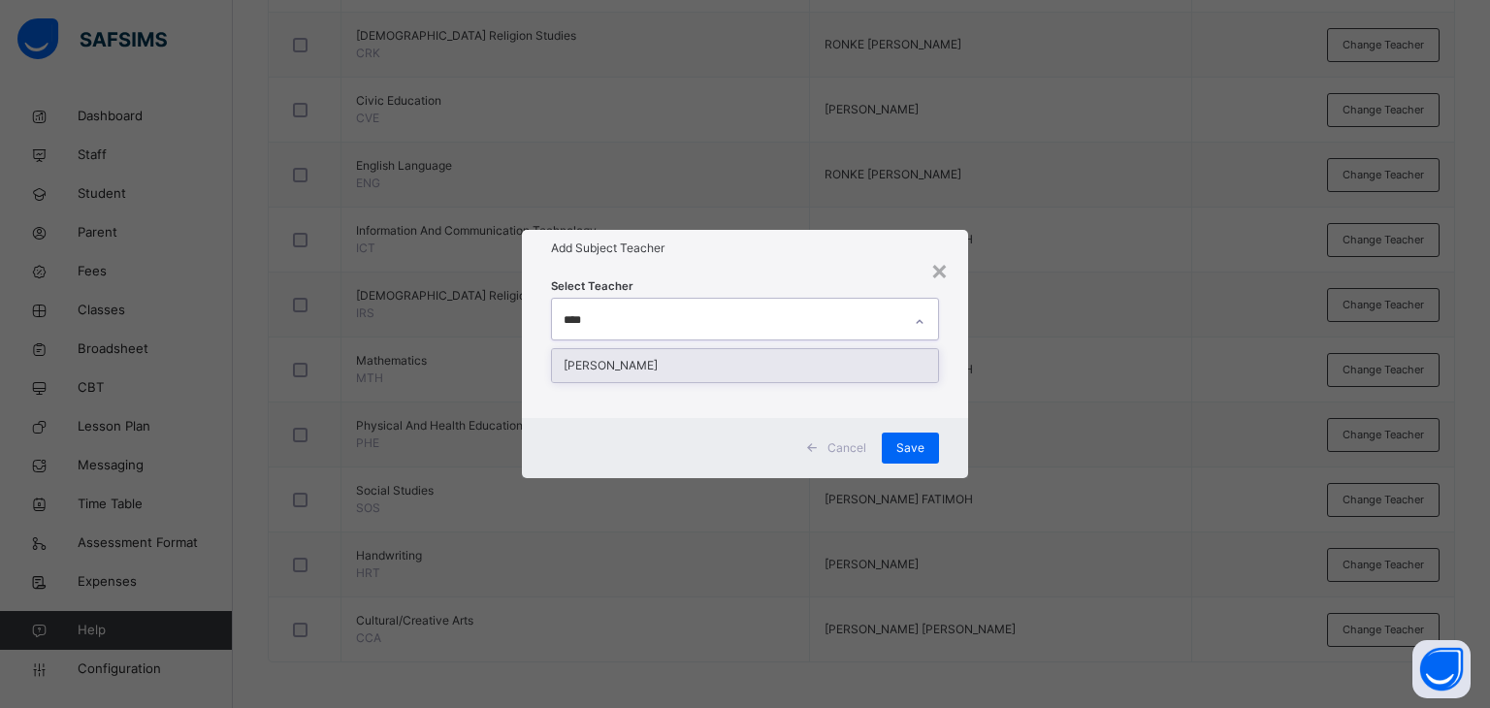
type input "*****"
click at [757, 365] on div "[PERSON_NAME]" at bounding box center [745, 365] width 387 height 33
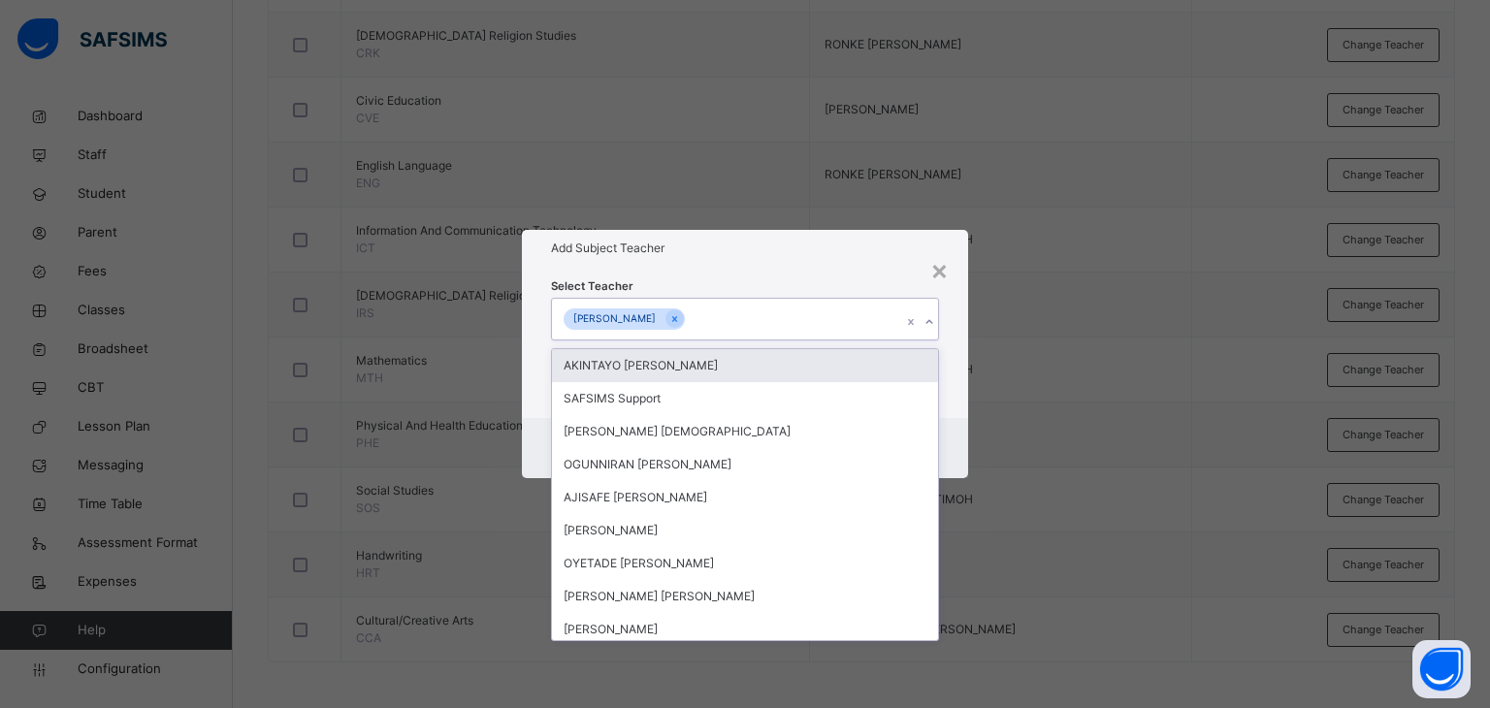
click at [761, 266] on div "× Add Subject Teacher Select Teacher option [PERSON_NAME], selected. option AKI…" at bounding box center [745, 354] width 447 height 248
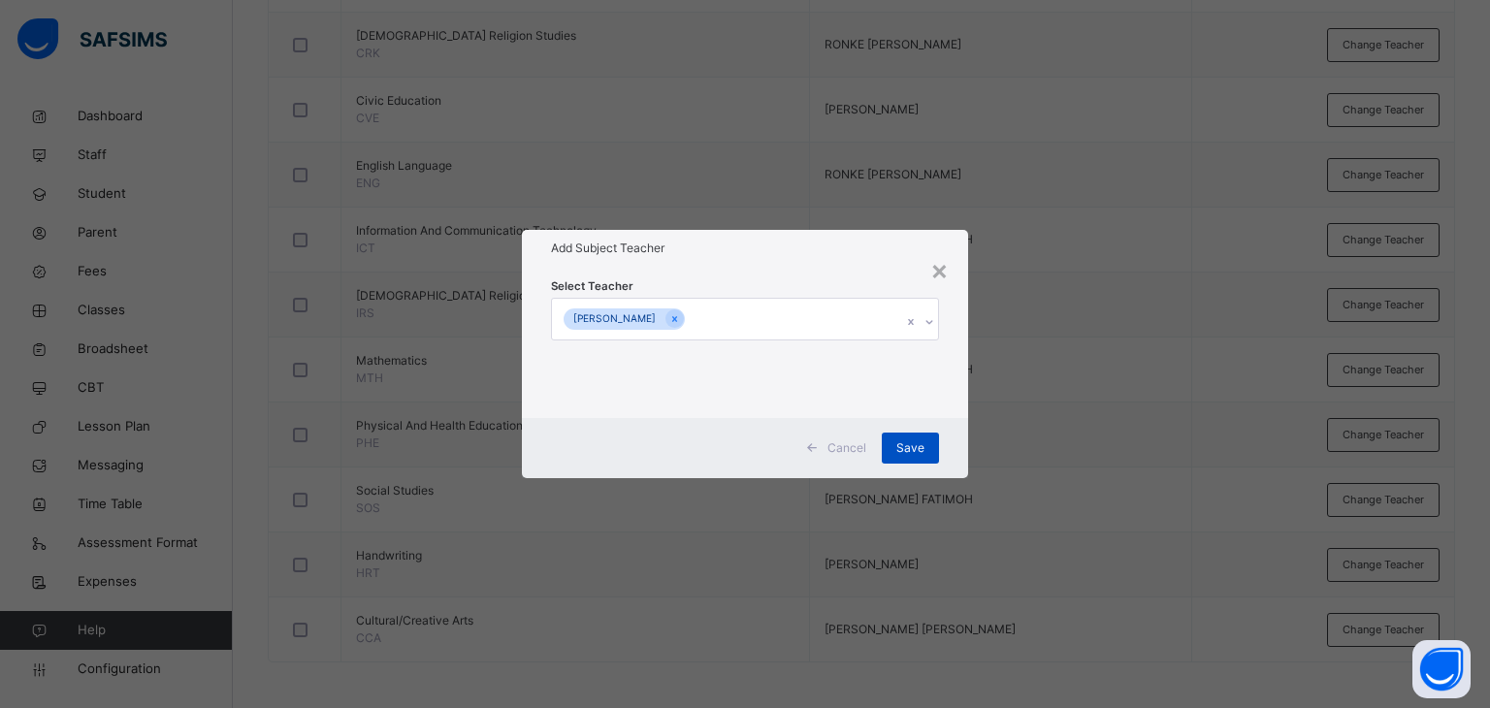
click at [915, 443] on span "Save" at bounding box center [910, 447] width 28 height 17
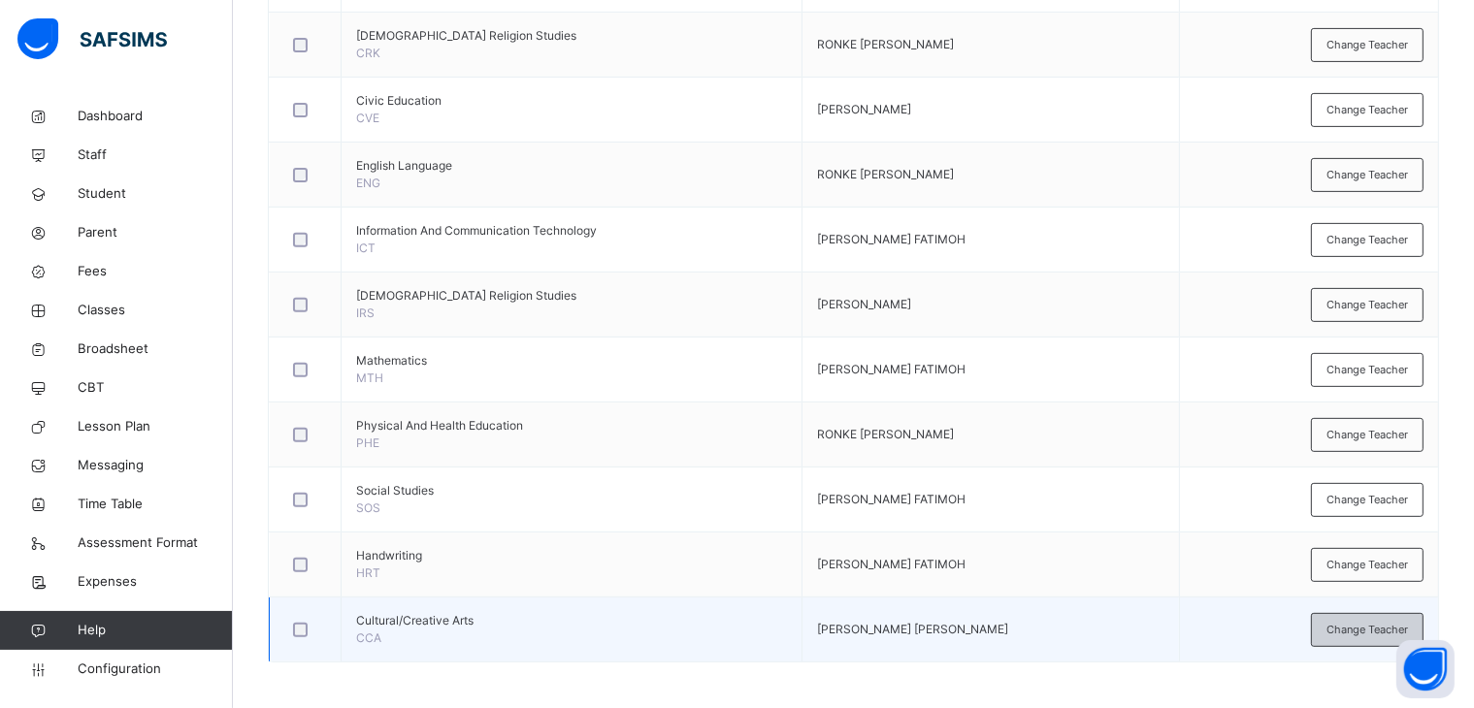
click at [1376, 624] on span "Change Teacher" at bounding box center [1366, 630] width 81 height 16
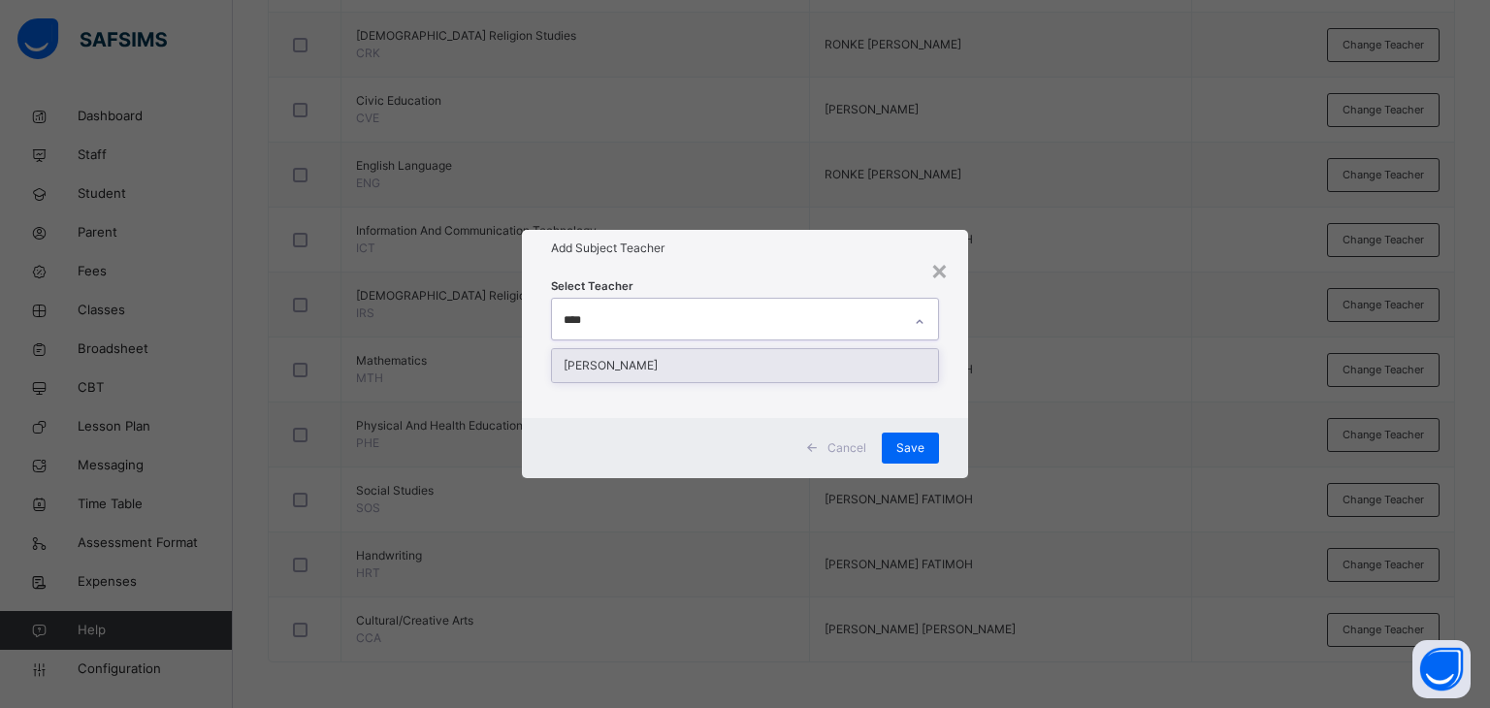
type input "*****"
click at [718, 370] on div "[PERSON_NAME]" at bounding box center [745, 365] width 387 height 33
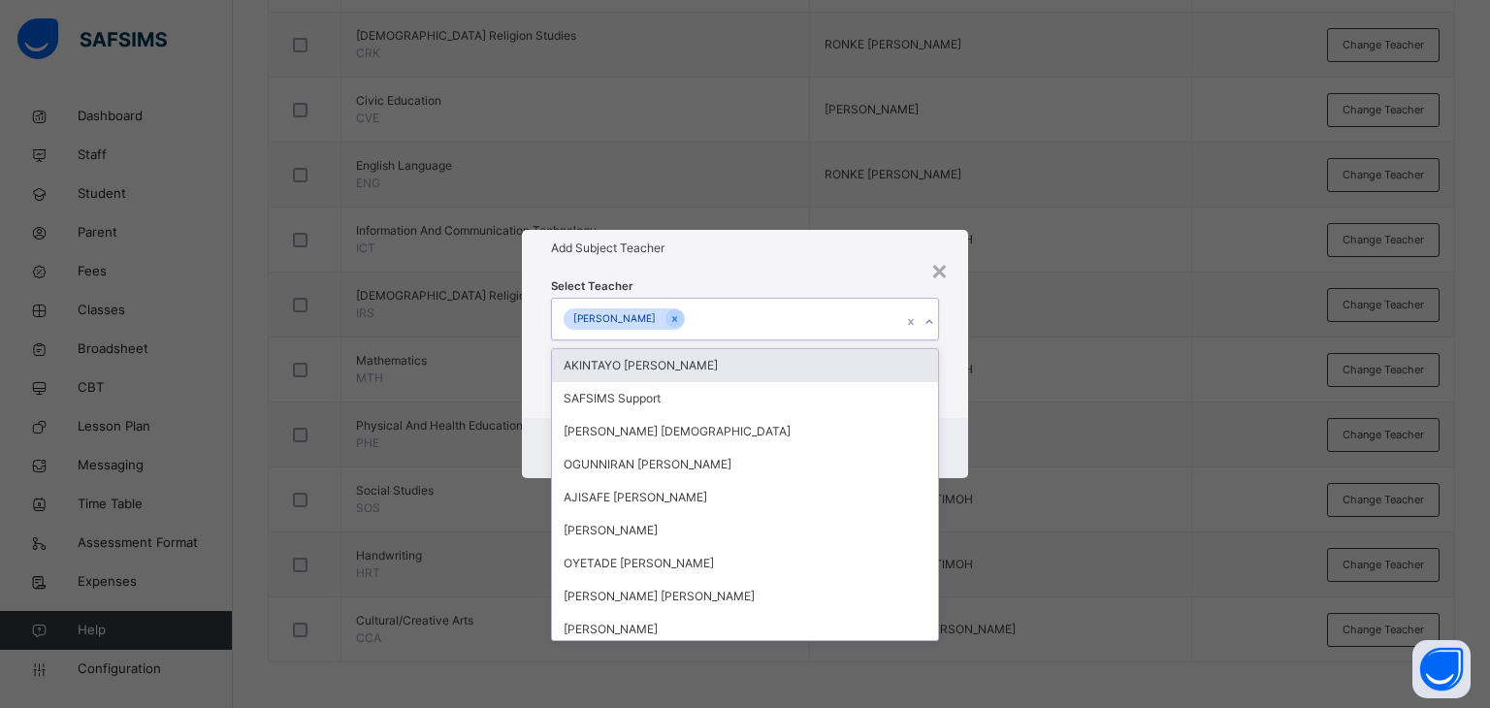
click at [722, 245] on h1 "Add Subject Teacher" at bounding box center [745, 248] width 389 height 17
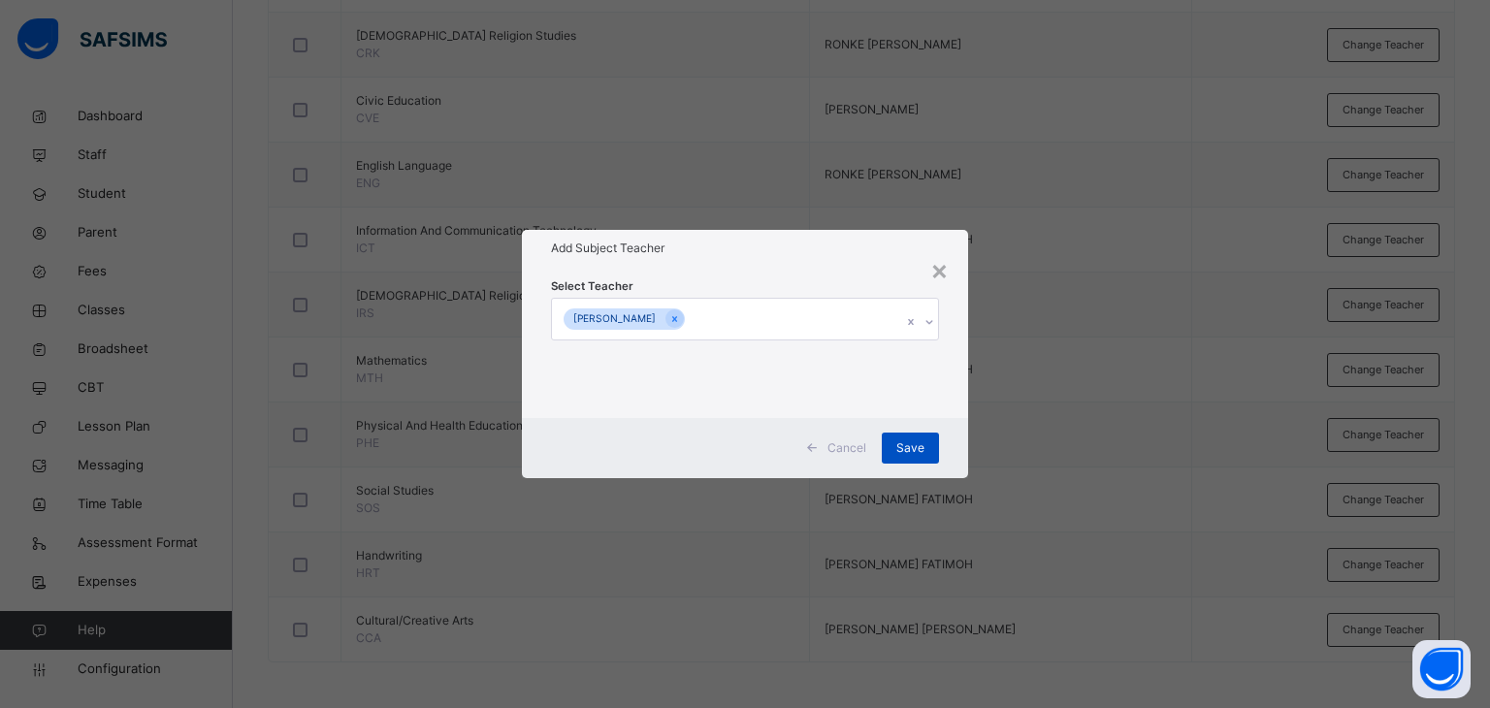
click at [897, 439] on span "Save" at bounding box center [910, 447] width 28 height 17
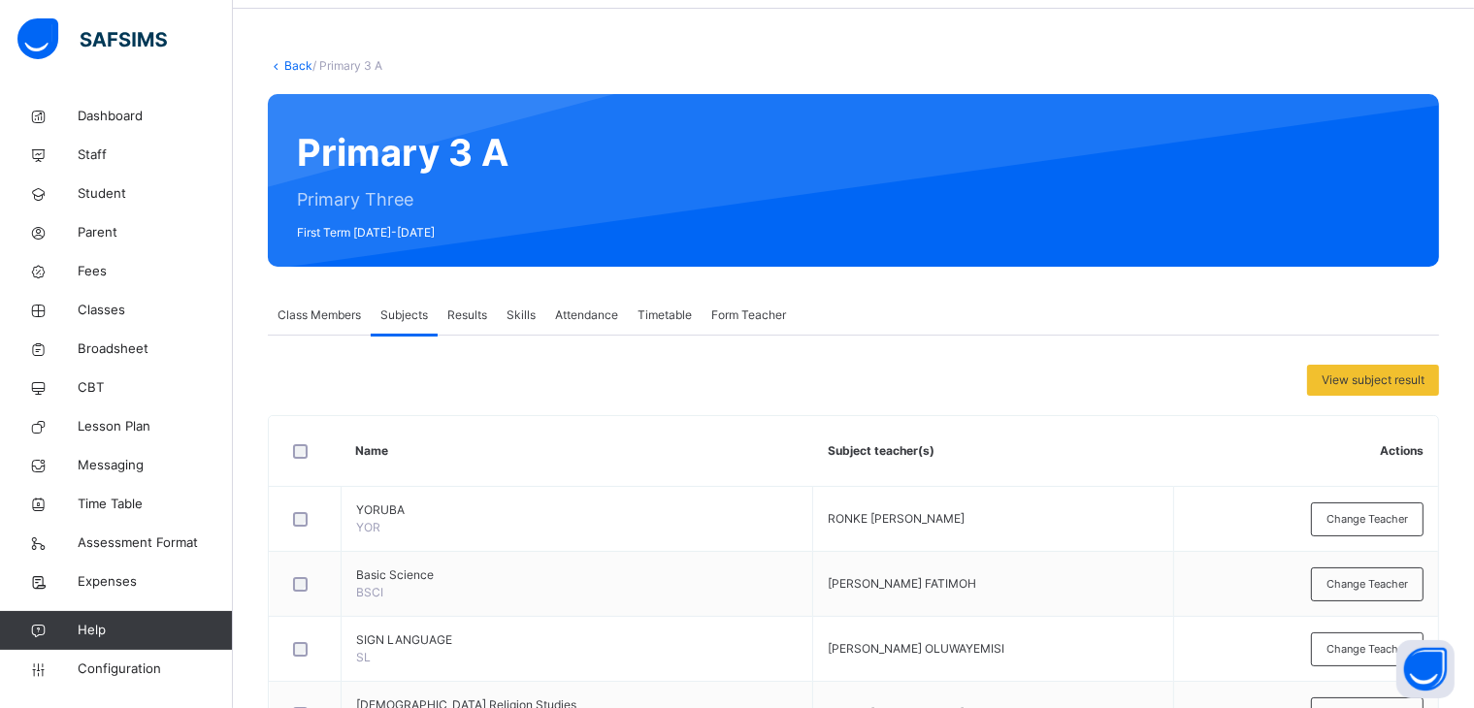
scroll to position [0, 0]
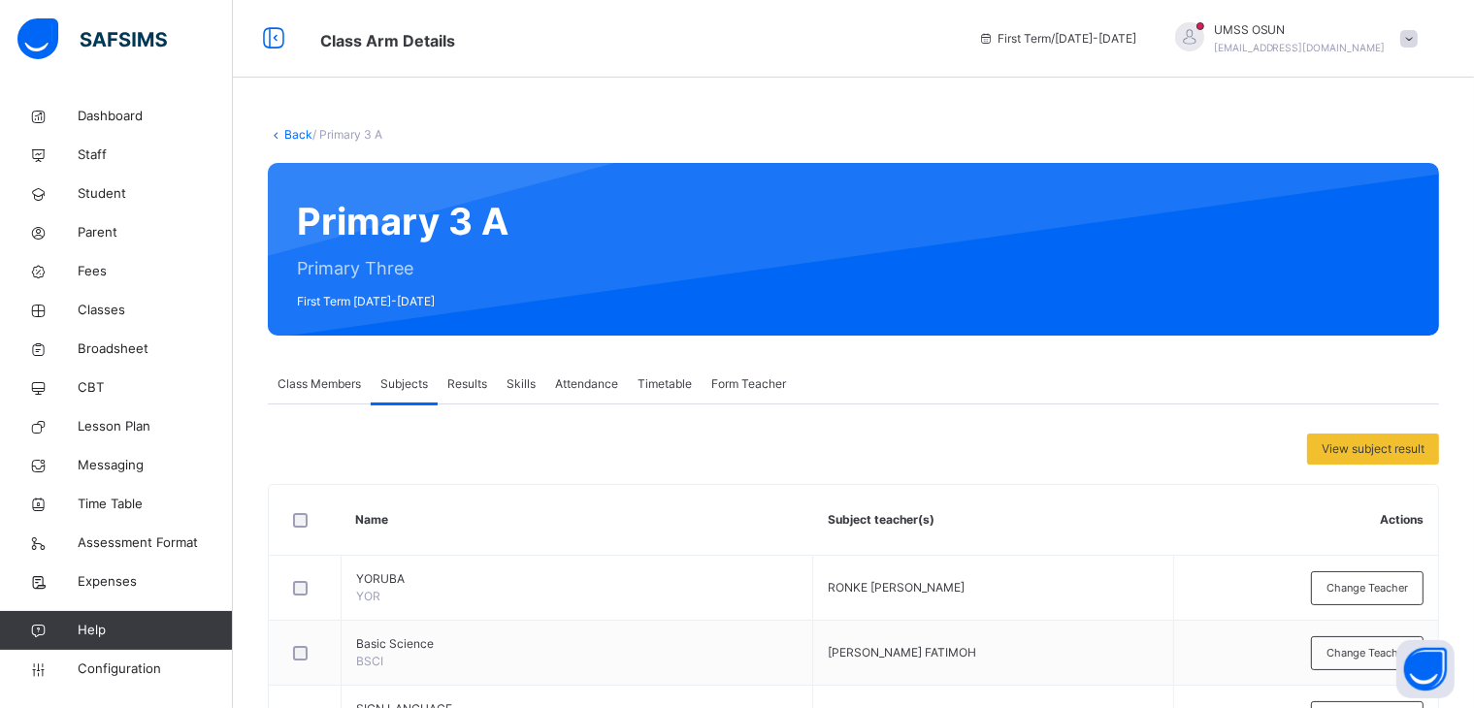
click at [299, 127] on link "Back" at bounding box center [298, 134] width 28 height 15
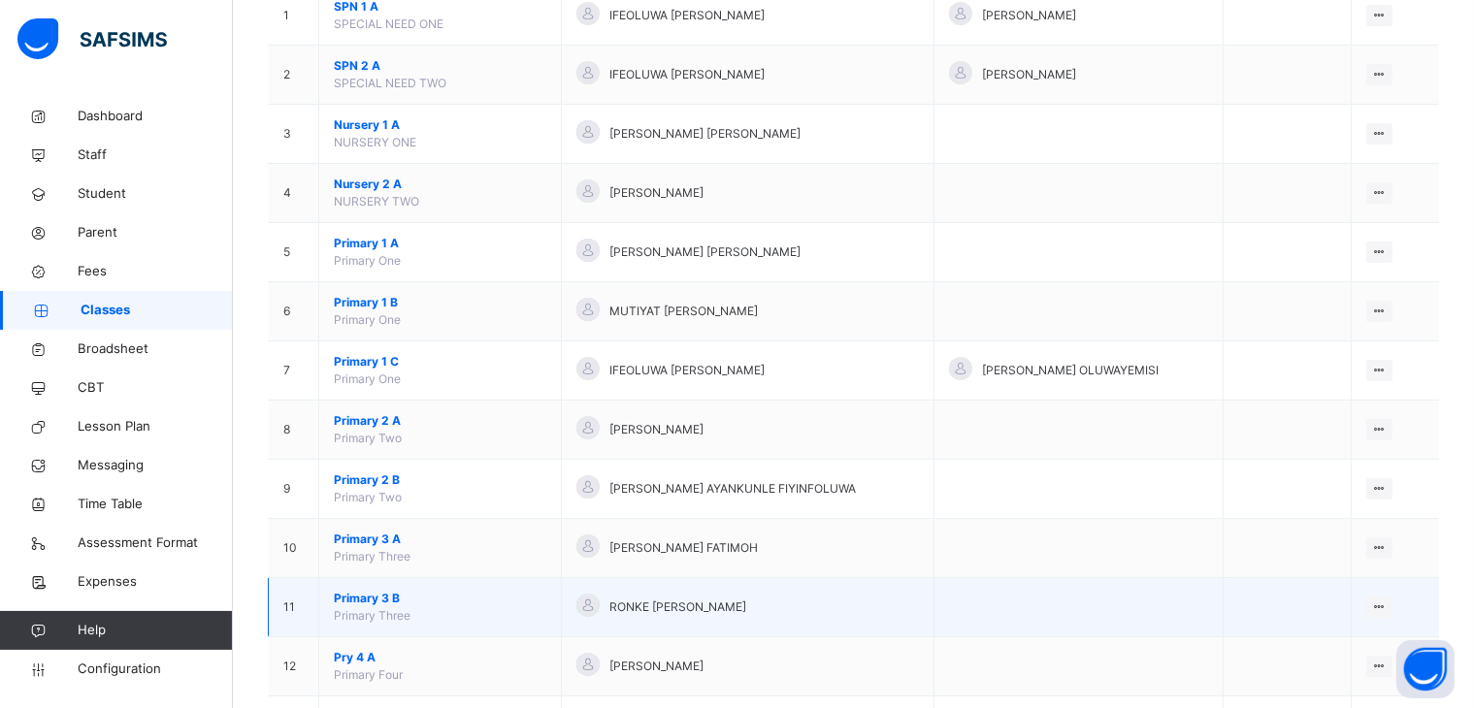
scroll to position [291, 0]
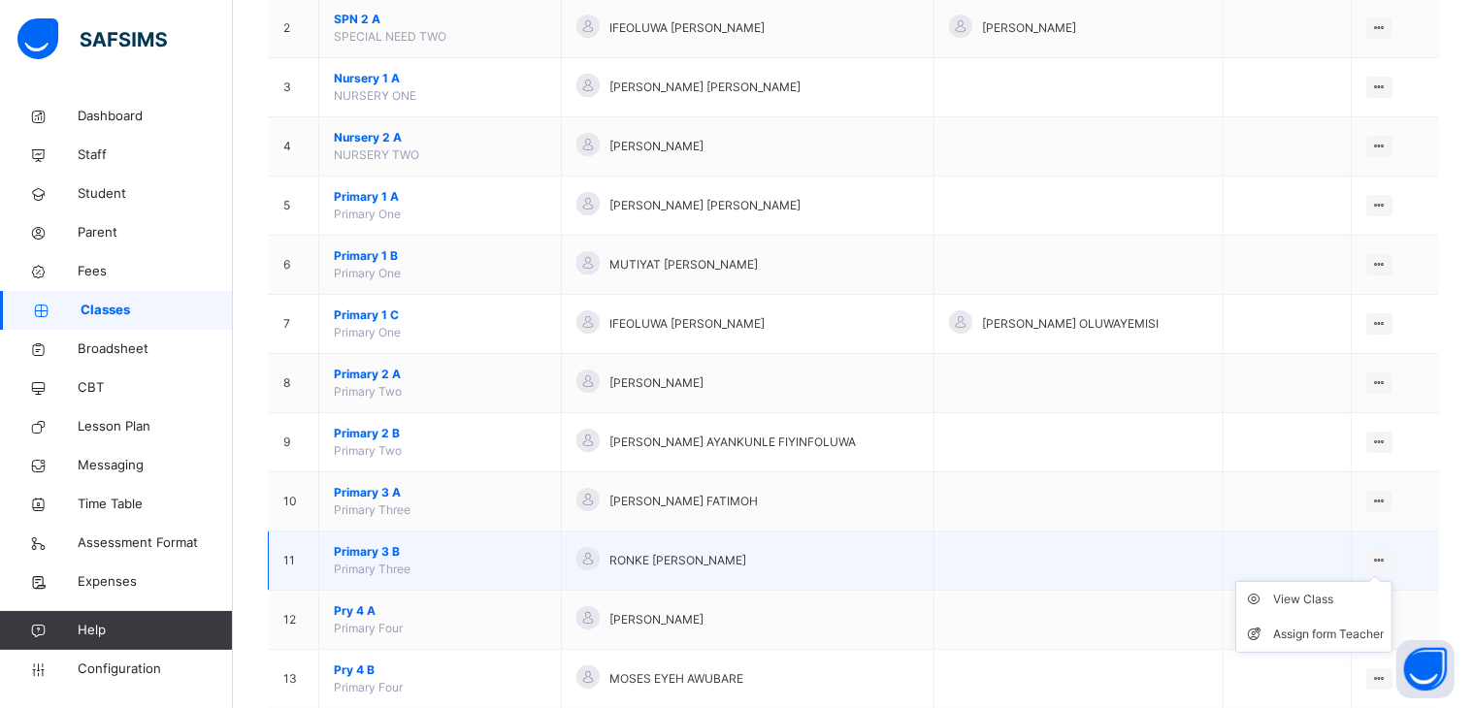
click at [1387, 556] on icon at bounding box center [1379, 560] width 16 height 15
click at [1303, 595] on div "View Class" at bounding box center [1328, 599] width 111 height 19
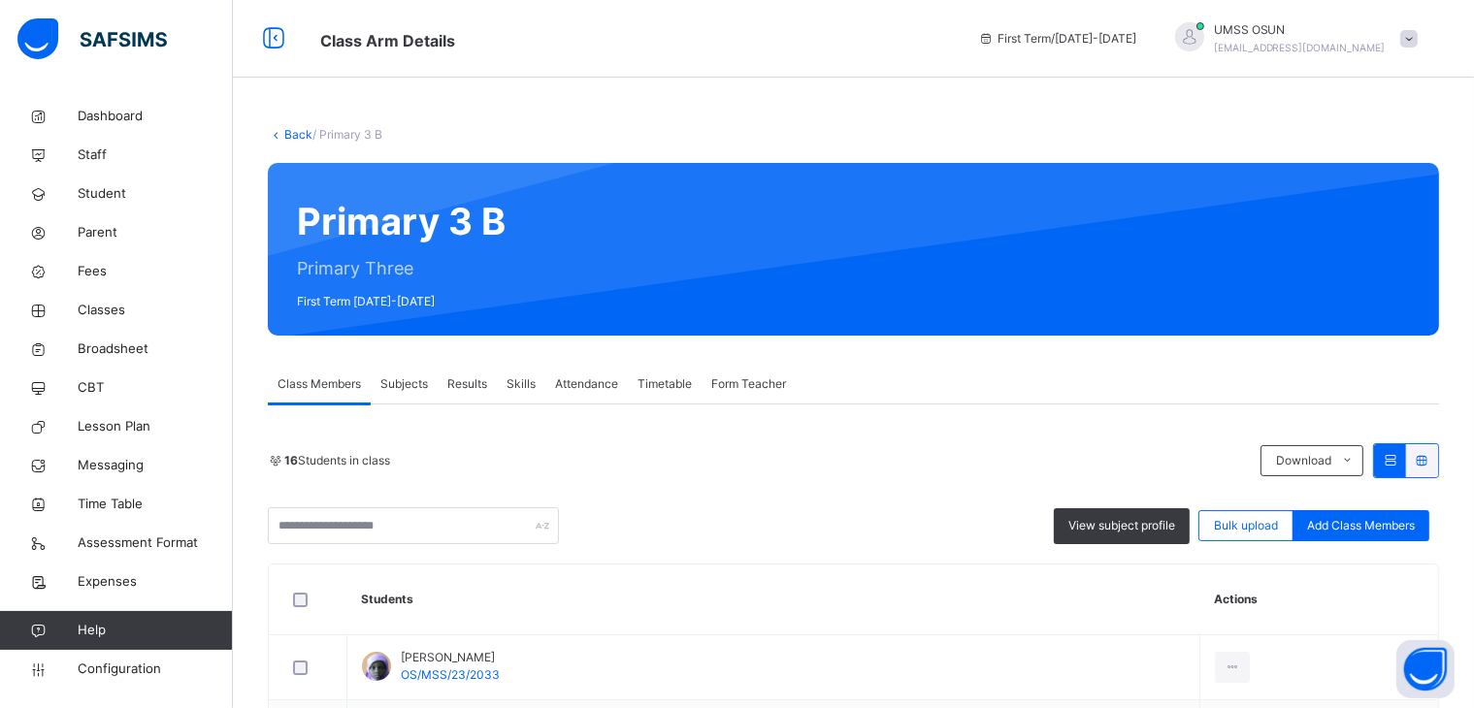
click at [394, 376] on span "Subjects" at bounding box center [404, 383] width 48 height 17
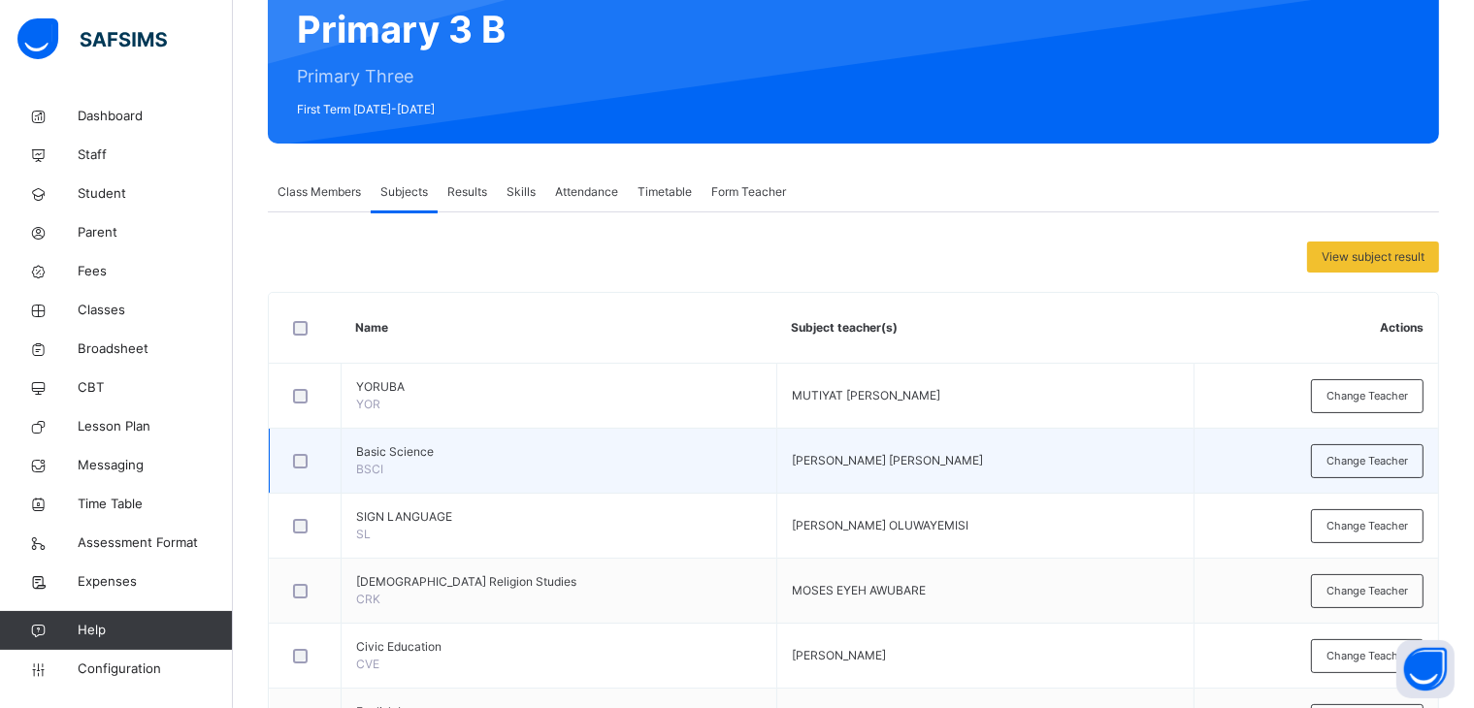
scroll to position [194, 0]
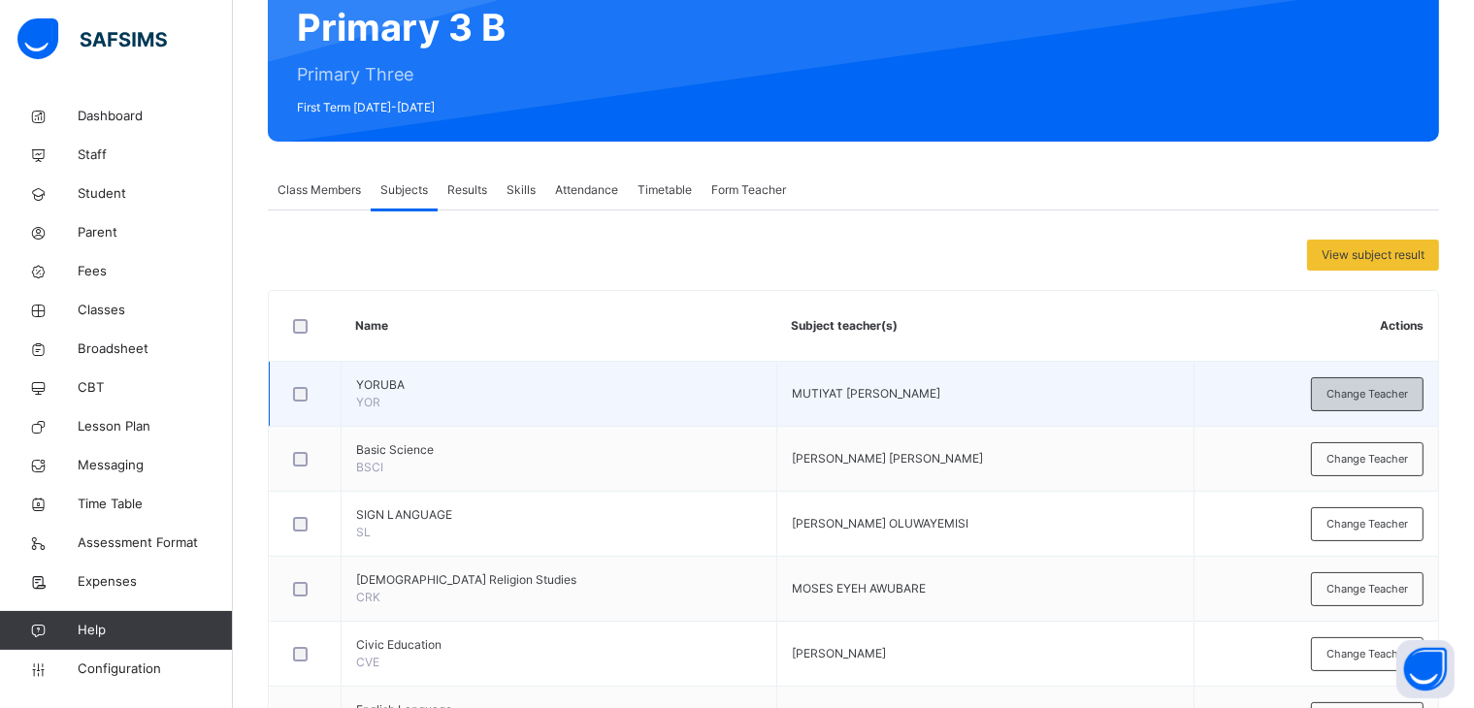
click at [1401, 387] on span "Change Teacher" at bounding box center [1366, 394] width 81 height 16
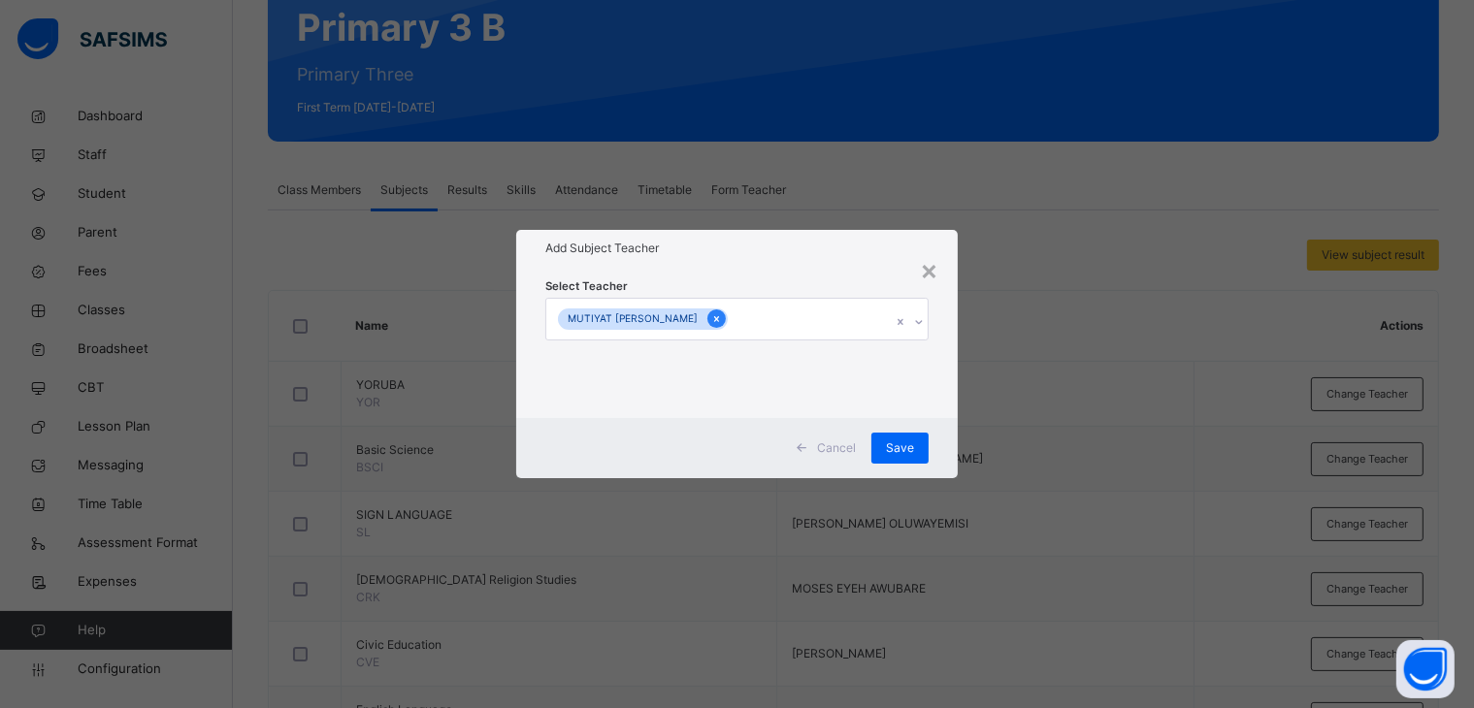
click at [707, 326] on div at bounding box center [716, 318] width 18 height 18
click at [700, 315] on div "Select subject teacher's name" at bounding box center [640, 319] width 164 height 37
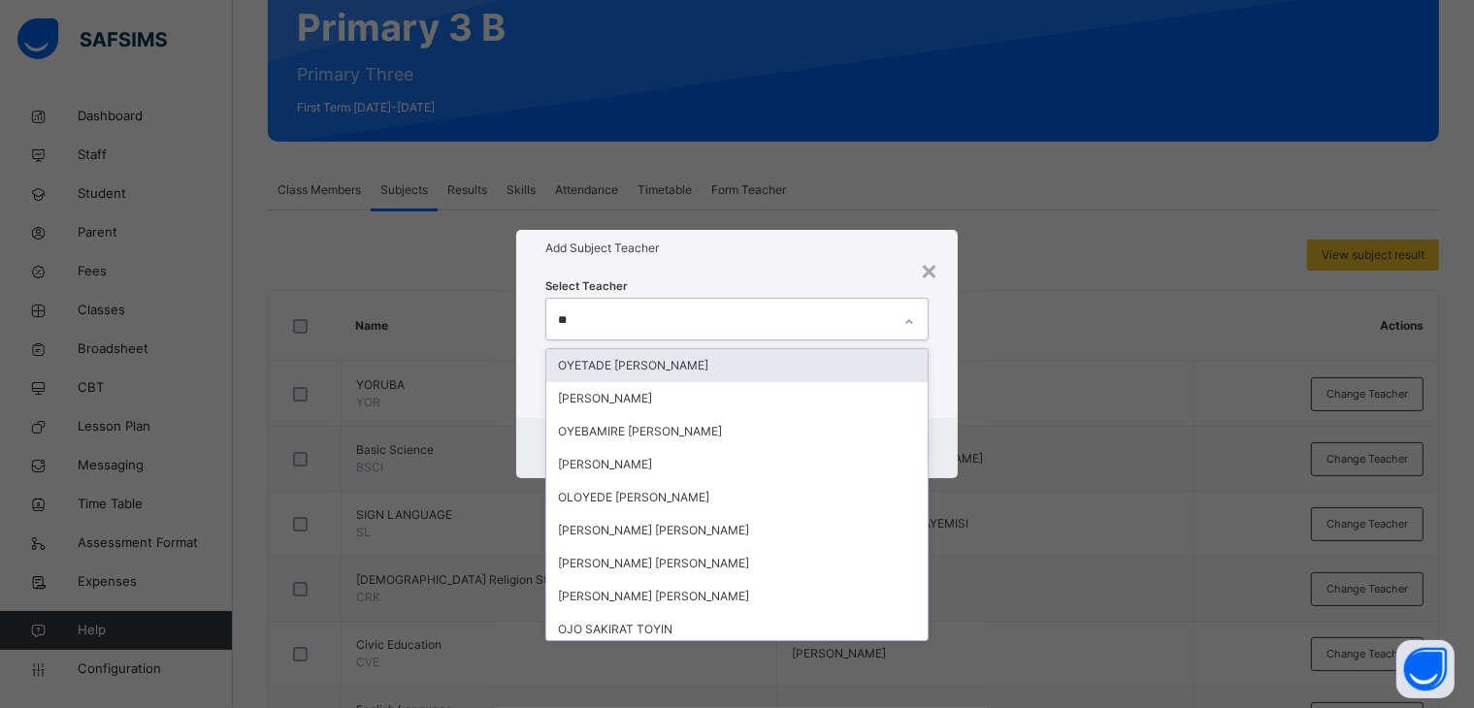
type input "***"
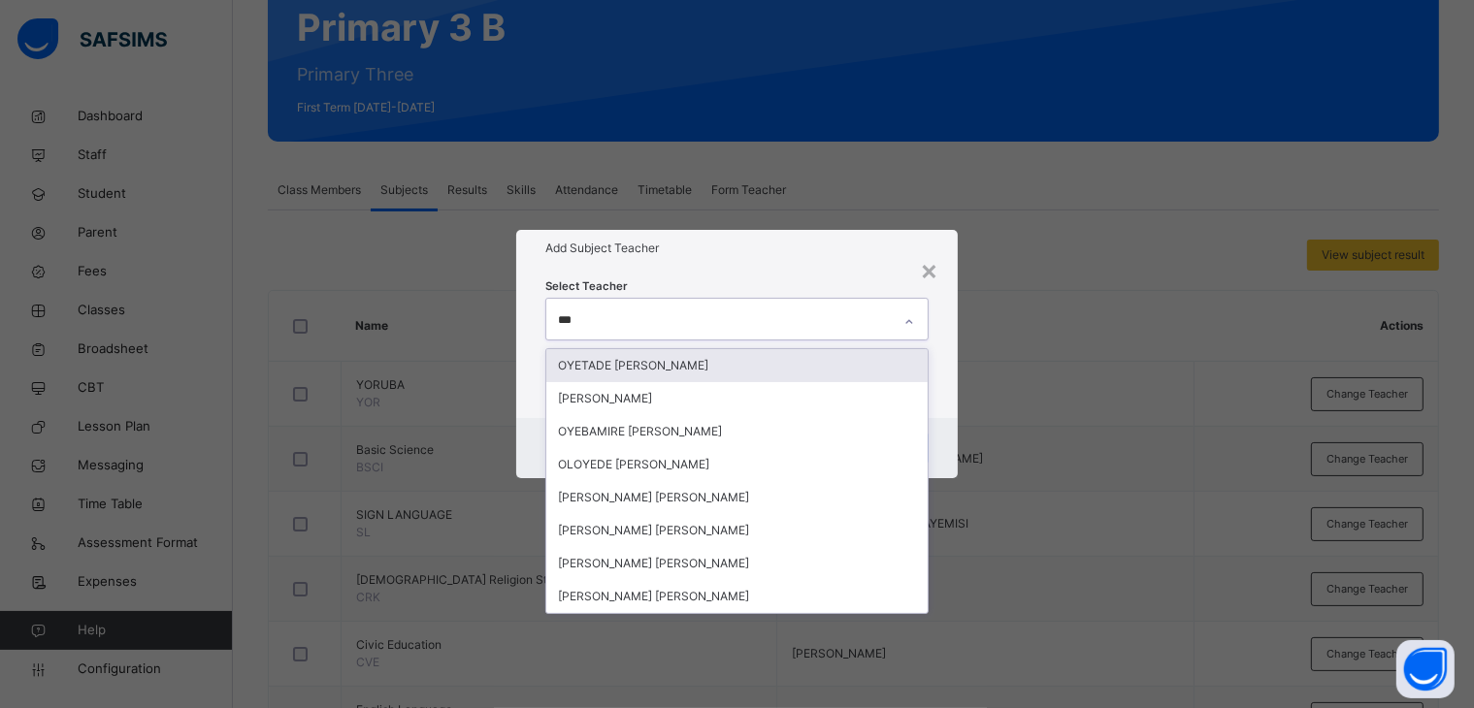
click at [664, 358] on div "OYETADE [PERSON_NAME]" at bounding box center [737, 365] width 382 height 33
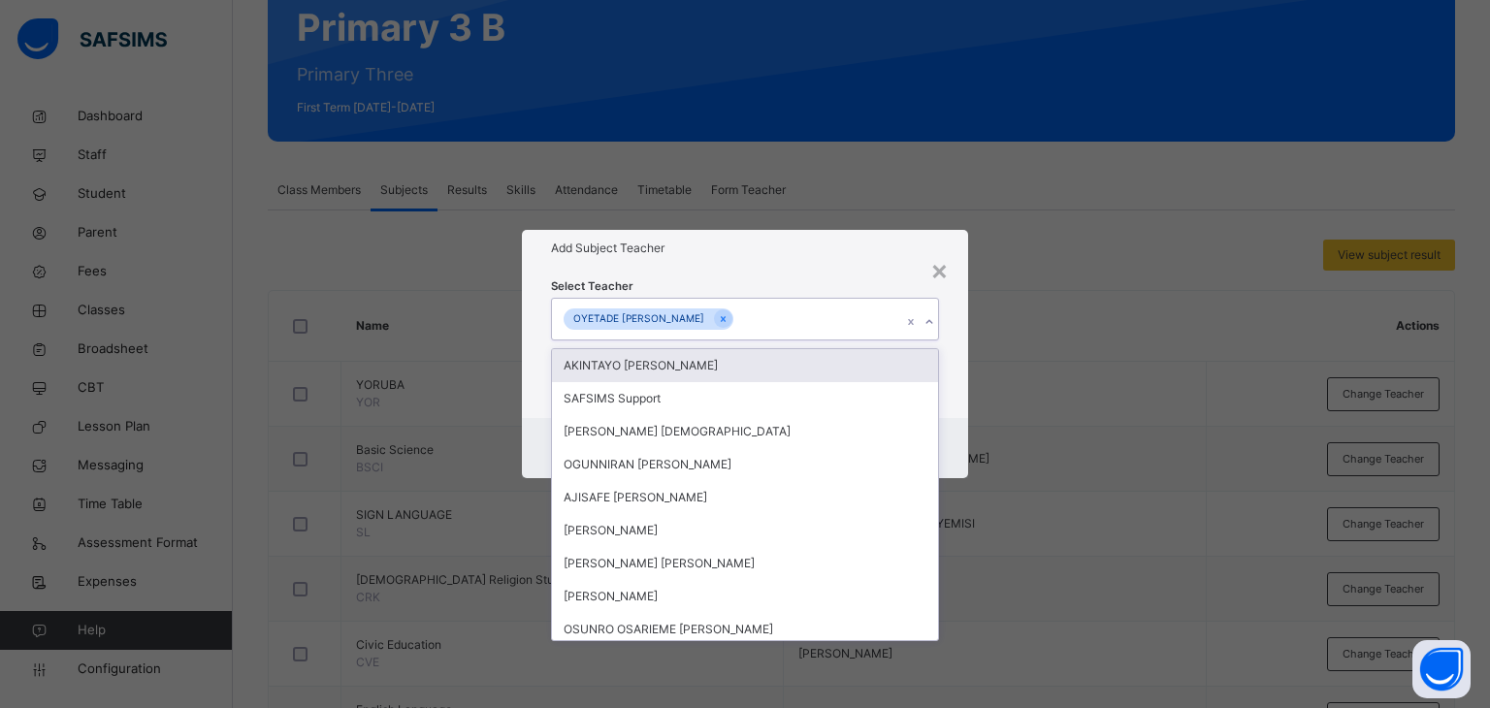
click at [781, 264] on div "Add Subject Teacher" at bounding box center [745, 248] width 447 height 37
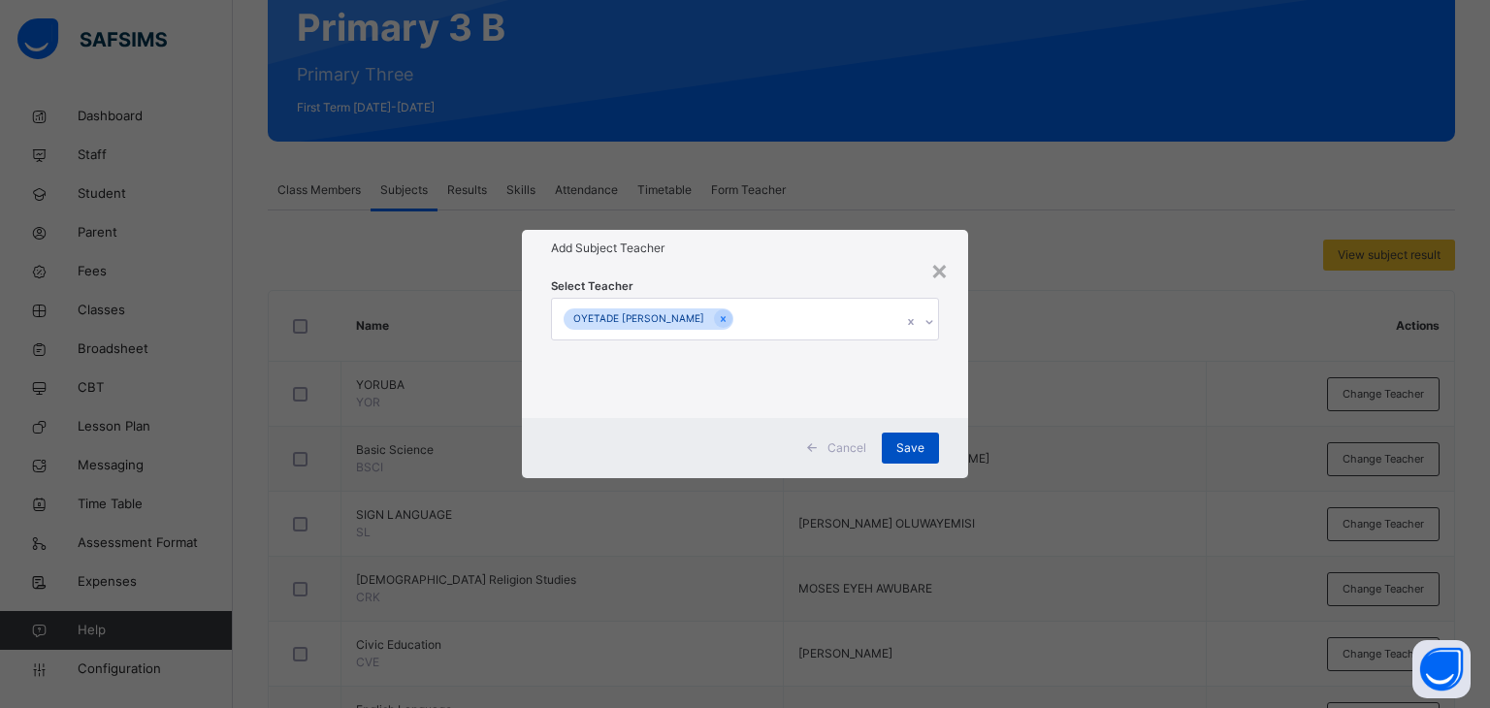
click at [916, 446] on span "Save" at bounding box center [910, 447] width 28 height 17
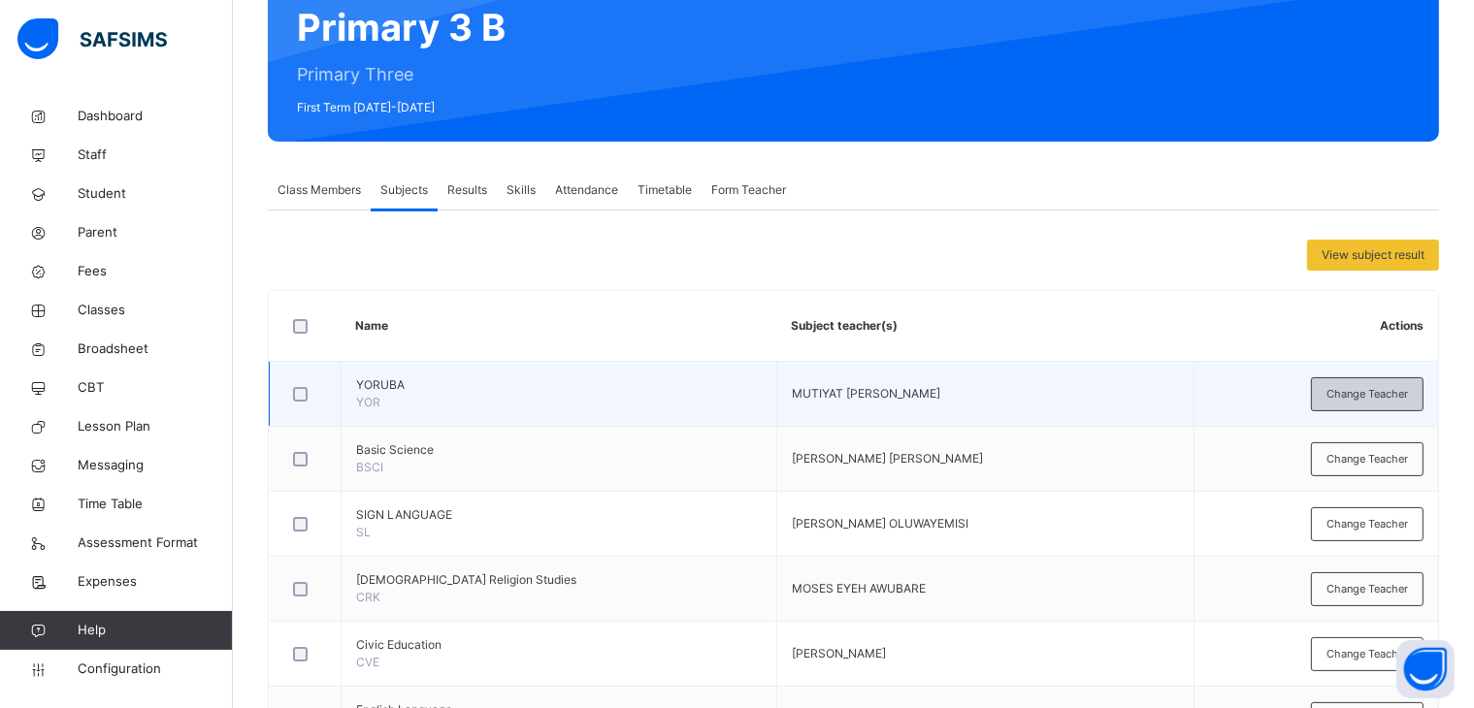
click at [1374, 388] on span "Change Teacher" at bounding box center [1366, 394] width 81 height 16
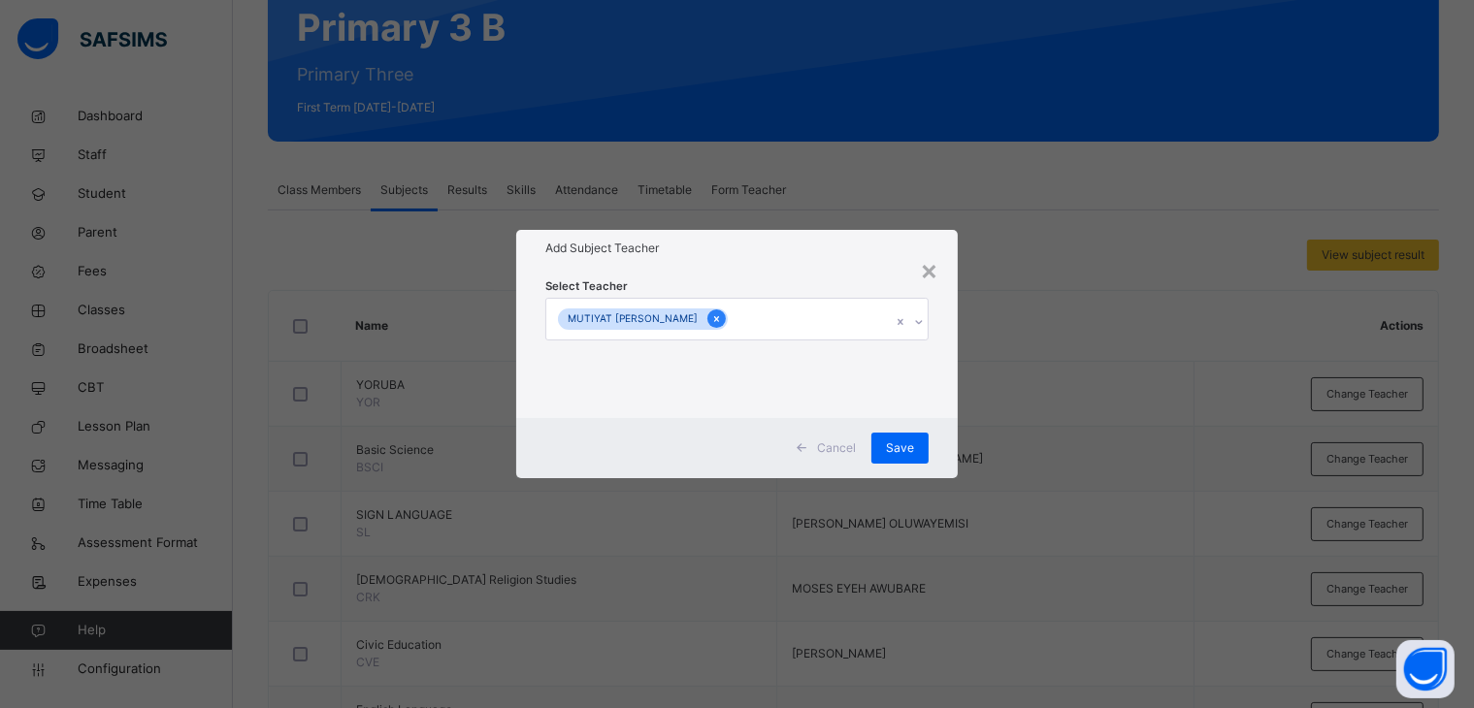
click at [707, 310] on div at bounding box center [716, 318] width 18 height 18
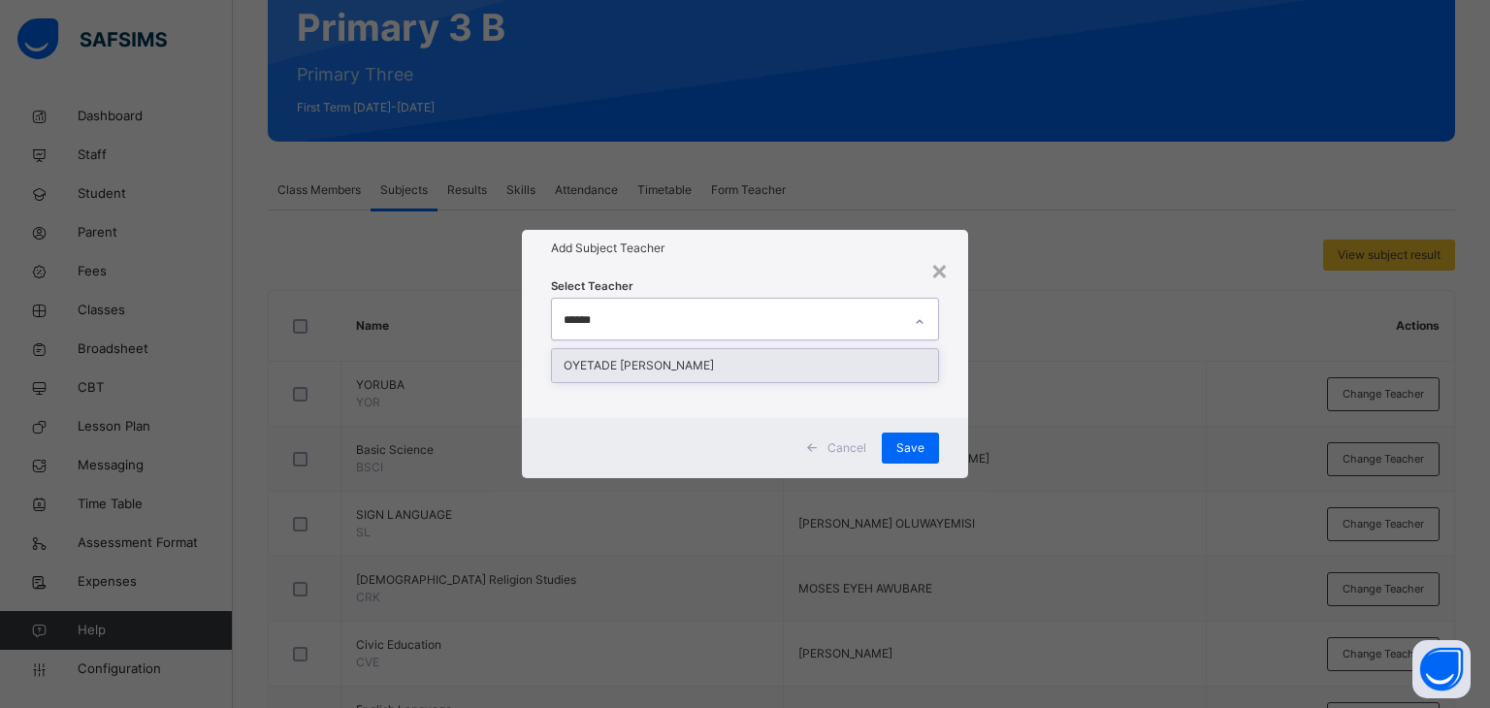
type input "*******"
click at [698, 361] on div "OYETADE [PERSON_NAME]" at bounding box center [745, 365] width 387 height 33
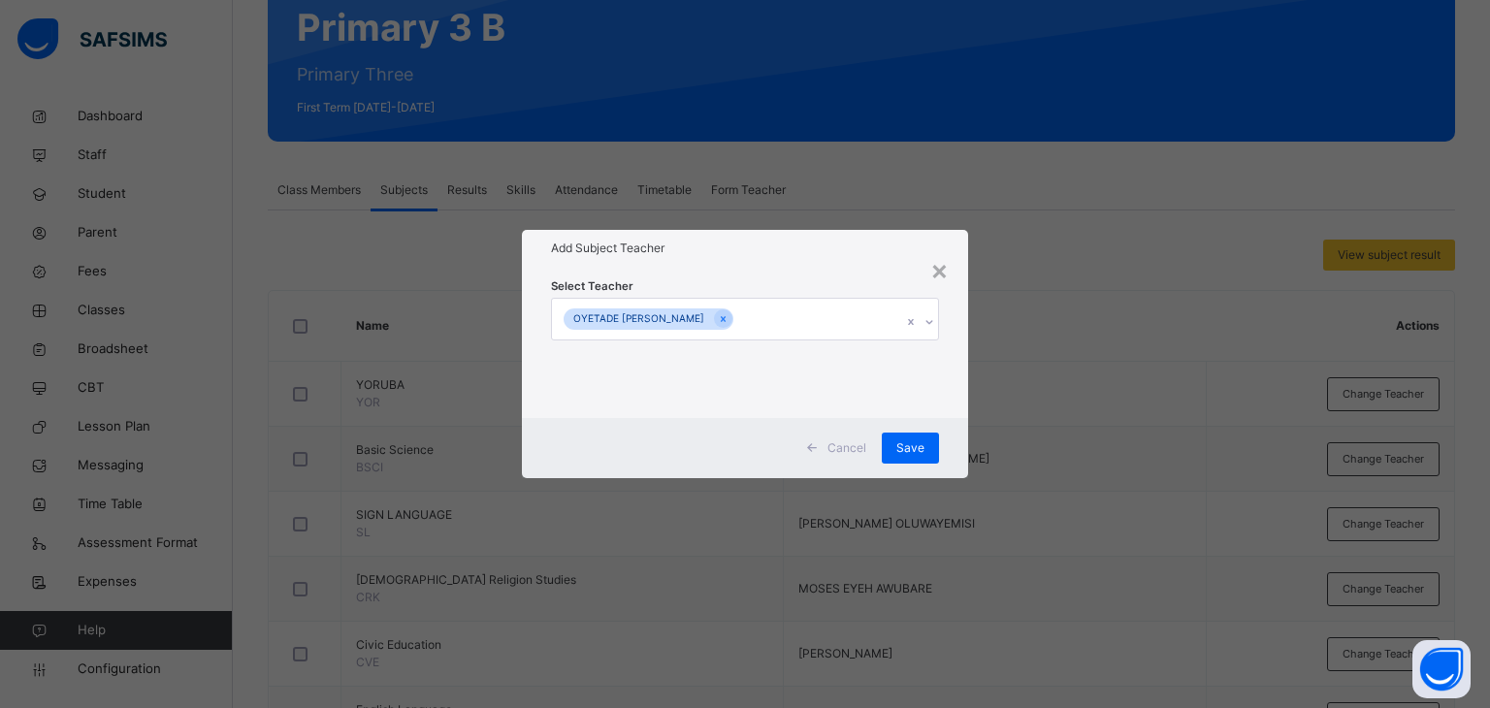
click at [737, 267] on div "Select Teacher OYETADE [PERSON_NAME]" at bounding box center [745, 342] width 447 height 151
click at [916, 445] on span "Save" at bounding box center [910, 447] width 28 height 17
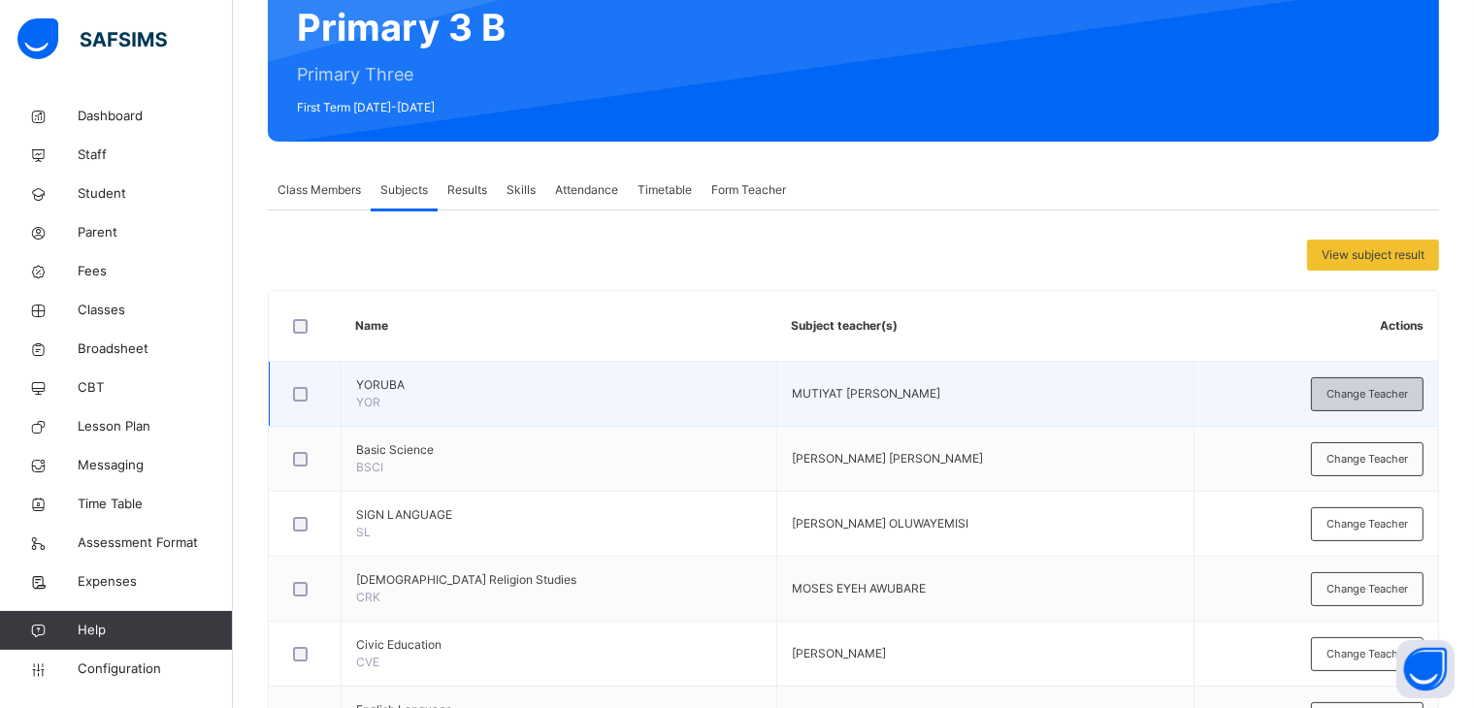
click at [1382, 379] on div "Change Teacher" at bounding box center [1367, 394] width 113 height 34
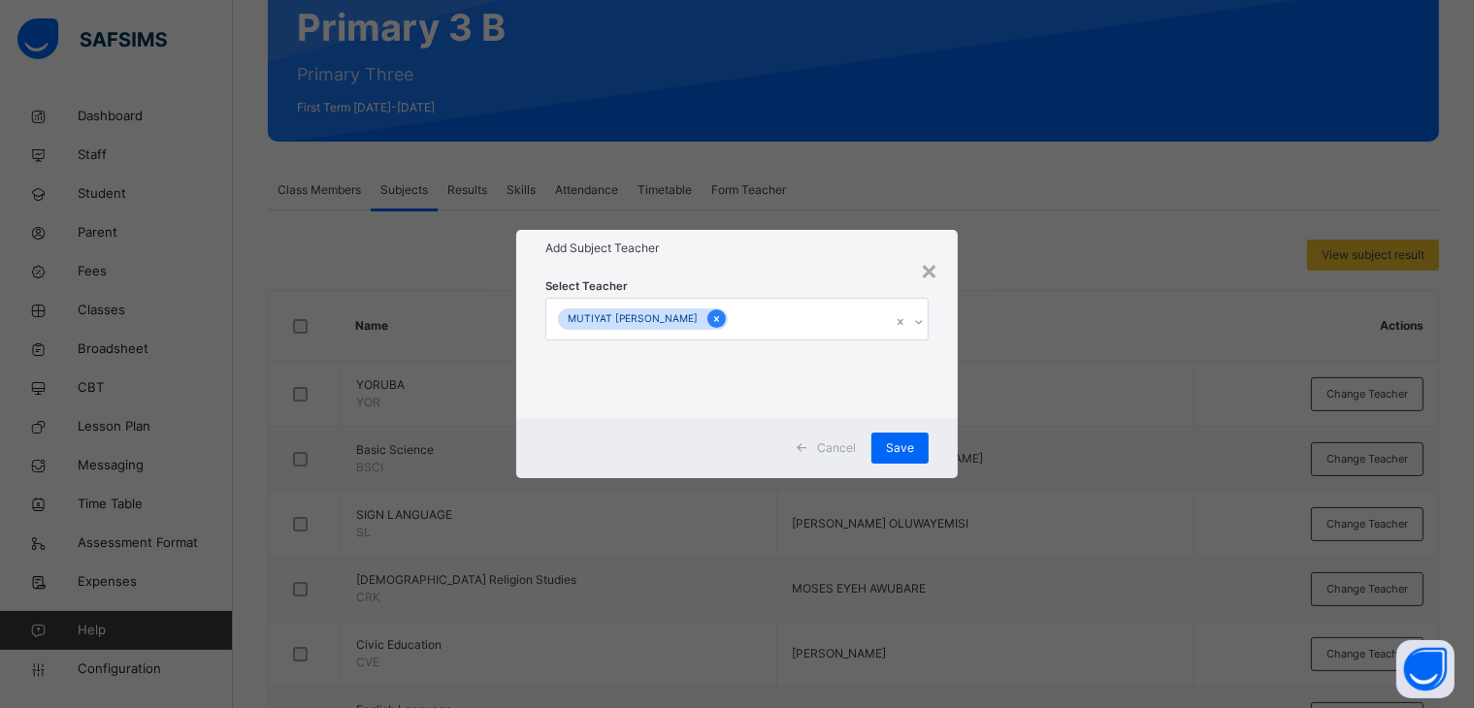
click at [711, 312] on icon at bounding box center [716, 319] width 11 height 14
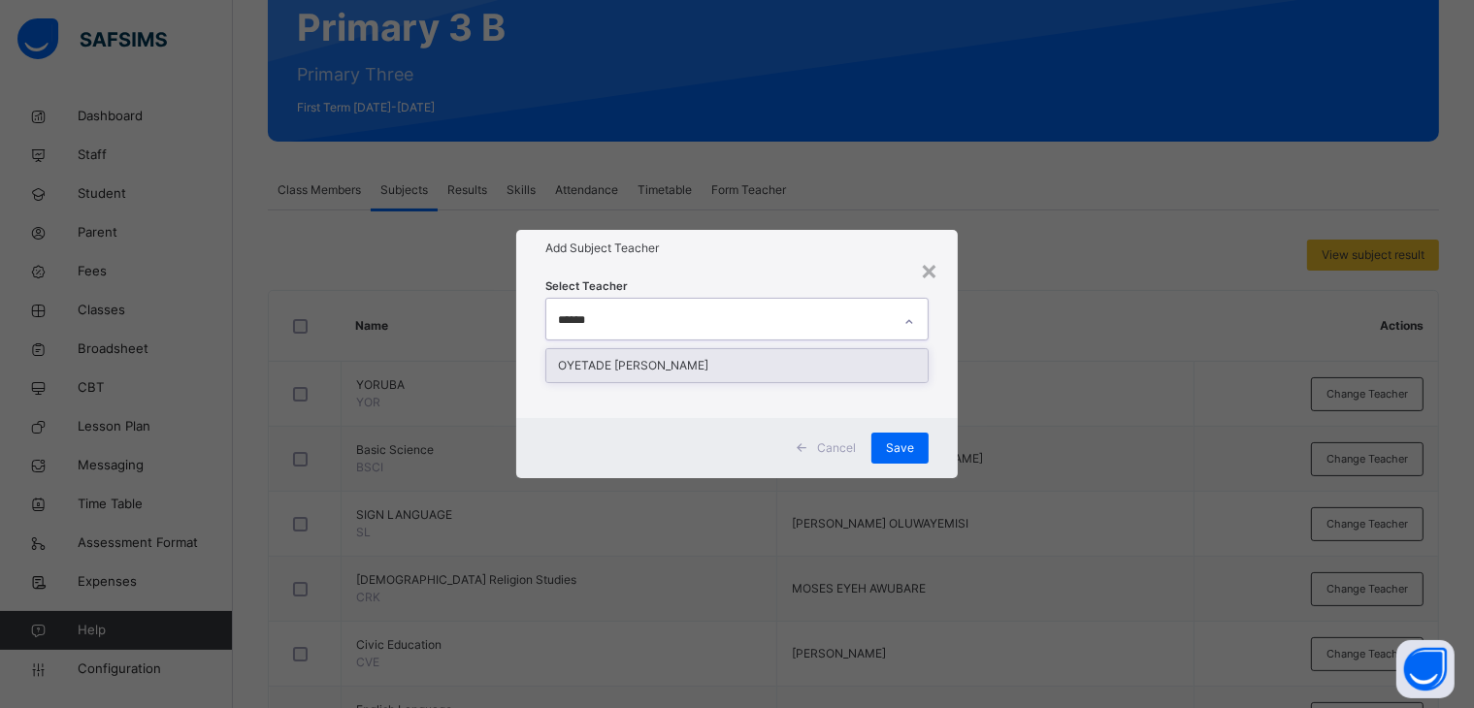
type input "*******"
click at [669, 358] on div "OYETADE [PERSON_NAME]" at bounding box center [737, 365] width 382 height 33
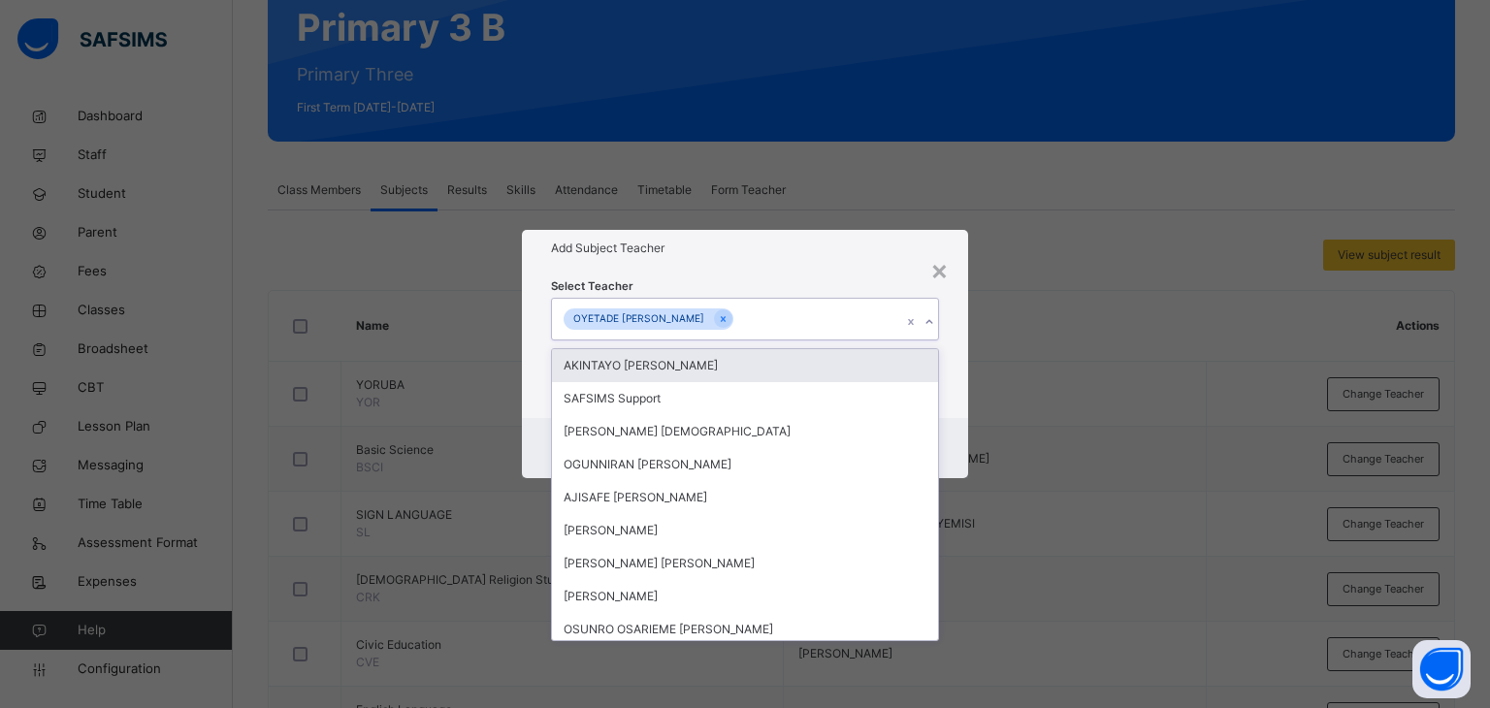
click at [765, 273] on div "Select Teacher option OYETADE [PERSON_NAME], selected. option AKINTAYO [PERSON_…" at bounding box center [745, 342] width 447 height 151
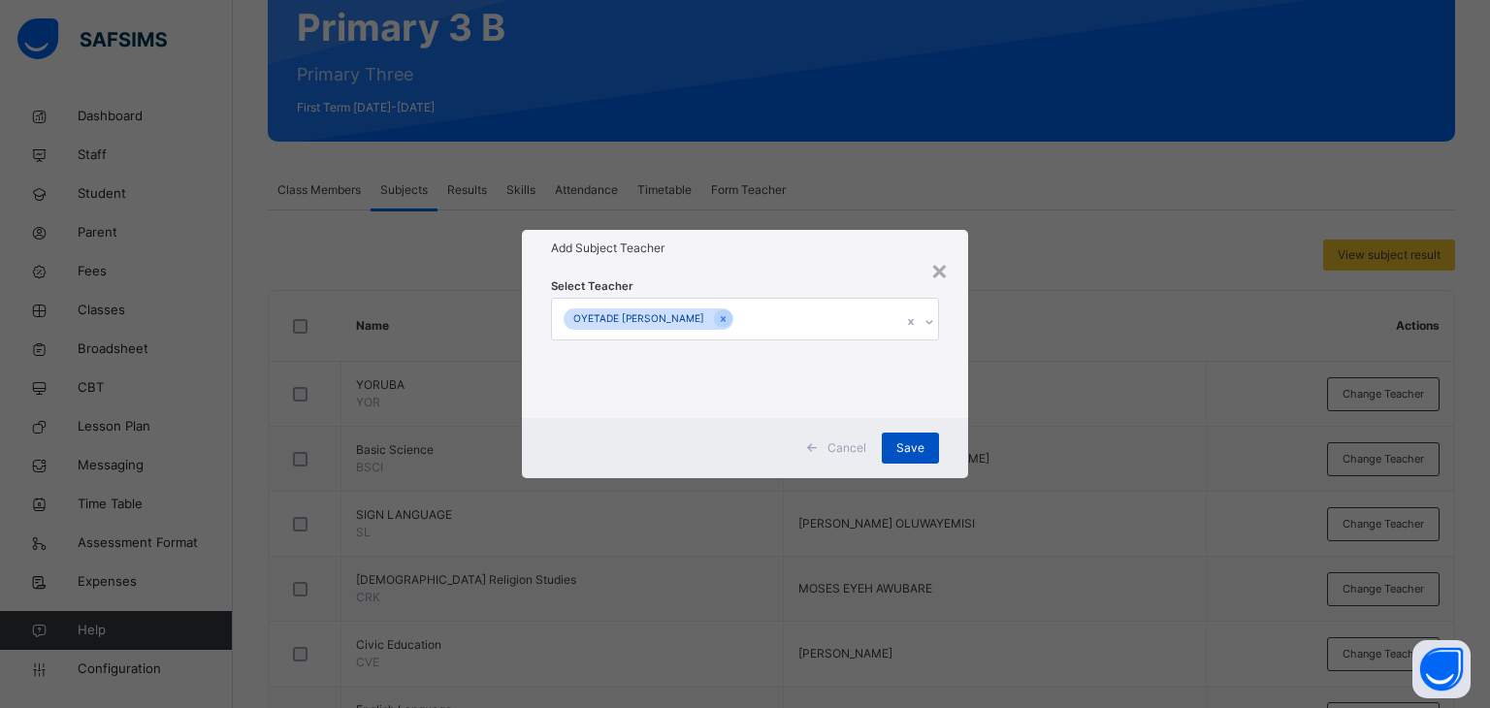
click at [914, 445] on span "Save" at bounding box center [910, 447] width 28 height 17
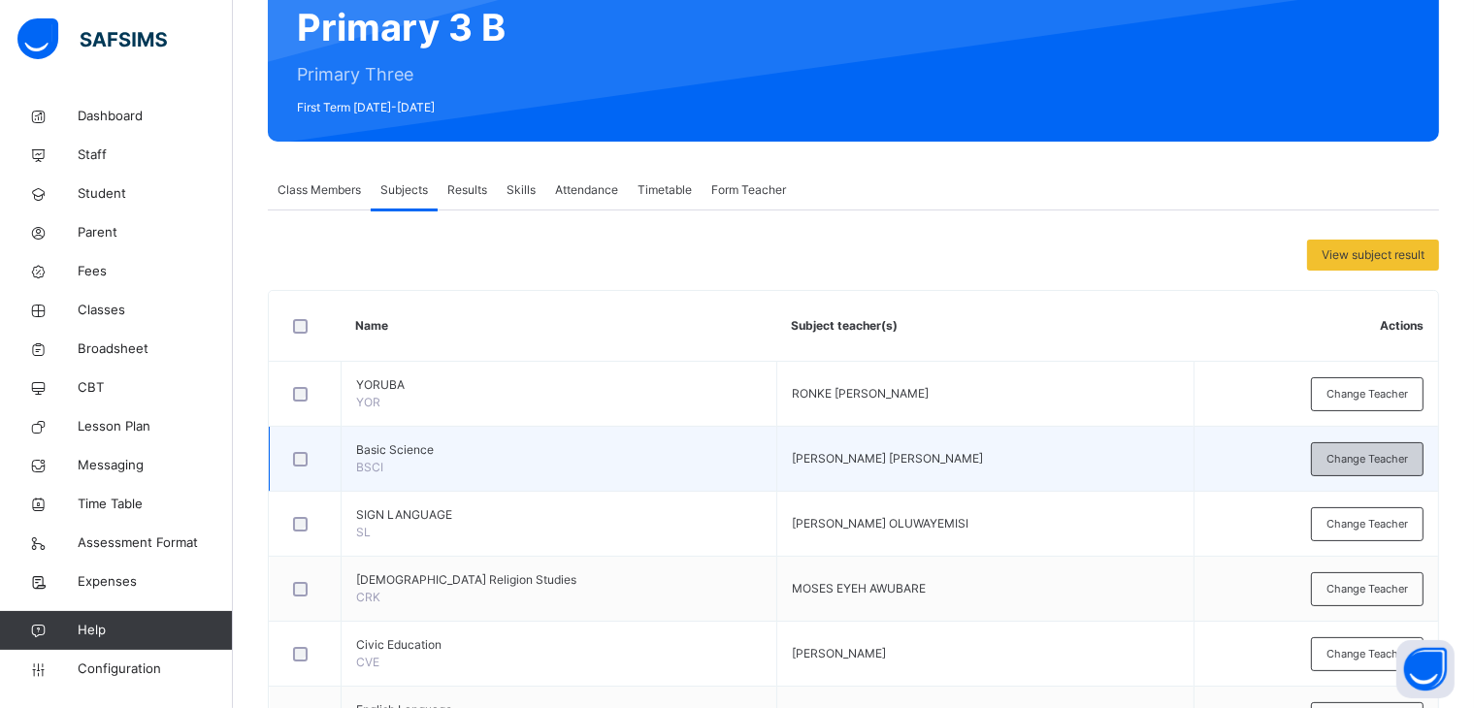
click at [1384, 455] on span "Change Teacher" at bounding box center [1366, 459] width 81 height 16
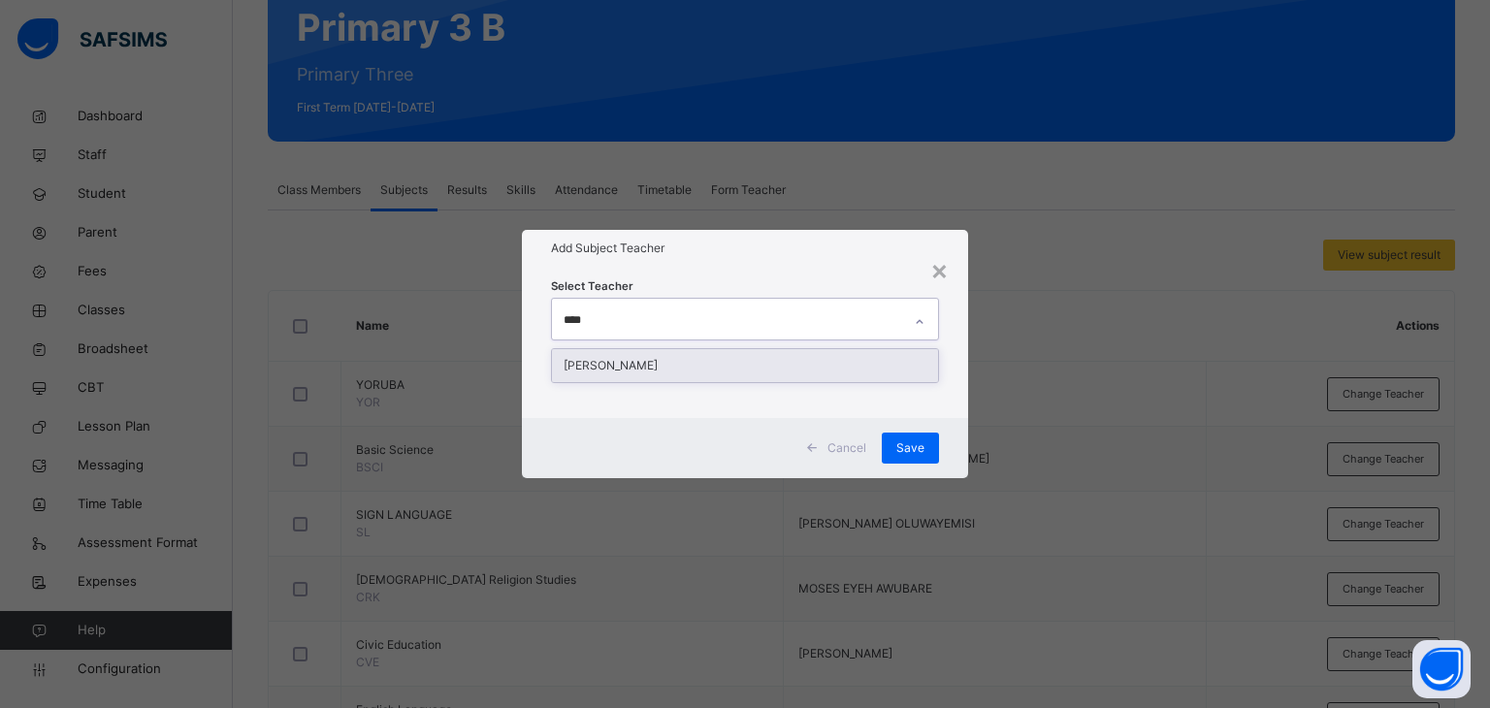
type input "*****"
click at [758, 361] on div "[PERSON_NAME]" at bounding box center [745, 365] width 387 height 33
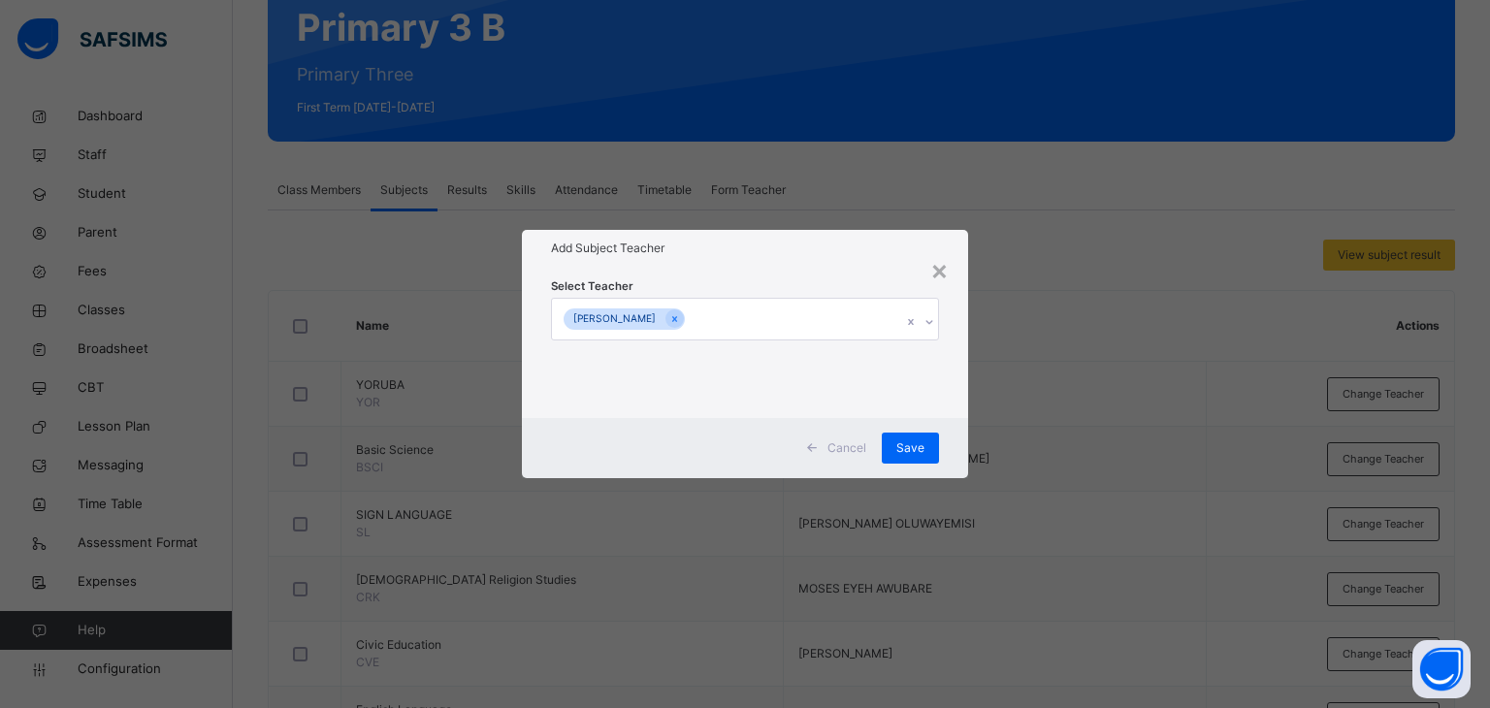
click at [796, 257] on div "Add Subject Teacher" at bounding box center [745, 248] width 447 height 37
click at [909, 441] on span "Save" at bounding box center [910, 447] width 28 height 17
click at [895, 442] on div "Save" at bounding box center [899, 448] width 57 height 31
click at [901, 441] on div "Save" at bounding box center [899, 448] width 57 height 31
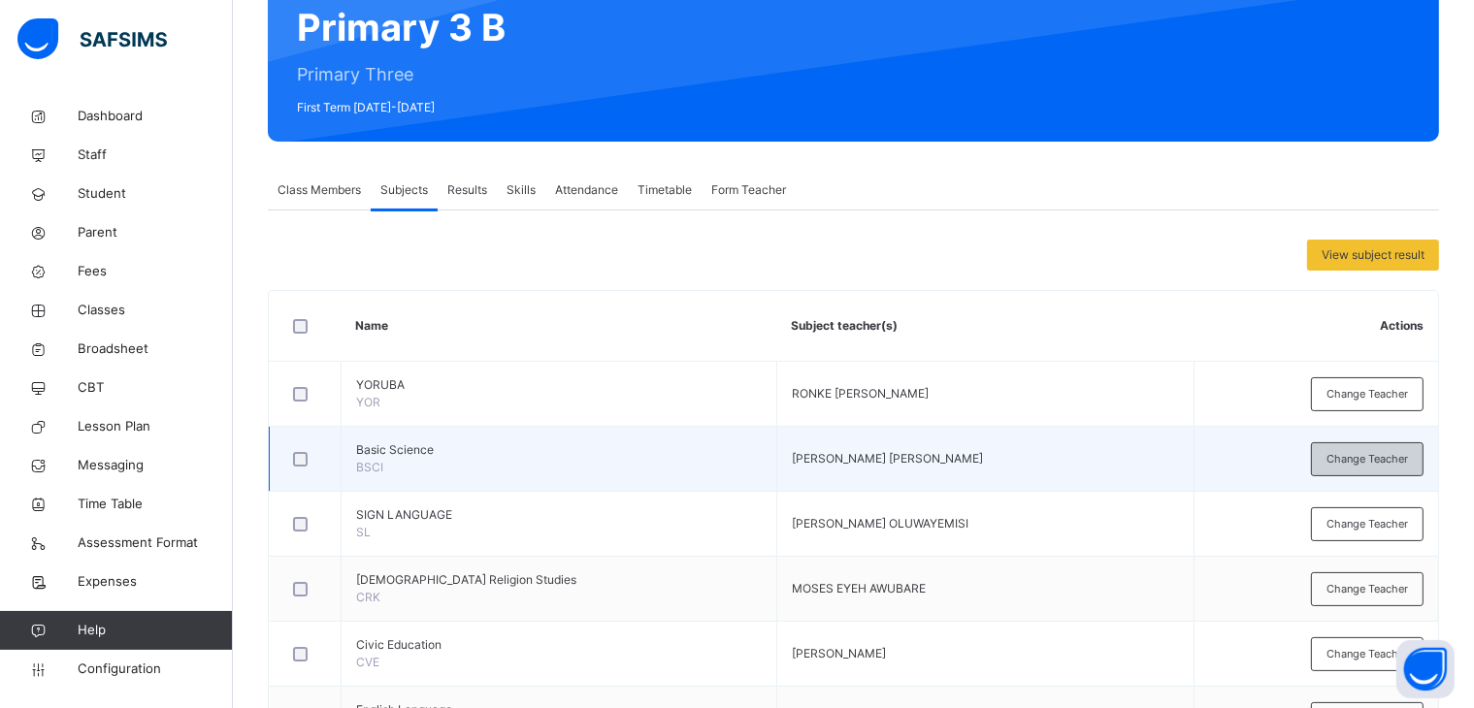
click at [1374, 454] on span "Change Teacher" at bounding box center [1366, 459] width 81 height 16
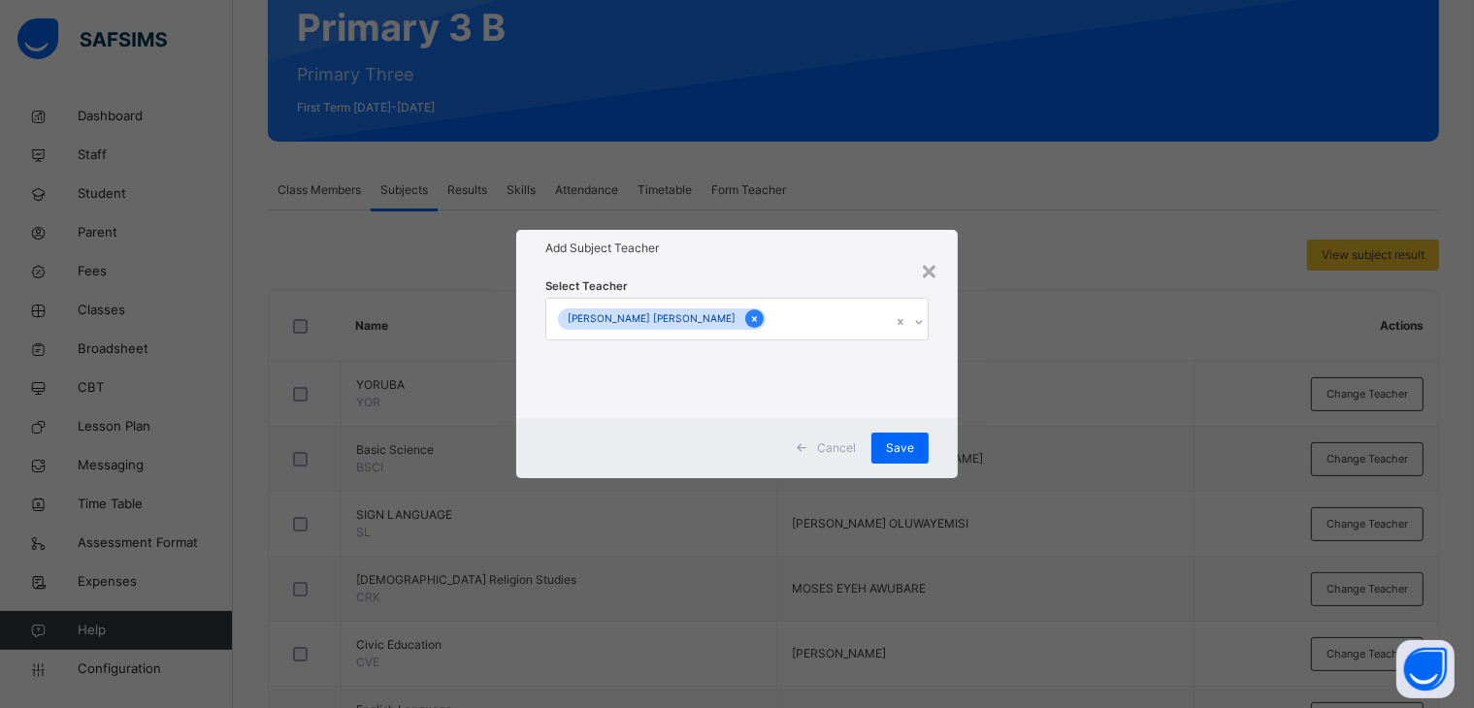
click at [749, 315] on icon at bounding box center [754, 319] width 11 height 14
type input "*"
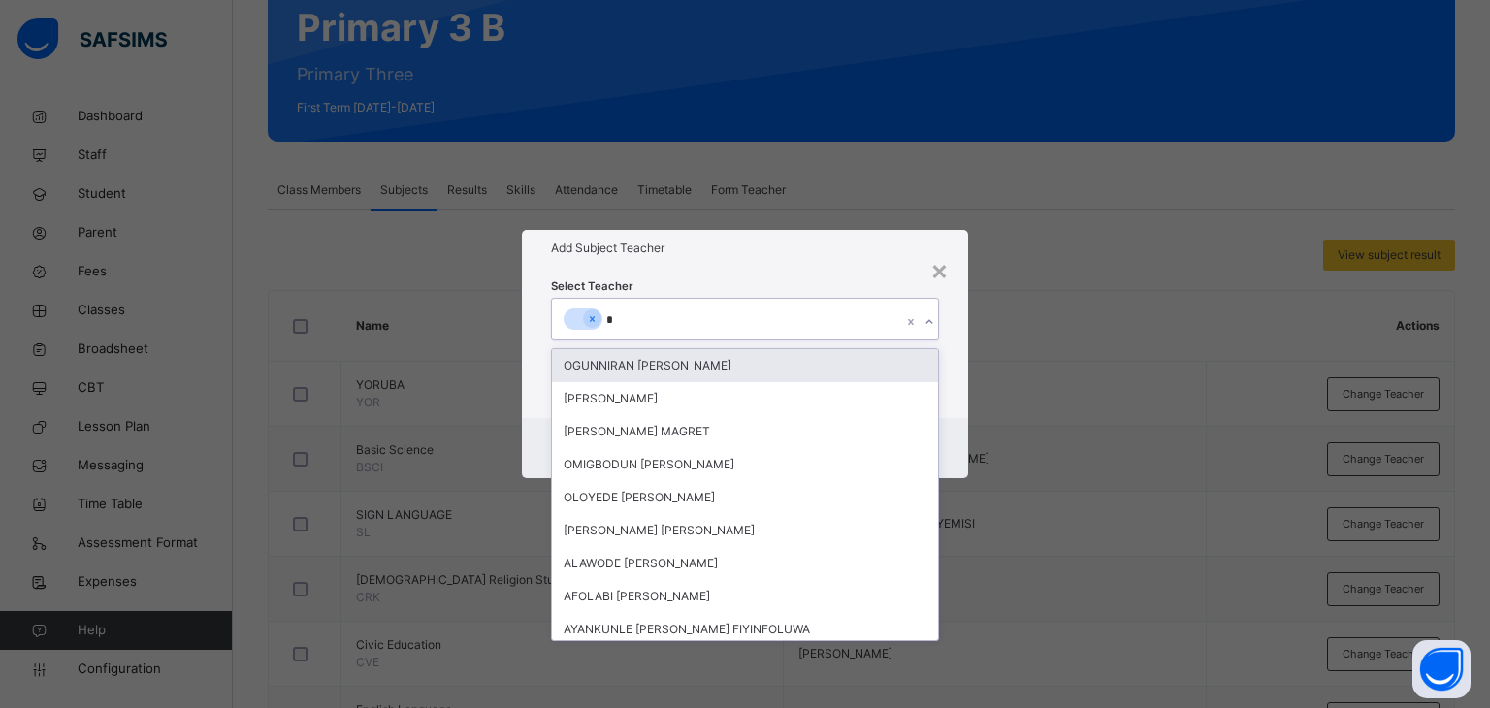
type input "**"
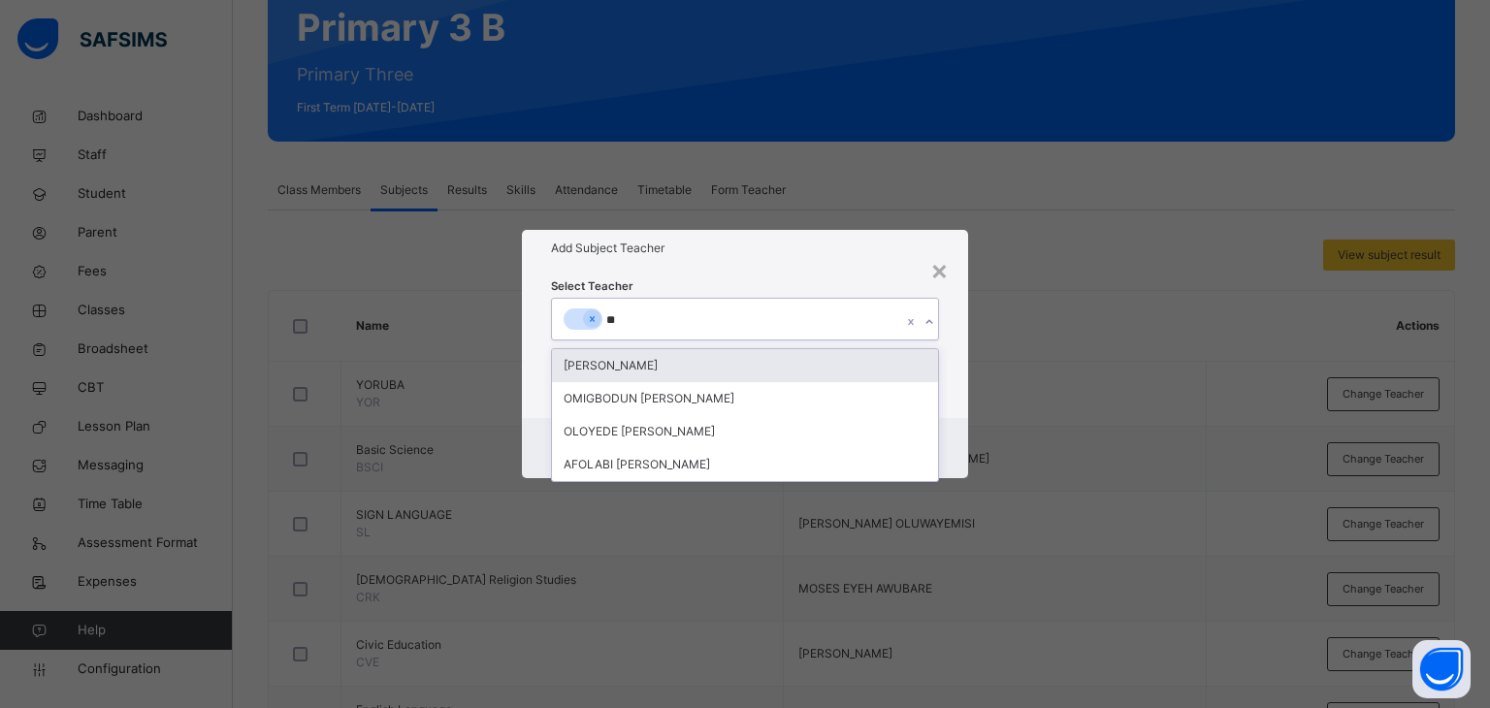
click at [665, 368] on div "[PERSON_NAME]" at bounding box center [745, 365] width 387 height 33
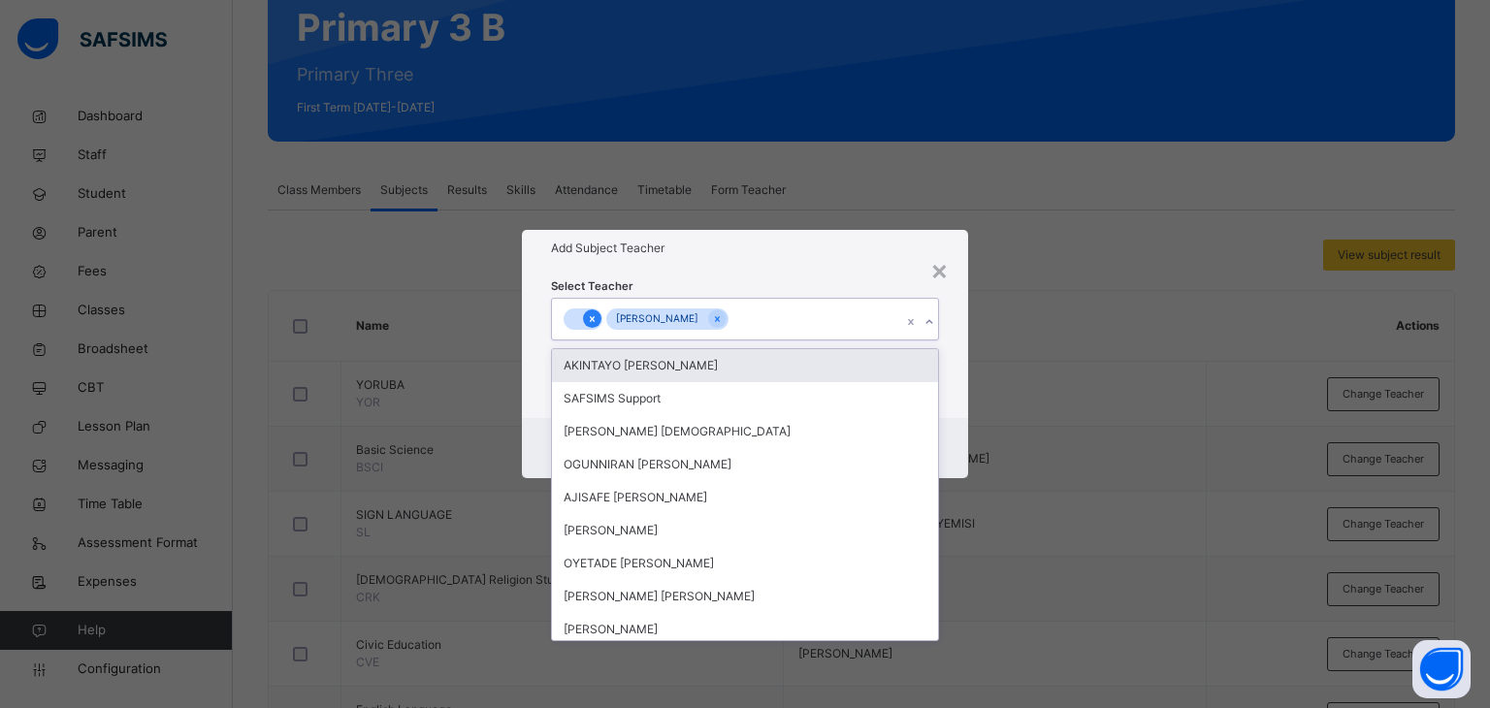
click at [584, 316] on div at bounding box center [592, 318] width 18 height 18
click at [734, 271] on div "Select Teacher option [PERSON_NAME] focused, 1 of 51. 50 results available. Sel…" at bounding box center [745, 342] width 447 height 151
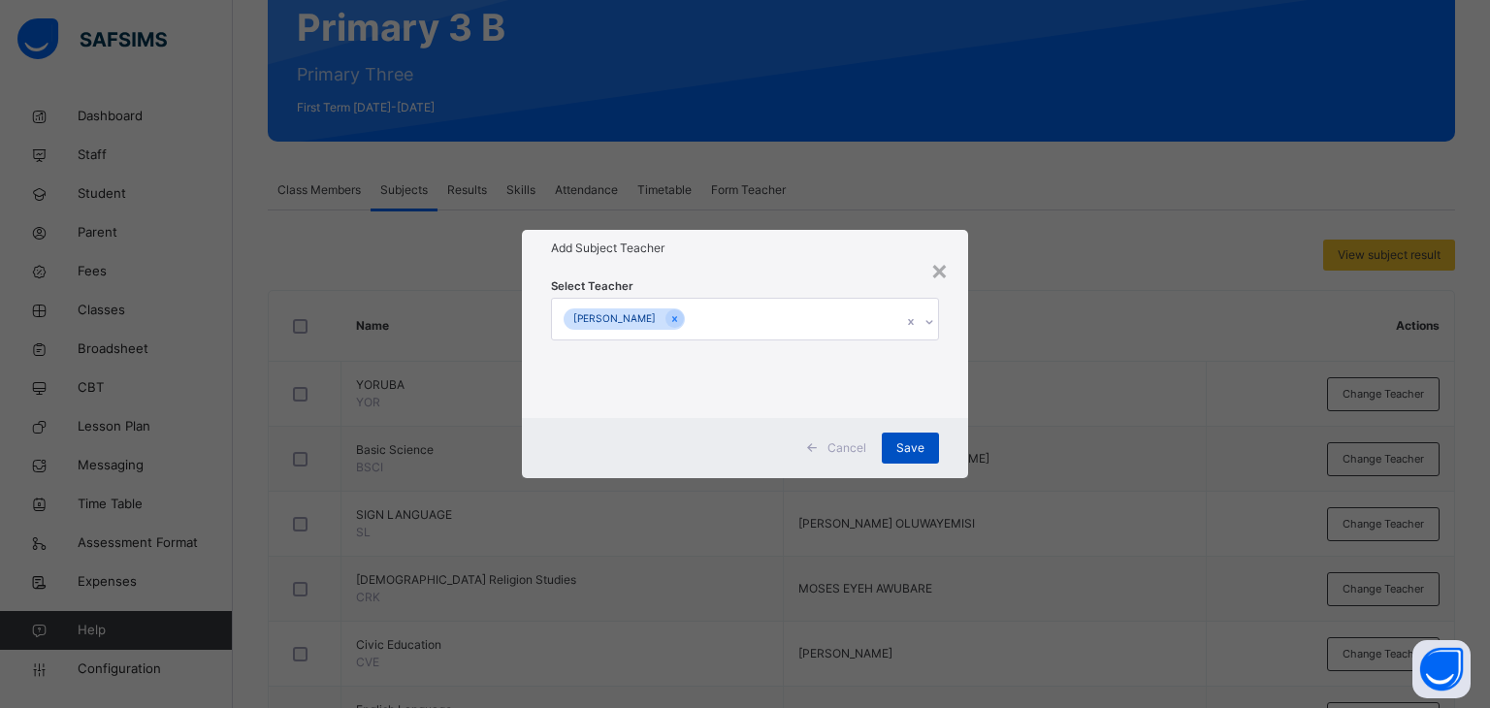
click at [896, 440] on div "Save" at bounding box center [910, 448] width 57 height 31
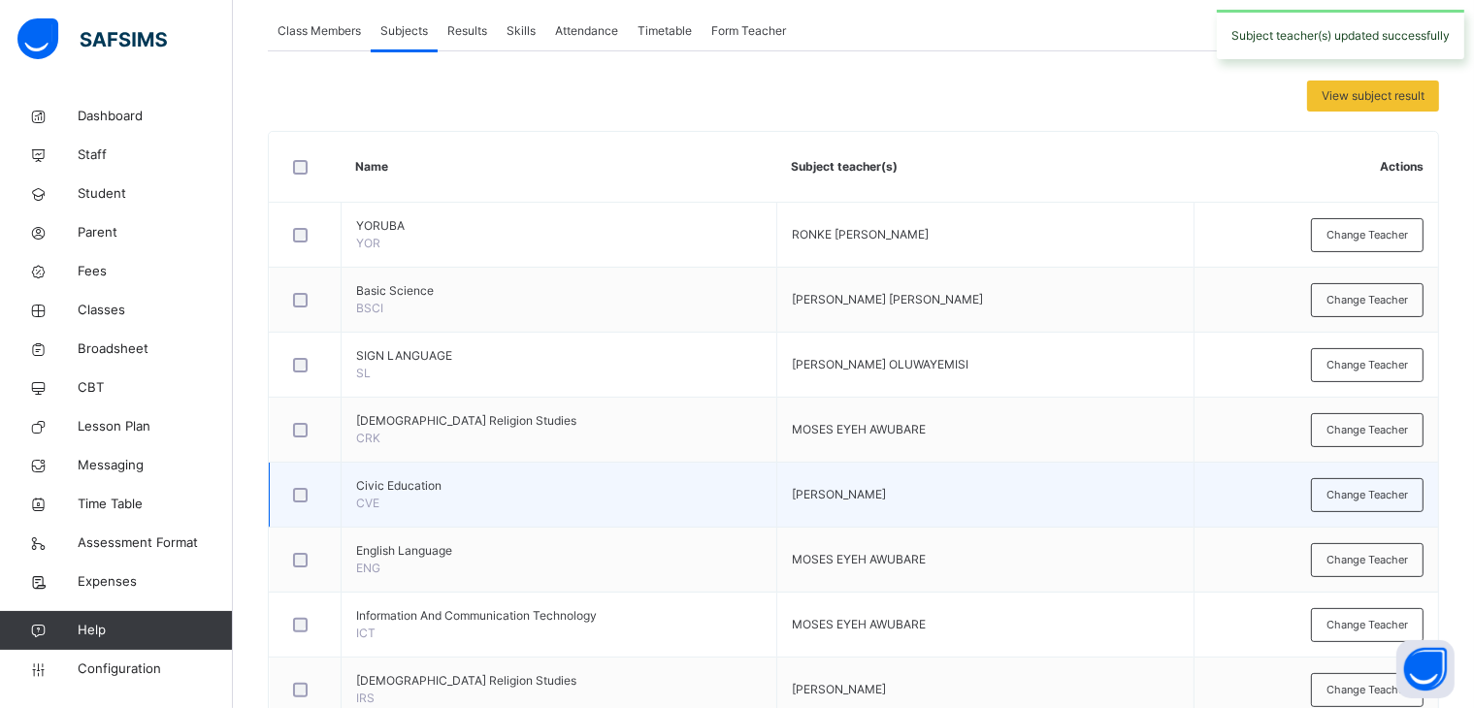
scroll to position [388, 0]
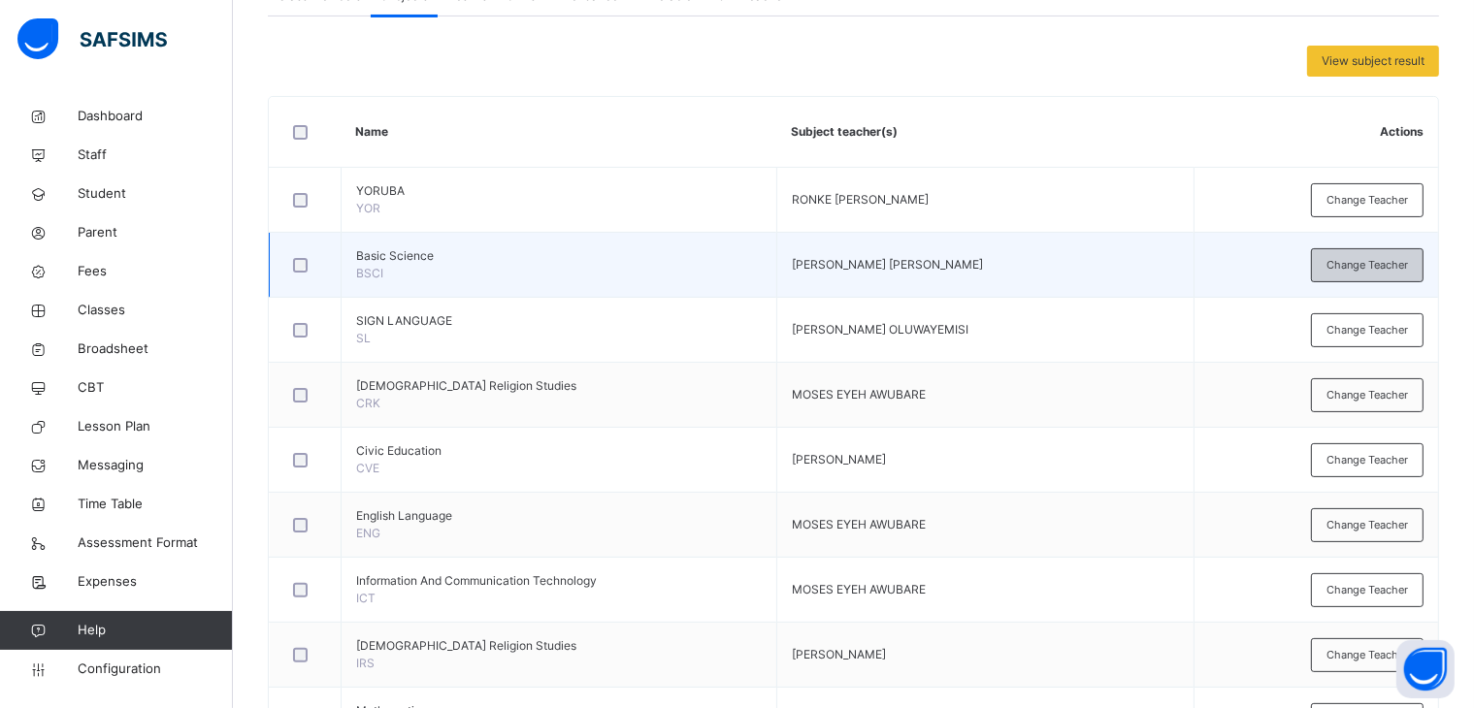
click at [1358, 261] on span "Change Teacher" at bounding box center [1366, 265] width 81 height 16
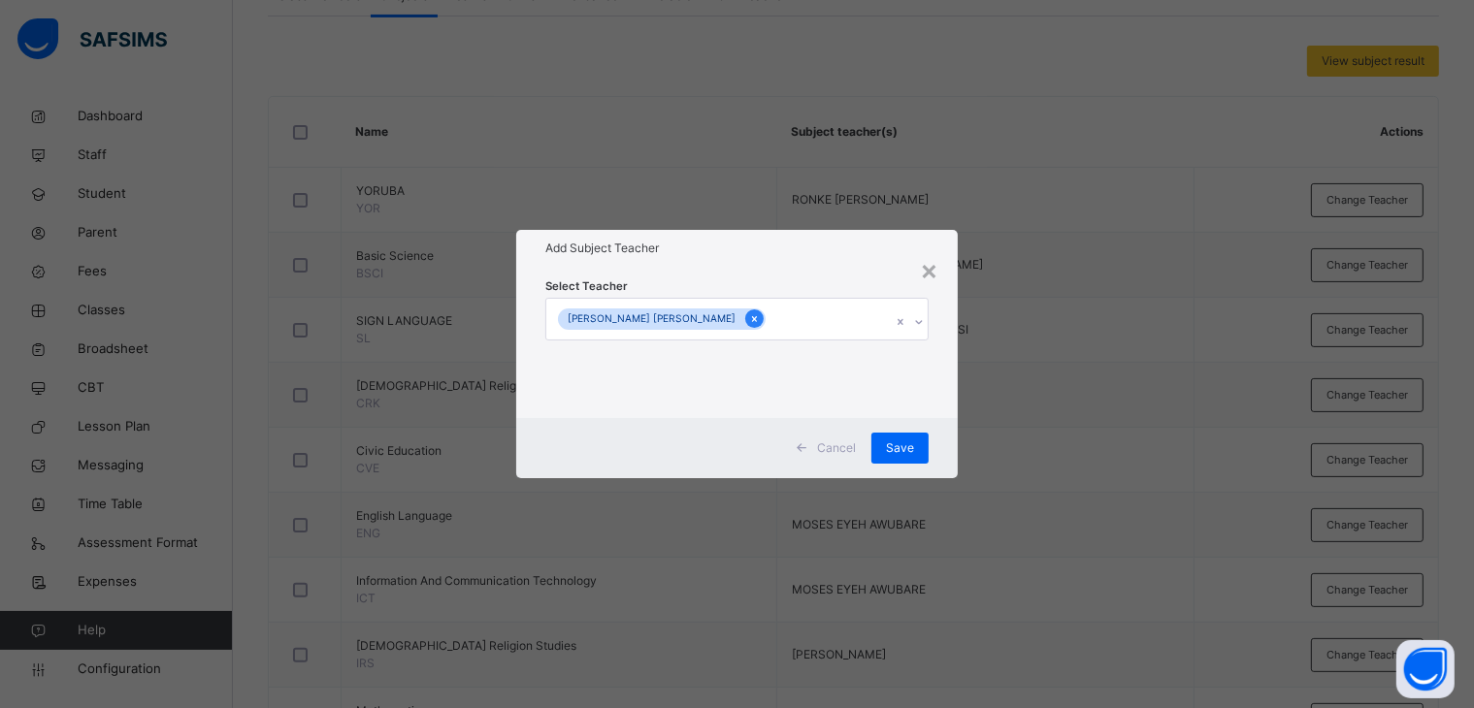
click at [749, 315] on icon at bounding box center [754, 319] width 11 height 14
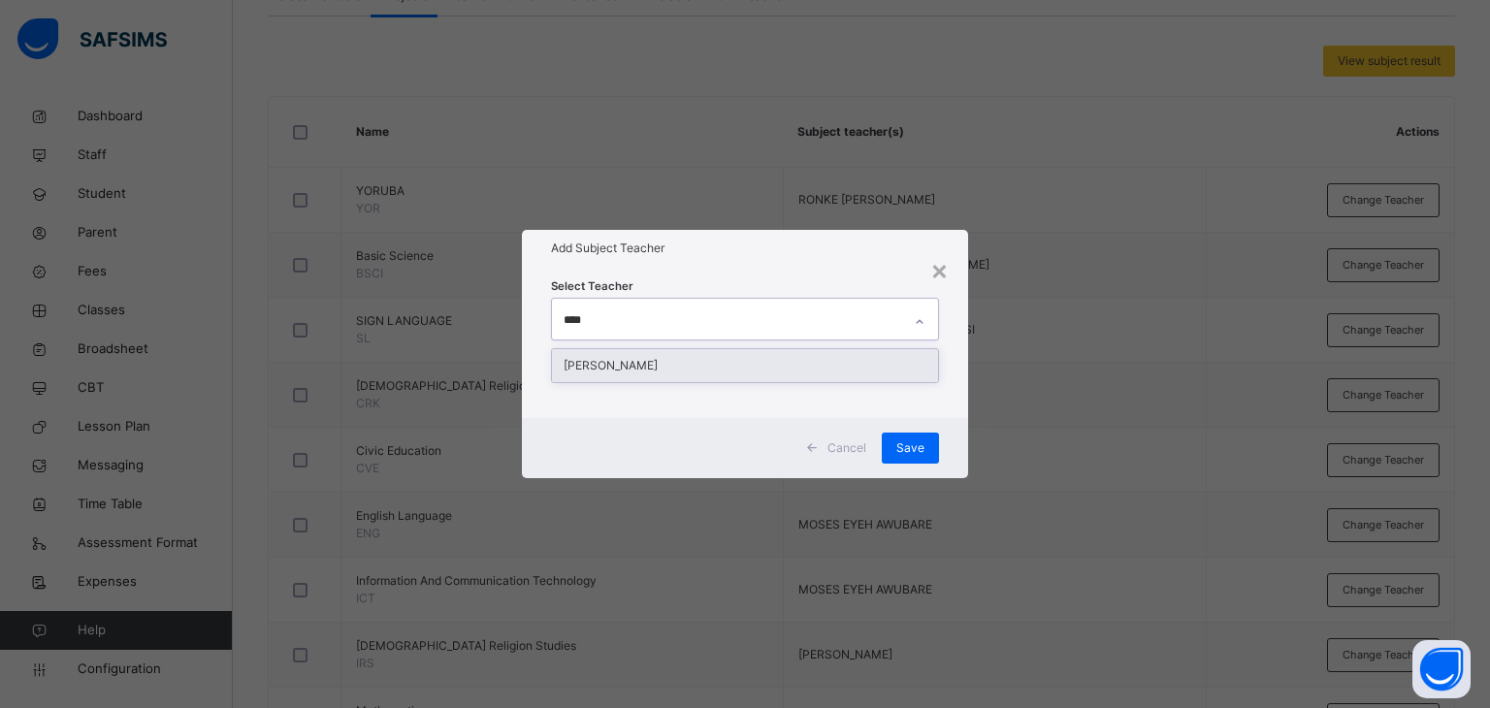
type input "*****"
click at [665, 358] on div "[PERSON_NAME]" at bounding box center [745, 365] width 387 height 33
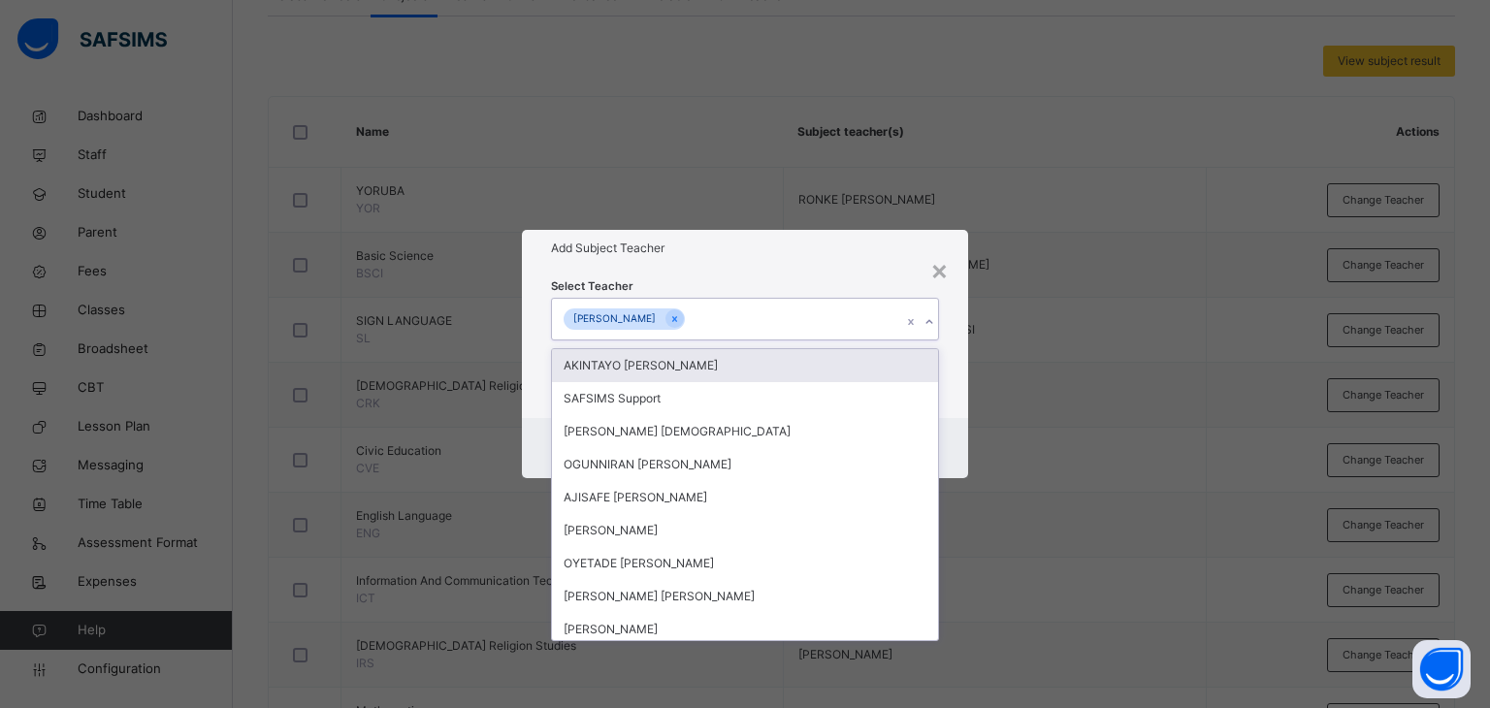
click at [757, 265] on div "Add Subject Teacher" at bounding box center [745, 248] width 447 height 37
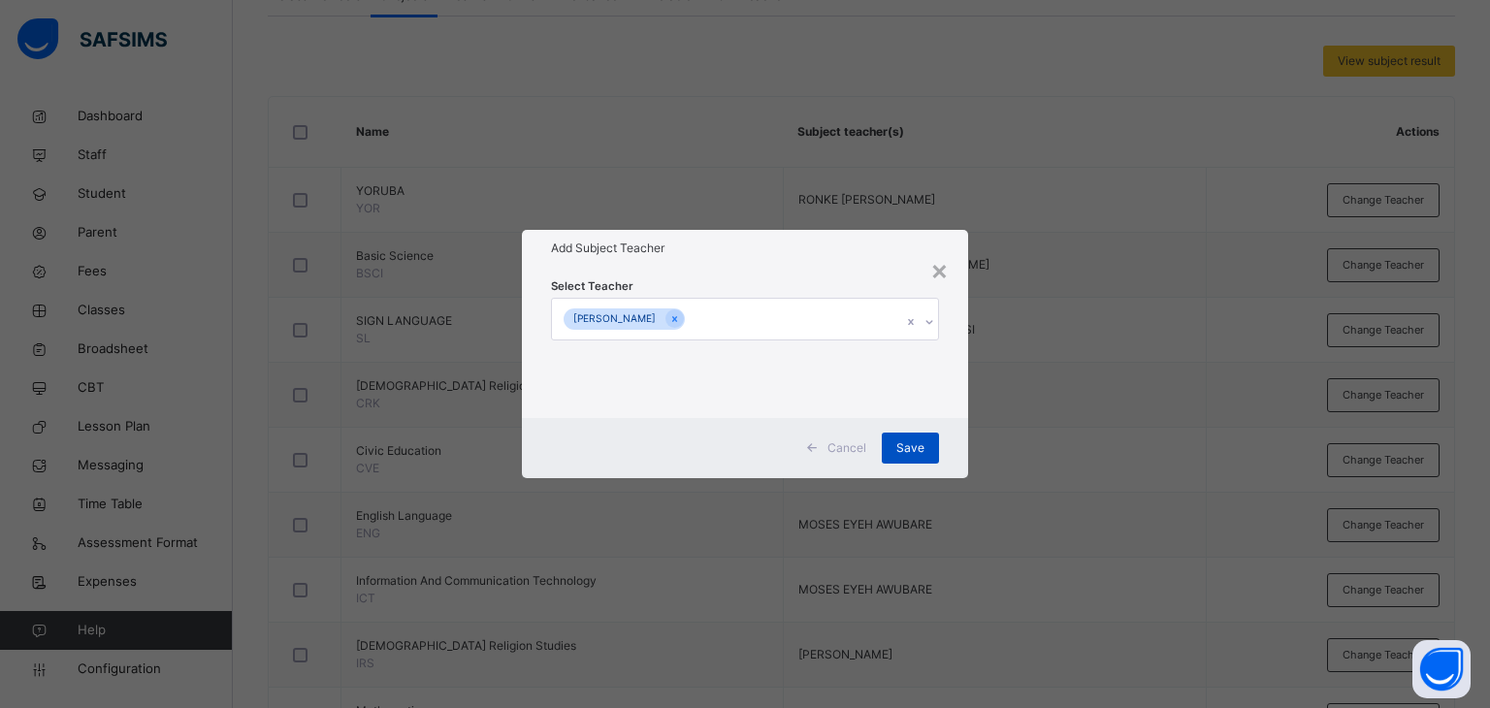
click at [900, 444] on span "Save" at bounding box center [910, 447] width 28 height 17
click at [897, 439] on span "Save" at bounding box center [900, 447] width 28 height 17
click at [900, 441] on div "Save" at bounding box center [899, 448] width 57 height 31
click at [903, 443] on div "Save" at bounding box center [899, 448] width 57 height 31
click at [904, 445] on div "Save" at bounding box center [899, 448] width 57 height 31
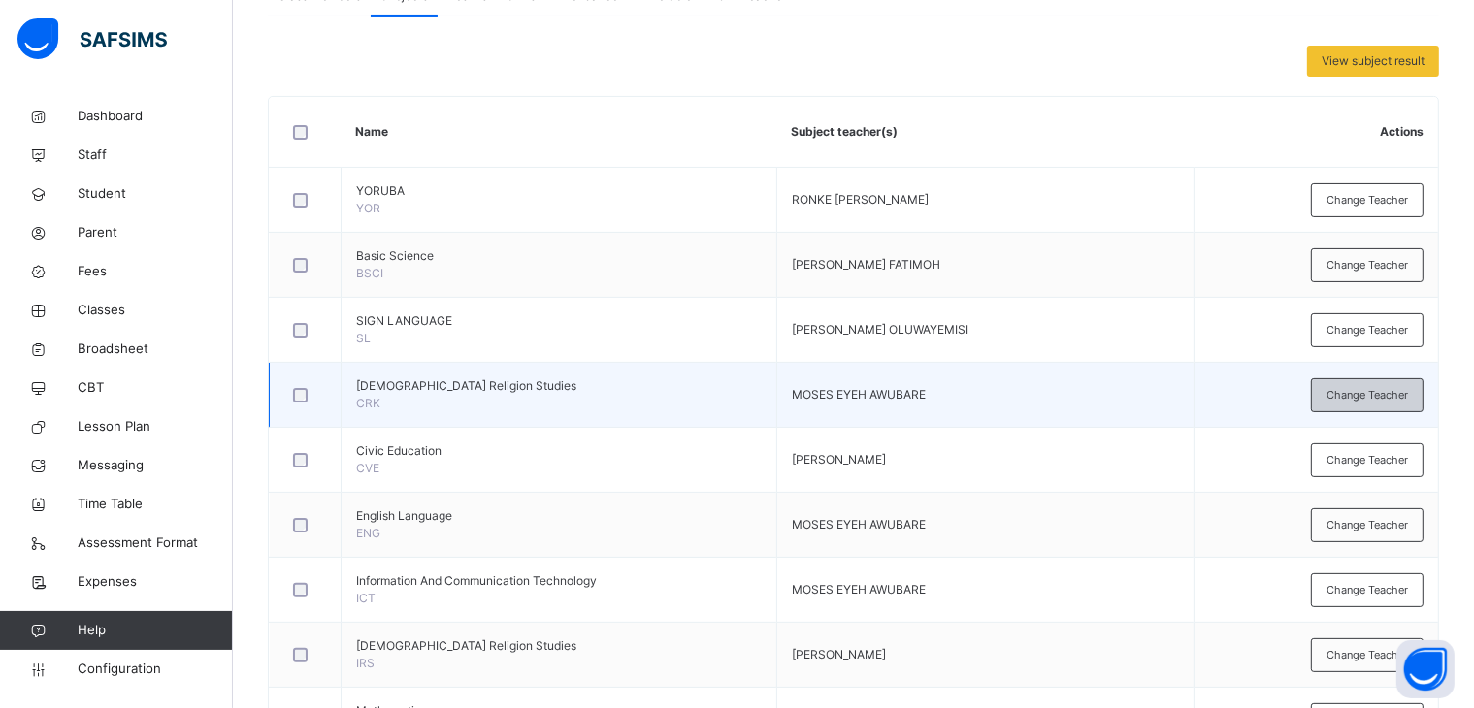
click at [1397, 397] on span "Change Teacher" at bounding box center [1366, 395] width 81 height 16
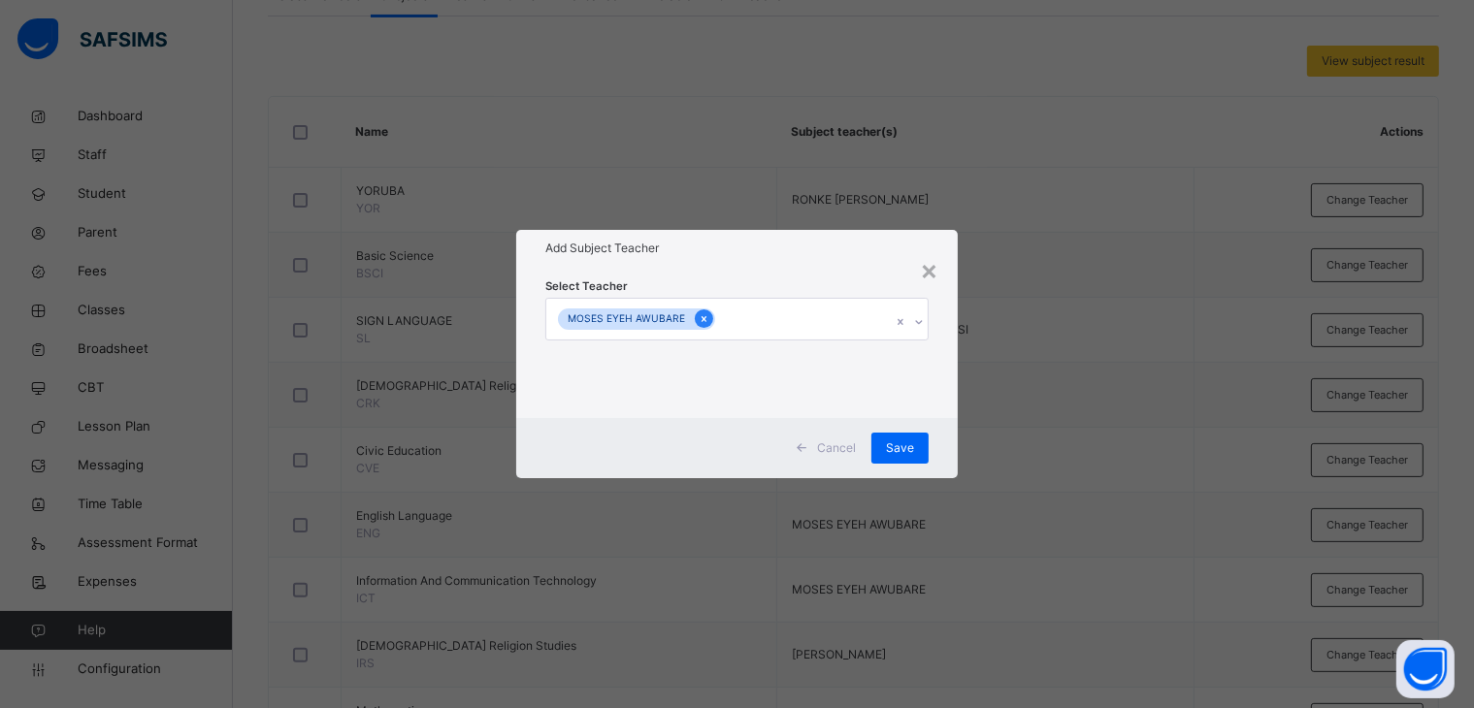
click at [698, 319] on icon at bounding box center [703, 319] width 11 height 14
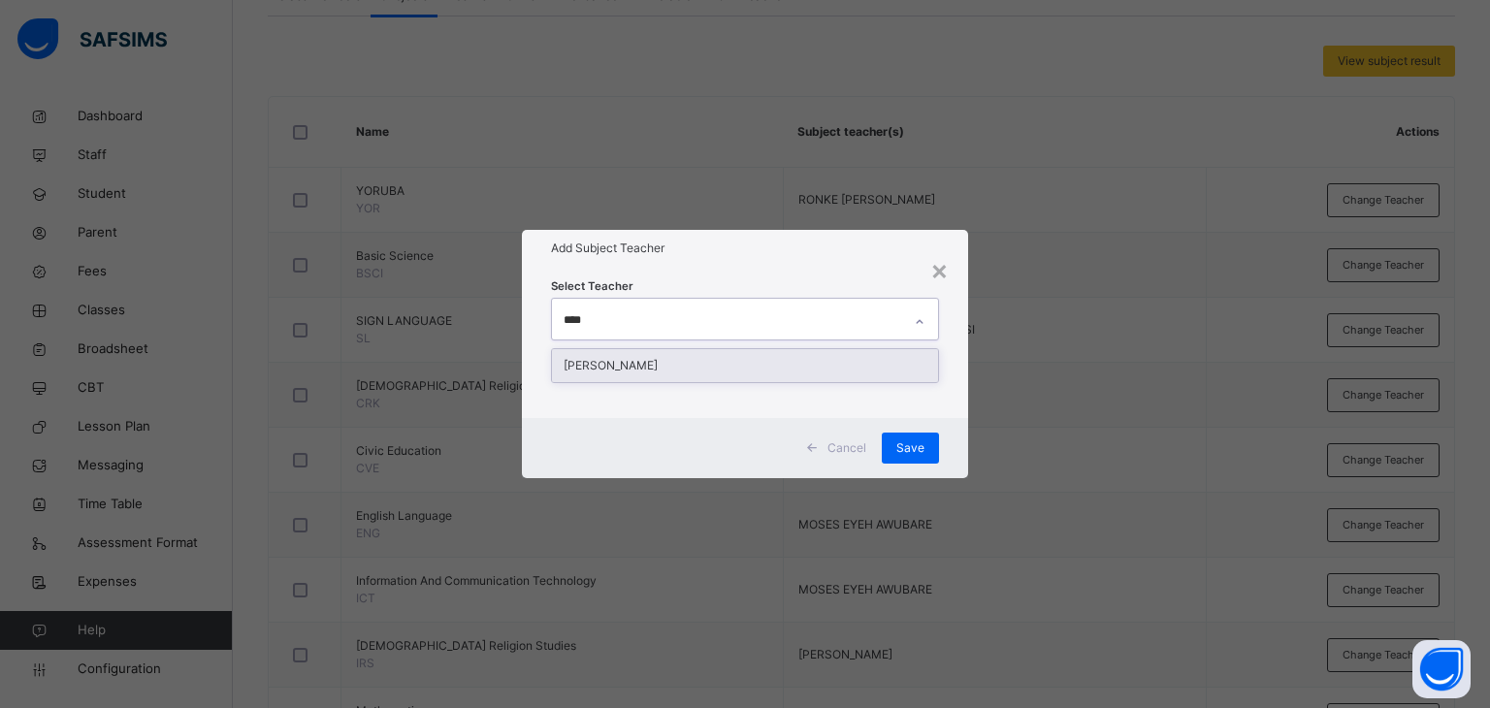
type input "*****"
click at [659, 363] on div "[PERSON_NAME]" at bounding box center [745, 365] width 387 height 33
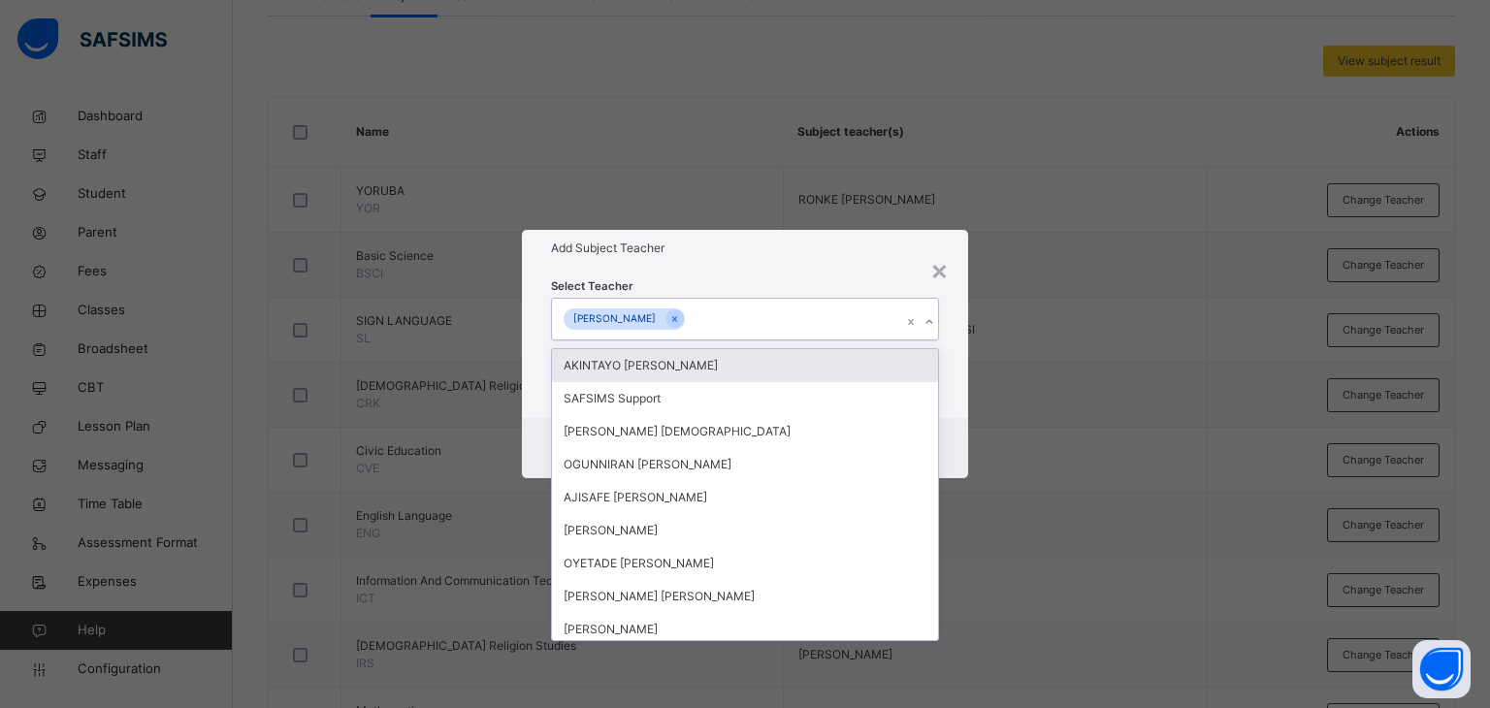
click at [708, 269] on div "Select Teacher option [PERSON_NAME], selected. option AKINTAYO [PERSON_NAME] fo…" at bounding box center [745, 342] width 447 height 151
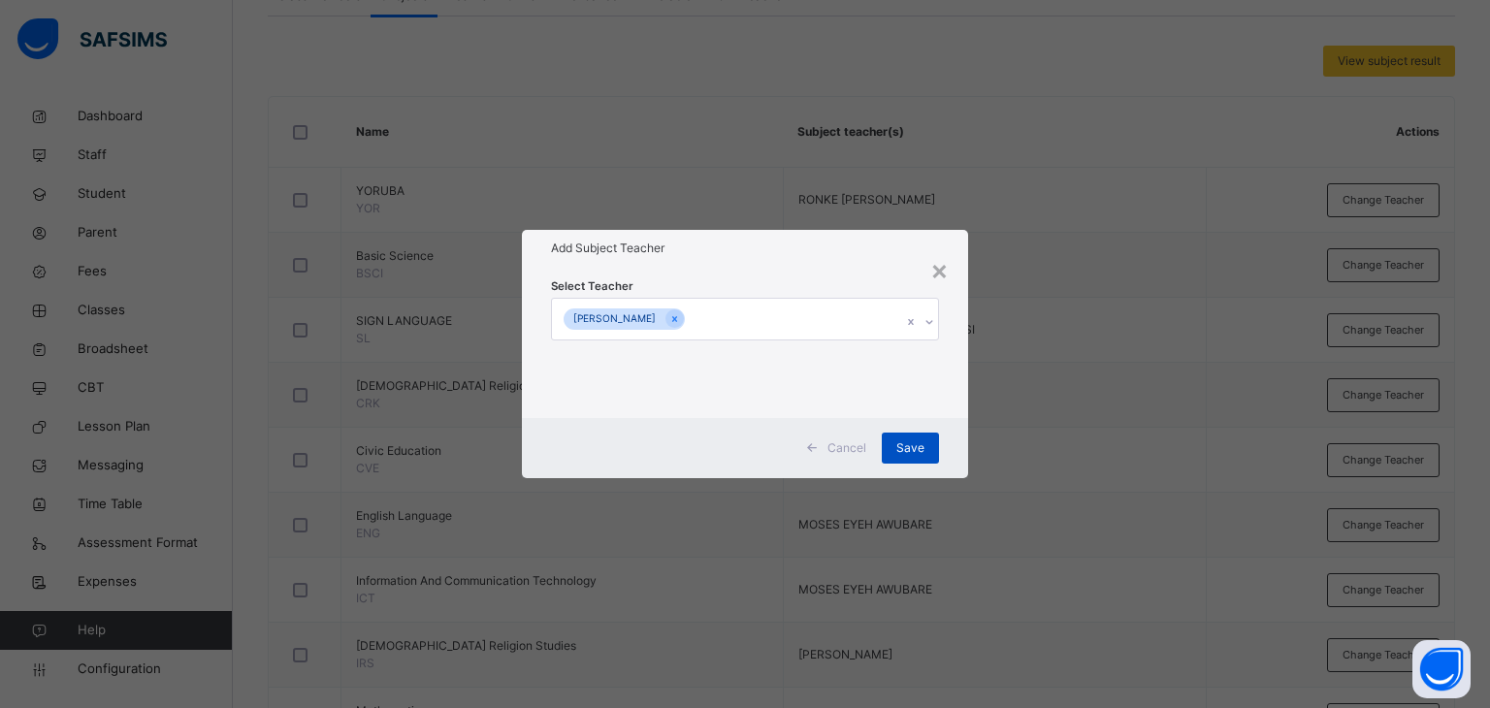
click at [908, 438] on div "Save" at bounding box center [910, 448] width 57 height 31
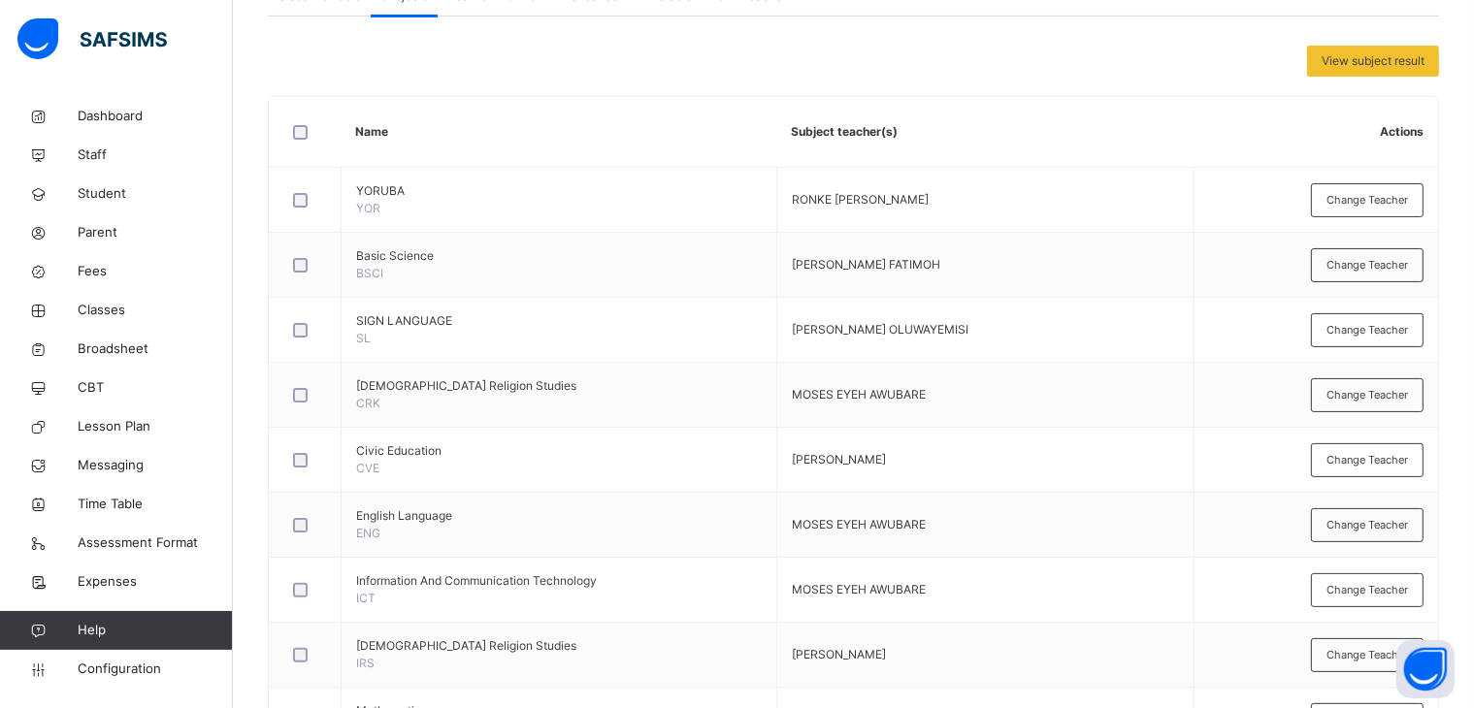
click at [1359, 389] on span "Change Teacher" at bounding box center [1366, 395] width 81 height 16
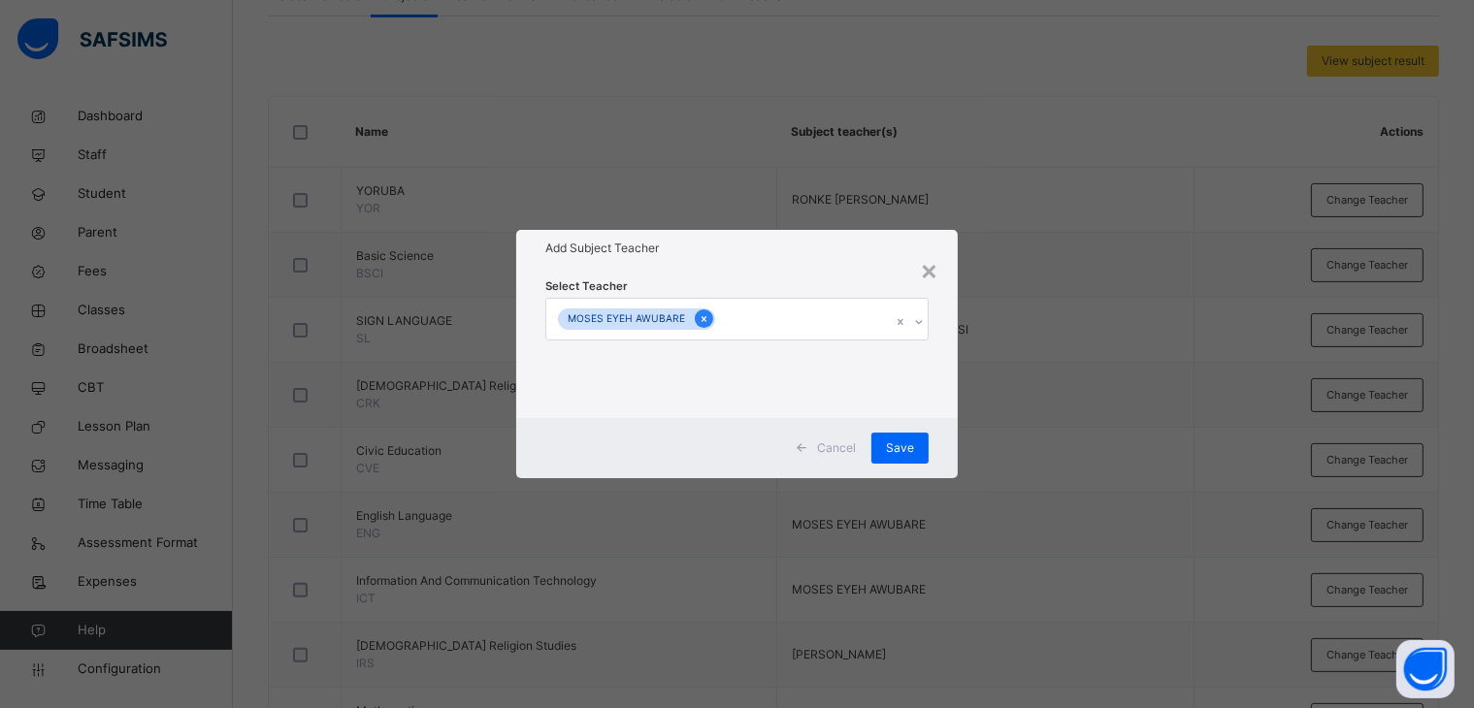
click at [698, 317] on icon at bounding box center [703, 319] width 11 height 14
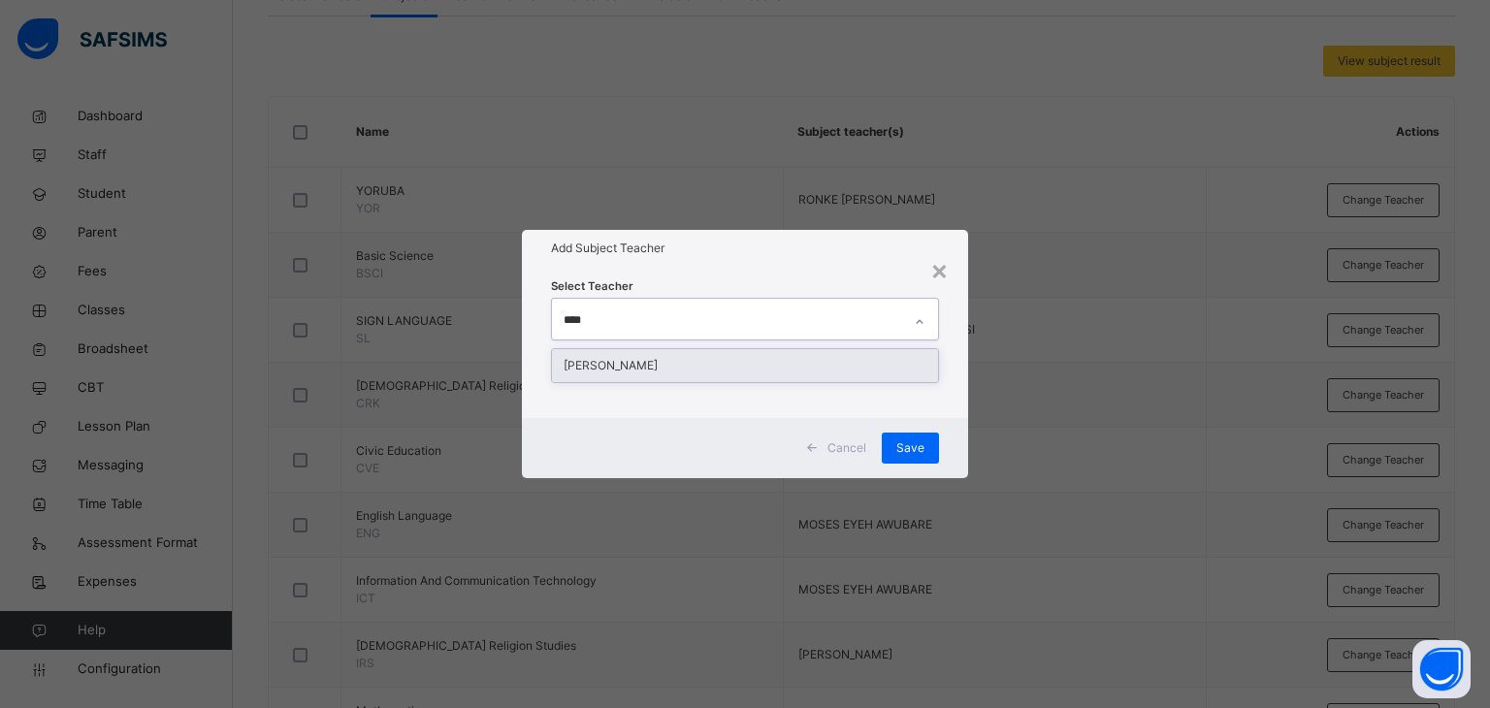
type input "*****"
click at [712, 360] on div "[PERSON_NAME]" at bounding box center [745, 365] width 387 height 33
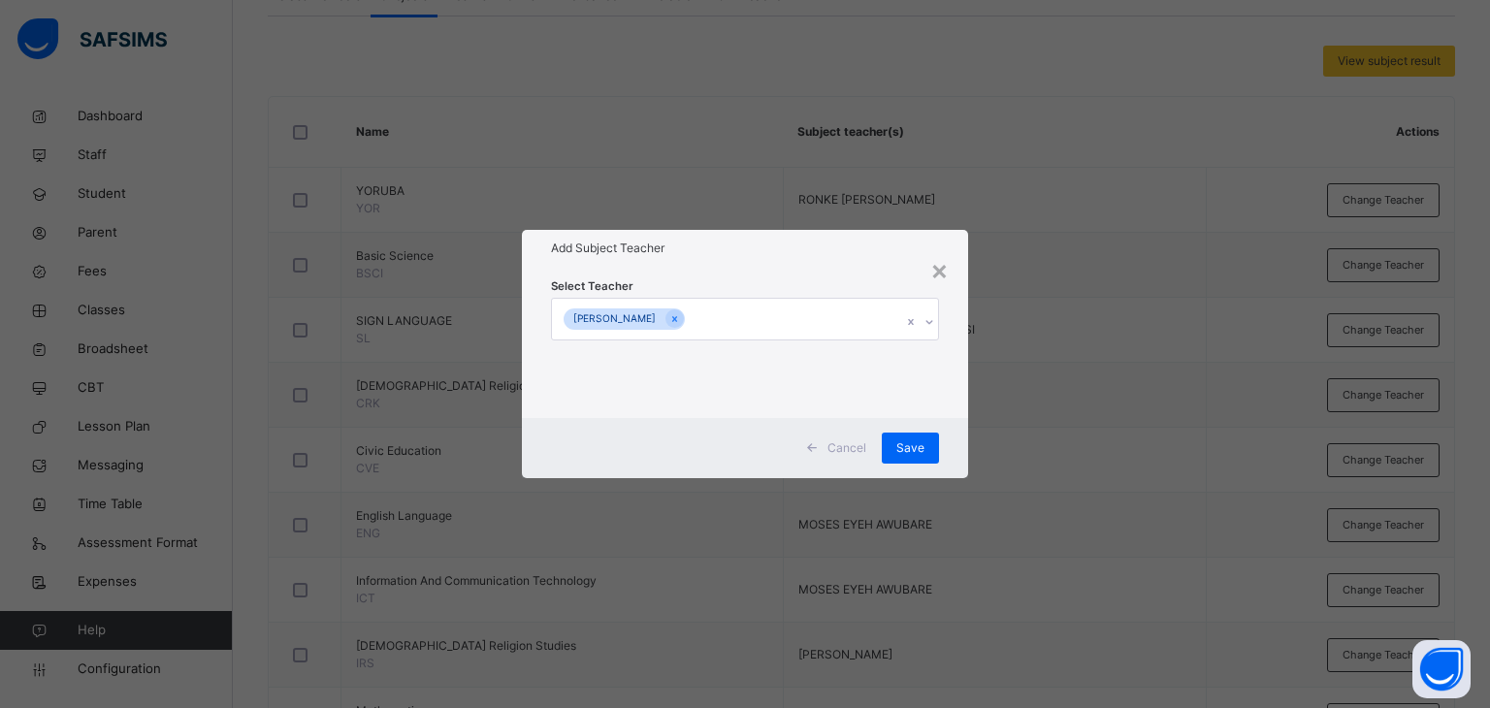
click at [766, 257] on div "Add Subject Teacher" at bounding box center [745, 248] width 447 height 37
click at [906, 438] on div "Save" at bounding box center [910, 448] width 57 height 31
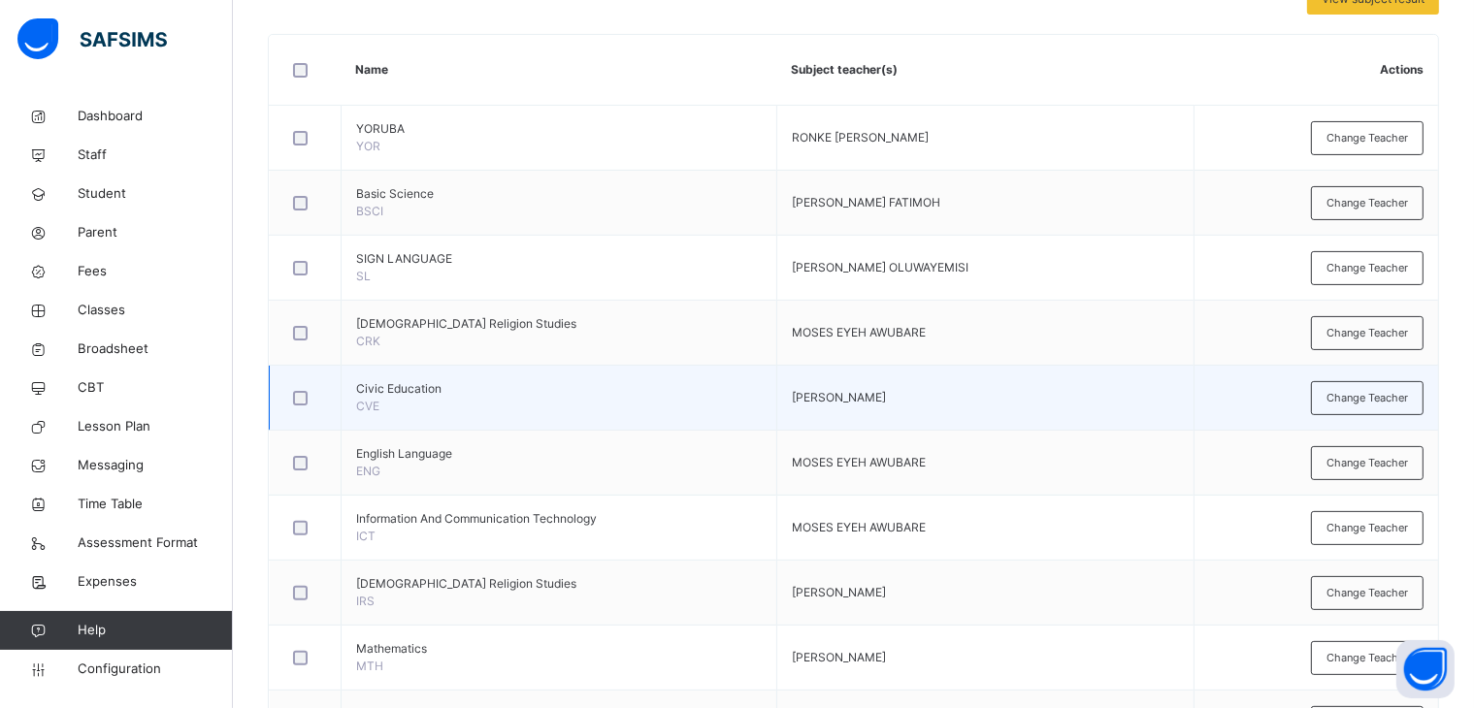
scroll to position [485, 0]
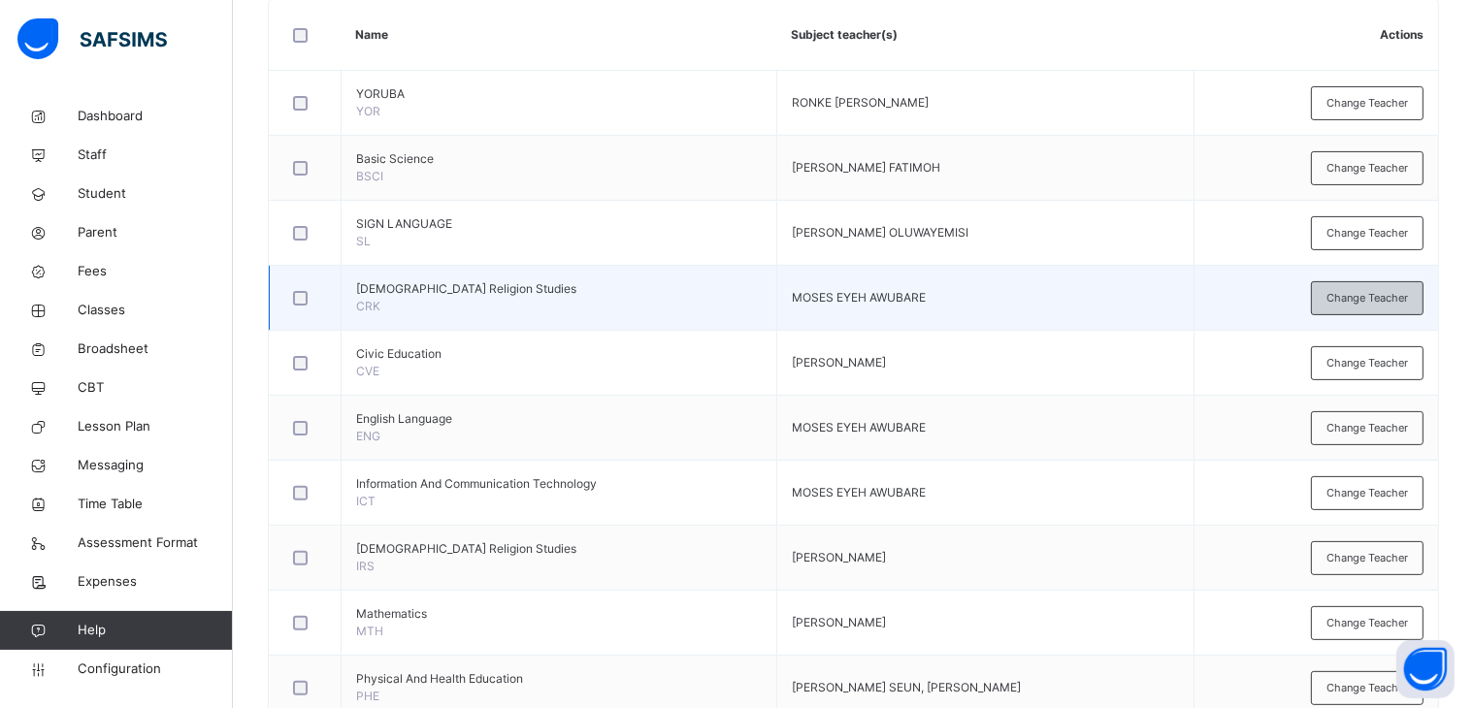
click at [1385, 290] on span "Change Teacher" at bounding box center [1366, 298] width 81 height 16
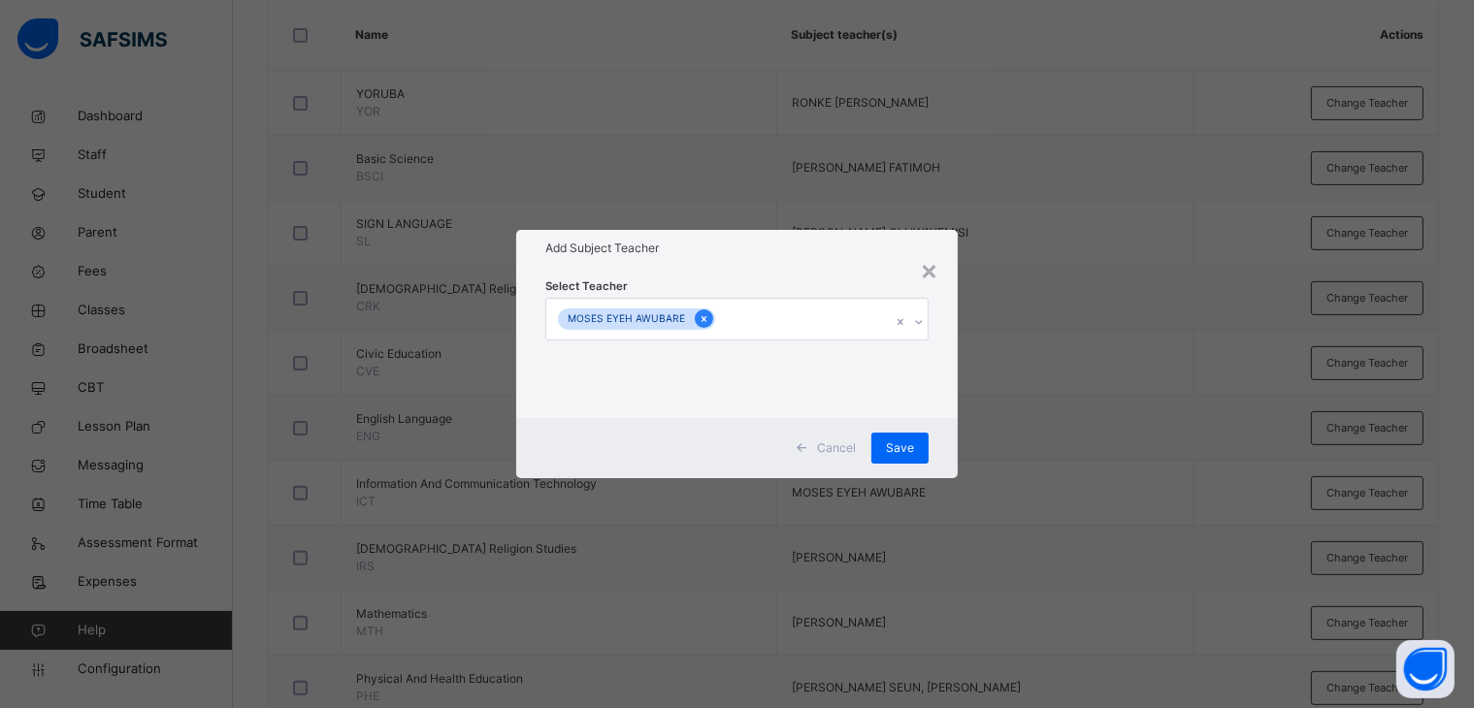
click at [701, 319] on icon at bounding box center [703, 319] width 5 height 6
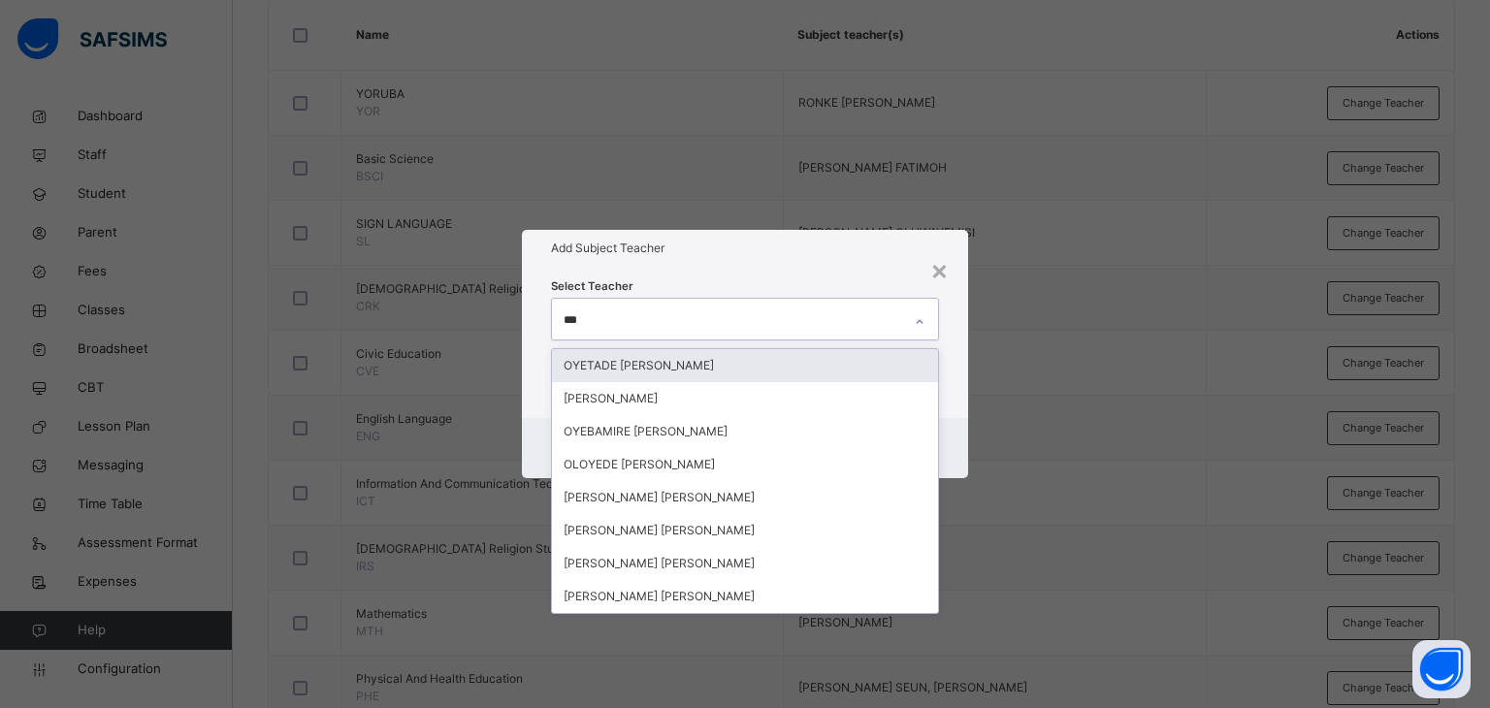
type input "****"
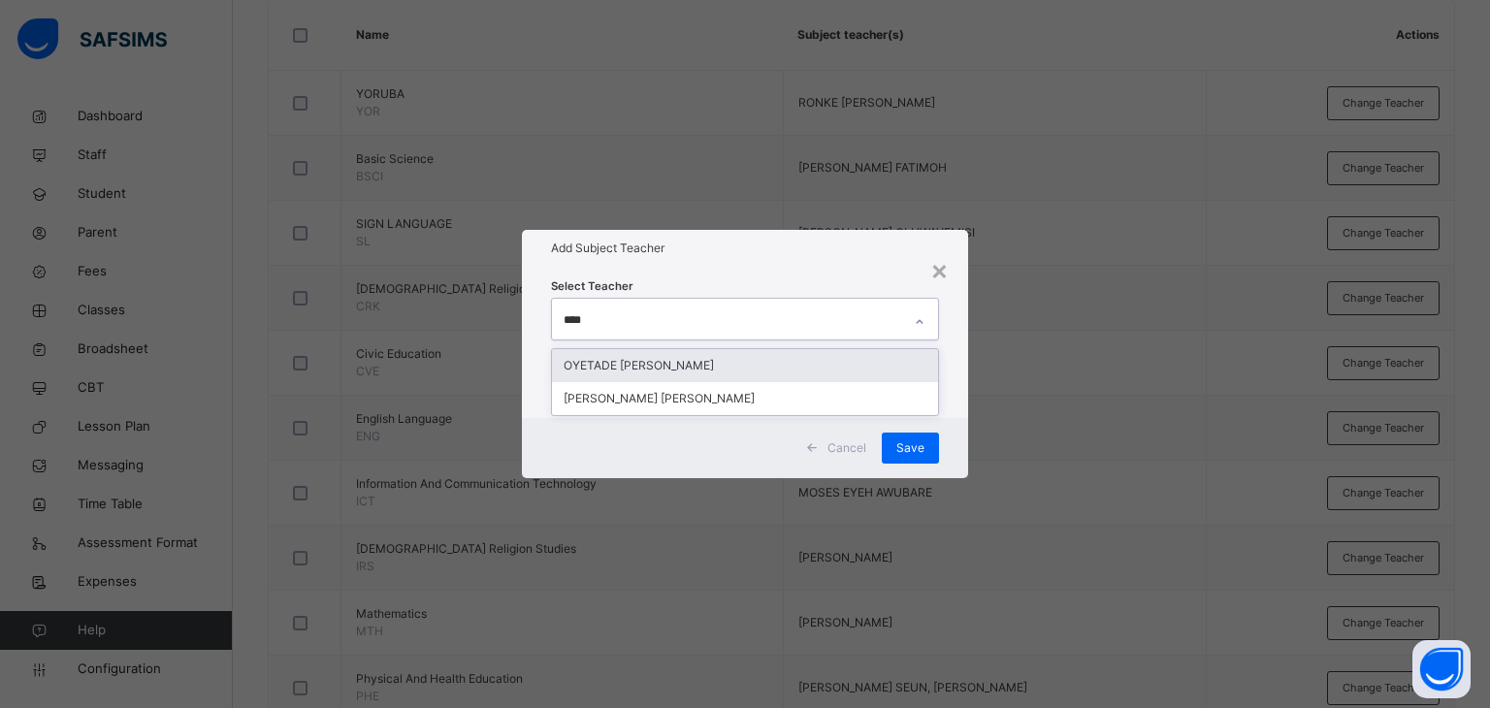
click at [698, 362] on div "OYETADE [PERSON_NAME]" at bounding box center [745, 365] width 387 height 33
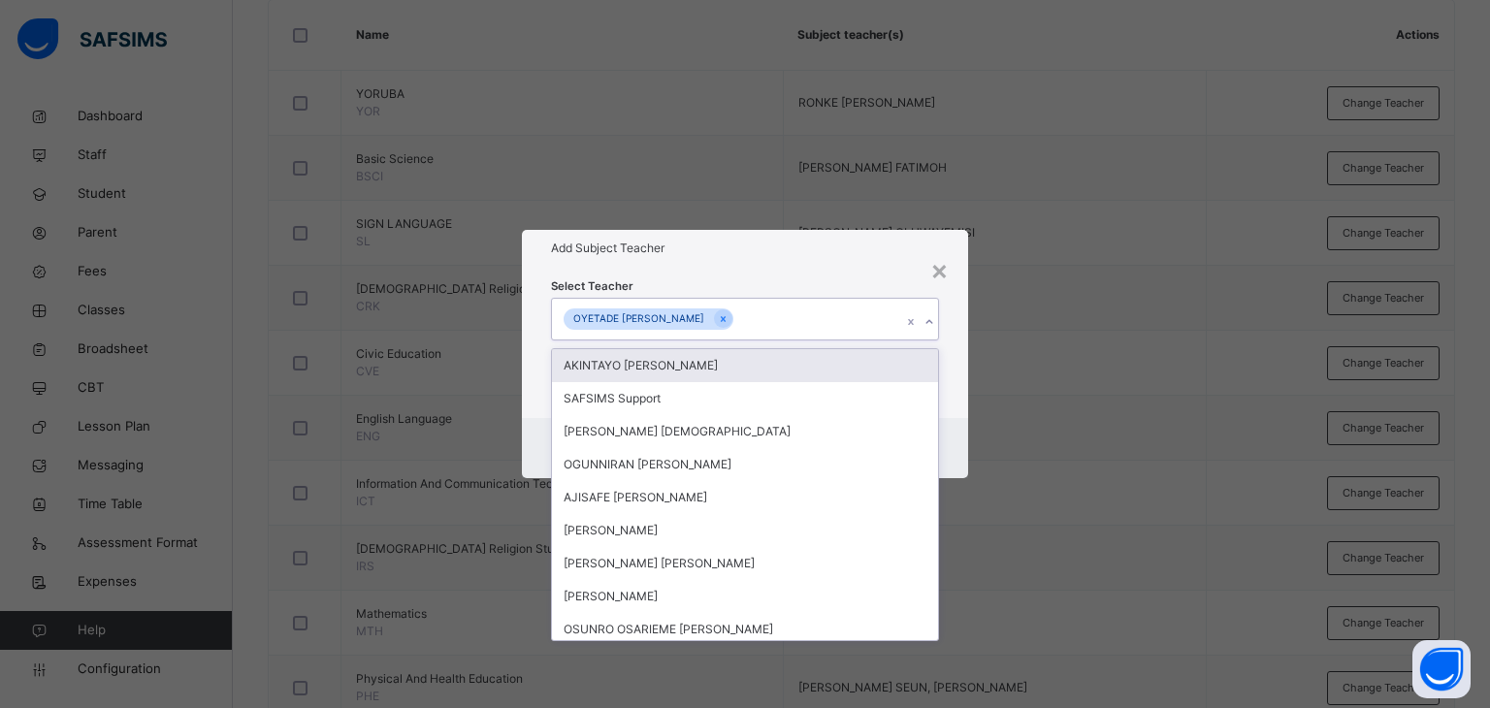
click at [725, 281] on div "Select Teacher option OYETADE [PERSON_NAME], selected. option AKINTAYO [PERSON_…" at bounding box center [745, 342] width 389 height 132
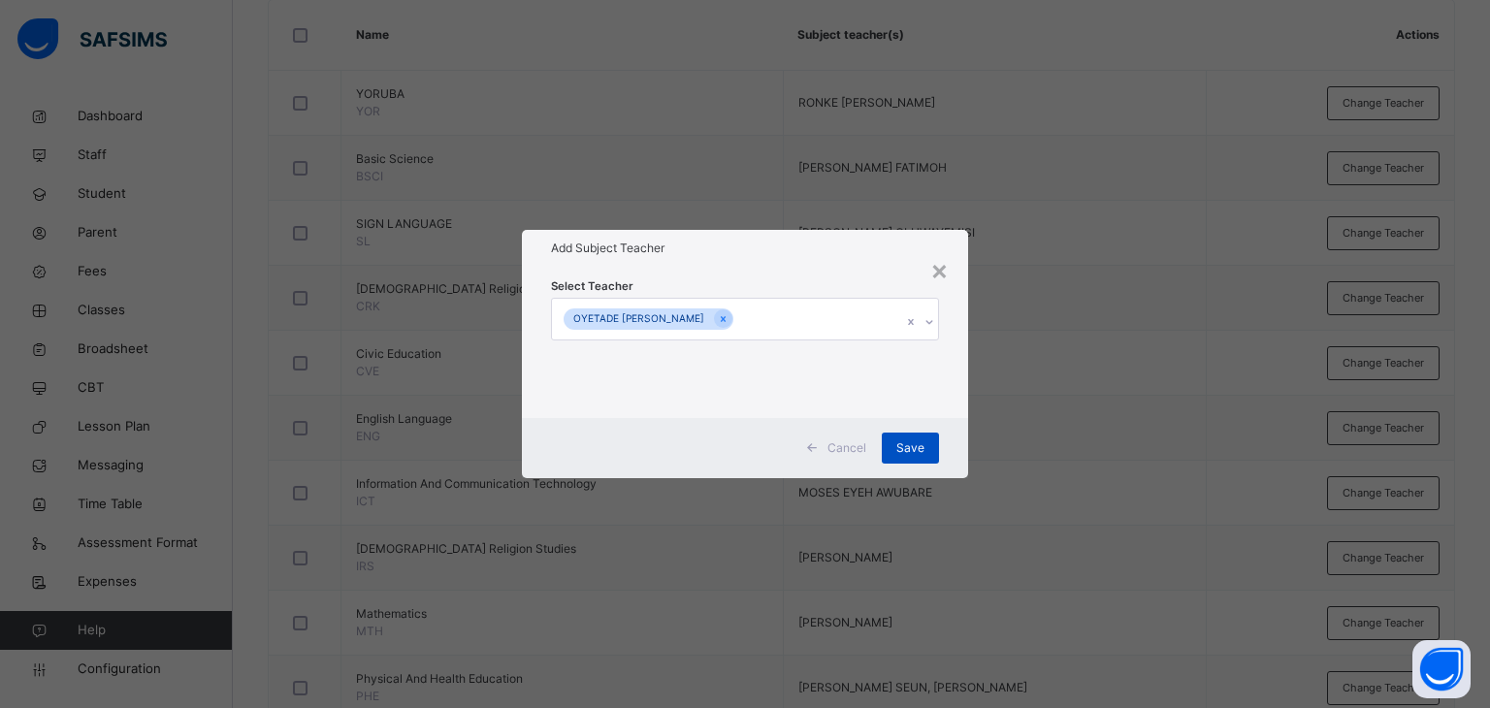
click at [909, 438] on div "Save" at bounding box center [910, 448] width 57 height 31
click at [896, 447] on span "Save" at bounding box center [900, 447] width 28 height 17
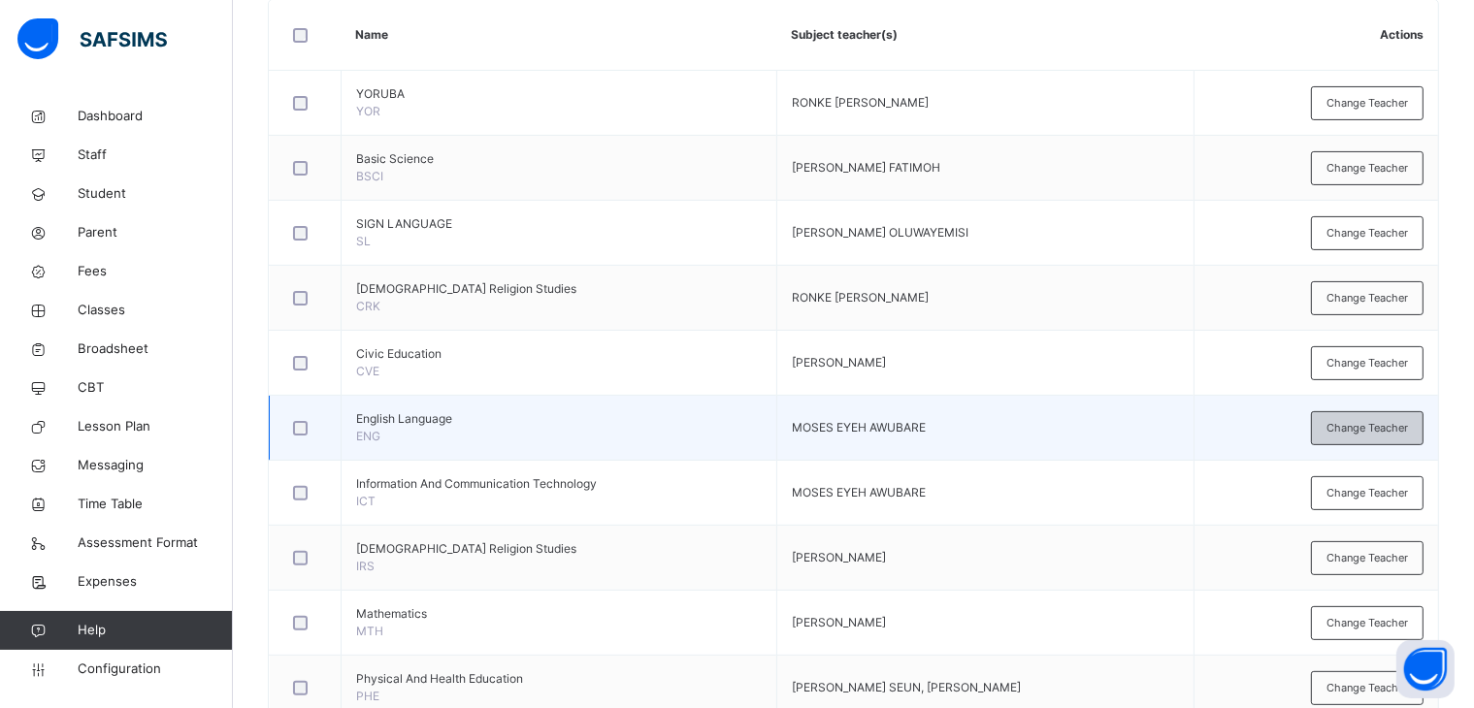
click at [1367, 420] on span "Change Teacher" at bounding box center [1366, 428] width 81 height 16
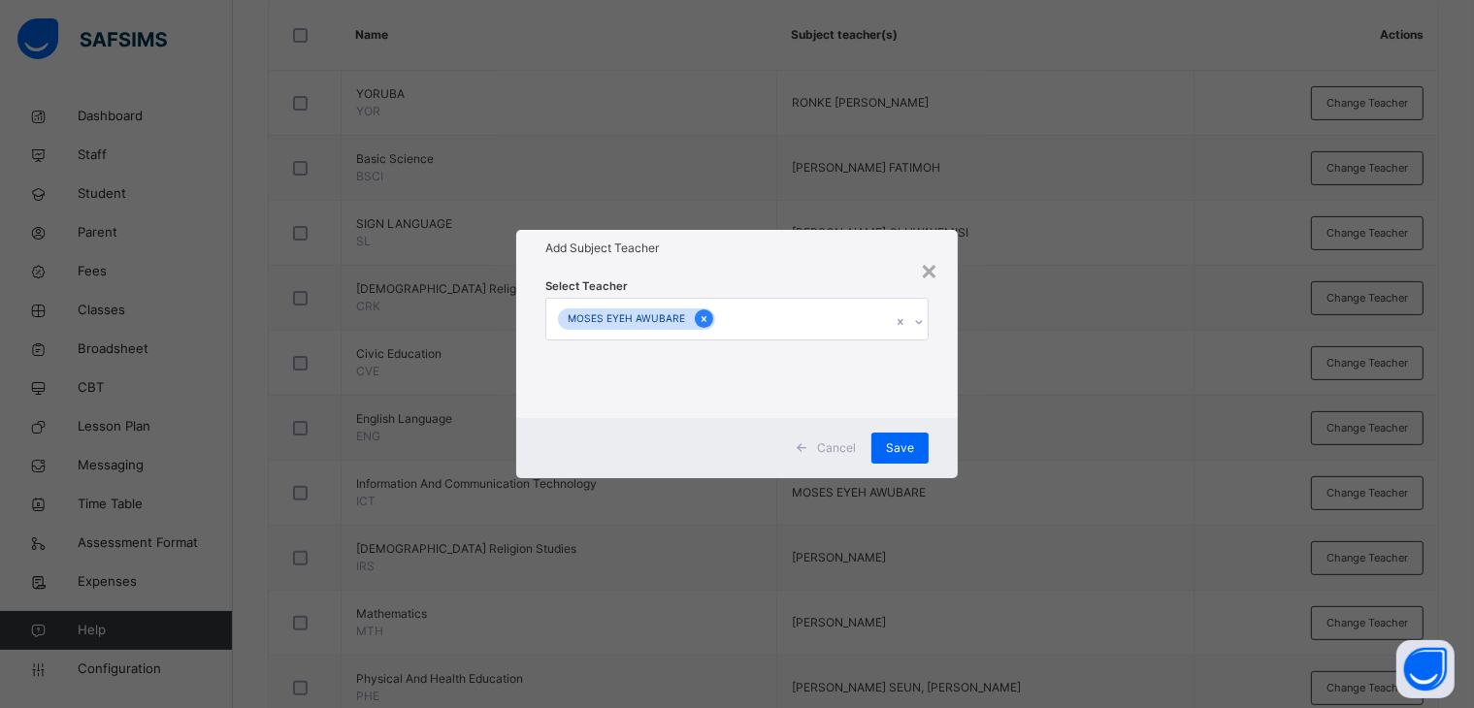
click at [698, 321] on icon at bounding box center [703, 319] width 11 height 14
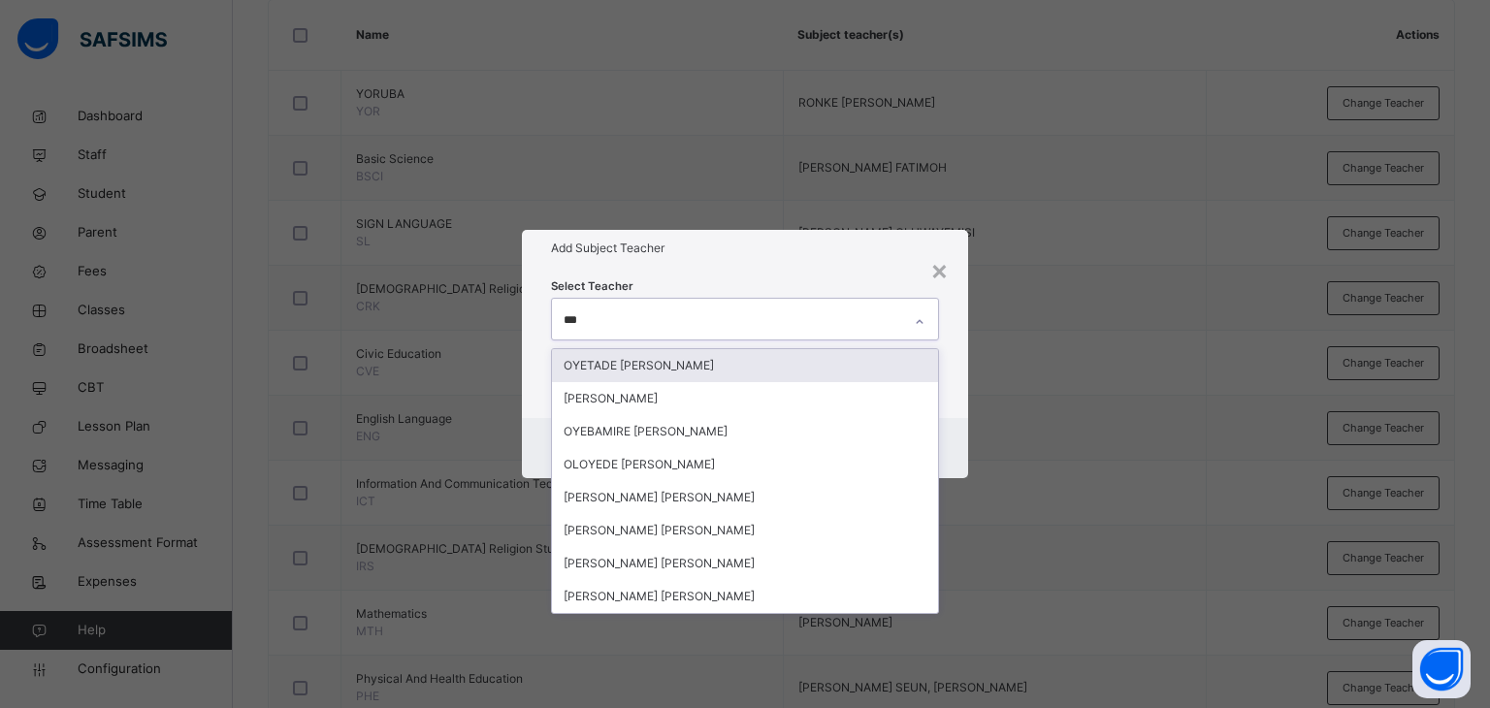
type input "****"
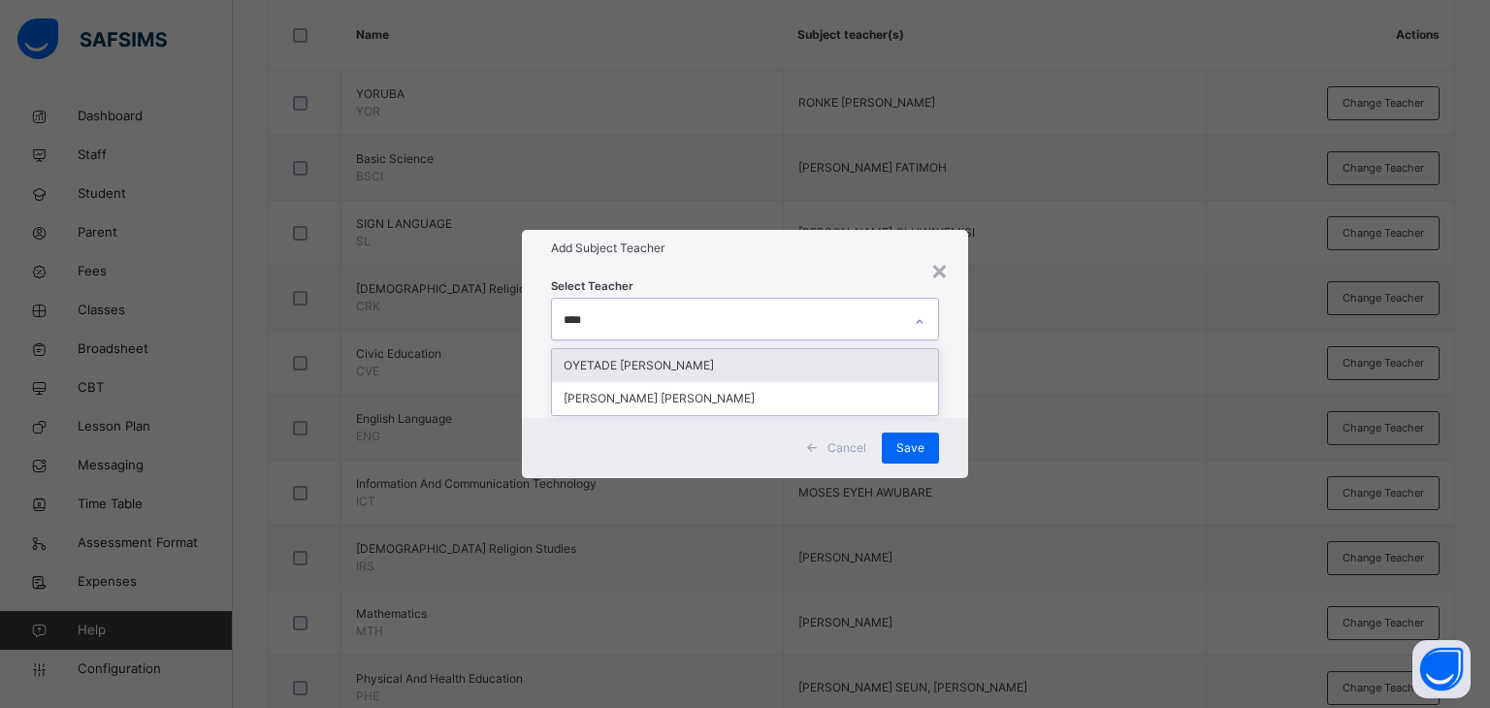
click at [687, 368] on div "OYETADE [PERSON_NAME]" at bounding box center [745, 365] width 387 height 33
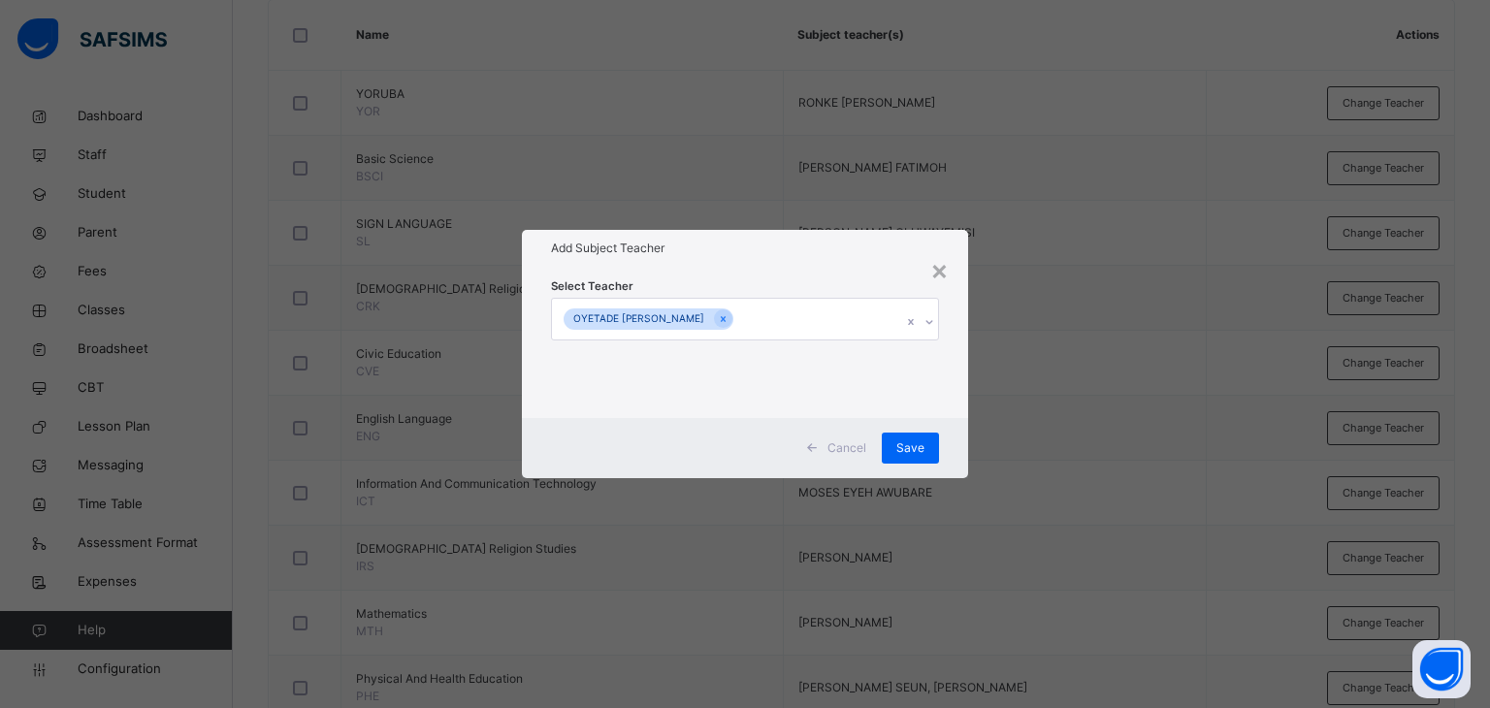
drag, startPoint x: 757, startPoint y: 269, endPoint x: 795, endPoint y: 356, distance: 95.5
click at [762, 293] on div "Select Teacher OYETADE [PERSON_NAME]" at bounding box center [745, 342] width 447 height 151
click at [908, 443] on span "Save" at bounding box center [910, 447] width 28 height 17
click at [894, 444] on span "Save" at bounding box center [900, 447] width 28 height 17
click at [901, 447] on span "Save" at bounding box center [900, 447] width 28 height 17
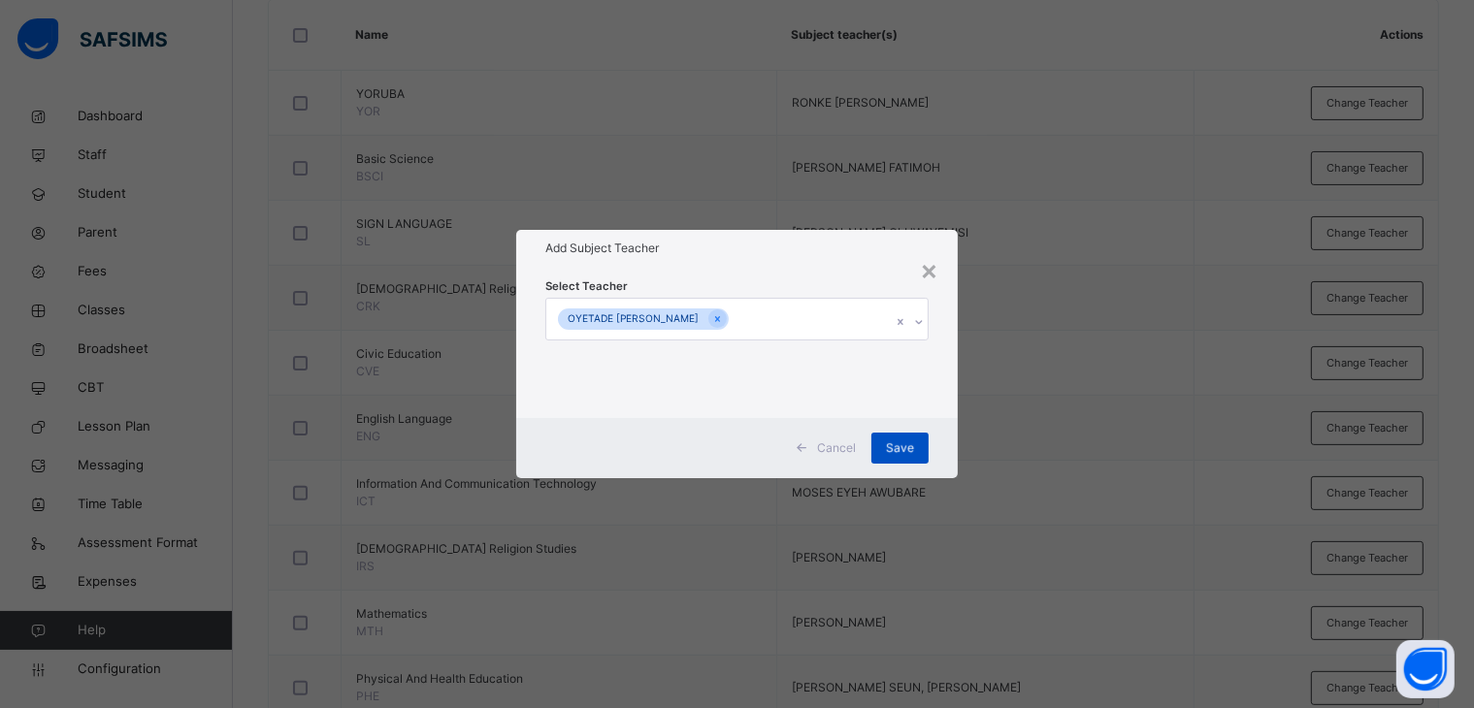
click at [902, 442] on div "Save" at bounding box center [899, 448] width 57 height 31
click at [898, 442] on div "Save" at bounding box center [899, 448] width 57 height 31
click at [894, 442] on span "Save" at bounding box center [900, 447] width 28 height 17
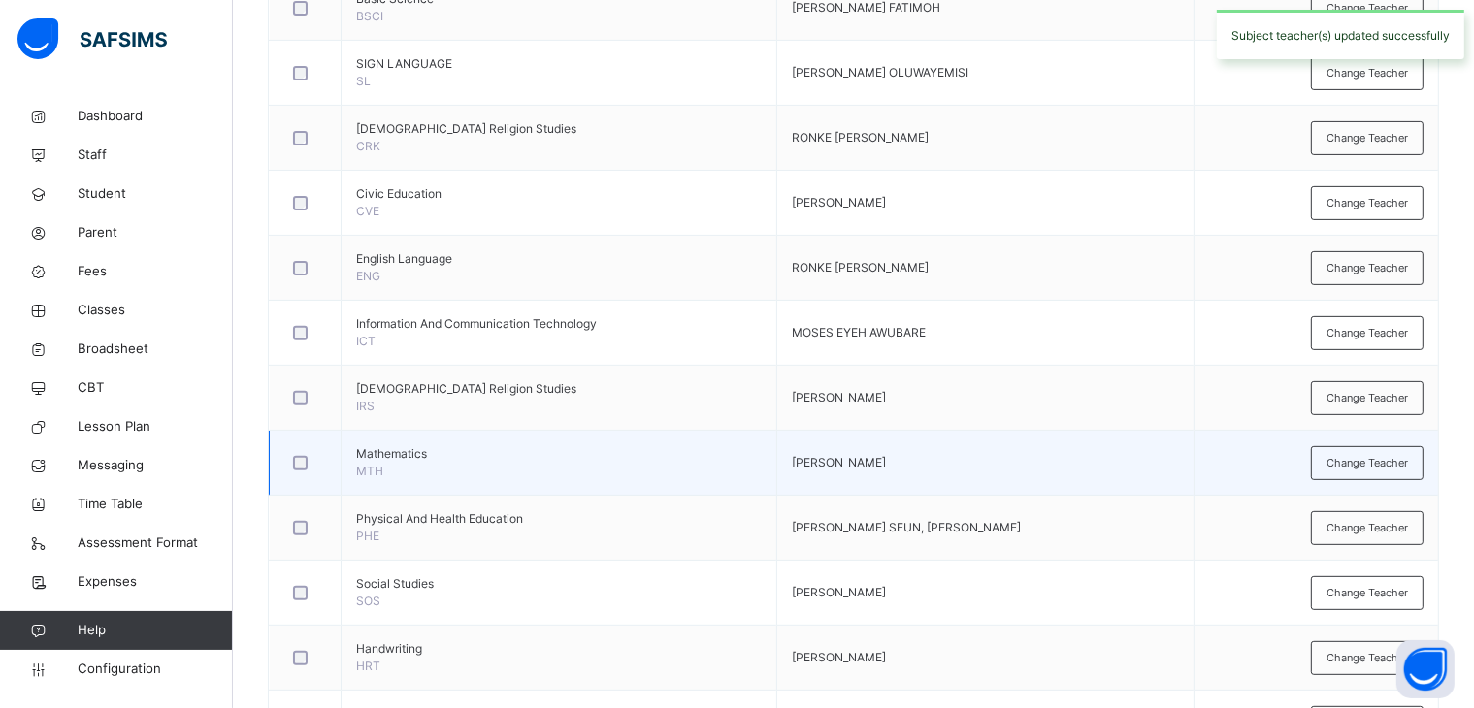
scroll to position [679, 0]
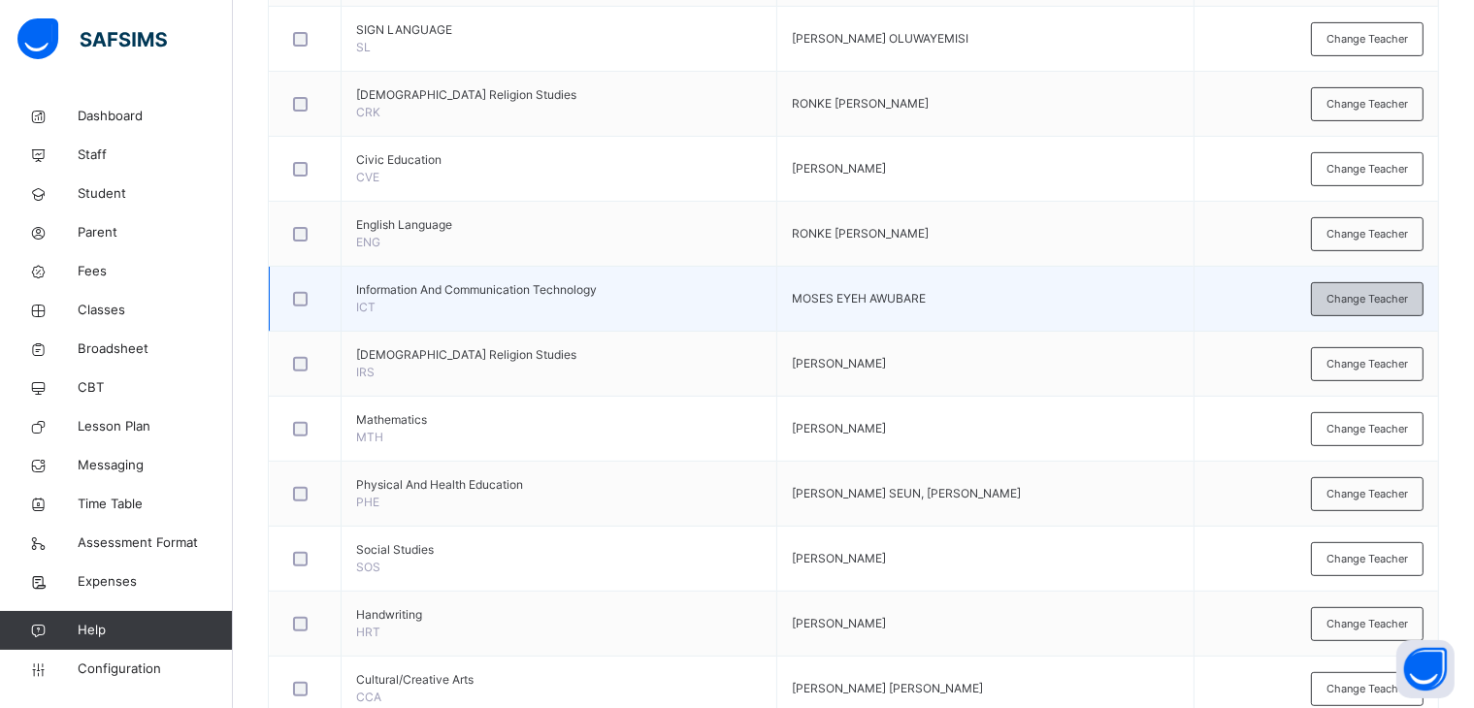
click at [1370, 288] on div "Change Teacher" at bounding box center [1367, 299] width 113 height 34
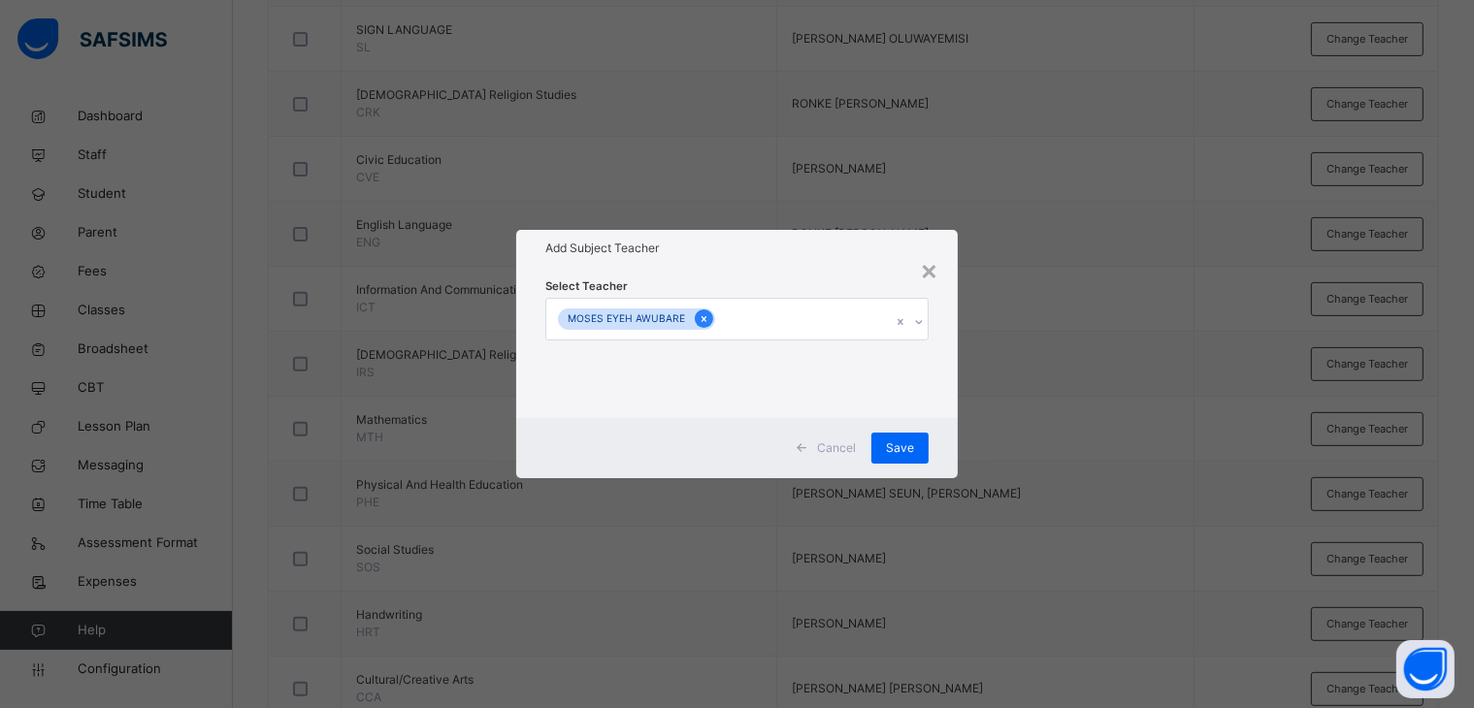
click at [698, 315] on icon at bounding box center [703, 319] width 11 height 14
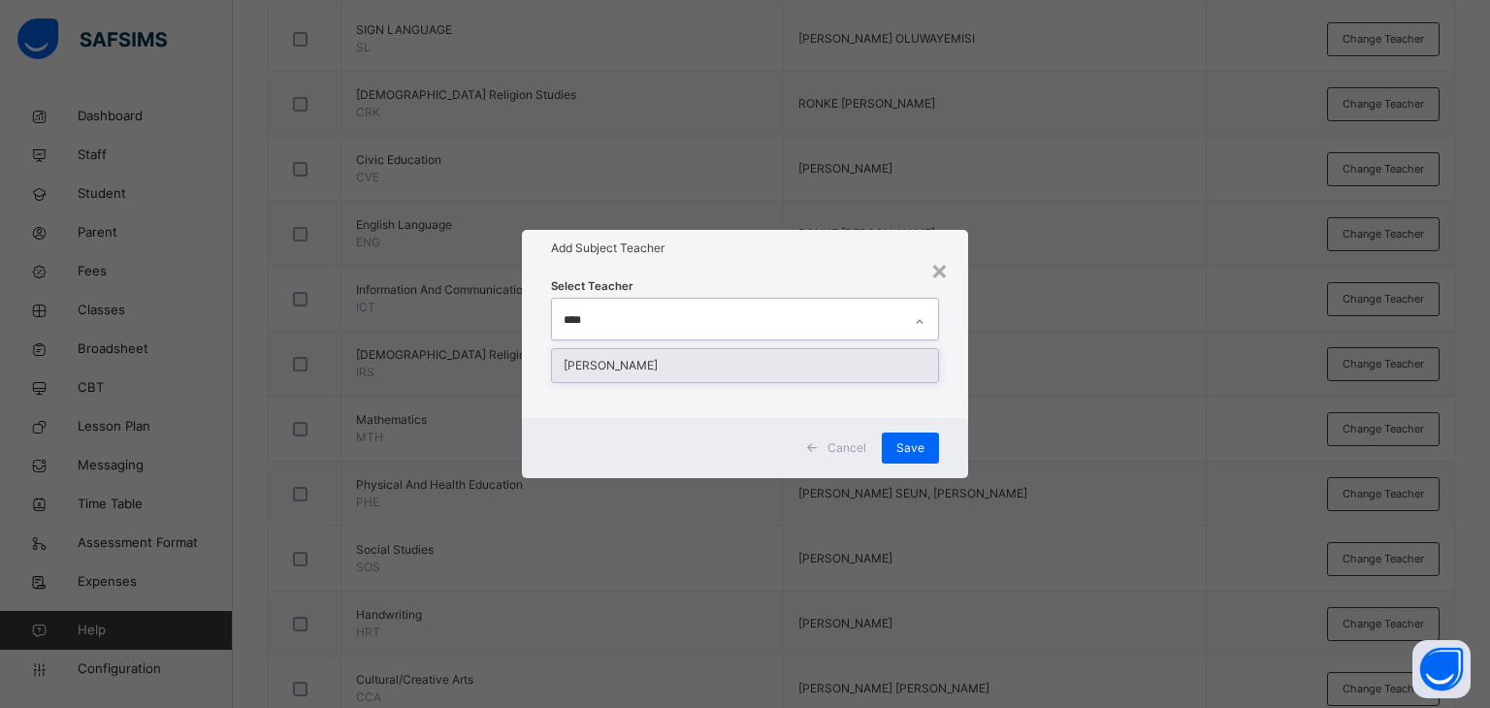
type input "*****"
click at [698, 360] on div "[PERSON_NAME]" at bounding box center [745, 365] width 387 height 33
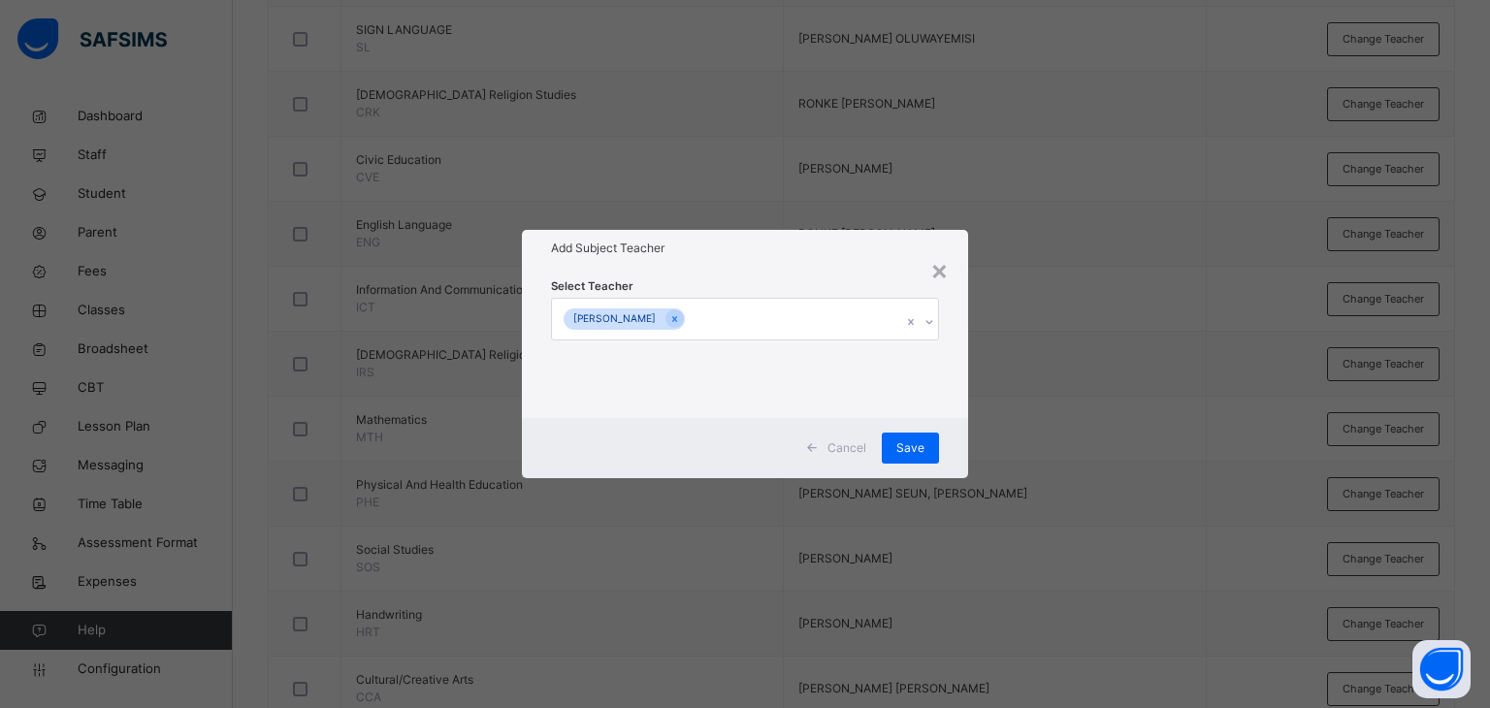
click at [768, 235] on div "Add Subject Teacher" at bounding box center [745, 248] width 447 height 37
click at [910, 442] on span "Save" at bounding box center [910, 447] width 28 height 17
click at [895, 441] on div "Save" at bounding box center [899, 448] width 57 height 31
click at [906, 441] on span "Save" at bounding box center [900, 447] width 28 height 17
click at [899, 442] on span "Save" at bounding box center [900, 447] width 28 height 17
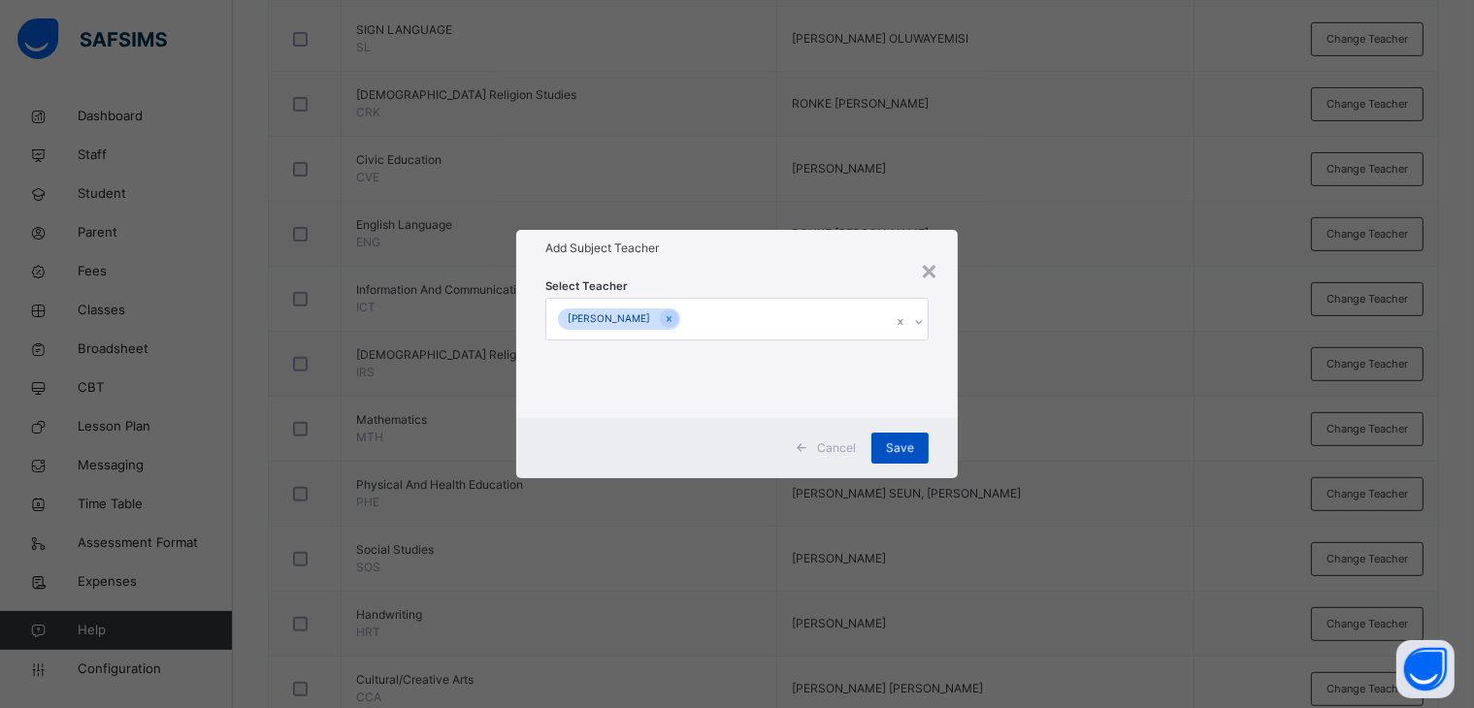
click at [899, 435] on div "Save" at bounding box center [899, 448] width 57 height 31
click at [900, 440] on div "Save" at bounding box center [899, 448] width 57 height 31
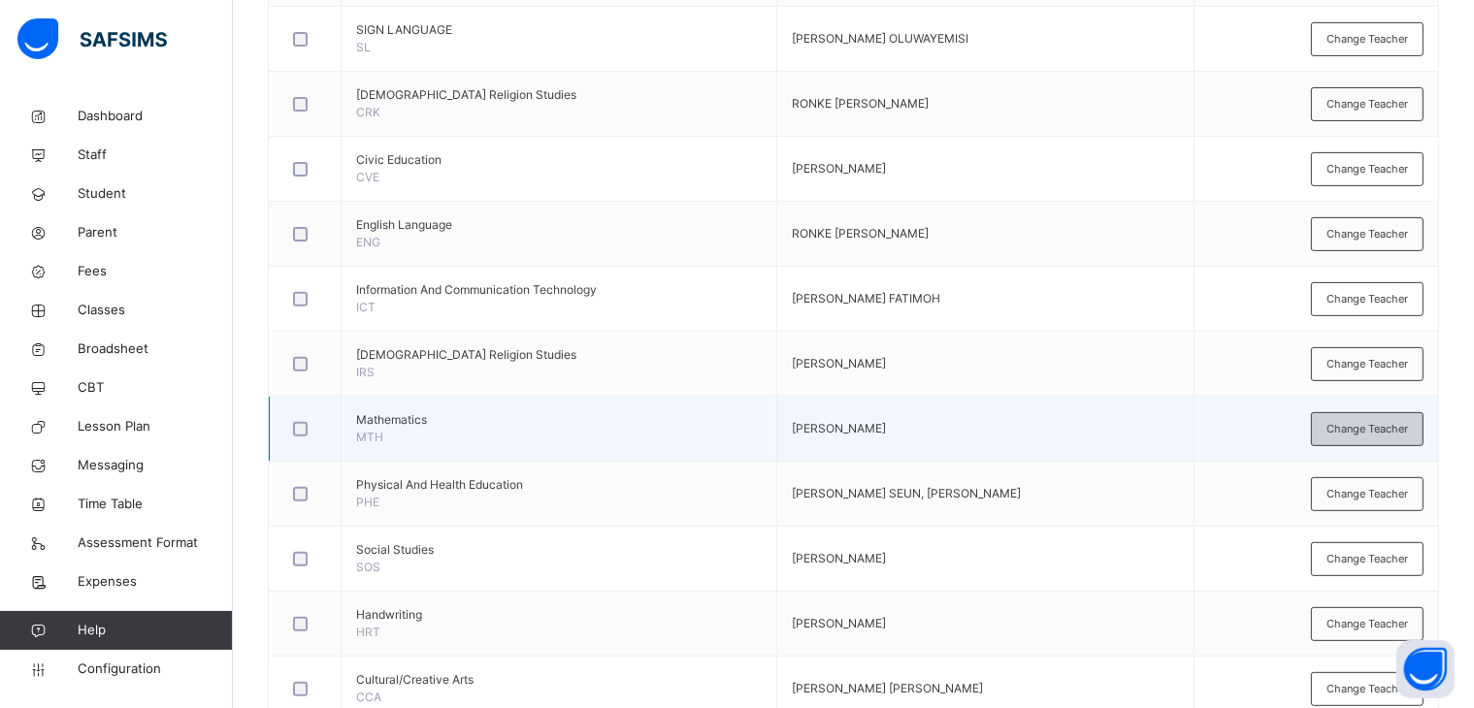
click at [1398, 421] on span "Change Teacher" at bounding box center [1366, 429] width 81 height 16
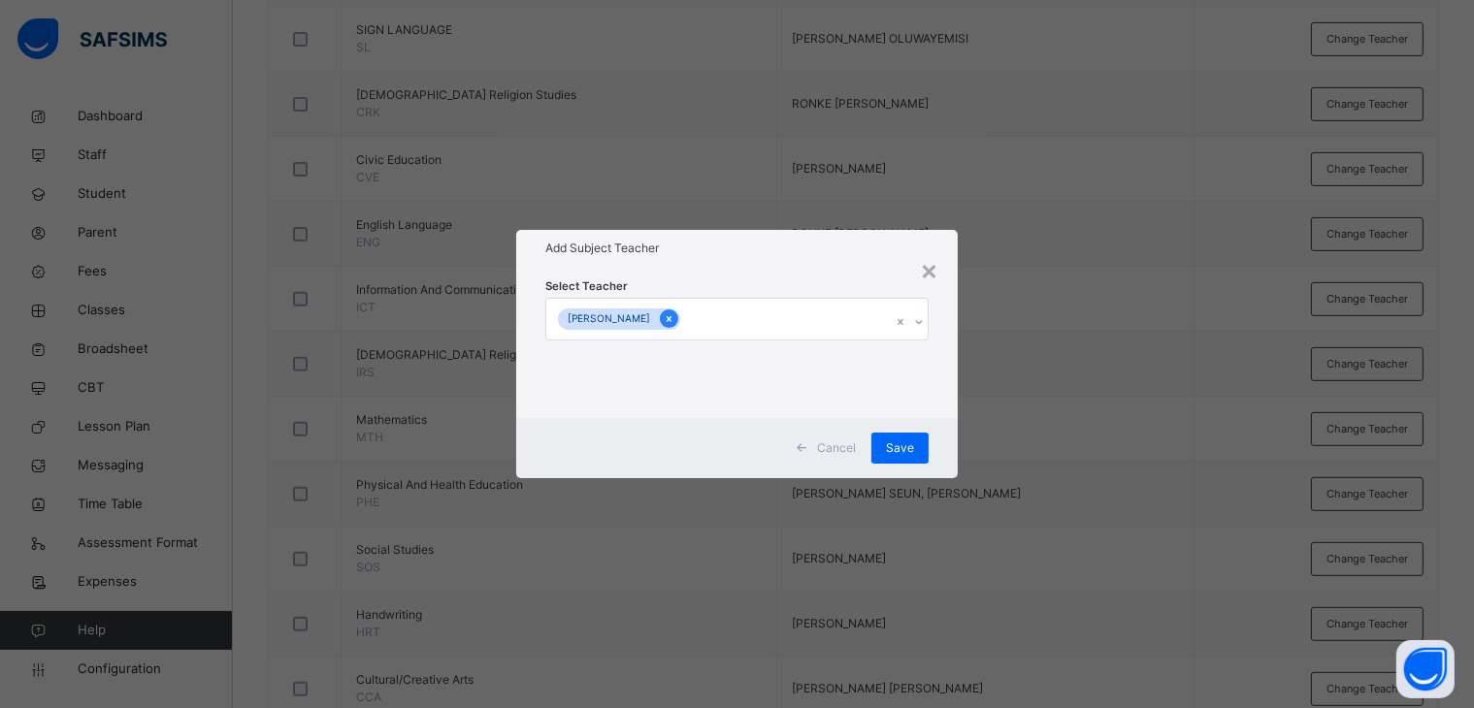
click at [678, 311] on div at bounding box center [669, 318] width 18 height 18
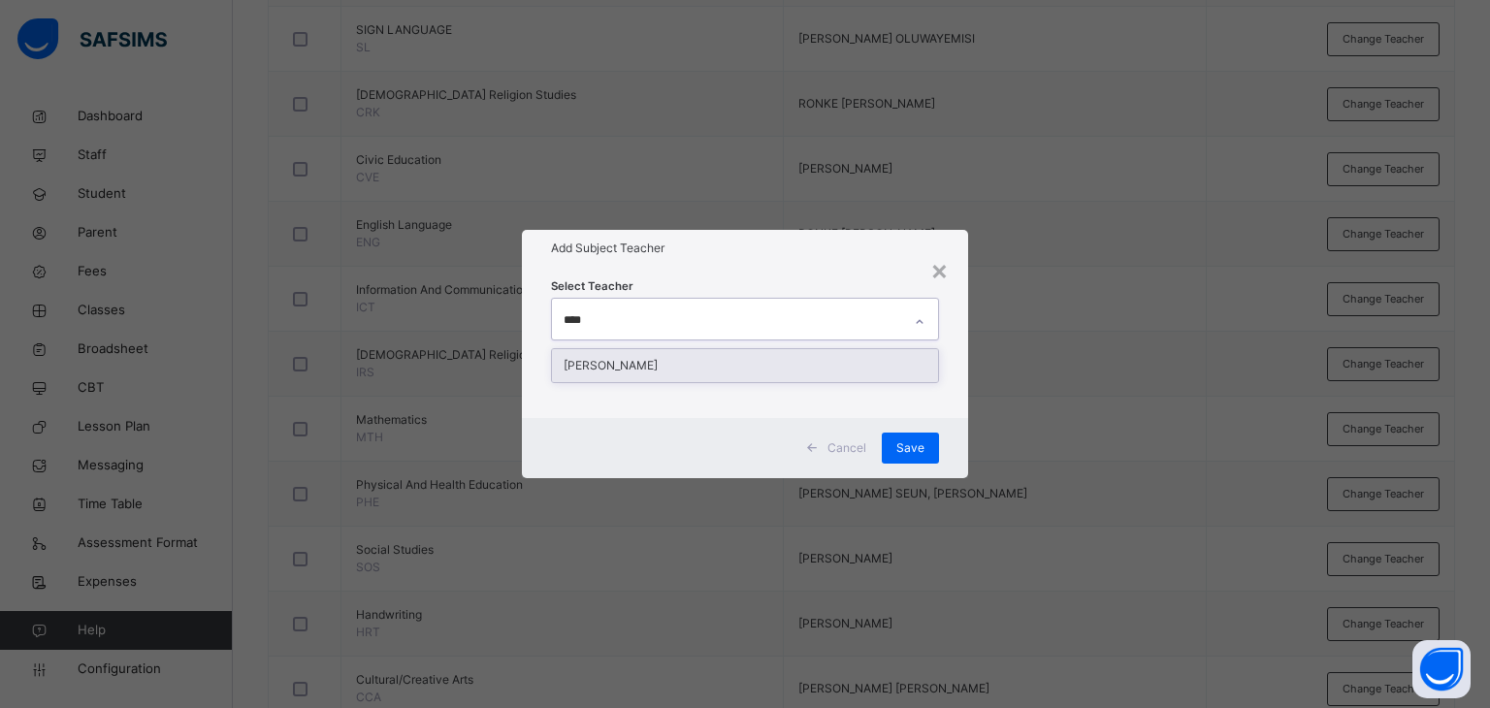
type input "*****"
click at [716, 365] on div "[PERSON_NAME]" at bounding box center [745, 365] width 387 height 33
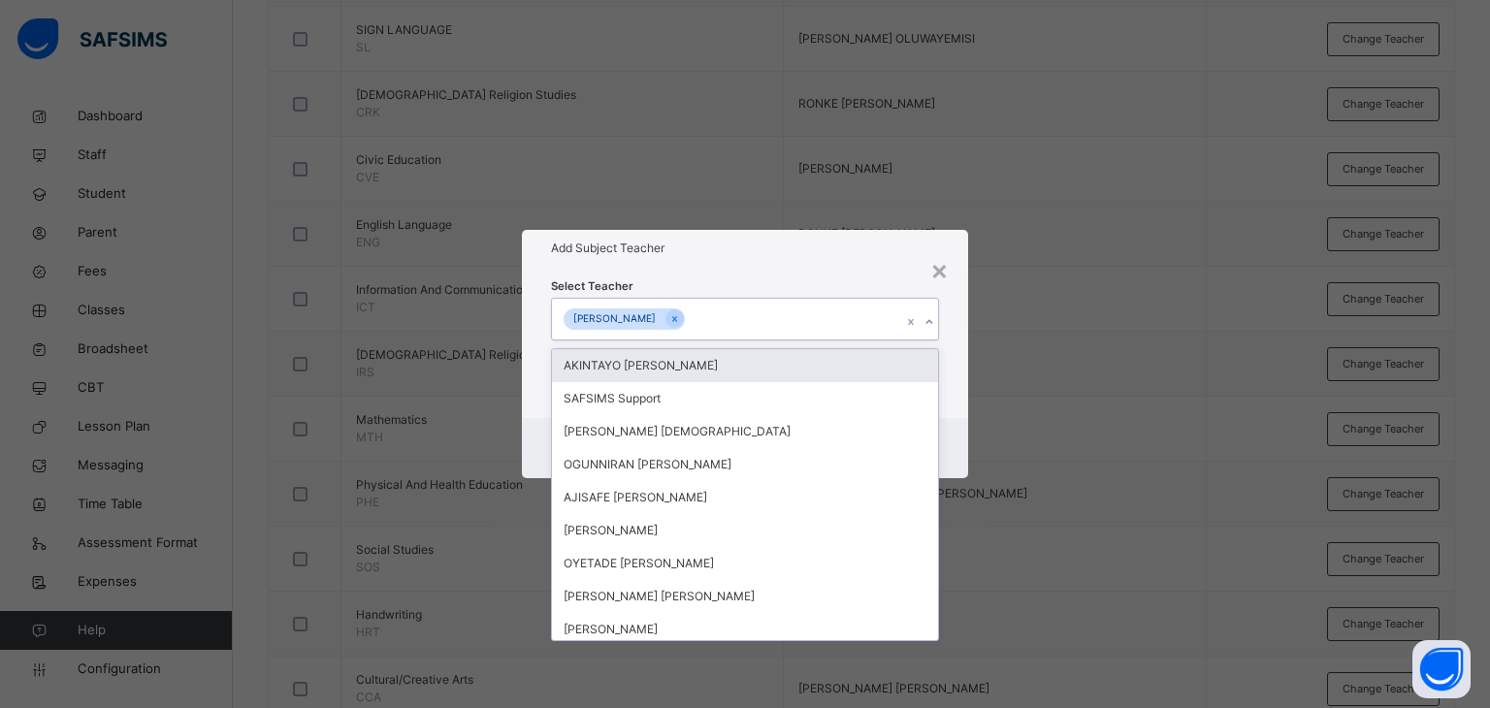
click at [774, 261] on div "Add Subject Teacher" at bounding box center [745, 248] width 447 height 37
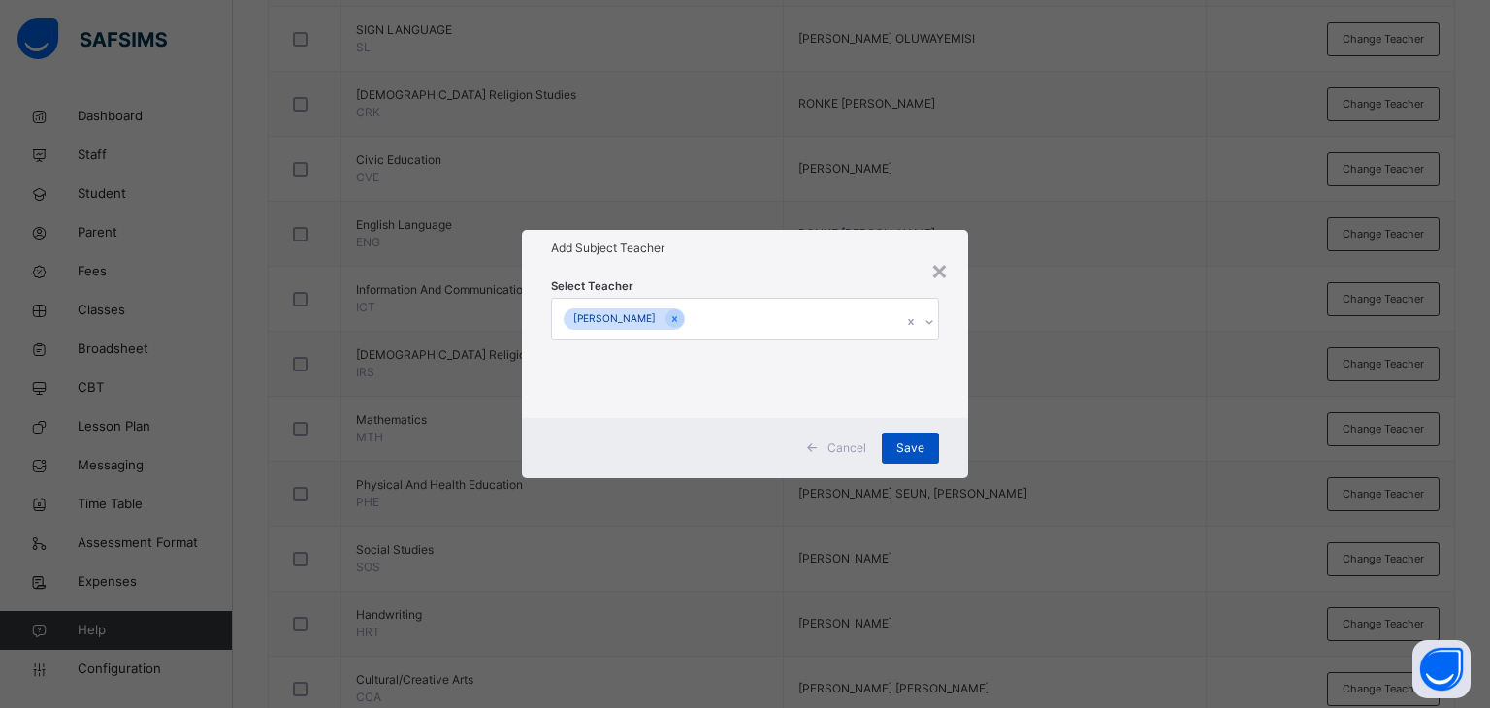
click at [896, 443] on div "Save" at bounding box center [910, 448] width 57 height 31
click at [900, 434] on div "Save" at bounding box center [899, 448] width 57 height 31
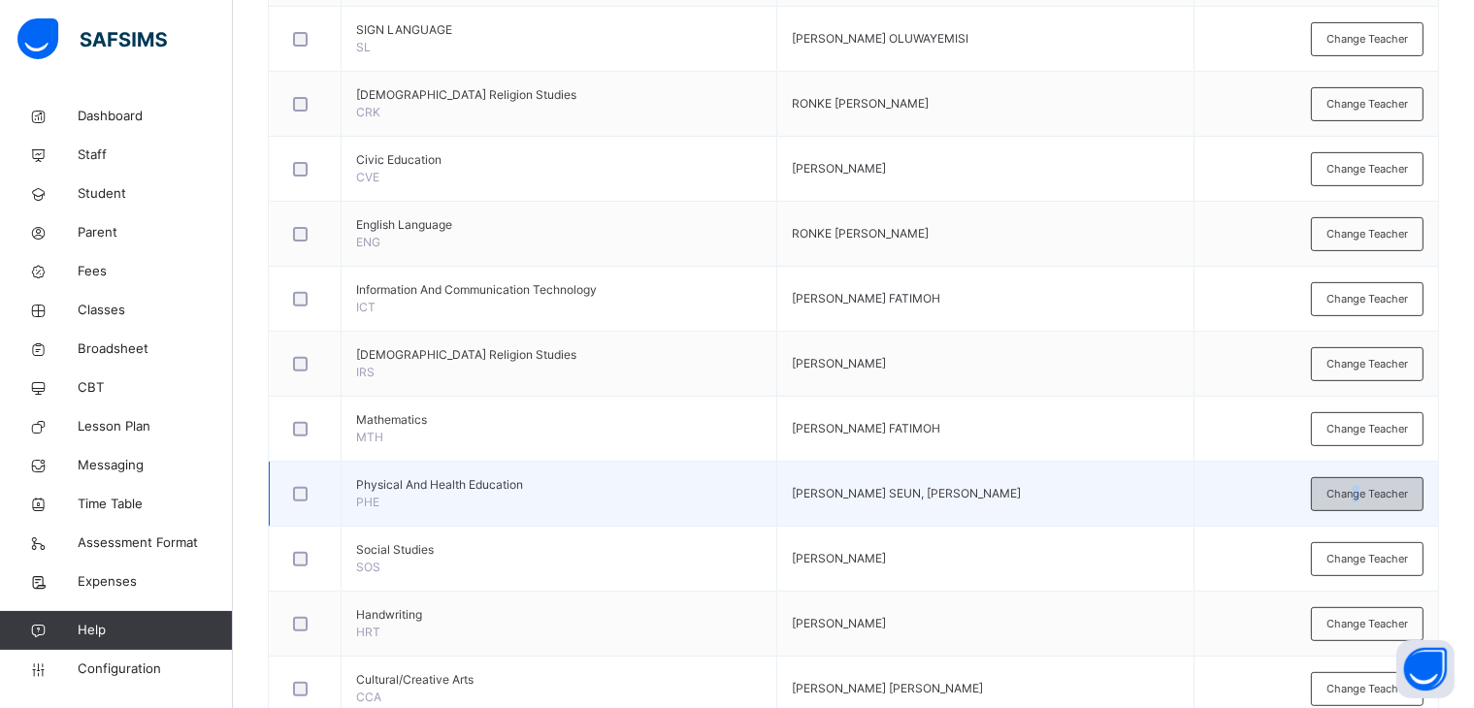
click at [1372, 486] on span "Change Teacher" at bounding box center [1366, 494] width 81 height 16
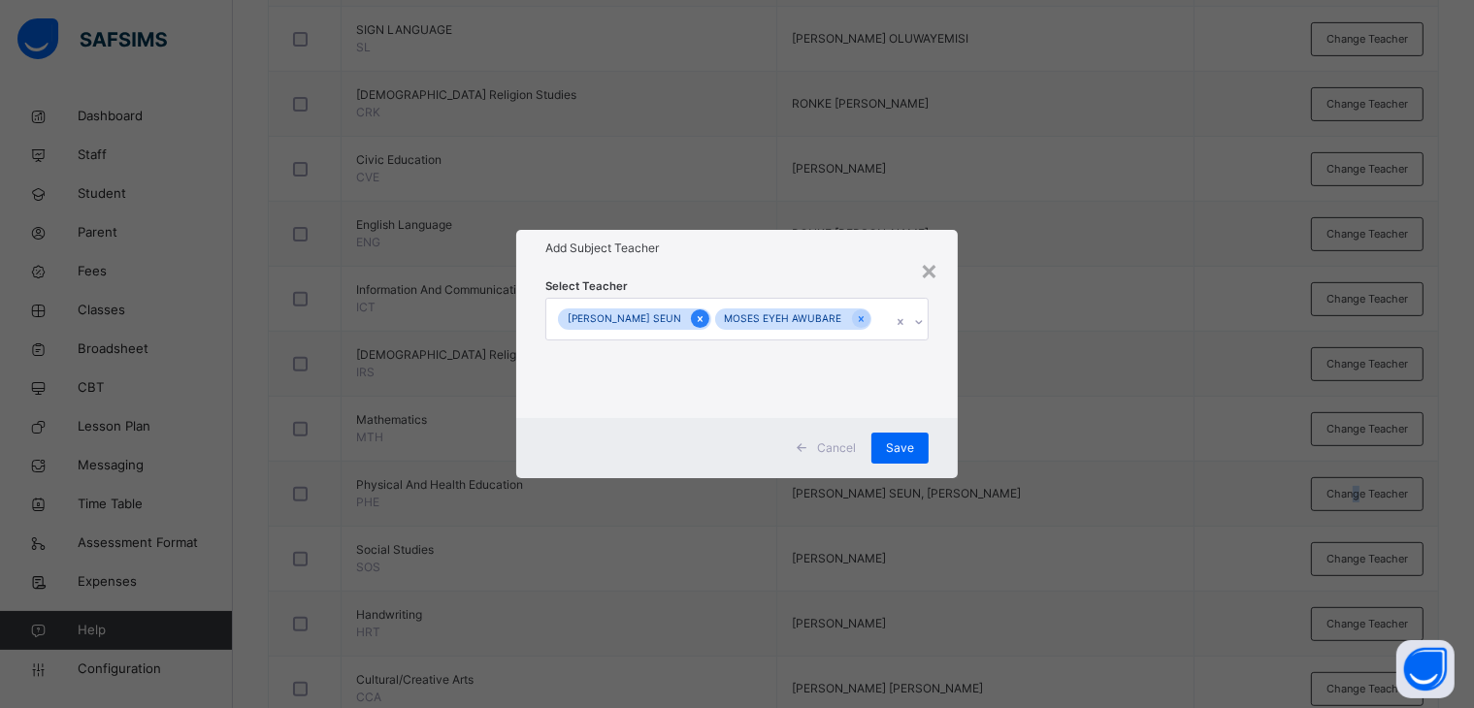
click at [705, 312] on icon at bounding box center [700, 319] width 11 height 14
click at [707, 312] on icon at bounding box center [709, 319] width 11 height 14
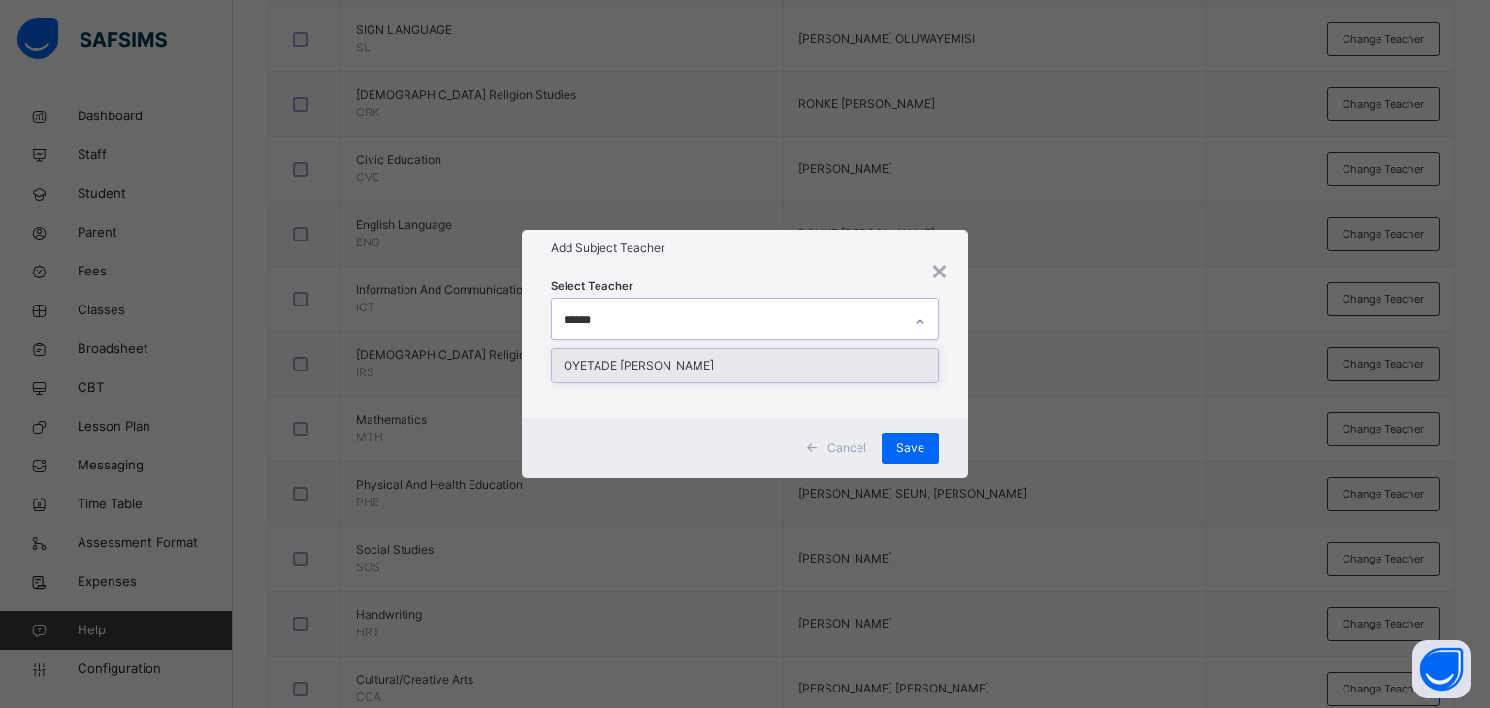
type input "*******"
click at [673, 366] on div "OYETADE [PERSON_NAME]" at bounding box center [745, 365] width 387 height 33
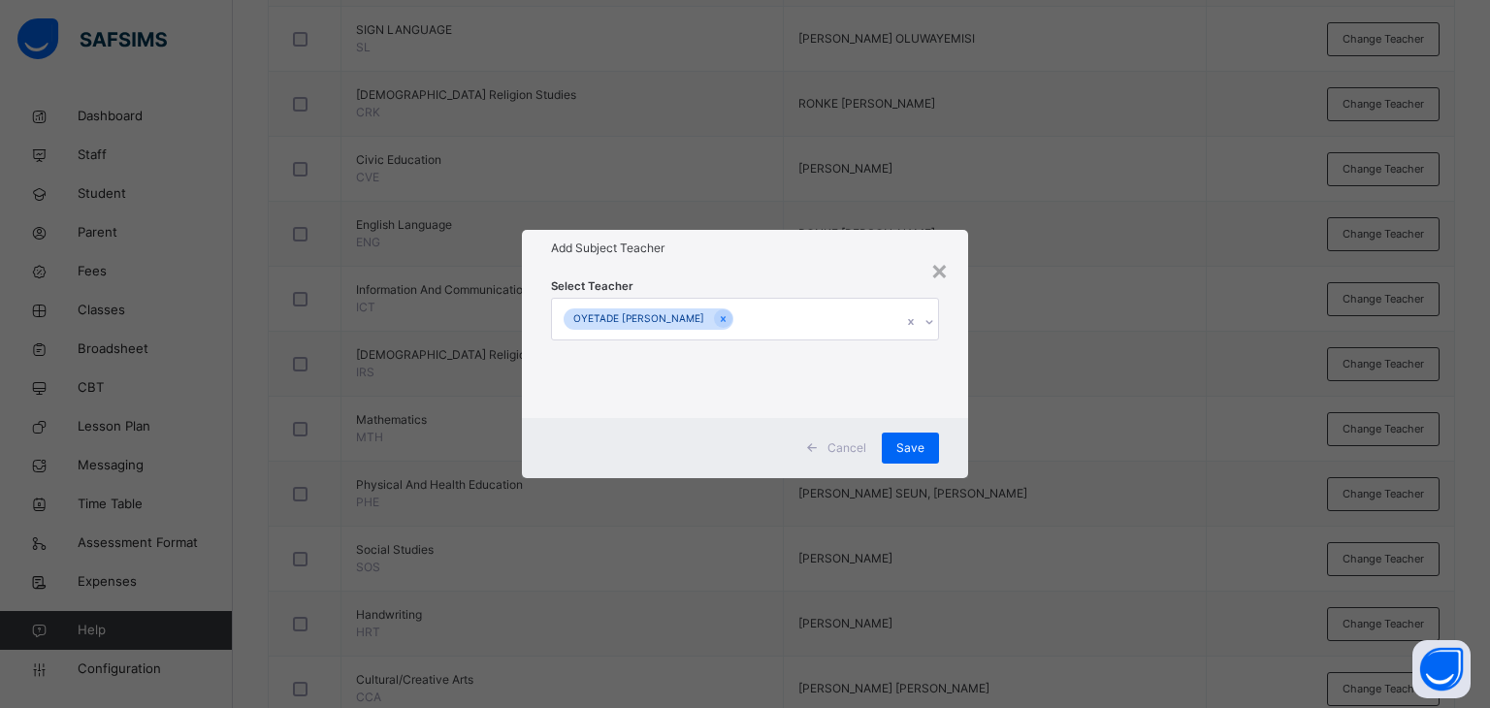
drag, startPoint x: 801, startPoint y: 257, endPoint x: 892, endPoint y: 398, distance: 167.6
click at [801, 261] on div "Add Subject Teacher" at bounding box center [745, 248] width 447 height 37
click at [897, 439] on div "Save" at bounding box center [910, 448] width 57 height 31
click at [896, 439] on span "Save" at bounding box center [900, 447] width 28 height 17
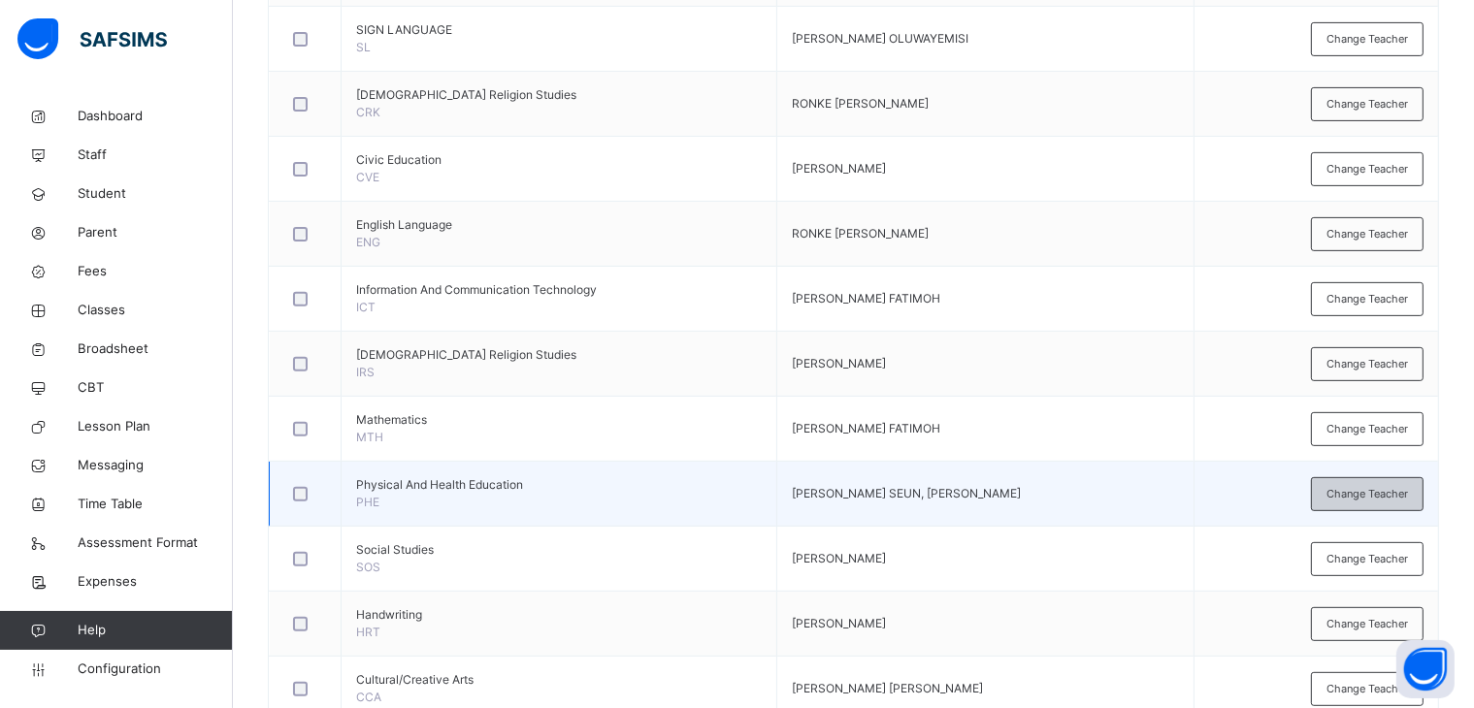
click at [1370, 490] on span "Change Teacher" at bounding box center [1366, 494] width 81 height 16
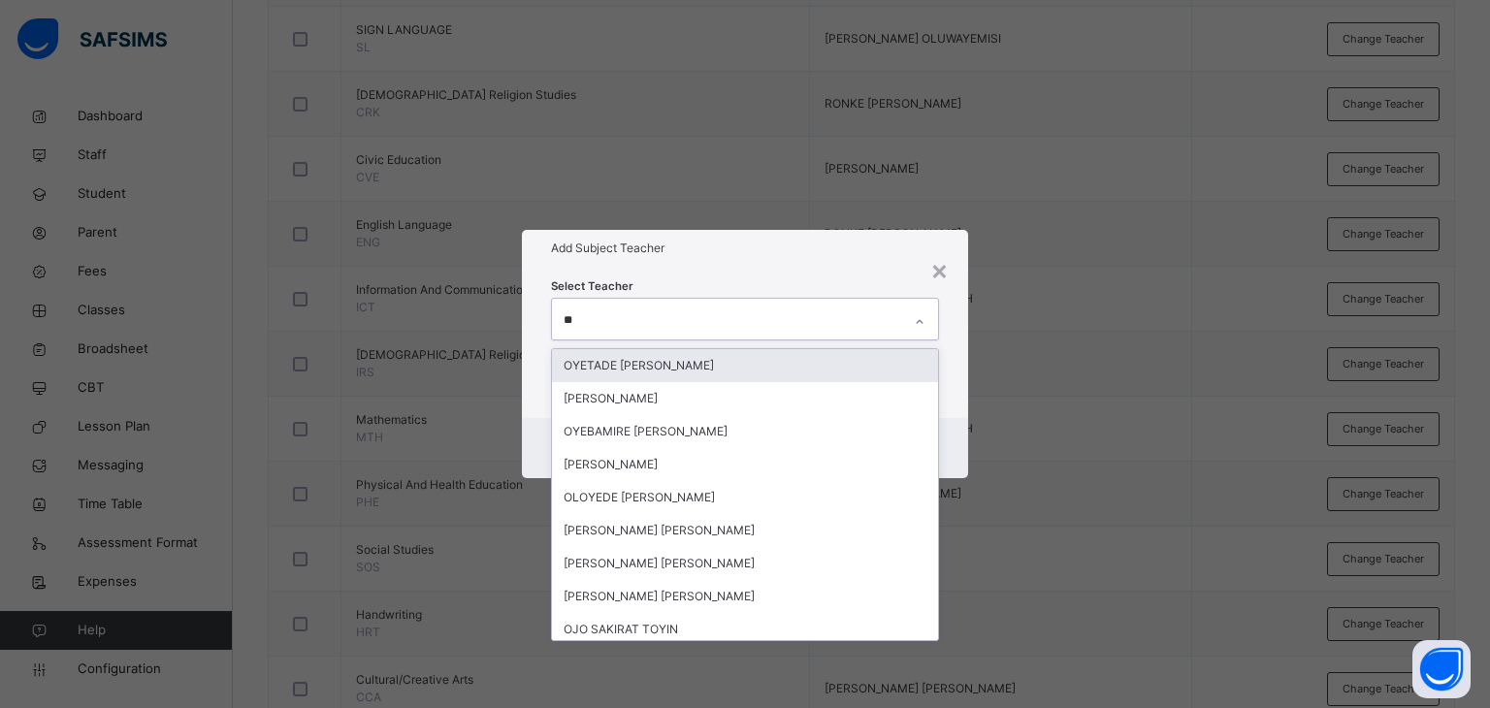
type input "***"
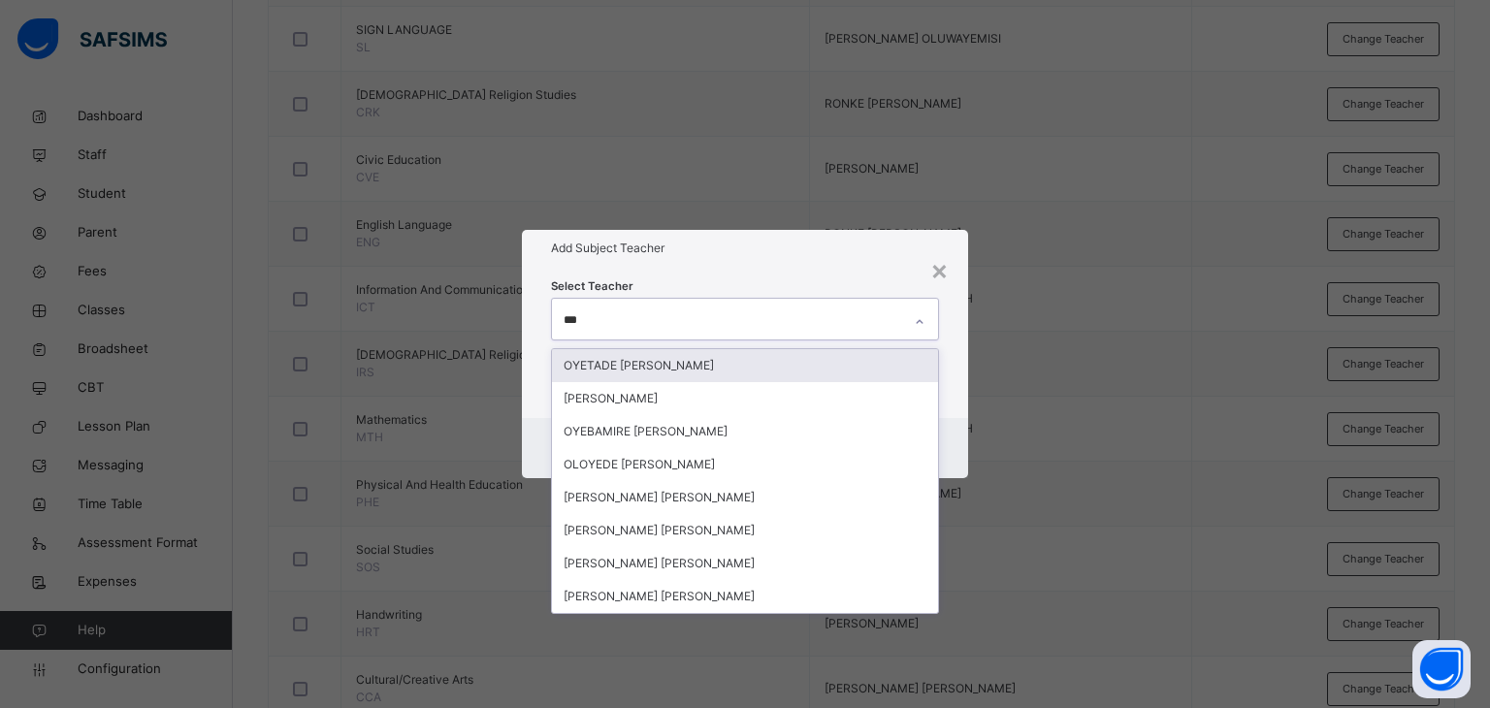
click at [705, 362] on div "OYETADE [PERSON_NAME]" at bounding box center [745, 365] width 387 height 33
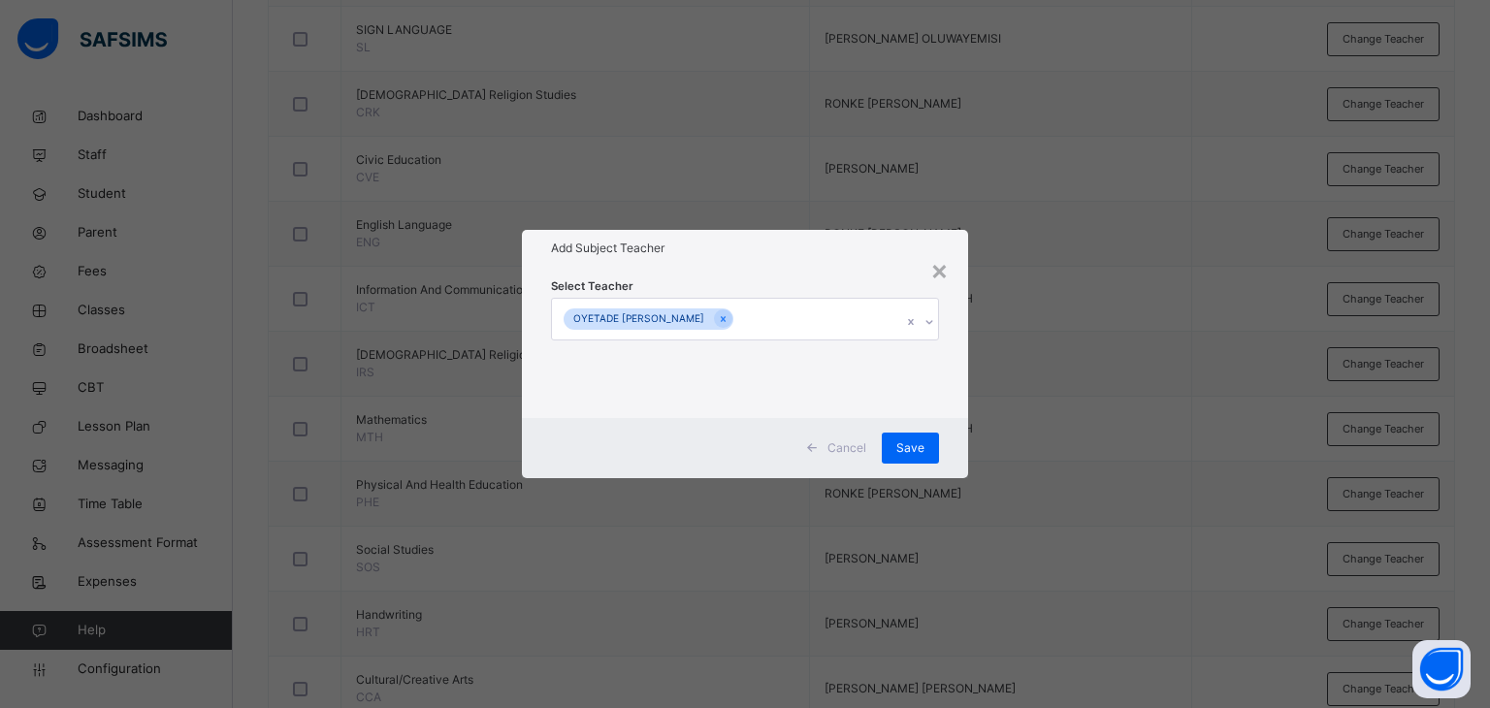
click at [761, 253] on h1 "Add Subject Teacher" at bounding box center [745, 248] width 389 height 17
click at [897, 447] on div "Save" at bounding box center [910, 448] width 57 height 31
click at [904, 441] on div "Save" at bounding box center [899, 448] width 57 height 31
click at [897, 448] on div "Save" at bounding box center [899, 448] width 57 height 31
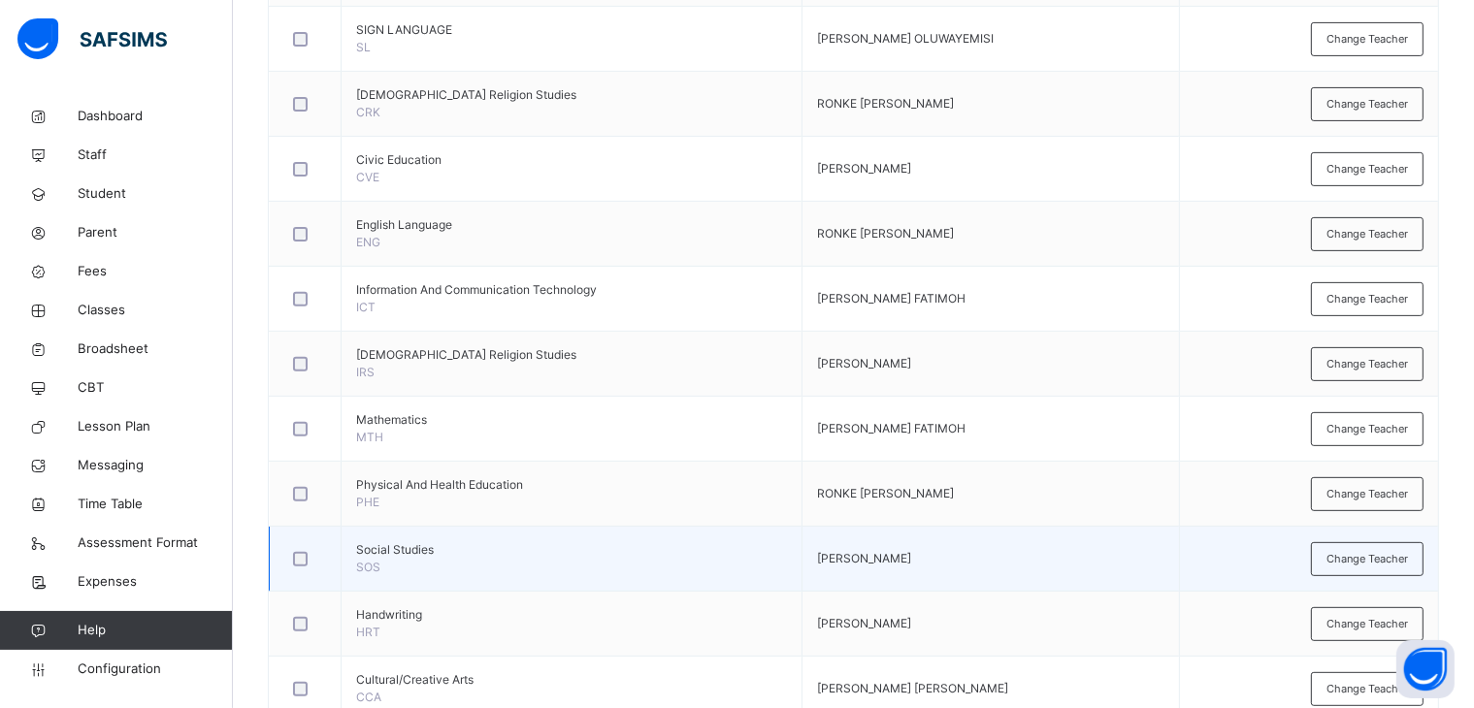
scroll to position [738, 0]
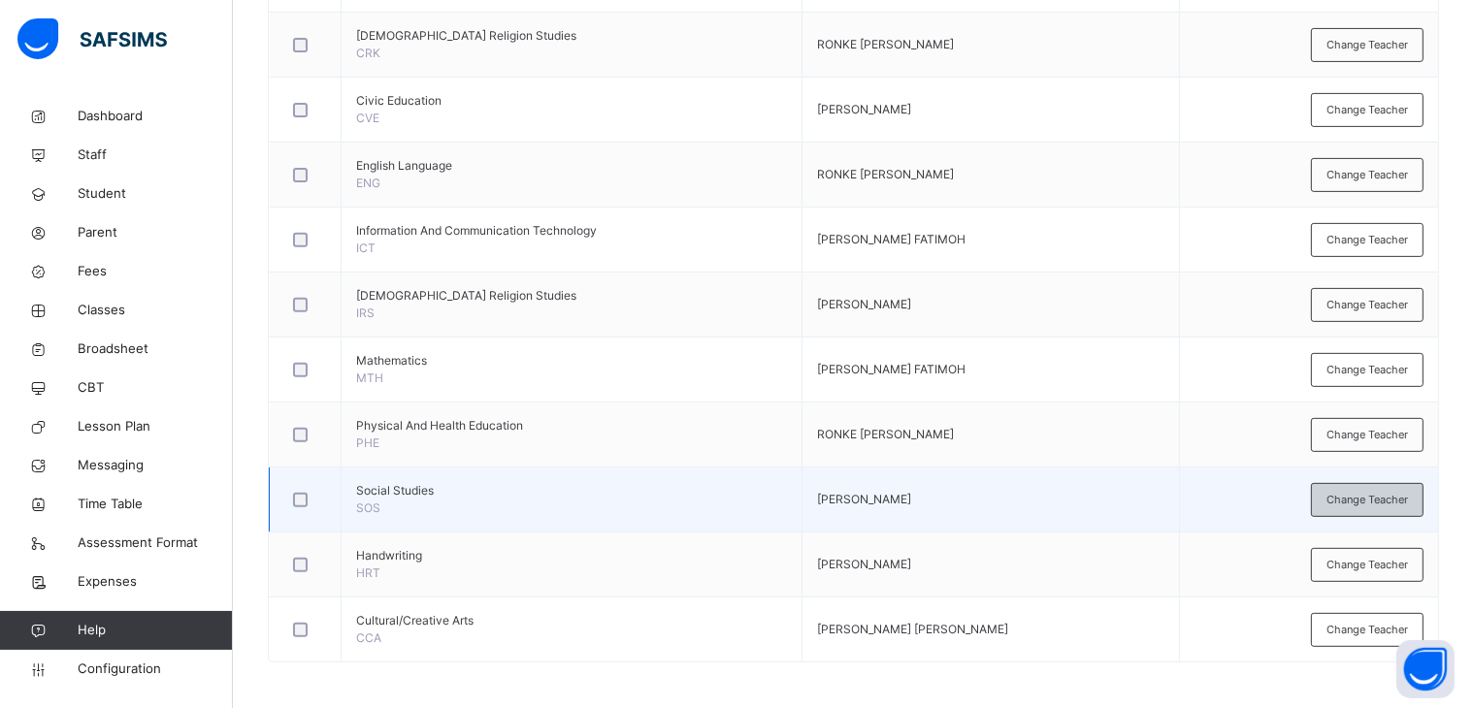
click at [1381, 492] on span "Change Teacher" at bounding box center [1366, 500] width 81 height 16
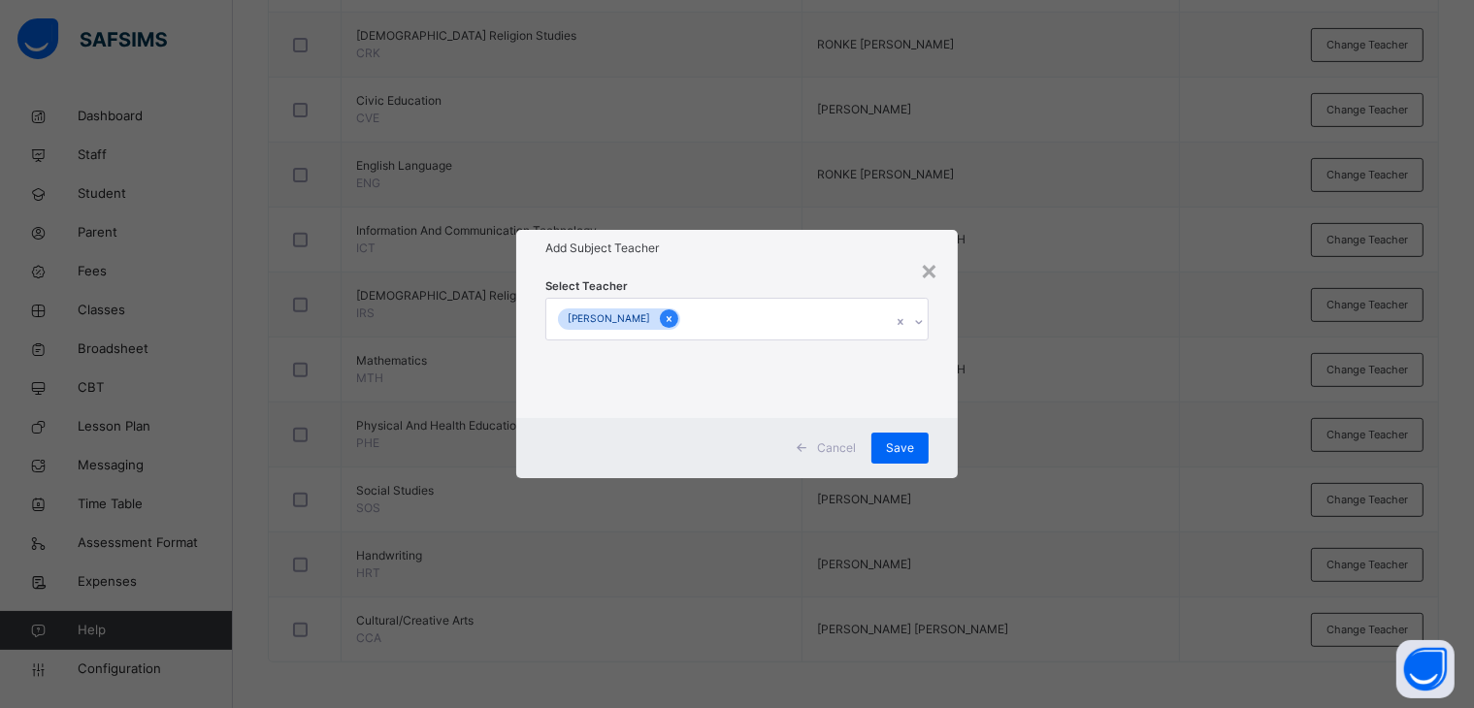
click at [674, 318] on icon at bounding box center [669, 319] width 11 height 14
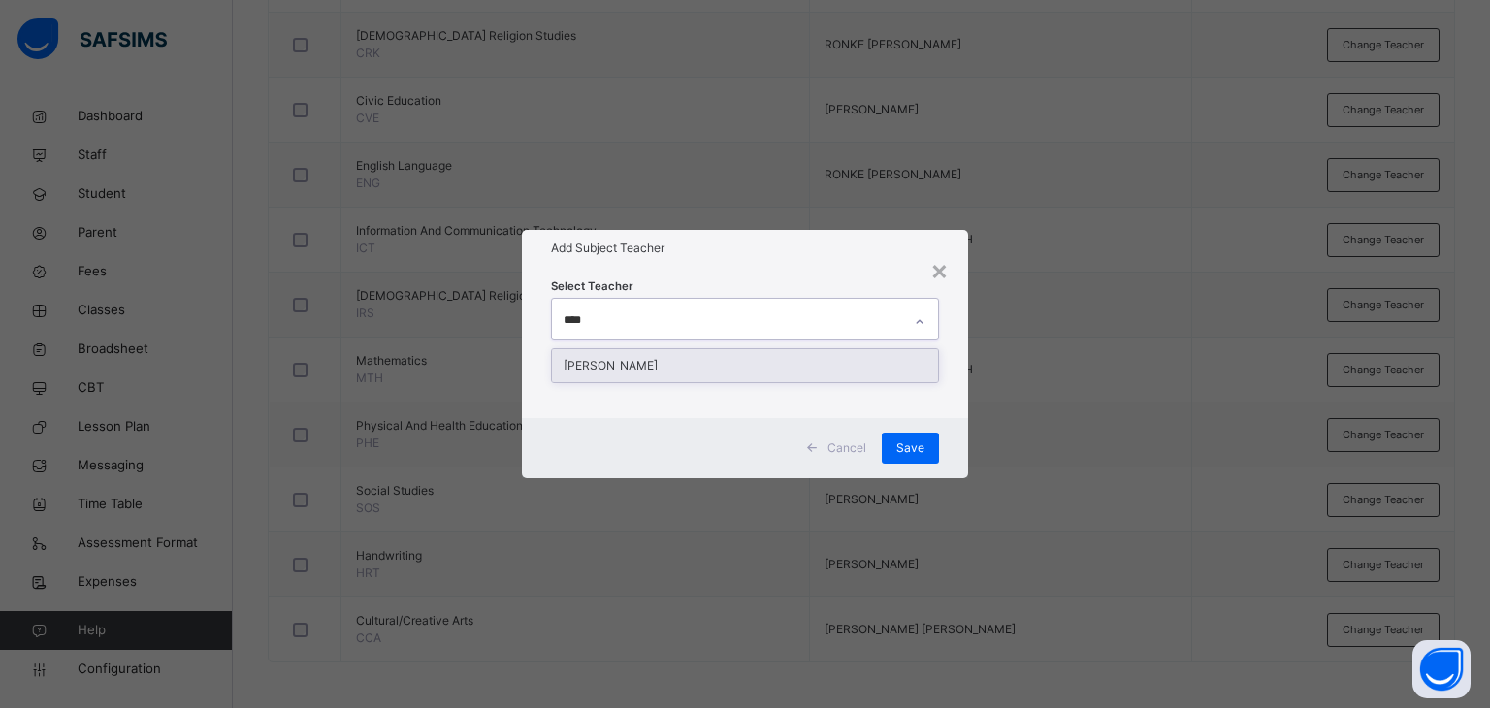
type input "*****"
click at [730, 365] on div "[PERSON_NAME]" at bounding box center [745, 365] width 387 height 33
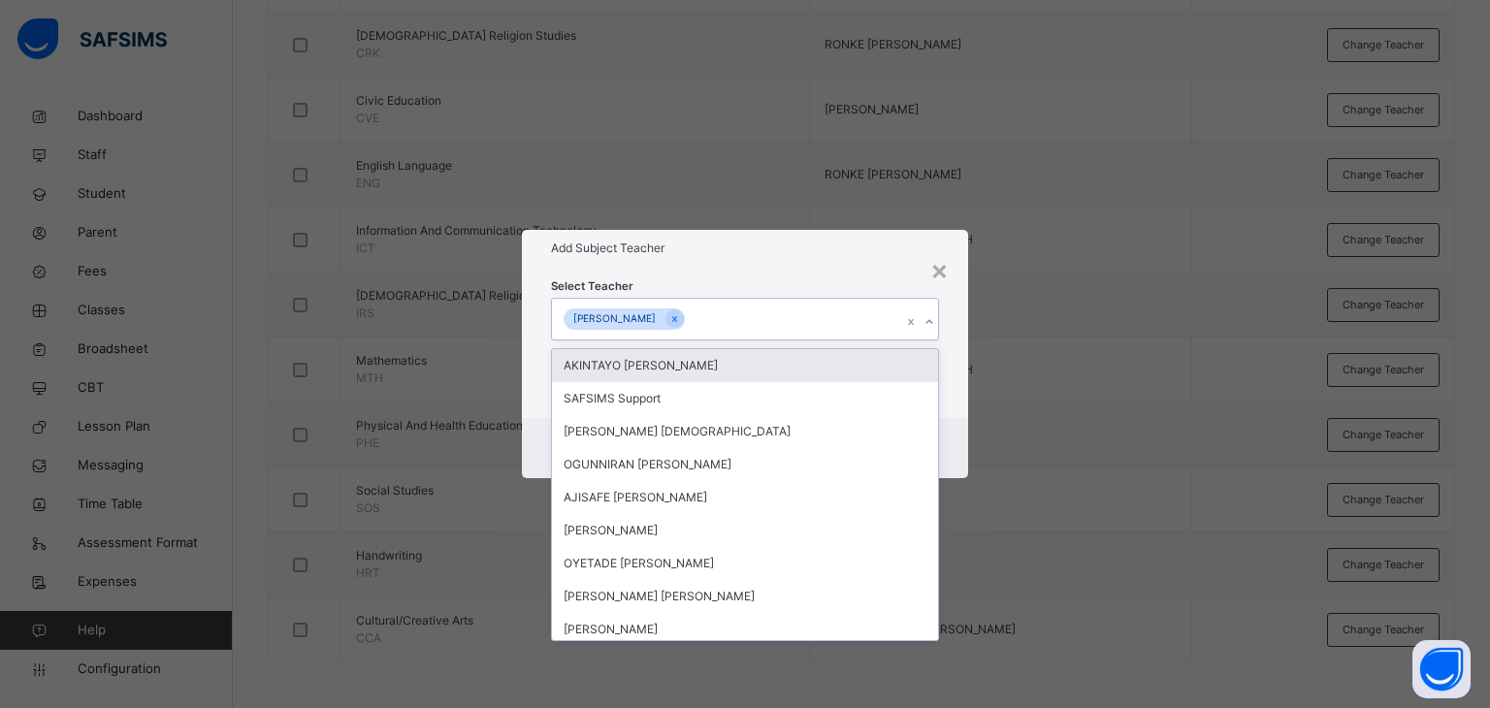
click at [754, 267] on div "Select Teacher option [PERSON_NAME], selected. option AKINTAYO [PERSON_NAME] fo…" at bounding box center [745, 342] width 447 height 151
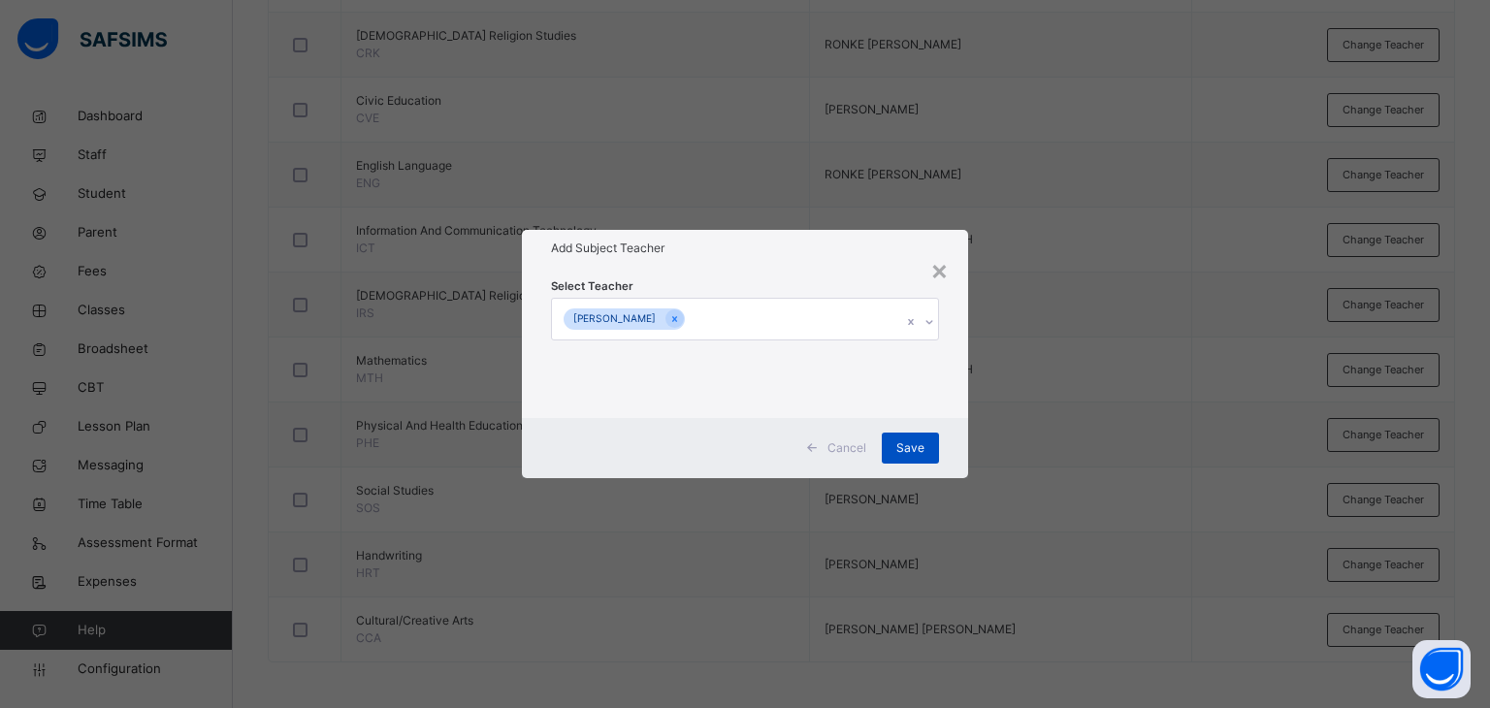
click at [896, 438] on div "Save" at bounding box center [910, 448] width 57 height 31
click at [896, 436] on div "Save" at bounding box center [899, 448] width 57 height 31
click at [900, 443] on span "Save" at bounding box center [900, 447] width 28 height 17
click at [894, 440] on div "Save" at bounding box center [899, 448] width 57 height 31
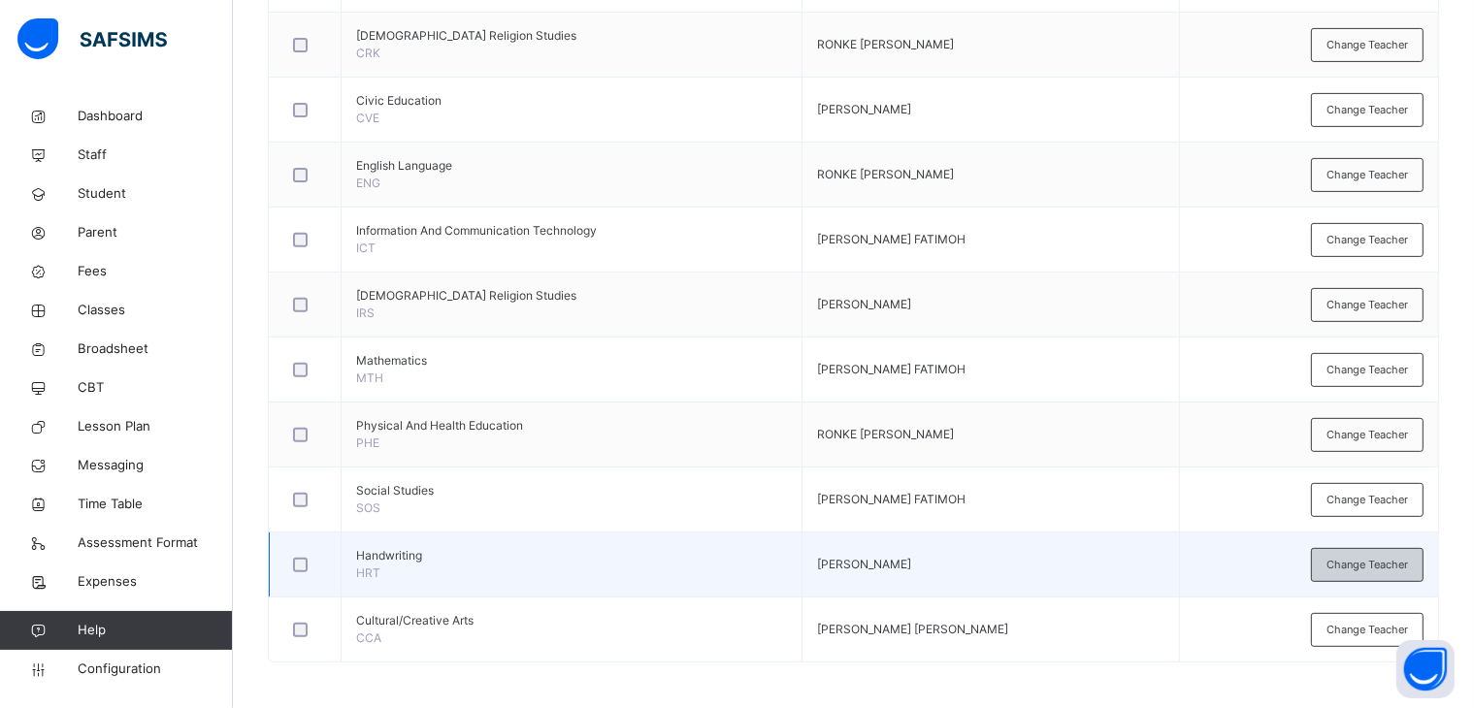
click at [1386, 562] on span "Change Teacher" at bounding box center [1366, 565] width 81 height 16
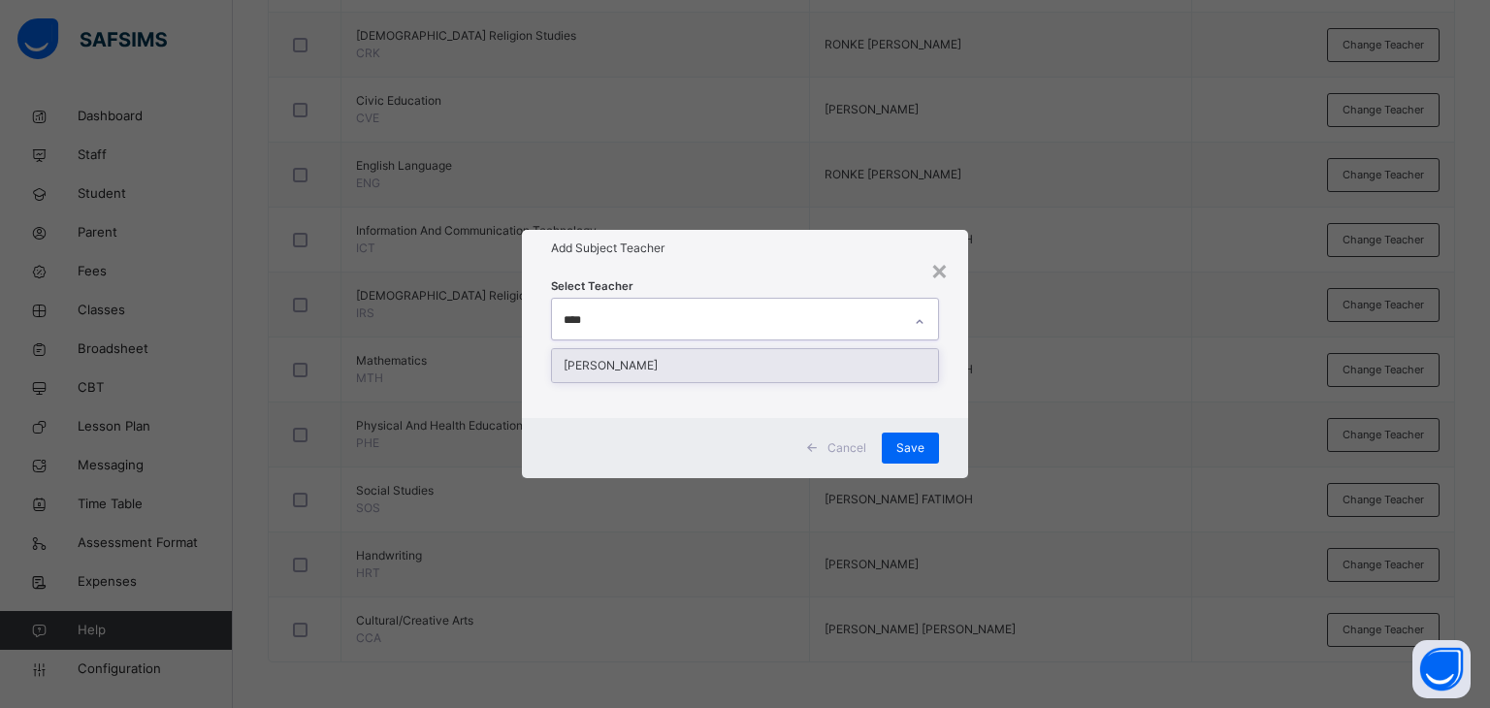
type input "*****"
click at [752, 365] on div "[PERSON_NAME]" at bounding box center [745, 365] width 387 height 33
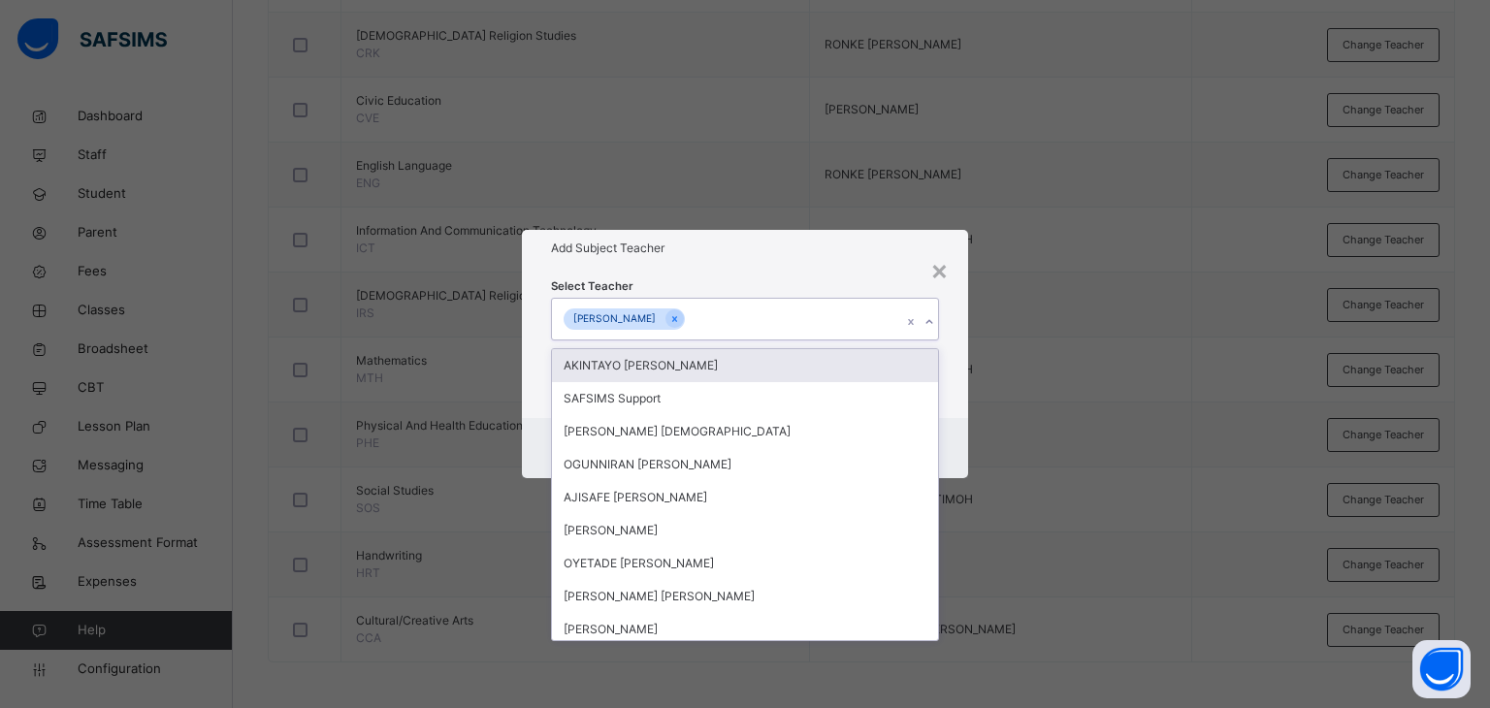
click at [787, 250] on h1 "Add Subject Teacher" at bounding box center [745, 248] width 389 height 17
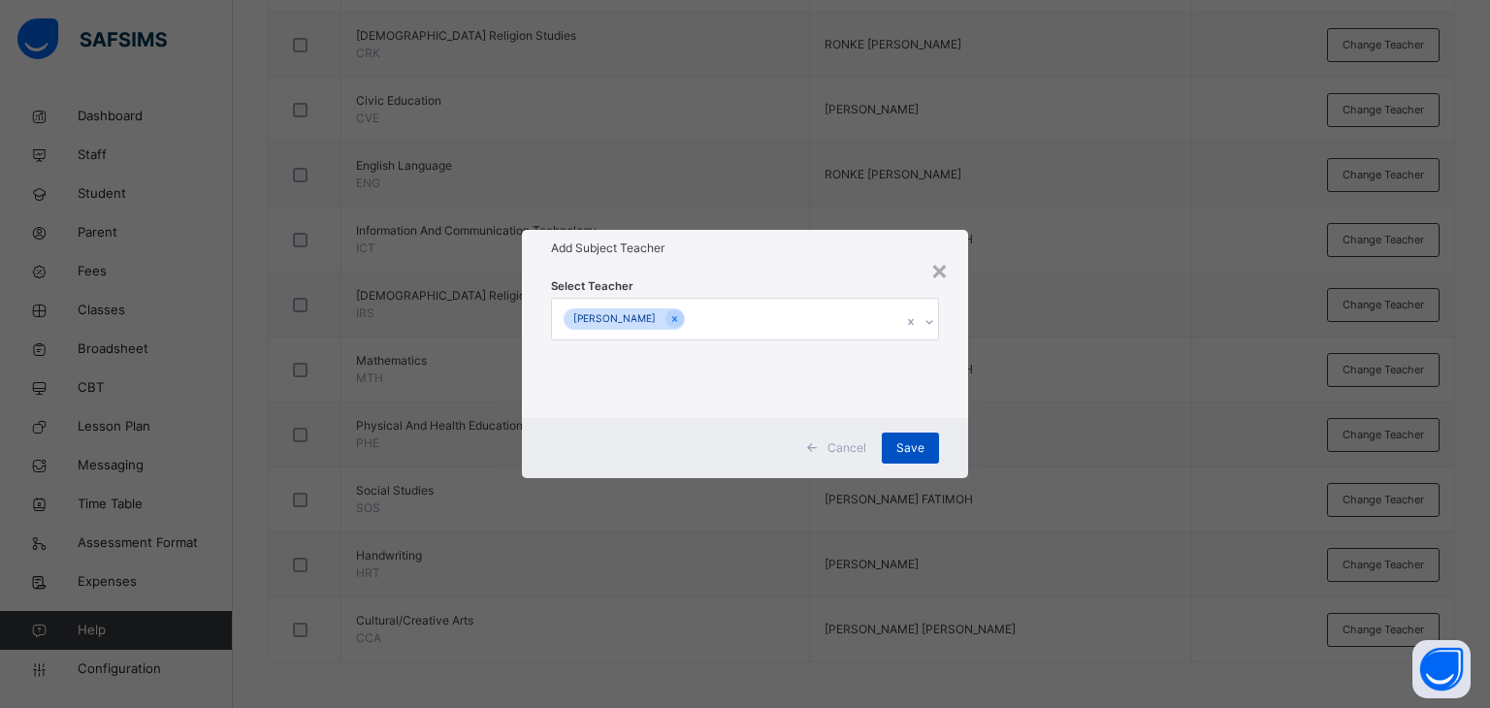
click at [908, 436] on div "Save" at bounding box center [910, 448] width 57 height 31
click at [900, 443] on div "Save" at bounding box center [899, 448] width 57 height 31
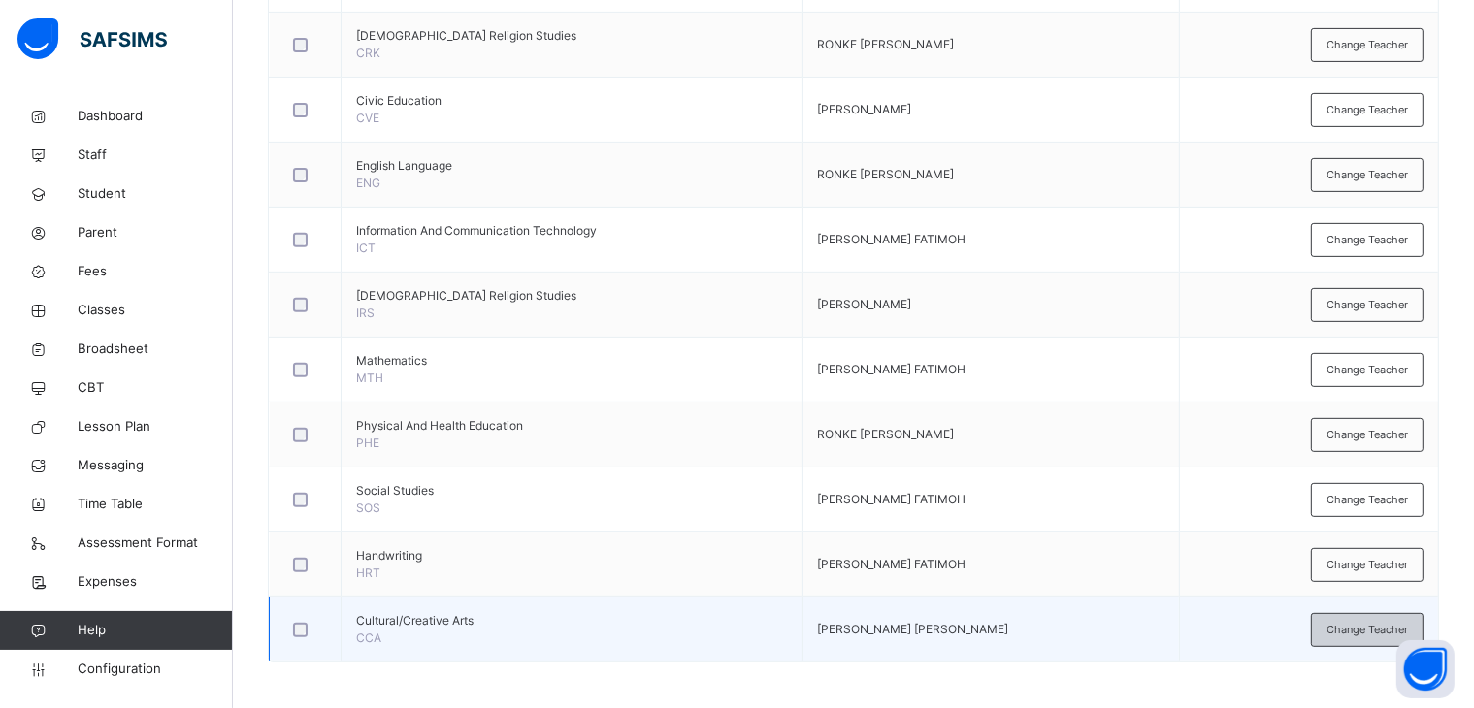
click at [1360, 622] on span "Change Teacher" at bounding box center [1366, 630] width 81 height 16
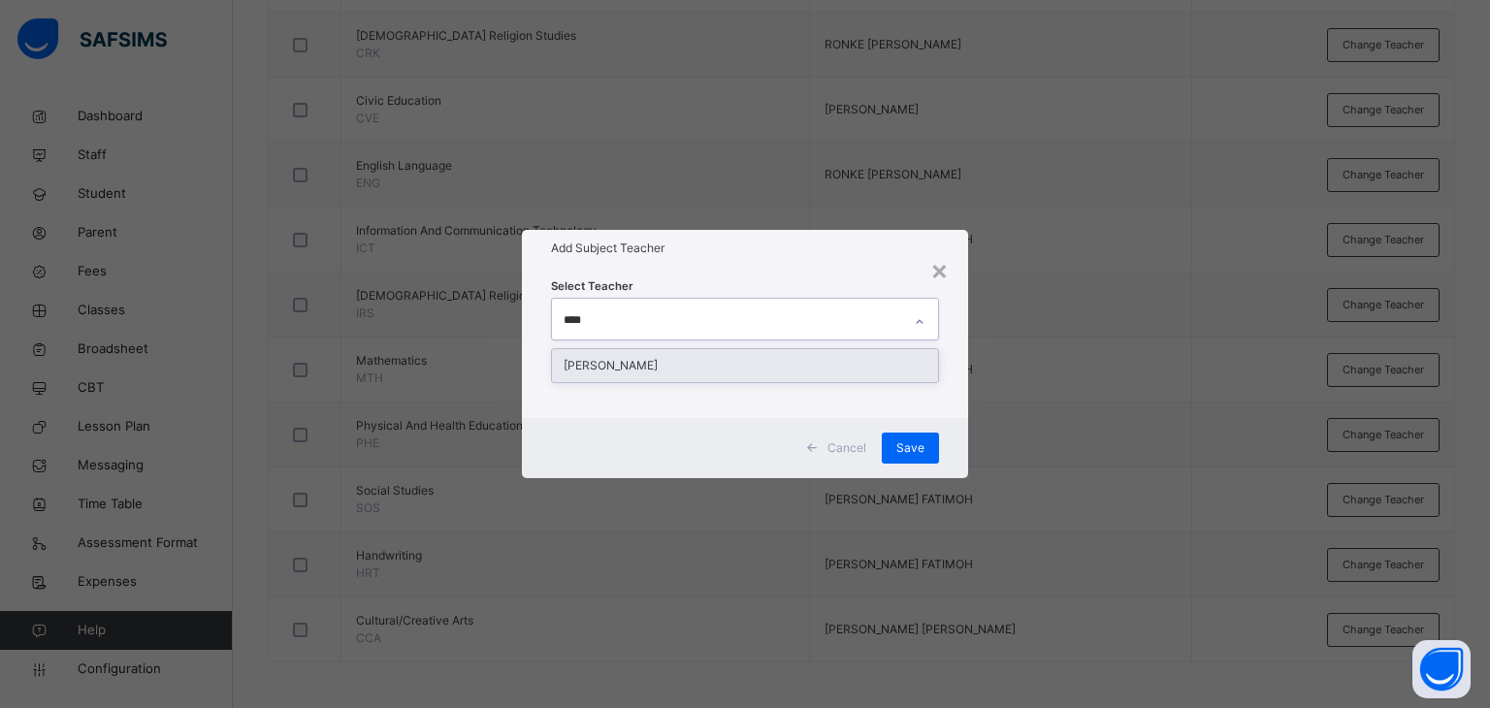
type input "*****"
click at [633, 367] on div "[PERSON_NAME]" at bounding box center [745, 365] width 387 height 33
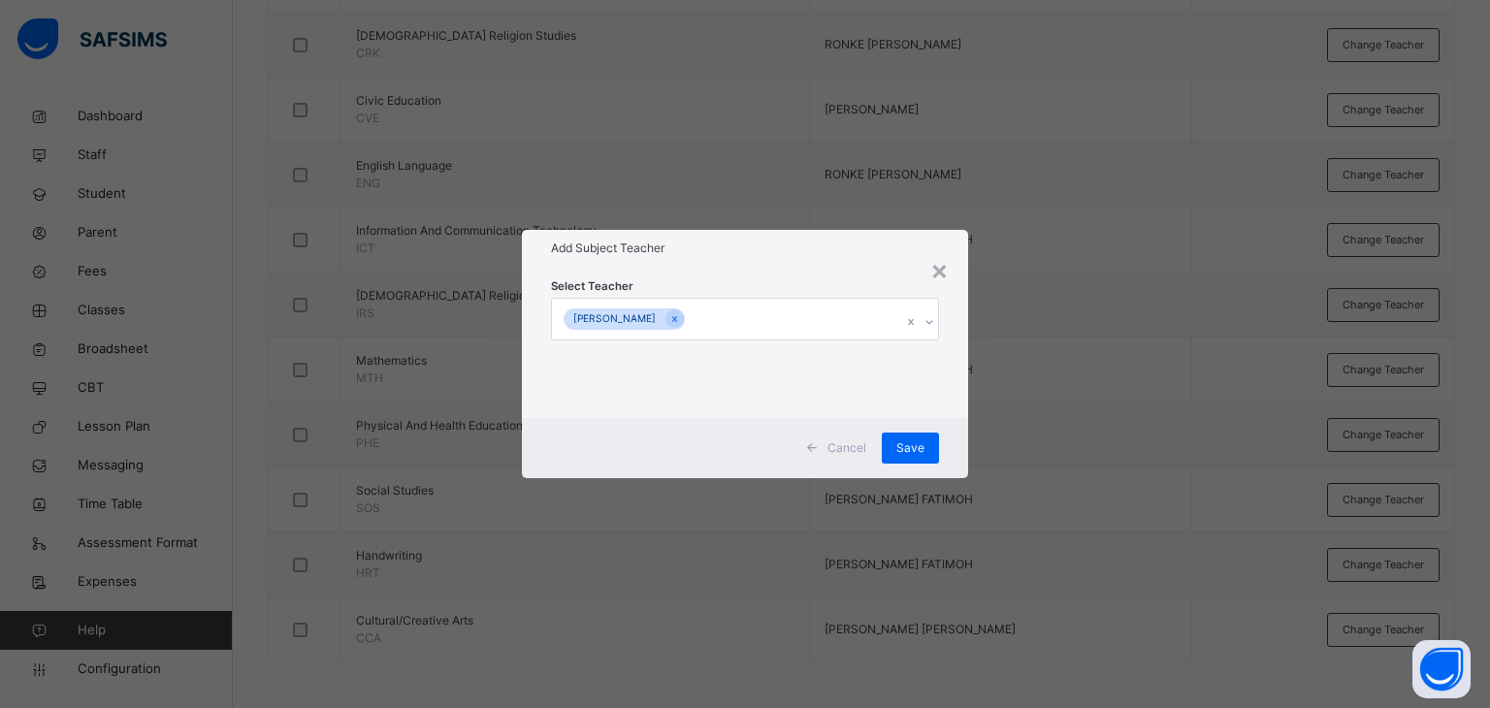
click at [756, 269] on div "Select Teacher [PERSON_NAME]" at bounding box center [745, 342] width 447 height 151
click at [912, 438] on div "Save" at bounding box center [910, 448] width 57 height 31
click at [901, 443] on div "Save" at bounding box center [899, 448] width 57 height 31
click at [901, 439] on span "Save" at bounding box center [900, 447] width 28 height 17
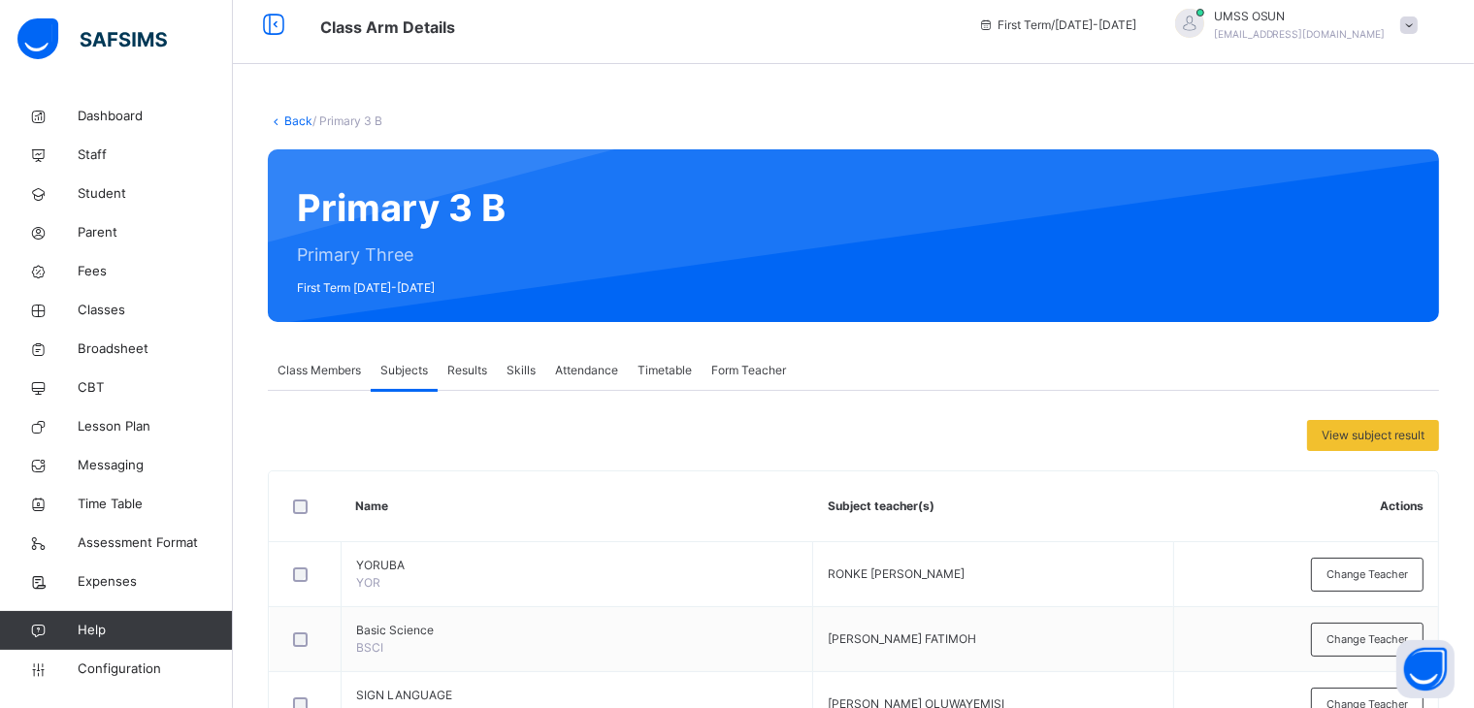
scroll to position [0, 0]
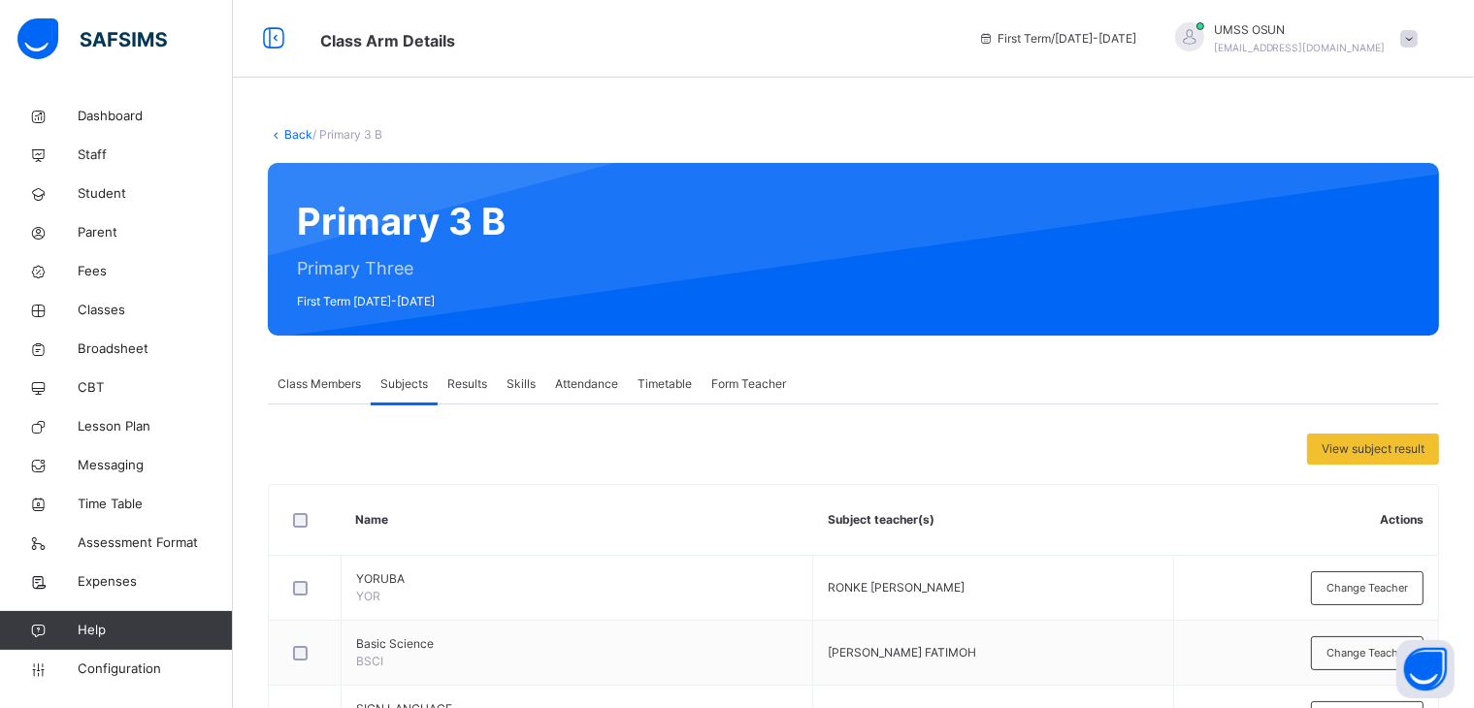
click at [291, 128] on link "Back" at bounding box center [298, 134] width 28 height 15
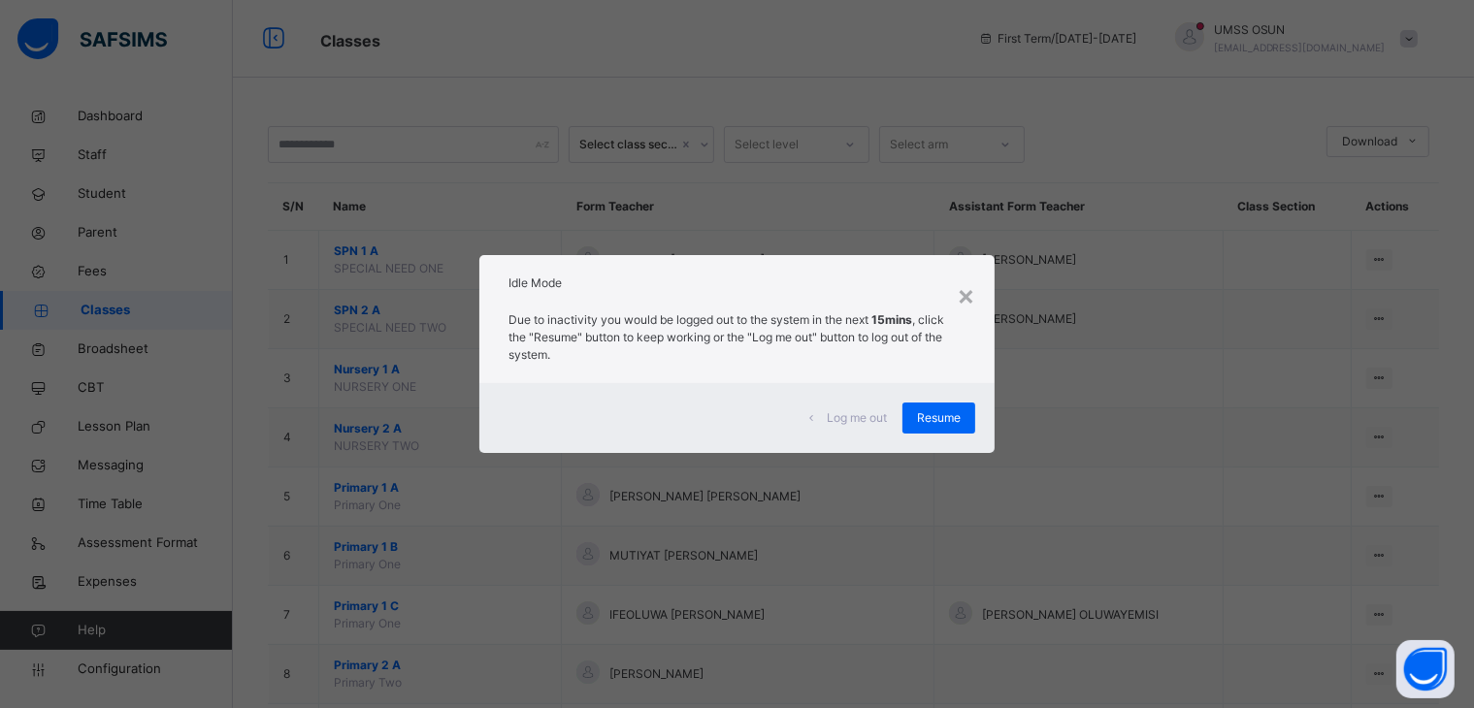
click at [1091, 379] on div "× Idle Mode Due to inactivity you would be logged out to the system in the next…" at bounding box center [737, 354] width 1474 height 708
click at [939, 414] on span "Resume" at bounding box center [939, 417] width 44 height 17
